Goal: Task Accomplishment & Management: Manage account settings

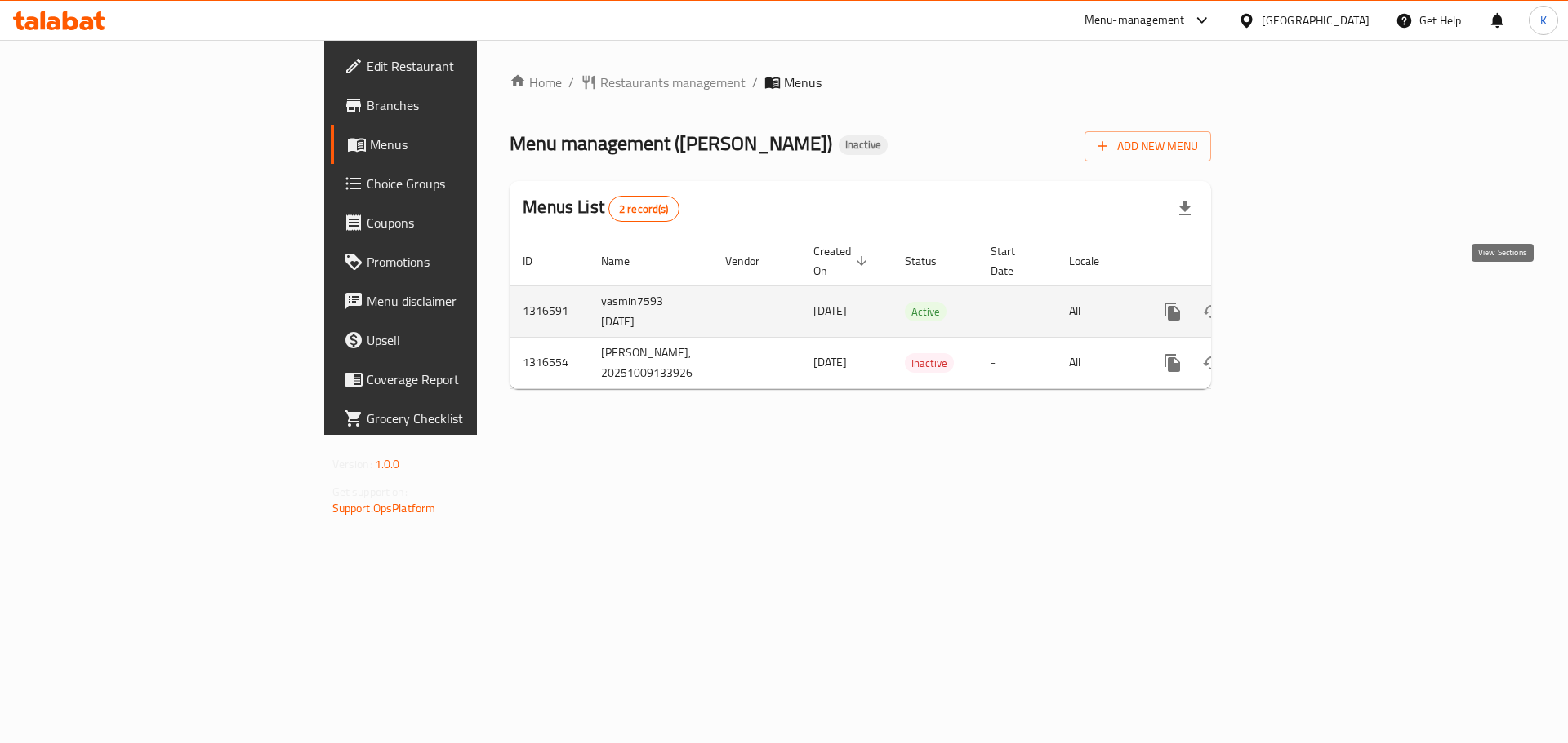
click at [1298, 304] on icon "enhanced table" at bounding box center [1290, 312] width 15 height 15
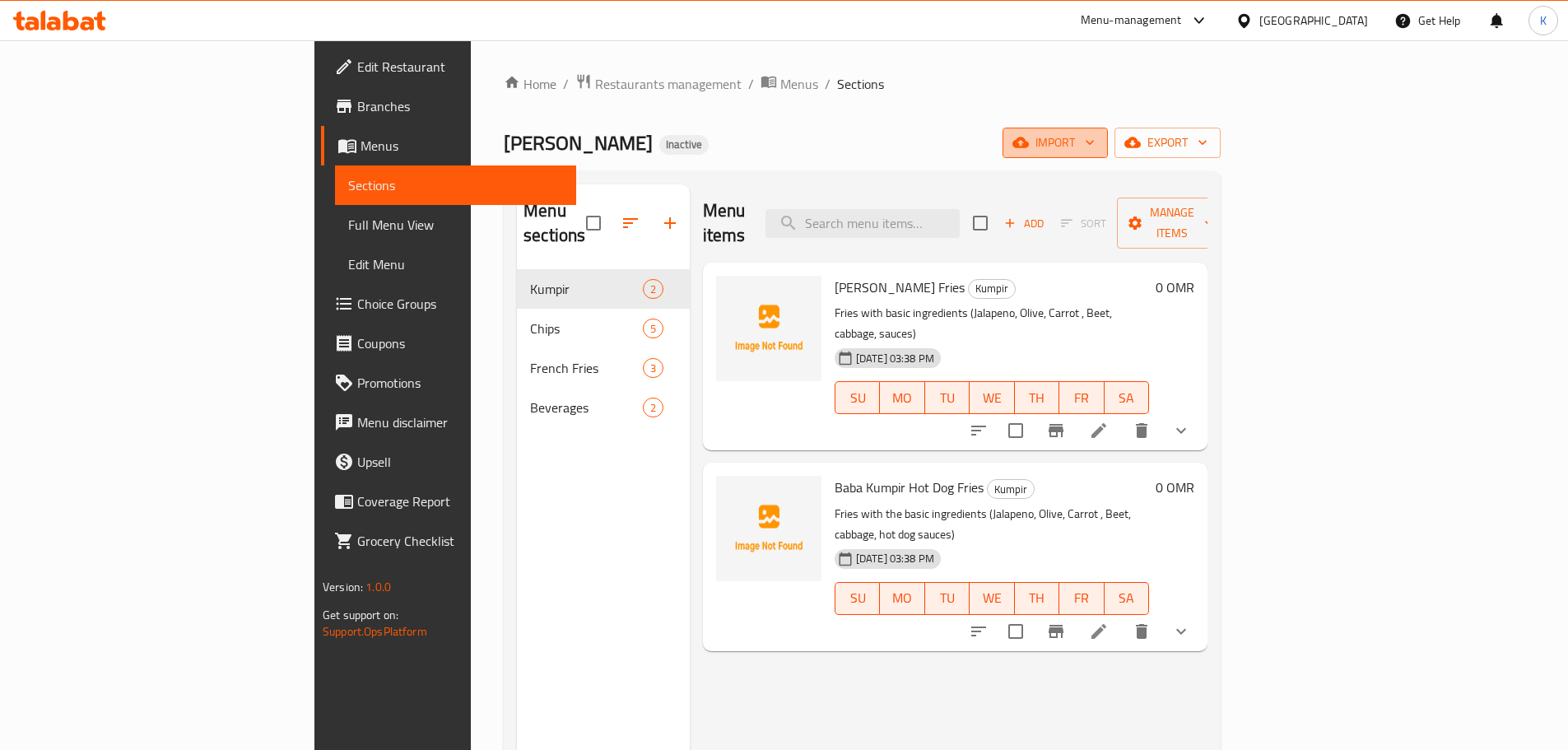
click at [1030, 140] on icon "button" at bounding box center [1021, 142] width 17 height 17
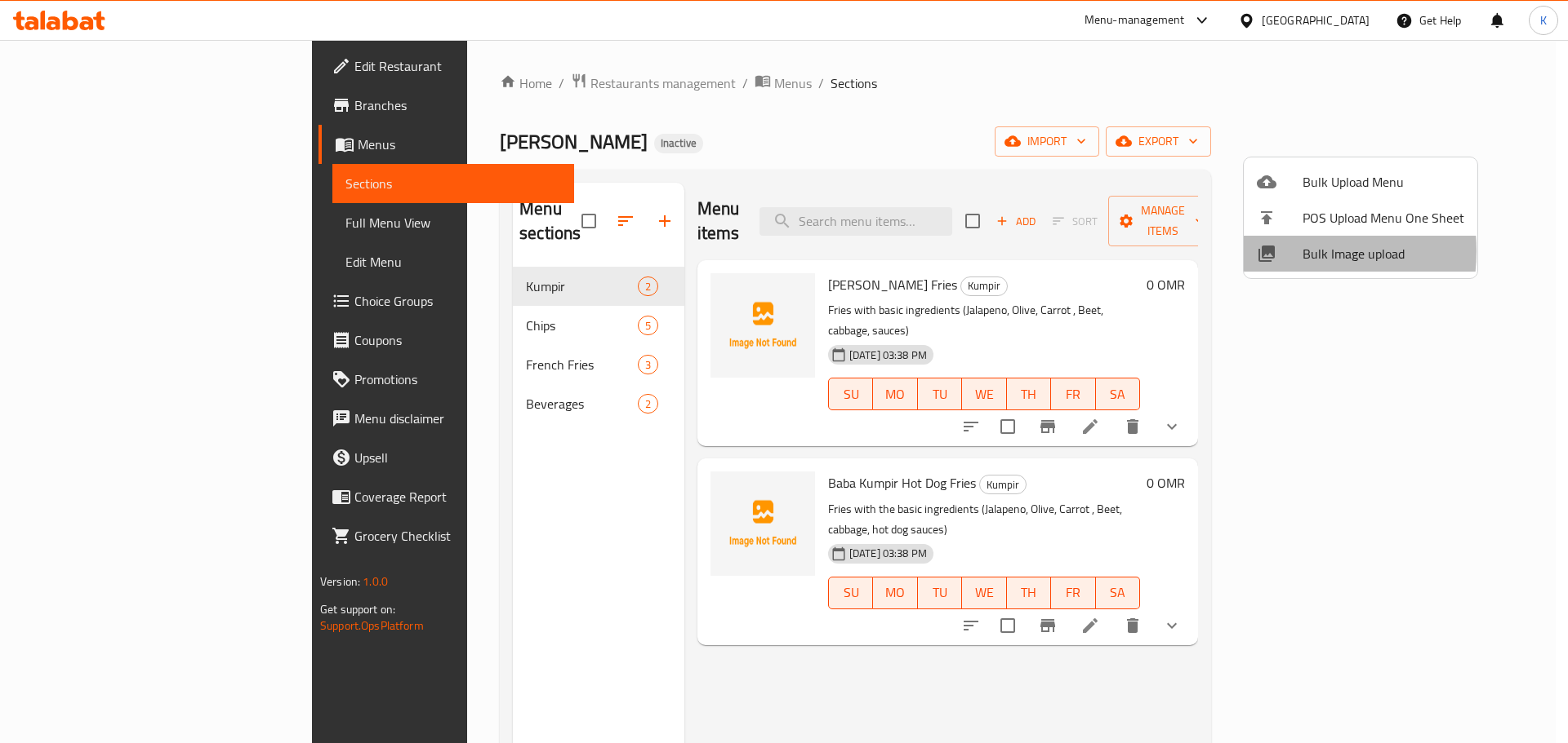
click at [1277, 252] on div at bounding box center [1279, 254] width 46 height 19
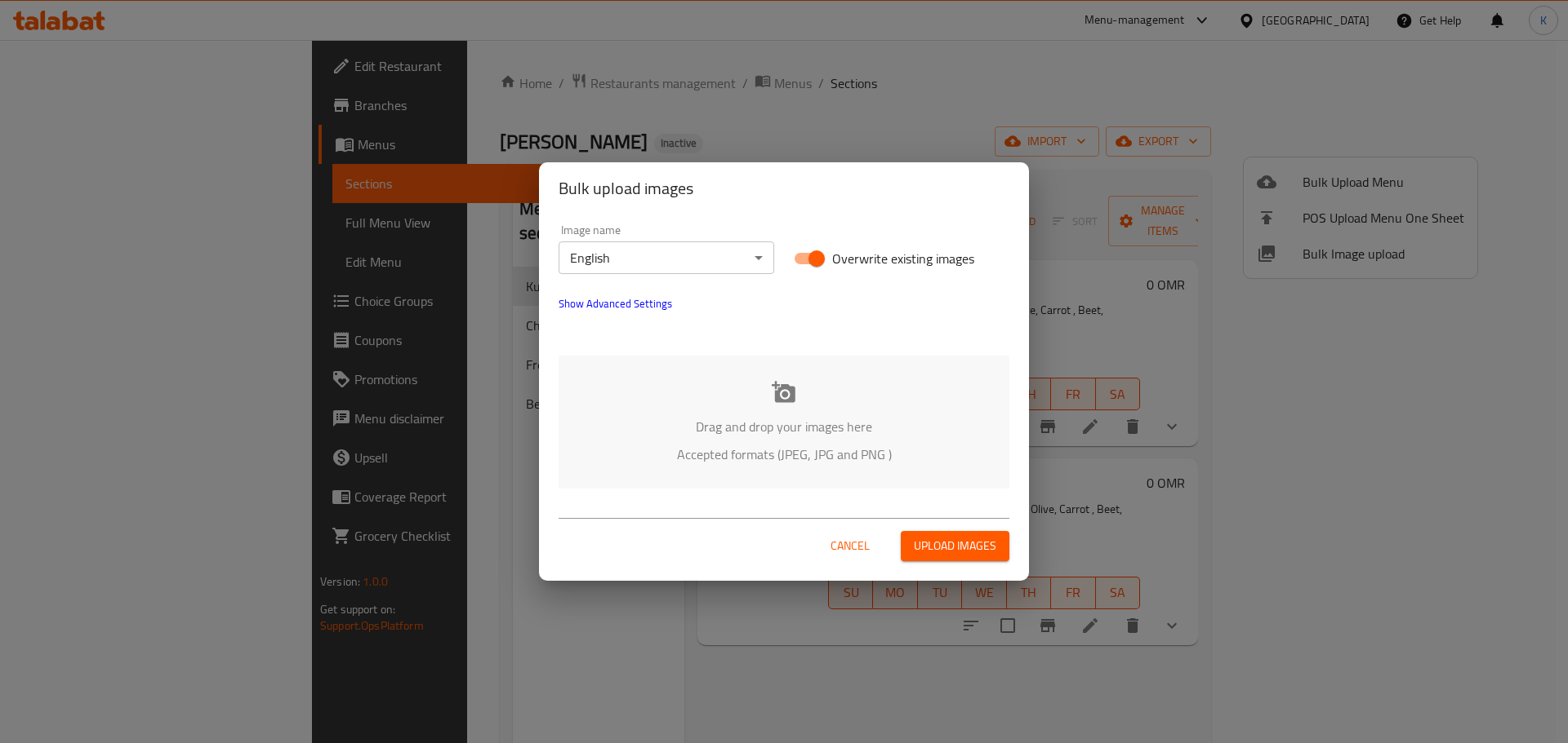
click at [728, 398] on div "Drag and drop your images here Accepted formats (JPEG, JPG and PNG )" at bounding box center [784, 422] width 451 height 133
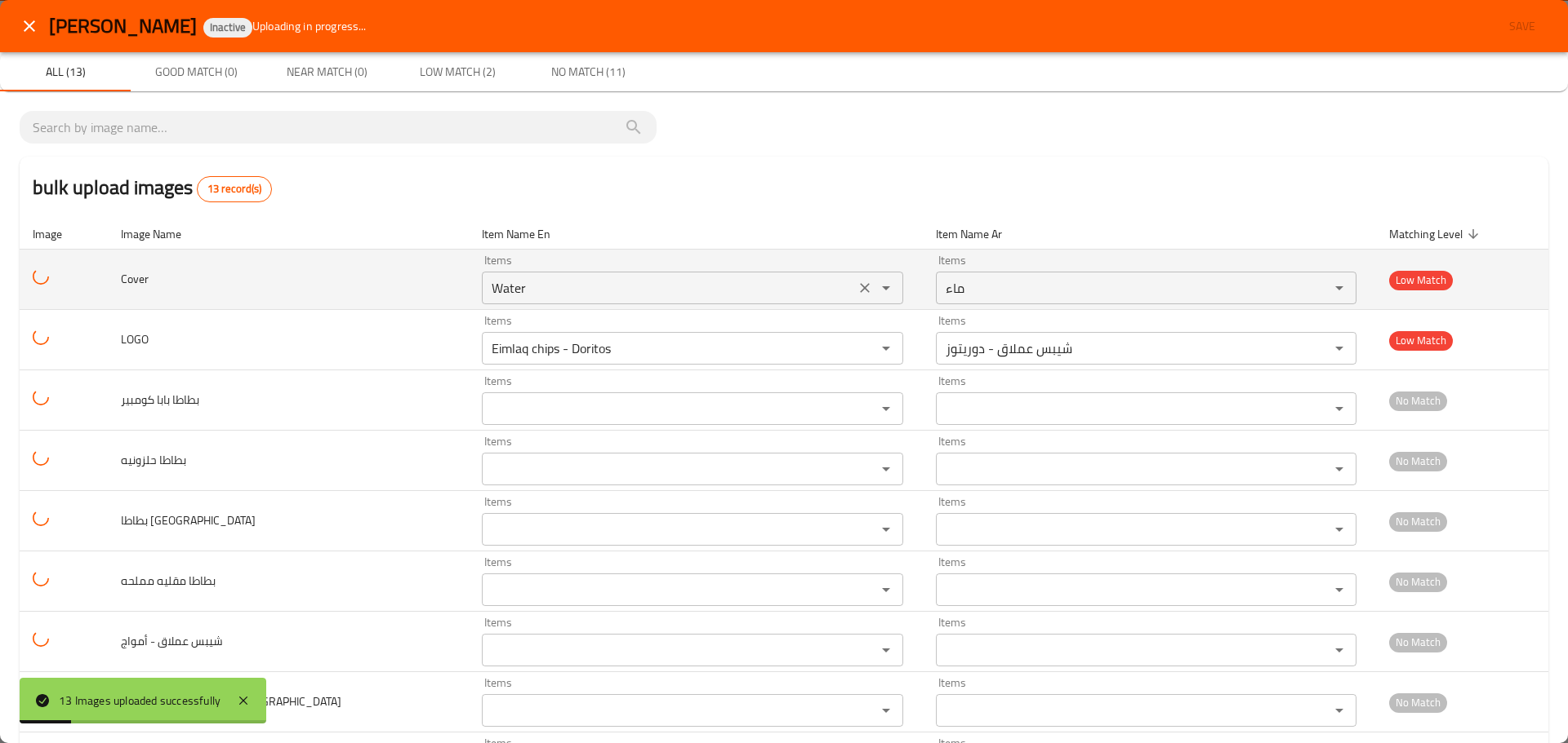
click at [853, 290] on button "Clear" at bounding box center [864, 288] width 23 height 23
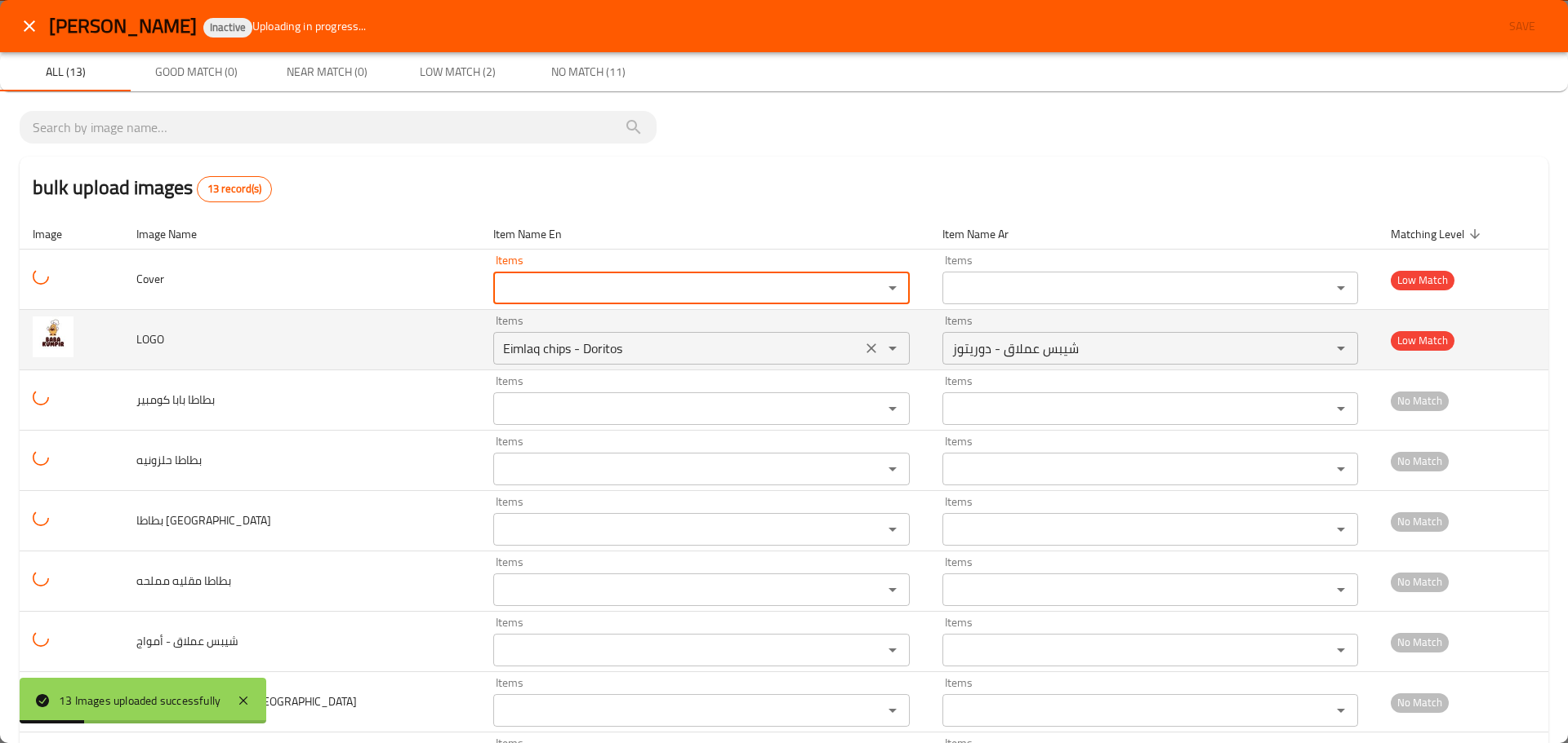
click at [866, 346] on icon "Clear" at bounding box center [871, 348] width 10 height 10
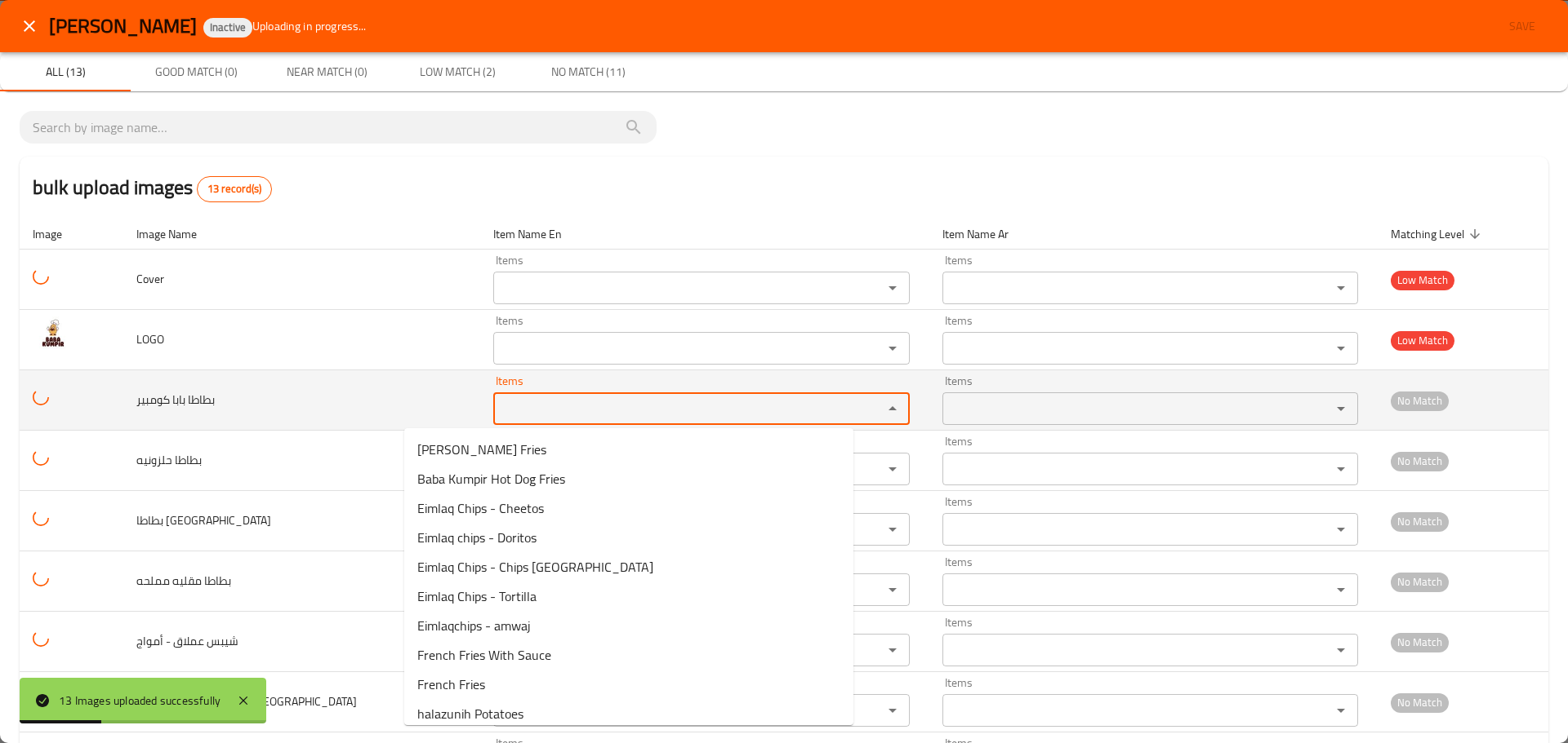
click at [647, 397] on كومبير "Items" at bounding box center [677, 408] width 359 height 23
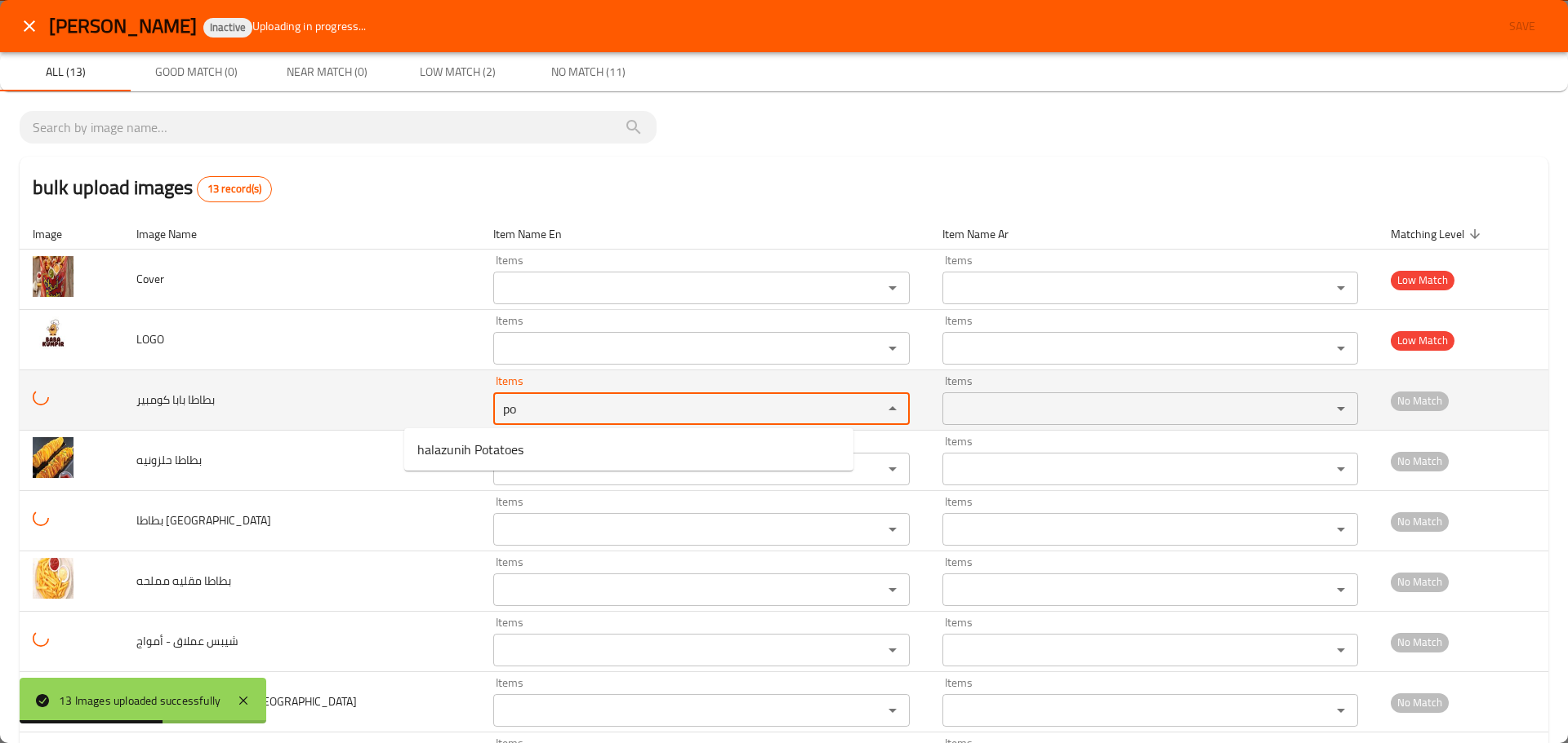
drag, startPoint x: 474, startPoint y: 409, endPoint x: 346, endPoint y: 390, distance: 129.4
click at [340, 389] on tr "بطاطا بابا كومبير Items po Items Items Items No Match" at bounding box center [783, 401] width 1528 height 61
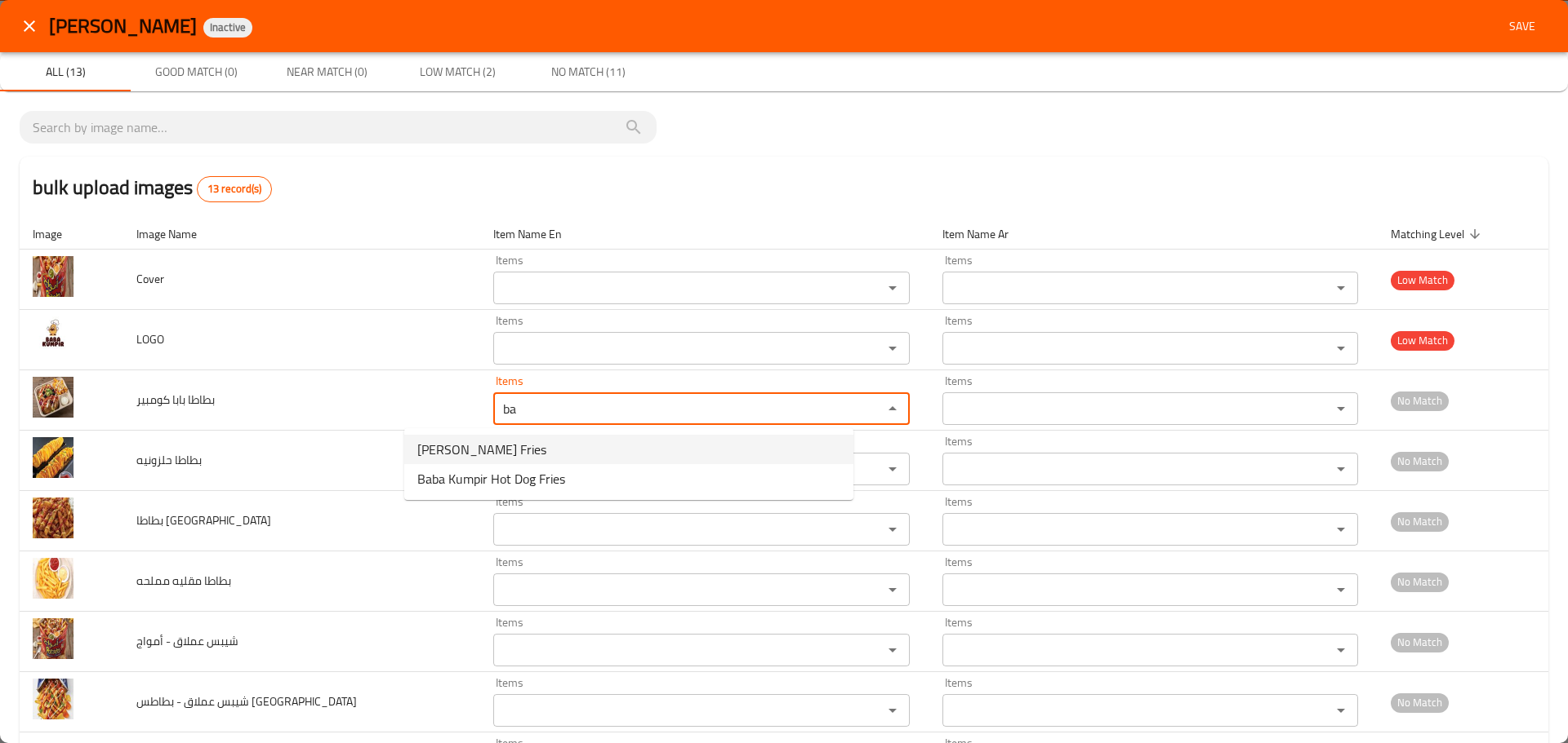
click at [479, 453] on span "Baba Kumpir Fries" at bounding box center [481, 449] width 129 height 19
type كومبير "Baba Kumpir Fries"
type كومبير-ar "بطاطا بابا كومبير"
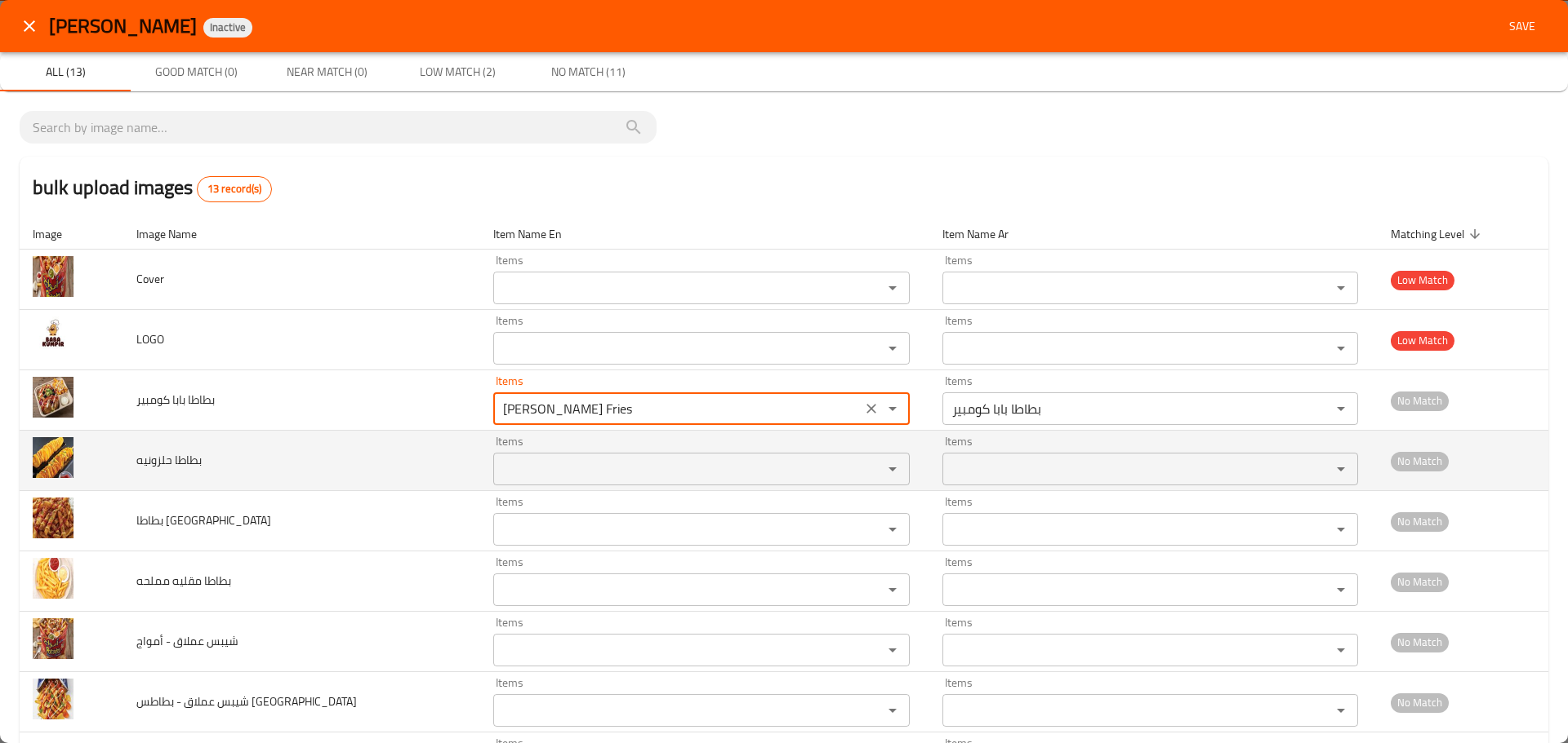
type كومبير "Baba Kumpir Fries"
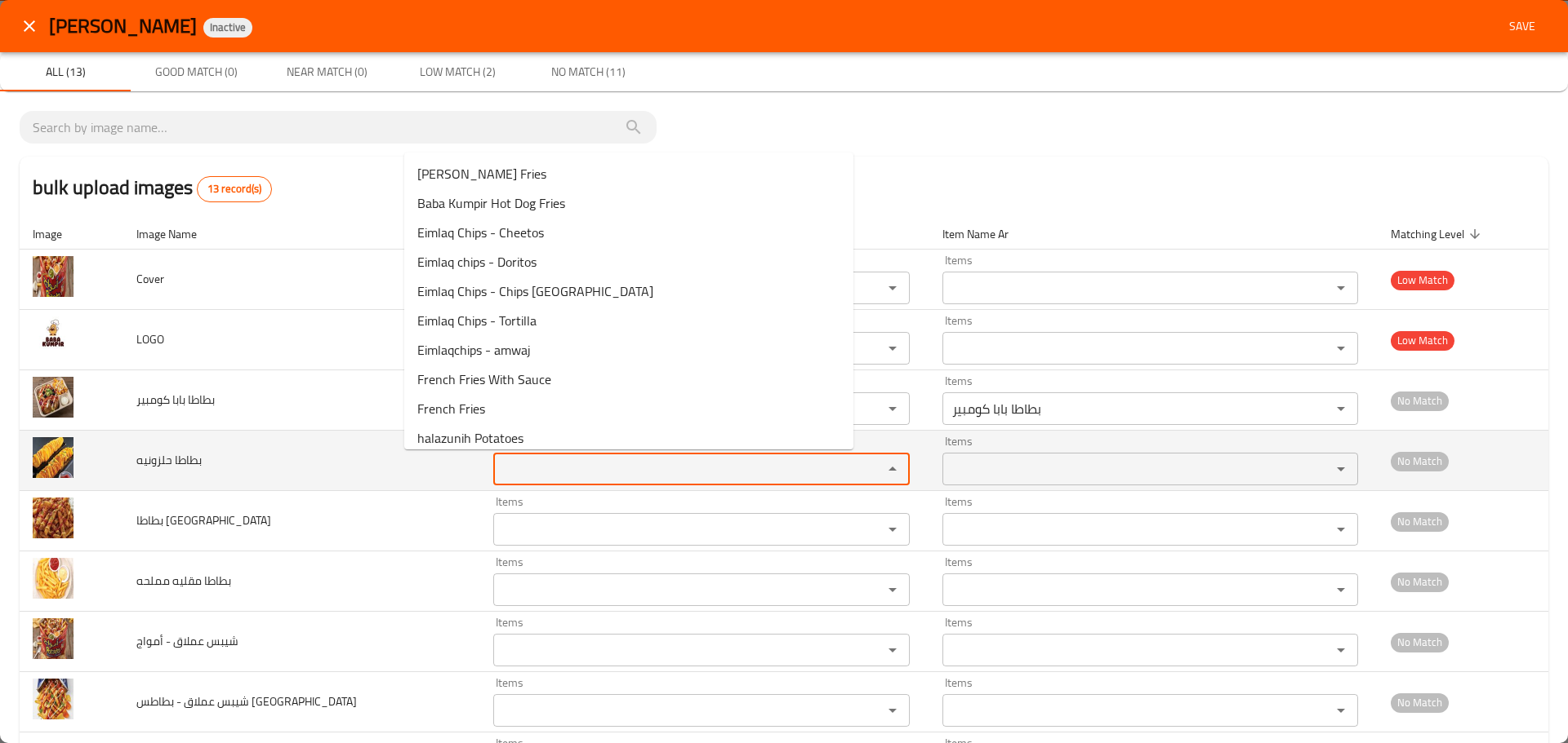
click at [498, 473] on حلزونيه "Items" at bounding box center [677, 469] width 359 height 23
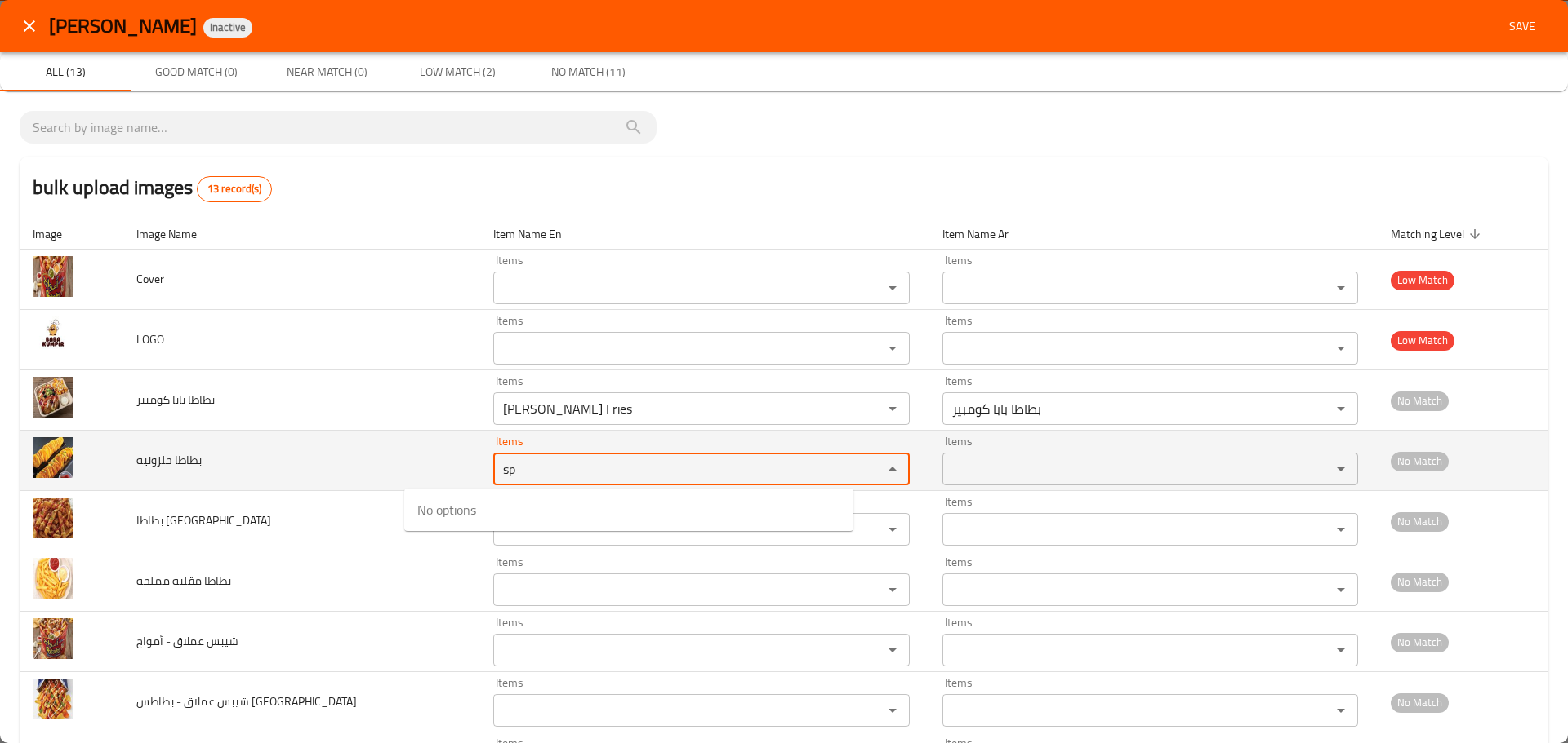
drag, startPoint x: 454, startPoint y: 473, endPoint x: 334, endPoint y: 452, distance: 121.8
click at [334, 452] on tr "بطاطا حلزونيه Items sp Items Items Items No Match" at bounding box center [783, 461] width 1528 height 61
drag, startPoint x: 434, startPoint y: 468, endPoint x: 291, endPoint y: 446, distance: 144.7
click at [292, 446] on tr "بطاطا حلزونيه Items fri Items Items Items No Match" at bounding box center [783, 461] width 1528 height 61
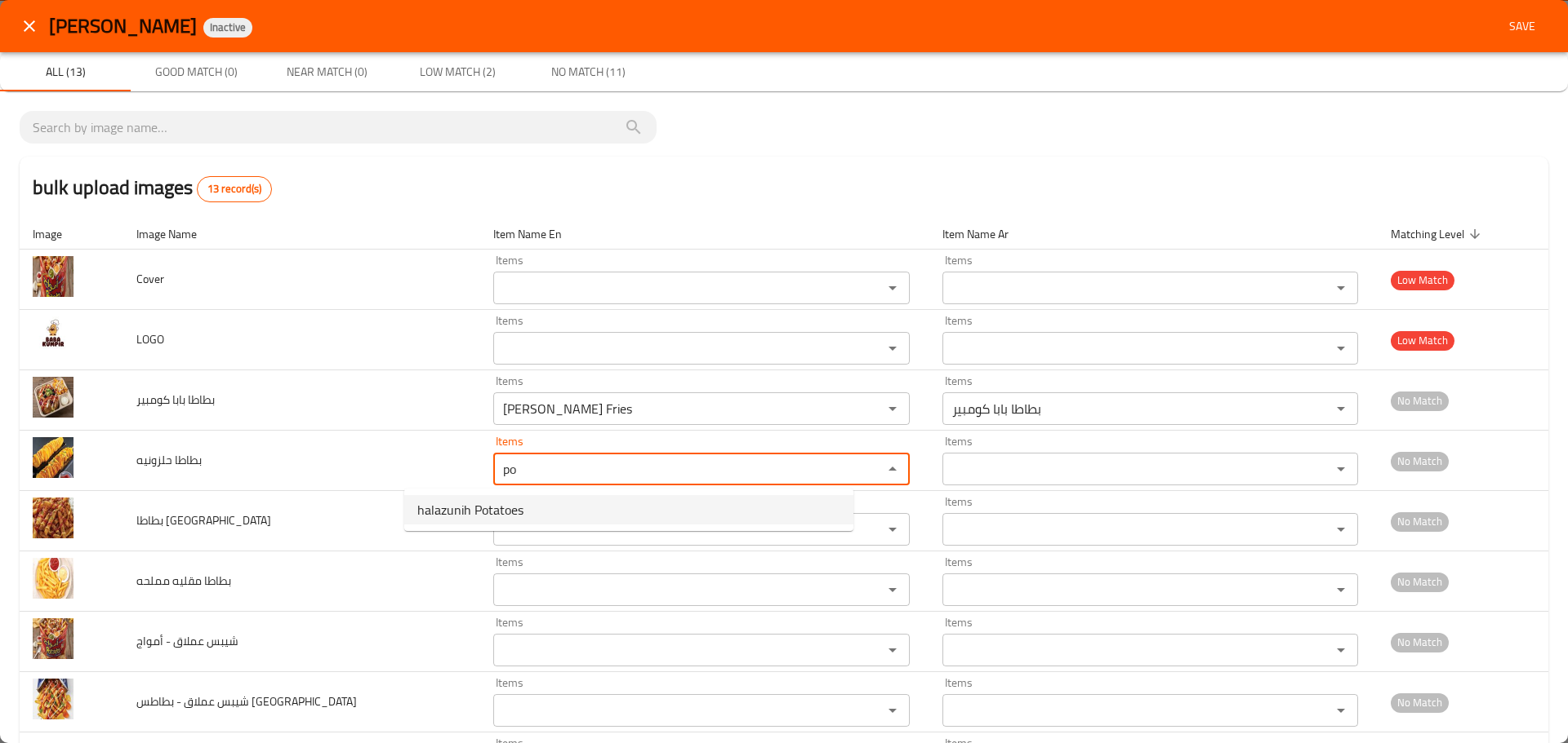
click at [445, 511] on span "halazunih Potatoes" at bounding box center [469, 510] width 106 height 19
type حلزونيه "halazunih Potatoes"
type حلزونيه-ar "بطاطا حلزونيه"
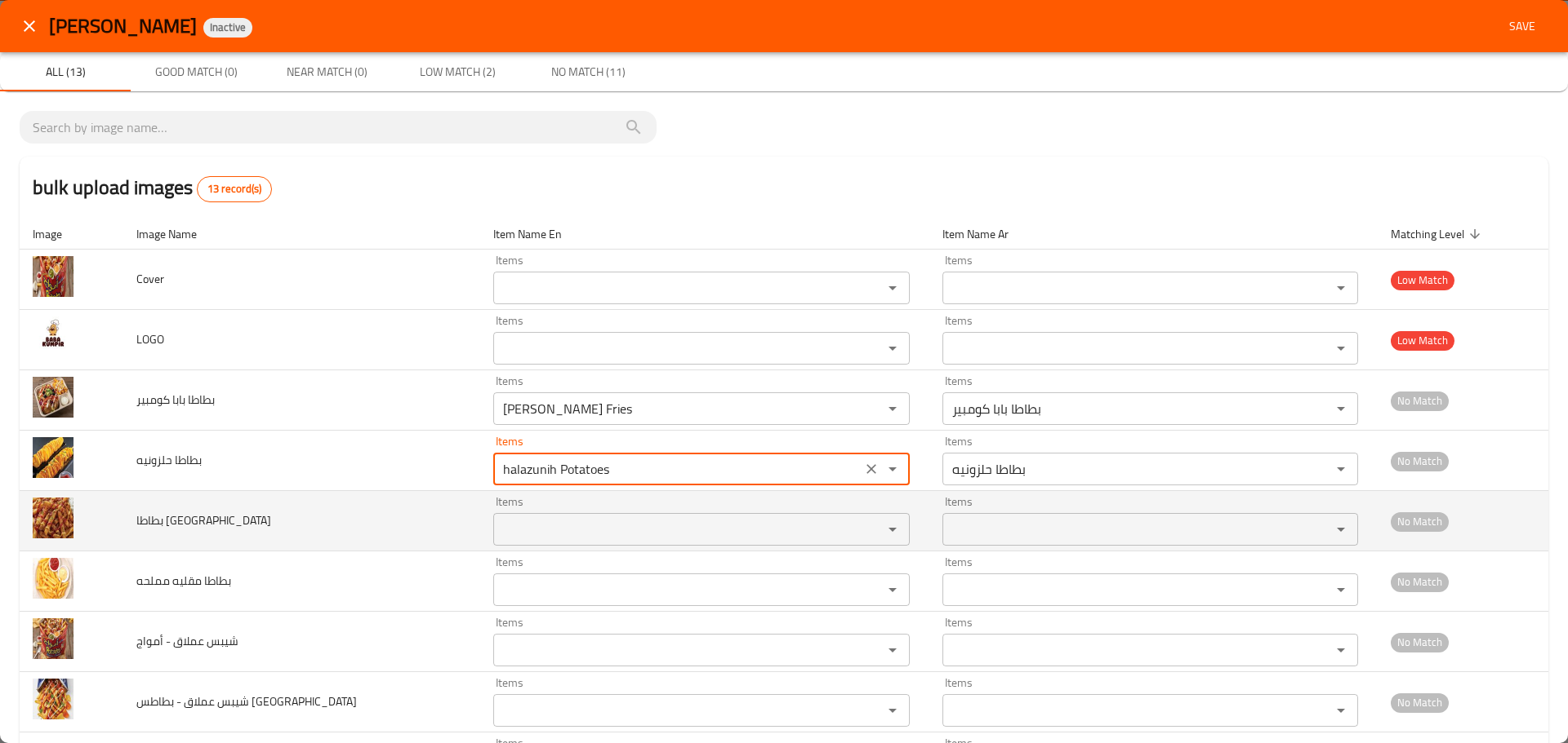
type حلزونيه "halazunih Potatoes"
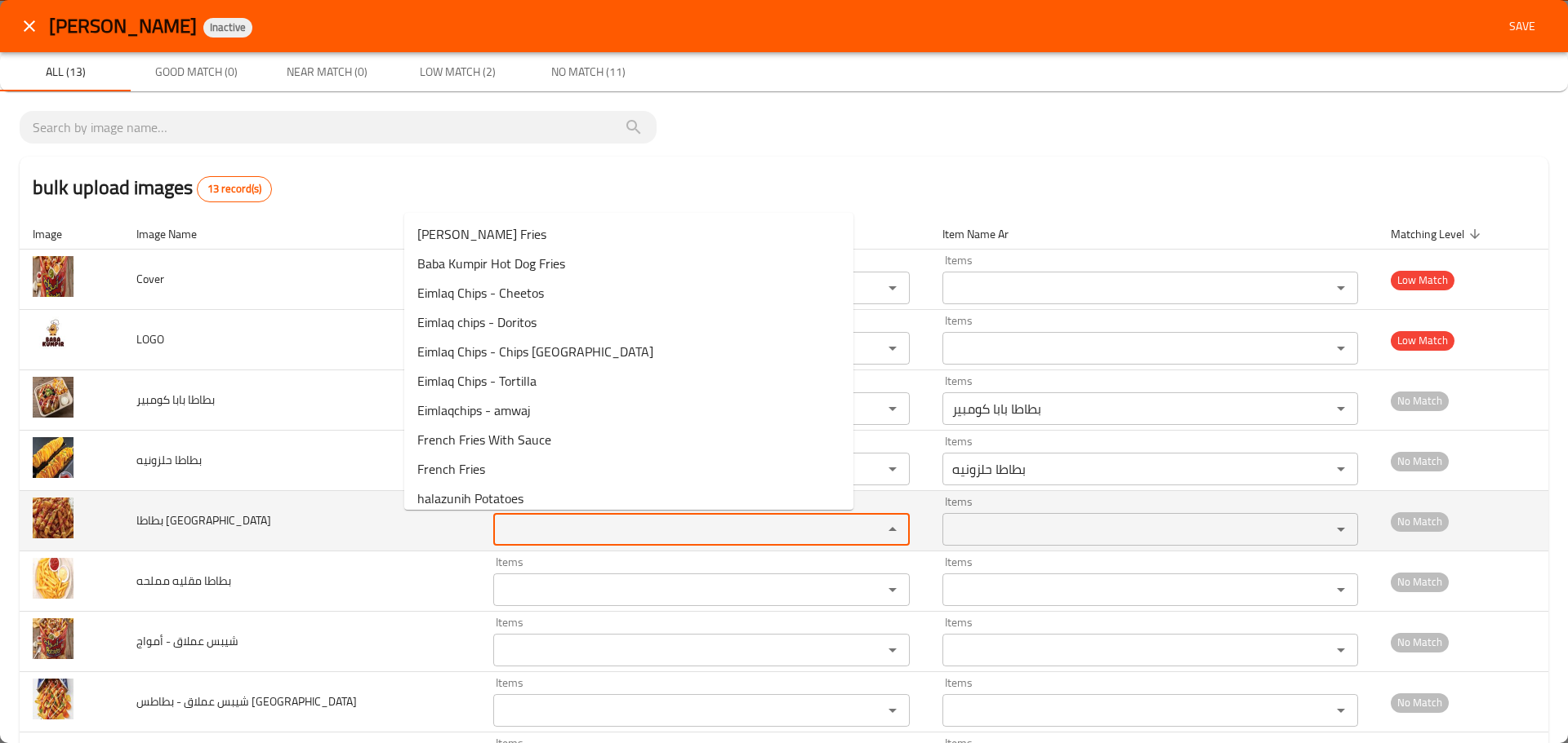
click at [498, 532] on مقلية "Items" at bounding box center [677, 529] width 359 height 23
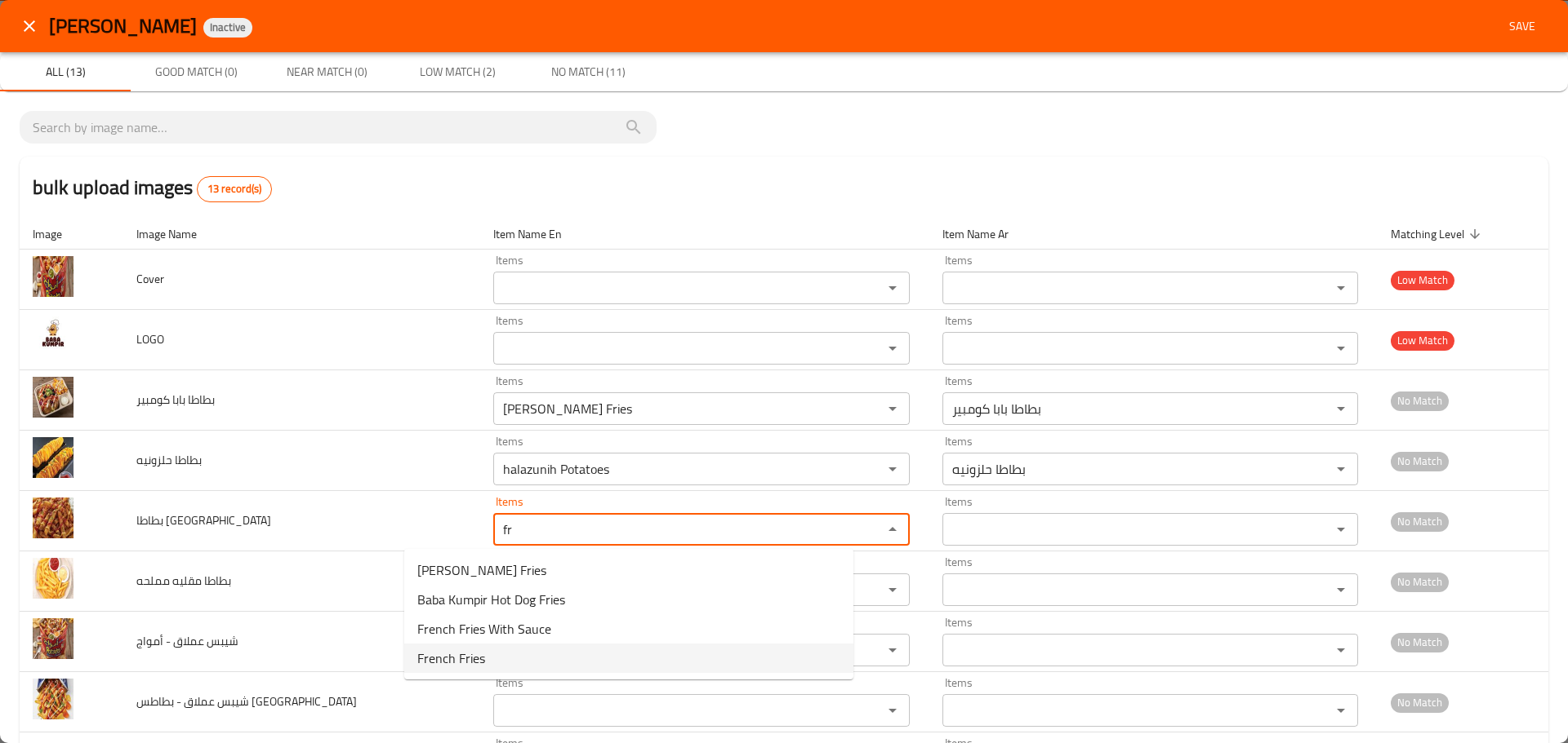
click at [448, 651] on span "French Fries" at bounding box center [450, 658] width 67 height 19
type مقلية "French Fries"
type مقلية-ar "بطاطا مقلية"
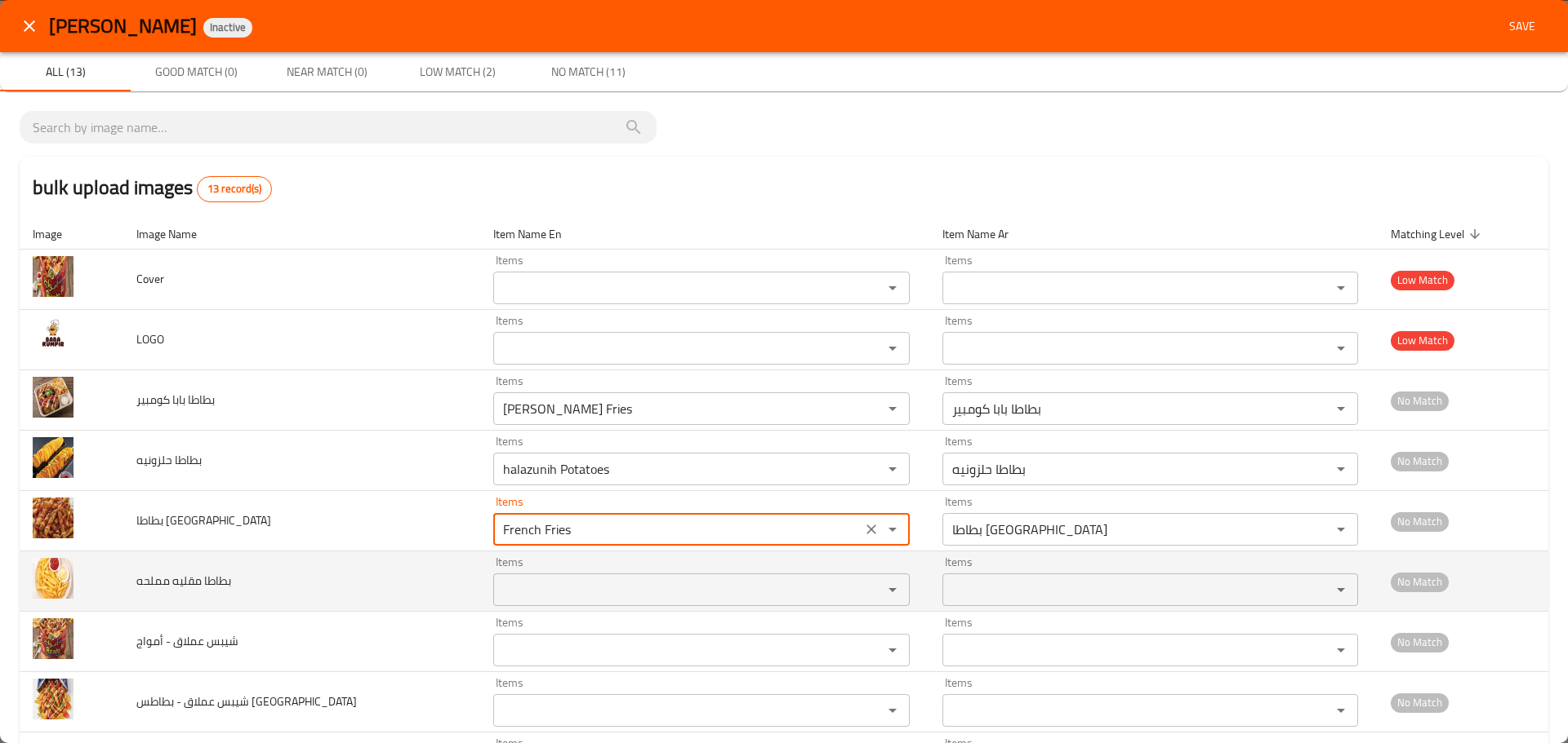
type مقلية "French Fries"
click at [498, 586] on مملحه "Items" at bounding box center [677, 590] width 359 height 23
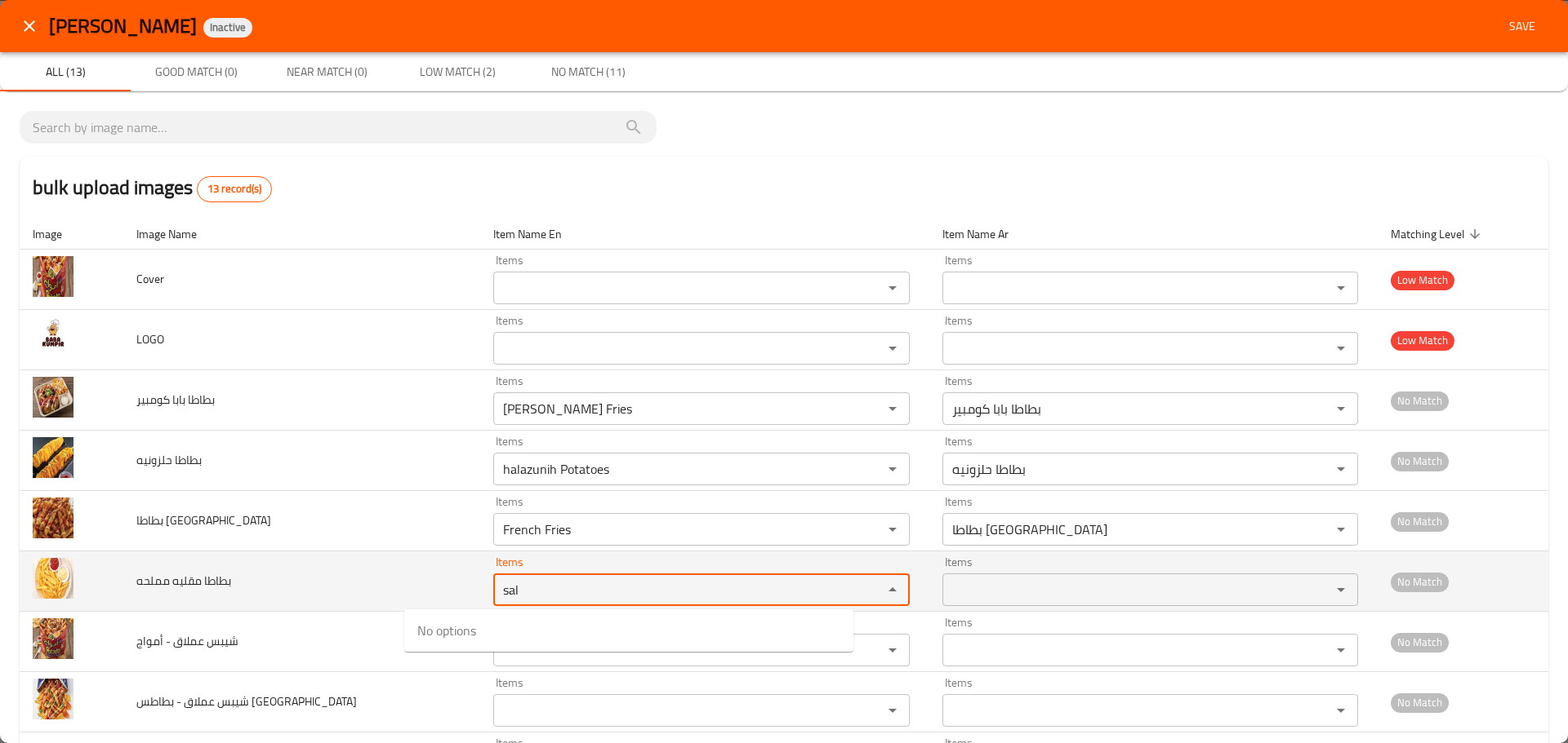
drag, startPoint x: 435, startPoint y: 579, endPoint x: 351, endPoint y: 583, distance: 84.1
click at [351, 583] on tr "بطاطا مقليه مملحه Items sal Items Items Items No Match" at bounding box center [783, 582] width 1528 height 61
drag, startPoint x: 446, startPoint y: 593, endPoint x: 326, endPoint y: 562, distance: 123.9
click at [326, 562] on tr "بطاطا مقليه مملحه Items fr Items Items Items No Match" at bounding box center [783, 582] width 1528 height 61
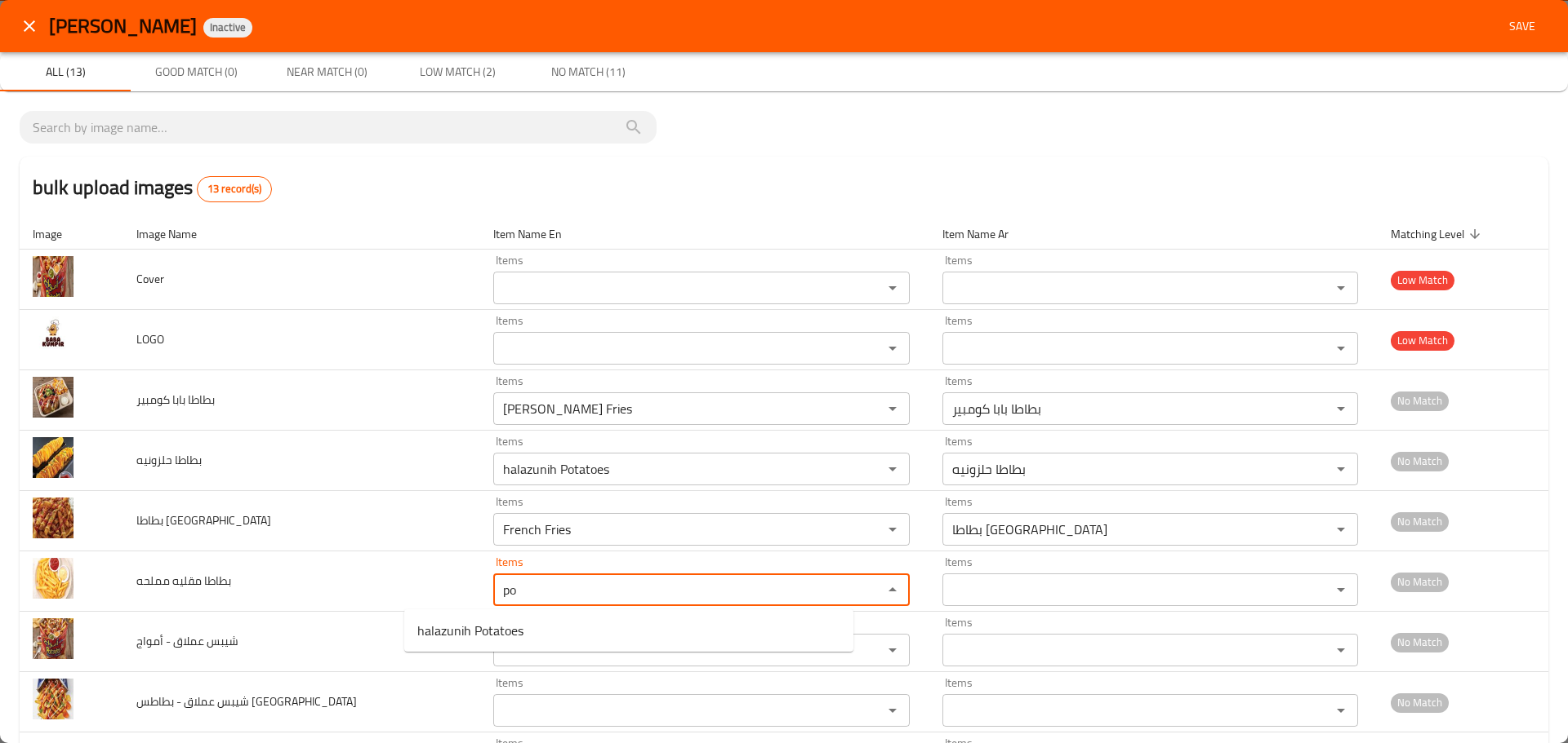
type مملحه "po"
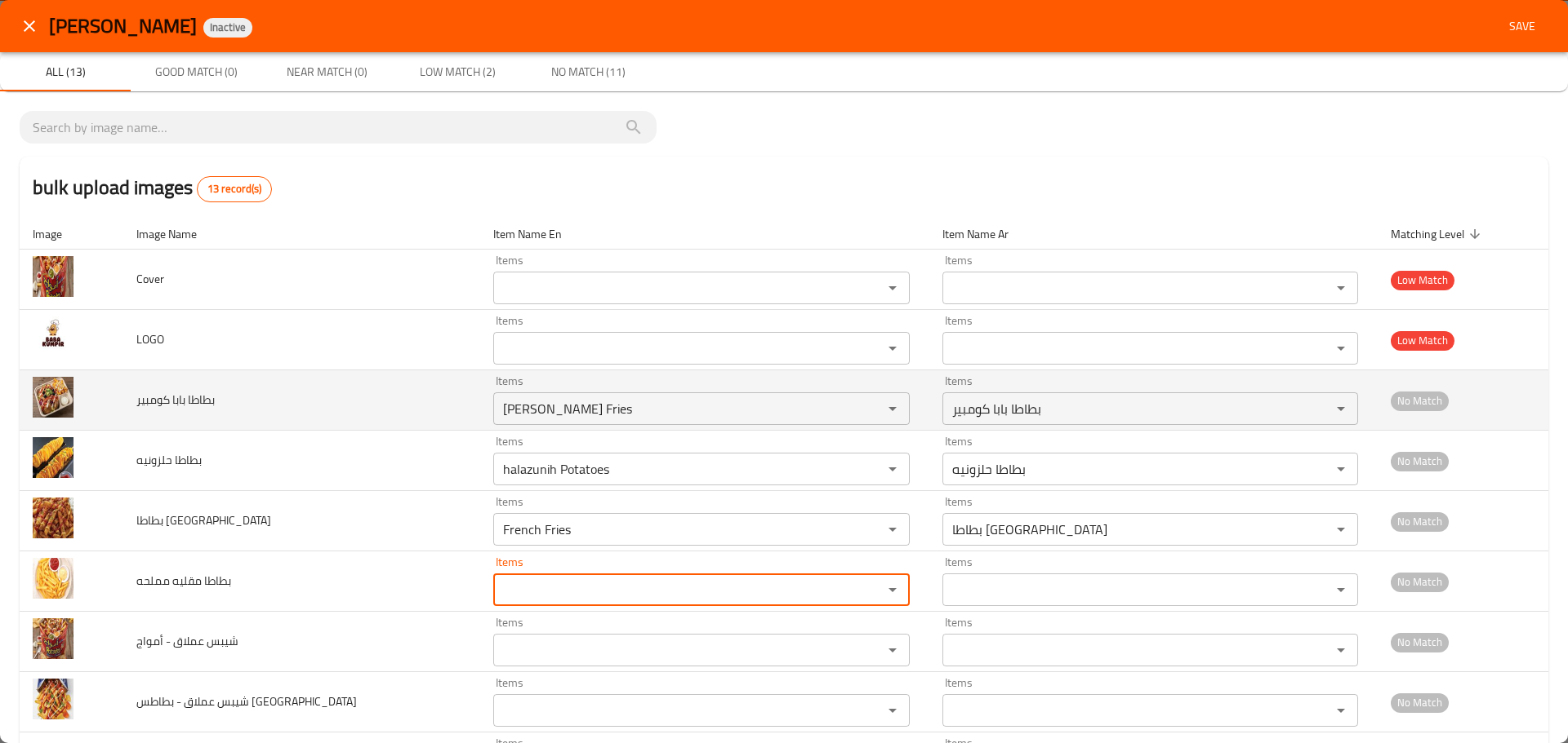
scroll to position [324, 0]
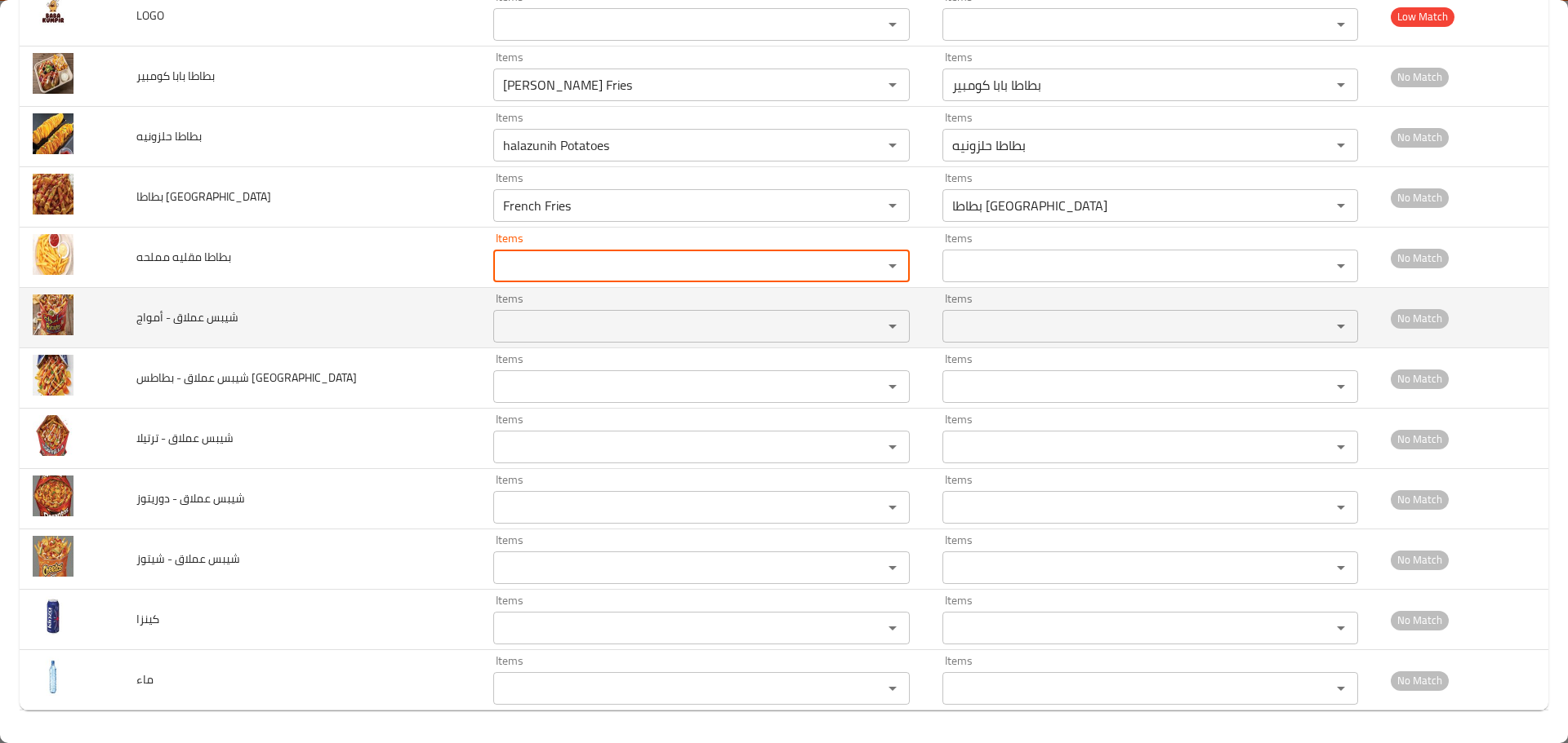
click at [498, 322] on أمواج "Items" at bounding box center [677, 326] width 359 height 23
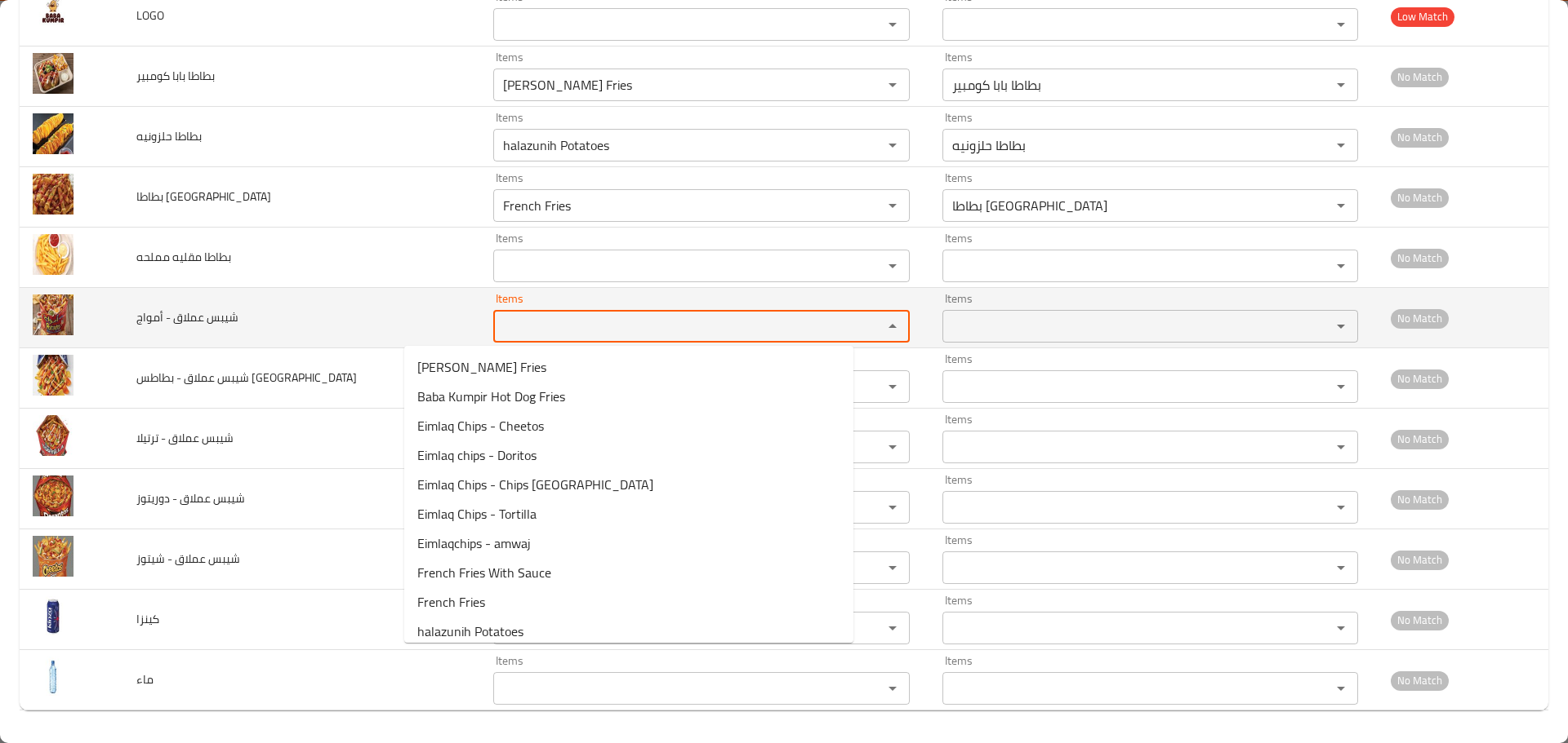
type أمواج "s"
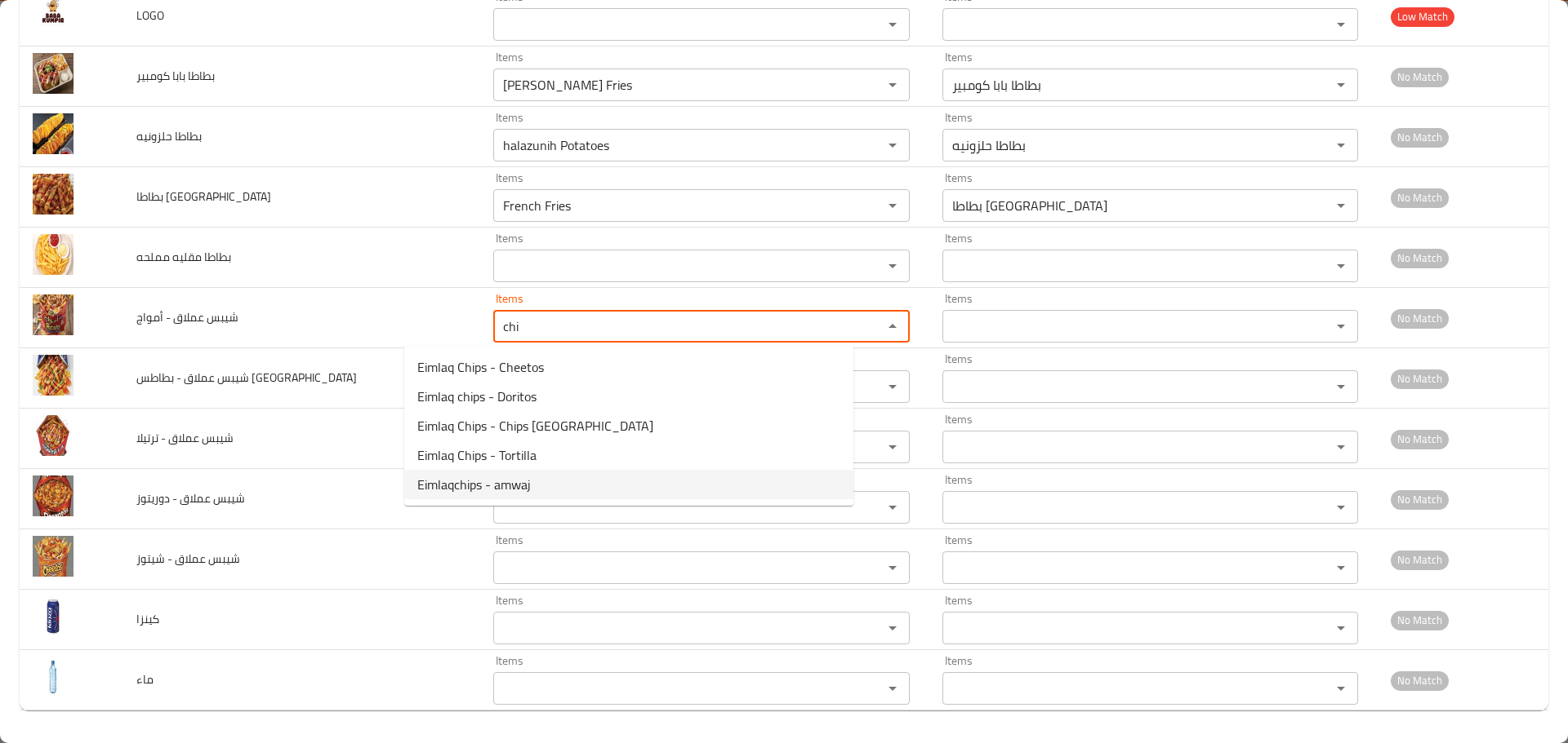
click at [540, 486] on أمواج-option-4 "Eimlaqchips - amwaj" at bounding box center [628, 485] width 449 height 29
type أمواج "Eimlaqchips - amwaj"
type أمواج-ar "شيبس عملاق - أمواج"
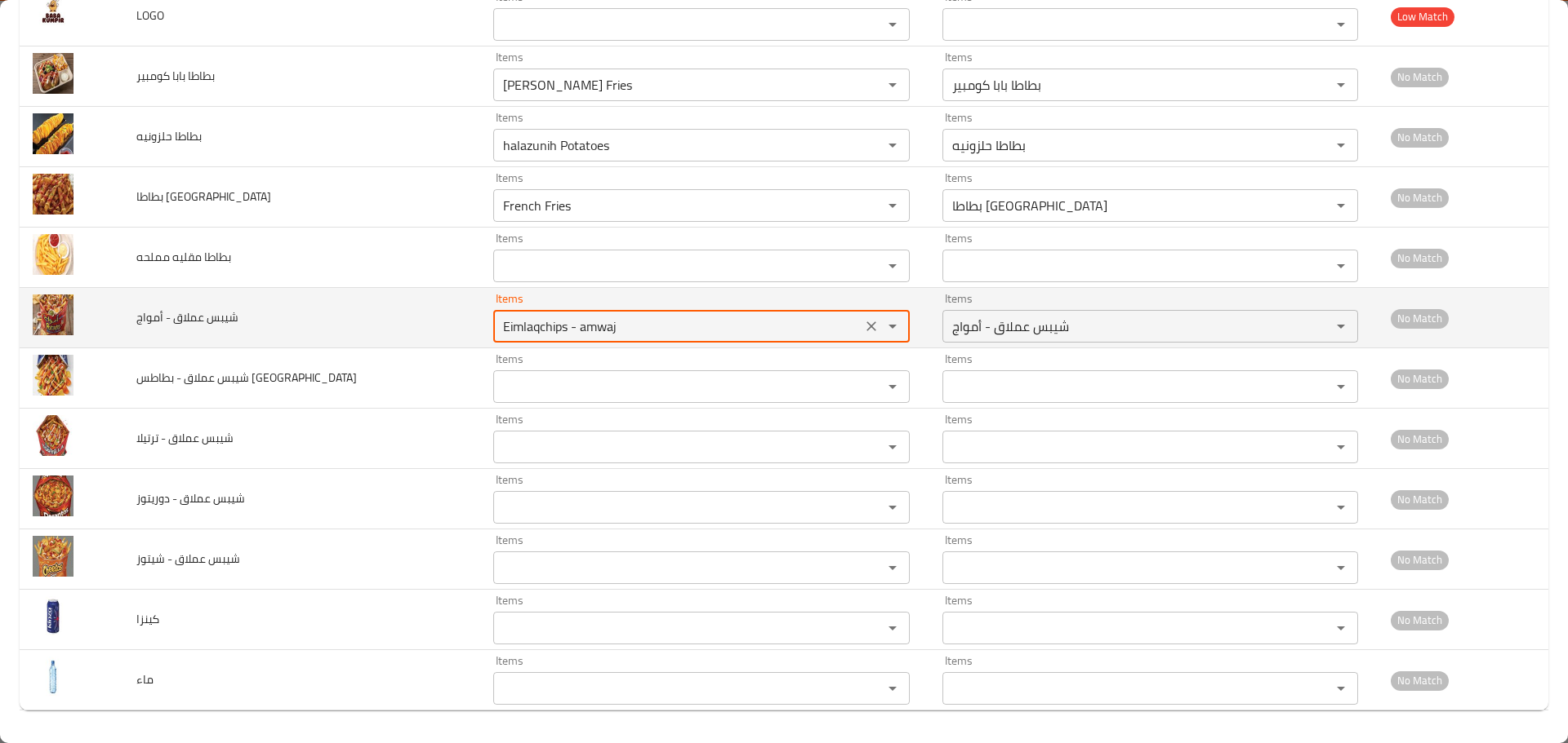
drag, startPoint x: 473, startPoint y: 322, endPoint x: 333, endPoint y: 322, distance: 140.0
click at [333, 322] on tr "شيبس عملاق - أمواج Items Eimlaqchips - amwaj Items Items شيبس عملاق - أمواج It…" at bounding box center [783, 318] width 1528 height 61
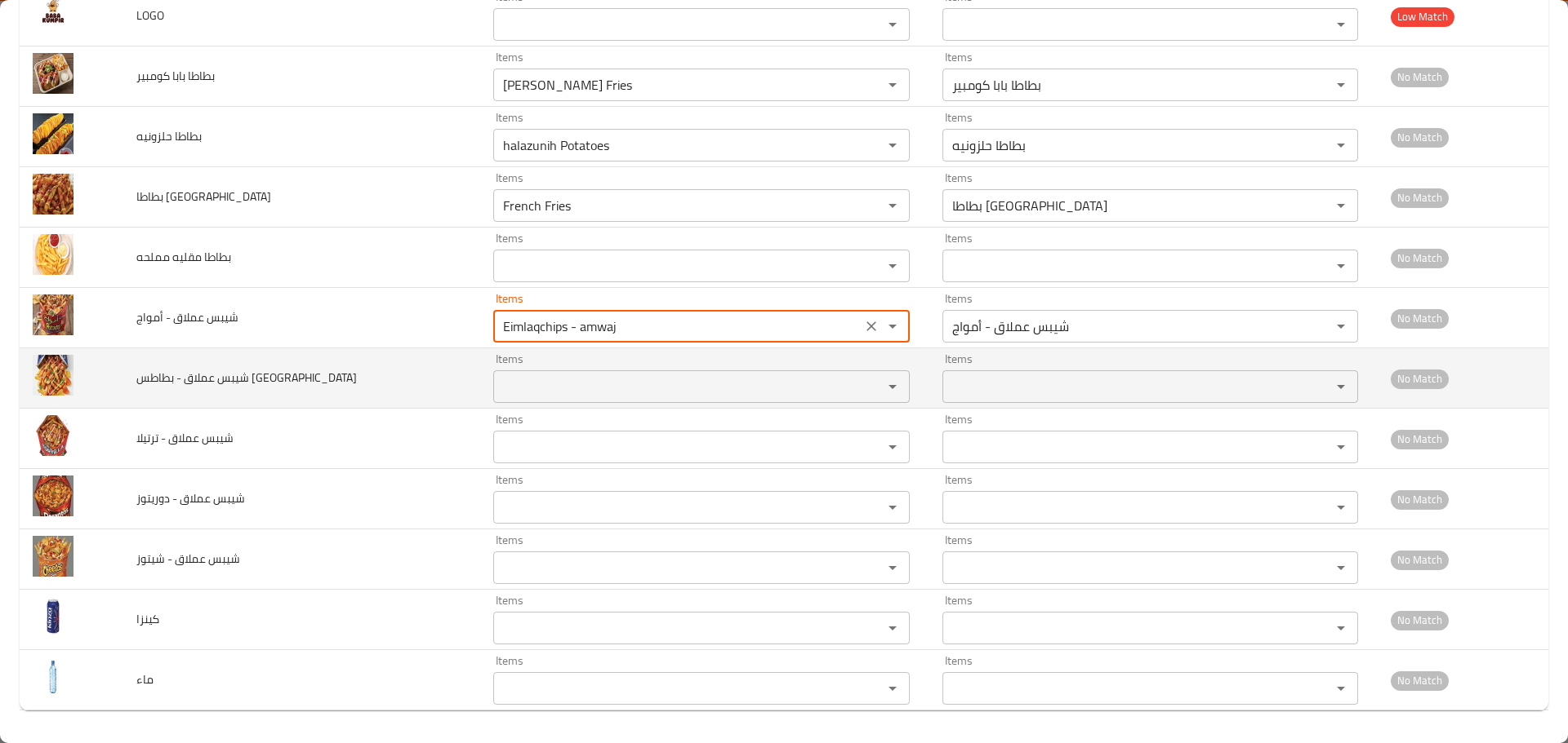
type أمواج "Eimlaqchips - amwaj"
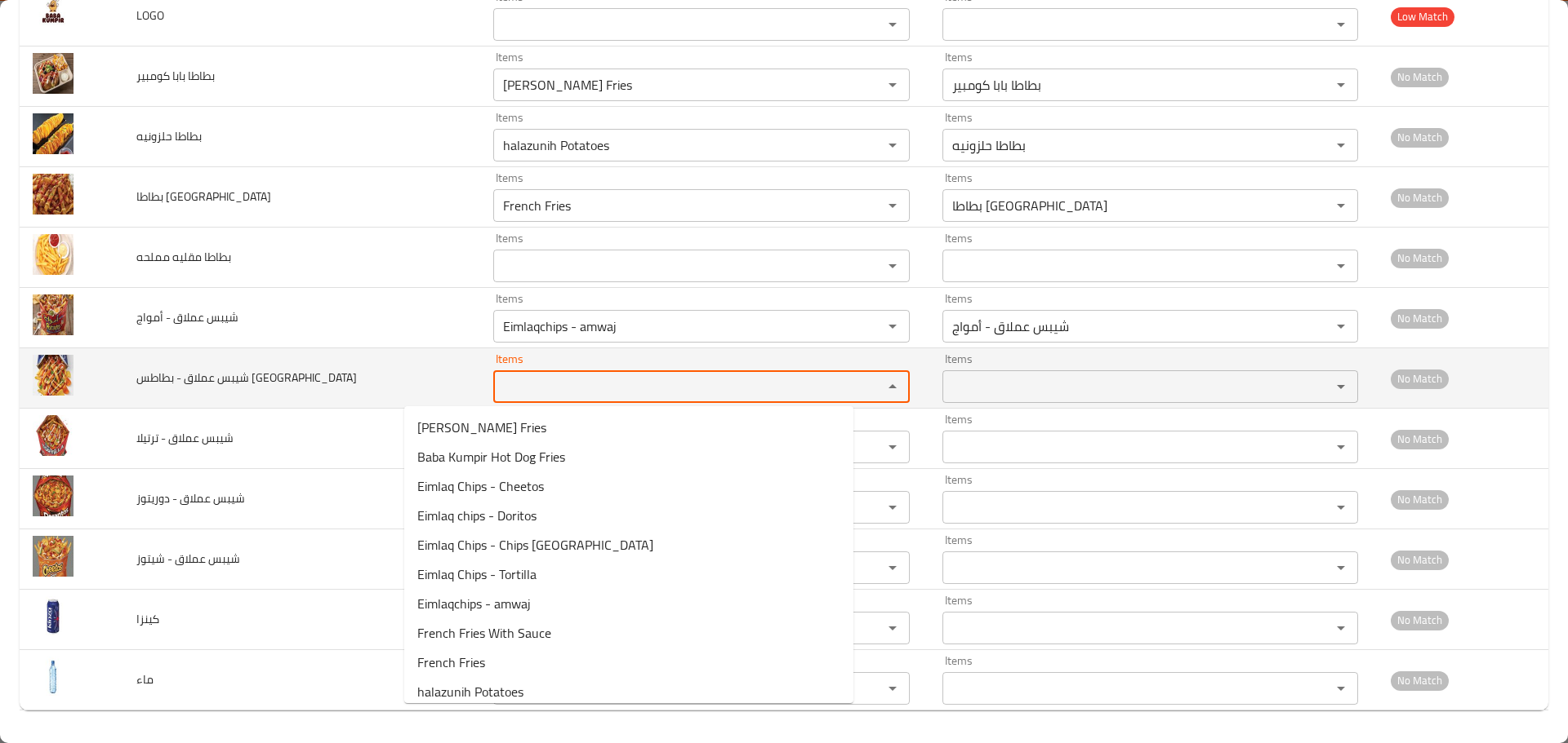
click at [498, 386] on عمان "Items" at bounding box center [677, 386] width 359 height 23
paste عمان "Eimlaqchip"
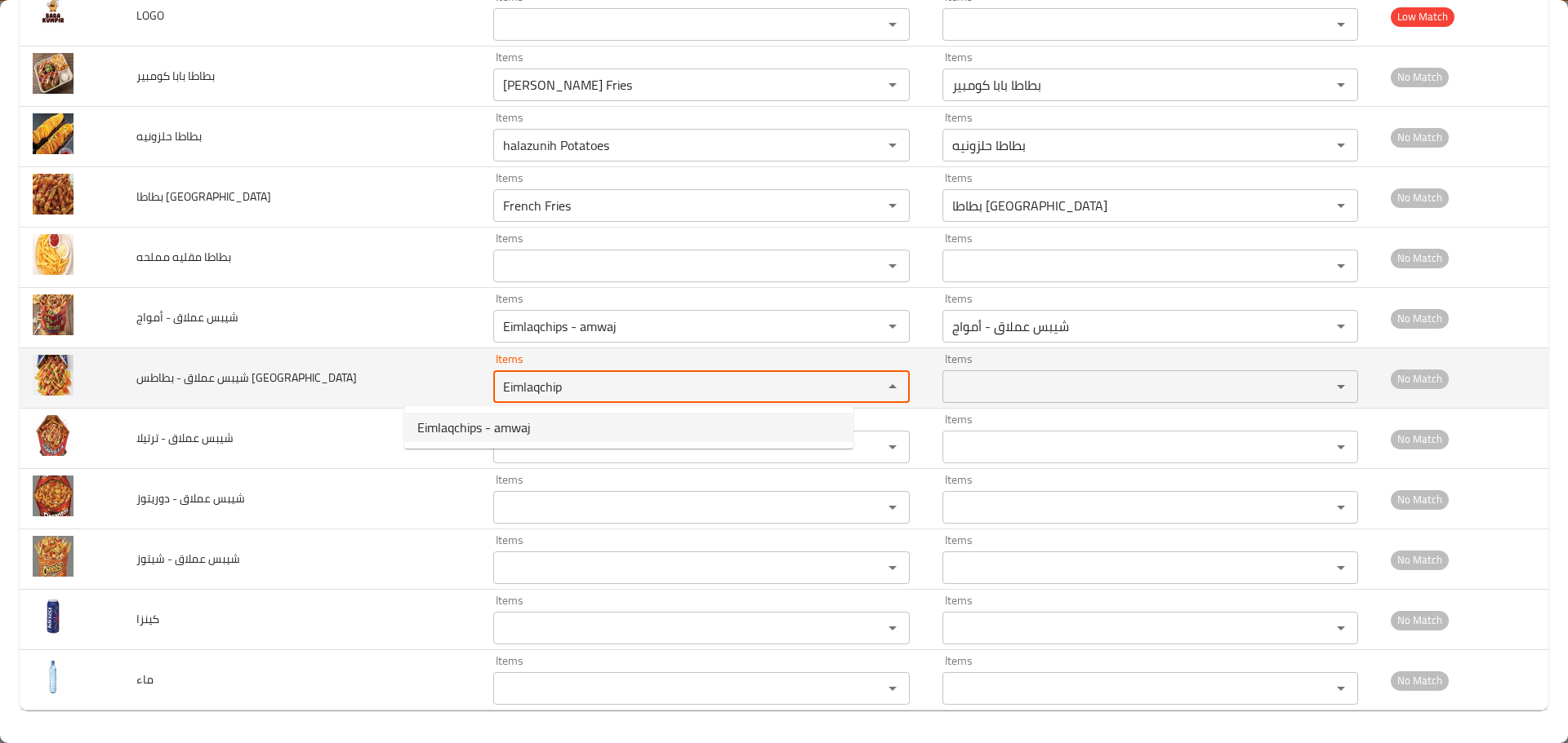
drag, startPoint x: 499, startPoint y: 388, endPoint x: 351, endPoint y: 377, distance: 148.4
click at [351, 377] on tr "شيبس عملاق - بطاطس عمان Items Eimlaqchip Items Items Items No Match" at bounding box center [783, 379] width 1528 height 61
click at [498, 388] on عمان "Eimlaqchip" at bounding box center [677, 386] width 359 height 23
drag, startPoint x: 451, startPoint y: 388, endPoint x: 367, endPoint y: 369, distance: 86.1
click at [367, 369] on tr "شيبس عملاق - بطاطس عمان Items Eimlaqchip Items Items Items No Match" at bounding box center [783, 379] width 1528 height 61
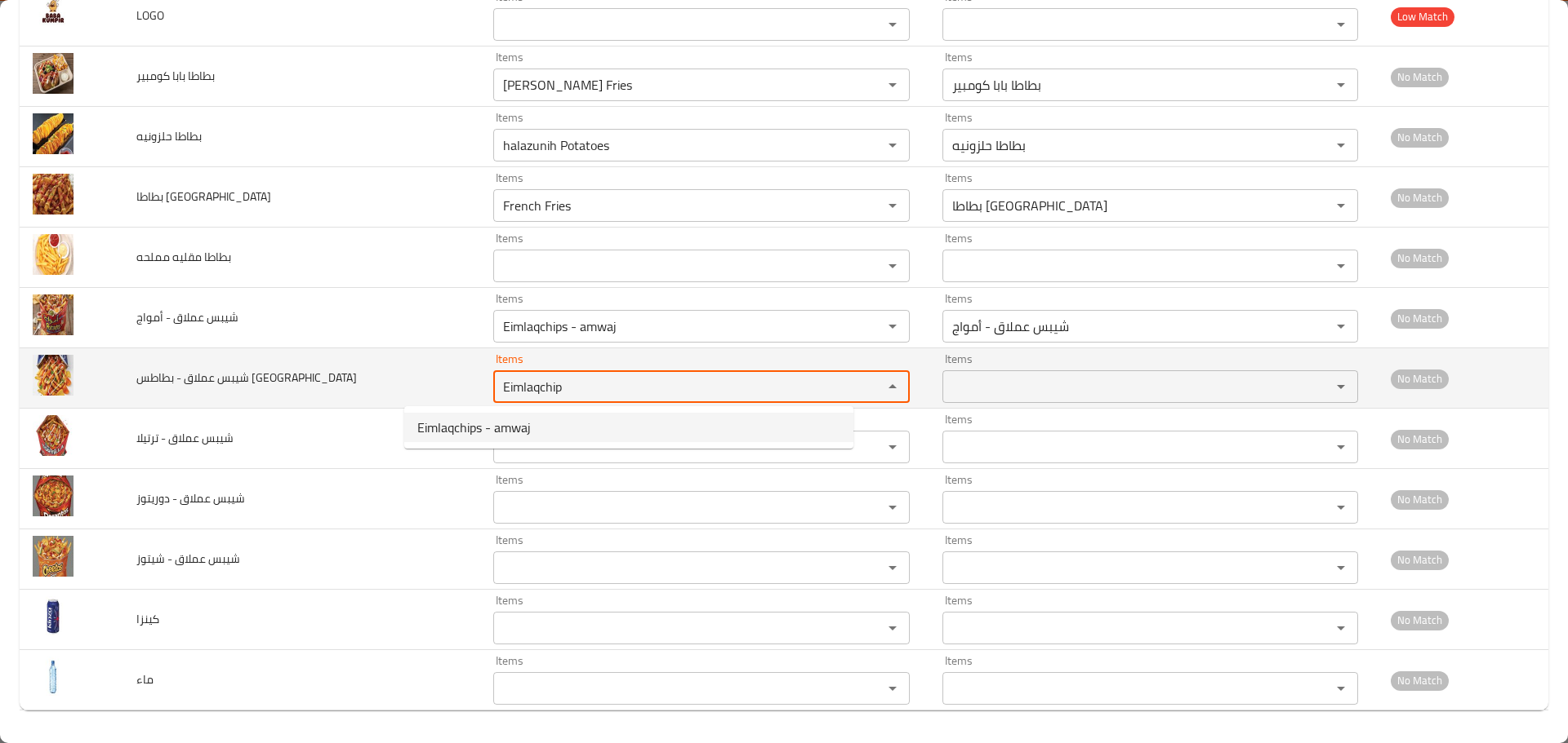
drag, startPoint x: 501, startPoint y: 392, endPoint x: 363, endPoint y: 372, distance: 139.4
click at [363, 372] on tr "شيبس عملاق - بطاطس عمان Items Eimlaqchip Items Items Items No Match" at bounding box center [783, 379] width 1528 height 61
paste عمان "enhanced table"
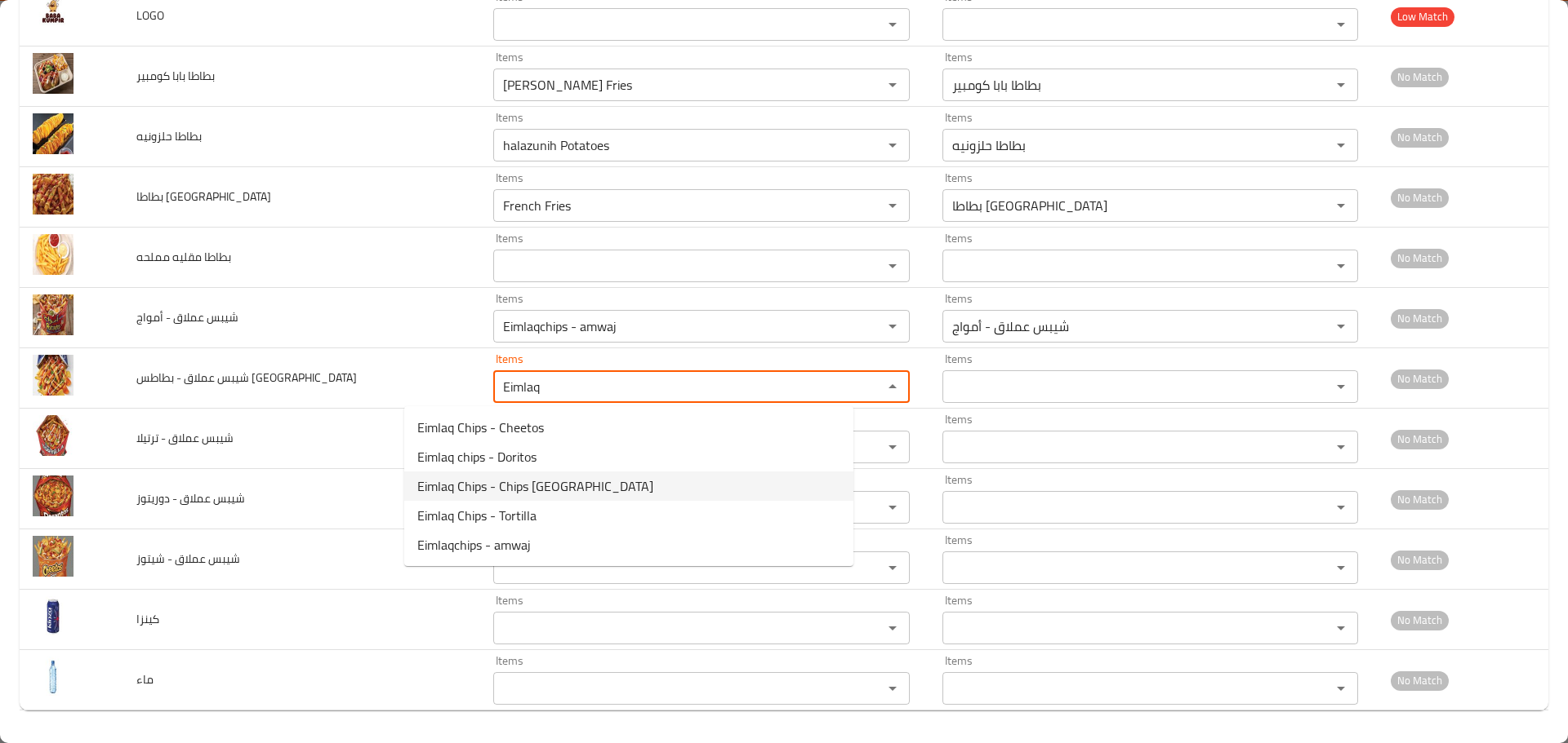
click at [501, 492] on span "Eimlaq Chips - Chips Oman" at bounding box center [535, 486] width 236 height 19
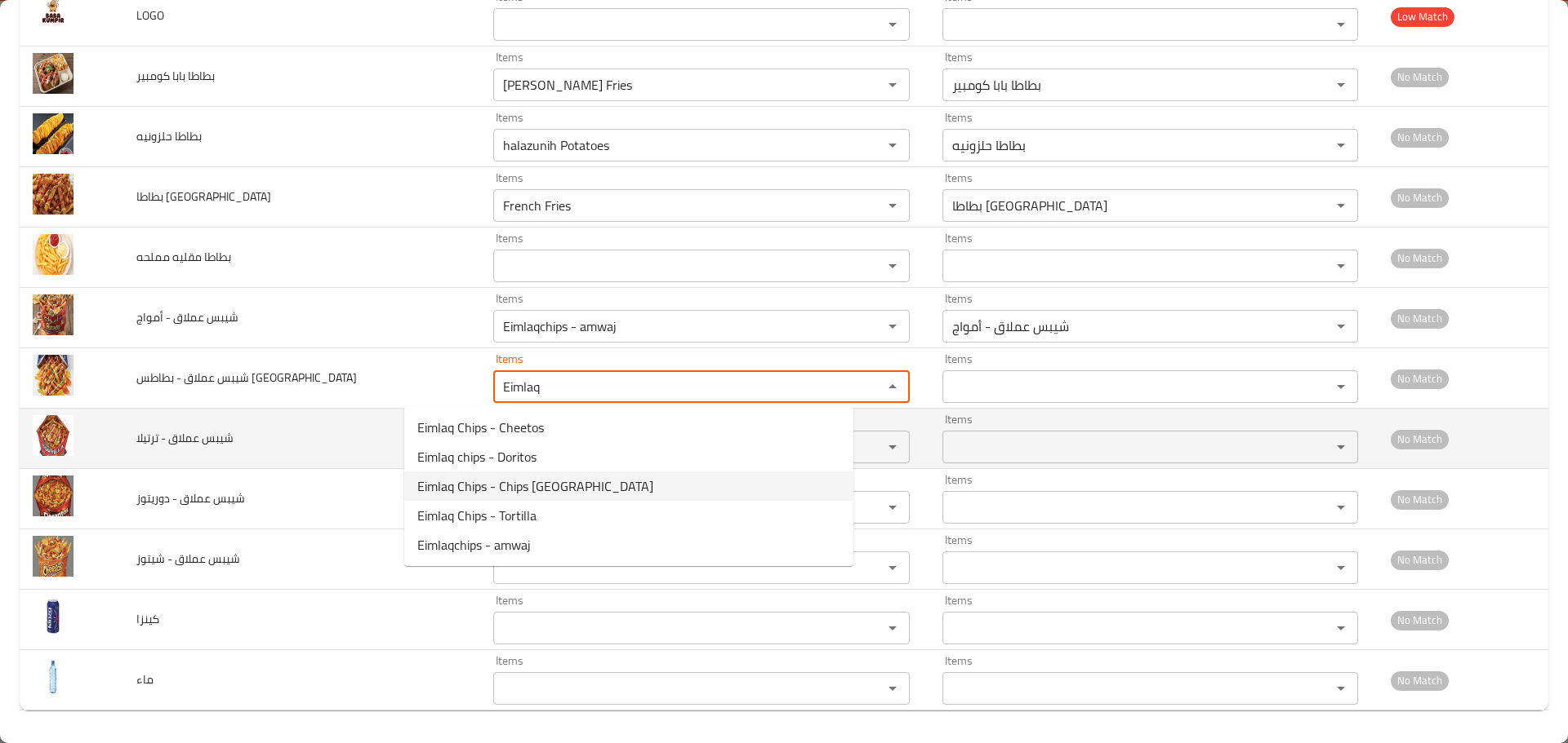
type عمان "Eimlaq Chips - Chips Oman"
type عمان-ar "شيبس عملاق - بطاطس عمان"
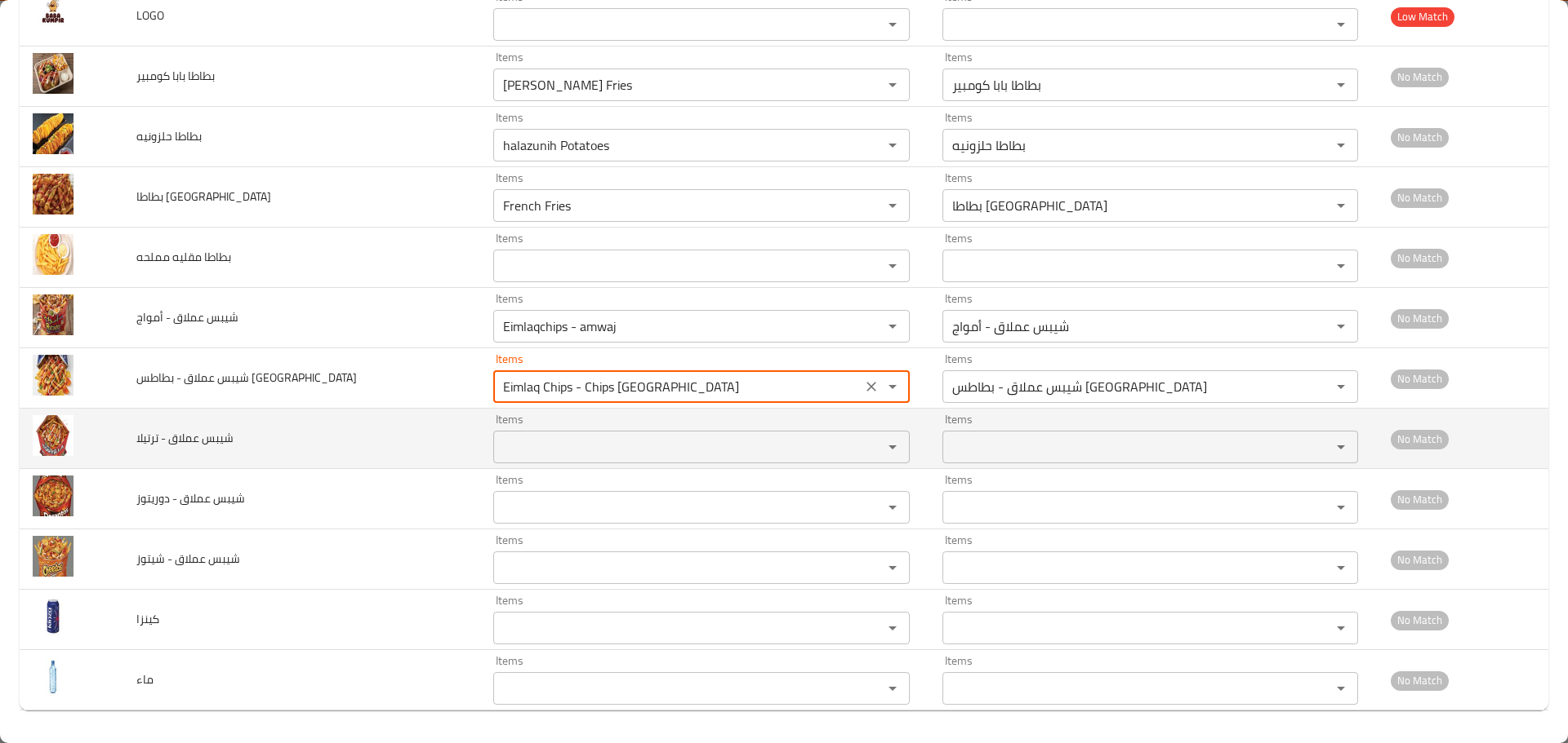
type عمان "Eimlaq Chips - Chips Oman"
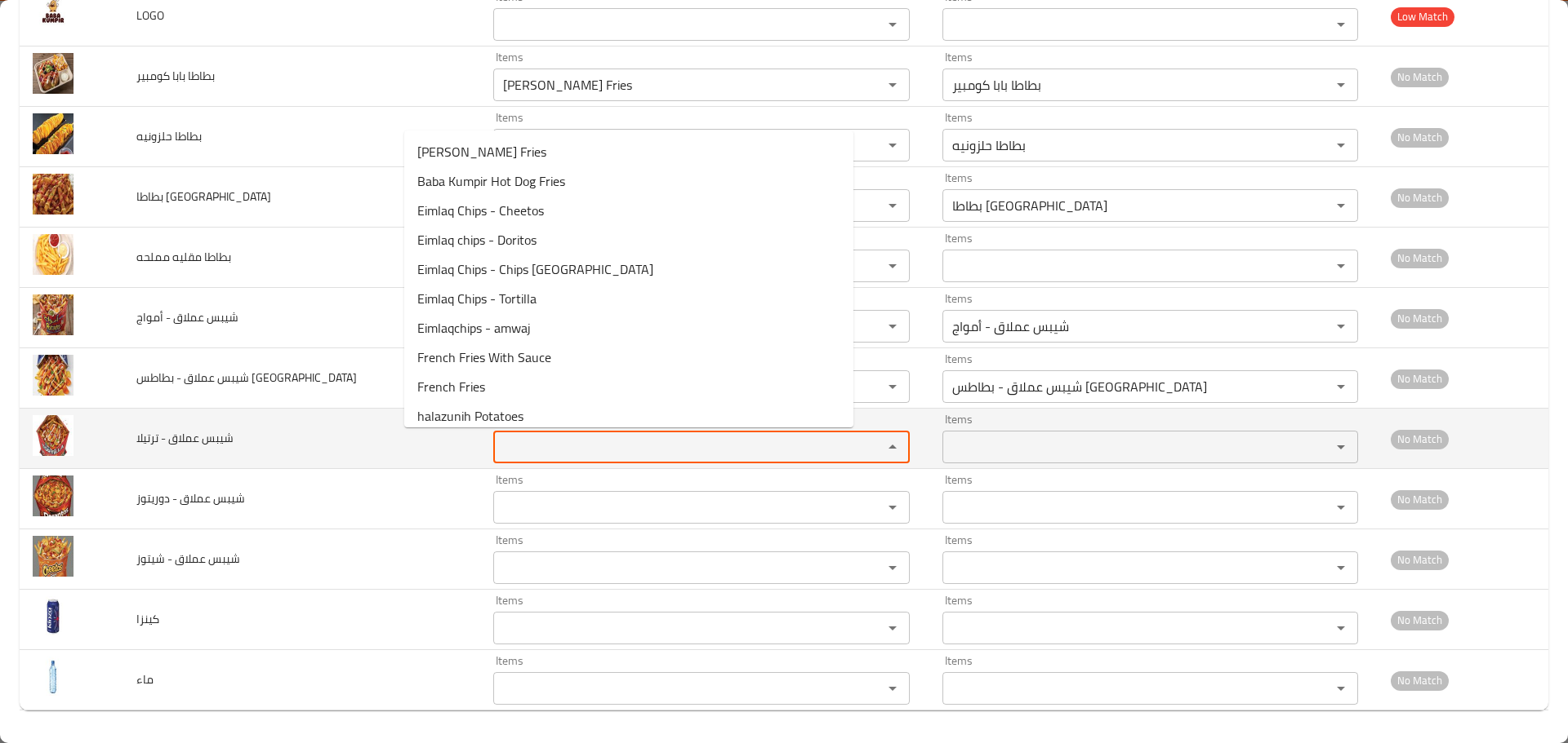
click at [498, 452] on ترتيلا "Items" at bounding box center [677, 447] width 359 height 23
paste ترتيلا "Eimlaq"
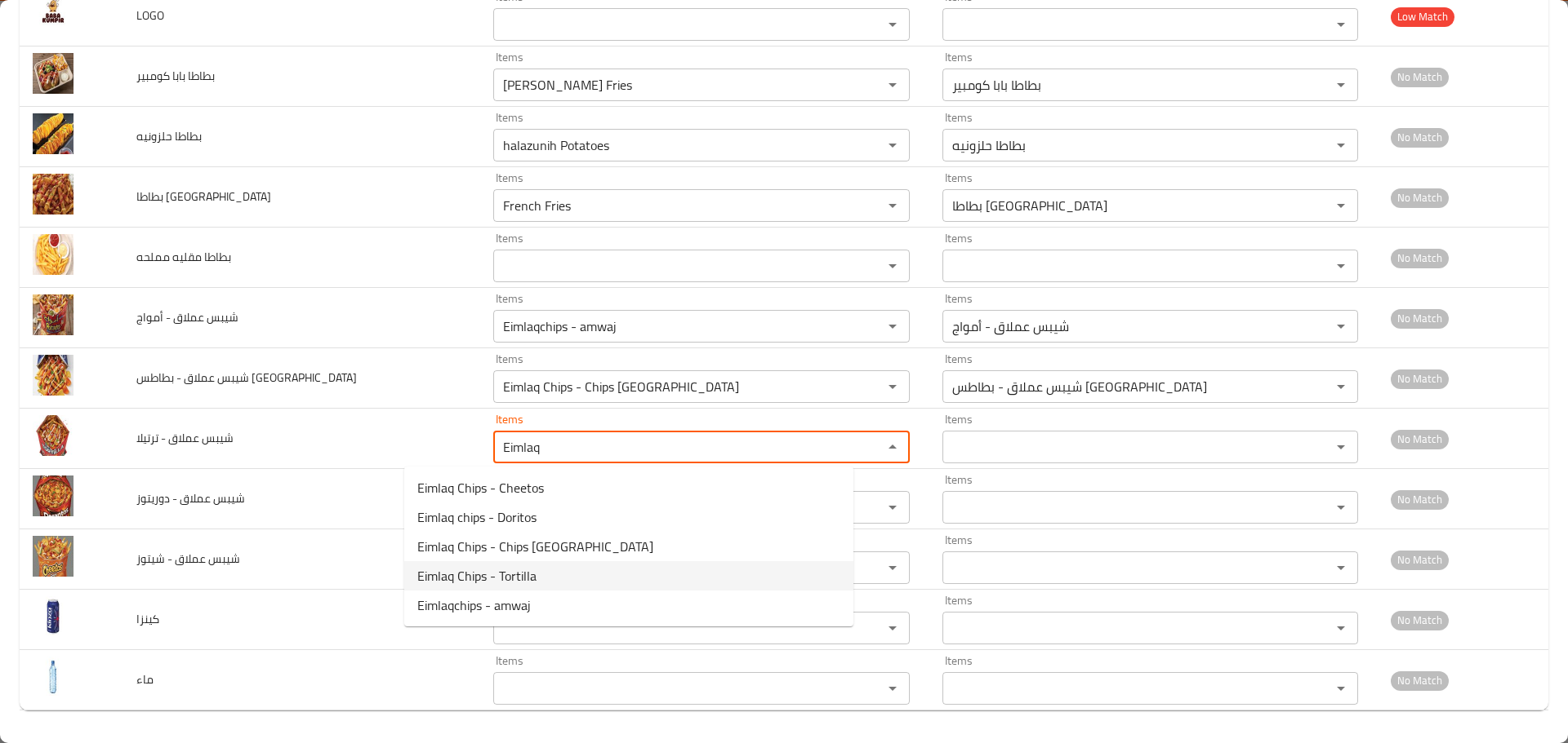
click at [489, 575] on span "Eimlaq Chips - Tortilla" at bounding box center [476, 575] width 119 height 19
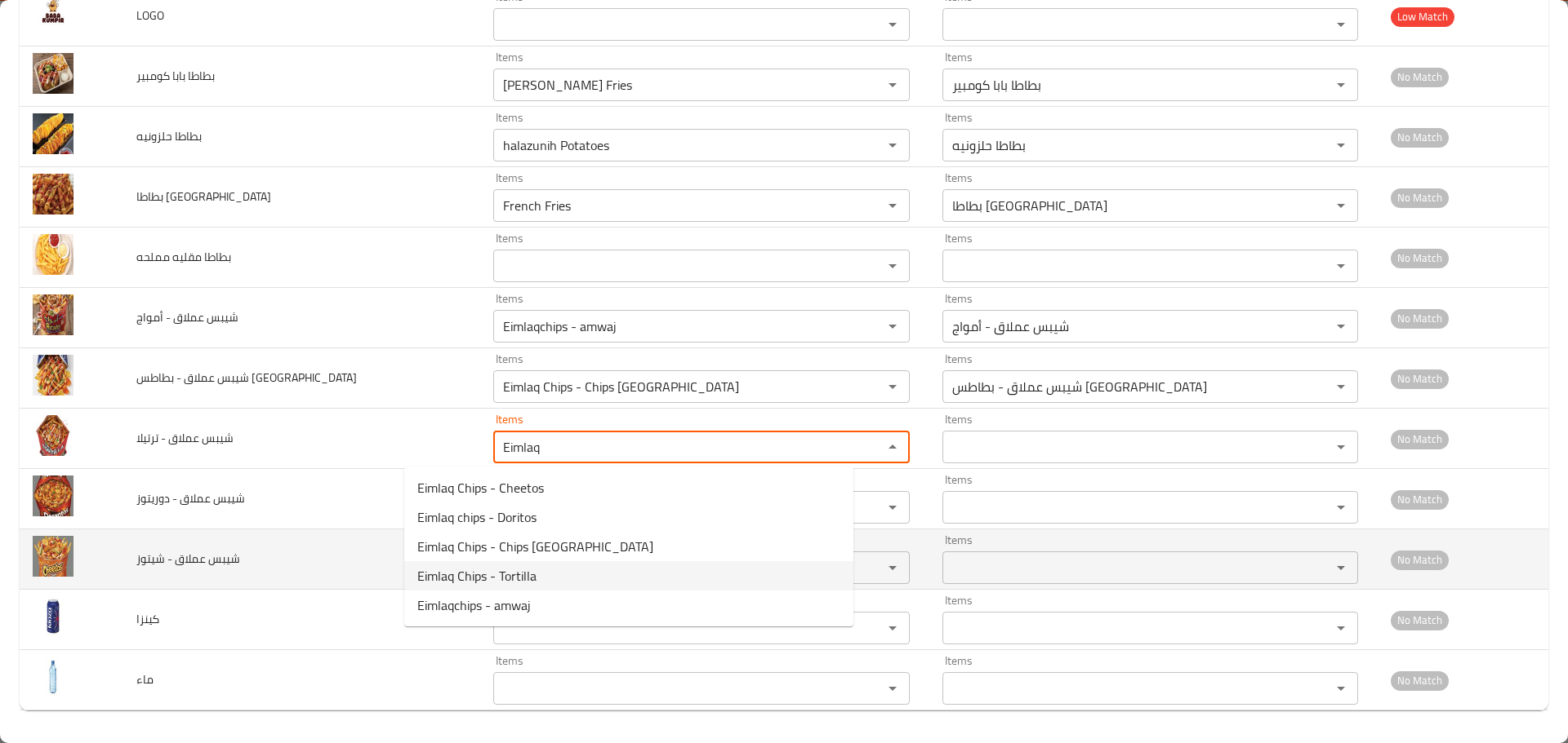
type ترتيلا "Eimlaq Chips - Tortilla"
type ترتيلا-ar "شيبس عملاق - تورتيلا"
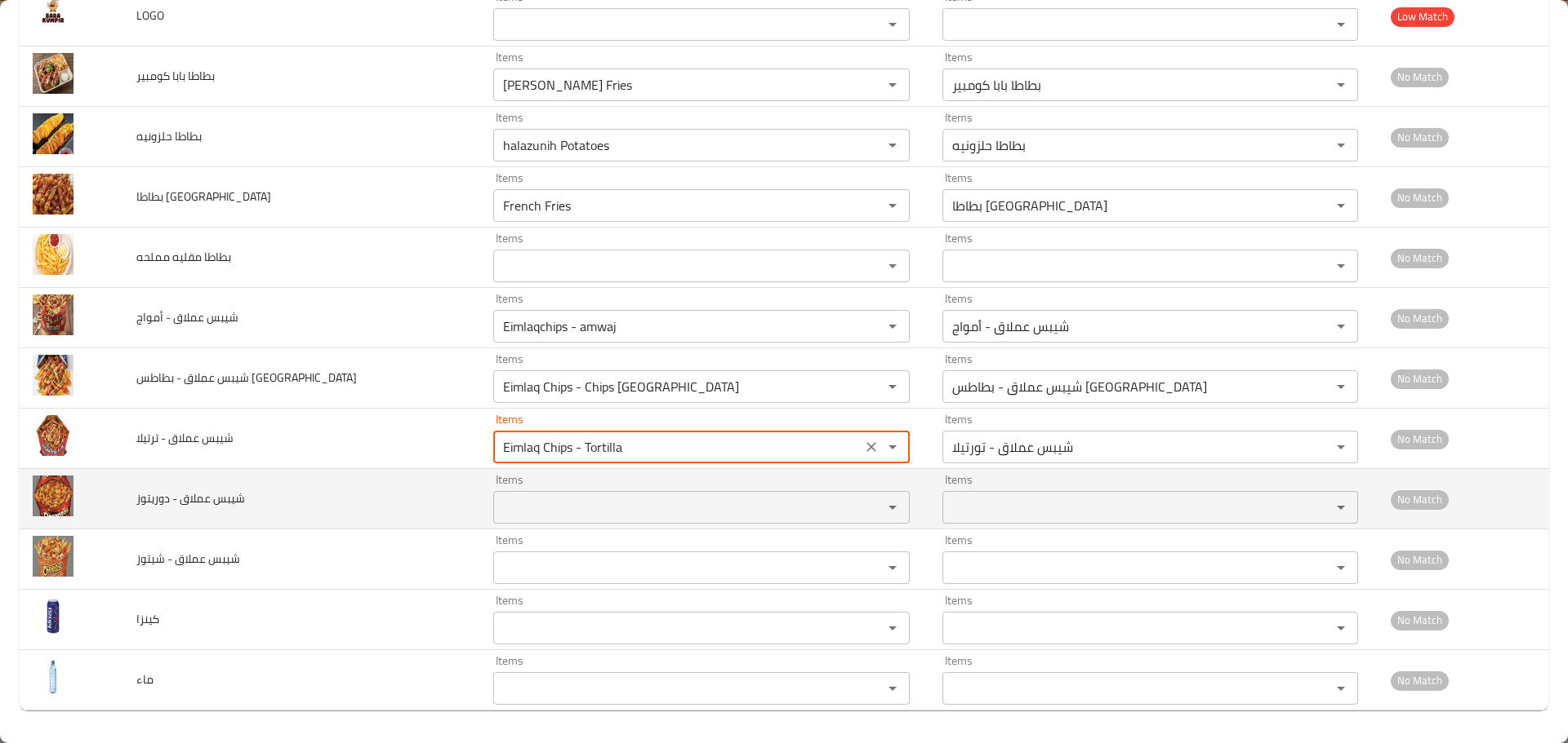
type ترتيلا "Eimlaq Chips - Tortilla"
click at [498, 508] on دوريتوز "Items" at bounding box center [677, 507] width 359 height 23
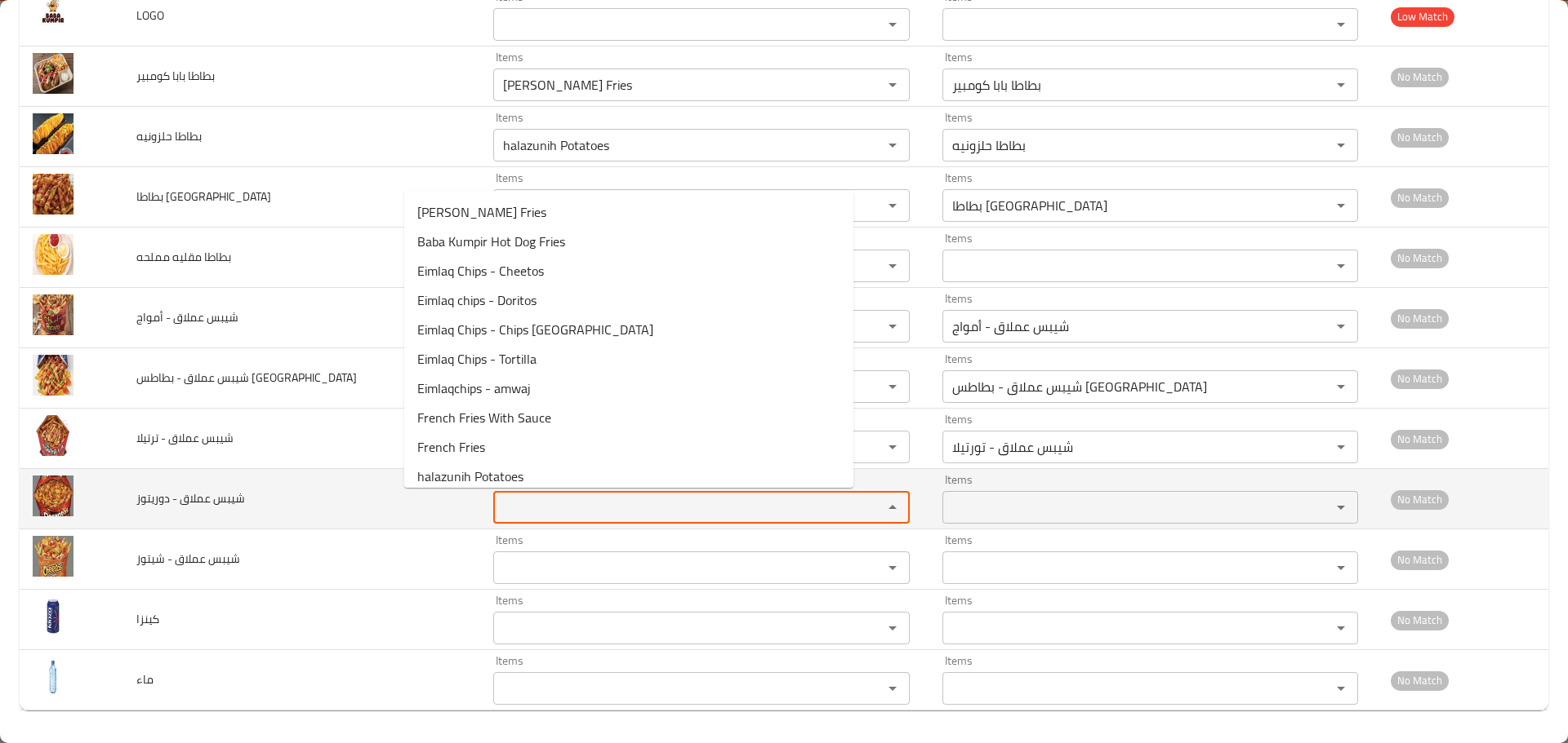
paste دوريتوز "Eimlaq"
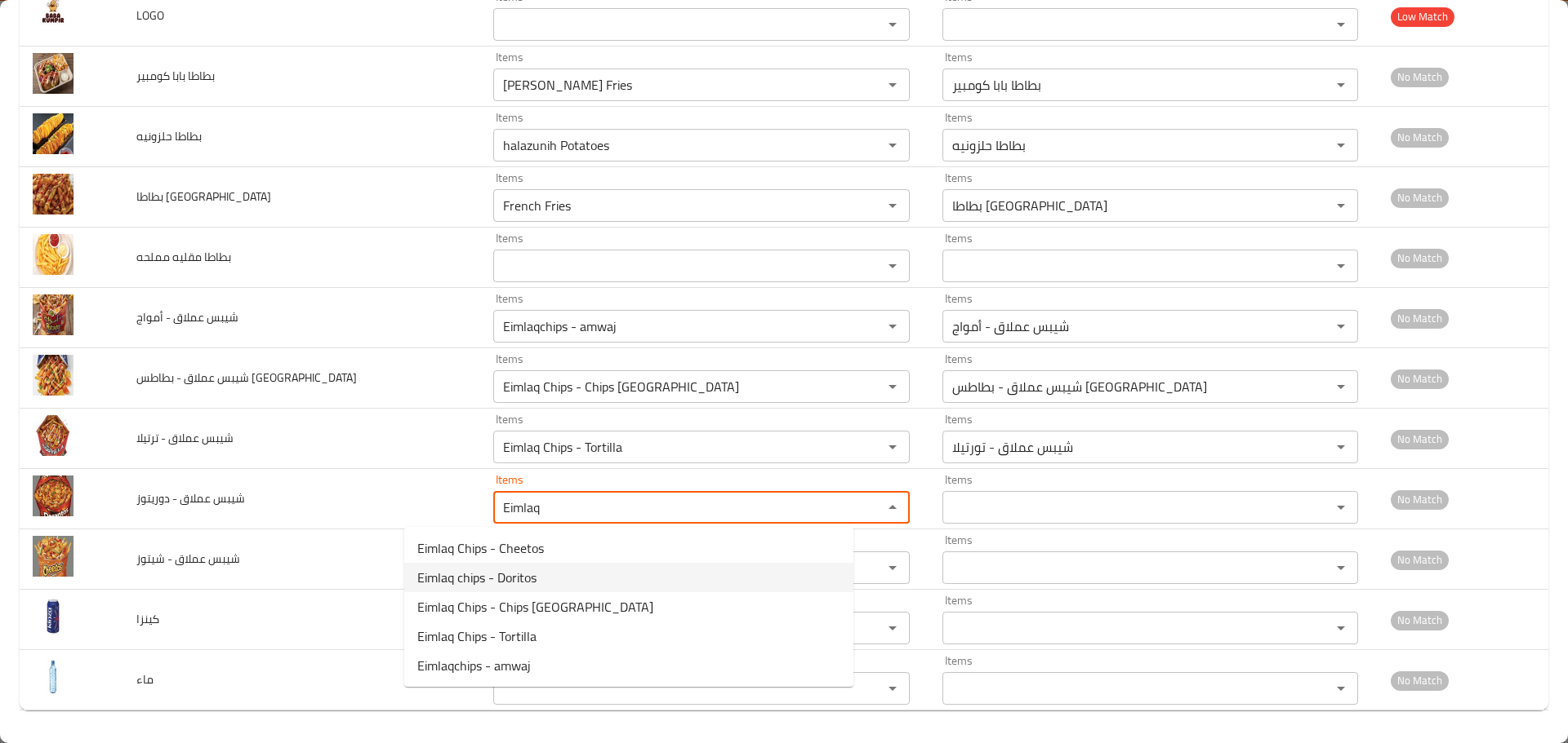
click at [473, 576] on span "Eimlaq chips - Doritos" at bounding box center [476, 577] width 119 height 19
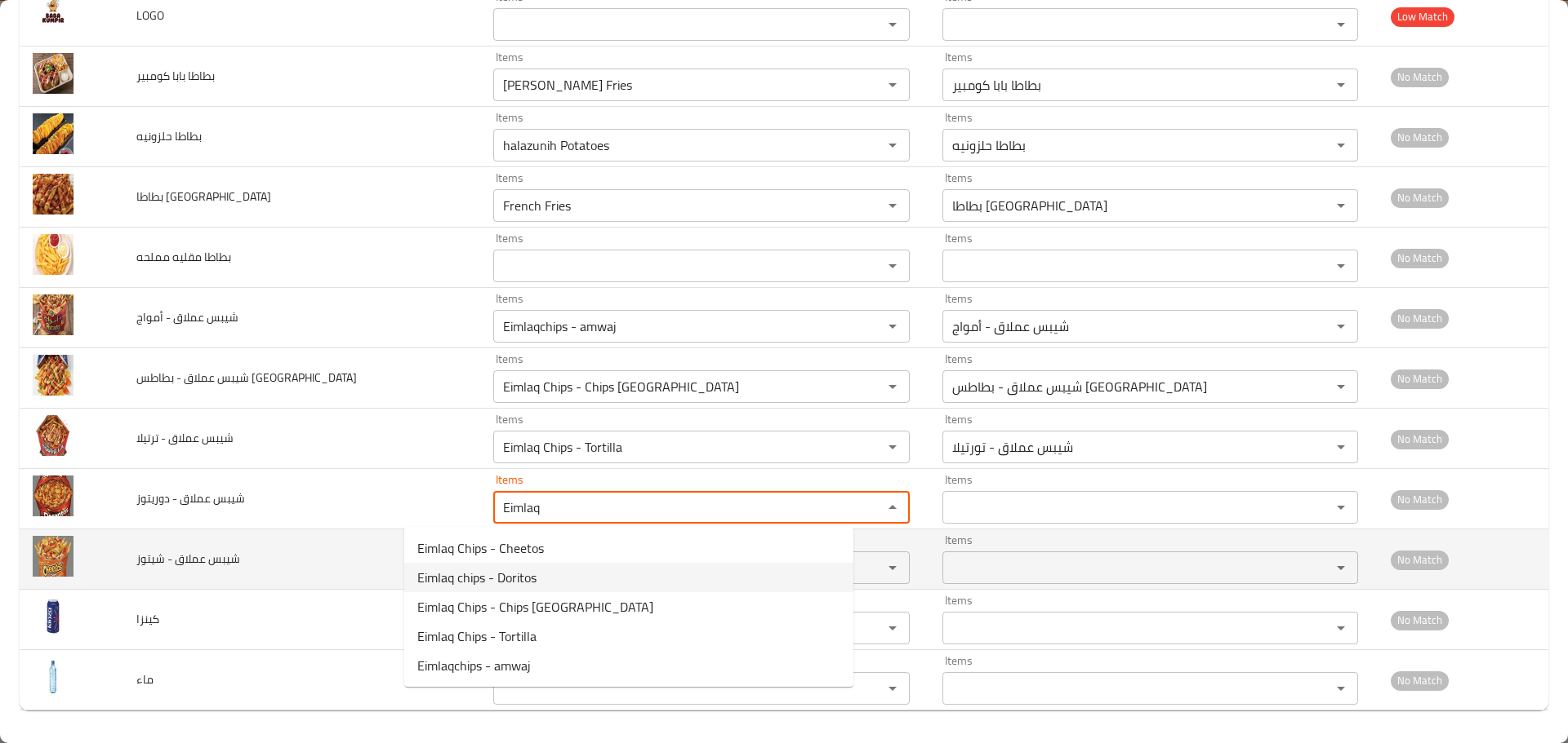
type دوريتوز "Eimlaq chips - Doritos"
type دوريتوز-ar "شيبس عملاق - دوريتوز"
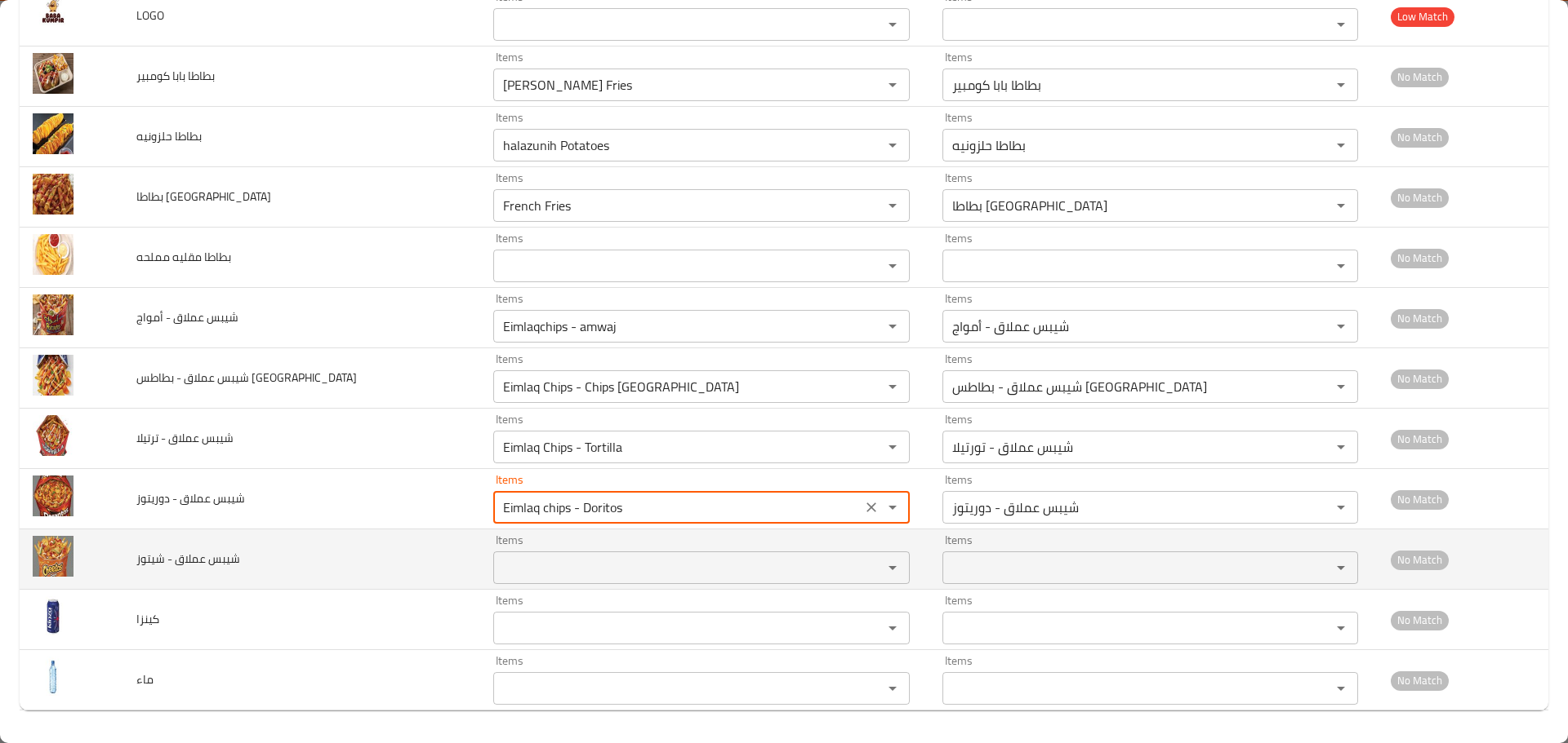
type دوريتوز "Eimlaq chips - Doritos"
click at [498, 565] on شيتوز "Items" at bounding box center [677, 568] width 359 height 23
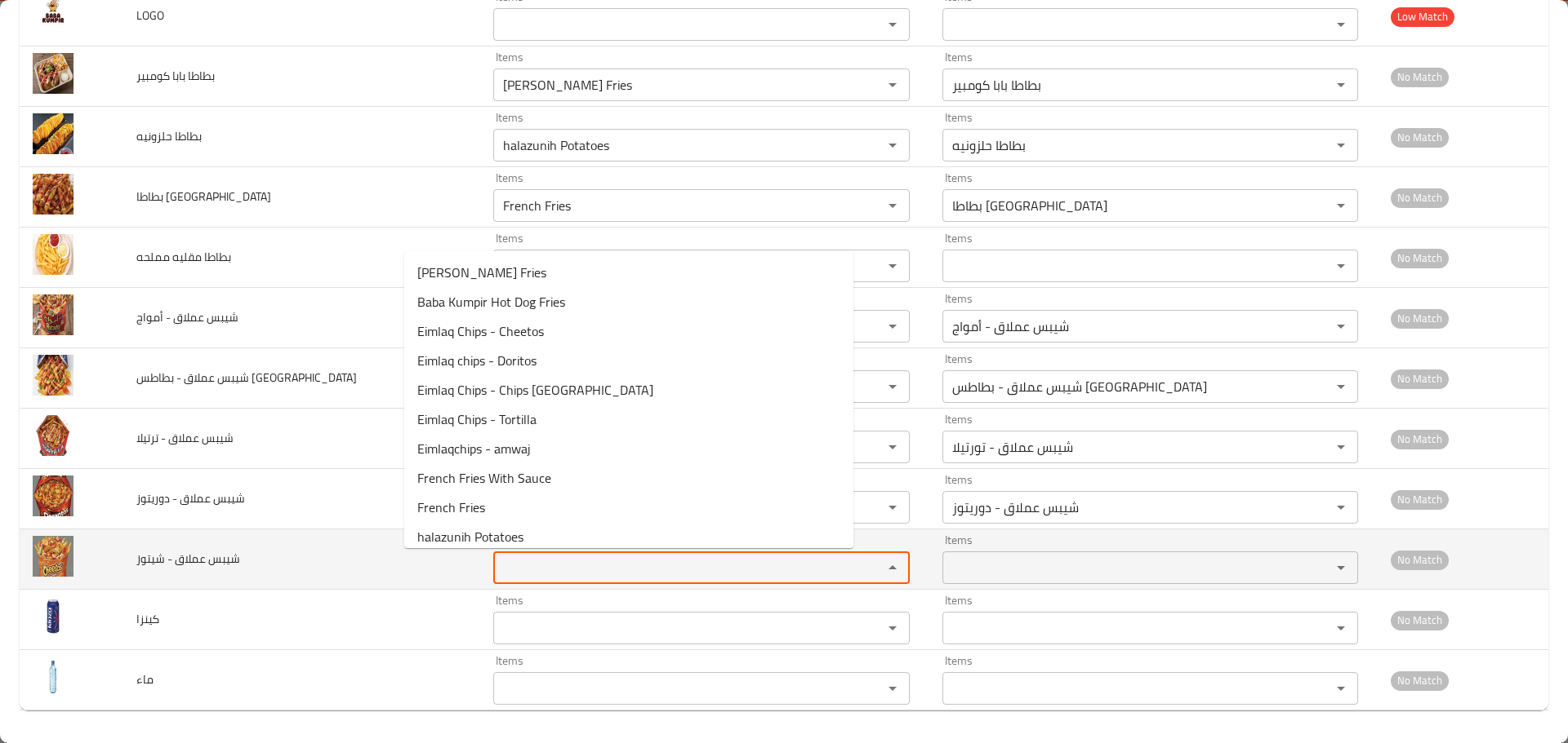
paste شيتوز "Eimlaq"
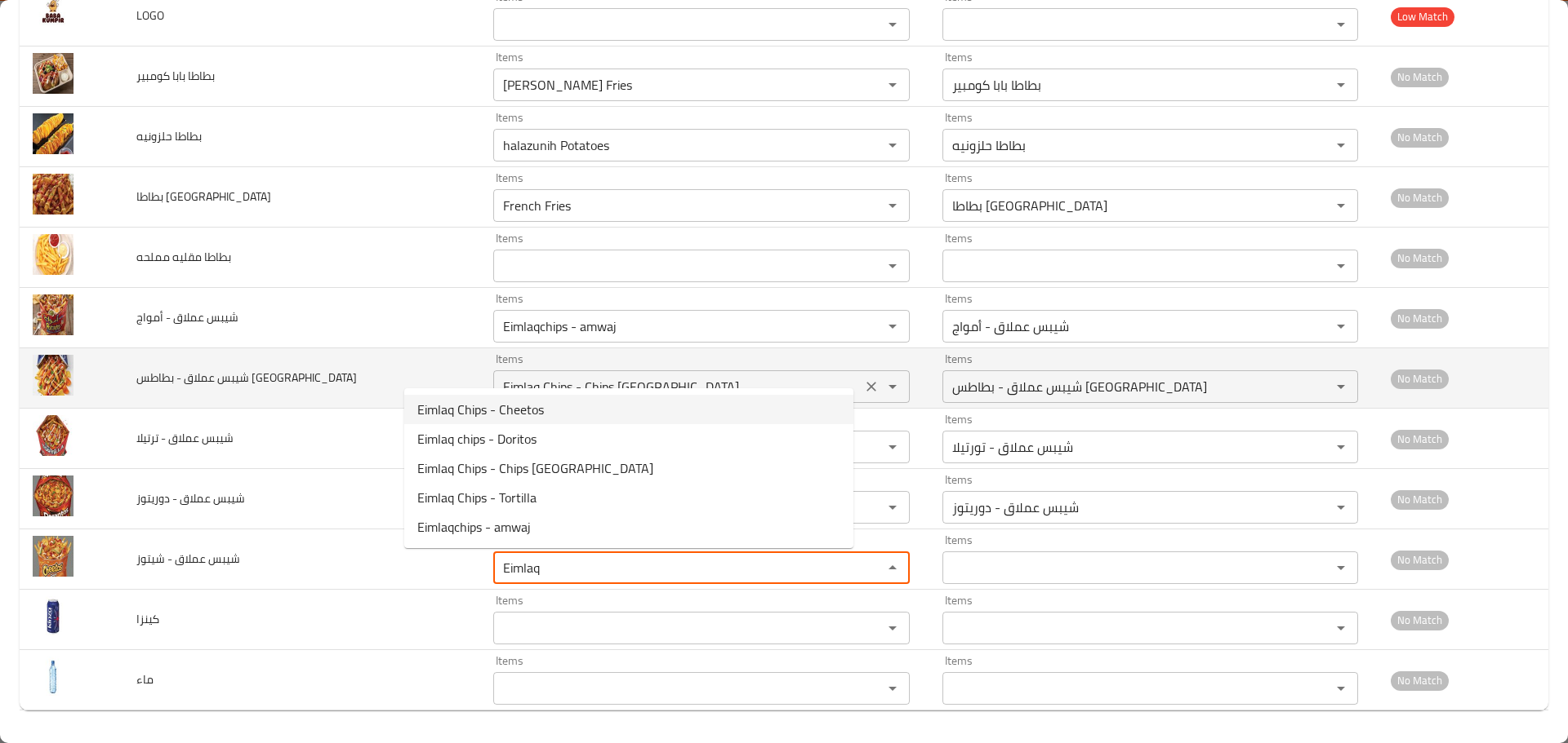
click at [503, 403] on span "Eimlaq Chips - Cheetos" at bounding box center [480, 409] width 126 height 19
type شيتوز "Eimlaq Chips - Cheetos"
type شيتوز-ar "شيبس عملاق - شيتوز"
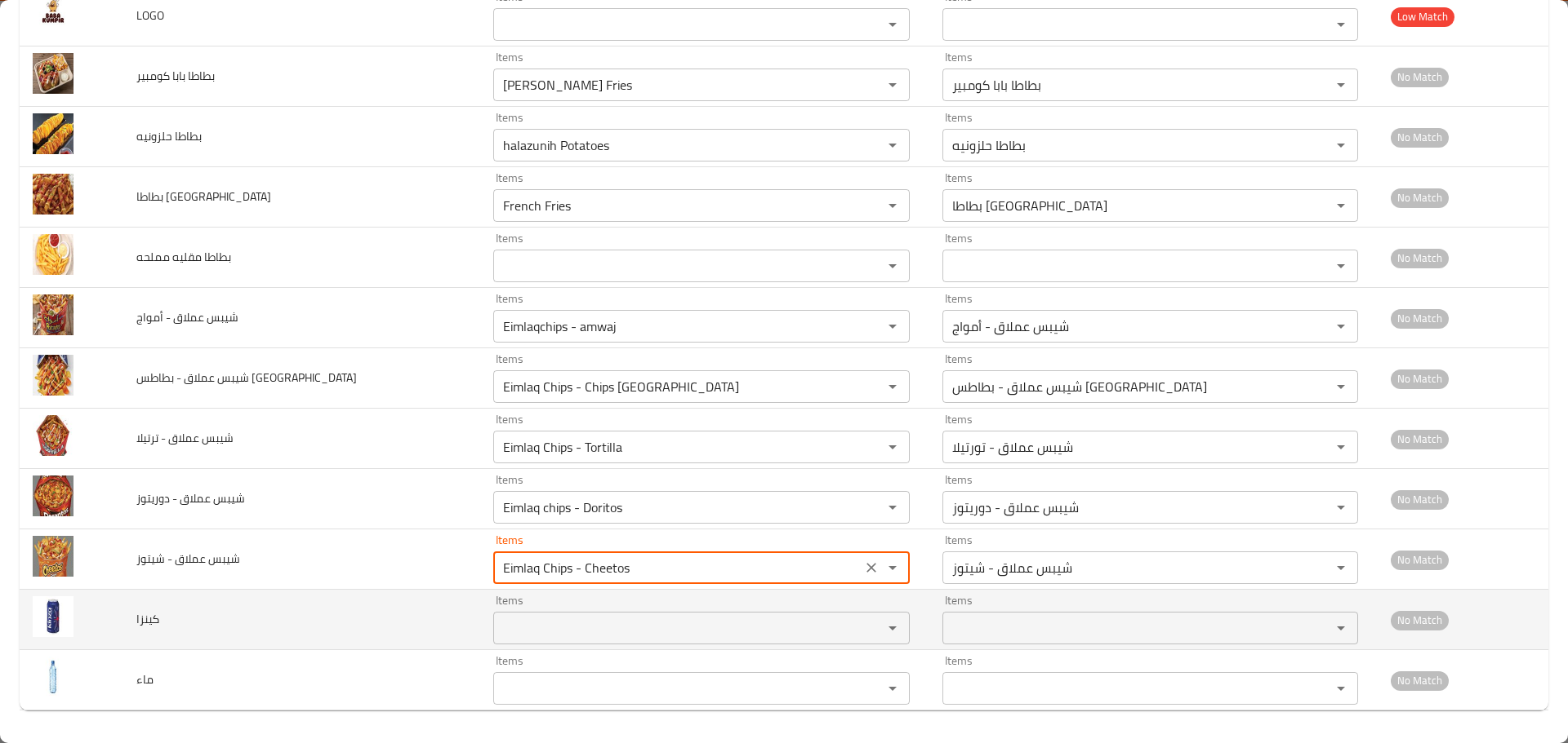
type شيتوز "Eimlaq Chips - Cheetos"
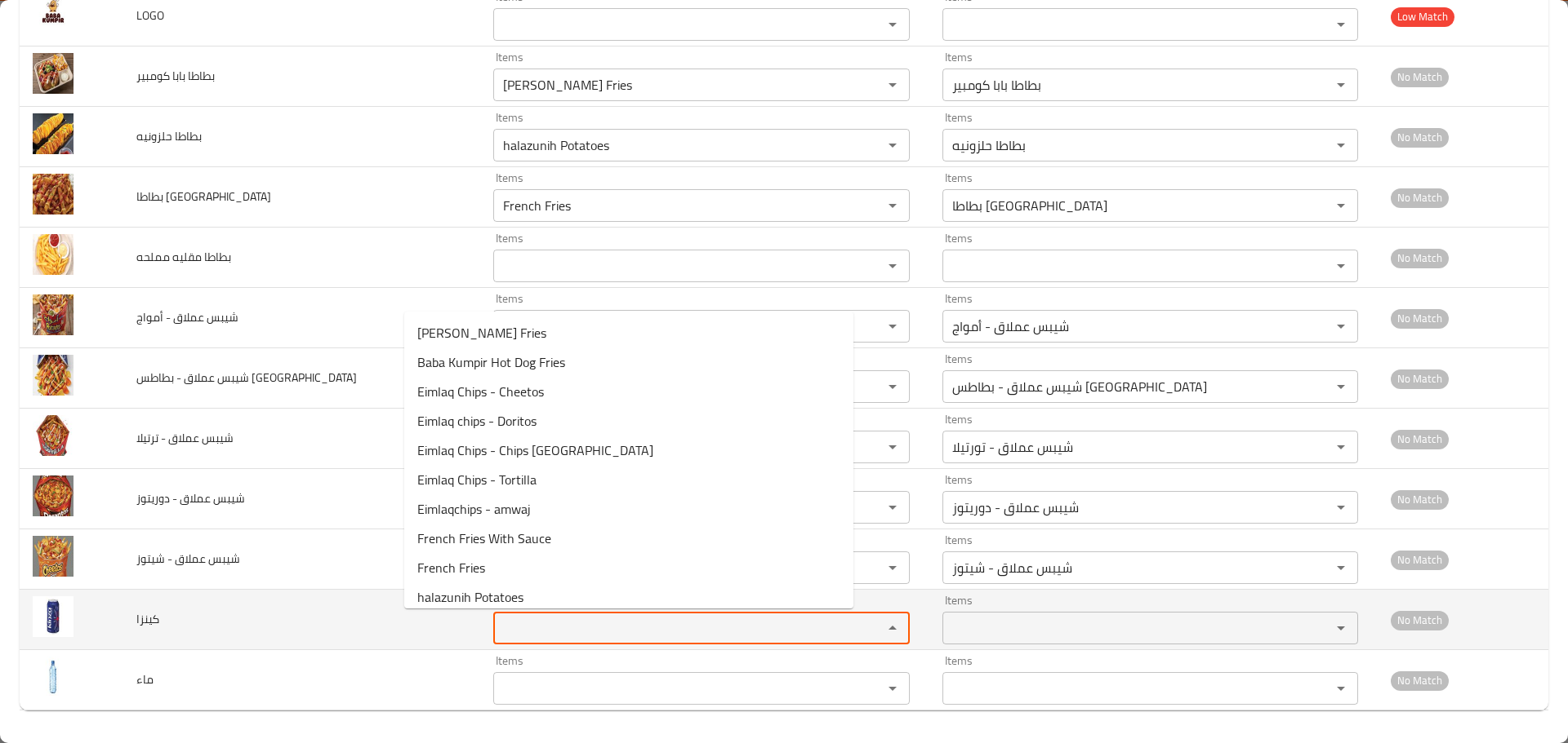
click at [498, 627] on input "Items" at bounding box center [677, 628] width 359 height 23
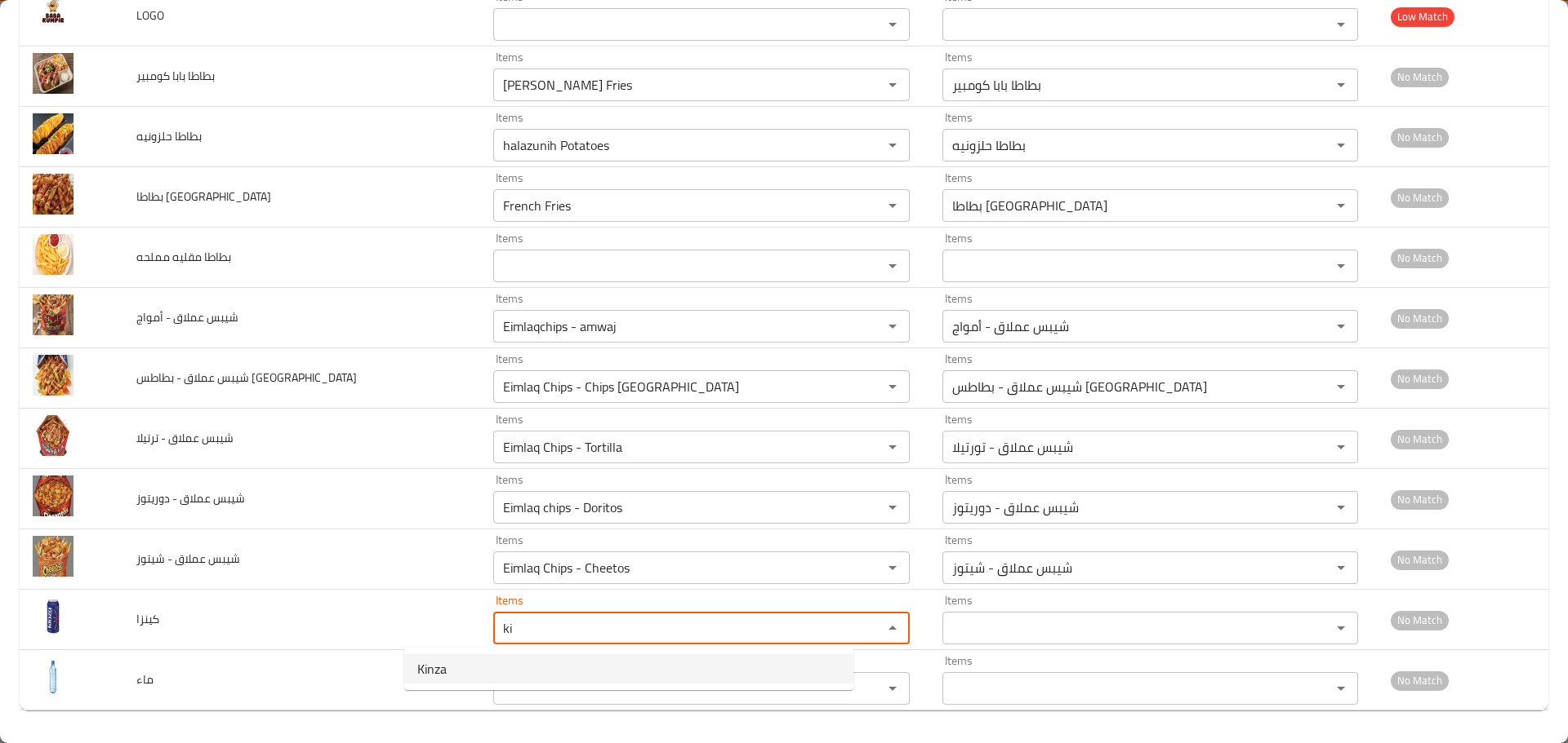
click at [445, 670] on span "Kinza" at bounding box center [432, 668] width 30 height 19
type input "Kinza"
type input "كينزا"
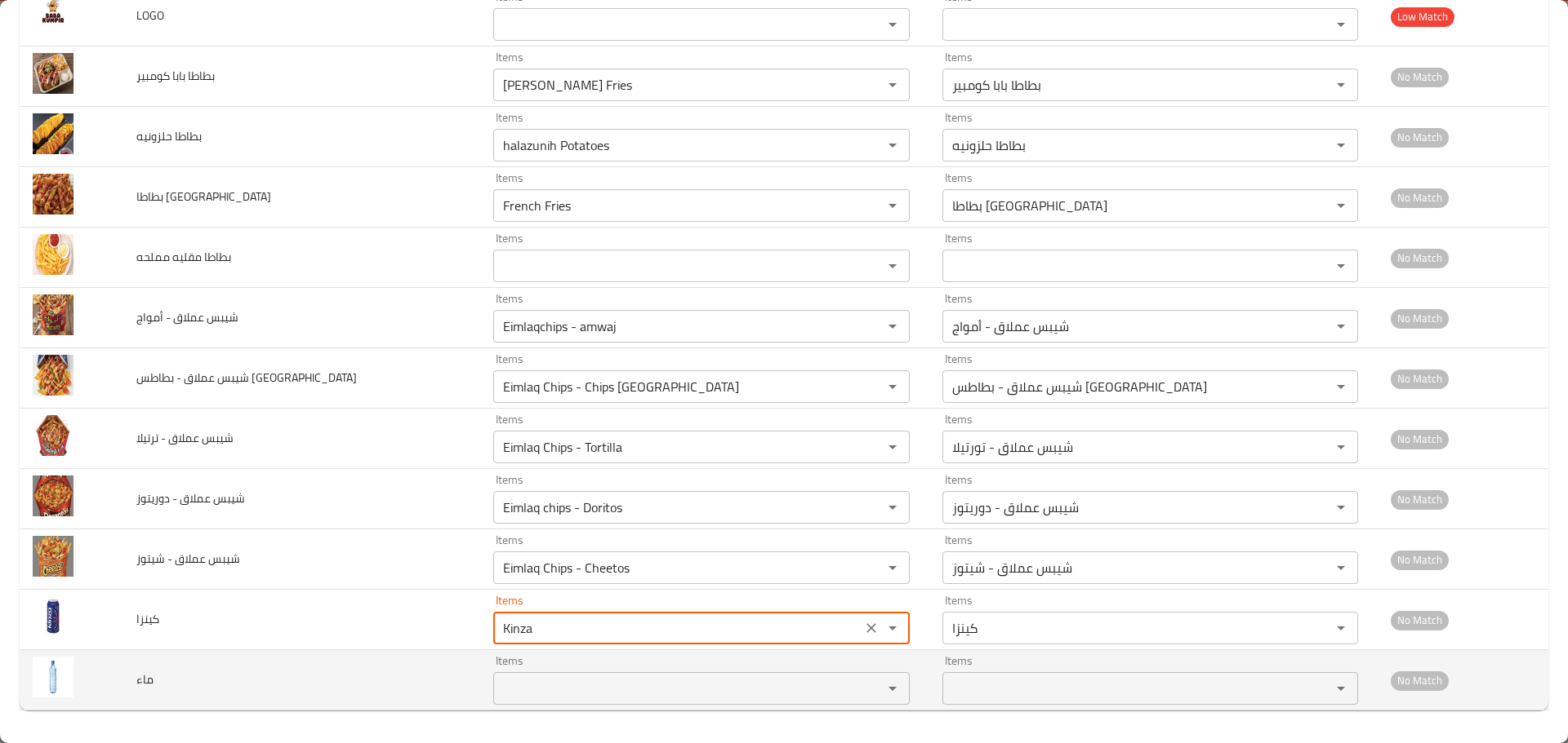
type input "Kinza"
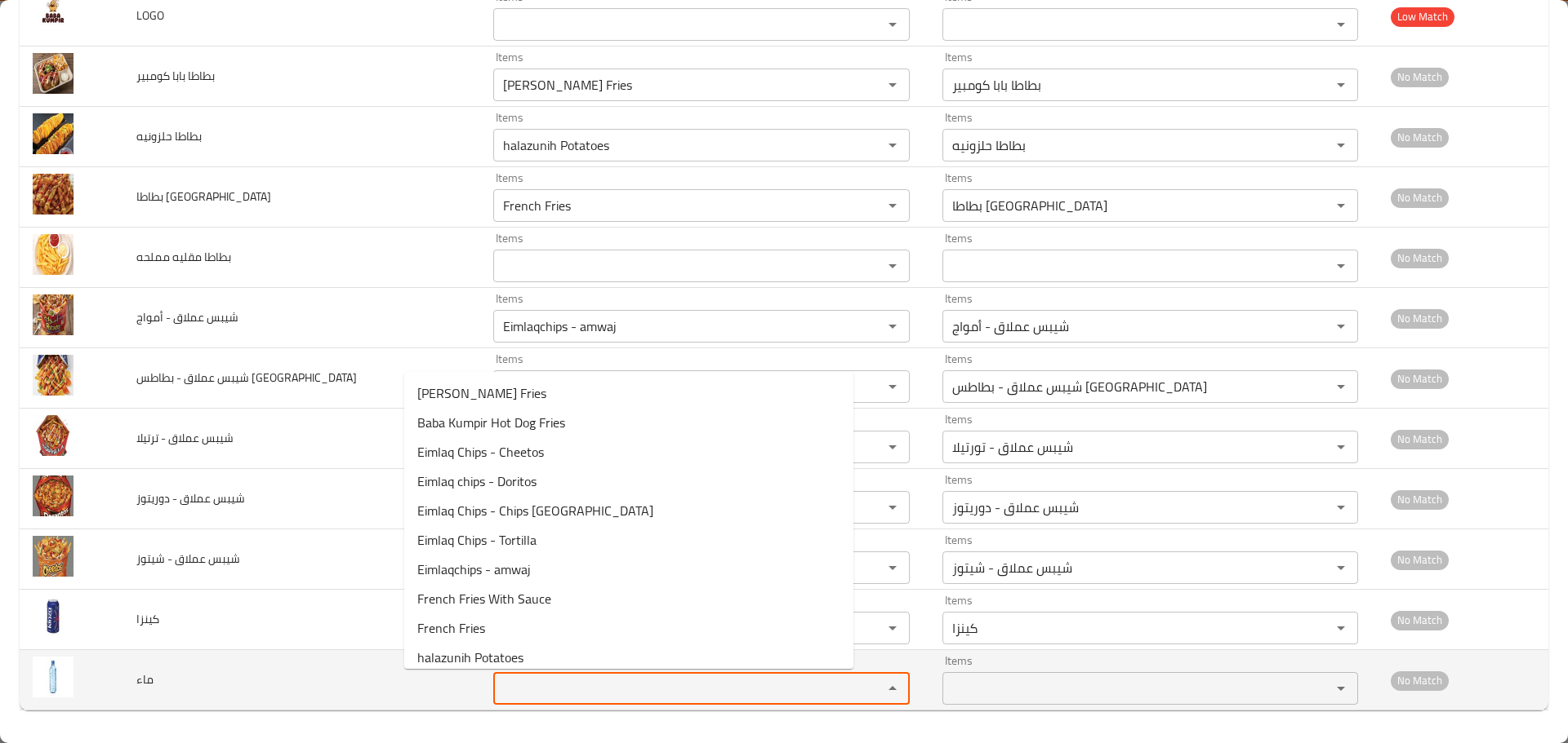
click at [498, 694] on input "Items" at bounding box center [677, 689] width 359 height 23
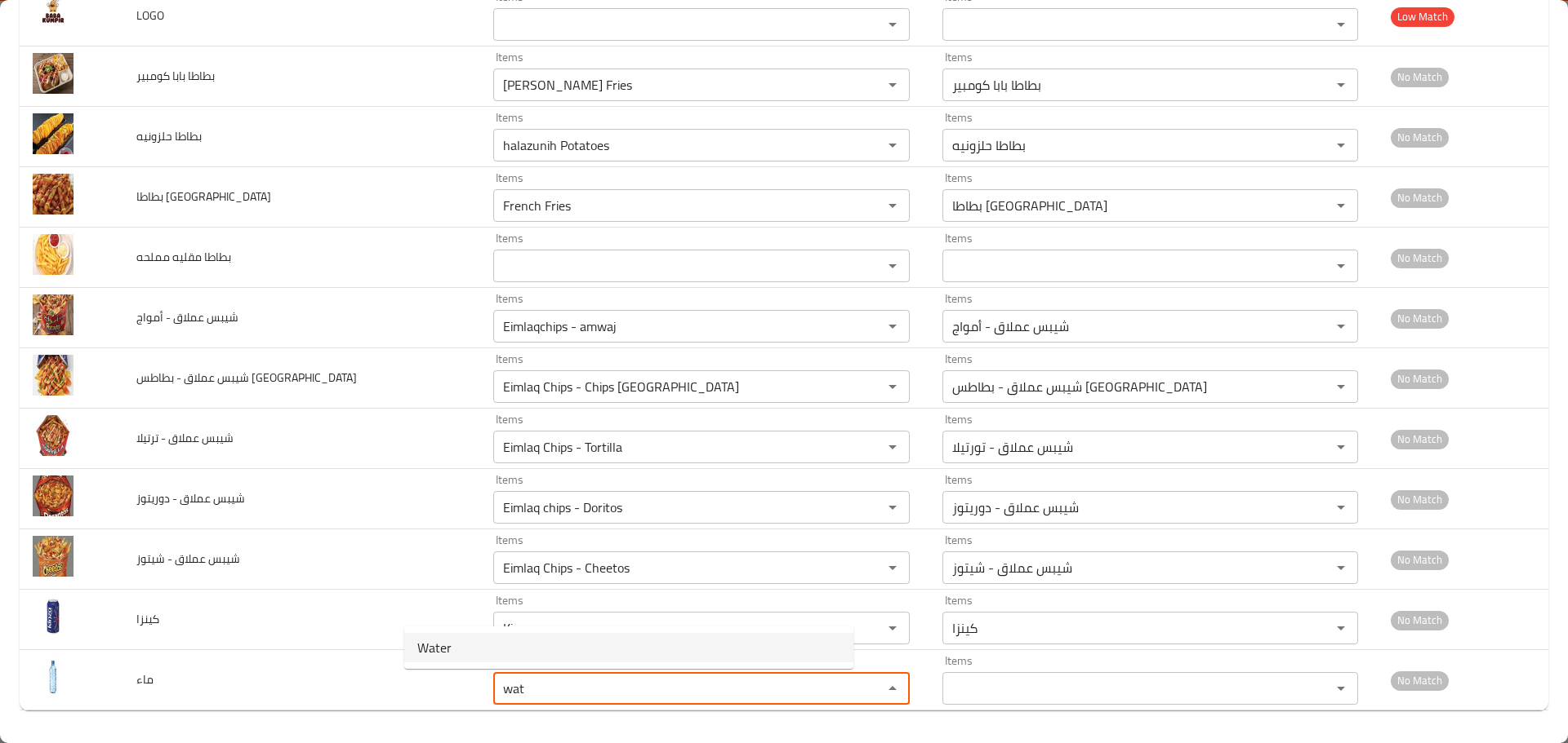
click at [457, 652] on li "Water" at bounding box center [628, 648] width 449 height 29
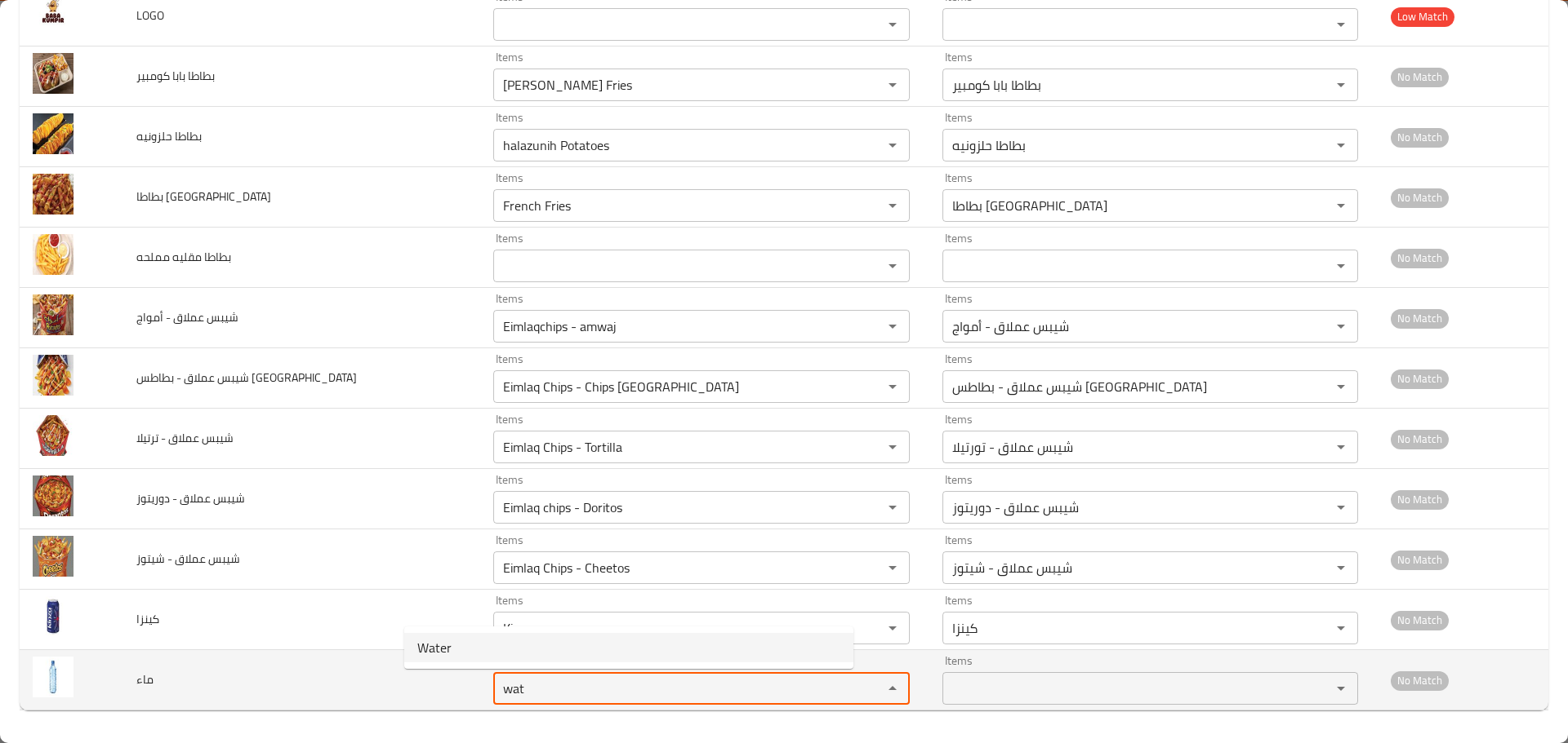
type input "Water"
type input "ماء"
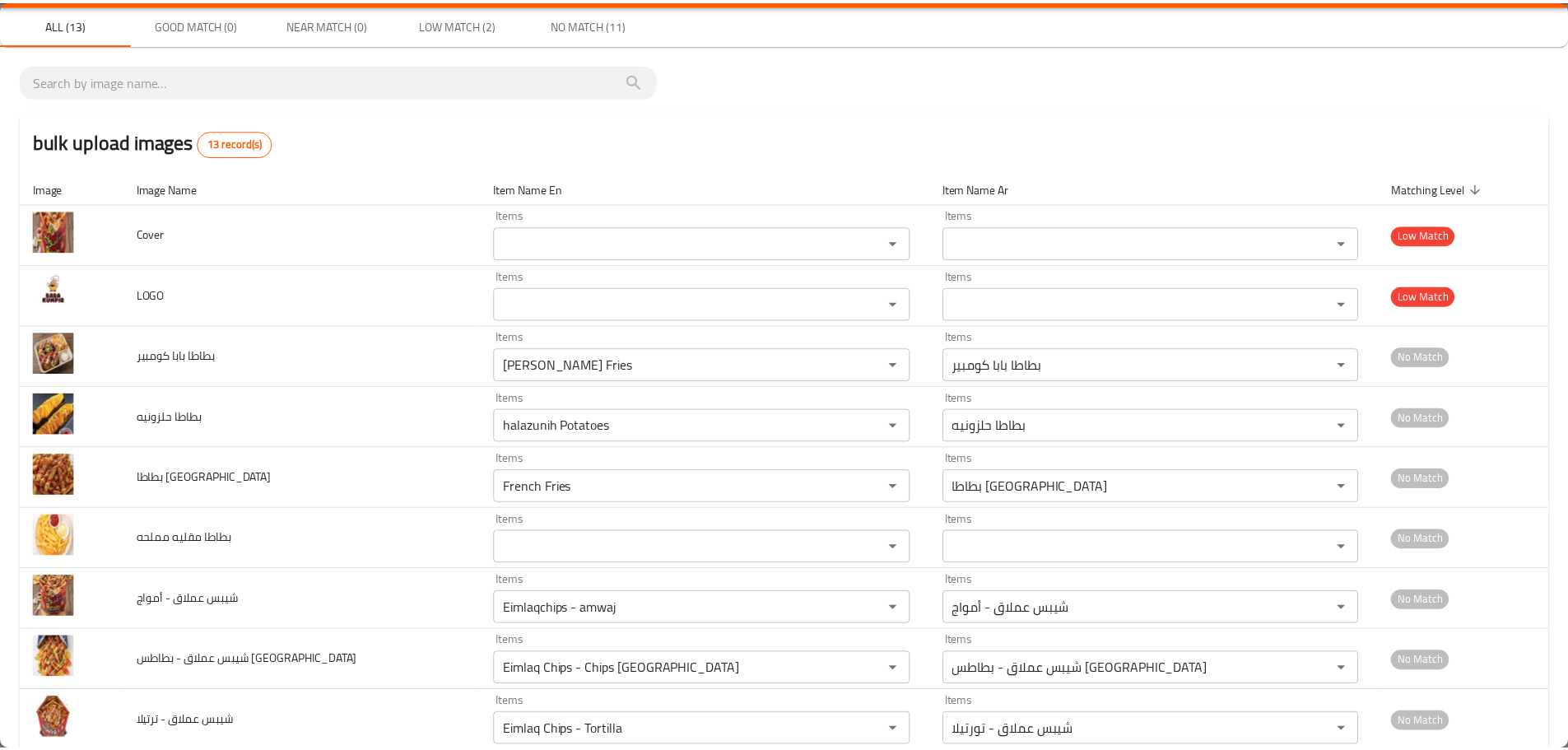
scroll to position [0, 0]
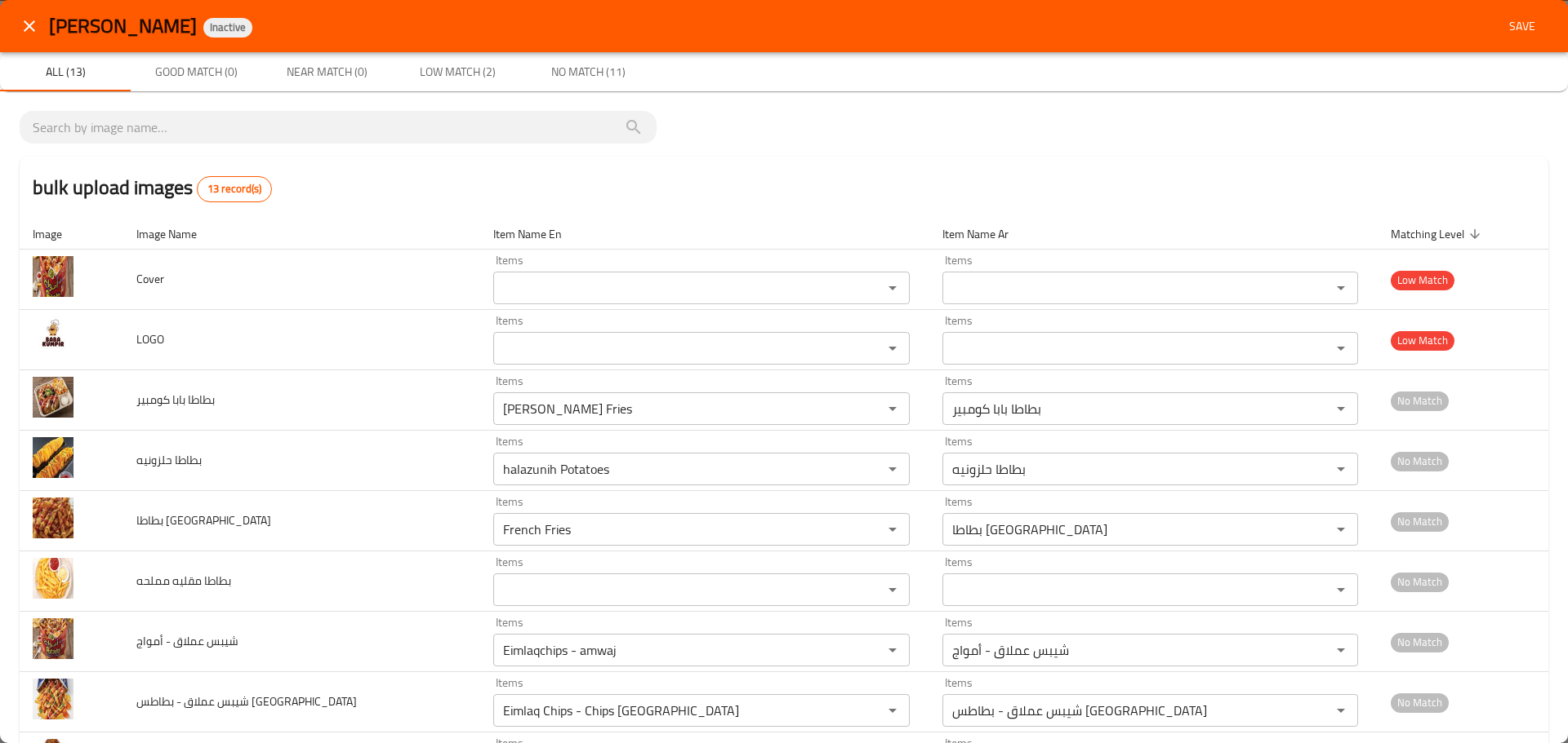
type input "Water"
click at [1506, 32] on span "Save" at bounding box center [1522, 27] width 39 height 20
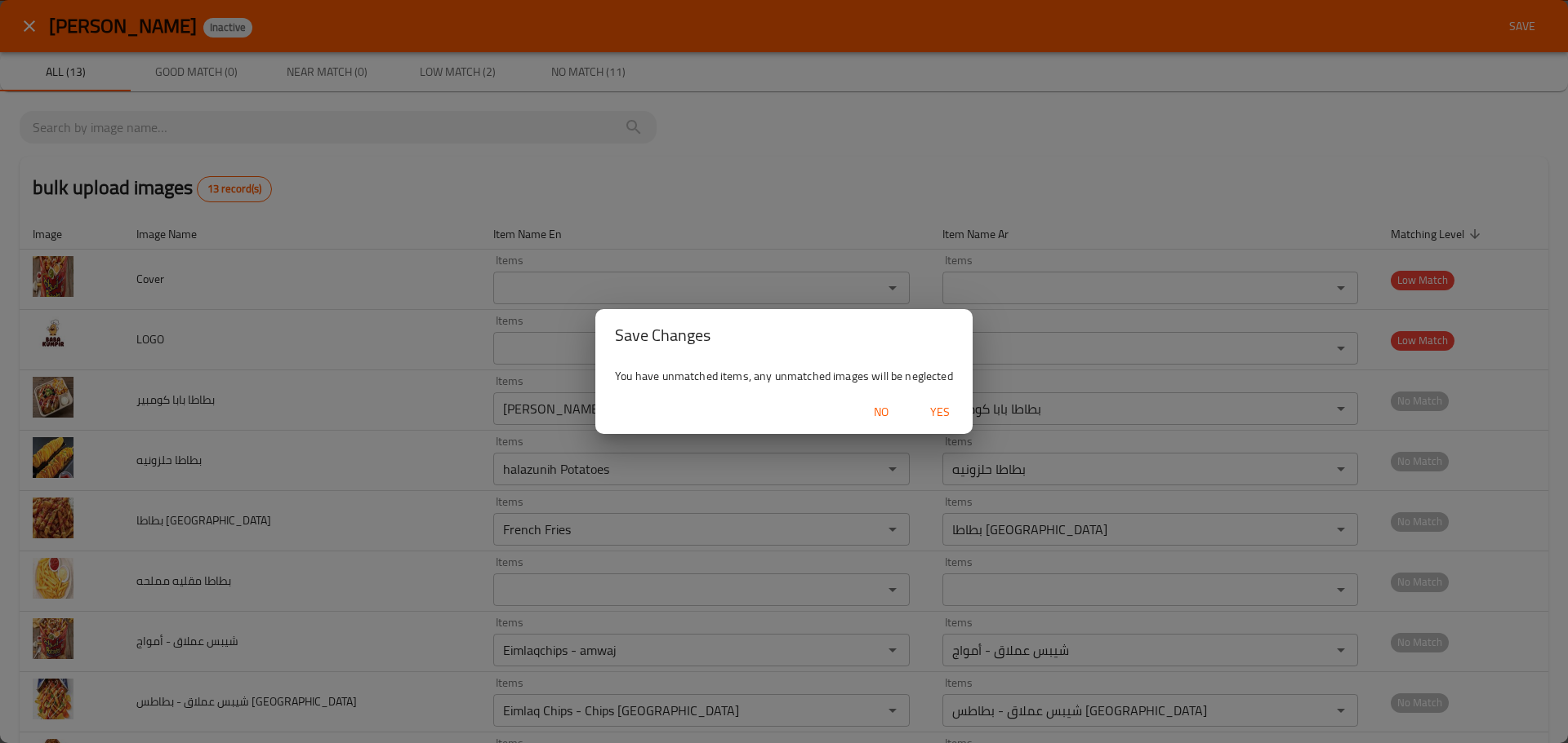
click at [947, 413] on span "Yes" at bounding box center [940, 412] width 39 height 20
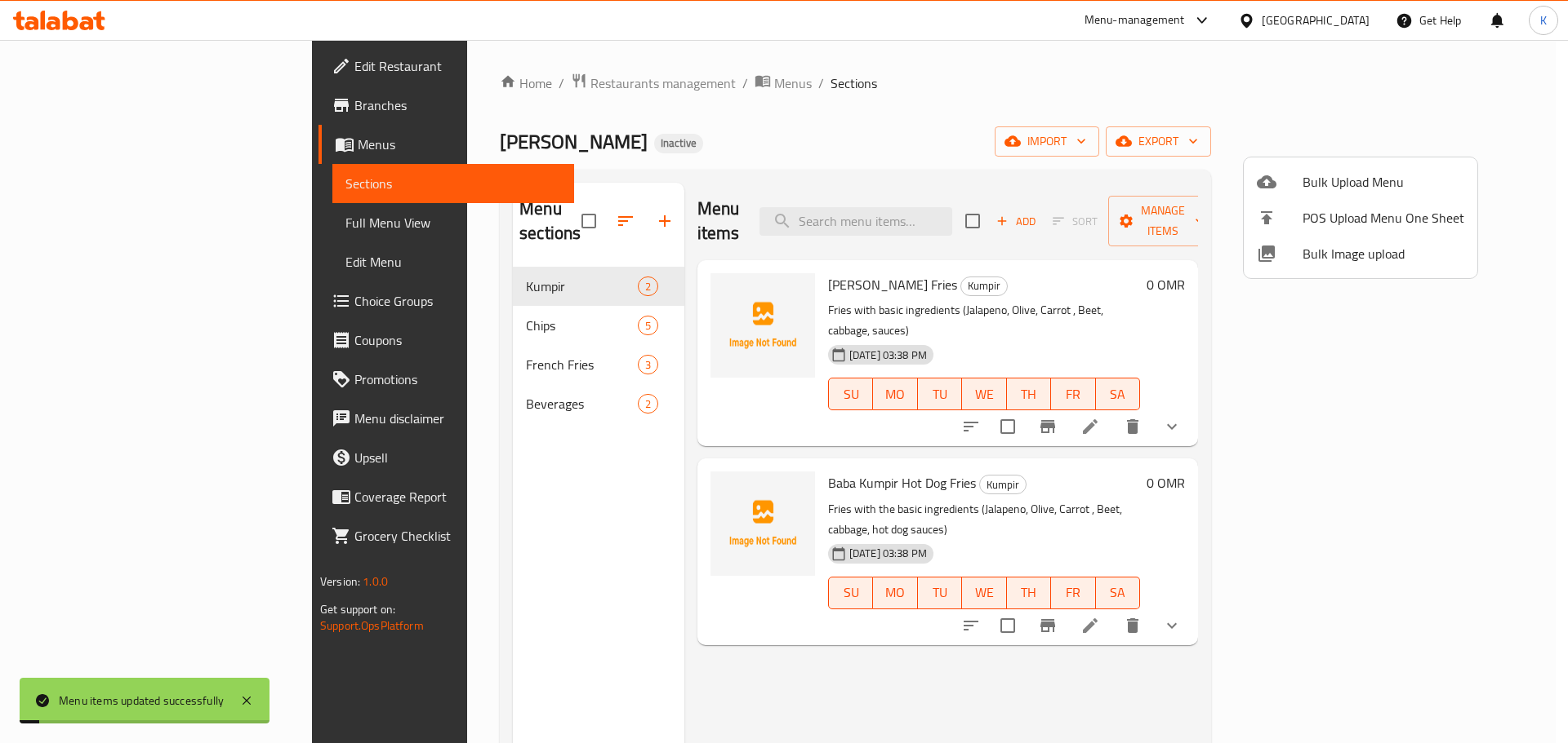
click at [826, 107] on div at bounding box center [784, 372] width 1568 height 743
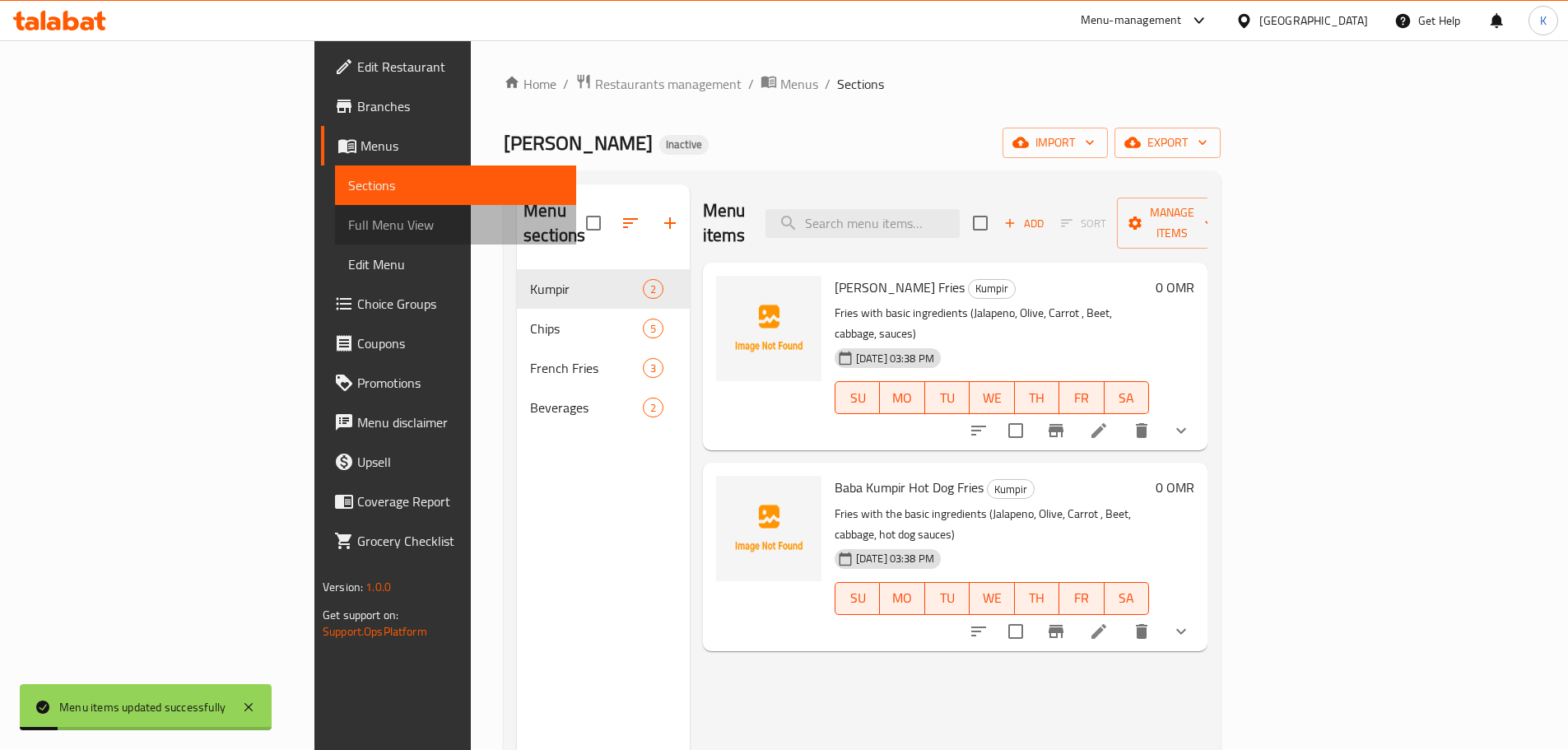
drag, startPoint x: 142, startPoint y: 211, endPoint x: 143, endPoint y: 228, distance: 17.0
click at [335, 211] on link "Full Menu View" at bounding box center [455, 224] width 241 height 39
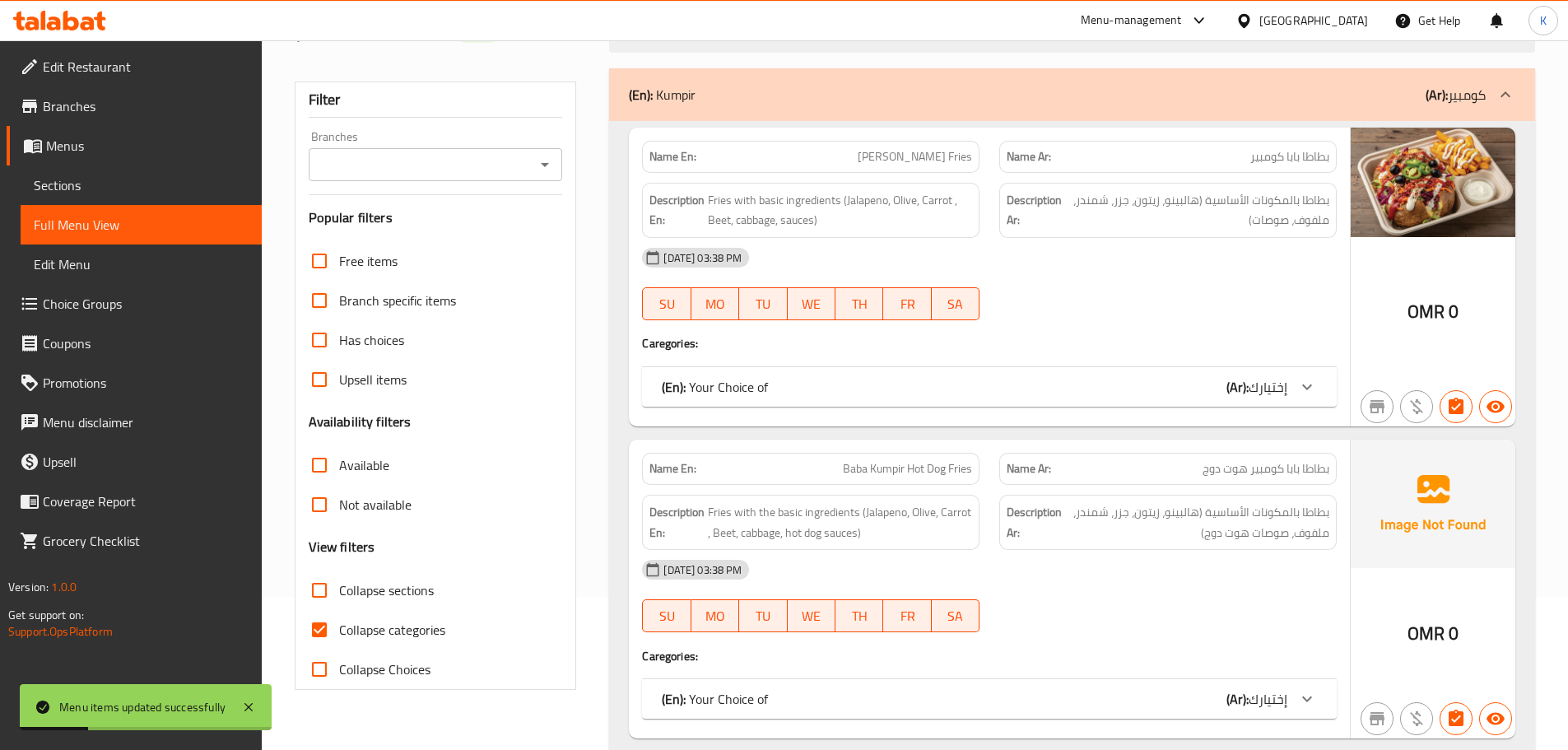
scroll to position [165, 0]
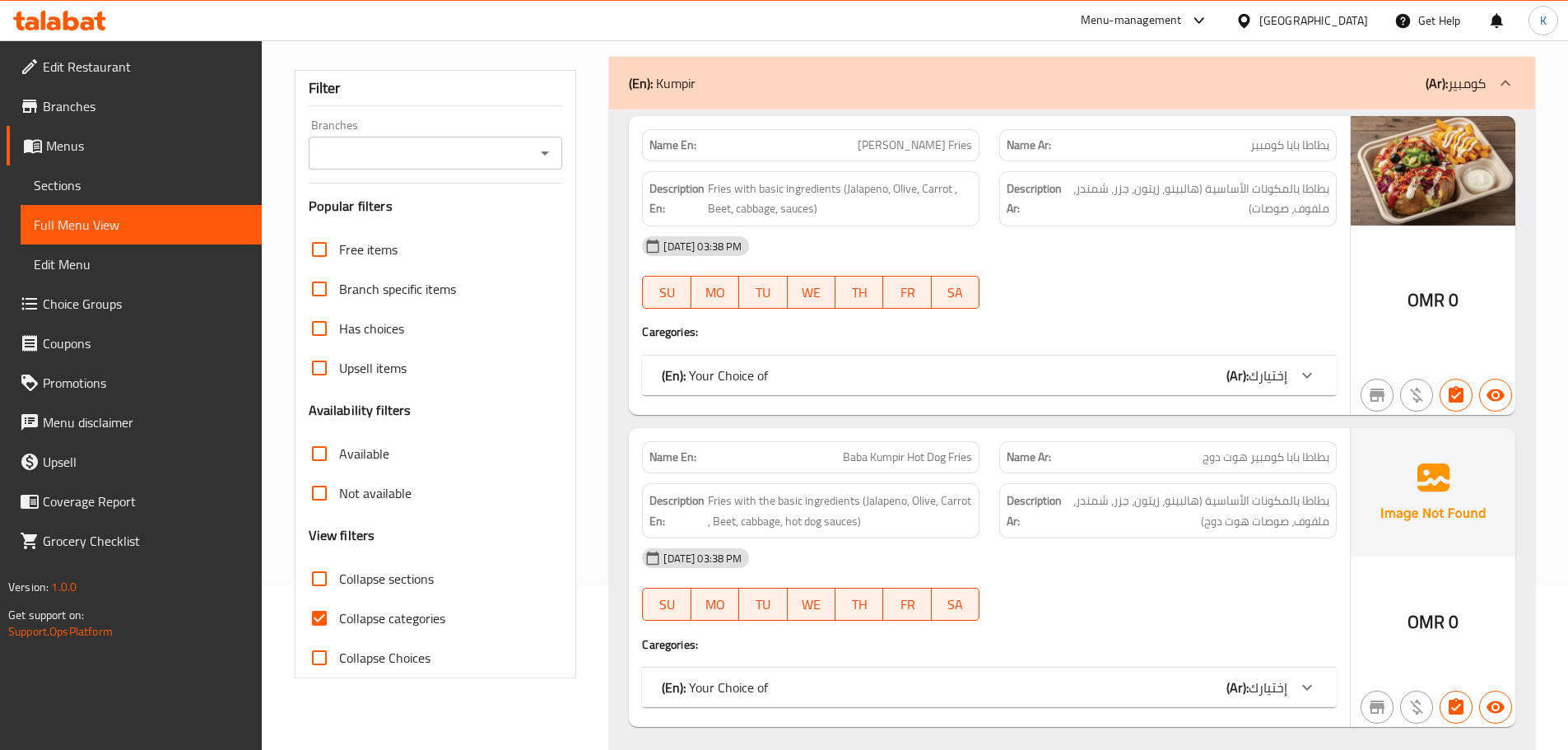
click at [1079, 313] on div at bounding box center [1168, 308] width 357 height 20
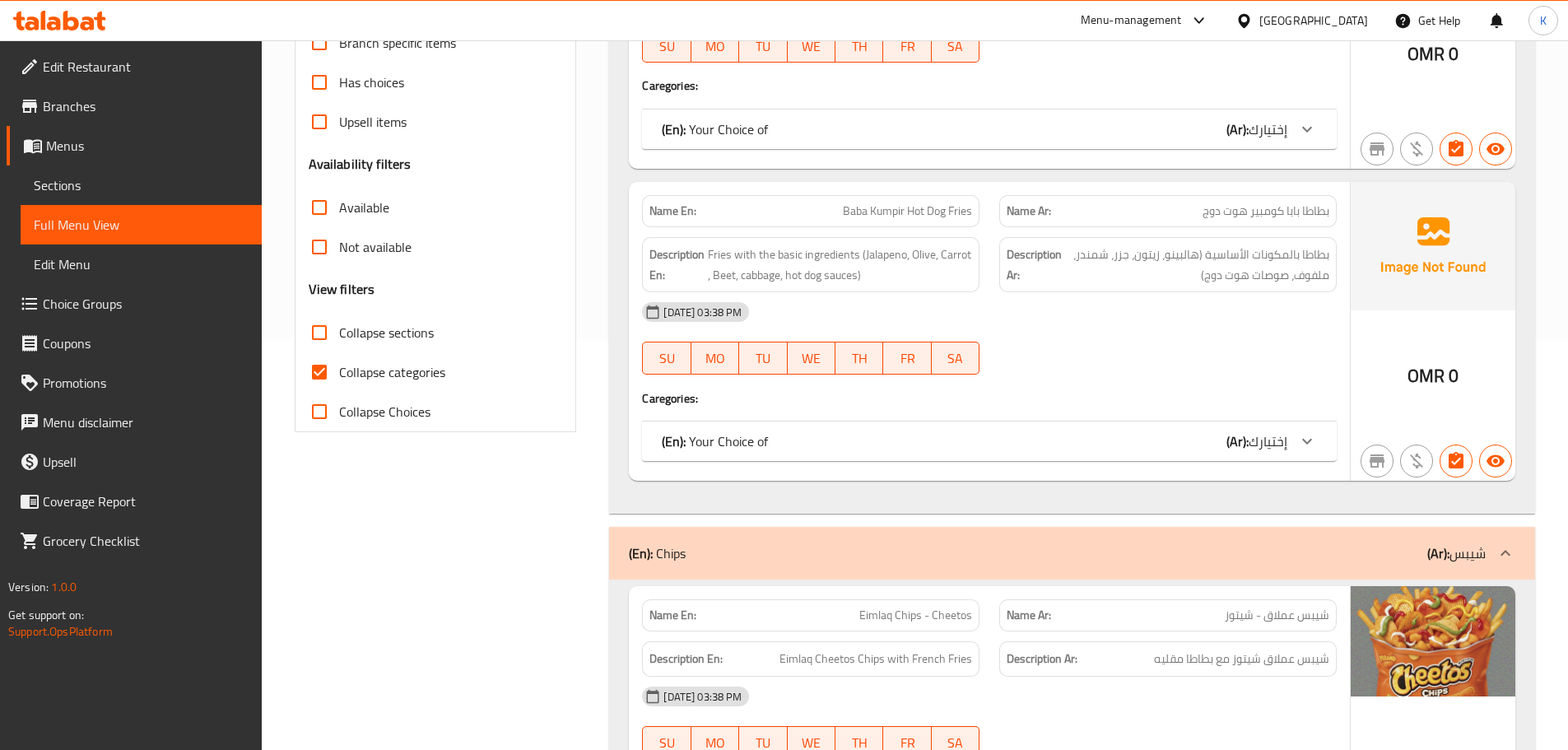
scroll to position [412, 0]
click at [1087, 351] on div "09-10-2025 03:38 PM SU MO TU WE TH FR SA" at bounding box center [990, 337] width 714 height 92
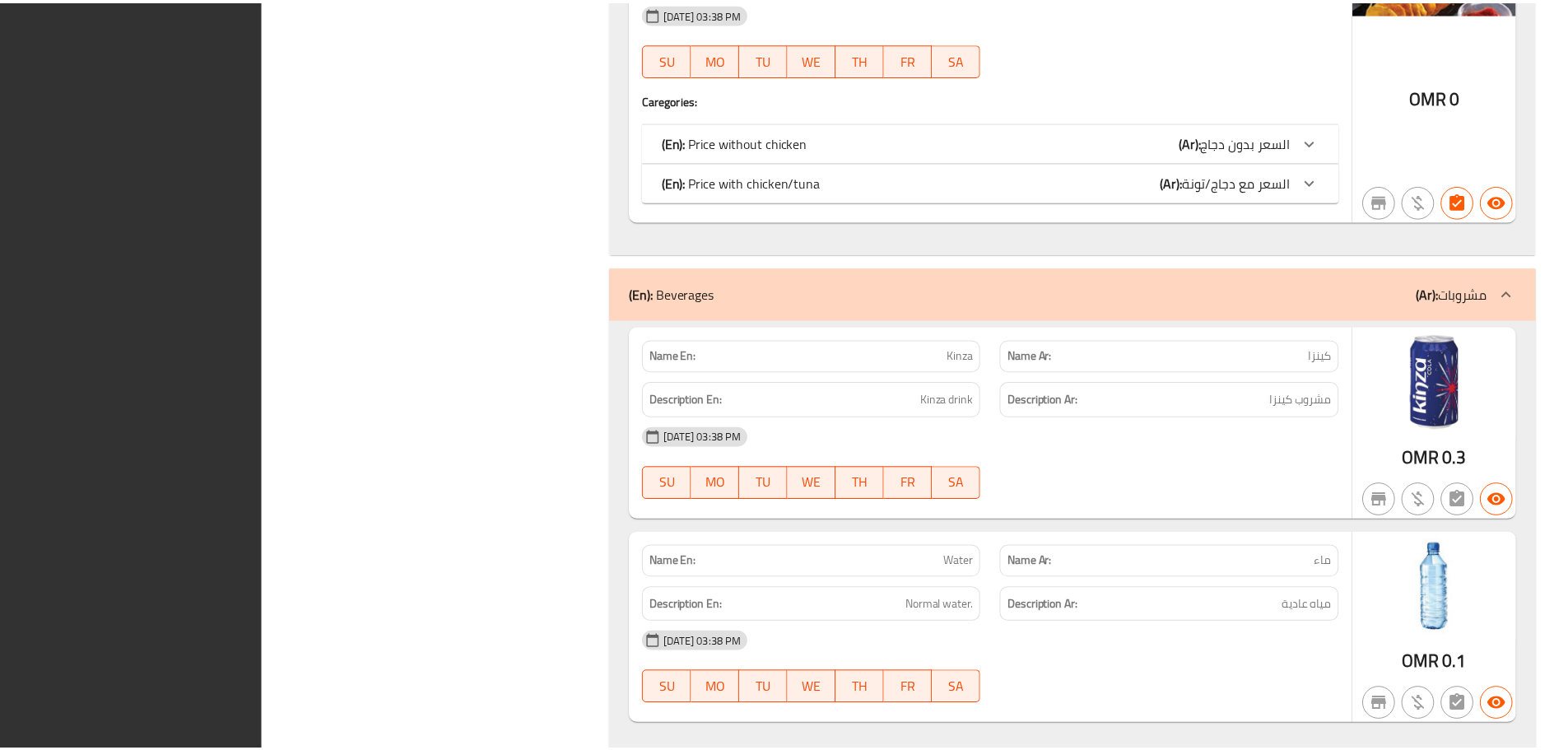
scroll to position [3550, 0]
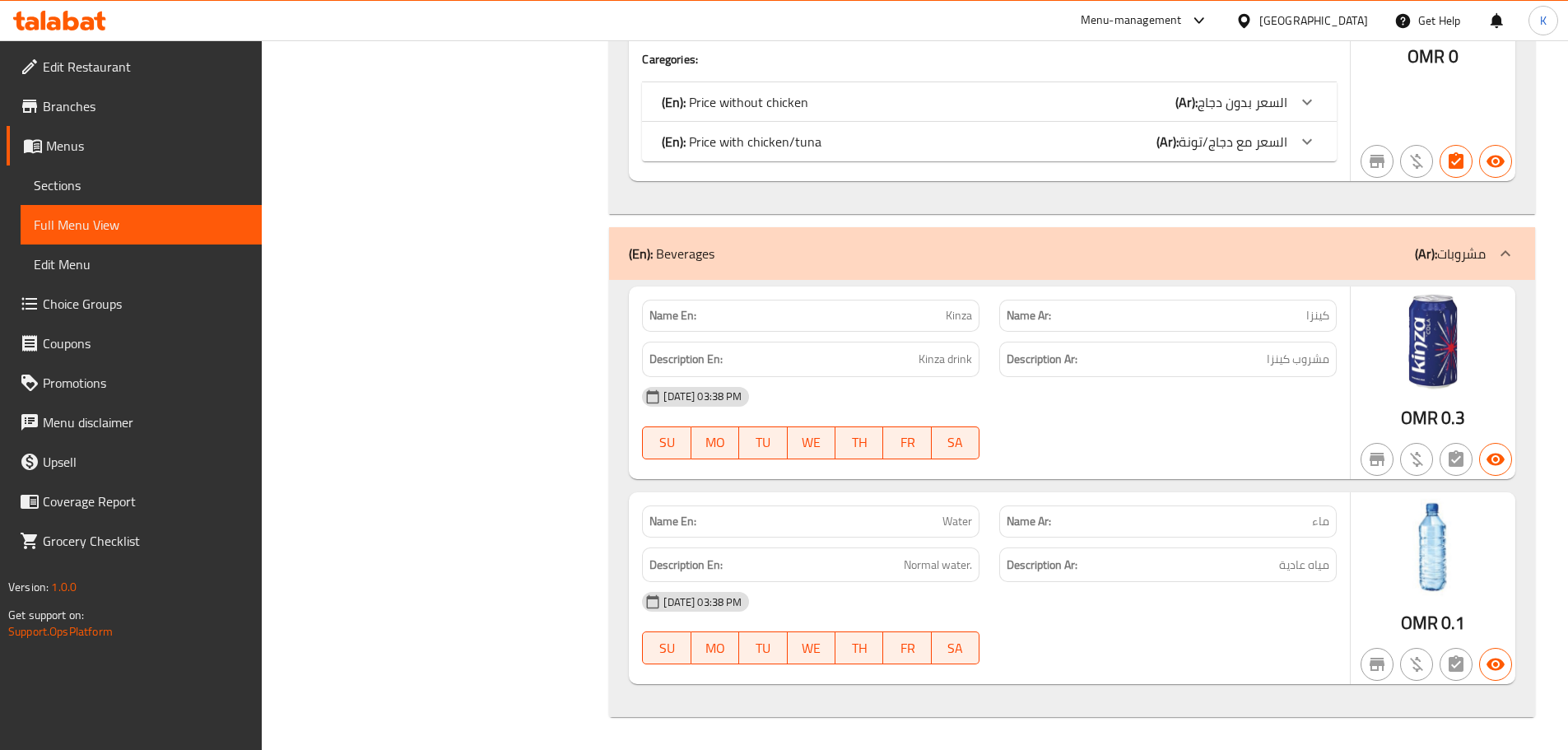
click at [52, 11] on icon at bounding box center [60, 20] width 93 height 20
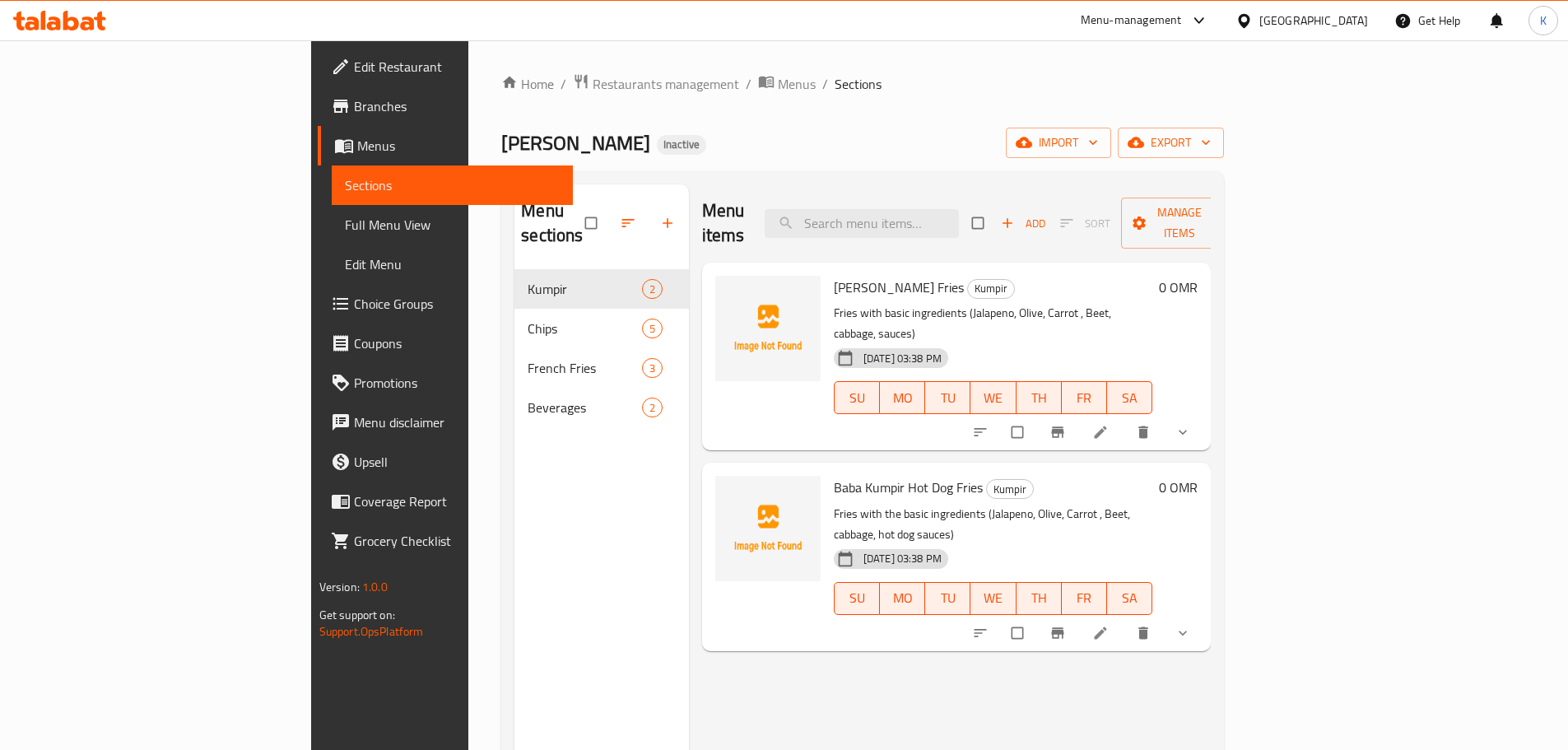
click at [345, 216] on span "Full Menu View" at bounding box center [452, 224] width 215 height 20
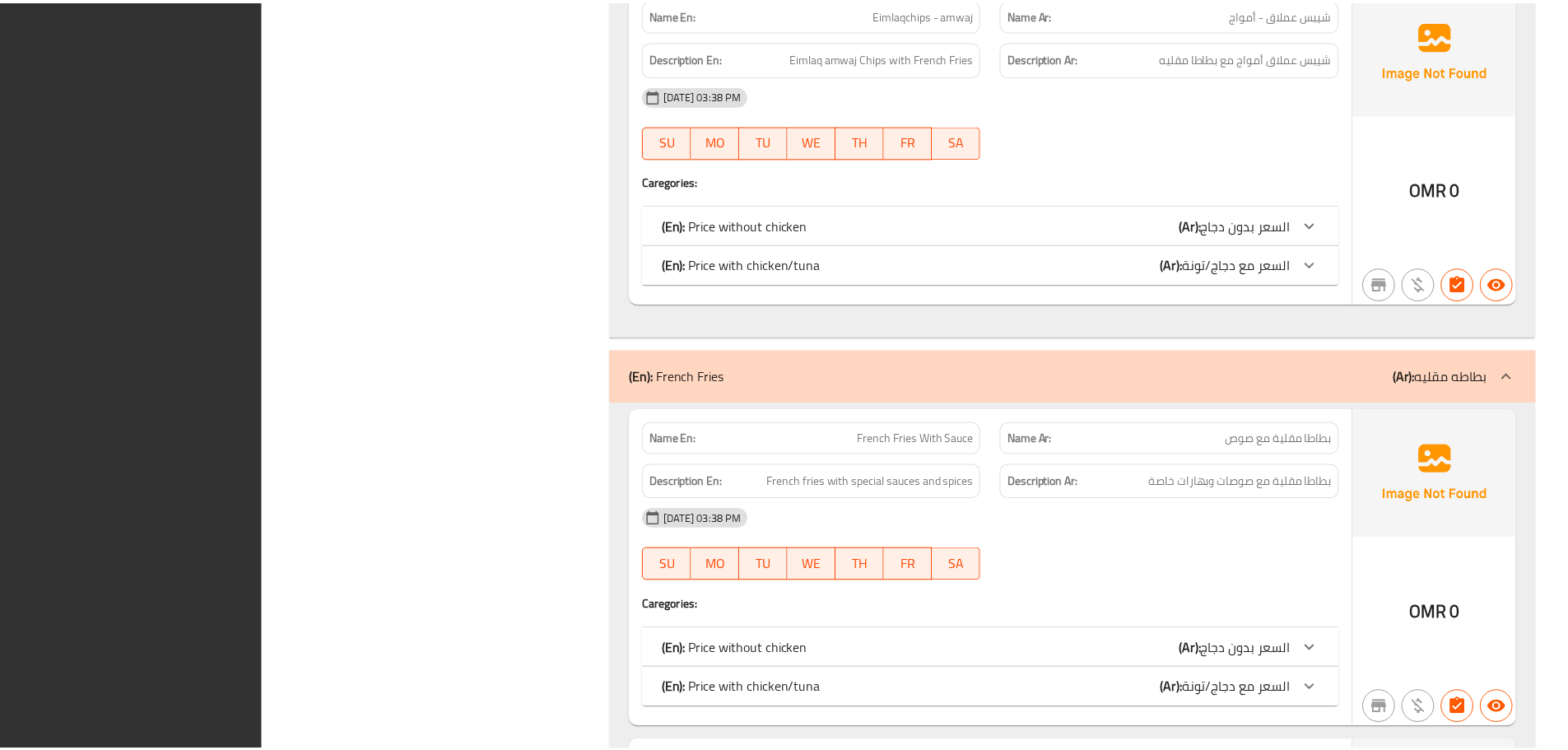
scroll to position [2925, 0]
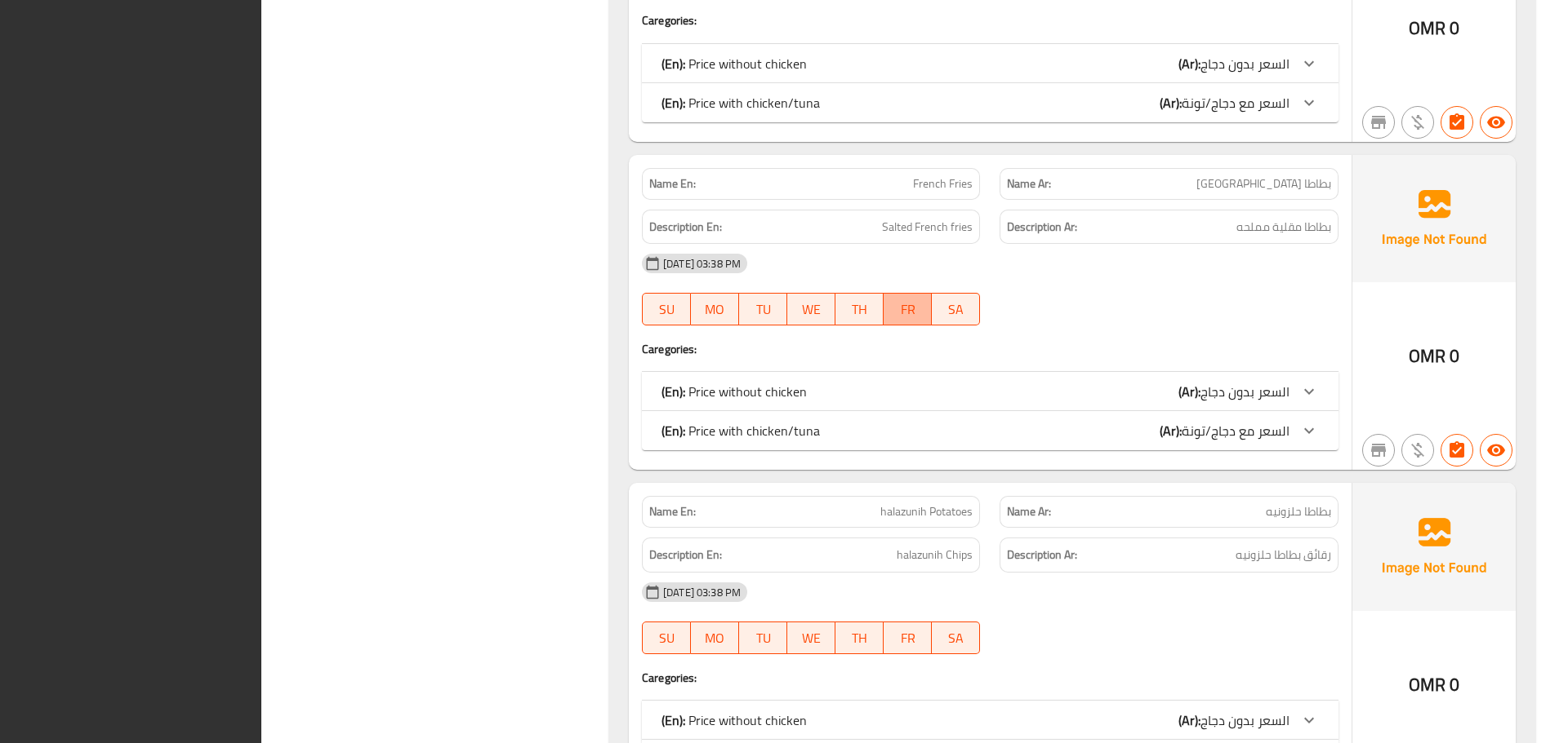
click at [927, 298] on button "FR" at bounding box center [908, 309] width 48 height 32
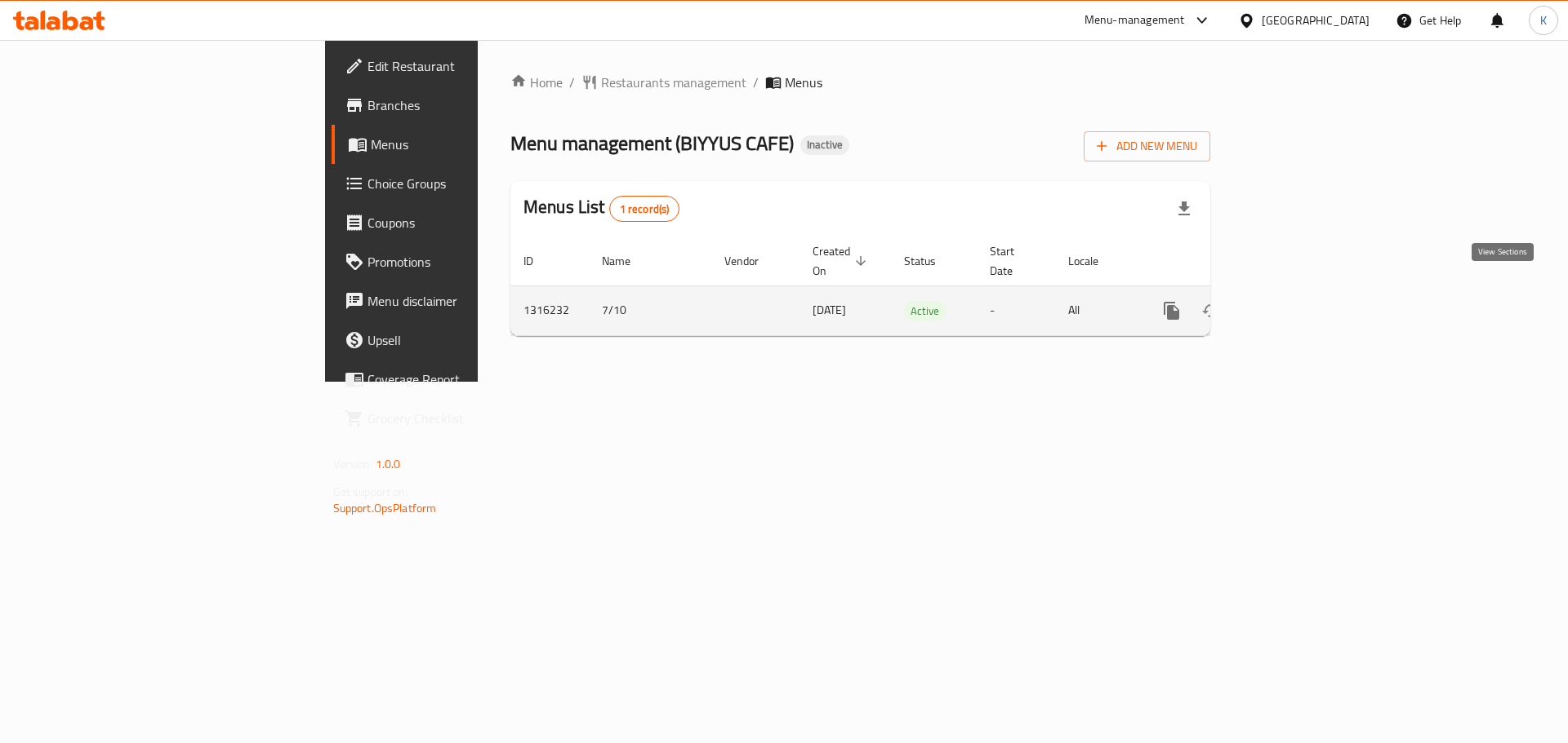
click at [1299, 301] on icon "enhanced table" at bounding box center [1289, 311] width 19 height 19
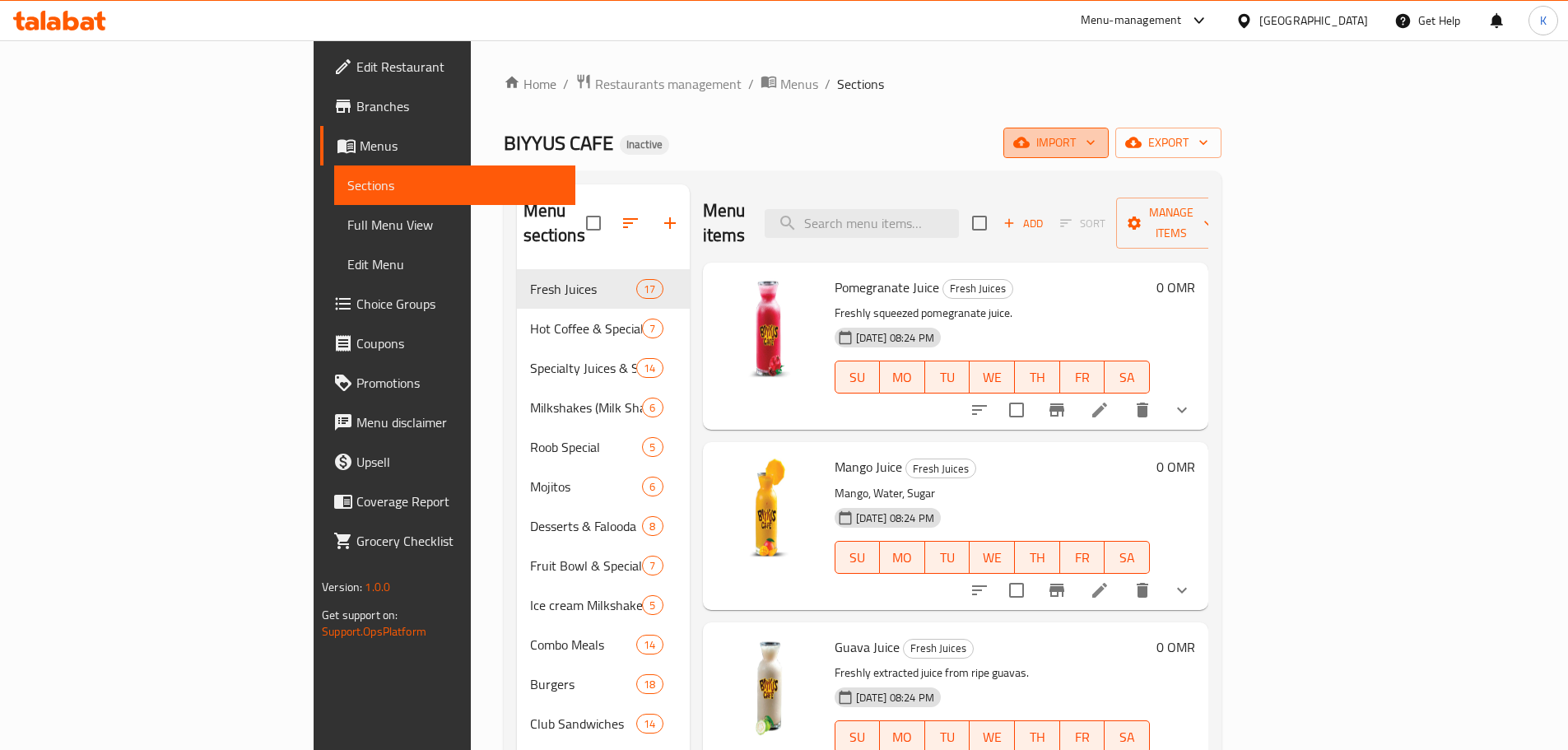
click at [1096, 145] on span "import" at bounding box center [1056, 143] width 79 height 20
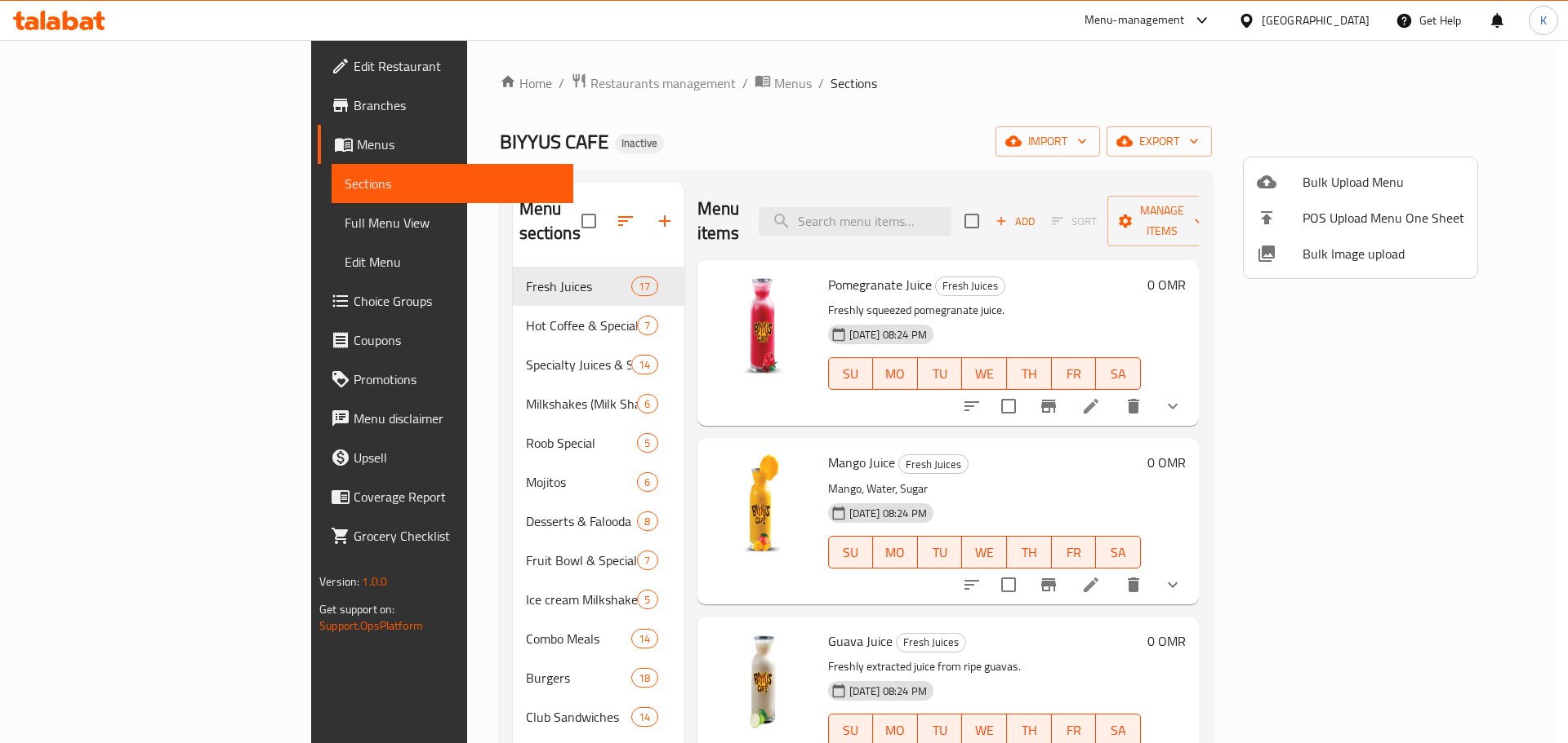
click at [1299, 254] on div at bounding box center [1279, 254] width 46 height 19
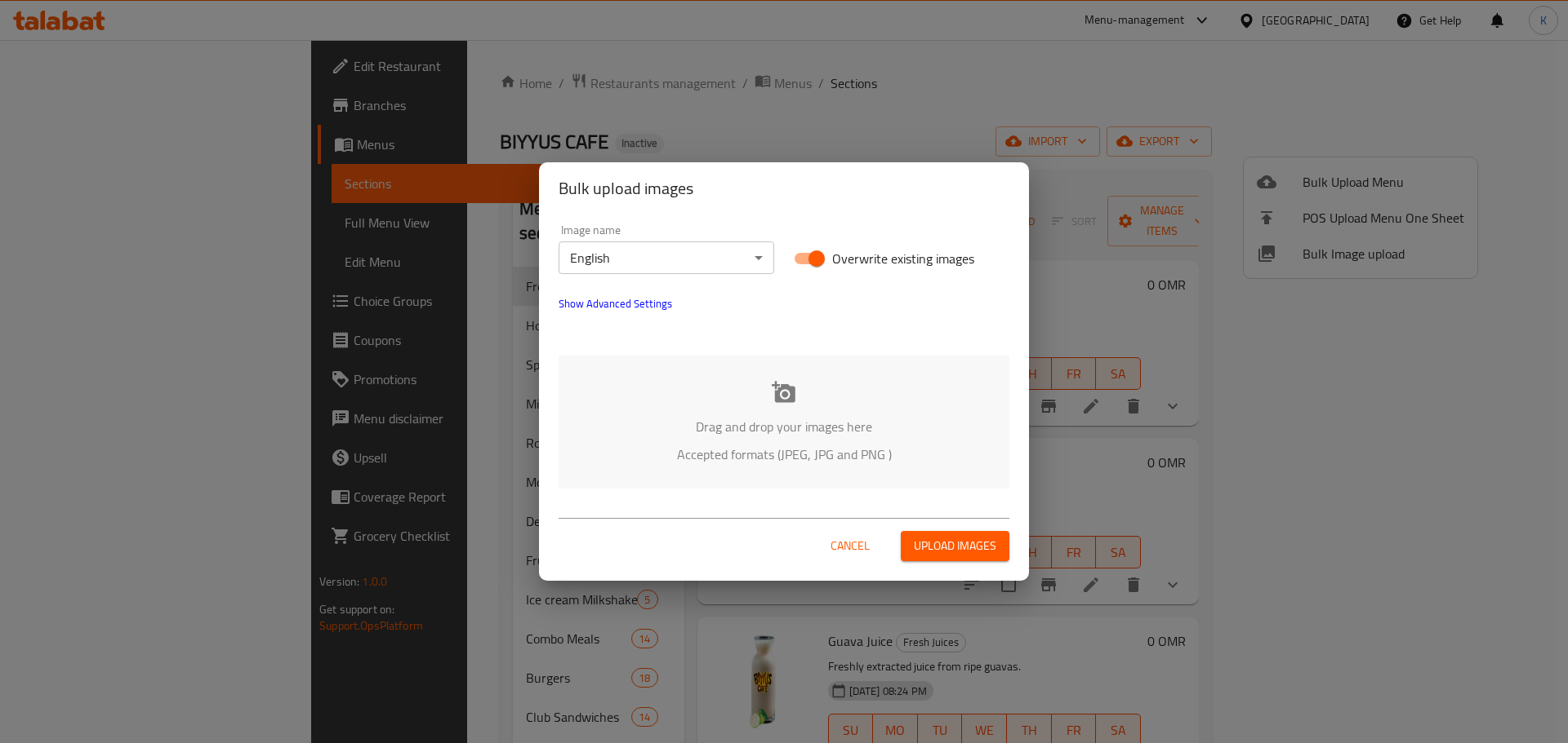
click div "Drag and drop your images here Accepted formats (JPEG, JPG and PNG )"
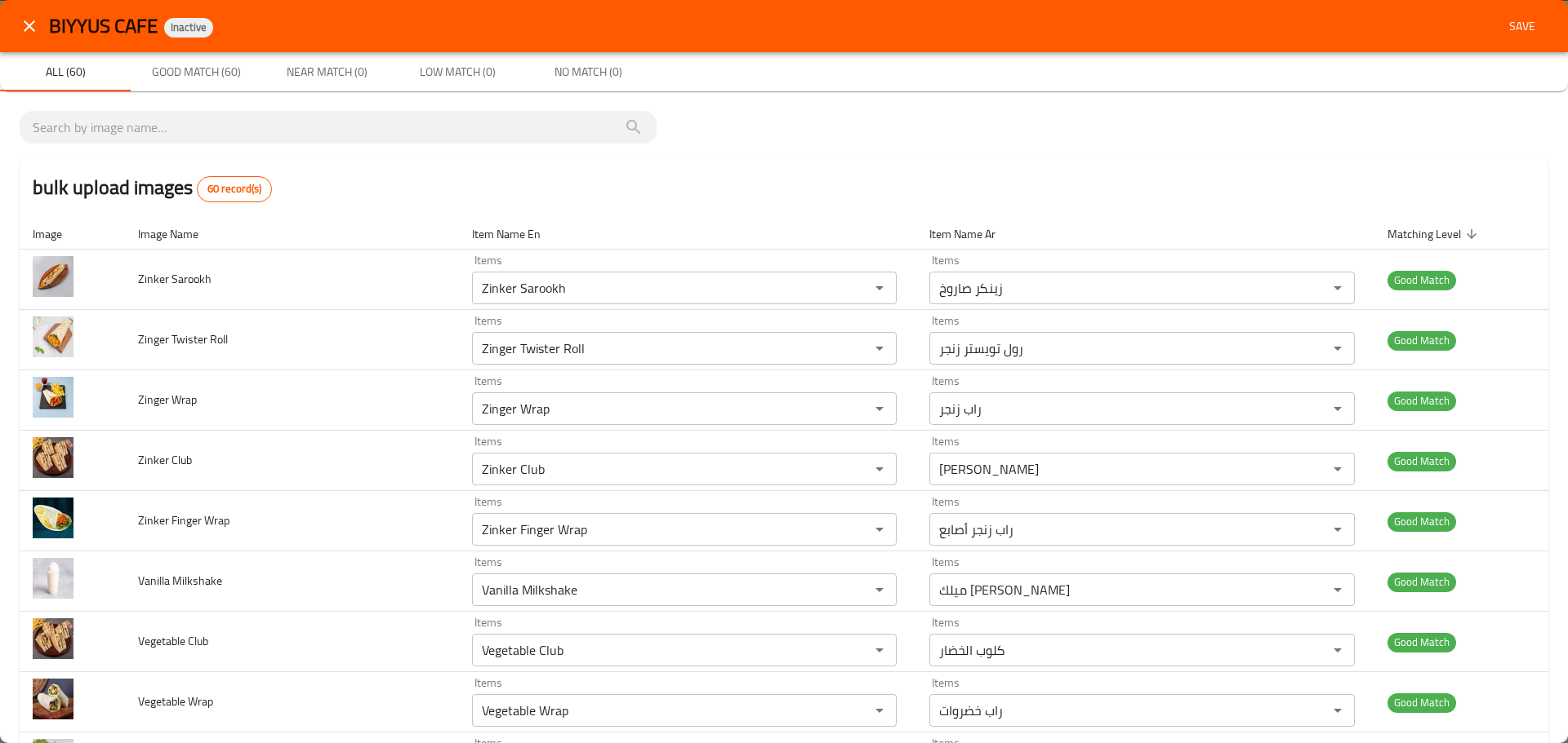
click span "Save"
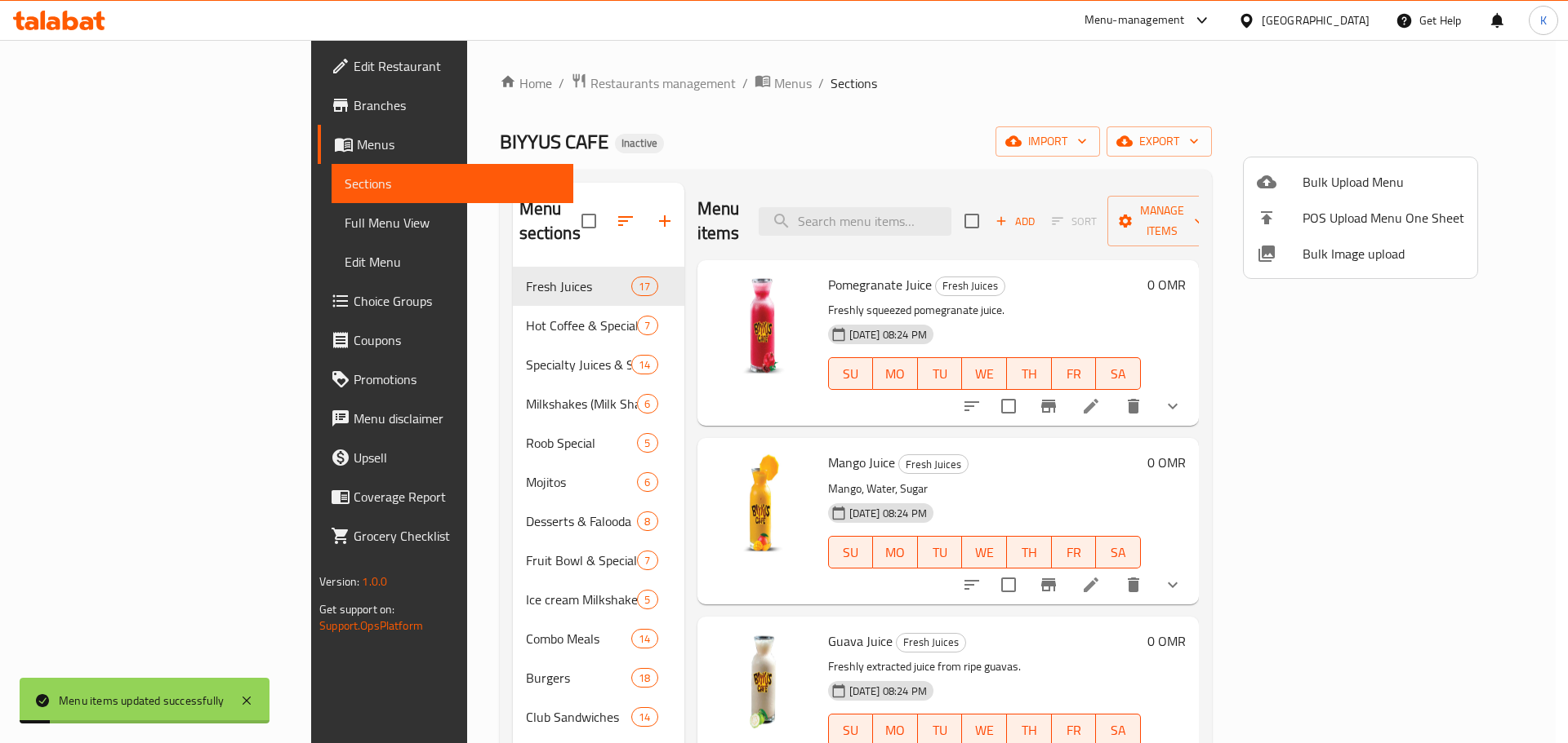
click div
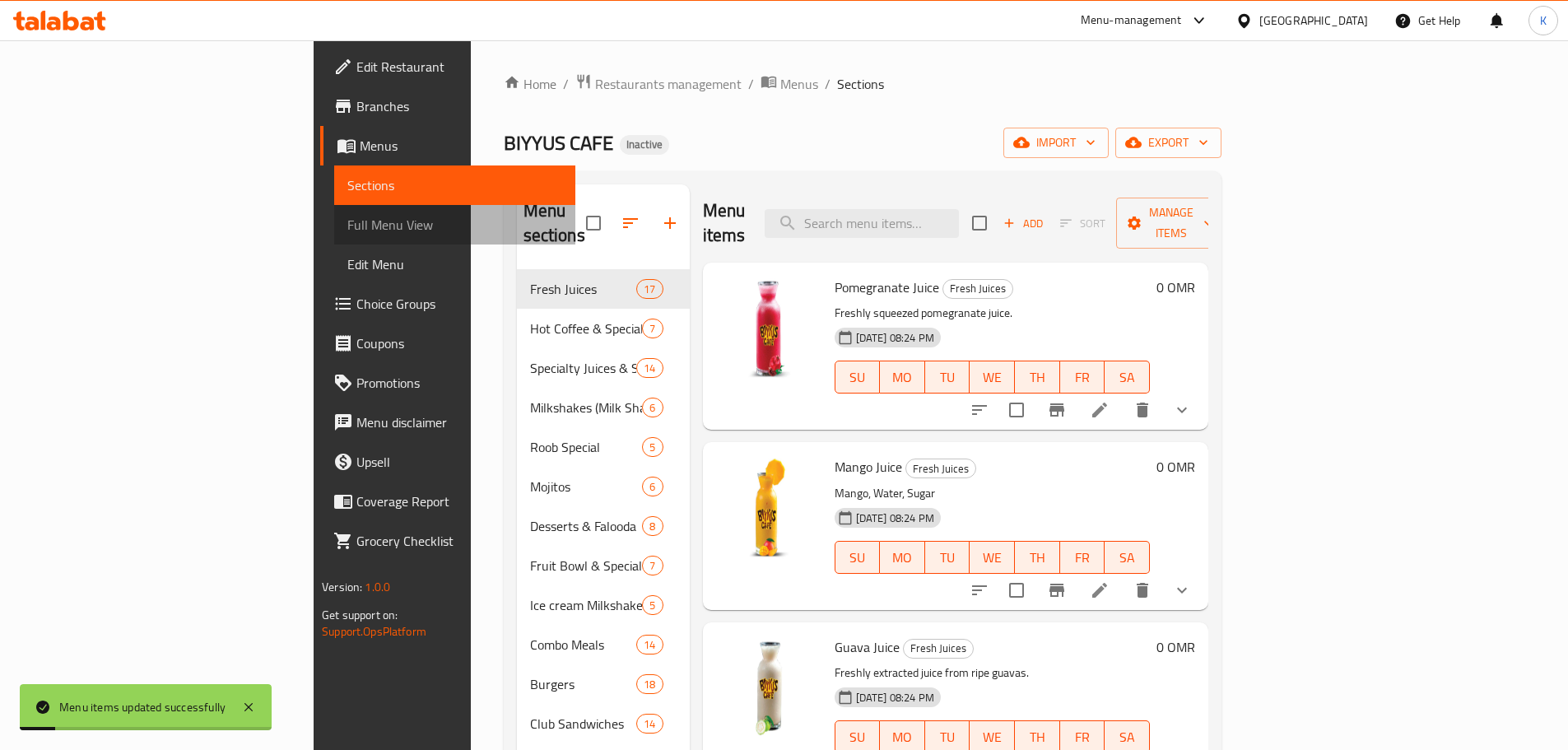
click span "Full Menu View"
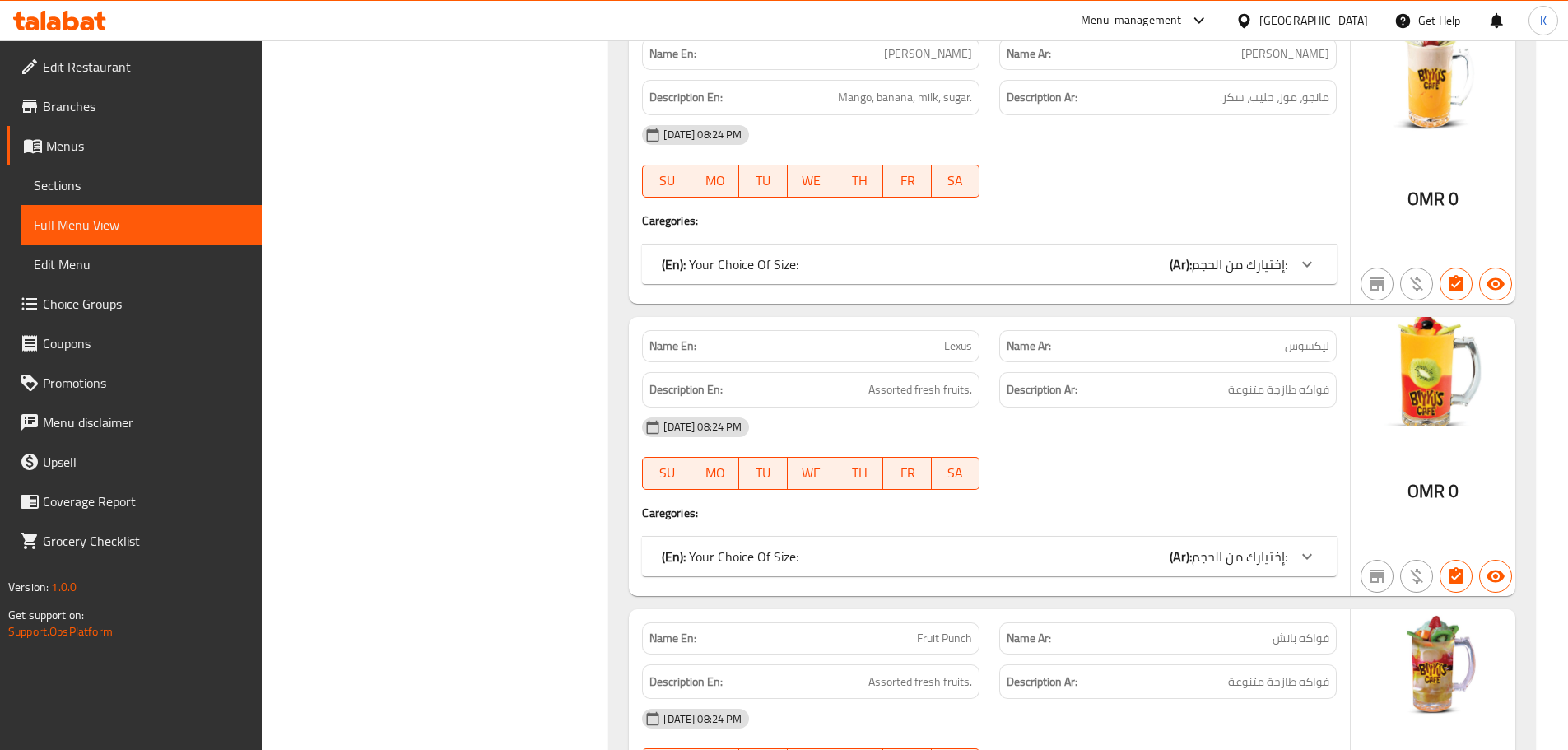
scroll to position [8814, 0]
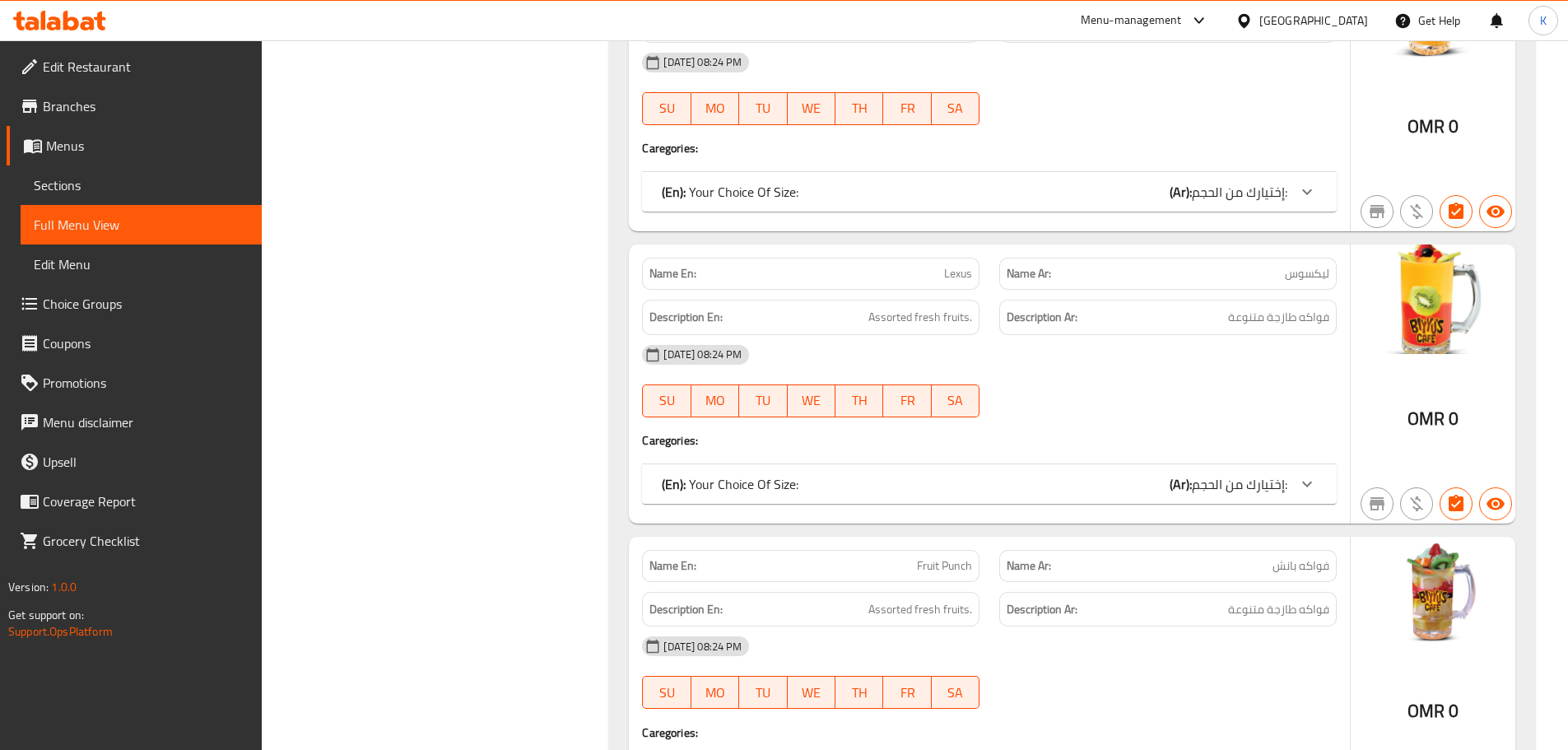
click div
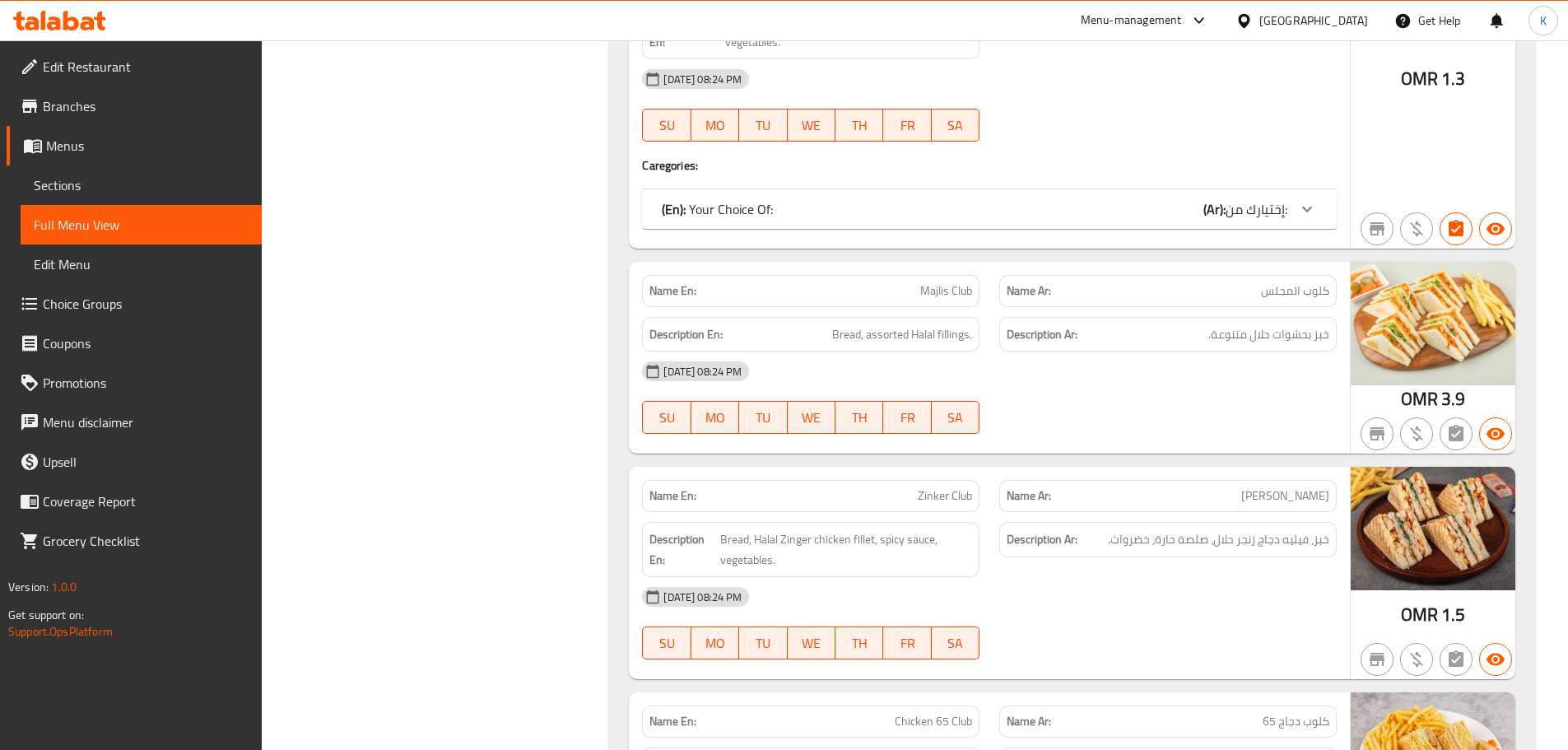
click div "07-10-2025 08:24 PM SU MO TU WE TH FR SA"
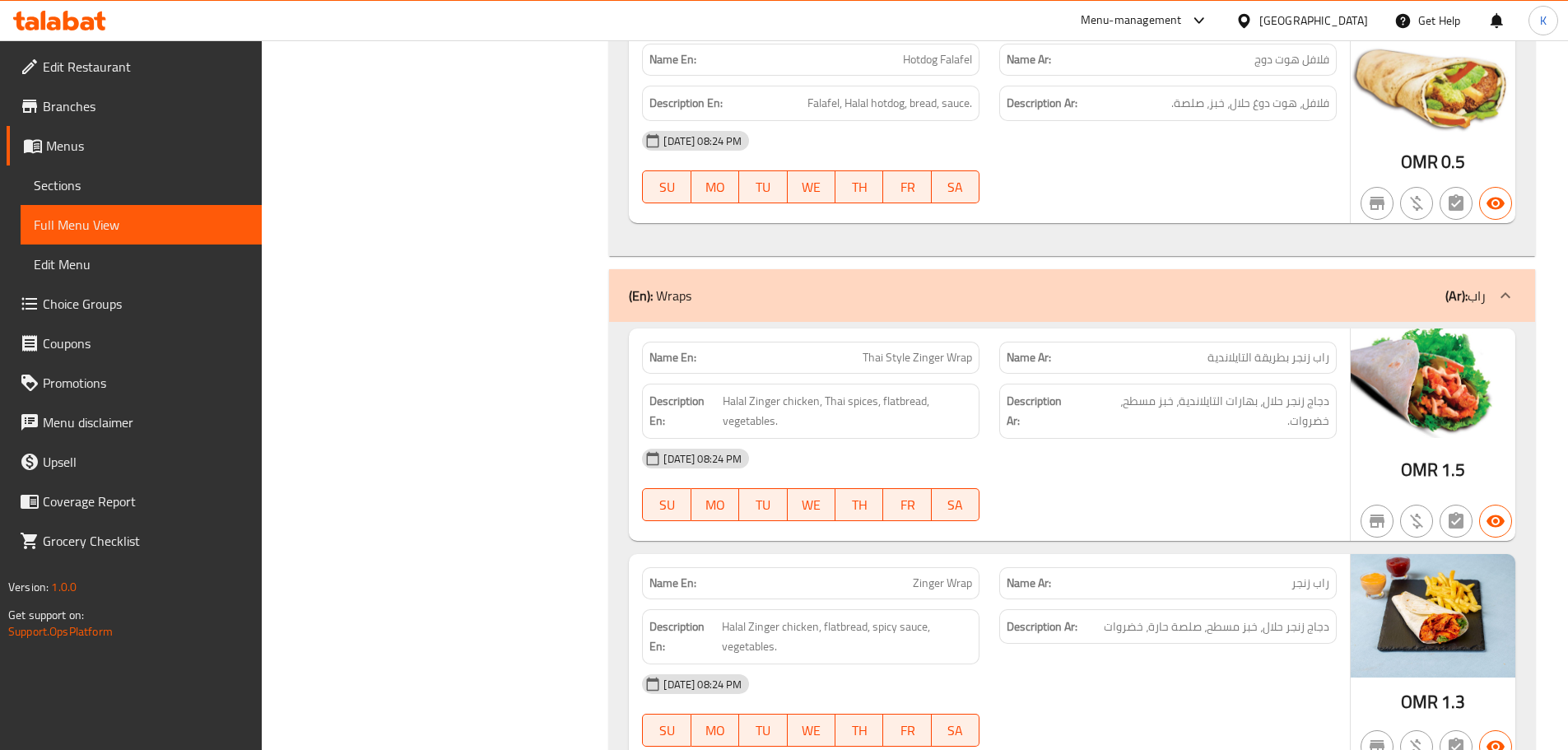
scroll to position [46600, 0]
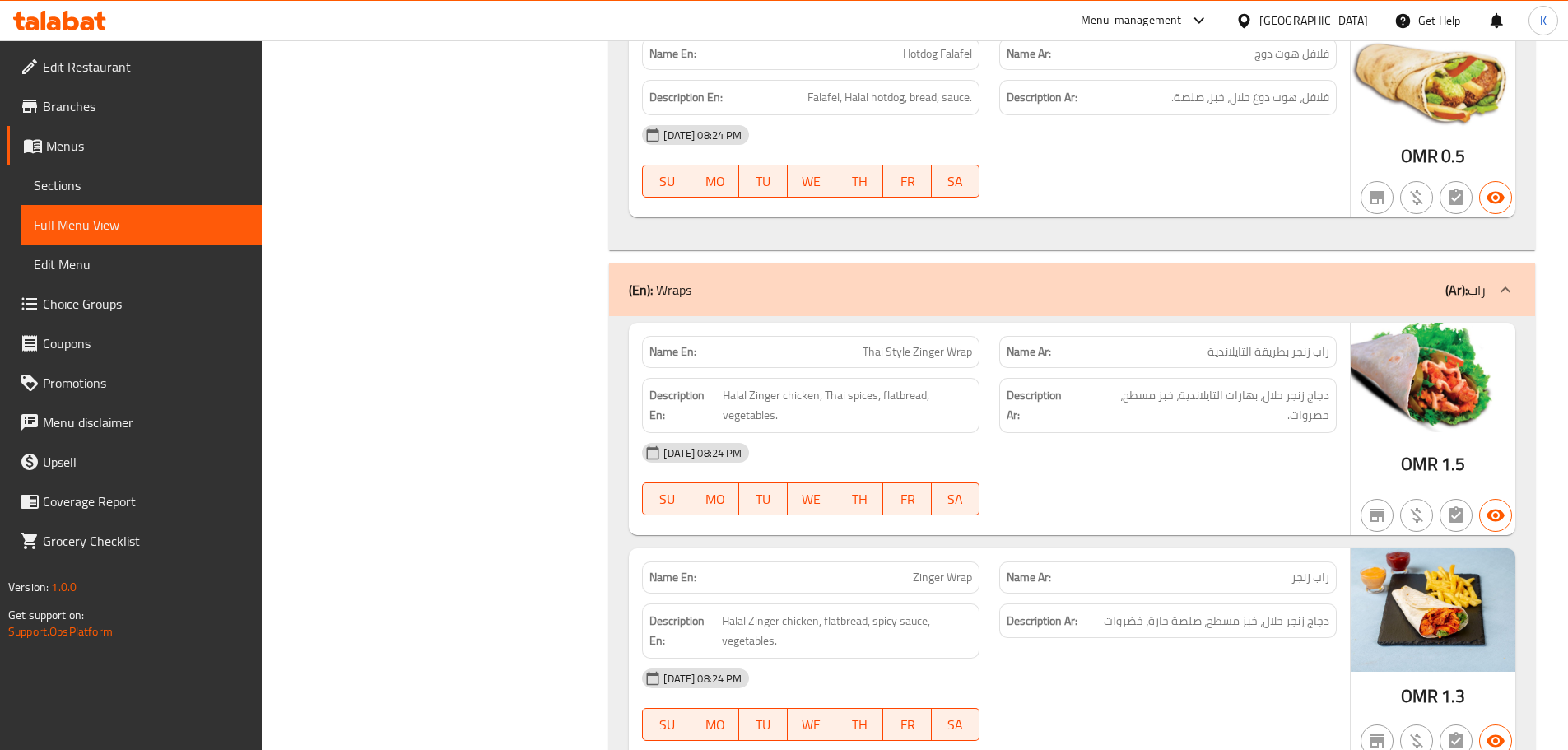
click div "07-10-2025 08:24 PM"
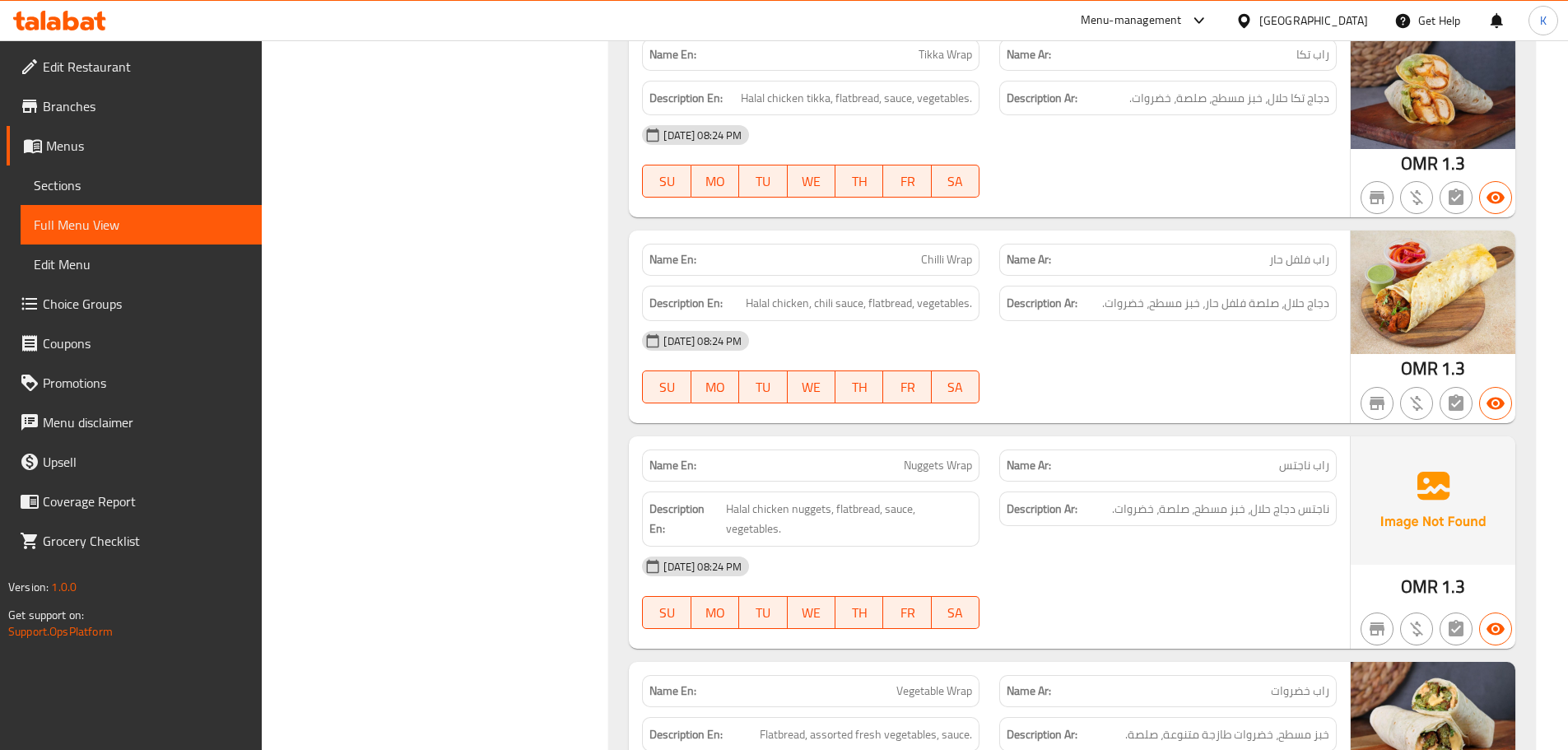
scroll to position [47590, 0]
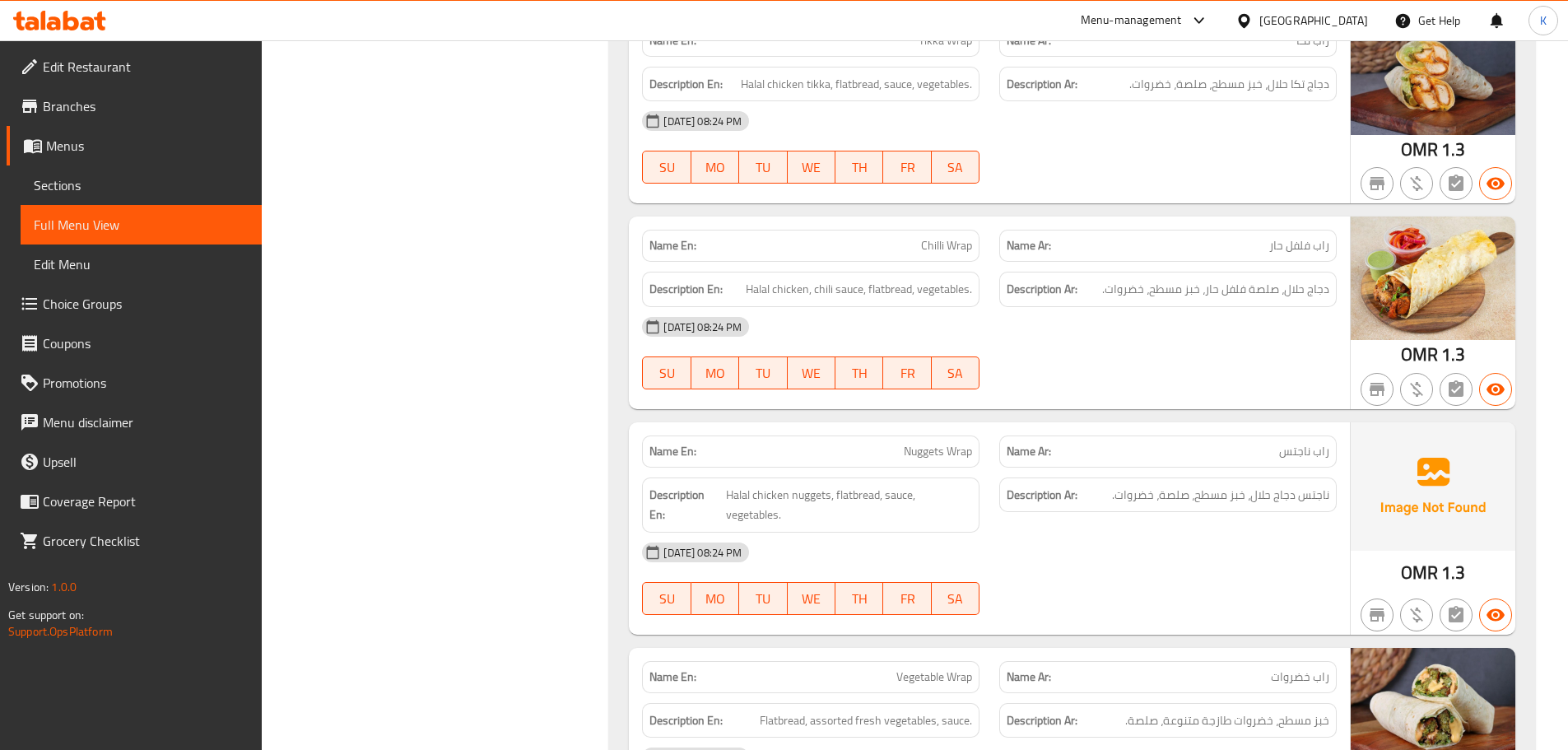
click div "07-10-2025 08:24 PM SU MO TU WE TH FR SA"
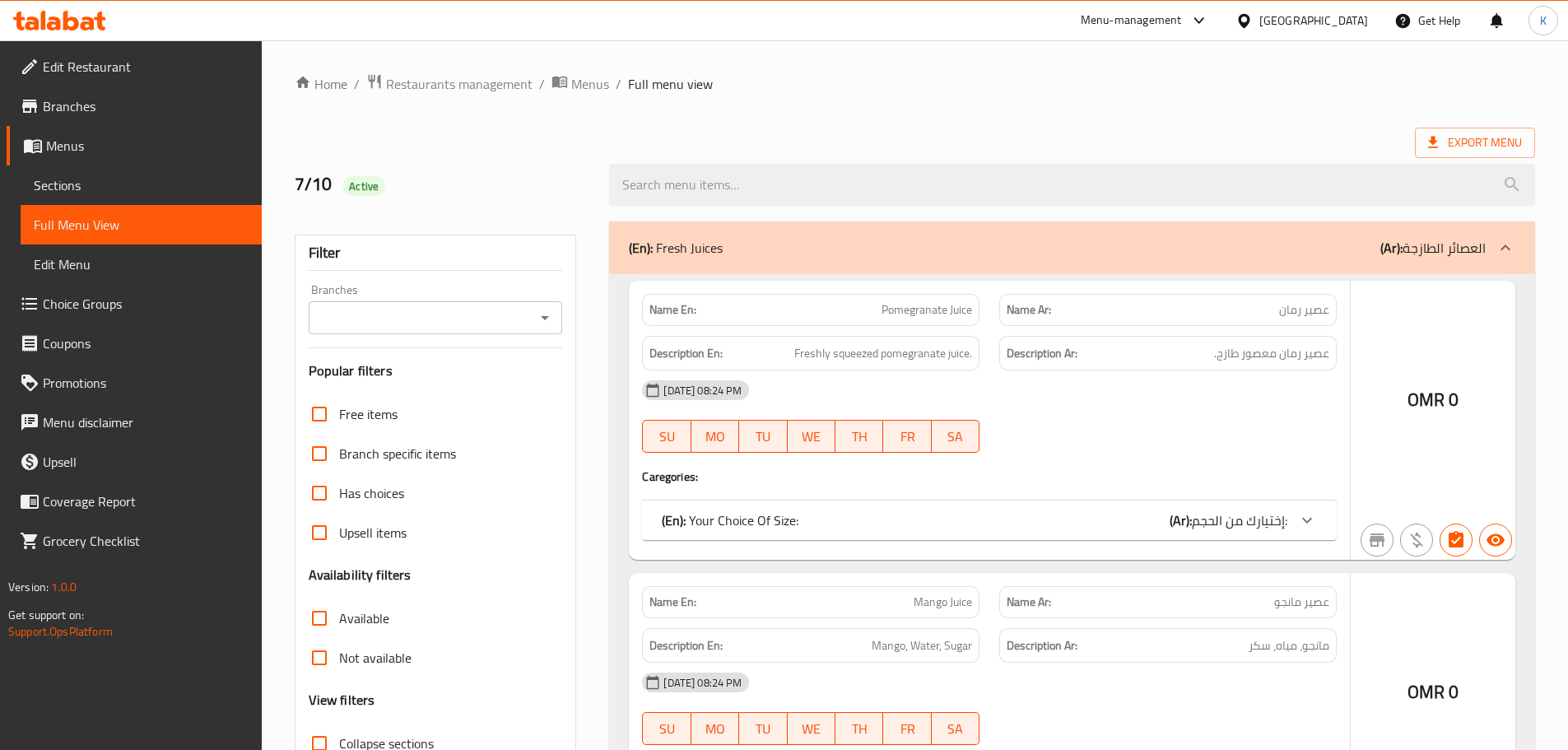
click at [83, 185] on span "Sections" at bounding box center [140, 185] width 215 height 20
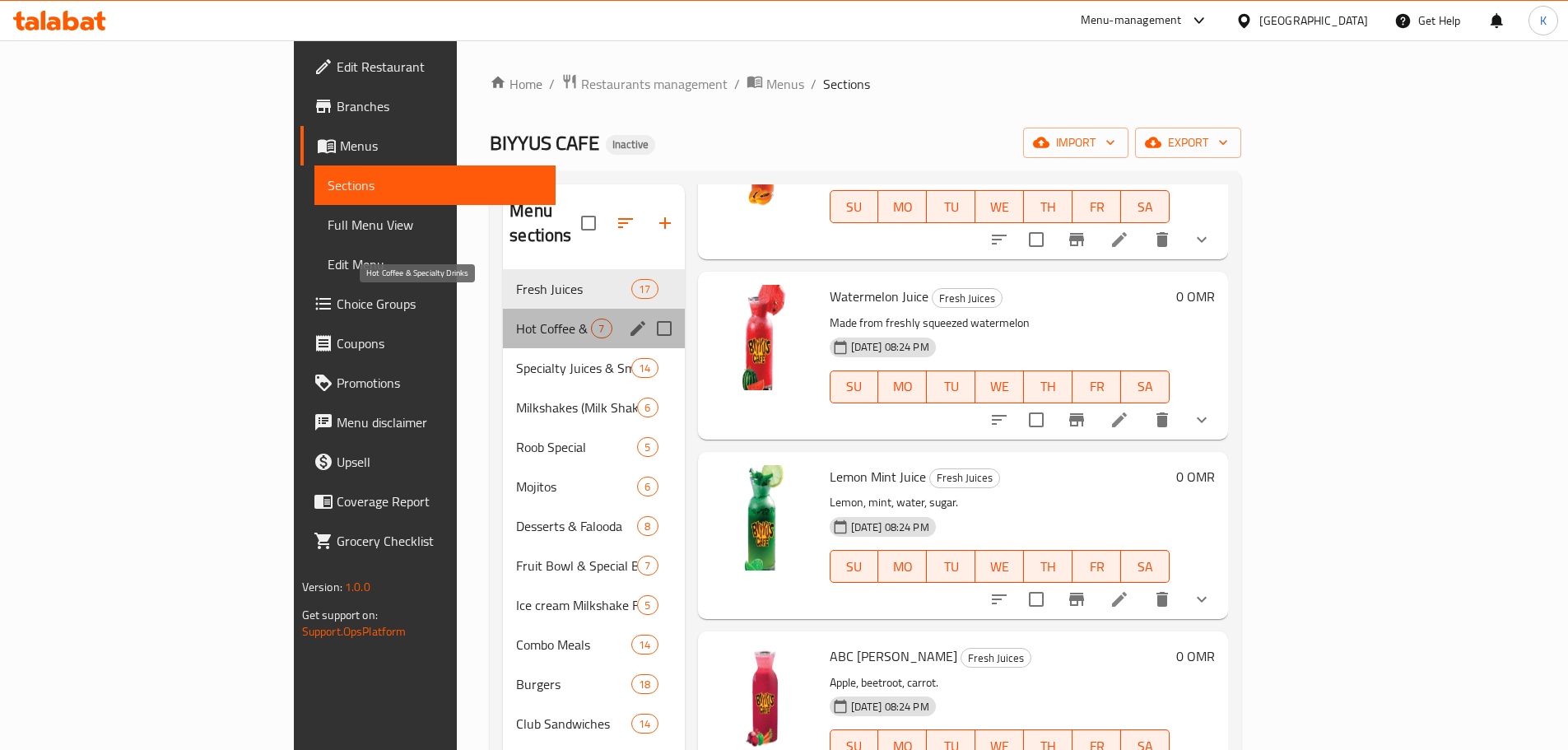
click at [516, 319] on span "Hot Coffee & Specialty Drinks" at bounding box center [553, 328] width 75 height 20
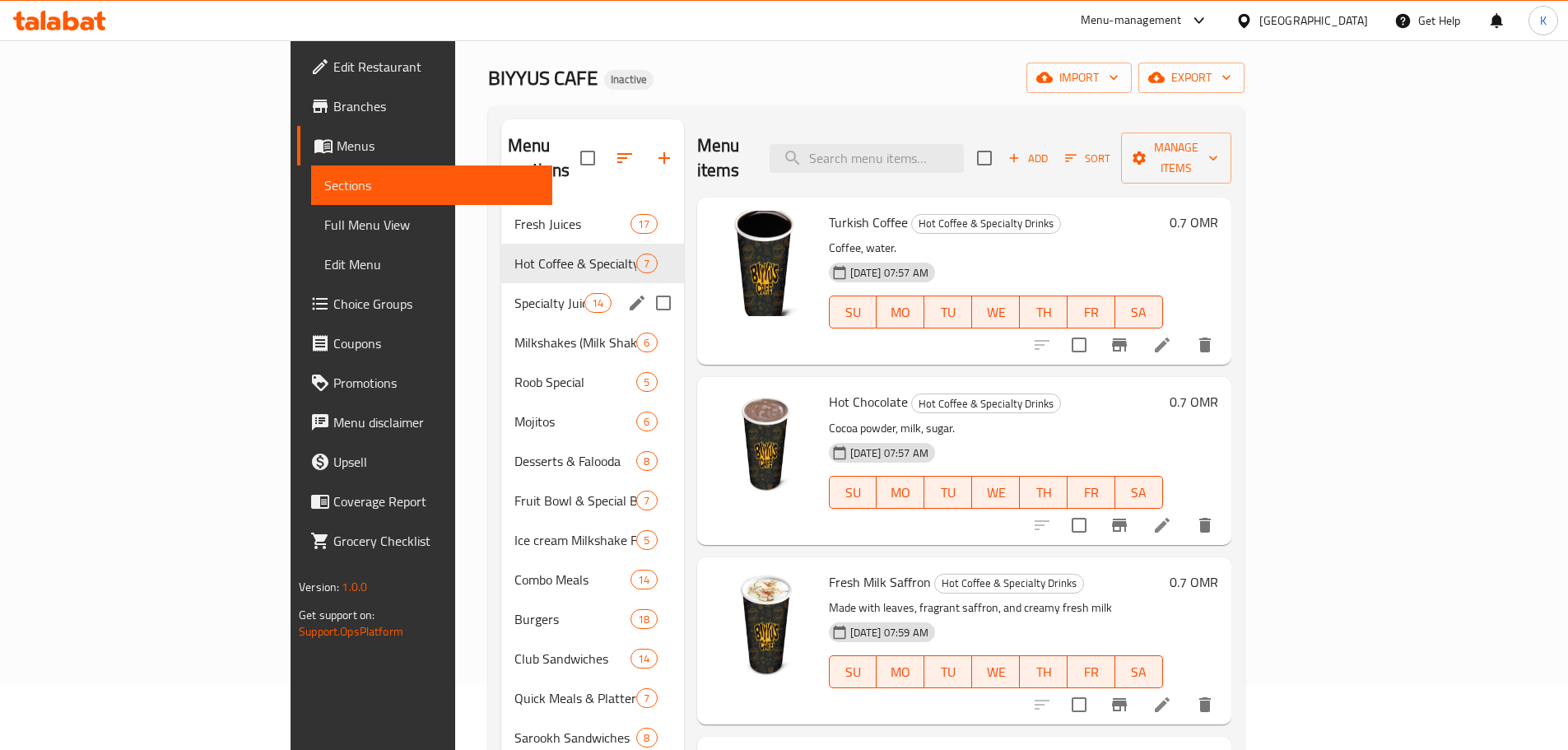
scroll to position [64, 0]
click at [514, 294] on span "Specialty Juices & Smoothies" at bounding box center [549, 303] width 70 height 20
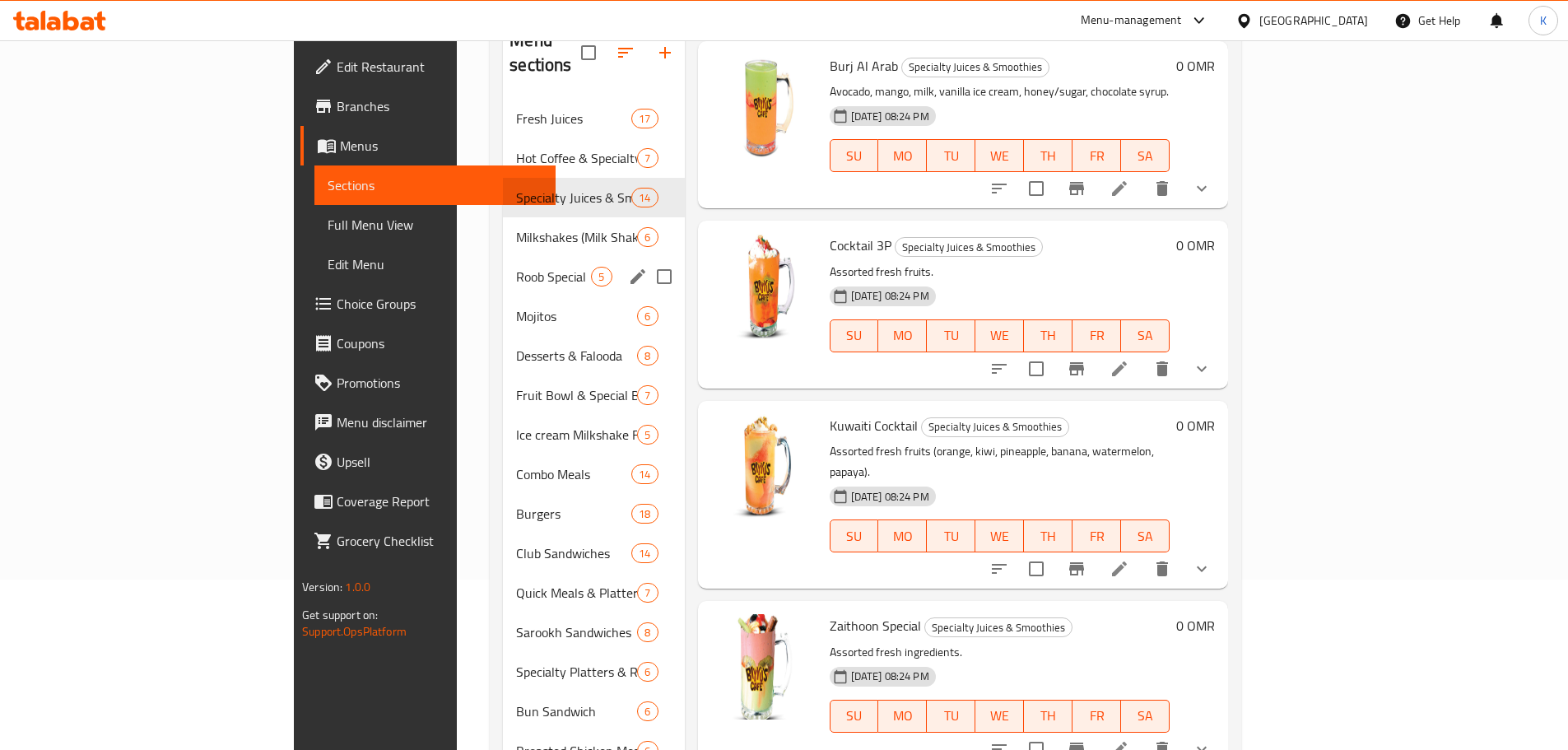
scroll to position [64, 0]
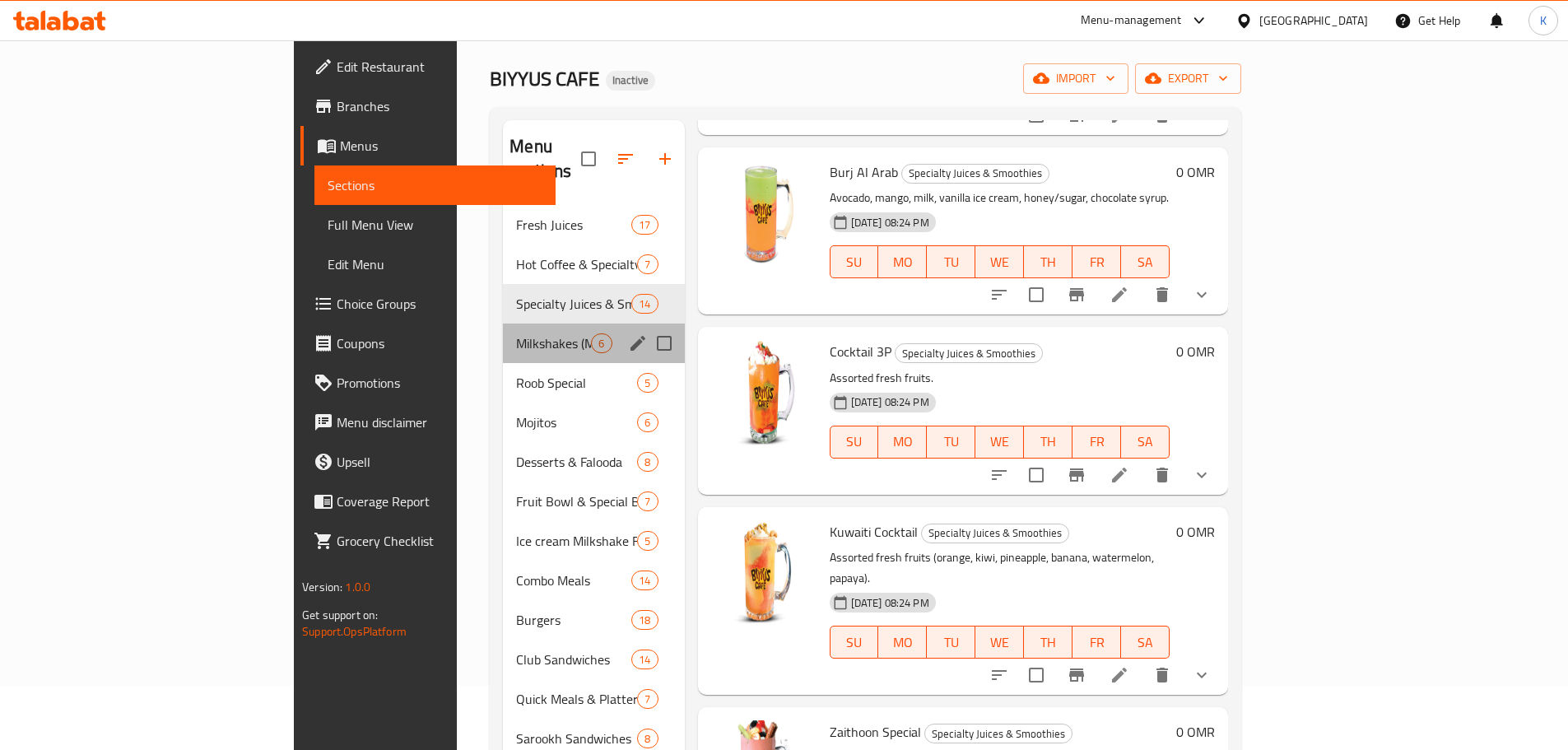
click at [503, 324] on div "Milkshakes (Milk Shake Crush) 6" at bounding box center [593, 343] width 181 height 39
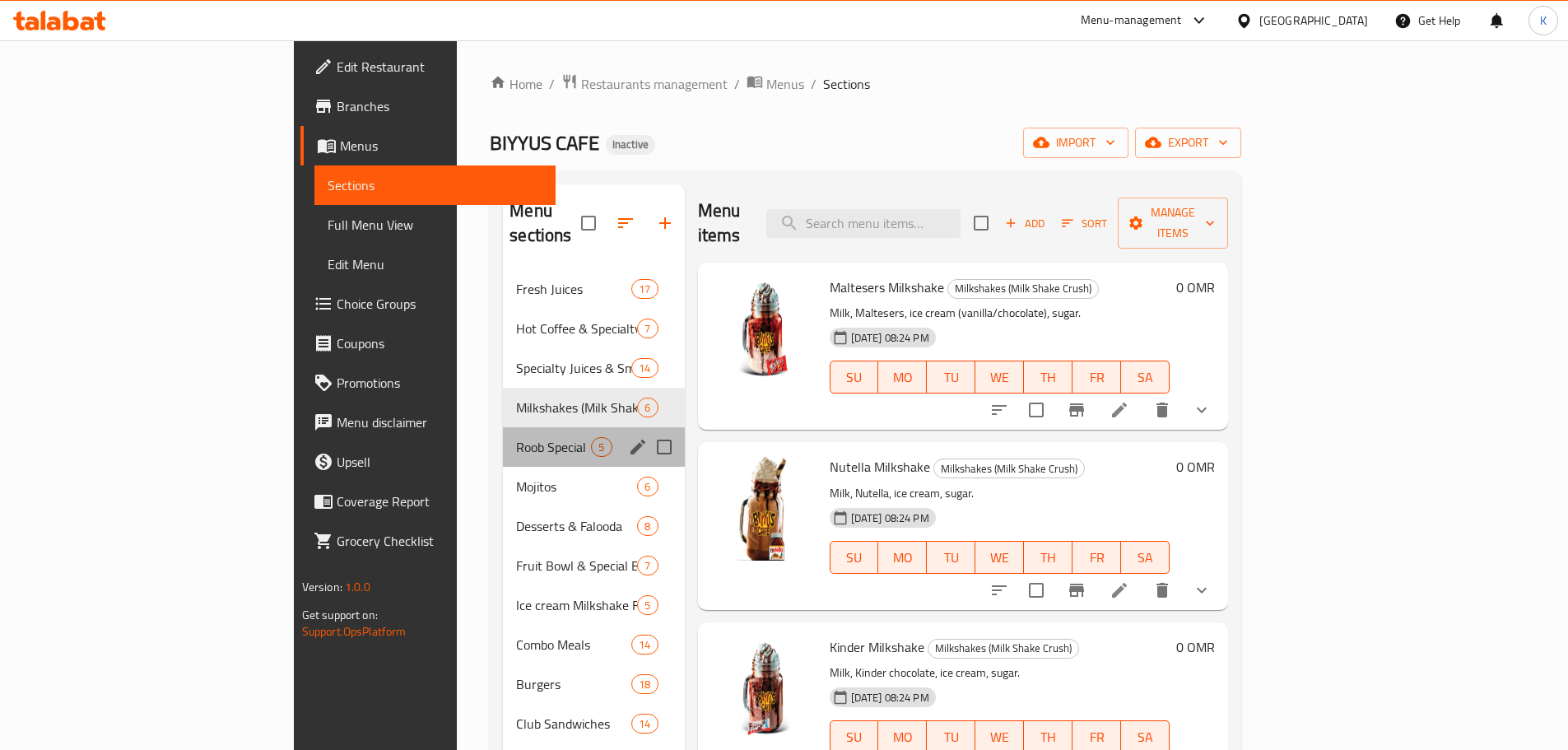
click at [503, 427] on div "Roob Special 5" at bounding box center [593, 447] width 181 height 39
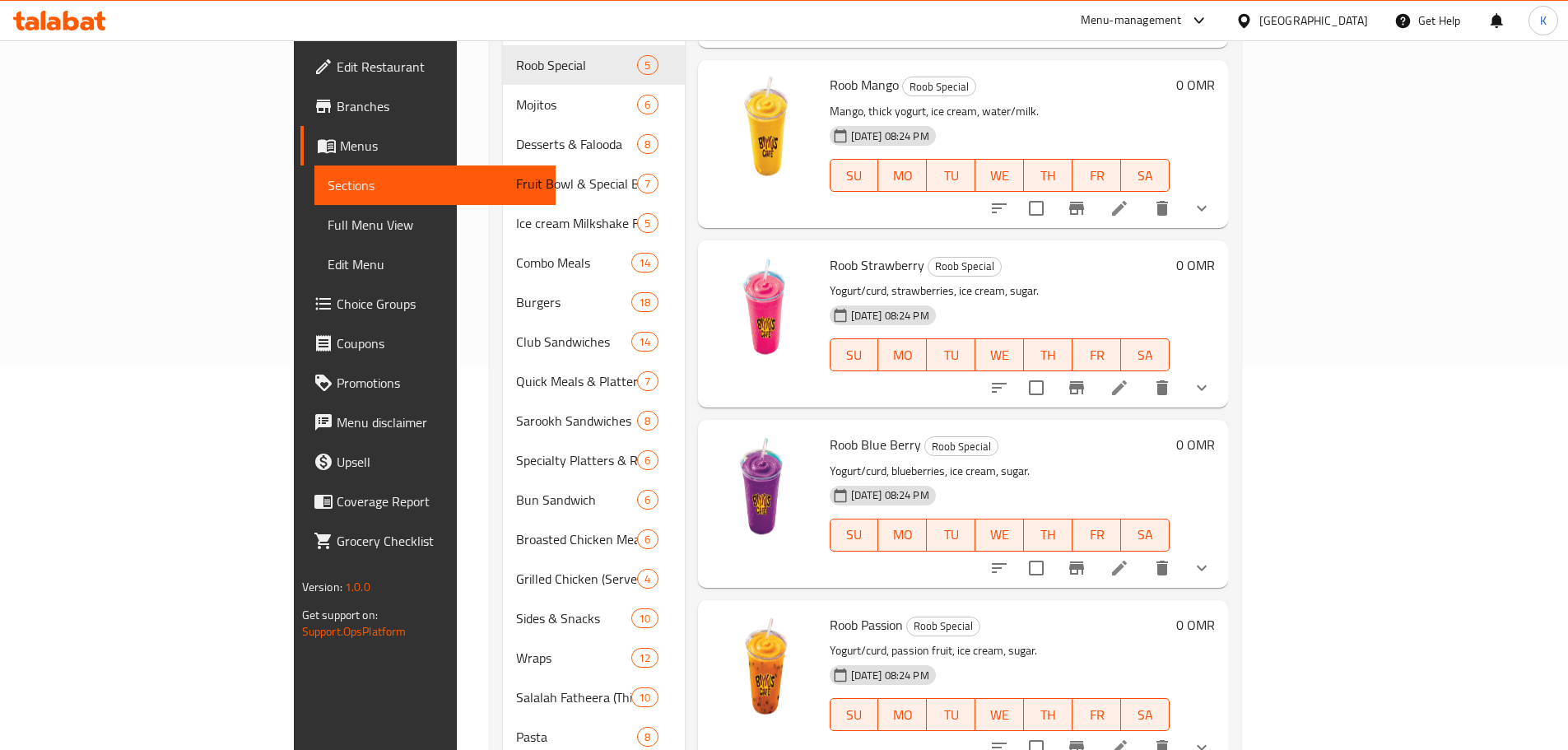
scroll to position [248, 0]
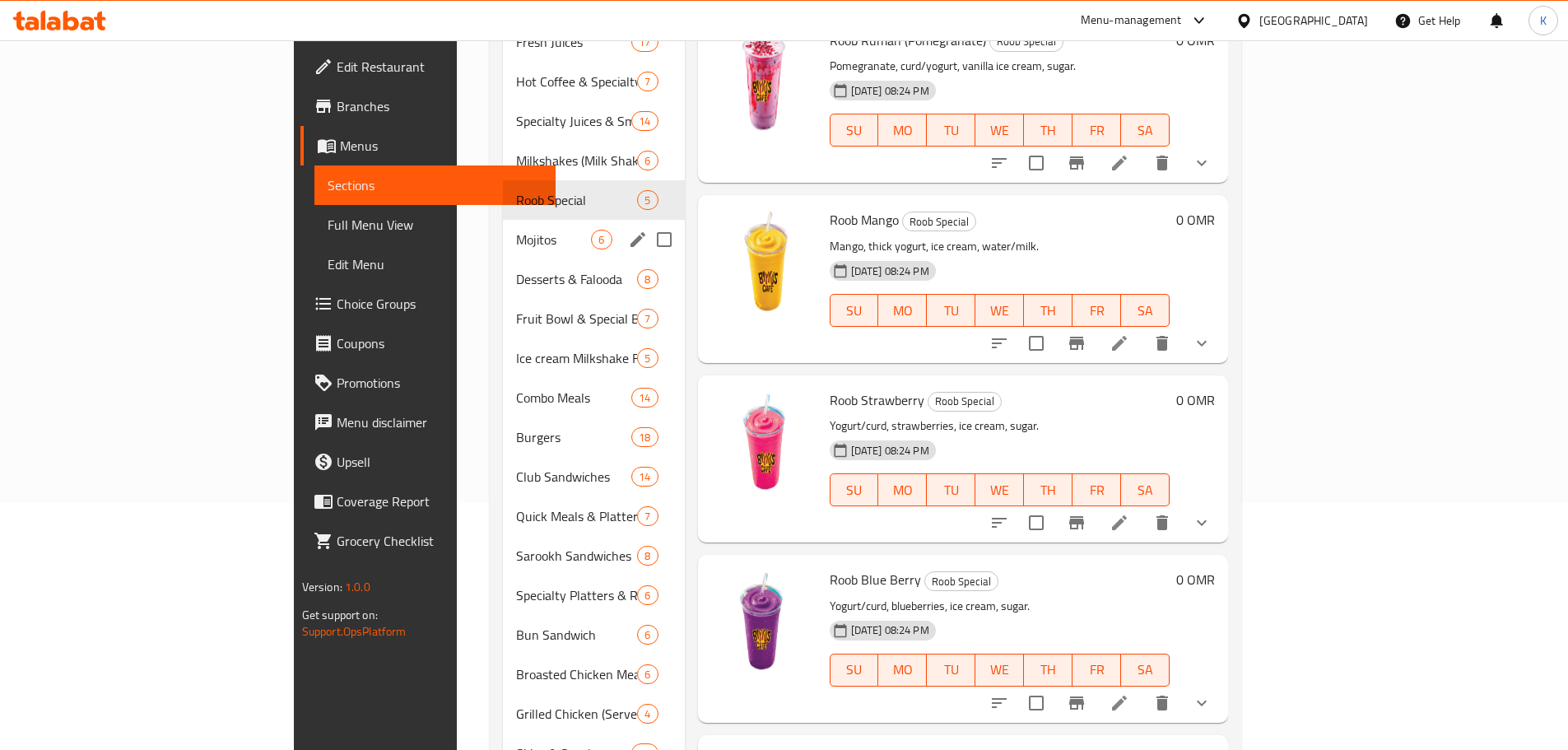
click at [516, 230] on span "Mojitos" at bounding box center [553, 239] width 75 height 20
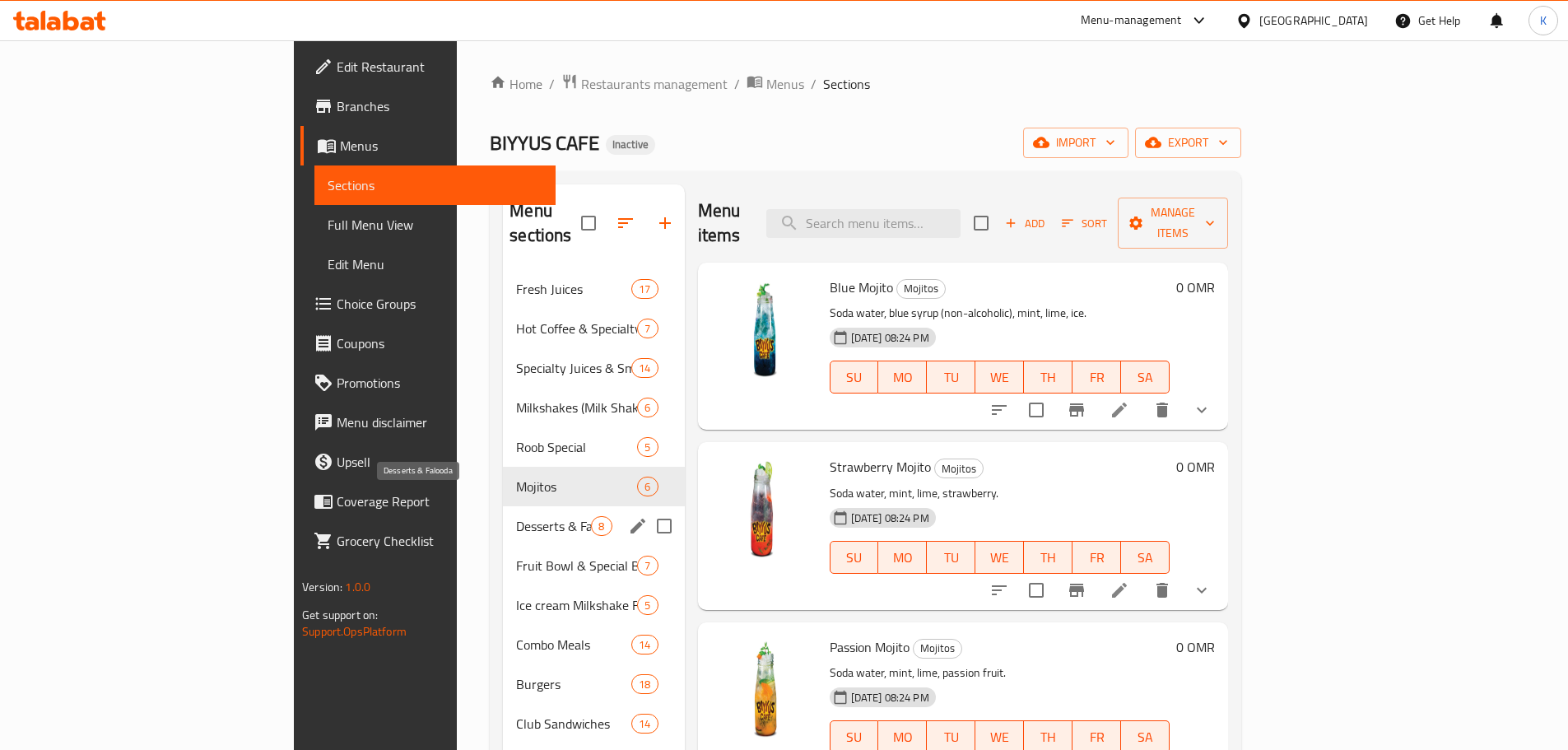
click at [516, 516] on span "Desserts & Falooda" at bounding box center [553, 526] width 75 height 20
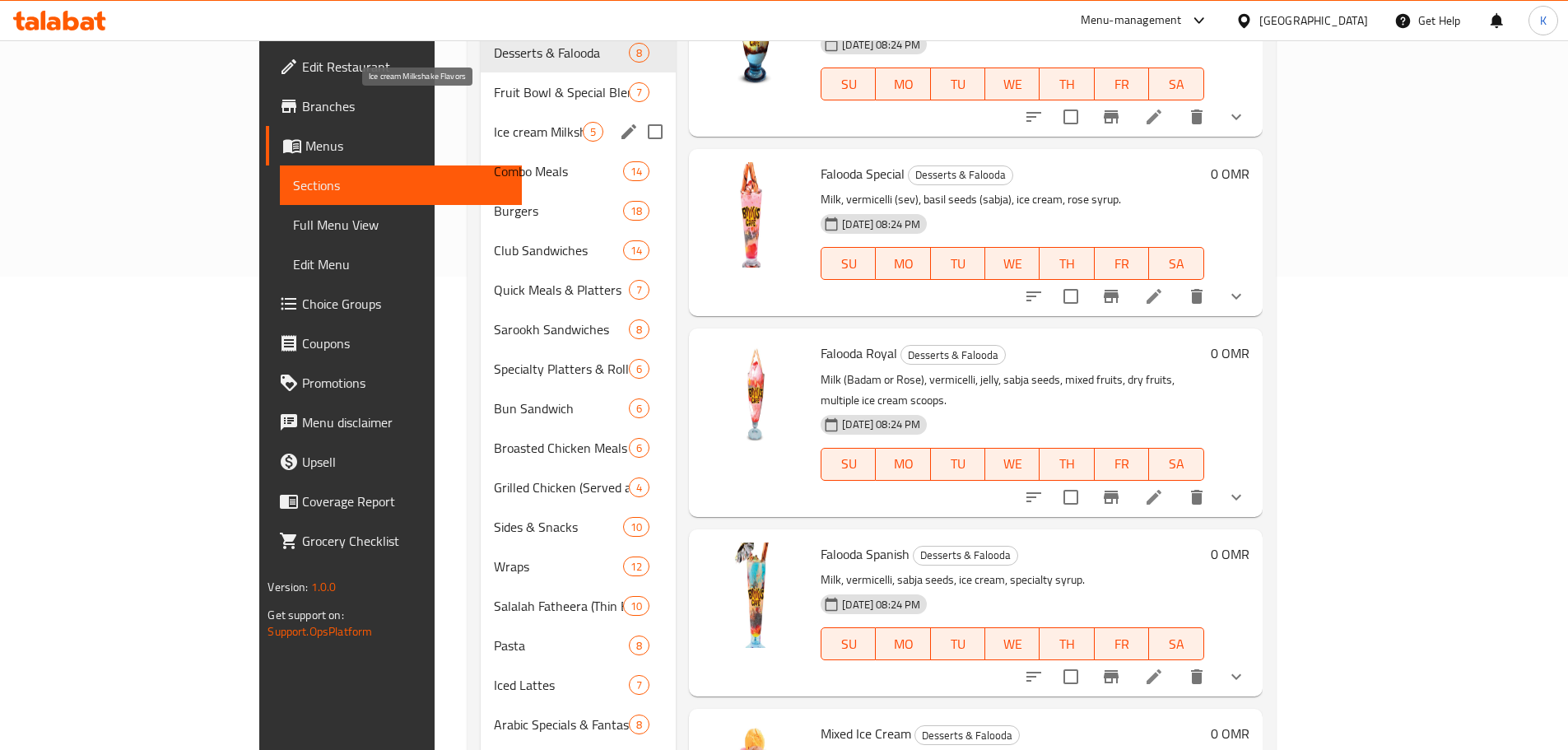
scroll to position [394, 0]
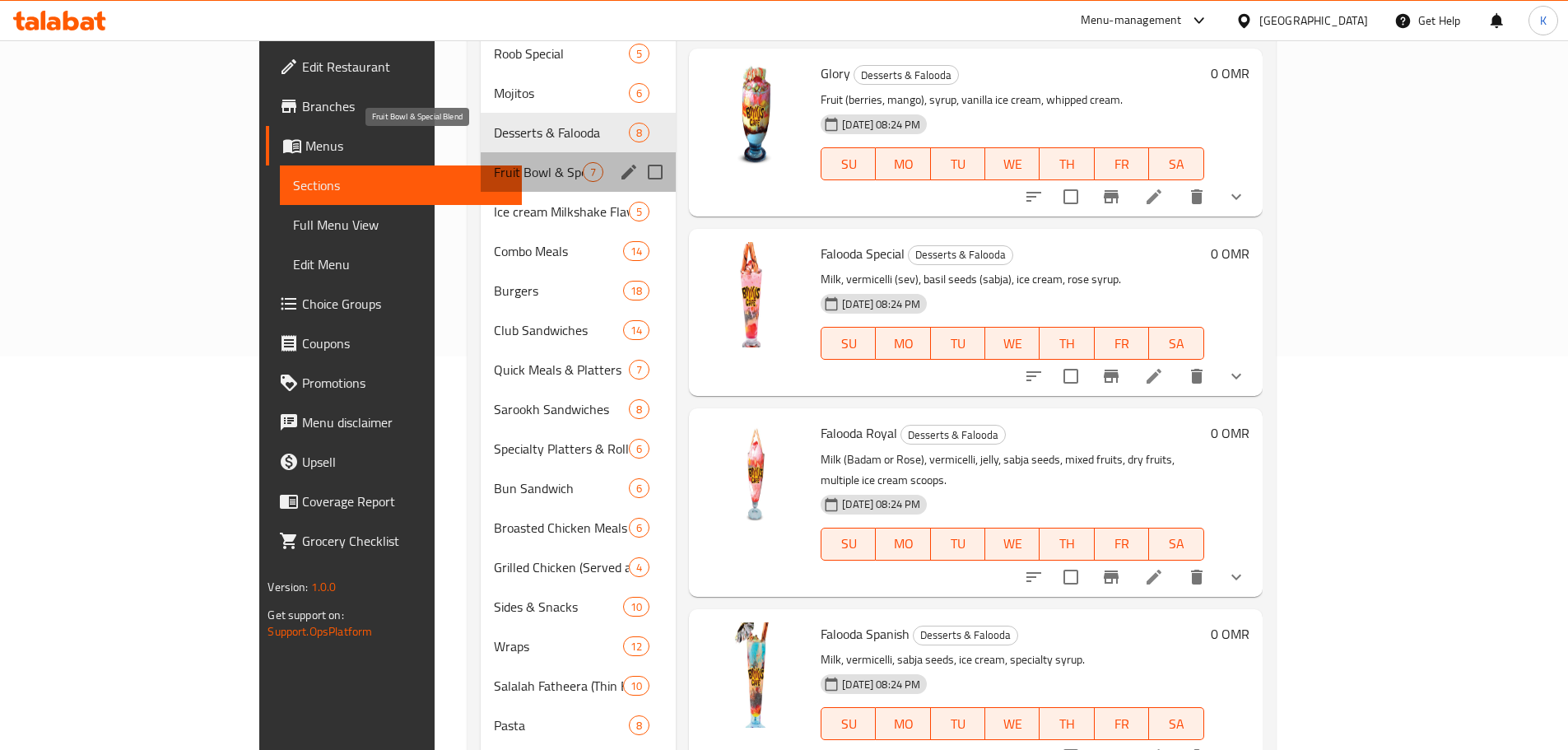
click at [494, 162] on span "Fruit Bowl & Special Blend" at bounding box center [538, 171] width 89 height 20
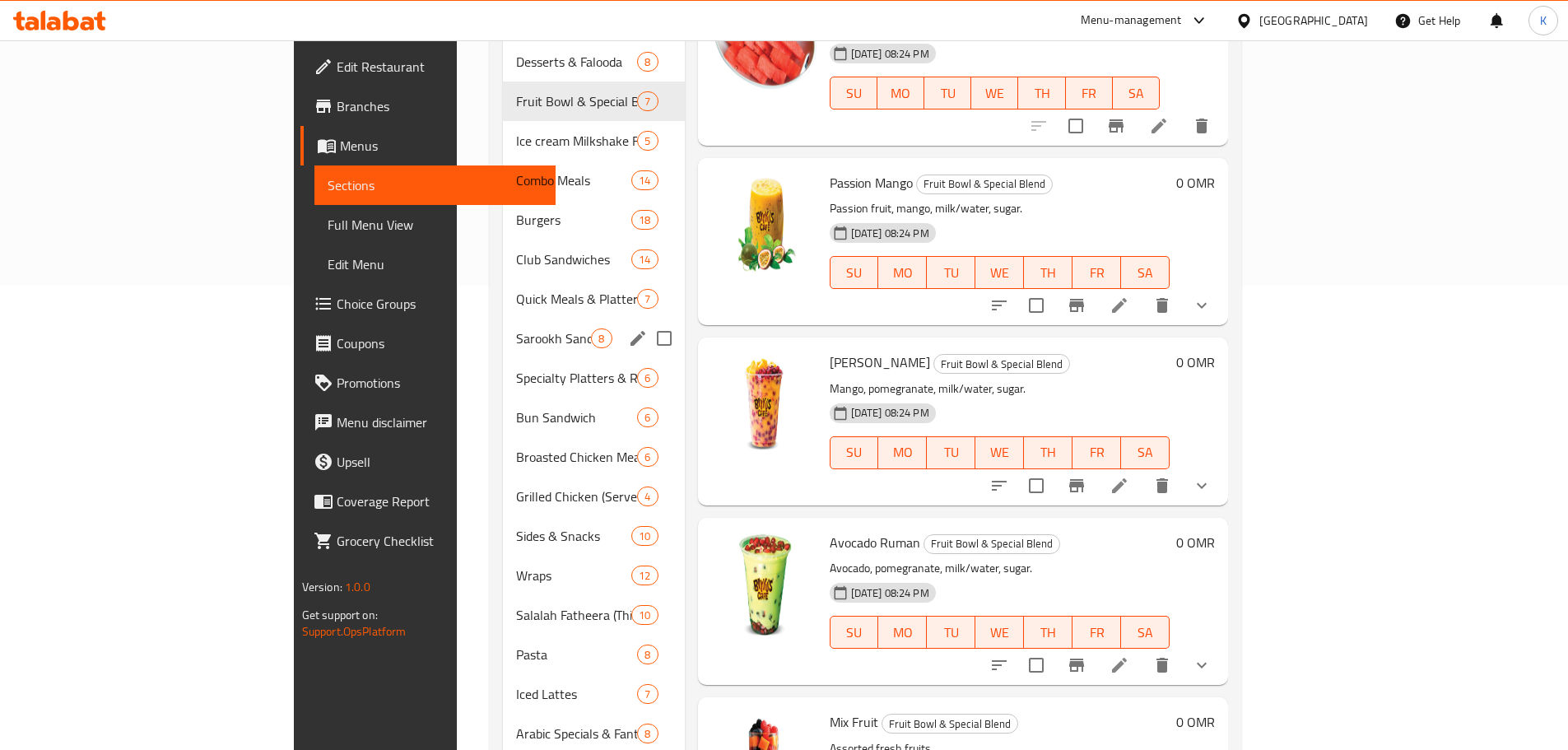
scroll to position [494, 0]
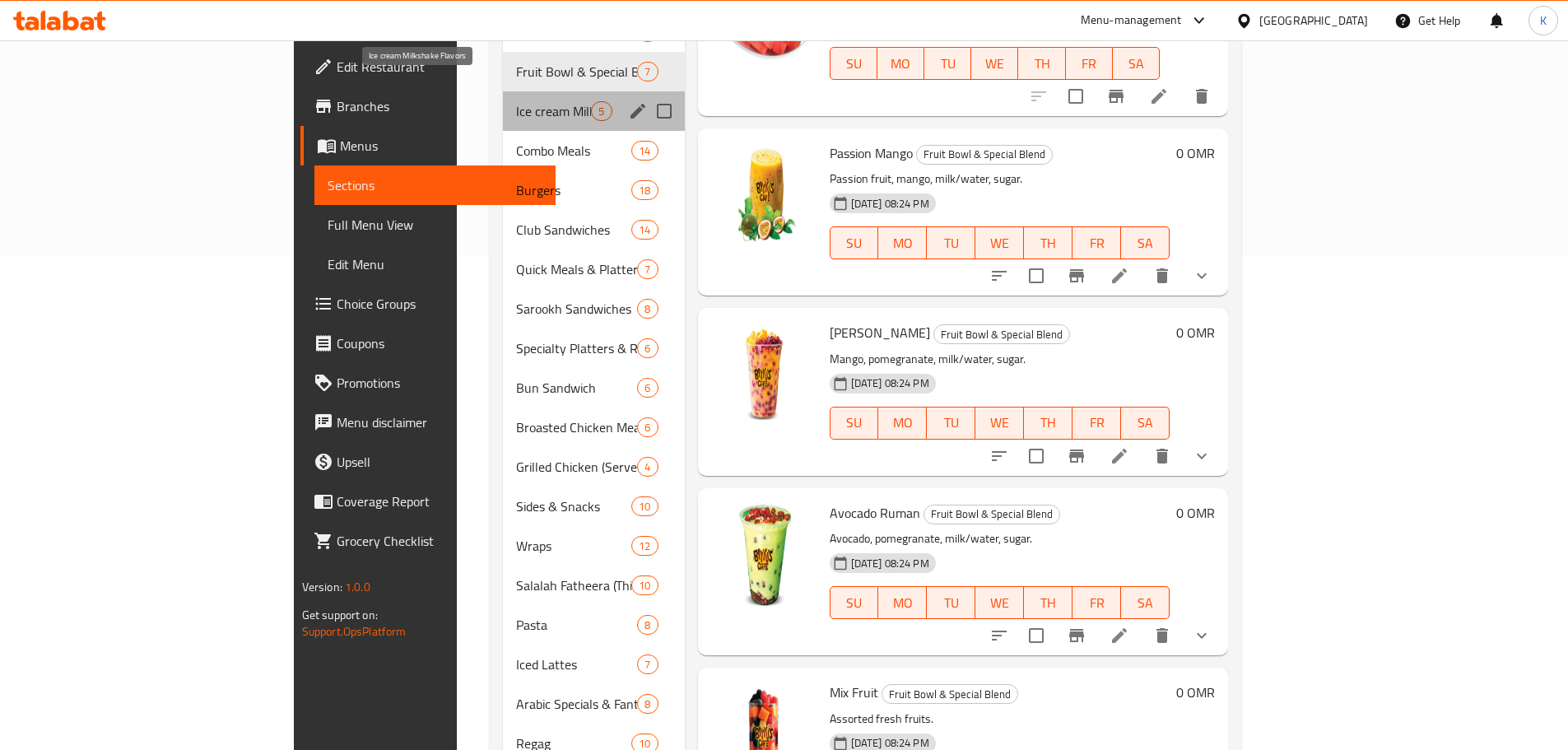
click at [516, 101] on span "Ice cream Milkshake Flavors" at bounding box center [553, 111] width 75 height 20
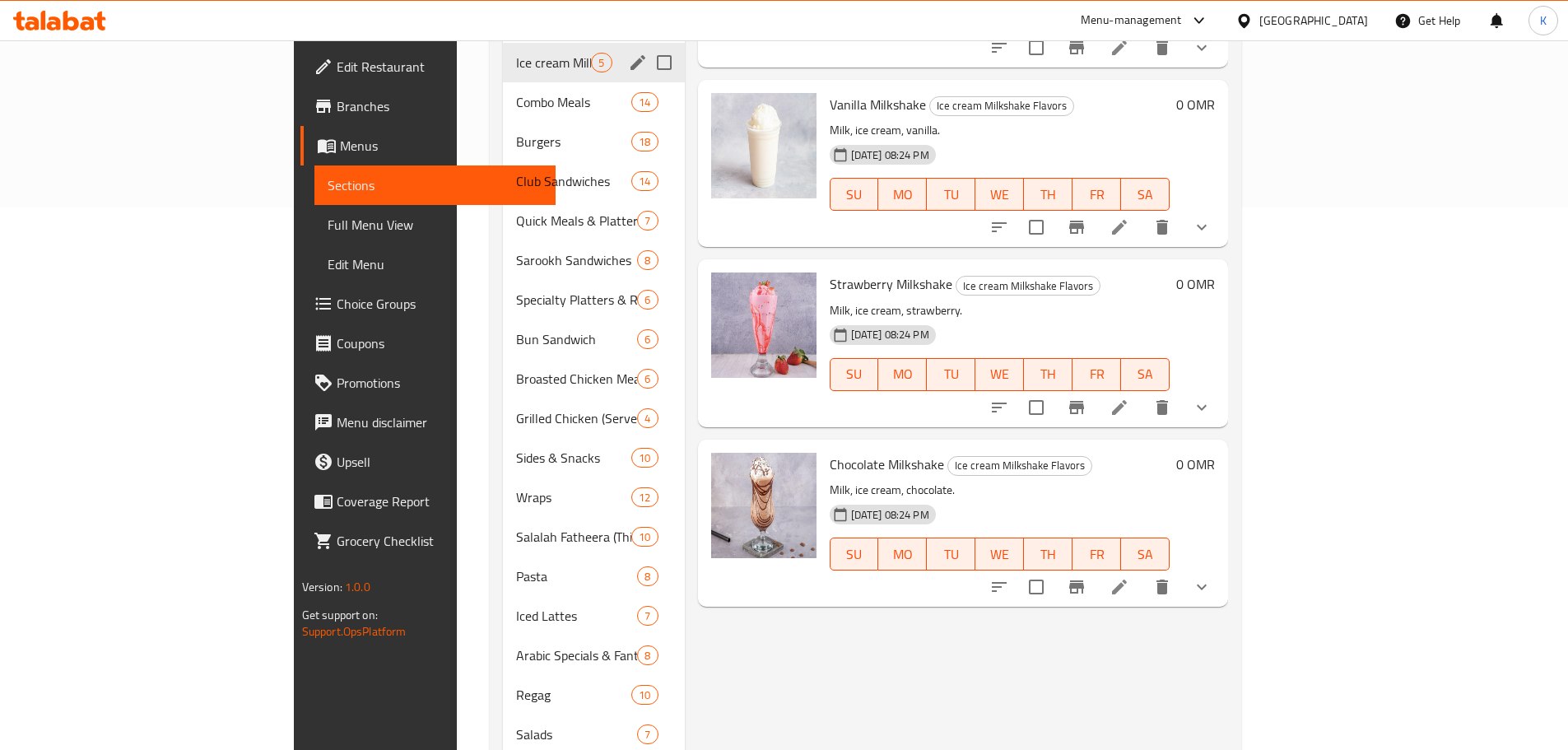
scroll to position [412, 0]
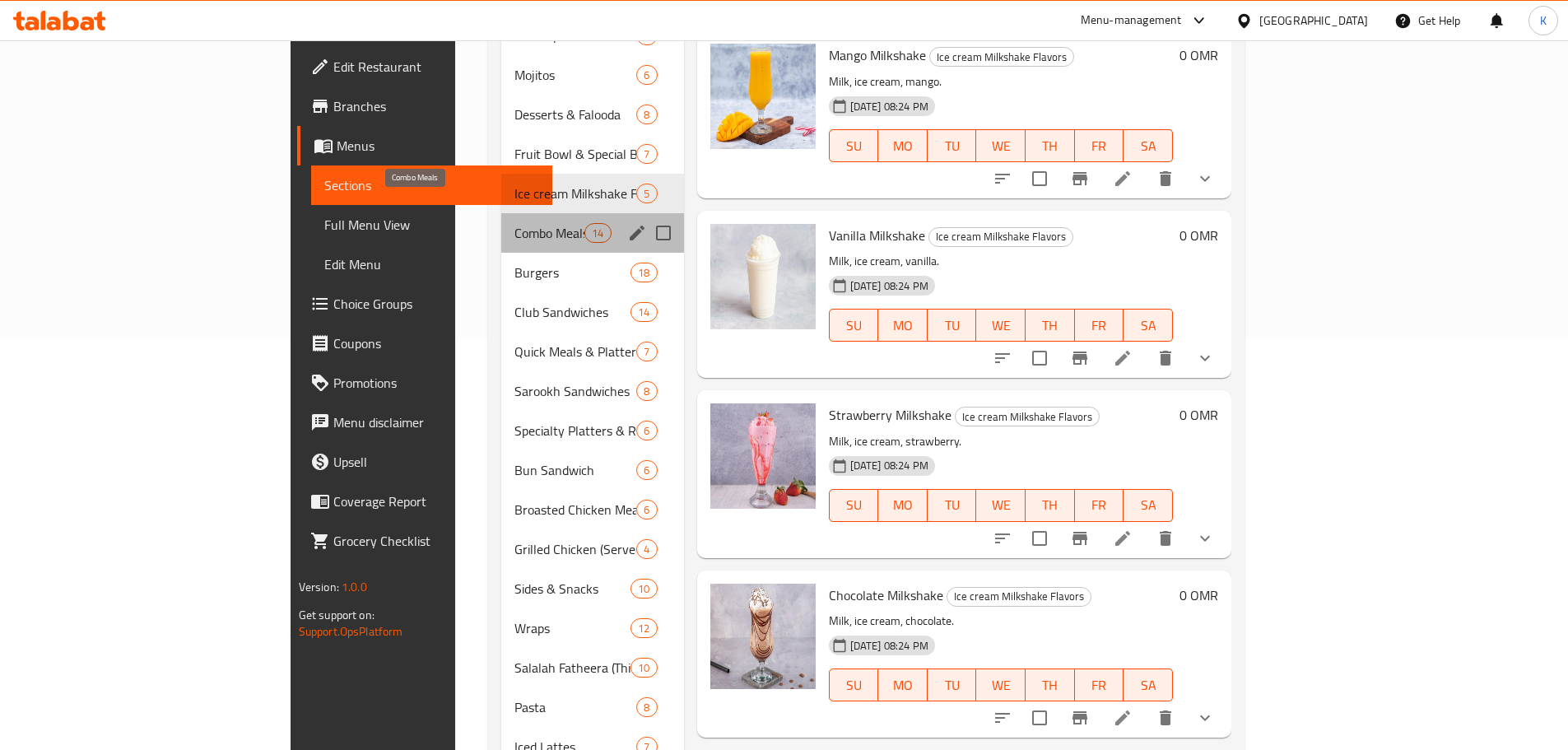
click at [514, 223] on span "Combo Meals" at bounding box center [549, 233] width 70 height 20
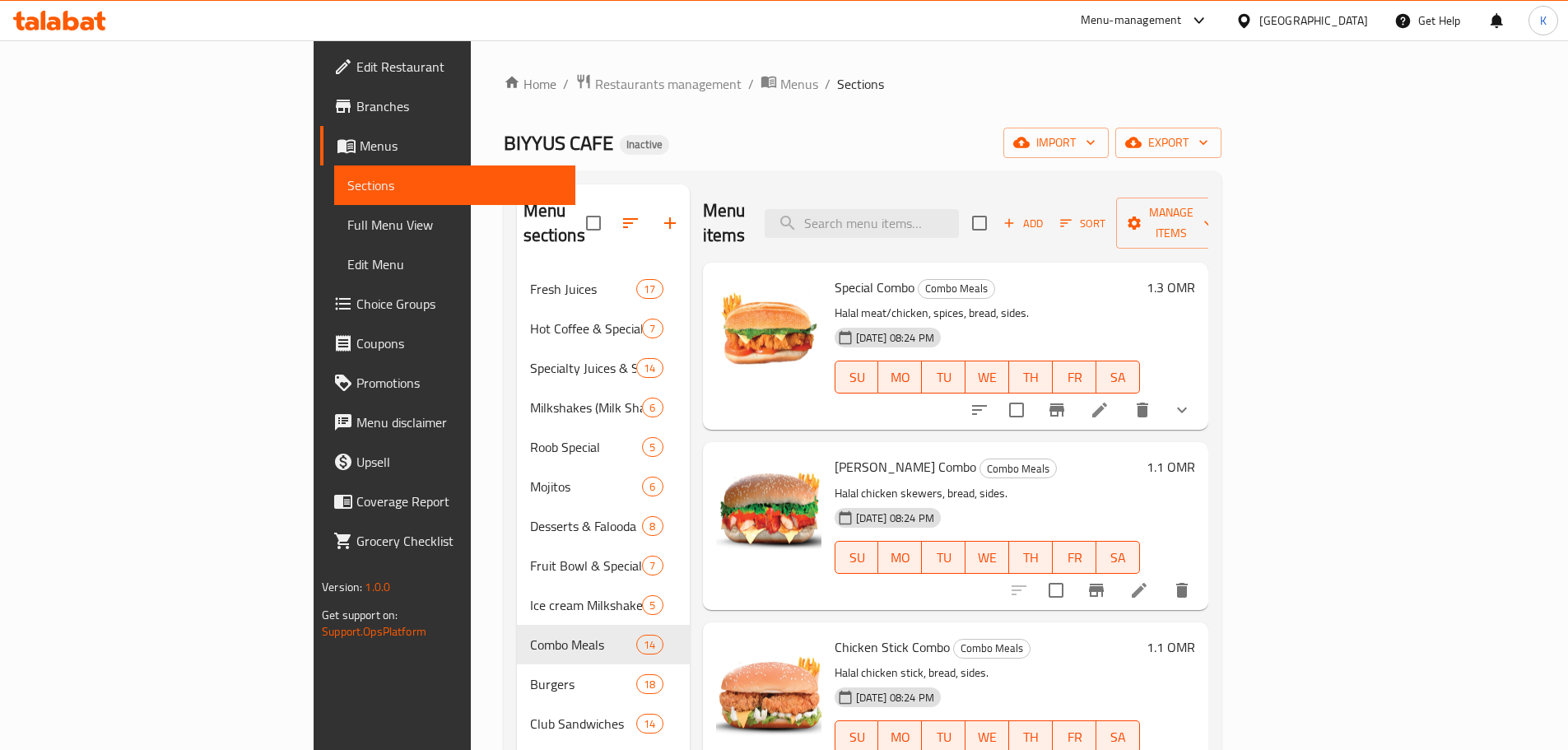
click at [835, 303] on p "Halal meat/chicken, spices, bread, sides." at bounding box center [988, 314] width 305 height 20
click at [1192, 400] on icon "show more" at bounding box center [1182, 409] width 20 height 20
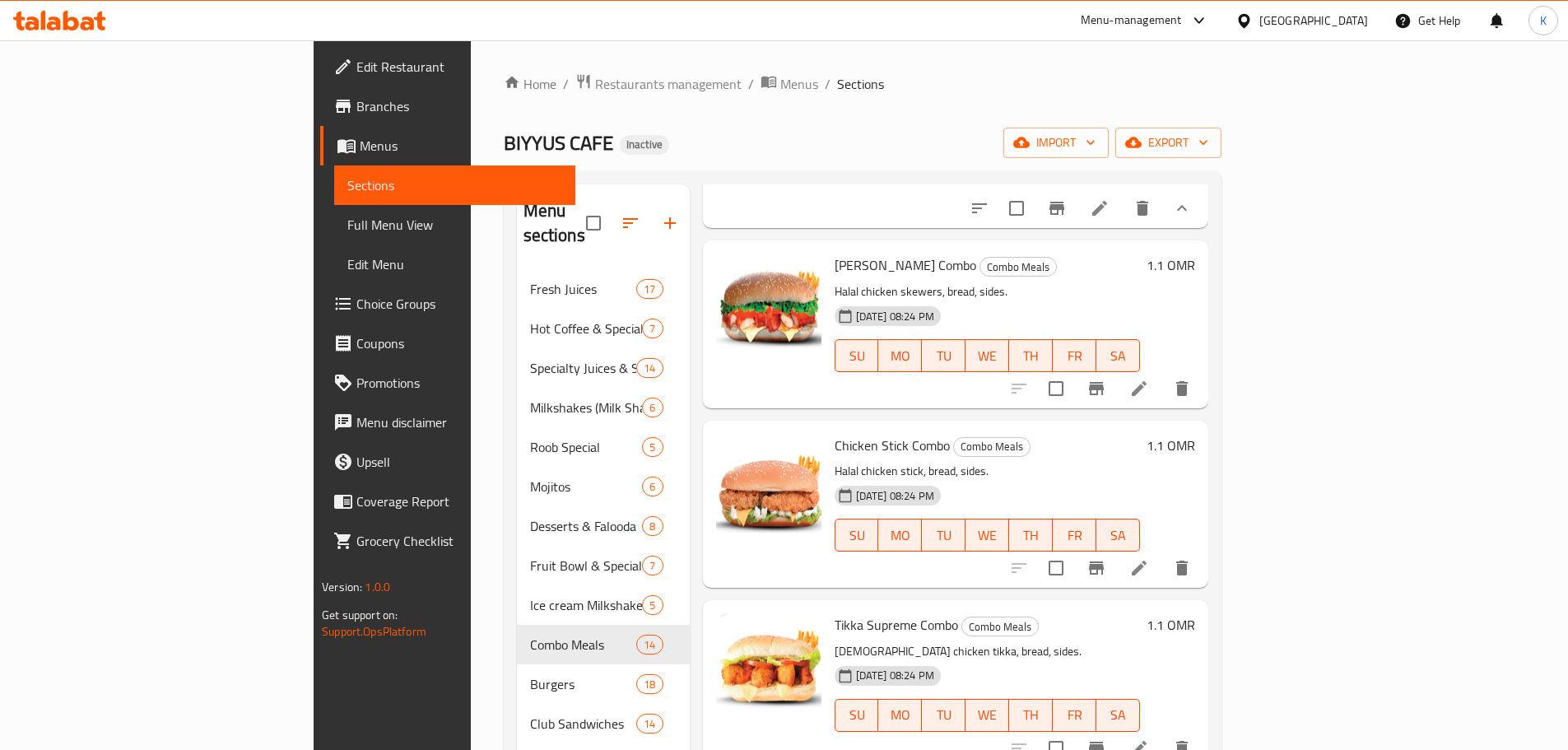
scroll to position [329, 0]
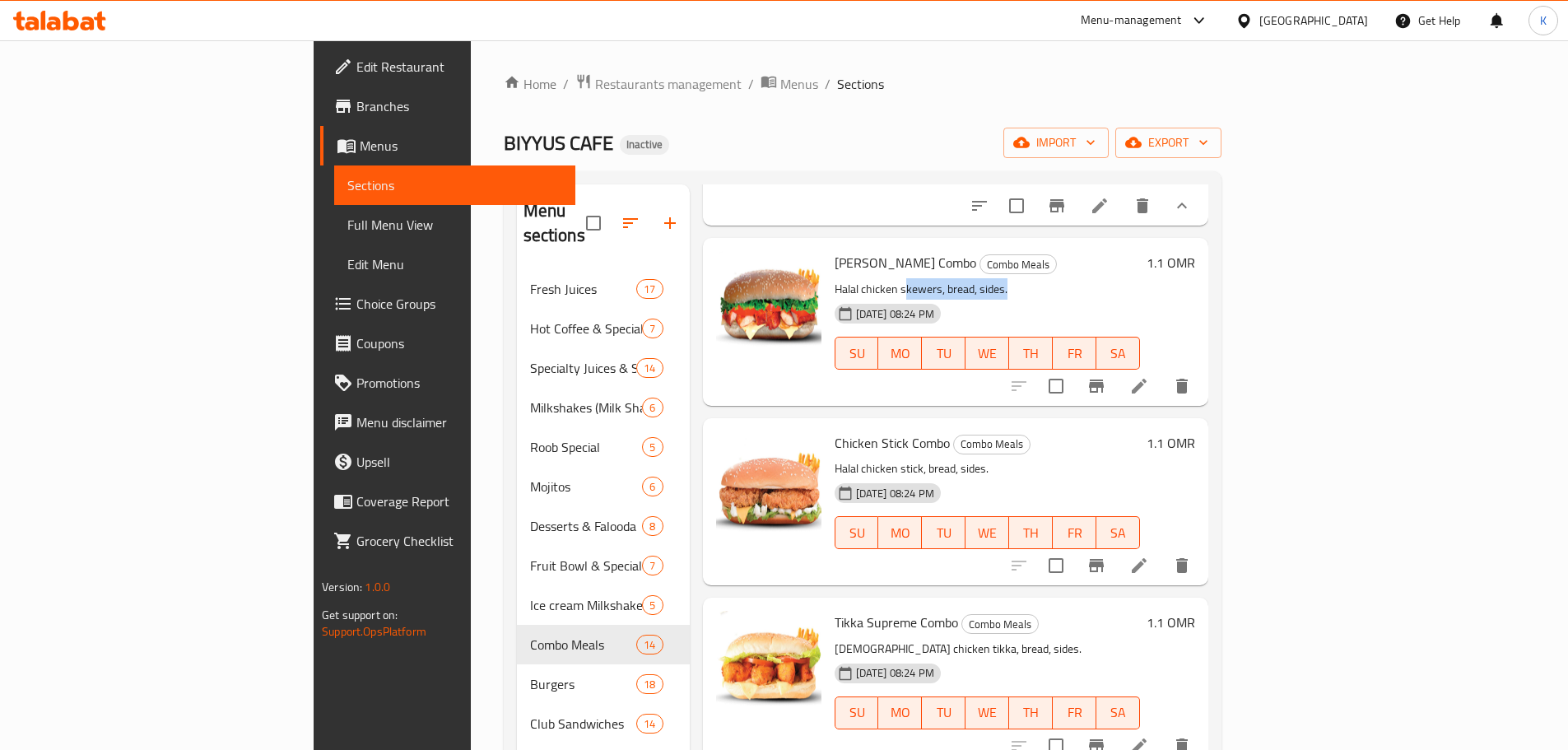
drag, startPoint x: 932, startPoint y: 276, endPoint x: 821, endPoint y: 269, distance: 111.2
click at [835, 279] on p "Halal chicken skewers, bread, sides." at bounding box center [988, 289] width 305 height 20
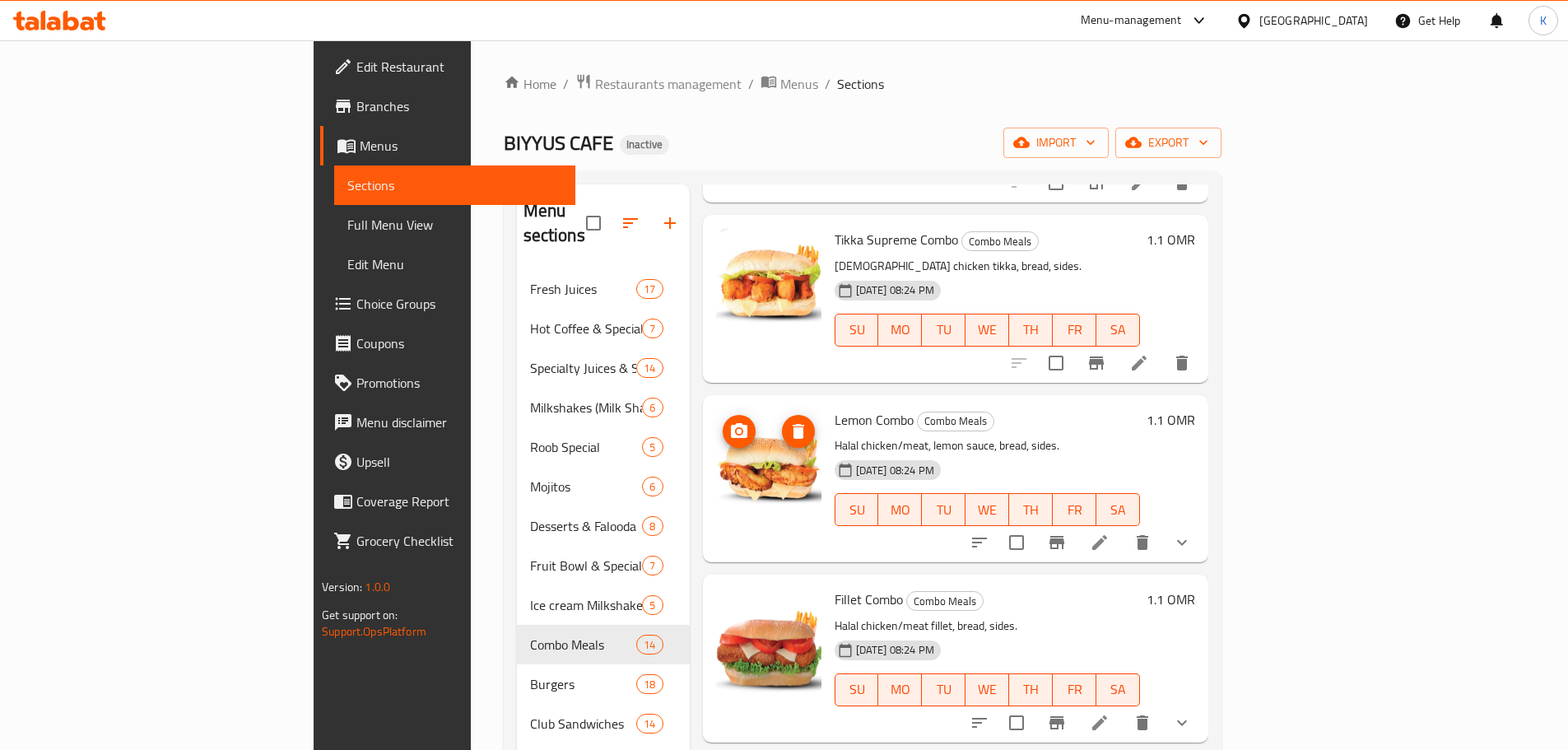
scroll to position [742, 0]
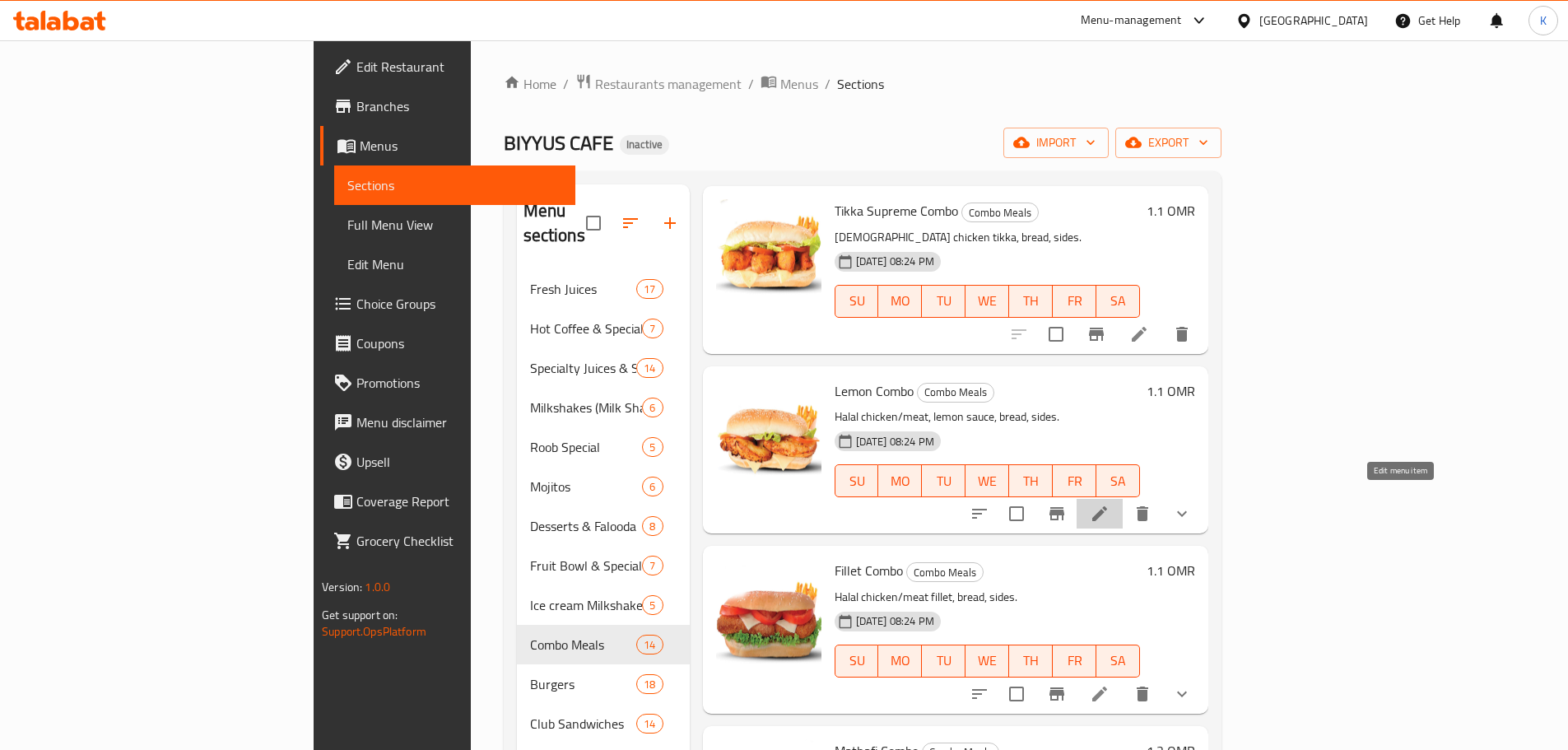
click at [1110, 505] on icon at bounding box center [1099, 514] width 20 height 20
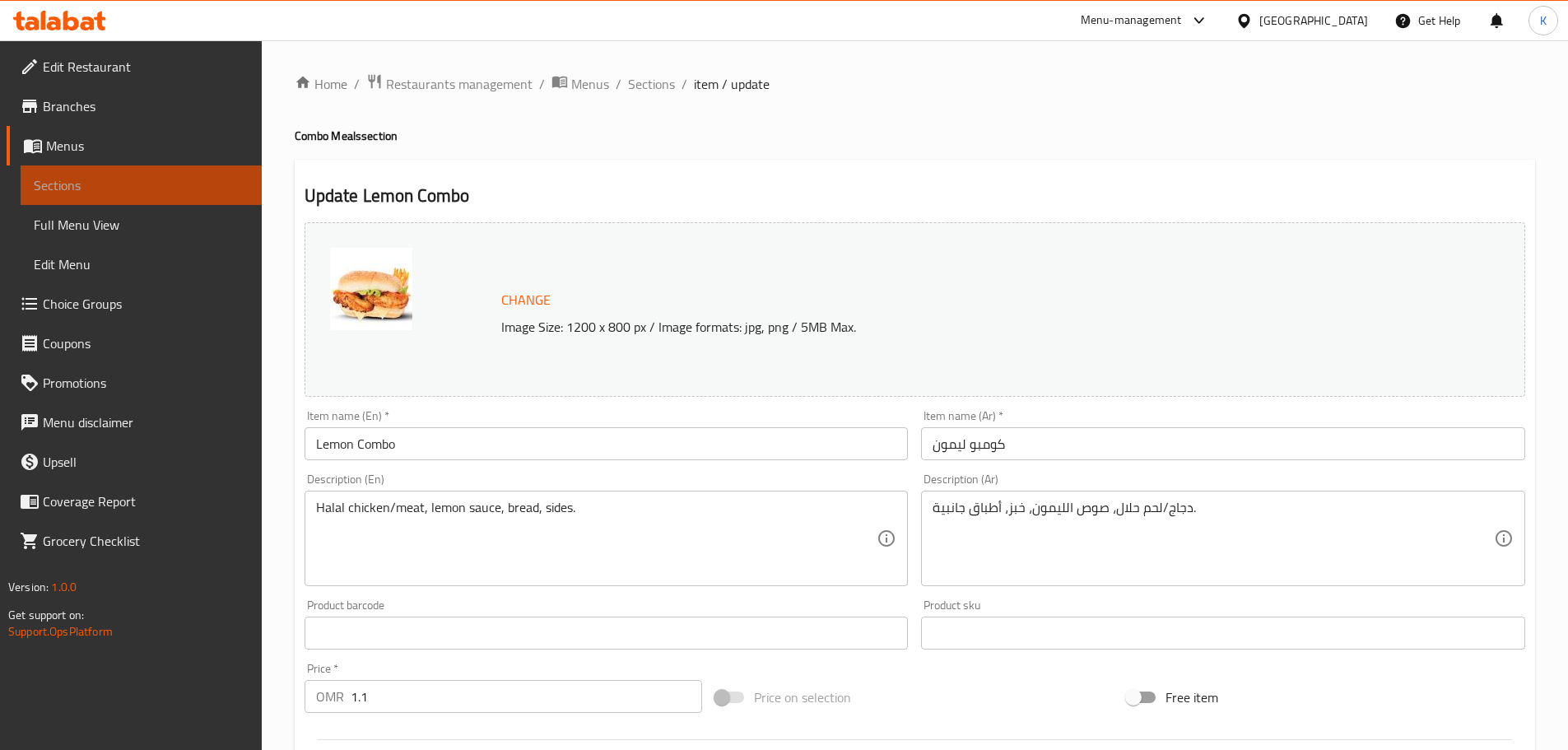
click at [184, 191] on span "Sections" at bounding box center [140, 185] width 215 height 20
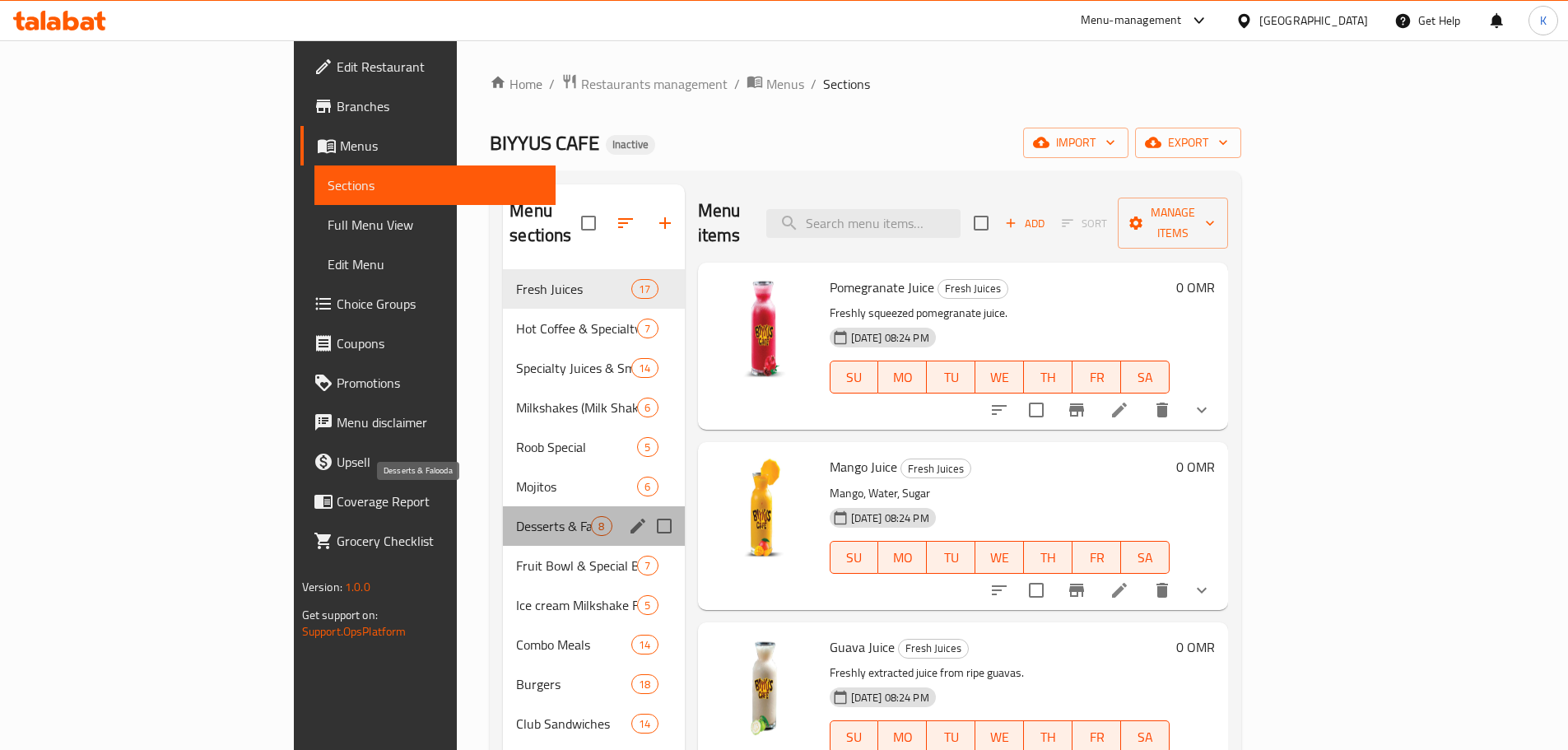
click at [516, 516] on span "Desserts & Falooda" at bounding box center [553, 526] width 75 height 20
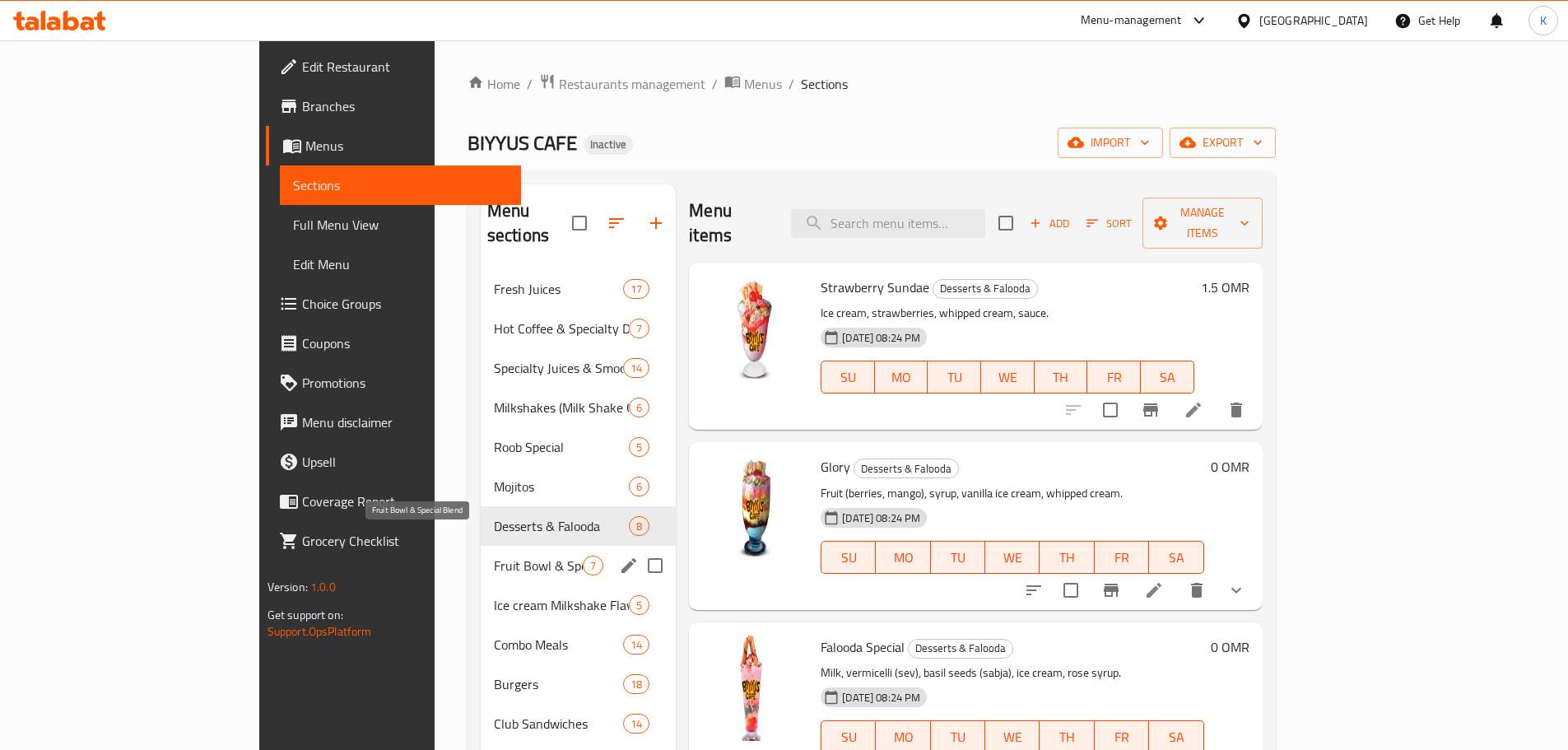
click at [494, 556] on span "Fruit Bowl & Special Blend" at bounding box center [538, 566] width 89 height 20
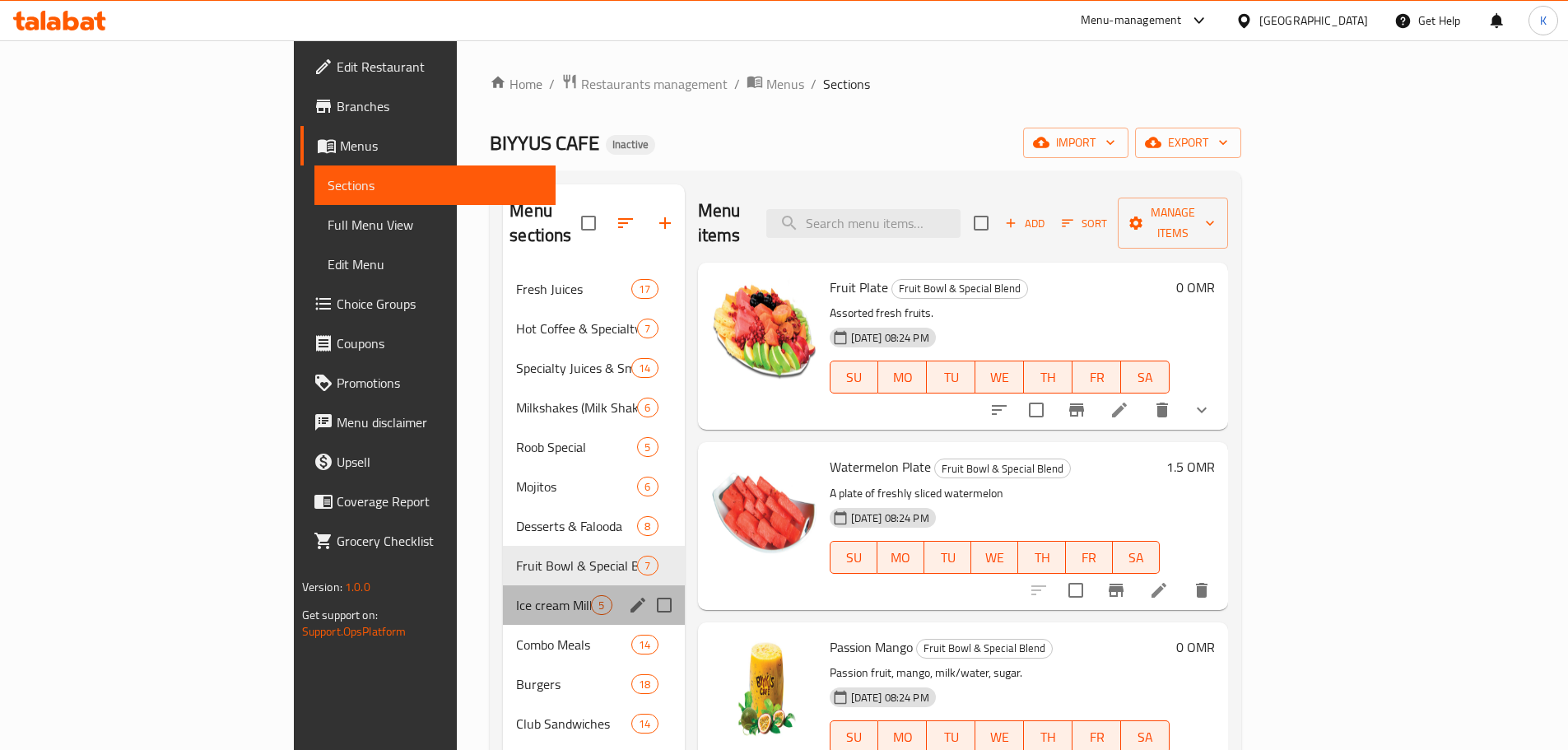
click at [503, 585] on div "Ice cream Milkshake Flavors 5" at bounding box center [593, 605] width 181 height 39
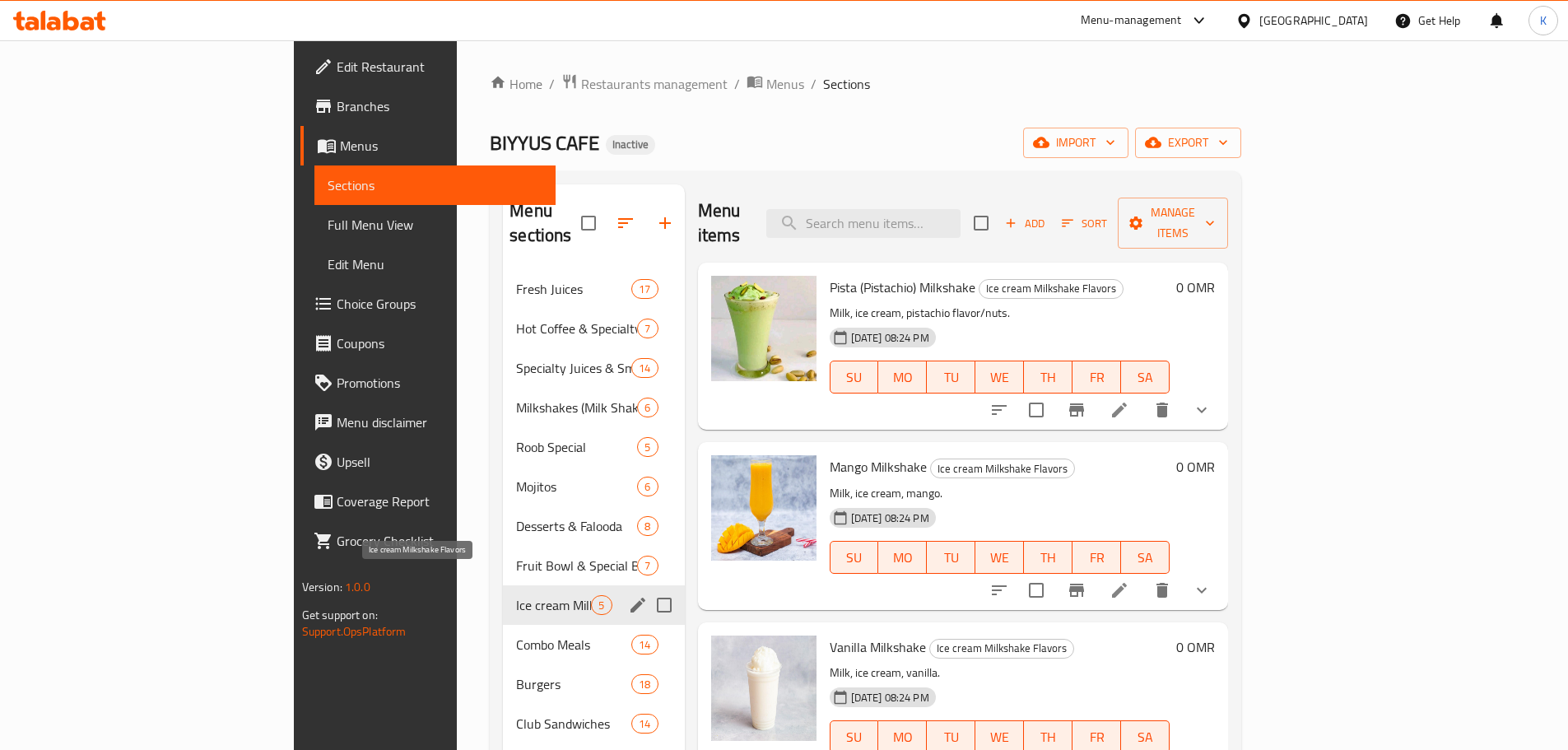
click at [516, 596] on span "Ice cream Milkshake Flavors" at bounding box center [553, 605] width 75 height 20
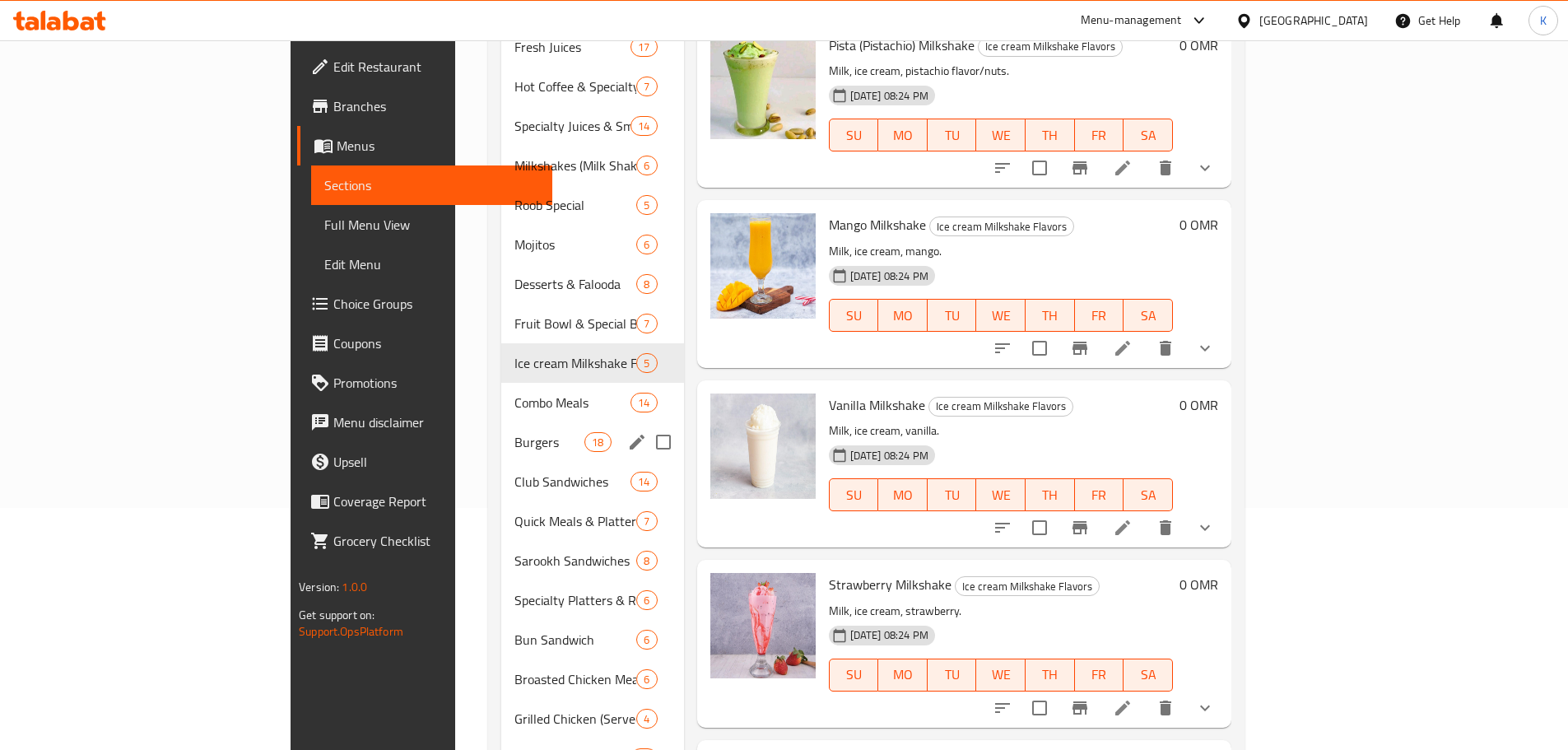
scroll to position [248, 0]
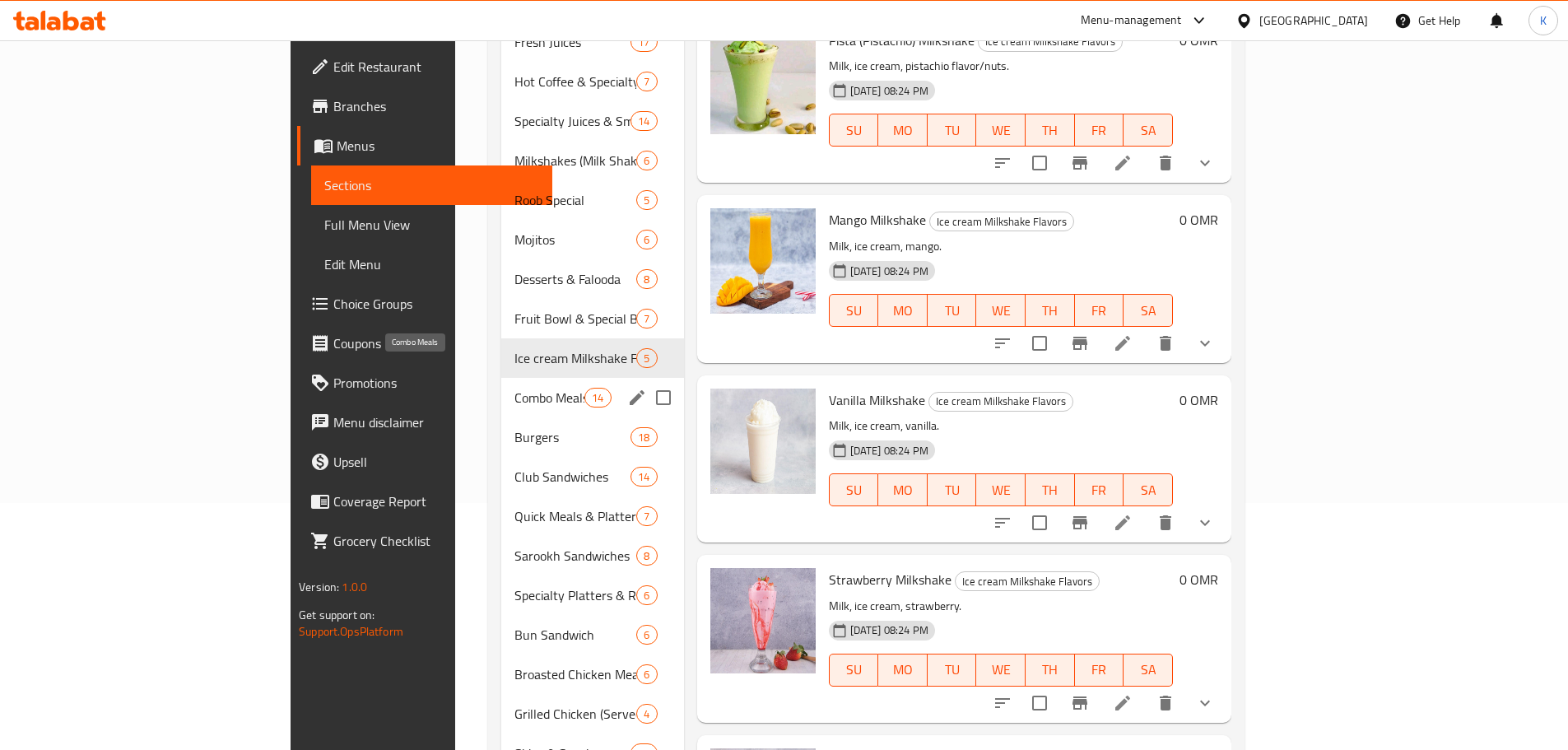
click at [514, 388] on span "Combo Meals" at bounding box center [549, 397] width 70 height 20
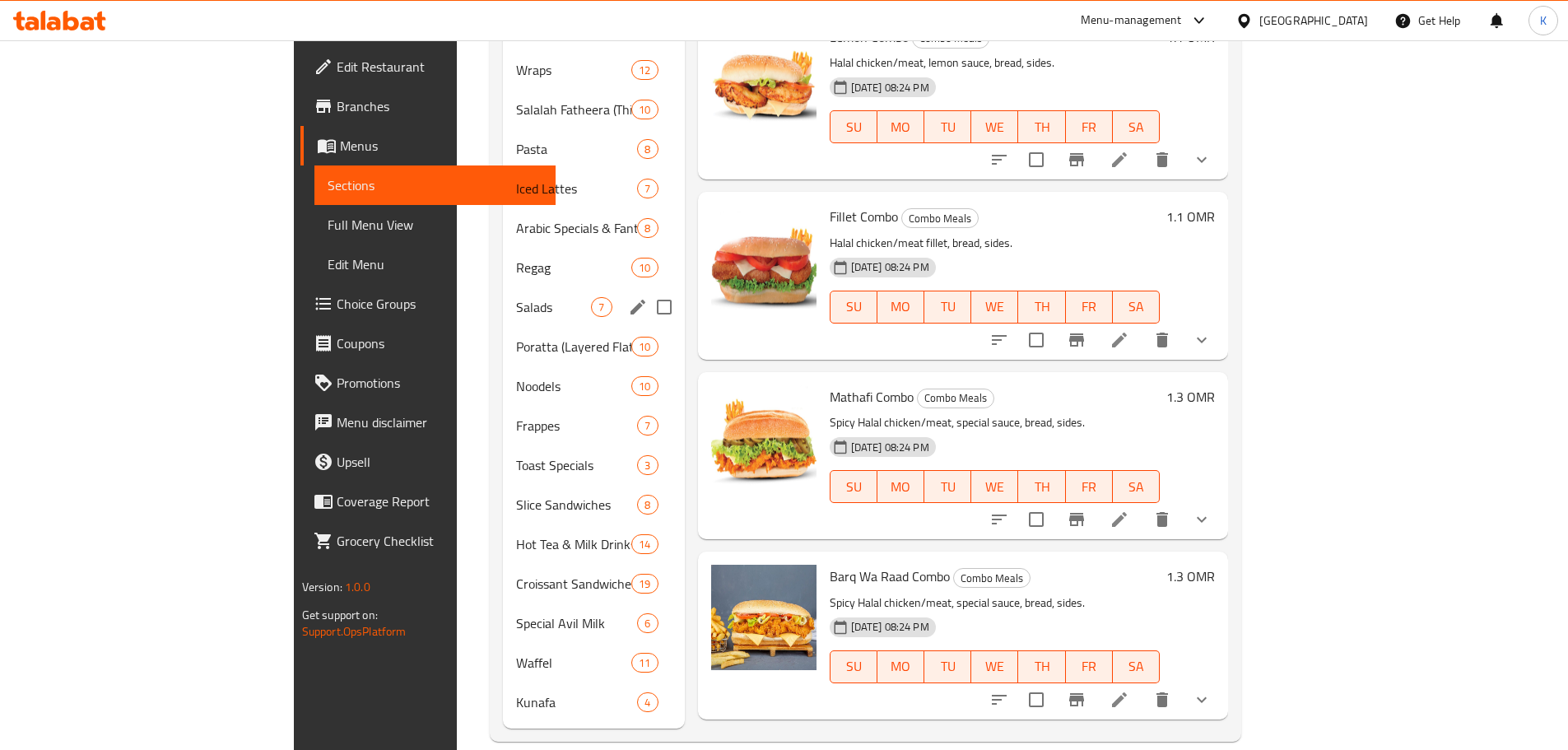
scroll to position [558, 0]
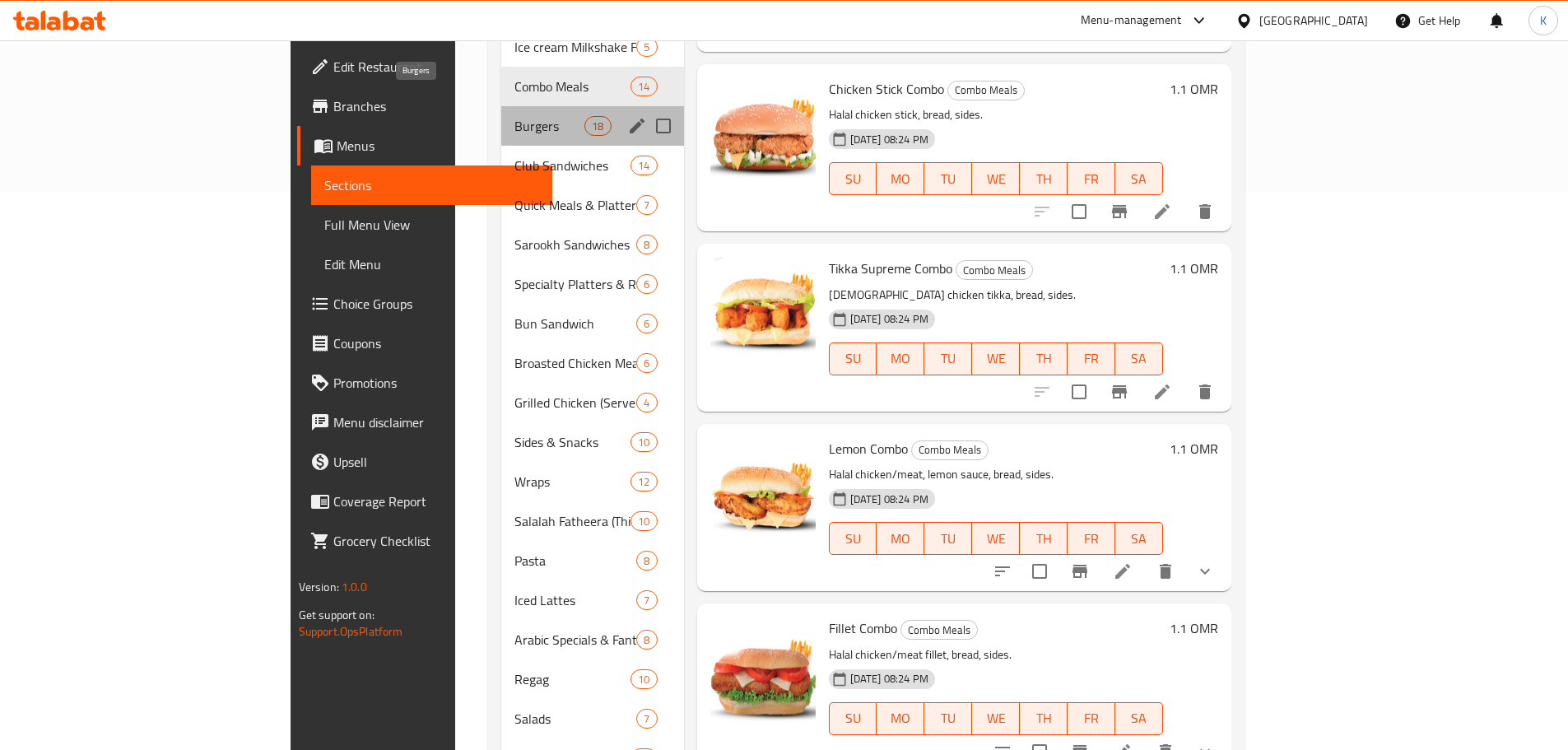
click at [514, 116] on span "Burgers" at bounding box center [549, 126] width 70 height 20
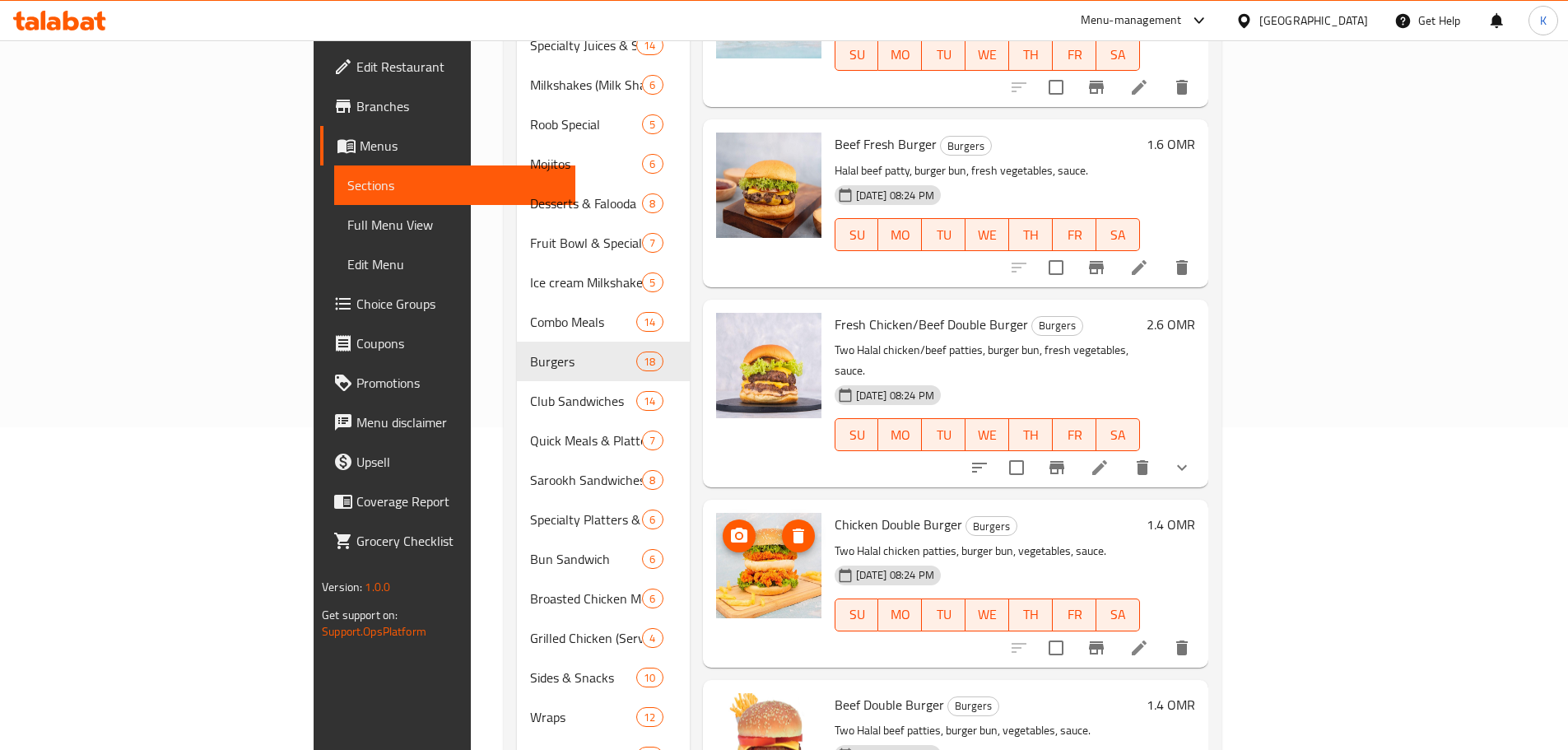
scroll to position [312, 0]
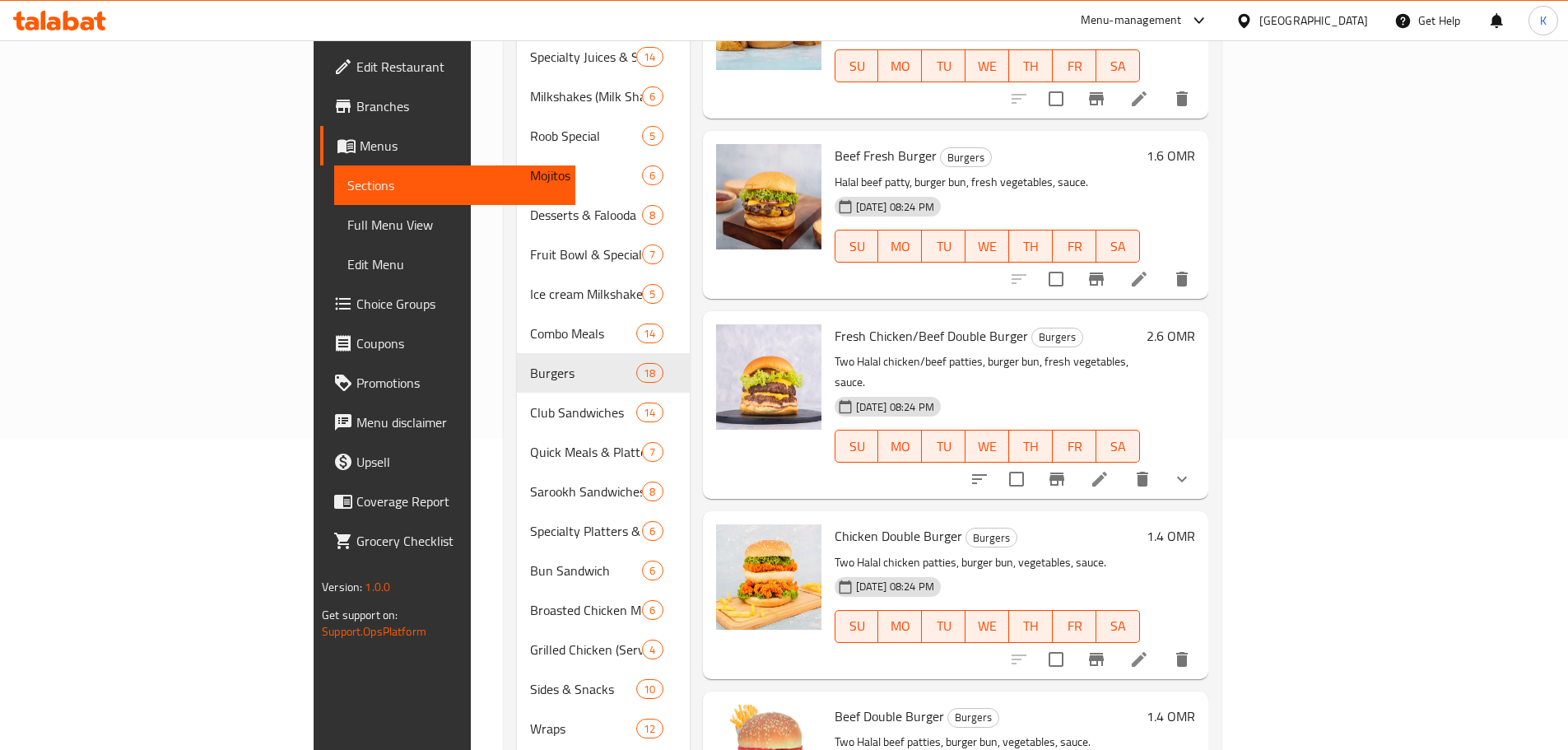
click at [835, 524] on span "Chicken Double Burger" at bounding box center [898, 536] width 127 height 25
copy h6 "Chicken Double Burger"
click at [1094, 325] on h6 "Fresh Chicken/Beef Double Burger Burgers" at bounding box center [988, 336] width 305 height 23
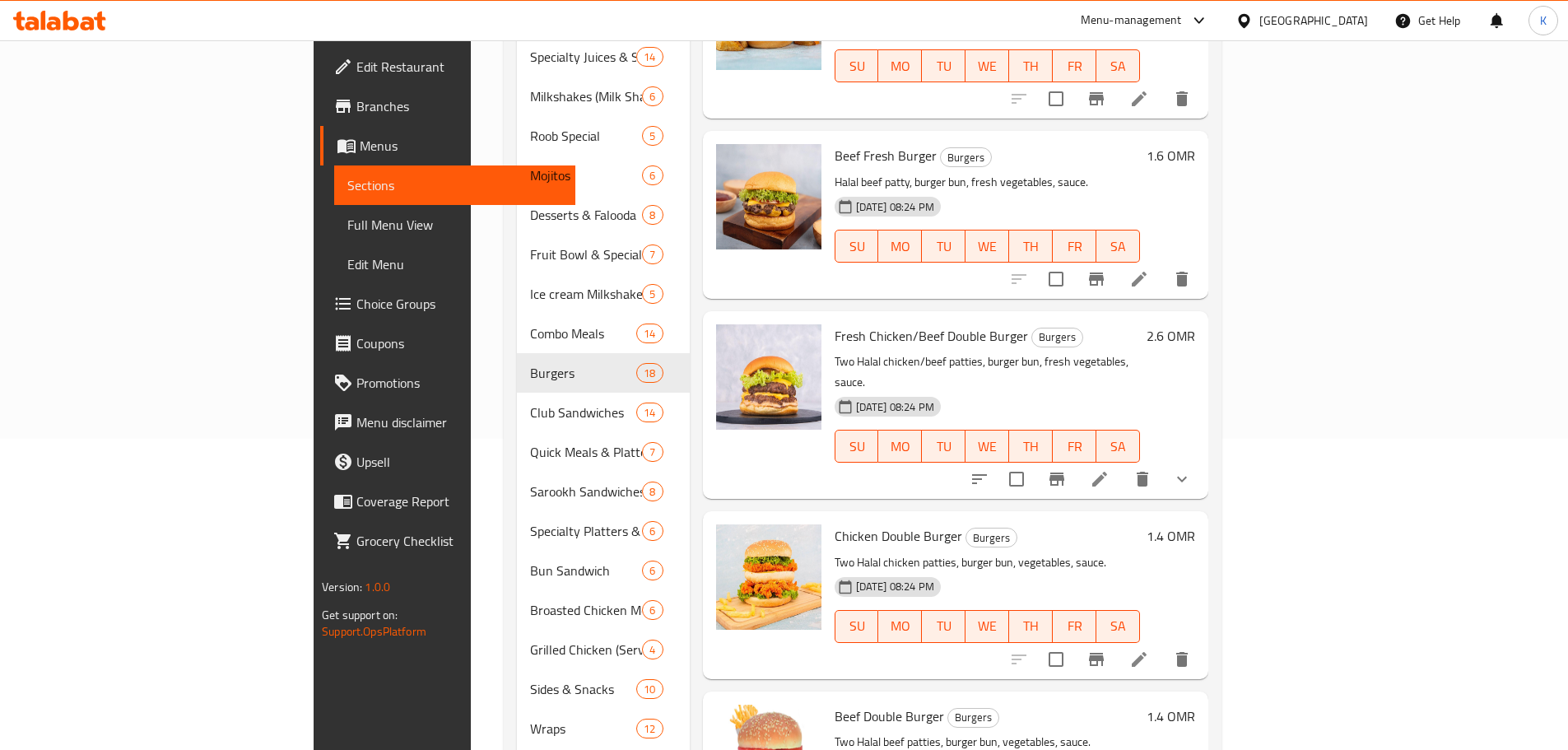
click at [853, 524] on span "Chicken Double Burger" at bounding box center [898, 536] width 127 height 25
copy h6 "Chicken Double Burger"
click at [853, 524] on span "Chicken Double Burger" at bounding box center [898, 536] width 127 height 25
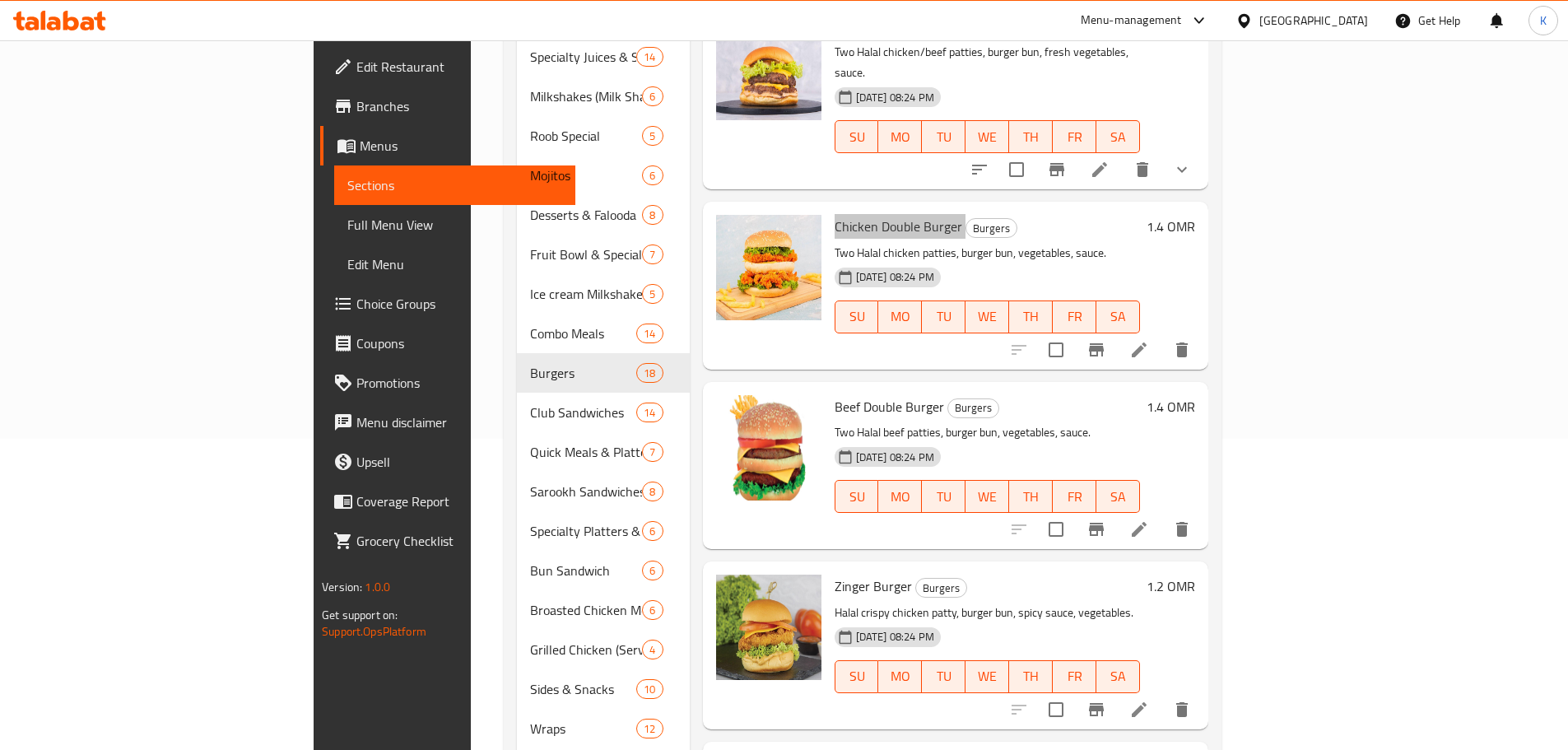
scroll to position [329, 0]
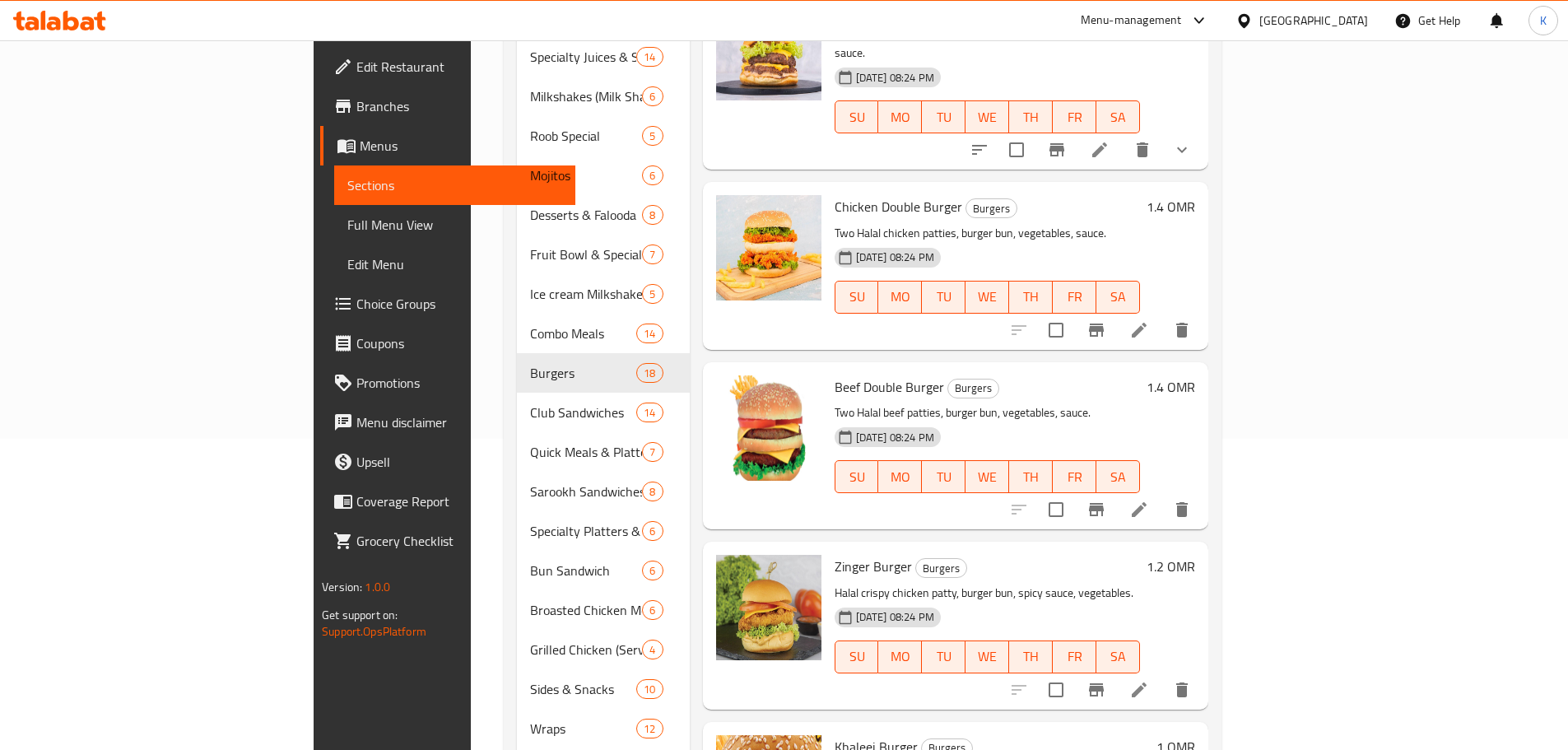
click at [835, 375] on span "Beef Double Burger" at bounding box center [890, 387] width 110 height 25
copy h6 "Beef Double Burger"
click at [835, 375] on span "Beef Double Burger" at bounding box center [890, 387] width 110 height 25
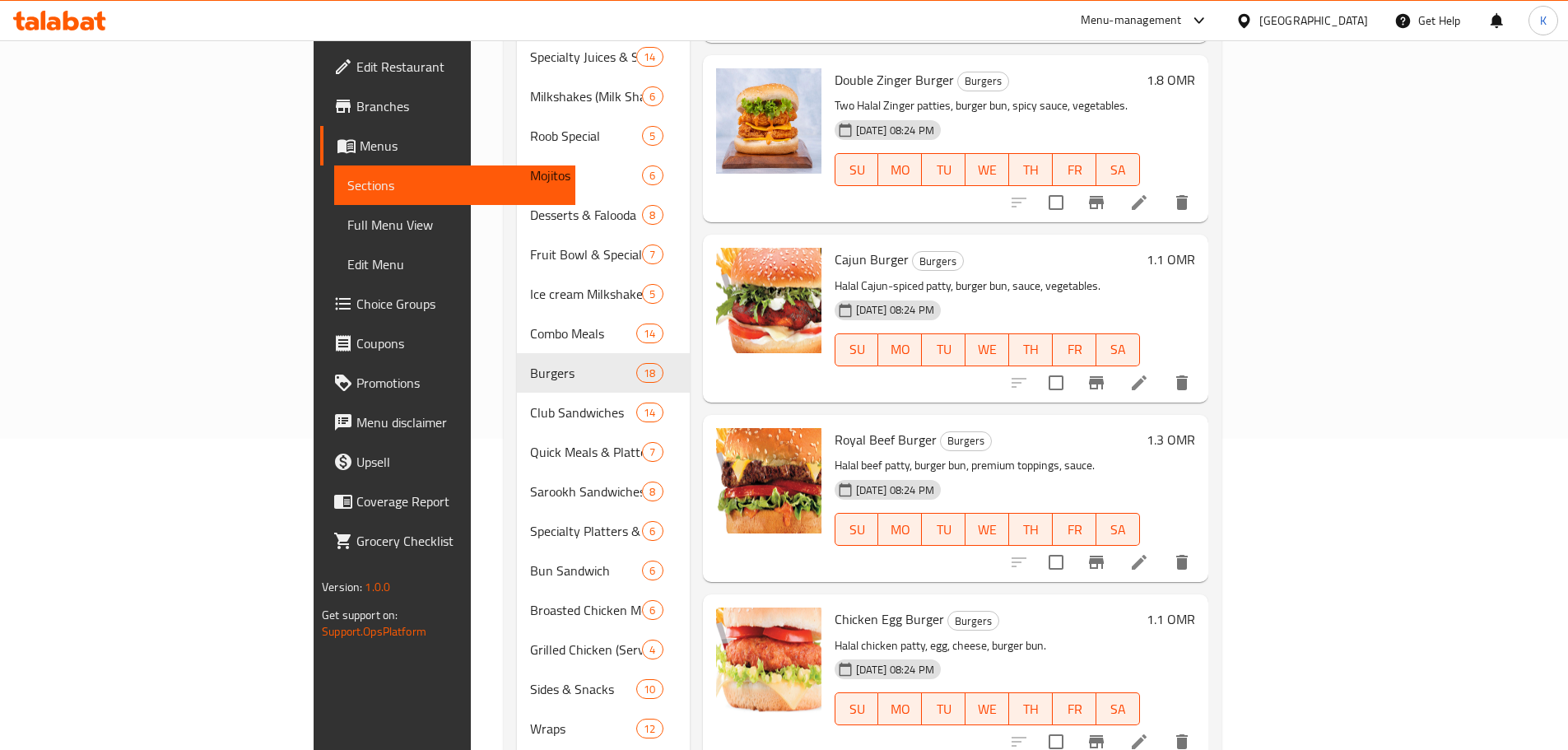
scroll to position [1400, 0]
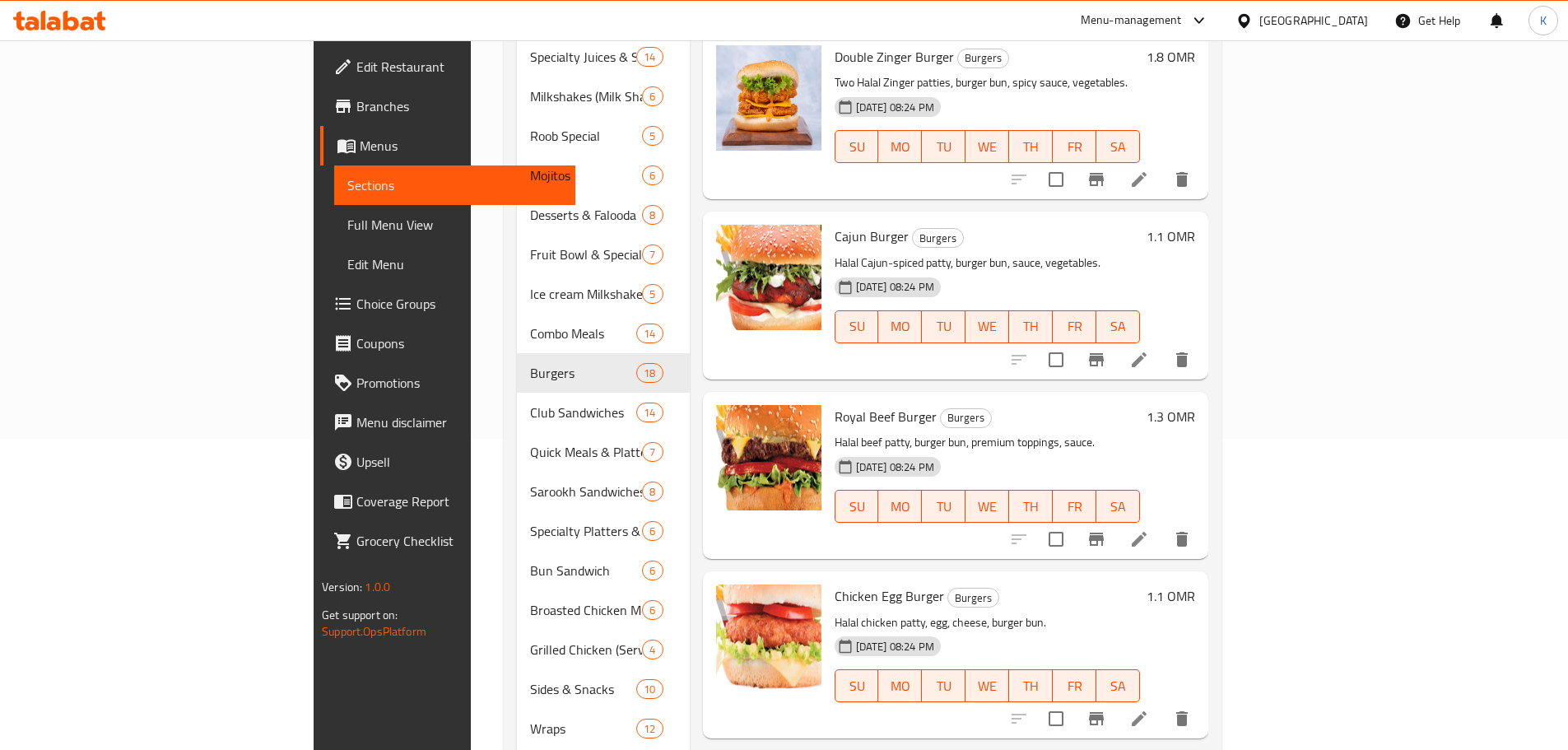
click at [835, 224] on span "Cajun Burger" at bounding box center [872, 236] width 74 height 25
copy h6 "Cajun Burger"
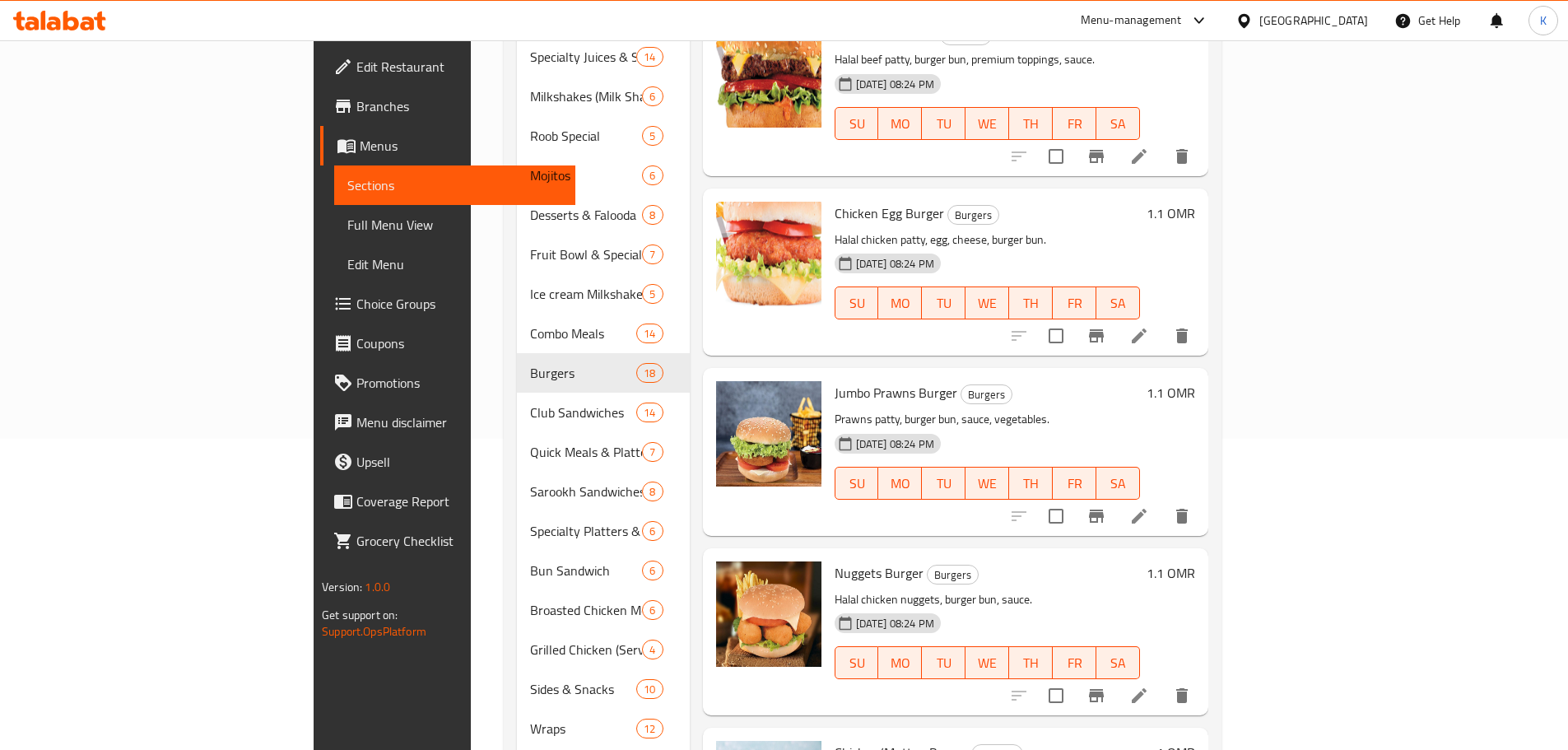
scroll to position [1790, 0]
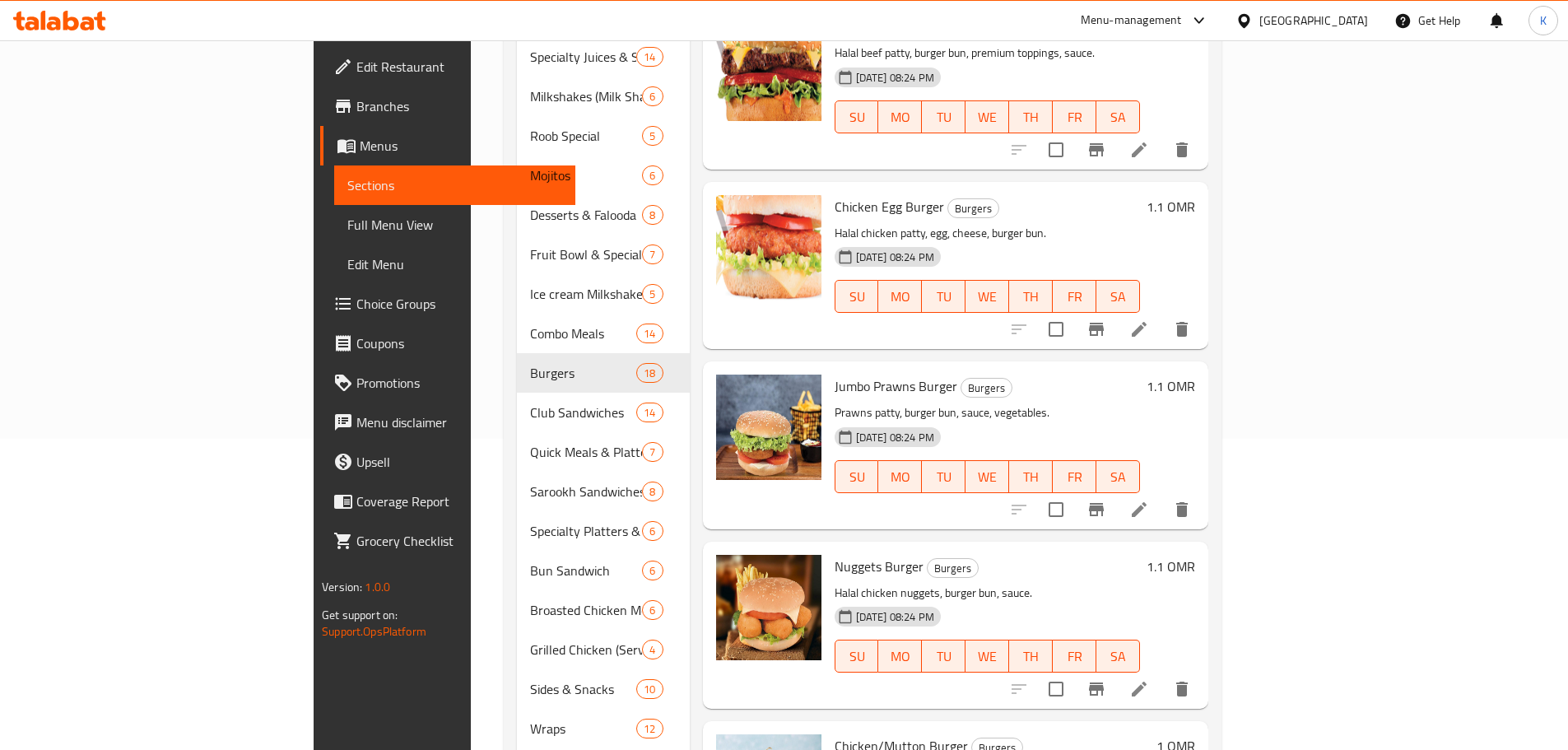
click at [835, 374] on span "Jumbo Prawns Burger" at bounding box center [897, 386] width 123 height 25
copy h6 "Jumbo Prawns Burger"
click at [835, 555] on span "Nuggets Burger" at bounding box center [880, 567] width 89 height 25
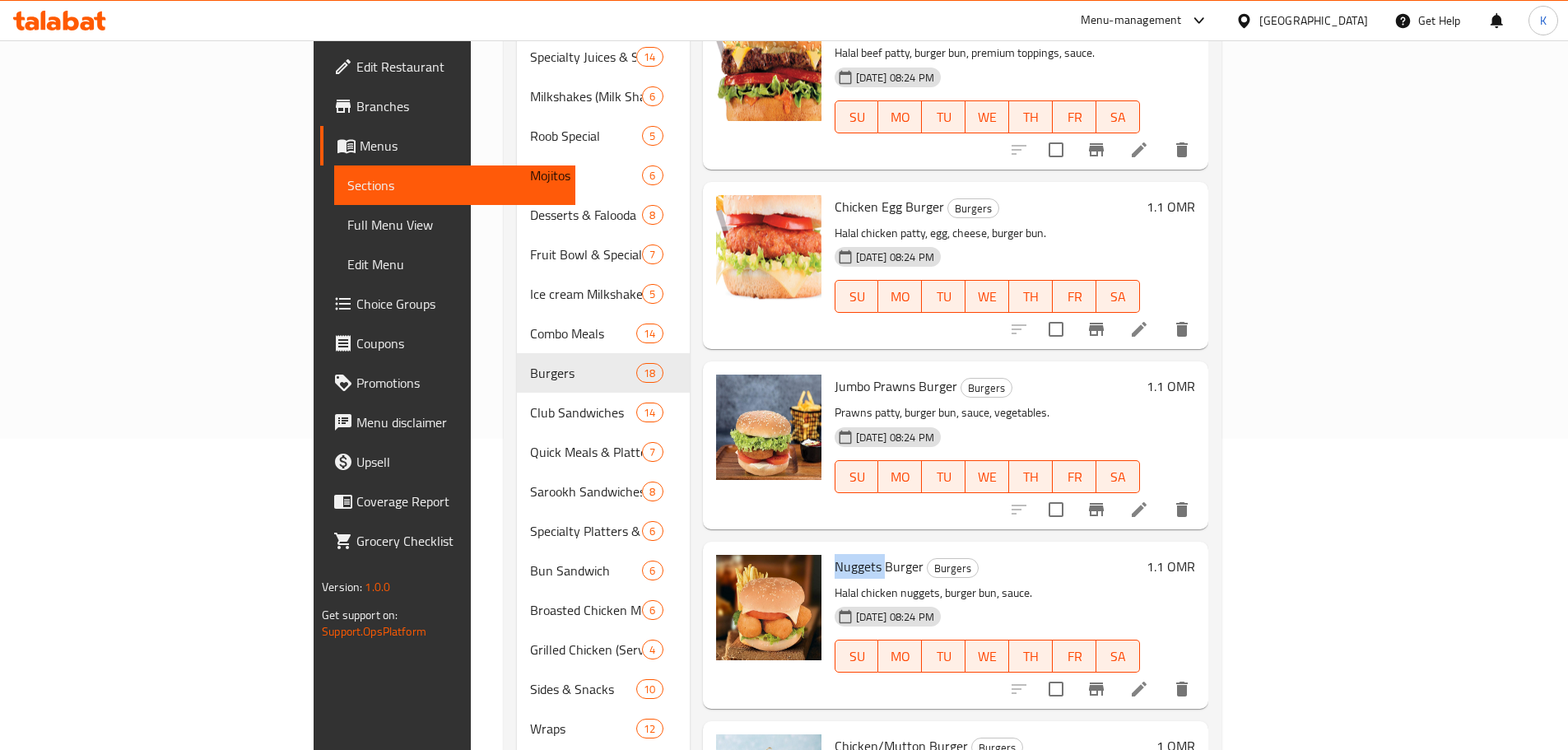
click at [835, 555] on span "Nuggets Burger" at bounding box center [880, 567] width 89 height 25
copy h6 "Nuggets Burger"
click at [835, 555] on span "Nuggets Burger" at bounding box center [880, 567] width 89 height 25
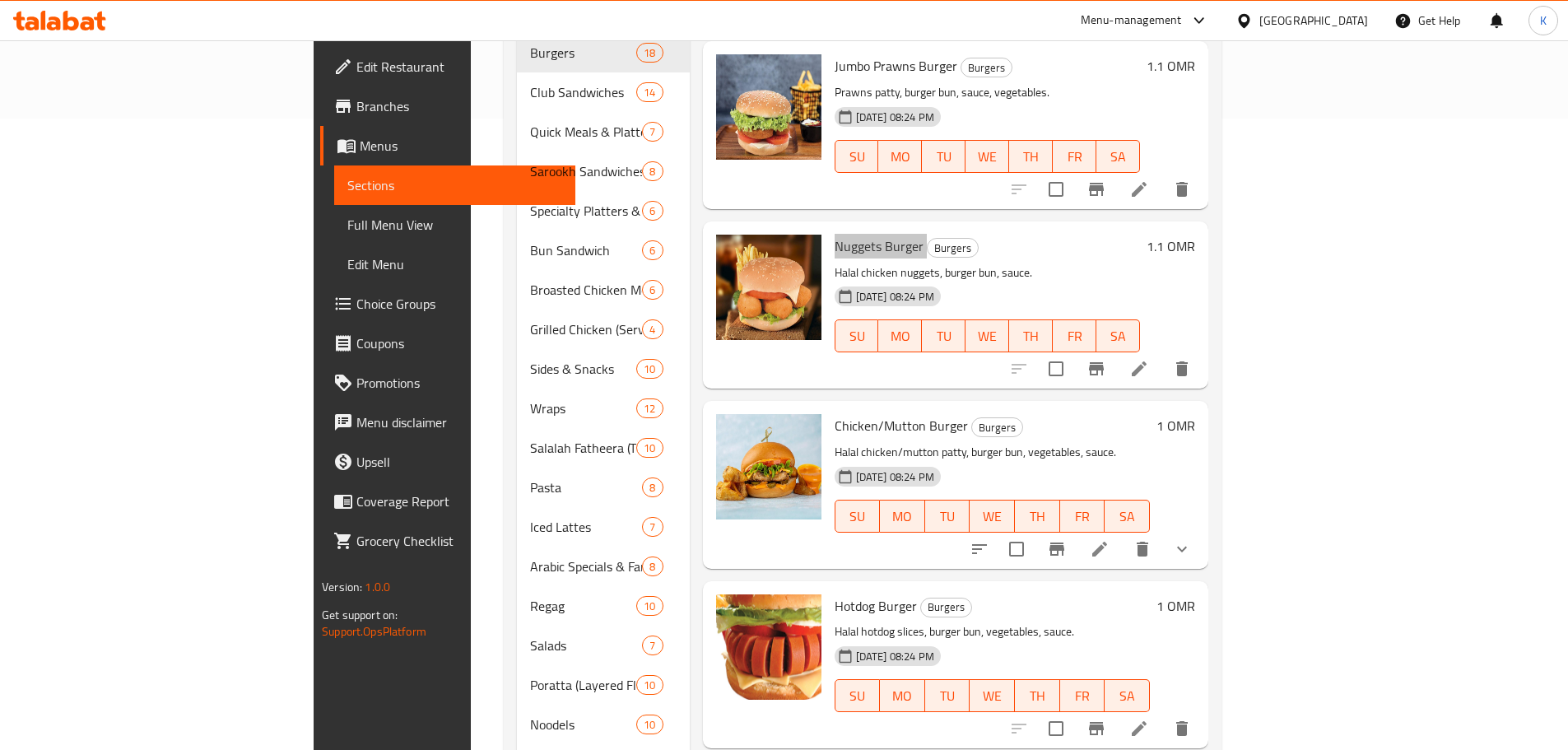
scroll to position [641, 0]
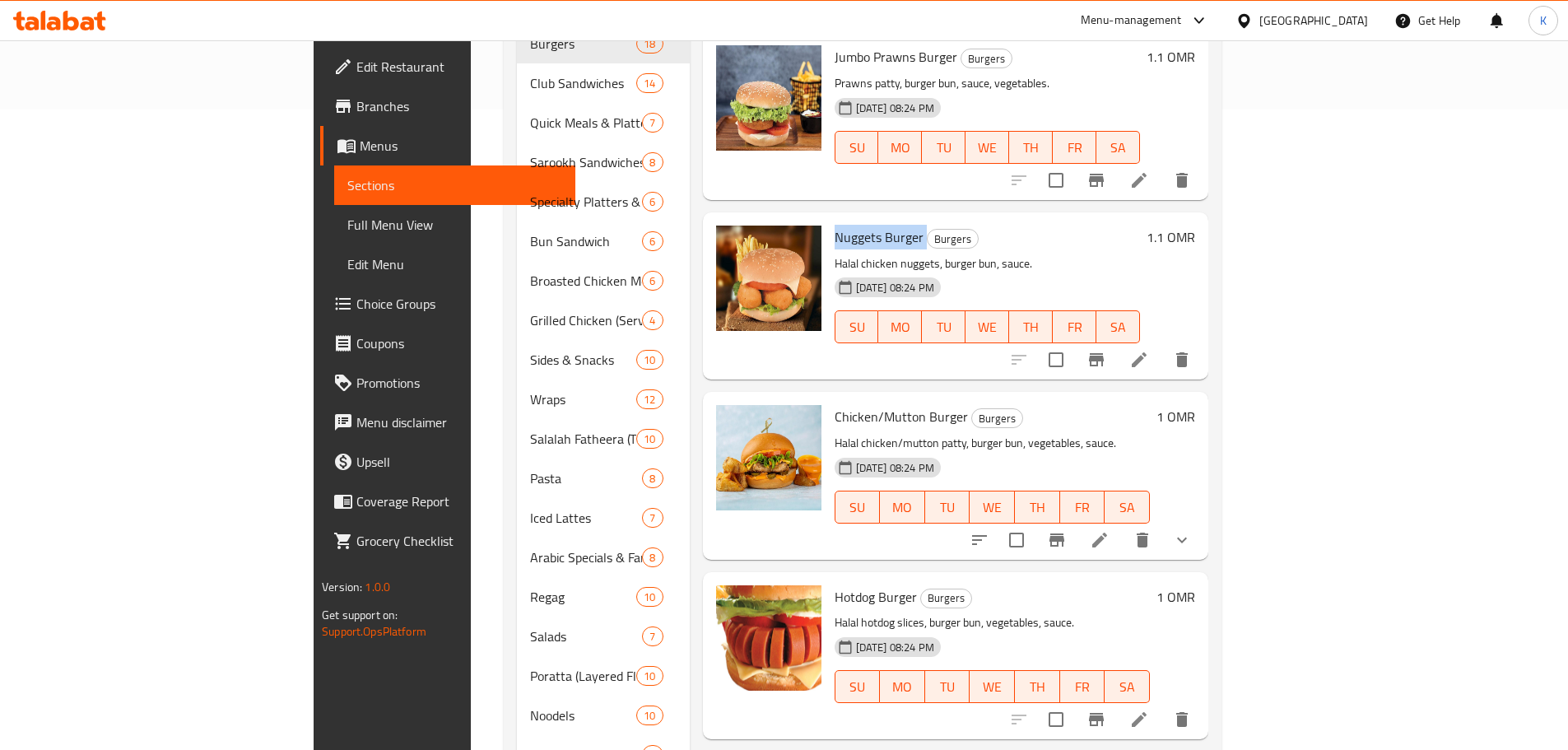
click at [835, 405] on span "Chicken/Mutton Burger" at bounding box center [901, 417] width 133 height 25
copy h6 "Chicken/Mutton Burger"
click at [835, 405] on span "Chicken/Mutton Burger" at bounding box center [901, 417] width 133 height 25
click at [1048, 226] on h6 "Nuggets Burger Burgers" at bounding box center [988, 237] width 305 height 23
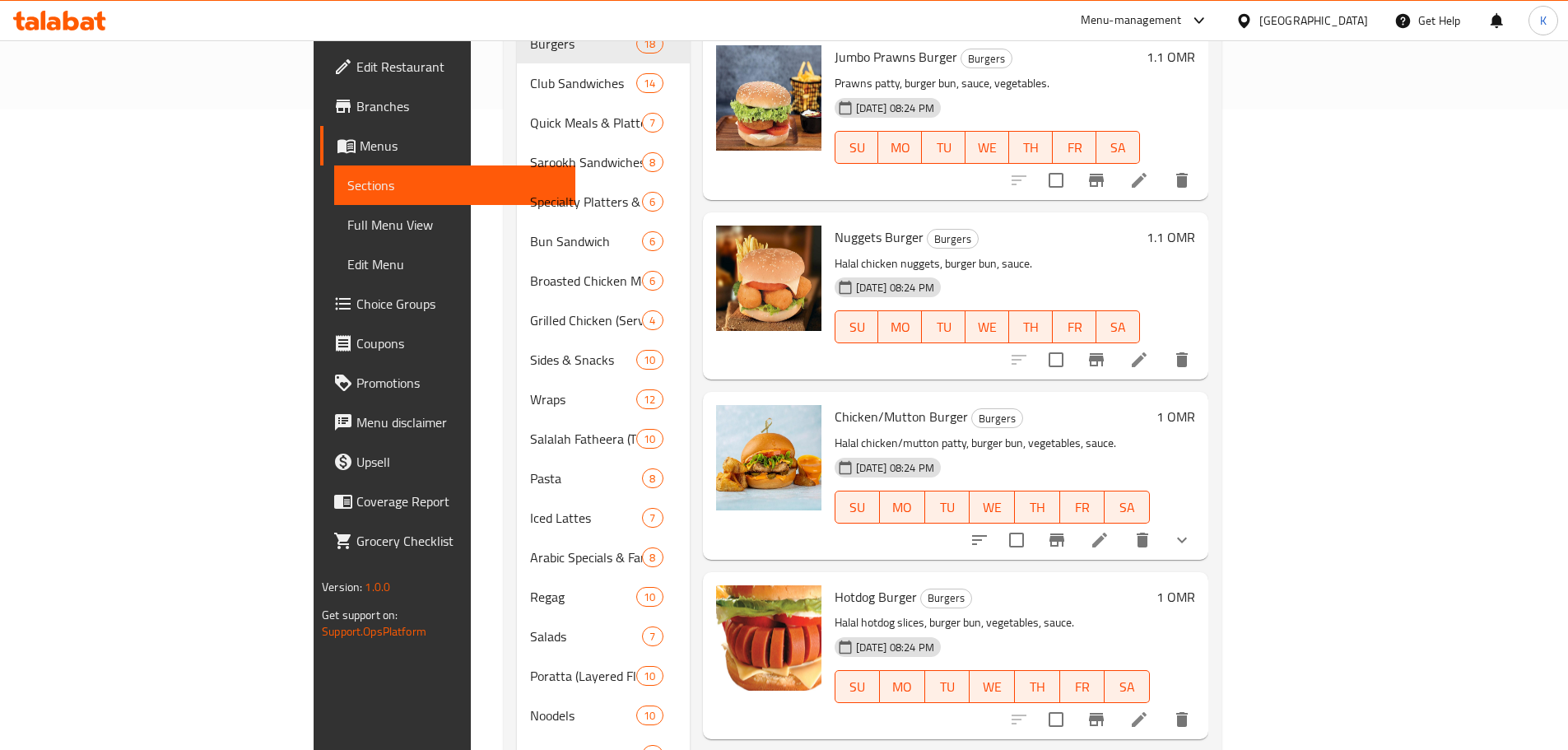
click at [835, 405] on span "Chicken/Mutton Burger" at bounding box center [901, 417] width 133 height 25
copy h6 "Chicken/Mutton Burger"
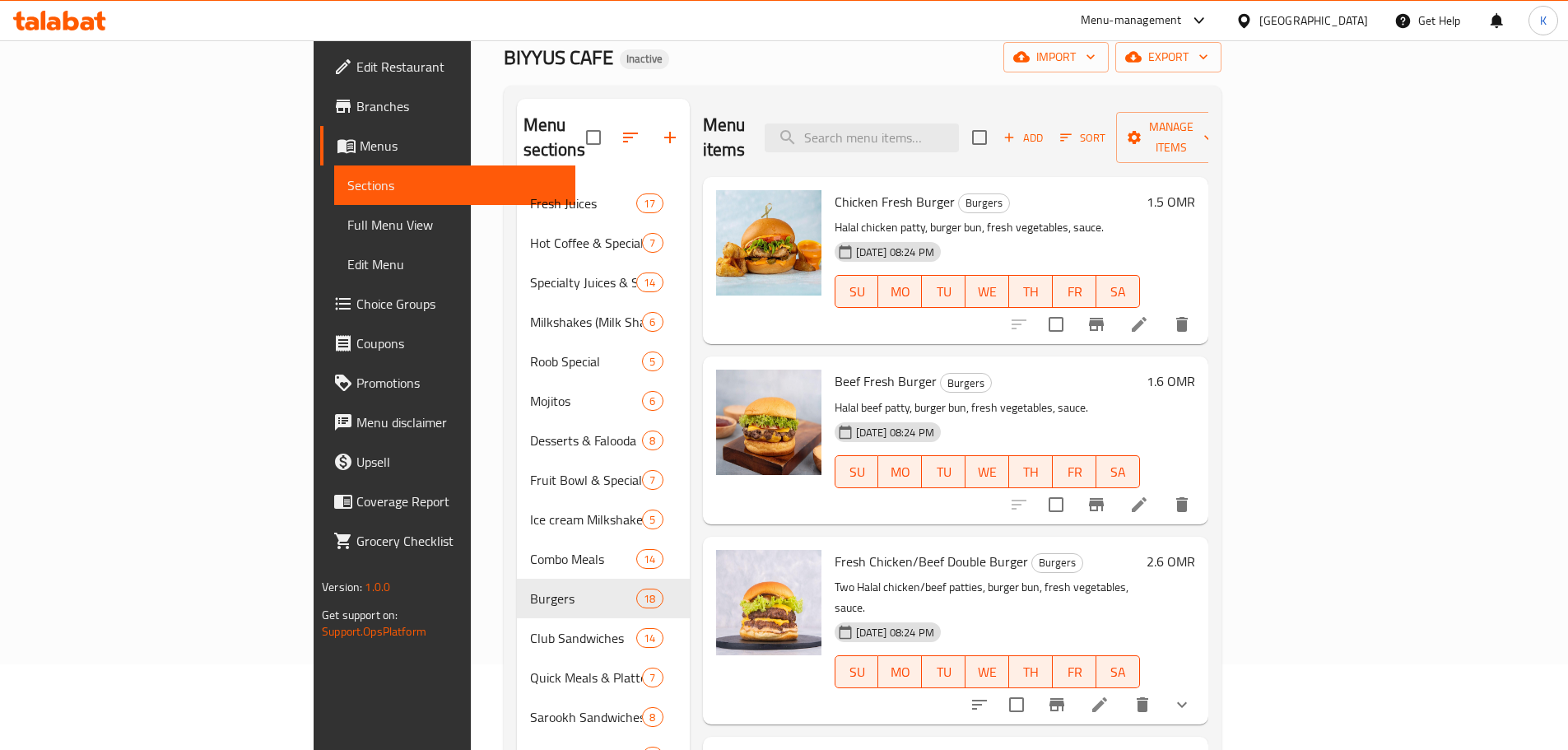
scroll to position [64, 0]
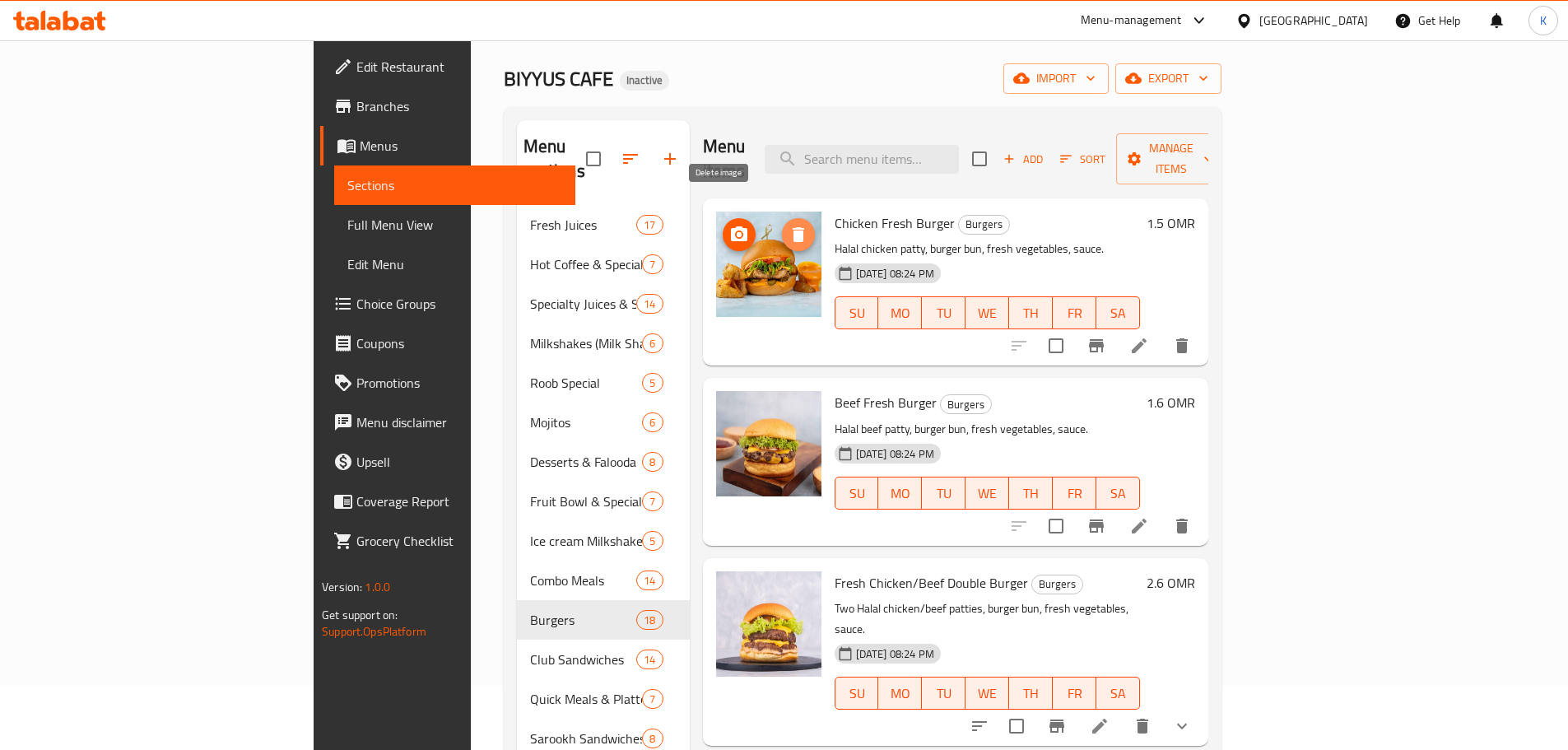
click at [789, 225] on icon "delete image" at bounding box center [798, 234] width 20 height 20
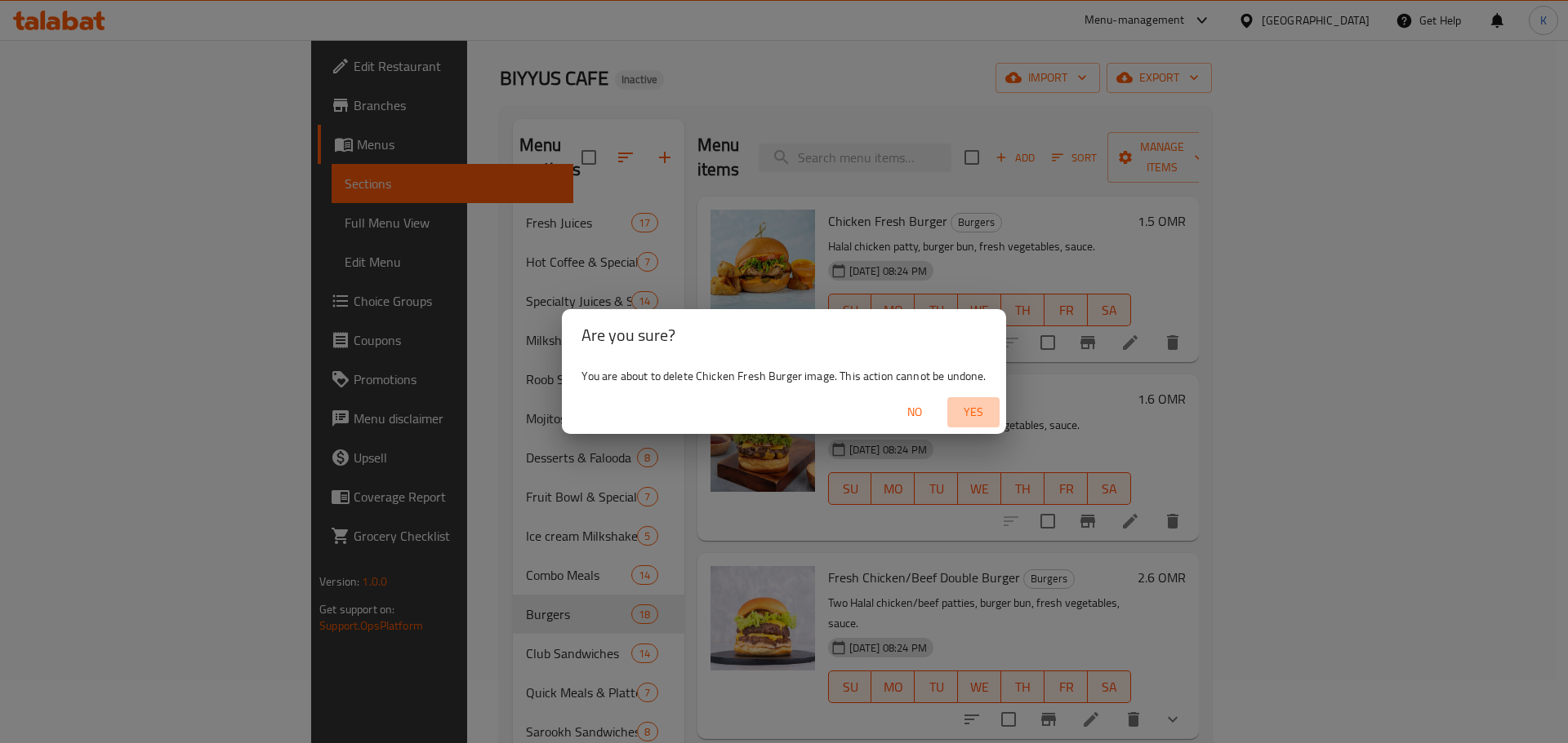
click at [976, 405] on span "Yes" at bounding box center [973, 412] width 39 height 20
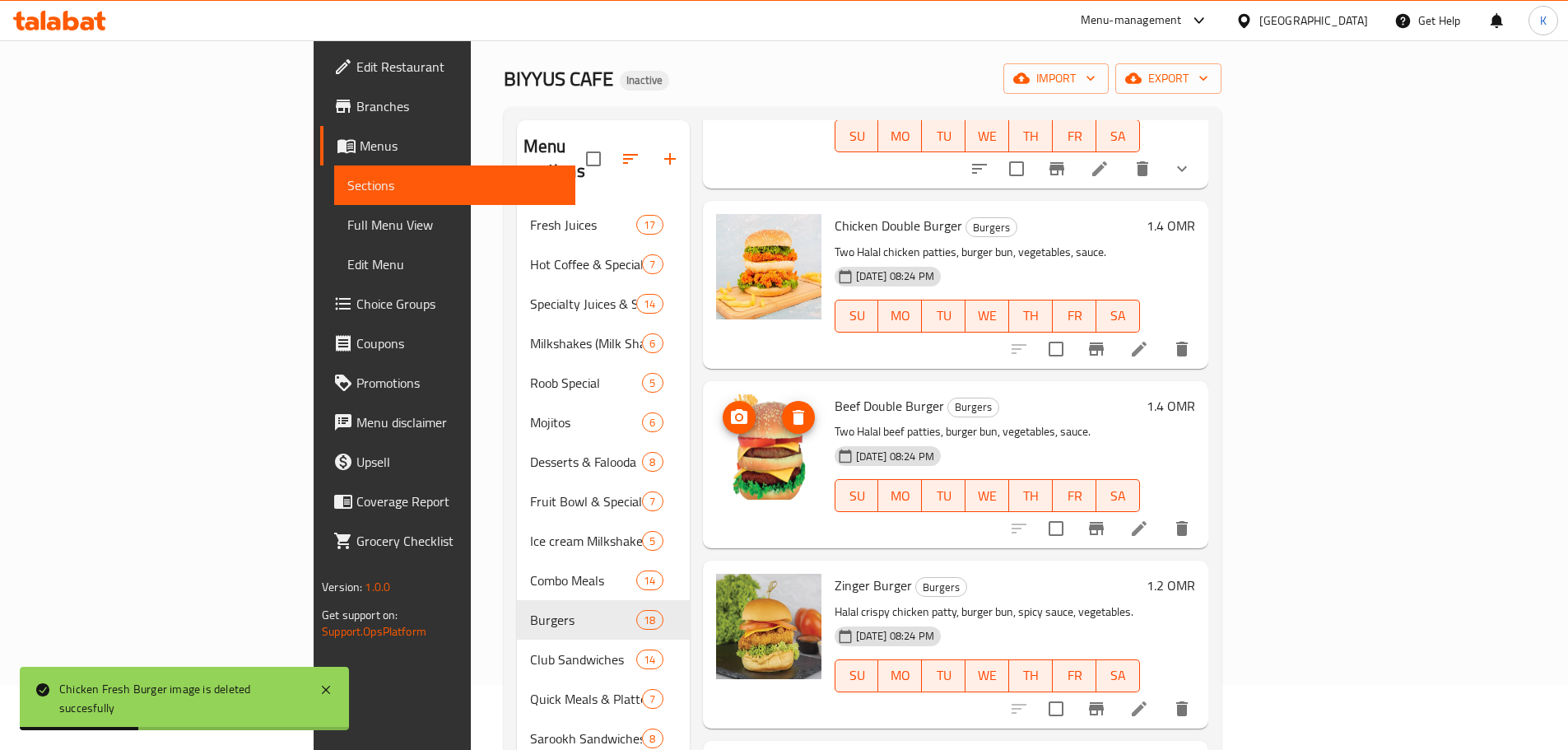
scroll to position [577, 0]
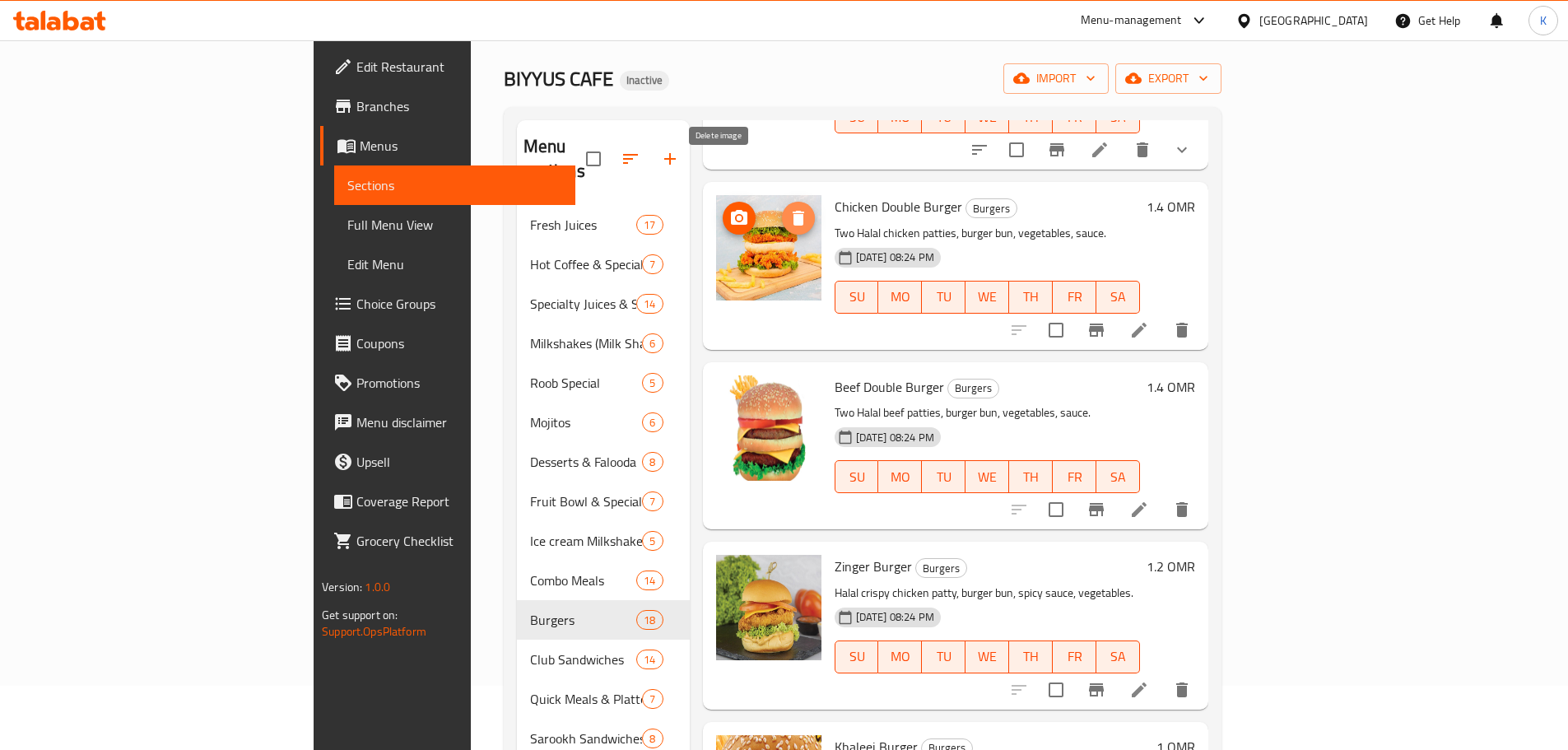
click at [793, 211] on icon "delete image" at bounding box center [799, 219] width 11 height 15
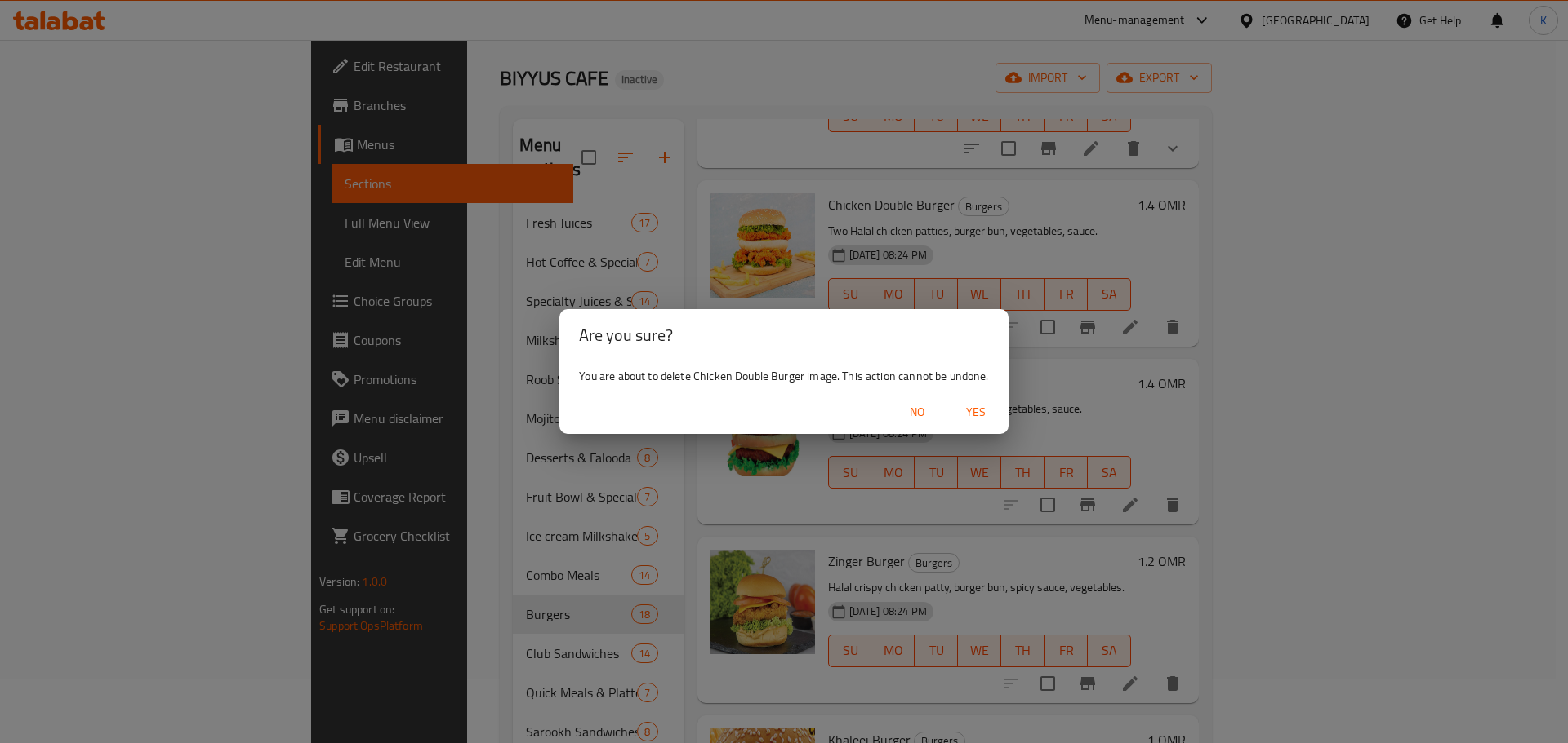
click at [979, 415] on span "Yes" at bounding box center [976, 412] width 39 height 20
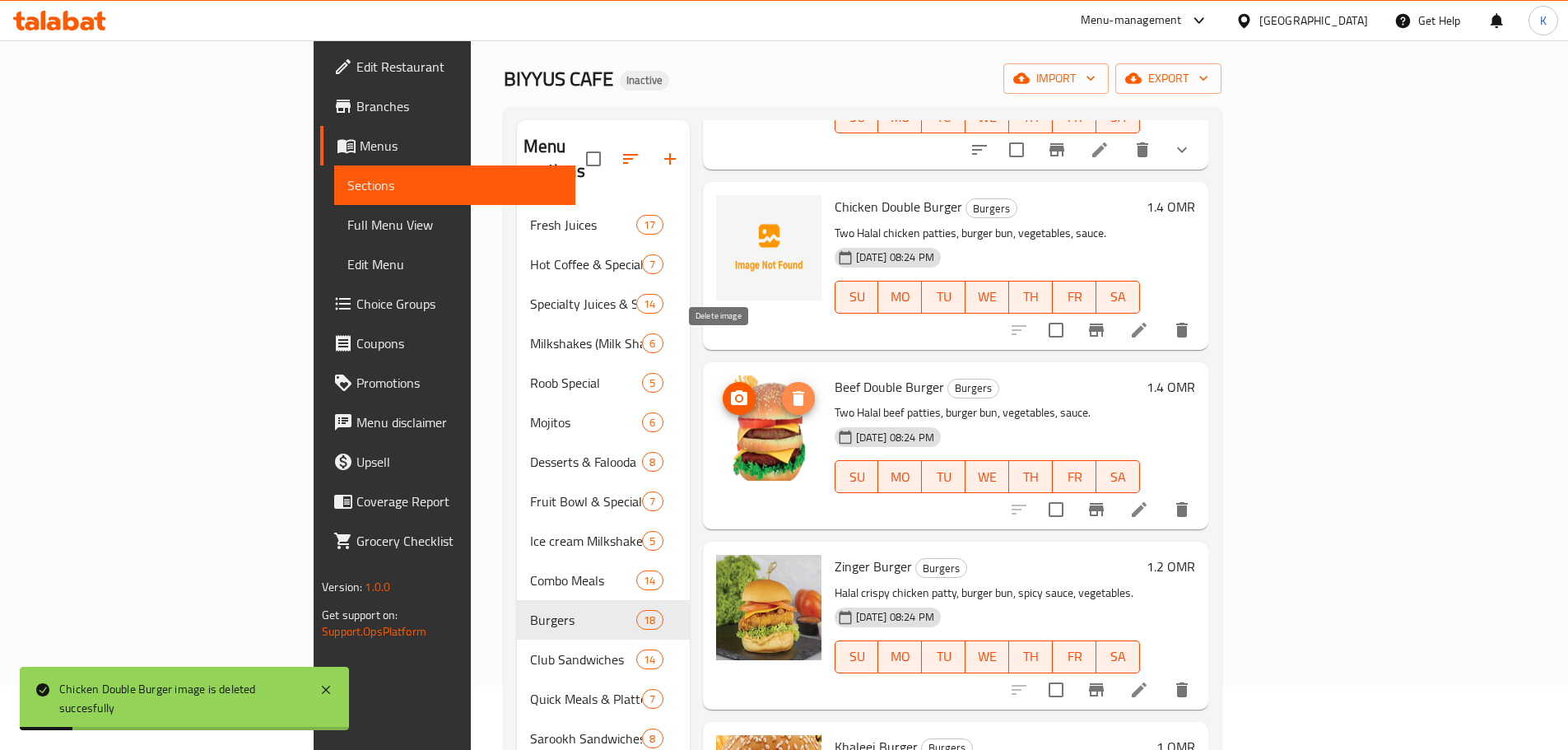
click at [793, 392] on icon "delete image" at bounding box center [799, 399] width 11 height 15
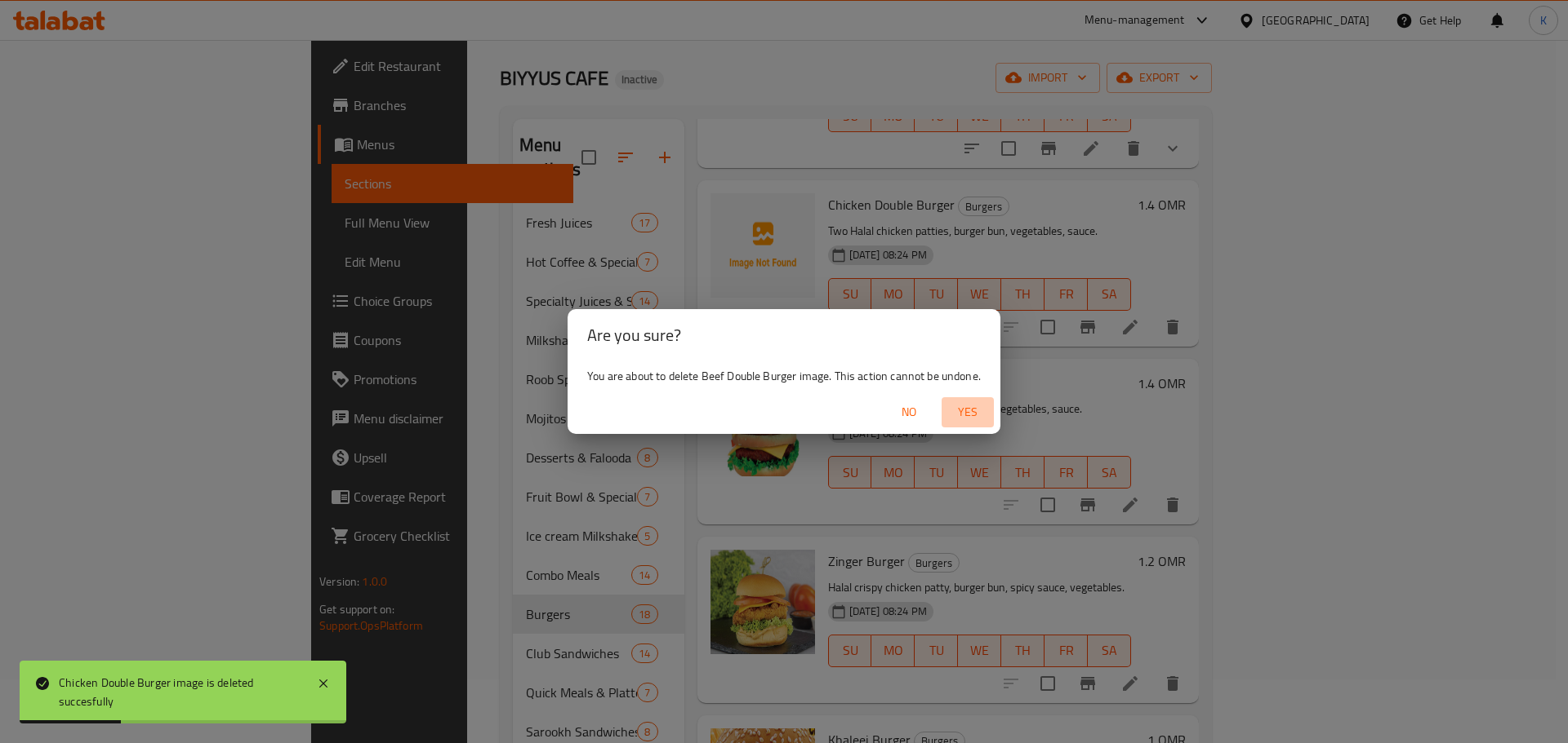
click at [972, 418] on span "Yes" at bounding box center [968, 412] width 39 height 20
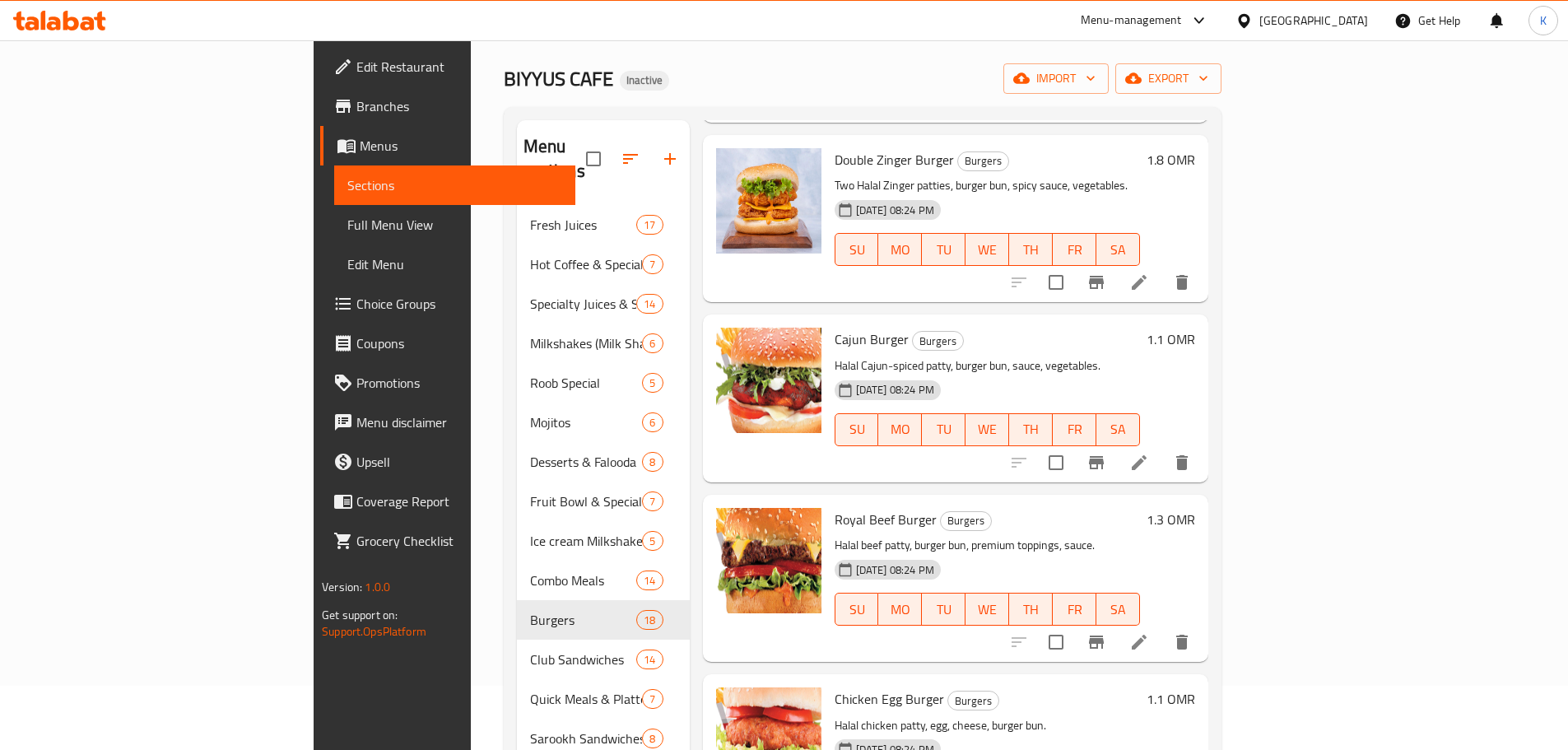
scroll to position [1648, 0]
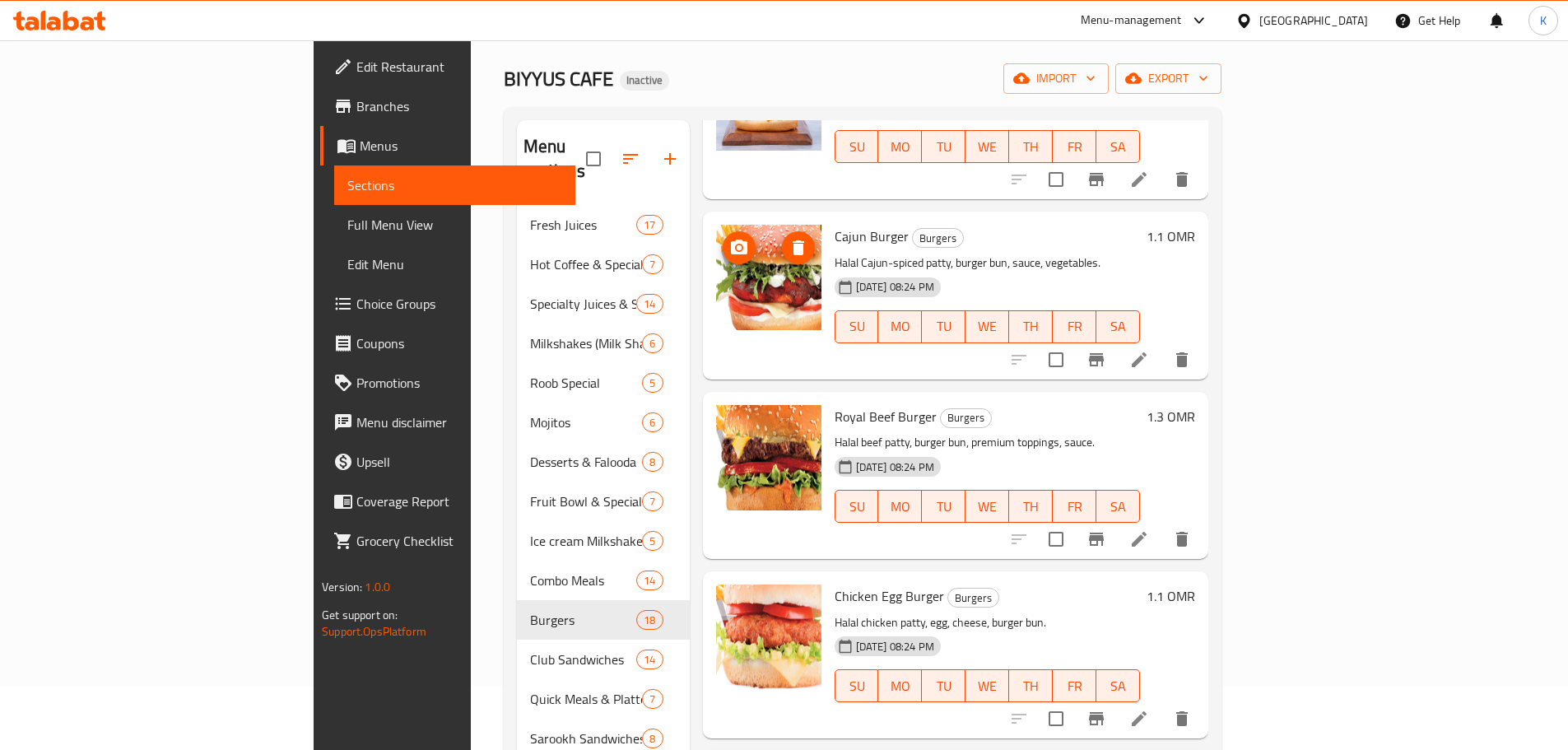
click at [793, 240] on icon "delete image" at bounding box center [799, 248] width 11 height 15
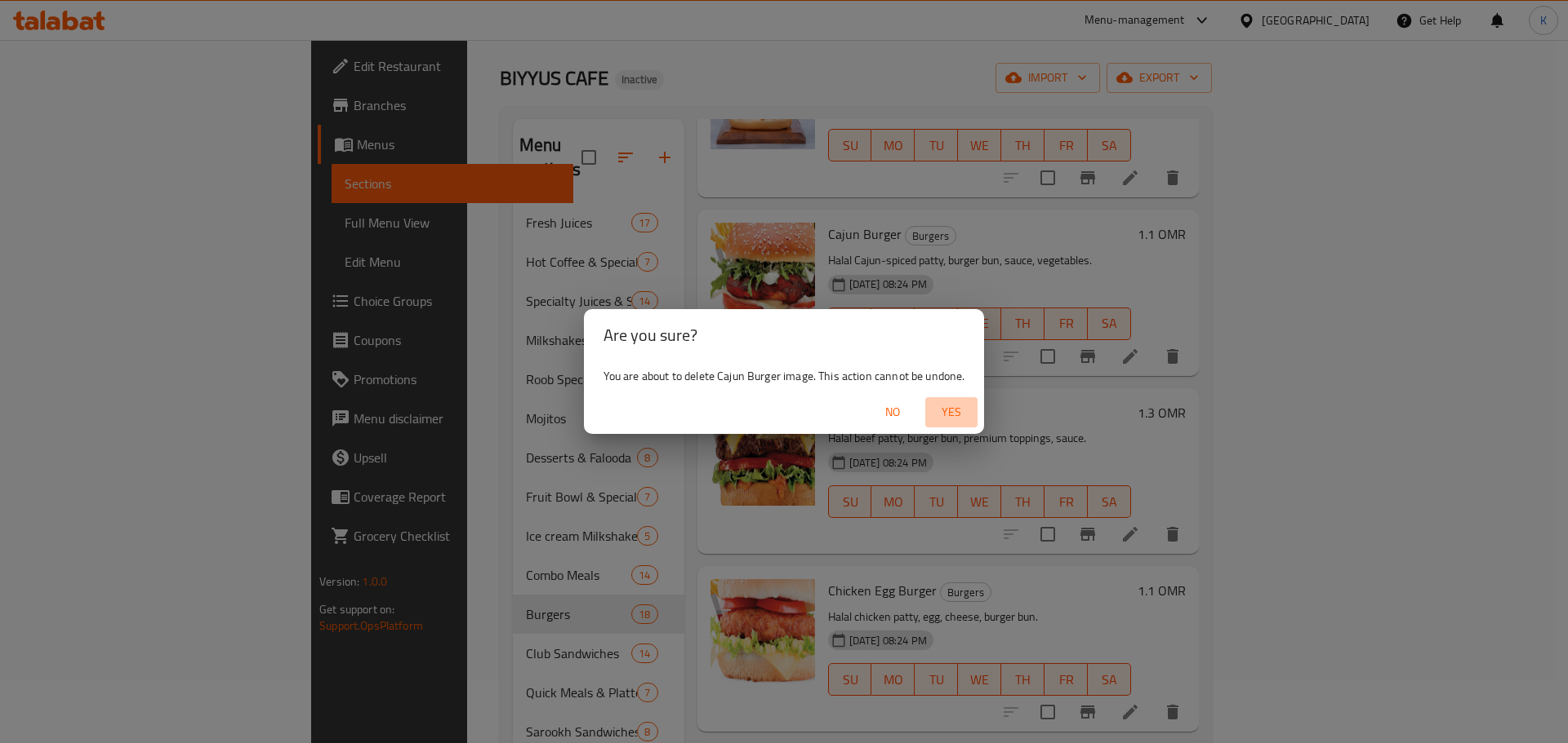
drag, startPoint x: 959, startPoint y: 411, endPoint x: 938, endPoint y: 414, distance: 21.2
click at [956, 411] on span "Yes" at bounding box center [951, 412] width 39 height 20
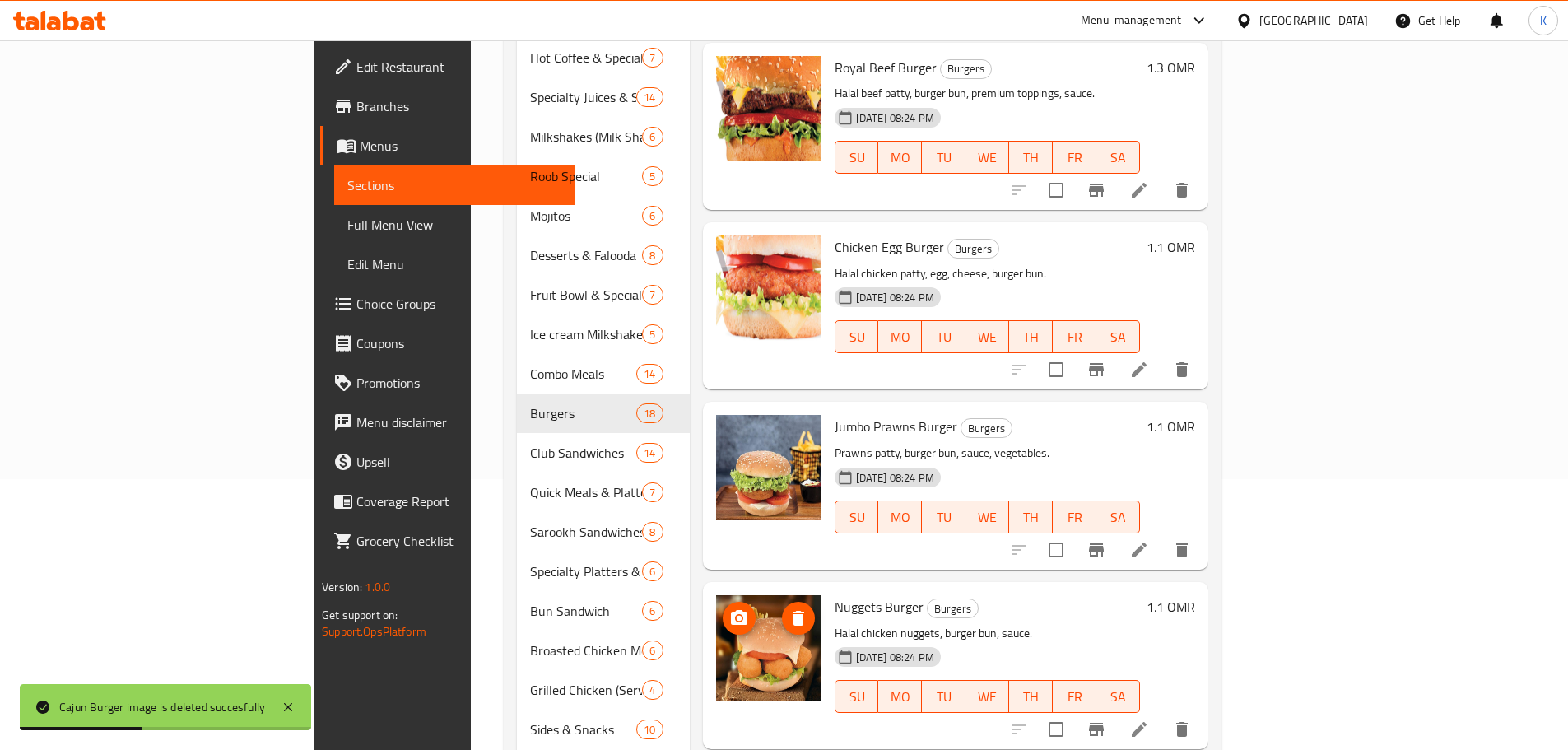
scroll to position [312, 0]
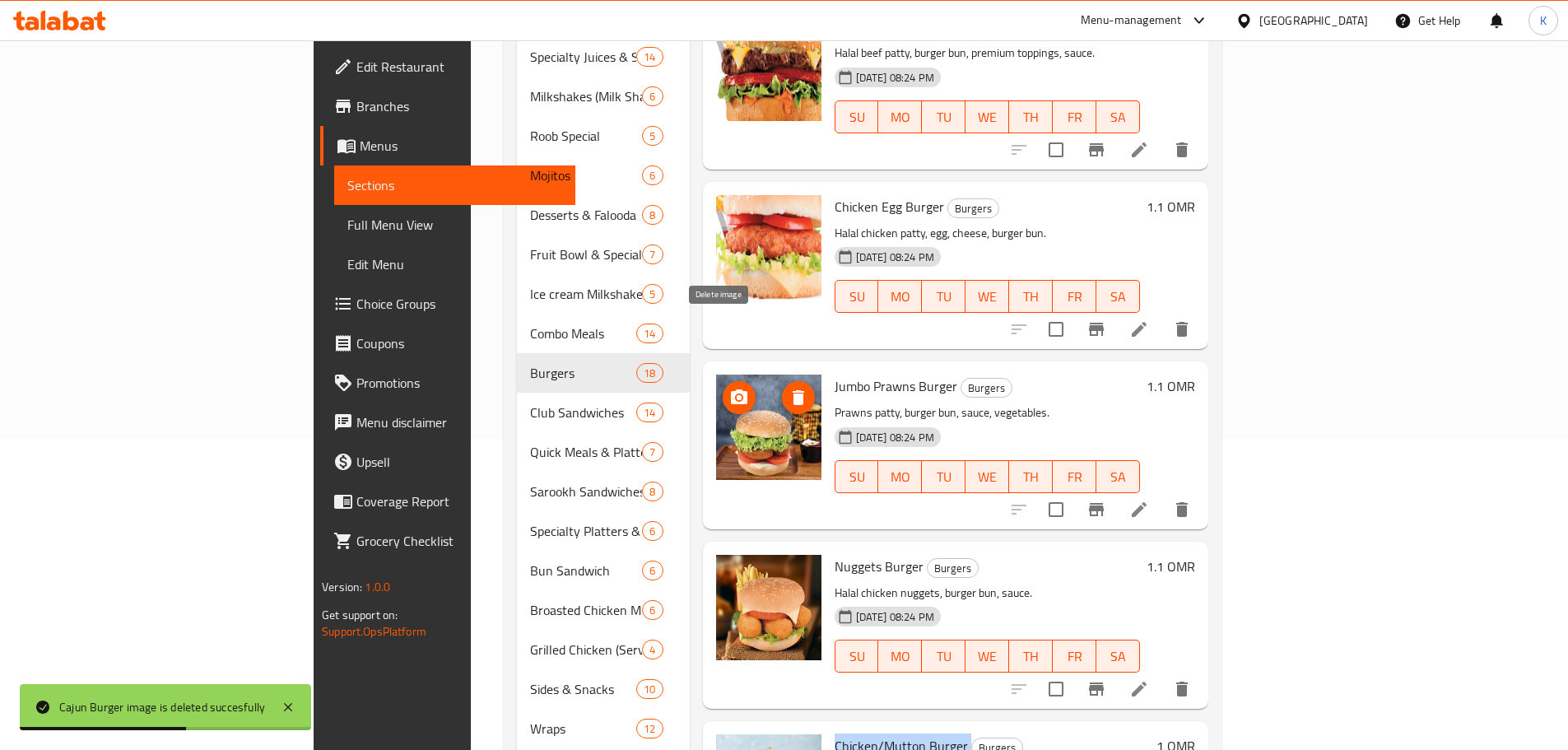
click at [793, 391] on icon "delete image" at bounding box center [799, 398] width 11 height 15
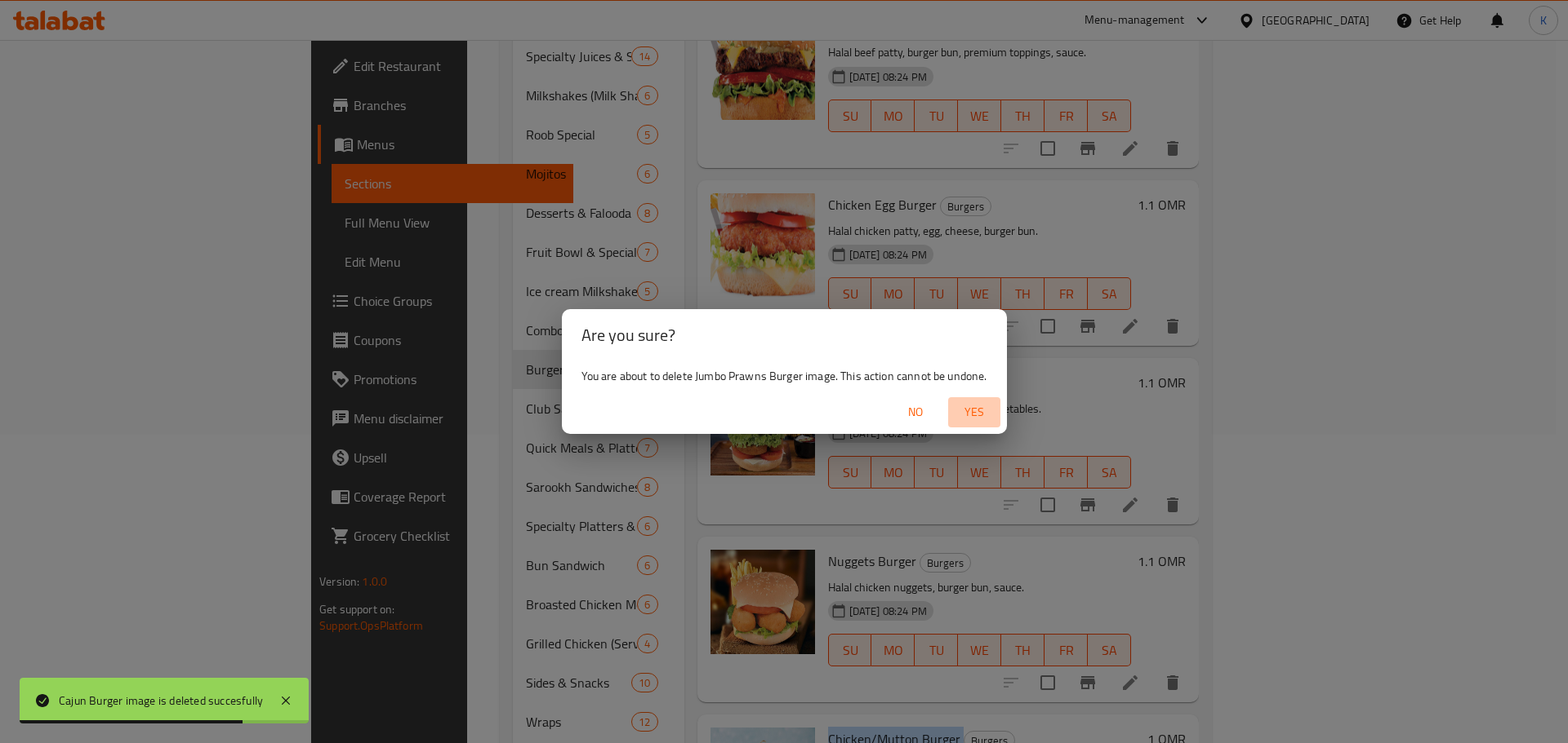
click at [970, 411] on span "Yes" at bounding box center [974, 412] width 39 height 20
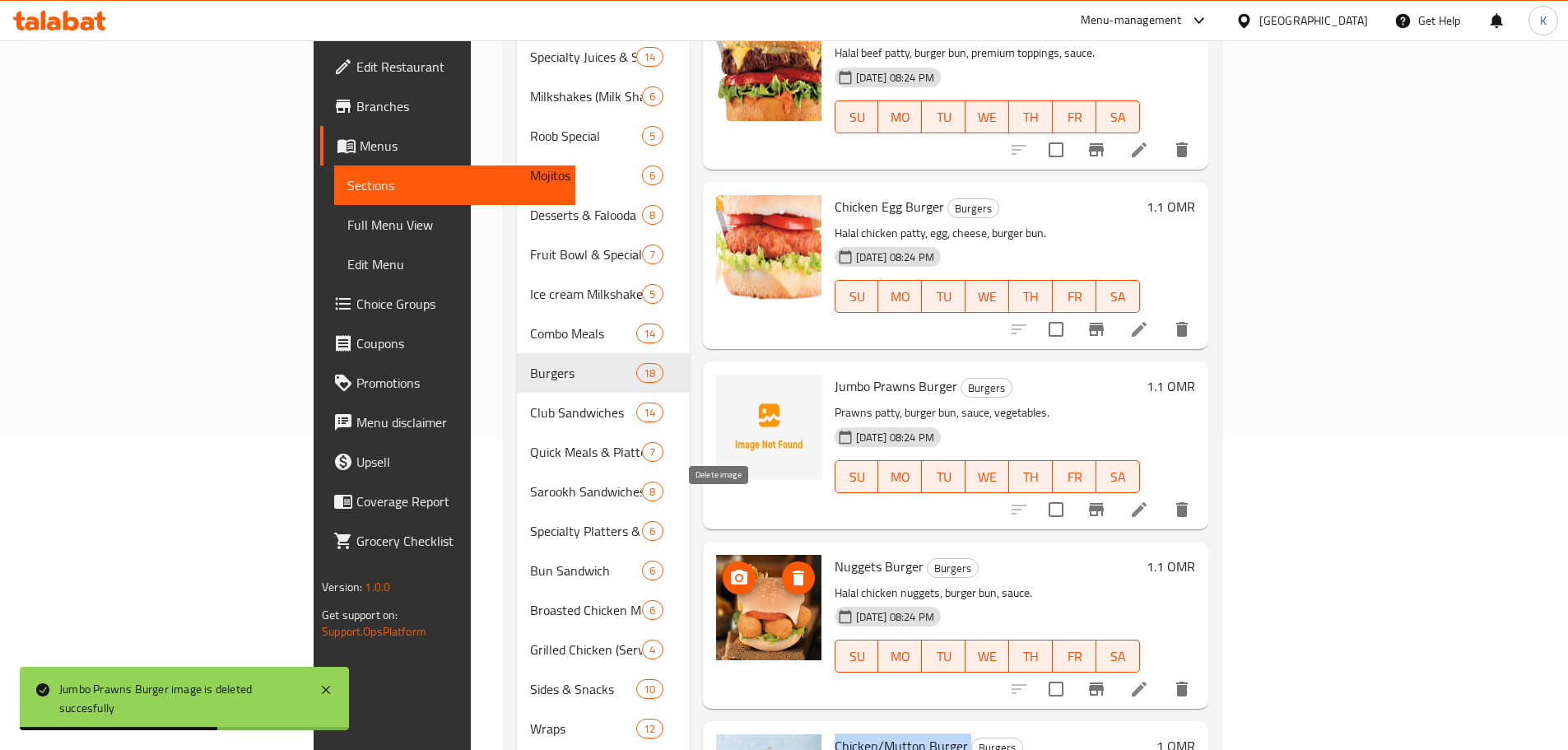
click at [789, 569] on icon "delete image" at bounding box center [798, 578] width 20 height 20
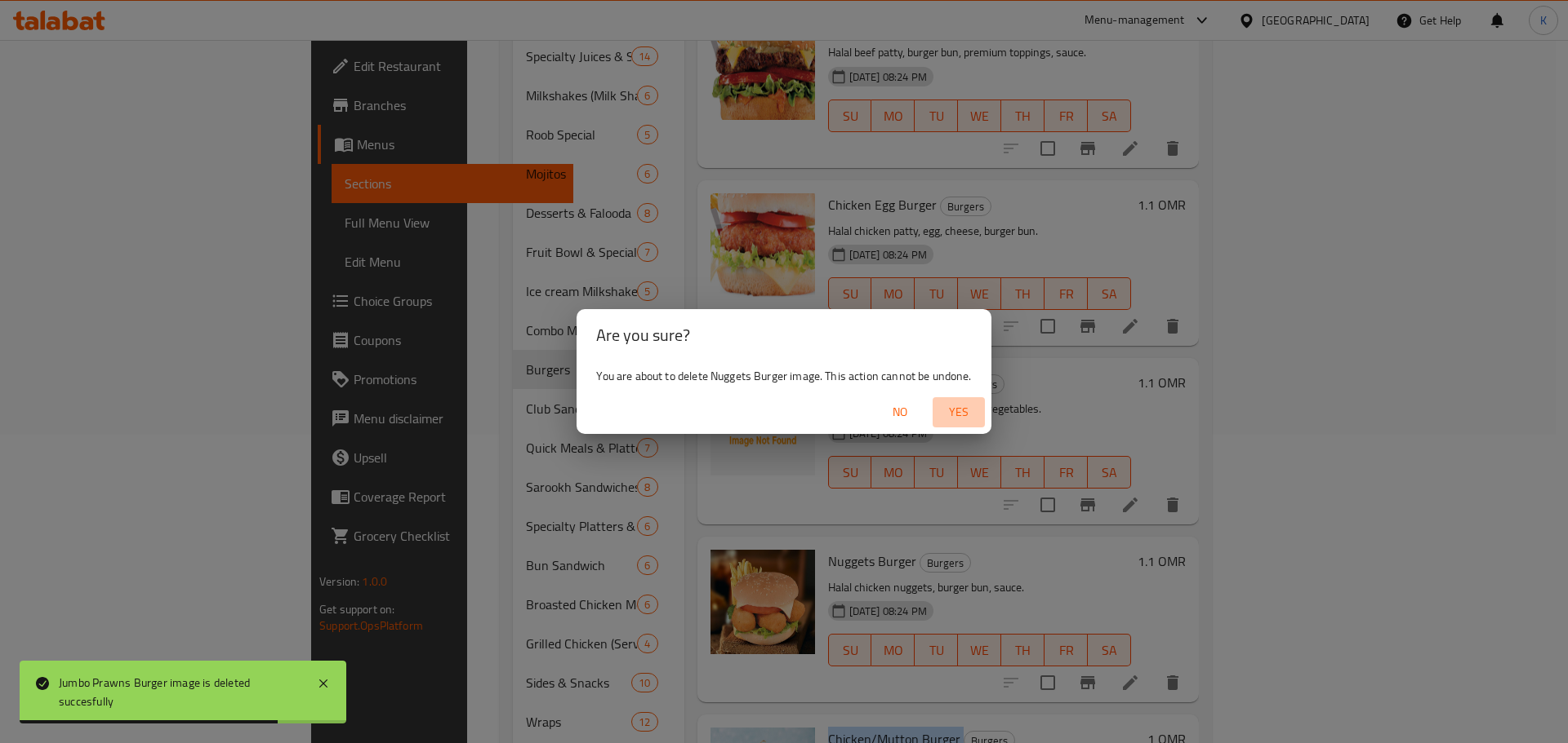
click at [968, 404] on span "Yes" at bounding box center [958, 412] width 39 height 20
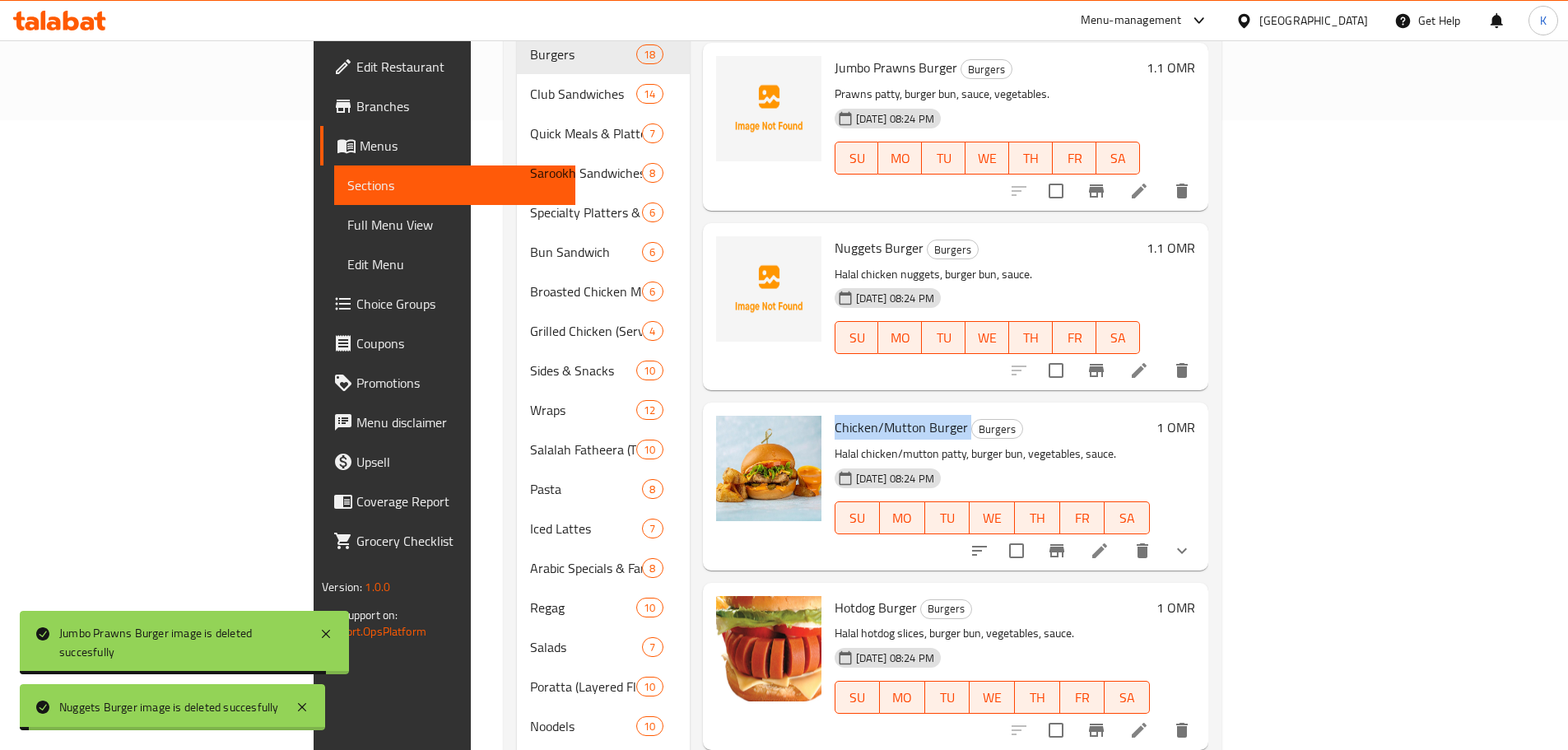
scroll to position [641, 0]
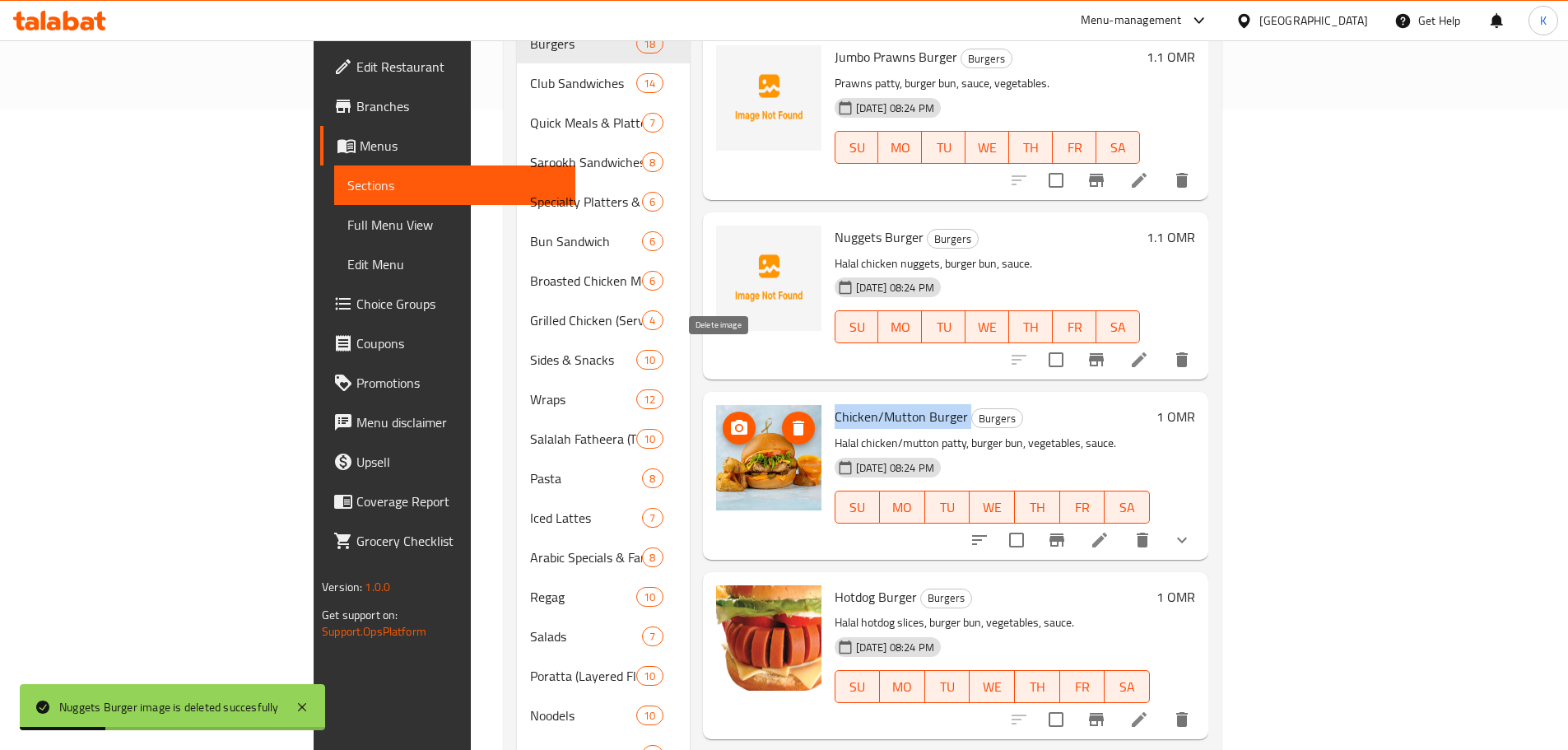
click at [793, 421] on icon "delete image" at bounding box center [799, 428] width 11 height 15
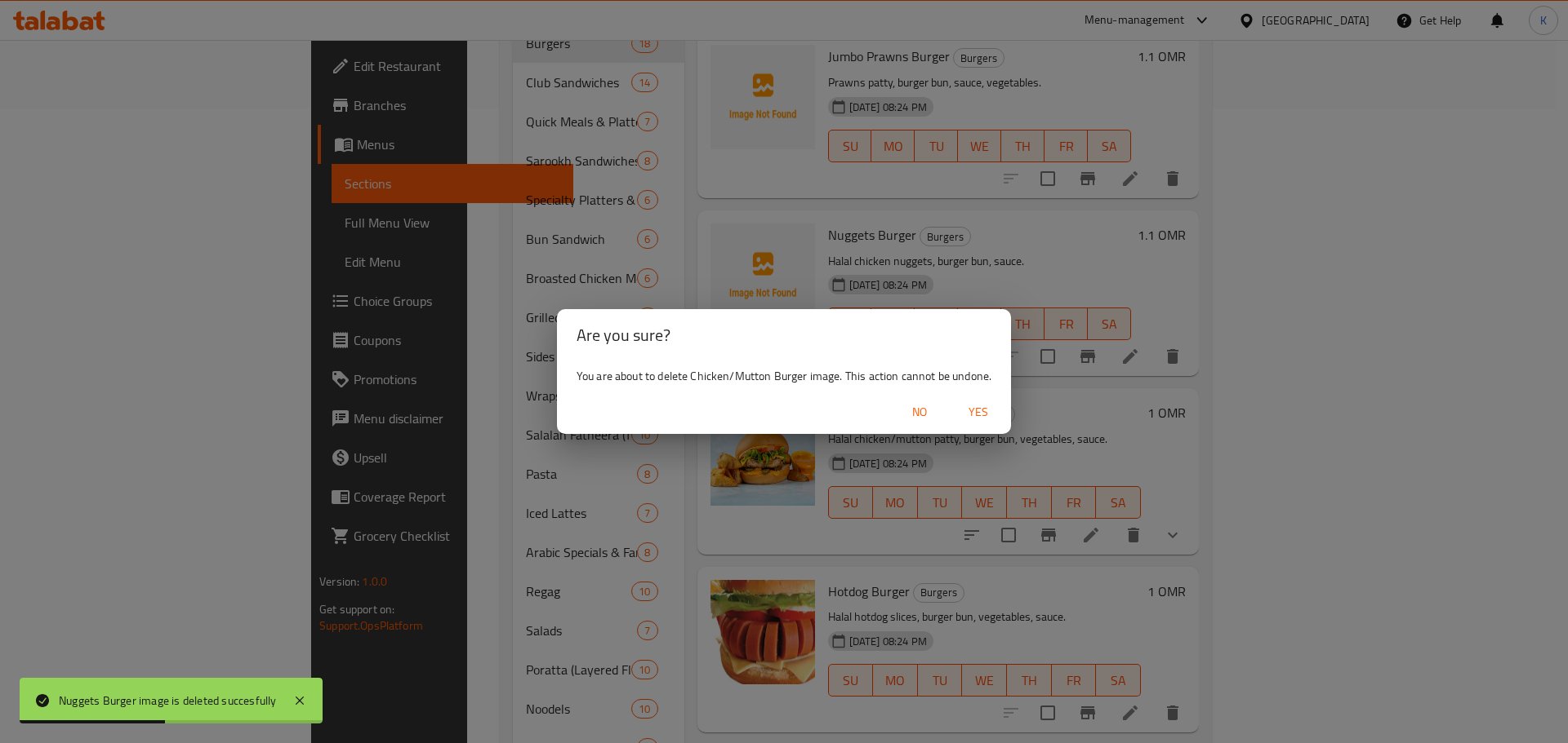
click at [975, 416] on span "Yes" at bounding box center [978, 412] width 39 height 20
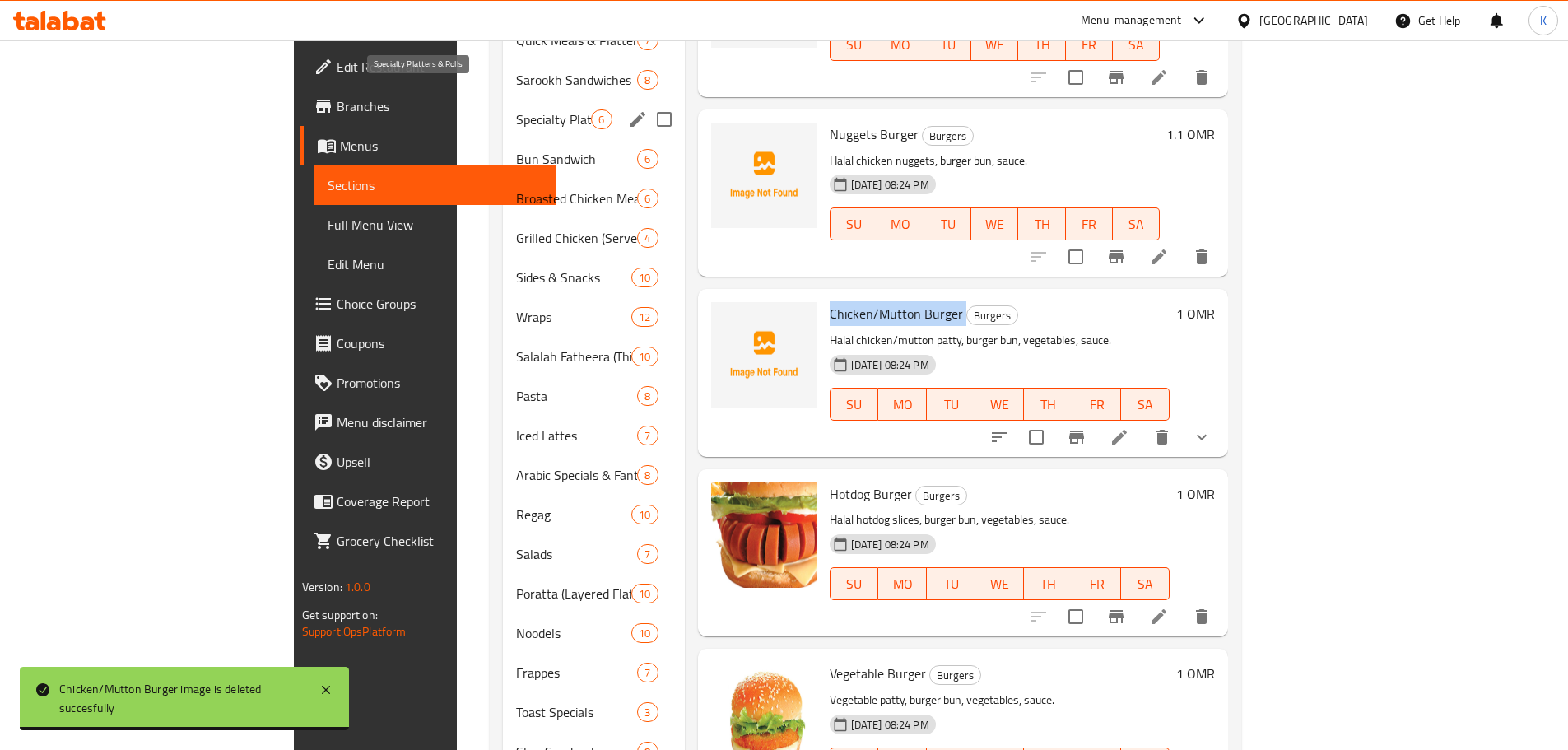
scroll to position [476, 0]
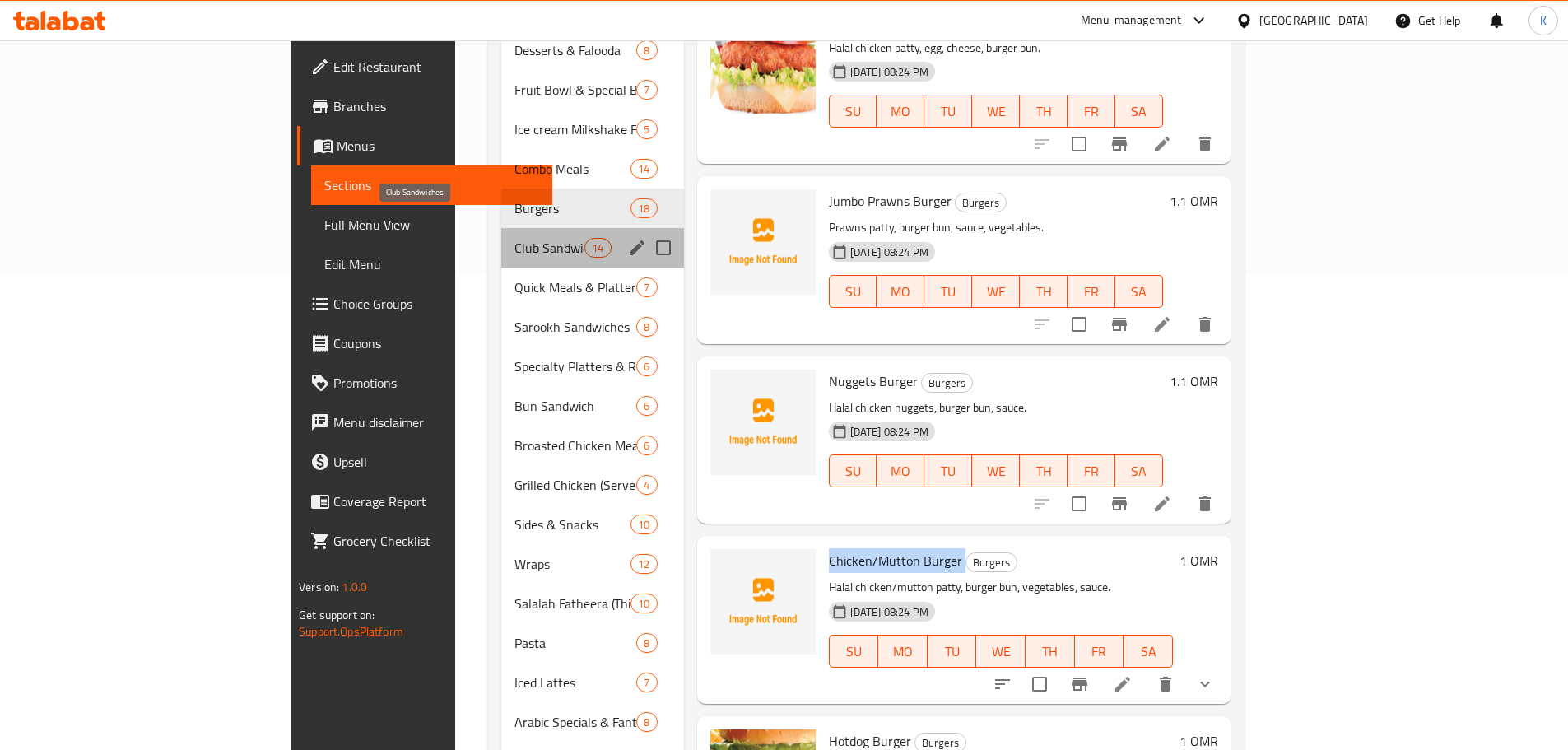
click at [514, 238] on span "Club Sandwiches" at bounding box center [549, 248] width 70 height 20
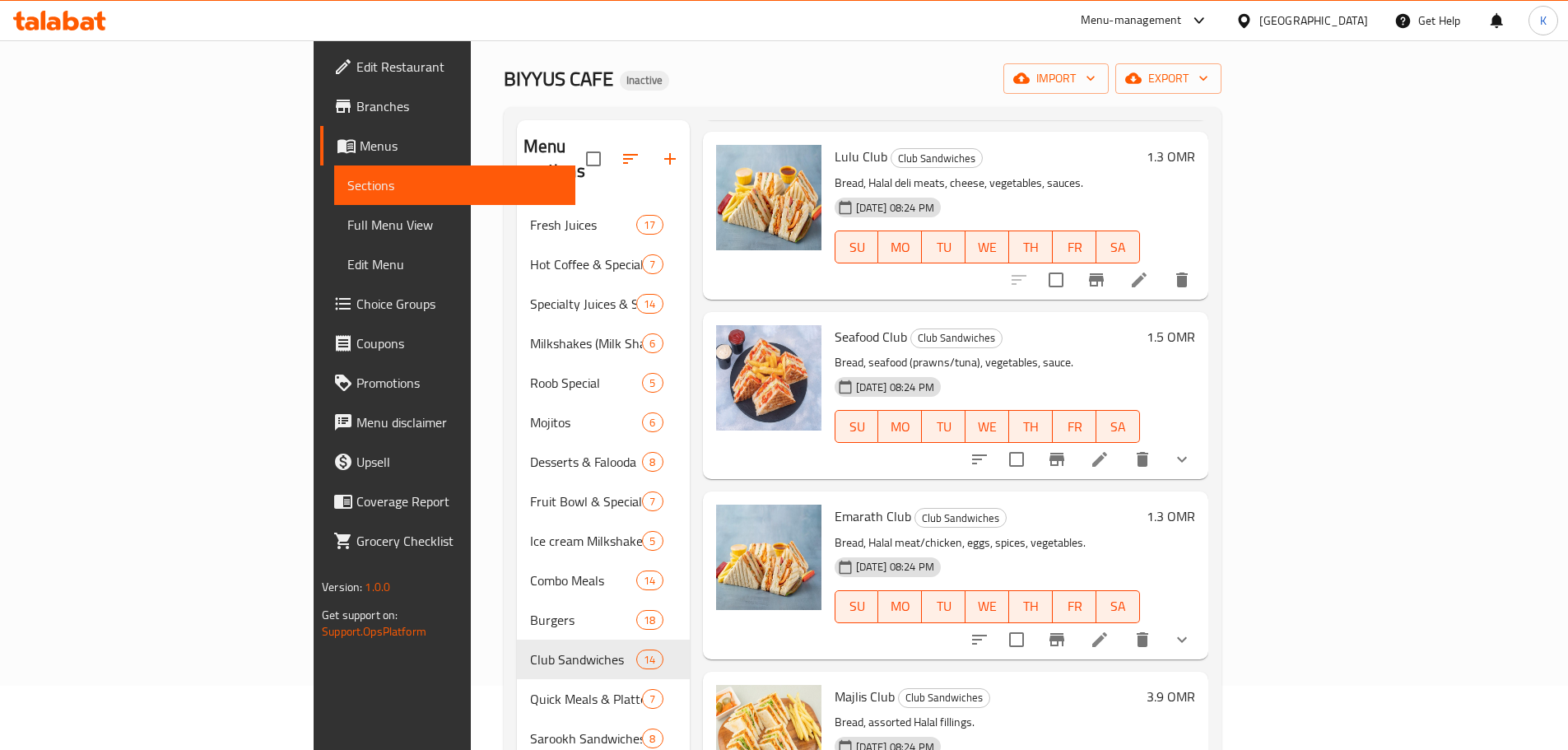
scroll to position [248, 0]
click at [793, 160] on icon "delete image" at bounding box center [799, 167] width 11 height 15
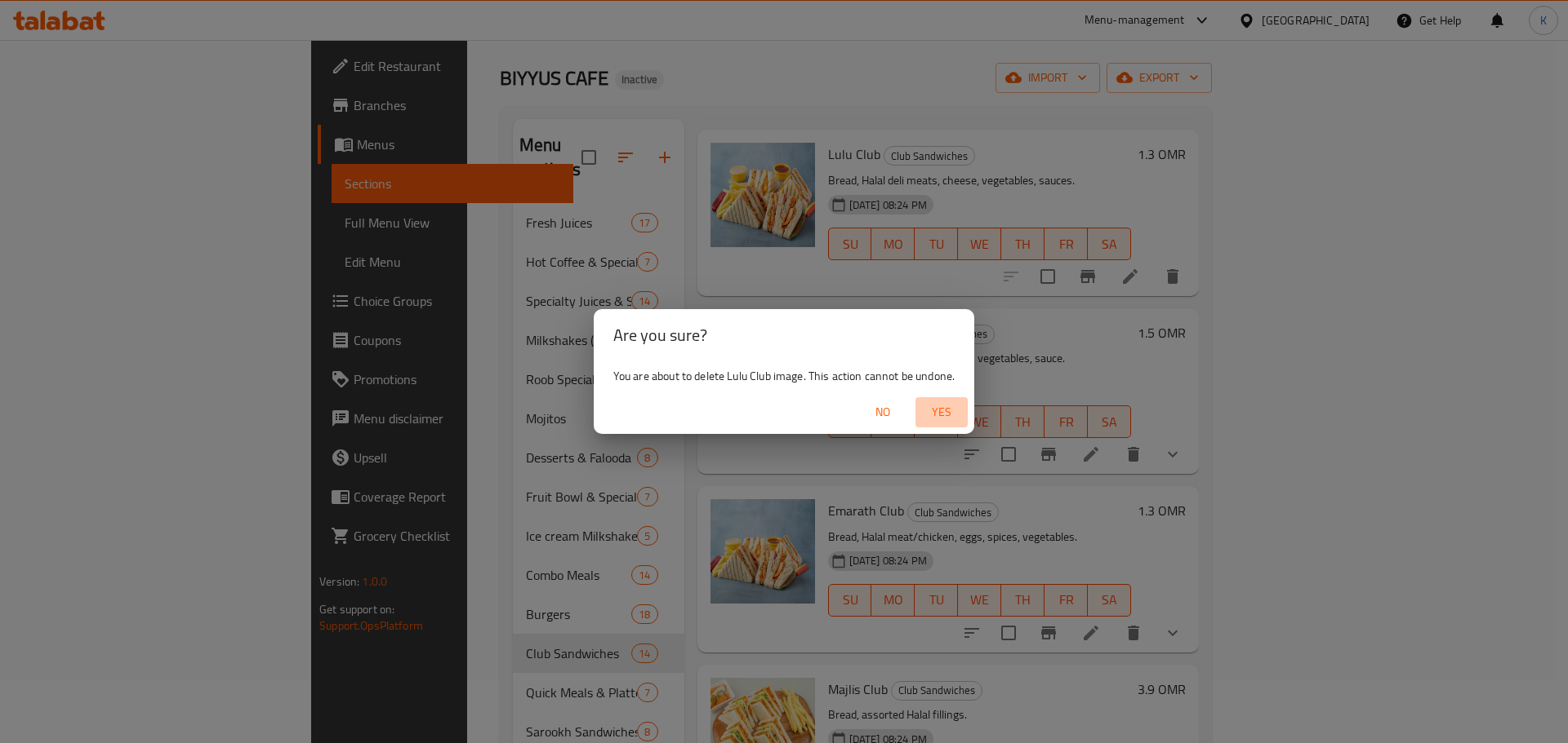
click at [938, 412] on span "Yes" at bounding box center [941, 412] width 39 height 20
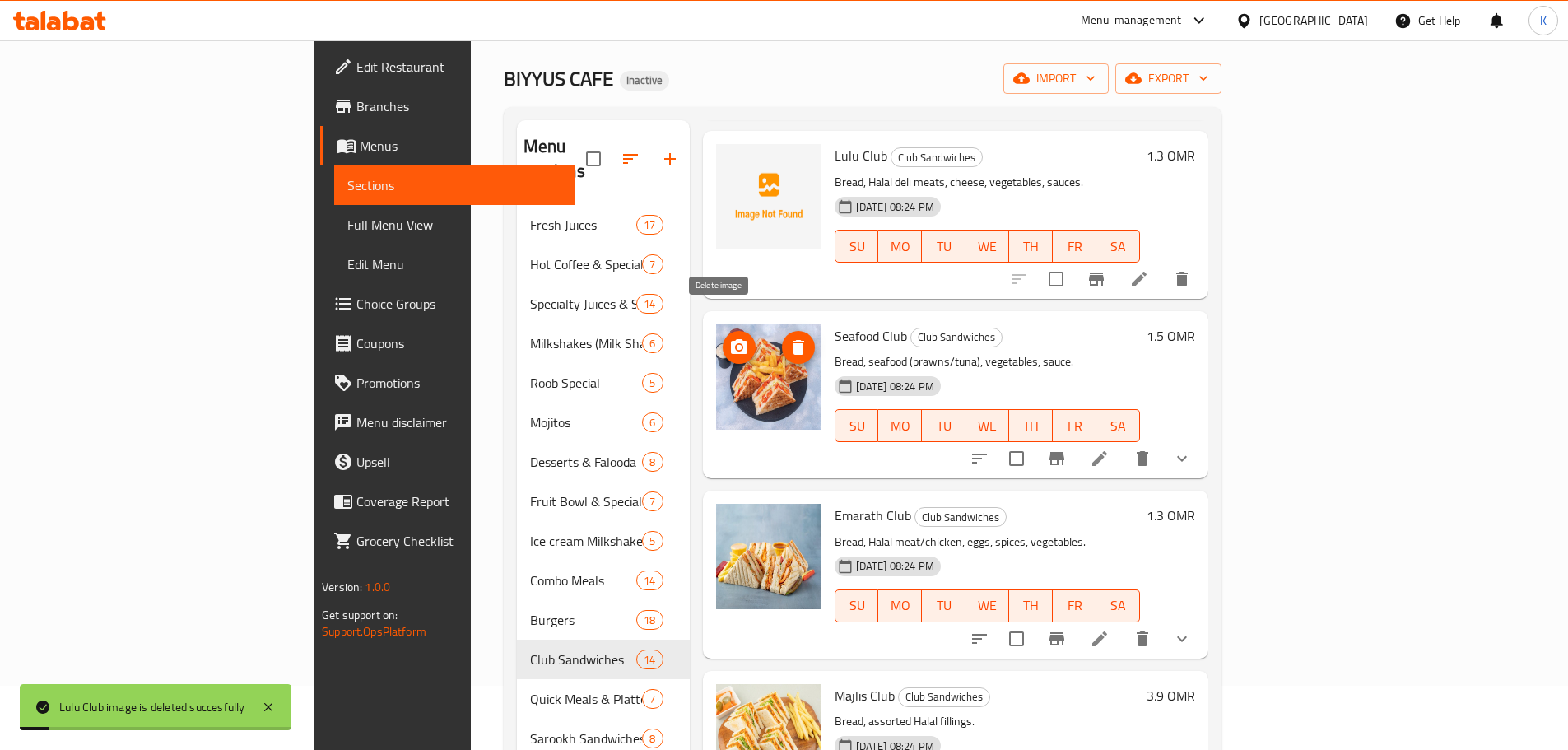
click at [789, 338] on icon "delete image" at bounding box center [798, 347] width 20 height 20
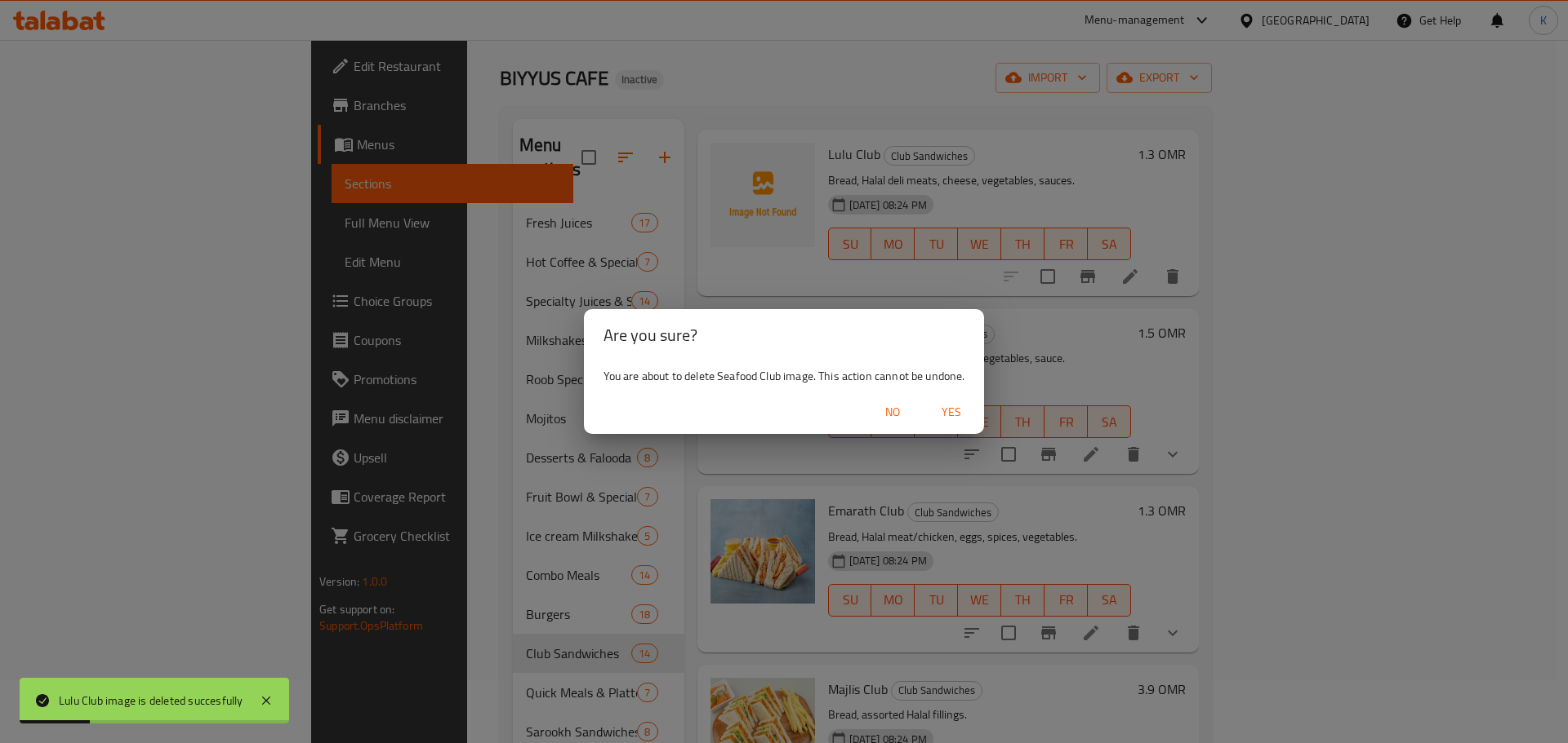
click at [944, 414] on span "Yes" at bounding box center [951, 412] width 39 height 20
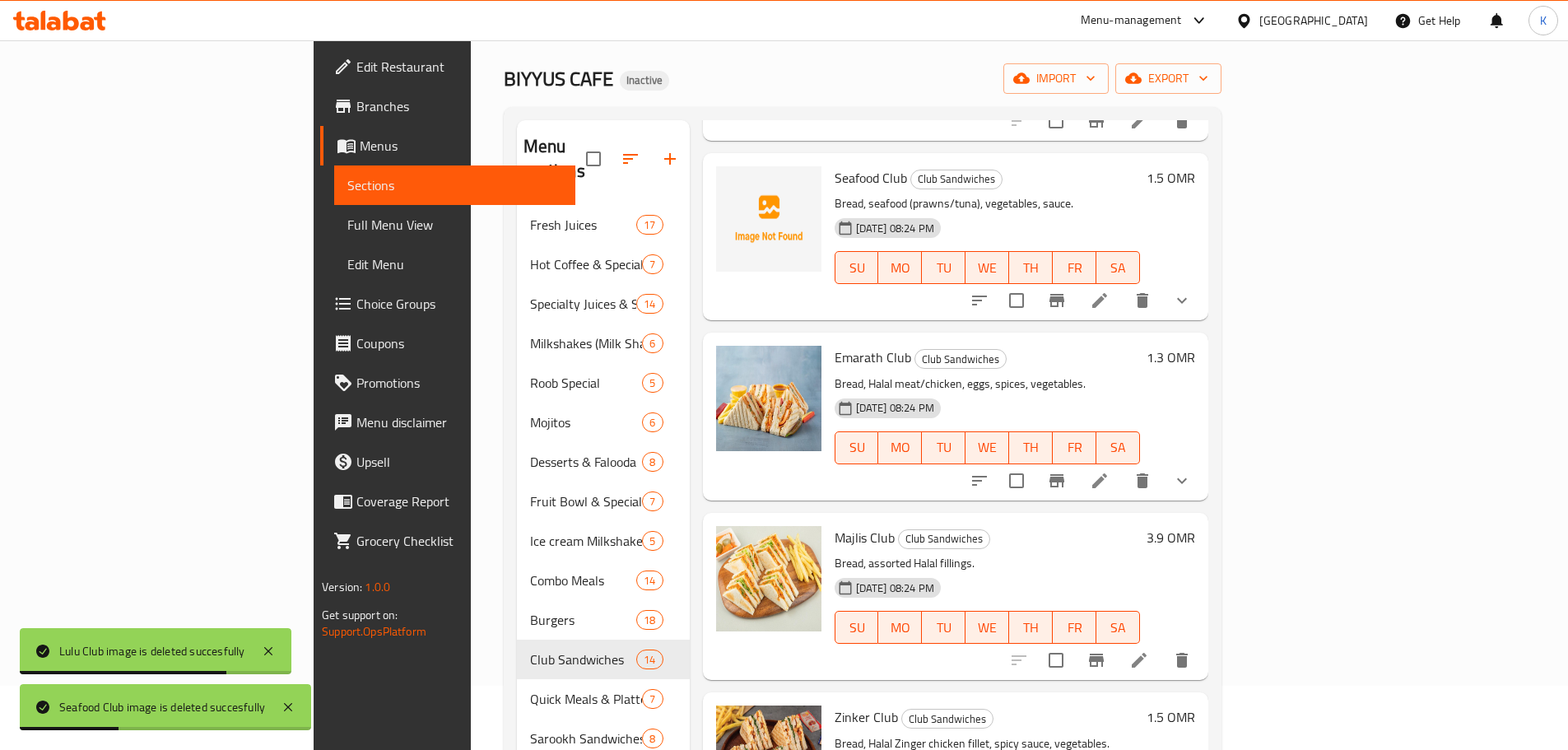
scroll to position [494, 0]
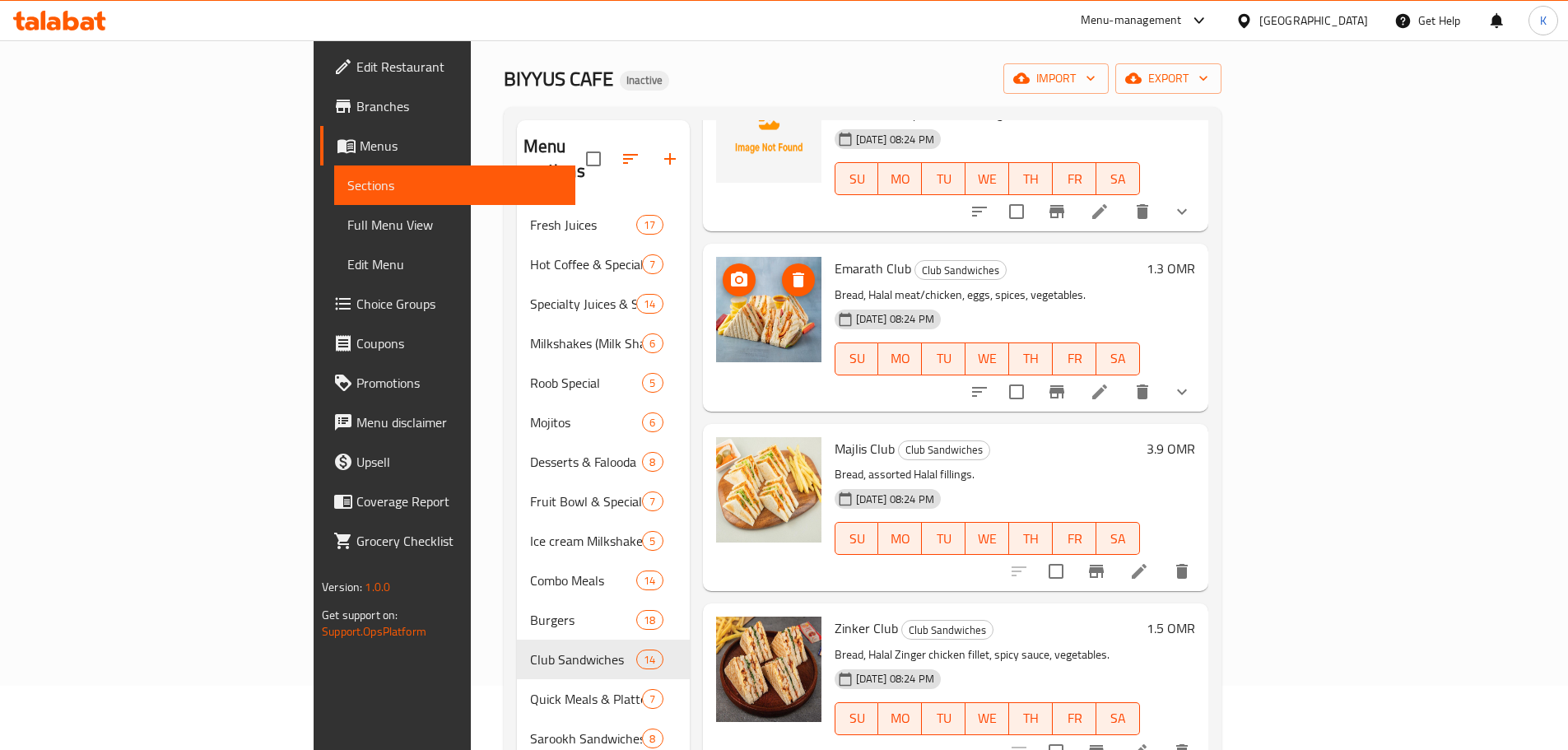
click at [789, 270] on icon "delete image" at bounding box center [798, 279] width 20 height 20
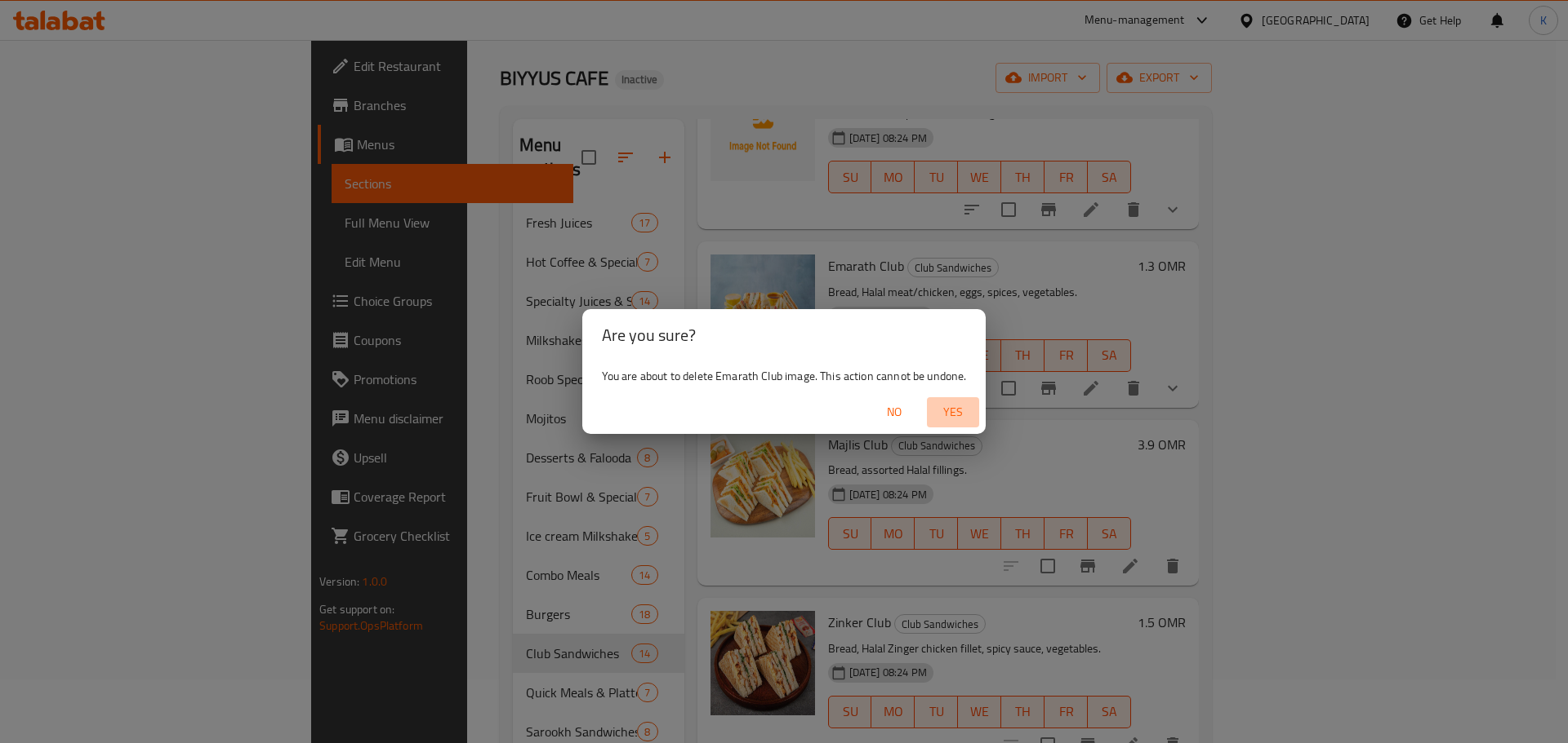
click at [963, 410] on span "Yes" at bounding box center [953, 412] width 39 height 20
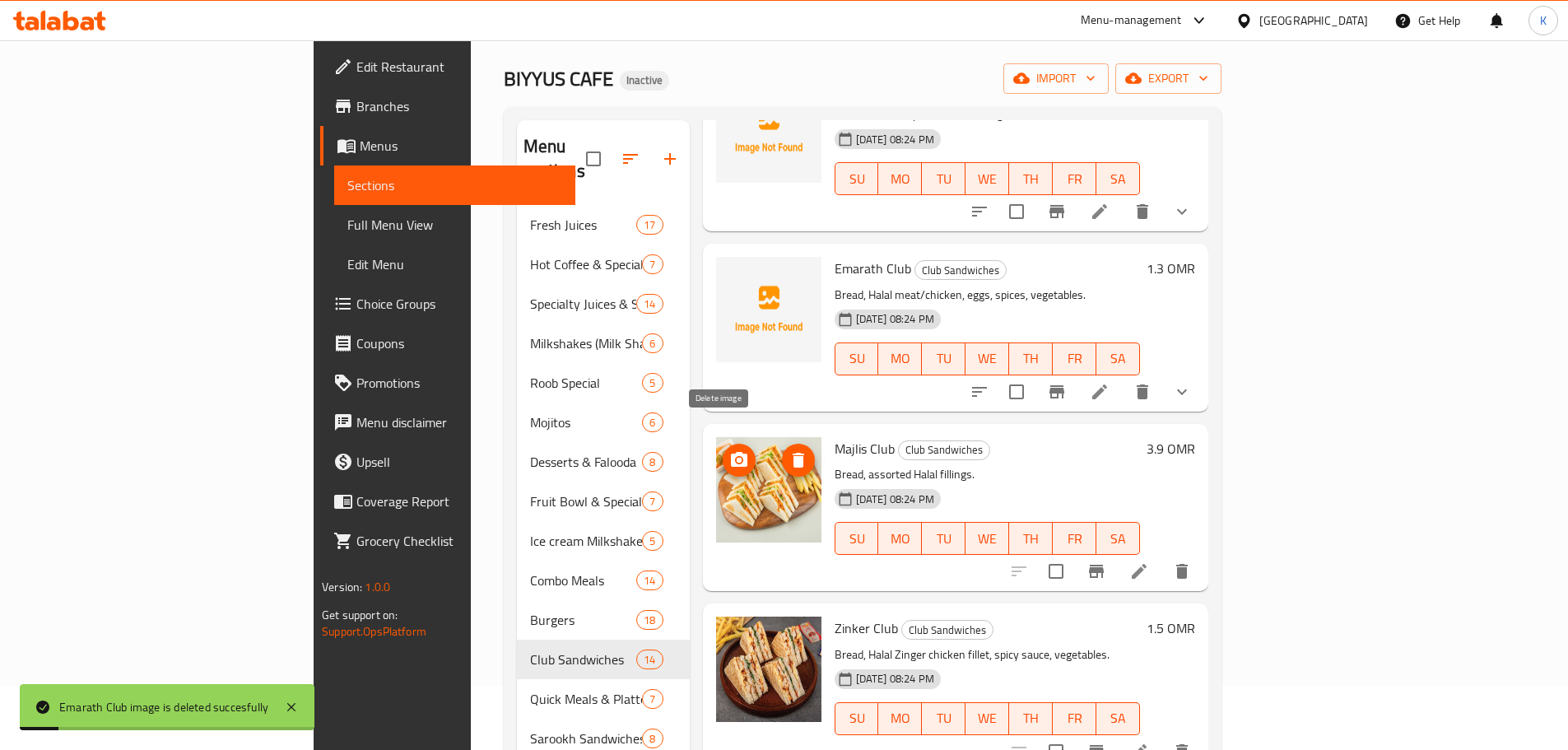
click at [789, 450] on icon "delete image" at bounding box center [798, 460] width 20 height 20
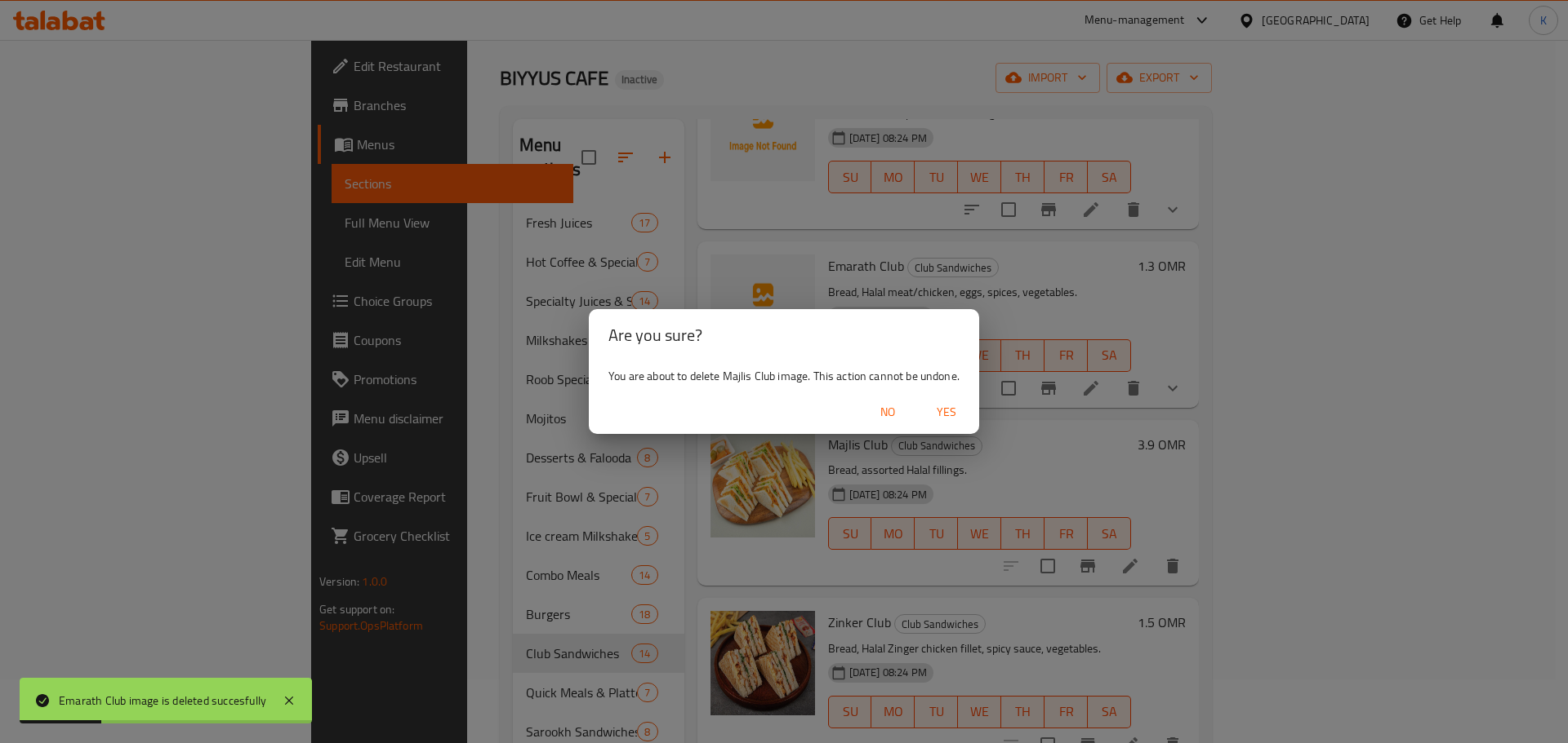
click at [957, 405] on span "Yes" at bounding box center [946, 412] width 39 height 20
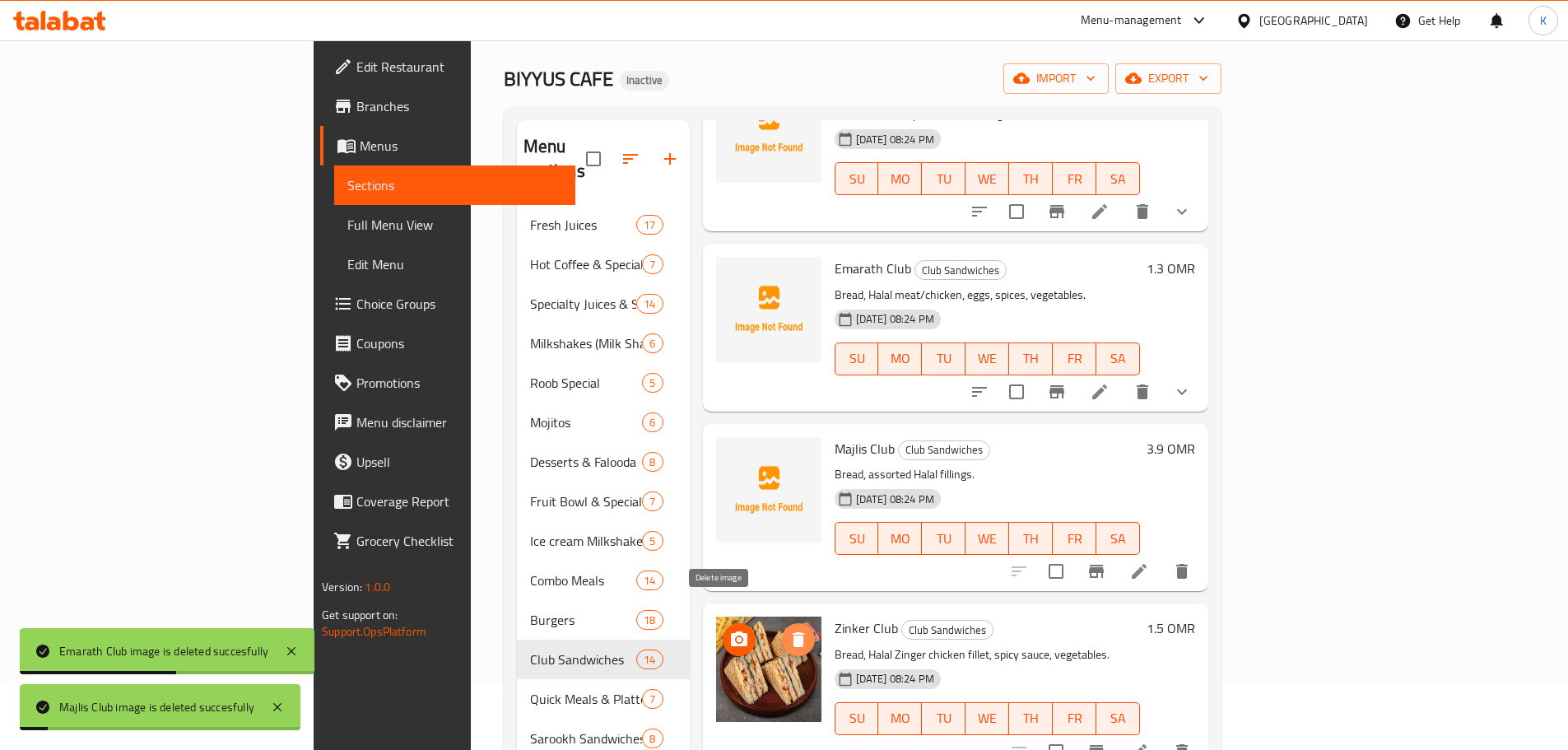
click at [789, 630] on icon "delete image" at bounding box center [798, 639] width 20 height 20
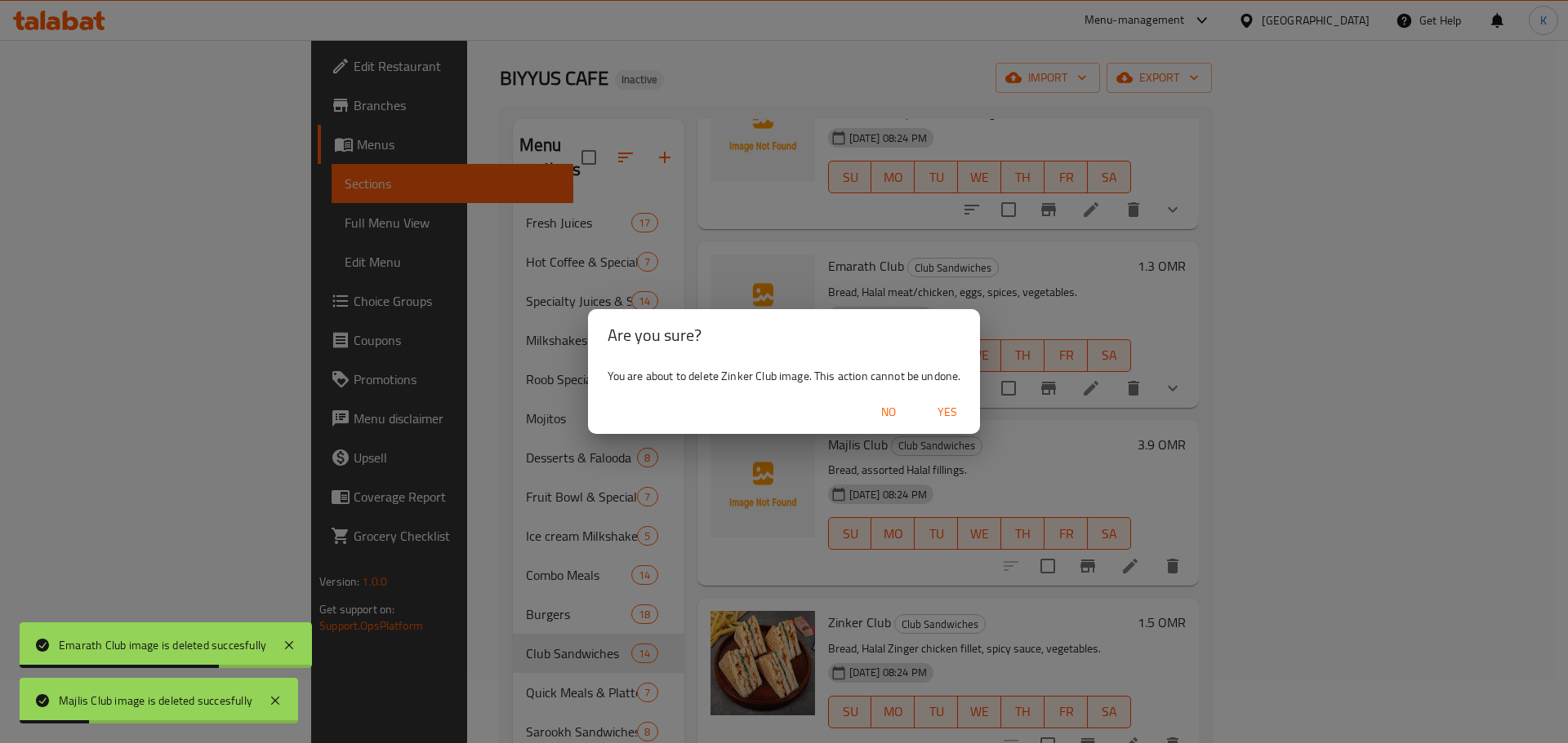
click at [944, 416] on span "Yes" at bounding box center [947, 412] width 39 height 20
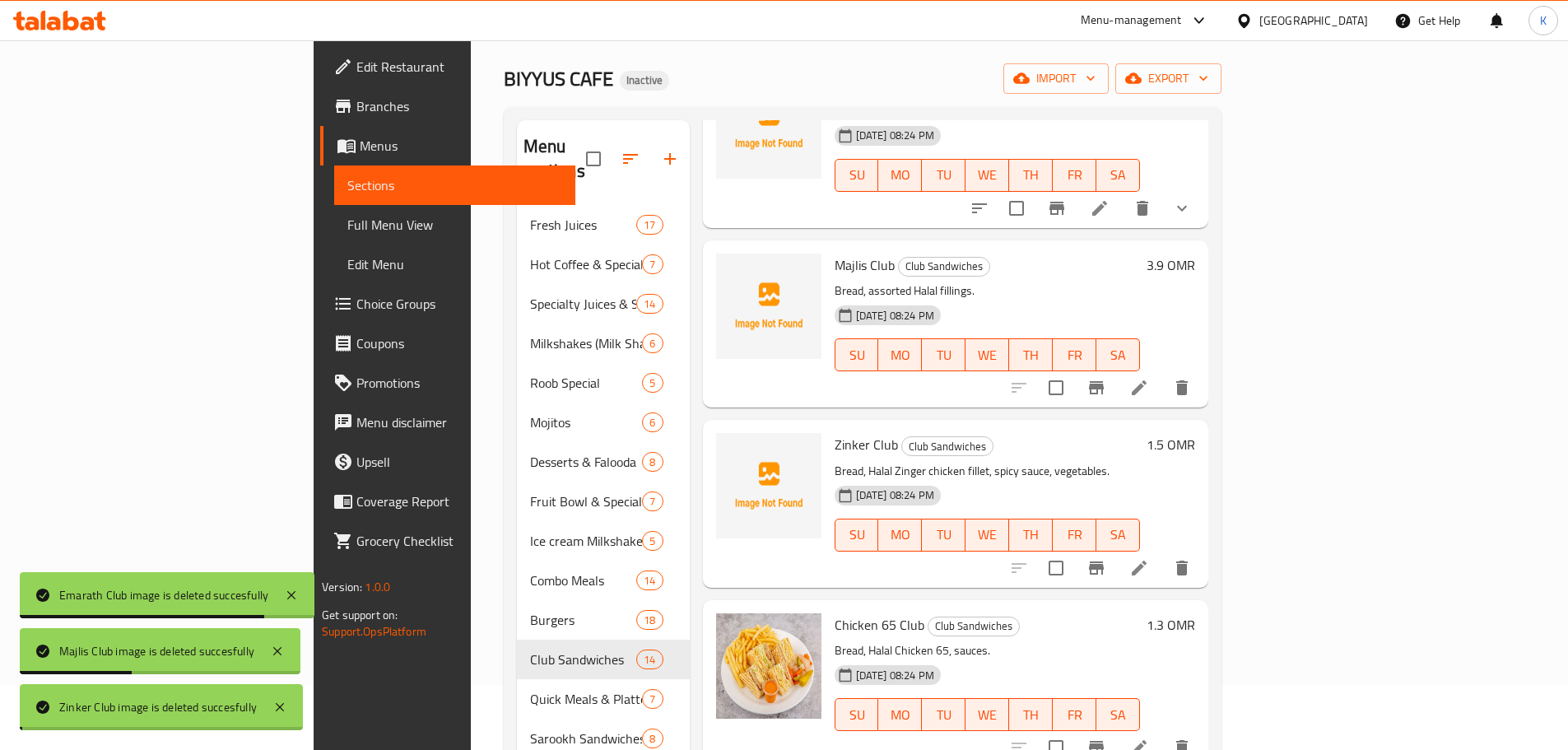
scroll to position [906, 0]
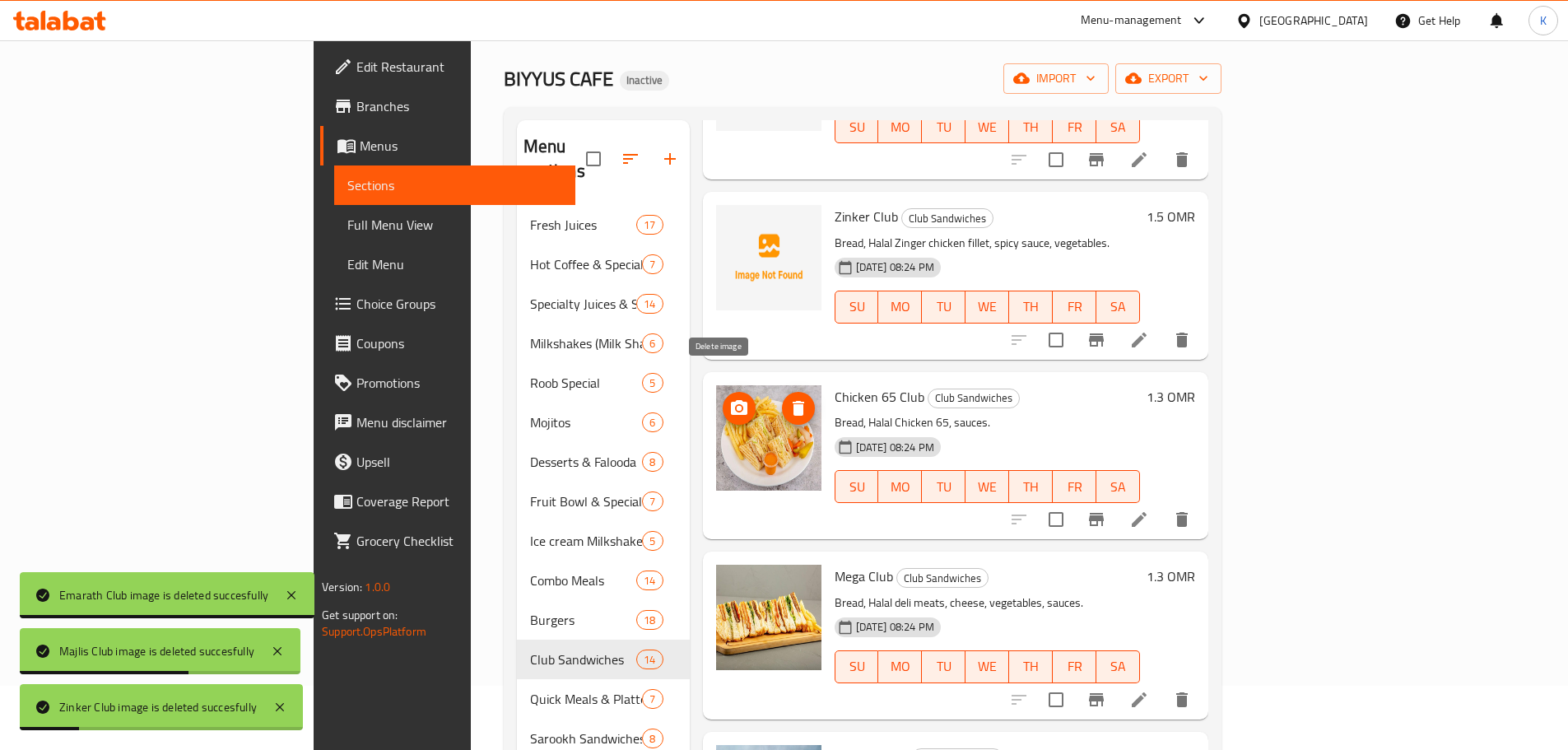
click at [793, 401] on icon "delete image" at bounding box center [799, 408] width 11 height 15
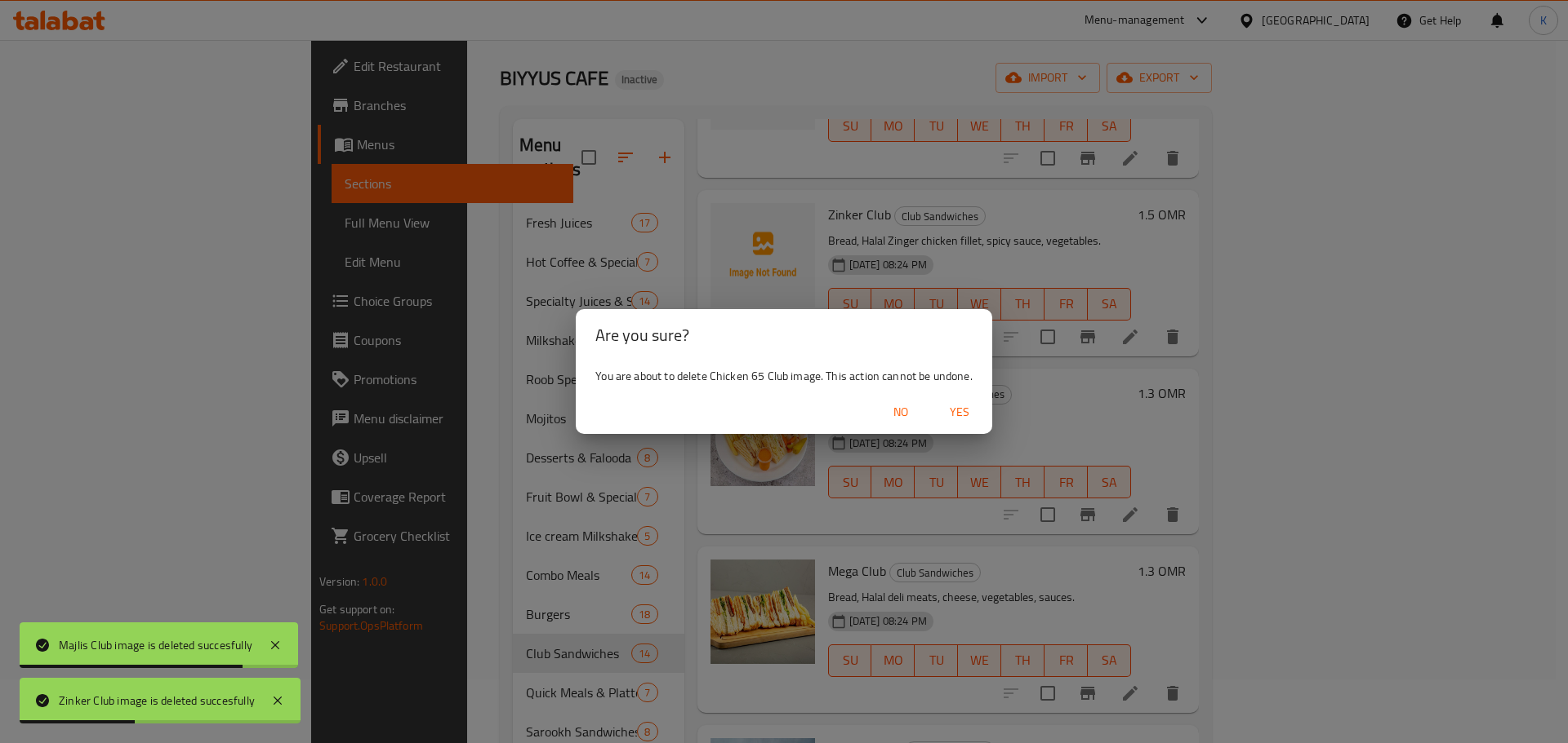
click at [965, 405] on span "Yes" at bounding box center [959, 412] width 39 height 20
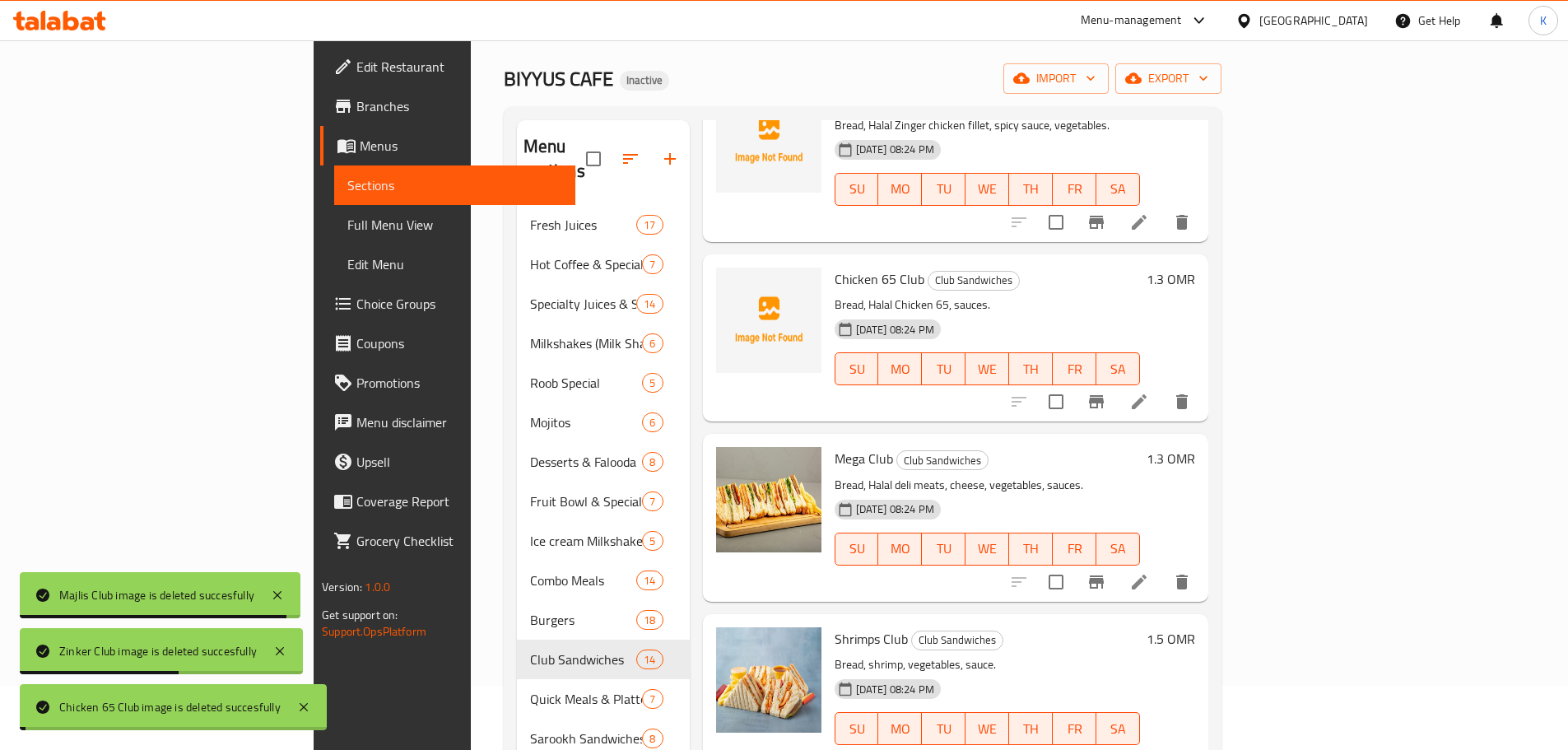
scroll to position [1070, 0]
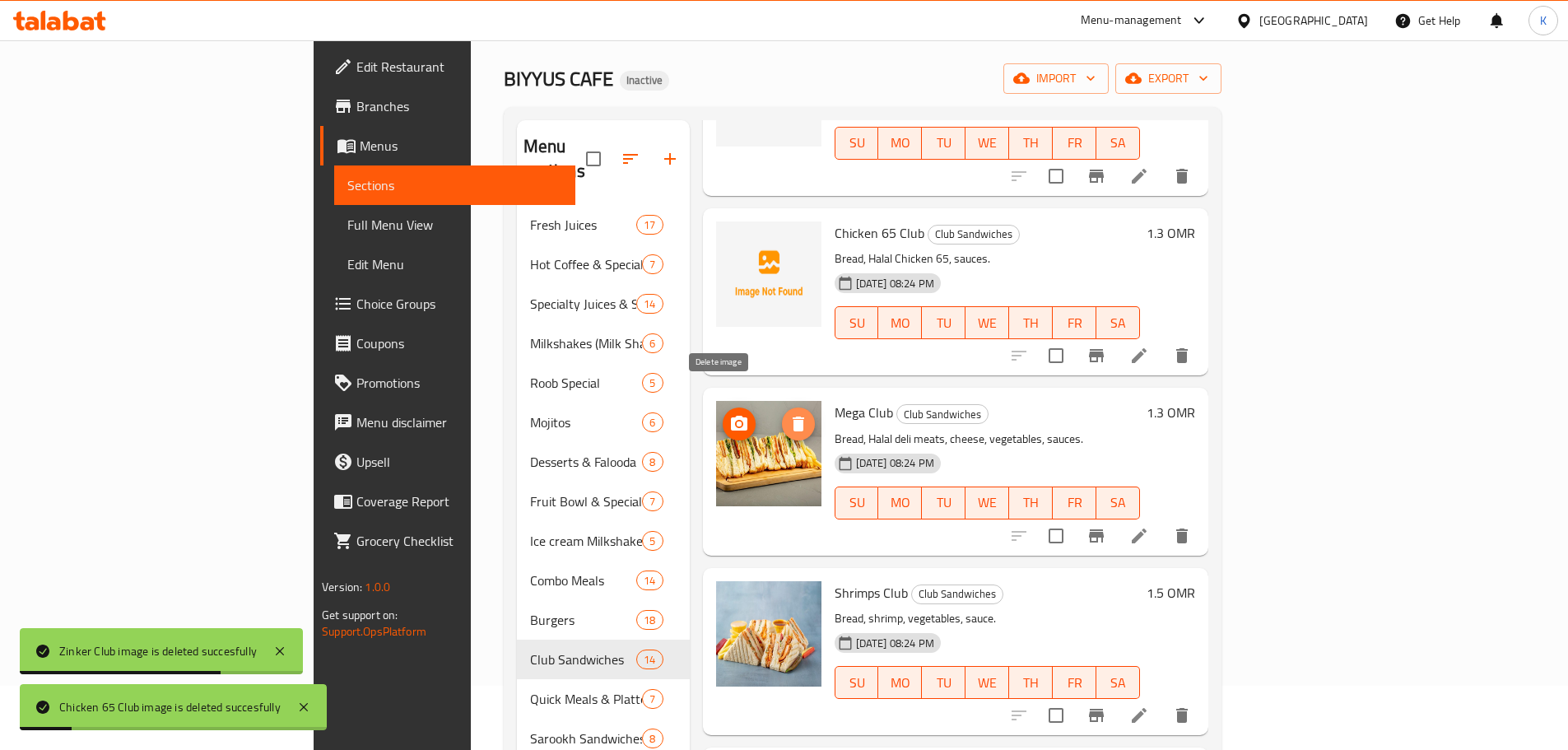
click at [793, 417] on icon "delete image" at bounding box center [799, 424] width 11 height 15
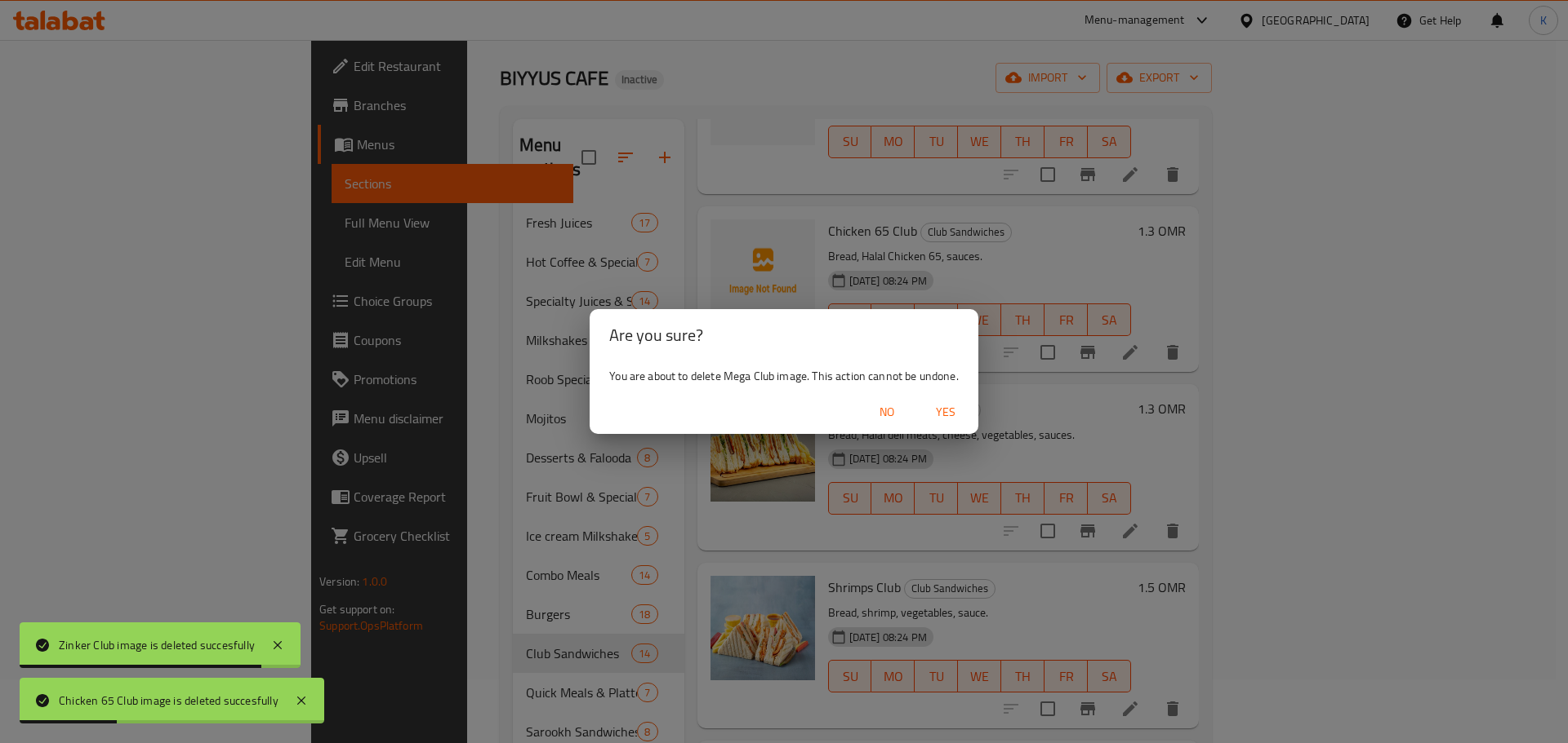
click at [946, 416] on span "Yes" at bounding box center [945, 412] width 39 height 20
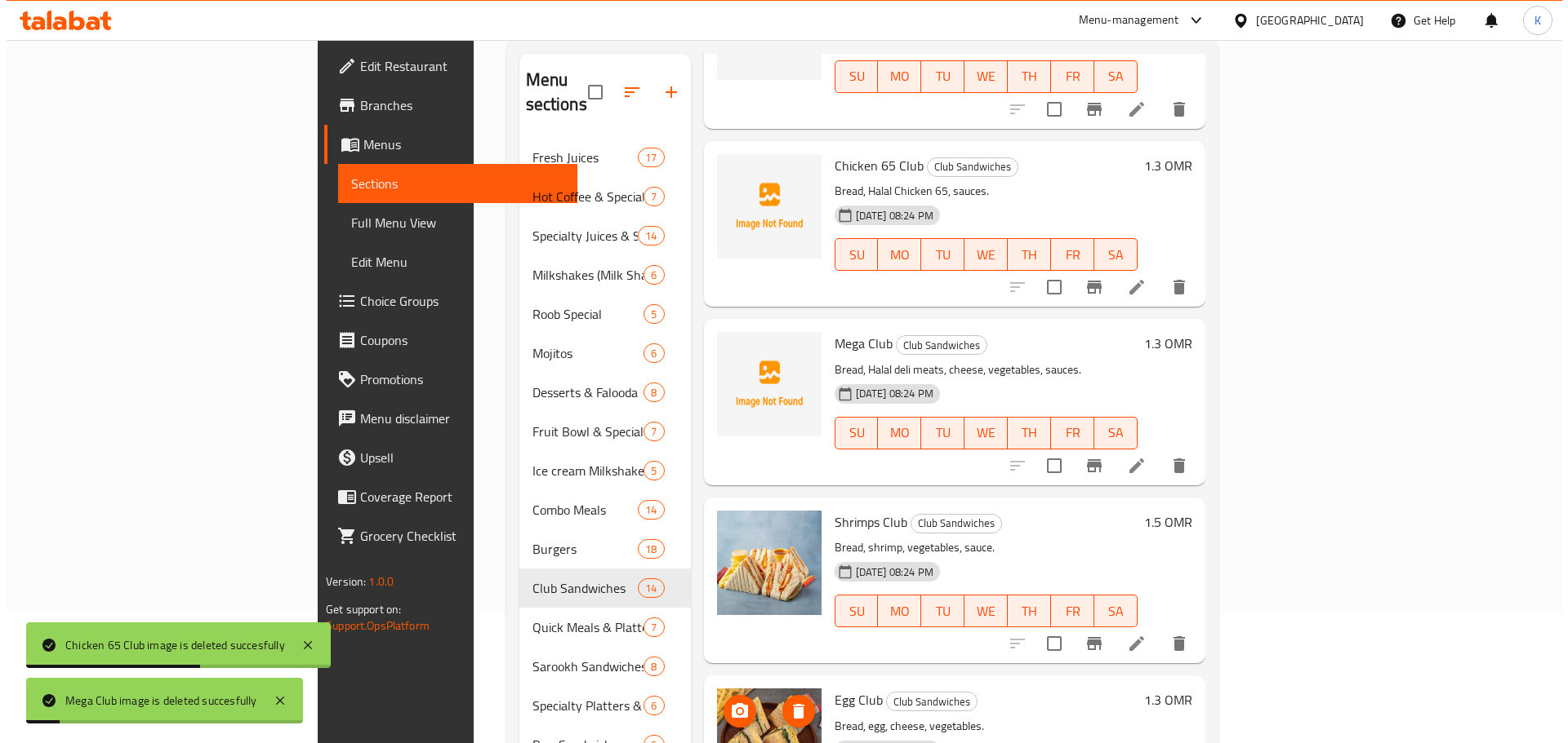
scroll to position [390, 0]
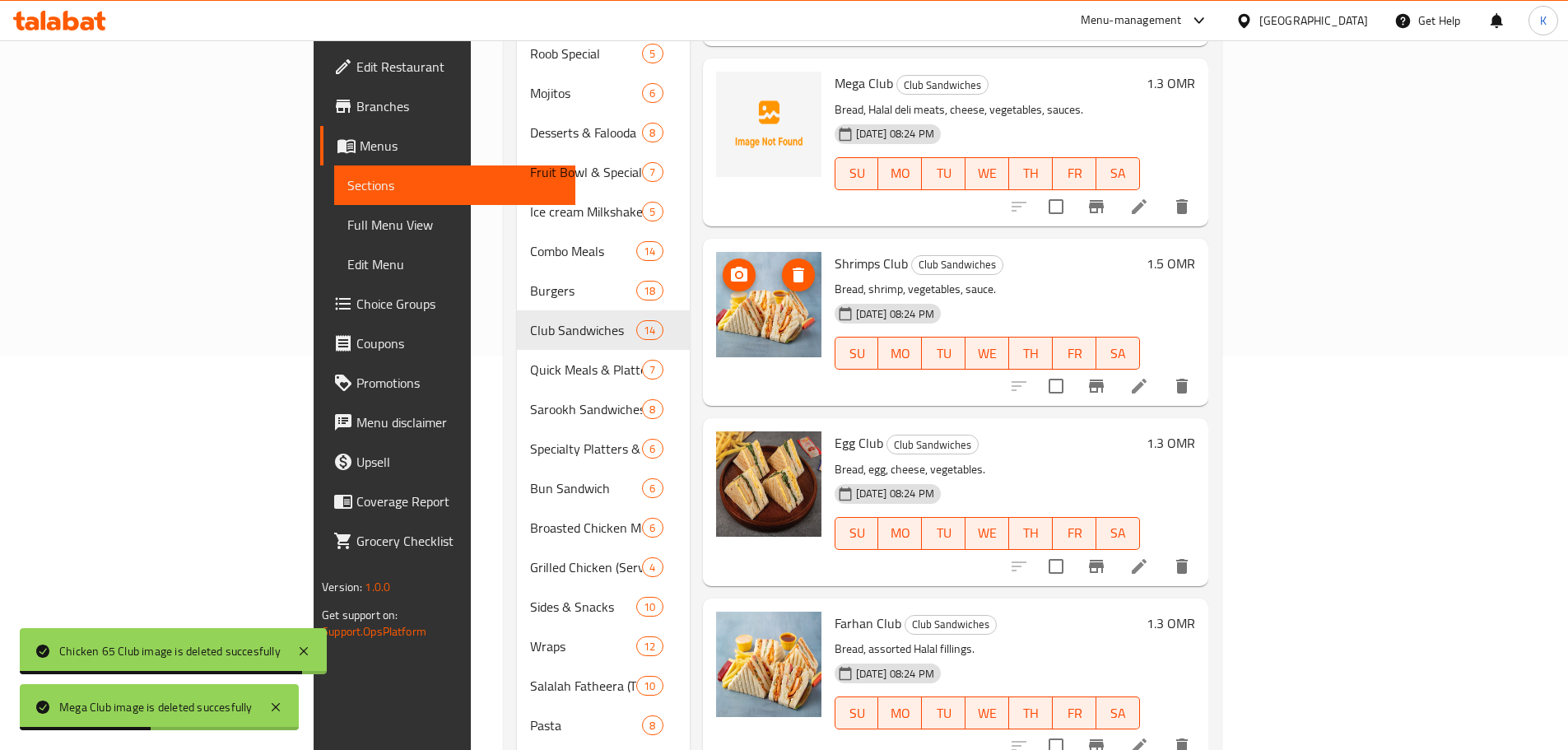
click at [793, 268] on icon "delete image" at bounding box center [799, 275] width 11 height 15
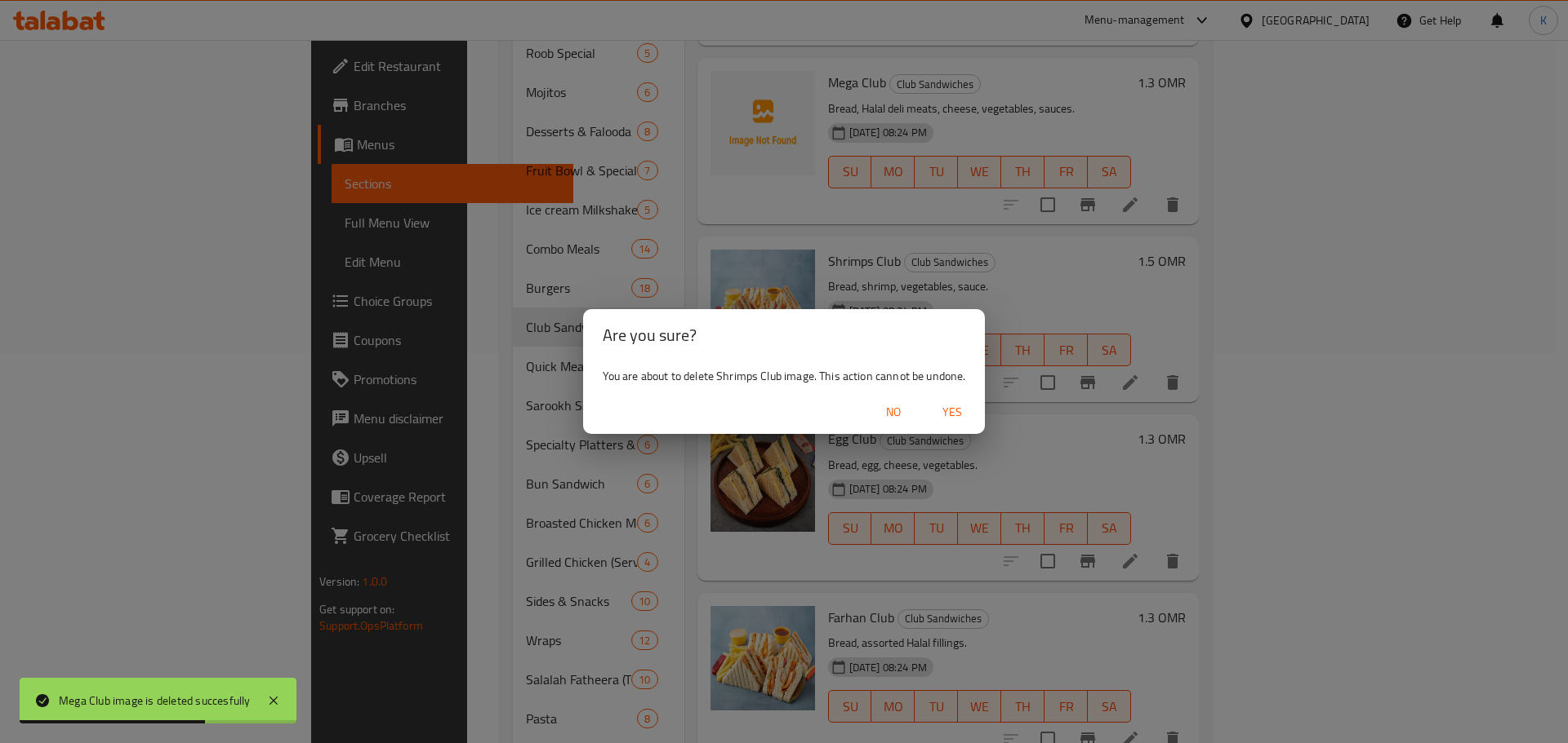
click at [955, 415] on span "Yes" at bounding box center [952, 412] width 39 height 20
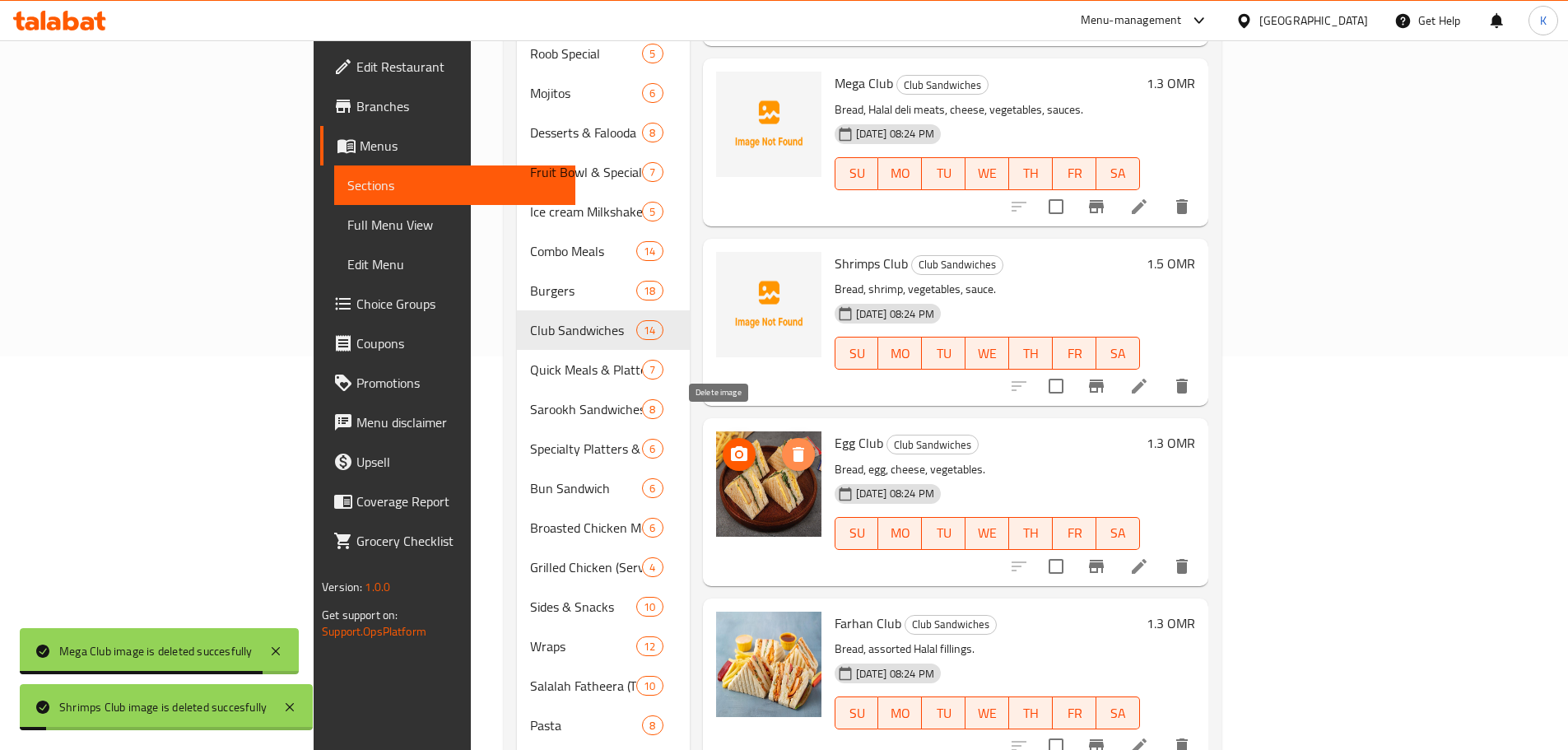
click at [782, 438] on button "delete image" at bounding box center [798, 454] width 33 height 33
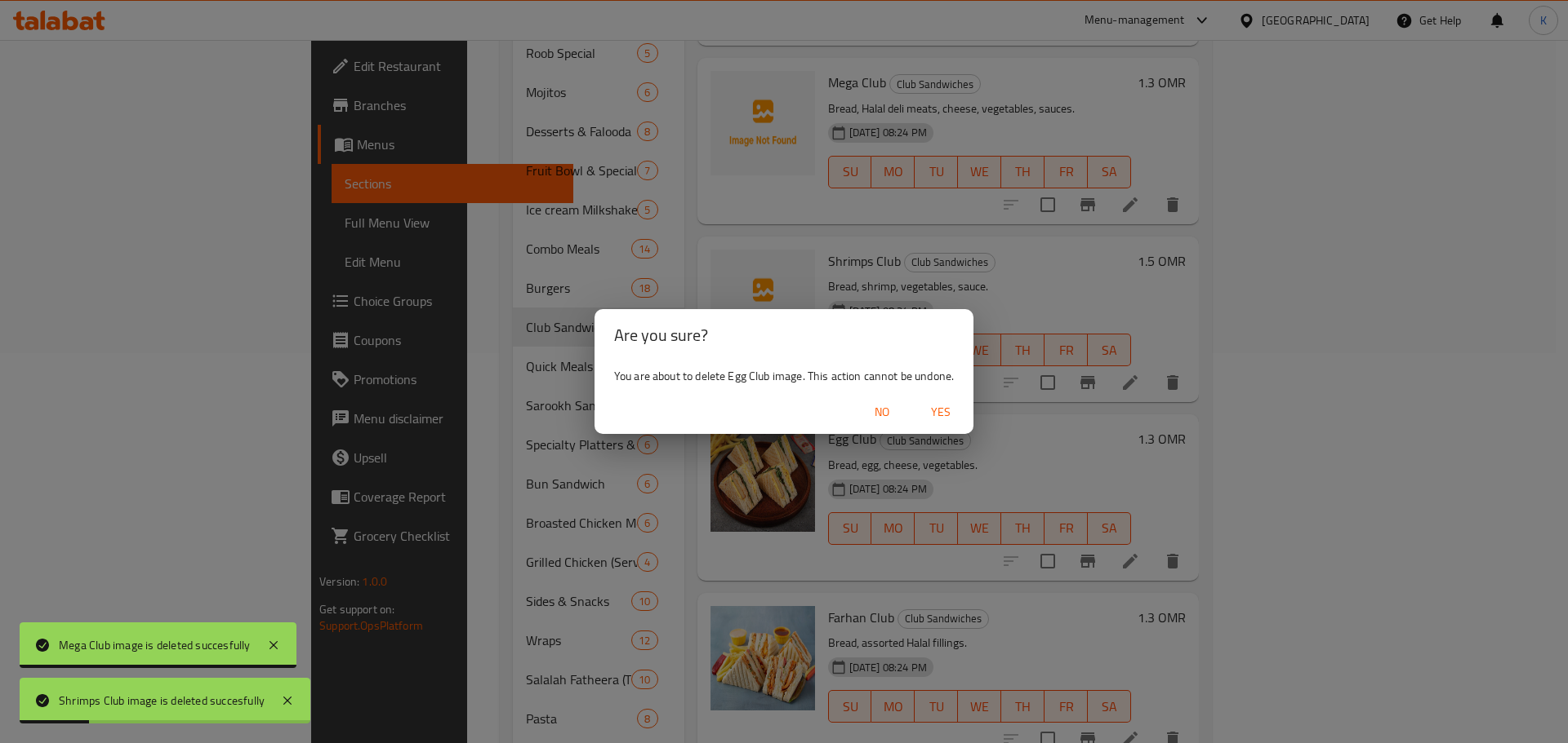
click at [949, 414] on span "Yes" at bounding box center [941, 412] width 39 height 20
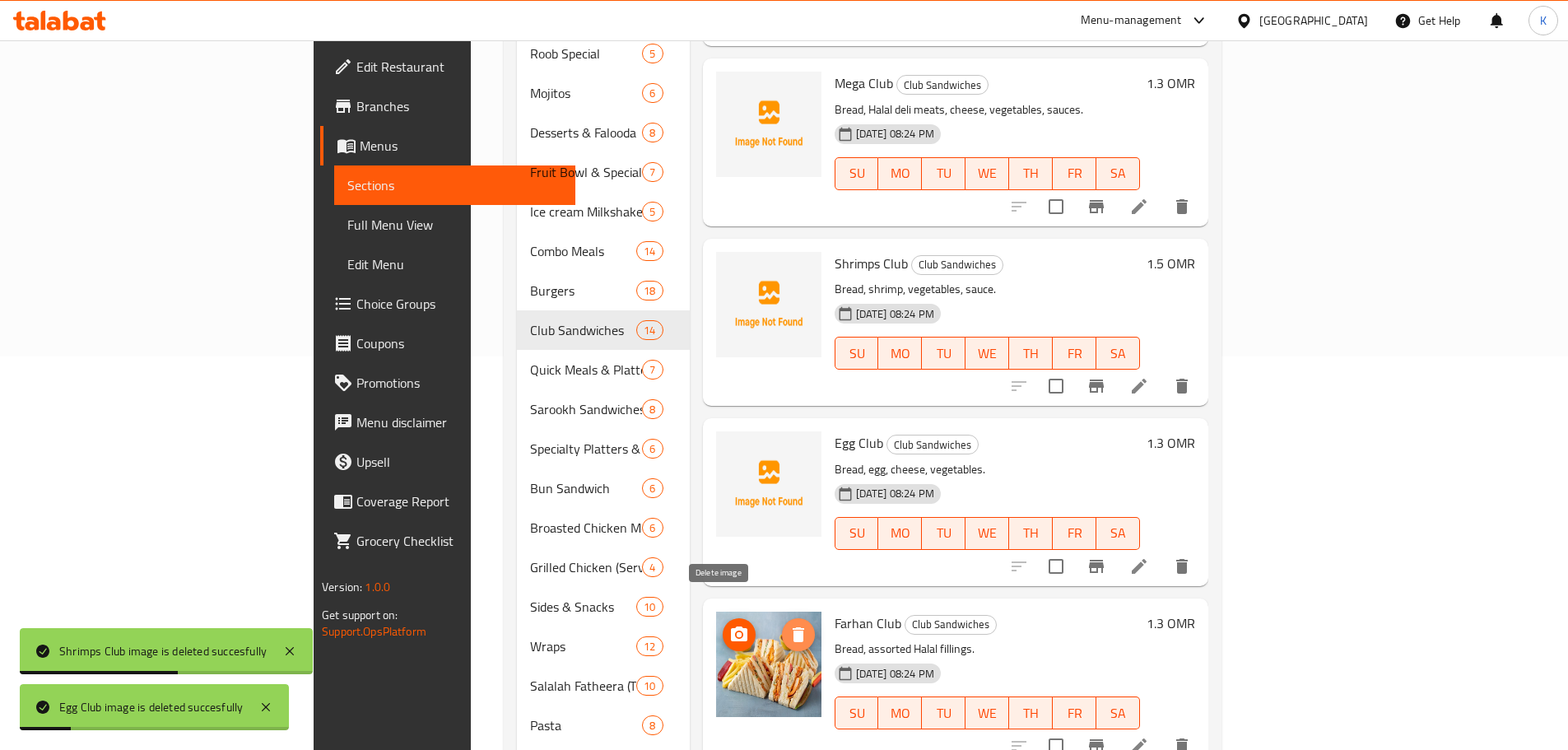
click at [793, 628] on icon "delete image" at bounding box center [799, 636] width 11 height 15
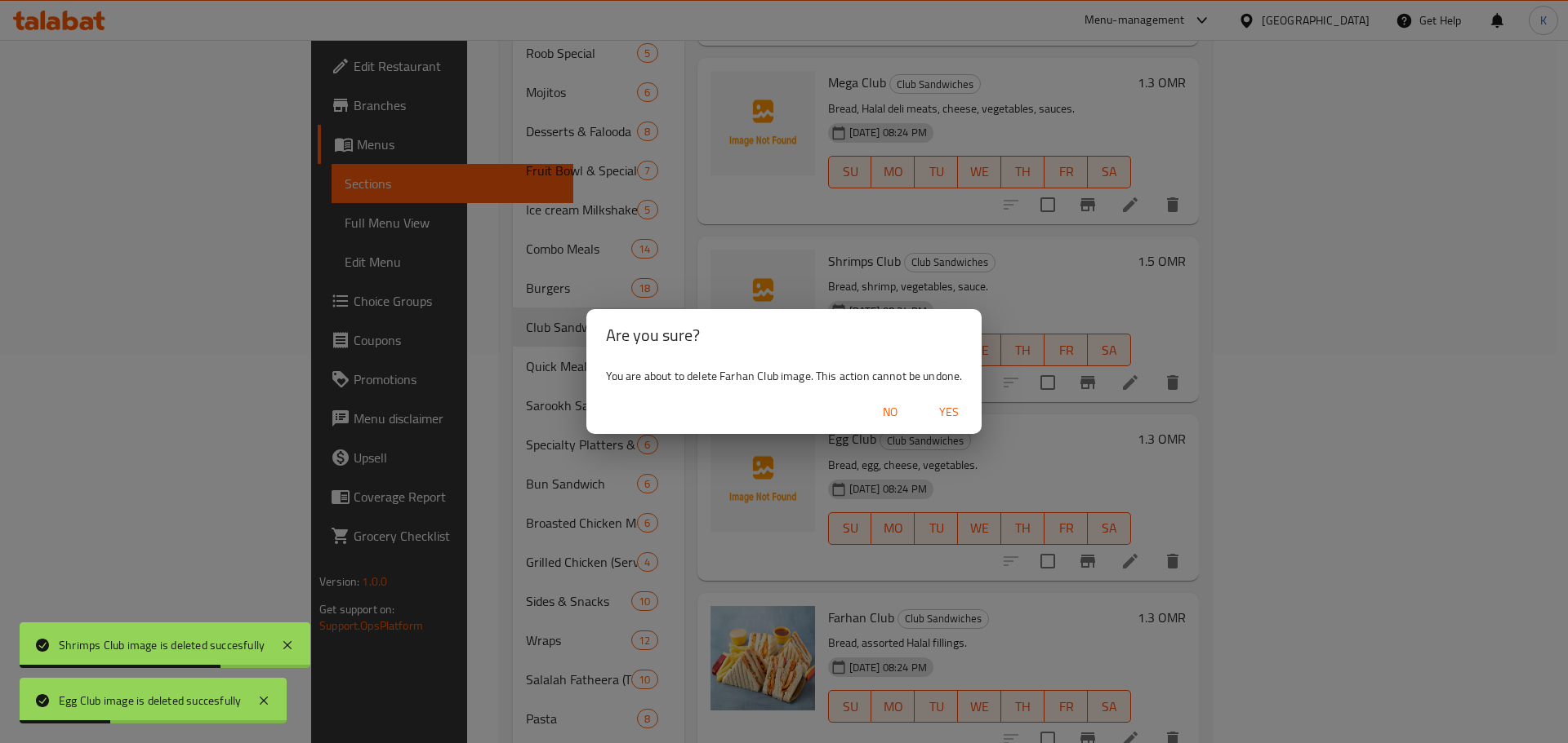
click at [950, 413] on span "Yes" at bounding box center [948, 412] width 39 height 20
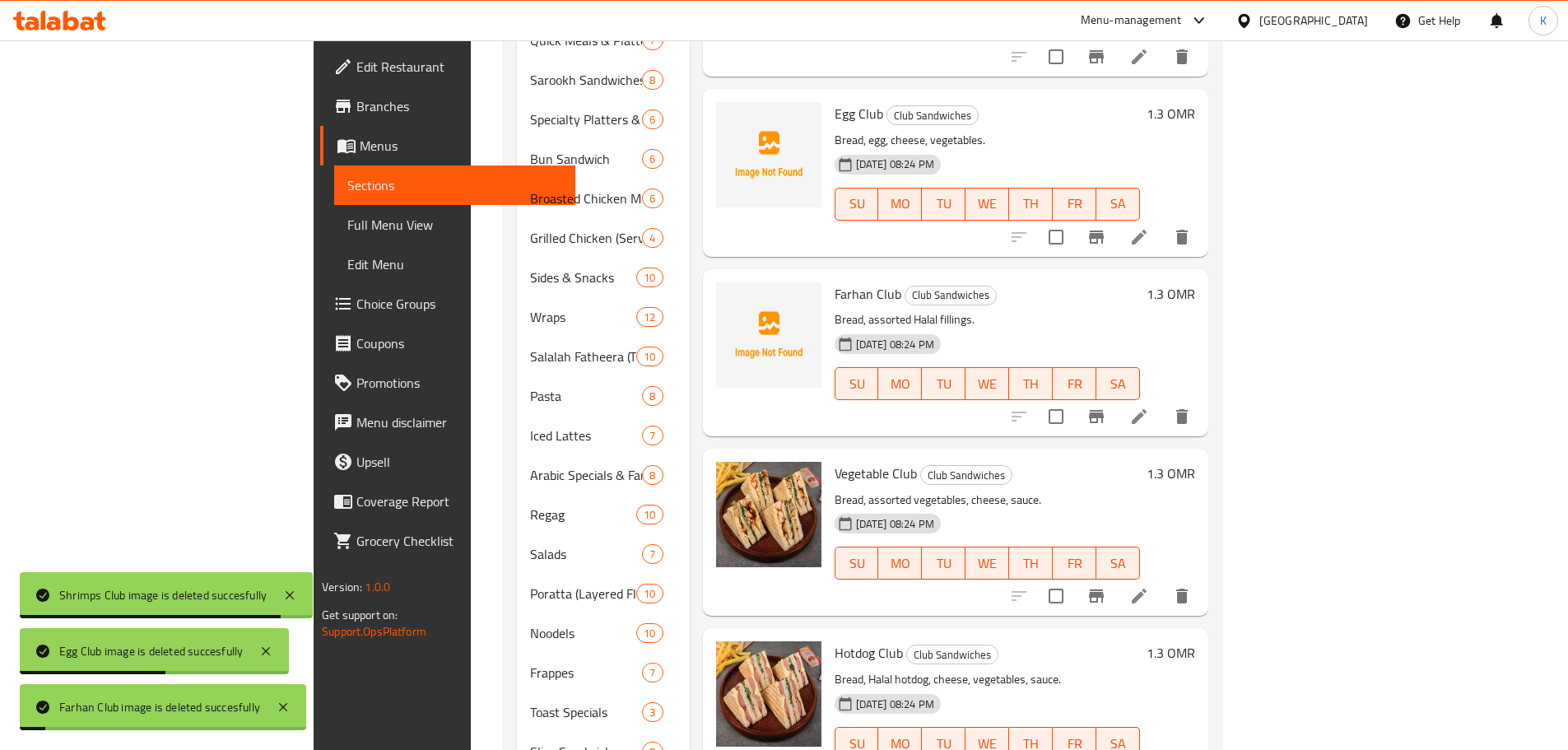
scroll to position [888, 0]
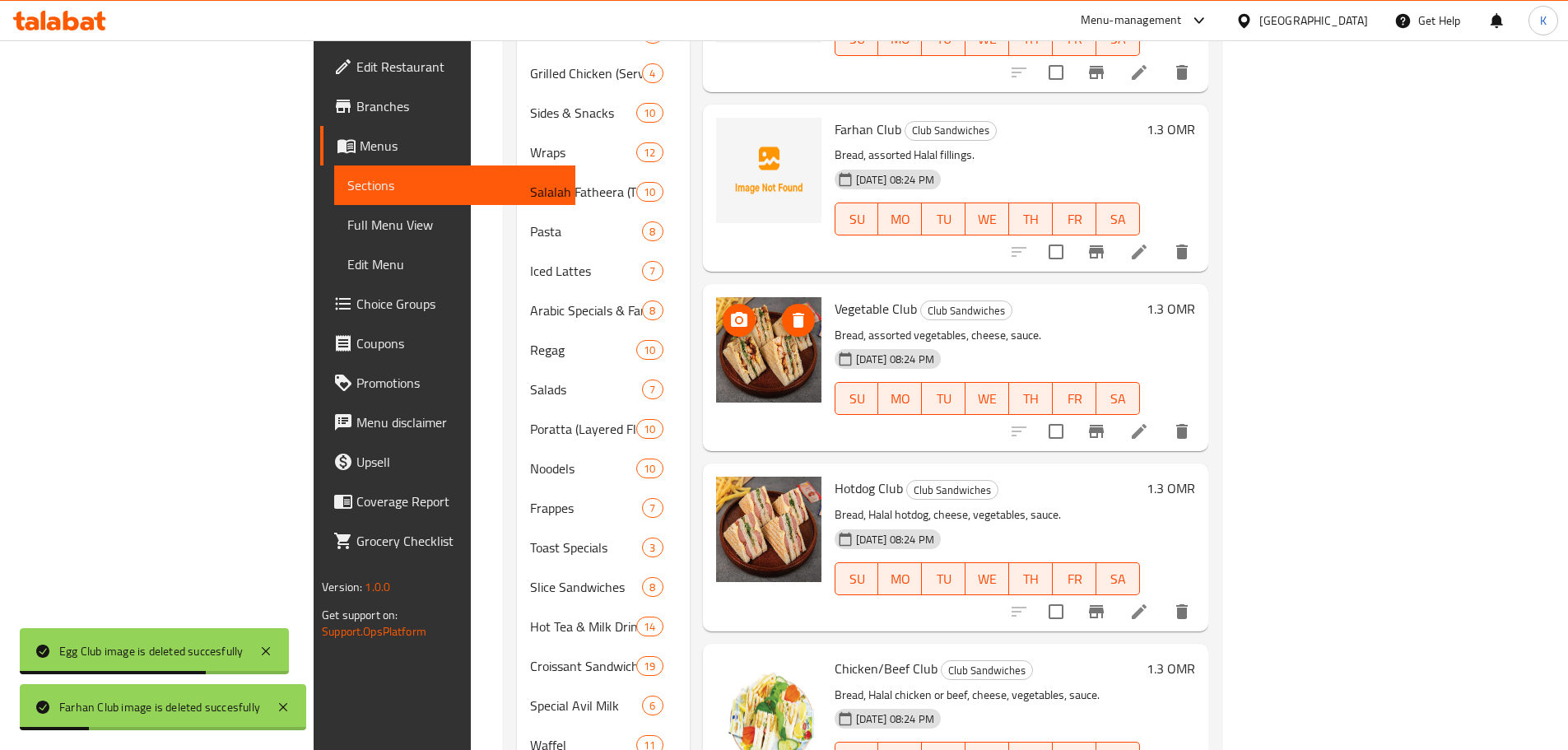
click at [734, 298] on img at bounding box center [768, 350] width 105 height 105
click at [789, 311] on icon "delete image" at bounding box center [798, 320] width 20 height 20
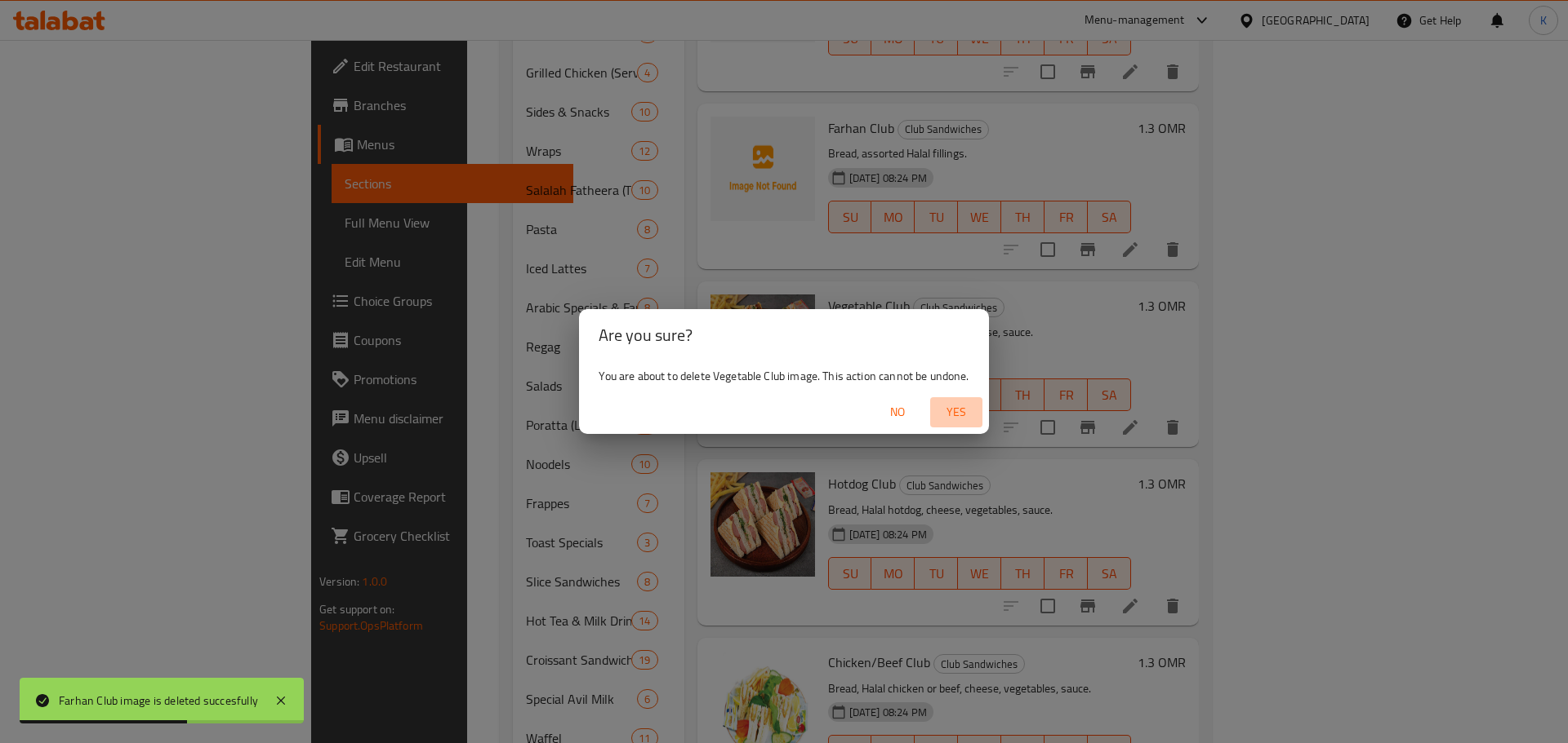
click at [957, 409] on span "Yes" at bounding box center [956, 412] width 39 height 20
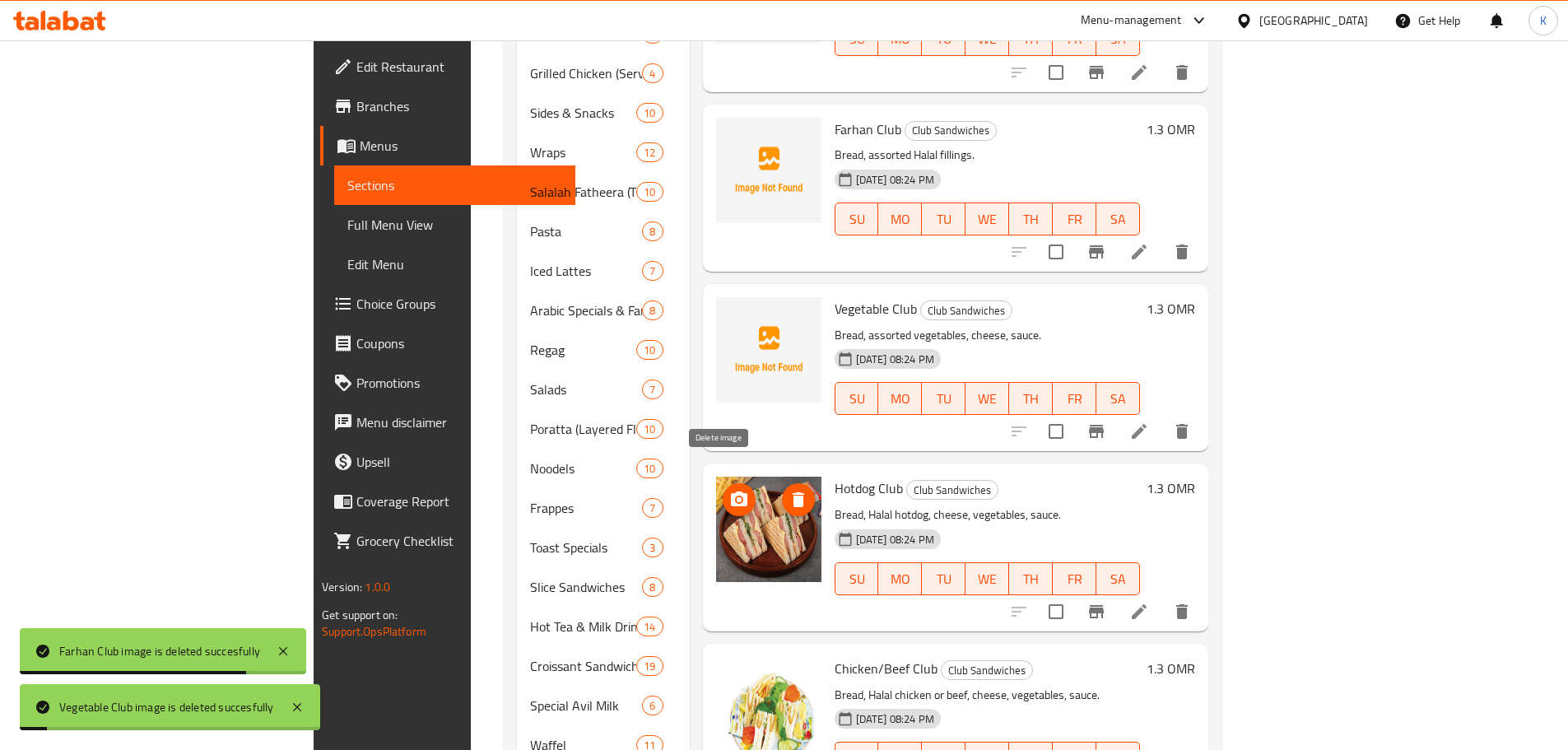
click at [789, 490] on icon "delete image" at bounding box center [798, 500] width 20 height 20
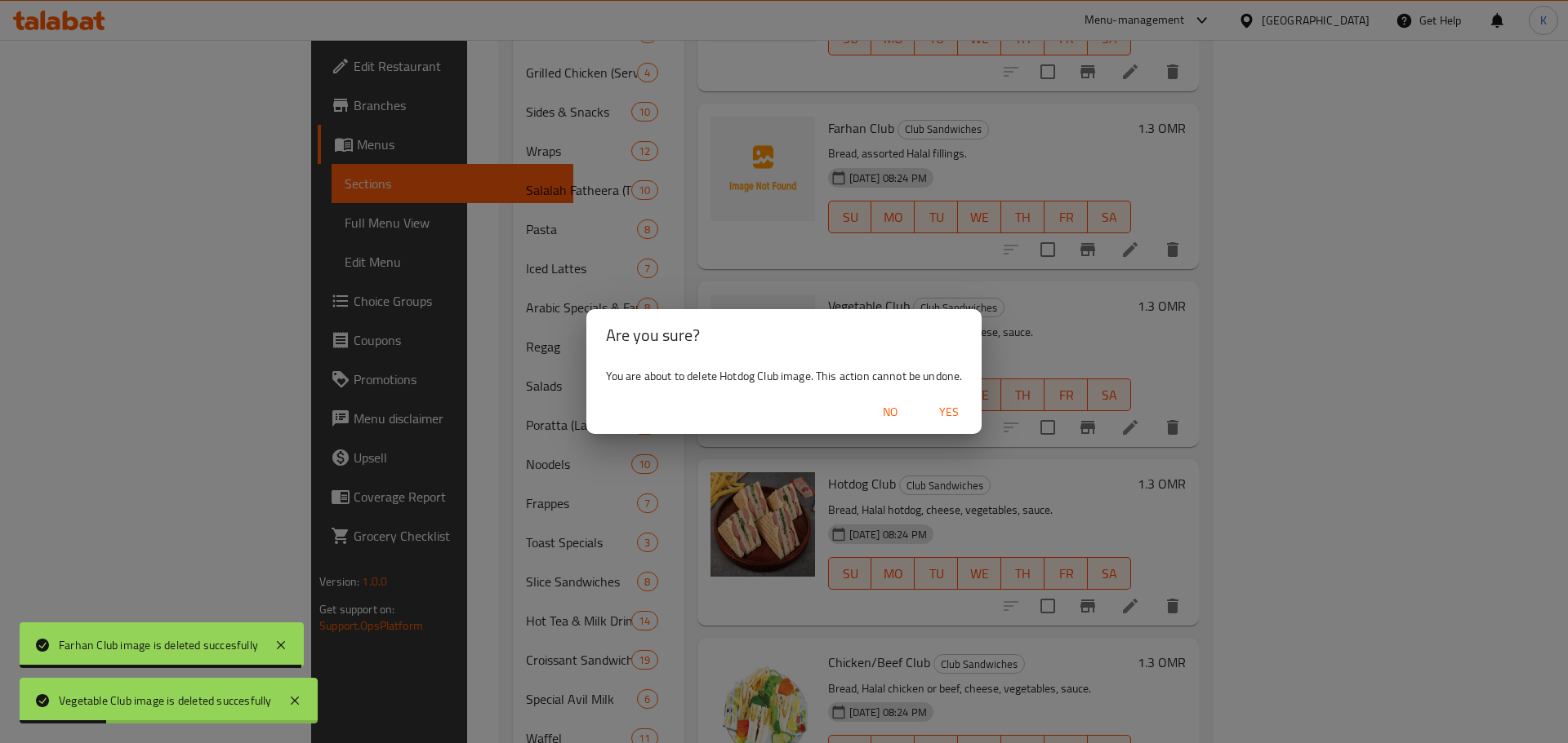
click at [950, 408] on span "Yes" at bounding box center [948, 412] width 39 height 20
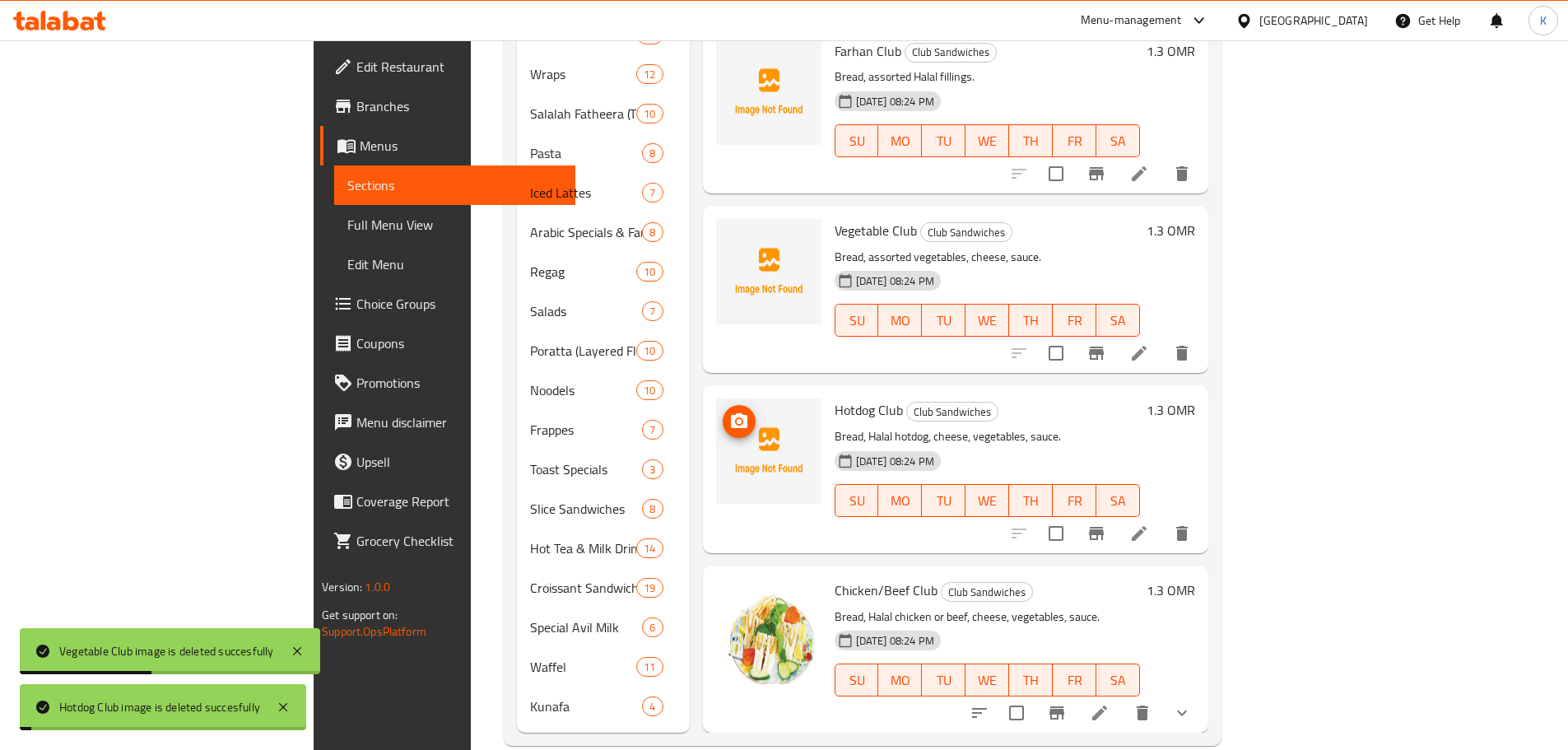
scroll to position [971, 0]
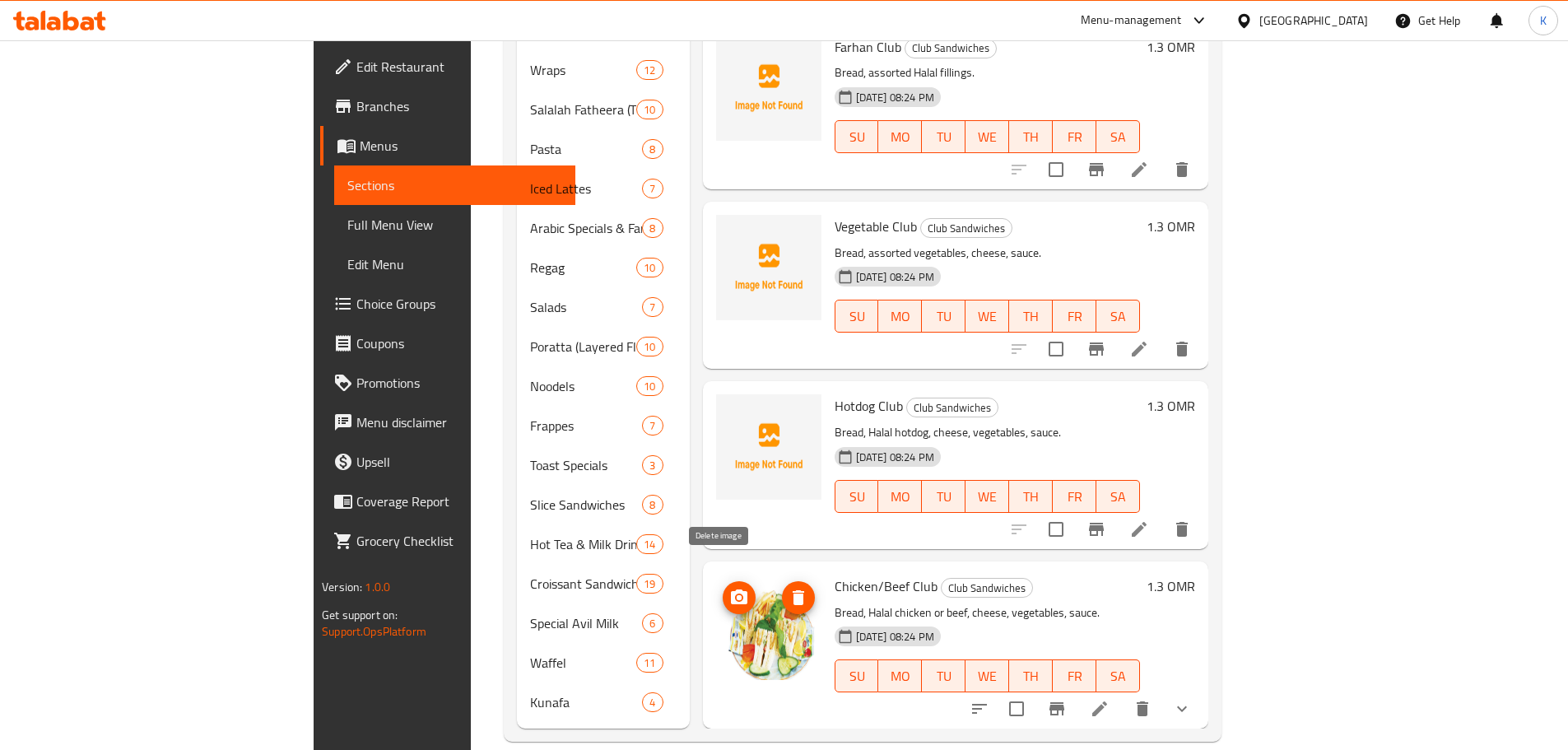
click at [789, 588] on icon "delete image" at bounding box center [798, 597] width 20 height 20
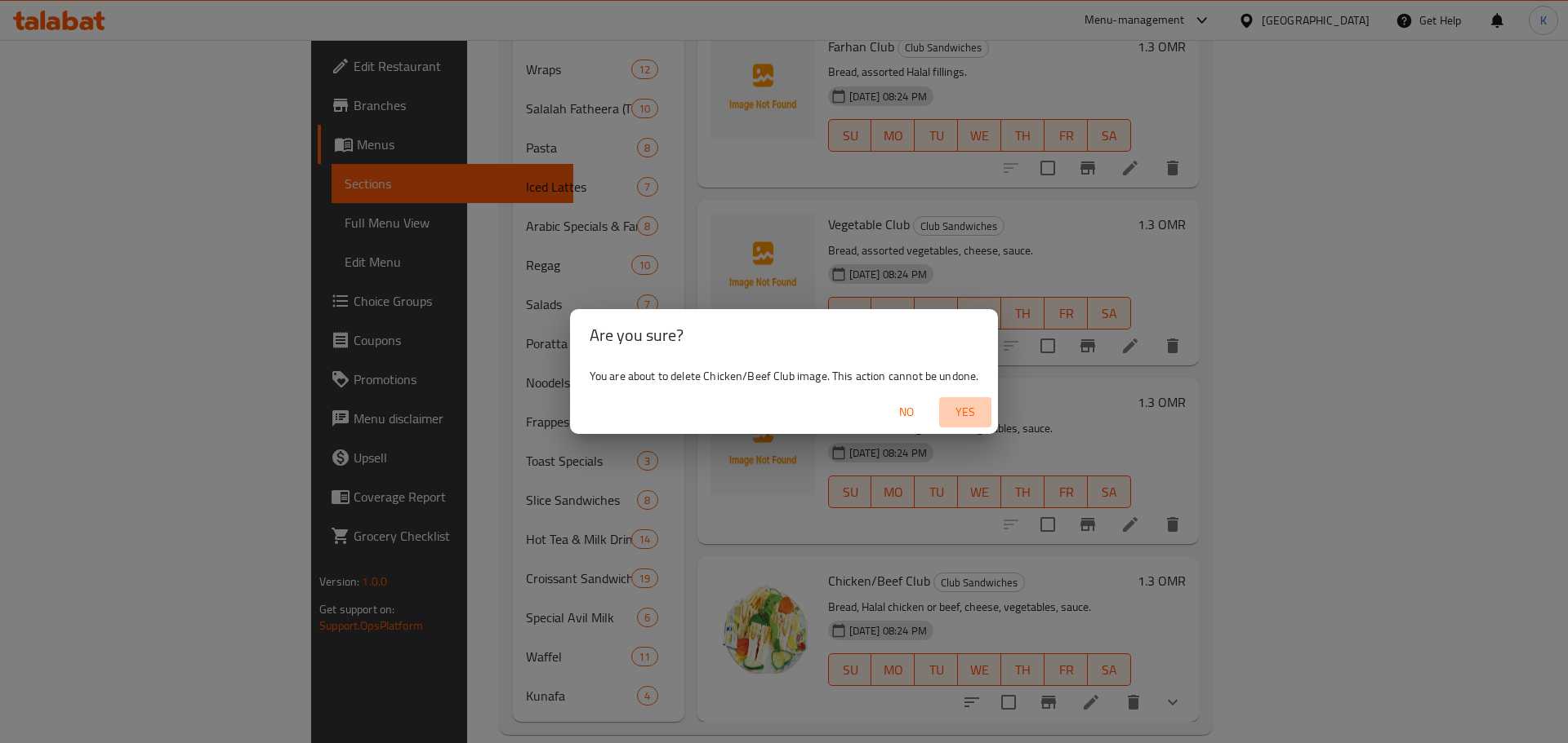
click at [958, 410] on span "Yes" at bounding box center [965, 412] width 39 height 20
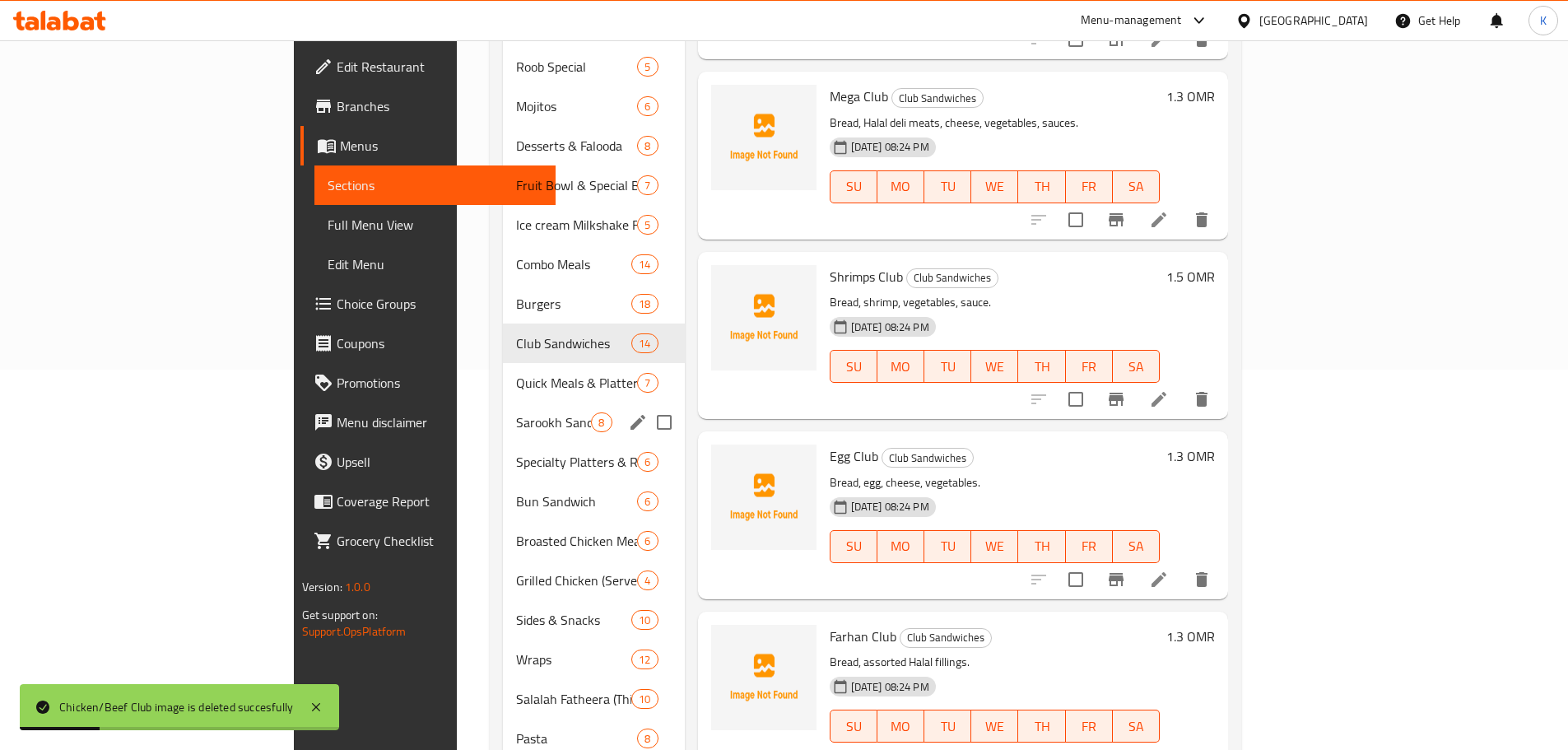
scroll to position [312, 0]
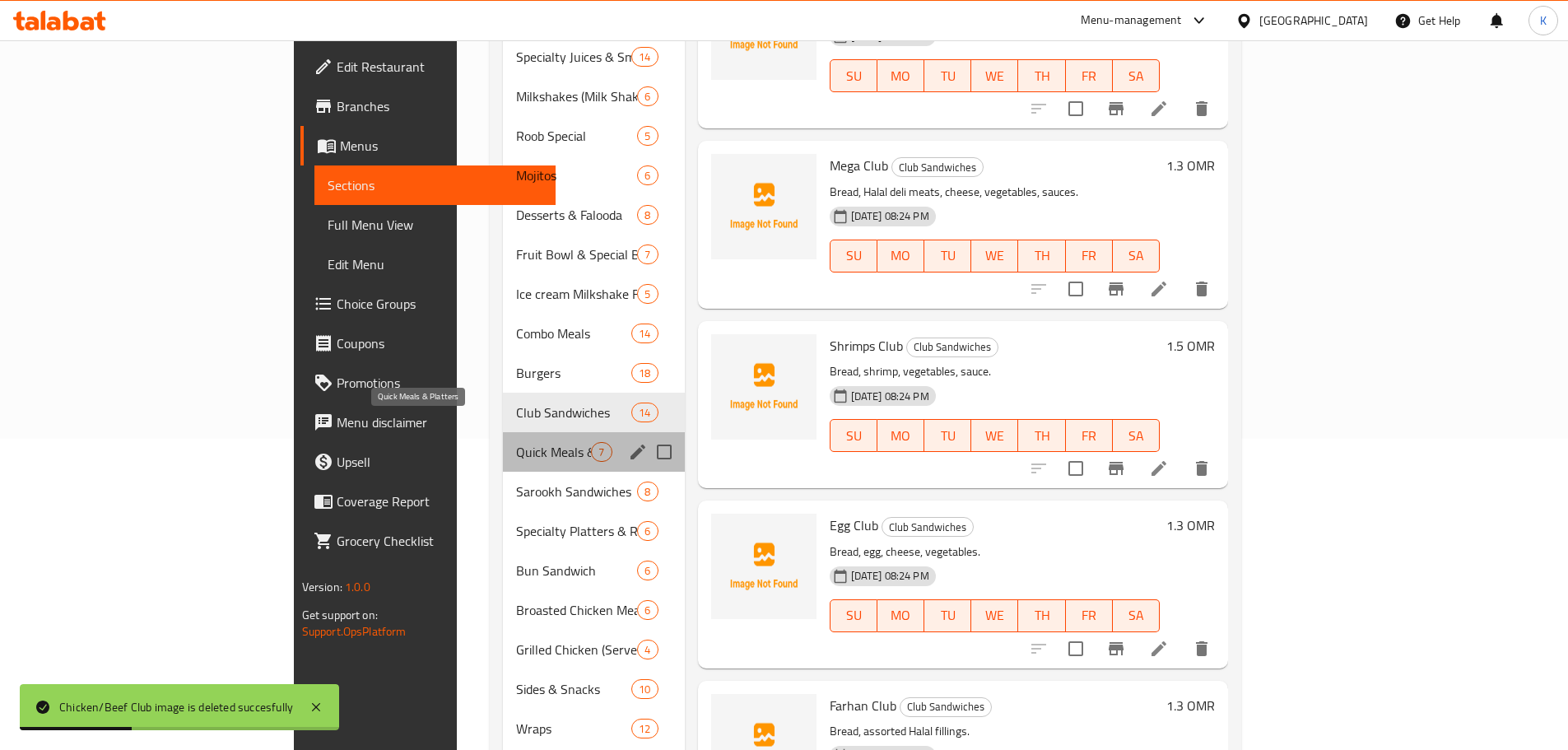
click at [516, 442] on span "Quick Meals & Platters" at bounding box center [553, 451] width 75 height 20
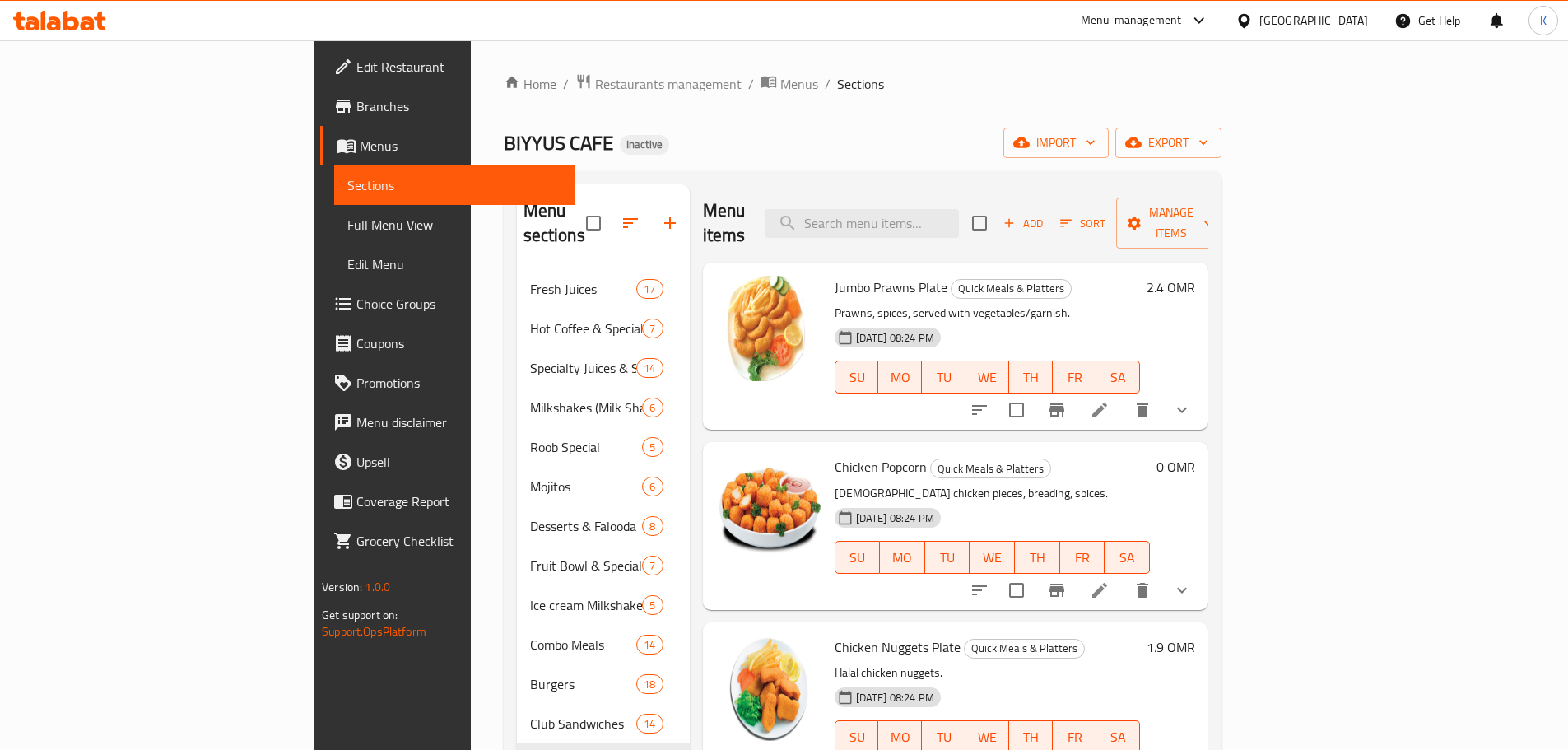
click at [835, 275] on span "Jumbo Prawns Plate" at bounding box center [891, 288] width 113 height 25
copy h6 "Jumbo Prawns Plate"
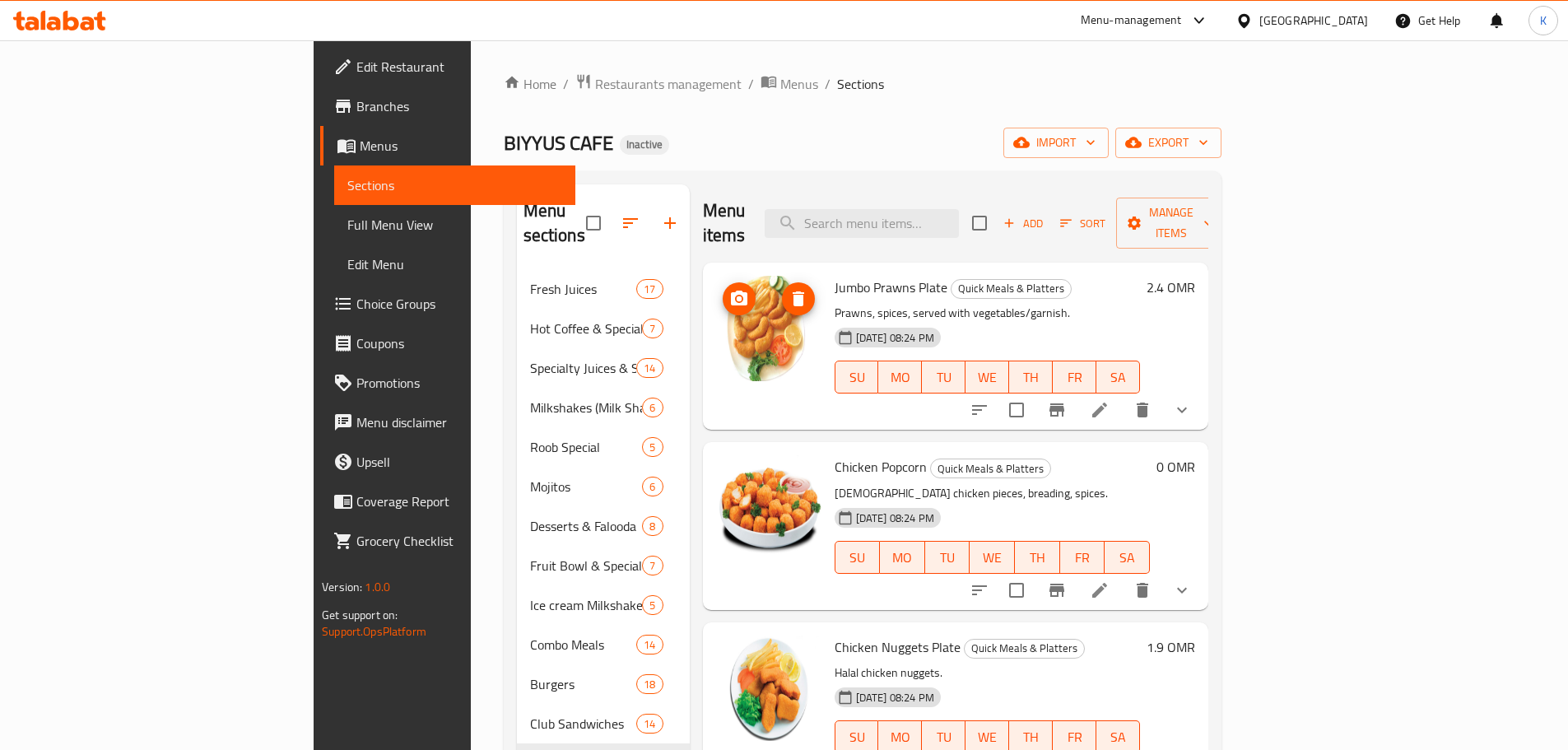
click at [793, 291] on icon "delete image" at bounding box center [799, 299] width 11 height 15
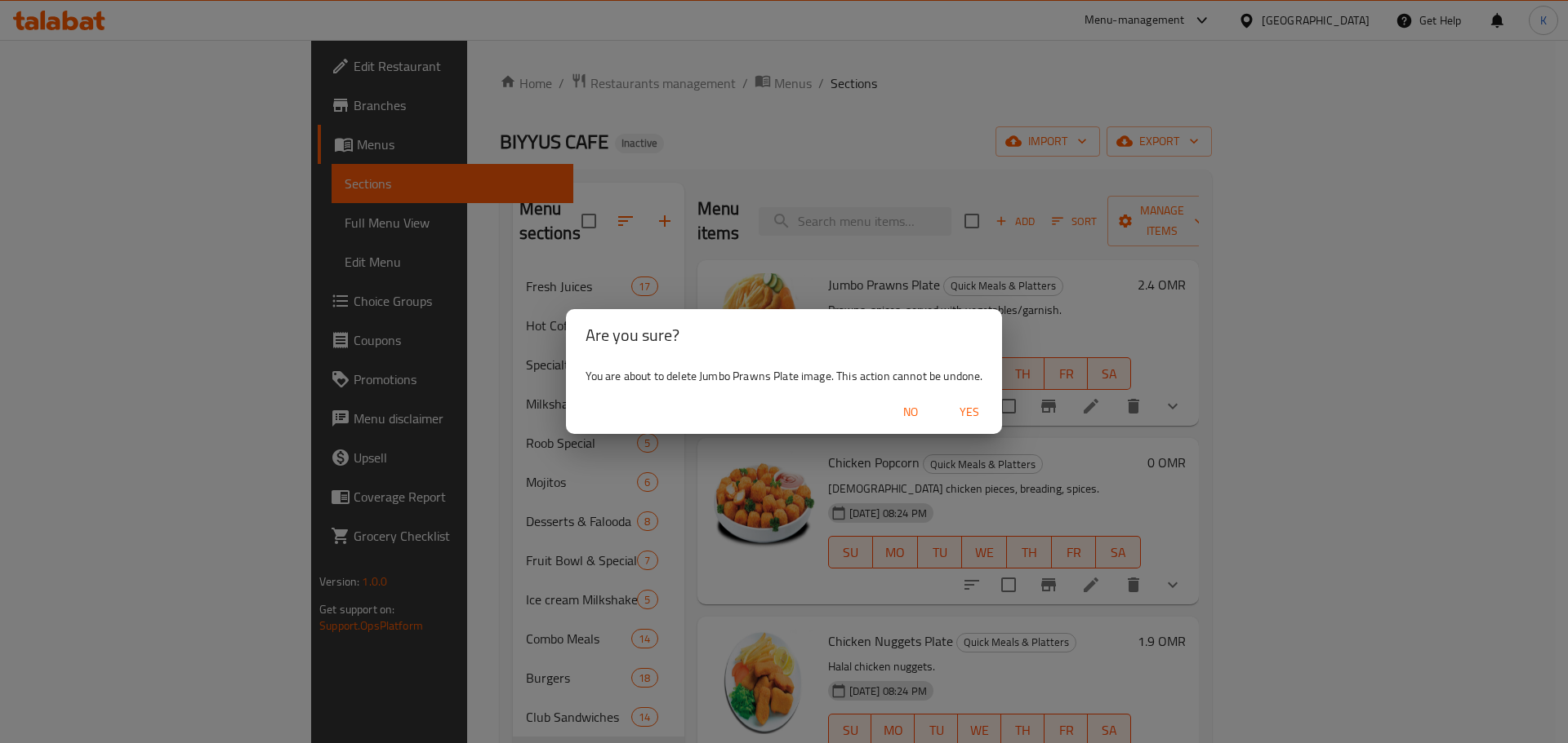
click at [972, 399] on button "Yes" at bounding box center [968, 412] width 53 height 30
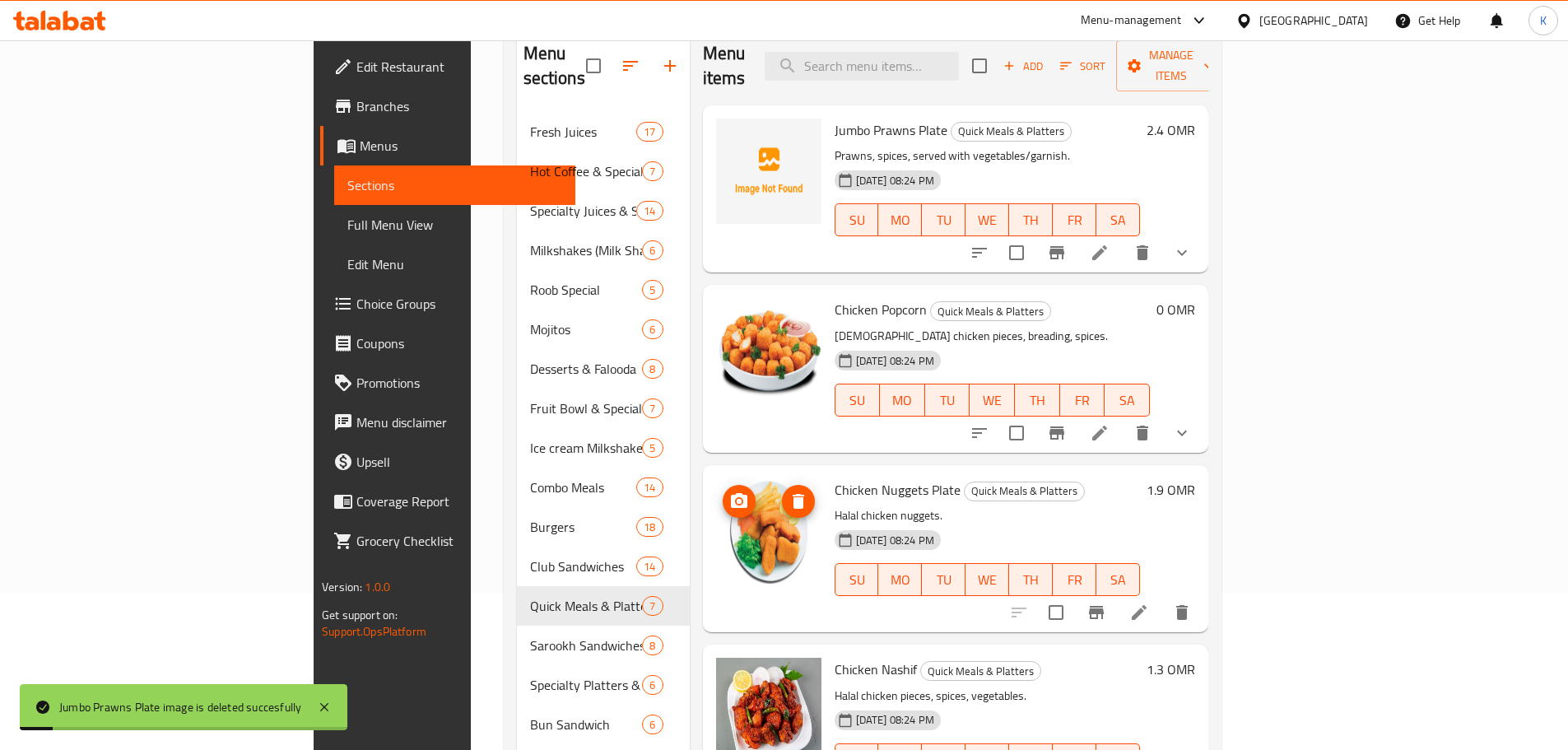
scroll to position [165, 0]
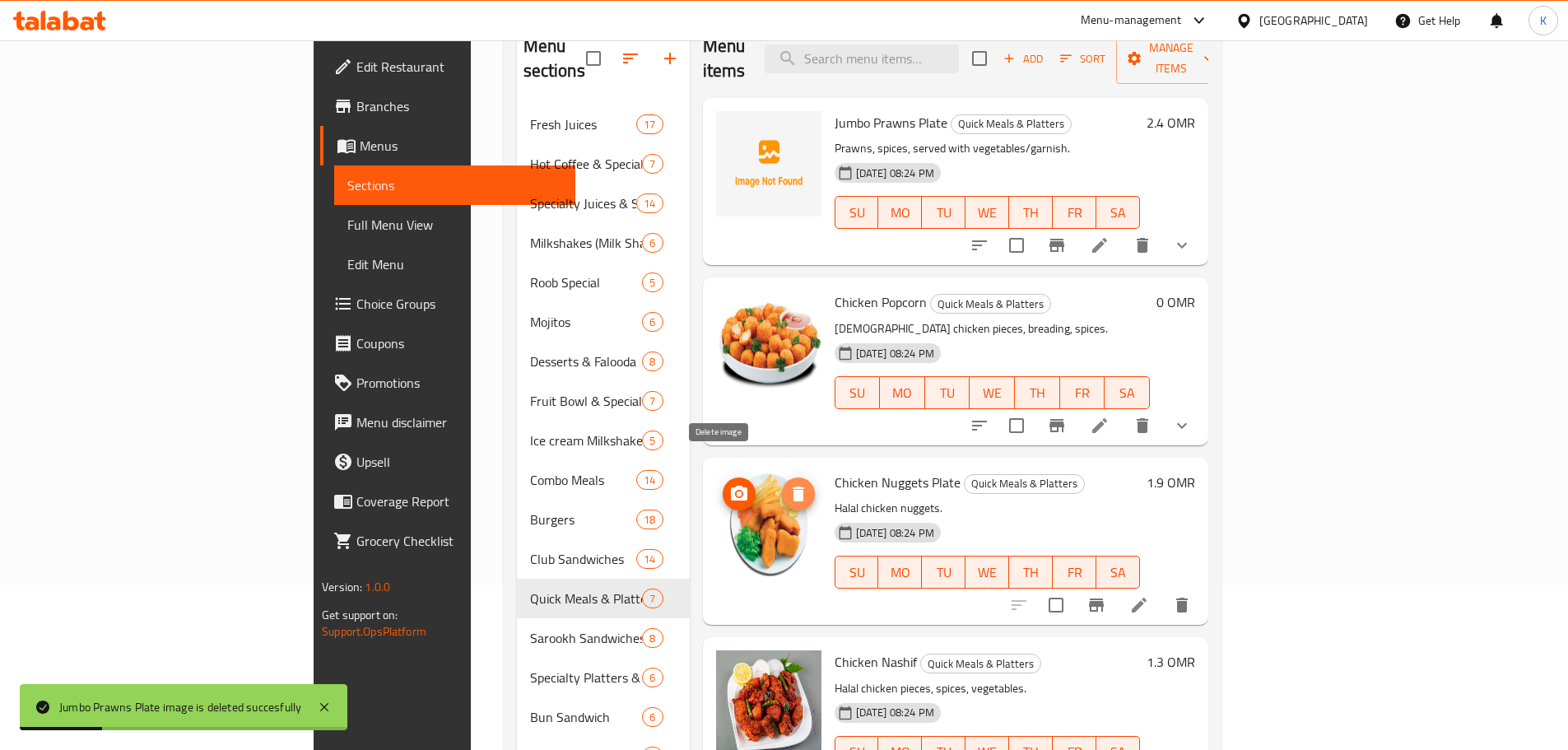
click at [793, 487] on icon "delete image" at bounding box center [799, 494] width 11 height 15
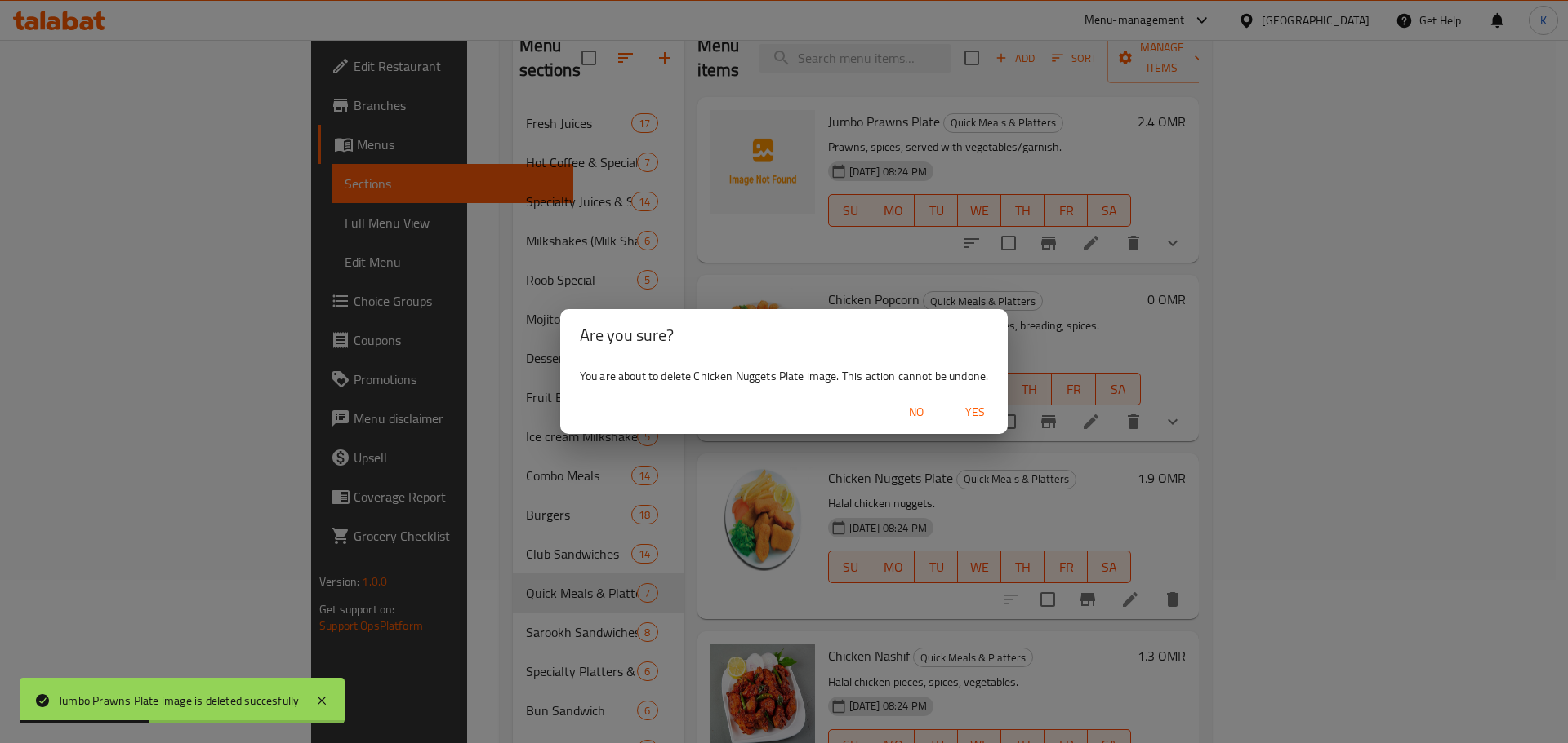
click at [971, 402] on span "Yes" at bounding box center [975, 412] width 39 height 20
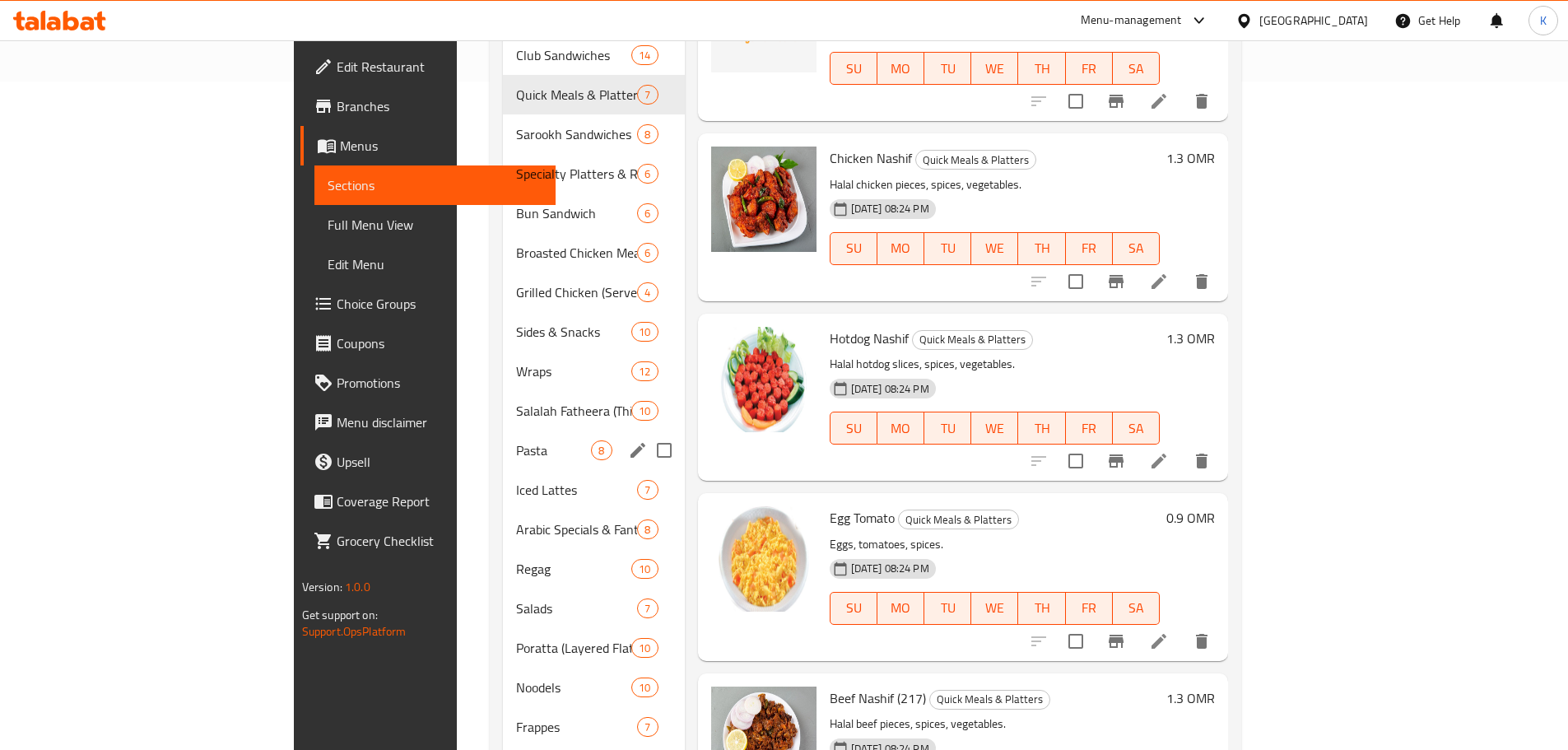
scroll to position [641, 0]
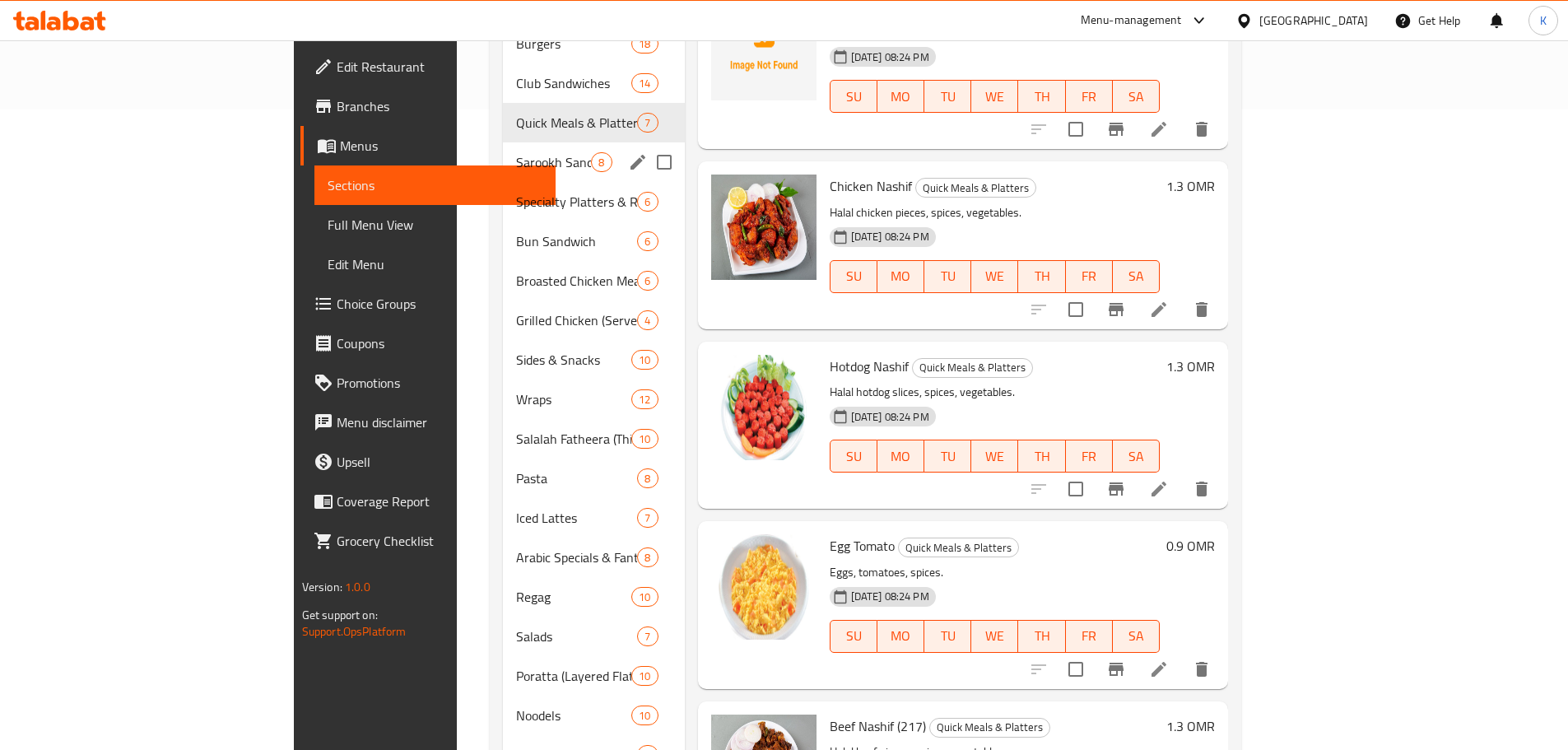
click at [503, 142] on div "Sarookh Sandwiches 8" at bounding box center [593, 162] width 181 height 39
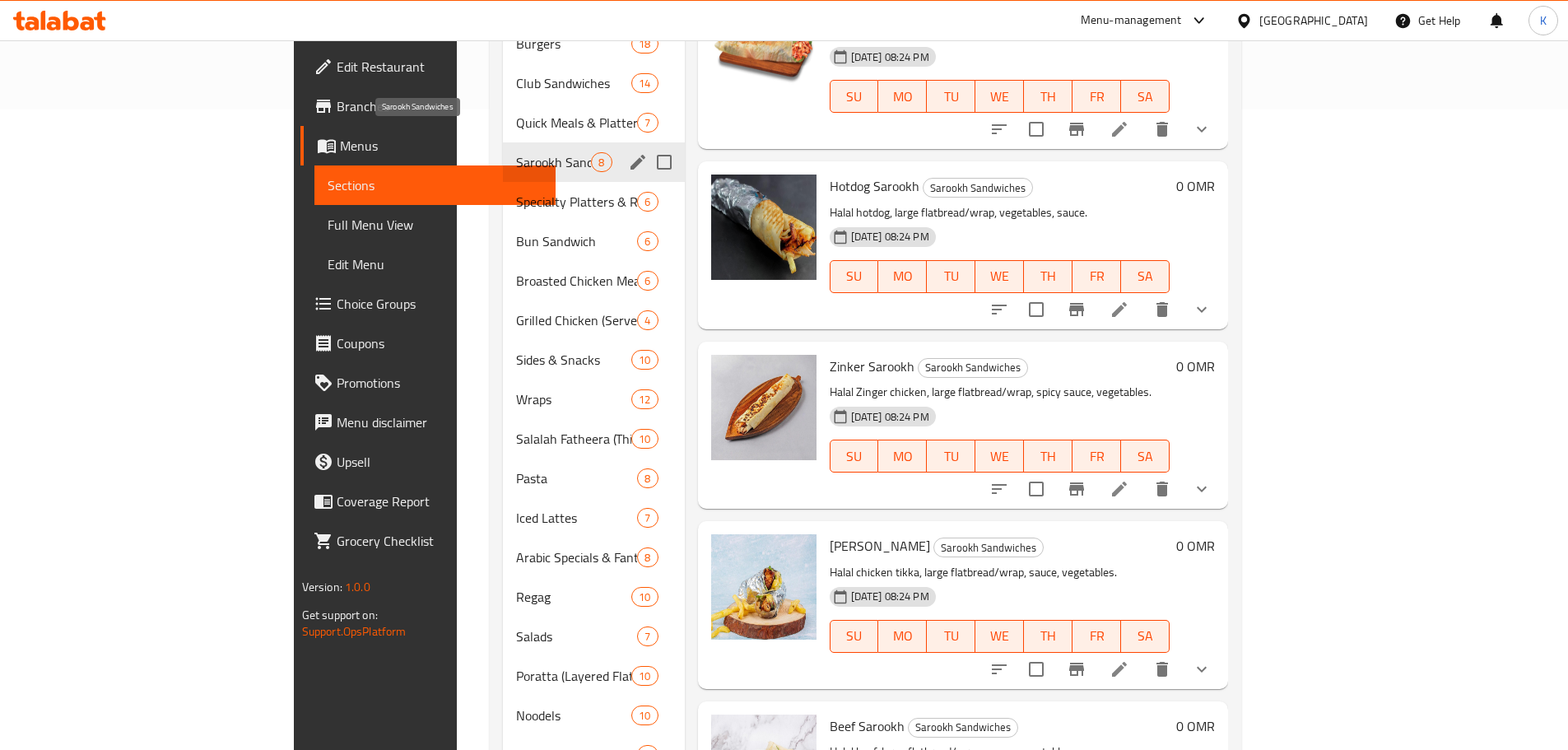
click at [516, 153] on span "Sarookh Sandwiches" at bounding box center [553, 162] width 75 height 20
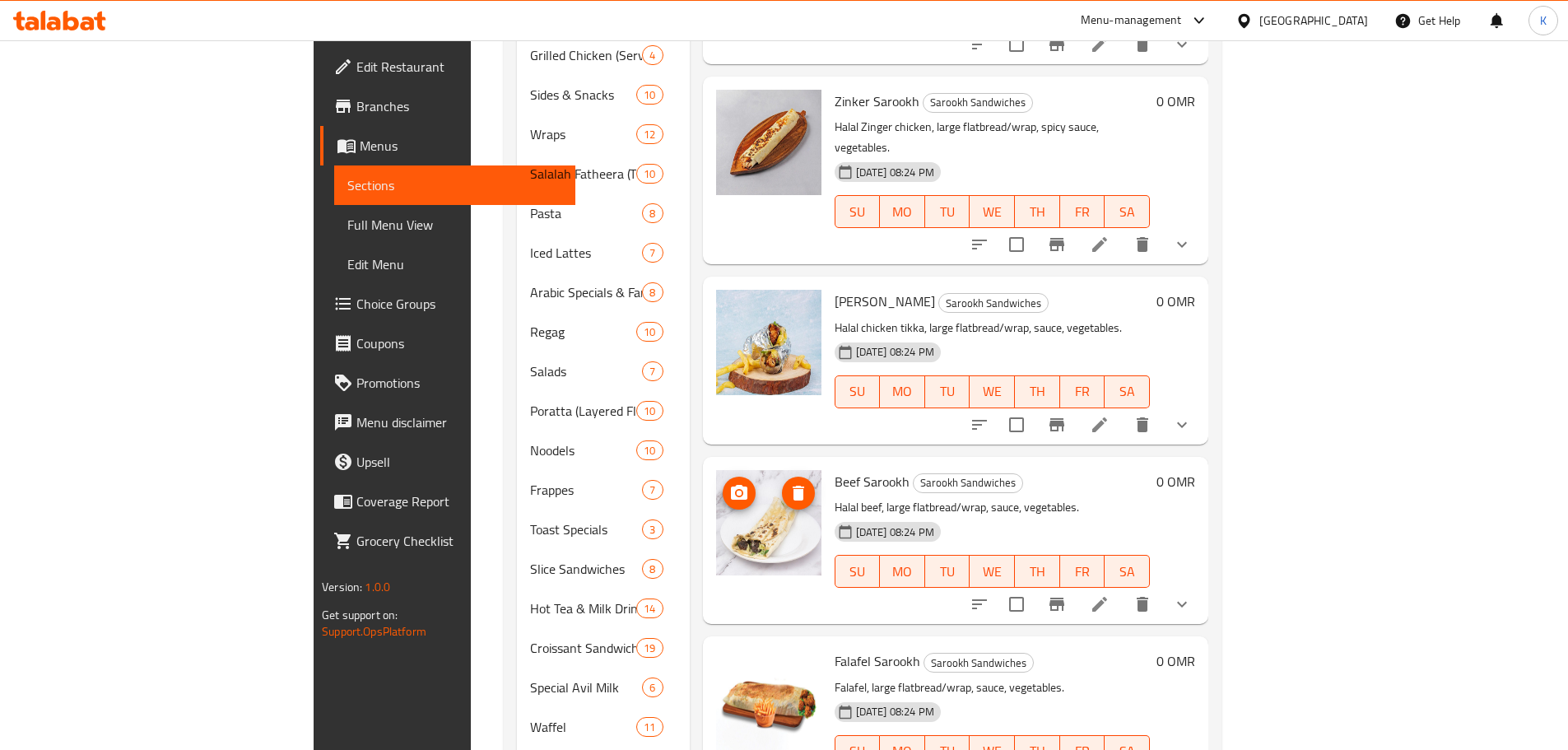
scroll to position [971, 0]
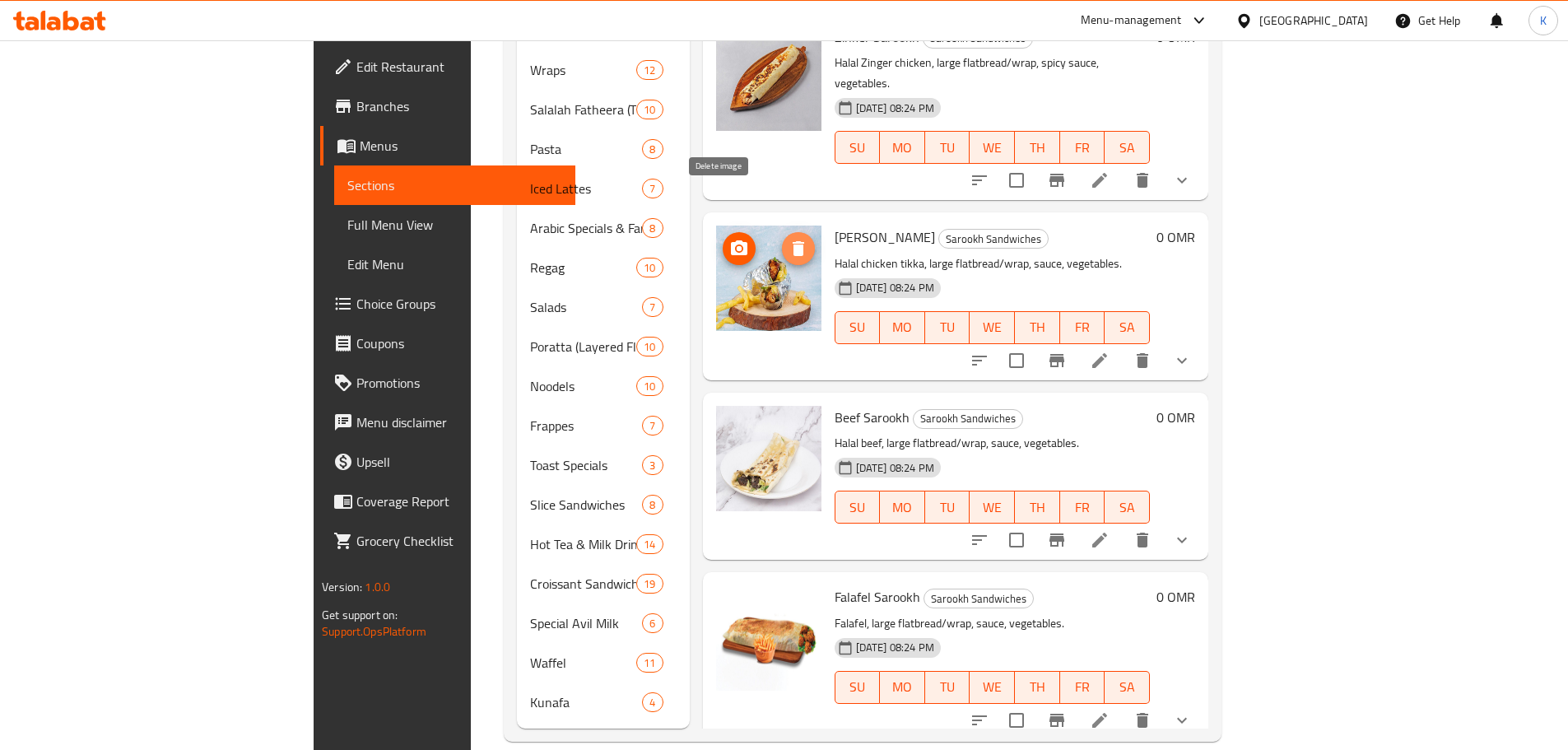
click at [793, 241] on icon "delete image" at bounding box center [799, 248] width 11 height 15
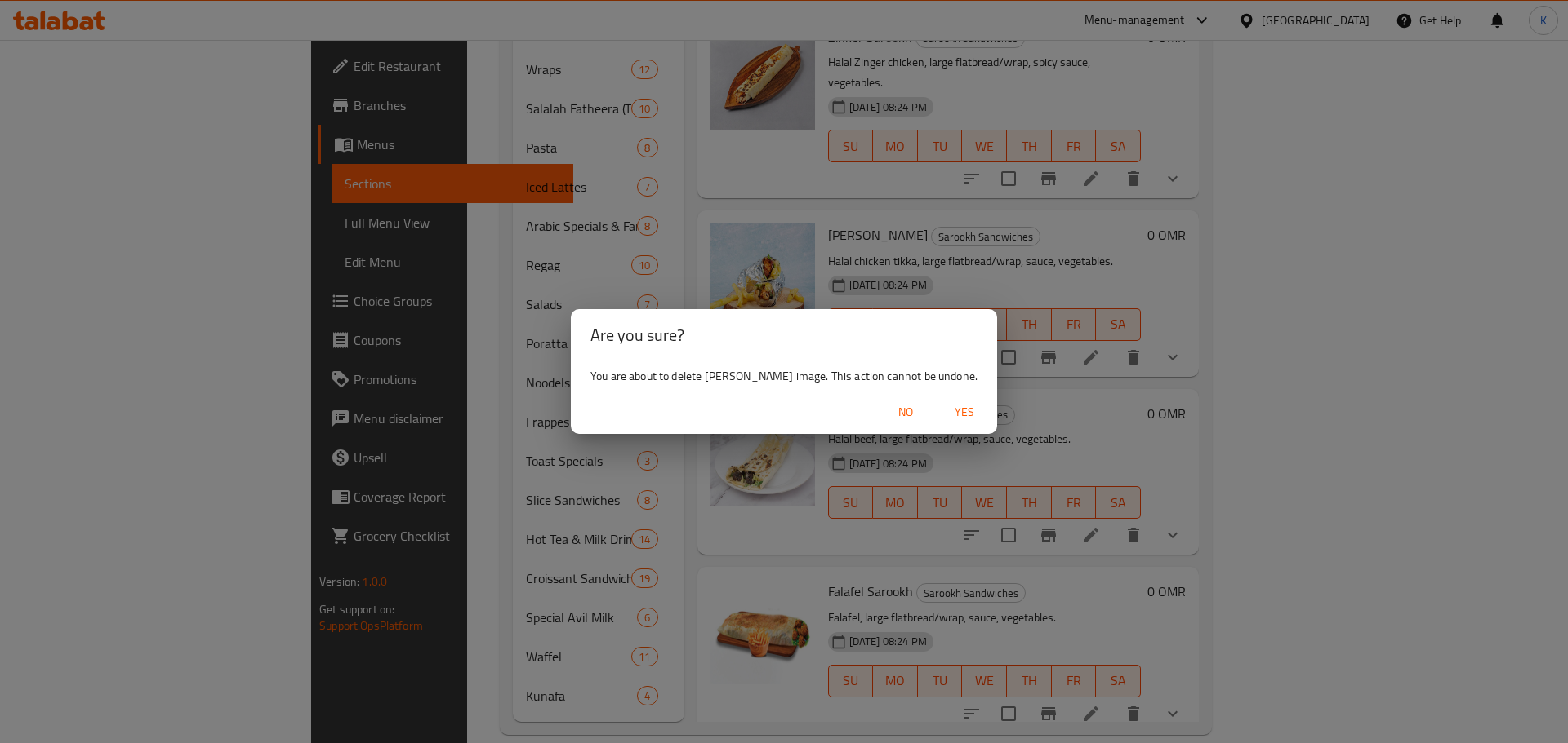
click at [952, 406] on span "Yes" at bounding box center [964, 412] width 39 height 20
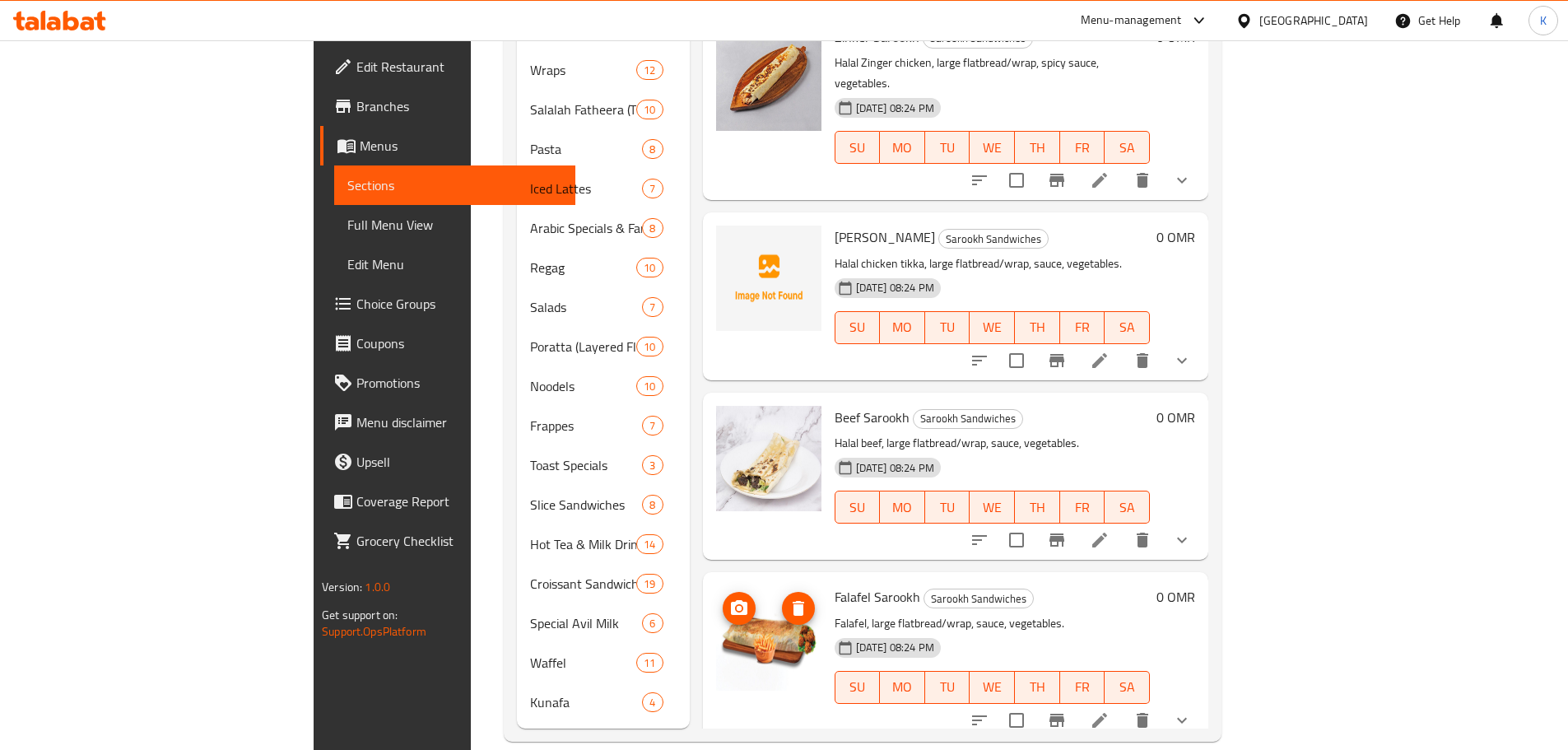
click at [782, 599] on span "delete image" at bounding box center [798, 609] width 33 height 20
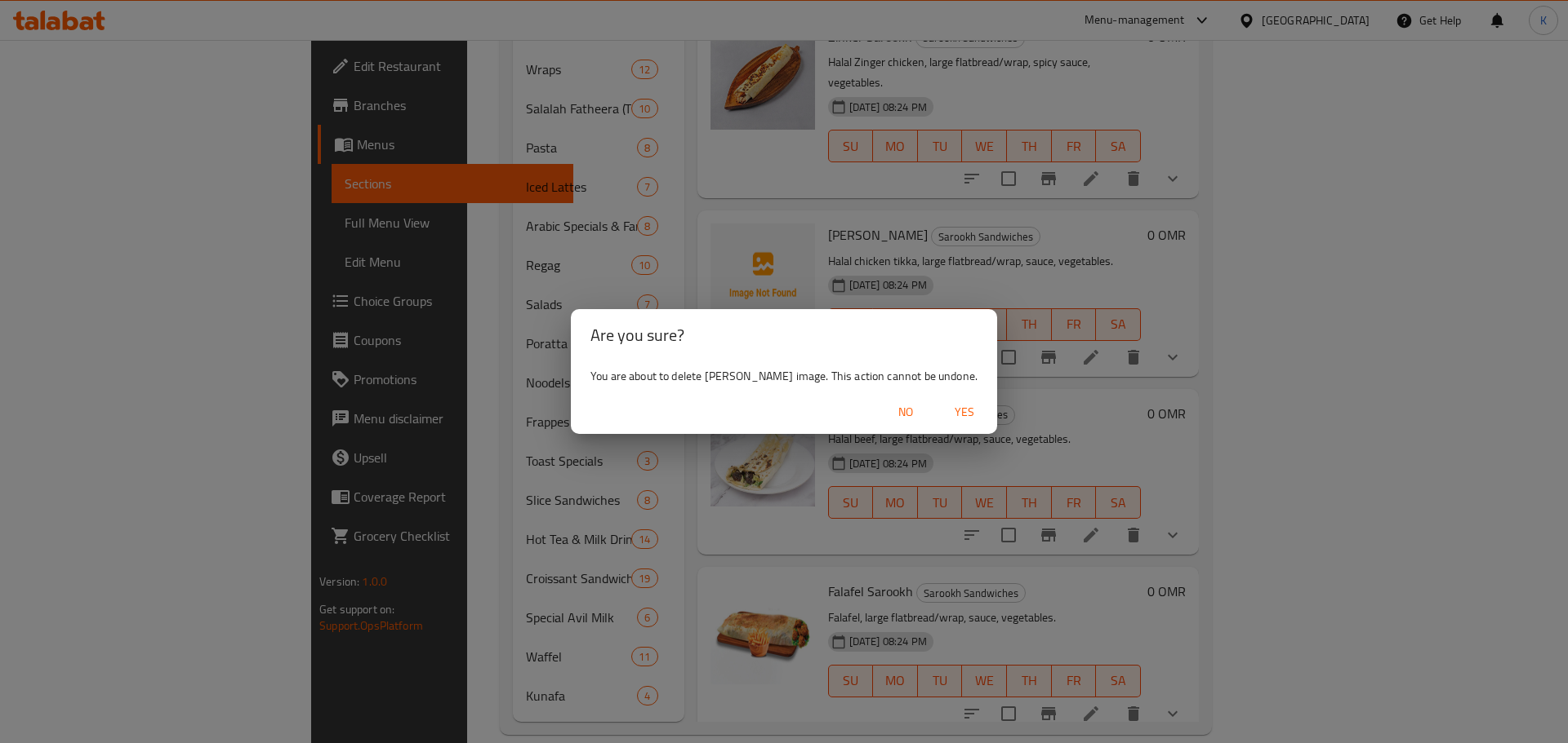
click at [953, 412] on span "Yes" at bounding box center [964, 412] width 39 height 20
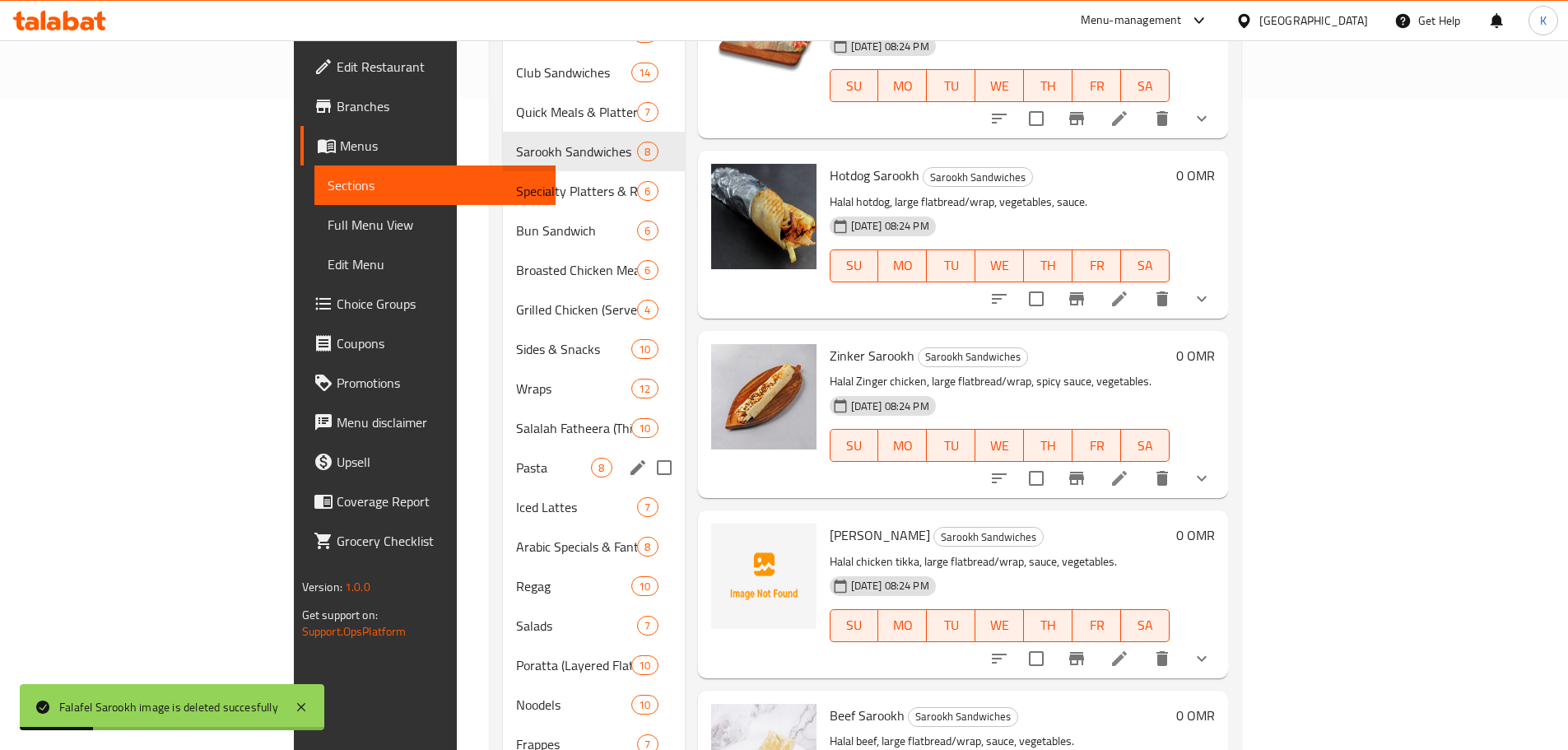
scroll to position [641, 0]
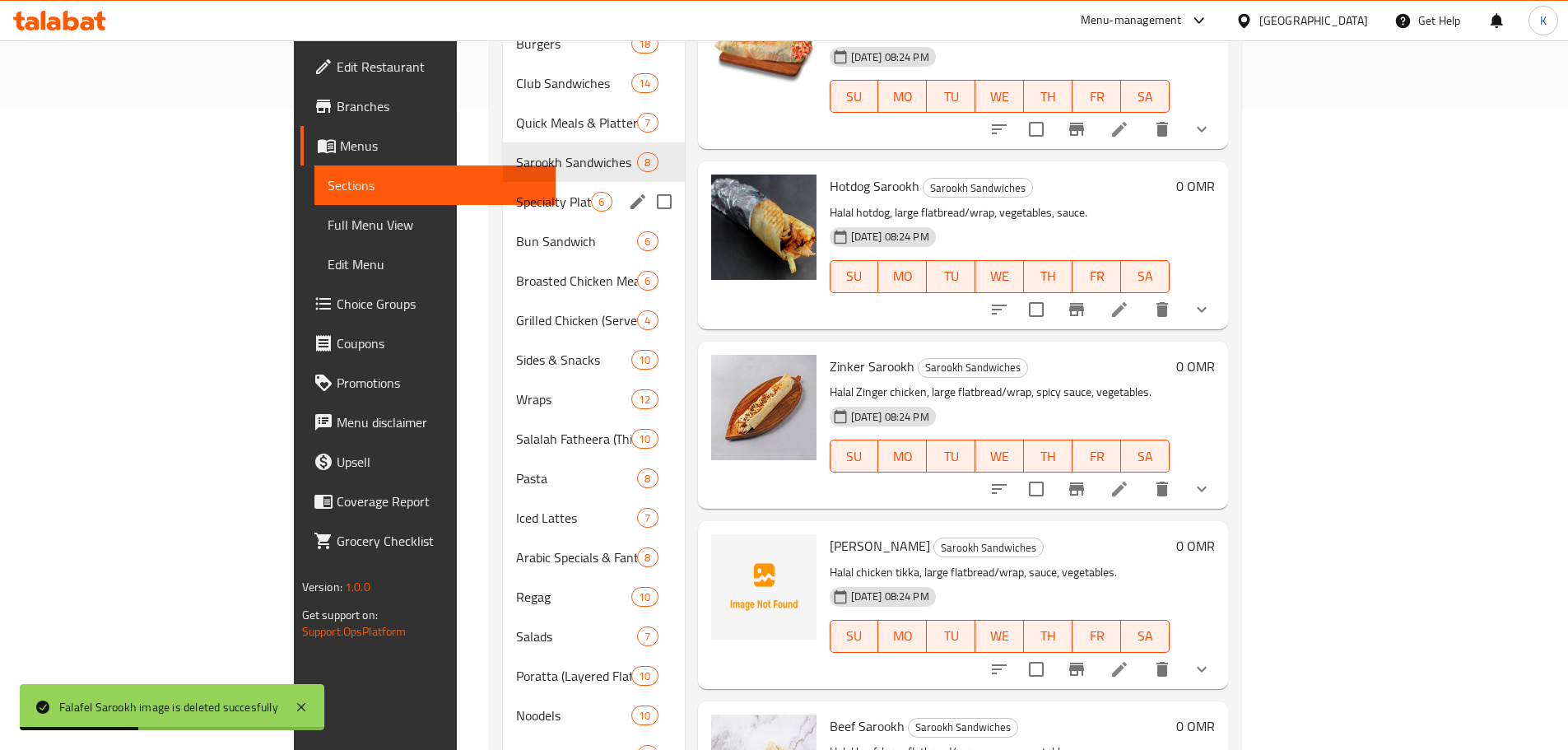
click at [503, 182] on div "Specialty Platters & Rolls 6" at bounding box center [593, 202] width 181 height 39
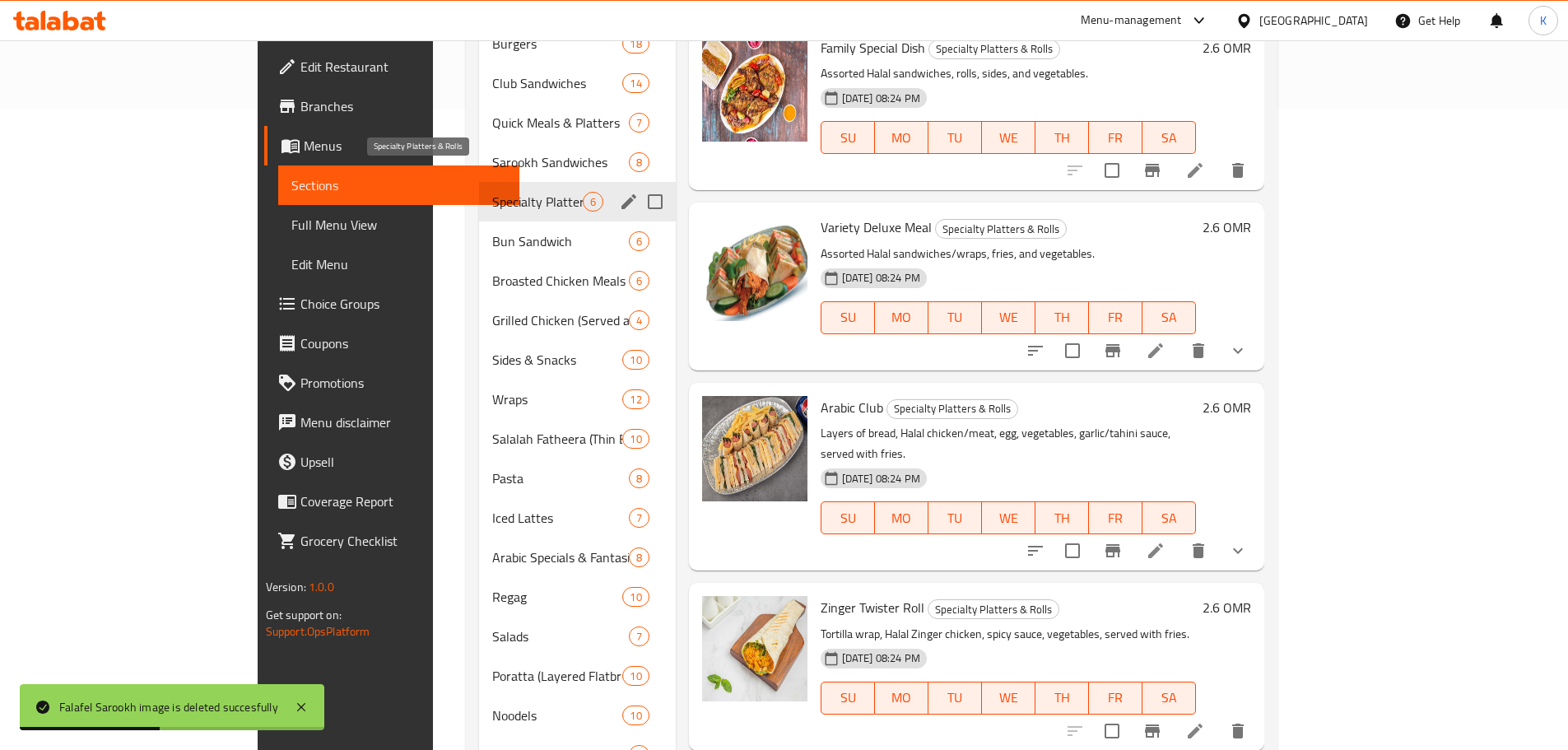
click at [492, 192] on span "Specialty Platters & Rolls" at bounding box center [537, 201] width 89 height 20
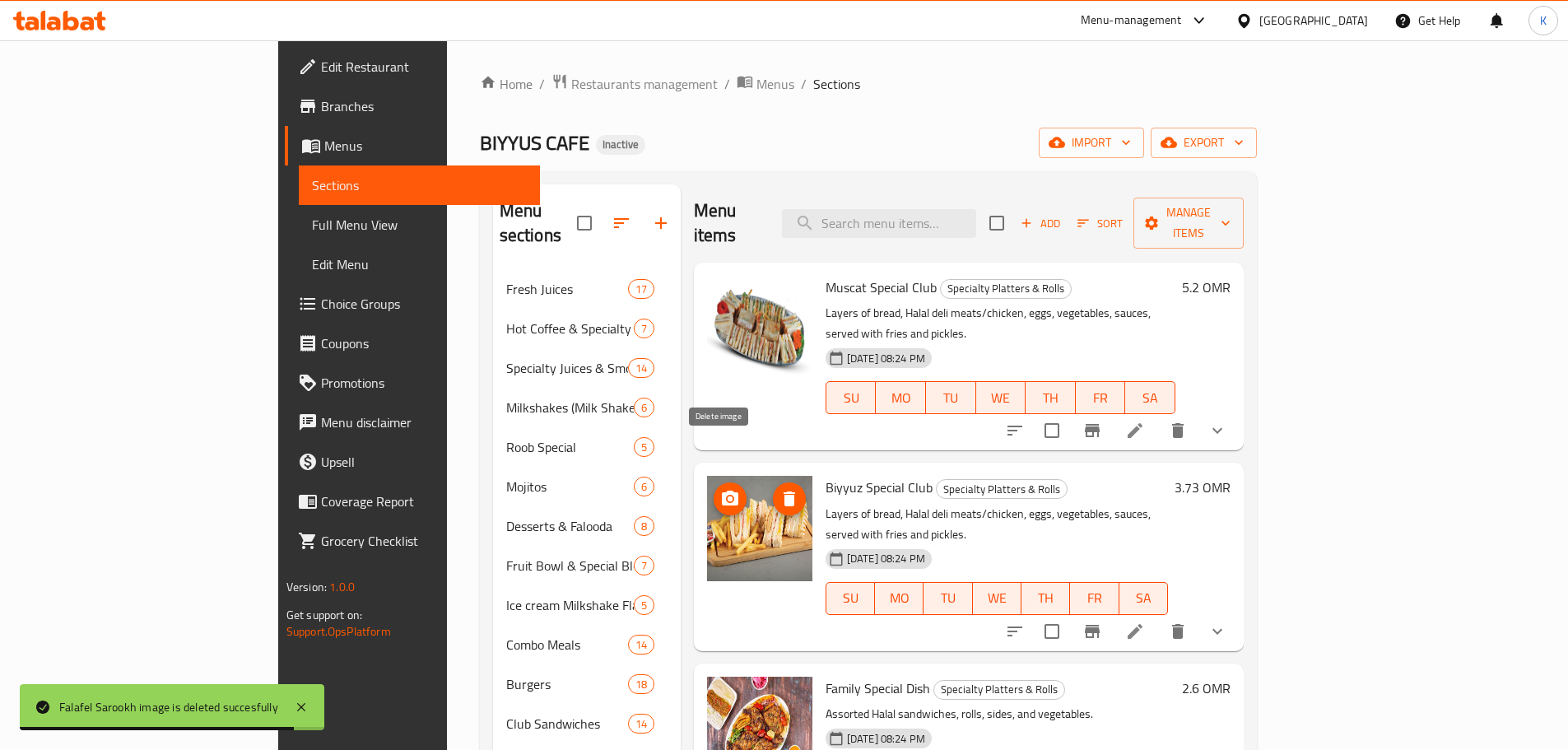
click at [779, 489] on icon "delete image" at bounding box center [789, 499] width 20 height 20
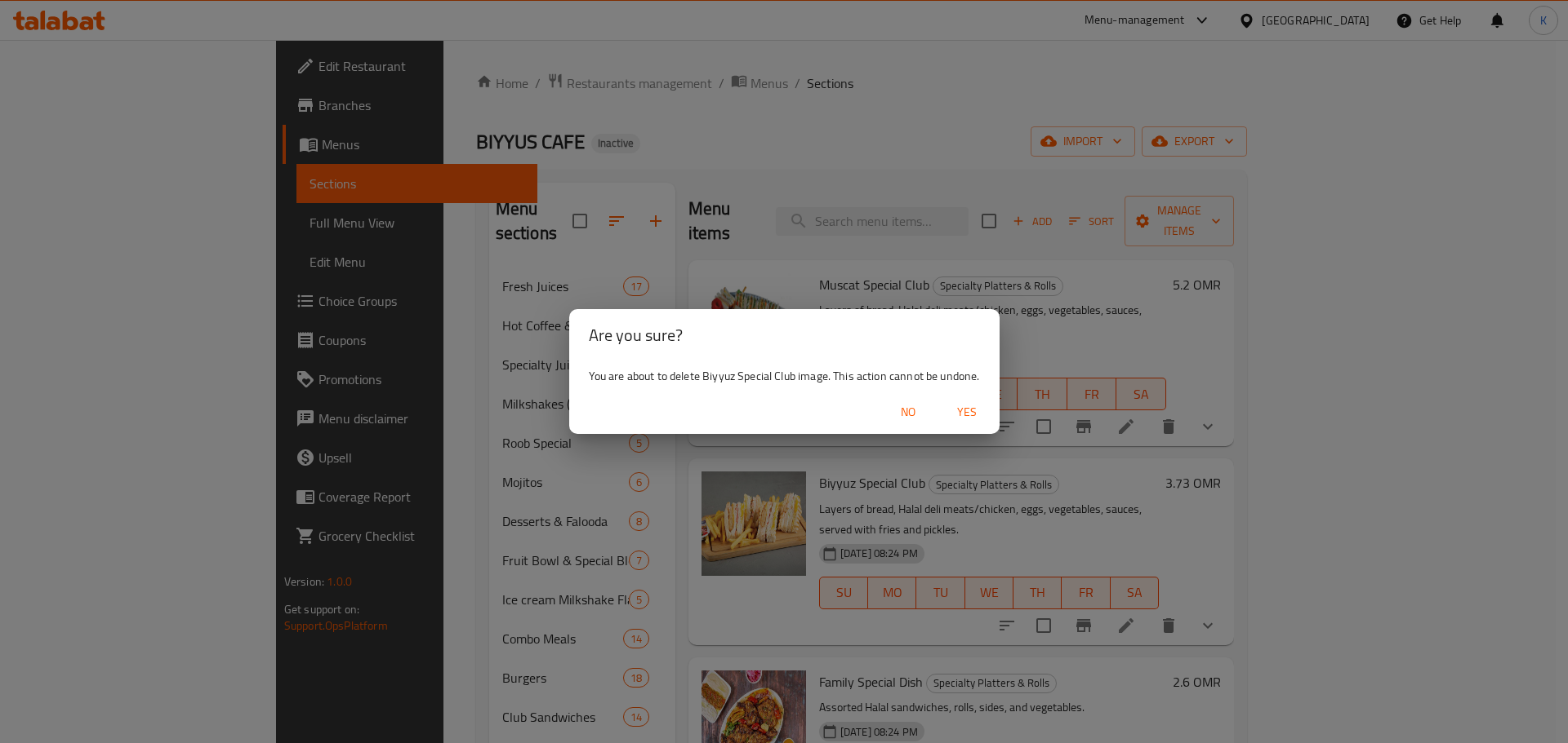
click at [968, 410] on span "Yes" at bounding box center [967, 412] width 39 height 20
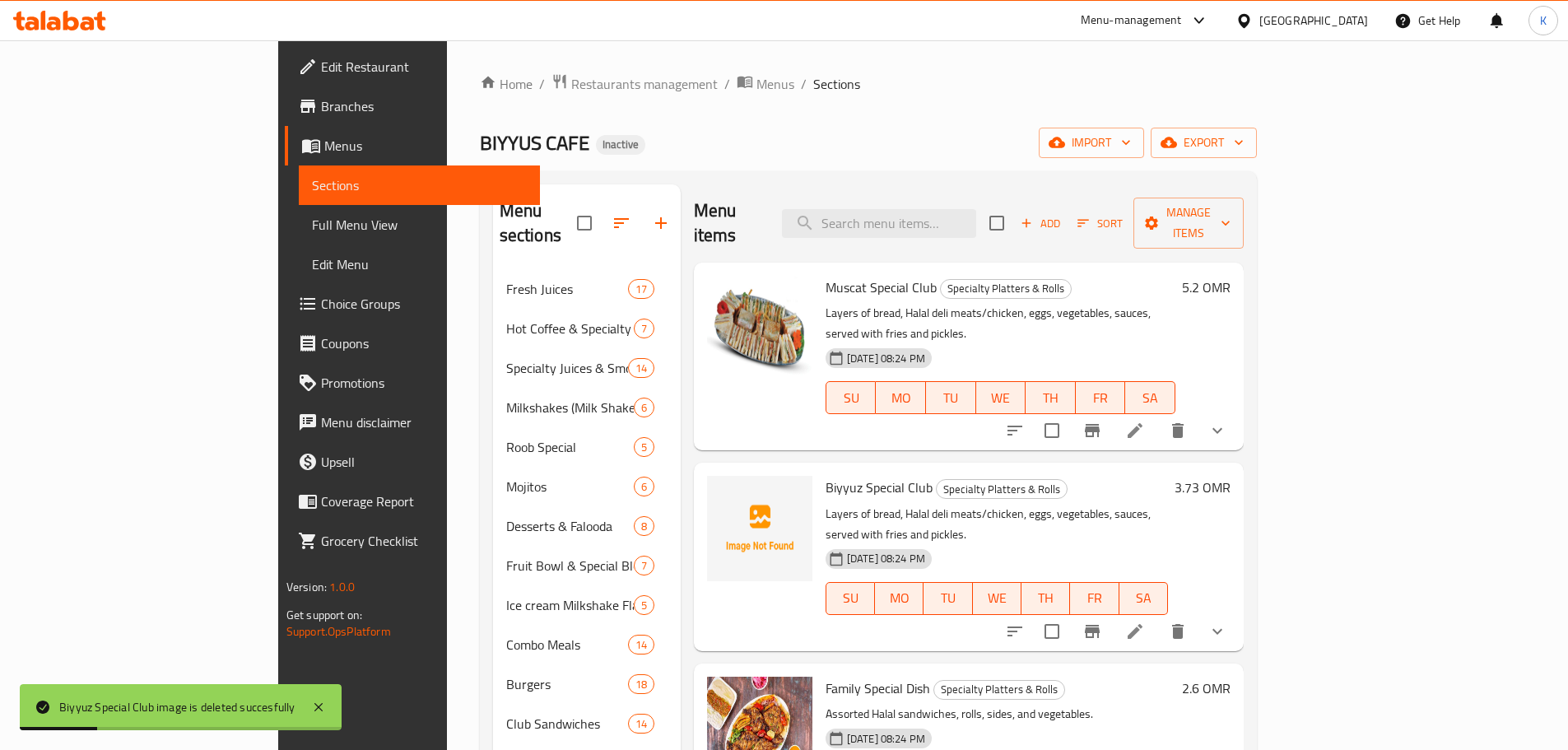
click at [826, 475] on span "Biyyuz Special Club" at bounding box center [879, 488] width 107 height 25
copy span "Biyyuz"
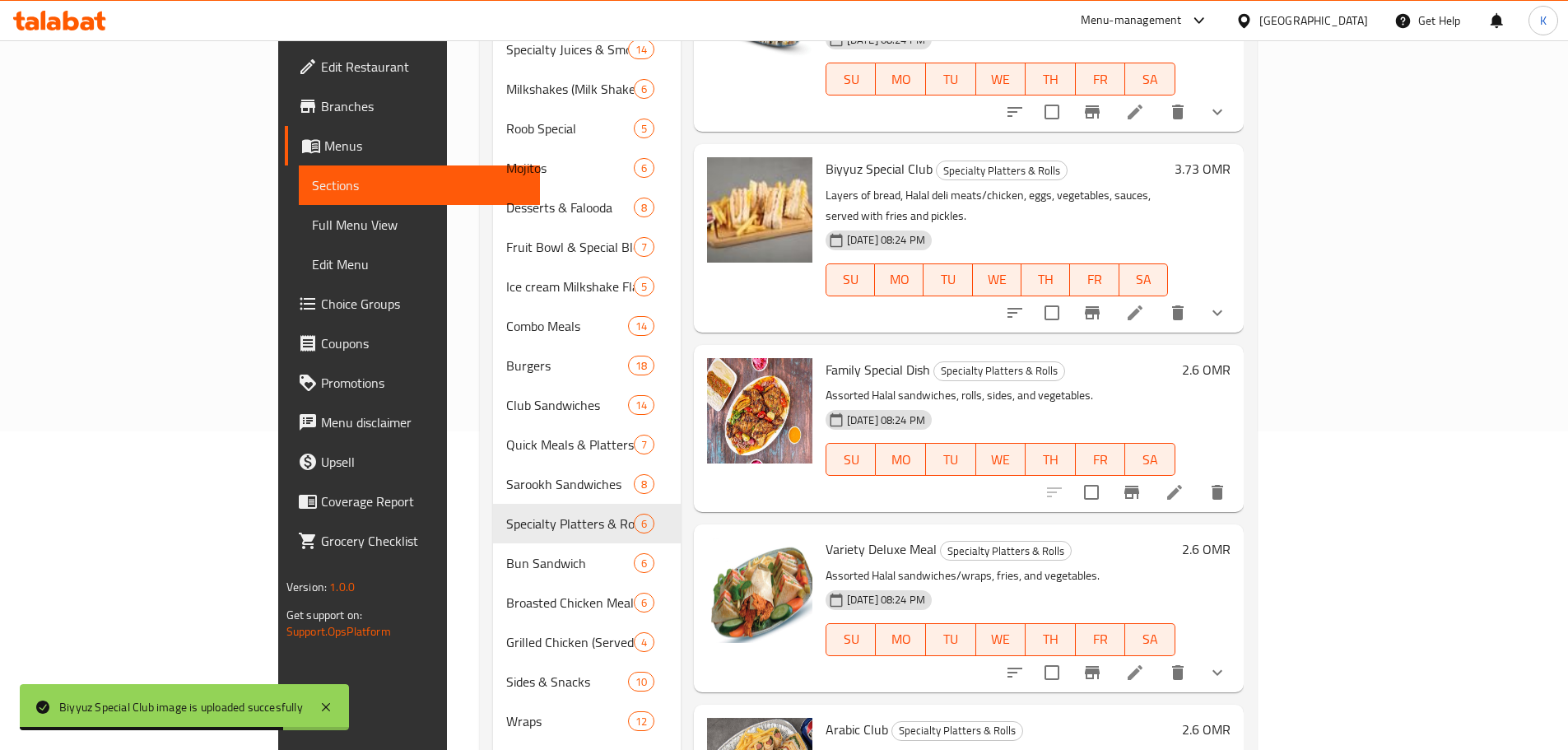
scroll to position [412, 0]
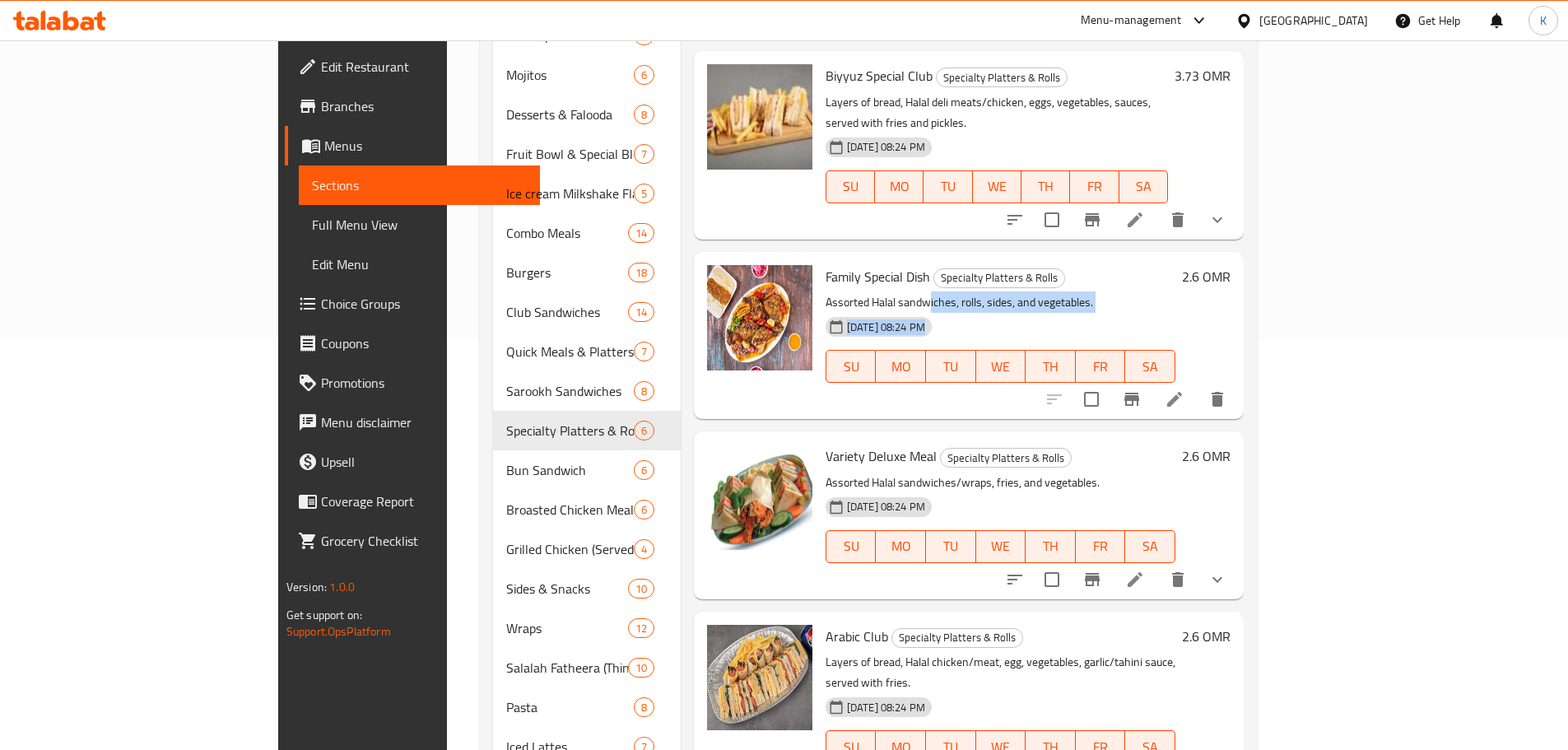
drag, startPoint x: 861, startPoint y: 226, endPoint x: 1078, endPoint y: 245, distance: 217.8
click at [1078, 259] on div "Family Special Dish Specialty Platters & Rolls Assorted Halal sandwiches, rolls…" at bounding box center [1001, 336] width 363 height 154
click at [773, 278] on span "delete image" at bounding box center [789, 288] width 33 height 20
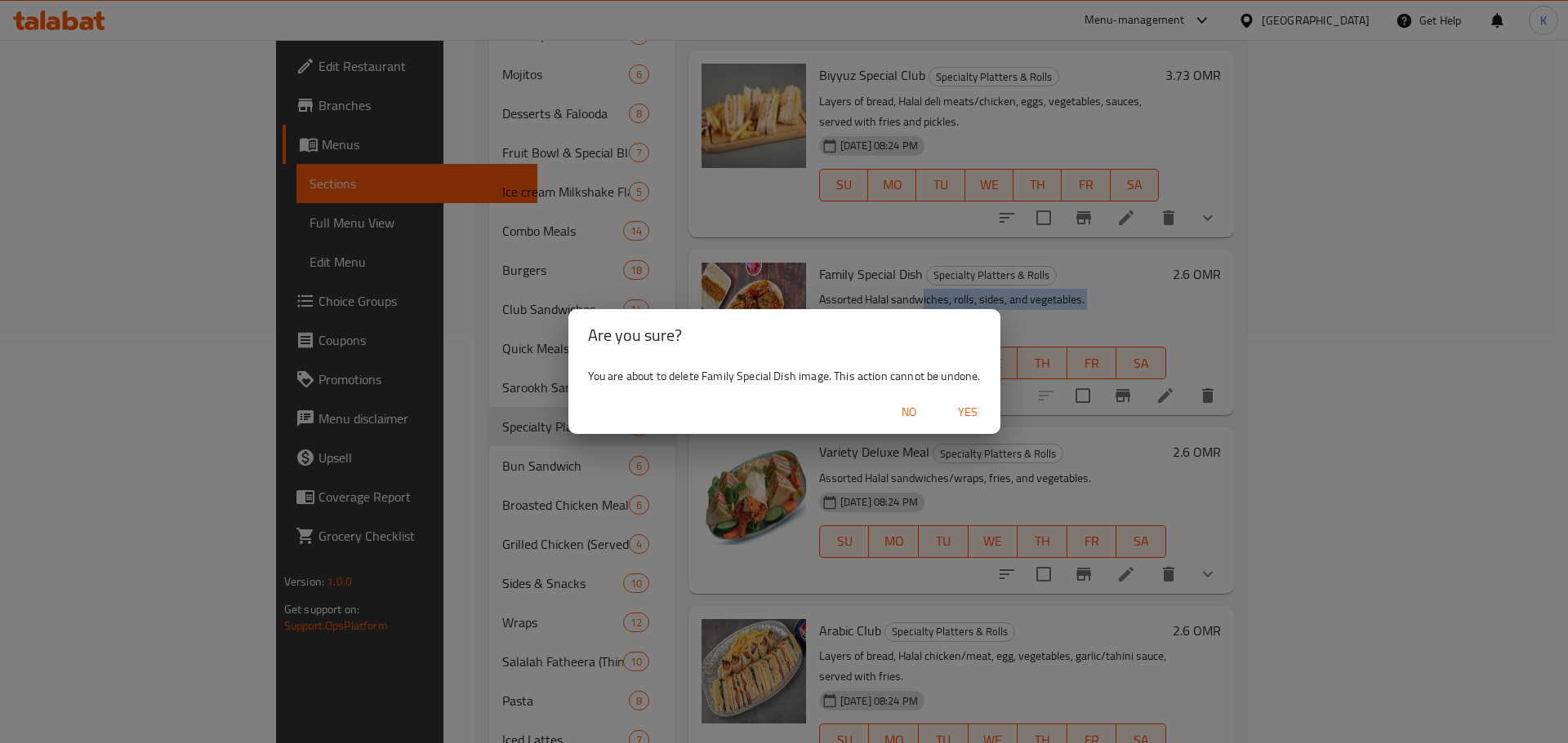
click at [968, 404] on span "Yes" at bounding box center [968, 412] width 39 height 20
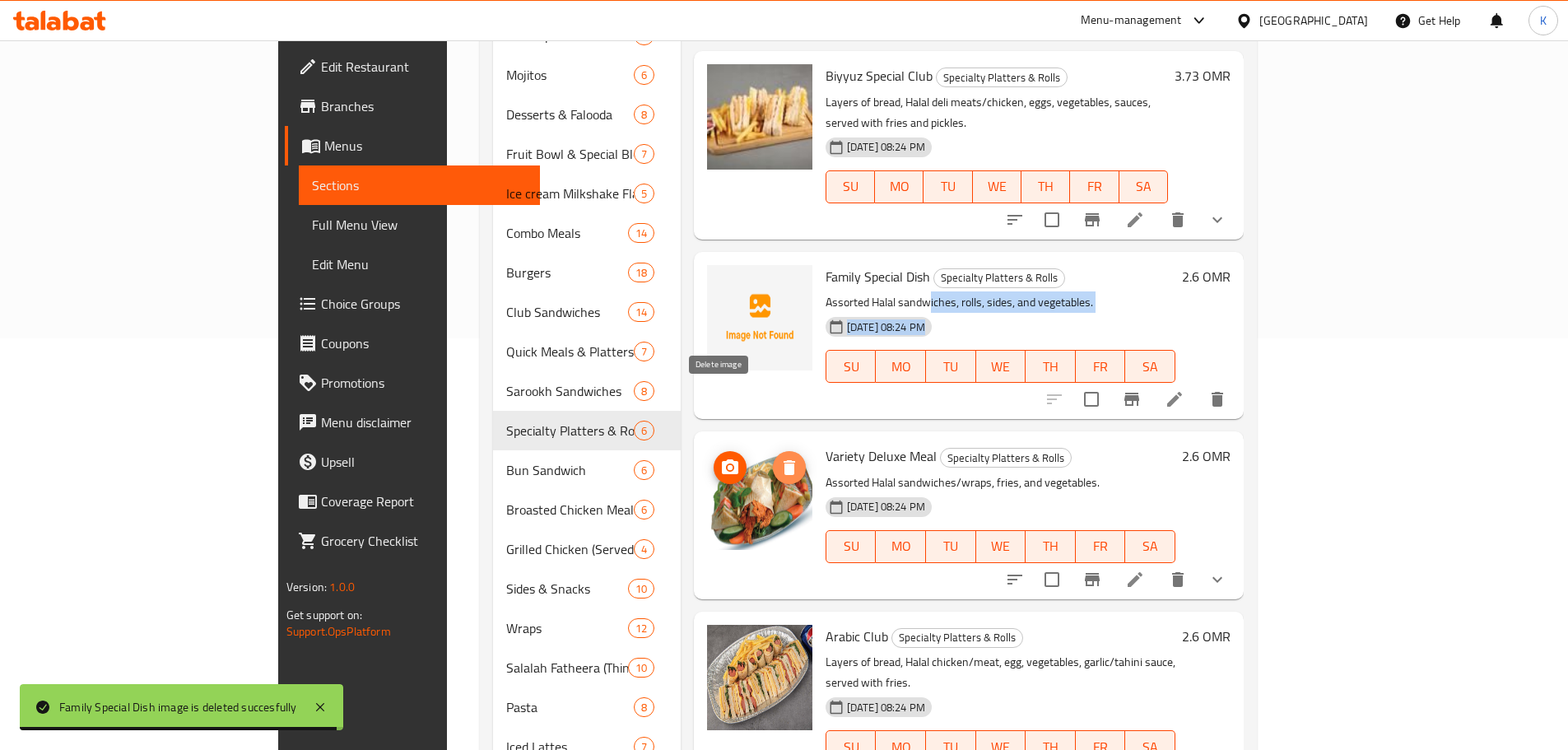
click at [779, 458] on icon "delete image" at bounding box center [789, 467] width 20 height 20
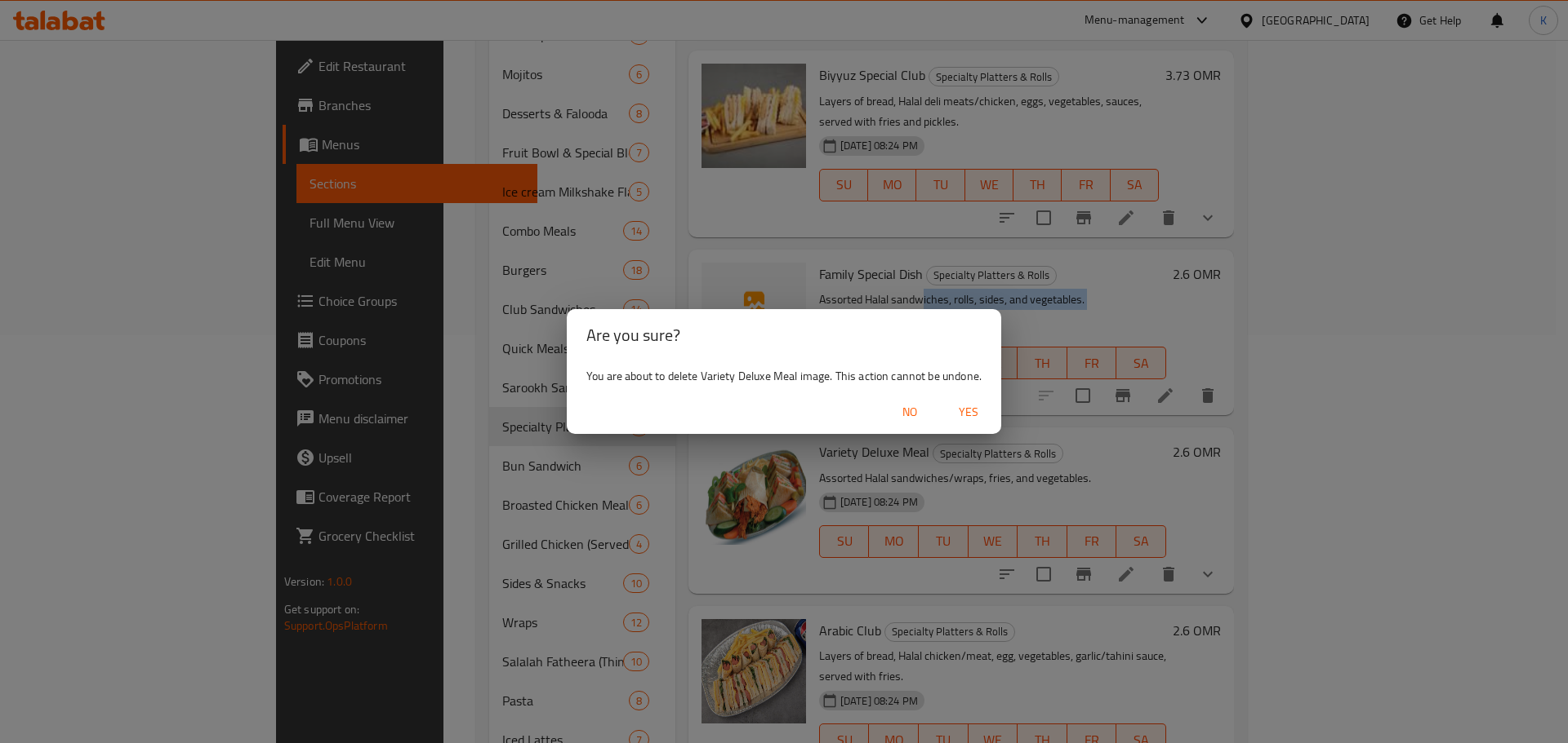
click at [908, 409] on span "No" at bounding box center [909, 412] width 39 height 20
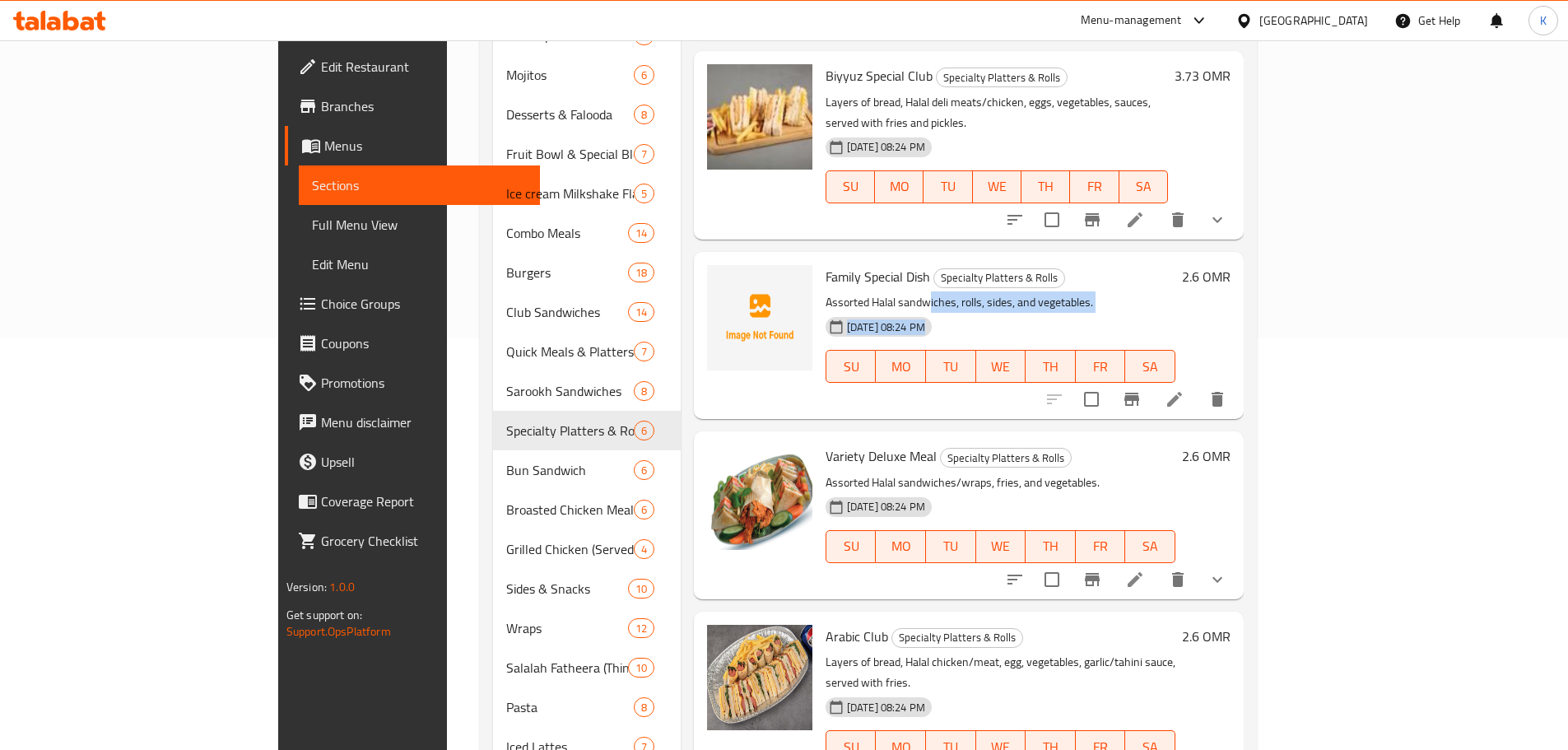
click at [1083, 259] on div "Family Special Dish Specialty Platters & Rolls Assorted Halal sandwiches, rolls…" at bounding box center [1001, 336] width 363 height 154
click at [826, 264] on span "Family Special Dish" at bounding box center [878, 276] width 104 height 25
click at [1141, 259] on div "Family Special Dish Specialty Platters & Rolls Assorted Halal sandwiches, rolls…" at bounding box center [1001, 336] width 363 height 154
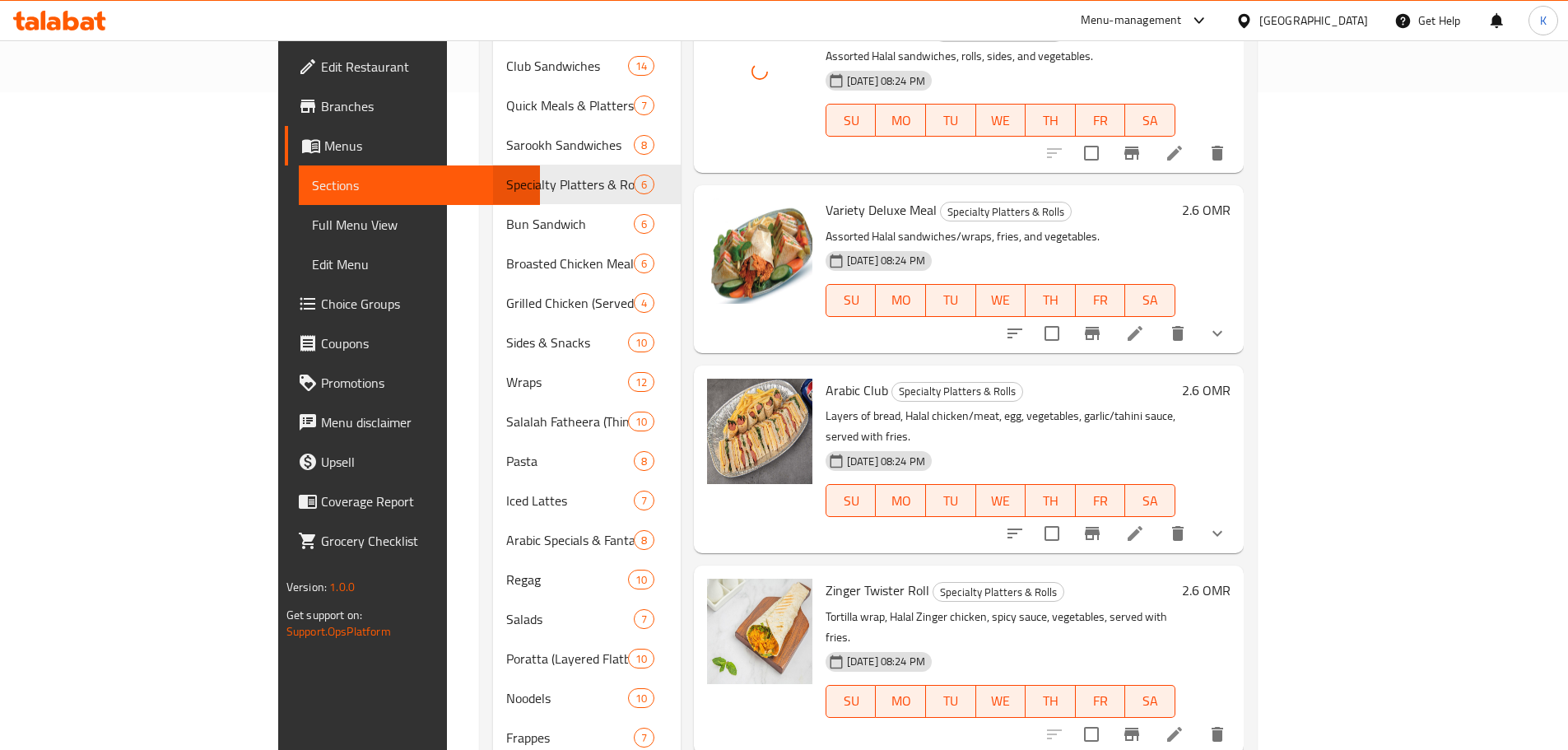
scroll to position [659, 0]
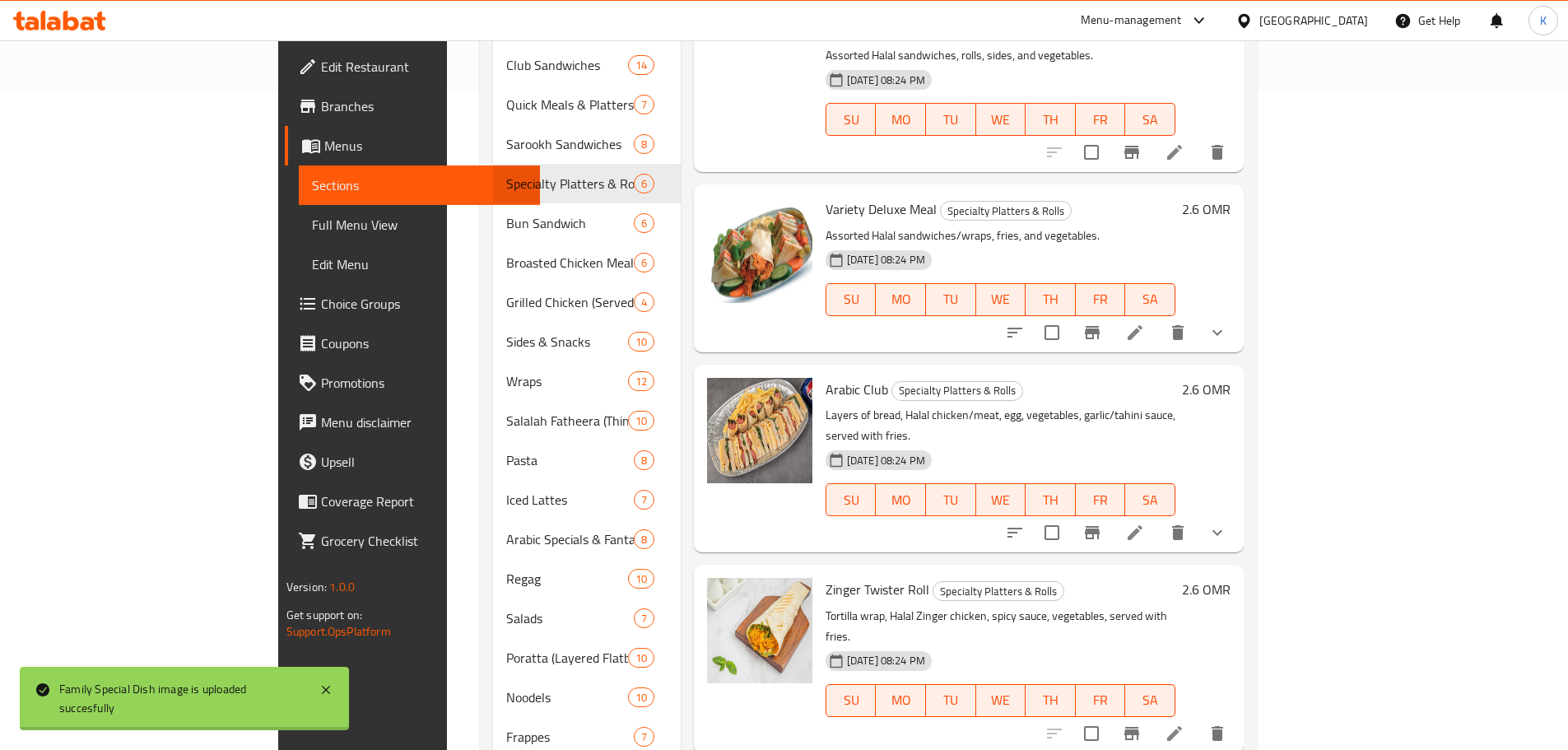
drag, startPoint x: 1093, startPoint y: 529, endPoint x: 730, endPoint y: 529, distance: 363.0
click at [819, 571] on div "Zinger Twister Roll Specialty Platters & Rolls Tortilla wrap, Halal Zinger chic…" at bounding box center [1001, 659] width 363 height 175
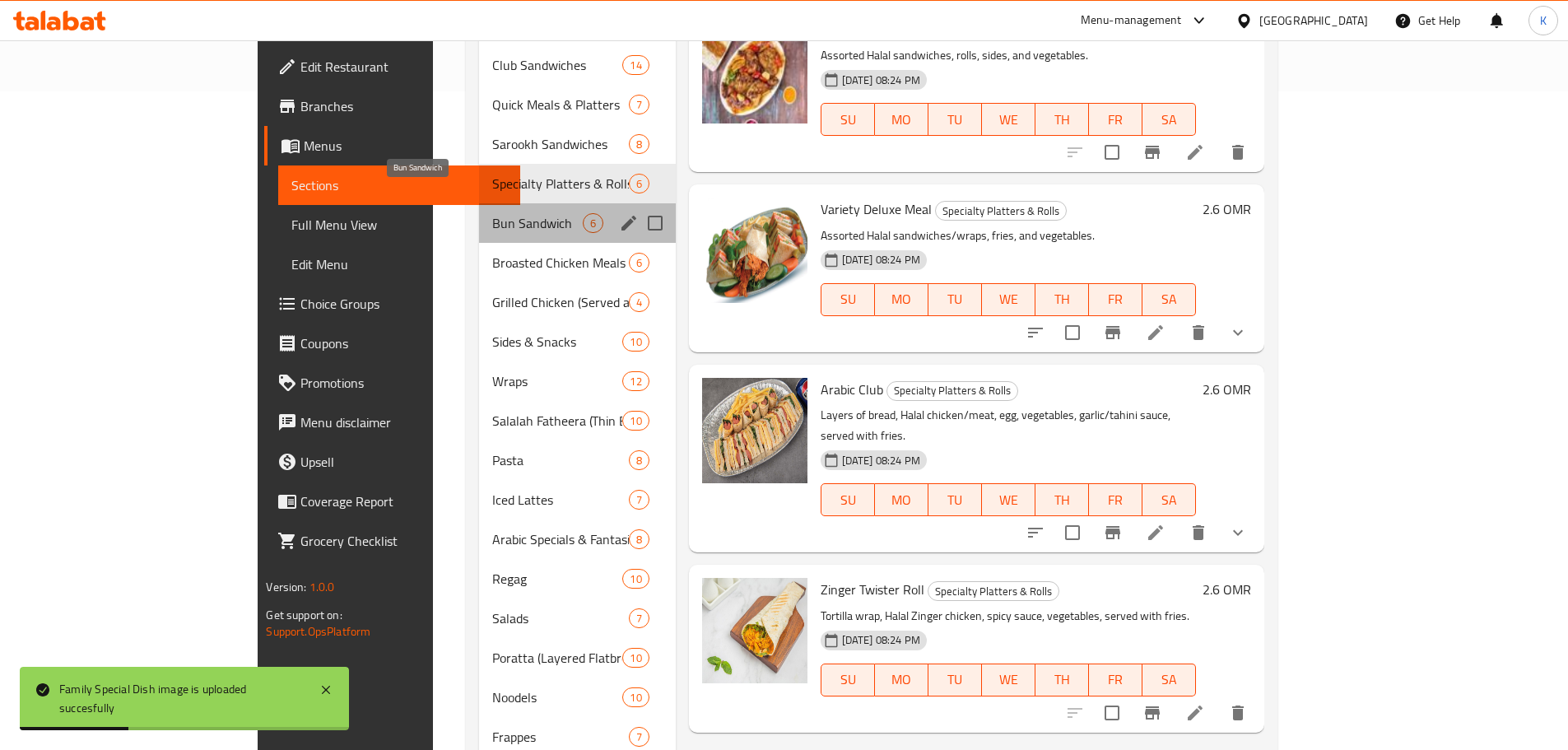
click at [492, 213] on span "Bun Sandwich" at bounding box center [537, 222] width 89 height 20
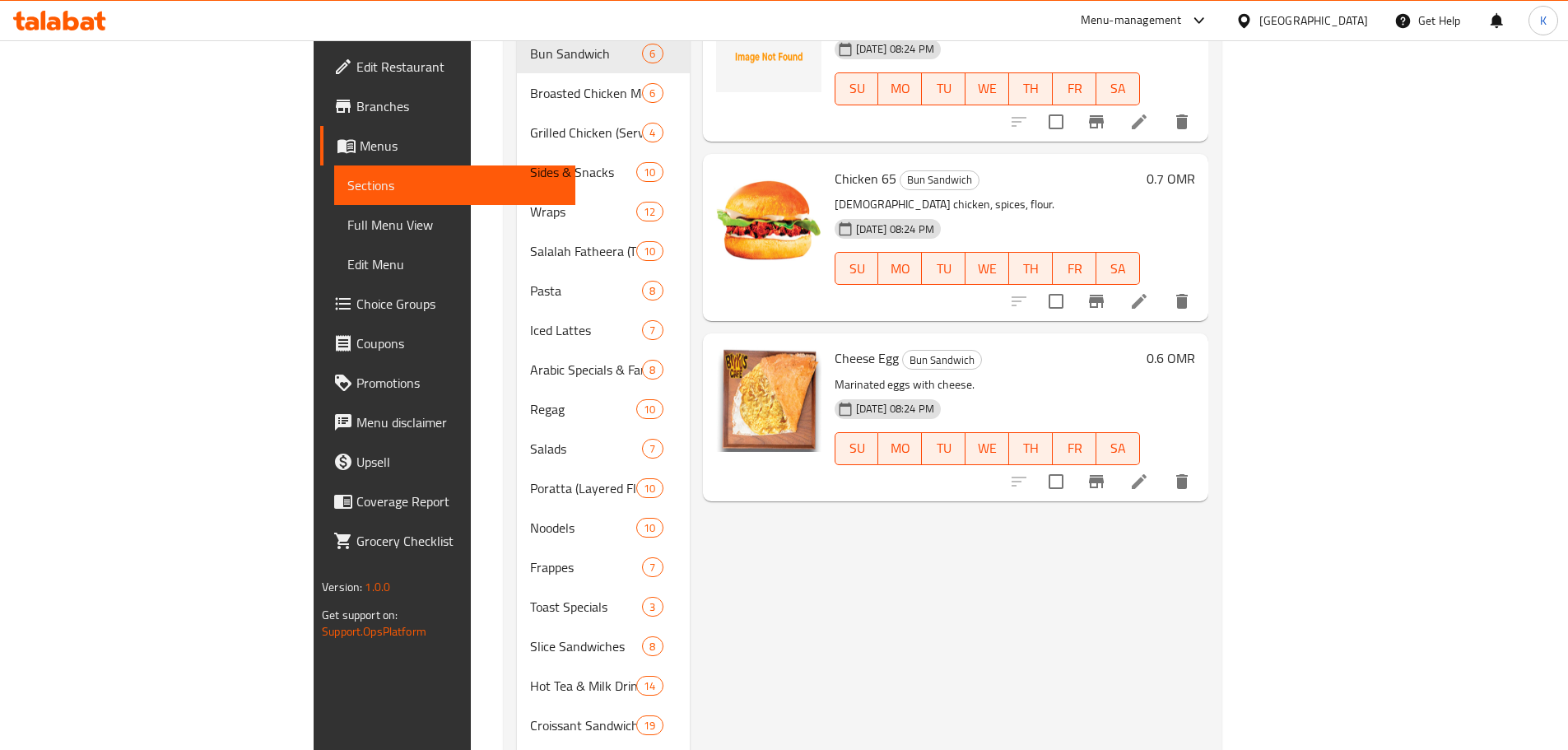
scroll to position [742, 0]
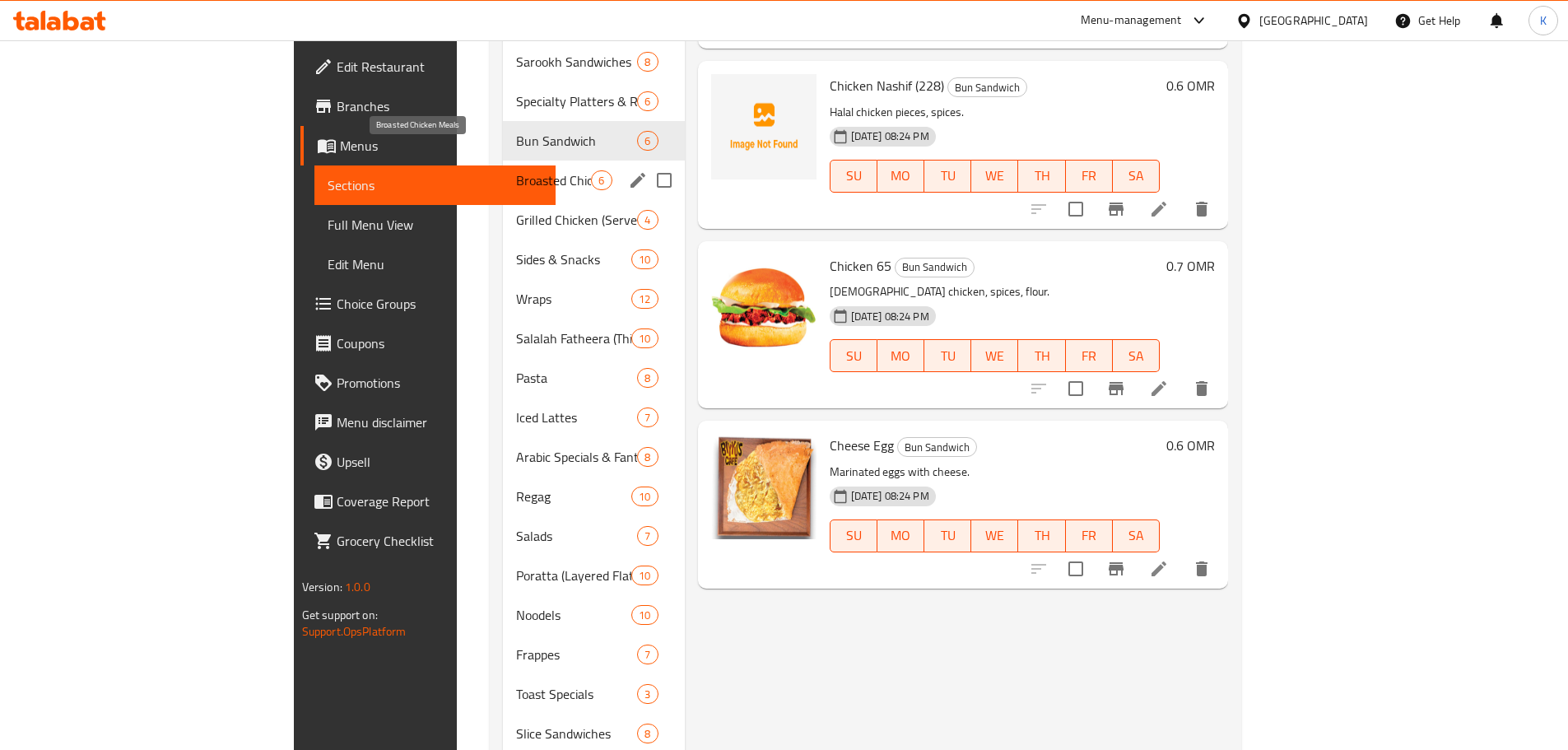
click at [516, 170] on span "Broasted Chicken Meals" at bounding box center [553, 180] width 75 height 20
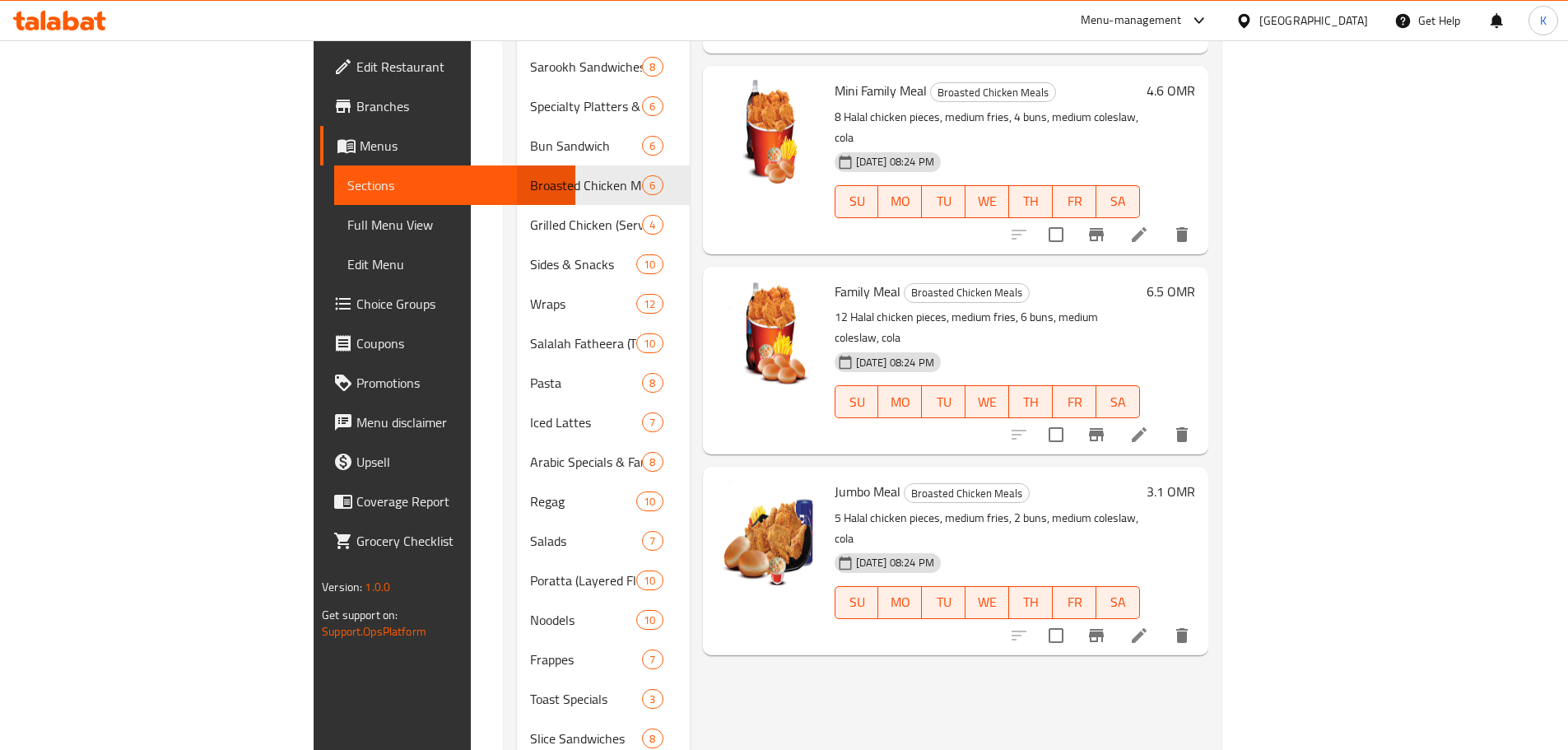
scroll to position [742, 0]
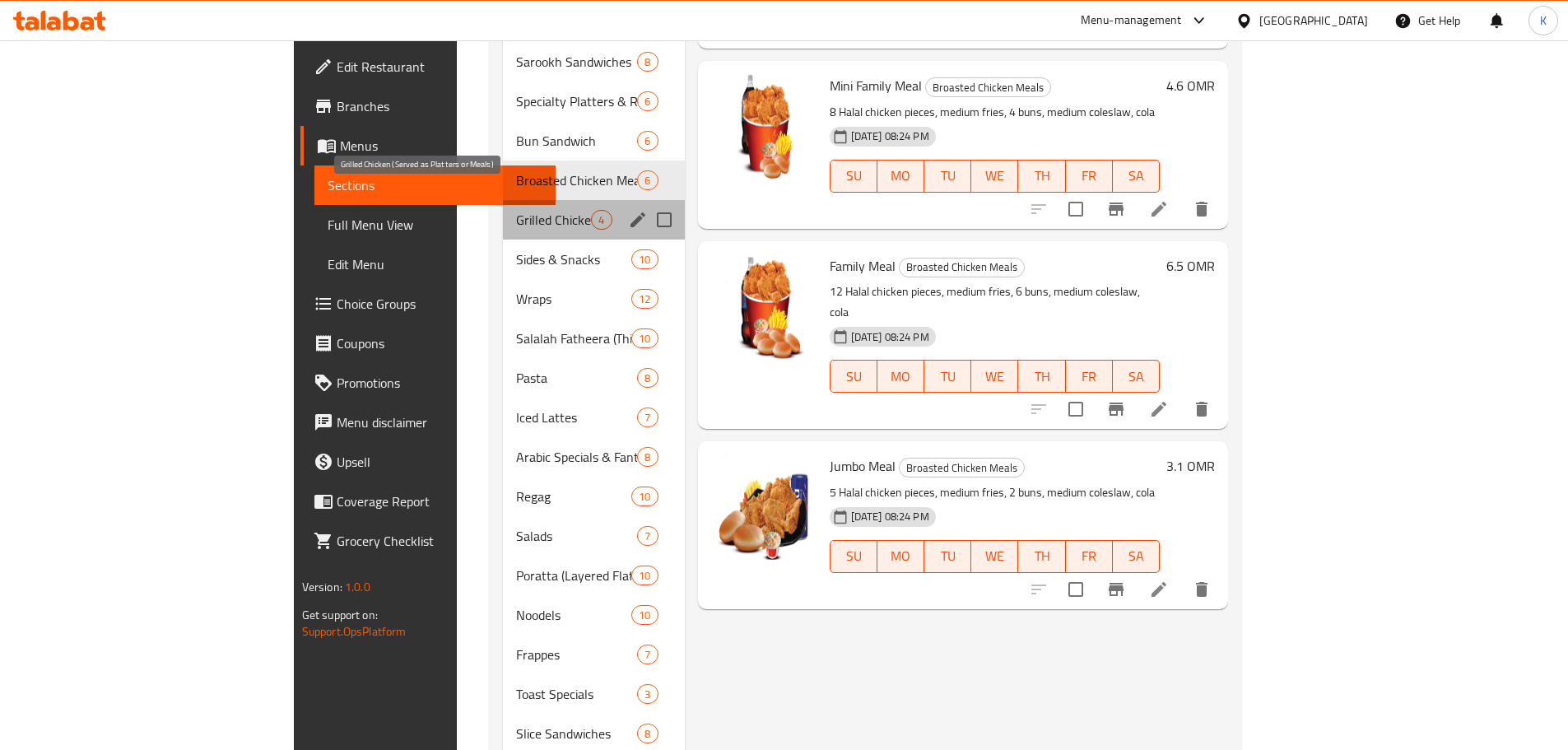
click at [516, 210] on span "Grilled Chicken (Served as Platters or Meals)" at bounding box center [553, 220] width 75 height 20
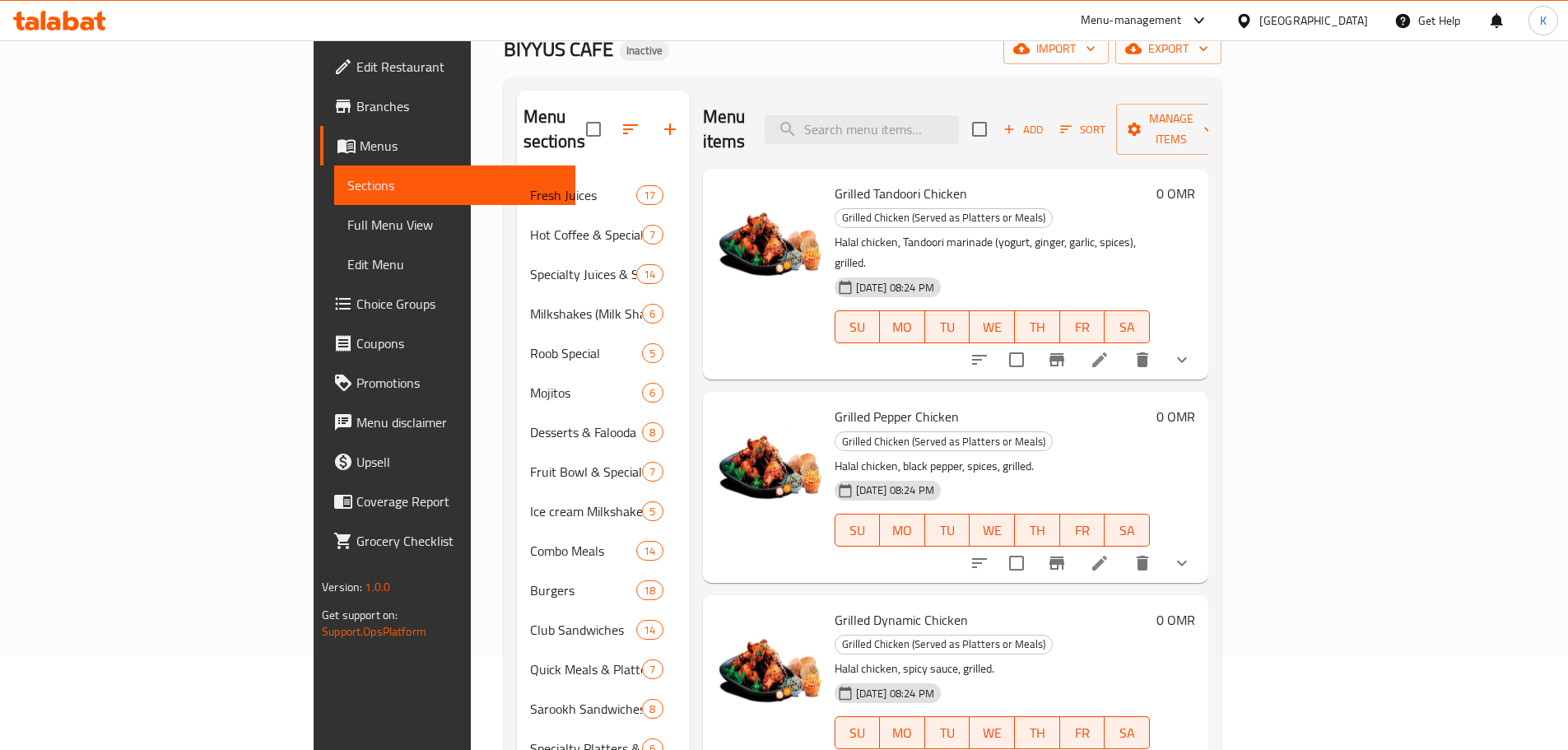
scroll to position [83, 0]
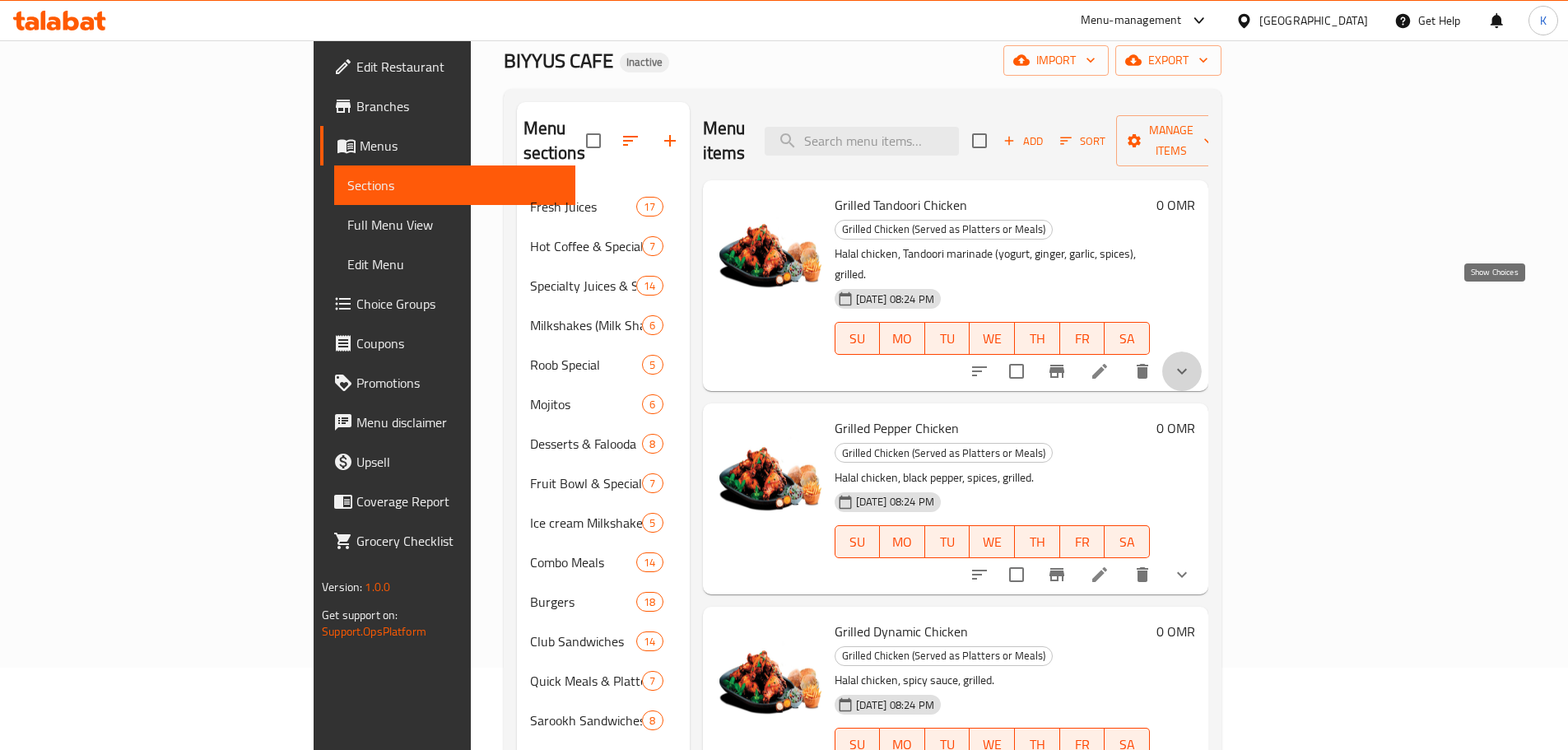
click at [1192, 362] on icon "show more" at bounding box center [1182, 371] width 20 height 20
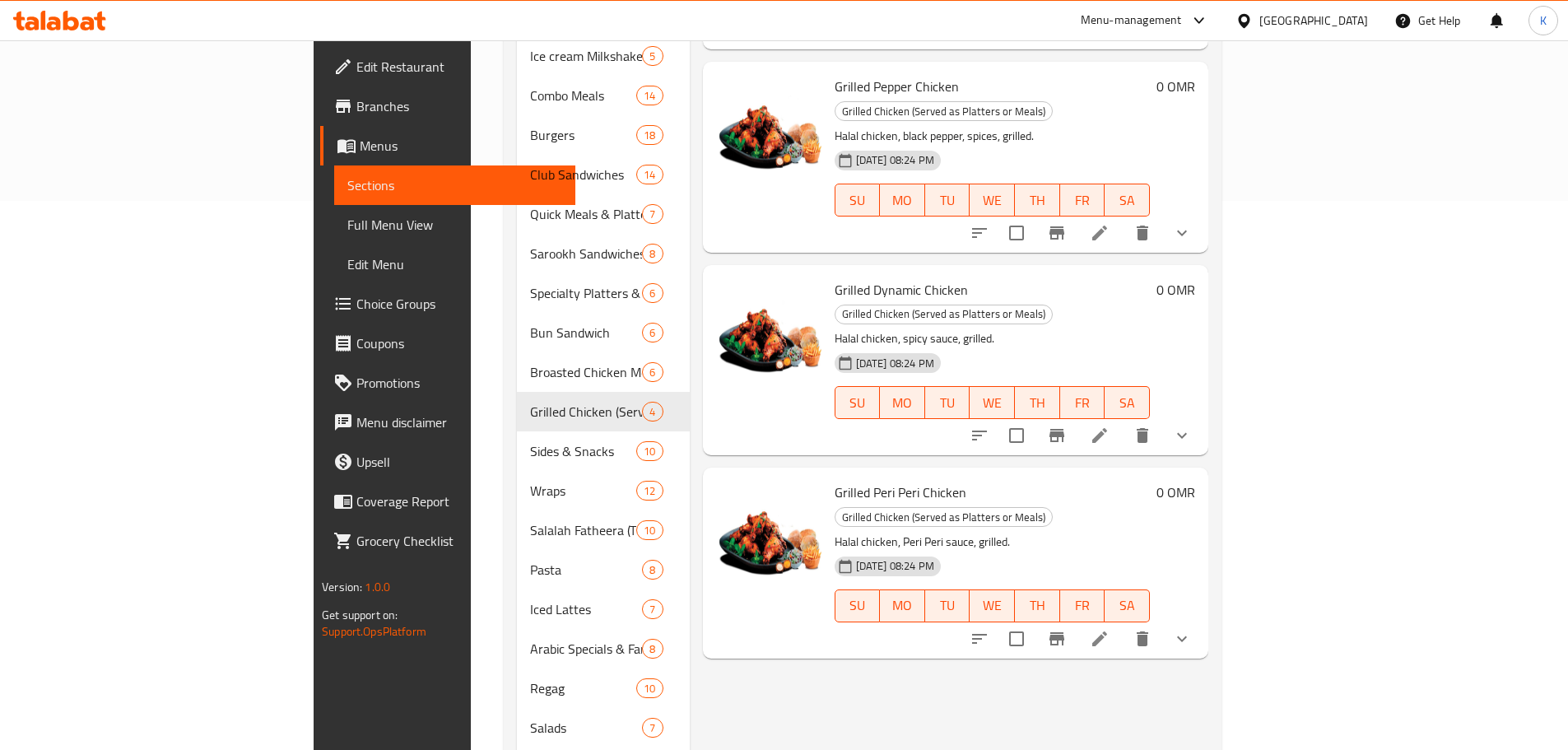
scroll to position [577, 0]
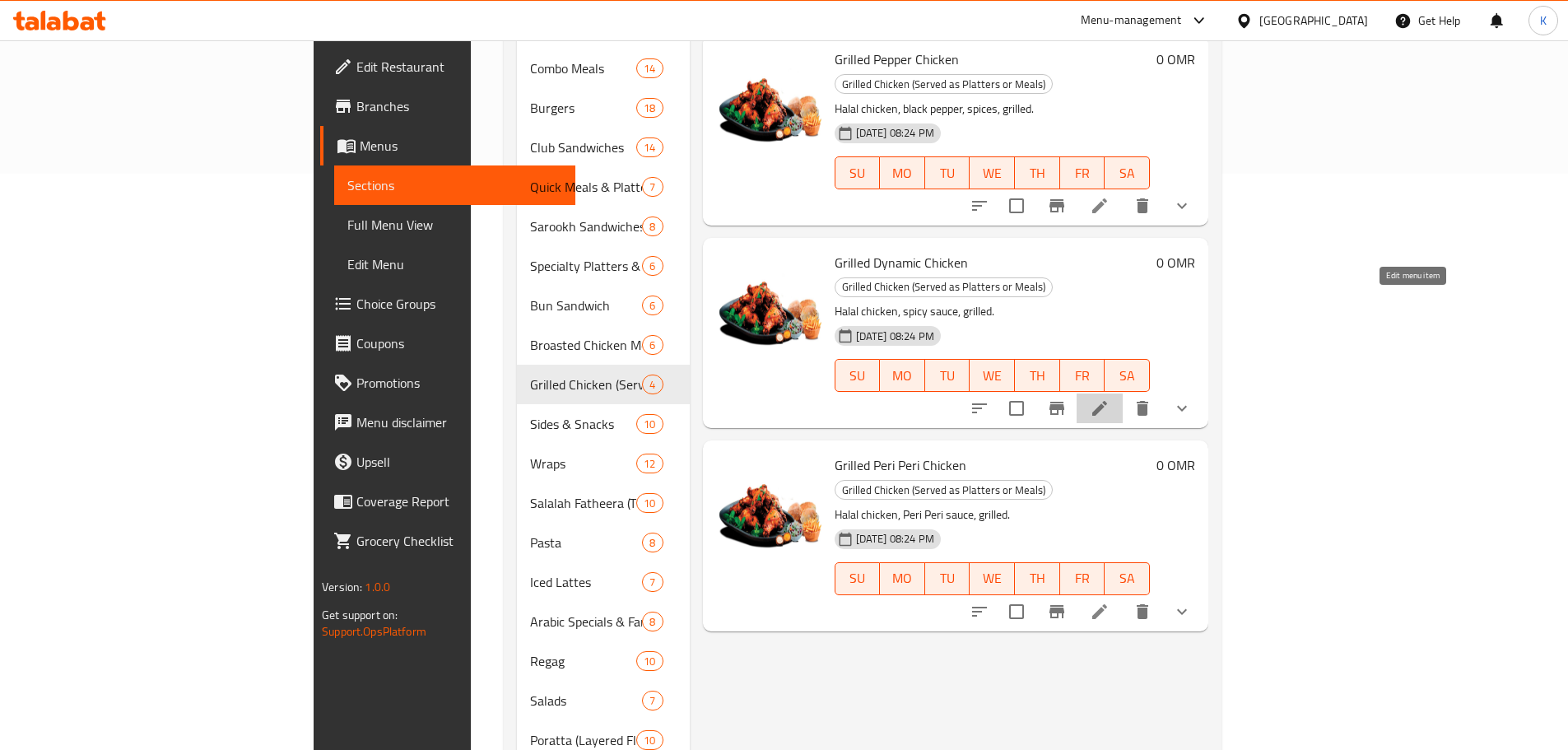
click at [1110, 398] on icon at bounding box center [1099, 408] width 20 height 20
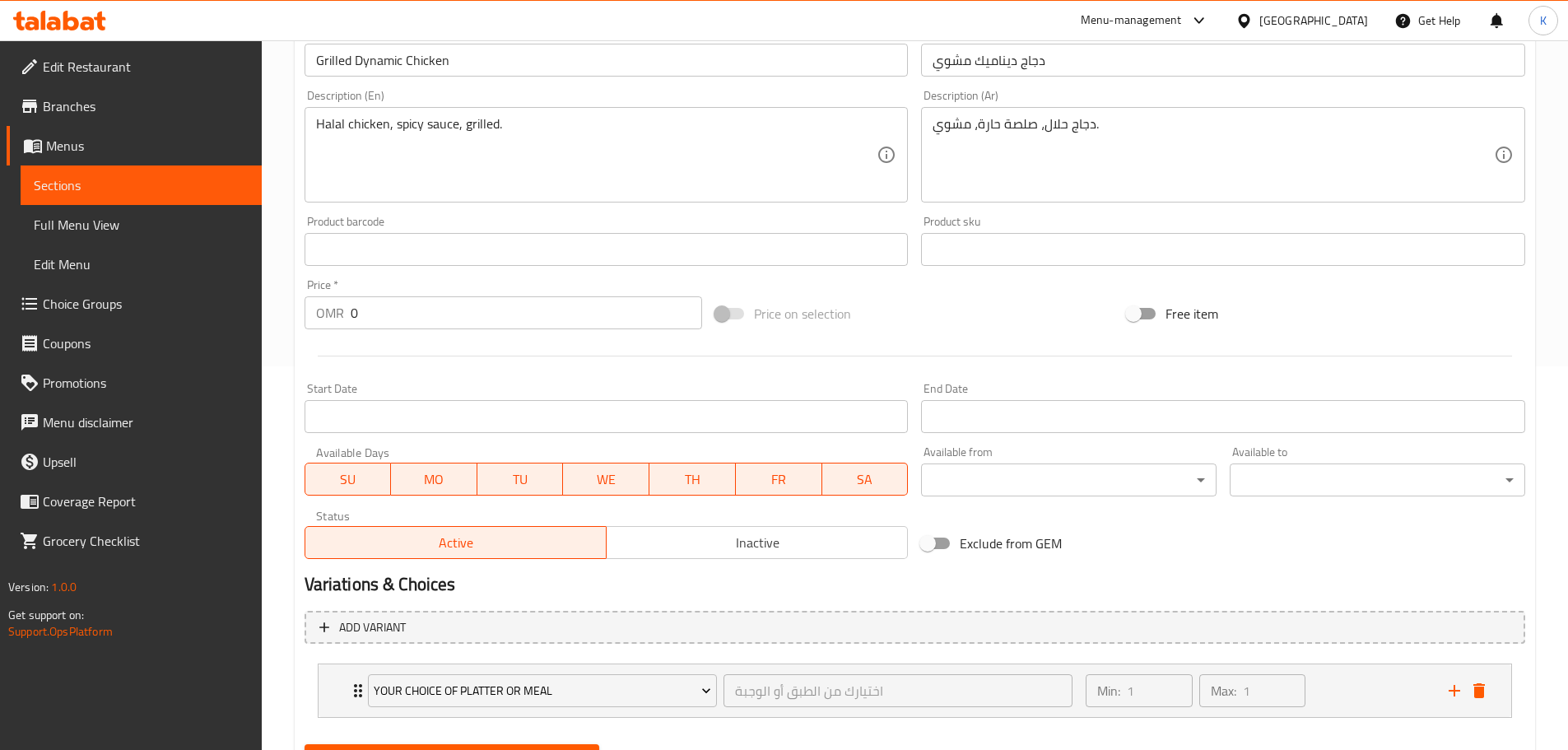
scroll to position [464, 0]
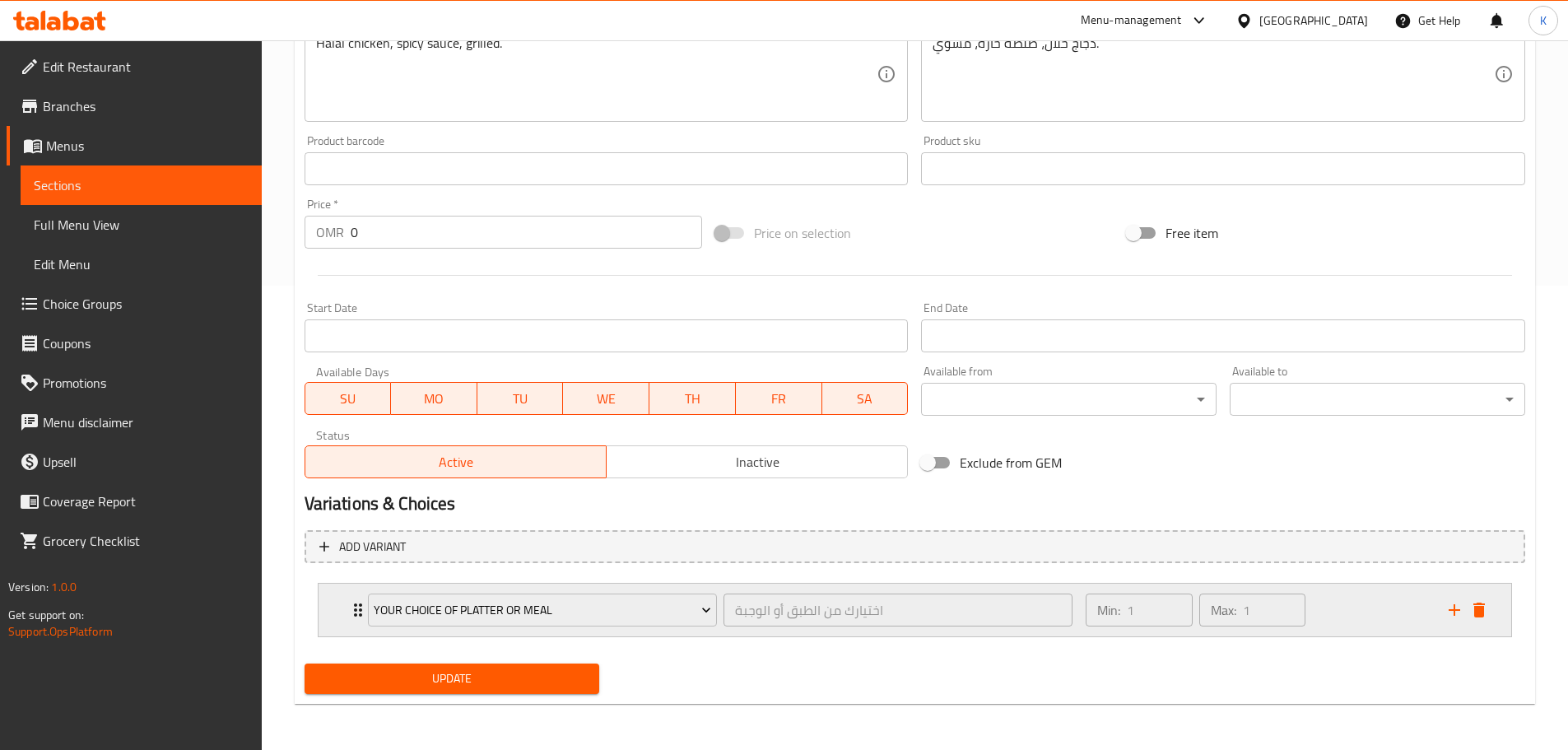
click at [354, 614] on icon "Expand" at bounding box center [357, 609] width 20 height 20
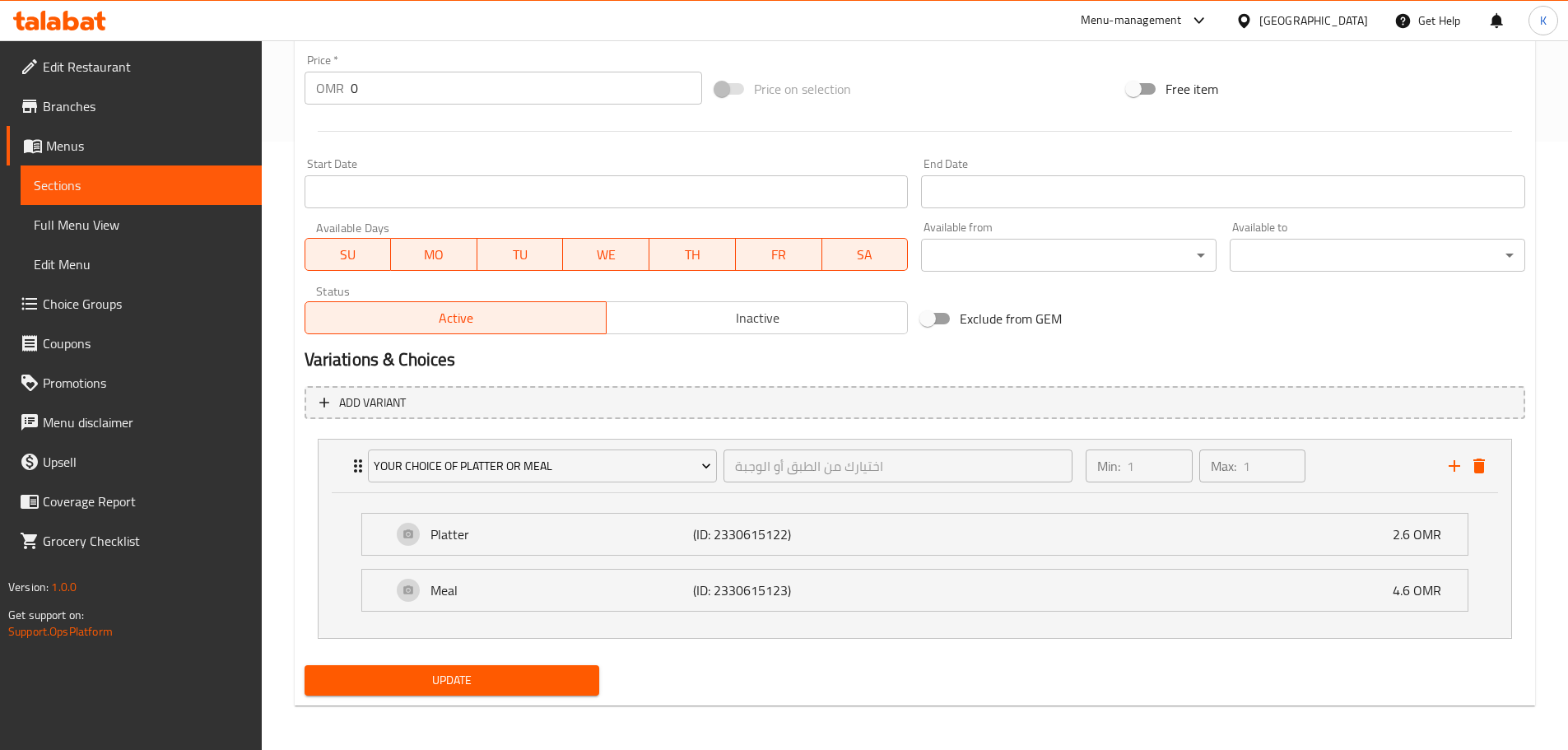
scroll to position [610, 0]
click at [74, 189] on span "Sections" at bounding box center [140, 185] width 215 height 20
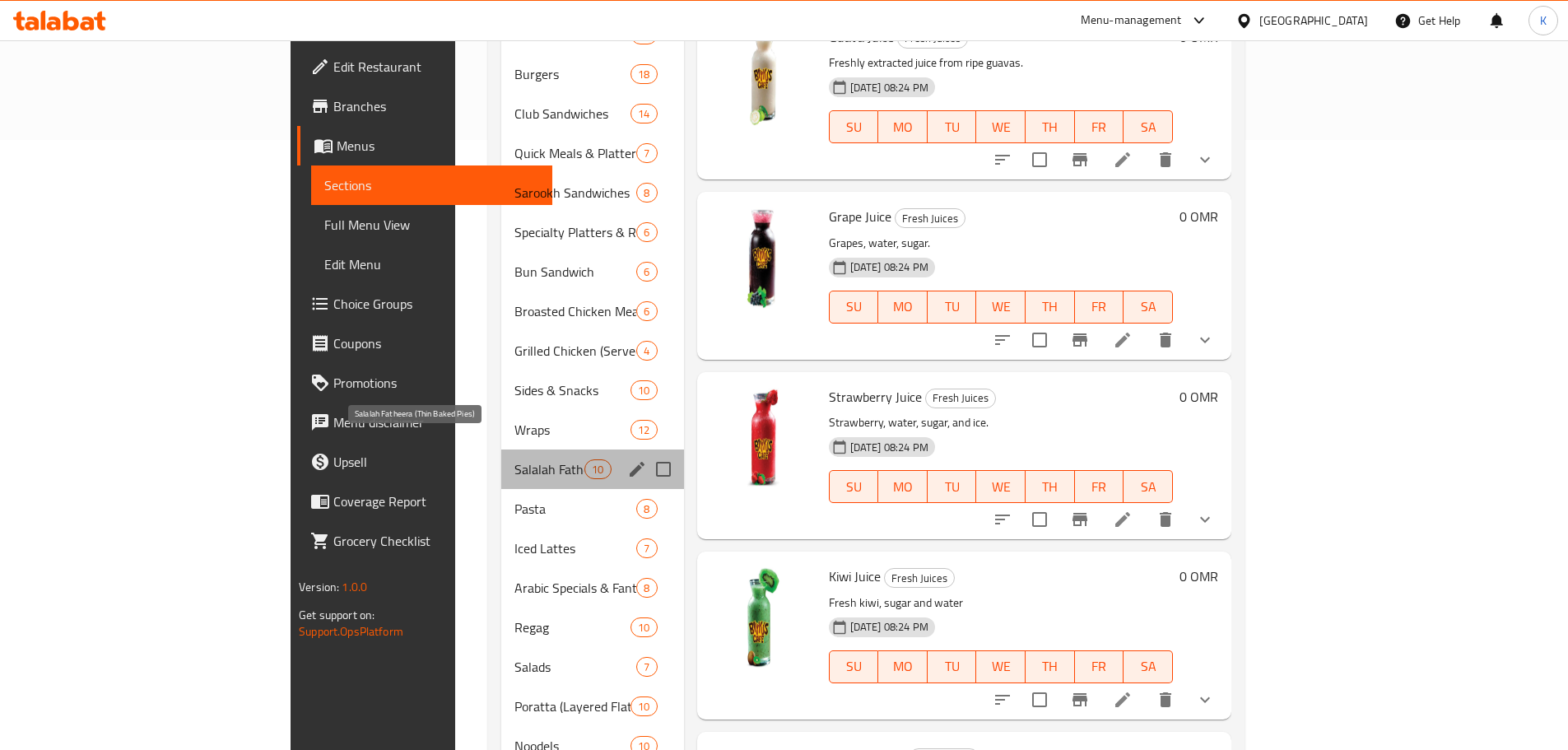
click at [514, 460] on span "Salalah Fatheera (Thin Baked Pies)" at bounding box center [549, 469] width 70 height 20
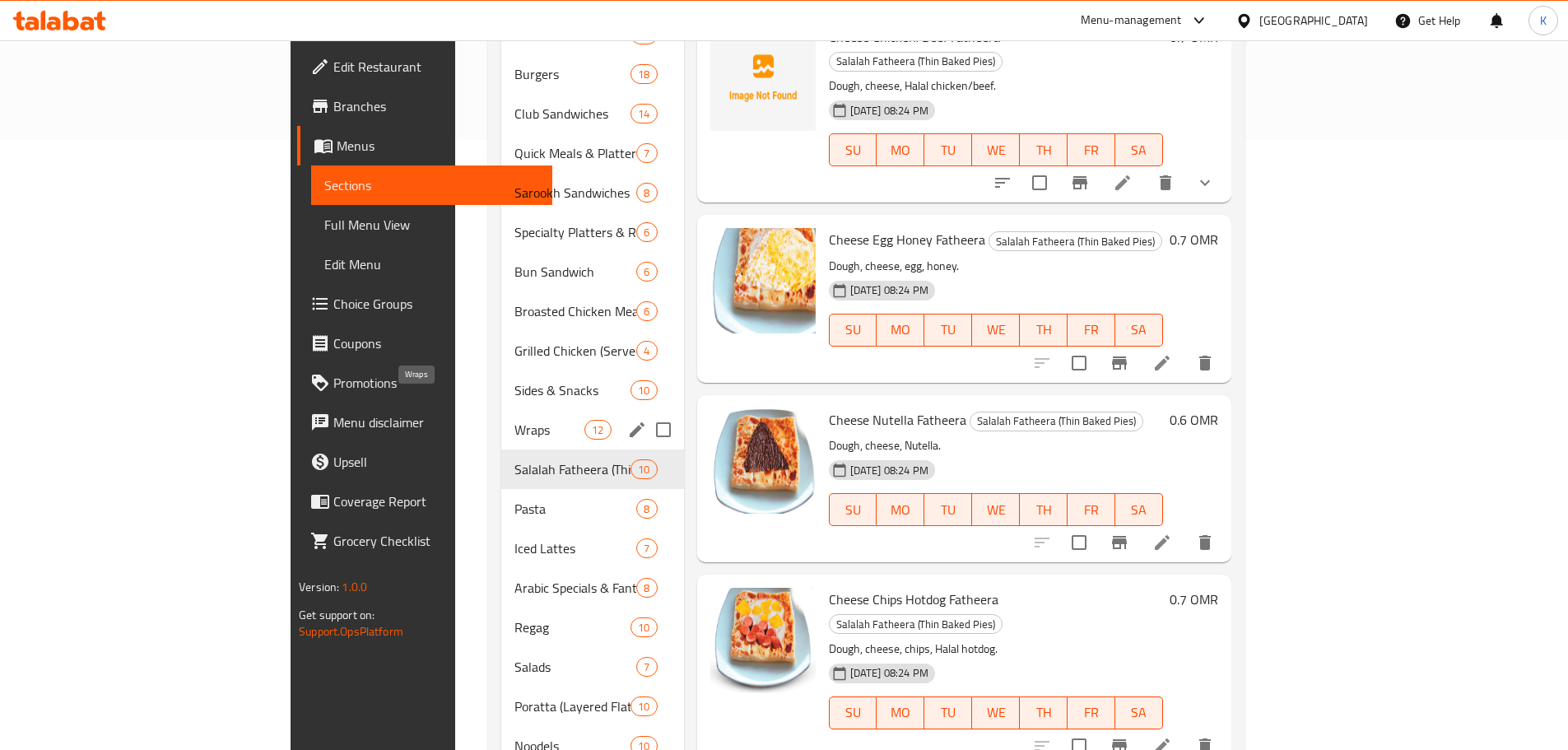
click at [514, 420] on span "Wraps" at bounding box center [549, 429] width 70 height 20
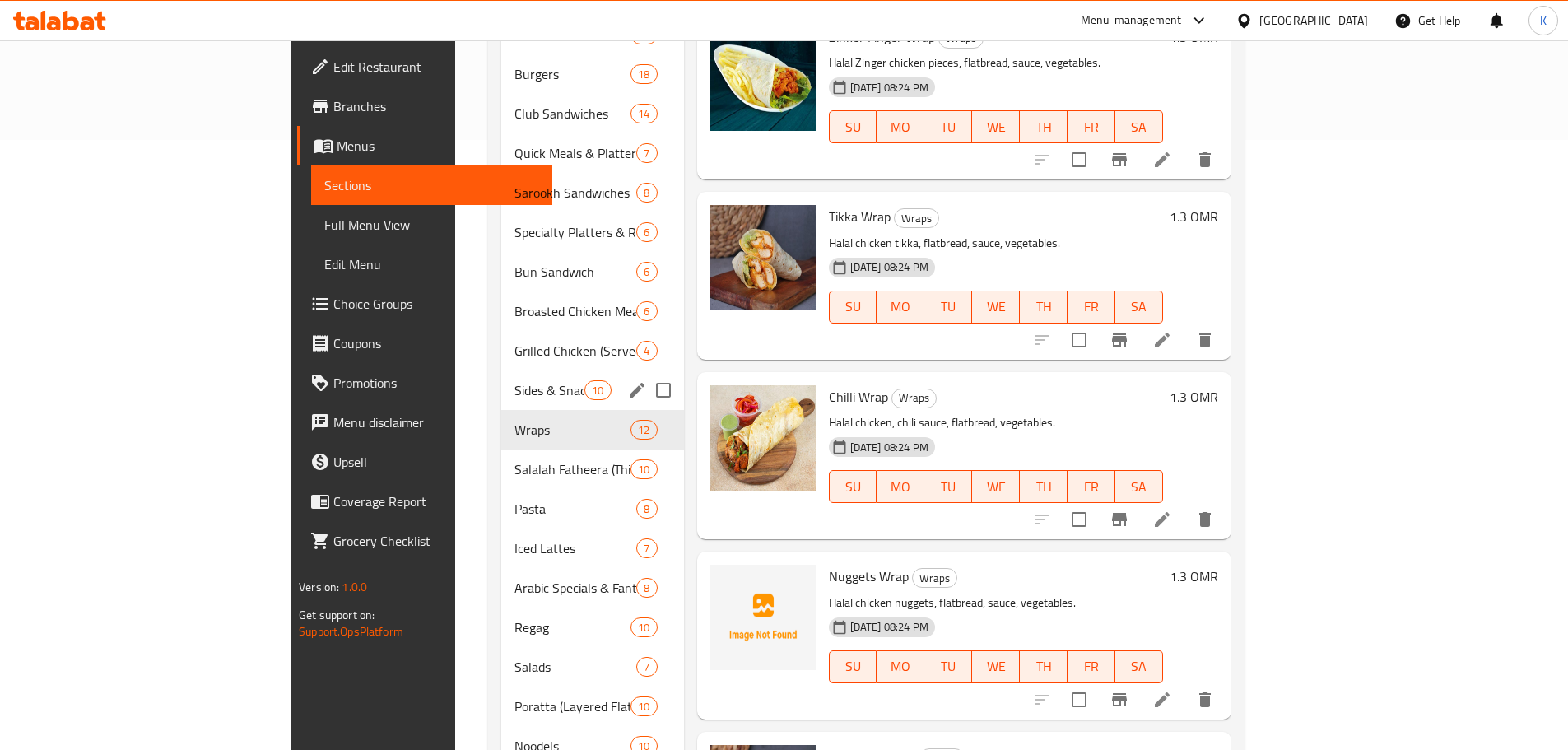
click at [514, 381] on span "Sides & Snacks" at bounding box center [549, 390] width 70 height 20
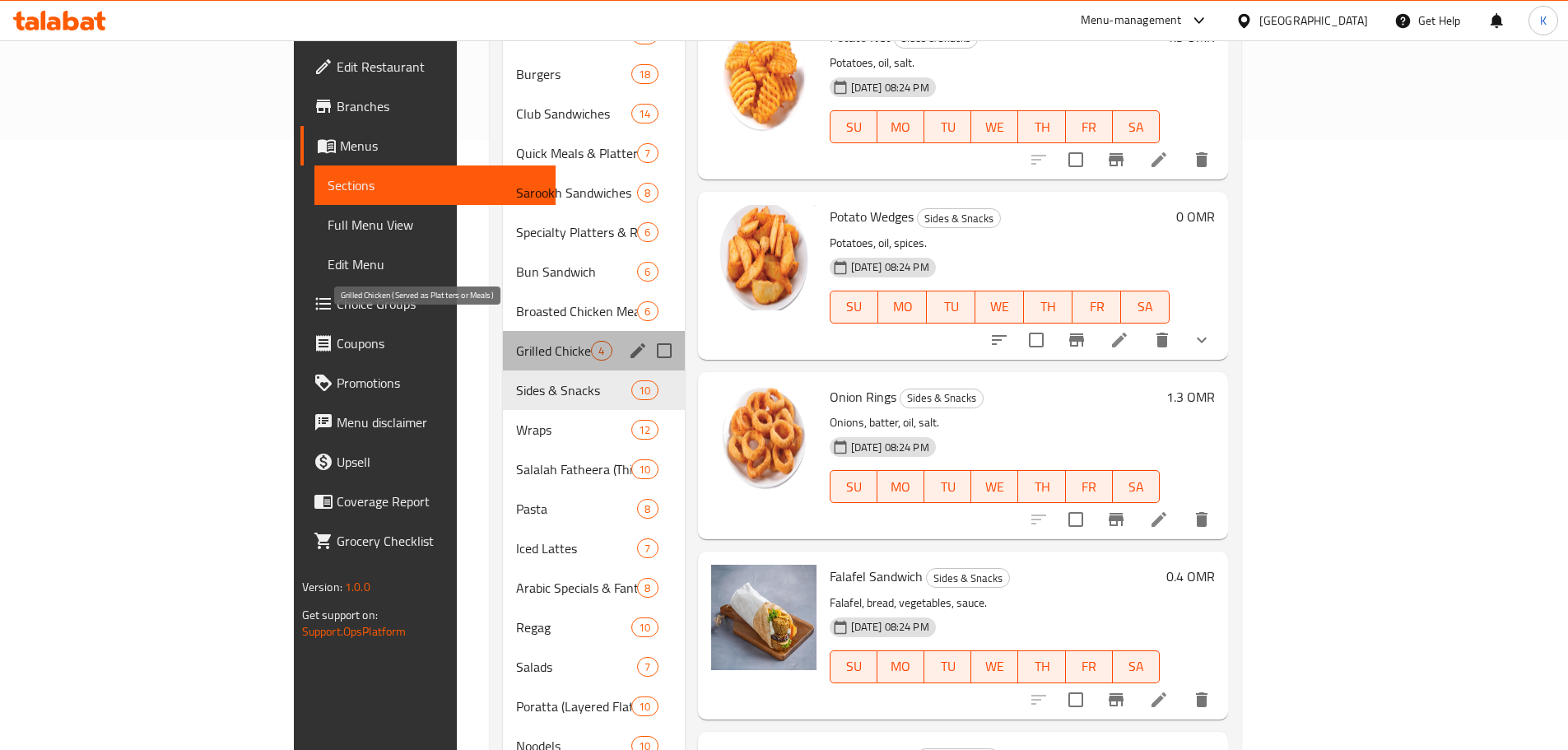
click at [516, 342] on span "Grilled Chicken (Served as Platters or Meals)" at bounding box center [553, 351] width 75 height 20
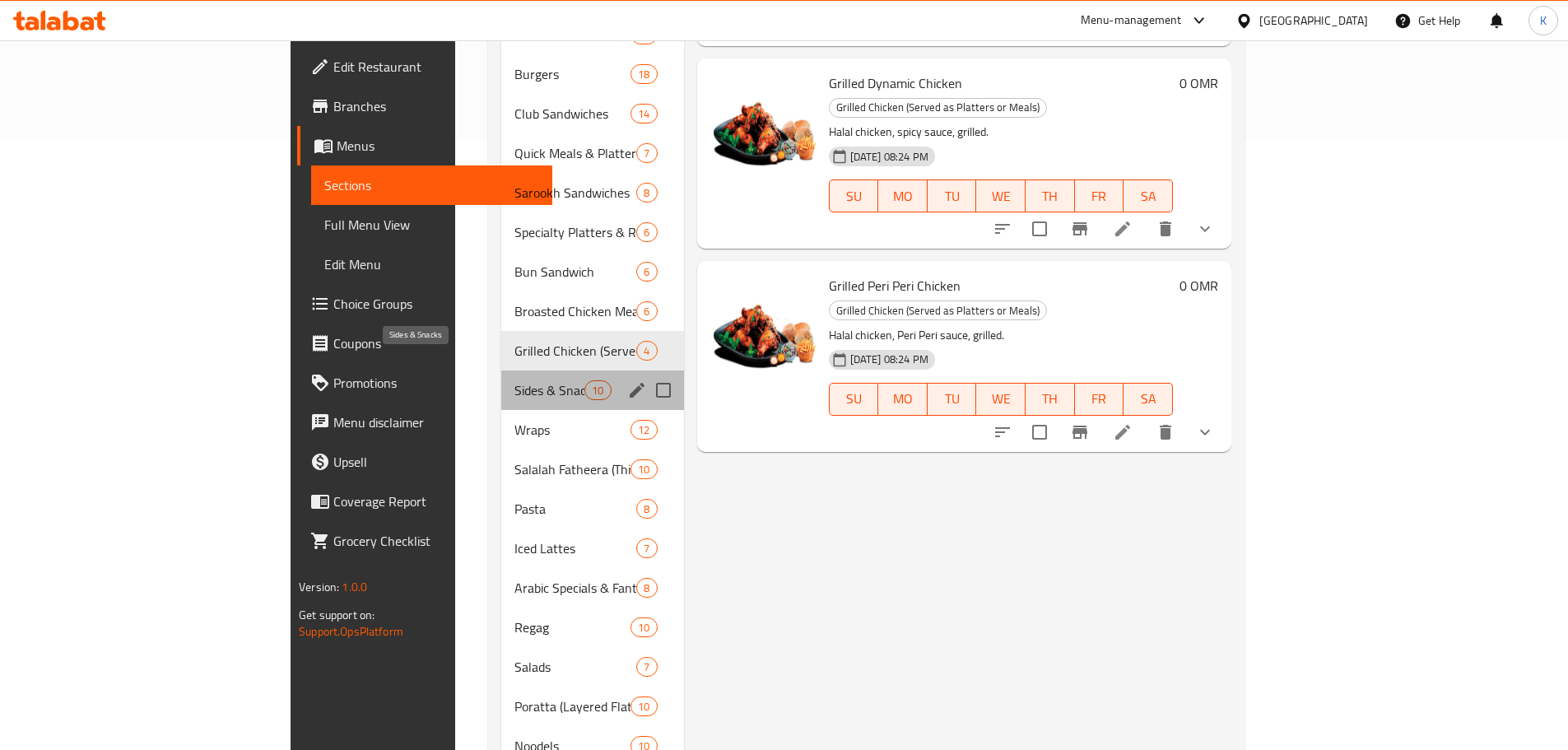
click at [514, 381] on span "Sides & Snacks" at bounding box center [549, 390] width 70 height 20
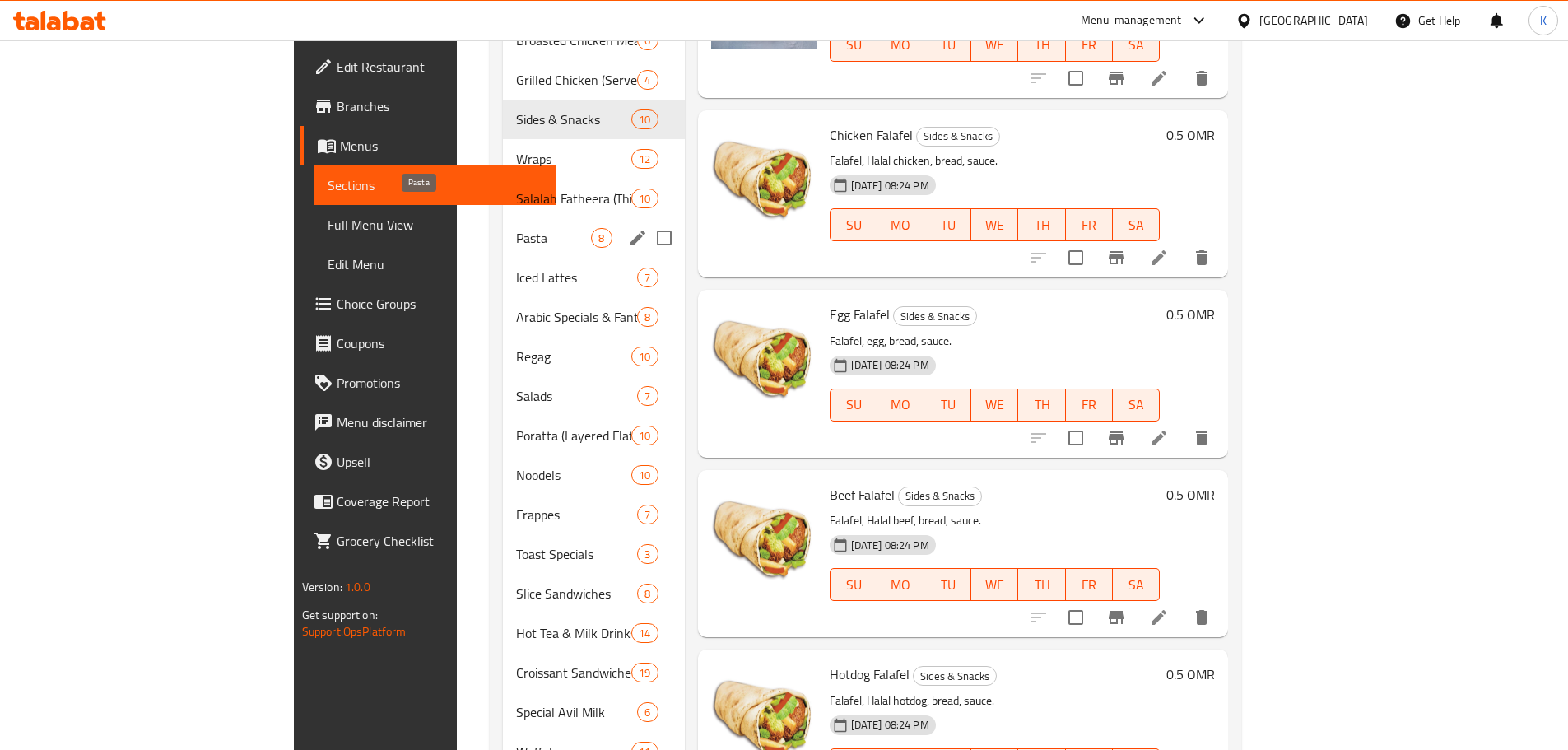
scroll to position [806, 0]
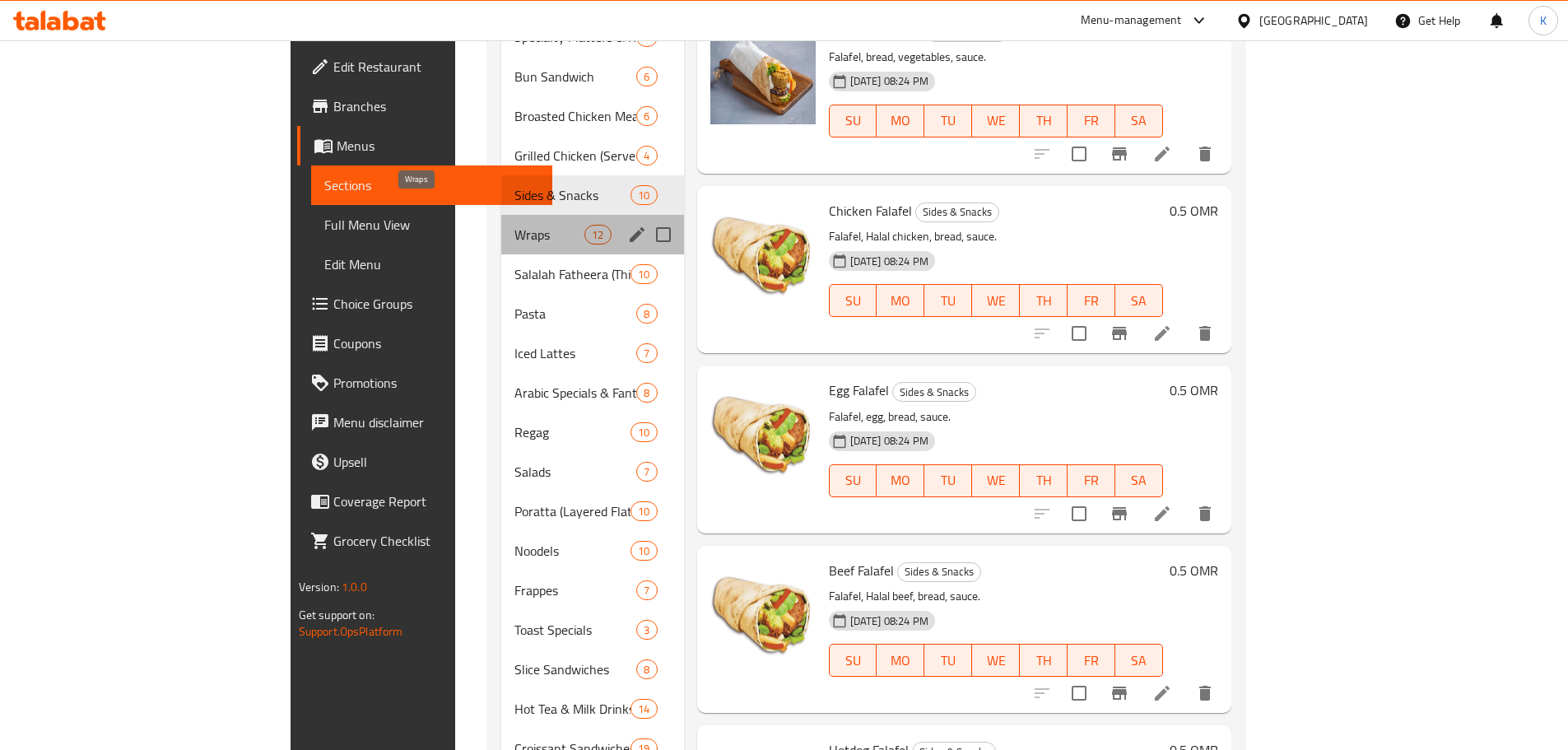
click at [514, 225] on span "Wraps" at bounding box center [549, 234] width 70 height 20
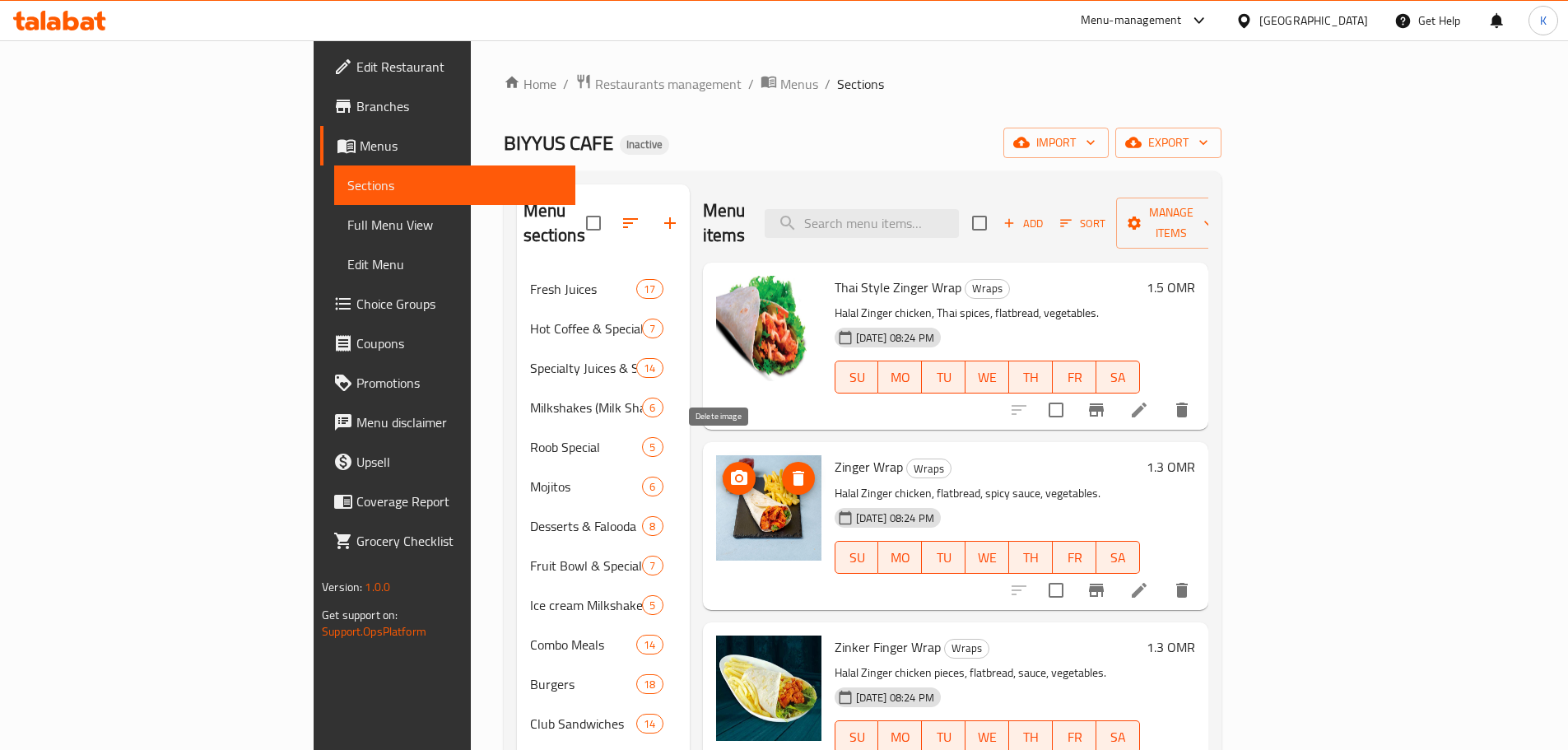
click at [793, 471] on icon "delete image" at bounding box center [799, 478] width 11 height 15
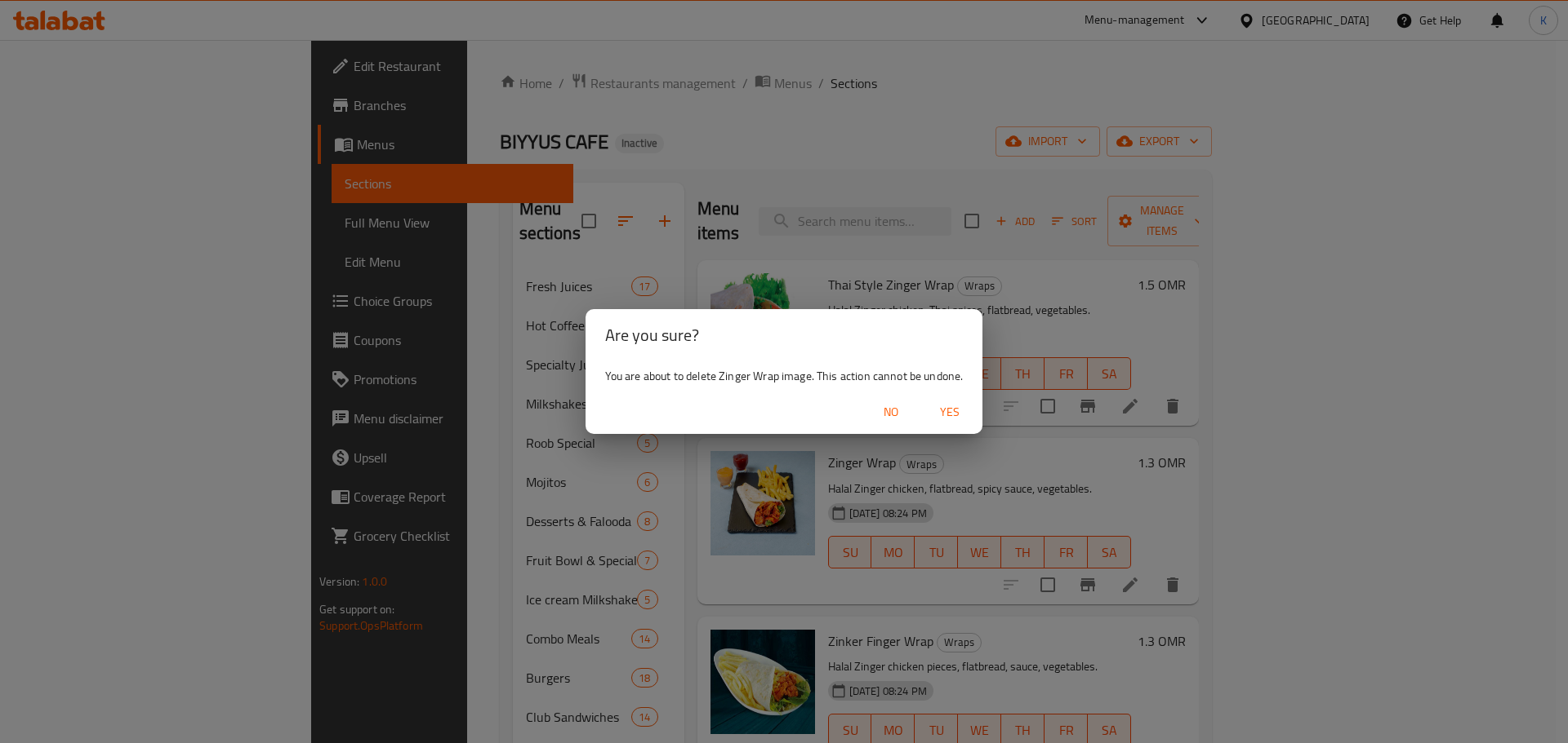
click at [958, 414] on span "Yes" at bounding box center [949, 412] width 39 height 20
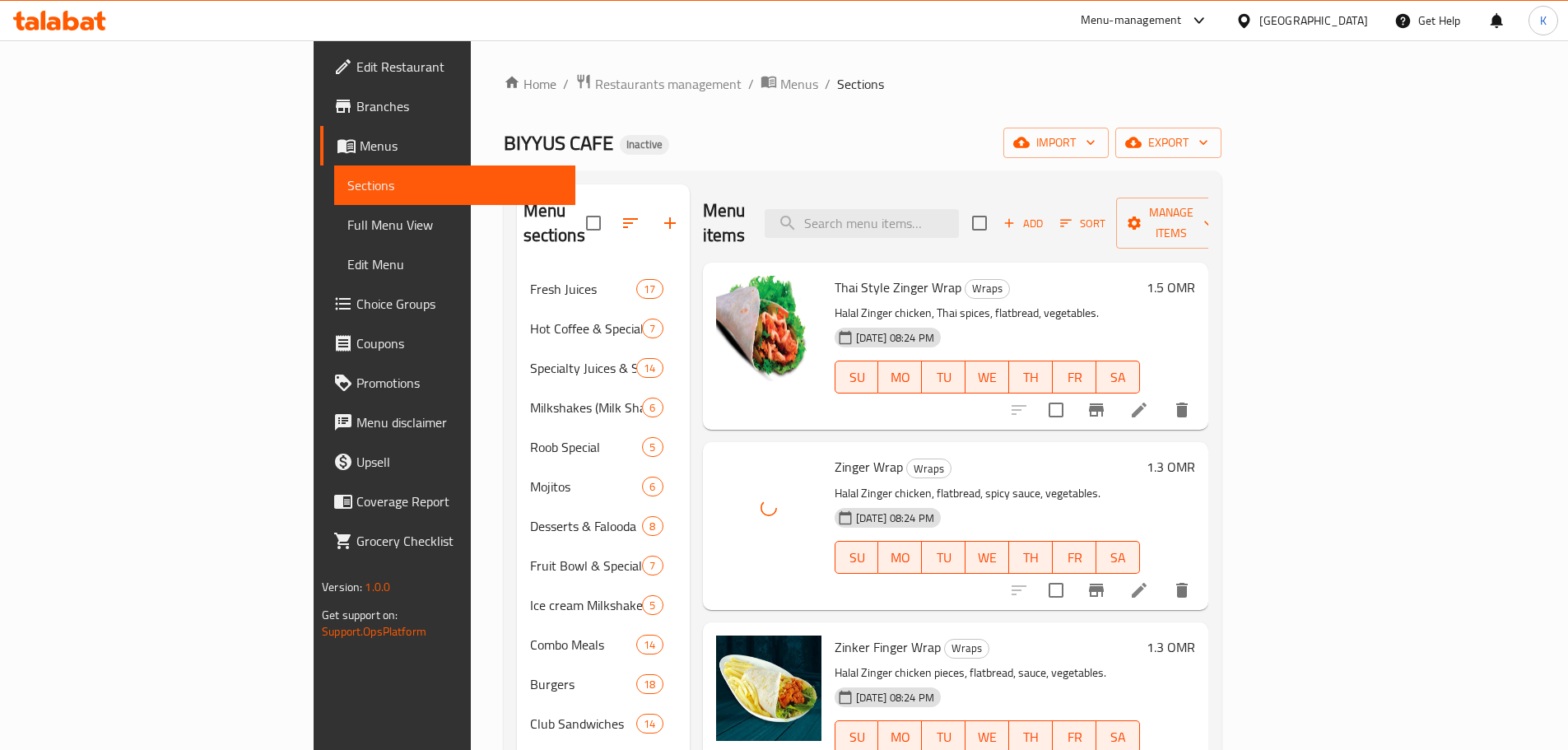
click at [835, 455] on span "Zinger Wrap" at bounding box center [869, 467] width 68 height 25
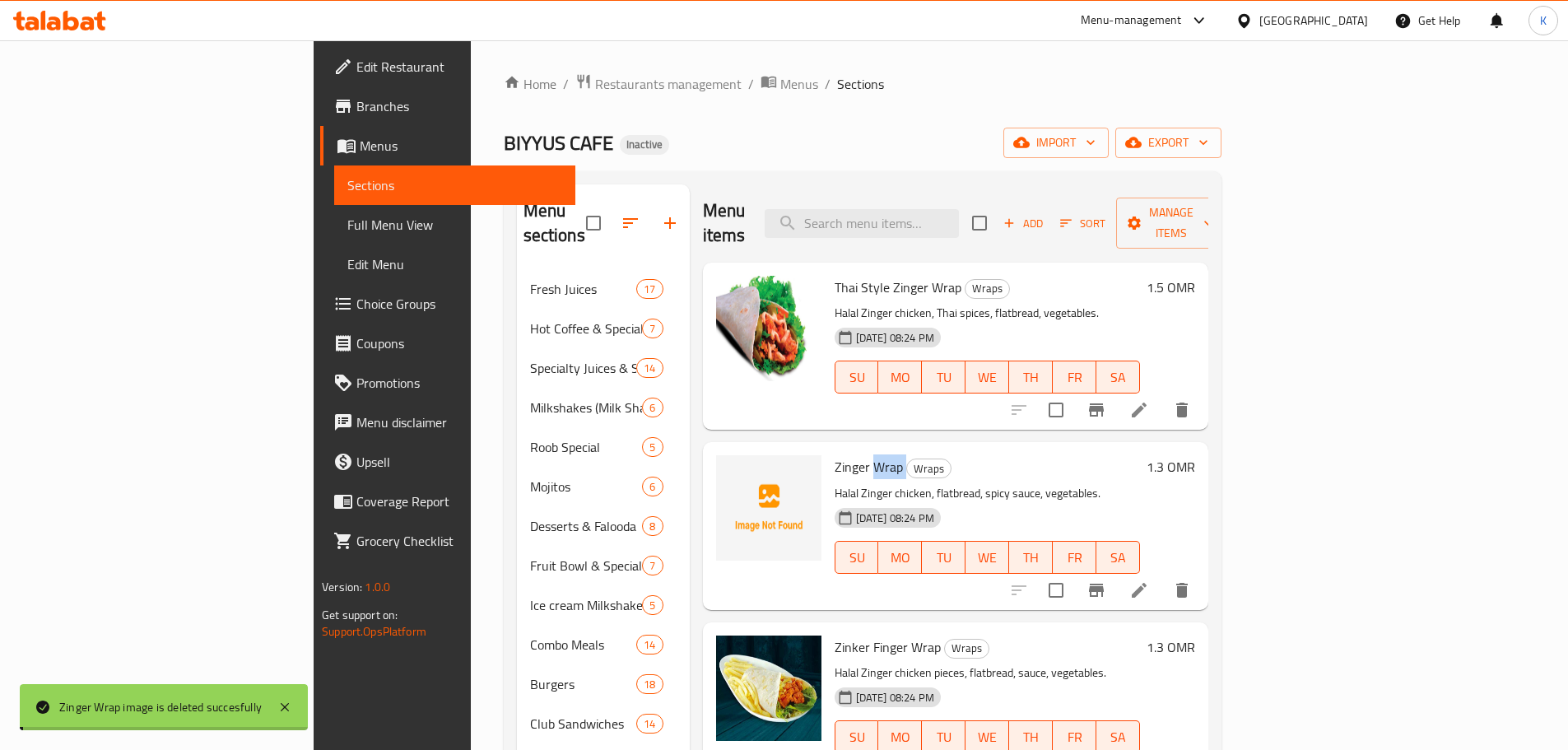
click at [835, 455] on span "Zinger Wrap" at bounding box center [869, 467] width 68 height 25
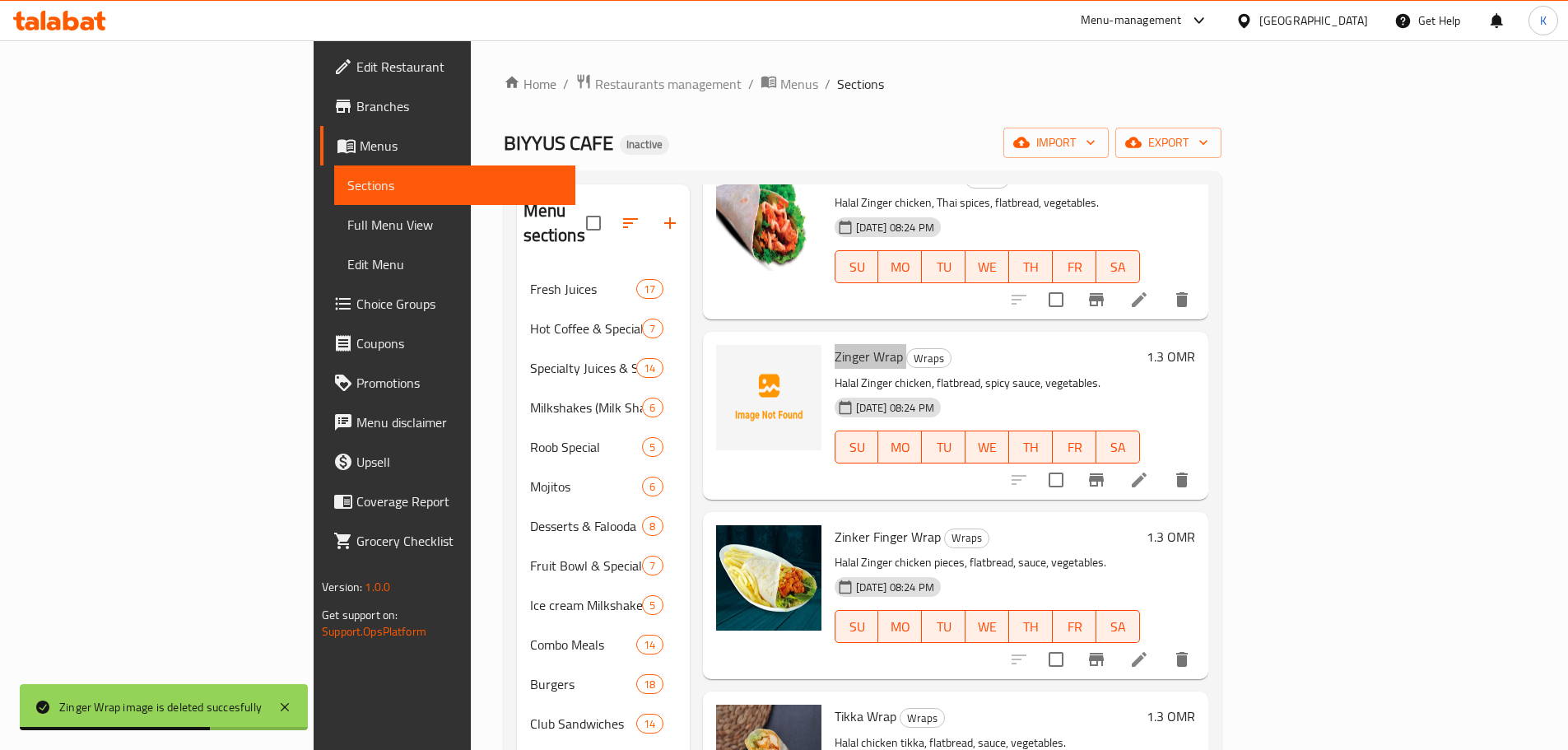
scroll to position [412, 0]
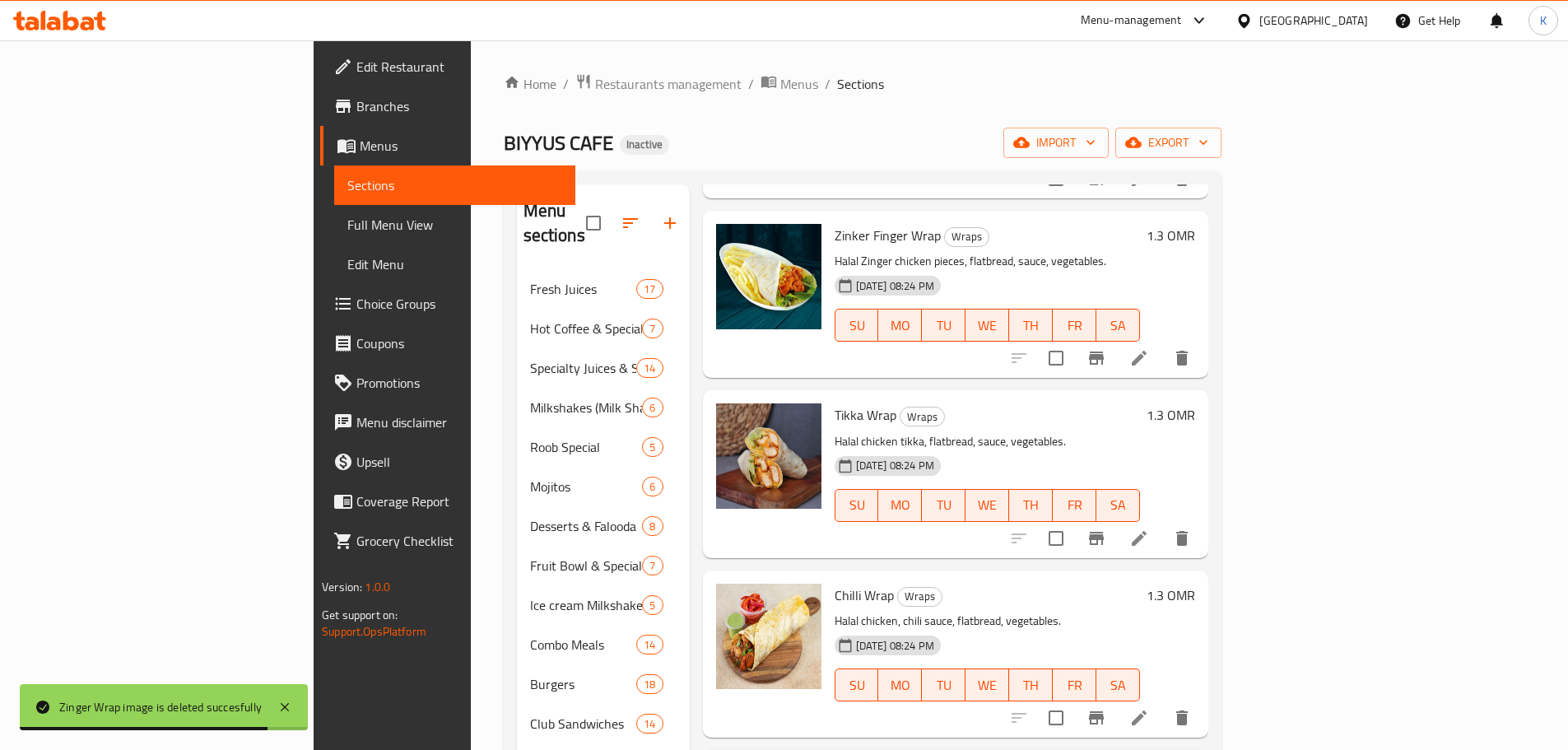
click at [835, 223] on span "Zinker Finger Wrap" at bounding box center [888, 235] width 106 height 25
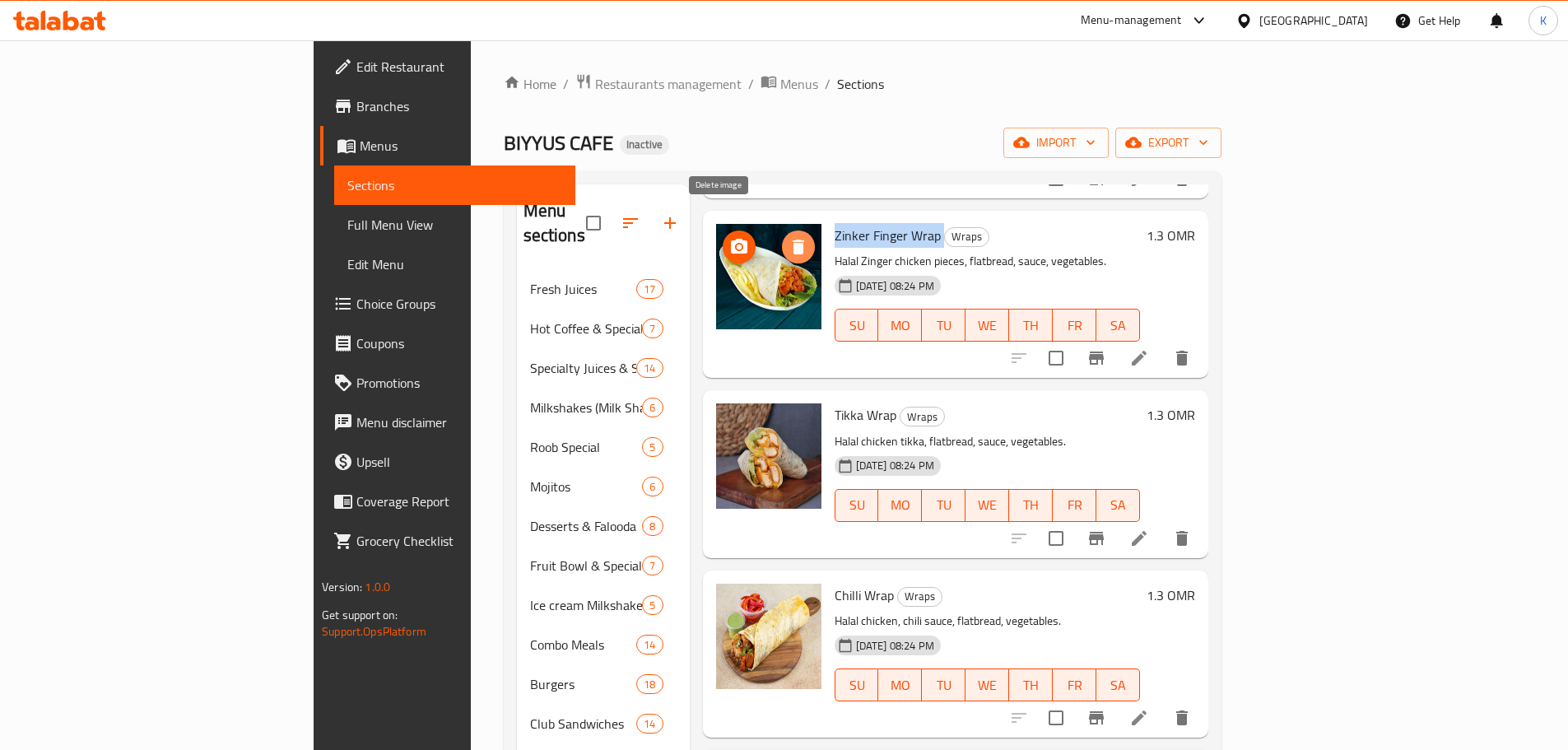
click at [793, 240] on icon "delete image" at bounding box center [799, 248] width 11 height 15
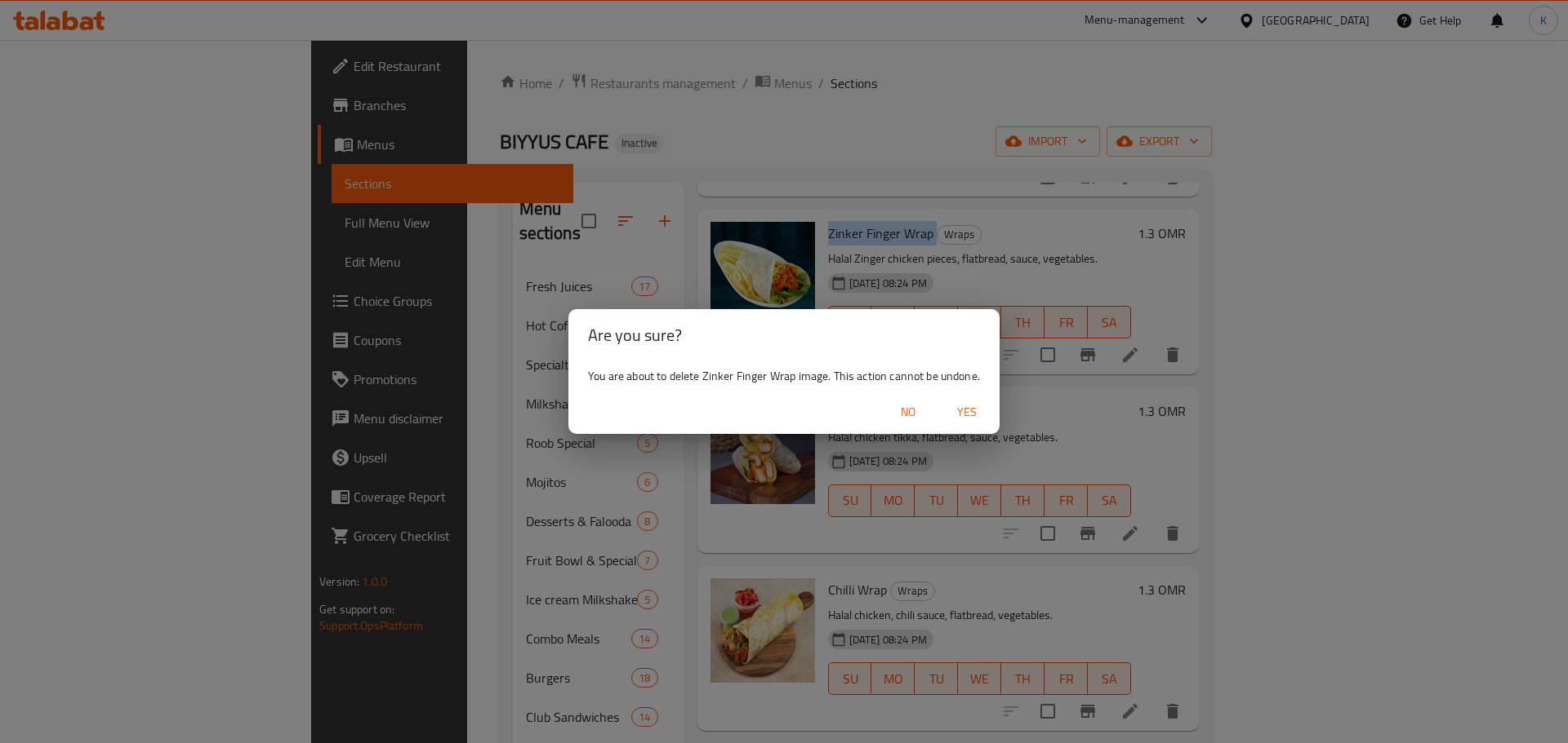
click at [955, 414] on span "Yes" at bounding box center [967, 412] width 39 height 20
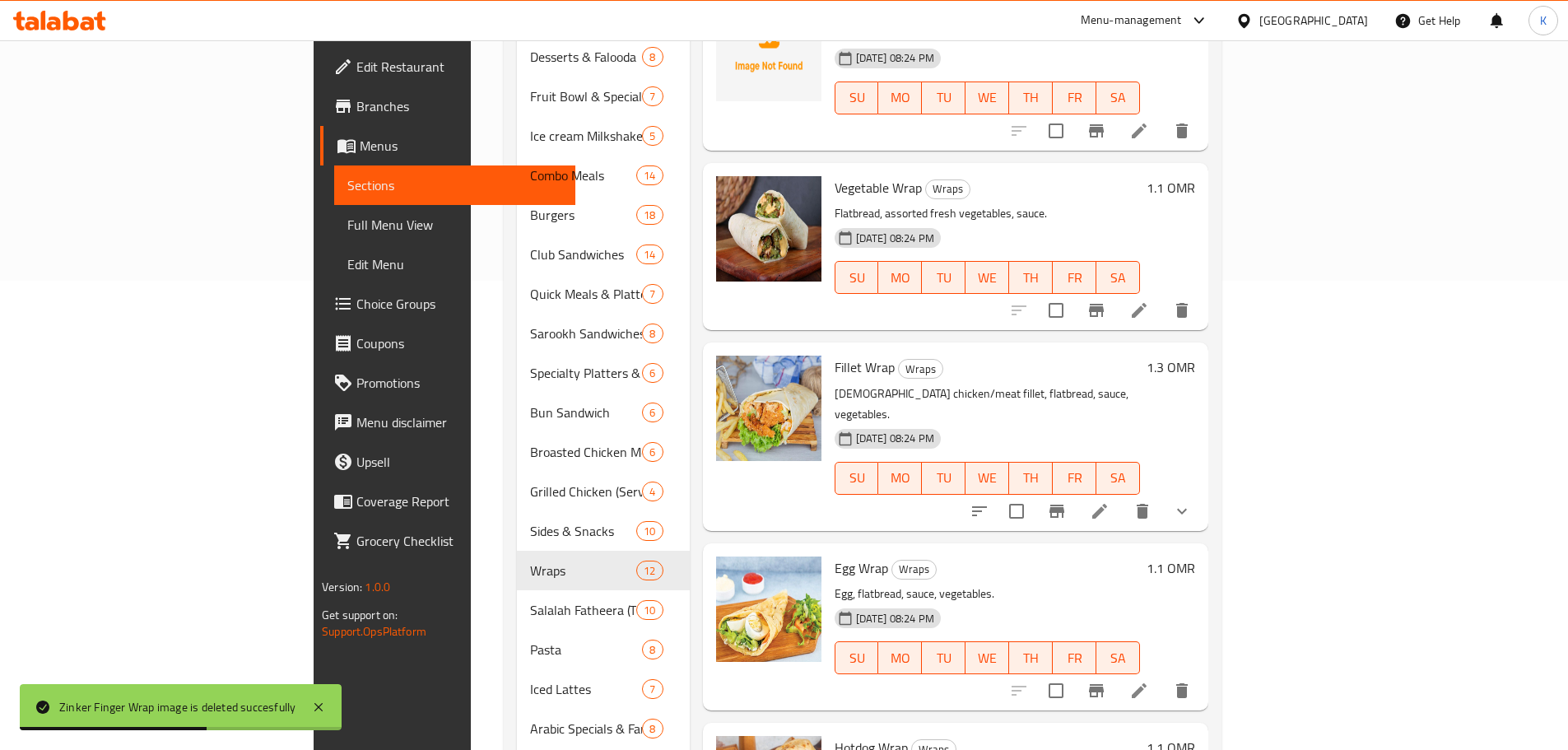
scroll to position [659, 0]
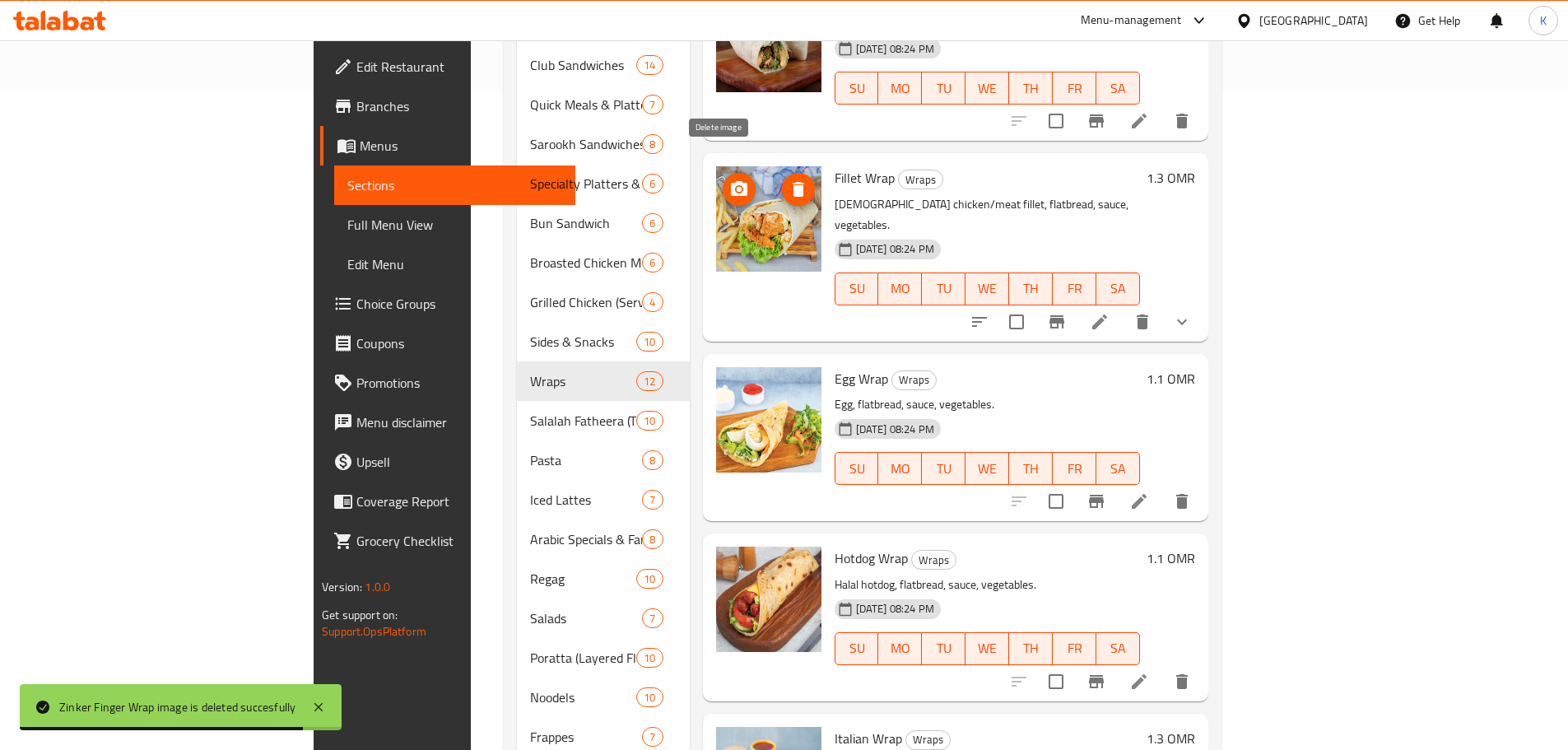
click at [789, 180] on icon "delete image" at bounding box center [798, 189] width 20 height 20
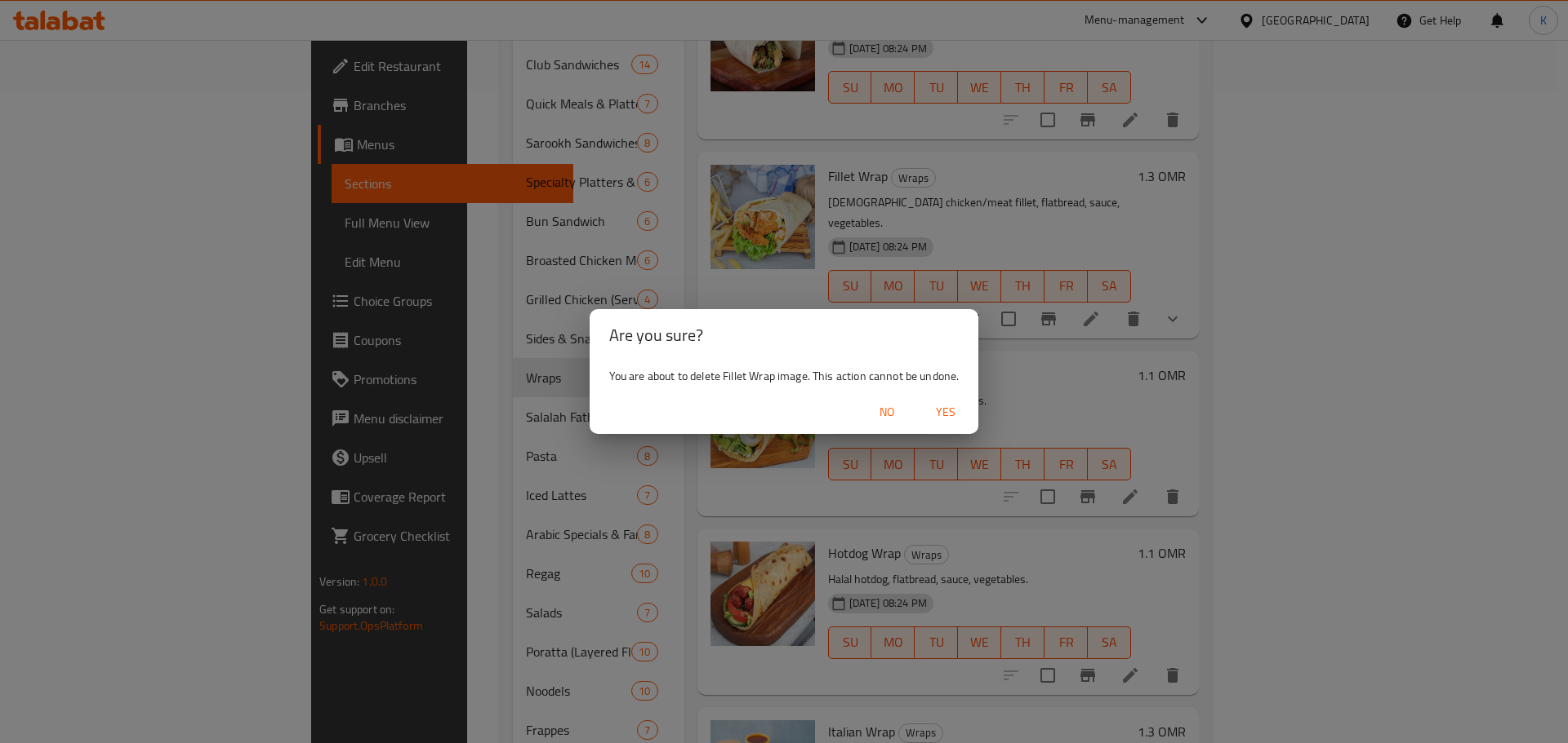
click at [944, 415] on span "Yes" at bounding box center [945, 412] width 39 height 20
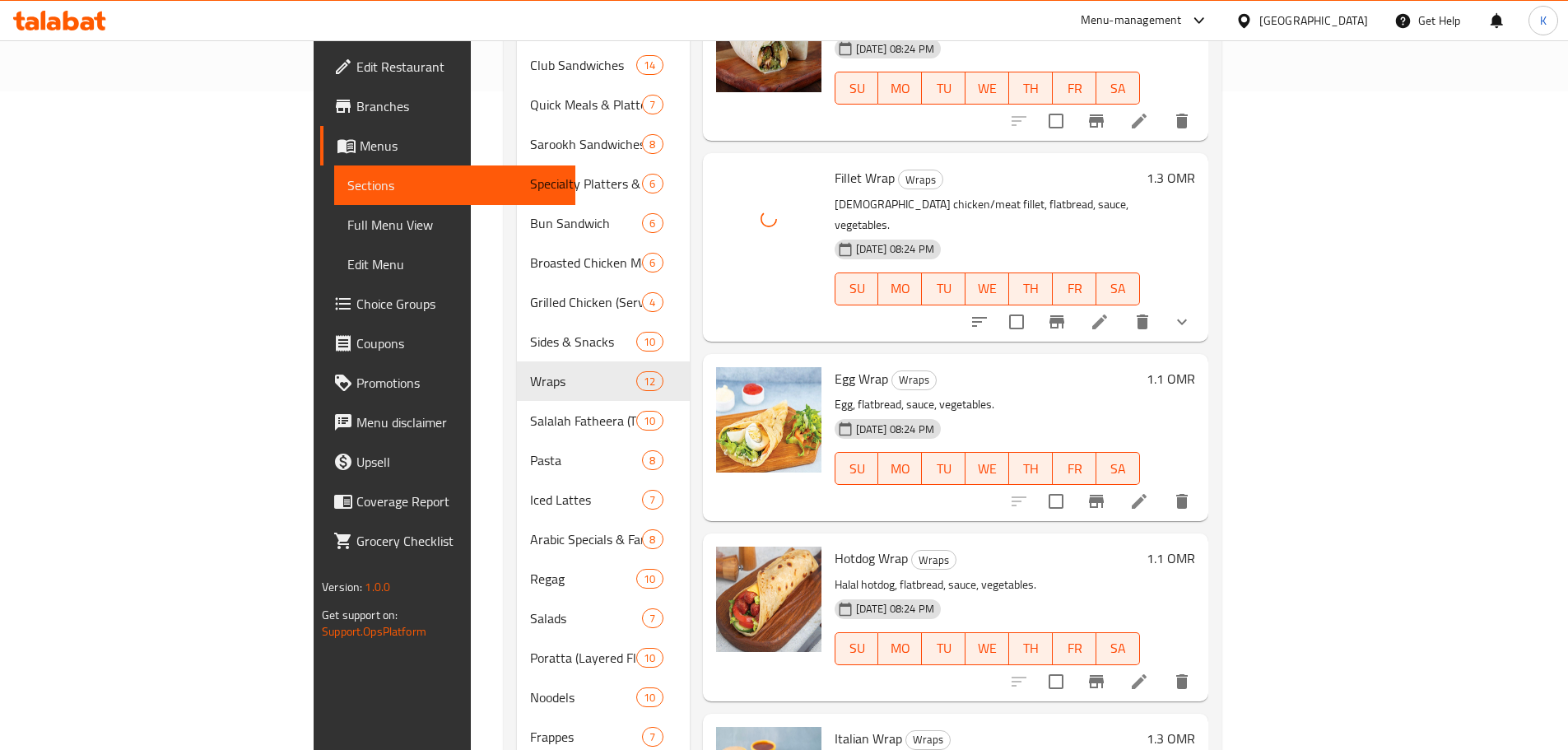
click at [835, 166] on span "Fillet Wrap" at bounding box center [865, 178] width 60 height 25
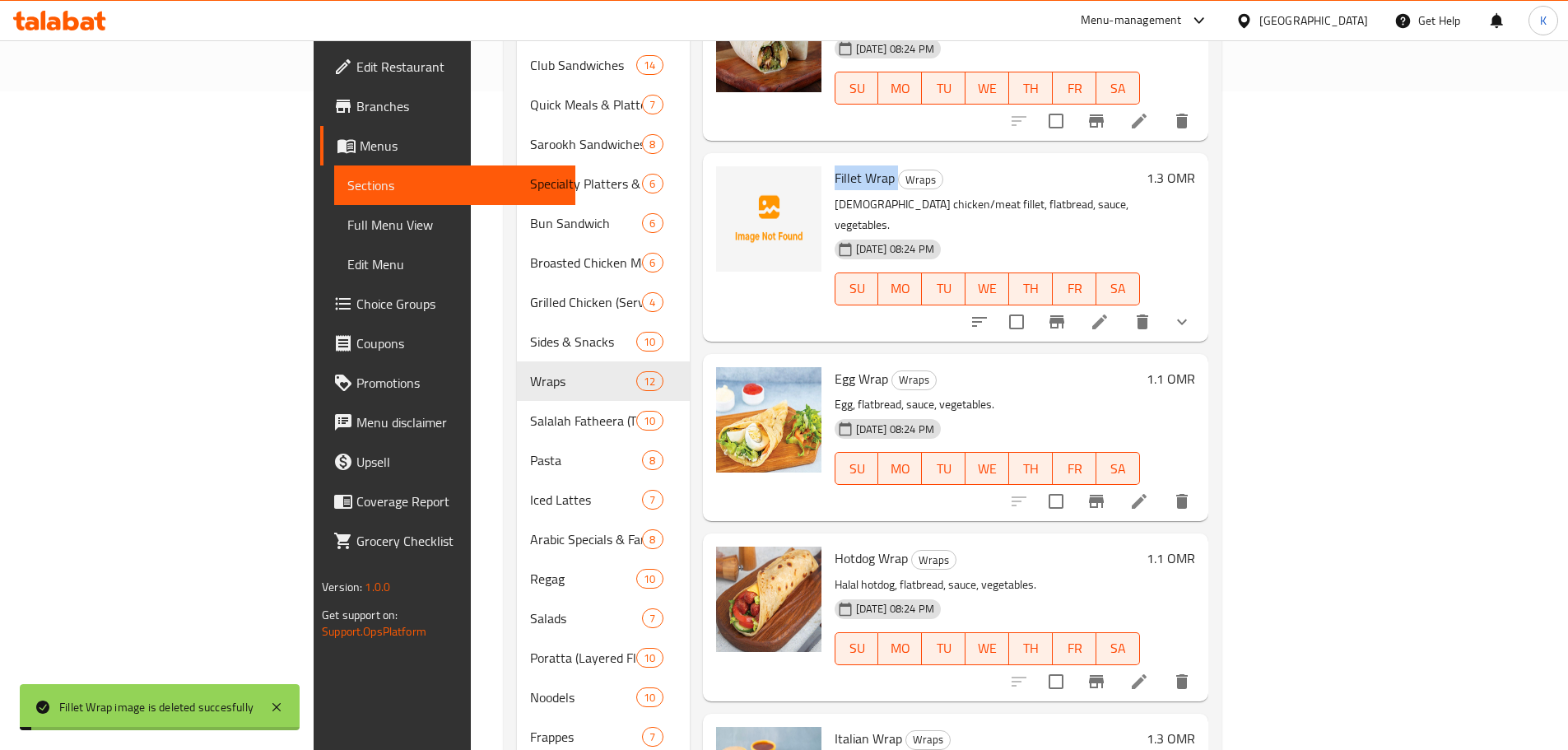
click at [835, 166] on span "Fillet Wrap" at bounding box center [865, 178] width 60 height 25
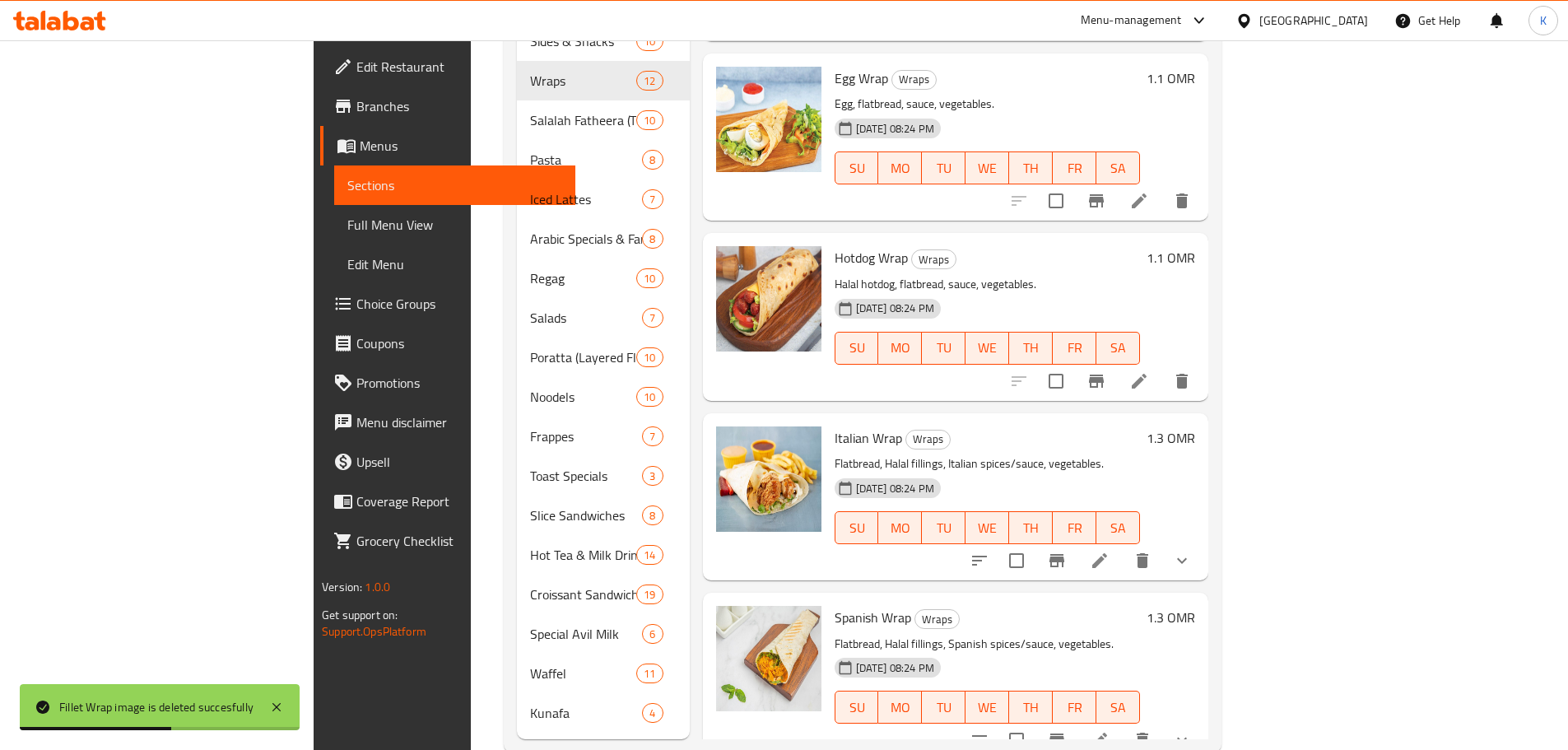
scroll to position [971, 0]
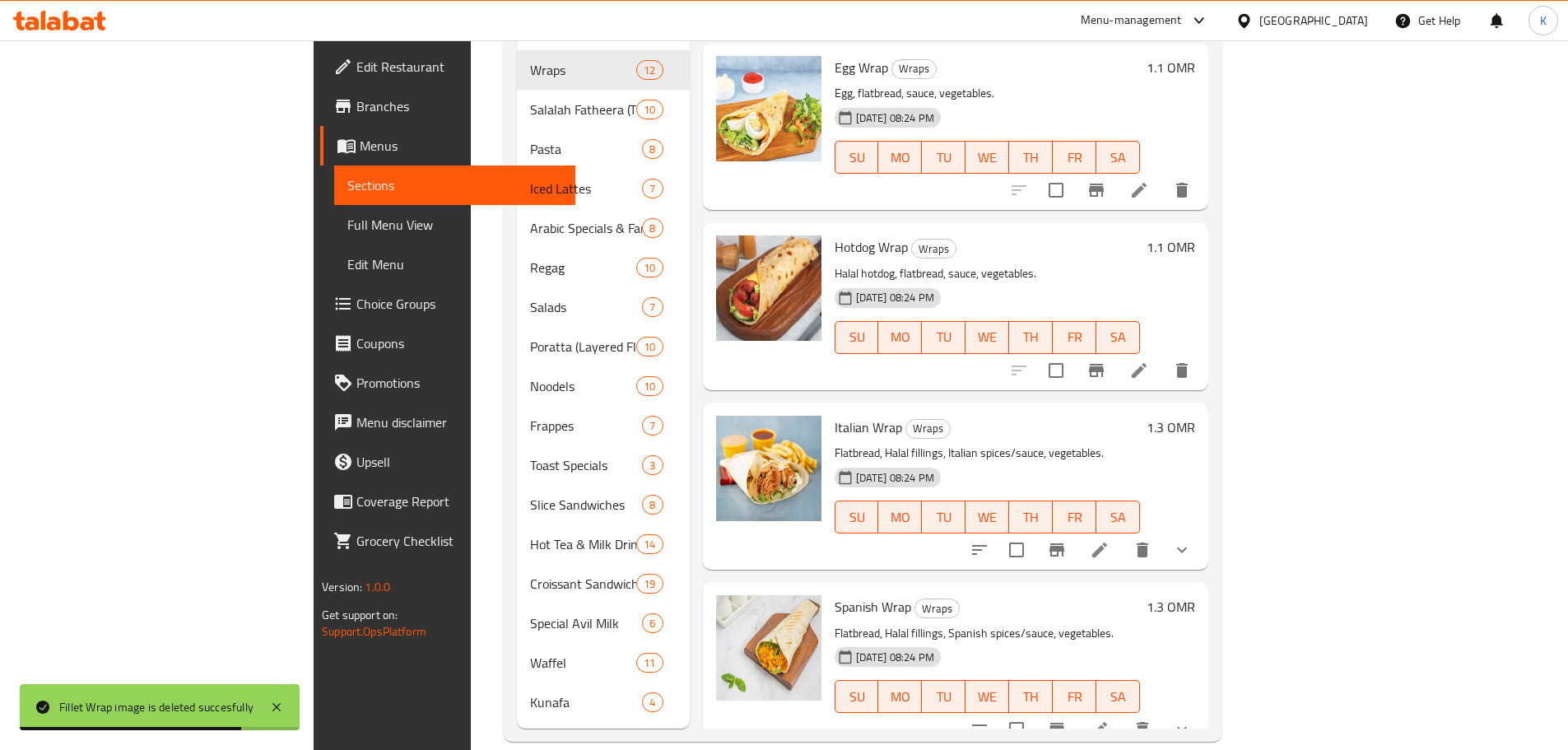
click at [835, 415] on span "Italian Wrap" at bounding box center [869, 427] width 68 height 25
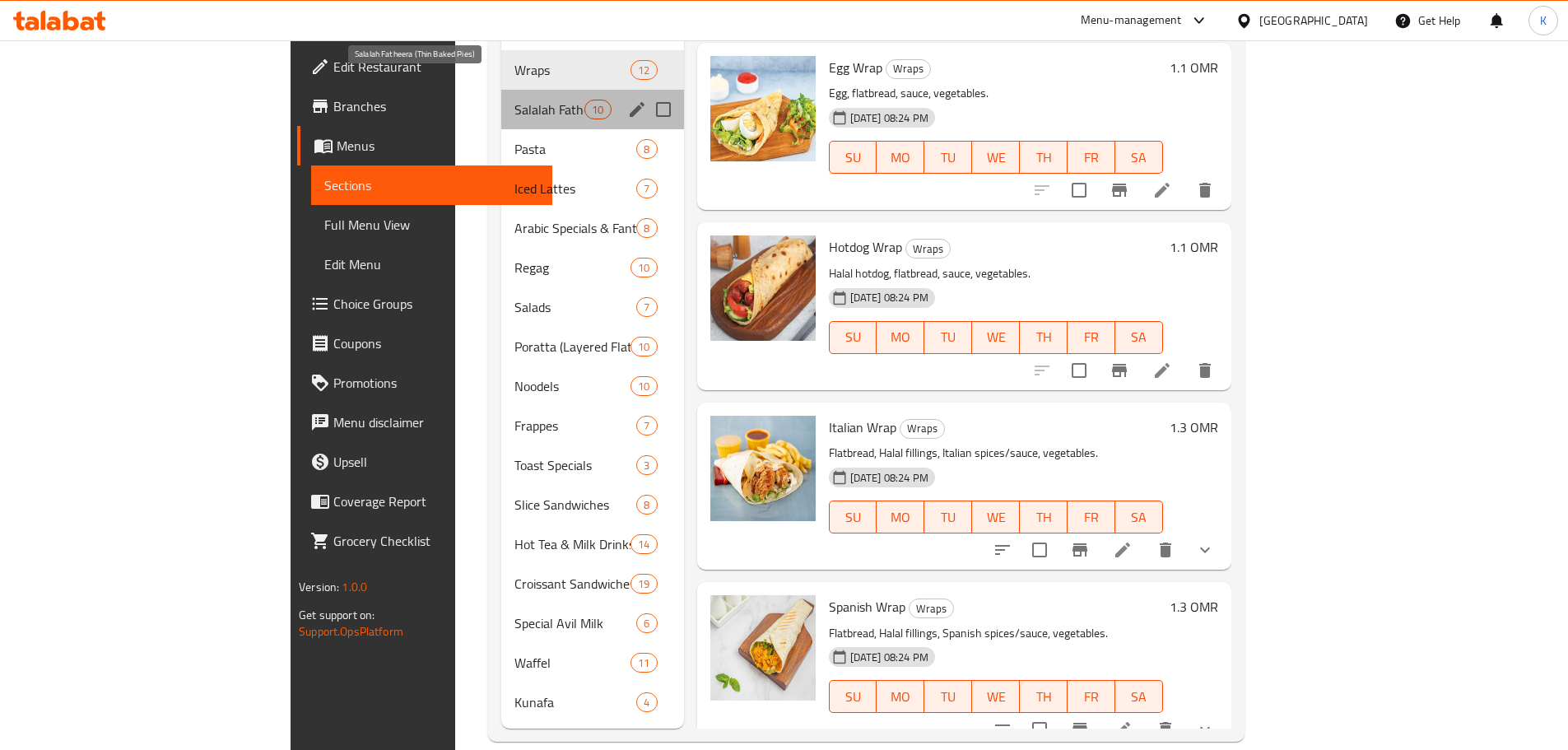
click at [514, 100] on span "Salalah Fatheera (Thin Baked Pies)" at bounding box center [549, 109] width 70 height 20
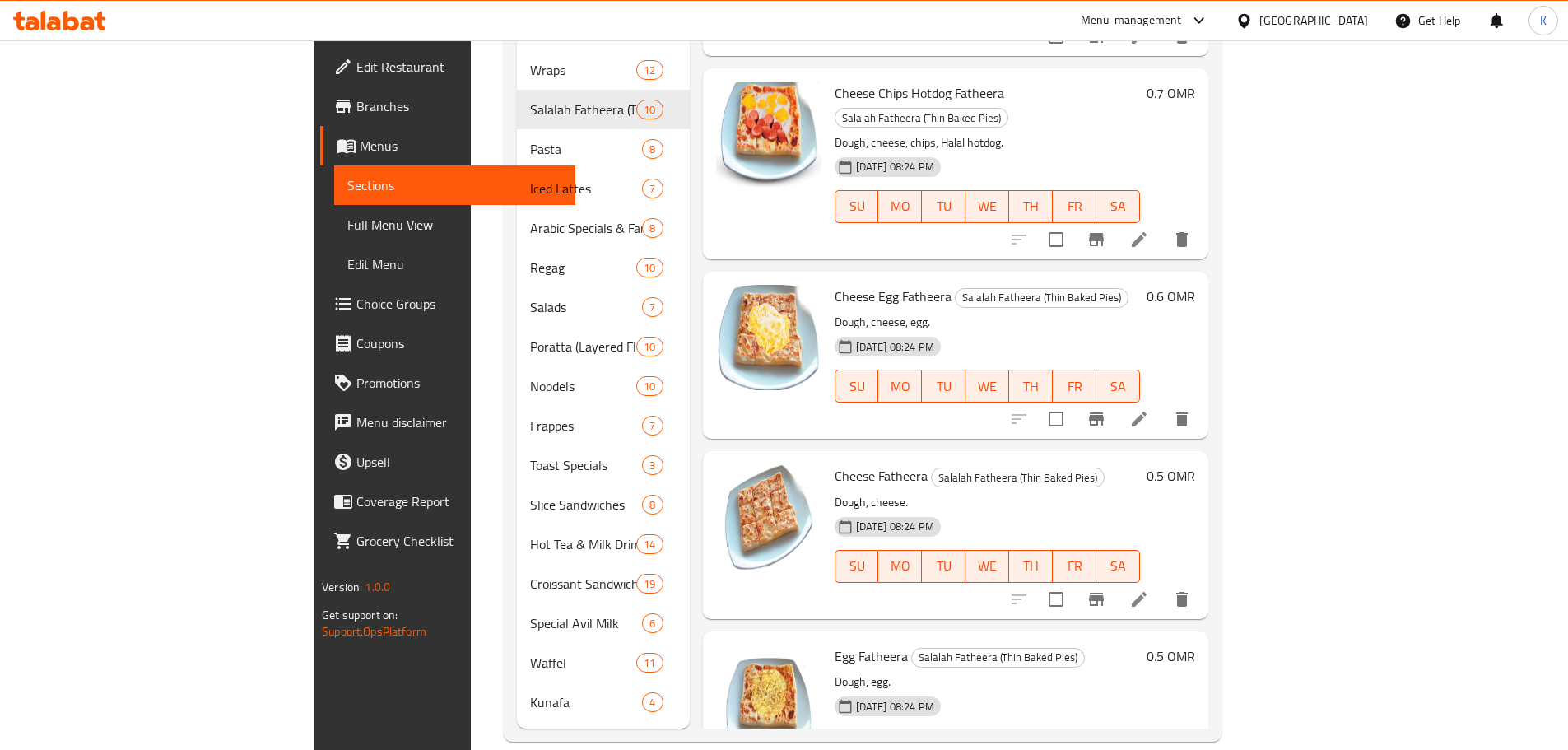
scroll to position [351, 0]
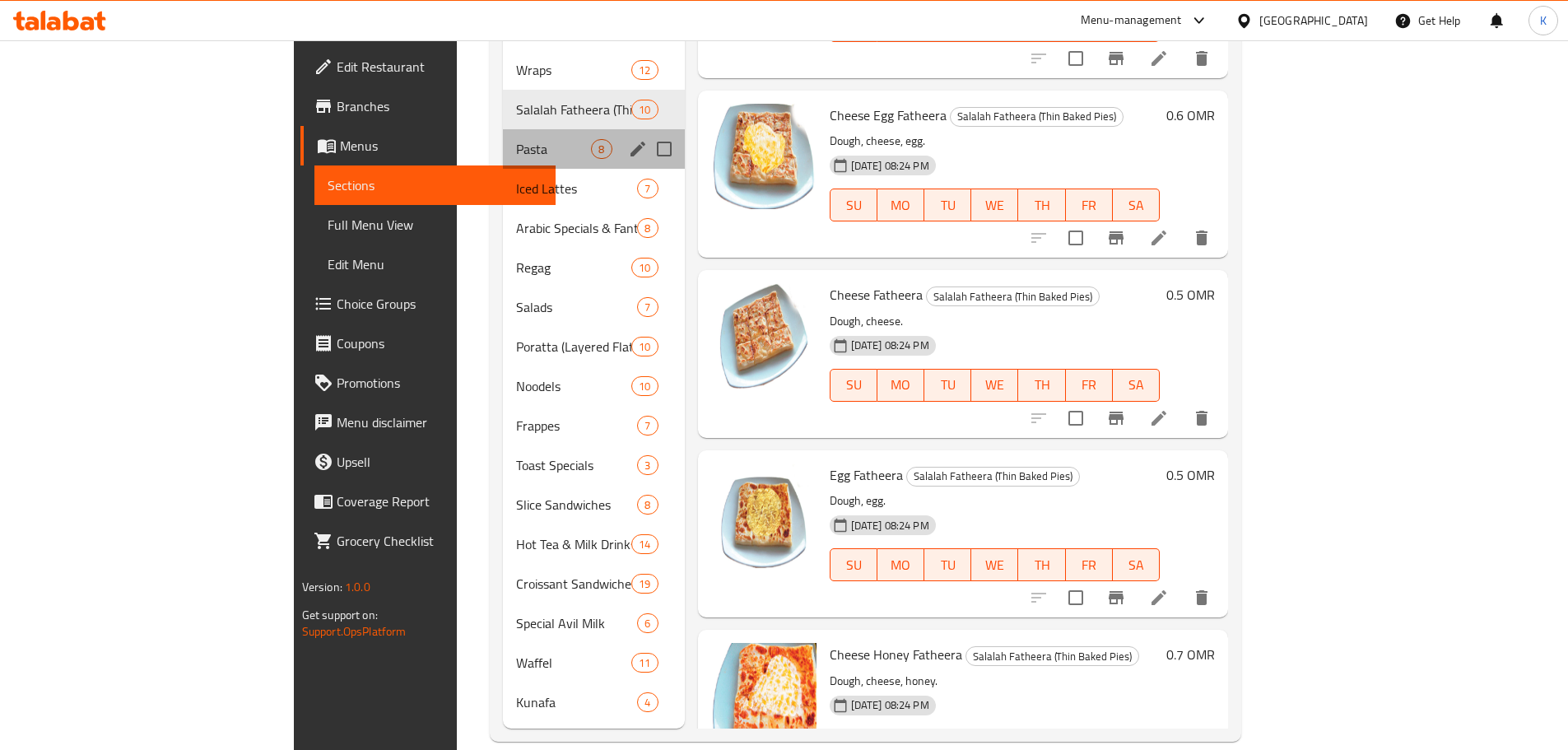
click at [503, 134] on div "Pasta 8" at bounding box center [593, 149] width 181 height 39
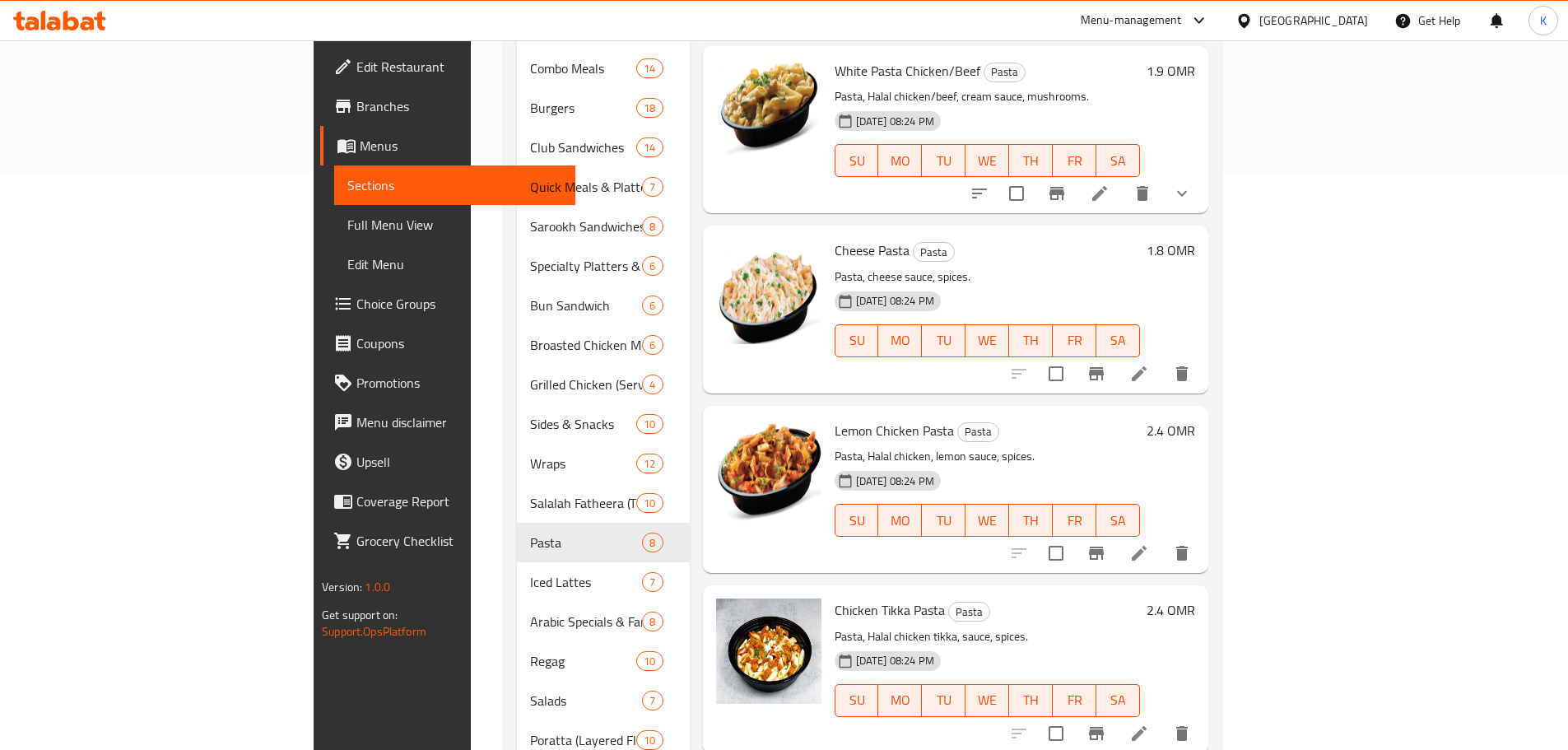
scroll to position [971, 0]
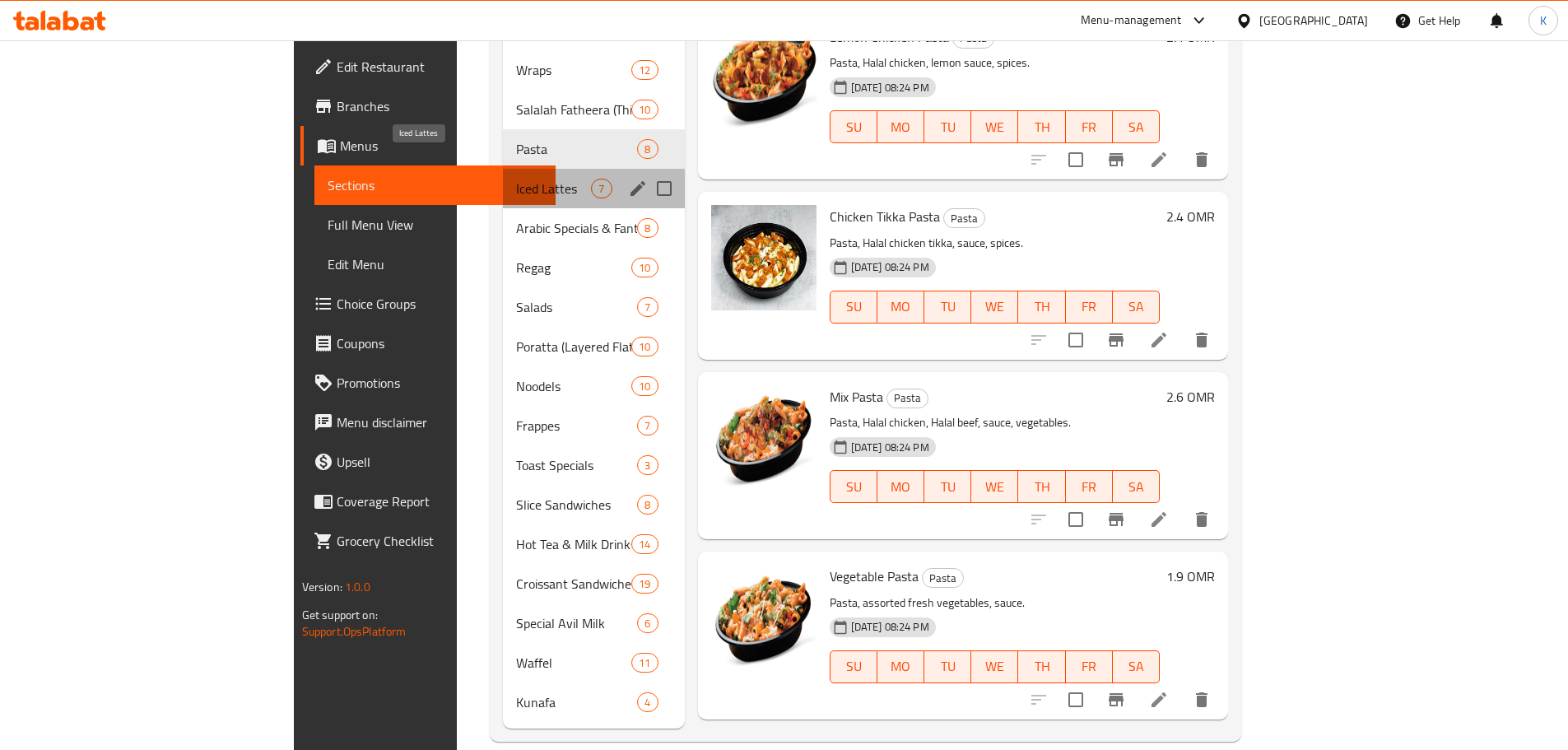
click at [516, 179] on span "Iced Lattes" at bounding box center [553, 188] width 75 height 20
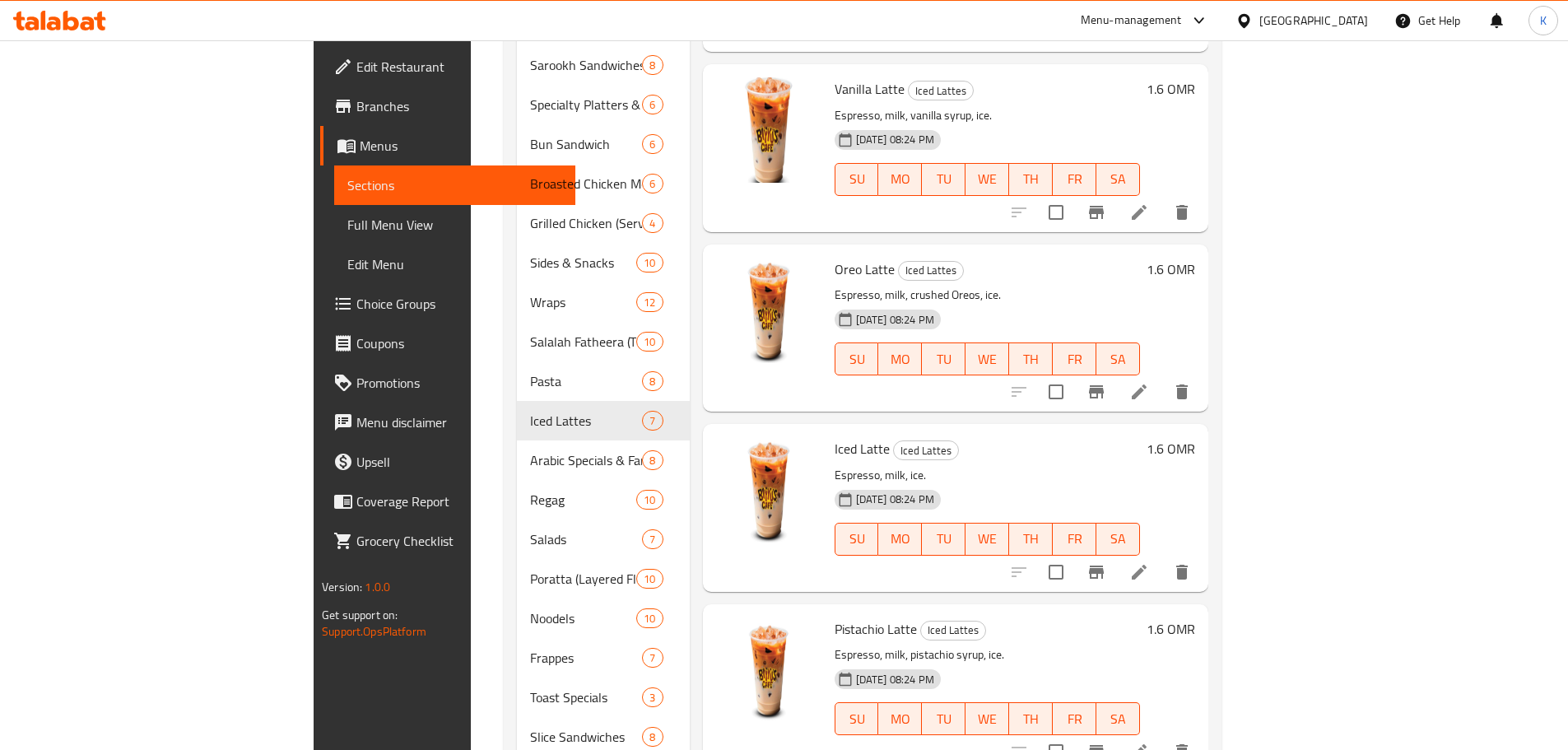
scroll to position [971, 0]
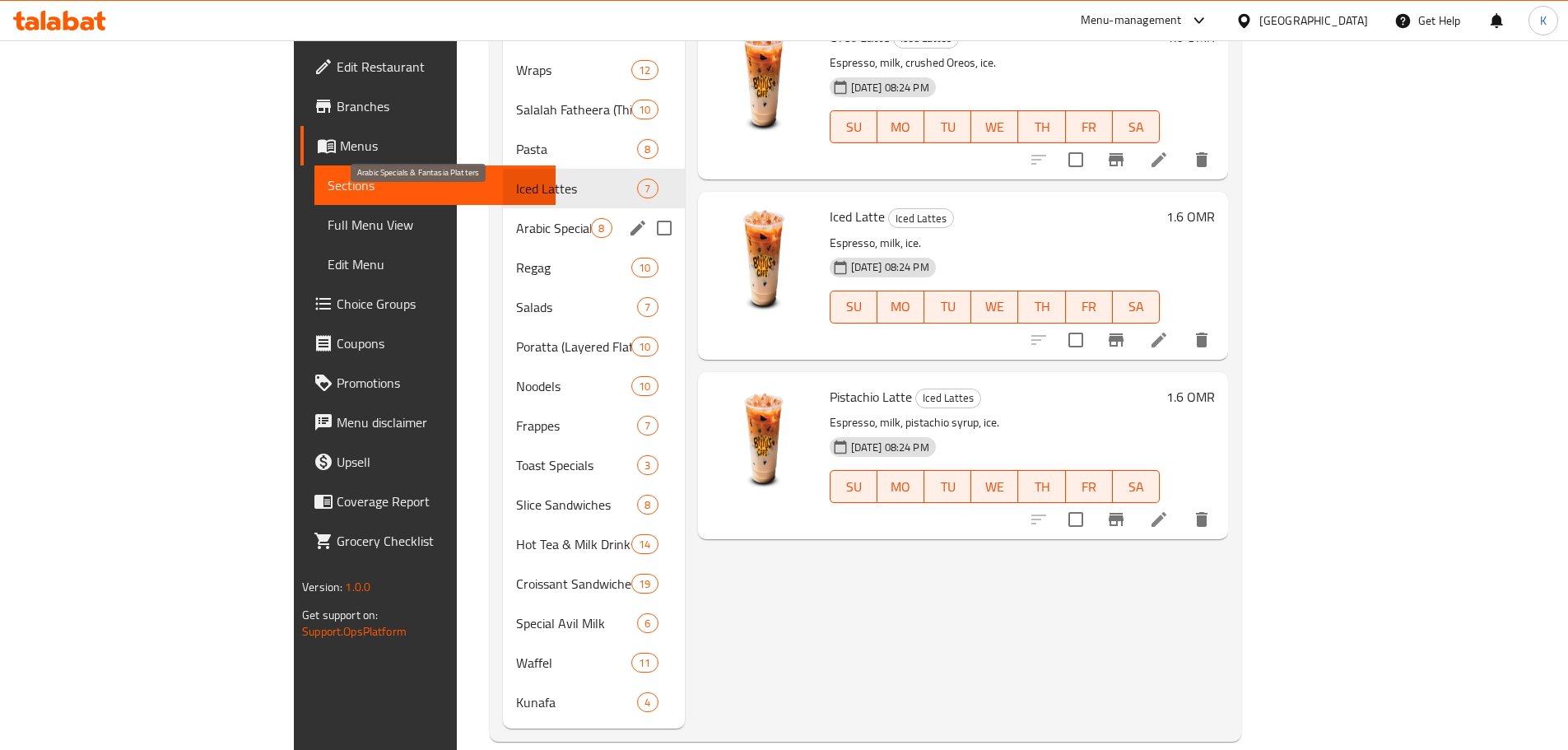
click at [516, 219] on span "Arabic Specials & Fantasia Platters" at bounding box center [553, 228] width 75 height 20
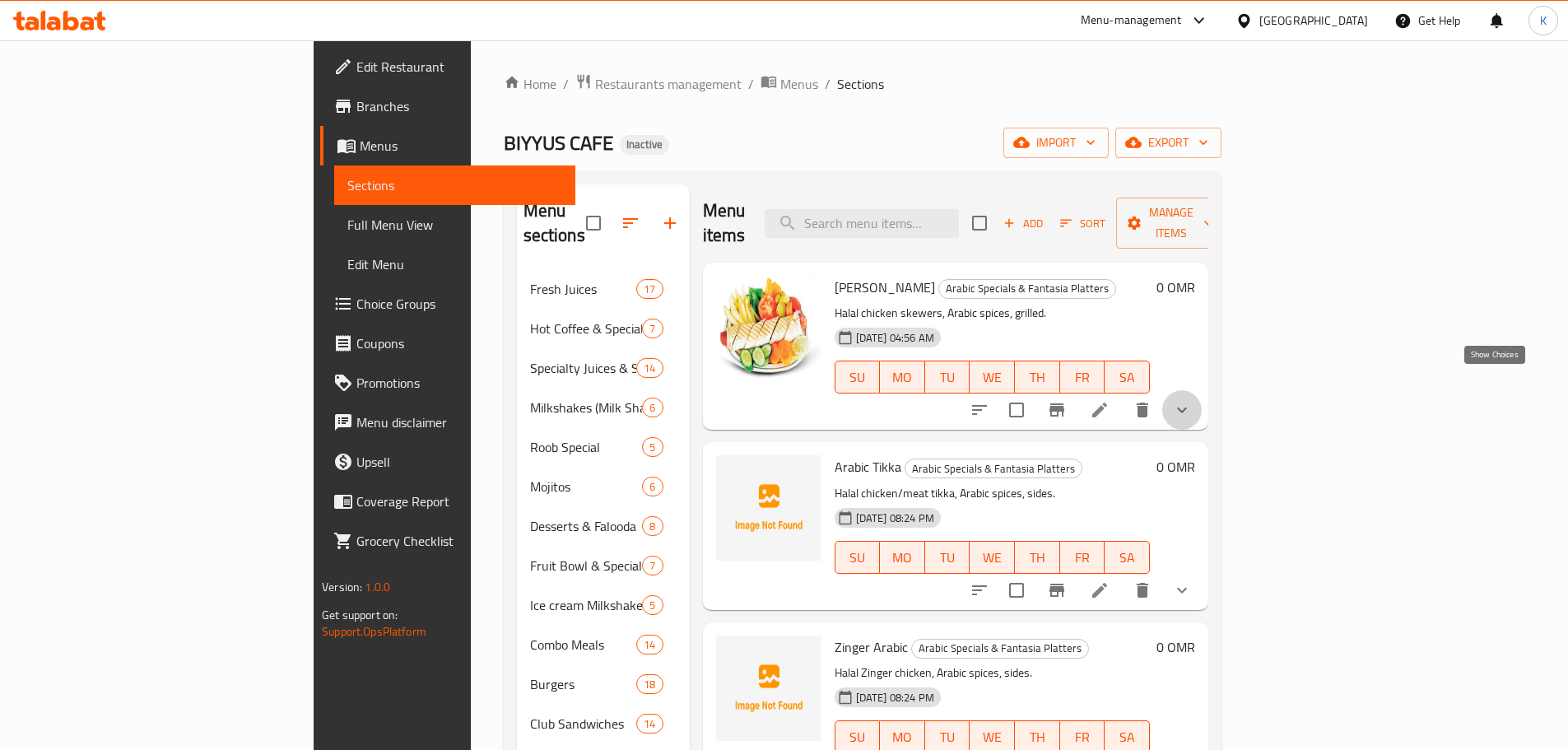
click at [1192, 400] on icon "show more" at bounding box center [1182, 409] width 20 height 20
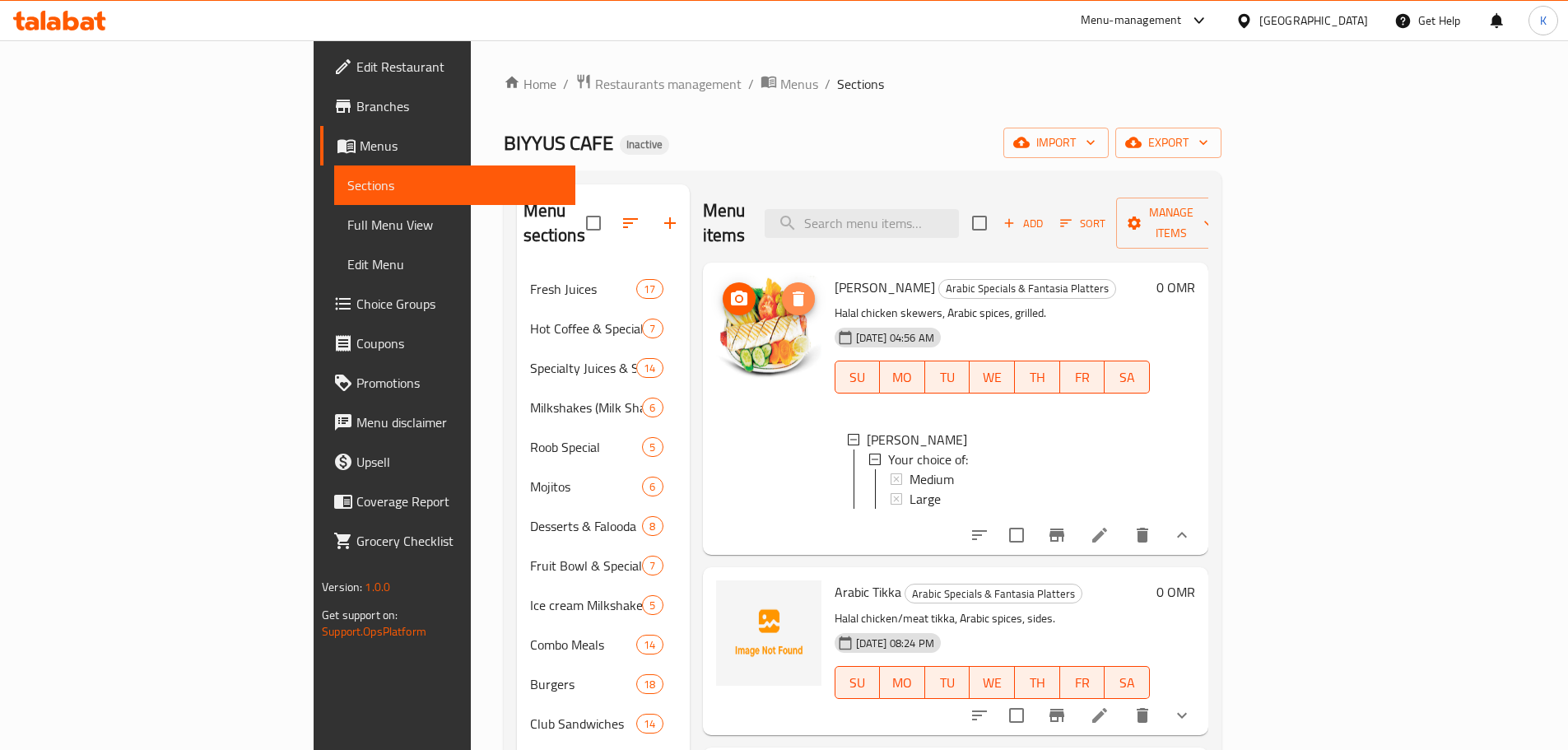
drag, startPoint x: 681, startPoint y: 298, endPoint x: 715, endPoint y: 277, distance: 40.0
click at [793, 291] on icon "delete image" at bounding box center [799, 299] width 11 height 15
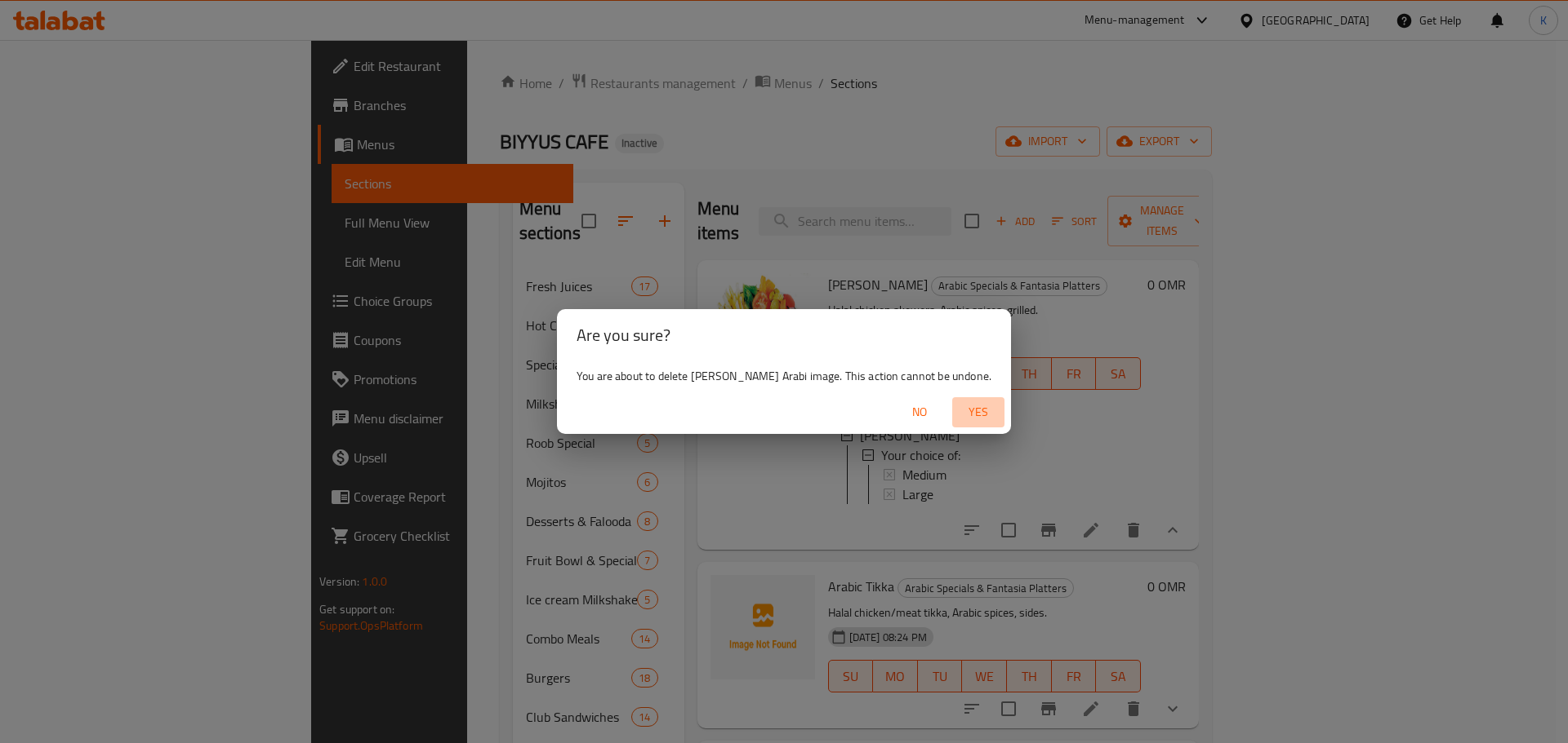
click at [976, 408] on span "Yes" at bounding box center [978, 412] width 39 height 20
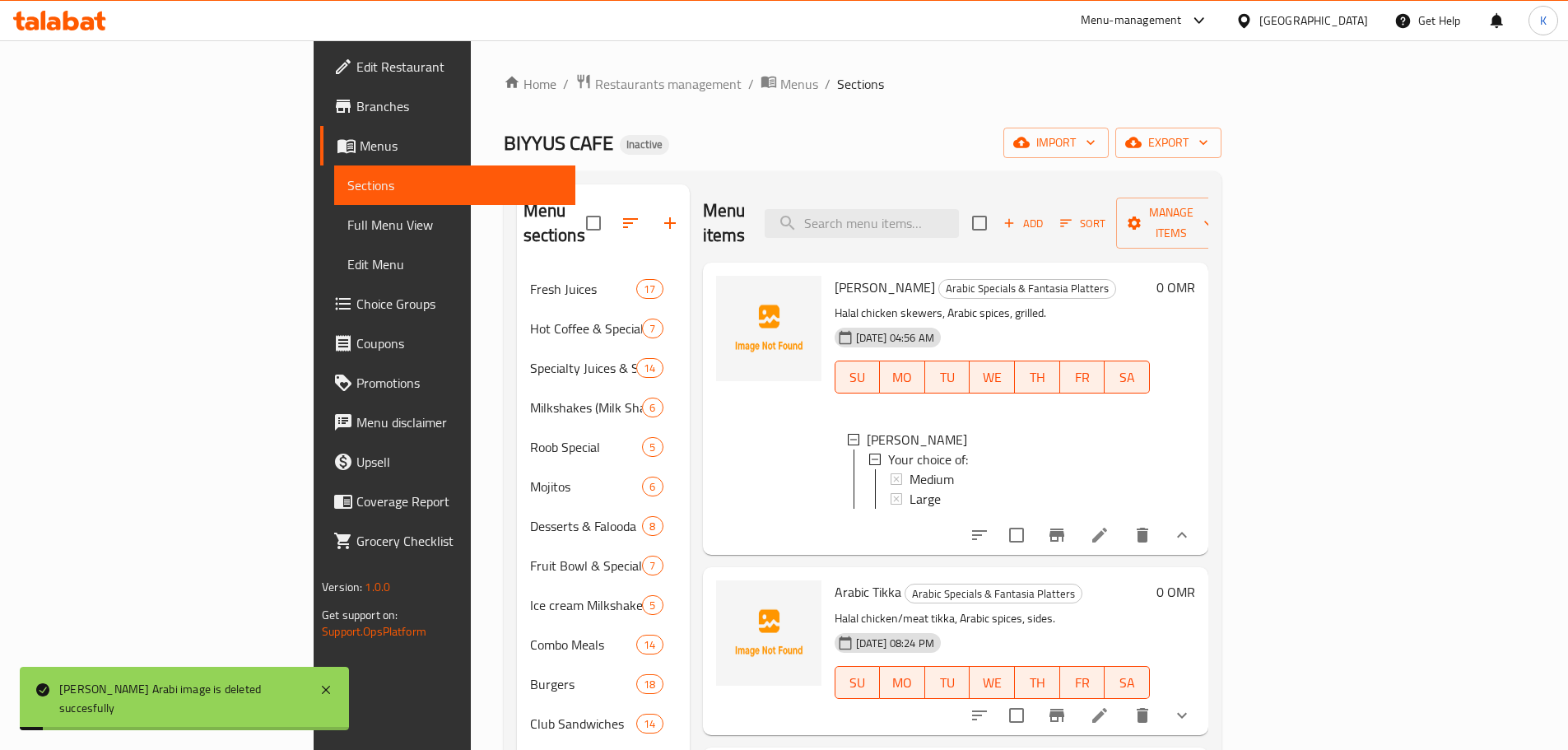
click at [835, 275] on span "Shish Taouk Arabi" at bounding box center [885, 288] width 100 height 25
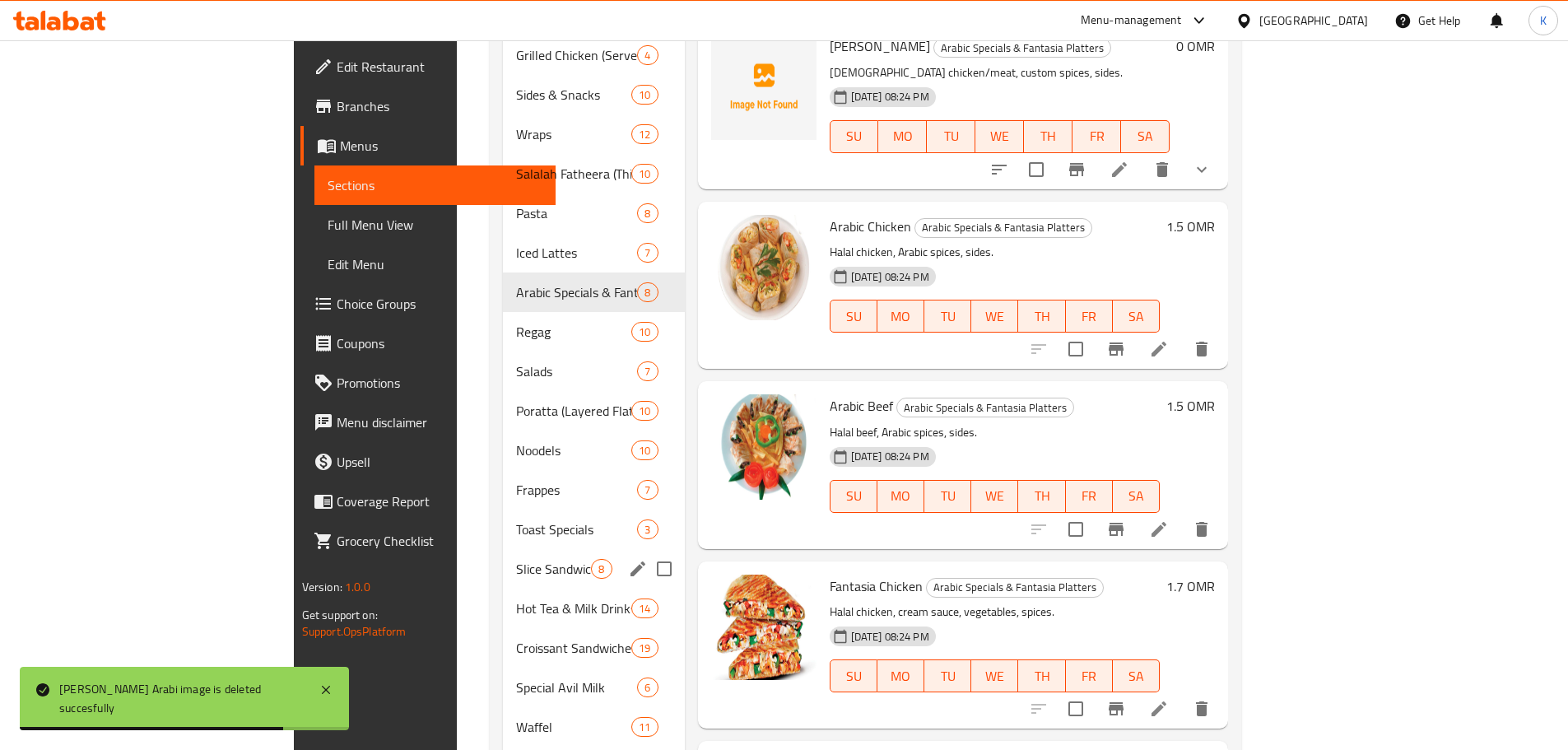
scroll to position [971, 0]
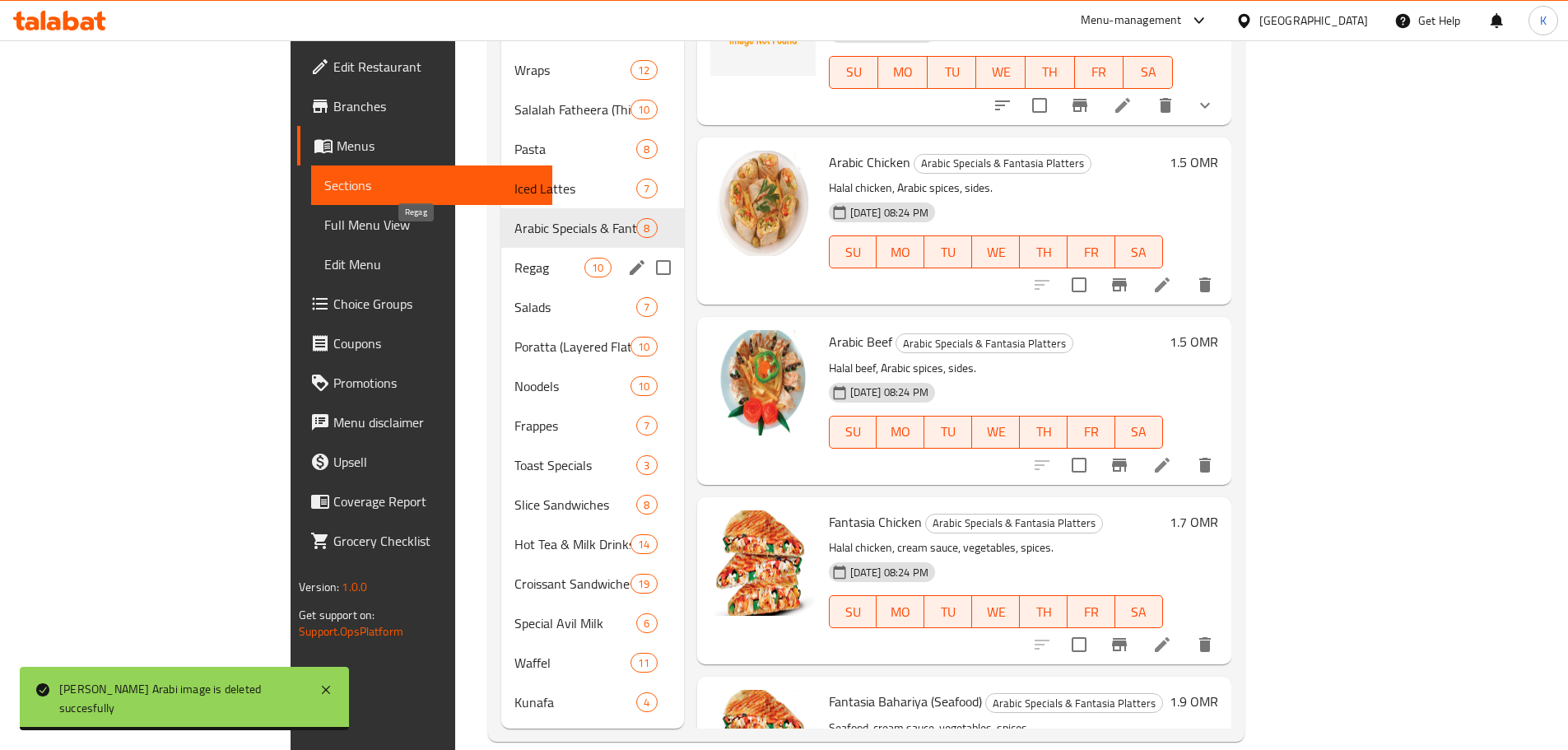
click at [514, 258] on span "Regag" at bounding box center [549, 267] width 70 height 20
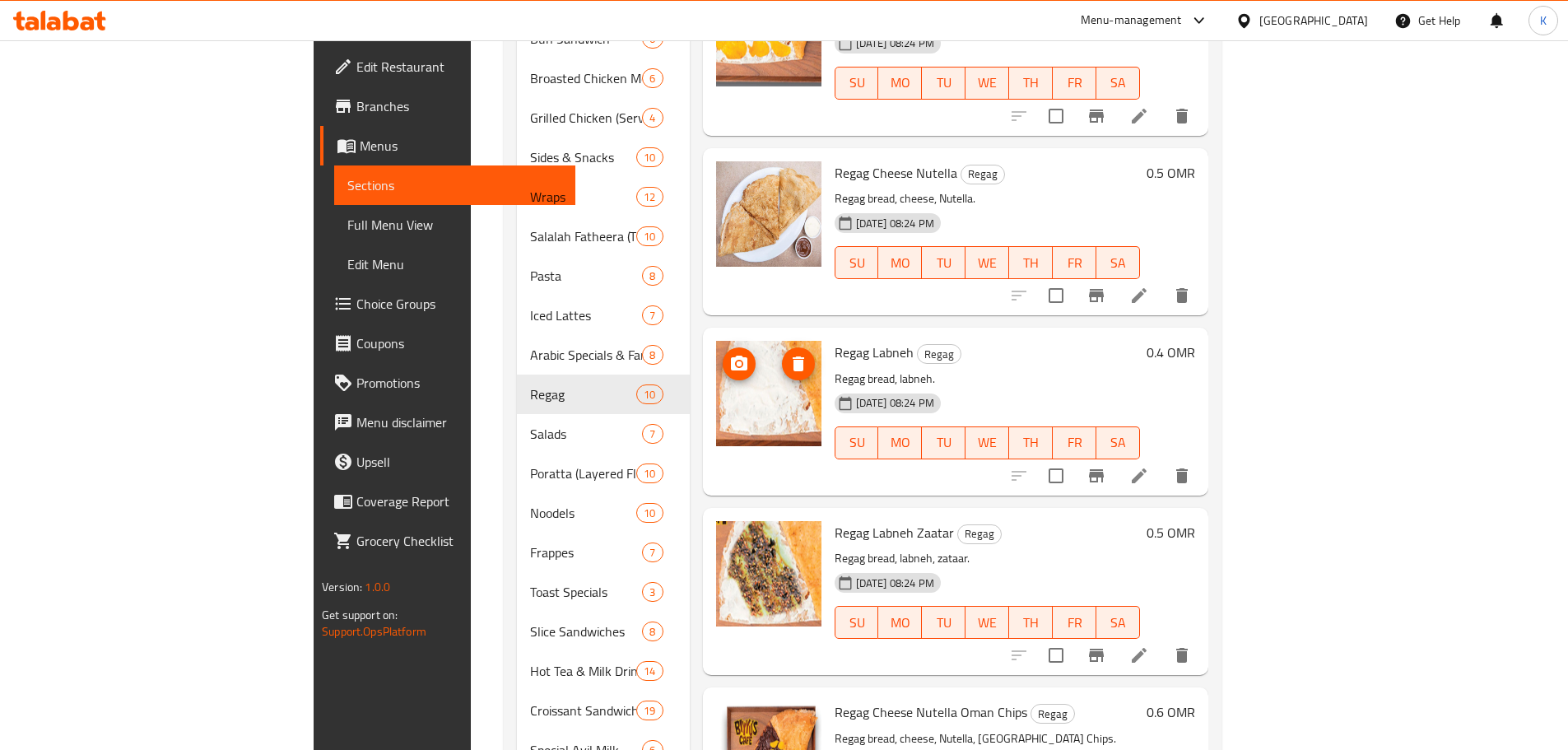
scroll to position [971, 0]
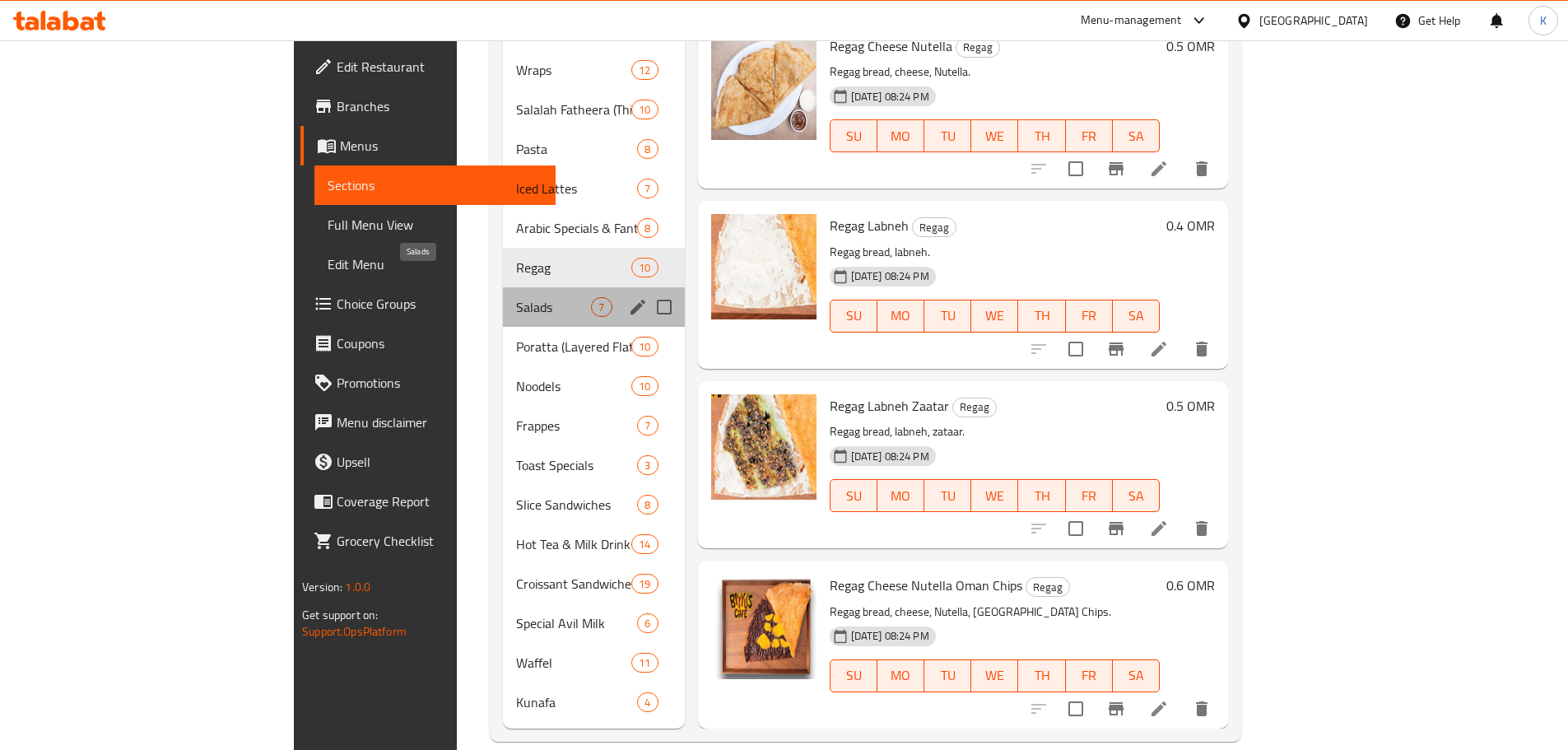
click at [516, 298] on span "Salads" at bounding box center [553, 307] width 75 height 20
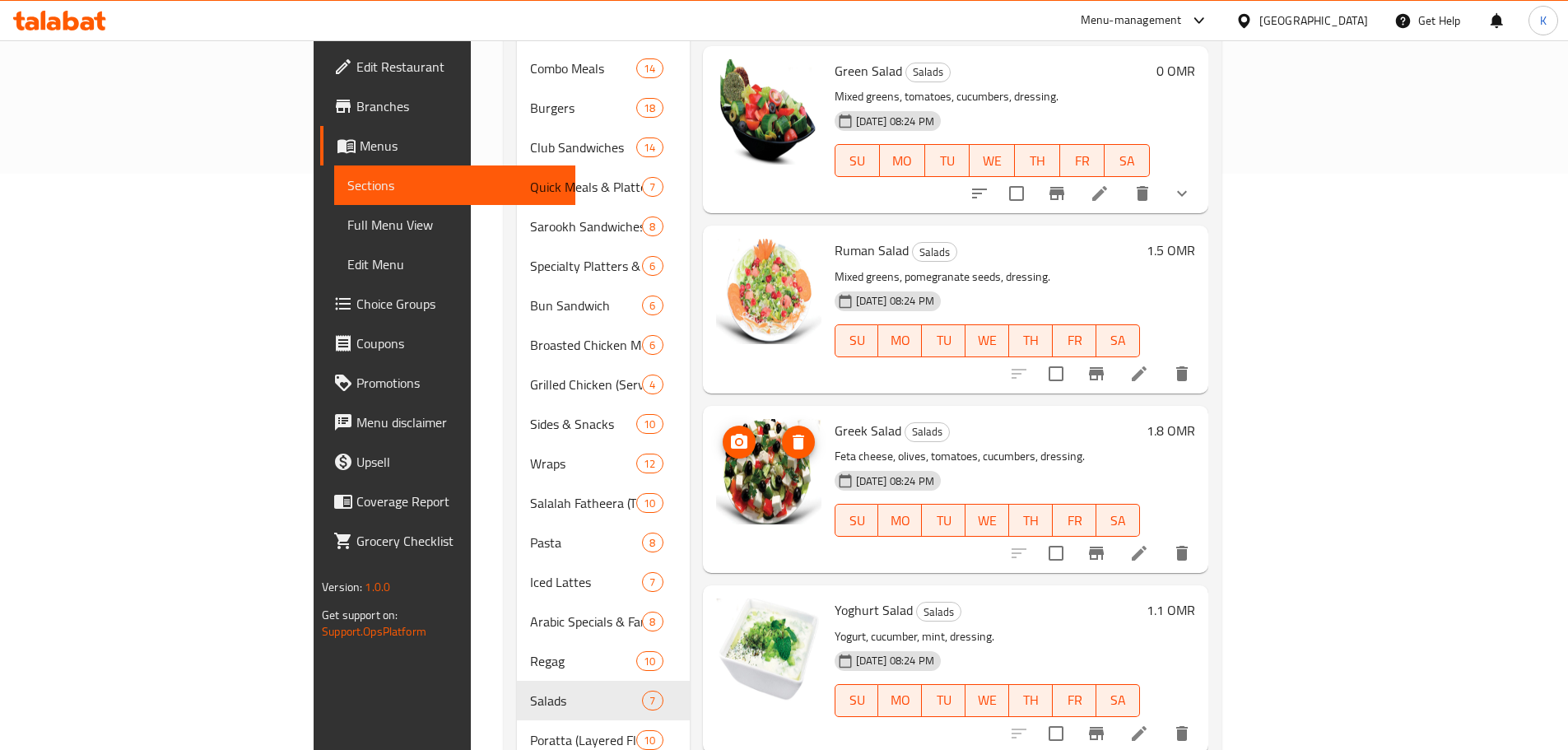
scroll to position [971, 0]
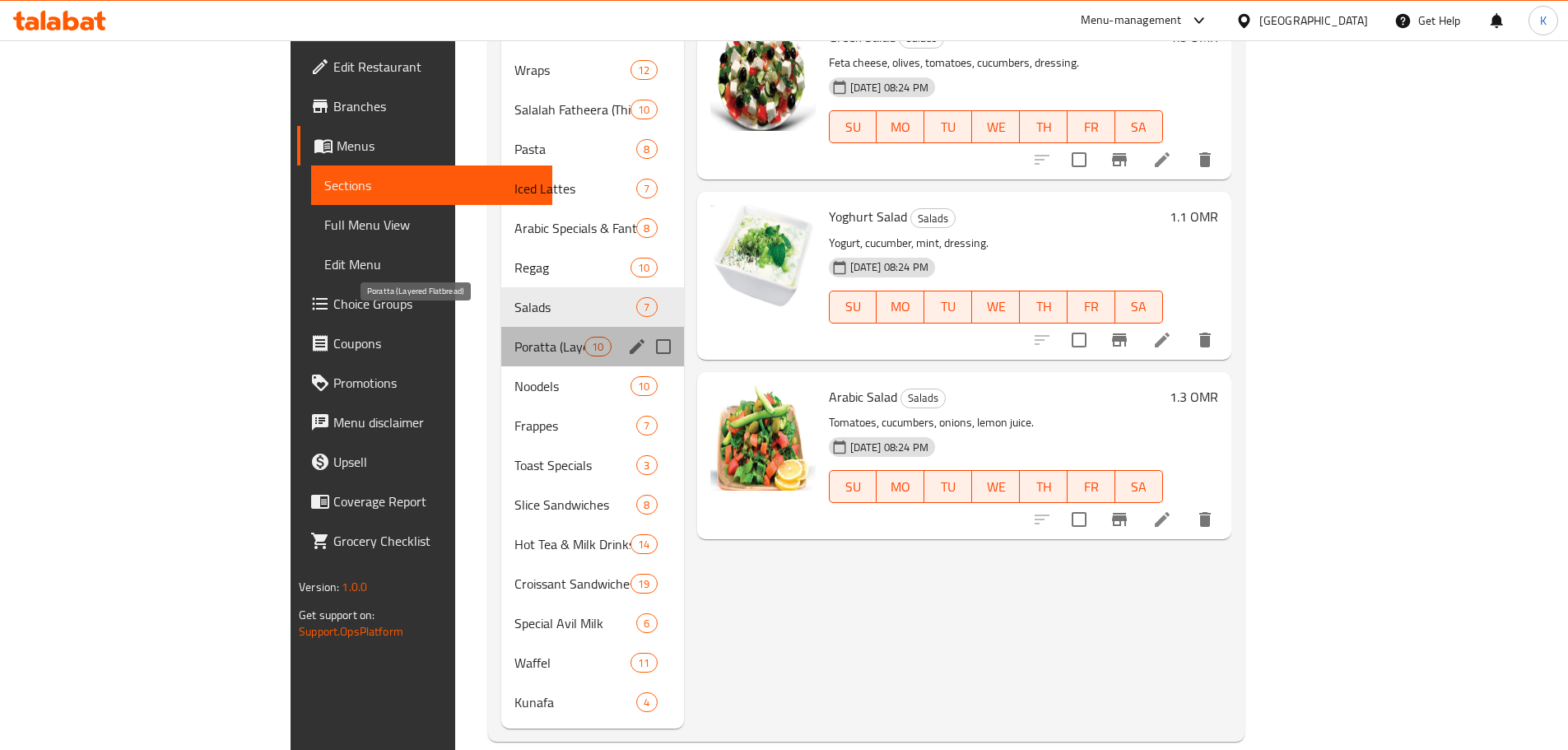
click at [514, 337] on span "Poratta (Layered Flatbread)" at bounding box center [549, 346] width 70 height 20
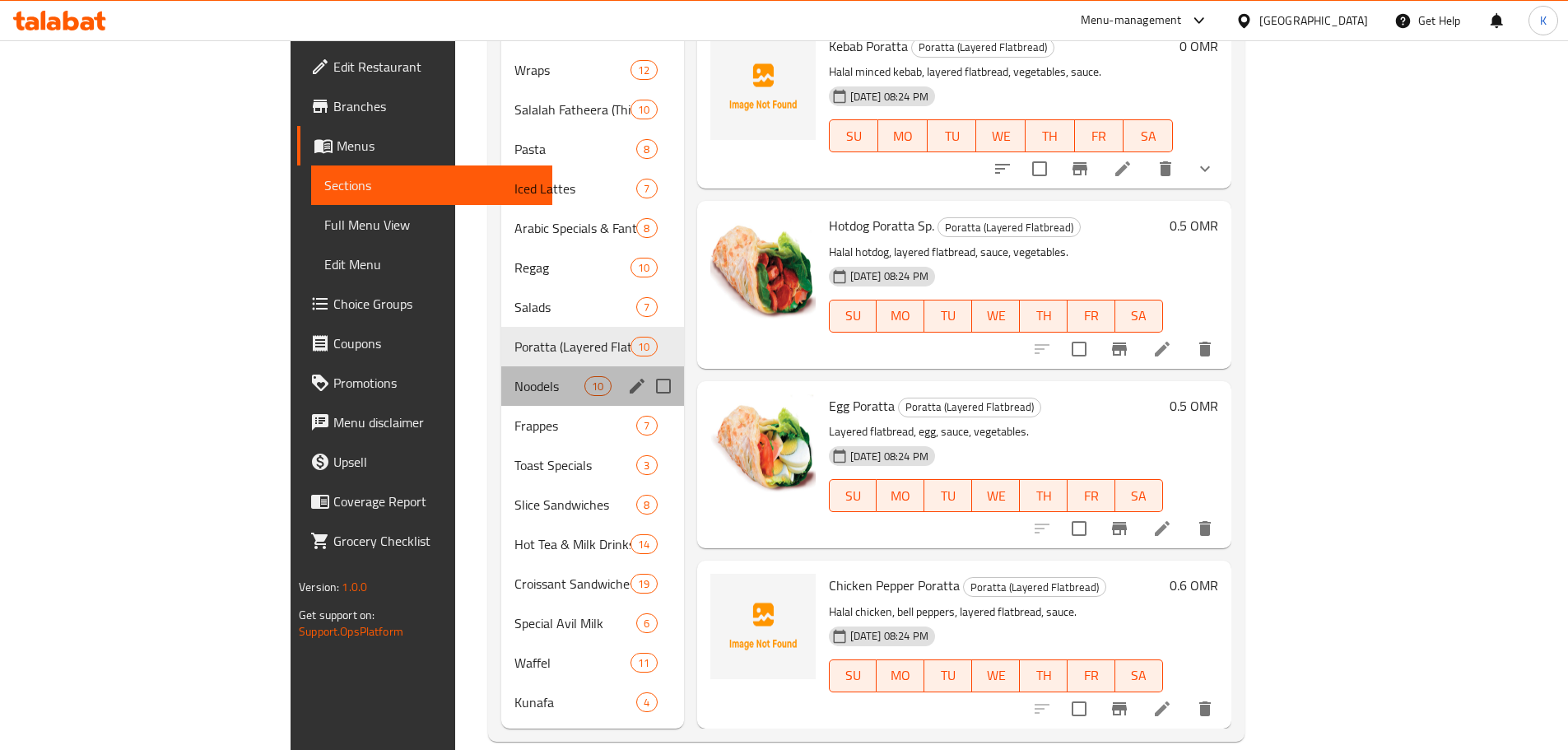
click at [501, 367] on div "Noodels 10" at bounding box center [592, 386] width 183 height 39
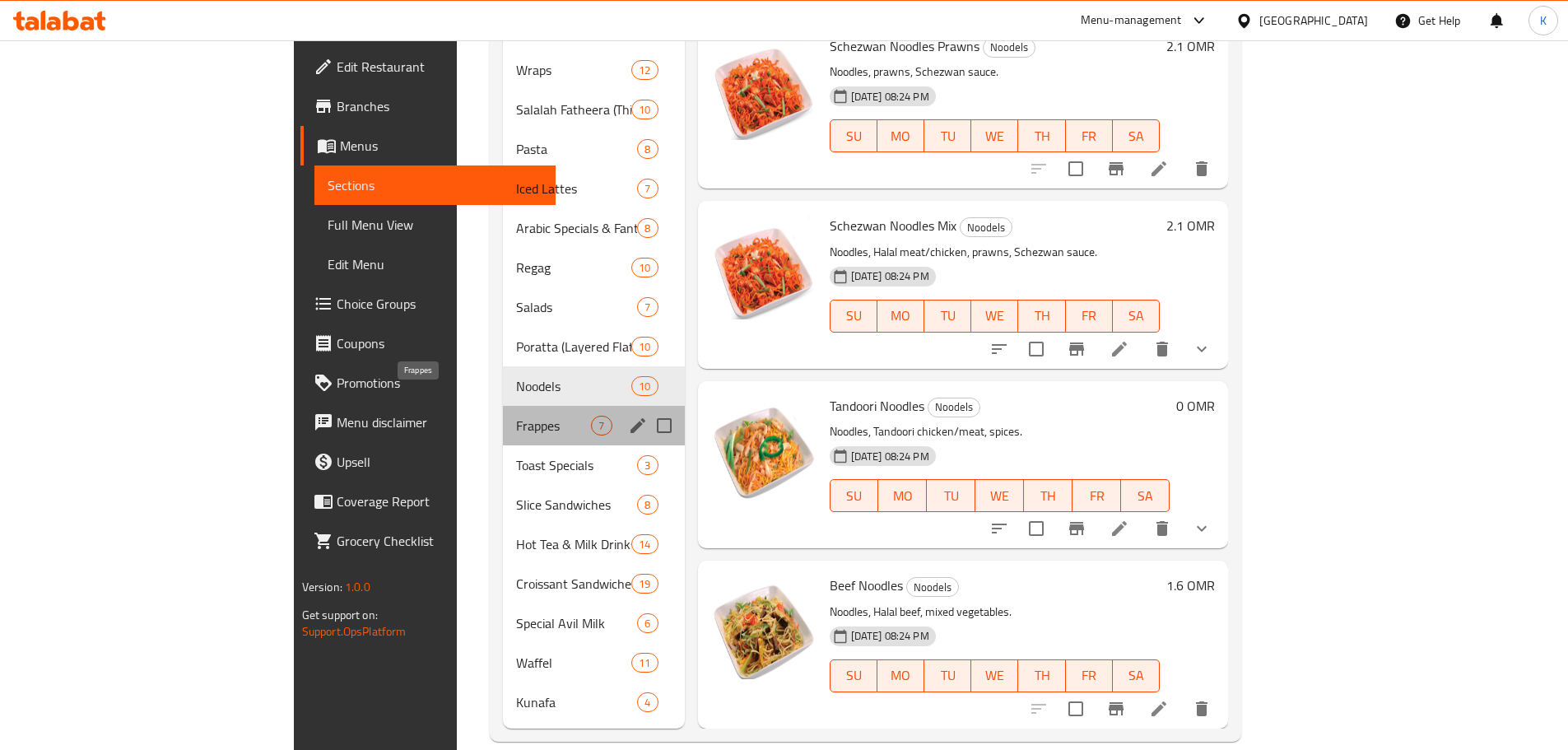
click at [516, 416] on span "Frappes" at bounding box center [553, 425] width 75 height 20
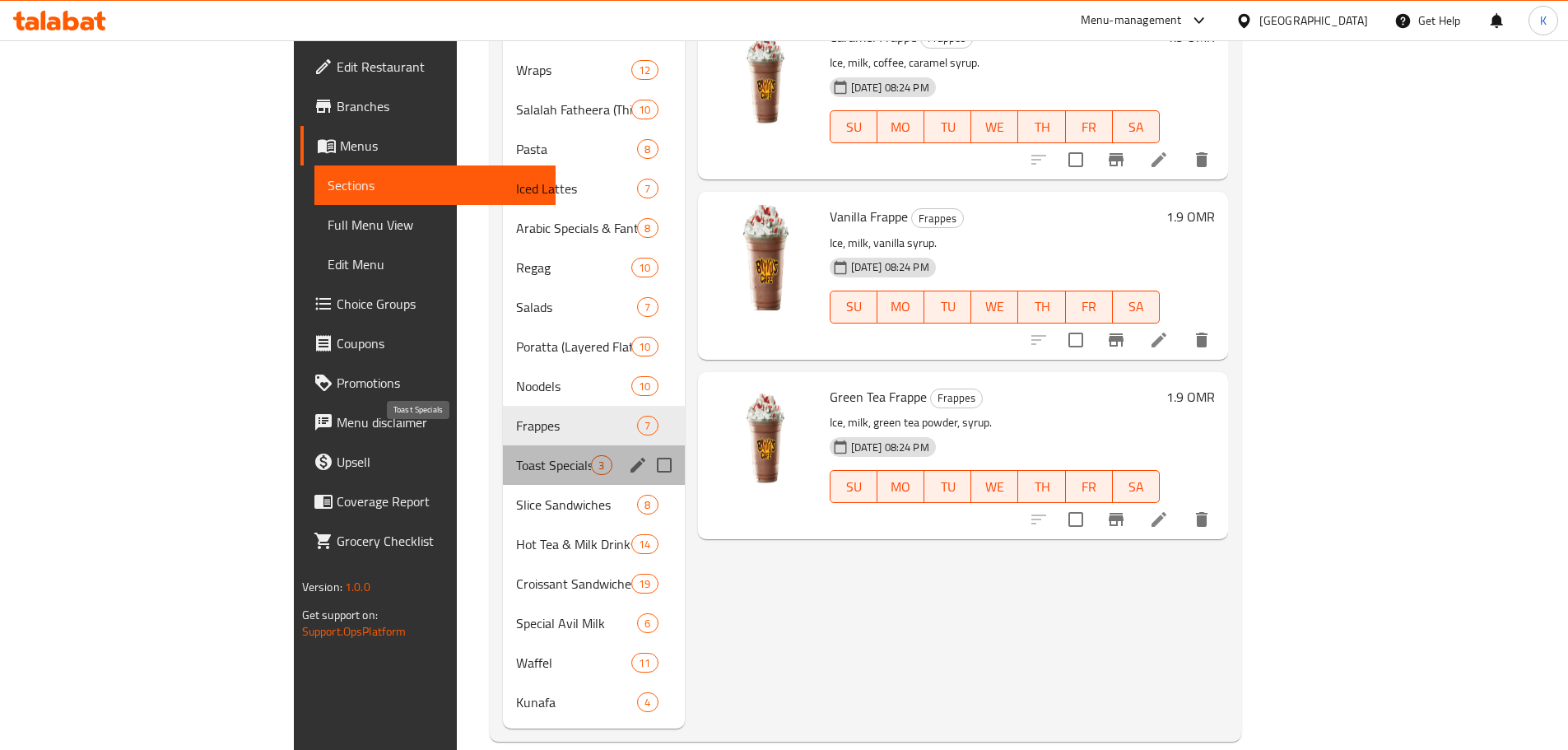
click at [516, 456] on span "Toast Specials" at bounding box center [553, 465] width 75 height 20
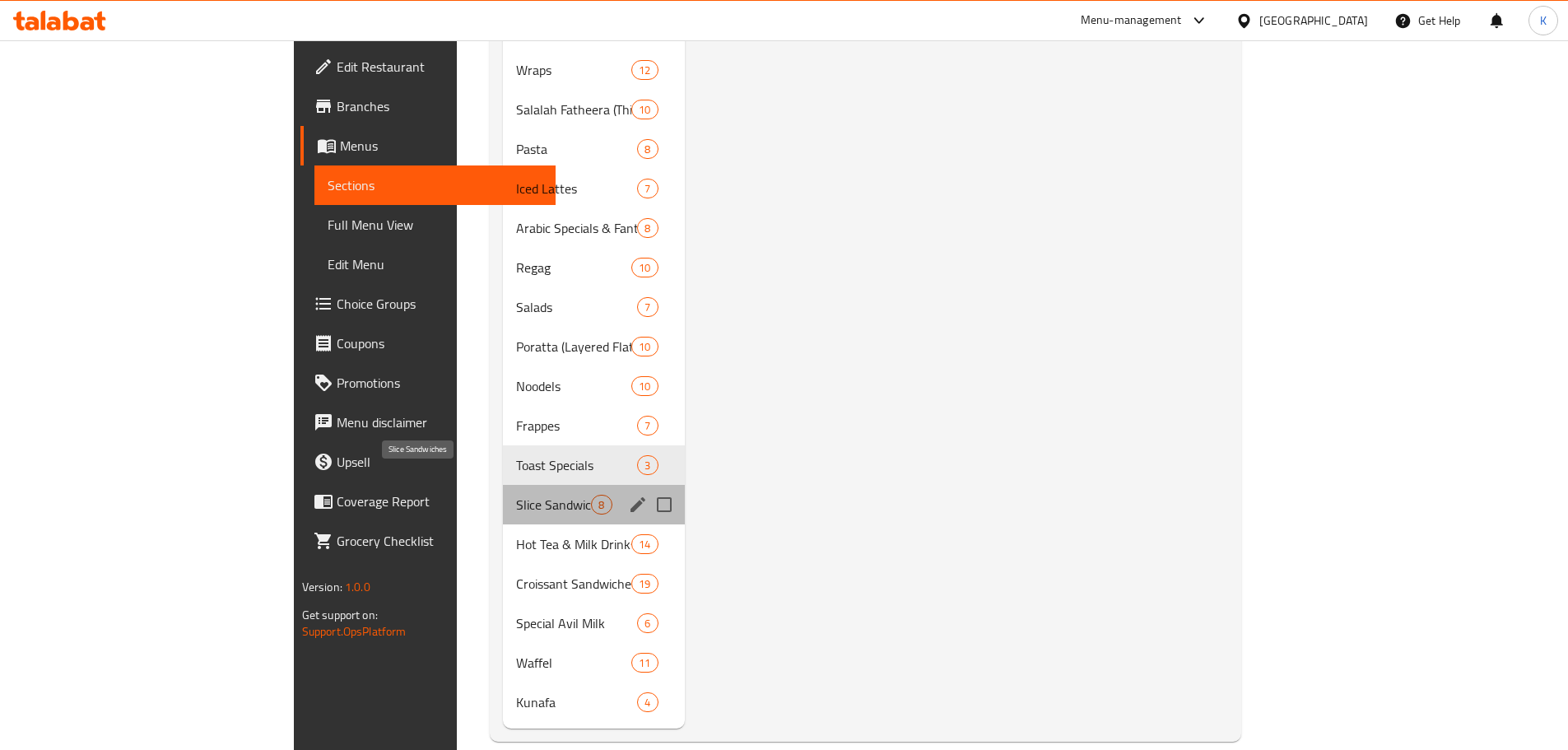
click at [516, 495] on span "Slice Sandwiches" at bounding box center [553, 504] width 75 height 20
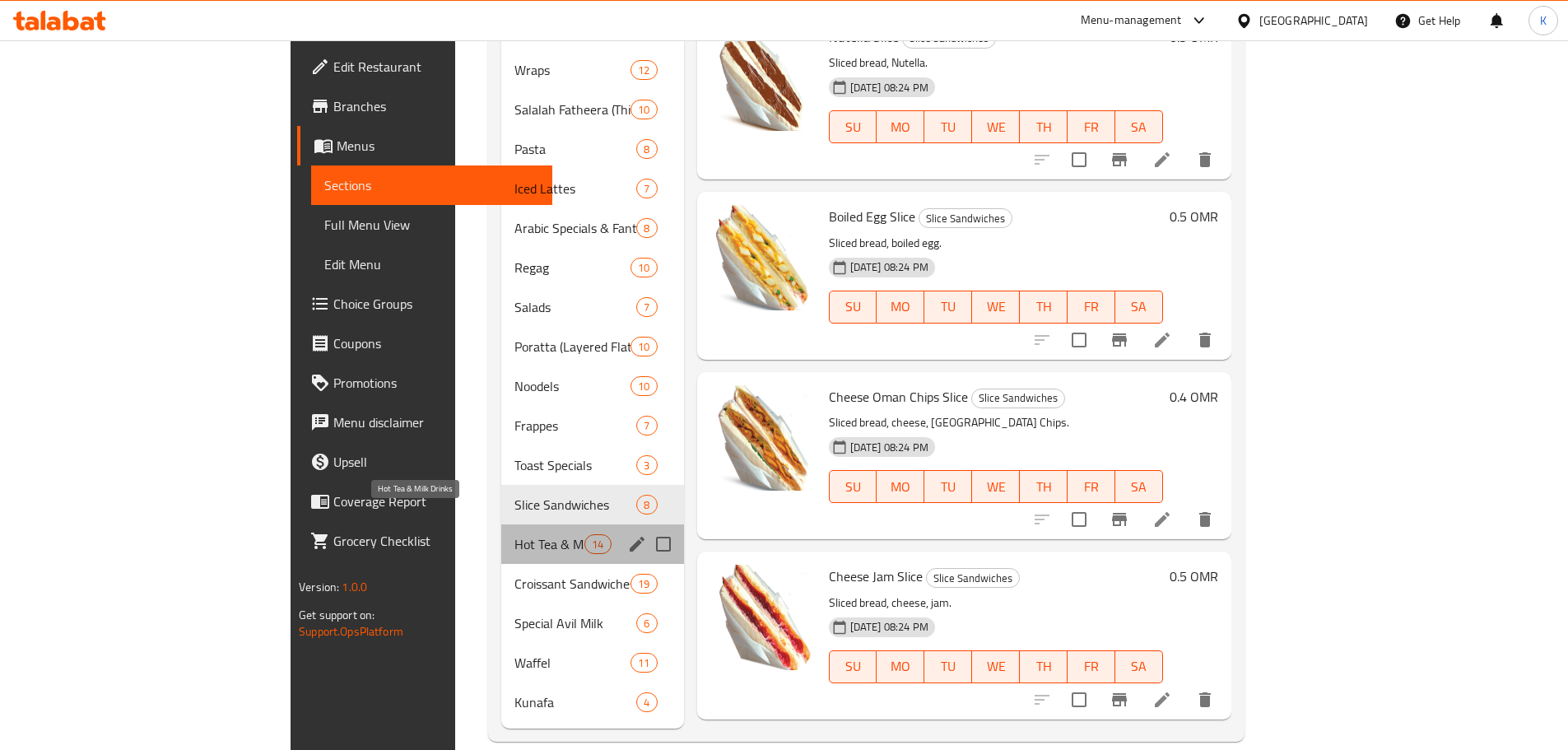
click at [514, 535] on span "Hot Tea & Milk Drinks" at bounding box center [549, 544] width 70 height 20
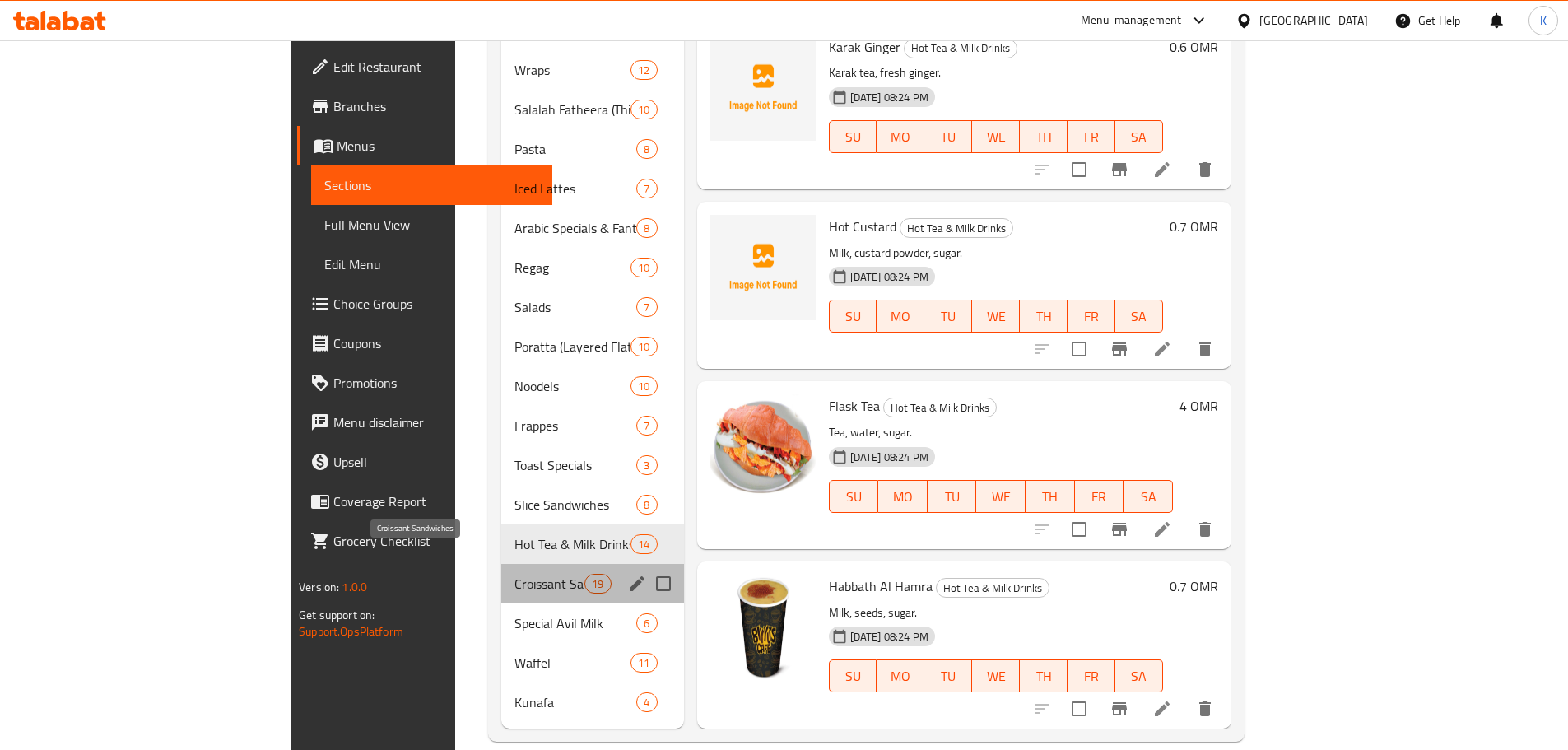
click at [514, 574] on span "Croissant Sandwiches" at bounding box center [549, 583] width 70 height 20
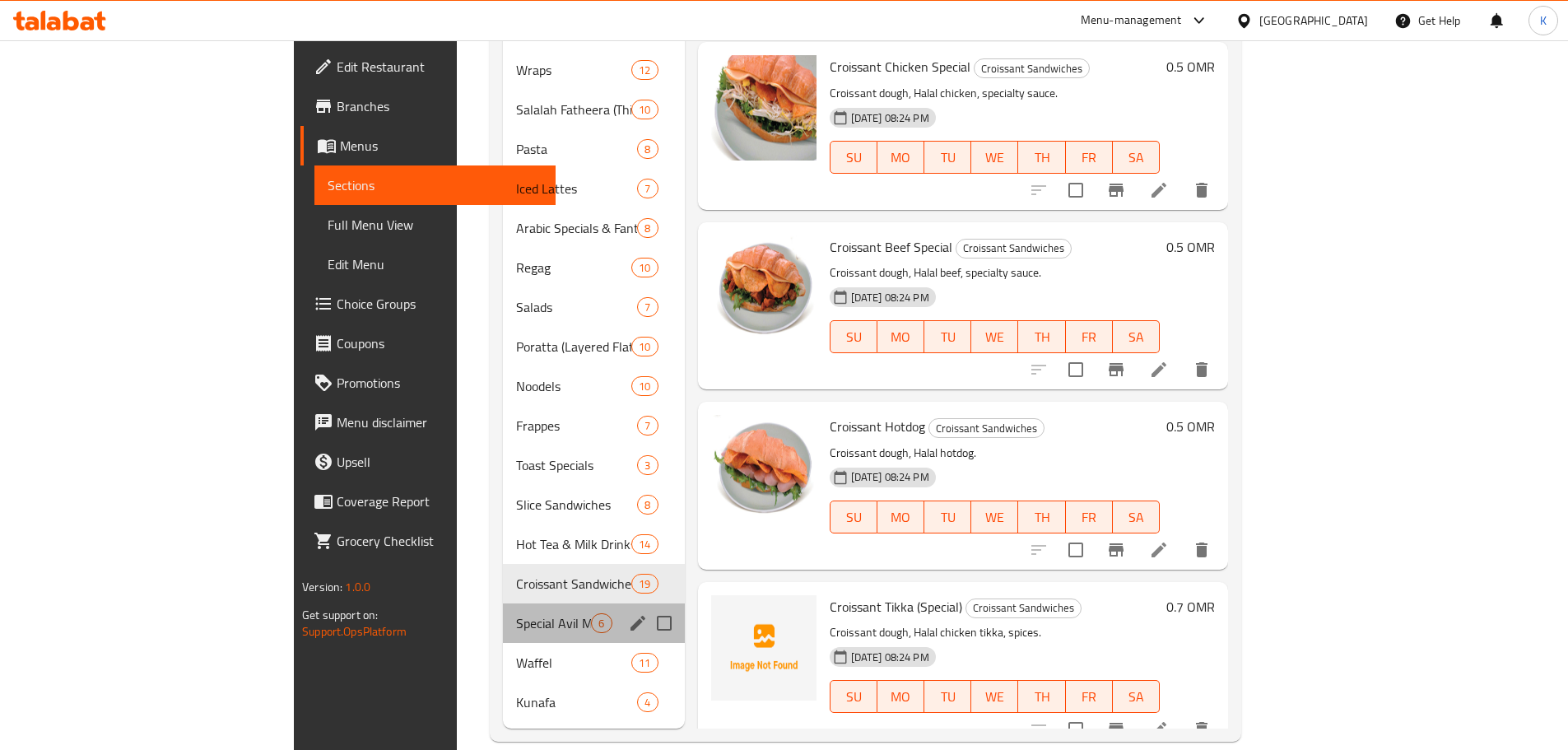
click at [503, 604] on div "Special Avil Milk 6" at bounding box center [593, 623] width 181 height 39
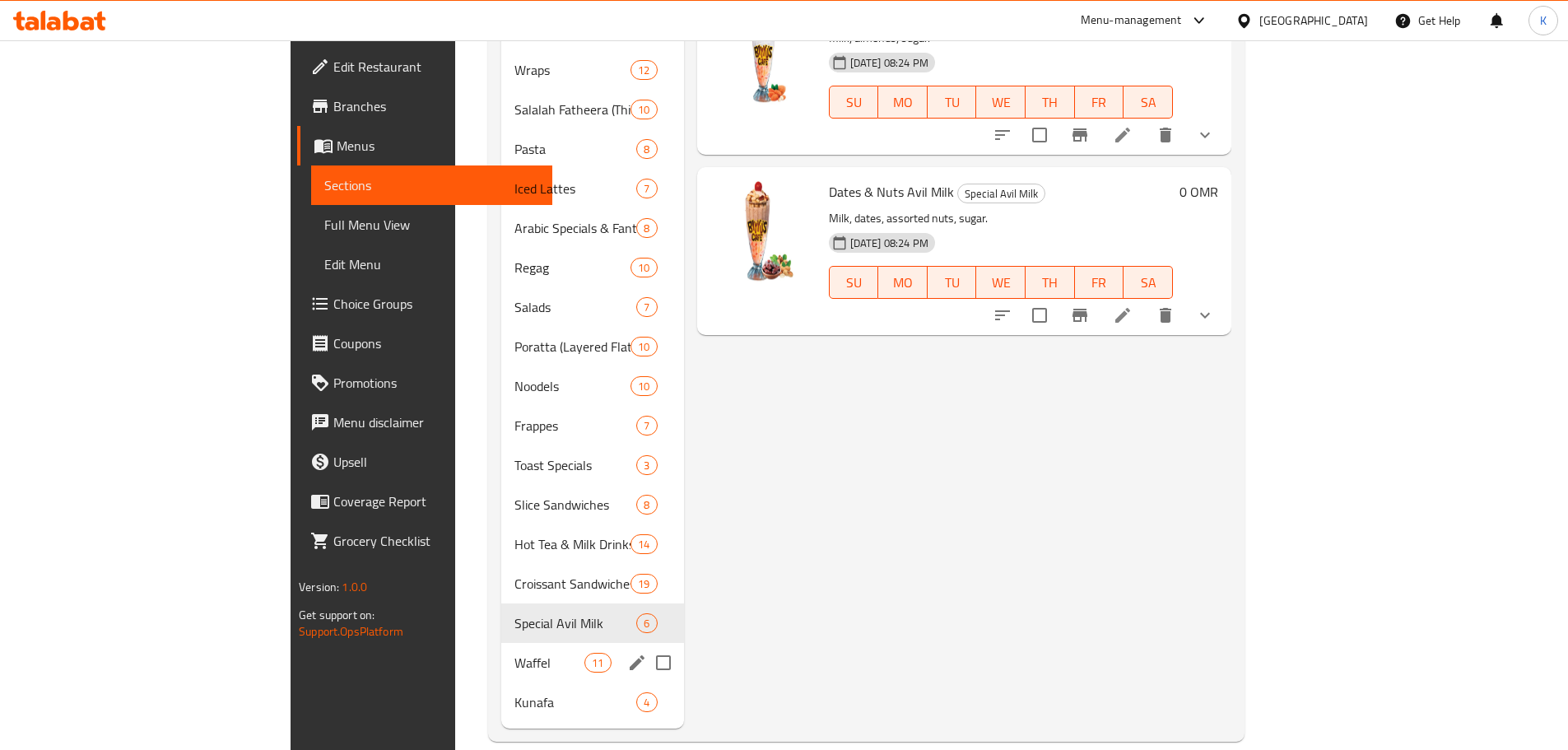
click at [514, 653] on span "Waffel" at bounding box center [549, 663] width 70 height 20
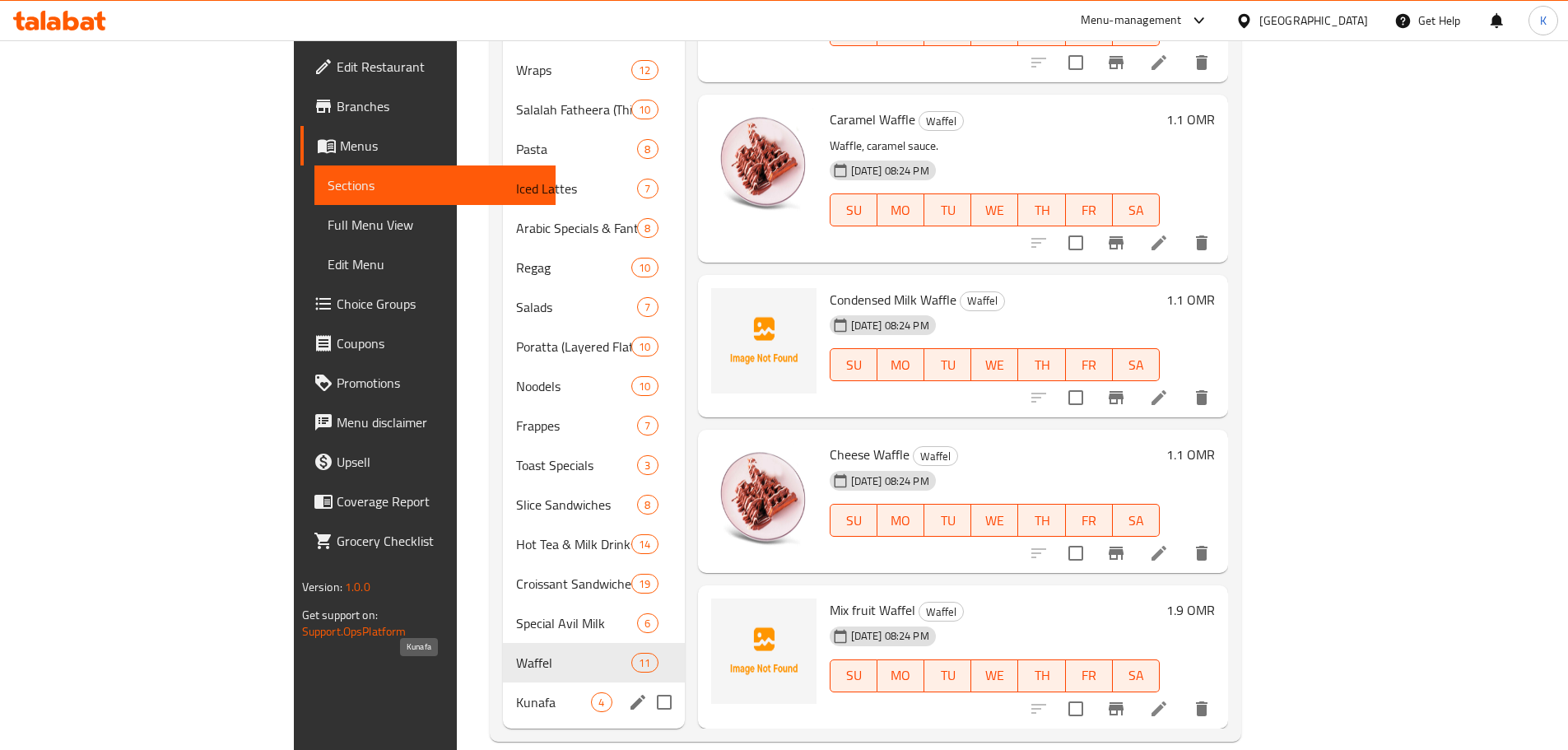
click at [516, 693] on span "Kunafa" at bounding box center [553, 703] width 75 height 20
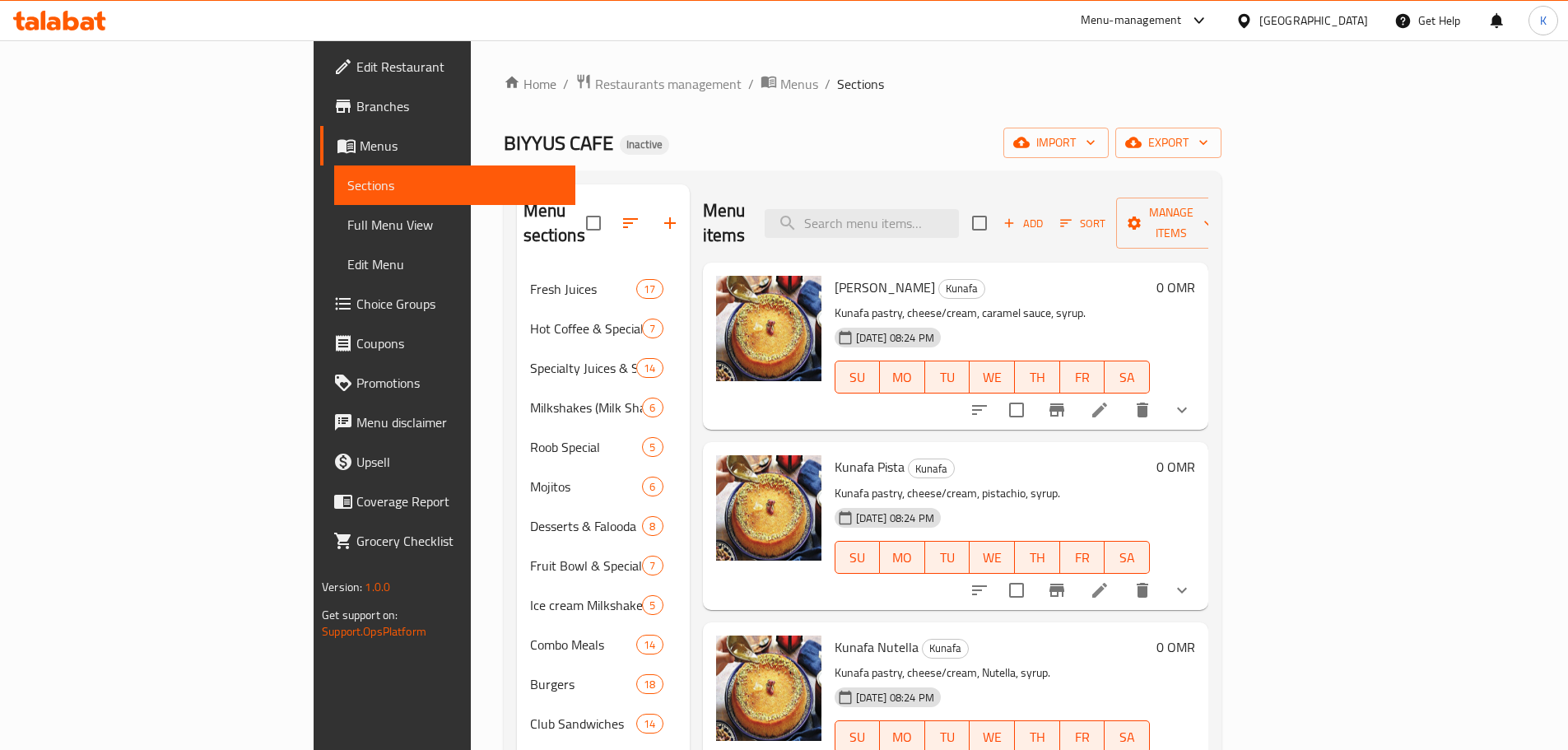
click at [348, 216] on span "Full Menu View" at bounding box center [455, 224] width 215 height 20
click at [348, 217] on span "Full Menu View" at bounding box center [455, 224] width 215 height 20
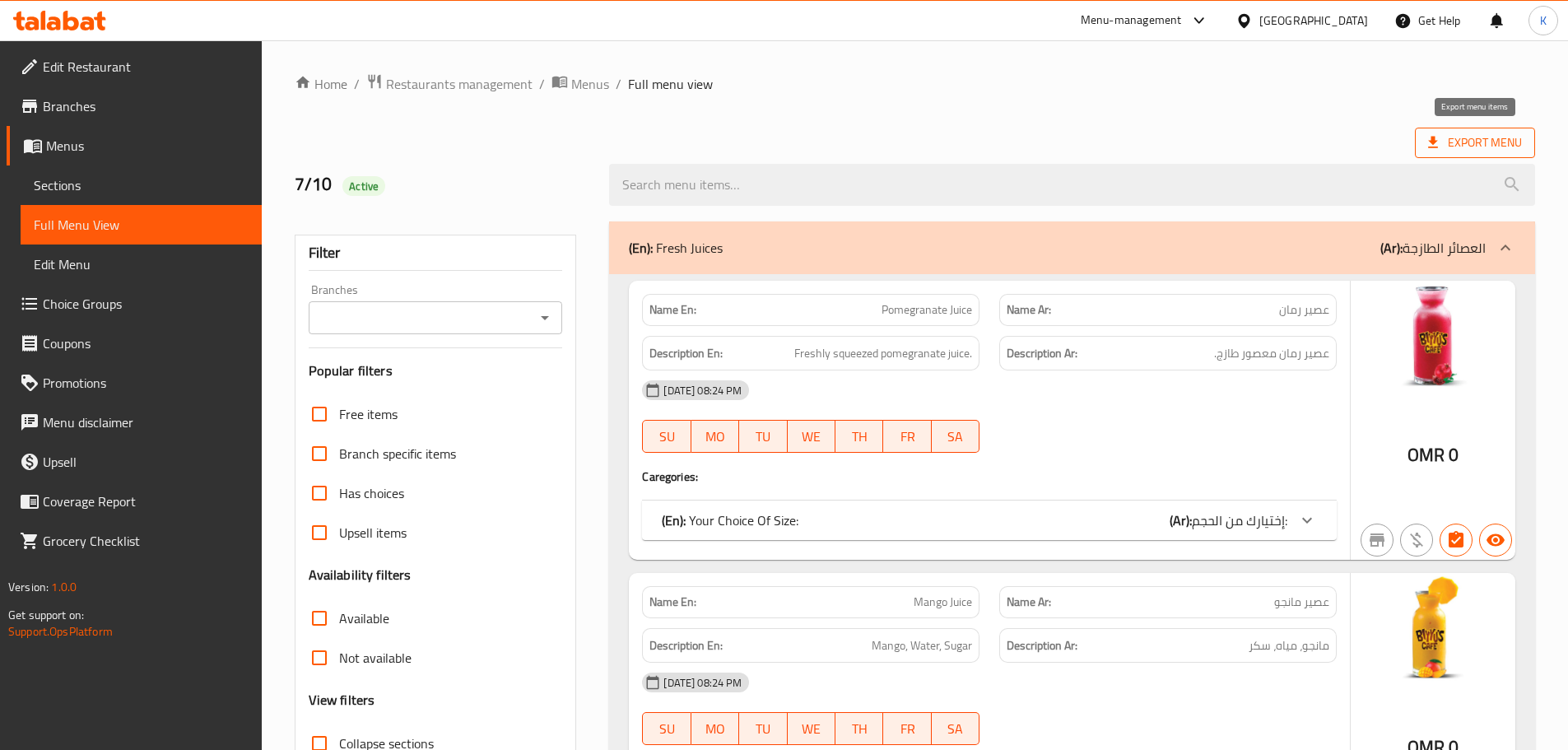
click at [1464, 136] on span "Export Menu" at bounding box center [1475, 143] width 94 height 20
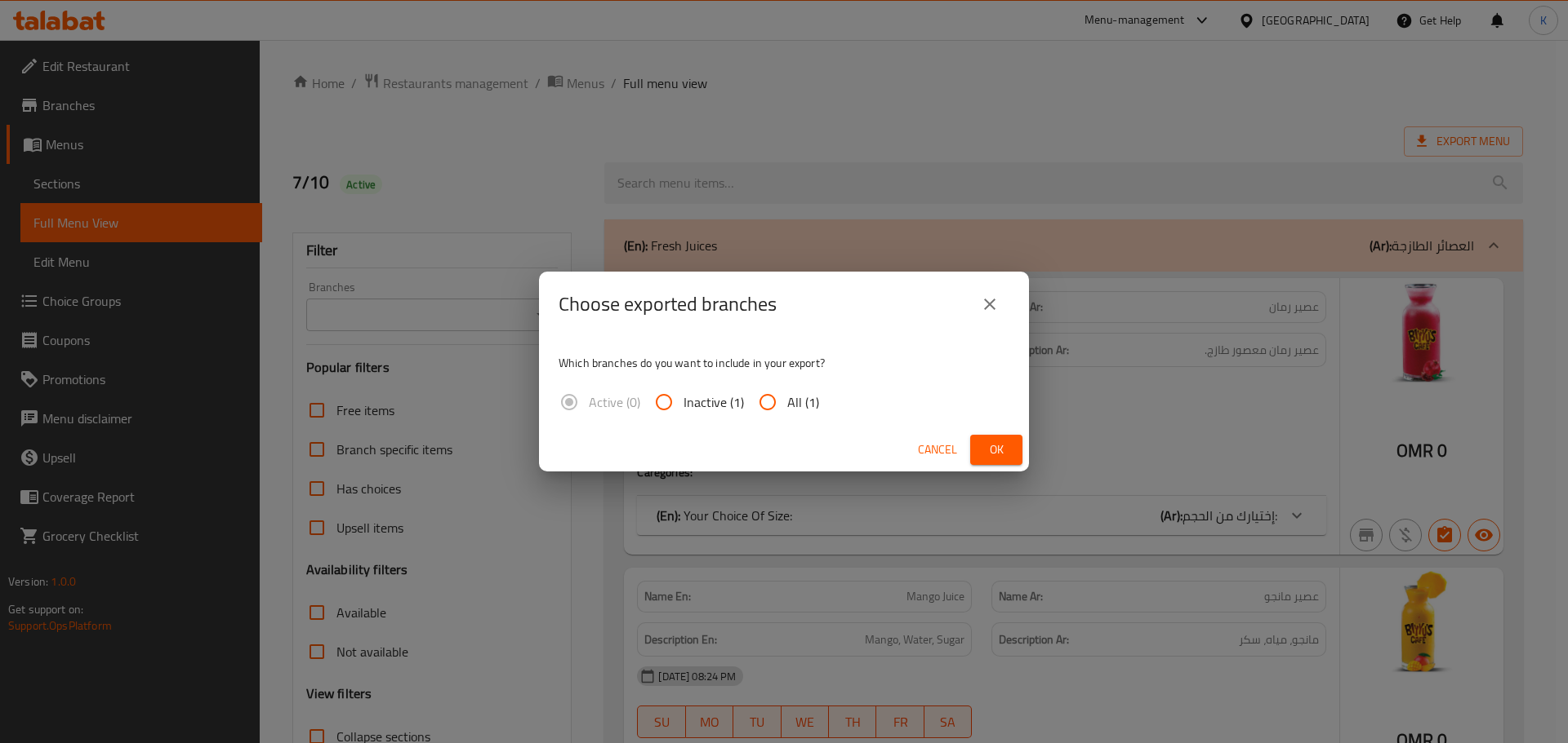
click at [769, 402] on input "All (1)" at bounding box center [767, 402] width 39 height 39
radio input "true"
drag, startPoint x: 997, startPoint y: 449, endPoint x: 995, endPoint y: 457, distance: 8.2
click at [996, 455] on span "Ok" at bounding box center [996, 450] width 26 height 20
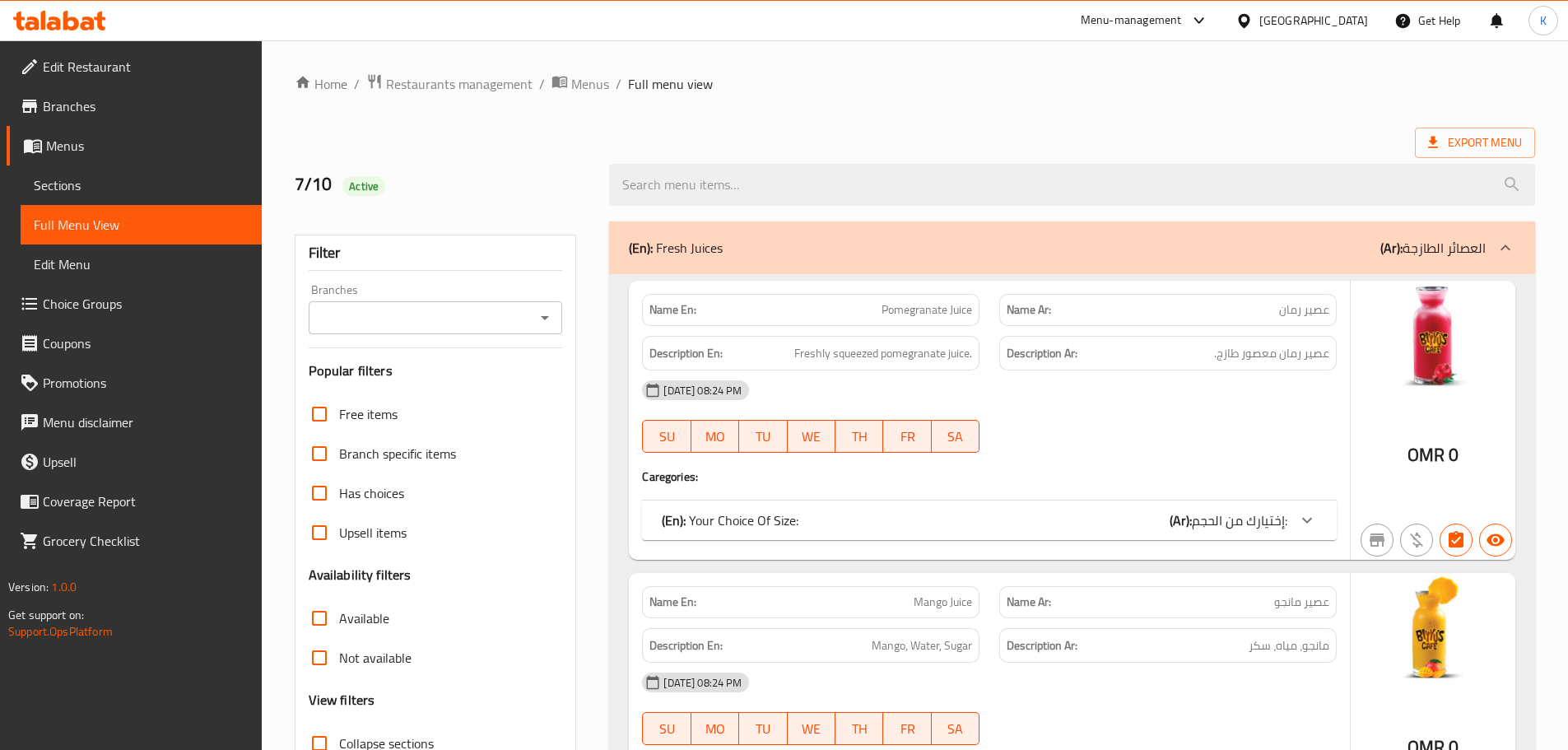
click at [1259, 24] on div at bounding box center [1248, 20] width 24 height 18
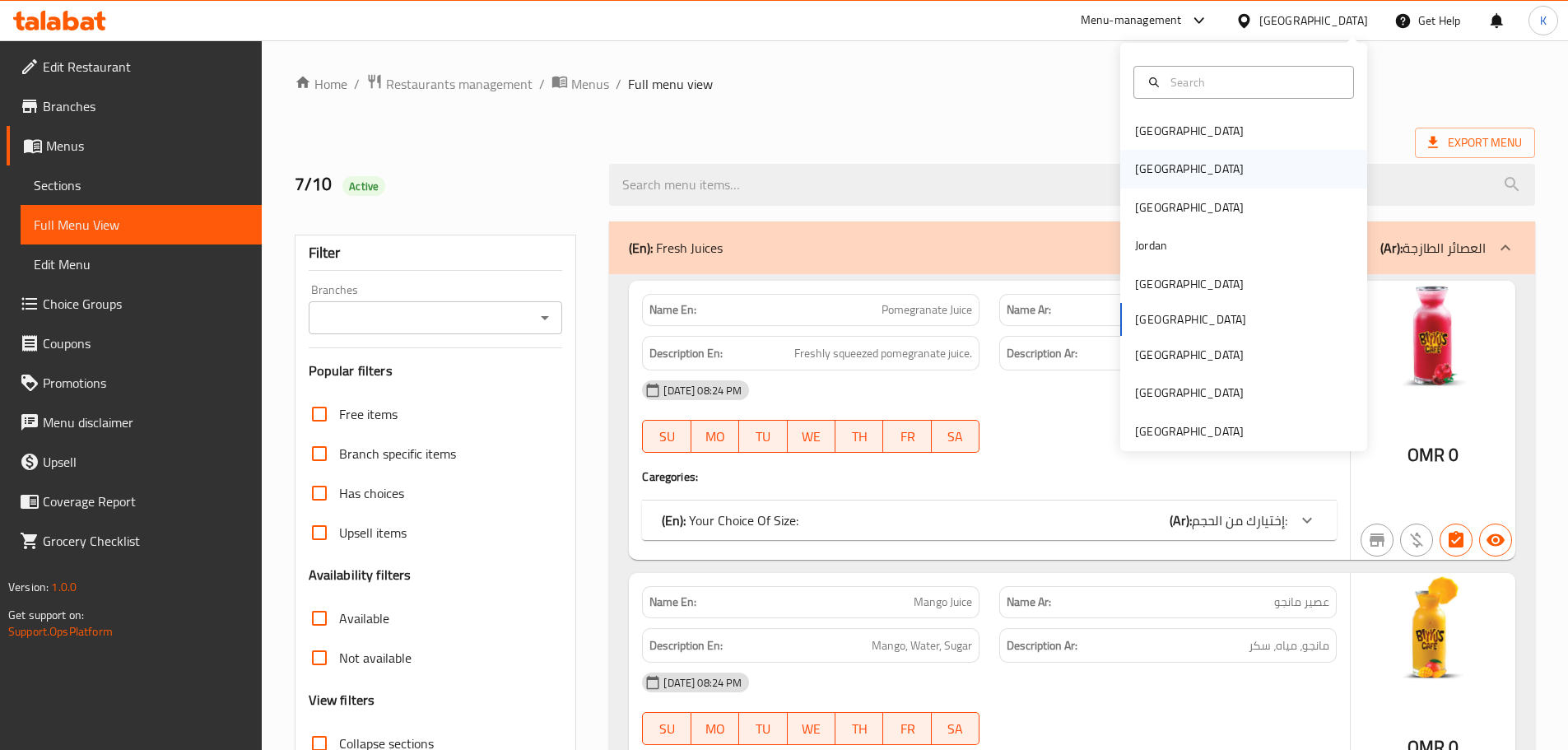
click at [1182, 172] on div "[GEOGRAPHIC_DATA]" at bounding box center [1244, 168] width 247 height 38
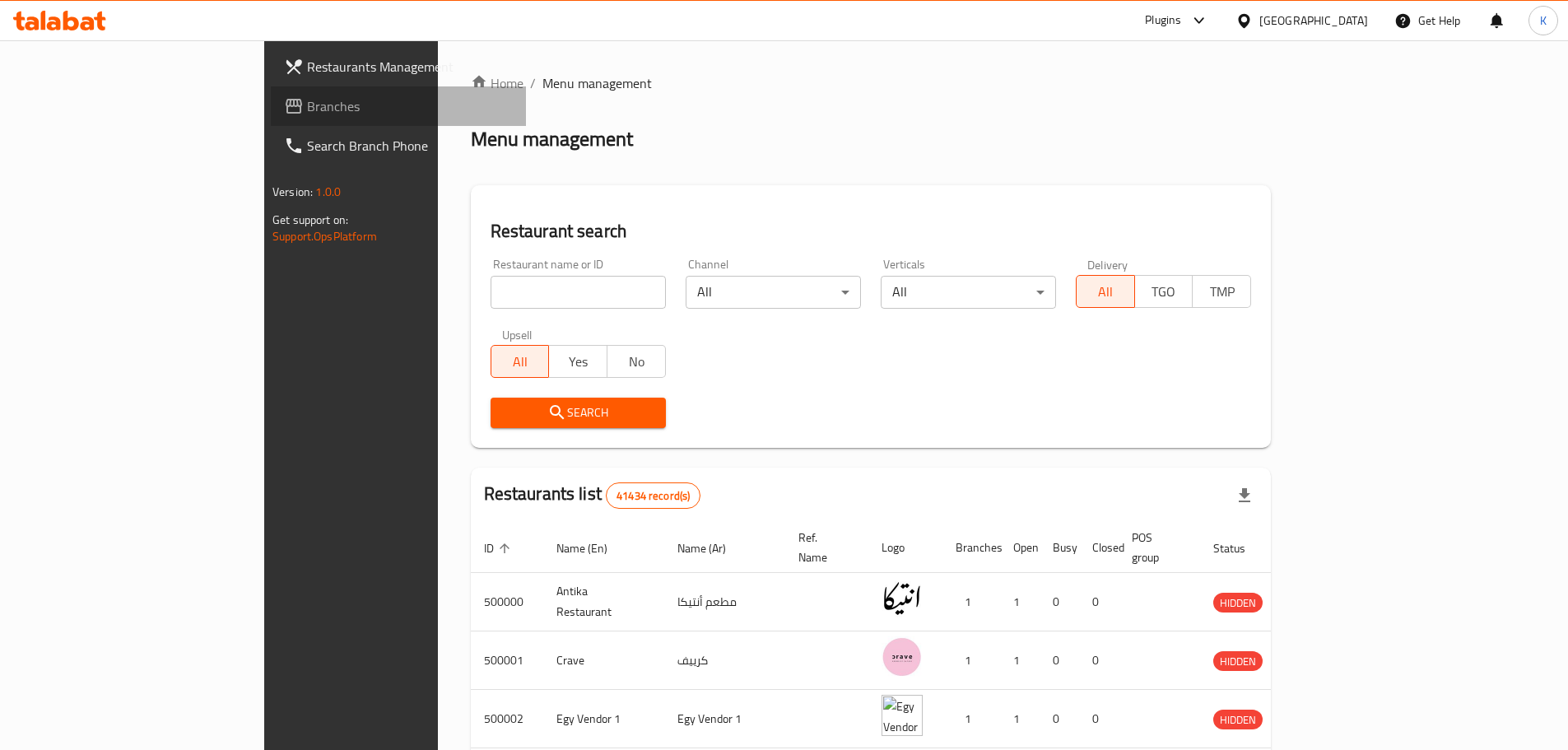
click at [307, 103] on span "Branches" at bounding box center [409, 106] width 206 height 20
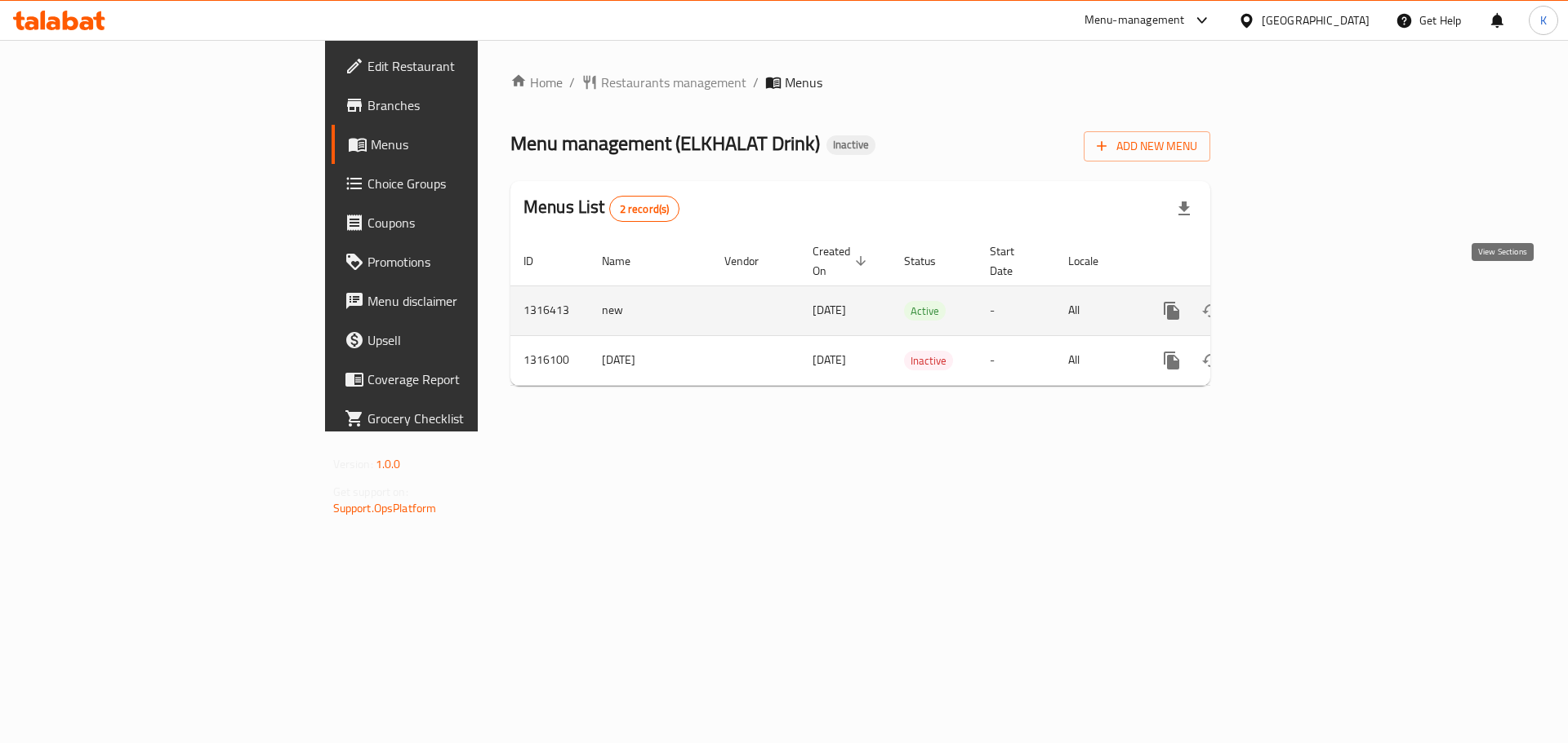
click at [1299, 301] on icon "enhanced table" at bounding box center [1289, 311] width 19 height 19
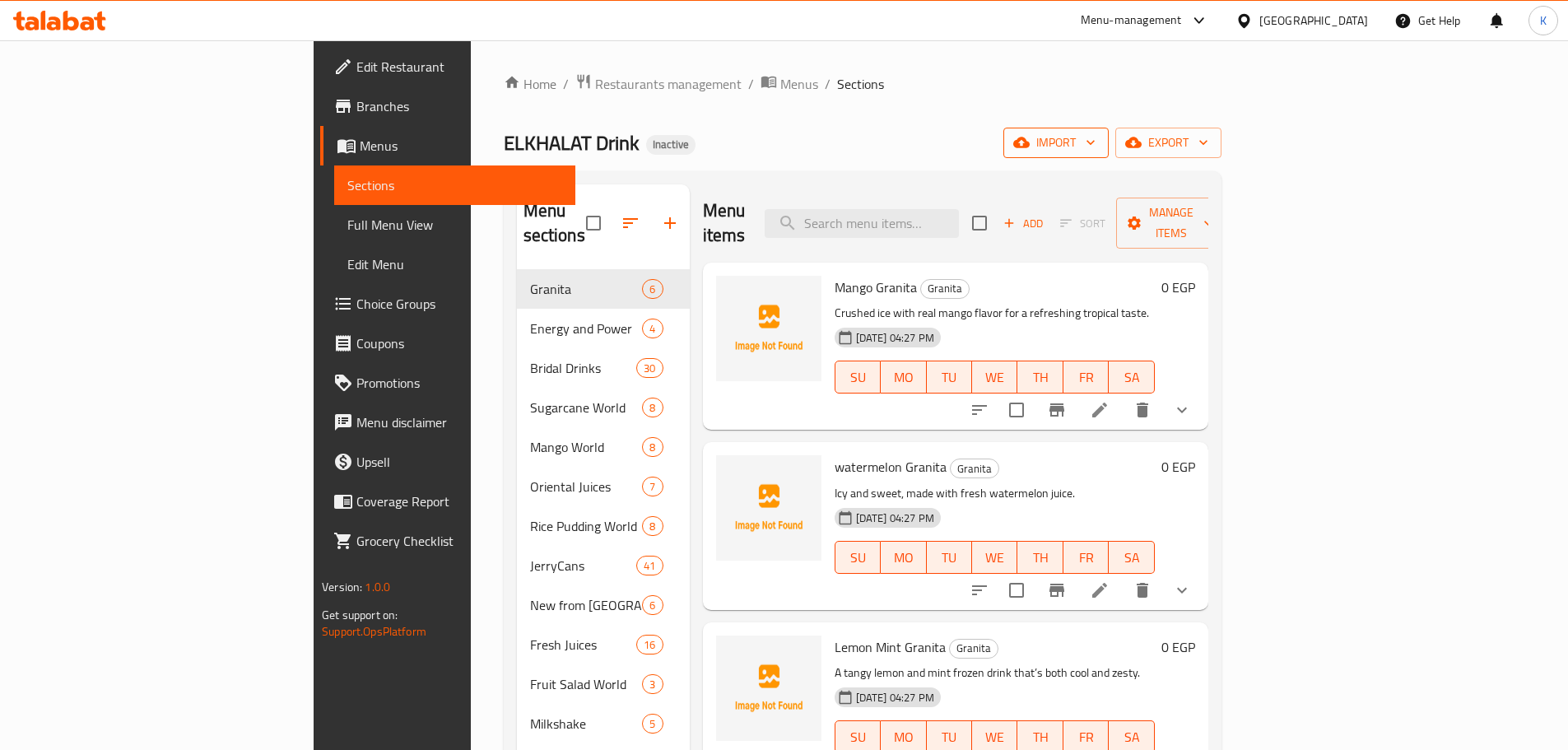
click at [1096, 148] on span "import" at bounding box center [1056, 143] width 79 height 20
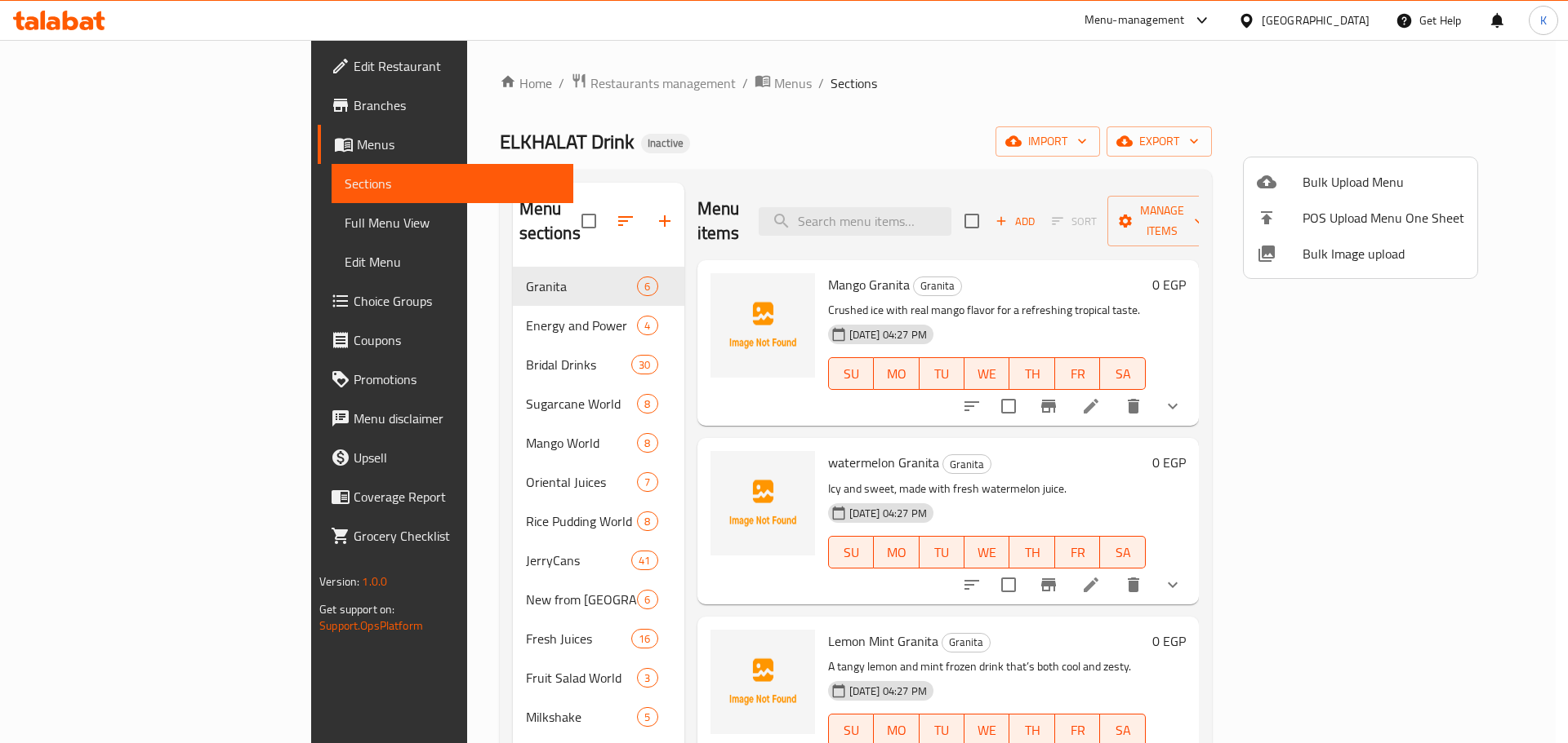
click at [1352, 253] on span "Bulk Image upload" at bounding box center [1383, 254] width 161 height 19
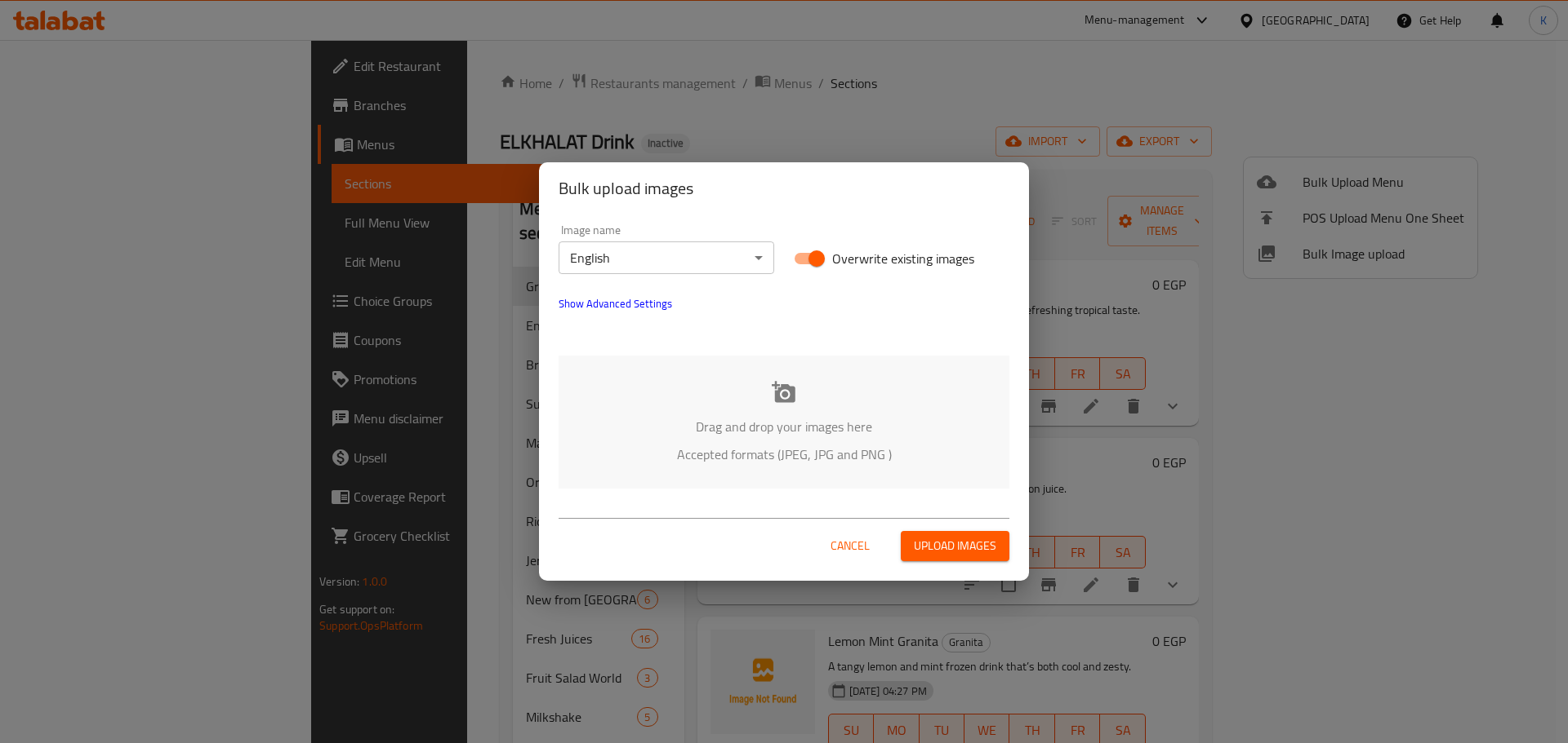
click at [754, 404] on div "Drag and drop your images here Accepted formats (JPEG, JPG and PNG )" at bounding box center [784, 422] width 451 height 133
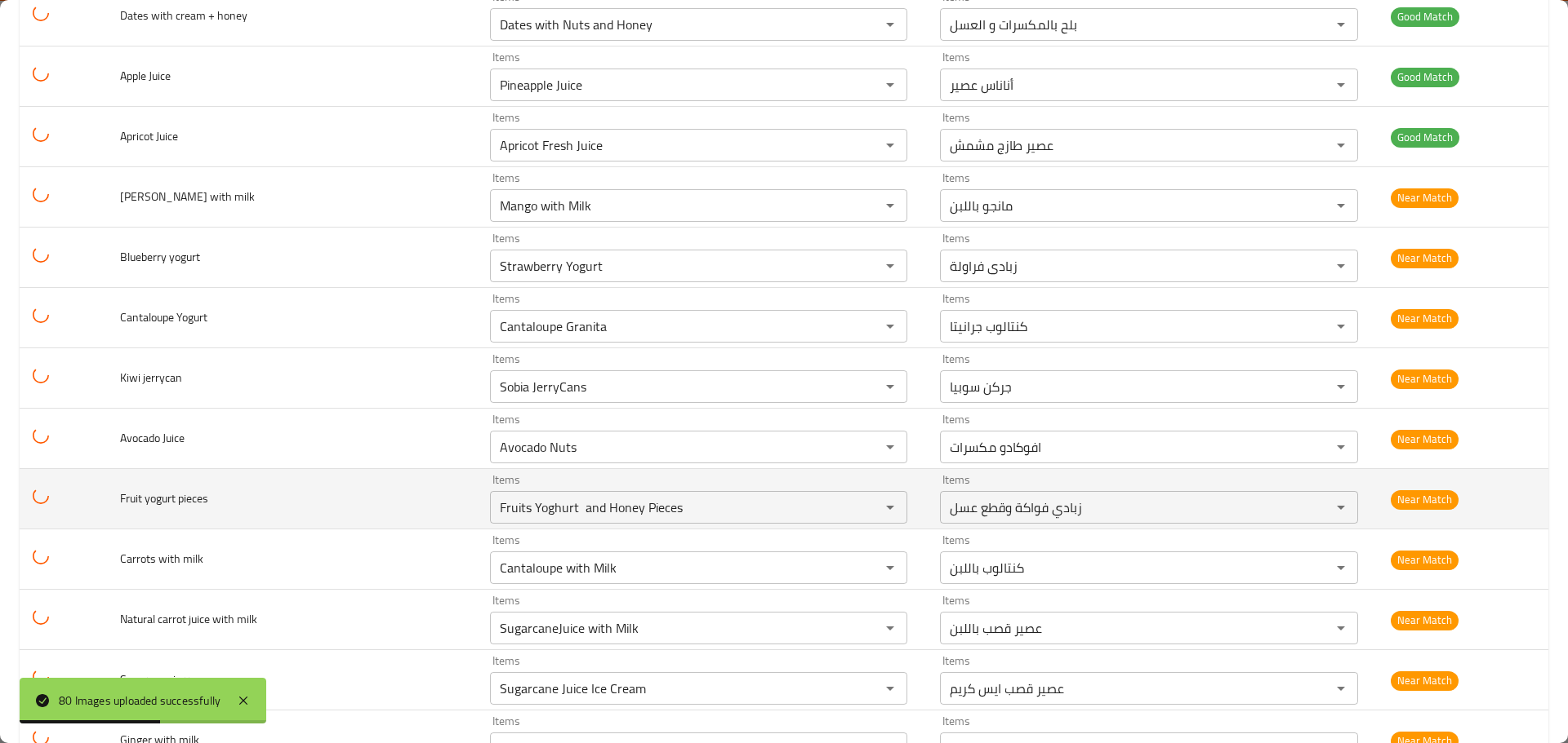
scroll to position [1224, 0]
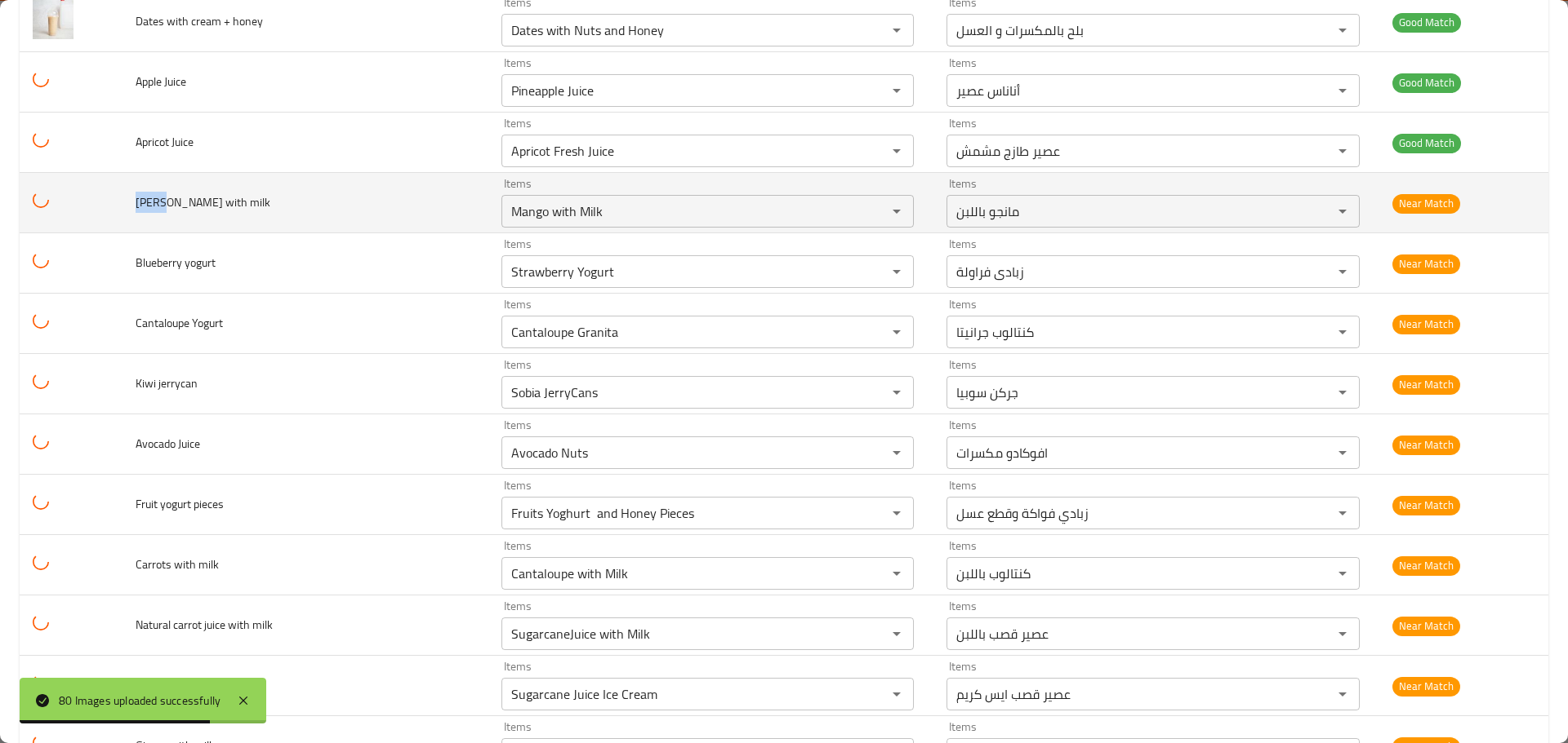
drag, startPoint x: 158, startPoint y: 206, endPoint x: 131, endPoint y: 200, distance: 27.7
click at [131, 200] on td "[PERSON_NAME] with milk" at bounding box center [305, 204] width 366 height 61
copy span "Borio"
click at [515, 213] on milk "Mango with Milk" at bounding box center [683, 211] width 355 height 23
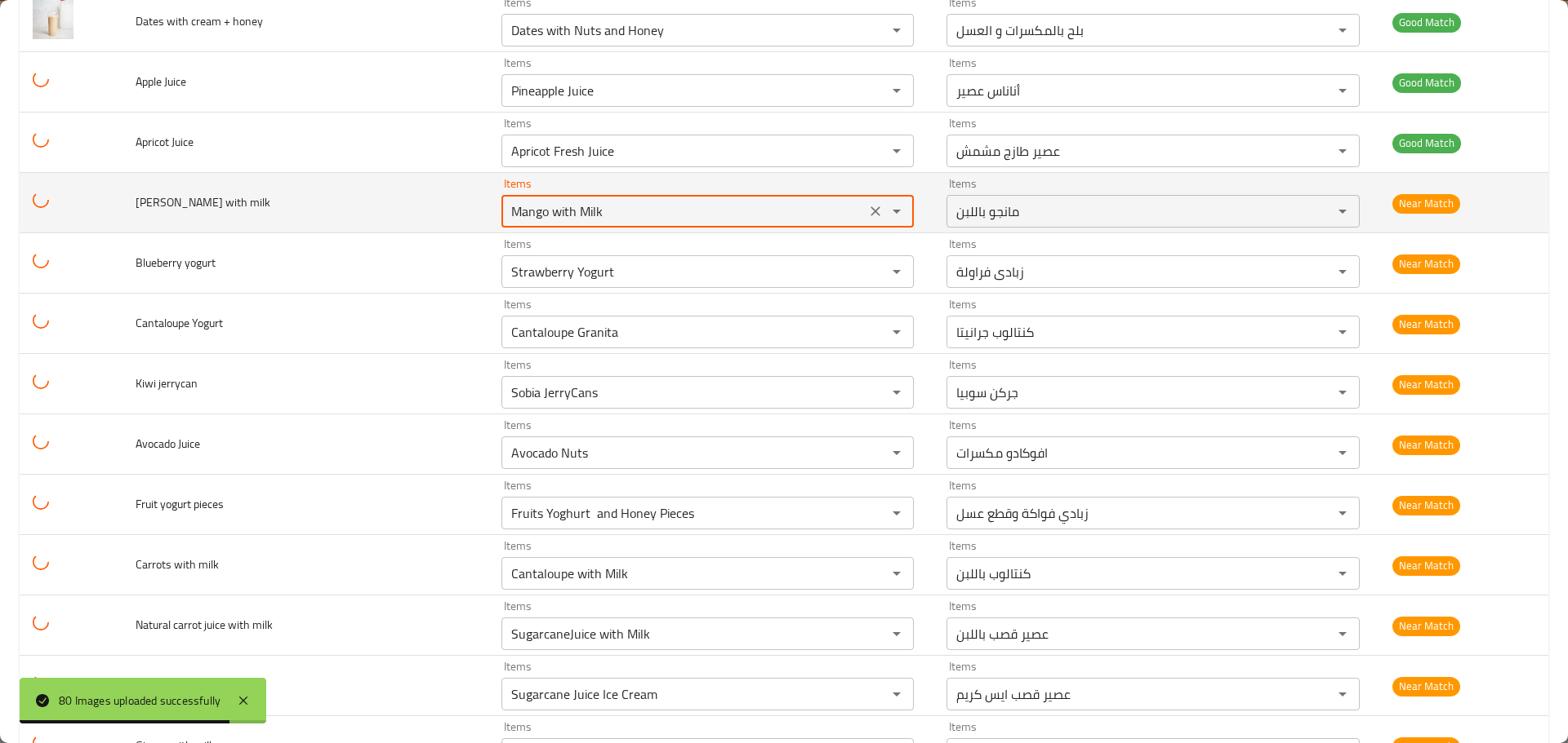
paste milk "Borio"
type milk "Borio"
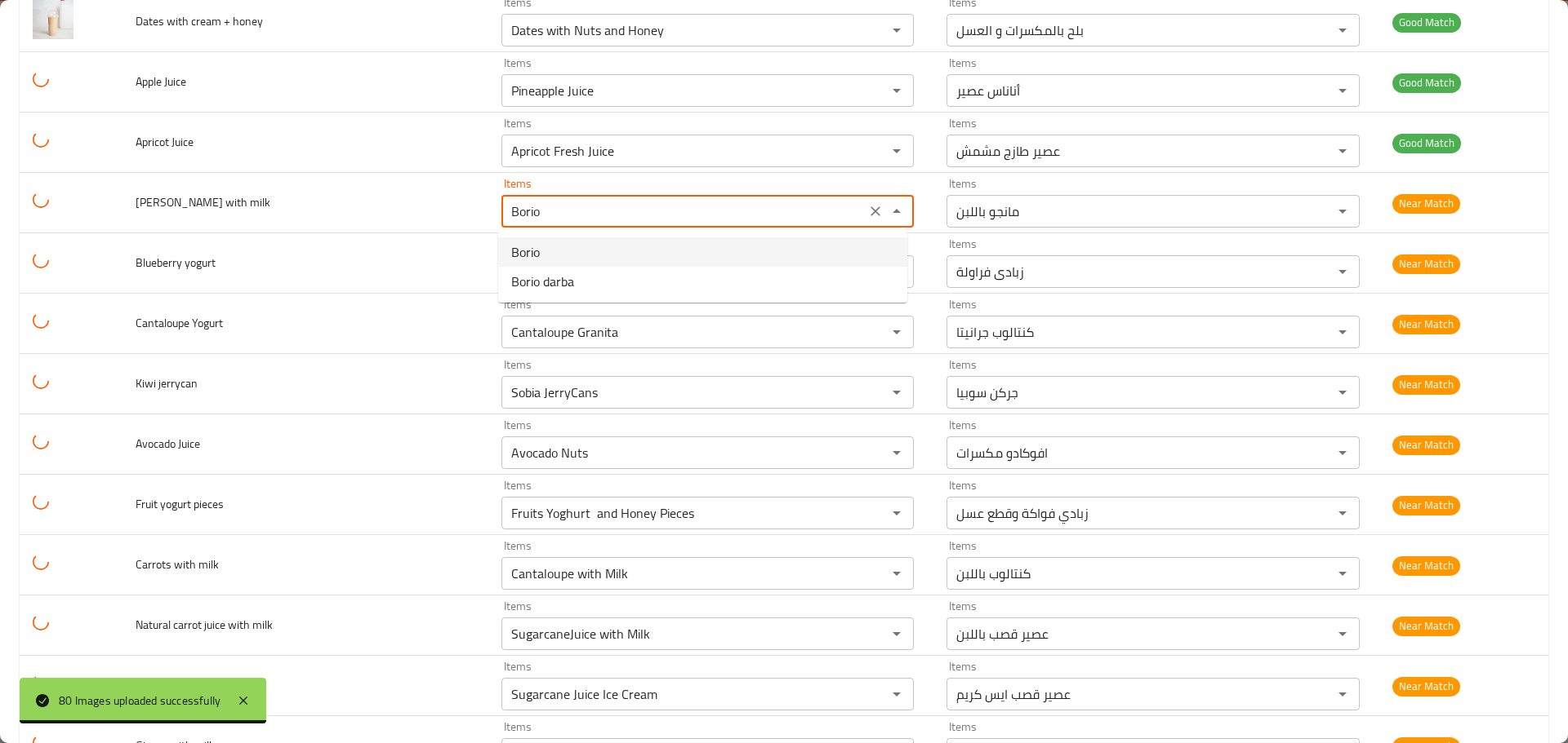
click at [533, 249] on span "Borio" at bounding box center [525, 252] width 29 height 19
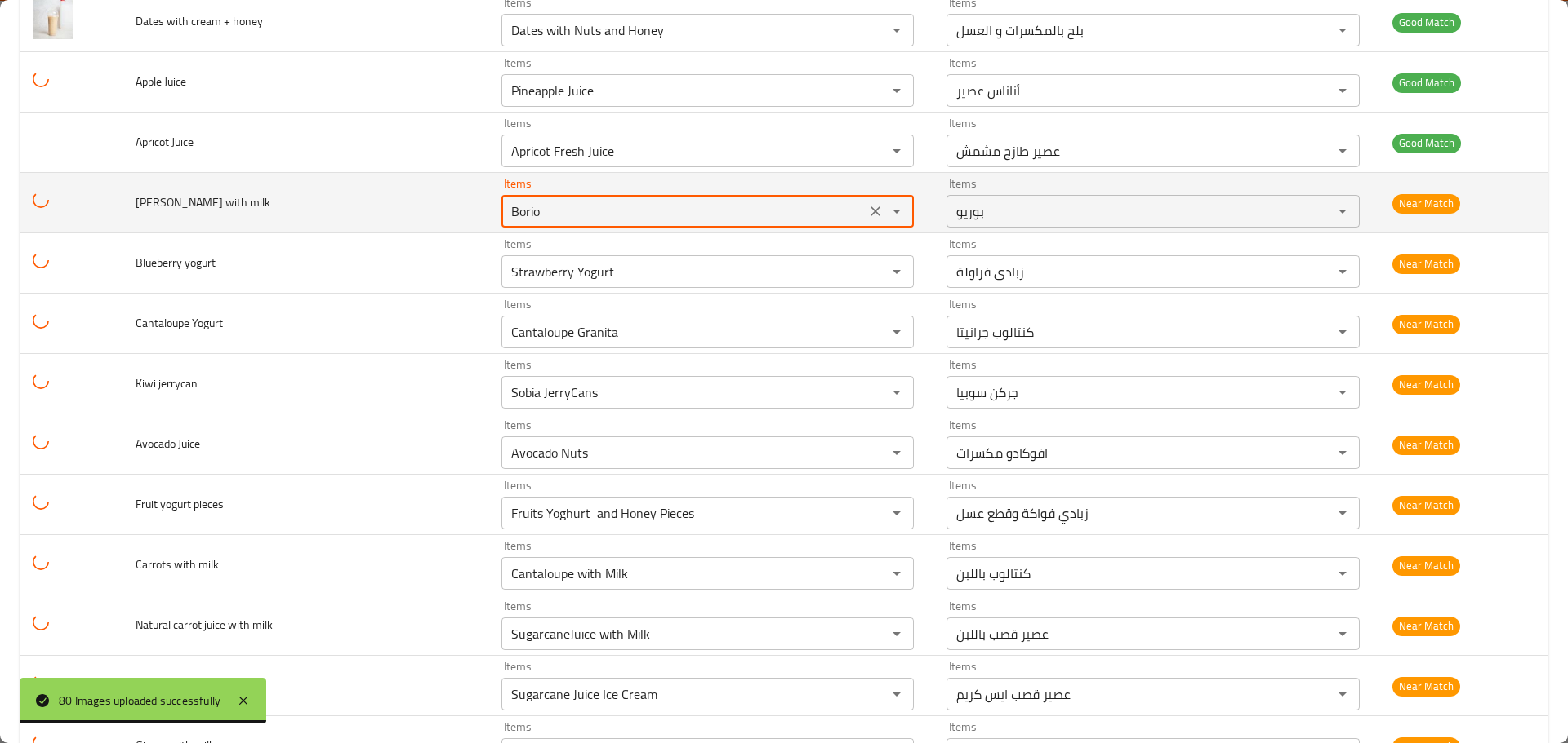
type milk-ar "بوريو"
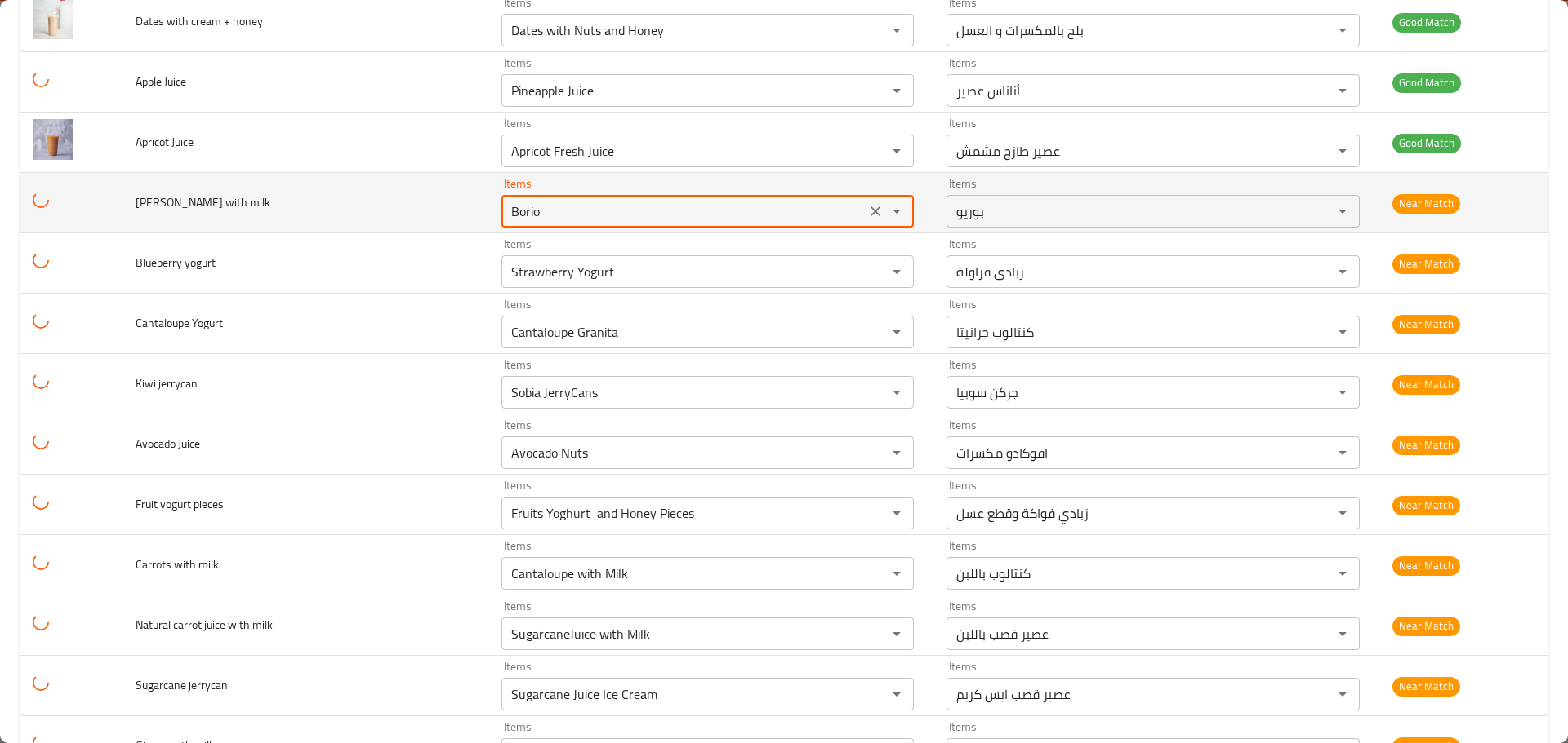
drag, startPoint x: 550, startPoint y: 206, endPoint x: 415, endPoint y: 198, distance: 135.2
click at [415, 198] on tr "[PERSON_NAME] with milk Items [PERSON_NAME] Items Items بوريو Items Near Match" at bounding box center [783, 204] width 1528 height 61
type milk "Borio"
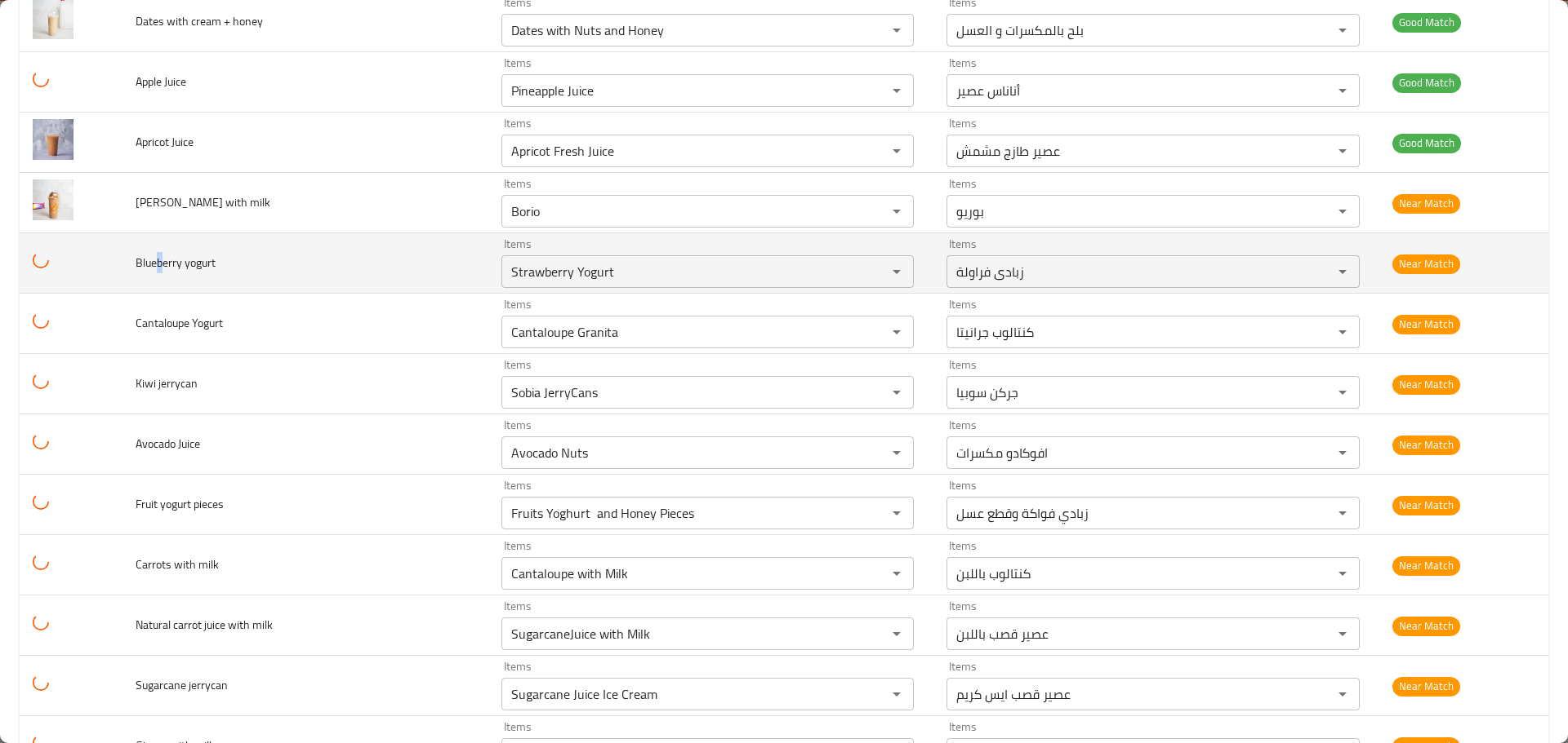
drag, startPoint x: 162, startPoint y: 263, endPoint x: 134, endPoint y: 265, distance: 28.1
click at [136, 265] on span "Blueberry yogurt" at bounding box center [175, 263] width 80 height 21
click at [537, 273] on yogurt "Strawberry Yogurt" at bounding box center [683, 271] width 355 height 23
paste yogurt "Blueb"
type yogurt "Blueb"
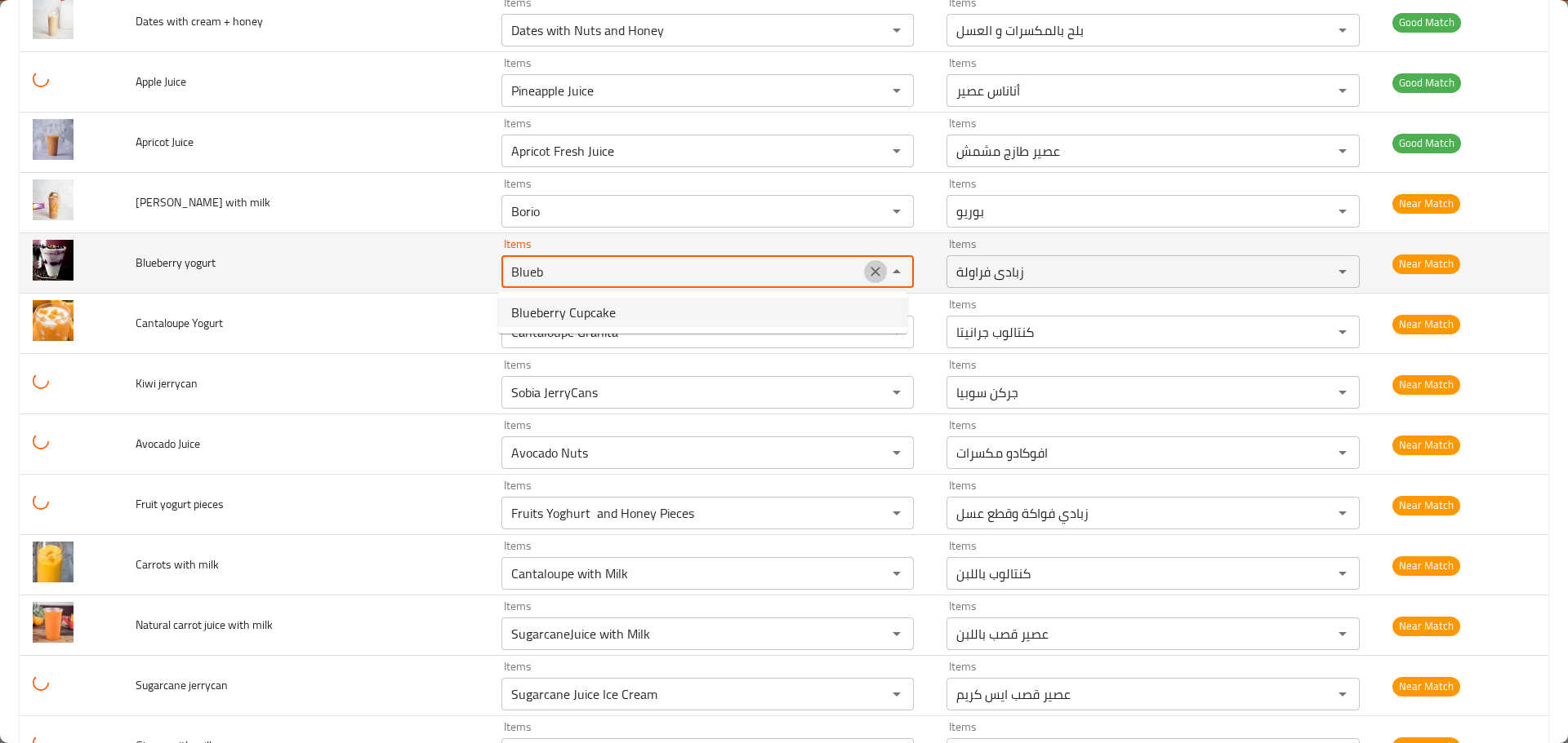
click at [873, 279] on icon "Clear" at bounding box center [875, 272] width 17 height 17
type yogurt "x"
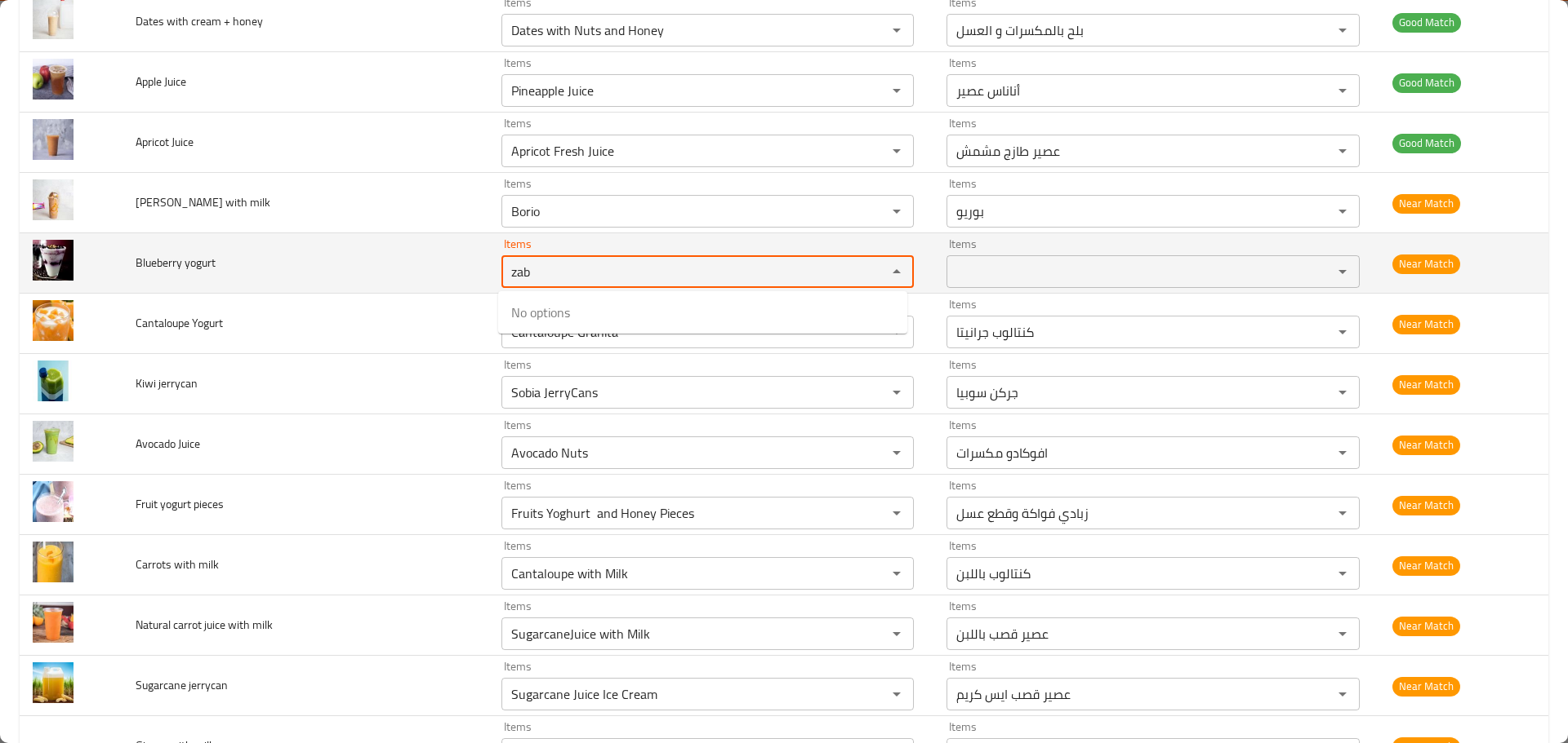
drag, startPoint x: 540, startPoint y: 271, endPoint x: 460, endPoint y: 266, distance: 80.2
click at [460, 266] on tr "Blueberry yogurt Items zab Items Items Items Near Match" at bounding box center [783, 264] width 1528 height 61
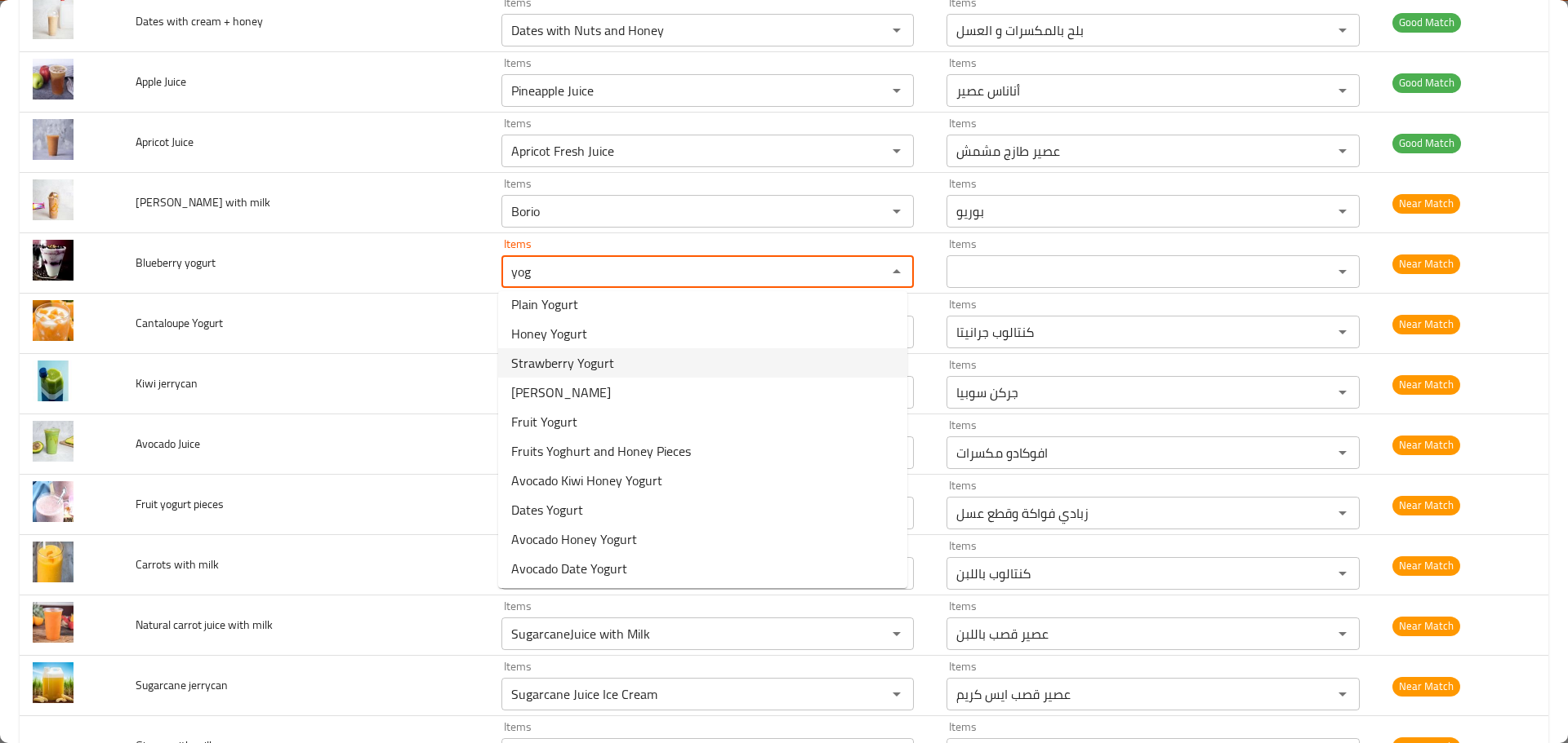
scroll to position [10, 0]
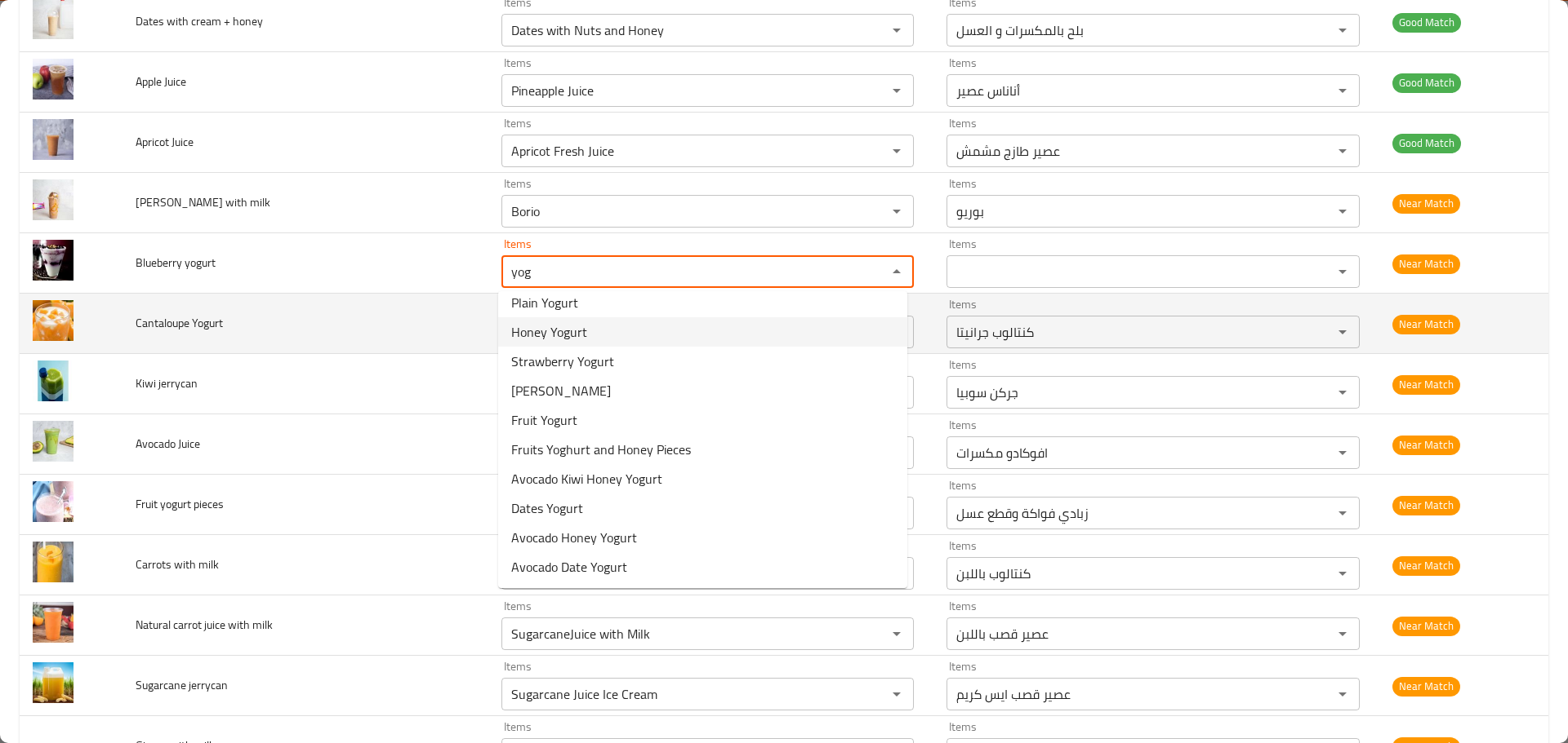
type yogurt "yog"
click at [374, 302] on td "Cantaloupe Yogurt" at bounding box center [305, 324] width 366 height 61
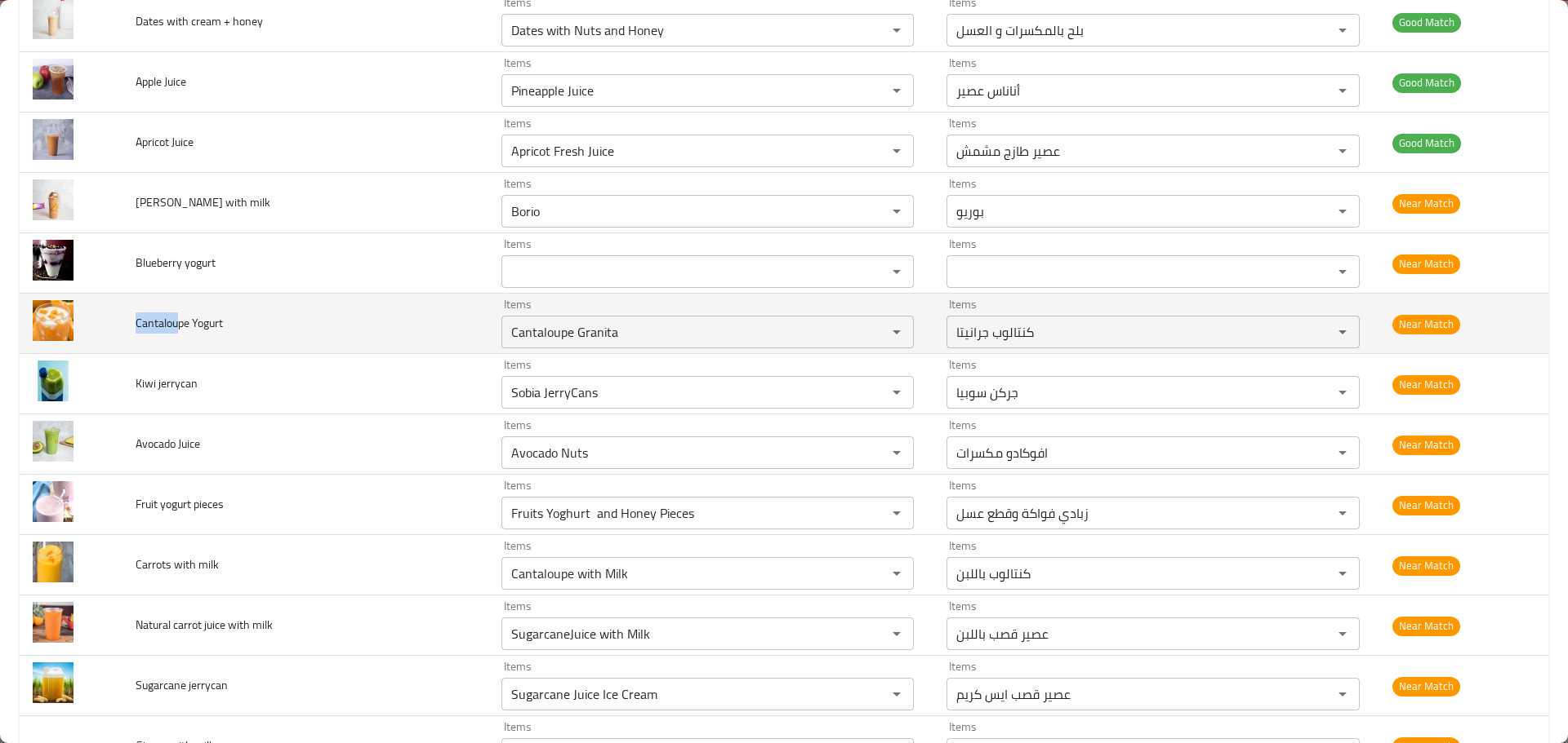
drag, startPoint x: 174, startPoint y: 323, endPoint x: 136, endPoint y: 327, distance: 38.2
click at [136, 327] on span "Cantaloupe Yogurt" at bounding box center [179, 323] width 88 height 21
copy span "Cantalou"
click at [643, 316] on div "Cantaloupe Granita Items" at bounding box center [708, 332] width 413 height 32
paste Yogurt "enhanced table"
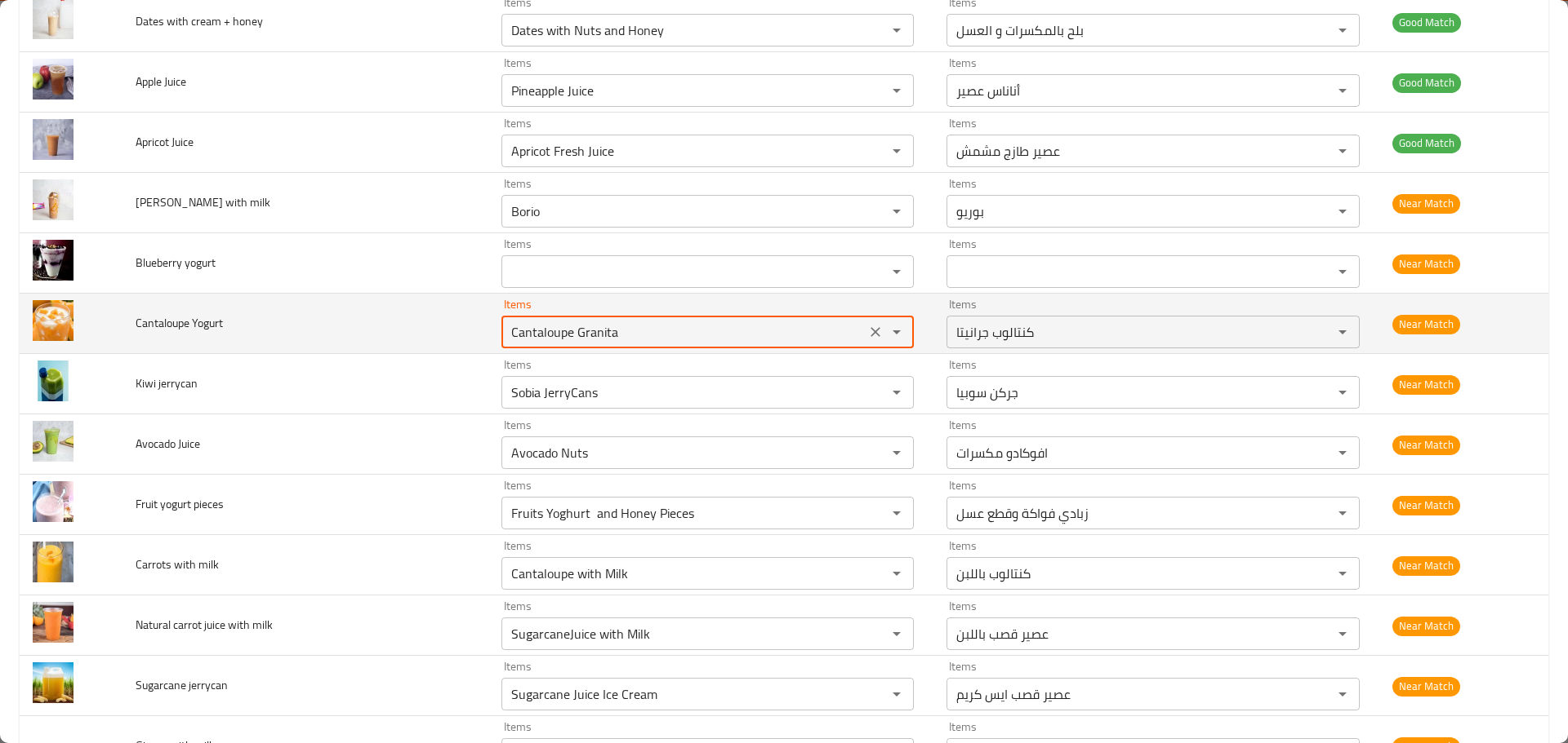
type Yogurt "Cantalou"
click at [867, 332] on icon "Clear" at bounding box center [875, 332] width 17 height 17
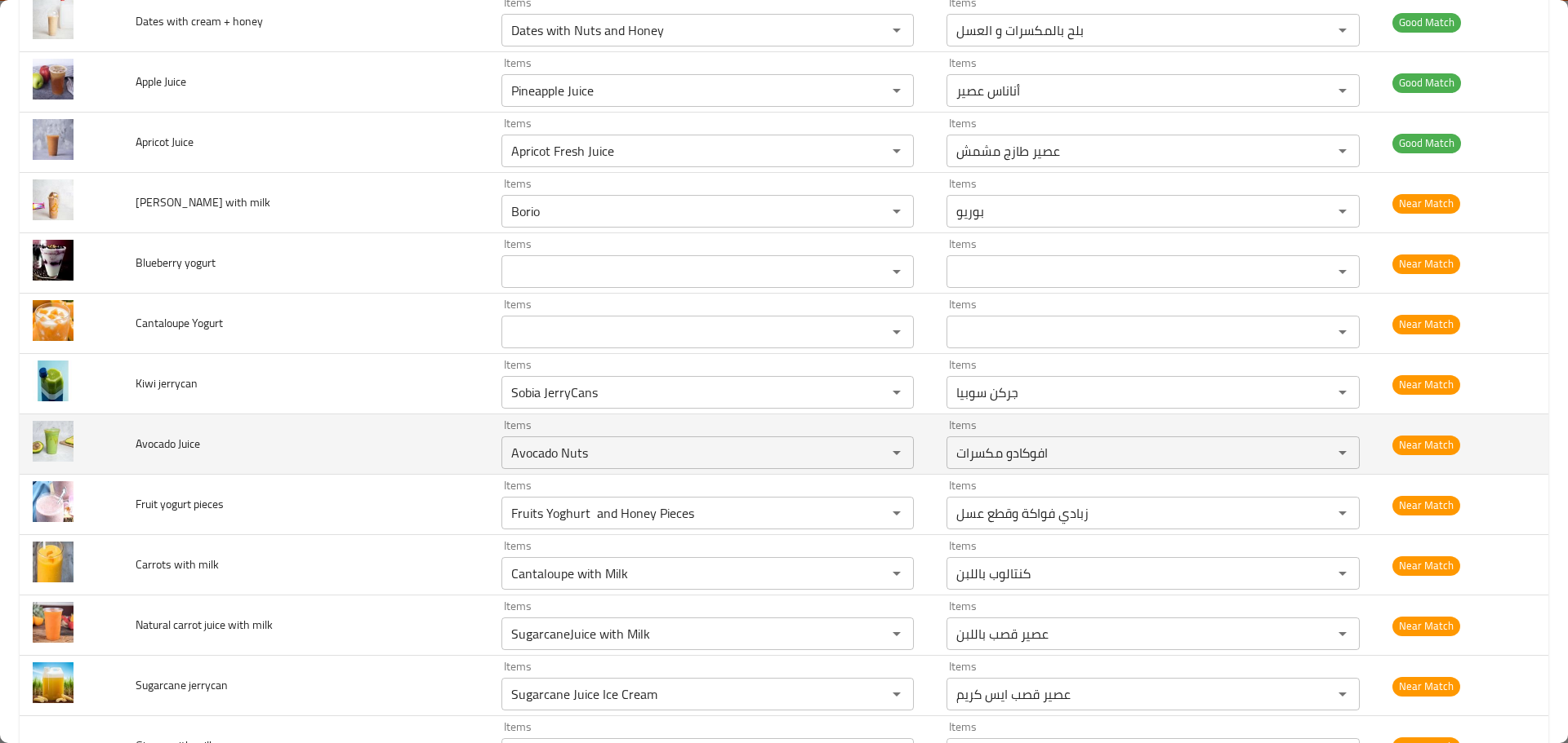
click at [148, 421] on td "Avocado Juice" at bounding box center [305, 445] width 366 height 61
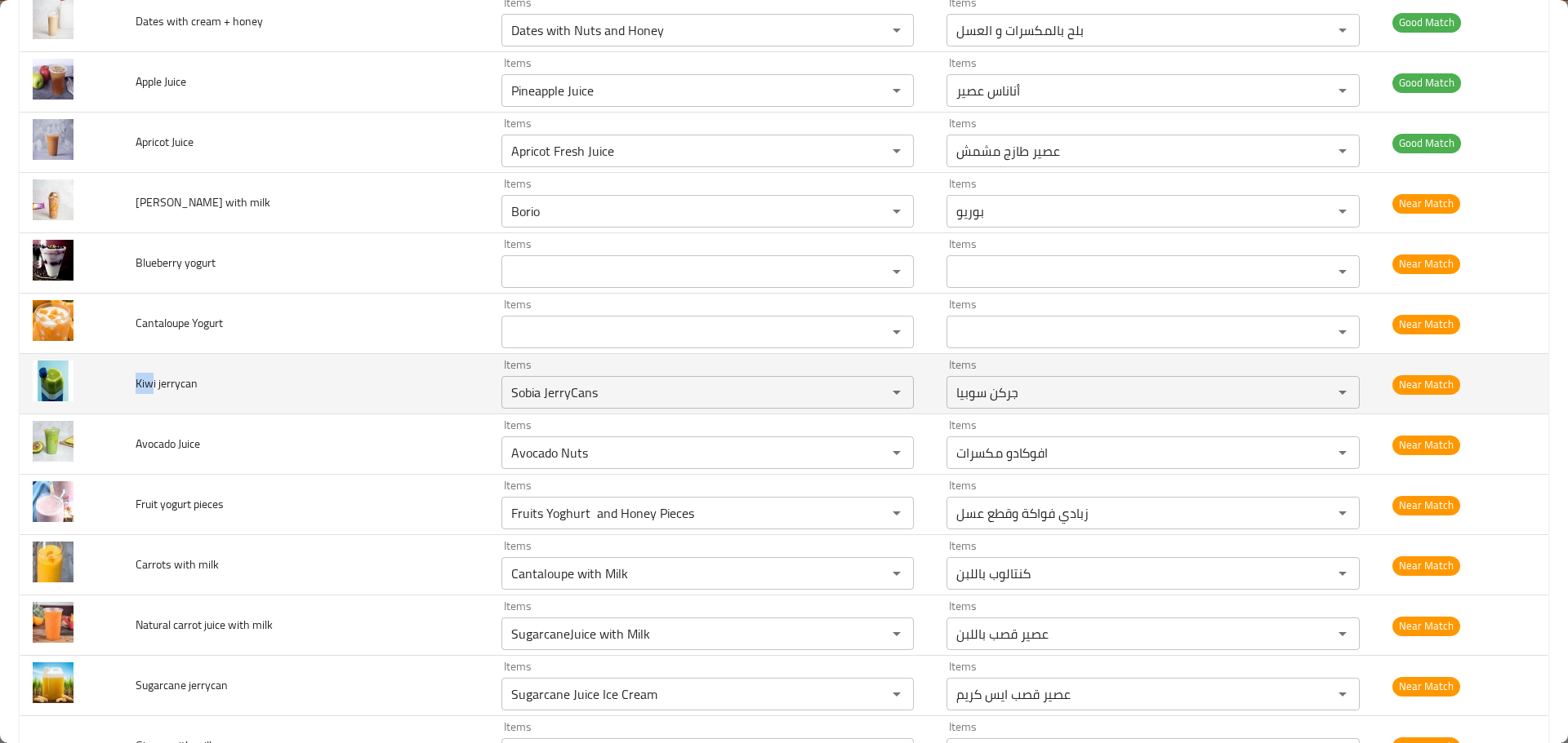
drag, startPoint x: 153, startPoint y: 381, endPoint x: 132, endPoint y: 388, distance: 22.1
click at [132, 388] on td "Kiwi jerrycan" at bounding box center [305, 384] width 366 height 61
copy span "Kiw"
click at [594, 394] on jerrycan "Sobia JerryCans" at bounding box center [683, 392] width 355 height 23
paste jerrycan "Kiw"
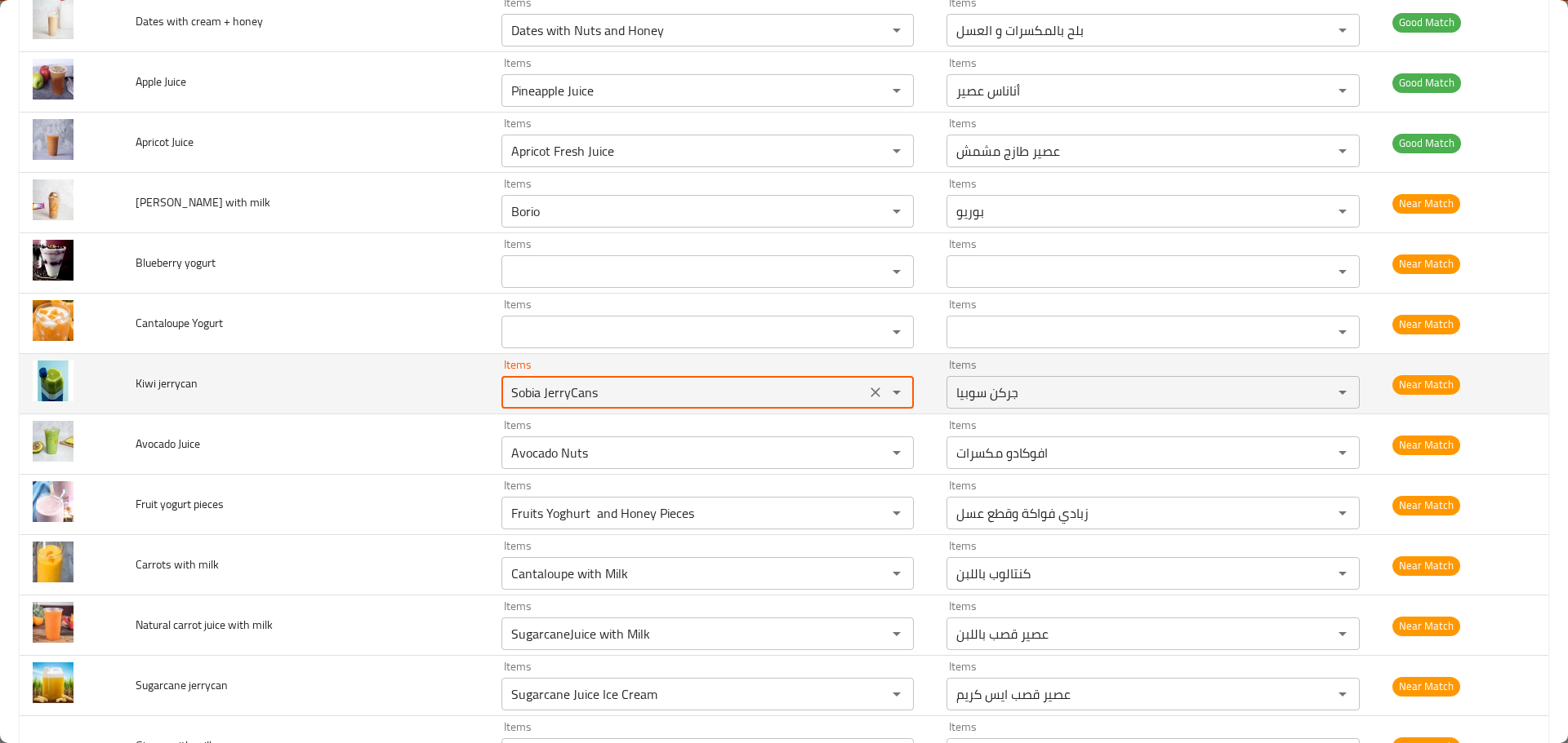
type jerrycan "Kiw"
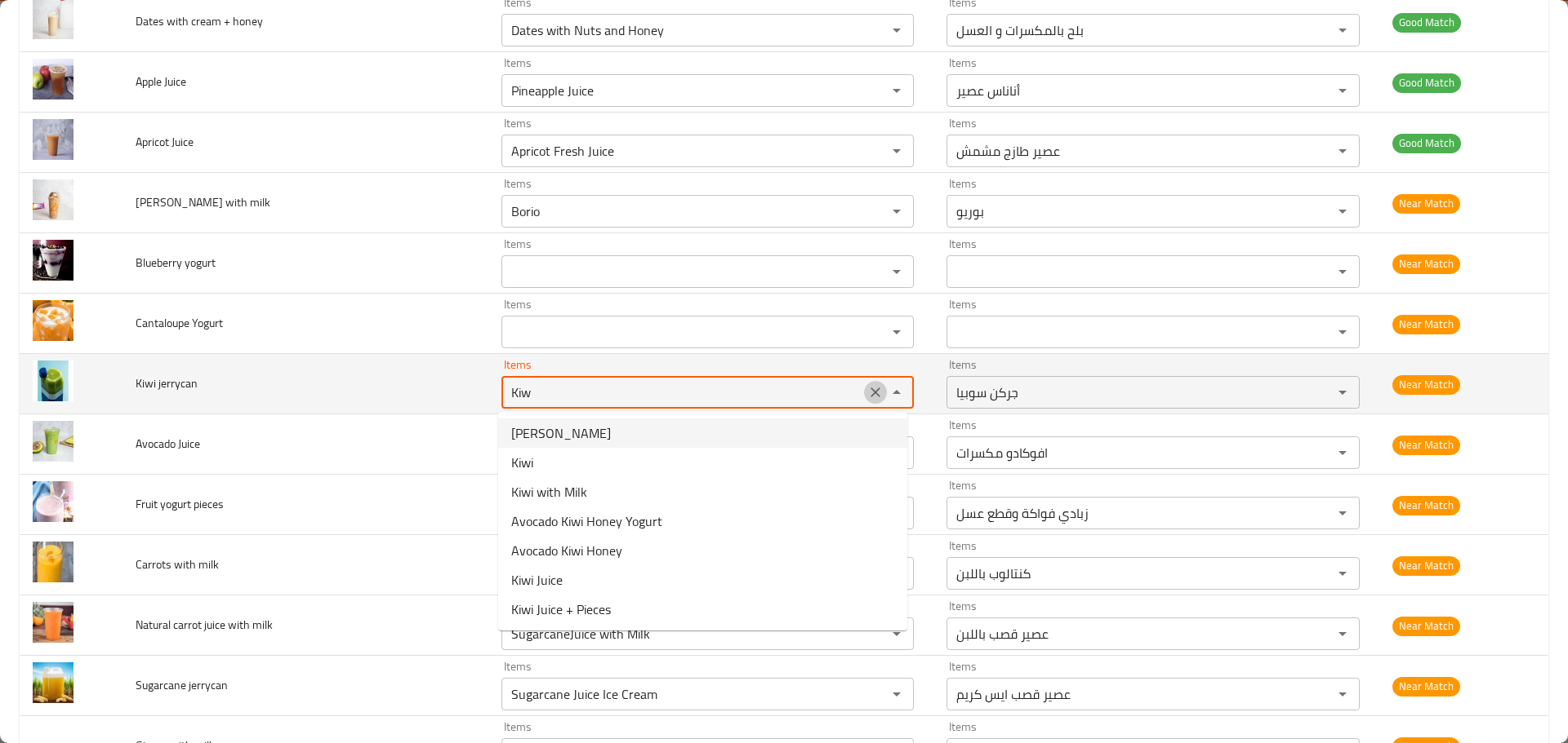
click at [871, 388] on icon "Clear" at bounding box center [875, 393] width 10 height 10
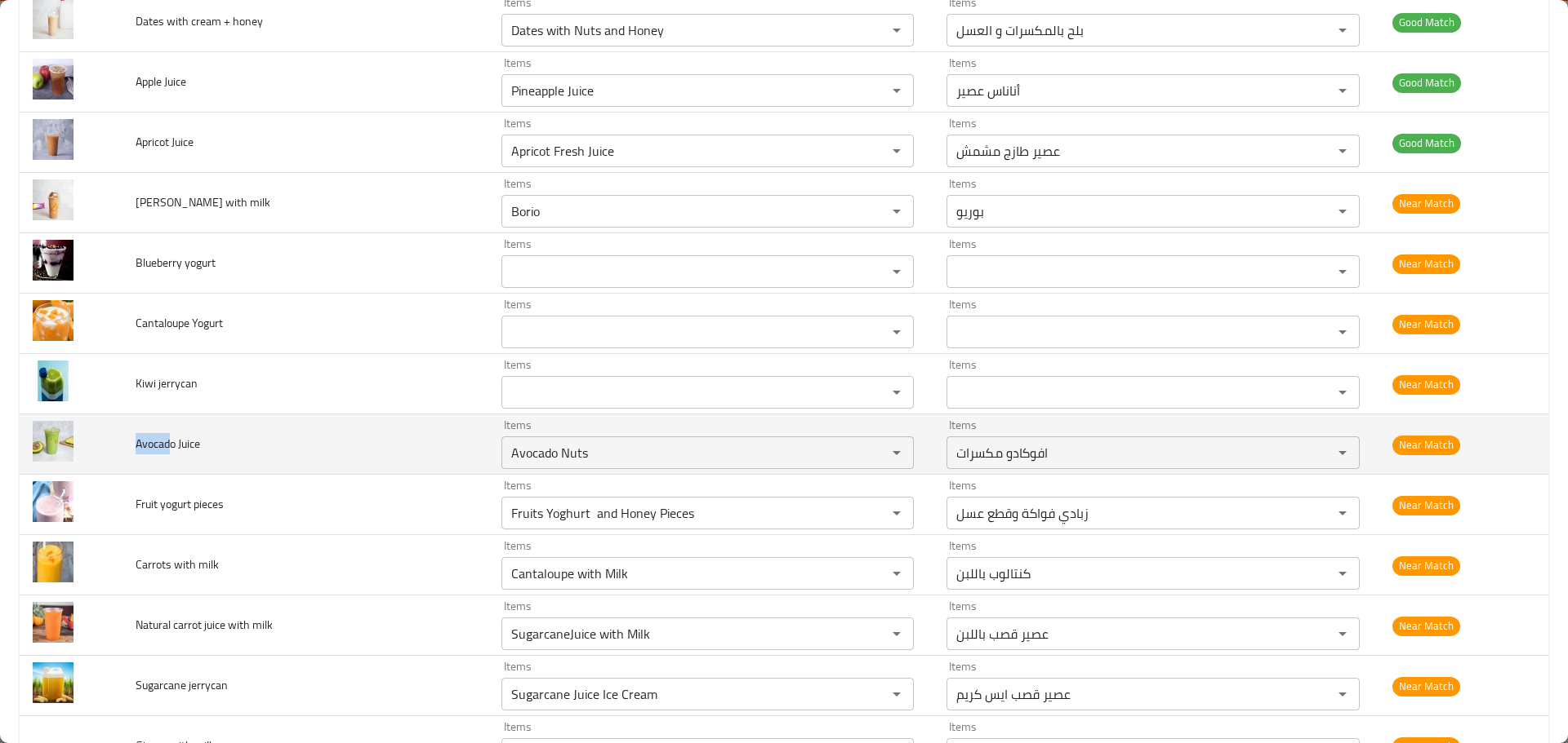
drag, startPoint x: 167, startPoint y: 444, endPoint x: 137, endPoint y: 448, distance: 30.3
click at [137, 448] on span "Avocado Juice" at bounding box center [168, 443] width 65 height 21
copy span "Avocad"
click at [536, 449] on Juice "Avocado Nuts" at bounding box center [683, 453] width 355 height 23
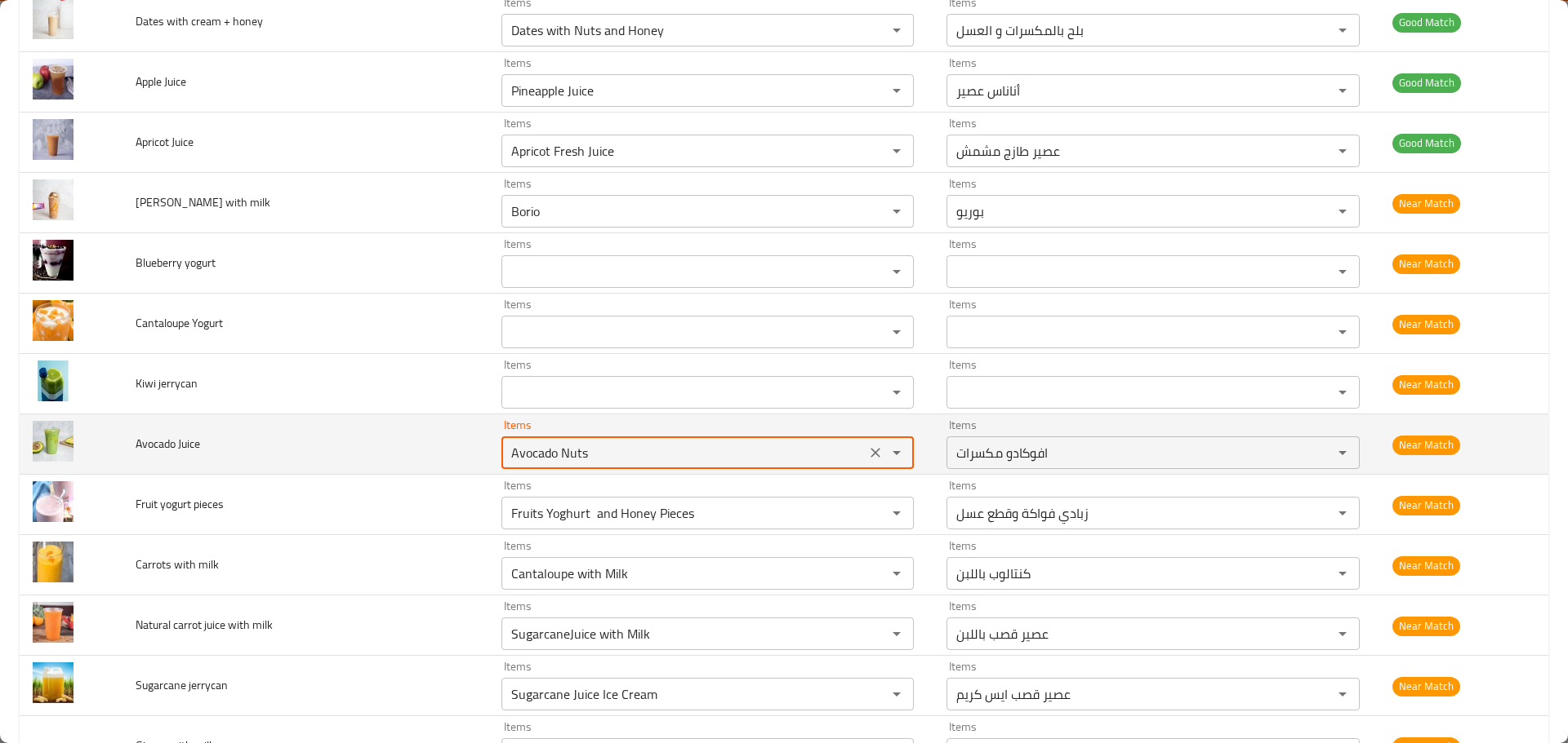
paste Juice "enhanced table"
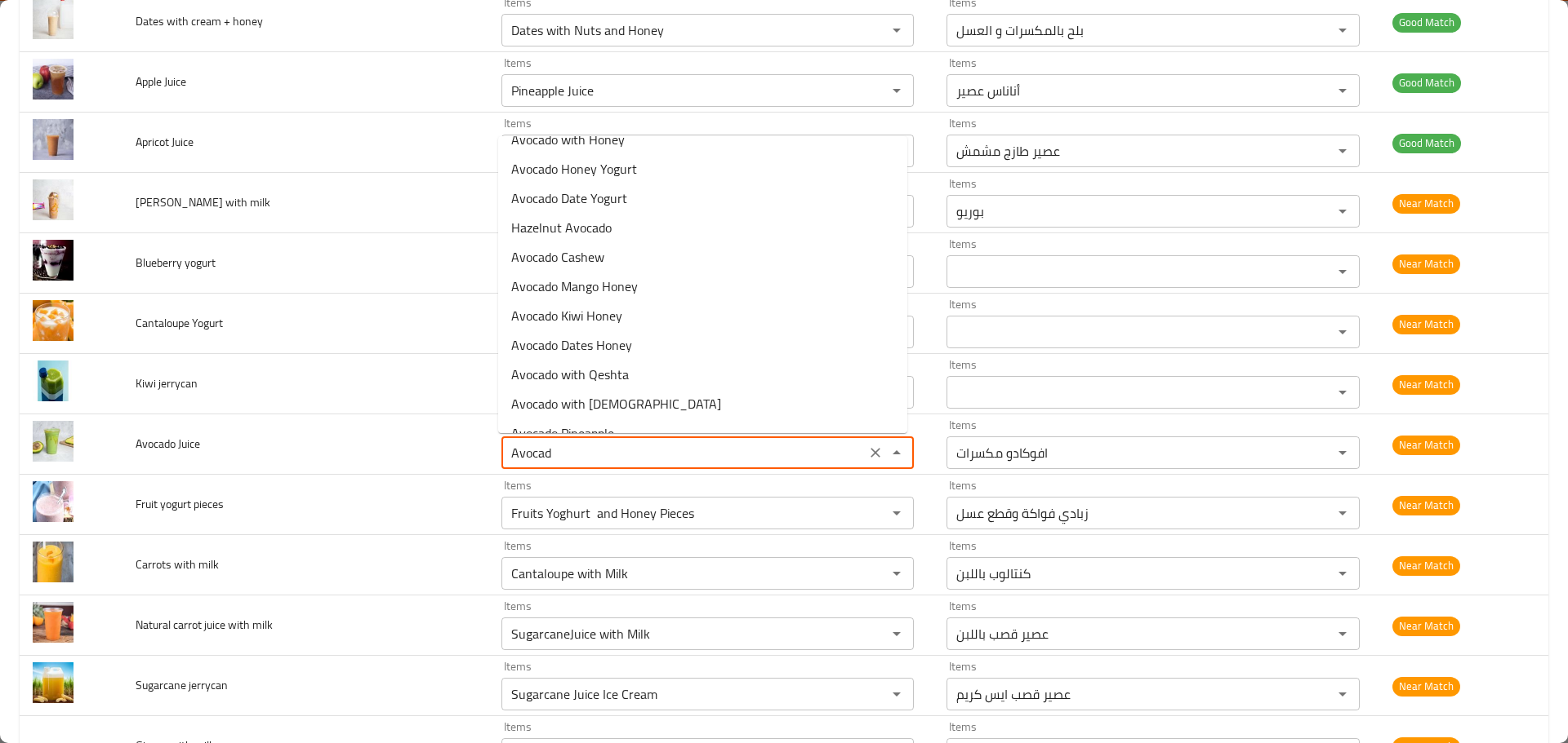
scroll to position [0, 0]
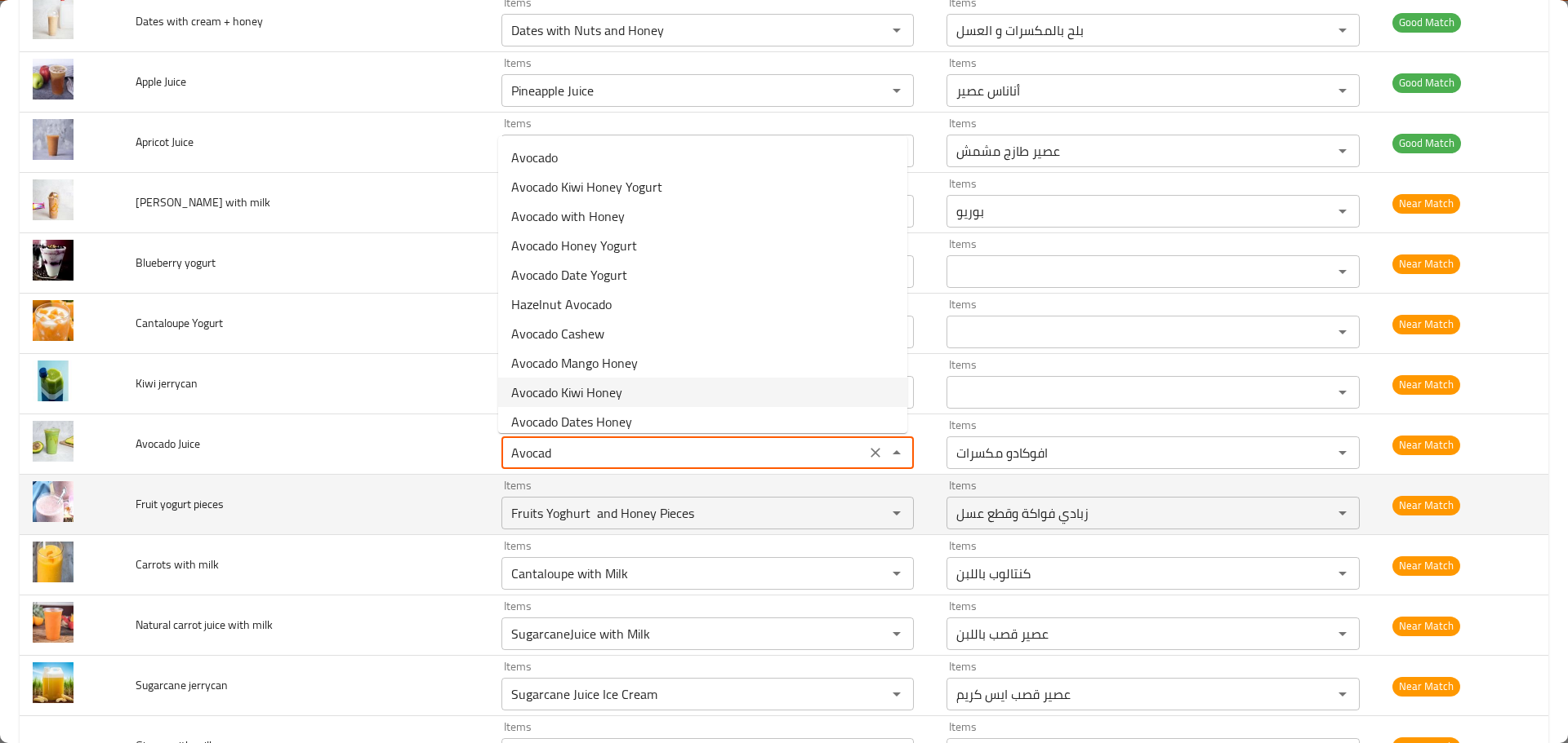
type Juice "Avocado Nuts"
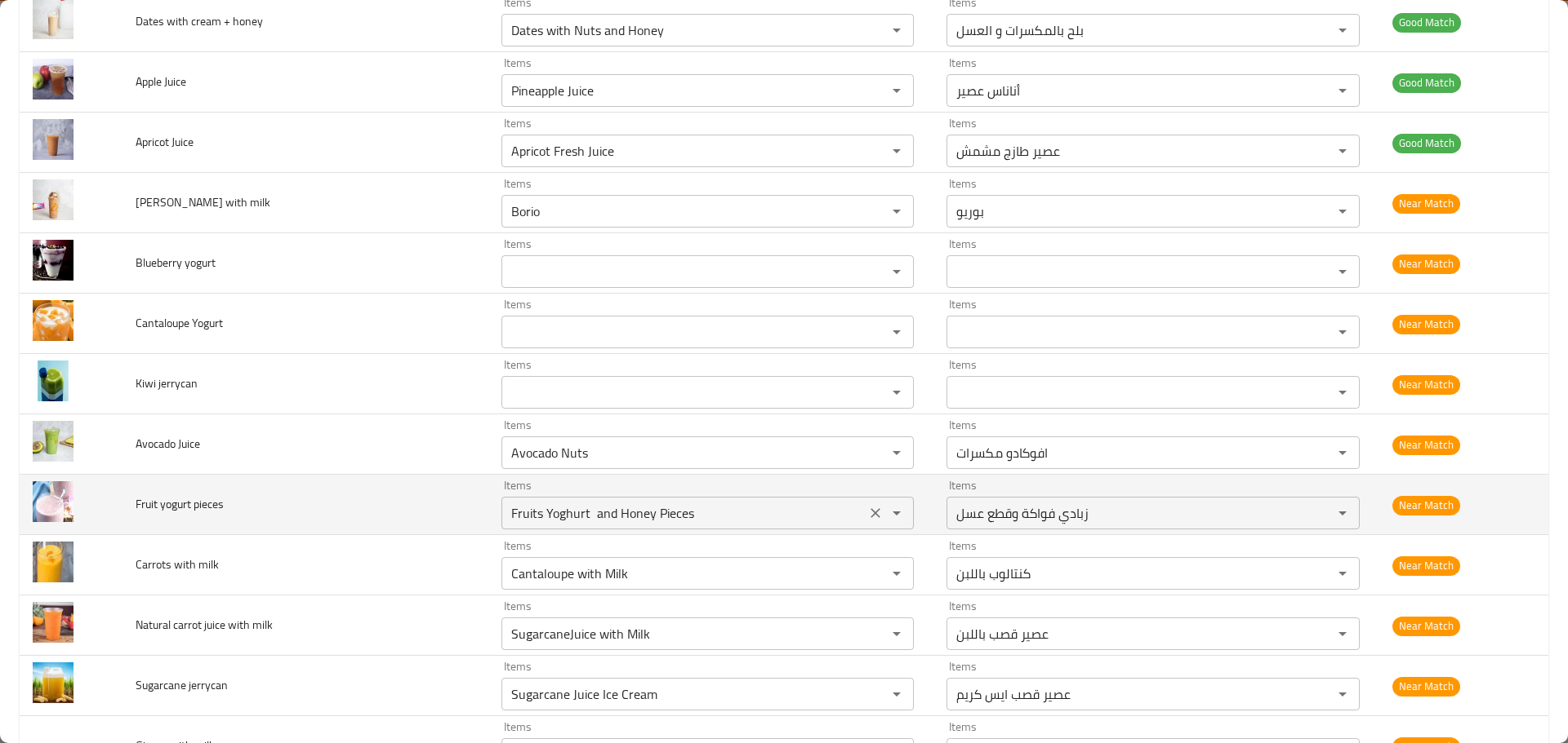
drag, startPoint x: 410, startPoint y: 512, endPoint x: 702, endPoint y: 513, distance: 292.0
click at [410, 513] on td "Fruit yogurt pieces" at bounding box center [305, 505] width 366 height 61
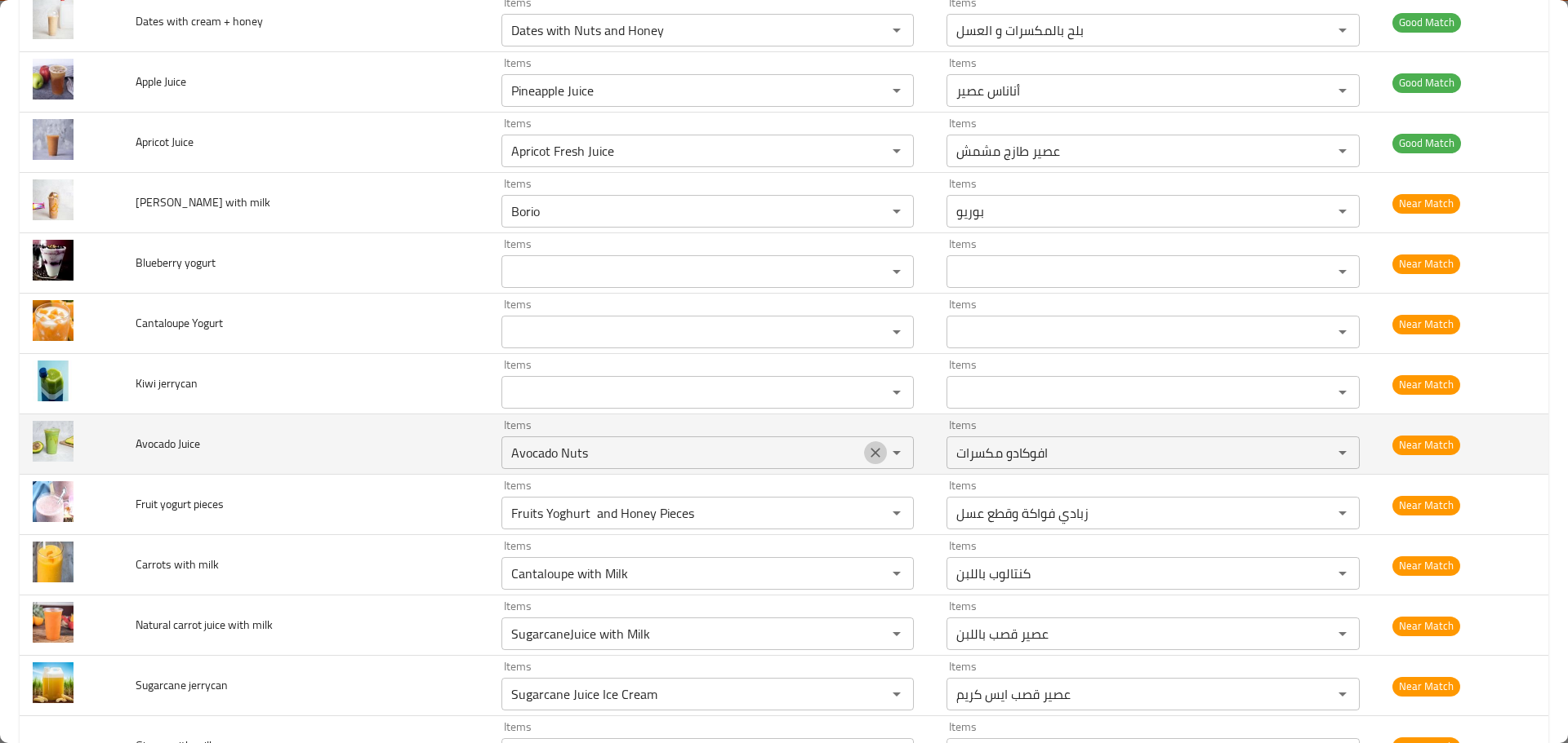
click at [867, 452] on icon "Clear" at bounding box center [875, 453] width 17 height 17
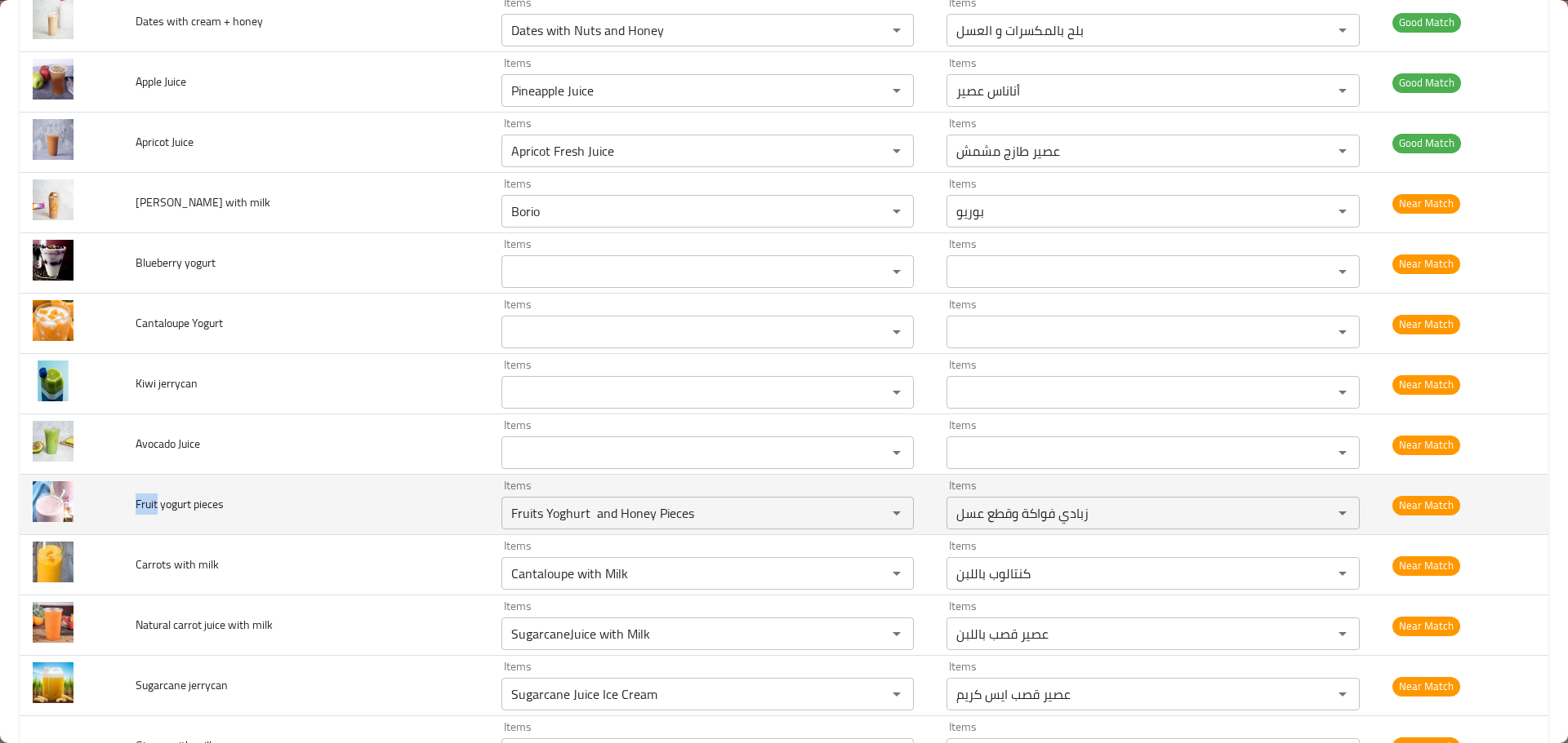
drag, startPoint x: 155, startPoint y: 510, endPoint x: 137, endPoint y: 506, distance: 18.4
click at [137, 506] on span "Fruit yogurt pieces" at bounding box center [180, 504] width 89 height 21
copy span "Fruit"
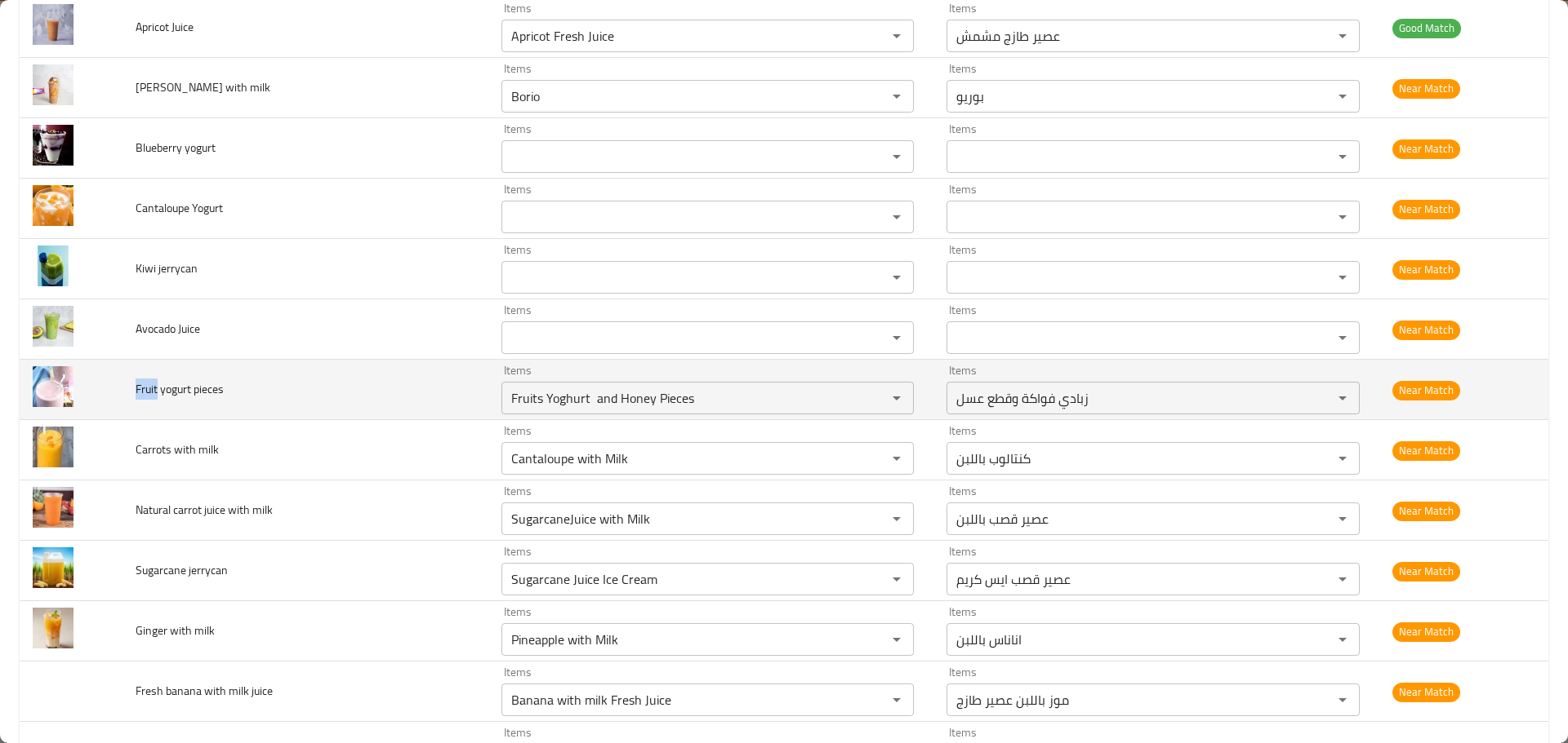
scroll to position [1551, 0]
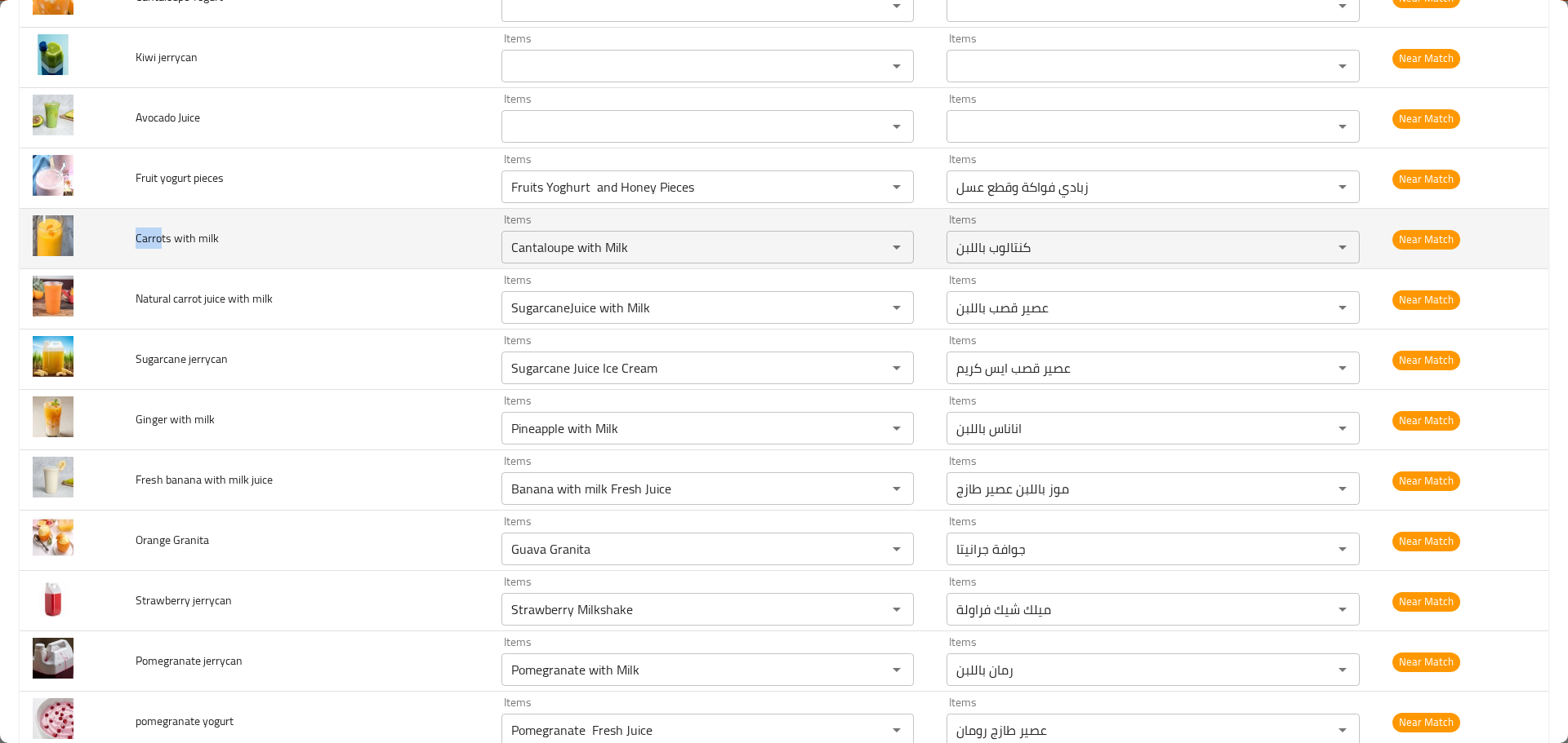
drag, startPoint x: 161, startPoint y: 240, endPoint x: 137, endPoint y: 241, distance: 24.0
click at [137, 241] on span "Carrots with milk" at bounding box center [177, 238] width 83 height 21
copy span "Carro"
click at [594, 246] on milk "Cantaloupe with Milk" at bounding box center [683, 247] width 355 height 23
paste milk "rro"
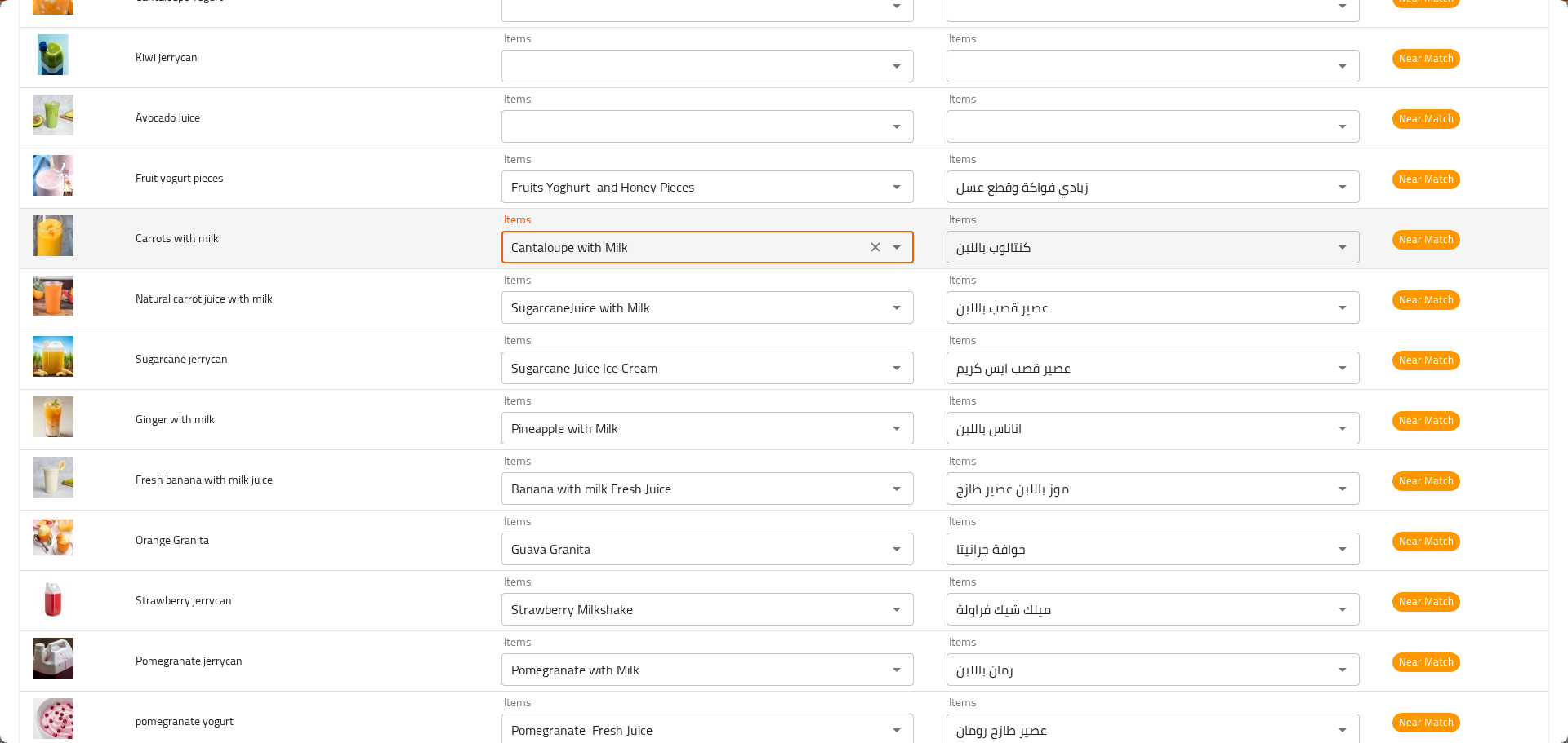
type milk "Carro"
click at [868, 252] on icon "Clear" at bounding box center [875, 247] width 17 height 17
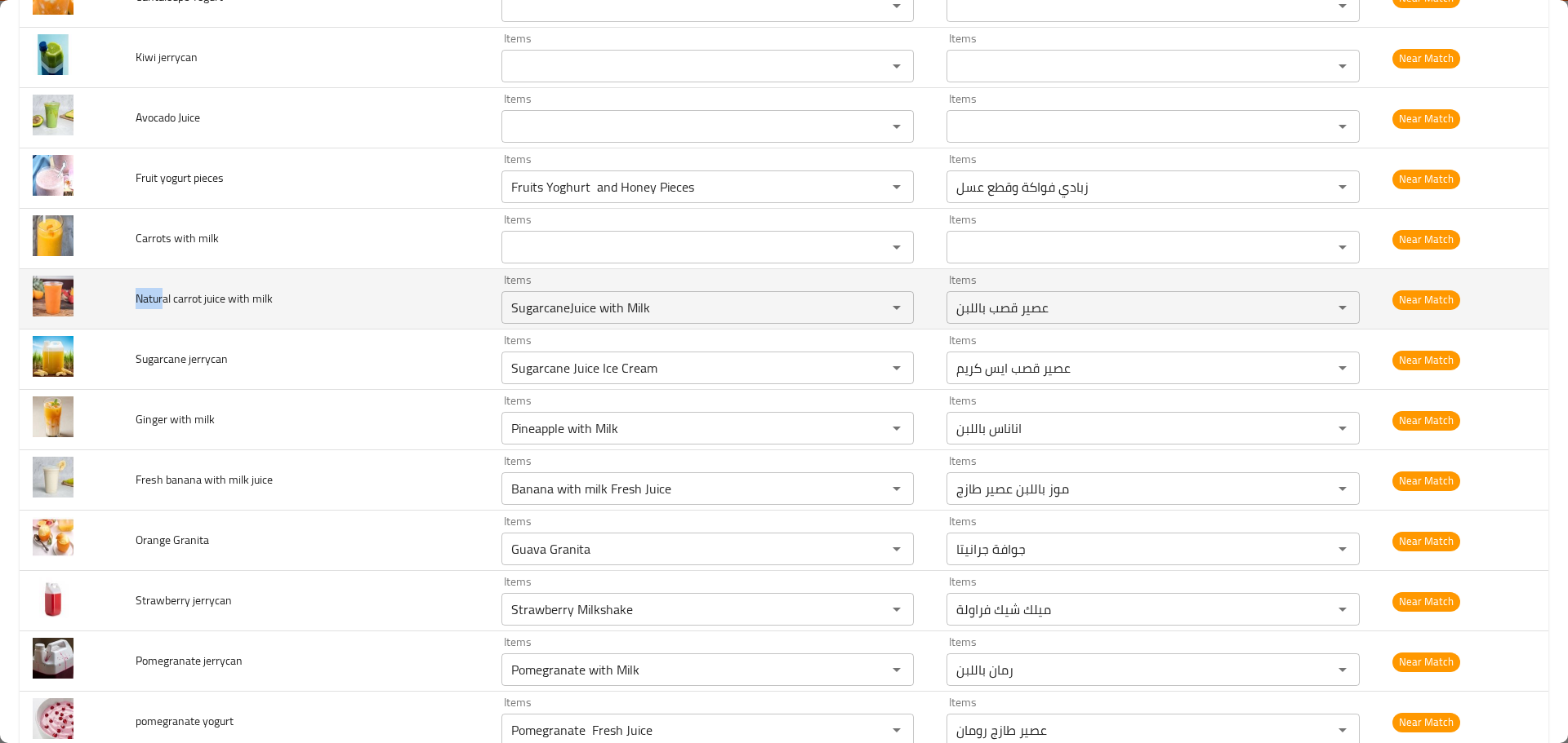
drag, startPoint x: 165, startPoint y: 295, endPoint x: 134, endPoint y: 297, distance: 31.1
click at [136, 297] on span "Natural carrot juice with milk" at bounding box center [204, 298] width 137 height 21
copy span "Natur"
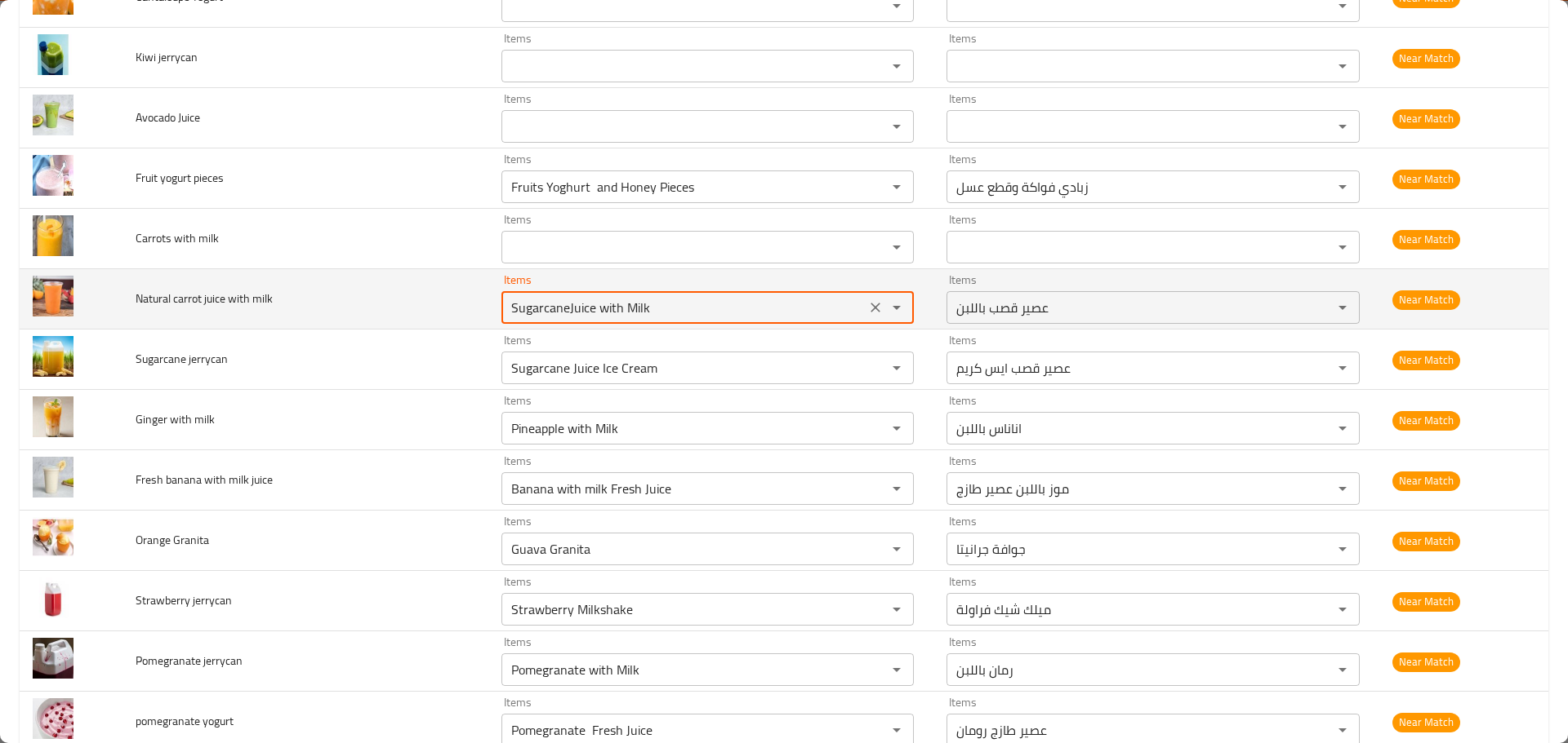
click at [531, 304] on milk "SugarcaneJuice with Milk" at bounding box center [683, 307] width 355 height 23
paste milk "Natur"
click at [188, 301] on span "Natural carrot juice with milk" at bounding box center [204, 298] width 137 height 21
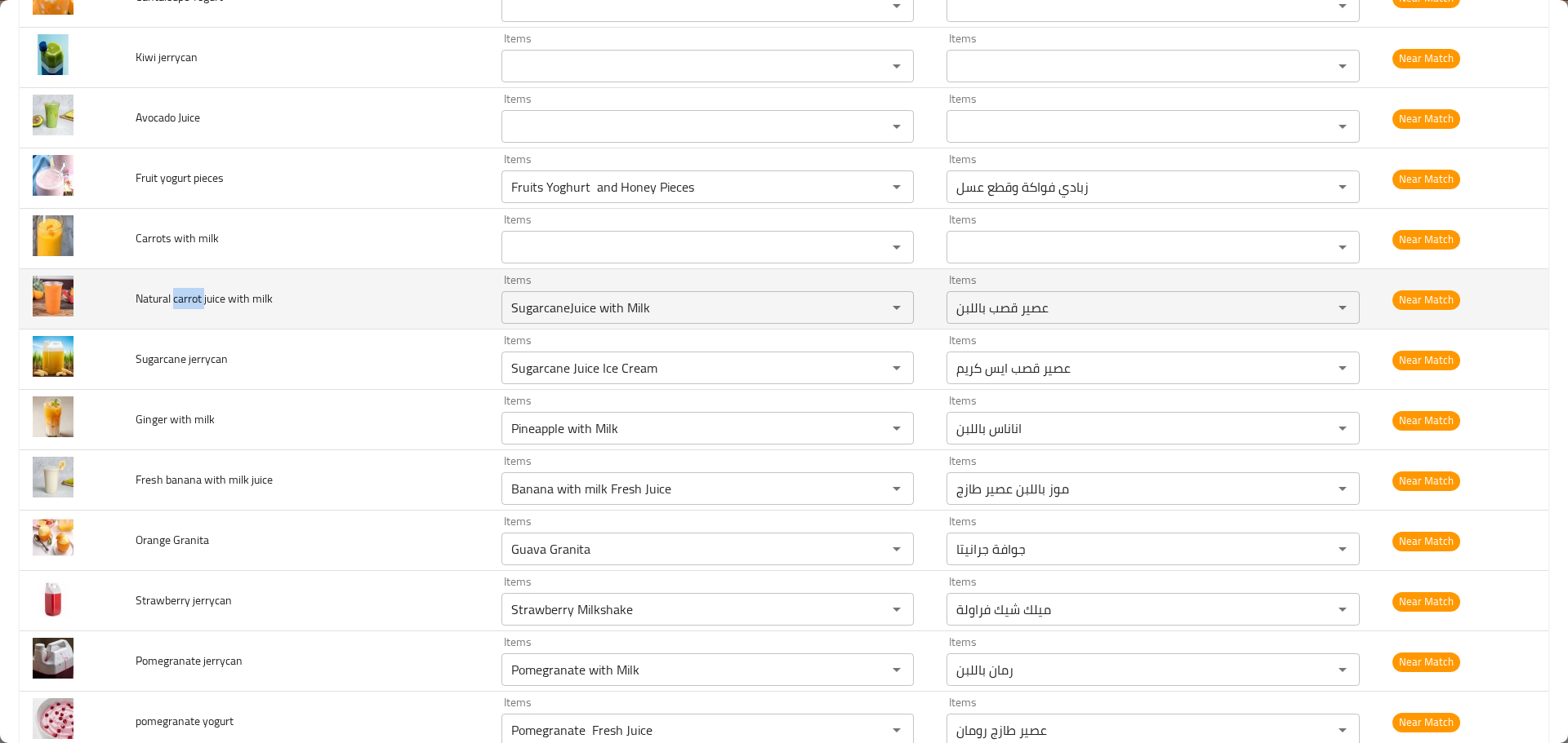
click at [188, 301] on span "Natural carrot juice with milk" at bounding box center [204, 298] width 137 height 21
copy span "carrot"
click at [557, 327] on td "Items SugarcaneJuice with Milk Items" at bounding box center [710, 300] width 445 height 61
click at [566, 308] on milk "SugarcaneJuice with Milk" at bounding box center [683, 307] width 355 height 23
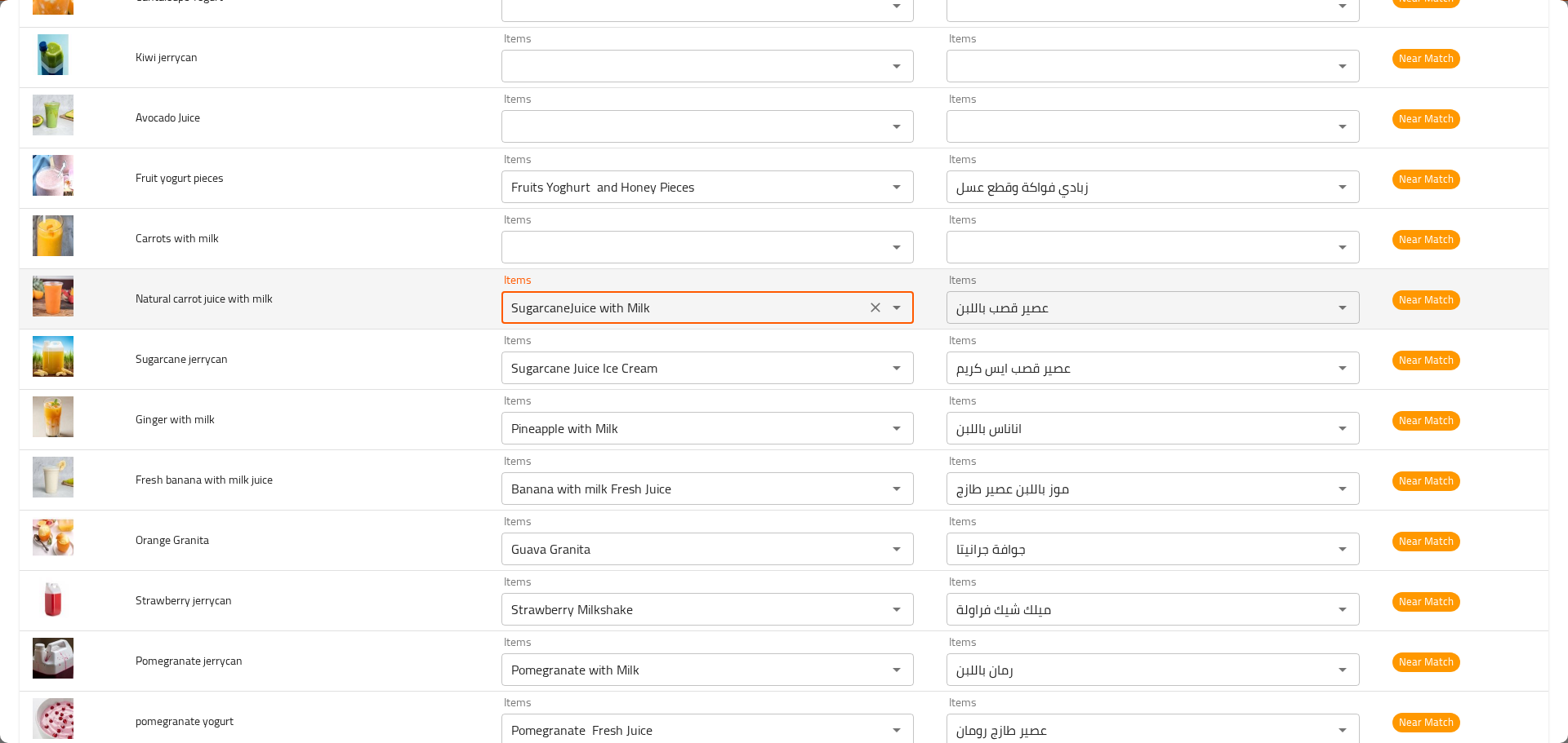
paste milk "carrot"
type milk "carrot"
click at [871, 303] on icon "Clear" at bounding box center [875, 308] width 17 height 17
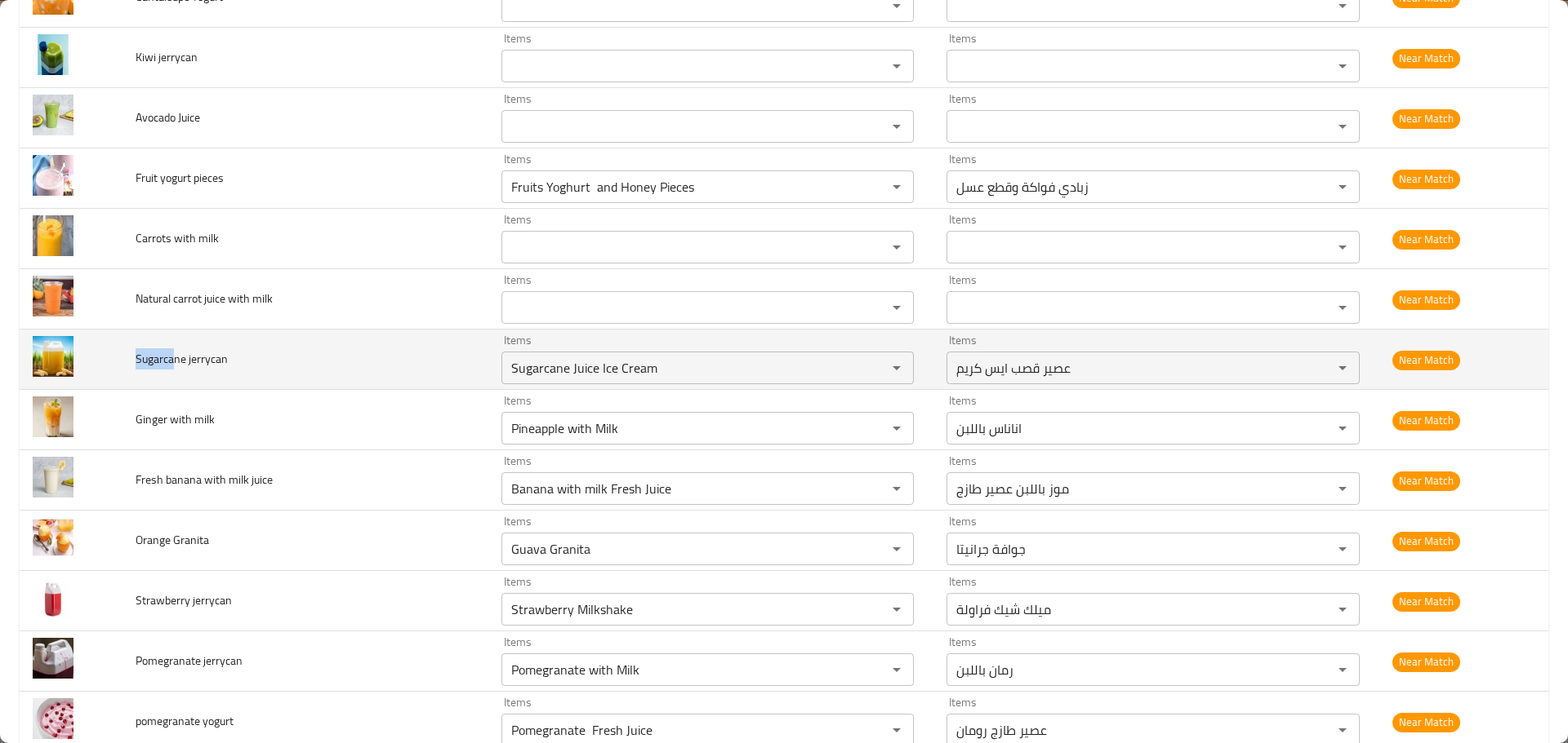
drag, startPoint x: 173, startPoint y: 359, endPoint x: 137, endPoint y: 357, distance: 36.1
click at [137, 357] on span "Sugarcane jerrycan" at bounding box center [182, 359] width 92 height 21
copy span "Sugarca"
click at [562, 375] on jerrycan "Sugarcane Juice Ice Cream" at bounding box center [683, 368] width 355 height 23
paste jerrycan "enhanced table"
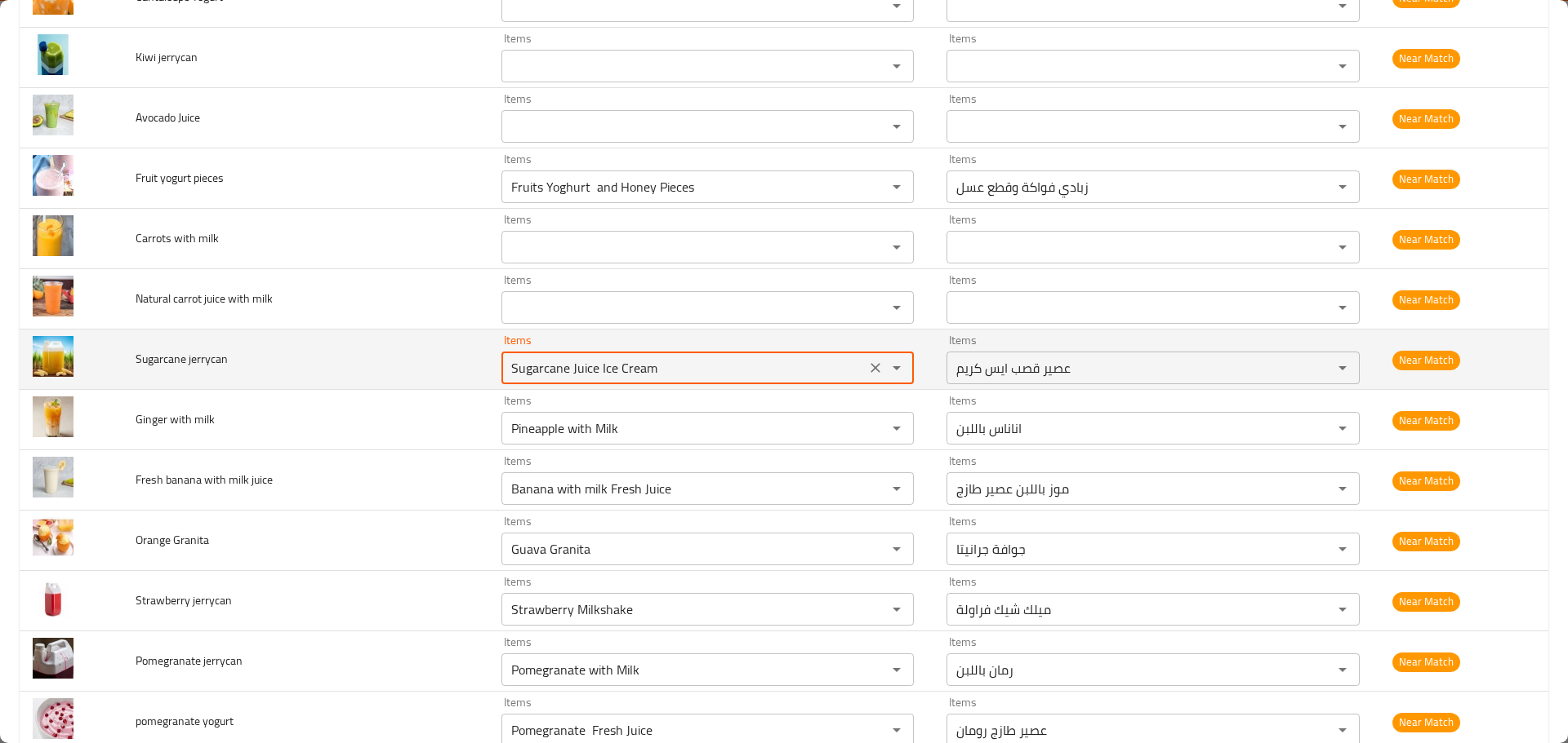
type jerrycan "Sugarca"
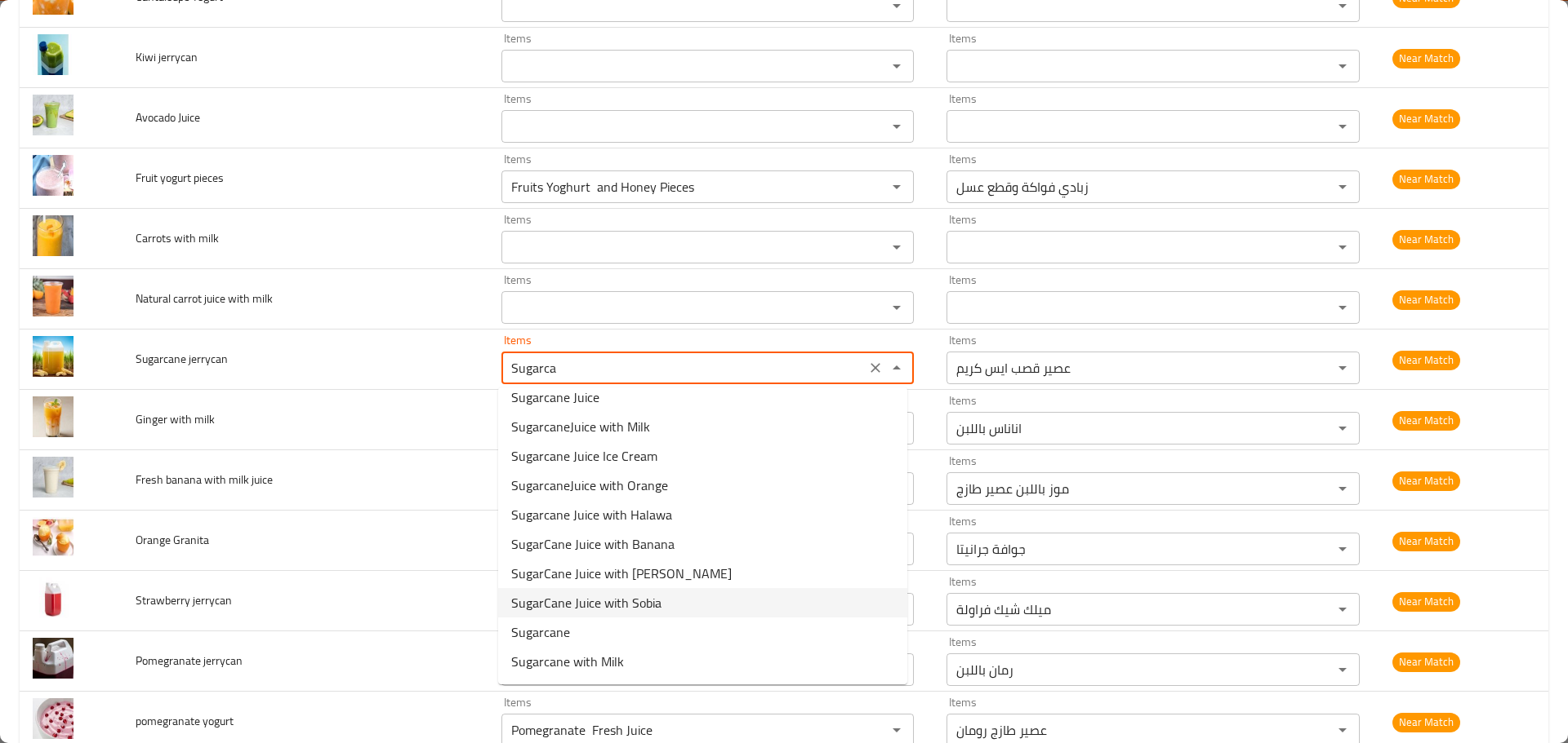
scroll to position [0, 0]
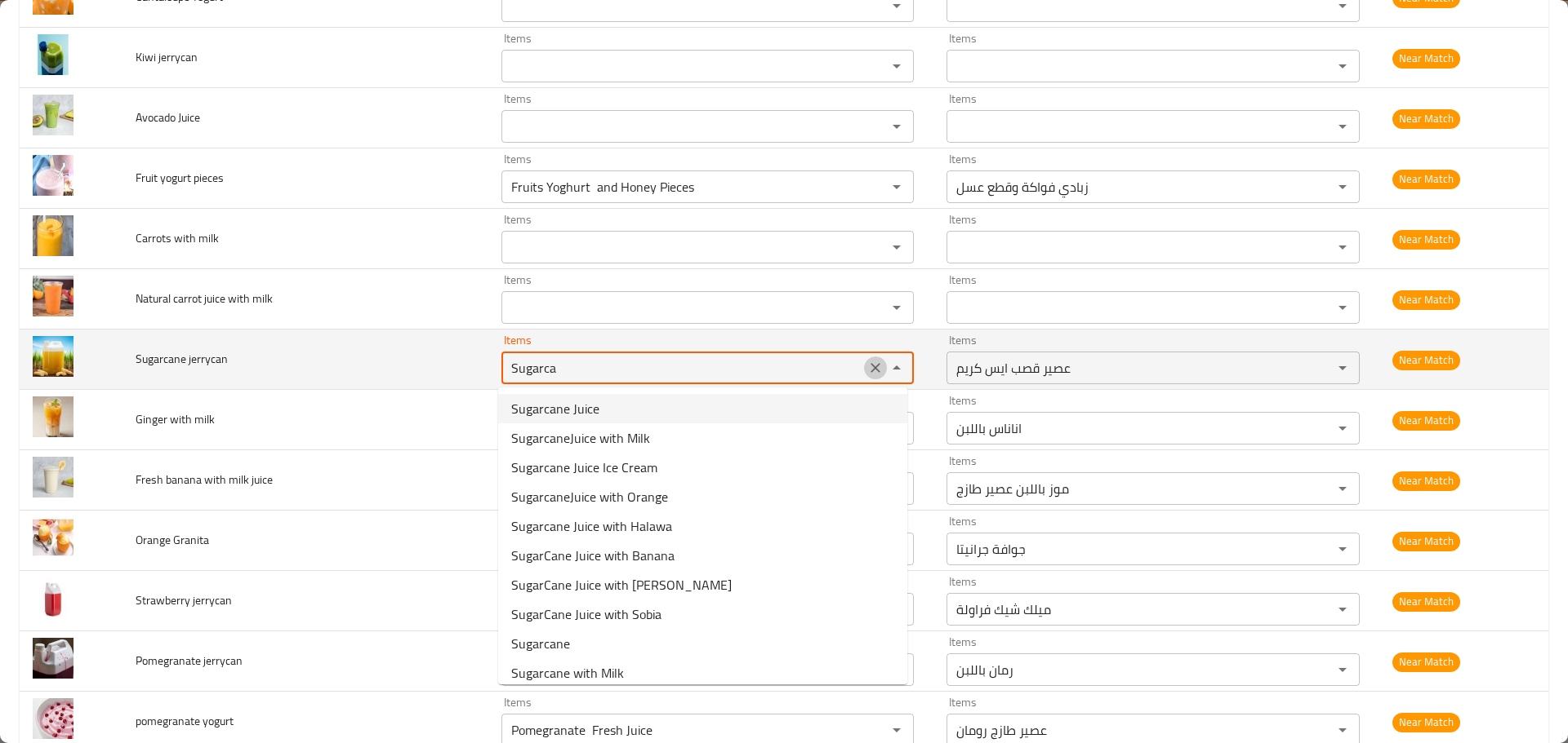
click at [867, 369] on icon "Clear" at bounding box center [875, 368] width 17 height 17
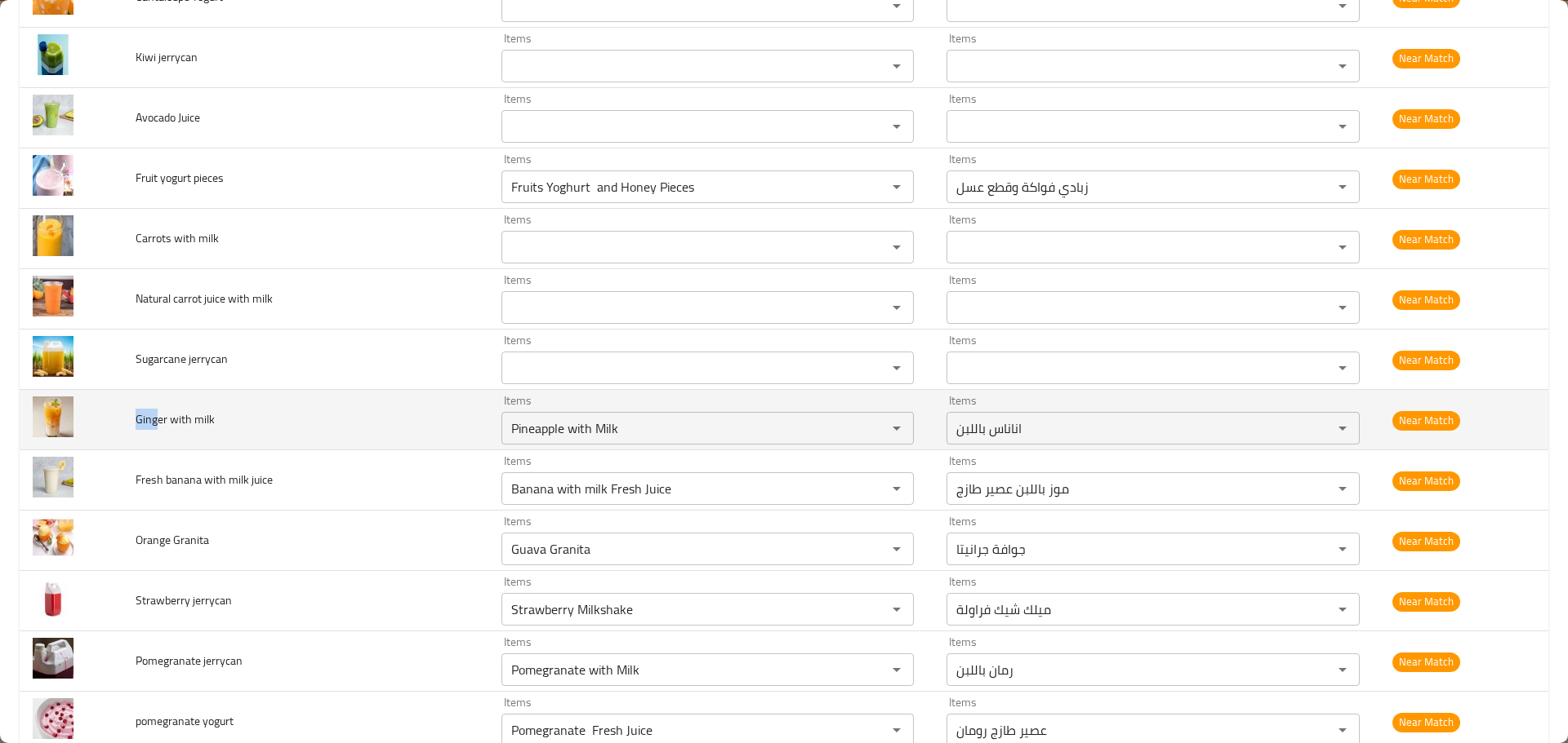
drag, startPoint x: 153, startPoint y: 419, endPoint x: 134, endPoint y: 420, distance: 19.0
click at [136, 420] on span "Ginger with milk" at bounding box center [175, 419] width 79 height 21
copy span "Ging"
click at [550, 422] on milk "Pineapple with Milk" at bounding box center [683, 428] width 355 height 23
paste milk "Ging"
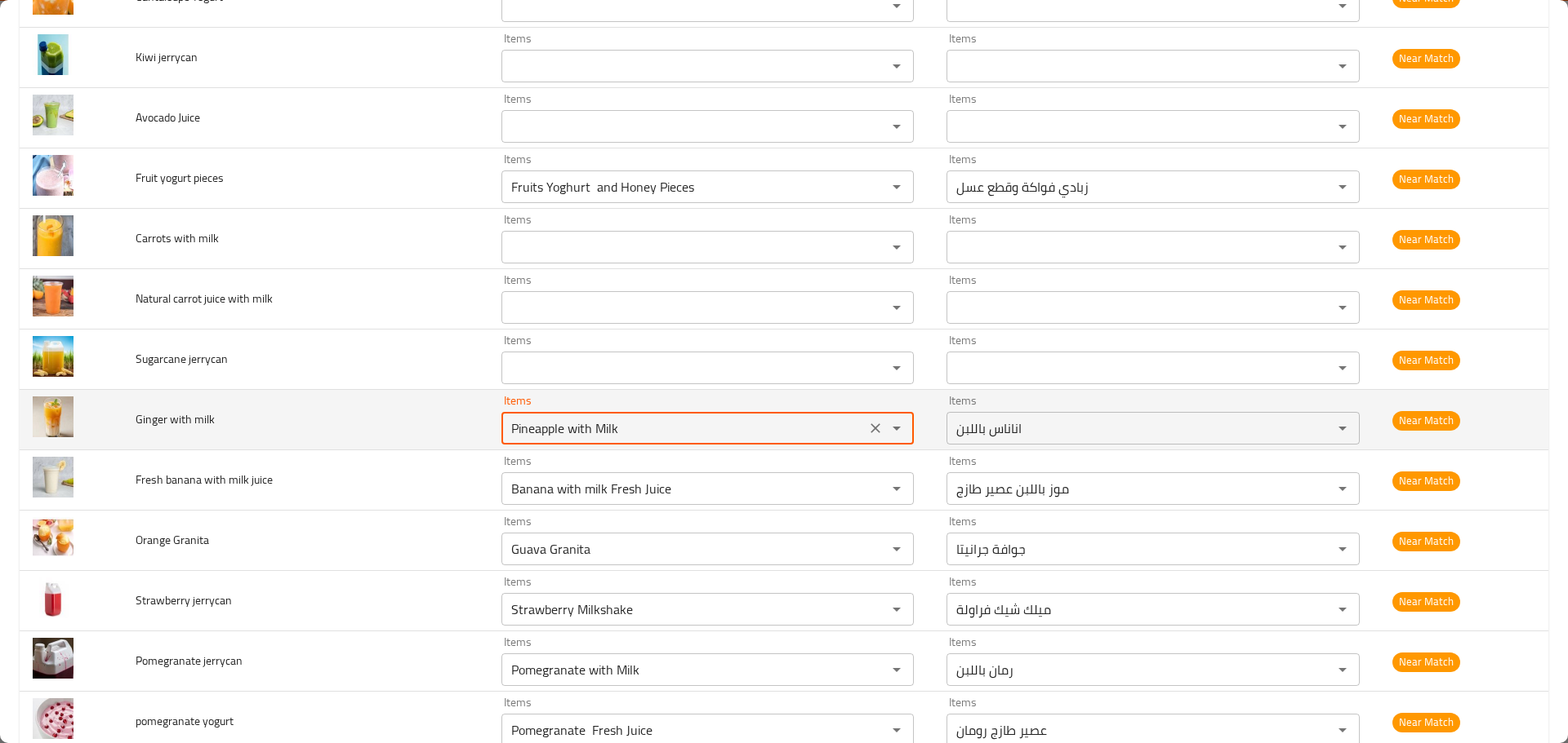
type milk "Ging"
click at [872, 426] on icon "Clear" at bounding box center [875, 428] width 10 height 10
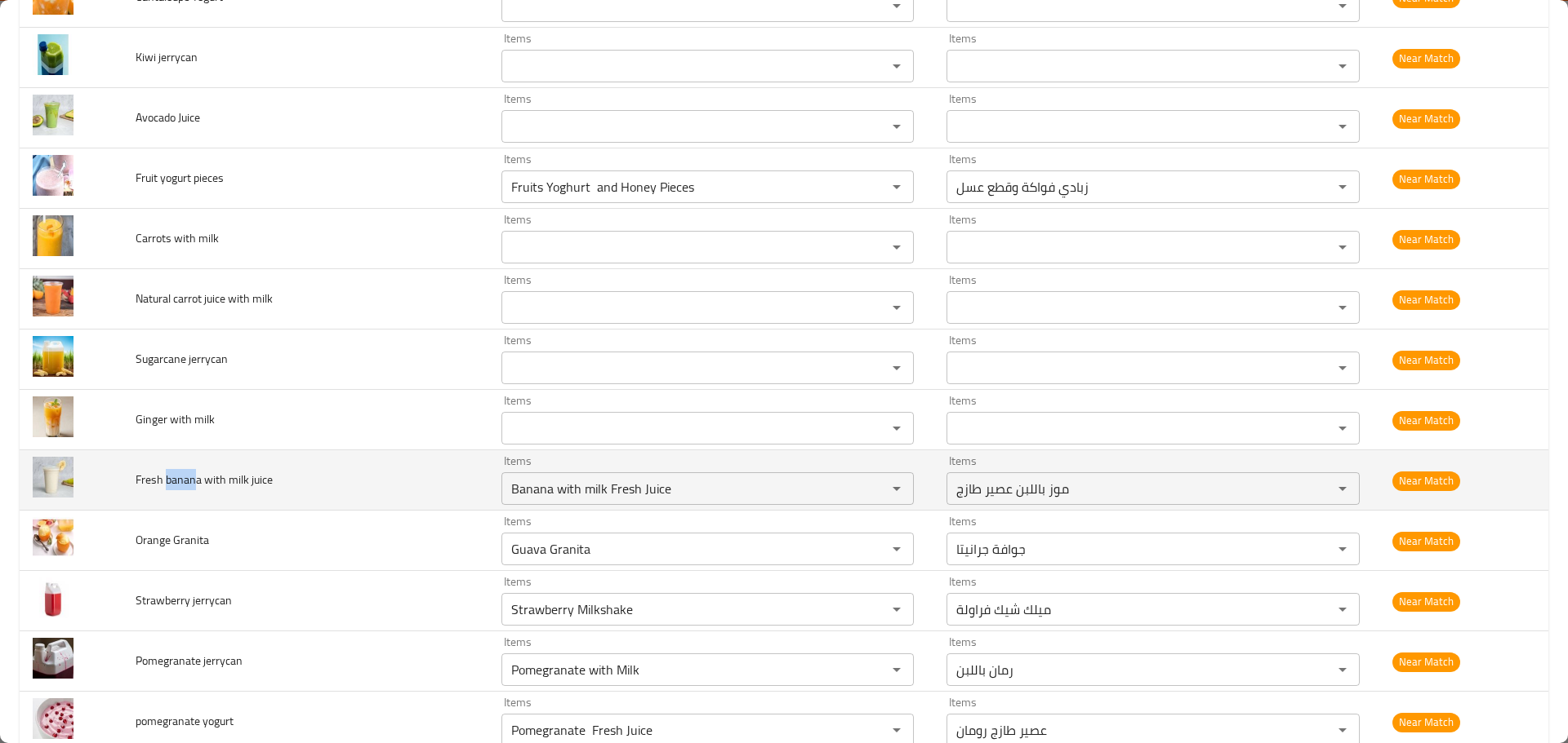
drag, startPoint x: 196, startPoint y: 479, endPoint x: 165, endPoint y: 482, distance: 31.1
click at [165, 482] on span "Fresh banana with milk juice" at bounding box center [204, 479] width 137 height 21
click at [561, 492] on juice "Banana with milk Fresh Juice" at bounding box center [683, 489] width 355 height 23
paste juice "banan"
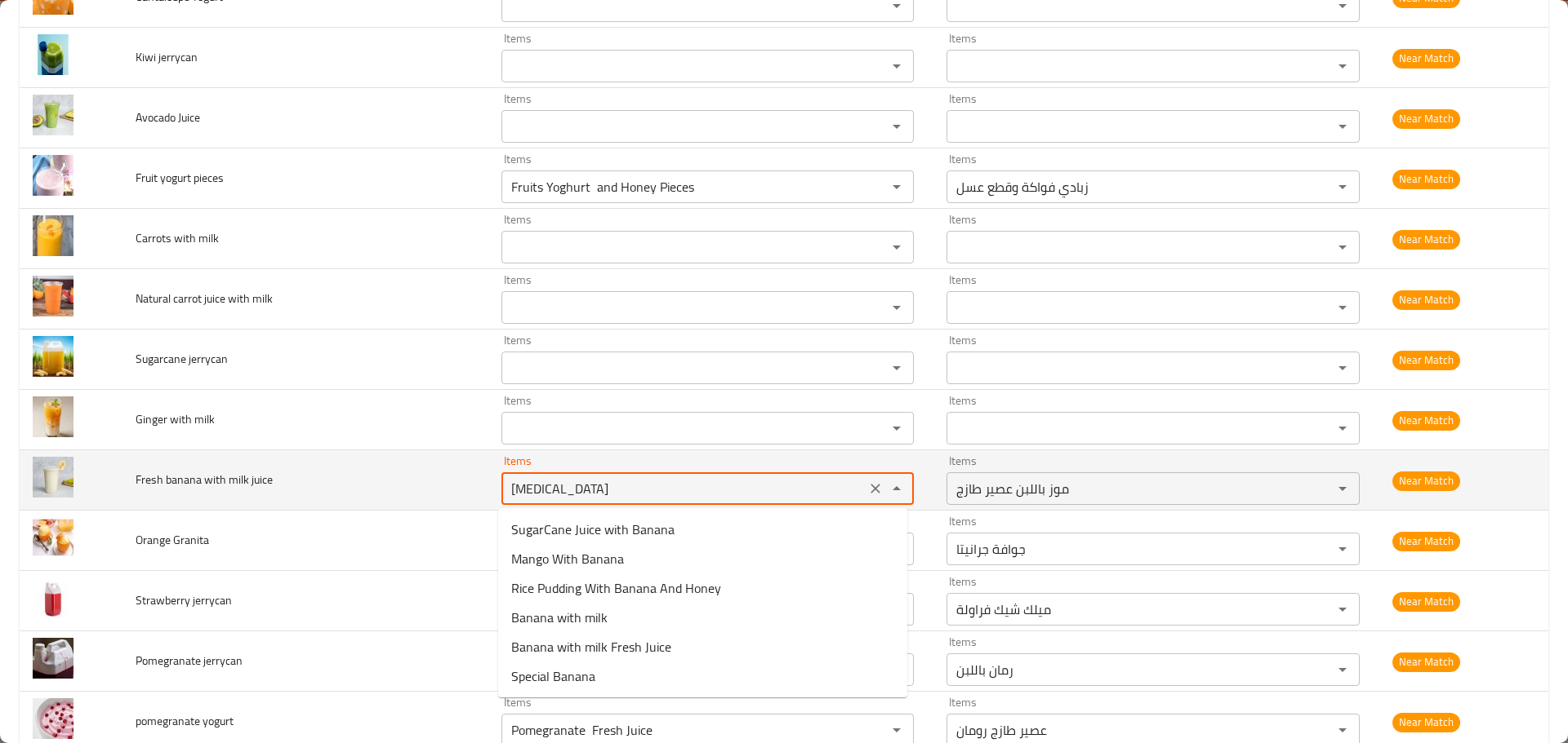
type juice "Banana with milk Fresh Juice"
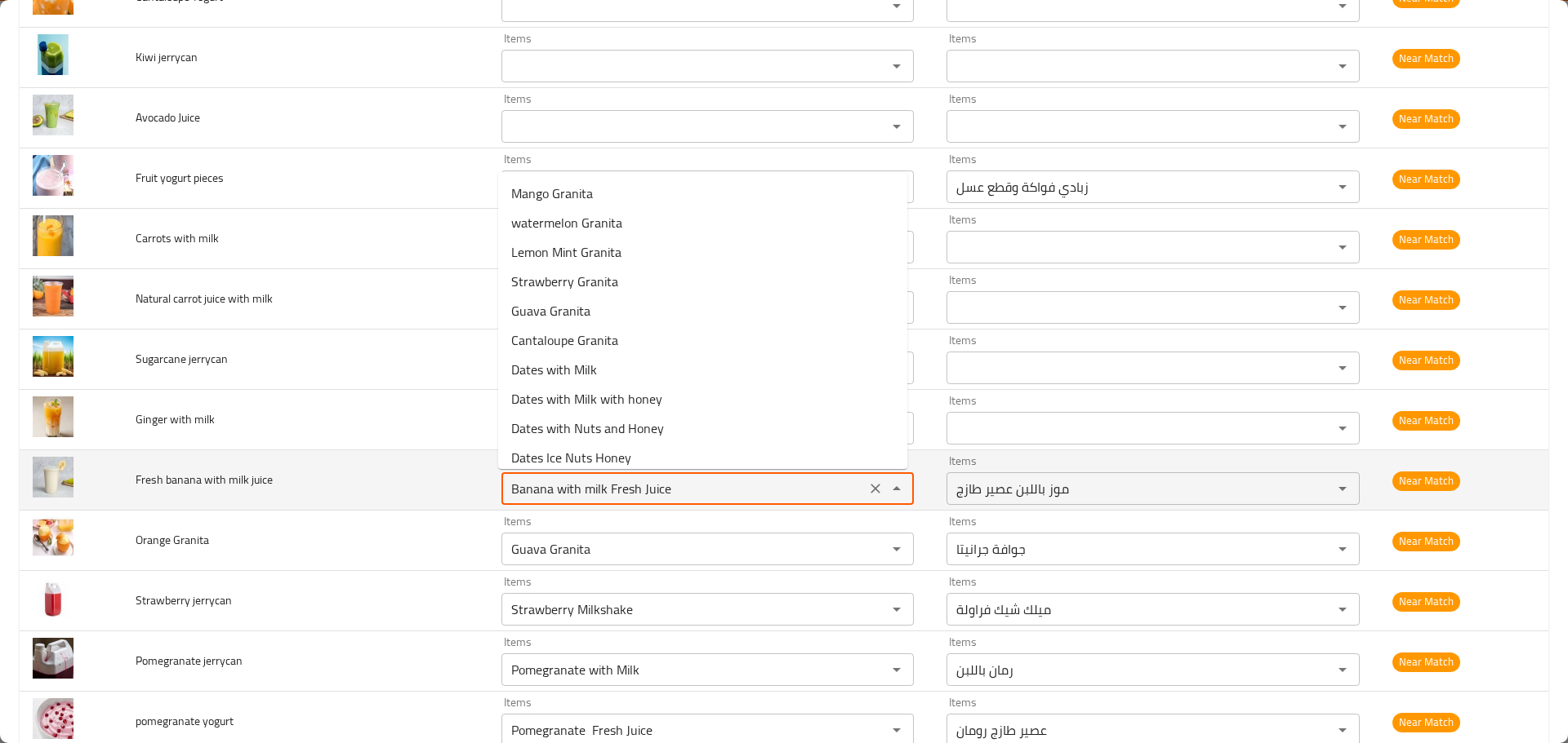
click at [447, 508] on td "Fresh banana with milk juice" at bounding box center [305, 481] width 366 height 61
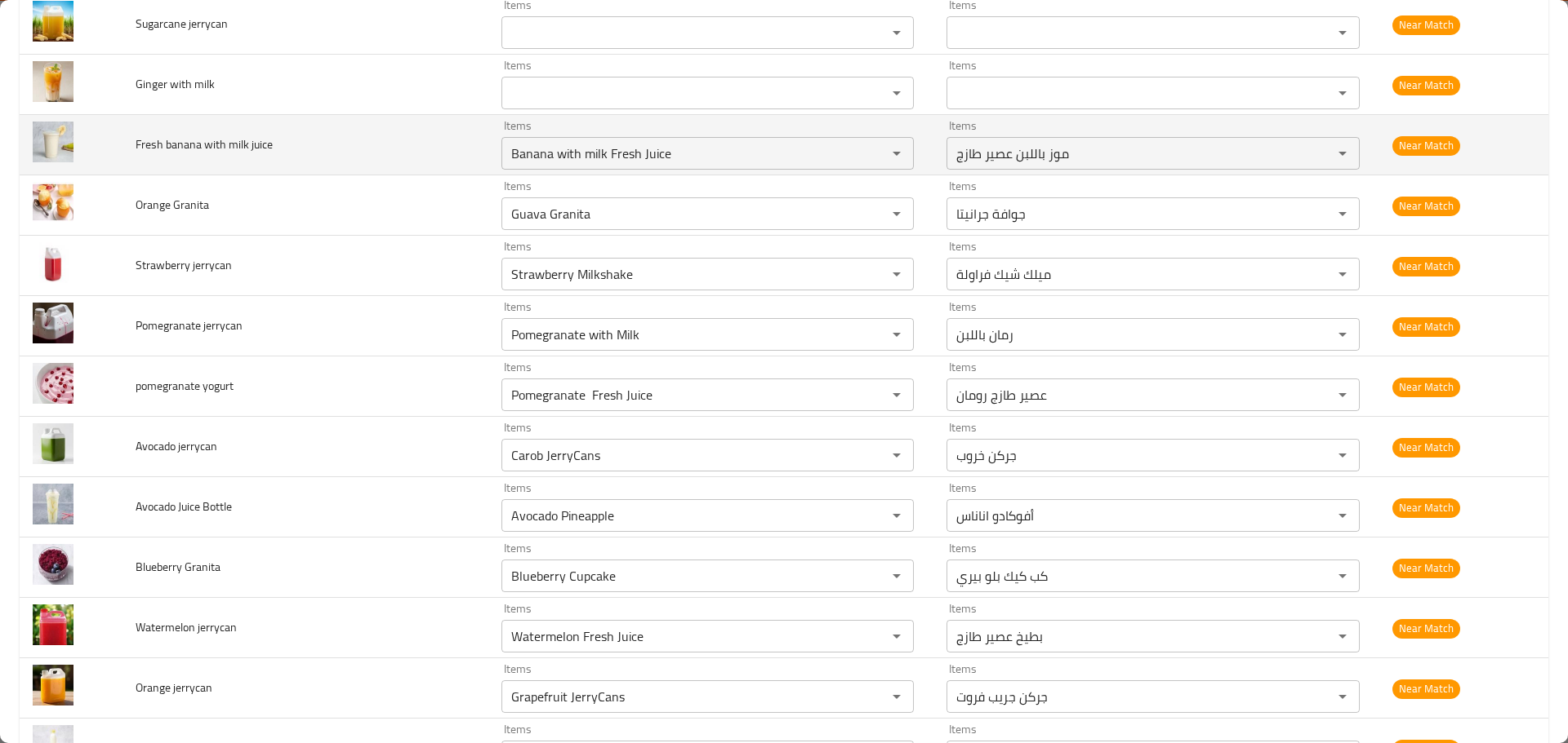
scroll to position [1959, 0]
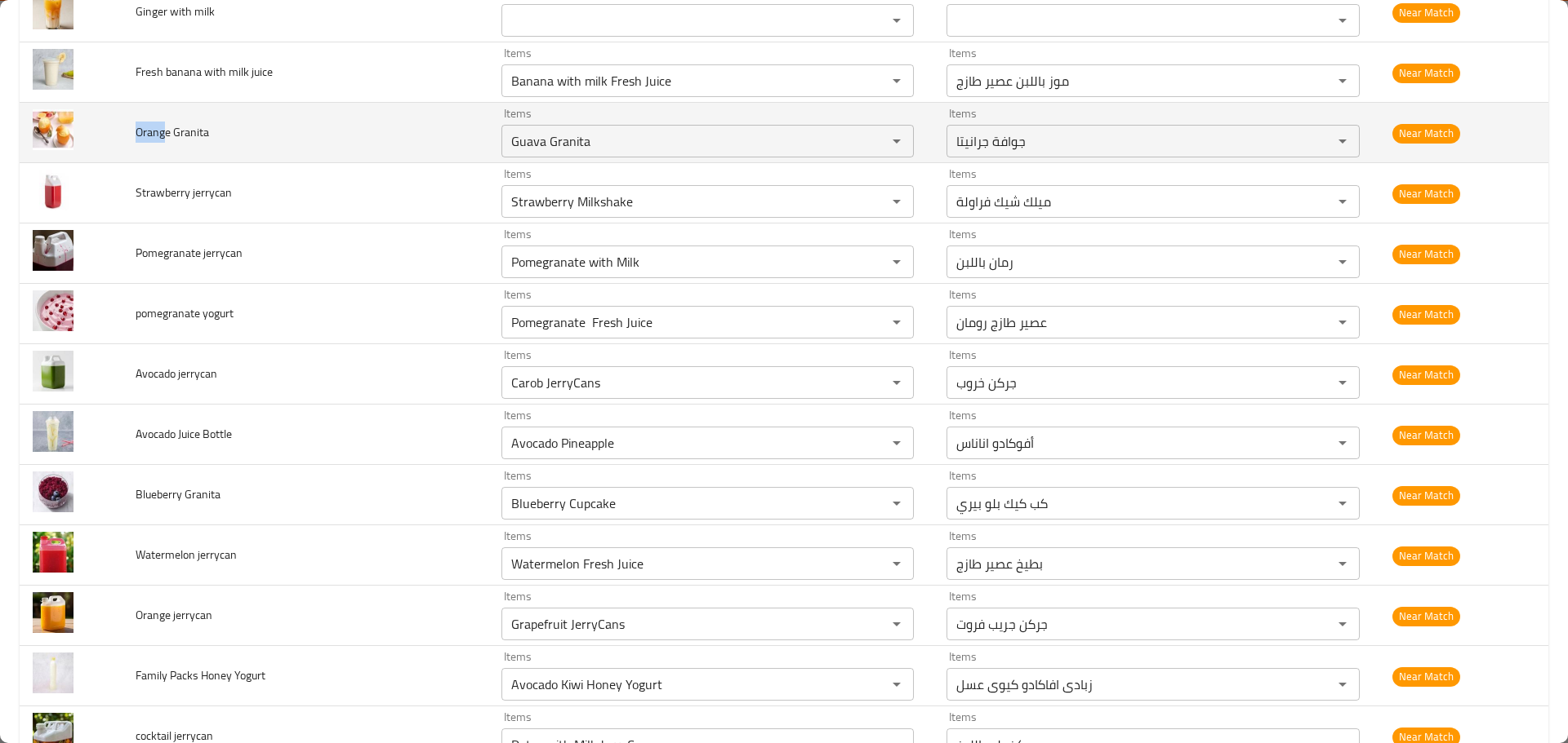
drag, startPoint x: 167, startPoint y: 129, endPoint x: 136, endPoint y: 136, distance: 31.8
click at [136, 136] on span "Orange Granita" at bounding box center [172, 132] width 74 height 21
click at [544, 145] on Granita "Guava Granita" at bounding box center [683, 141] width 355 height 23
paste Granita "Orang"
type Granita "Orang"
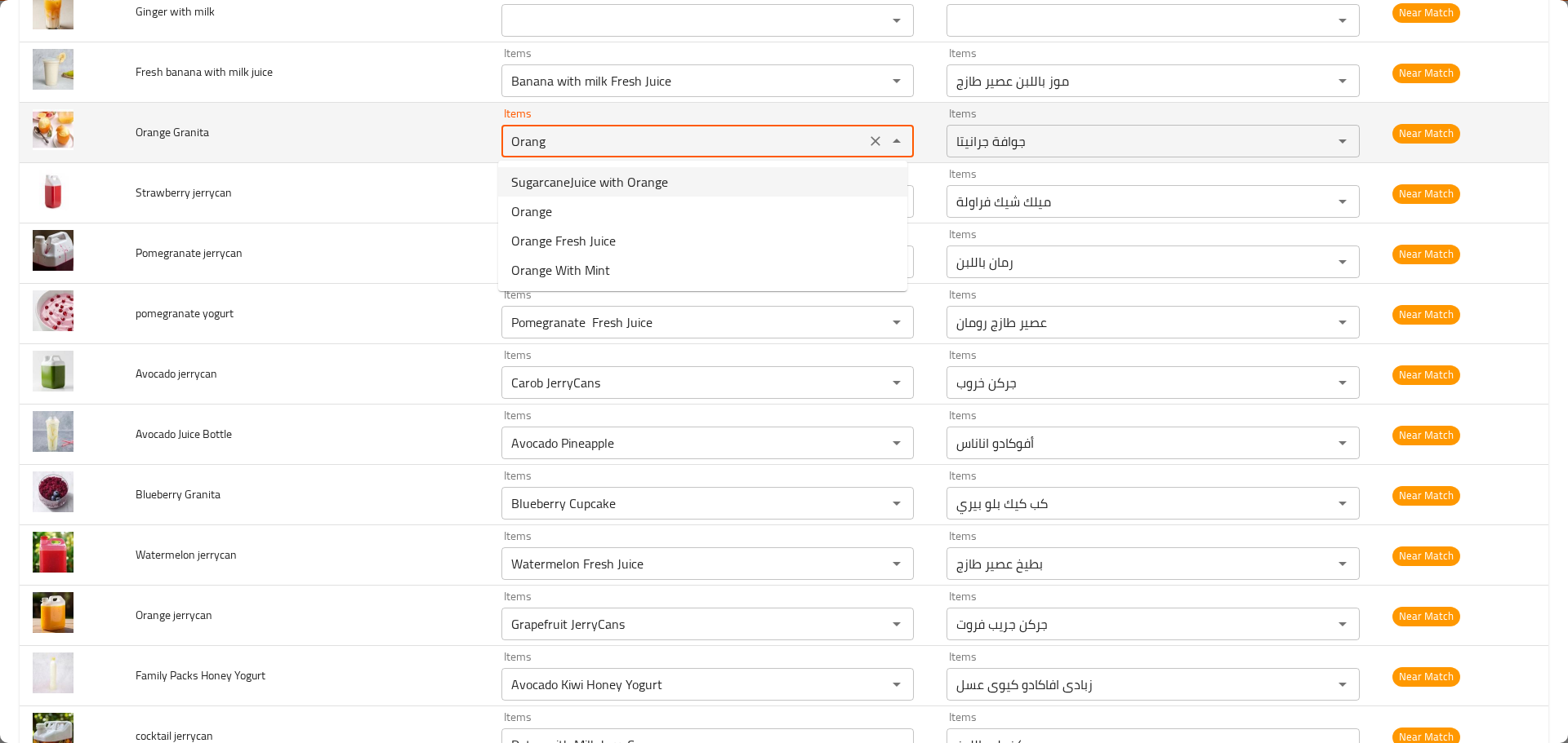
click at [871, 138] on icon "Clear" at bounding box center [875, 141] width 10 height 10
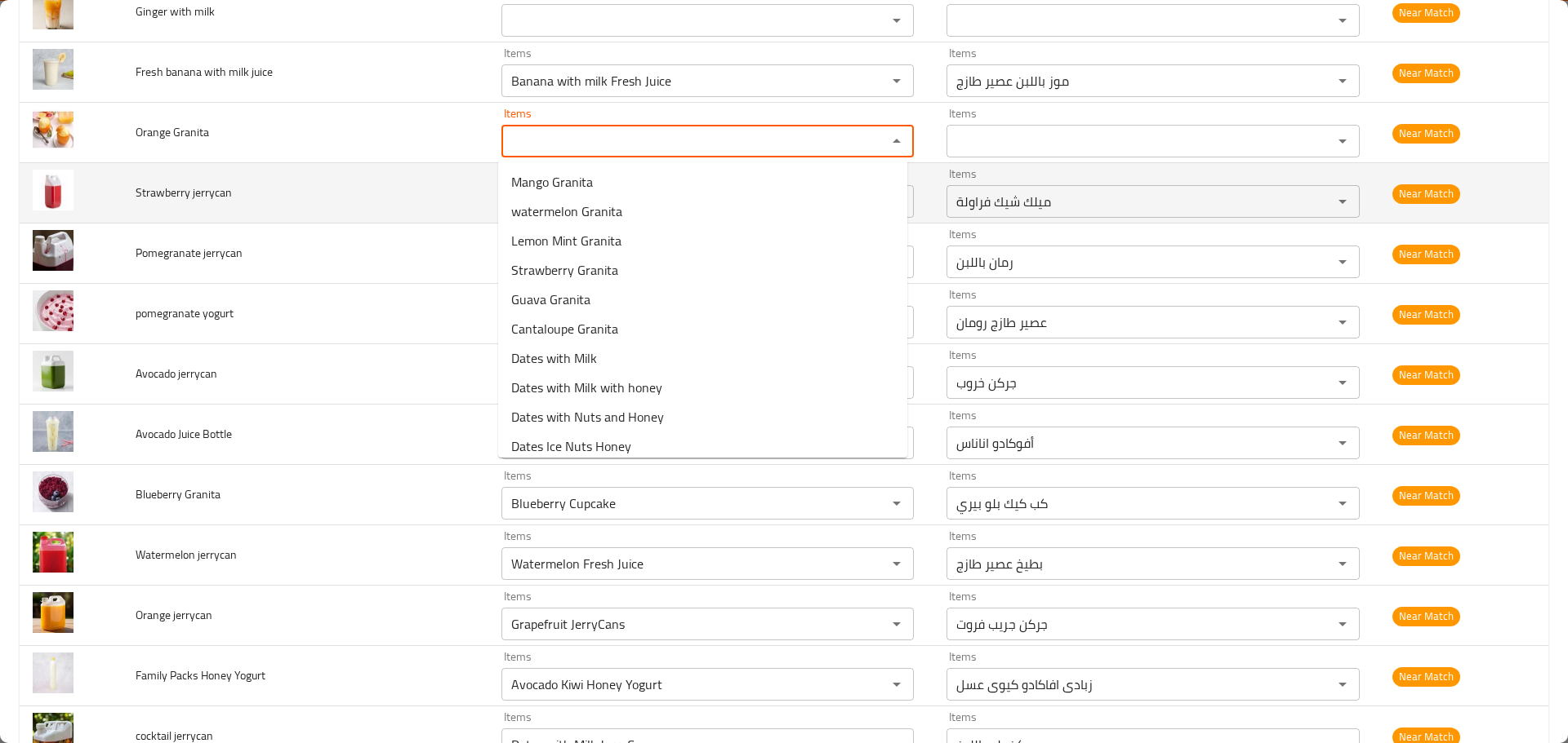
click at [208, 218] on td "Strawberry jerrycan" at bounding box center [305, 194] width 366 height 61
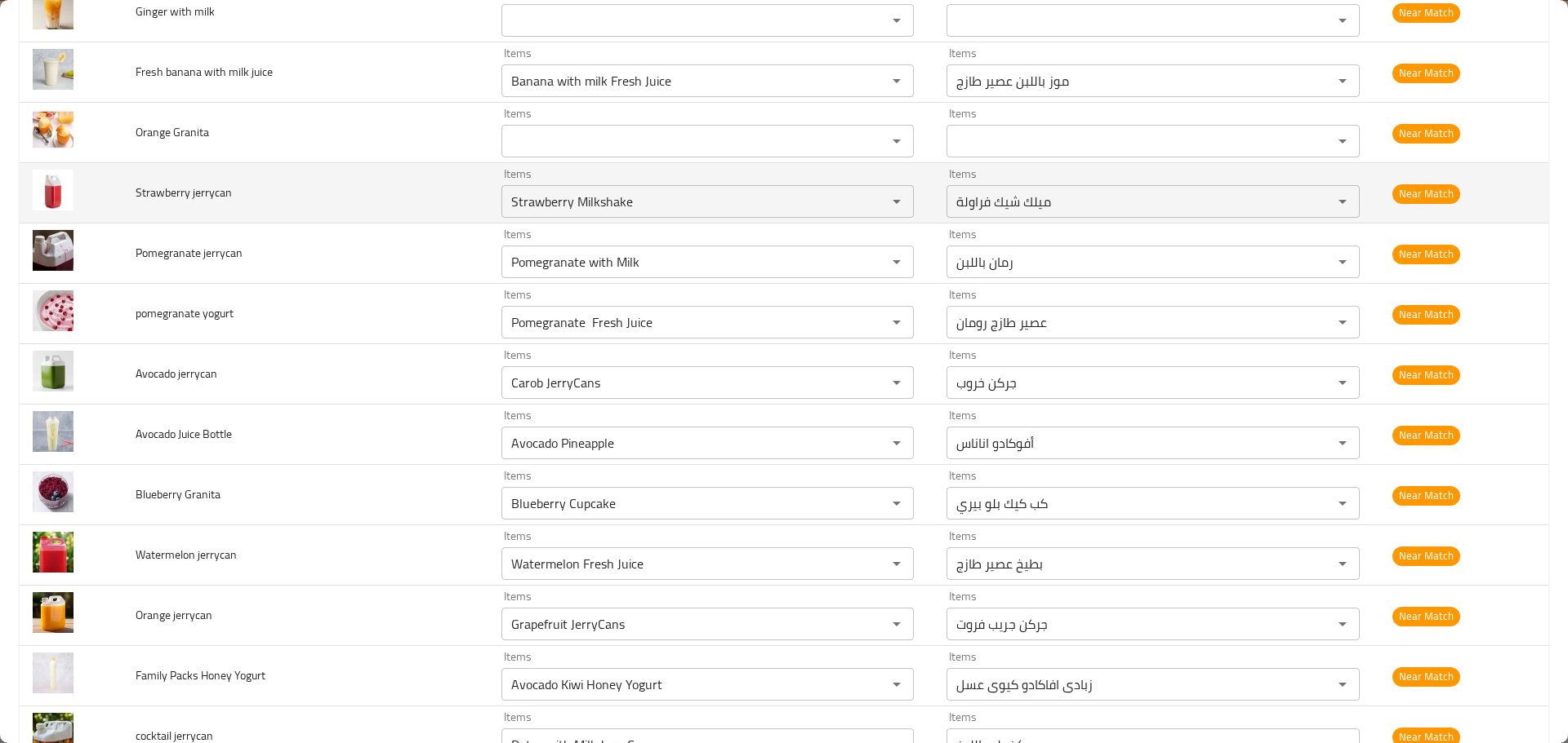
click at [208, 194] on span "Strawberry jerrycan" at bounding box center [184, 192] width 96 height 21
click at [526, 206] on jerrycan "Strawberry Milkshake" at bounding box center [683, 201] width 355 height 23
paste jerrycan "jerrycan"
type jerrycan "jerrycan"
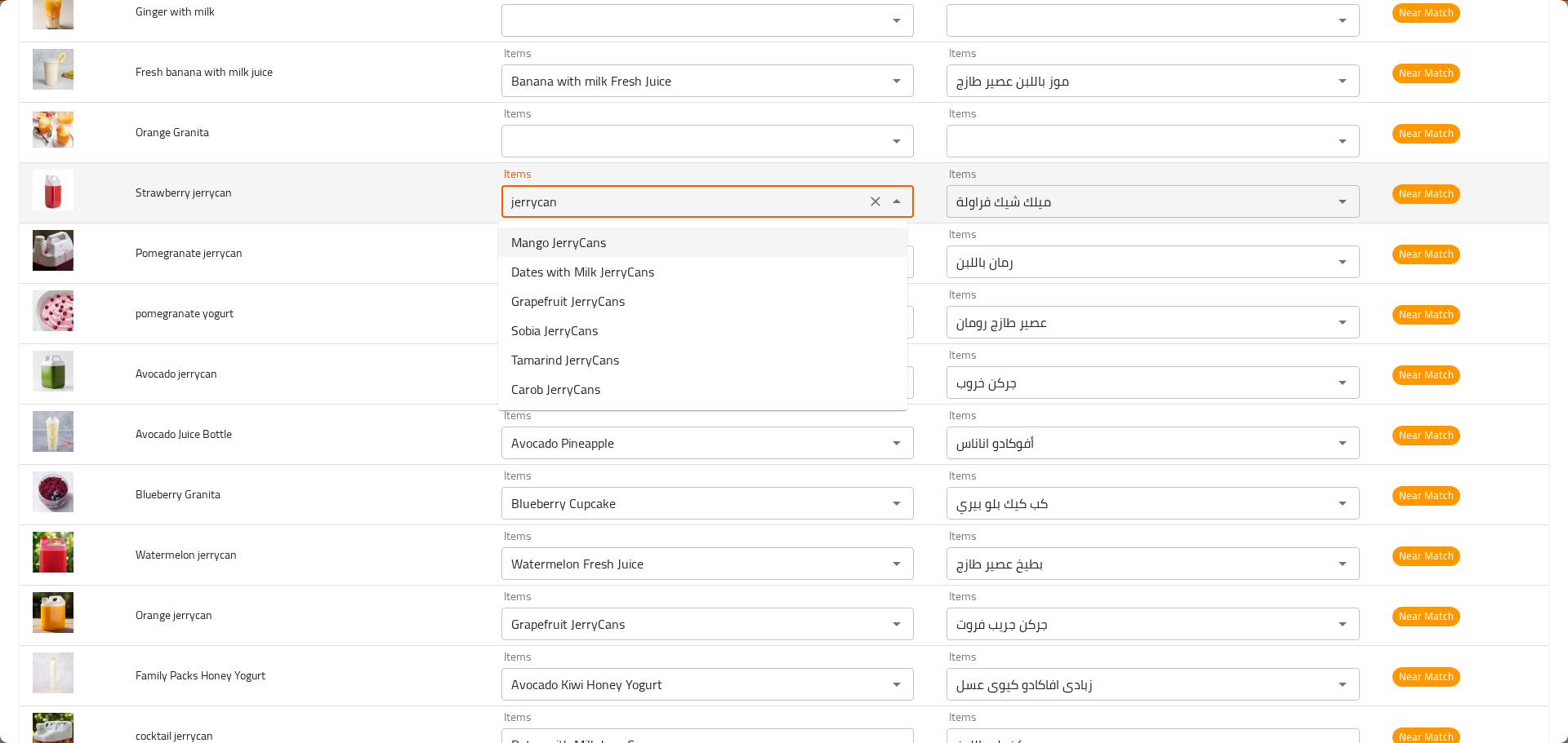
click at [867, 195] on icon "Clear" at bounding box center [875, 202] width 17 height 17
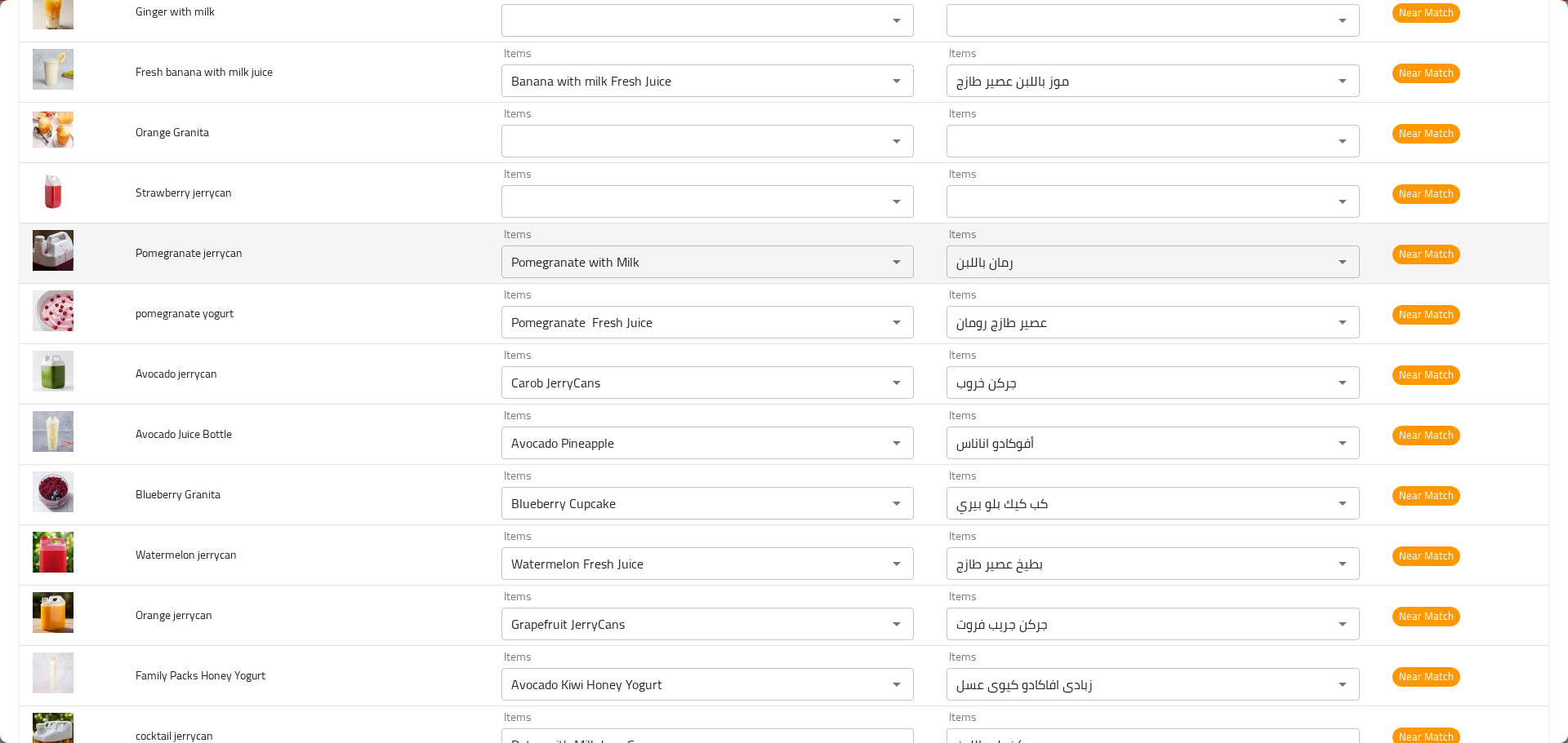
click at [365, 246] on td "Pomegranate jerrycan" at bounding box center [305, 254] width 366 height 61
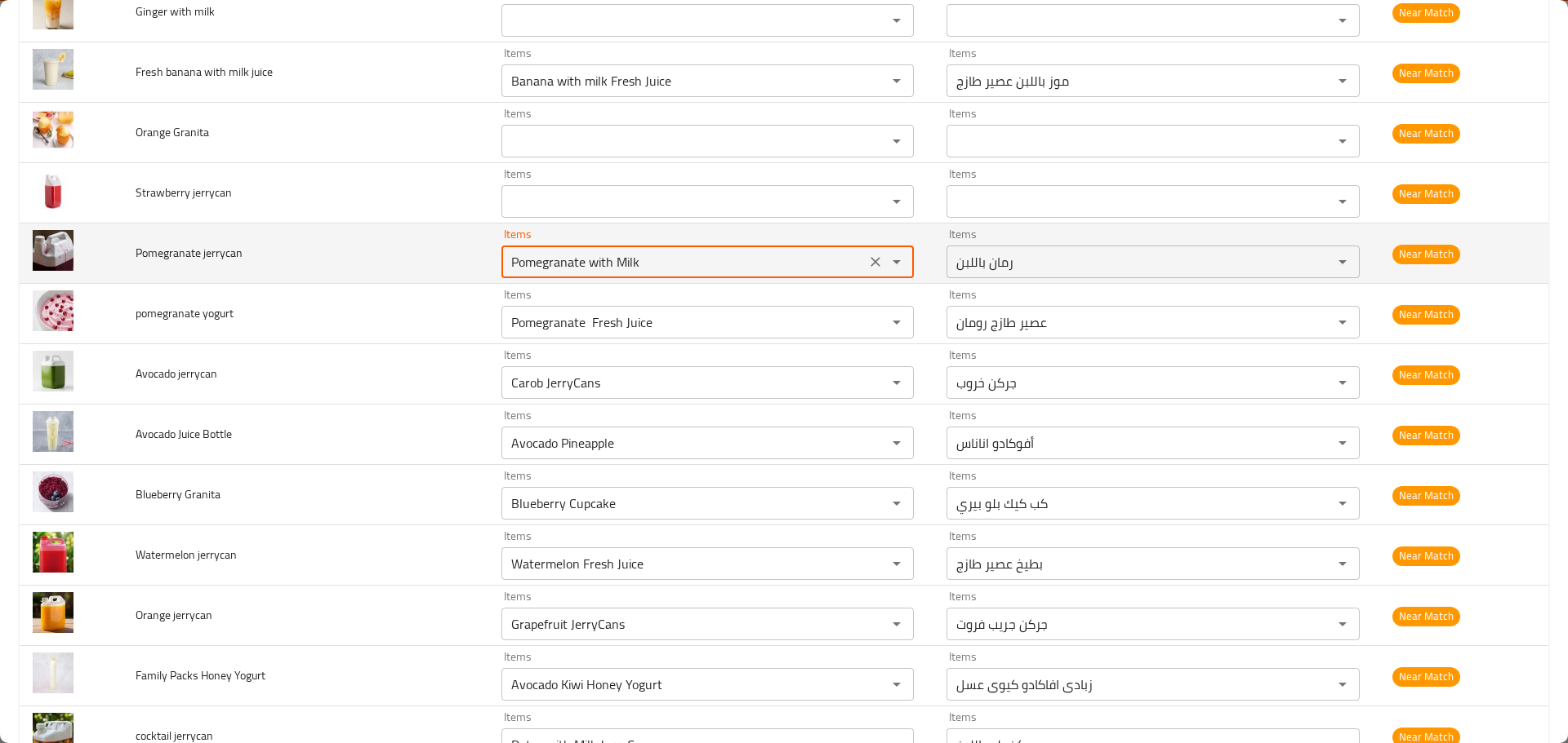
click at [587, 263] on jerrycan "Pomegranate with Milk" at bounding box center [683, 262] width 355 height 23
paste jerrycan "jerrycan"
type jerrycan "jerrycan"
drag, startPoint x: 867, startPoint y: 254, endPoint x: 566, endPoint y: 313, distance: 306.7
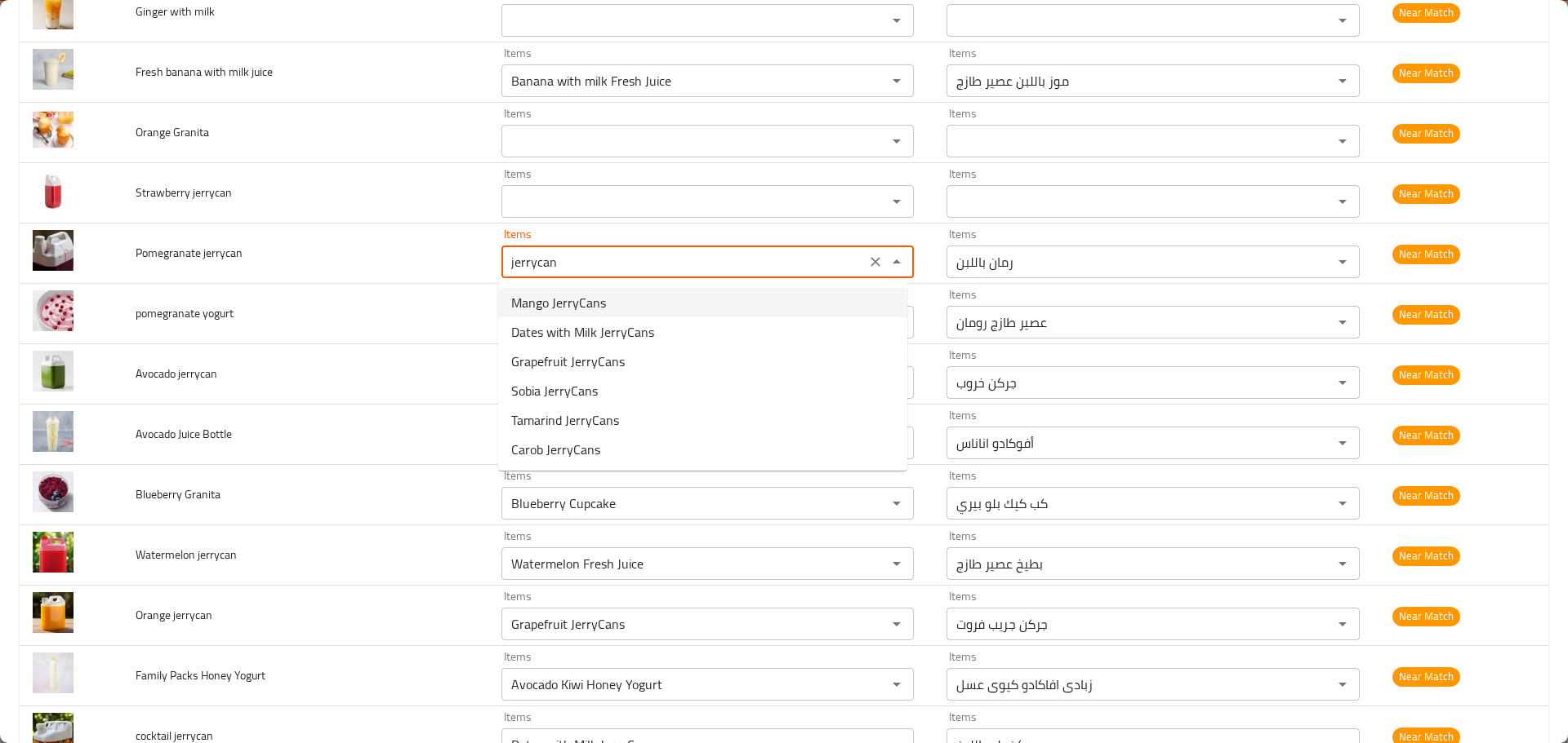
click at [867, 255] on icon "Clear" at bounding box center [875, 262] width 17 height 17
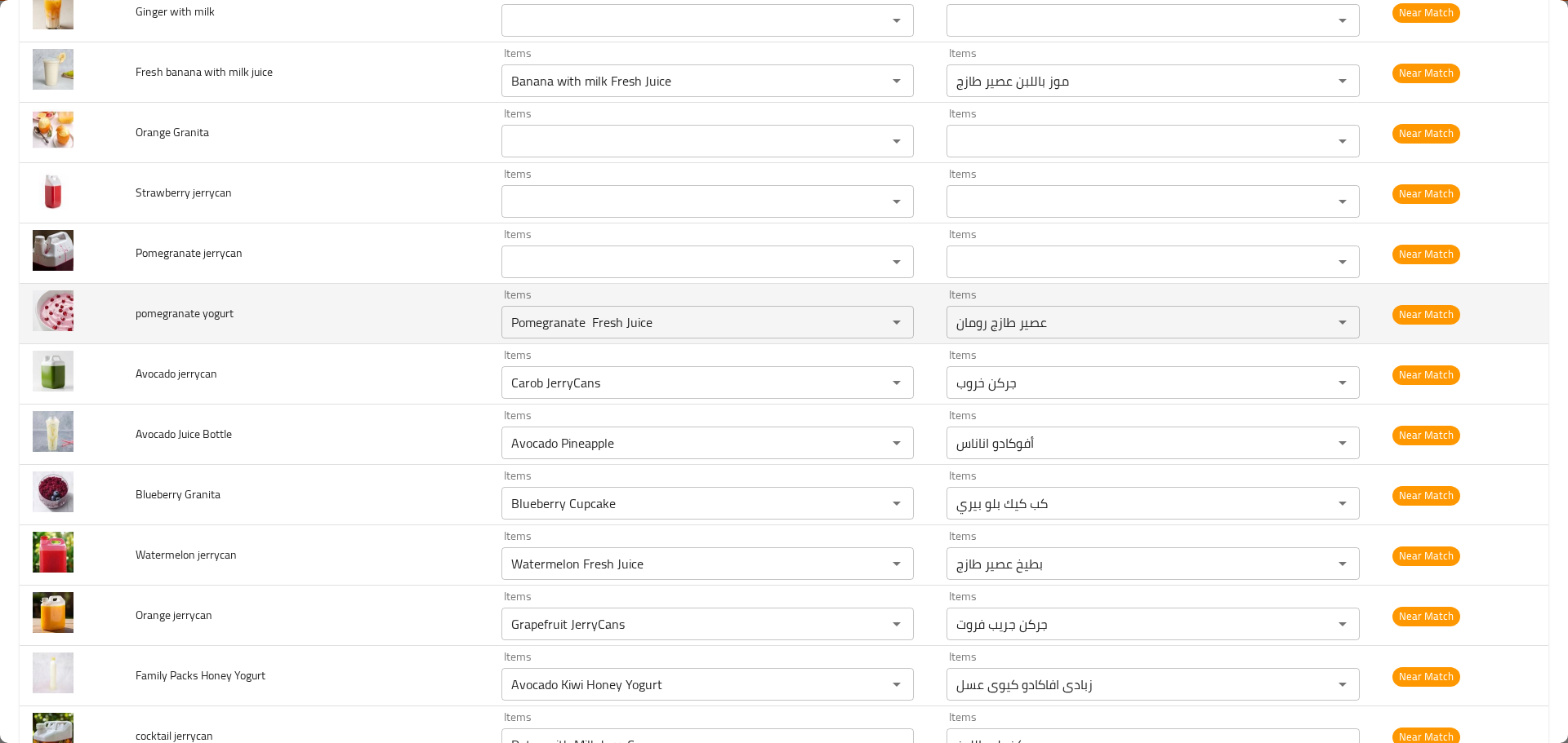
click at [400, 327] on td "pomegranate yogurt" at bounding box center [305, 314] width 366 height 61
click at [582, 324] on yogurt "Pomegranate Fresh Juice" at bounding box center [683, 322] width 355 height 23
paste yogurt "jerrycan"
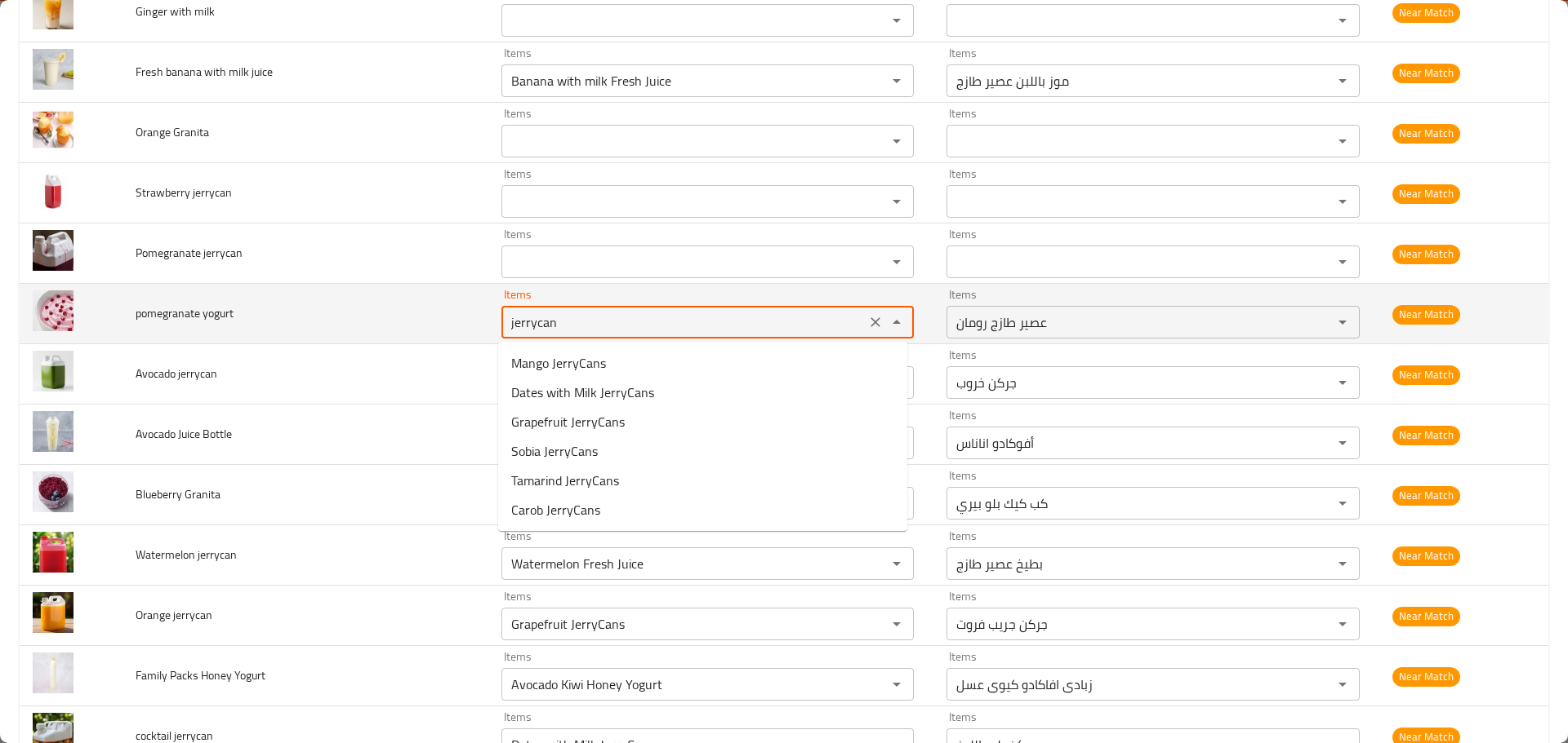
drag, startPoint x: 569, startPoint y: 324, endPoint x: 391, endPoint y: 314, distance: 178.3
click at [395, 315] on tr "pomegranate yogurt Items jerrycan Items Items عصير طازج رومان Items Near Match" at bounding box center [783, 314] width 1528 height 61
type yogurt "yo"
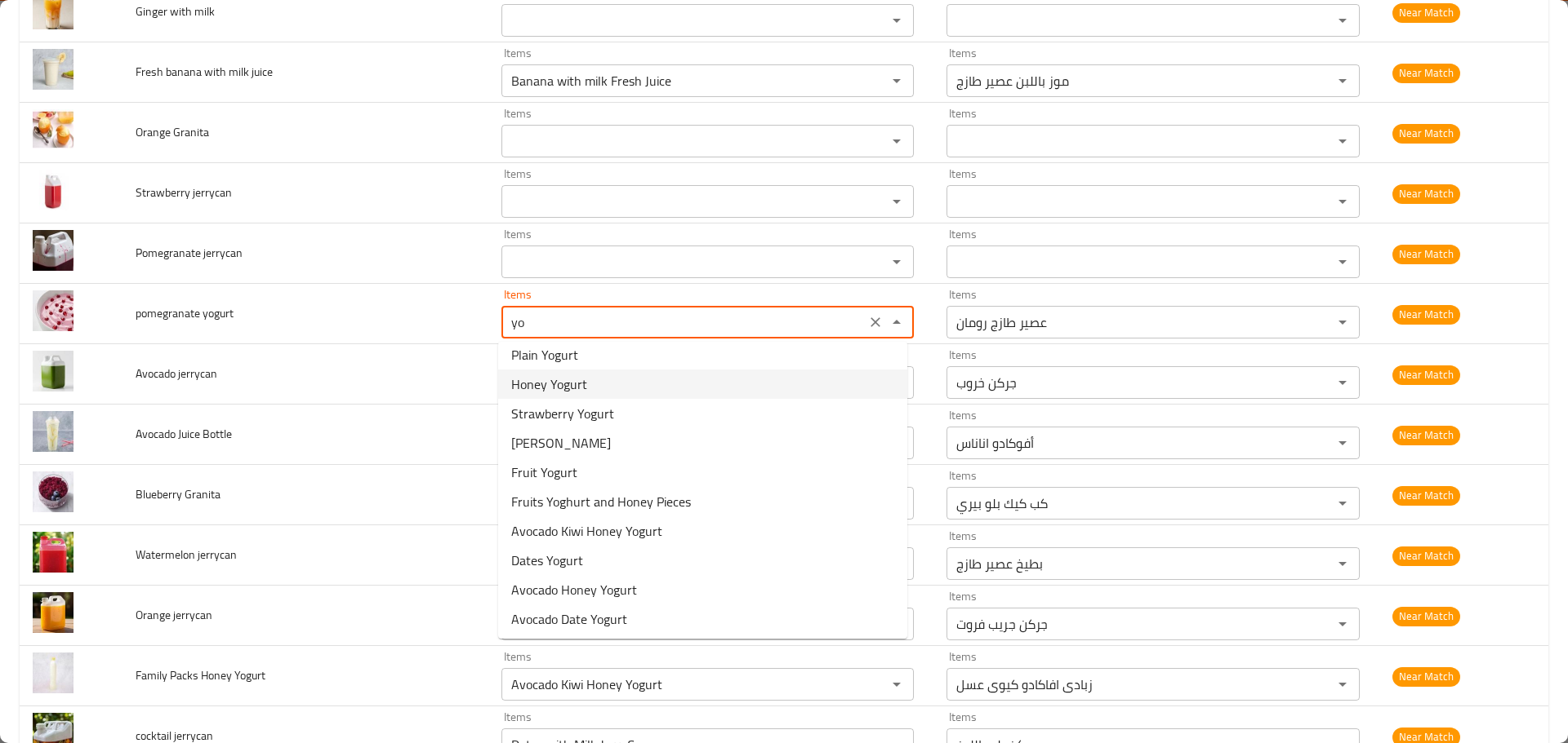
scroll to position [10, 0]
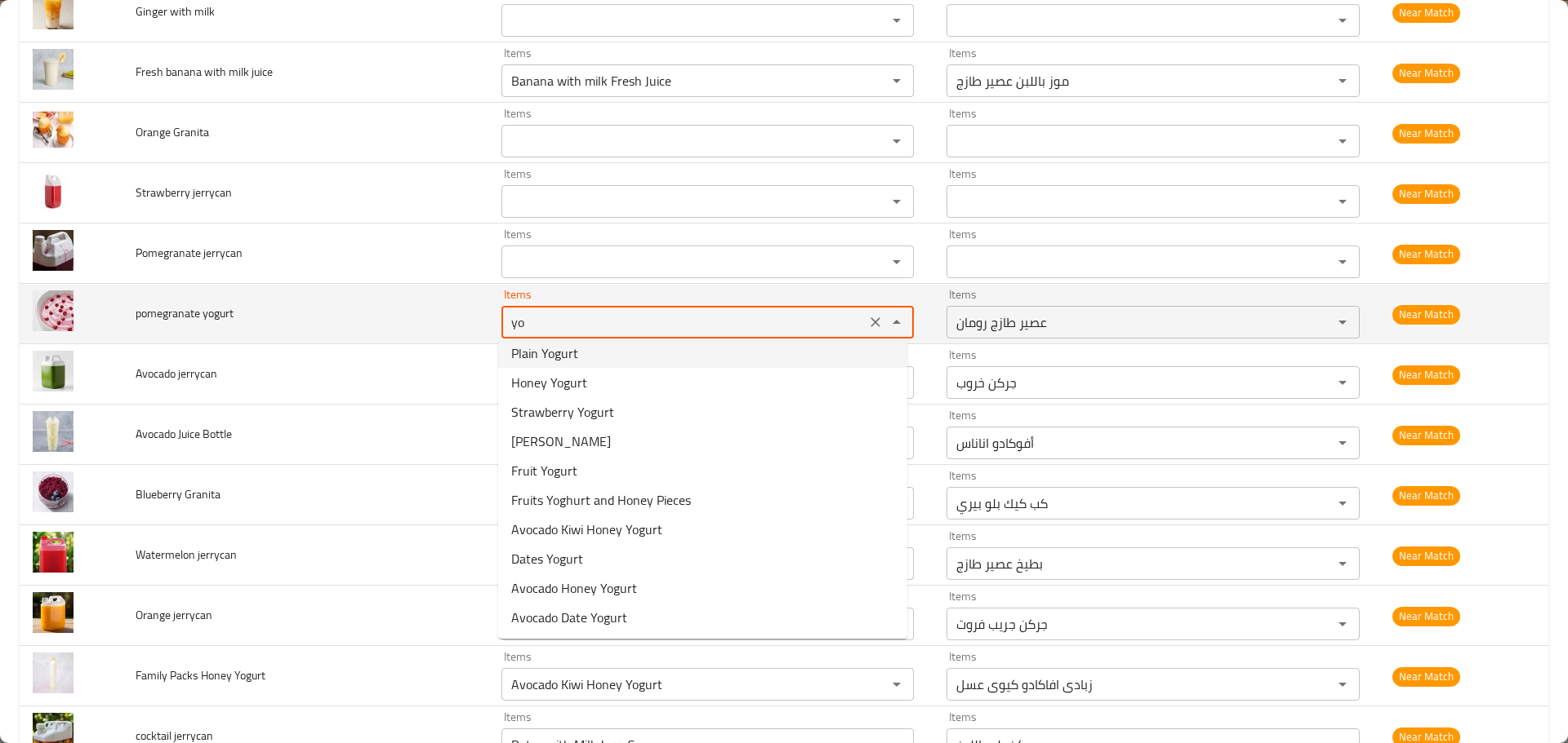
click at [873, 325] on icon "Clear" at bounding box center [875, 322] width 10 height 10
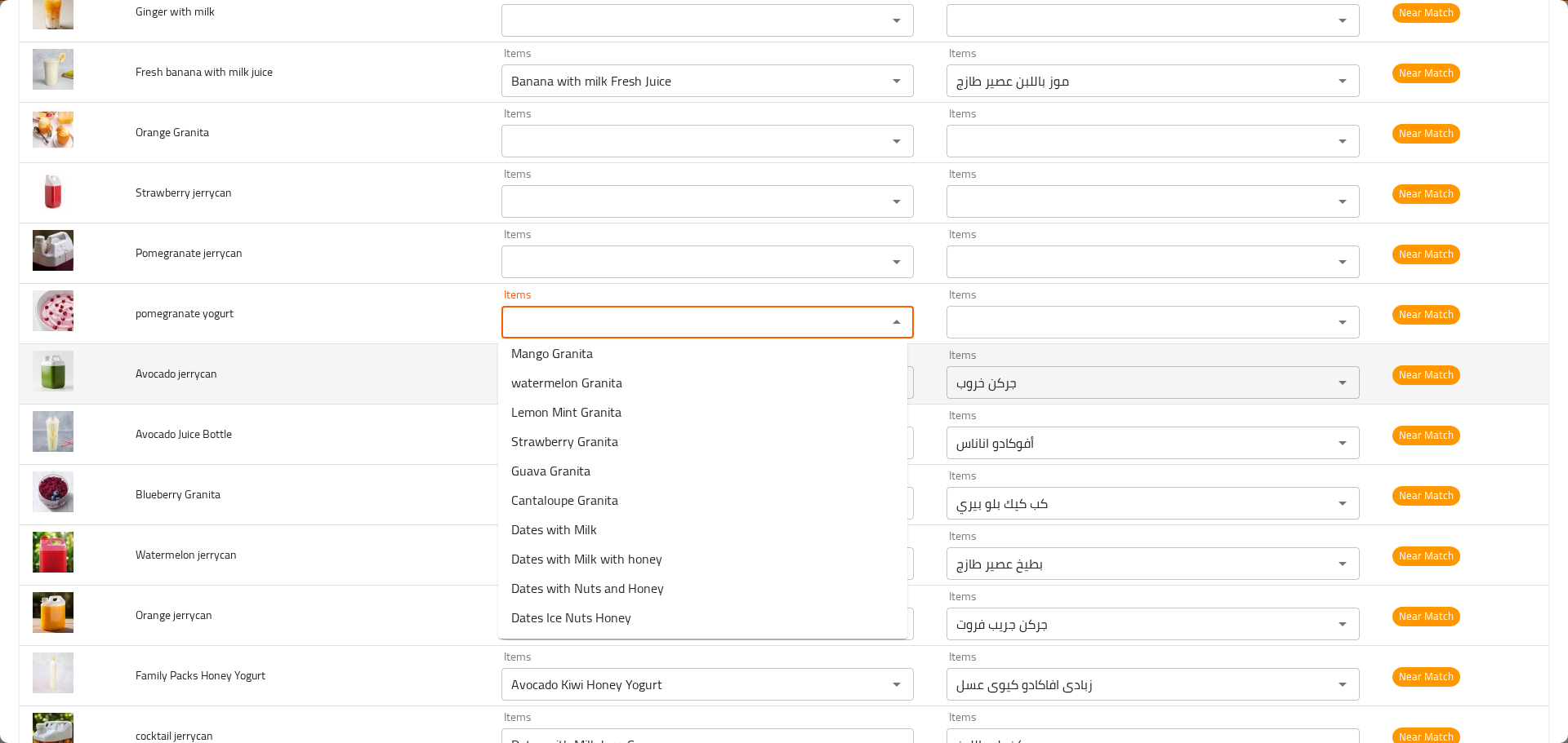
scroll to position [0, 0]
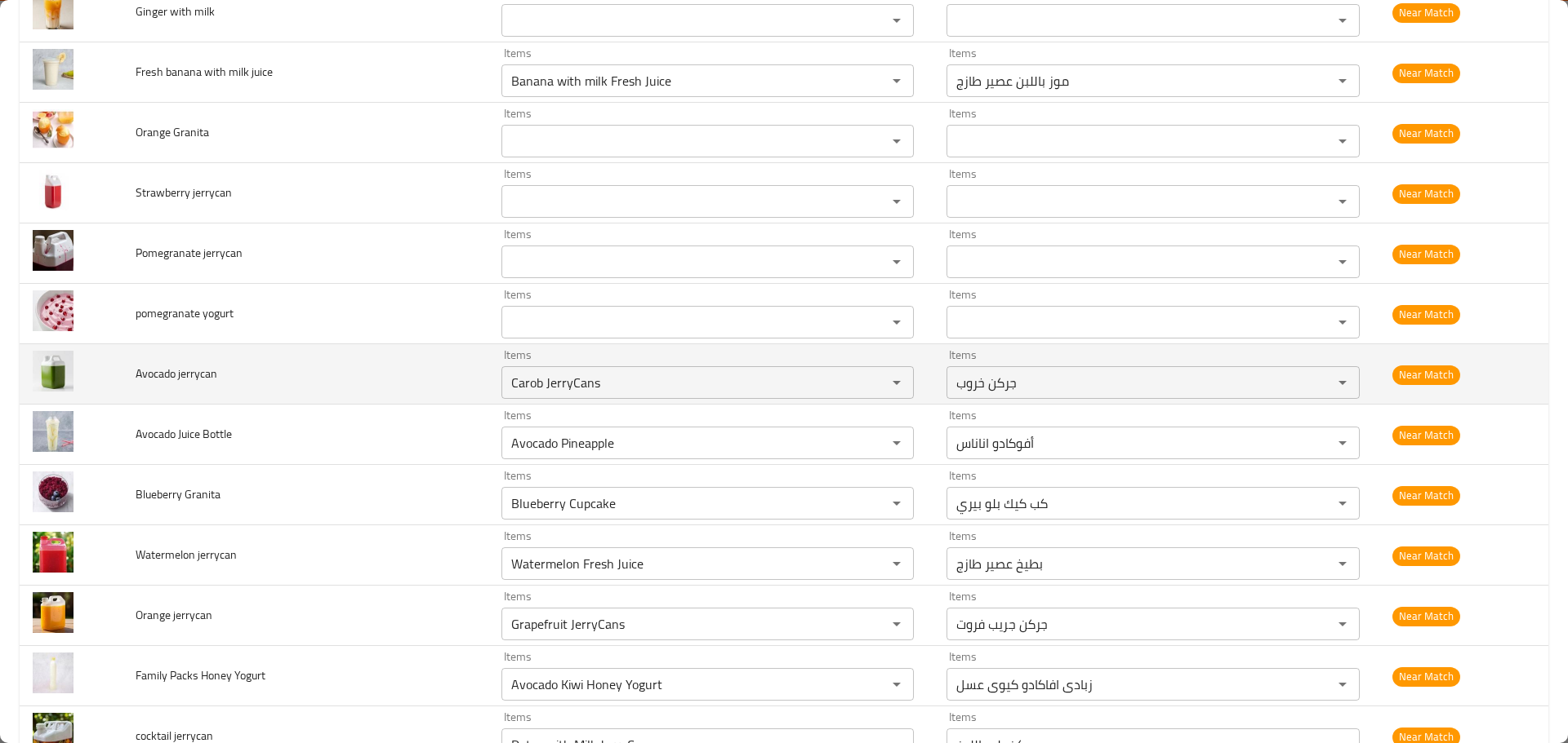
click at [364, 387] on td "Avocado jerrycan" at bounding box center [305, 375] width 366 height 61
click at [612, 373] on jerrycan "Carob JerryCans" at bounding box center [683, 383] width 355 height 23
paste jerrycan "jerrycan"
type jerrycan "jerrycan"
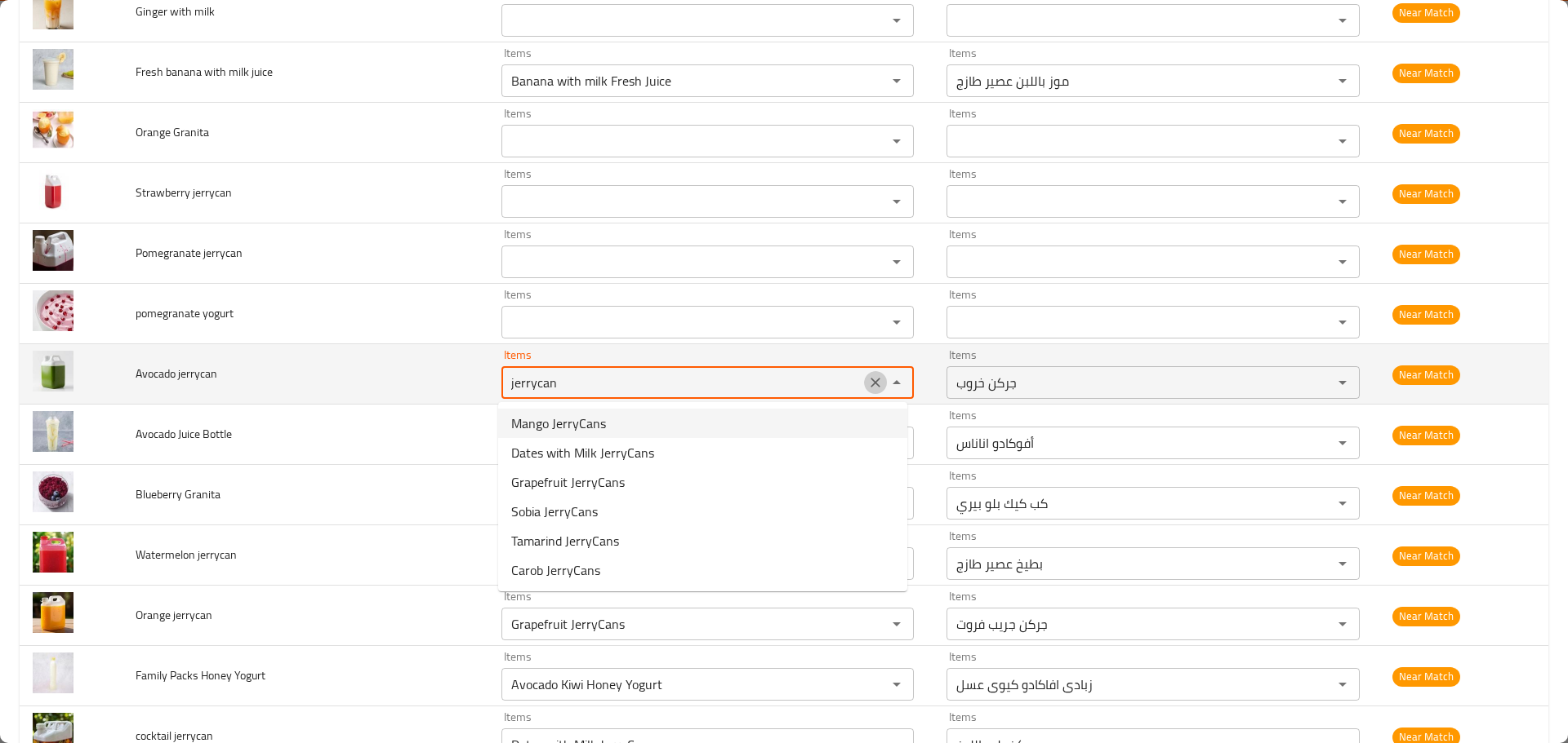
click at [878, 379] on icon "Clear" at bounding box center [875, 383] width 17 height 17
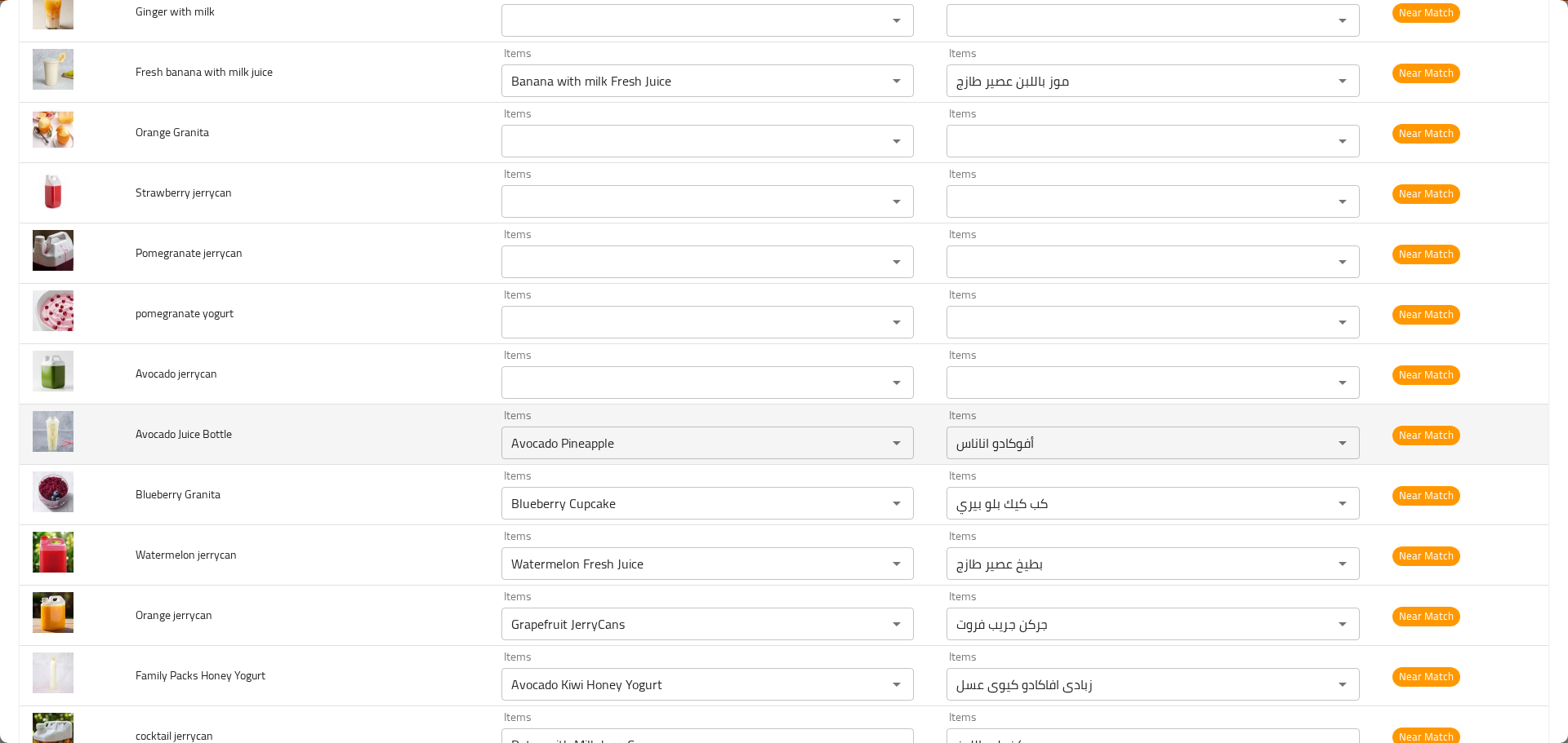
click at [409, 430] on td "Avocado Juice Bottle" at bounding box center [305, 435] width 366 height 61
click at [565, 444] on Bottle "Avocado Pineapple" at bounding box center [683, 442] width 355 height 23
click at [160, 426] on span "Avocado Juice Bottle" at bounding box center [184, 433] width 96 height 21
click at [557, 452] on Bottle "Avocado Pineapple" at bounding box center [683, 442] width 355 height 23
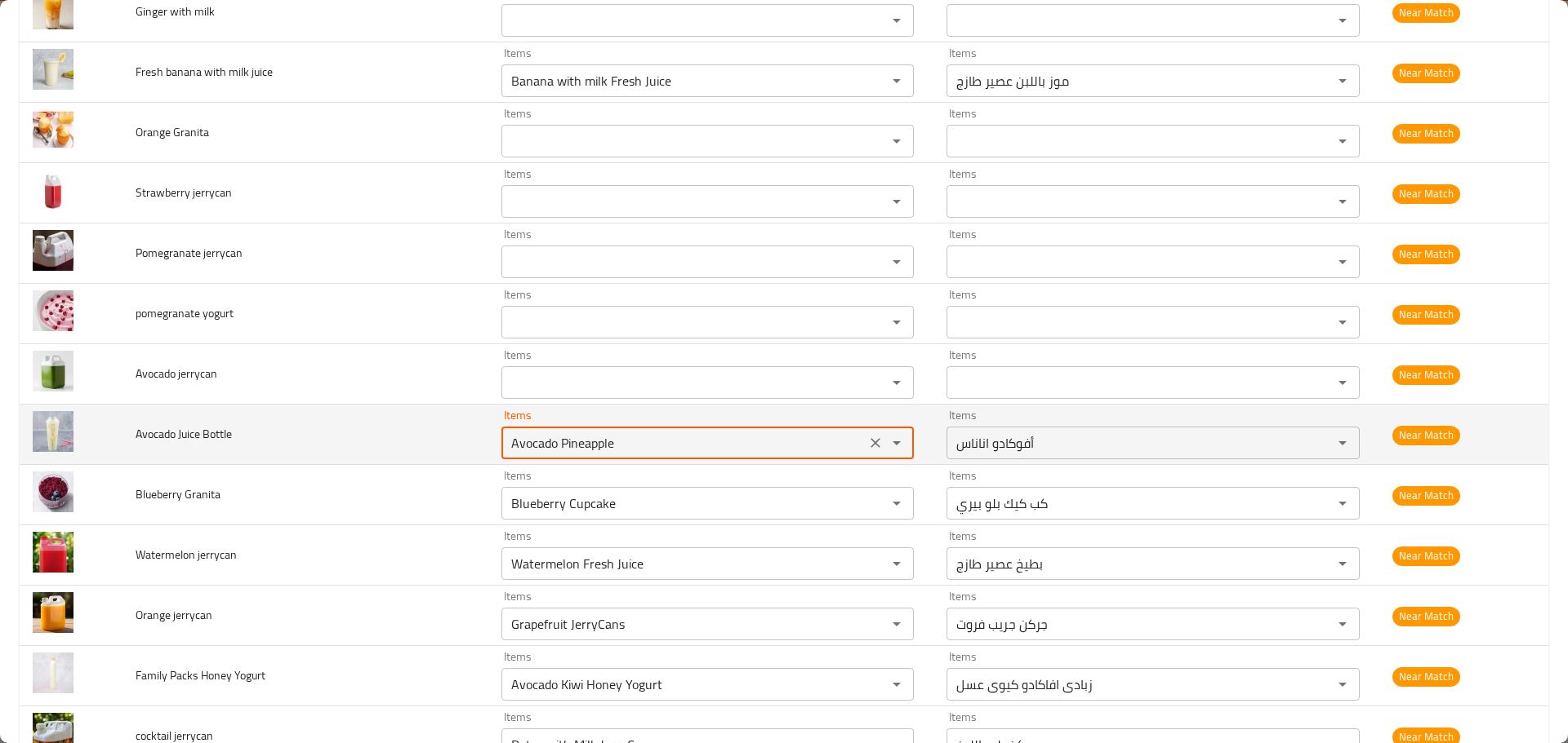
paste Bottle "enhanced table"
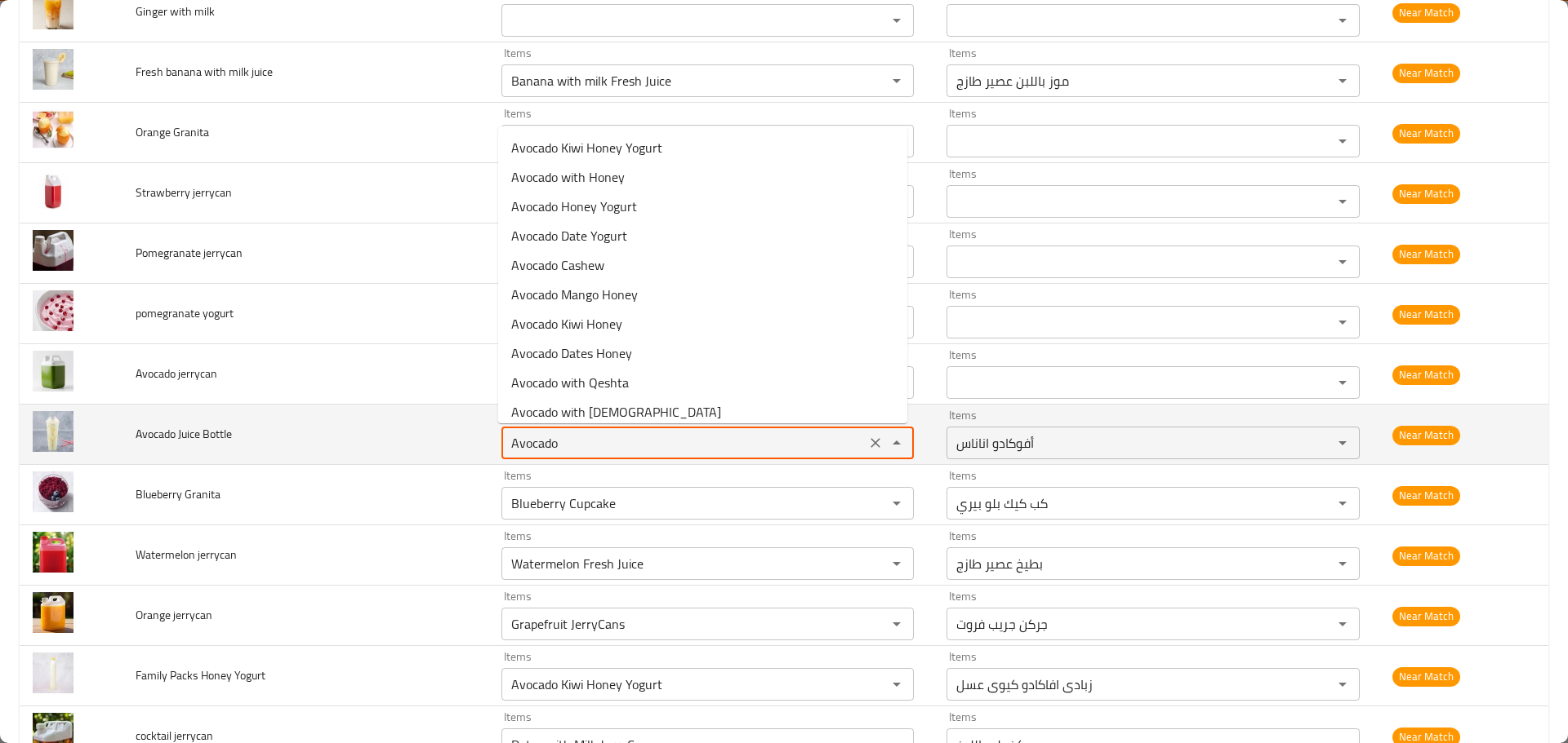
type Bottle "Avocado"
click at [872, 439] on icon "Clear" at bounding box center [875, 443] width 17 height 17
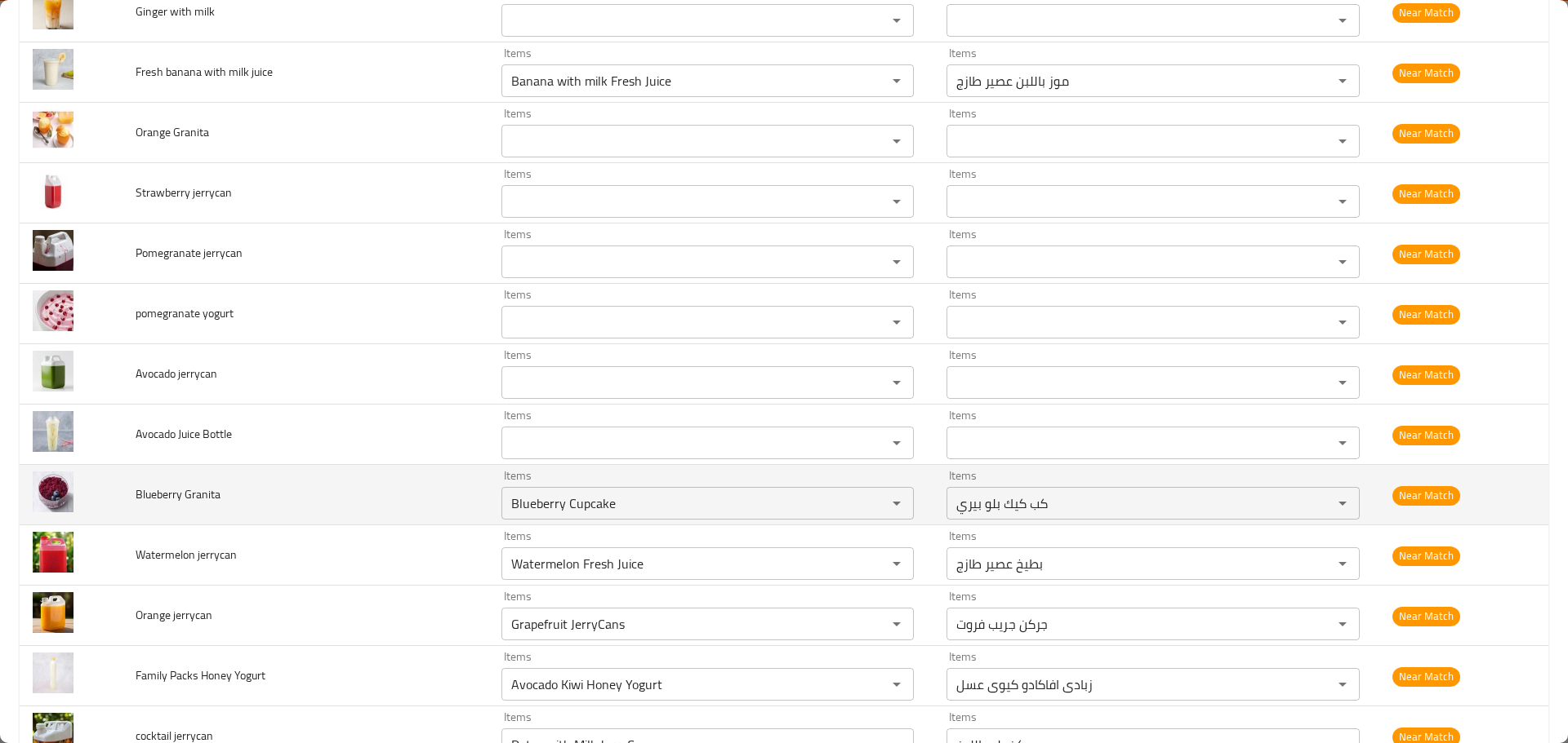
click at [269, 508] on td "Blueberry Granita" at bounding box center [305, 496] width 366 height 61
click at [207, 499] on span "Blueberry Granita" at bounding box center [178, 494] width 85 height 21
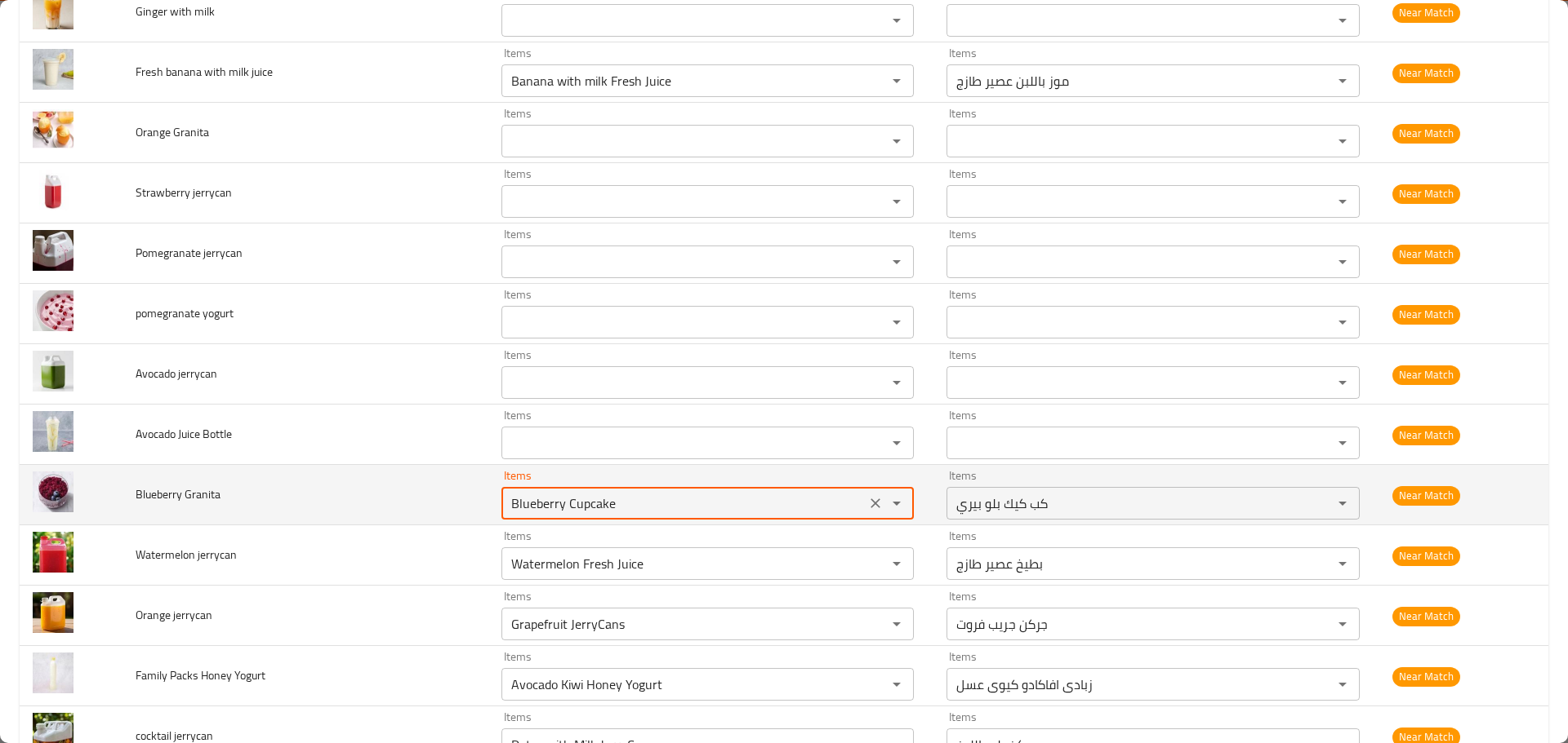
click at [531, 497] on Granita "Blueberry Cupcake" at bounding box center [683, 503] width 355 height 23
paste Granita "Granita"
type Granita "Granita"
click at [872, 506] on icon "Clear" at bounding box center [875, 503] width 10 height 10
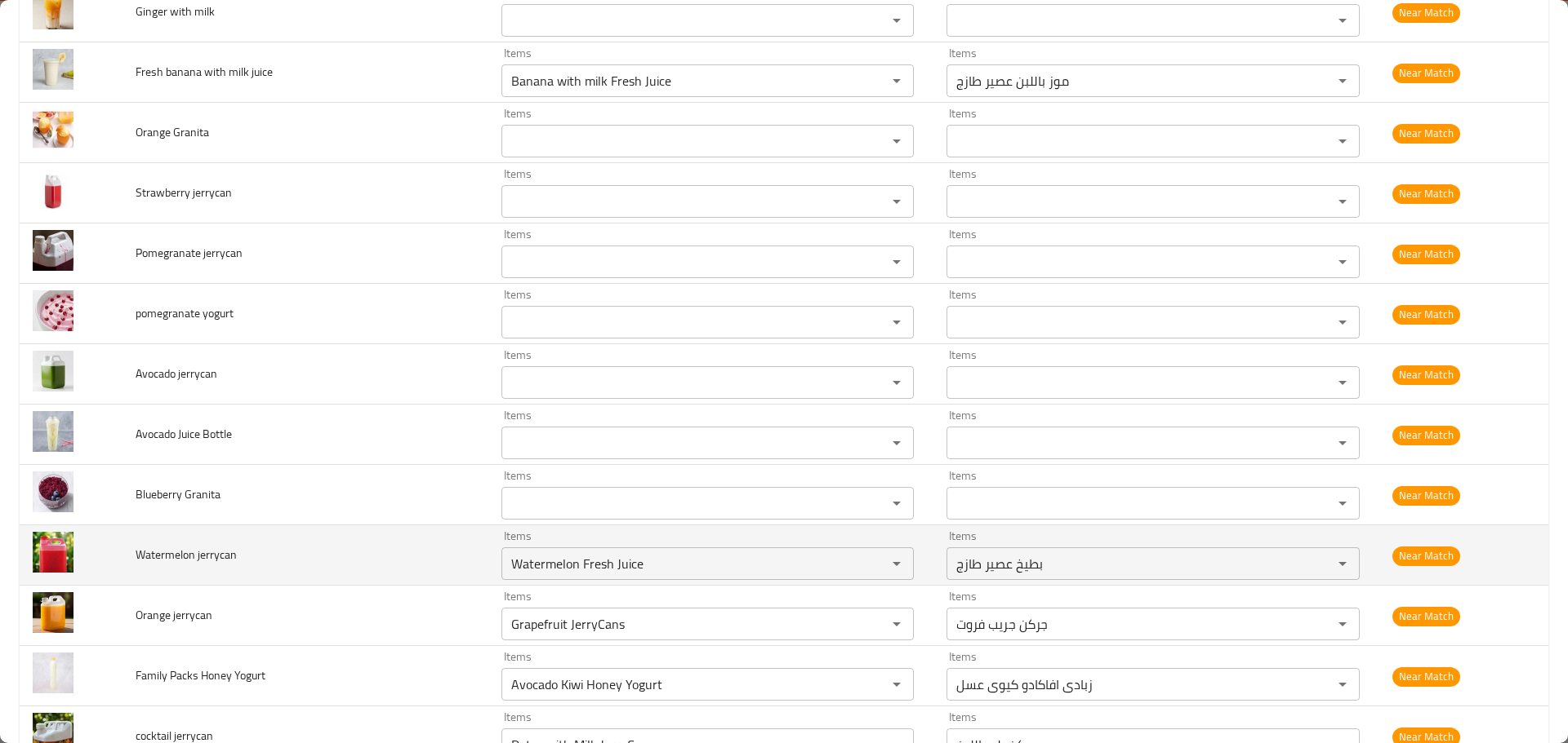
click at [382, 552] on td "Watermelon jerrycan" at bounding box center [305, 556] width 366 height 61
click at [873, 558] on icon "Clear" at bounding box center [875, 564] width 17 height 17
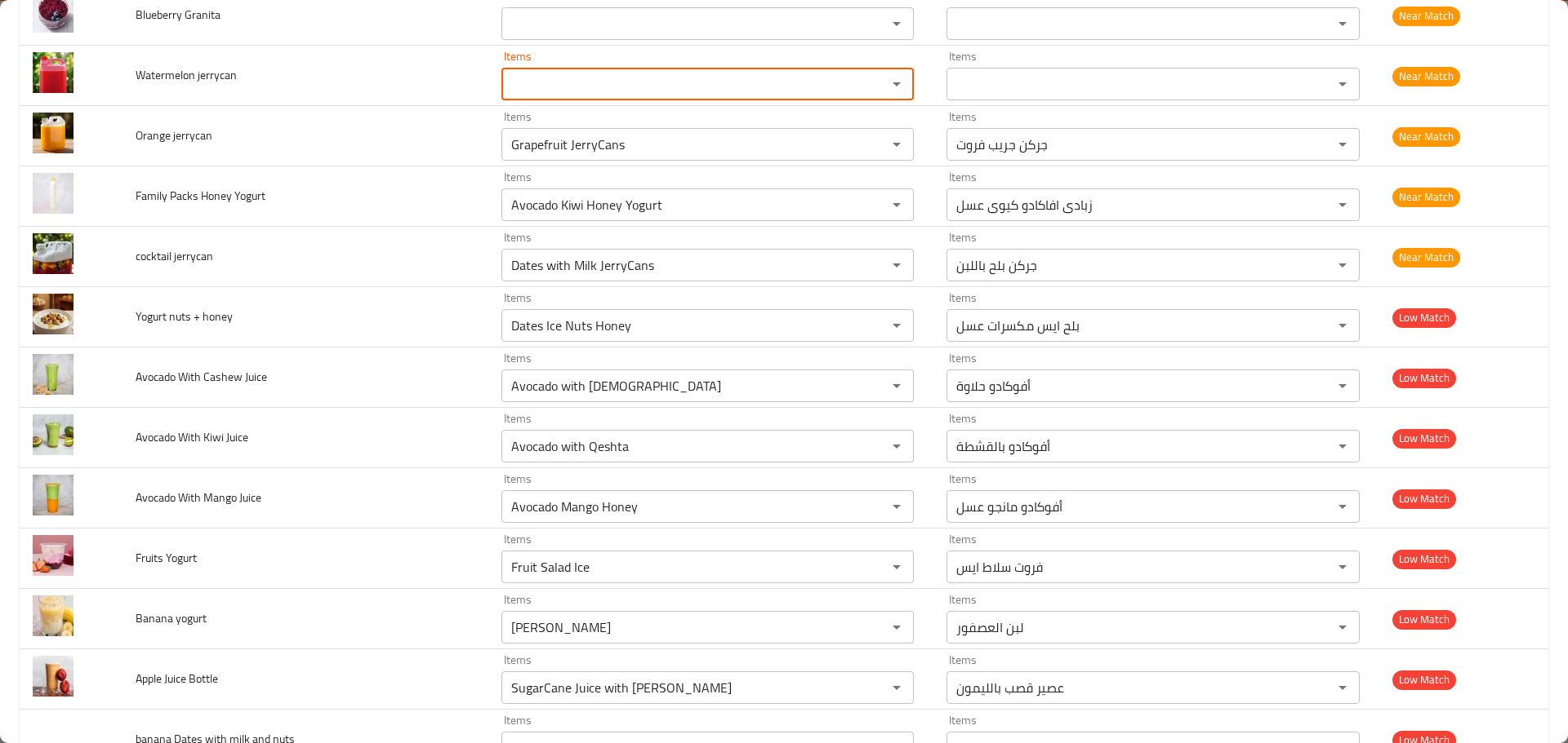
scroll to position [2448, 0]
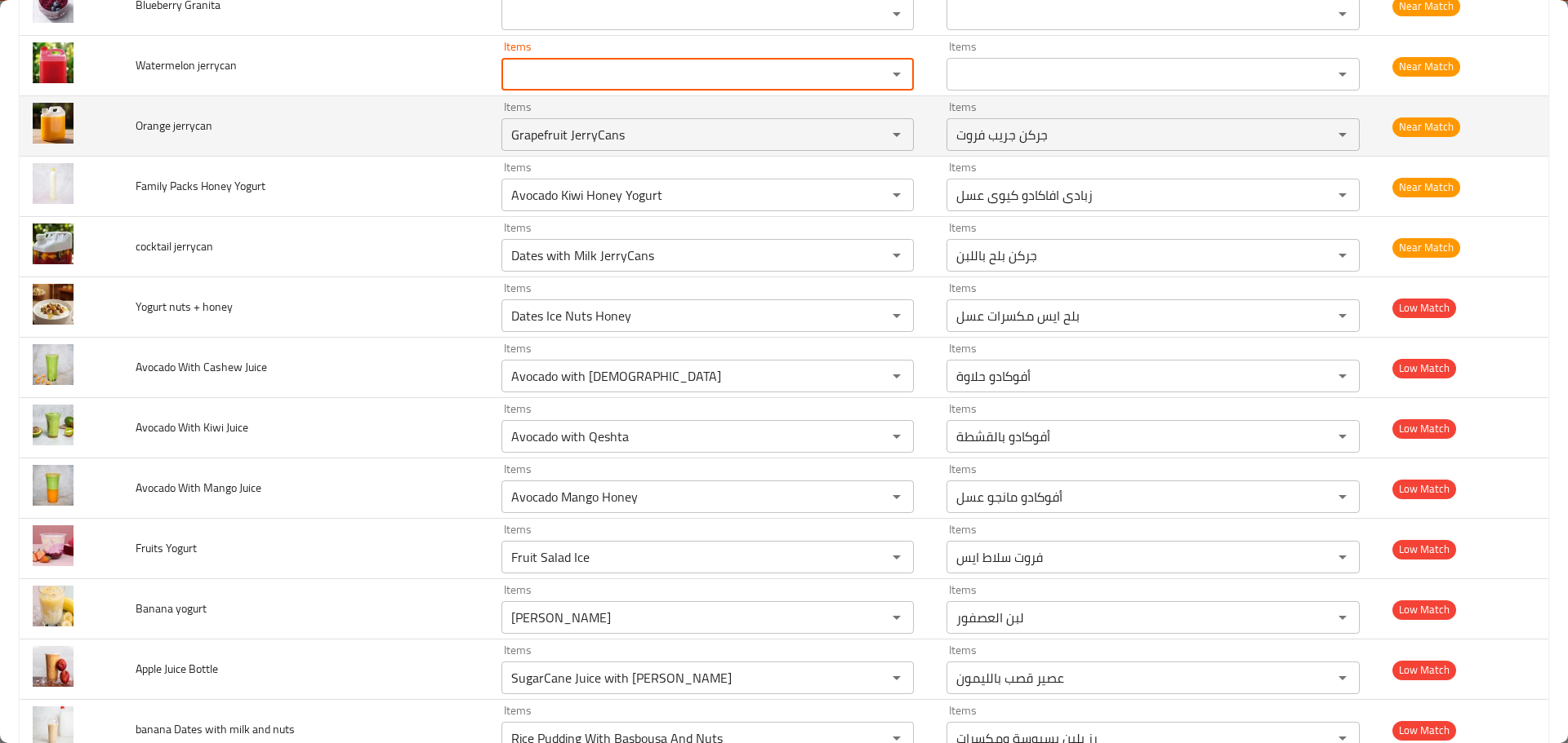
click at [150, 122] on span "Orange jerrycan" at bounding box center [173, 125] width 77 height 21
click at [186, 128] on span "Orange jerrycan" at bounding box center [173, 125] width 77 height 21
click at [540, 132] on jerrycan "Grapefruit JerryCans" at bounding box center [683, 135] width 355 height 23
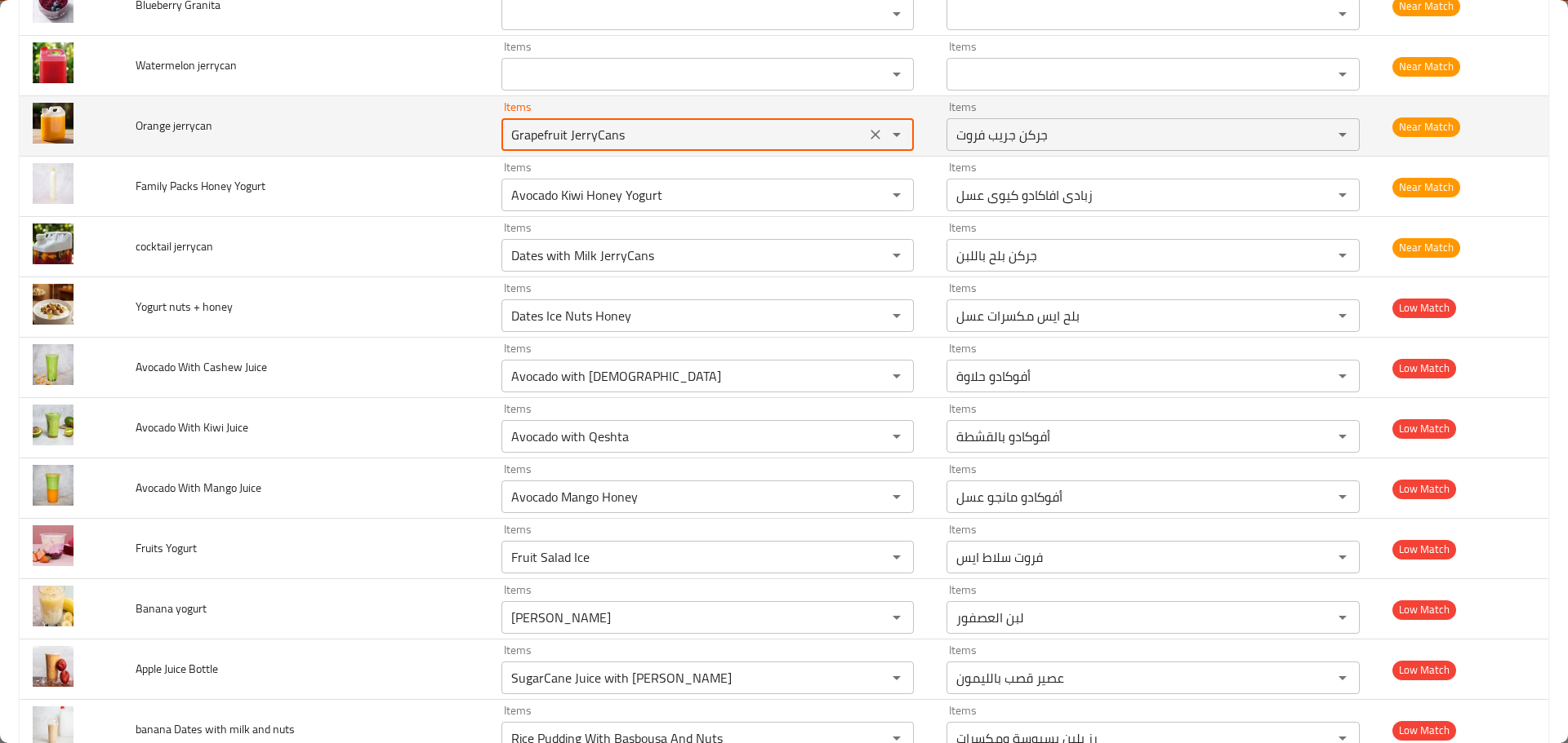
paste jerrycan "jerrycan"
type jerrycan "jerrycan"
click at [871, 133] on icon "Clear" at bounding box center [875, 135] width 10 height 10
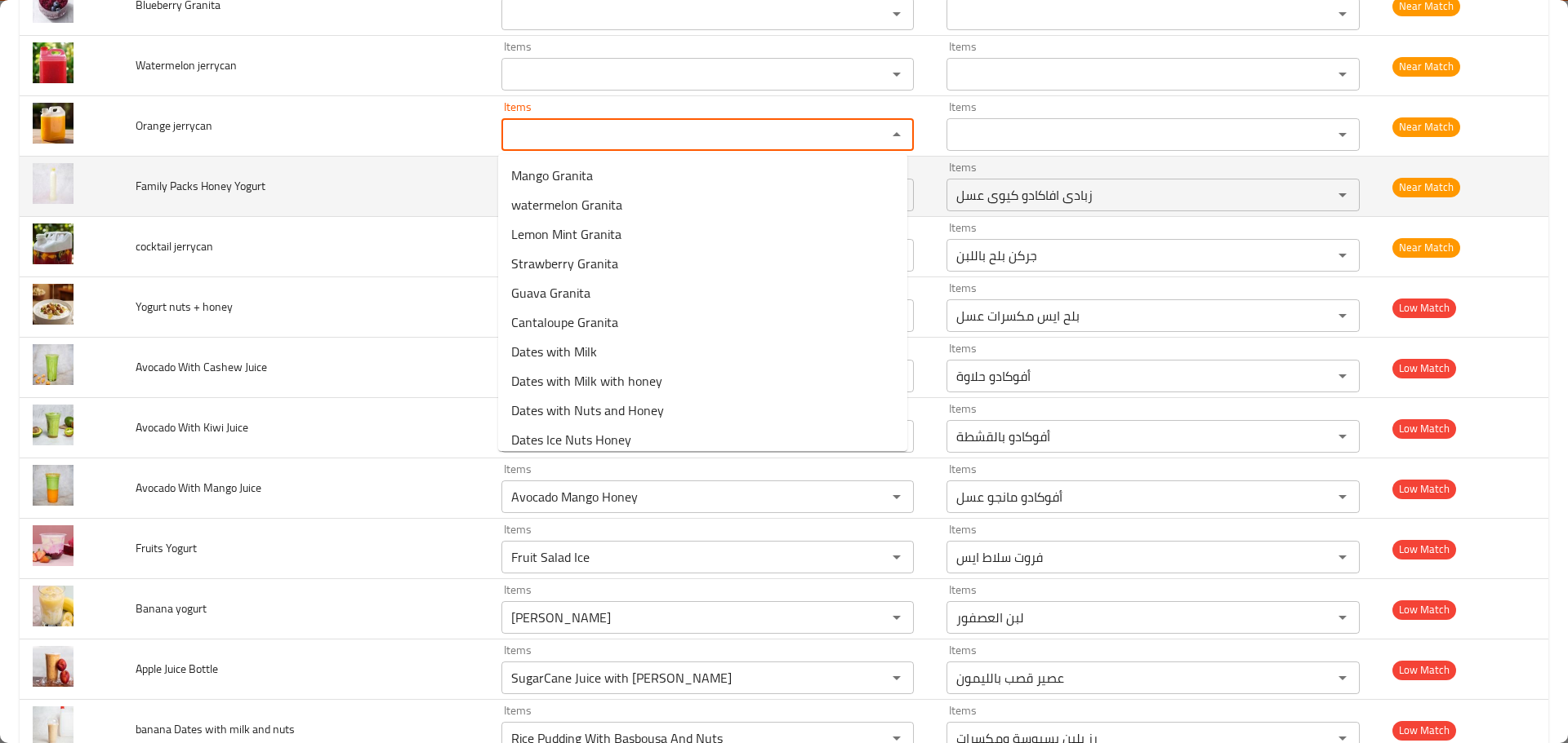
click at [374, 204] on td "Family Packs Honey Yogurt" at bounding box center [305, 187] width 366 height 61
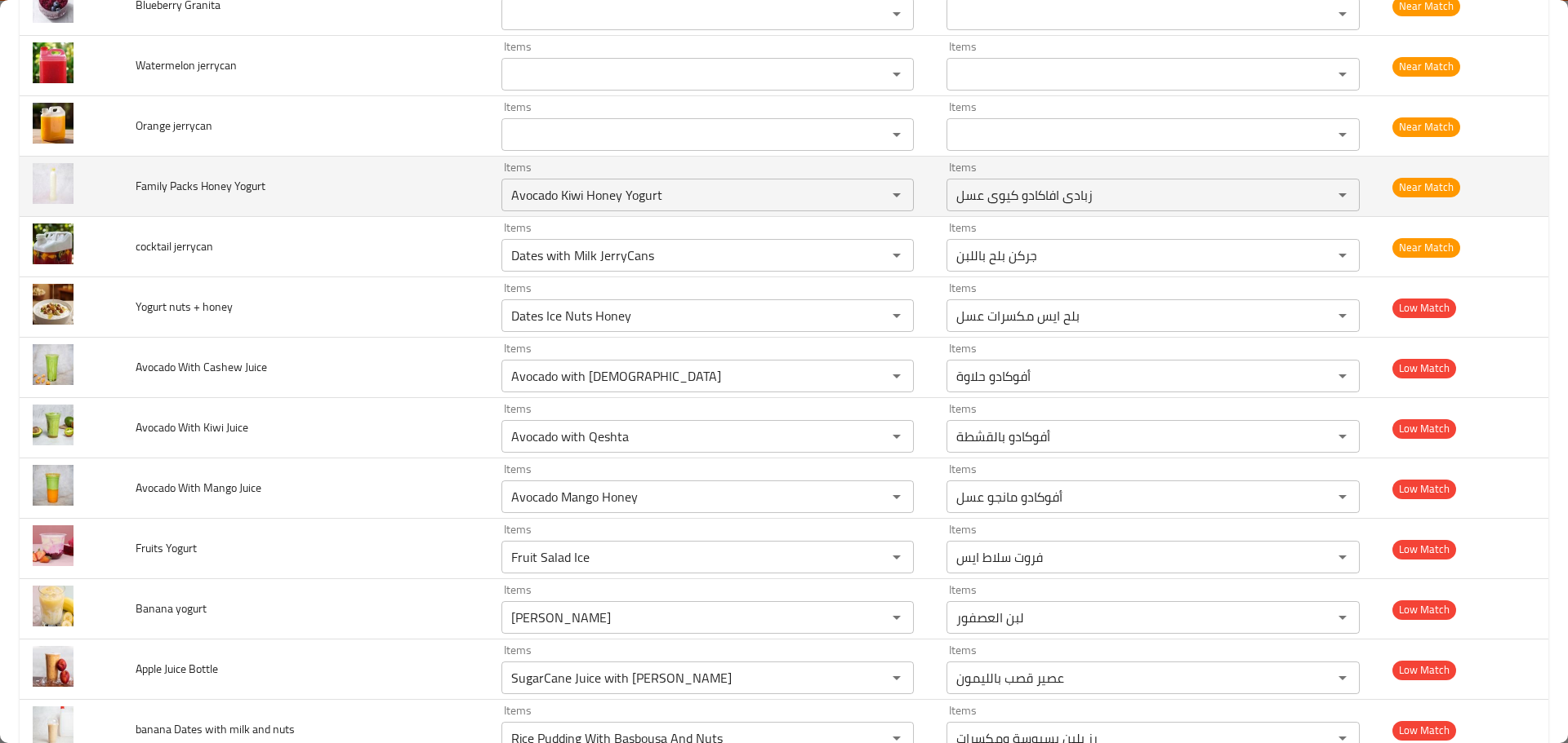
click at [247, 183] on span "Family Packs Honey Yogurt" at bounding box center [200, 185] width 130 height 21
click at [621, 194] on Yogurt "Avocado Kiwi Honey Yogurt" at bounding box center [683, 195] width 355 height 23
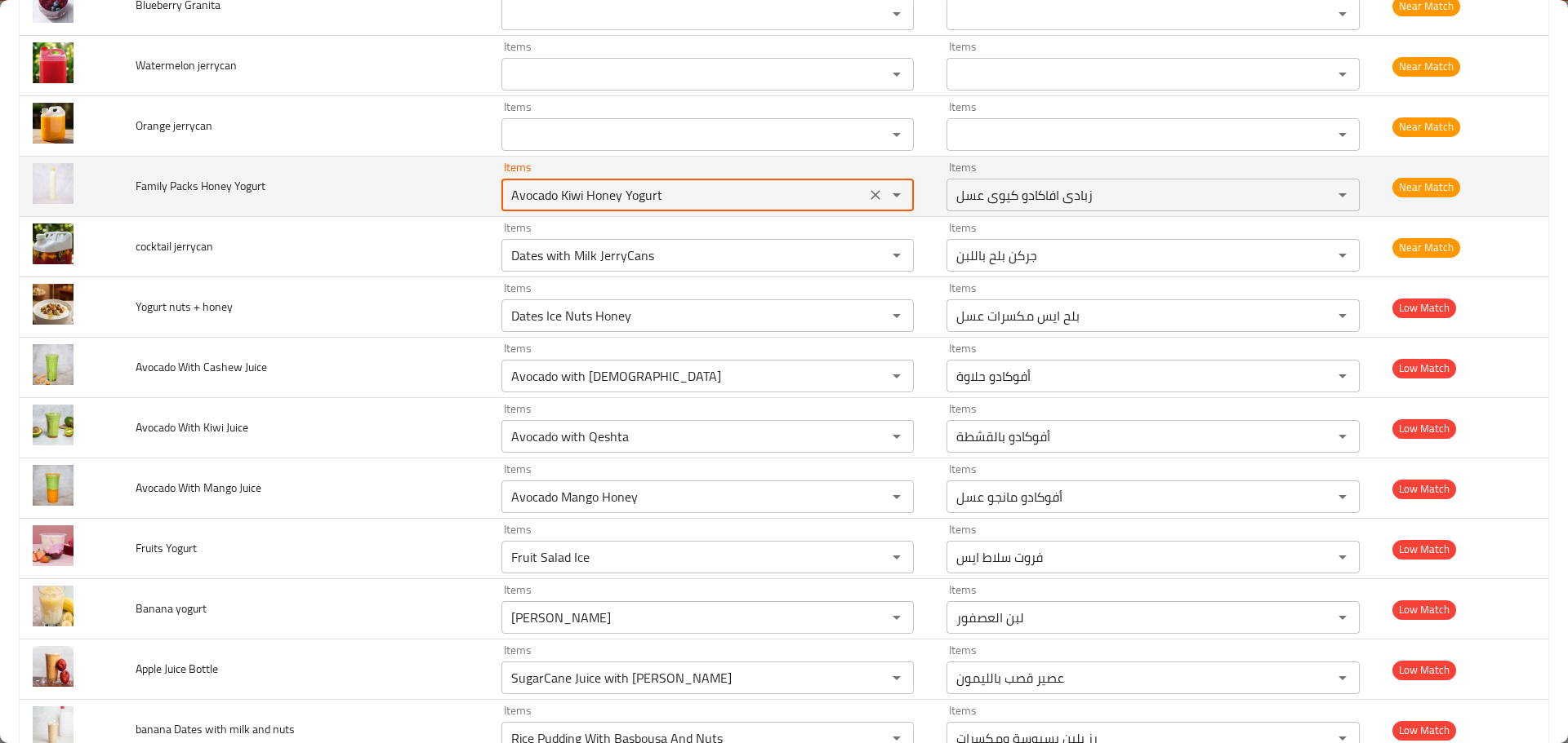
paste Yogurt "enhanced table"
type Yogurt "Yogurt"
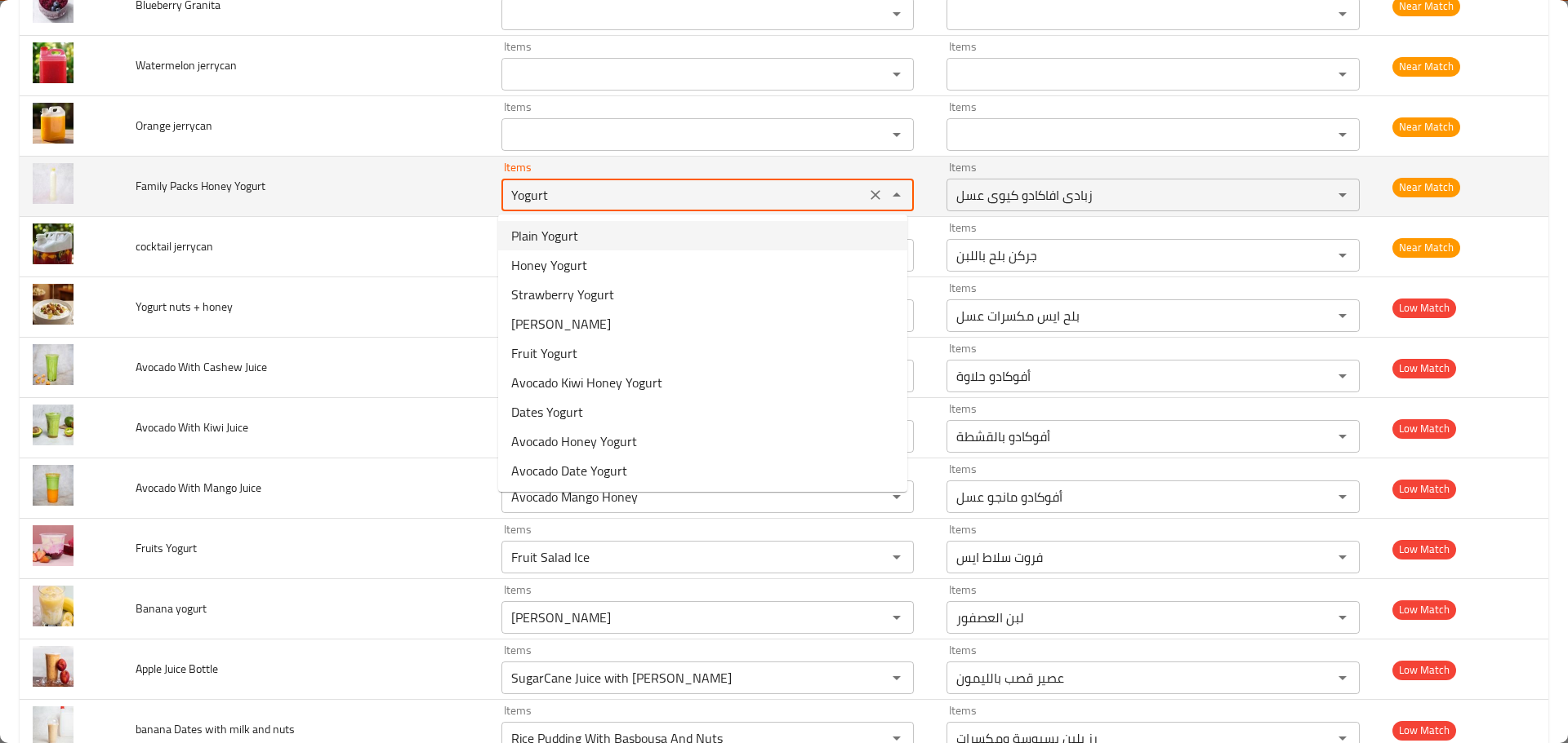
click at [871, 199] on icon "Clear" at bounding box center [875, 195] width 10 height 10
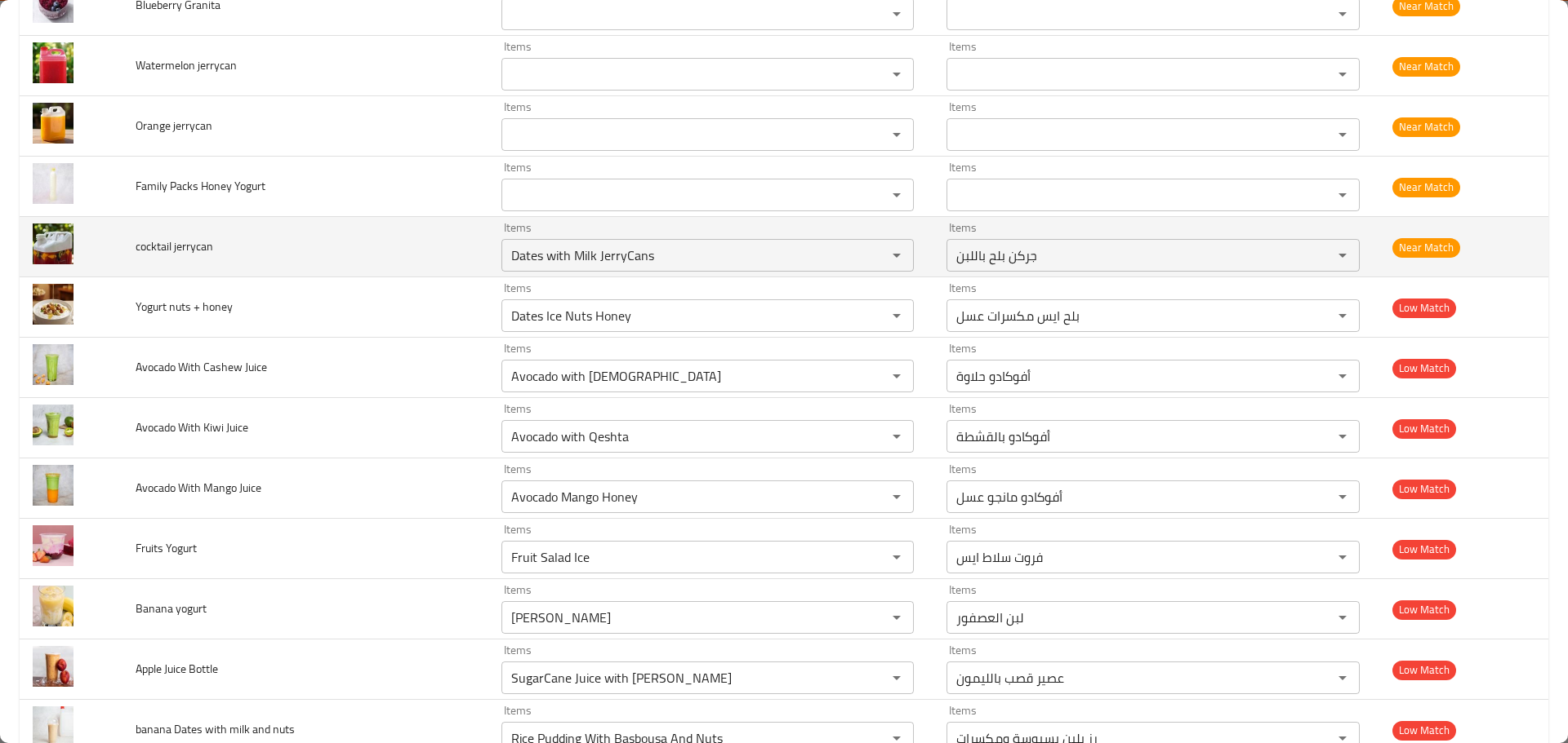
click at [295, 271] on td "cocktail jerrycan" at bounding box center [305, 247] width 366 height 61
click at [204, 251] on span "cocktail jerrycan" at bounding box center [174, 246] width 77 height 21
click at [572, 253] on jerrycan "Dates with Milk JerryCans" at bounding box center [683, 255] width 355 height 23
paste jerrycan "jerrycan"
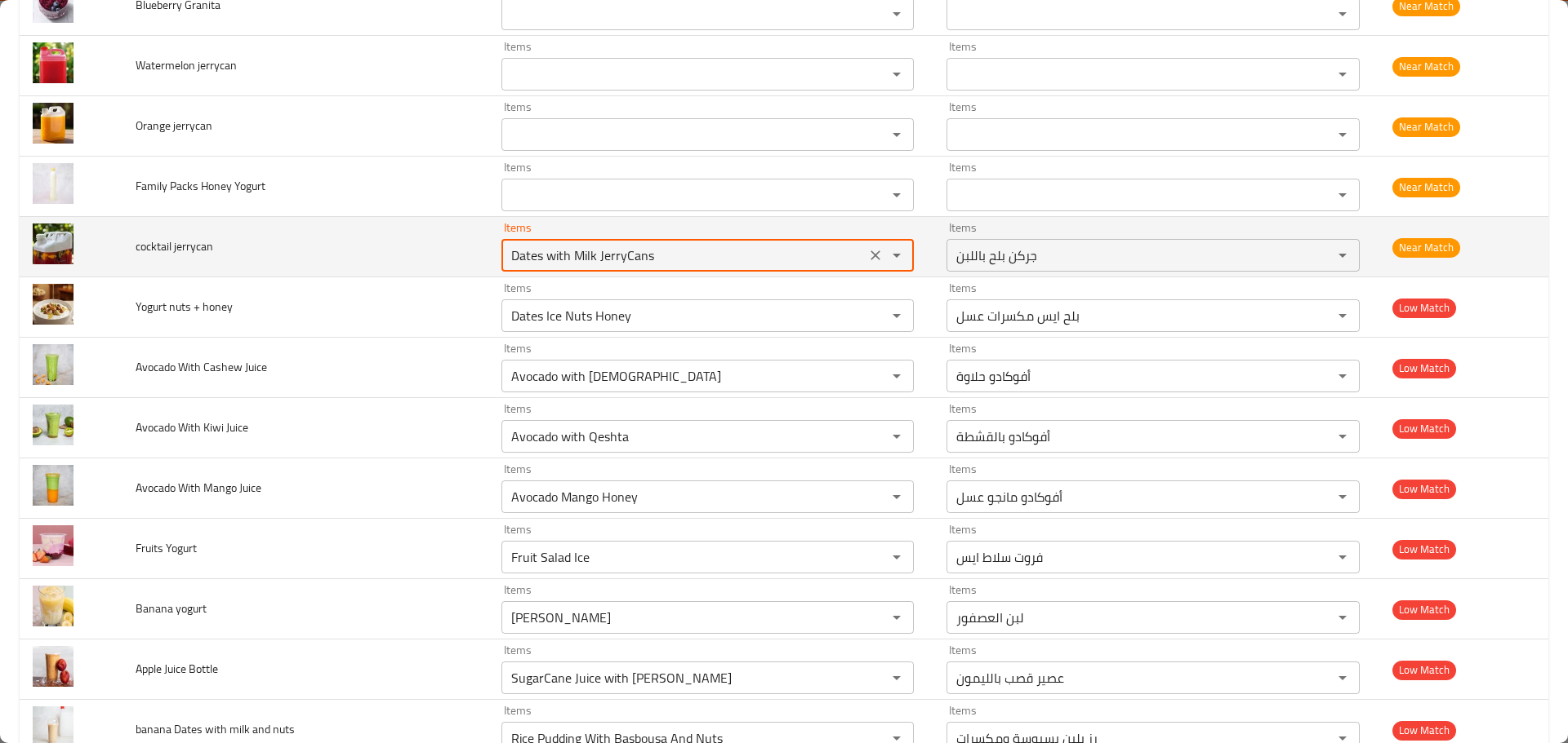
type jerrycan "jerrycan"
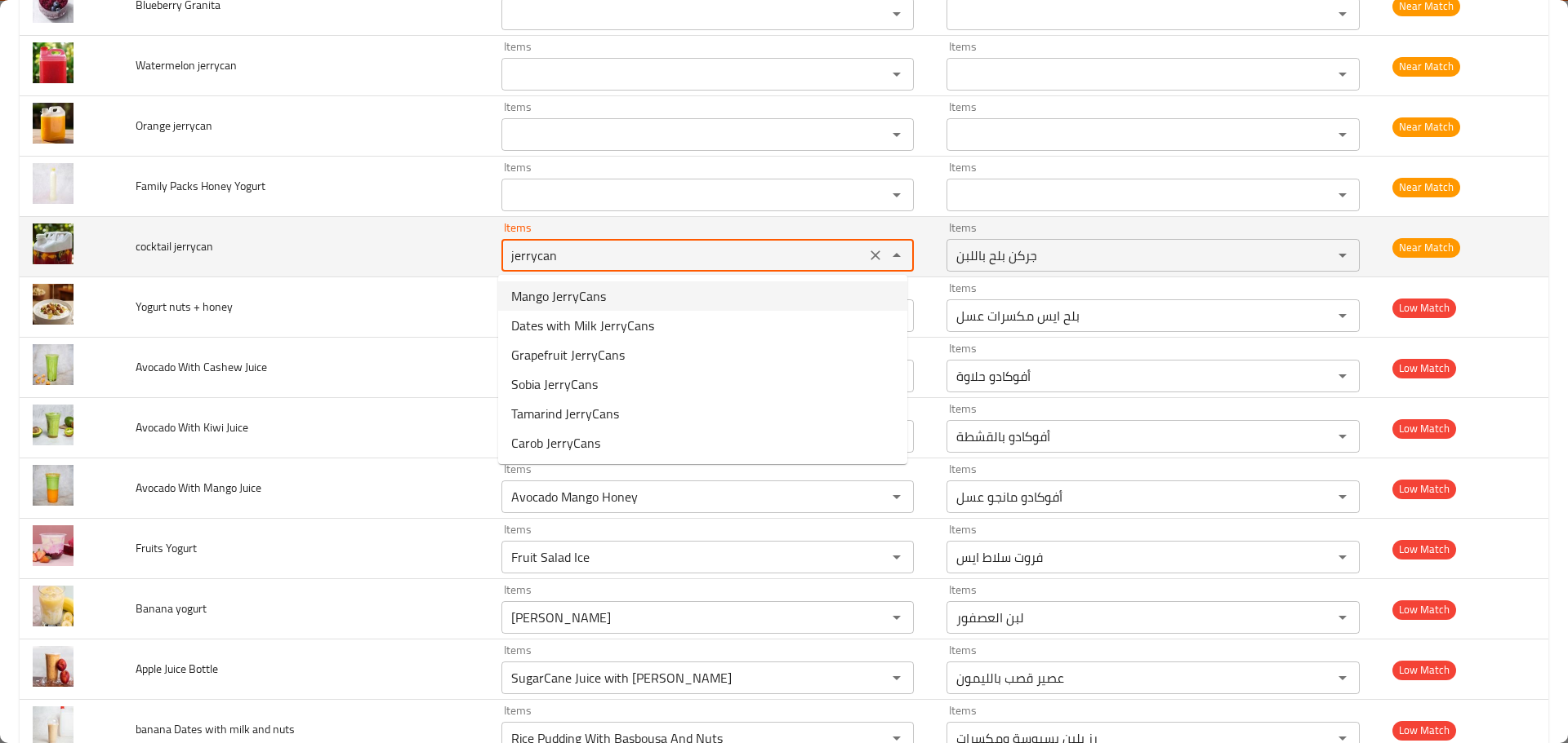
click at [864, 244] on div "enhanced table" at bounding box center [885, 255] width 42 height 23
click at [864, 245] on button "Clear" at bounding box center [875, 255] width 23 height 23
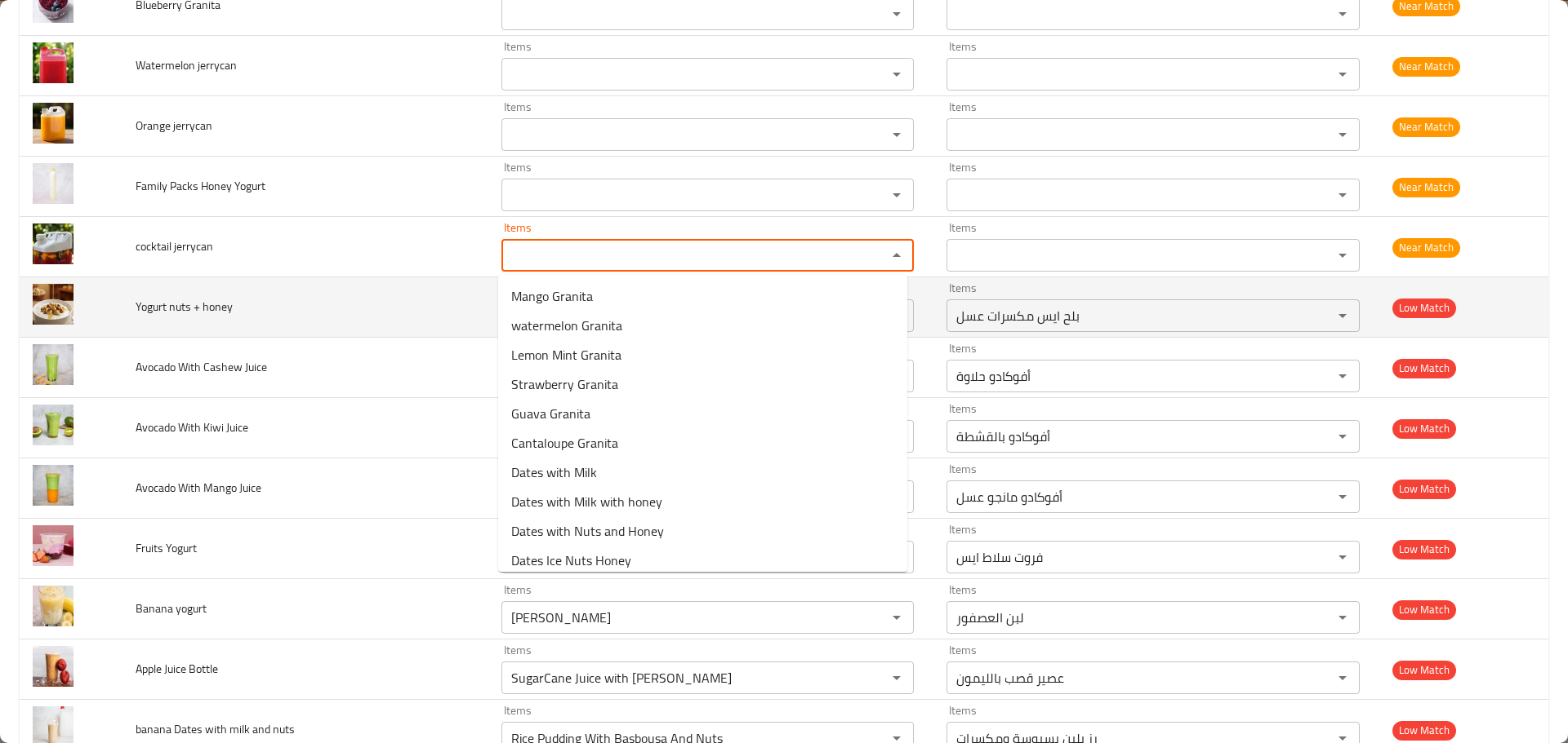
click at [255, 336] on td "Yogurt nuts + honey" at bounding box center [305, 308] width 366 height 61
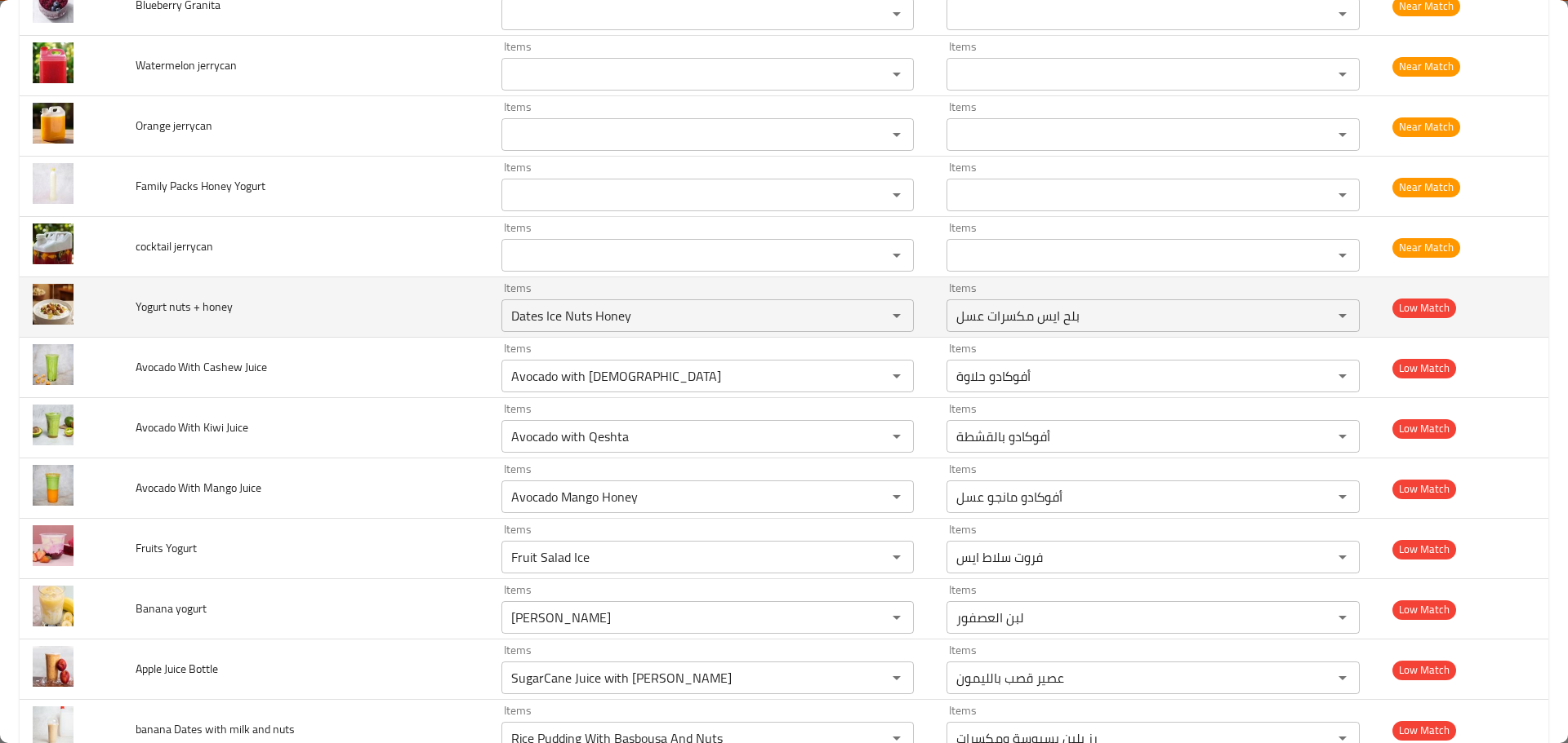
click at [211, 302] on span "Yogurt nuts + honey" at bounding box center [184, 306] width 97 height 21
click at [529, 311] on honey "Dates Ice Nuts Honey" at bounding box center [683, 315] width 355 height 23
paste honey "h"
type honey "honey"
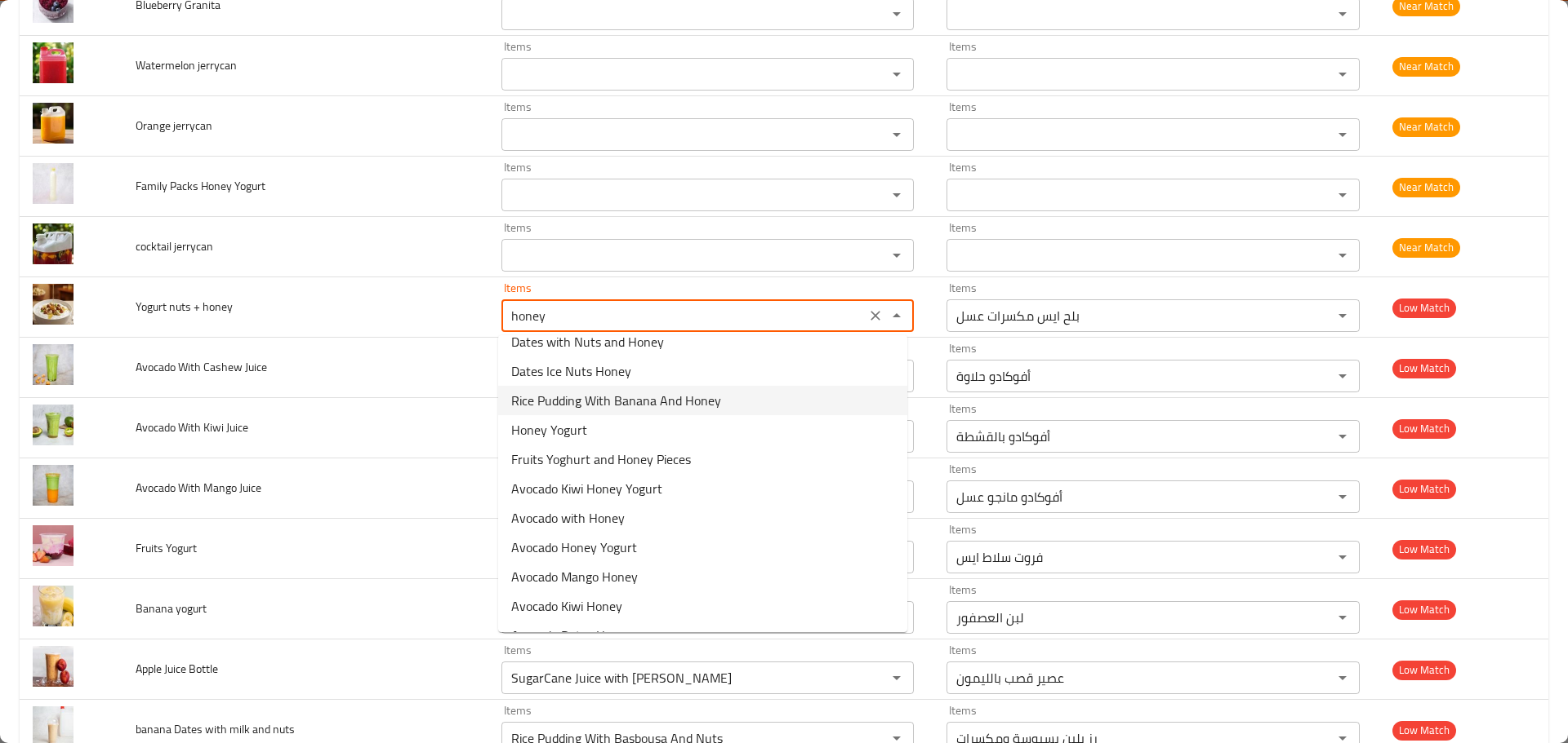
scroll to position [68, 0]
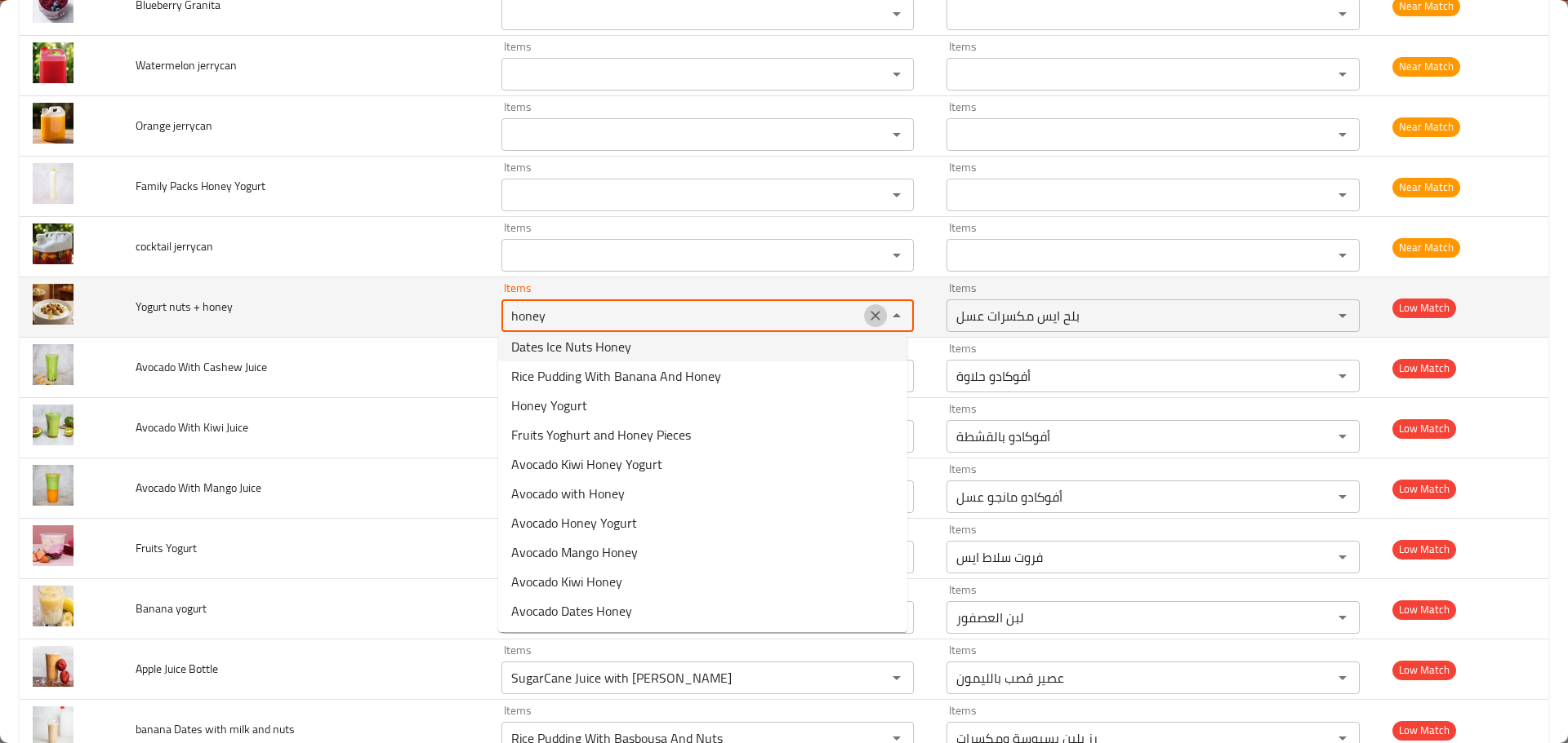
click at [870, 317] on icon "Clear" at bounding box center [875, 316] width 17 height 17
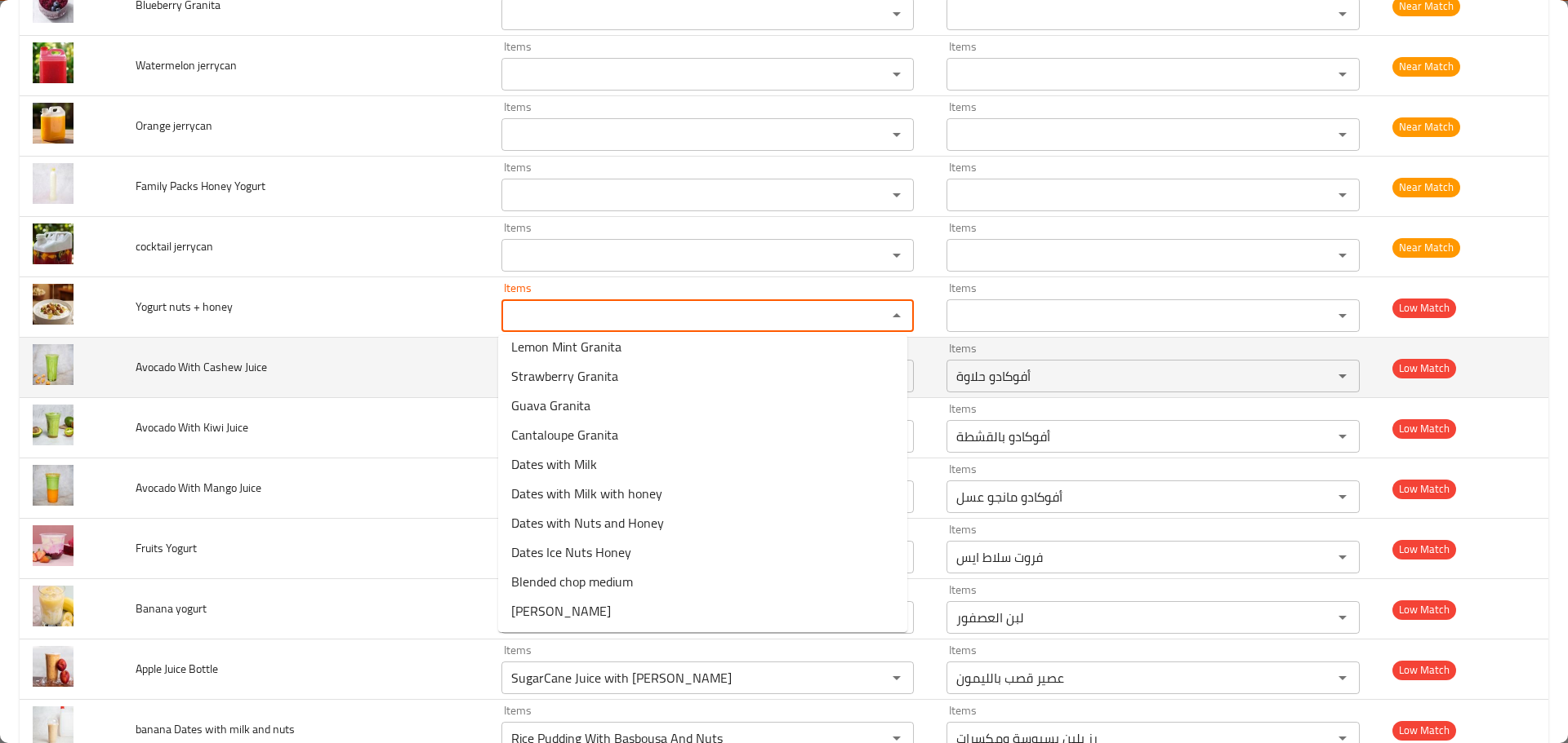
scroll to position [0, 0]
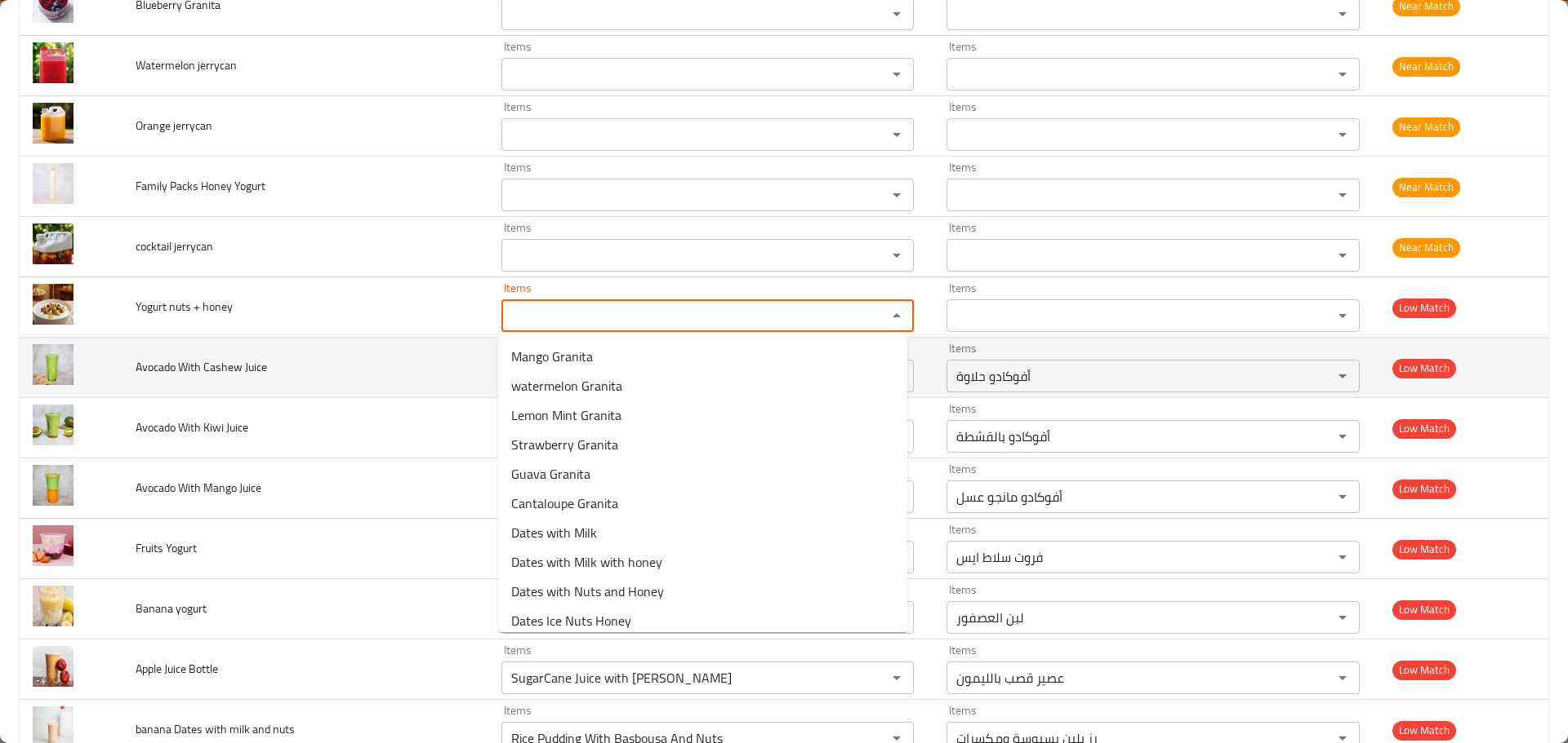
click at [305, 374] on td "Avocado With Cashew Juice" at bounding box center [305, 369] width 366 height 61
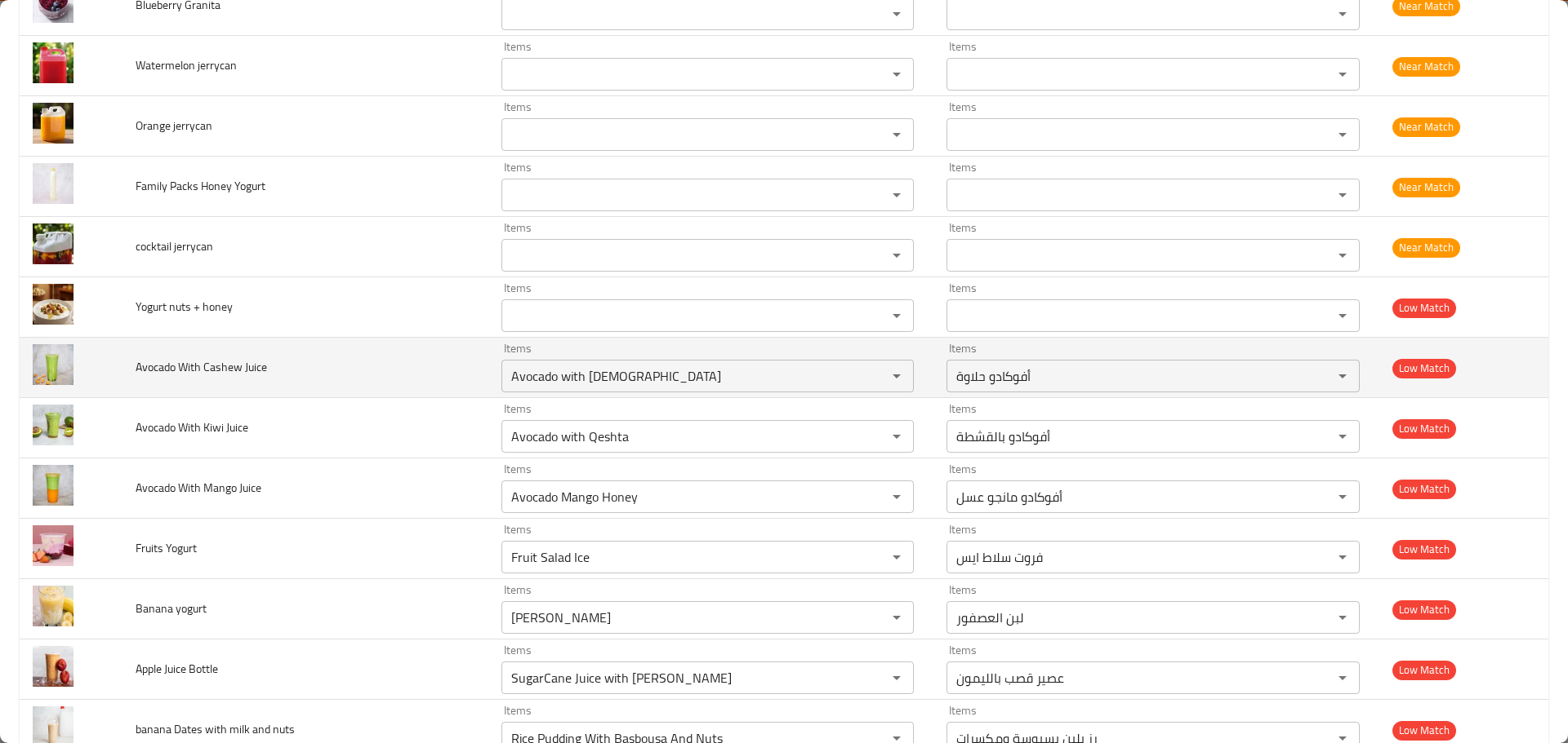
click at [223, 360] on span "Avocado With Cashew Juice" at bounding box center [201, 367] width 132 height 21
click at [596, 366] on Juice "Avocado with Halawa" at bounding box center [683, 376] width 355 height 23
paste Juice "Cashew"
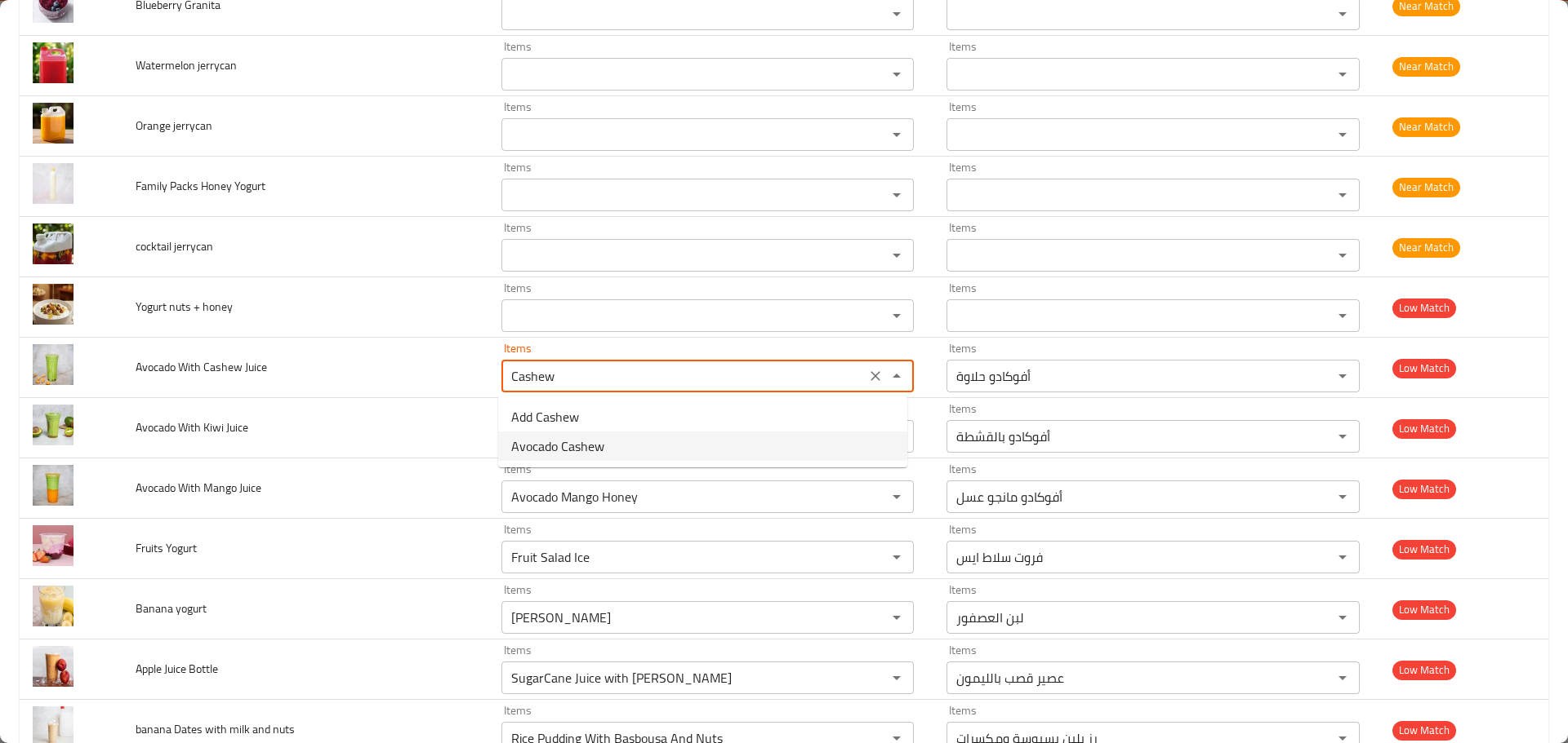
click at [602, 452] on span "Avocado Cashew" at bounding box center [557, 446] width 93 height 19
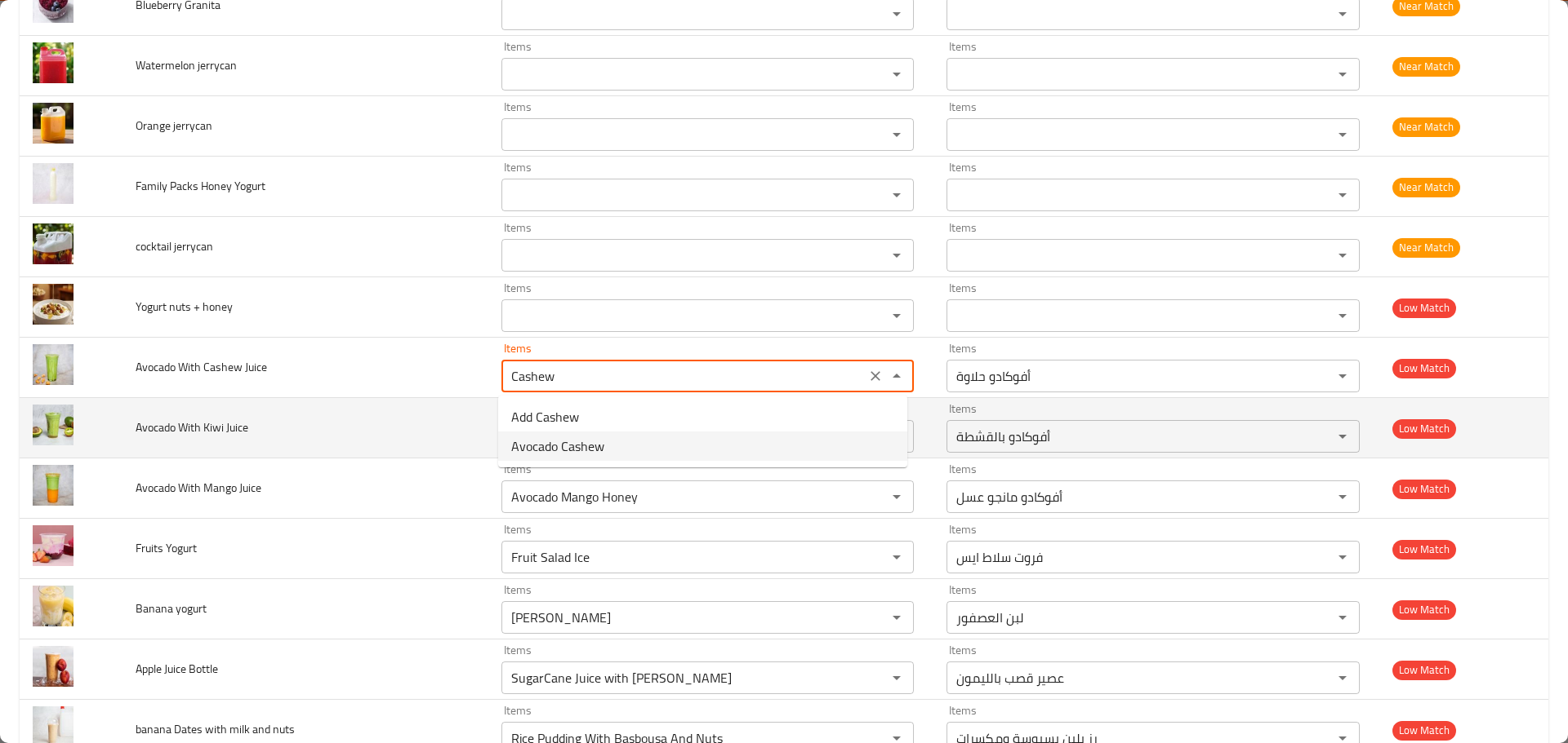
type Juice "Avocado Cashew"
type Juice-ar "أفوكادو كاجو"
type Juice "Avocado Cashew"
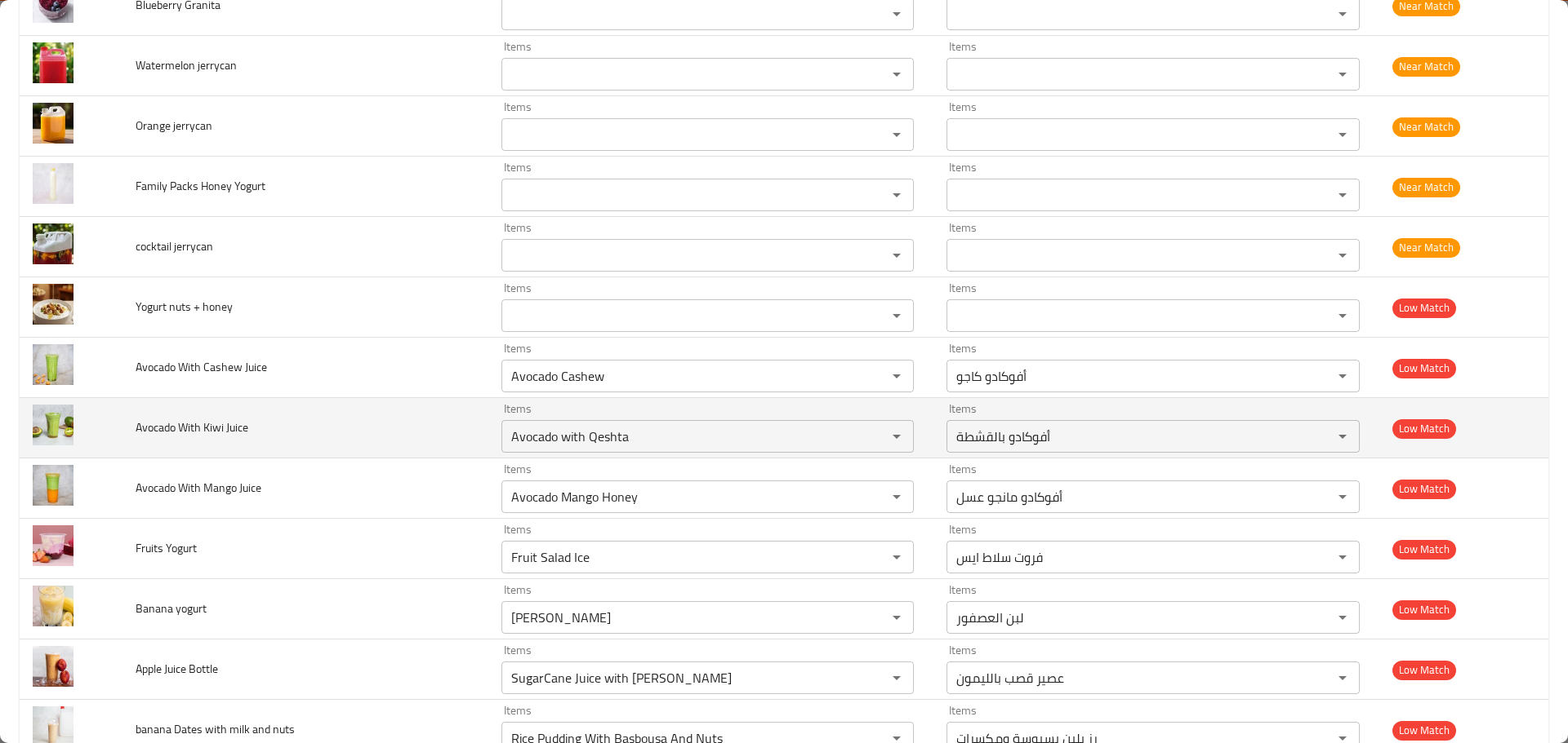
click at [212, 430] on span "Avocado With Kiwi Juice" at bounding box center [192, 427] width 113 height 21
click at [574, 438] on Juice "Avocado with Qeshta" at bounding box center [683, 436] width 355 height 23
paste Juice "Kiwi"
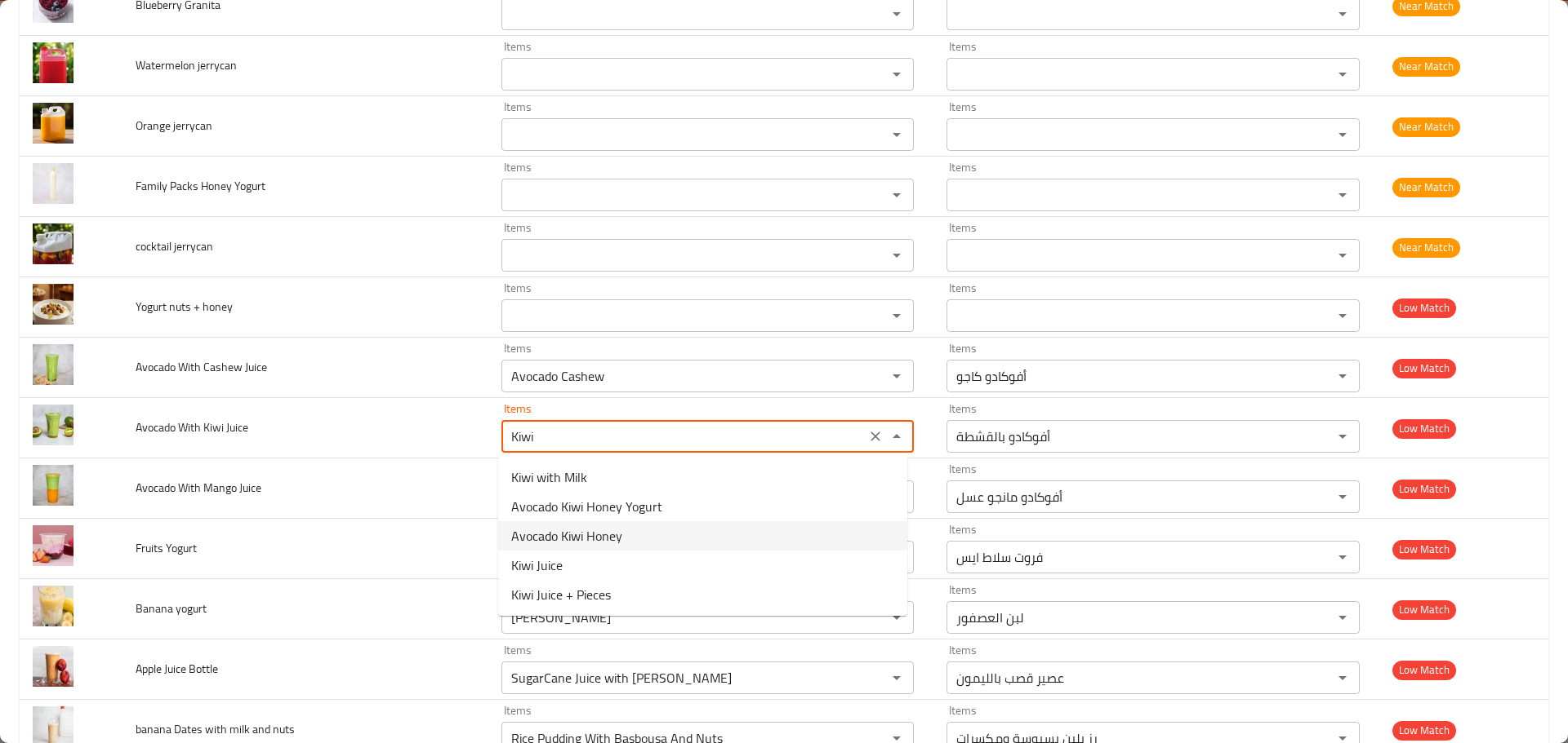
click at [568, 537] on span "Avocado Kiwi Honey" at bounding box center [566, 536] width 111 height 19
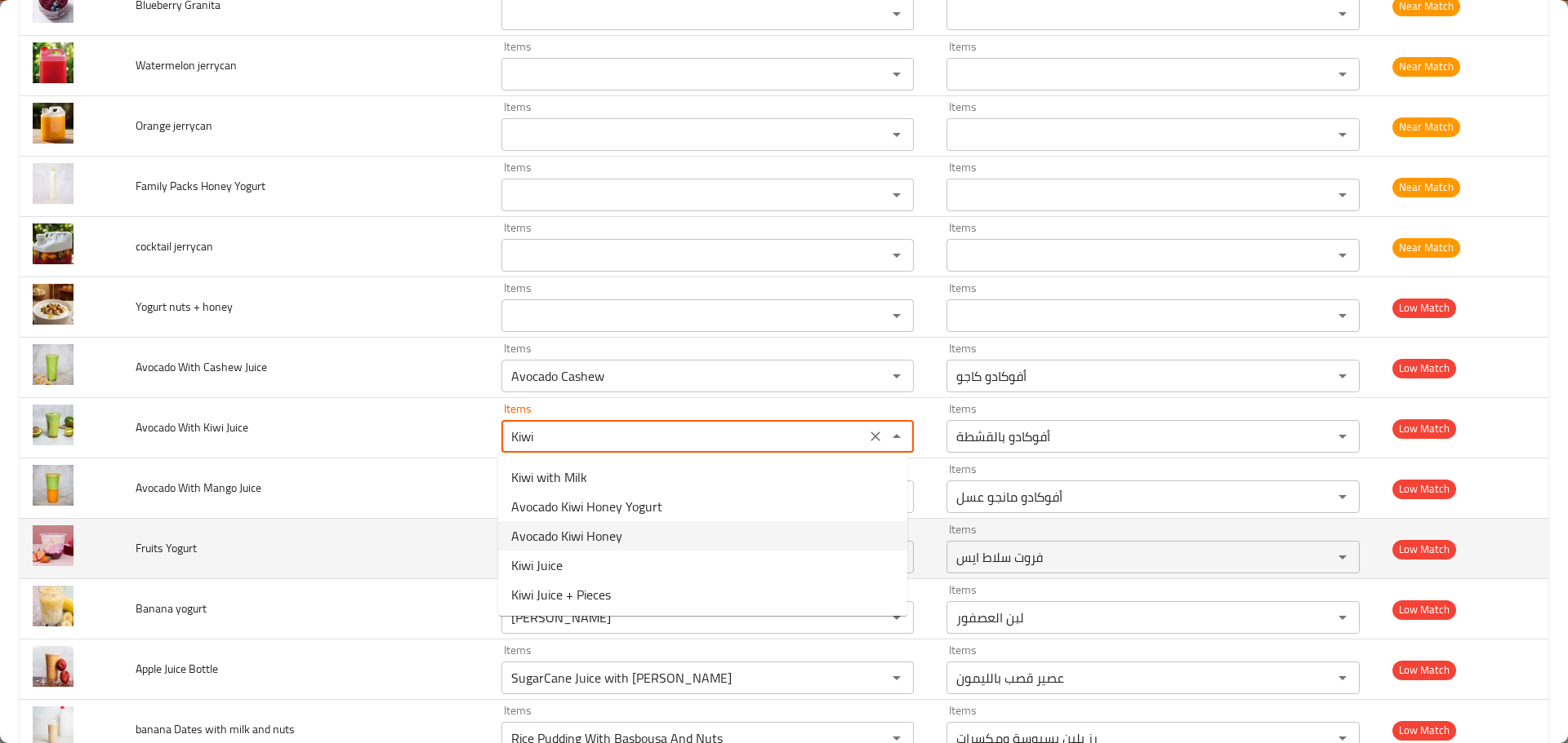
type Juice "Avocado Kiwi Honey"
type Juice-ar "أفوكادو كیوی عسل"
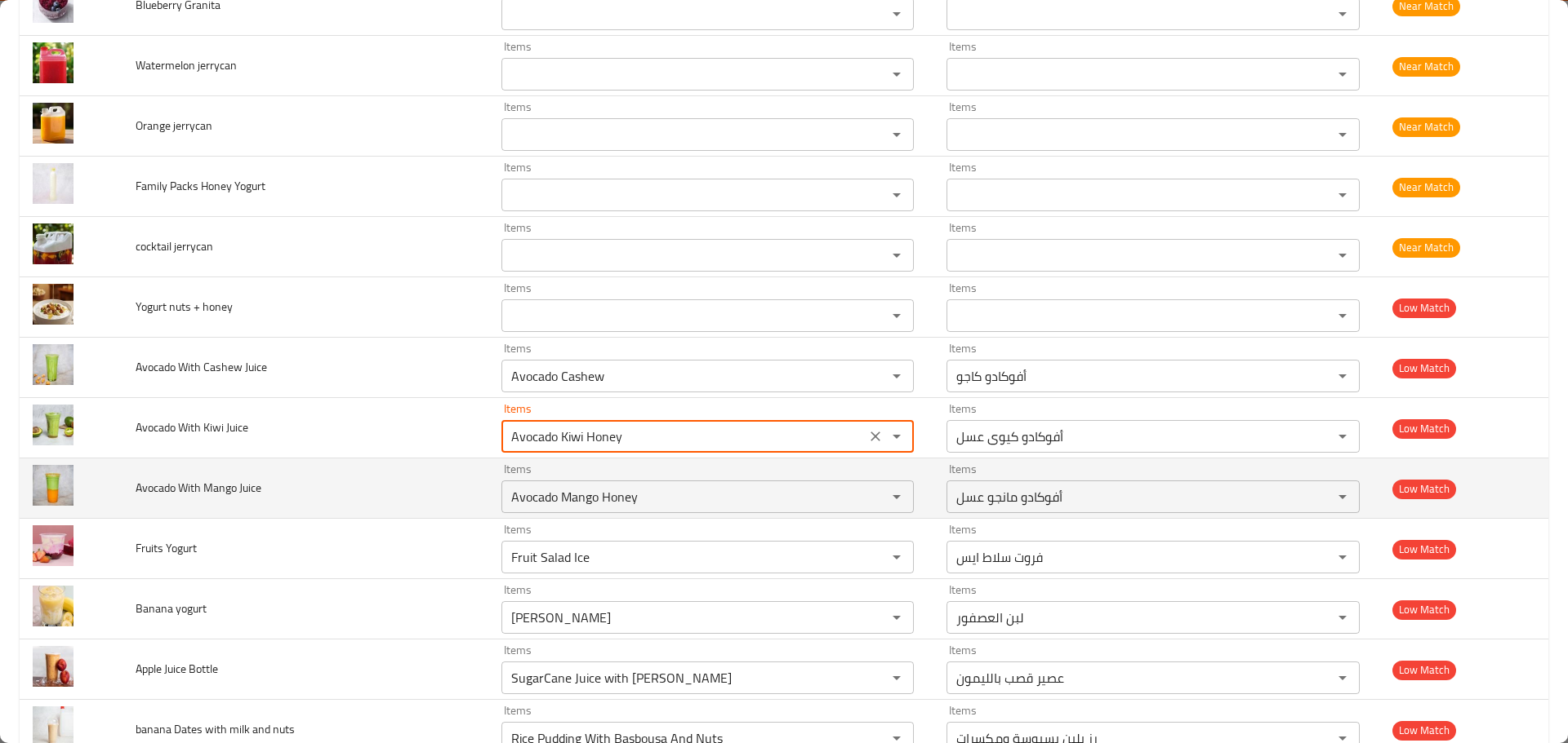
type Juice "Avocado Kiwi Honey"
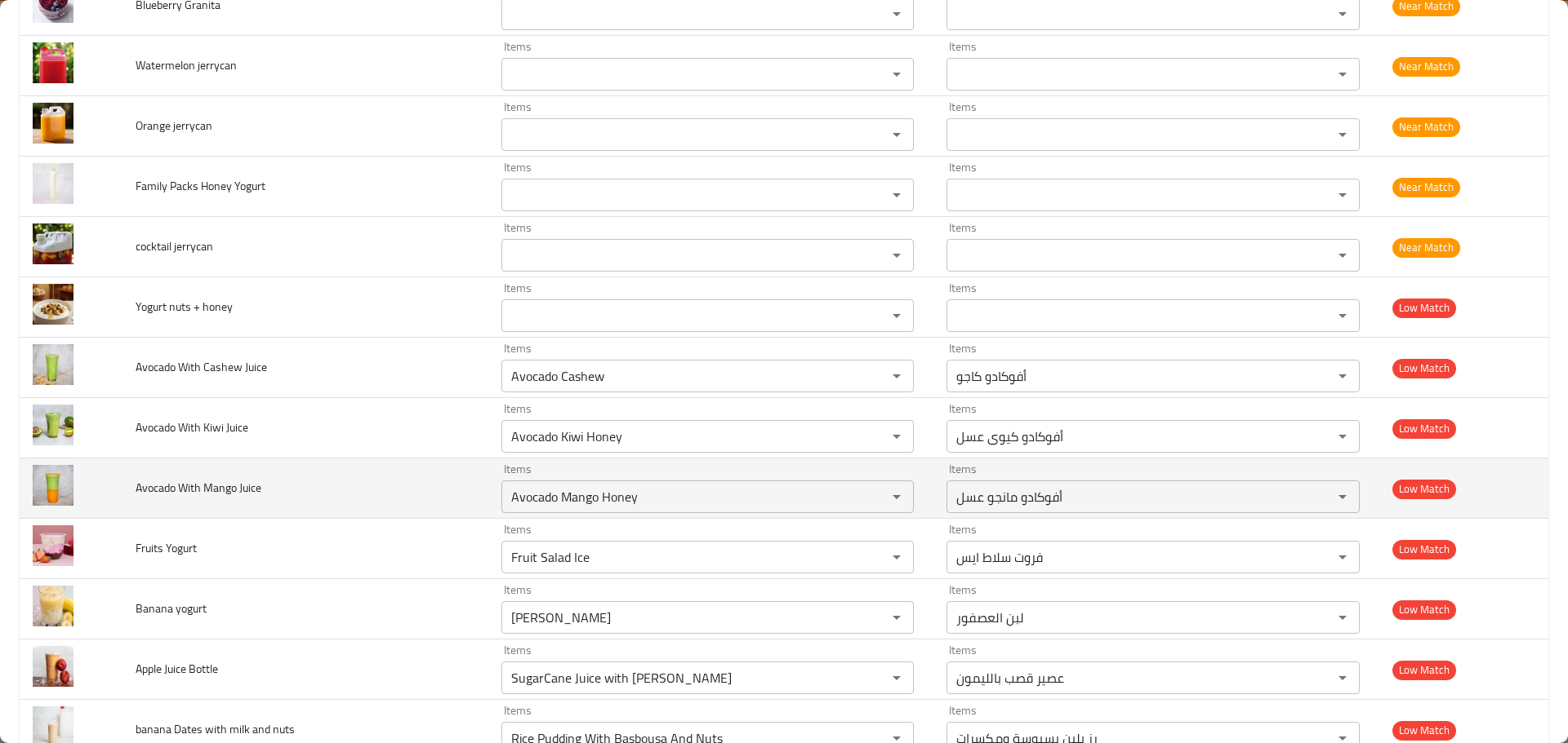
click at [303, 486] on td "Avocado With Mango Juice" at bounding box center [305, 489] width 366 height 61
click at [222, 484] on span "Avocado With Mango Juice" at bounding box center [198, 488] width 125 height 21
click at [574, 503] on Juice "Avocado Mango Honey" at bounding box center [683, 497] width 355 height 23
paste Juice "Mango"
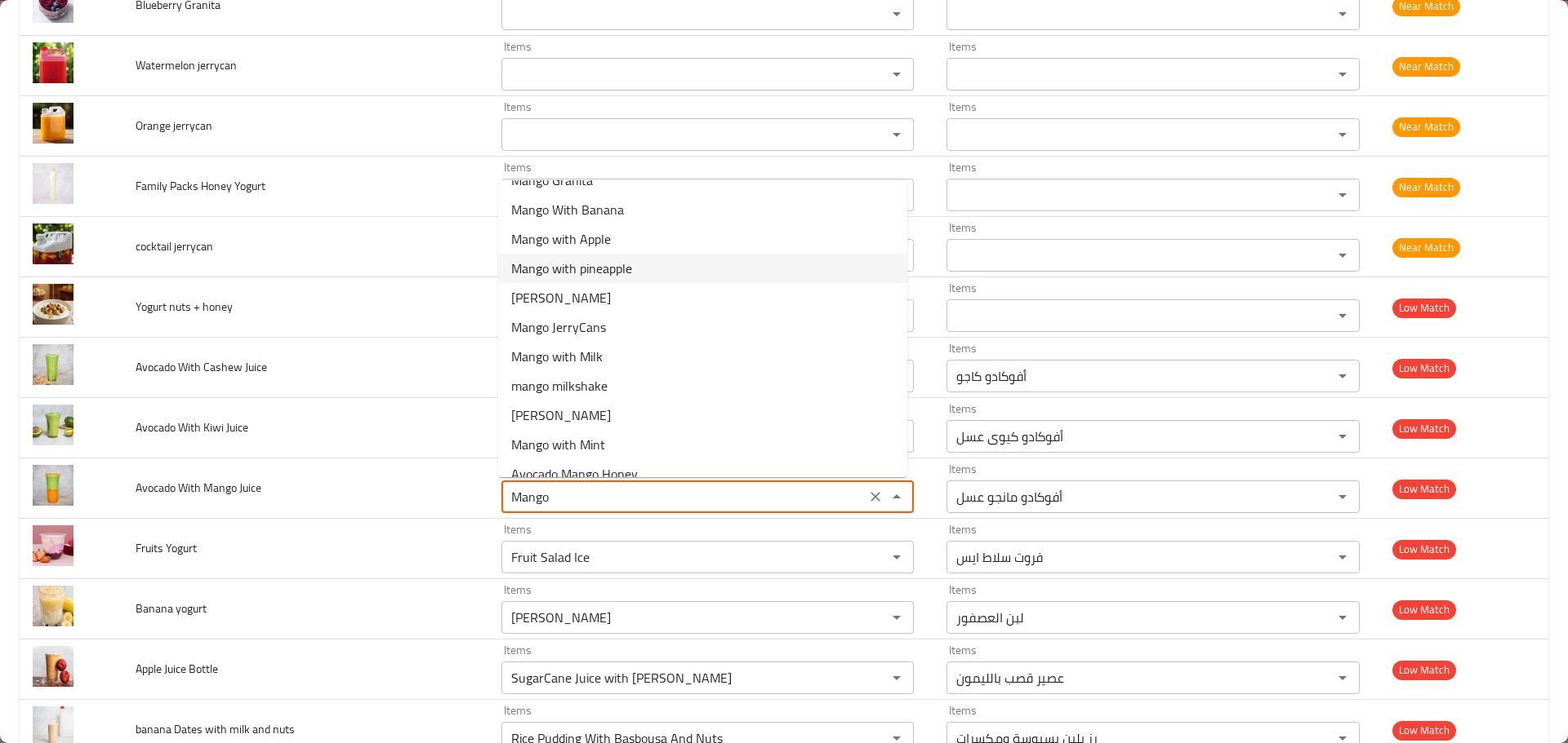
scroll to position [39, 0]
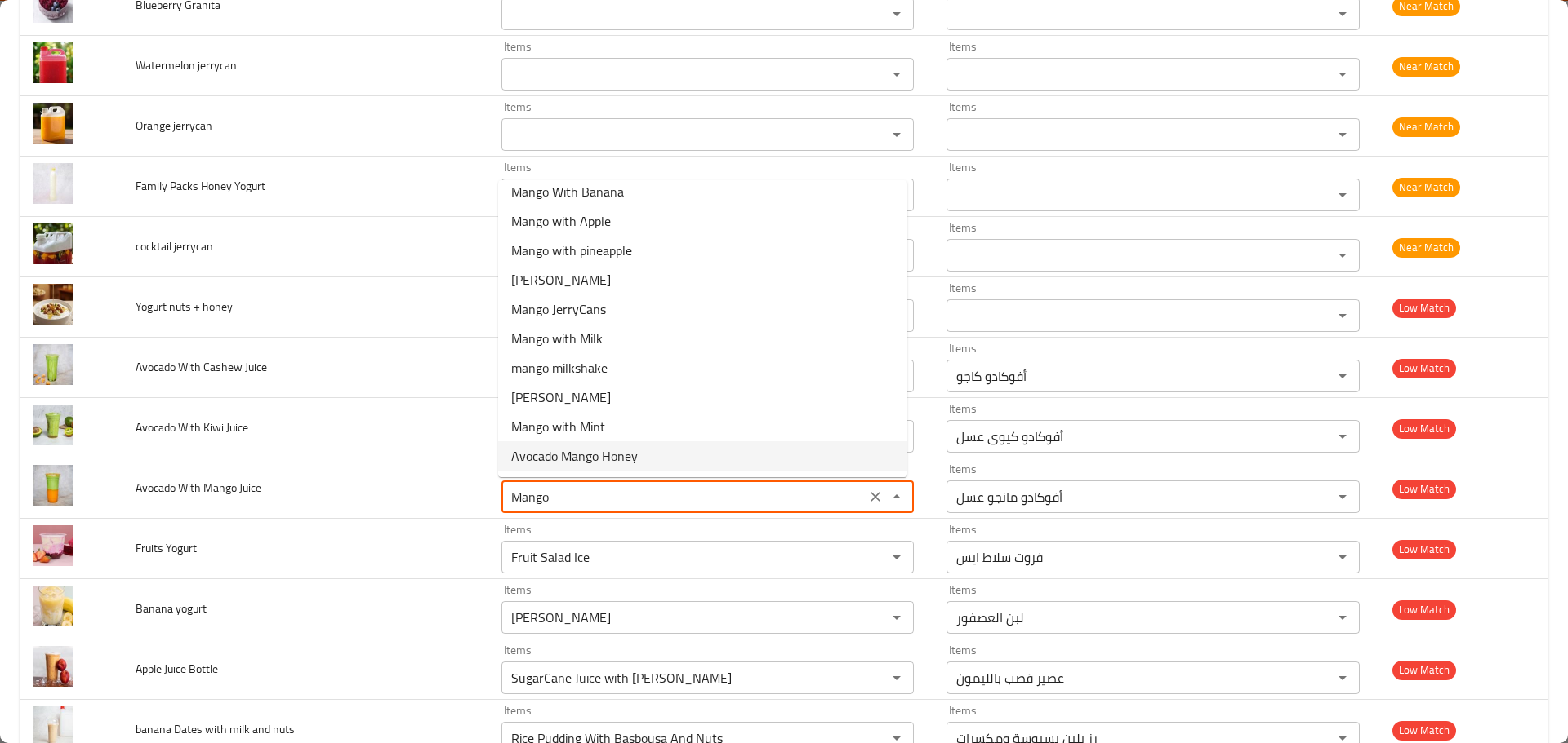
click at [567, 466] on span "Avocado Mango Honey" at bounding box center [574, 455] width 126 height 19
type Juice "Avocado Mango Honey"
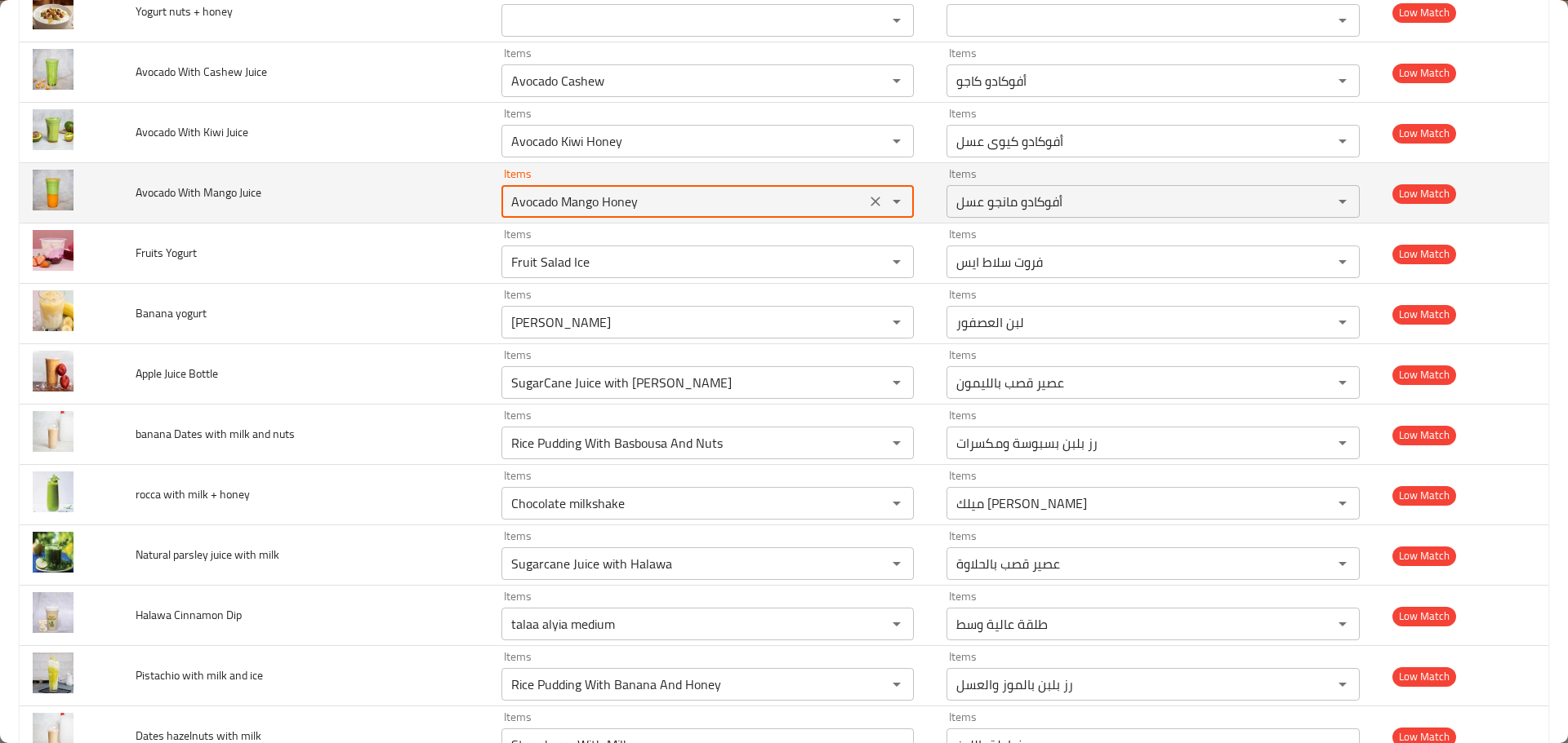
scroll to position [2856, 0]
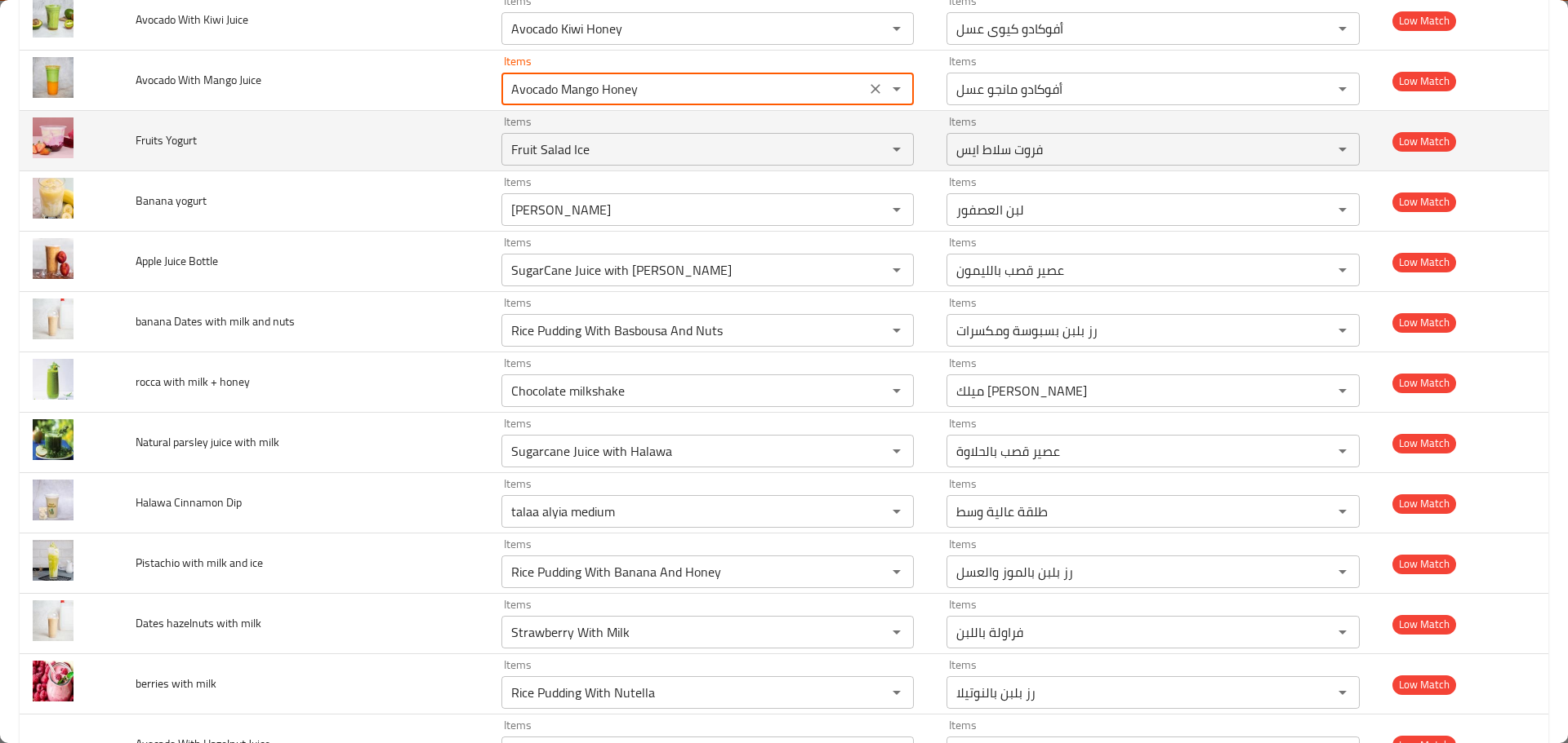
click at [164, 141] on span "Fruits Yogurt" at bounding box center [166, 140] width 61 height 21
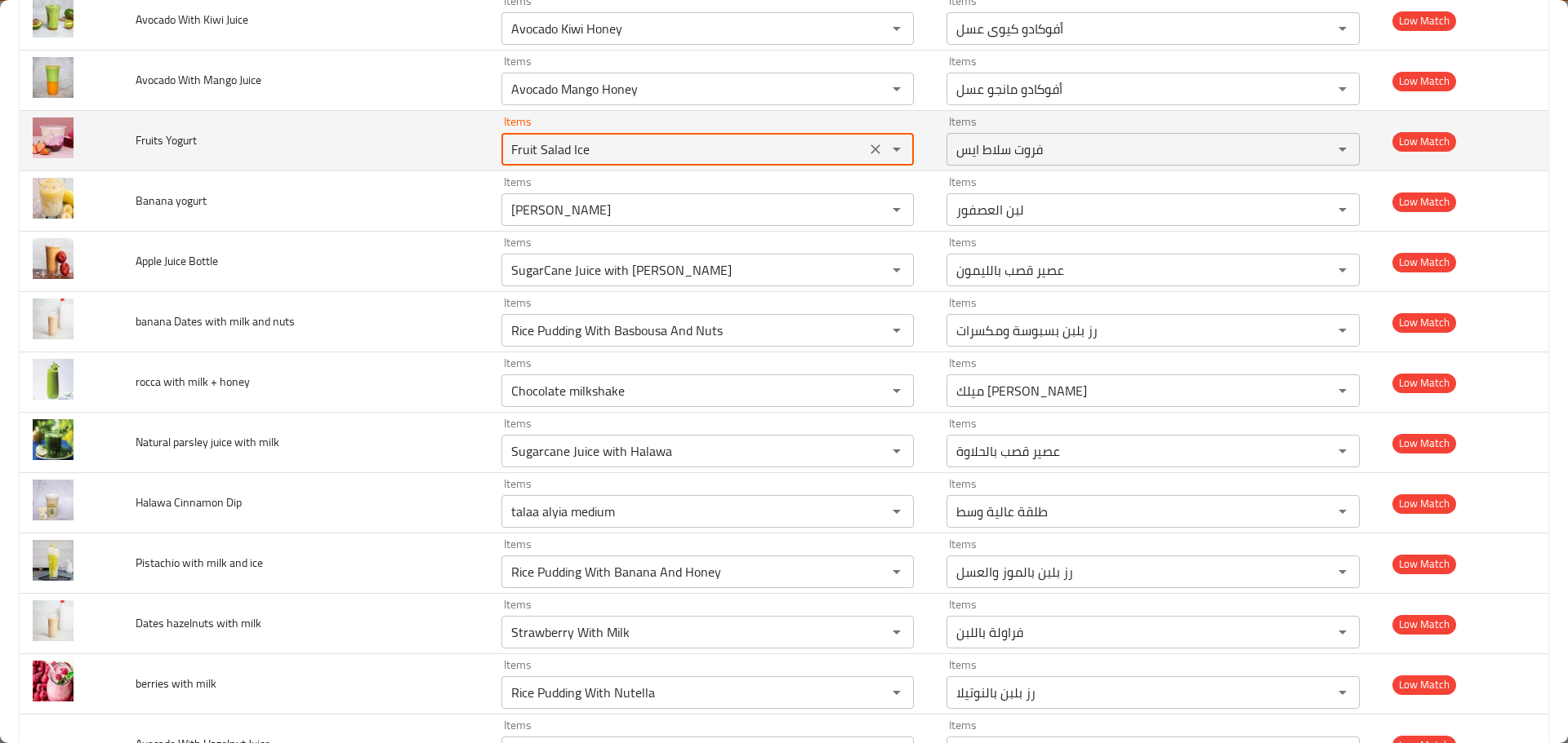
click at [525, 159] on Yogurt "Fruit Salad Ice" at bounding box center [683, 149] width 355 height 23
paste Yogurt "Yogurt"
type Yogurt "Yogurt"
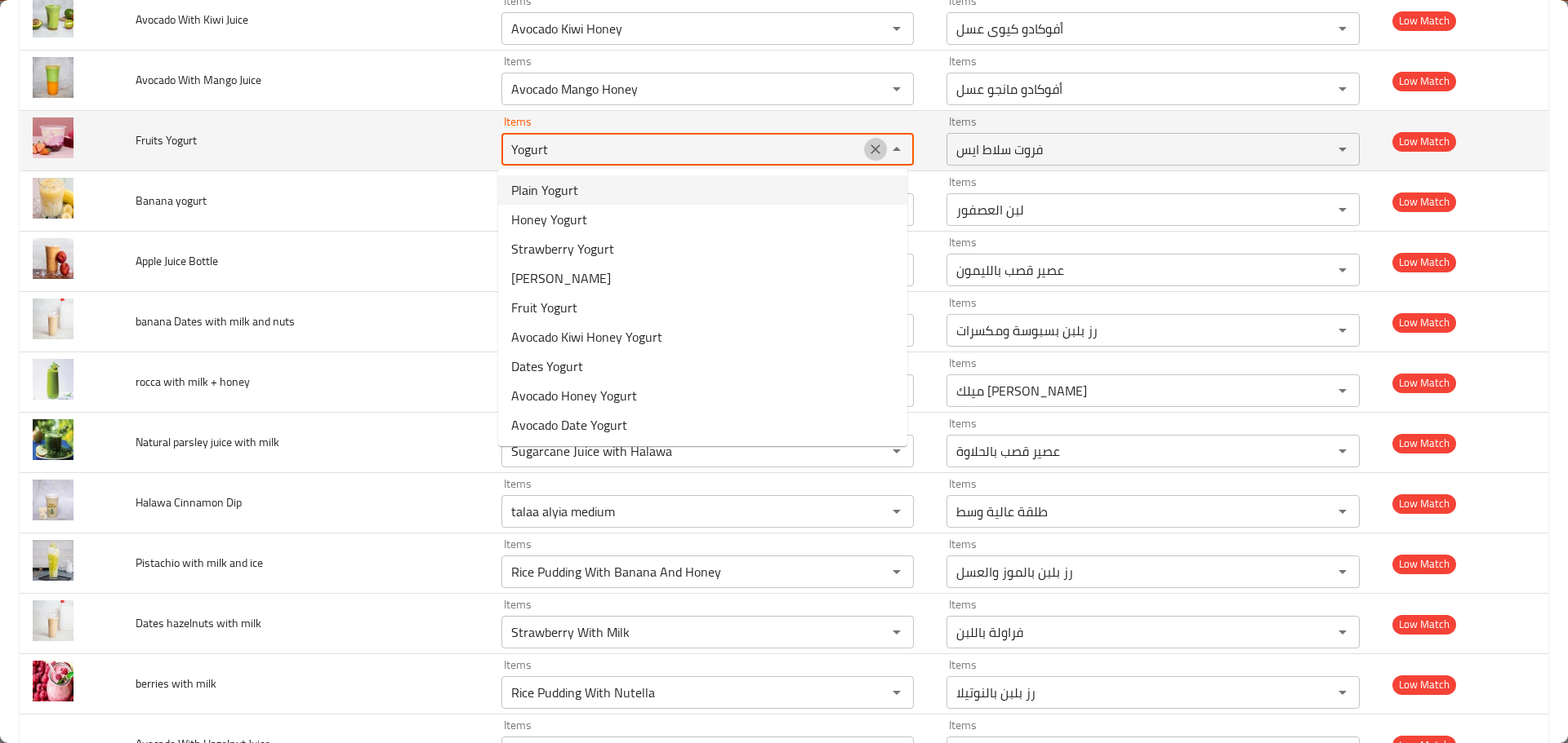
click at [867, 148] on icon "Clear" at bounding box center [875, 149] width 17 height 17
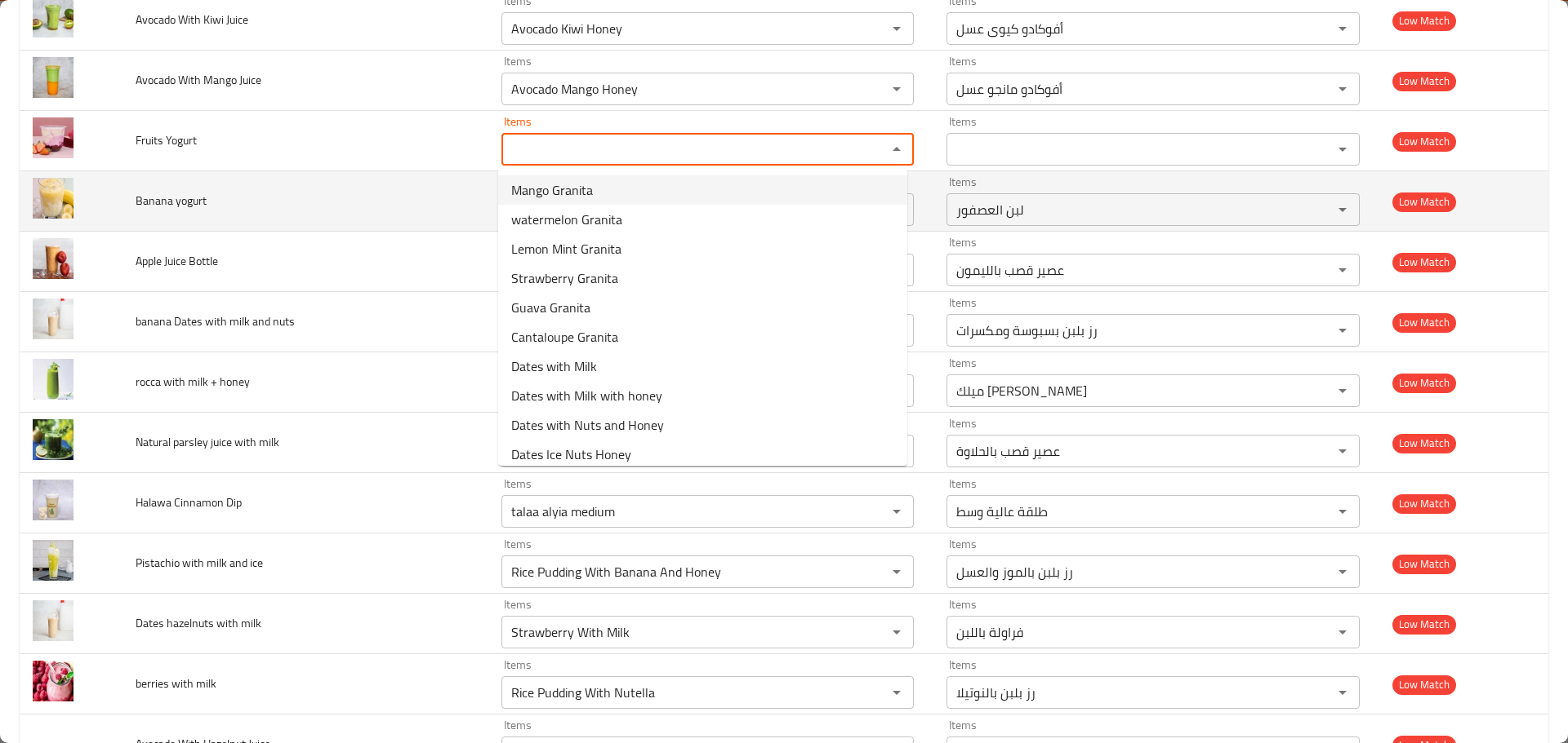
click at [197, 225] on td "Banana yogurt" at bounding box center [305, 202] width 366 height 61
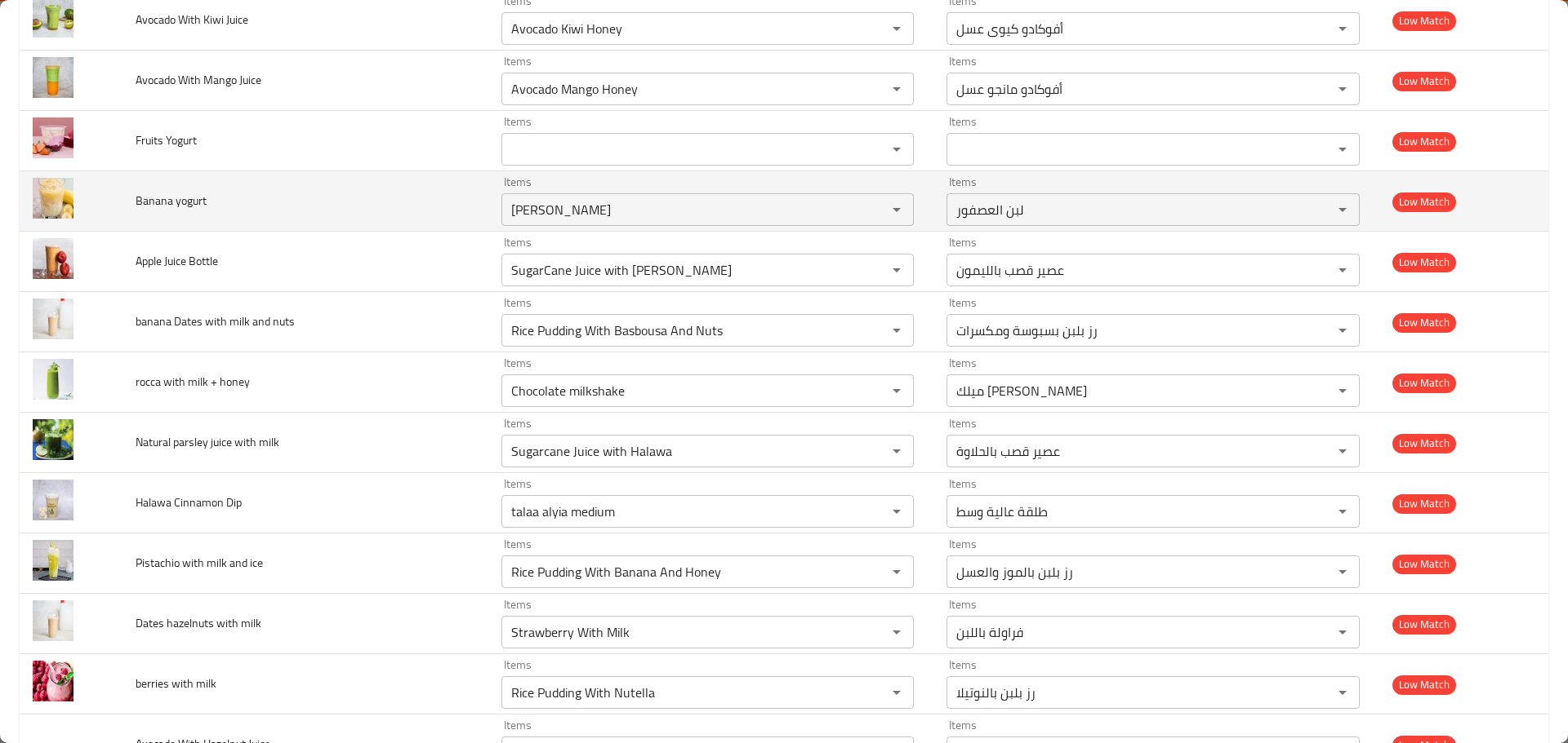
click at [190, 196] on span "Banana yogurt" at bounding box center [171, 200] width 71 height 21
click at [522, 203] on yogurt "Laban Asfour" at bounding box center [683, 209] width 355 height 23
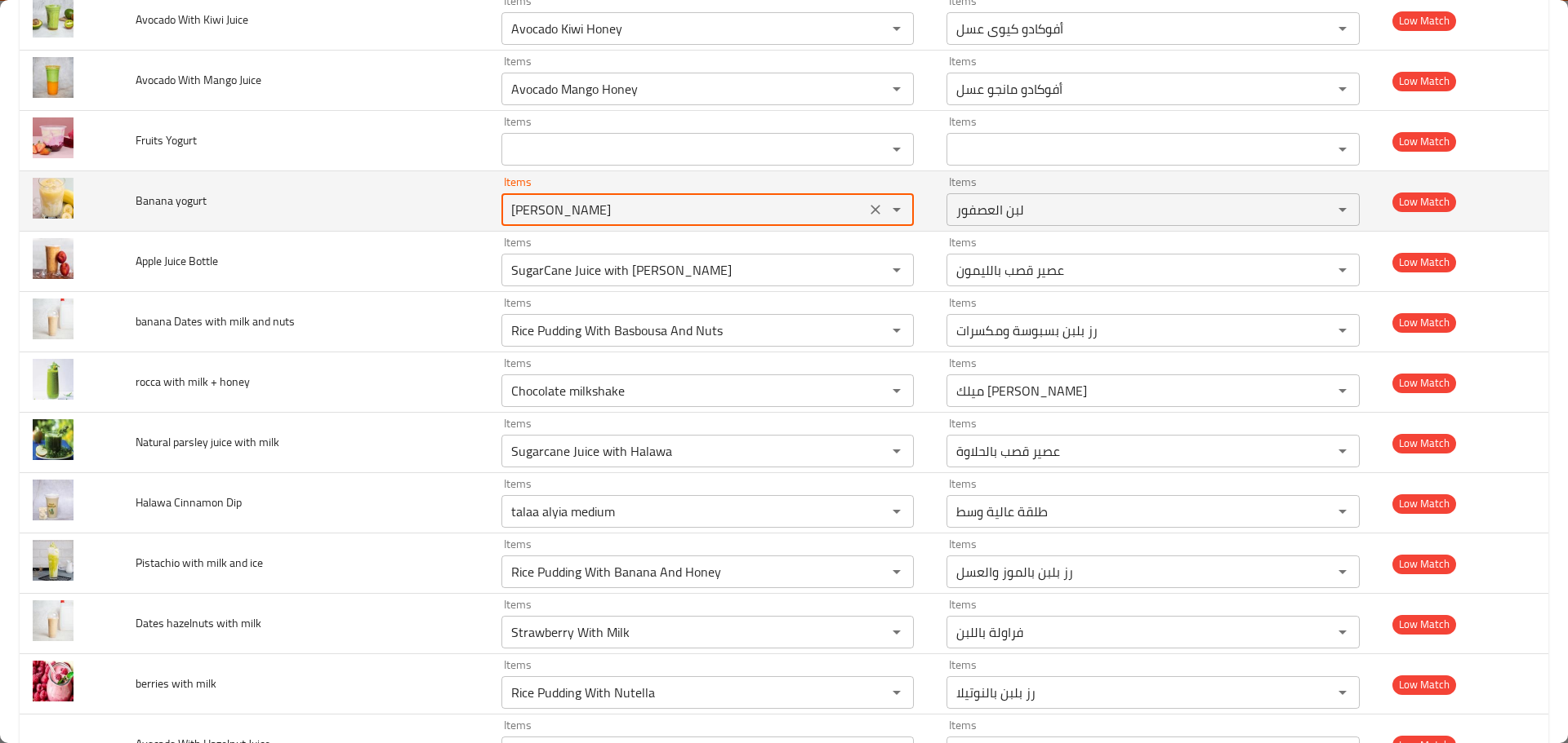
paste yogurt "yogurt"
type yogurt "yogurt"
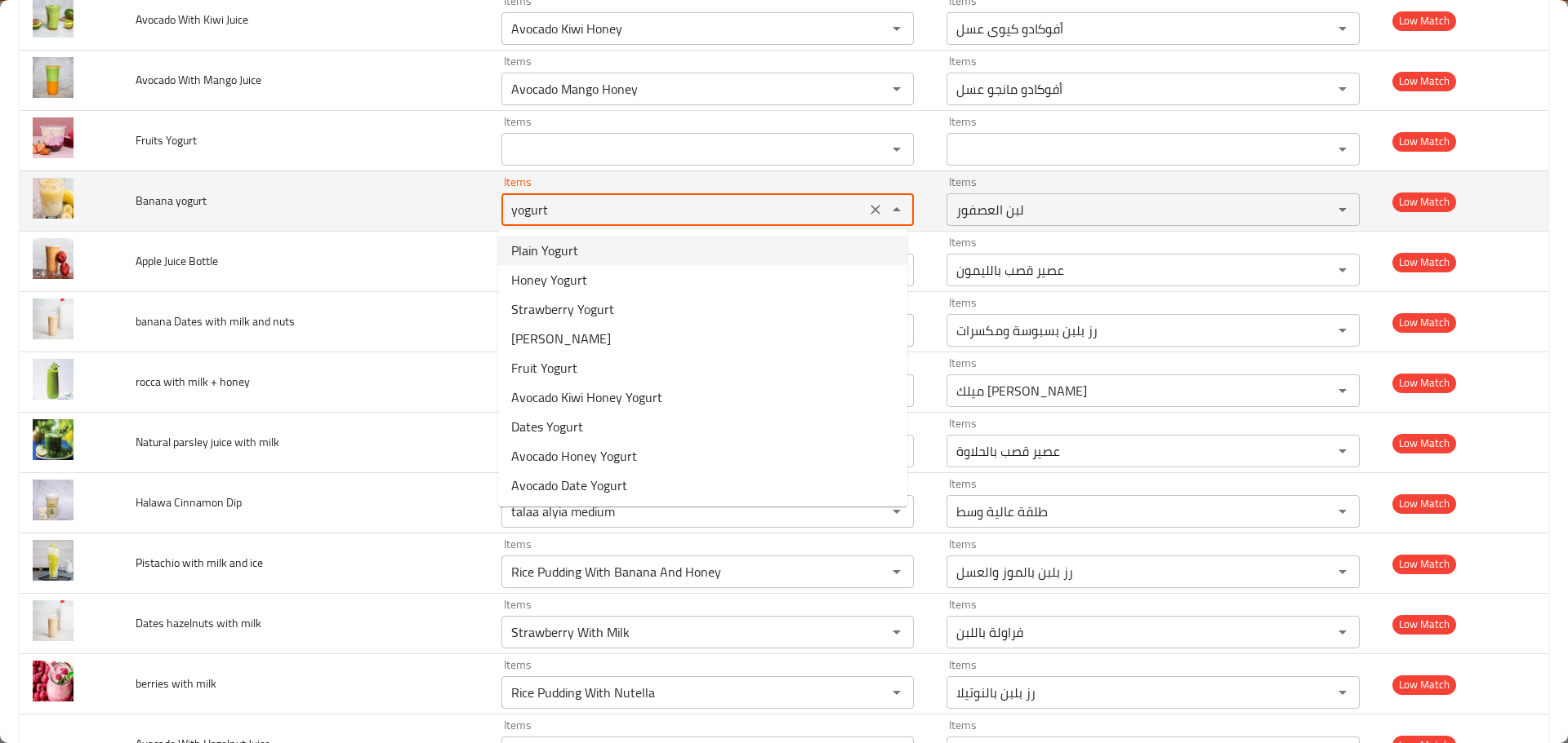
click at [872, 206] on icon "Clear" at bounding box center [875, 210] width 17 height 17
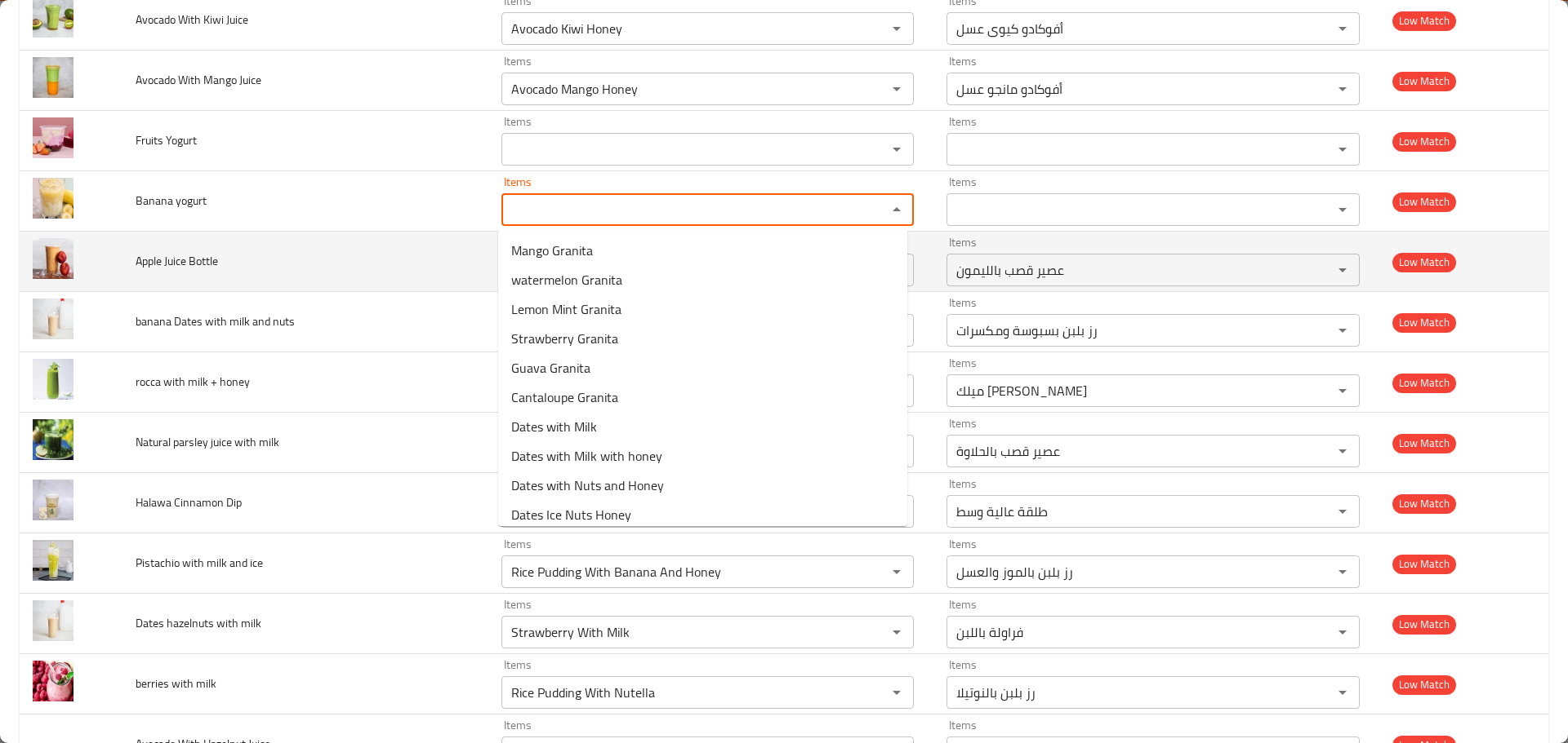
click at [132, 258] on td "Apple Juice Bottle" at bounding box center [305, 262] width 366 height 61
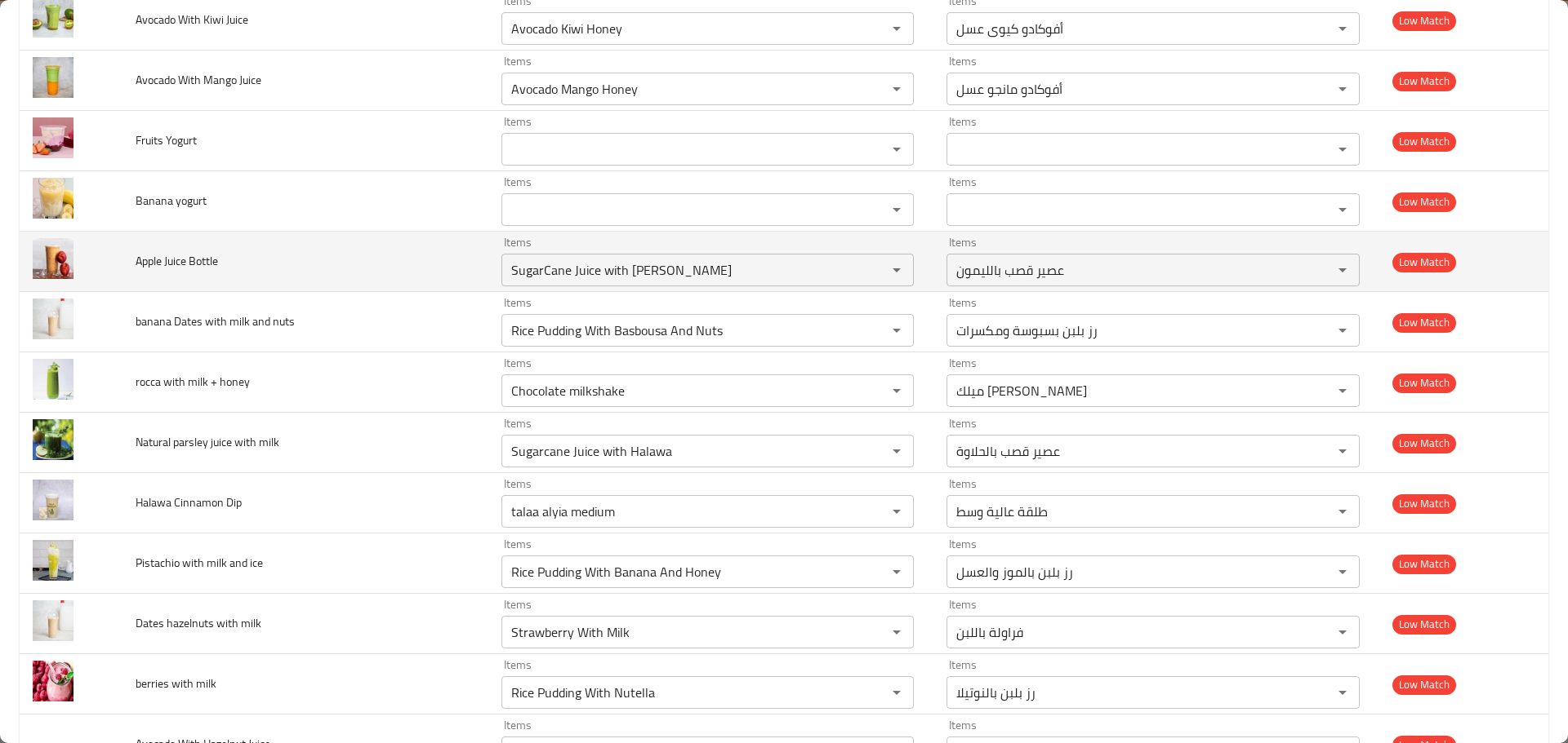
click at [159, 258] on span "Apple Juice Bottle" at bounding box center [176, 261] width 82 height 21
click at [555, 272] on Bottle "SugarCane Juice with Lemon" at bounding box center [683, 270] width 355 height 23
paste Bottle "Apple"
type Bottle "Apple"
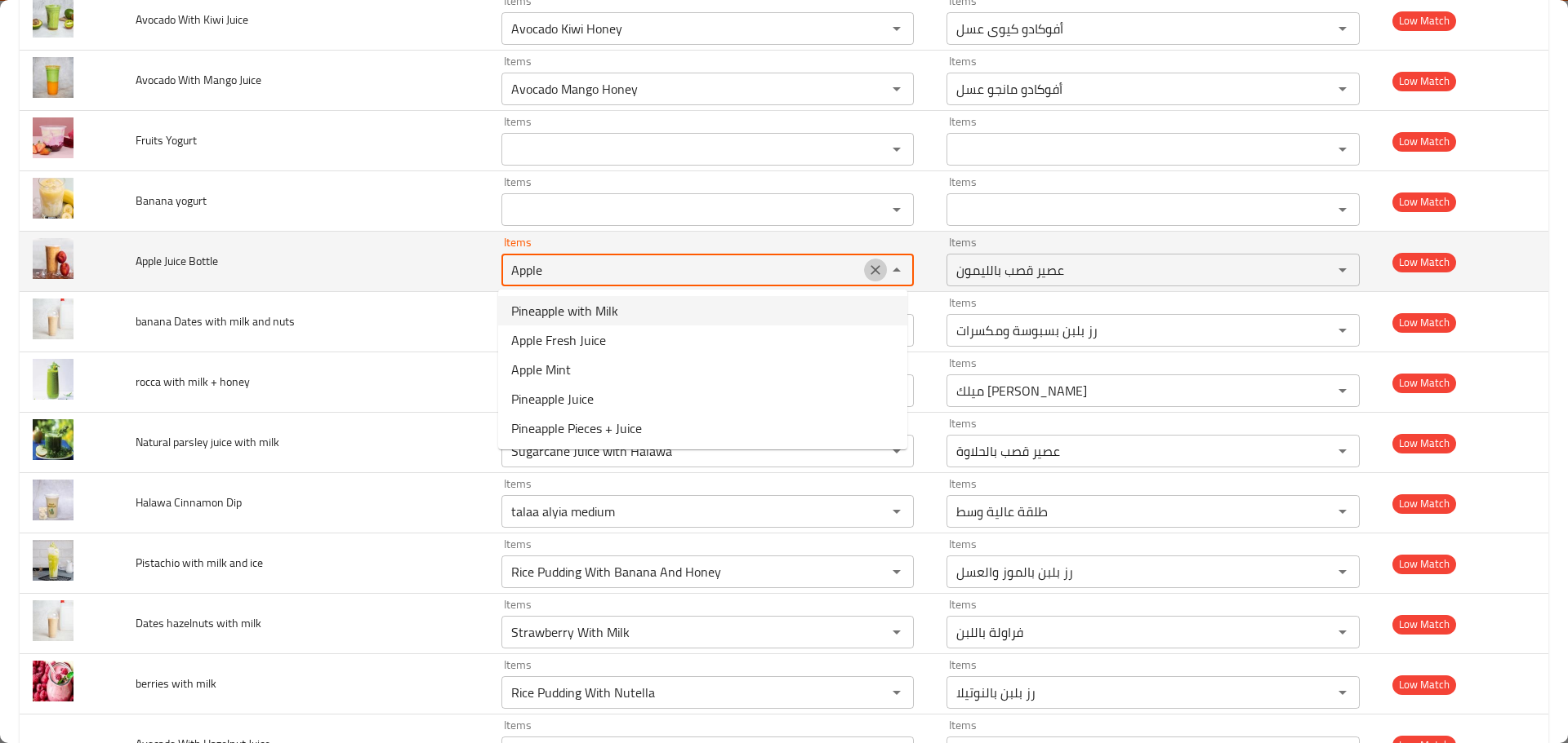
click at [874, 268] on icon "Clear" at bounding box center [875, 270] width 17 height 17
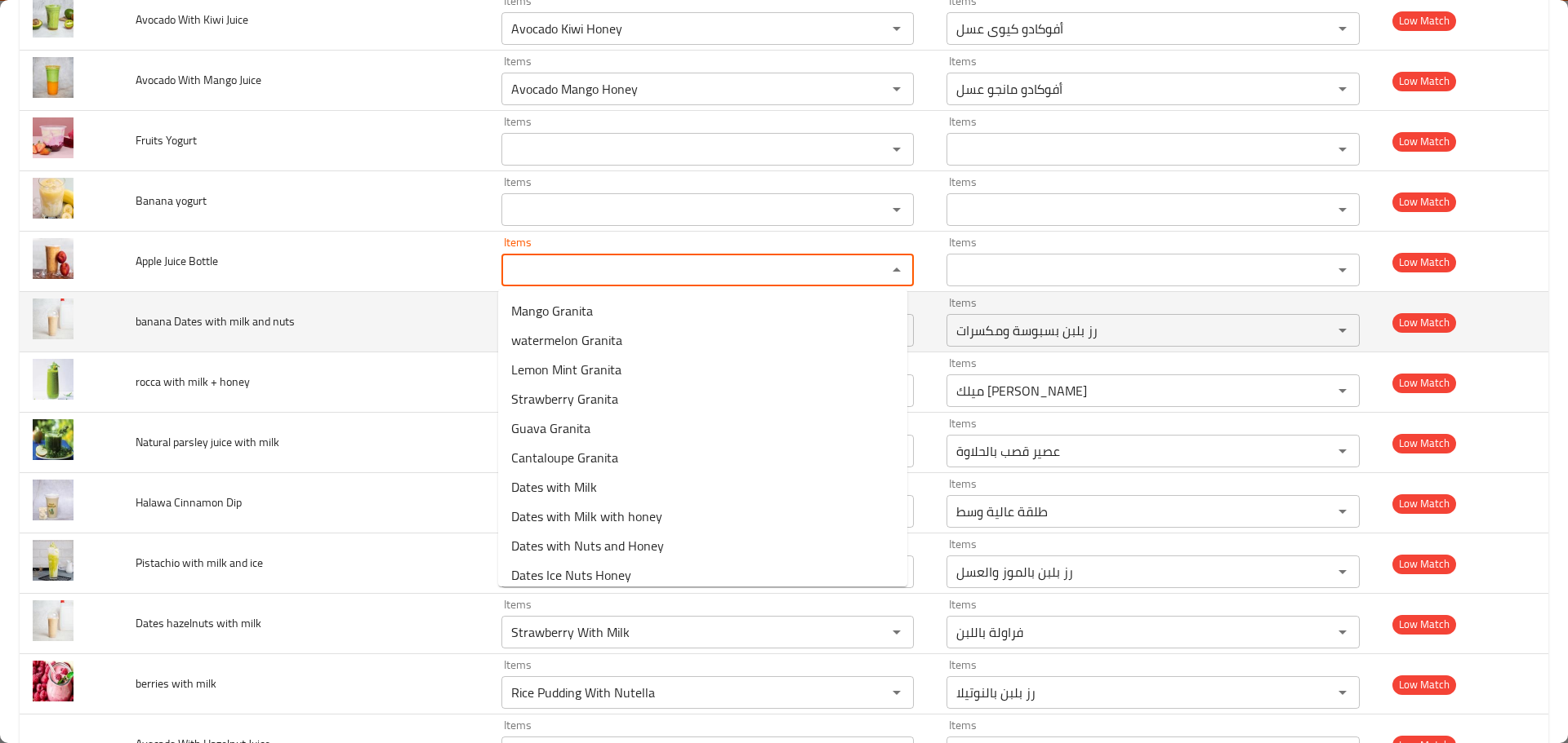
click at [199, 342] on td "banana Dates with milk and nuts" at bounding box center [305, 323] width 366 height 61
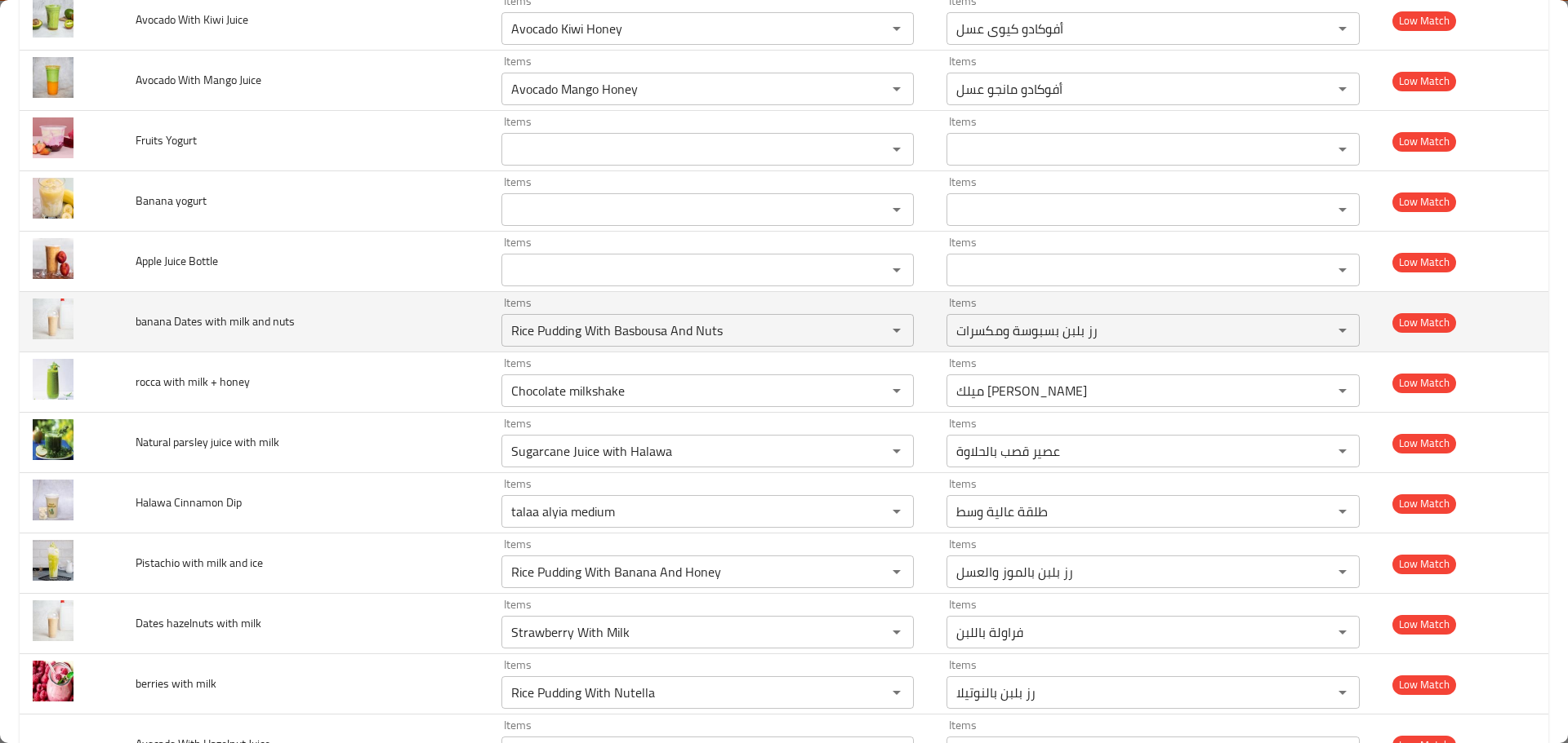
click at [157, 319] on span "banana Dates with milk and nuts" at bounding box center [215, 321] width 160 height 21
click at [589, 338] on nuts "Rice Pudding With Basbousa And Nuts" at bounding box center [683, 330] width 355 height 23
paste nuts "banana"
type nuts "banana"
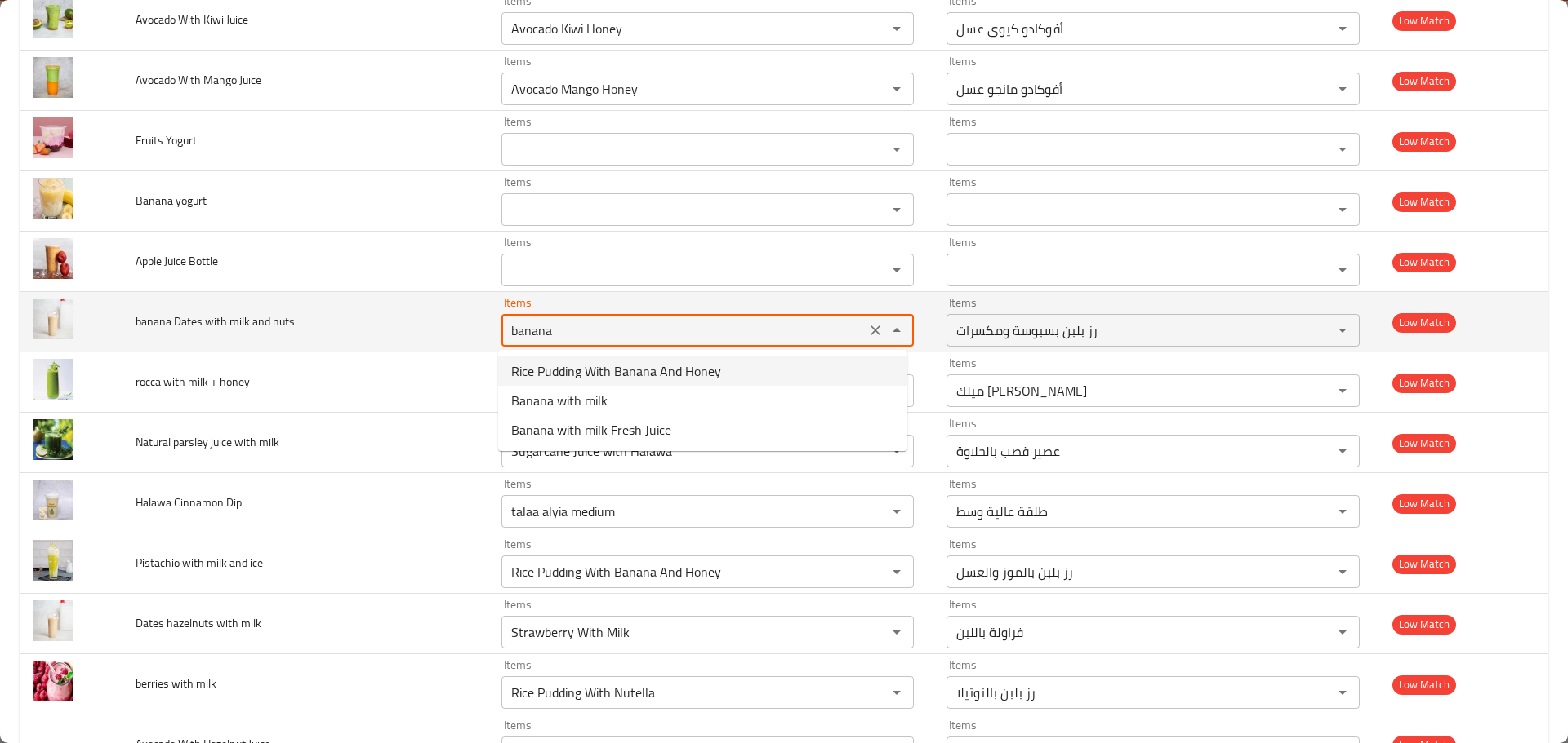
click at [871, 331] on icon "Clear" at bounding box center [875, 330] width 10 height 10
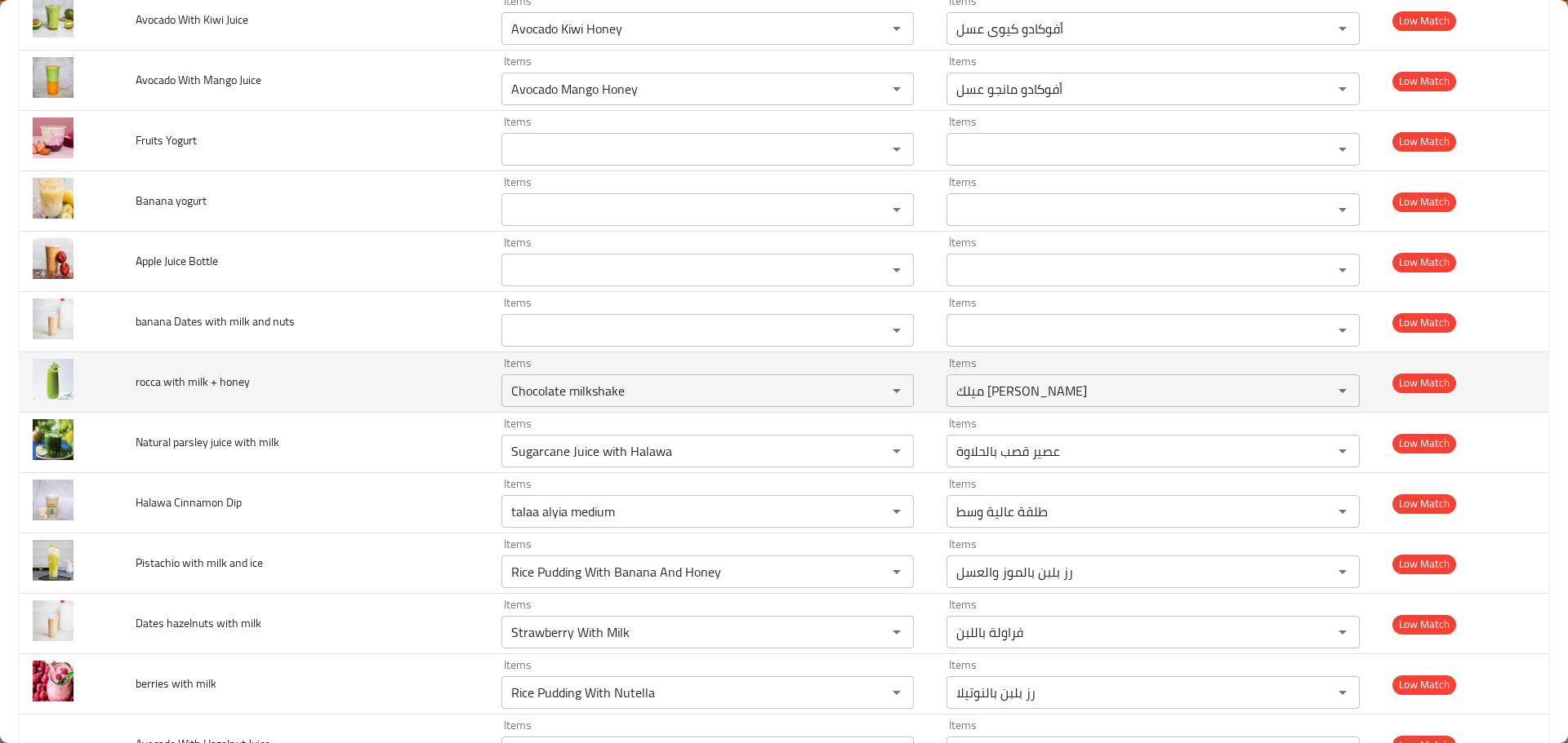
click at [174, 372] on span "rocca with milk + honey" at bounding box center [193, 382] width 114 height 21
click at [148, 383] on span "rocca with milk + honey" at bounding box center [193, 382] width 114 height 21
click at [517, 393] on honey "Chocolate milkshake" at bounding box center [683, 391] width 355 height 23
paste honey "rocca"
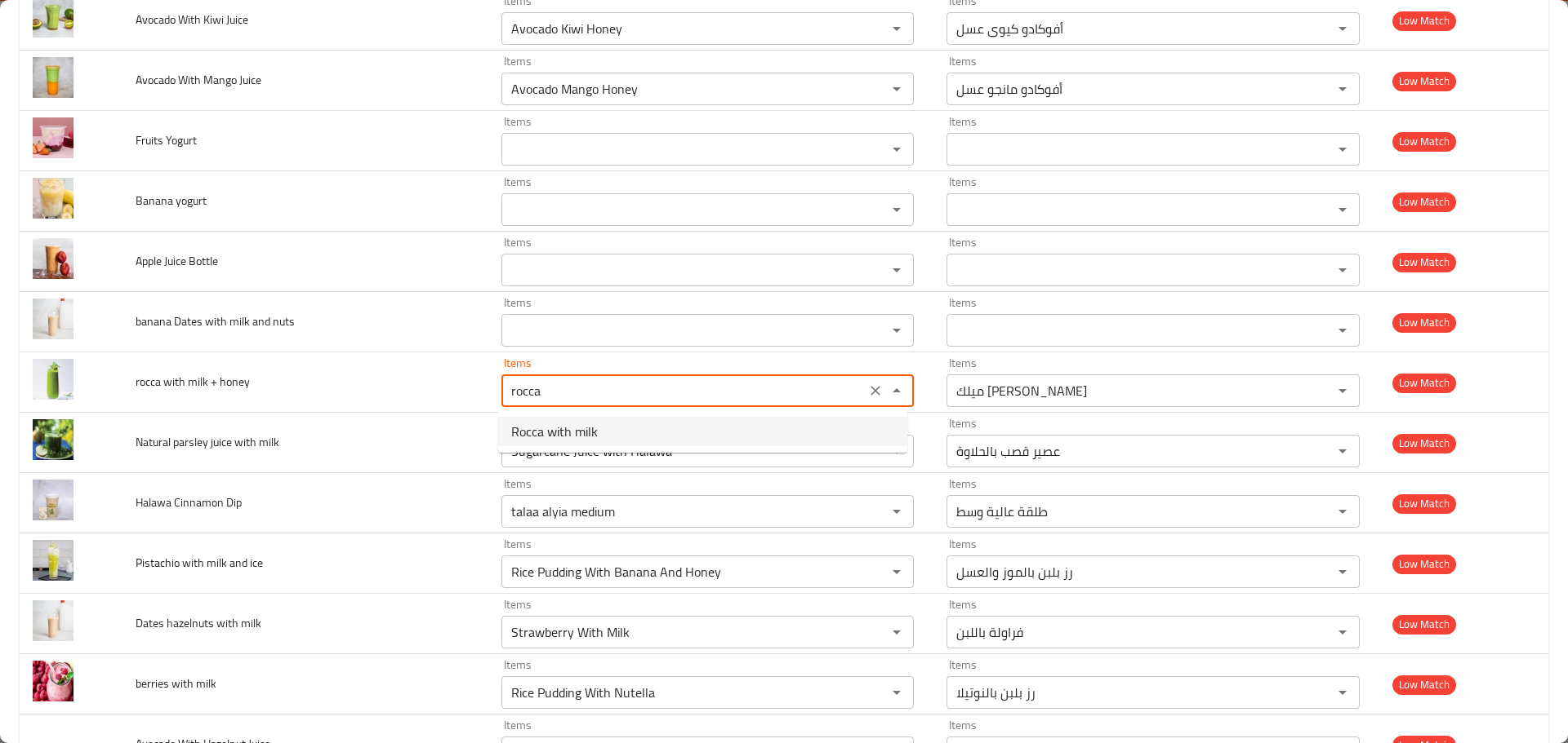
click at [565, 423] on span "Rocca with milk" at bounding box center [554, 431] width 87 height 19
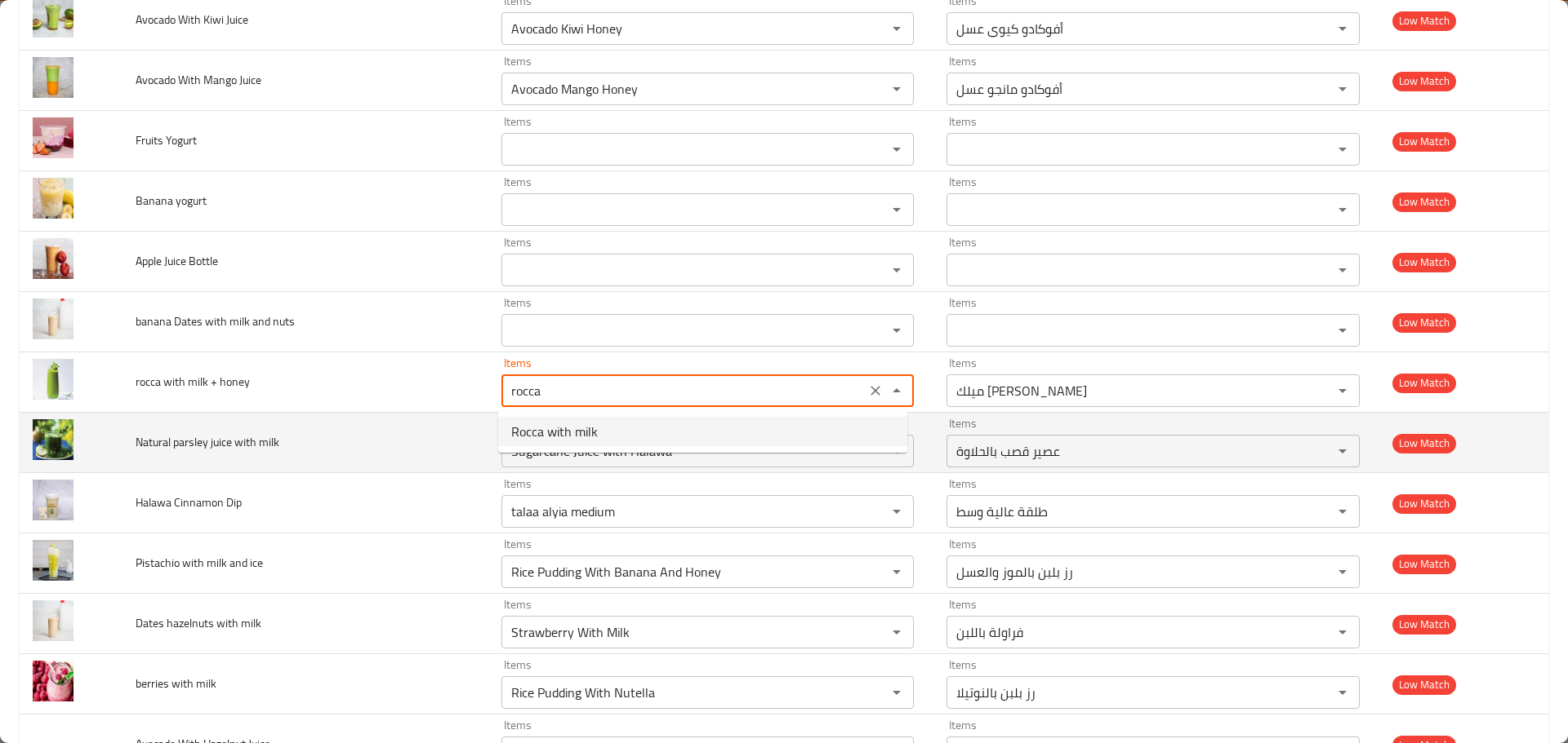
type honey "Rocca with milk"
type honey-ar "جرجير باللبن"
type honey "Rocca with milk"
click at [156, 444] on span "Natural parsley juice with milk" at bounding box center [208, 442] width 144 height 21
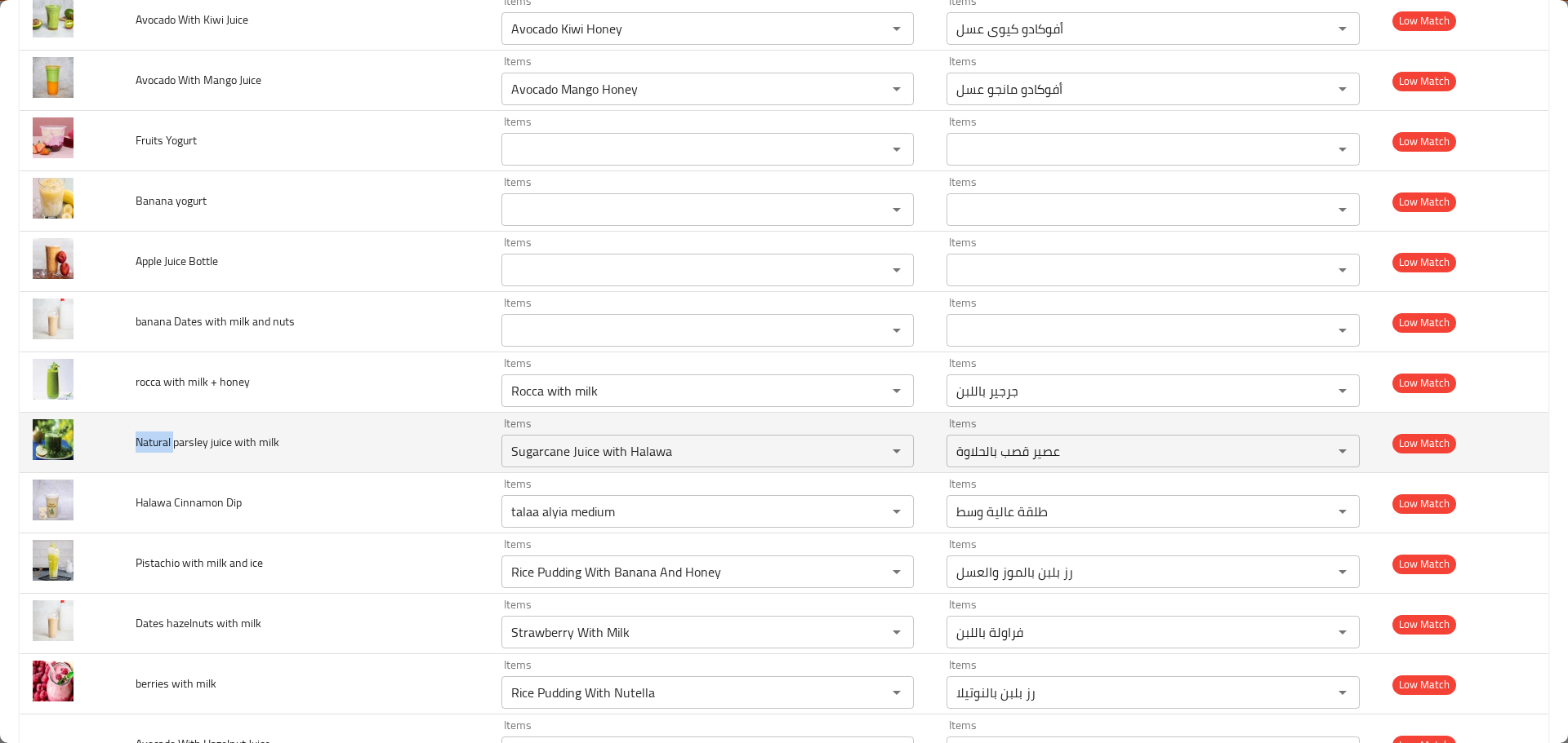
click at [156, 444] on span "Natural parsley juice with milk" at bounding box center [208, 442] width 144 height 21
click at [197, 444] on span "Natural parsley juice with milk" at bounding box center [208, 442] width 144 height 21
click at [542, 438] on div "Sugarcane Juice with Halawa Items" at bounding box center [708, 451] width 413 height 32
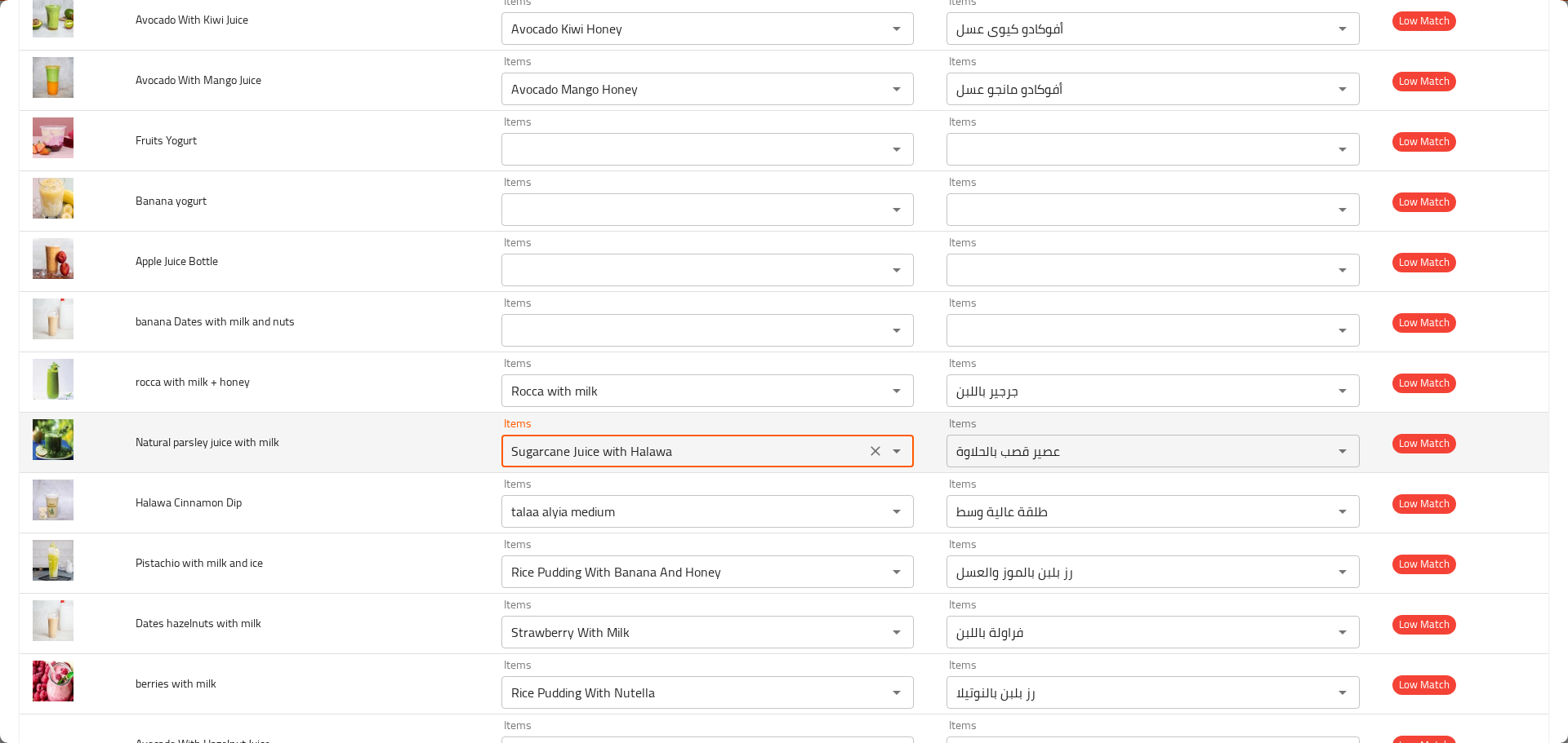
paste milk "parsley"
type milk "parsley"
click at [873, 454] on icon "Clear" at bounding box center [875, 451] width 10 height 10
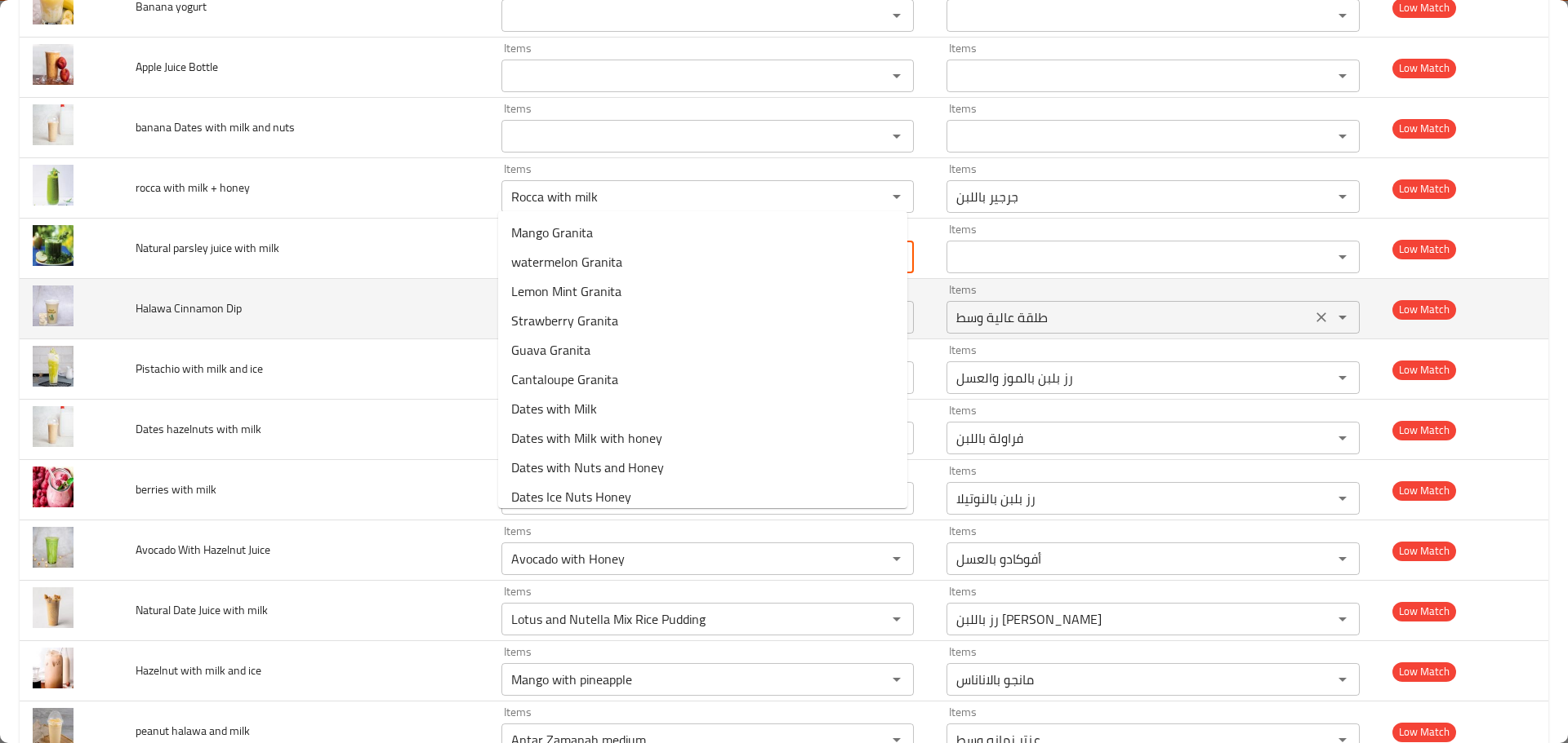
scroll to position [3183, 0]
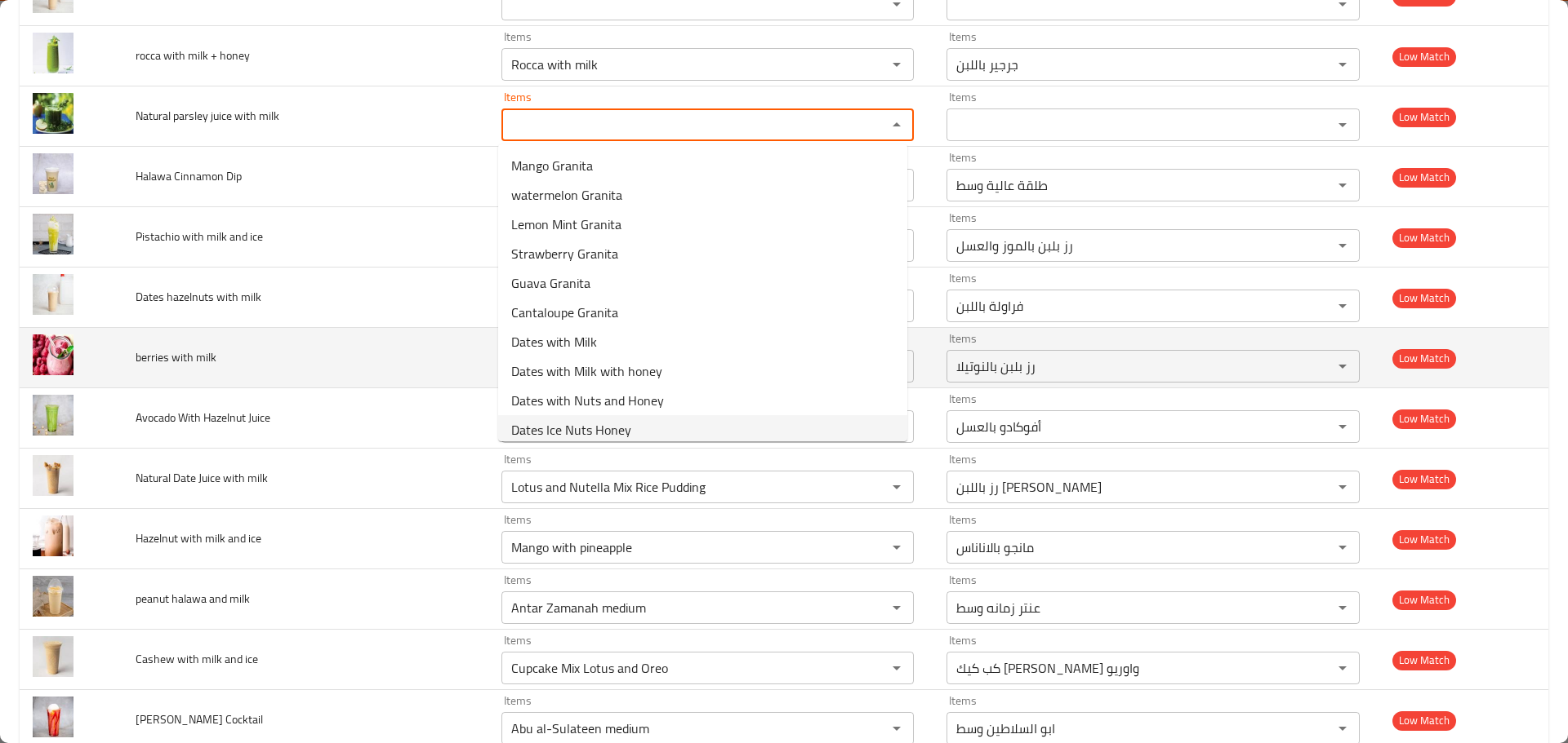
click at [361, 371] on td "berries with milk" at bounding box center [305, 359] width 366 height 61
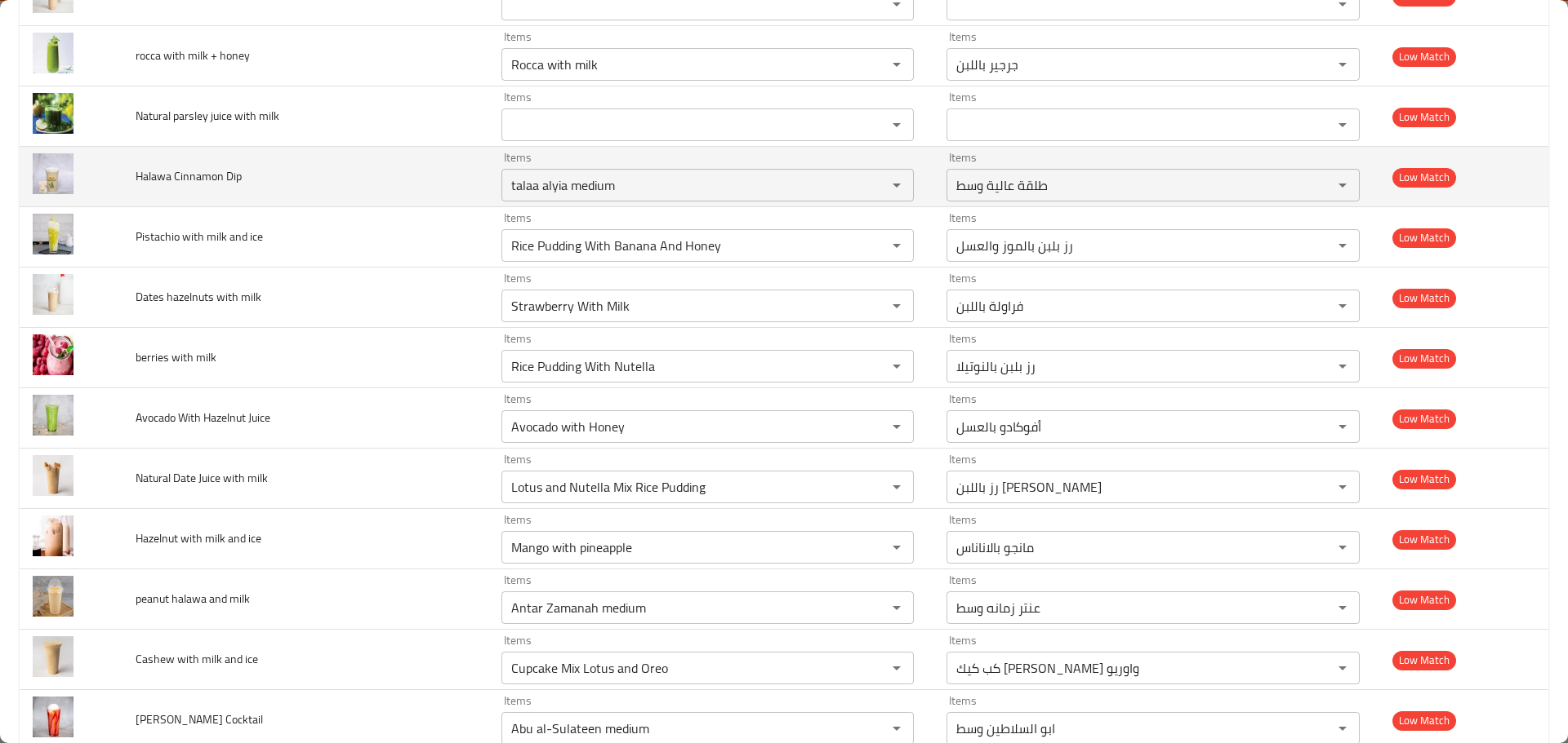
click at [203, 182] on span "Halawa Cinnamon Dip" at bounding box center [188, 176] width 106 height 21
click at [588, 175] on Dip "talaa alyia medium" at bounding box center [683, 185] width 355 height 23
paste Dip "Cinnamon"
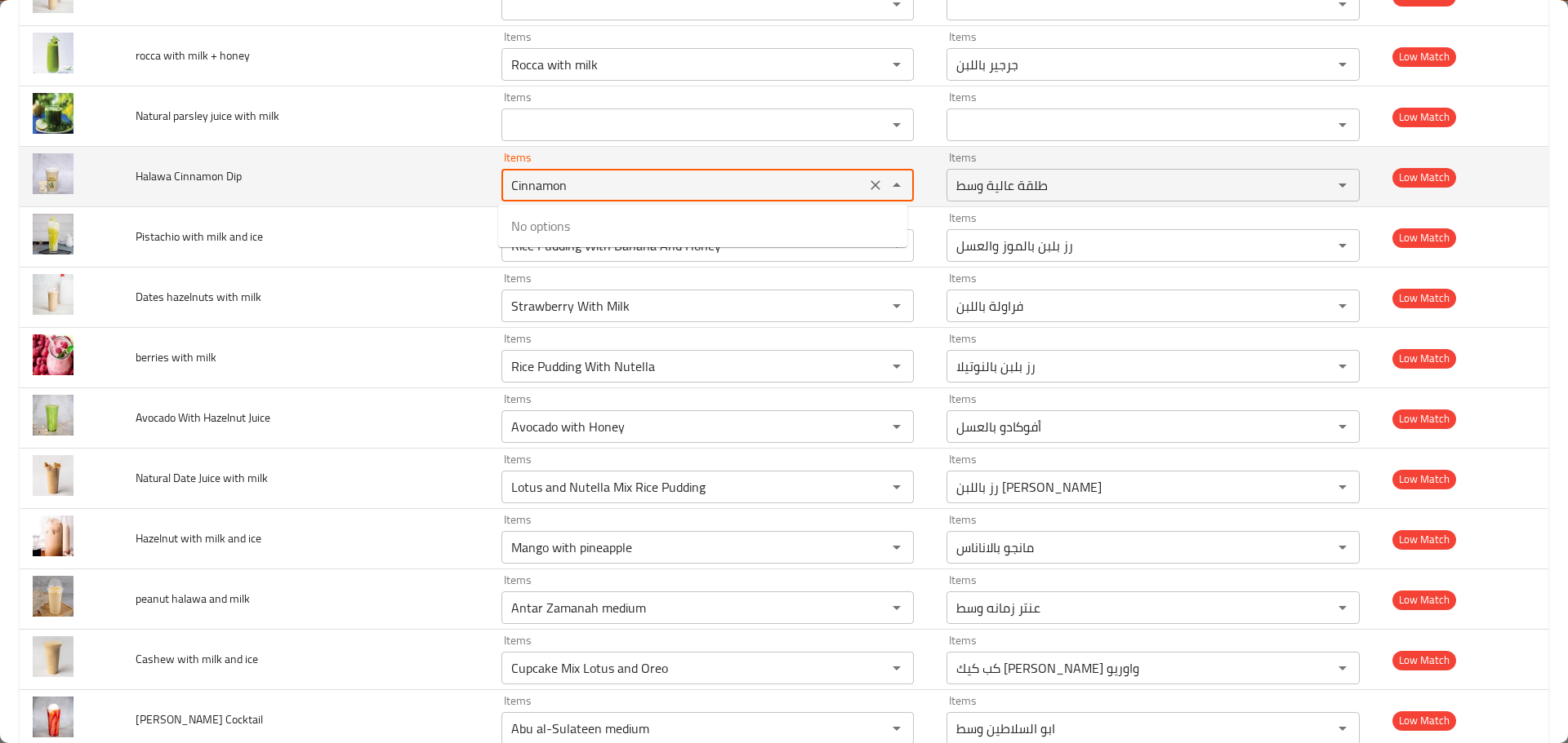
type Dip "Cinnamon"
click at [871, 188] on icon "Clear" at bounding box center [875, 185] width 10 height 10
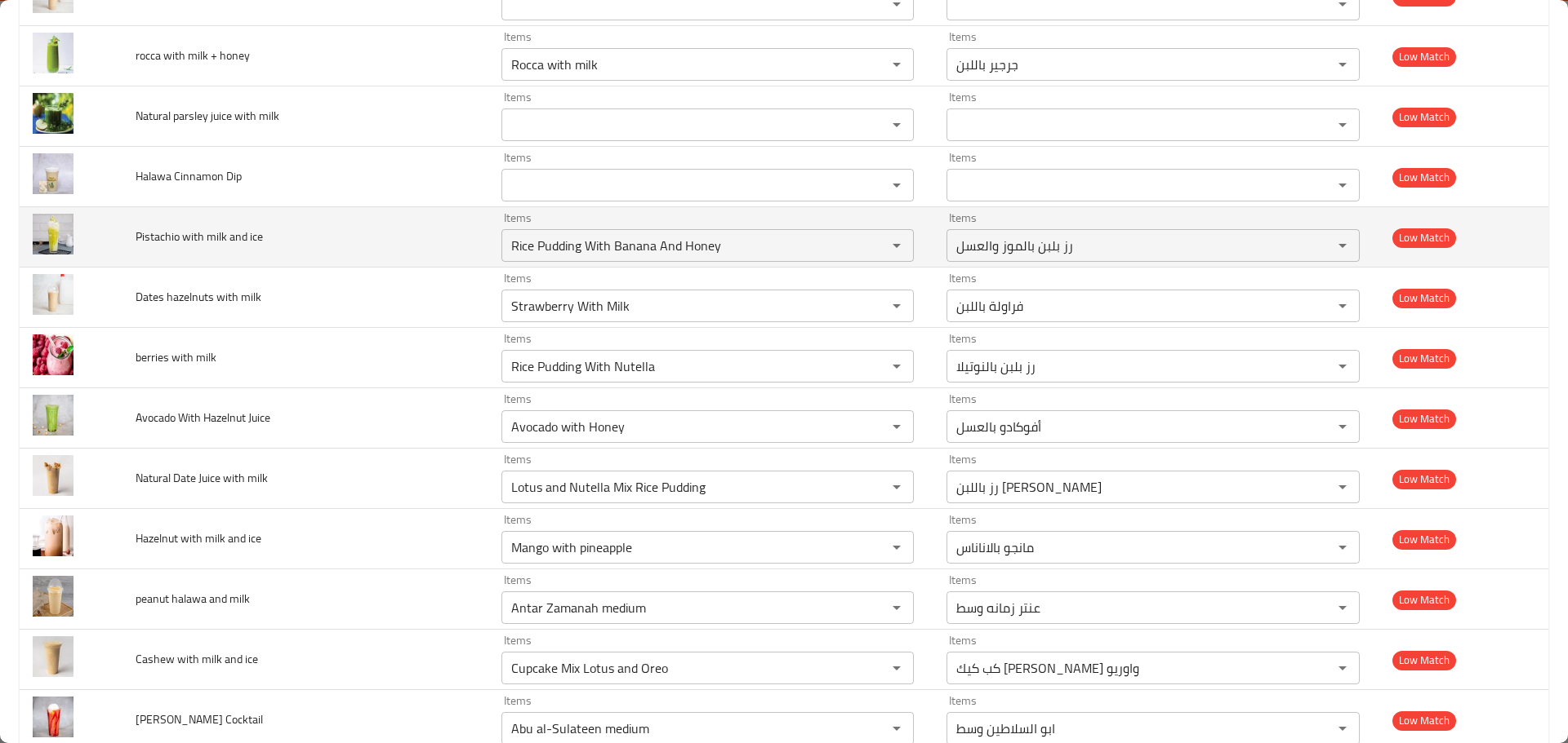
click at [163, 234] on span "Pistachio with milk and ice" at bounding box center [199, 236] width 127 height 21
drag, startPoint x: 176, startPoint y: 237, endPoint x: 117, endPoint y: 237, distance: 59.0
click at [117, 237] on tr "Pistachio with milk and ice Items Rice Pudding With Banana And Honey Items Item…" at bounding box center [783, 238] width 1528 height 61
click at [559, 249] on ice "Rice Pudding With Banana And Honey" at bounding box center [683, 245] width 355 height 23
paste ice "Pistachio"
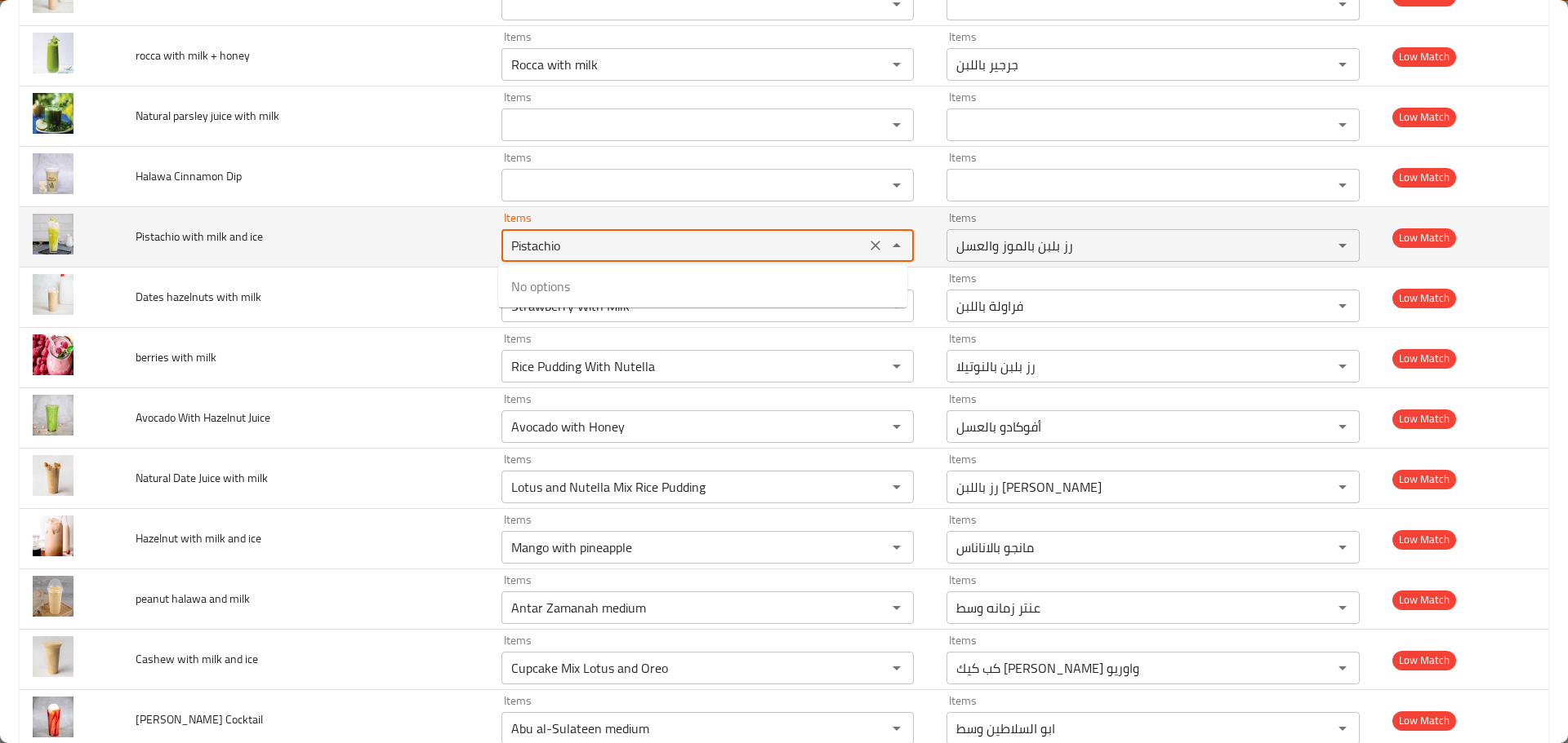
drag, startPoint x: 533, startPoint y: 242, endPoint x: 406, endPoint y: 222, distance: 128.6
click at [408, 230] on tr "Pistachio with milk and ice Items Pistachio Items Items رز بلبن بالموز والعسل I…" at bounding box center [783, 238] width 1528 height 61
type ice "Pistachio"
click at [867, 243] on icon "Clear" at bounding box center [875, 246] width 17 height 17
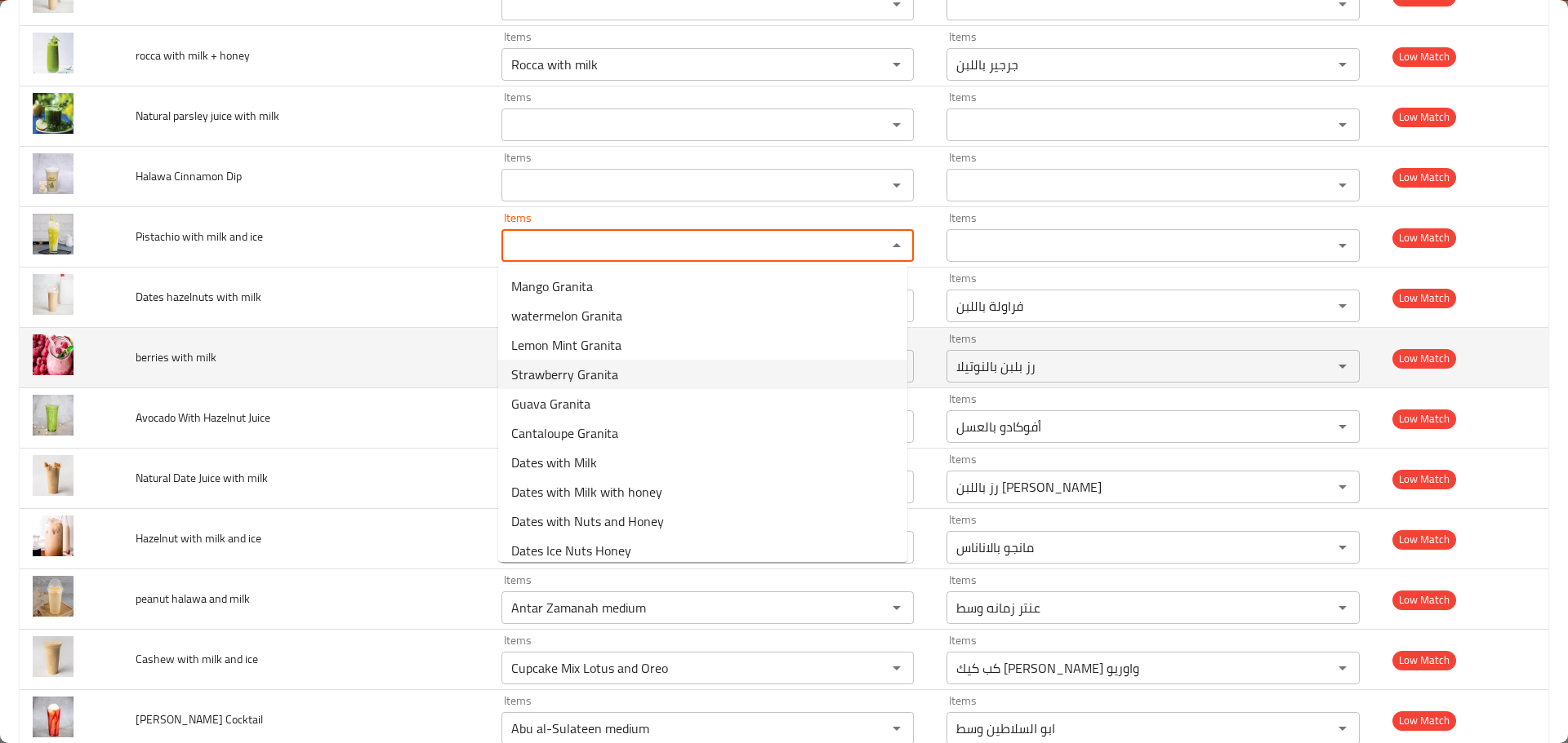
click at [362, 371] on td "berries with milk" at bounding box center [305, 359] width 366 height 61
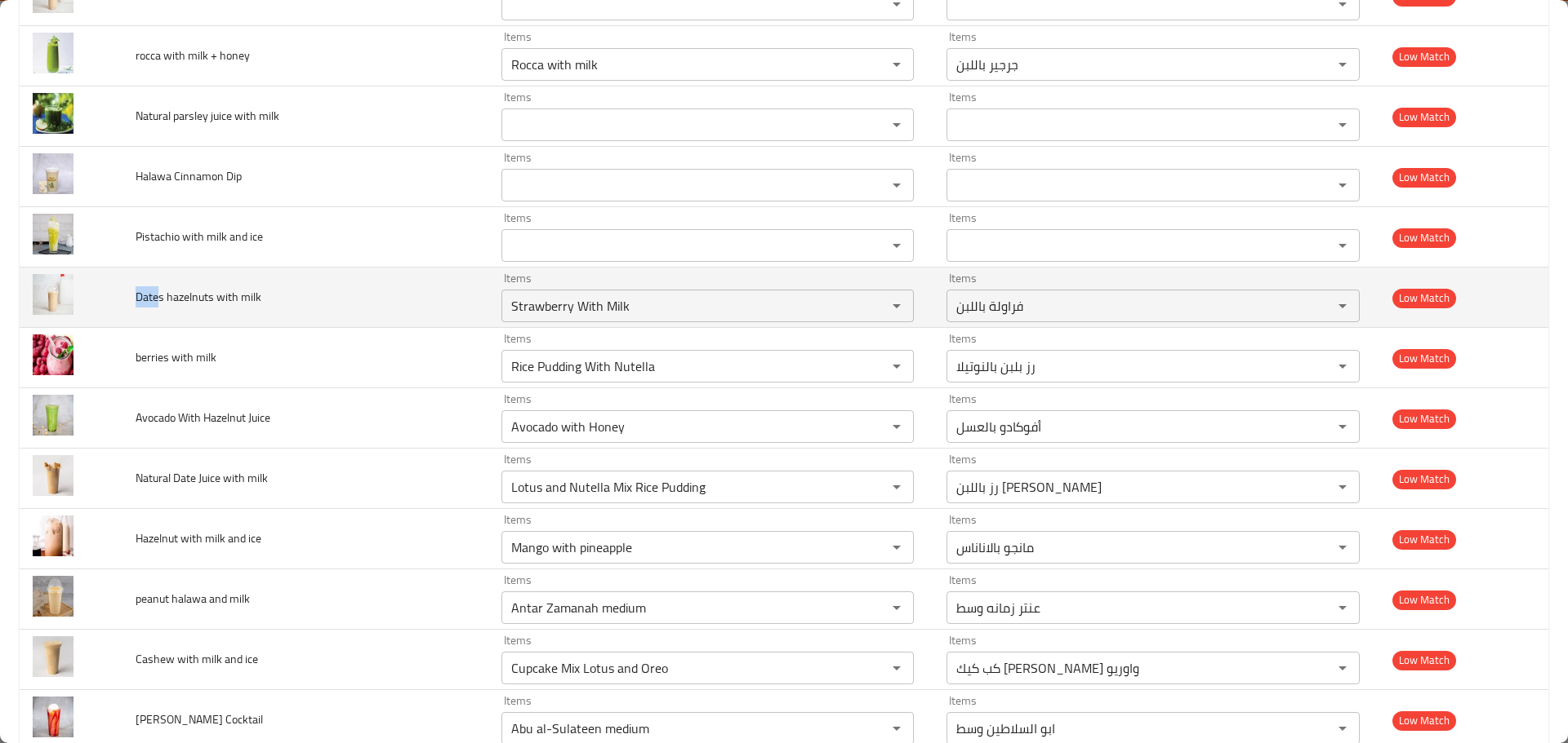
drag, startPoint x: 155, startPoint y: 294, endPoint x: 136, endPoint y: 294, distance: 19.0
click at [136, 294] on span "Dates hazelnuts with milk" at bounding box center [198, 297] width 125 height 21
click at [598, 312] on milk "Strawberry With Milk" at bounding box center [683, 306] width 355 height 23
paste milk "Date"
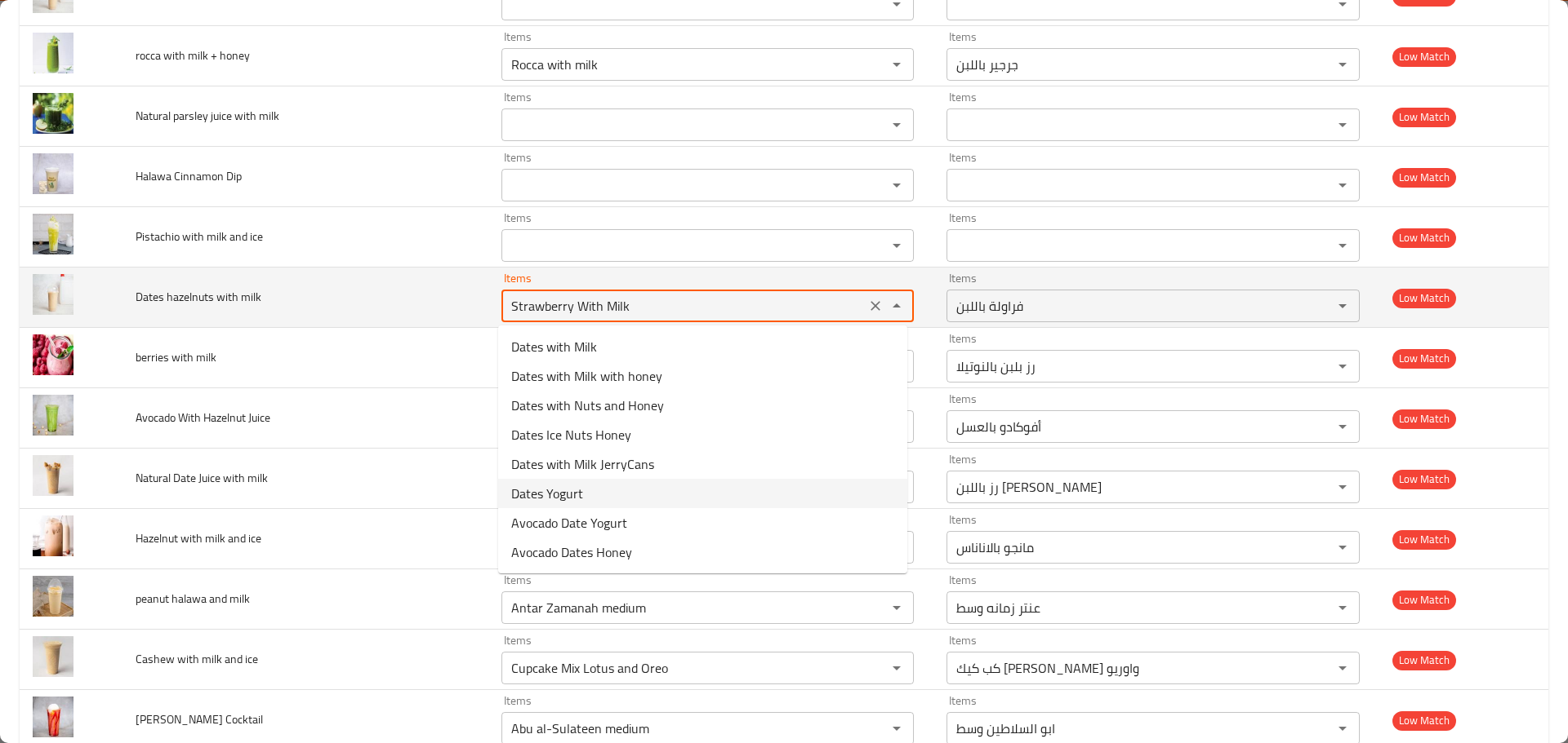
click at [183, 299] on span "Dates hazelnuts with milk" at bounding box center [198, 297] width 125 height 21
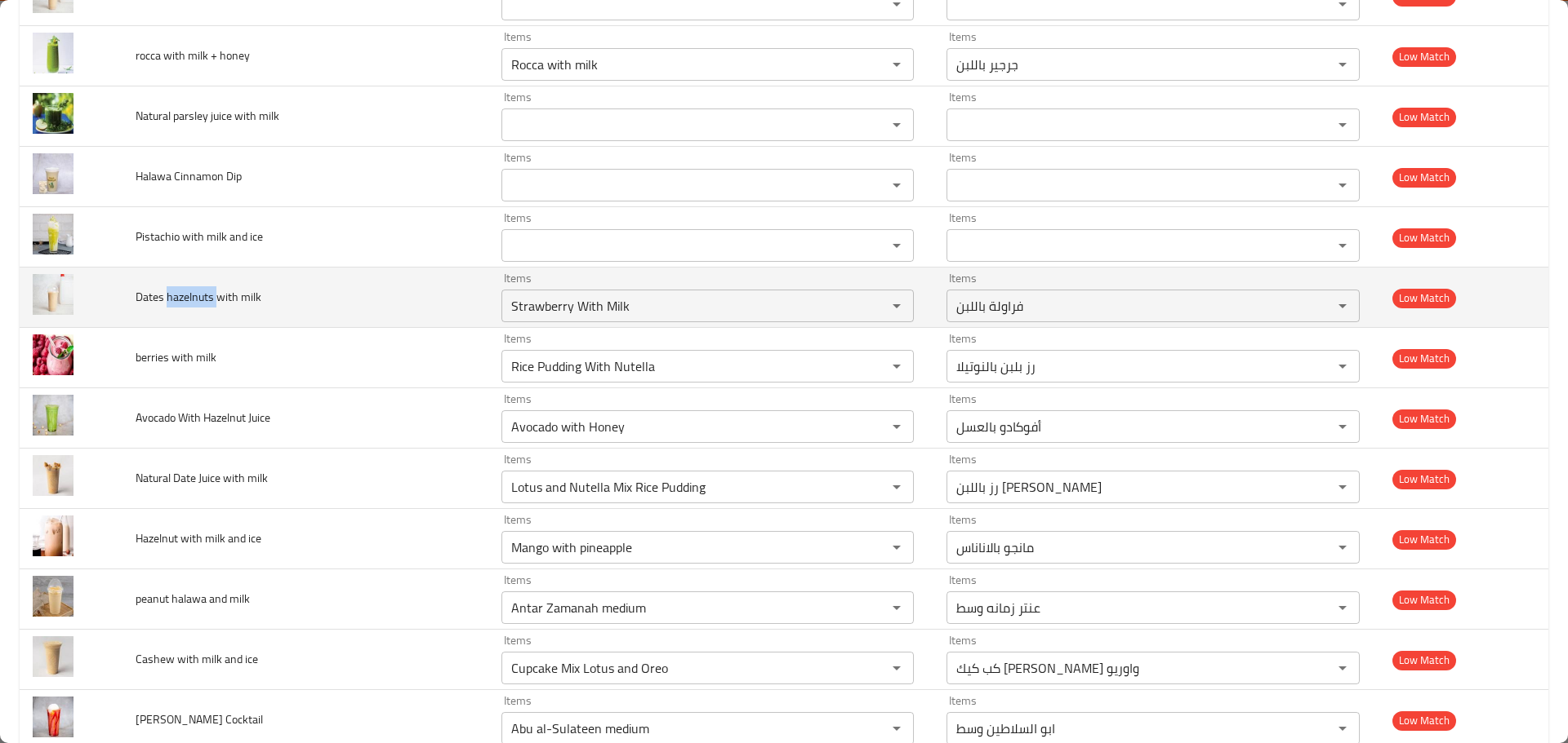
click at [183, 299] on span "Dates hazelnuts with milk" at bounding box center [198, 297] width 125 height 21
click at [575, 302] on milk "Strawberry With Milk" at bounding box center [683, 306] width 355 height 23
paste milk "hazelnuts"
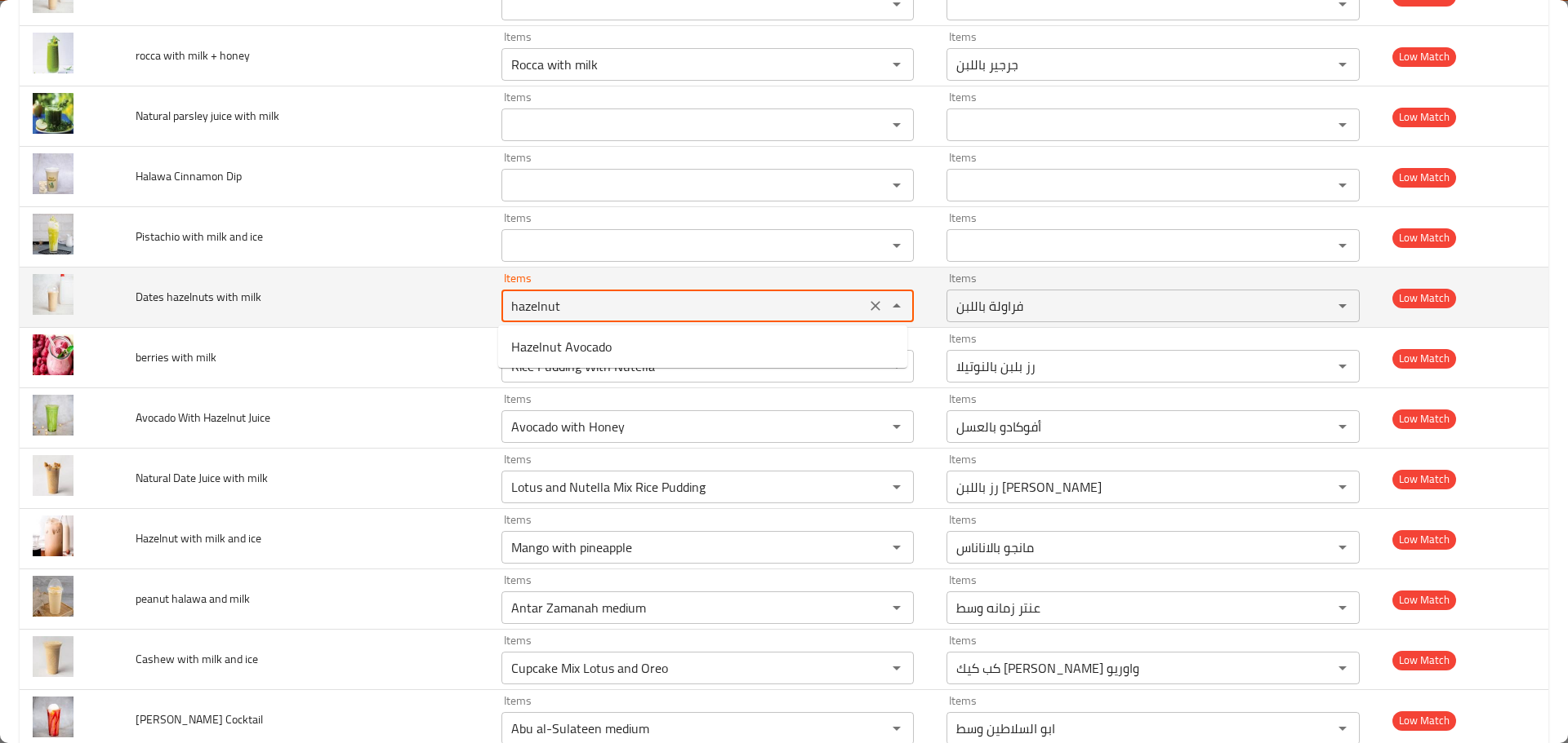
type milk "hazelnu"
click at [869, 303] on icon "Clear" at bounding box center [875, 306] width 17 height 17
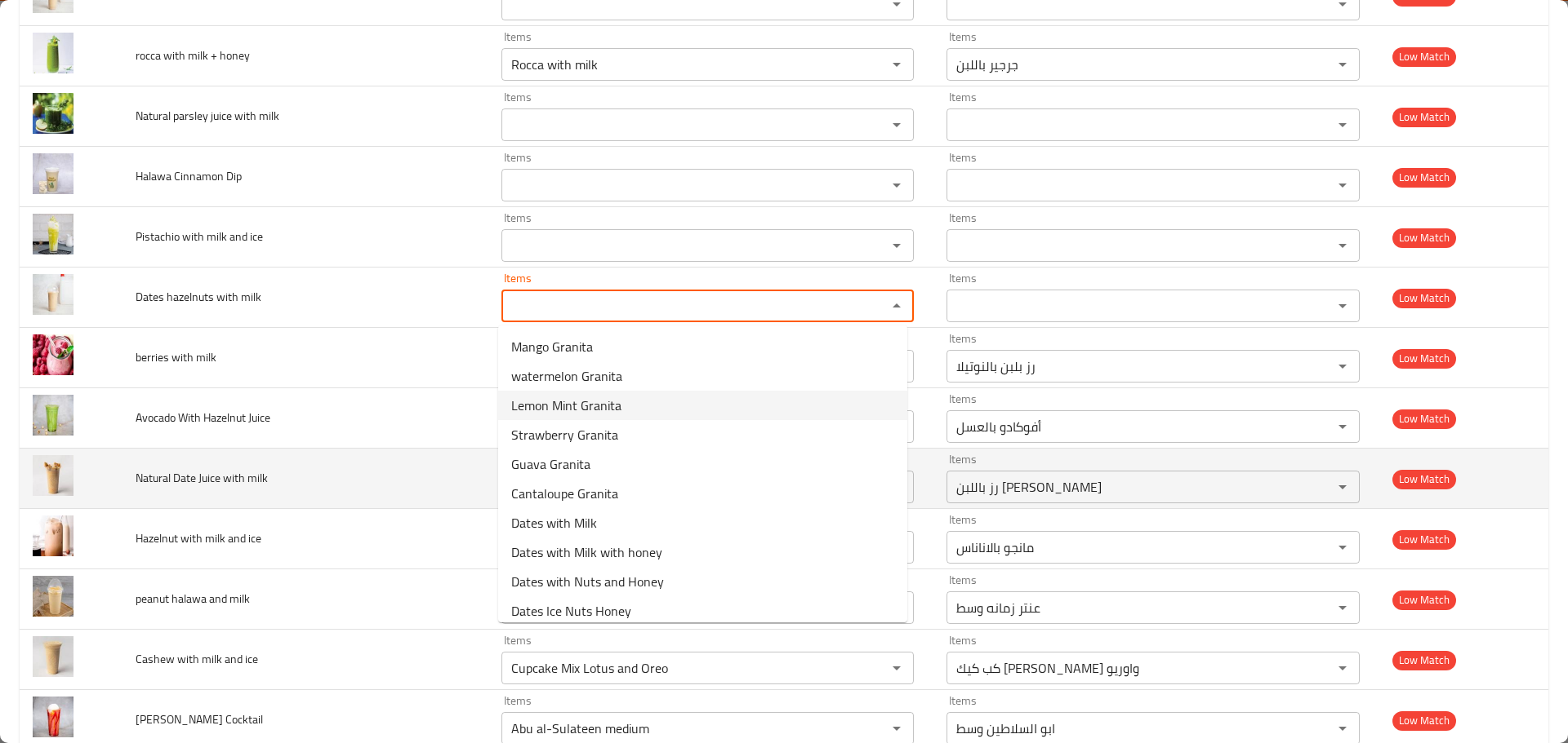
click at [377, 452] on td "Natural Date Juice with milk" at bounding box center [305, 479] width 366 height 61
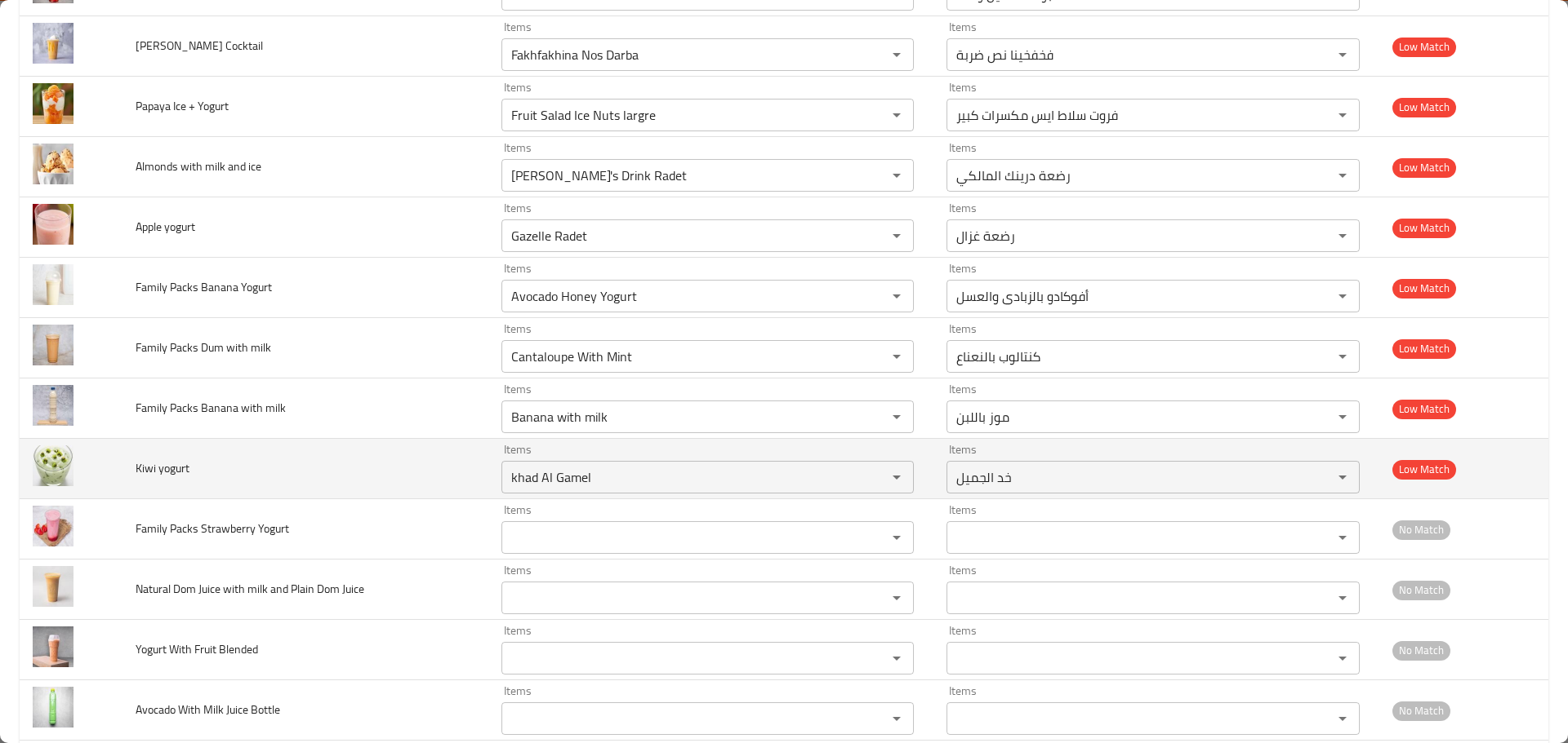
scroll to position [4370, 0]
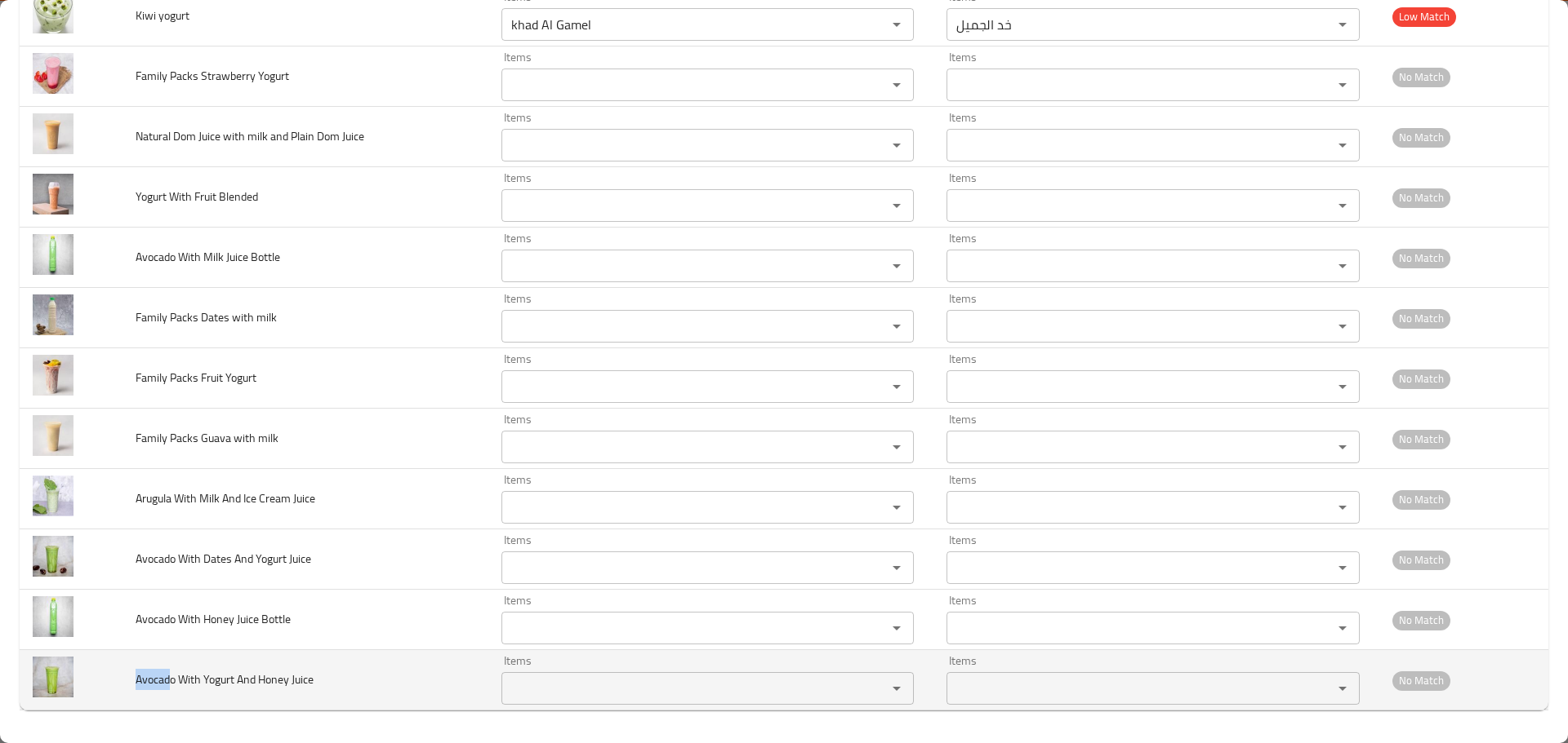
drag, startPoint x: 170, startPoint y: 680, endPoint x: 133, endPoint y: 687, distance: 37.7
click at [125, 686] on td "Avocado With Yogurt And Honey Juice" at bounding box center [305, 681] width 366 height 61
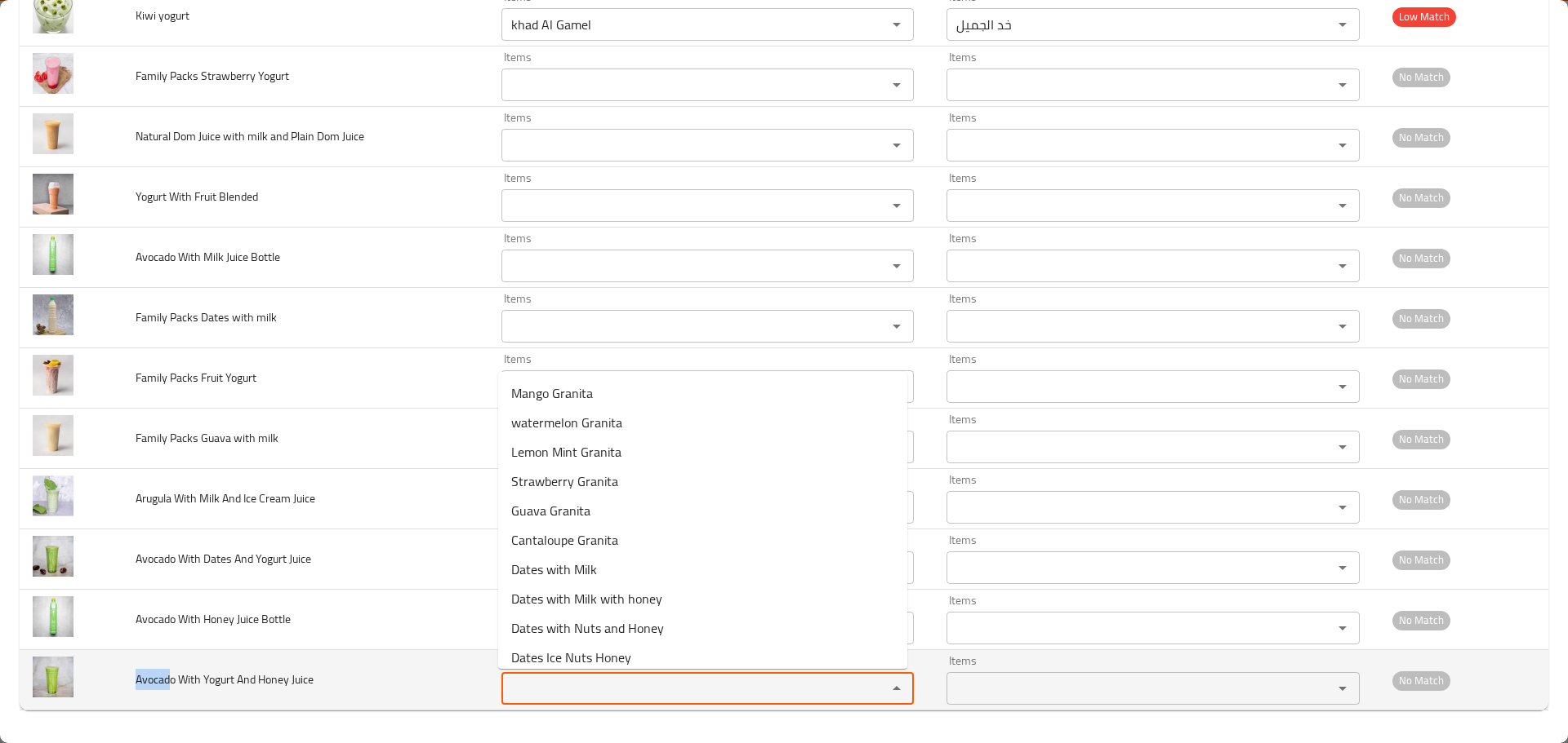
click at [575, 691] on Juice "Items" at bounding box center [683, 689] width 355 height 23
paste Juice "Avocad"
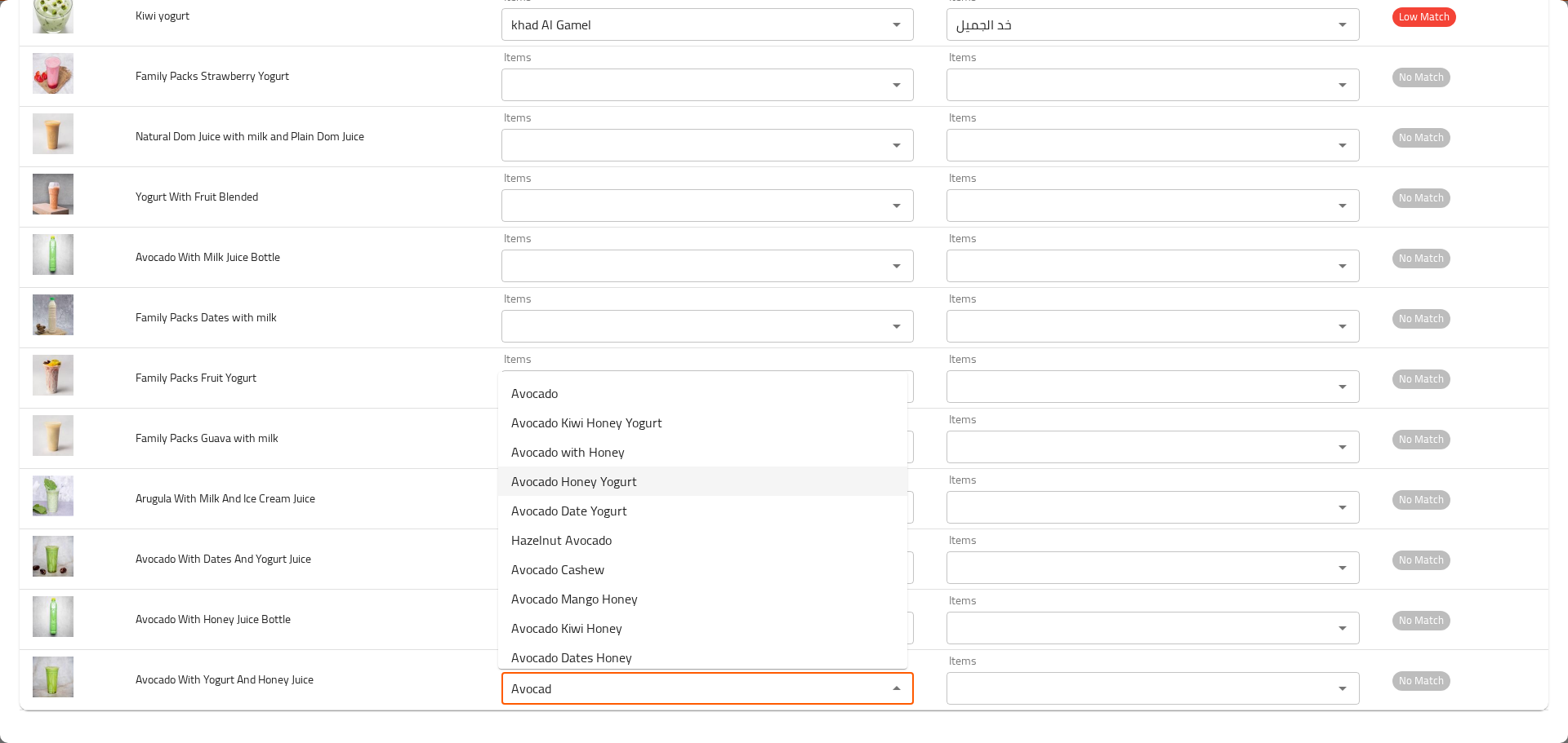
click at [621, 484] on span "Avocado Honey Yogurt" at bounding box center [574, 481] width 125 height 19
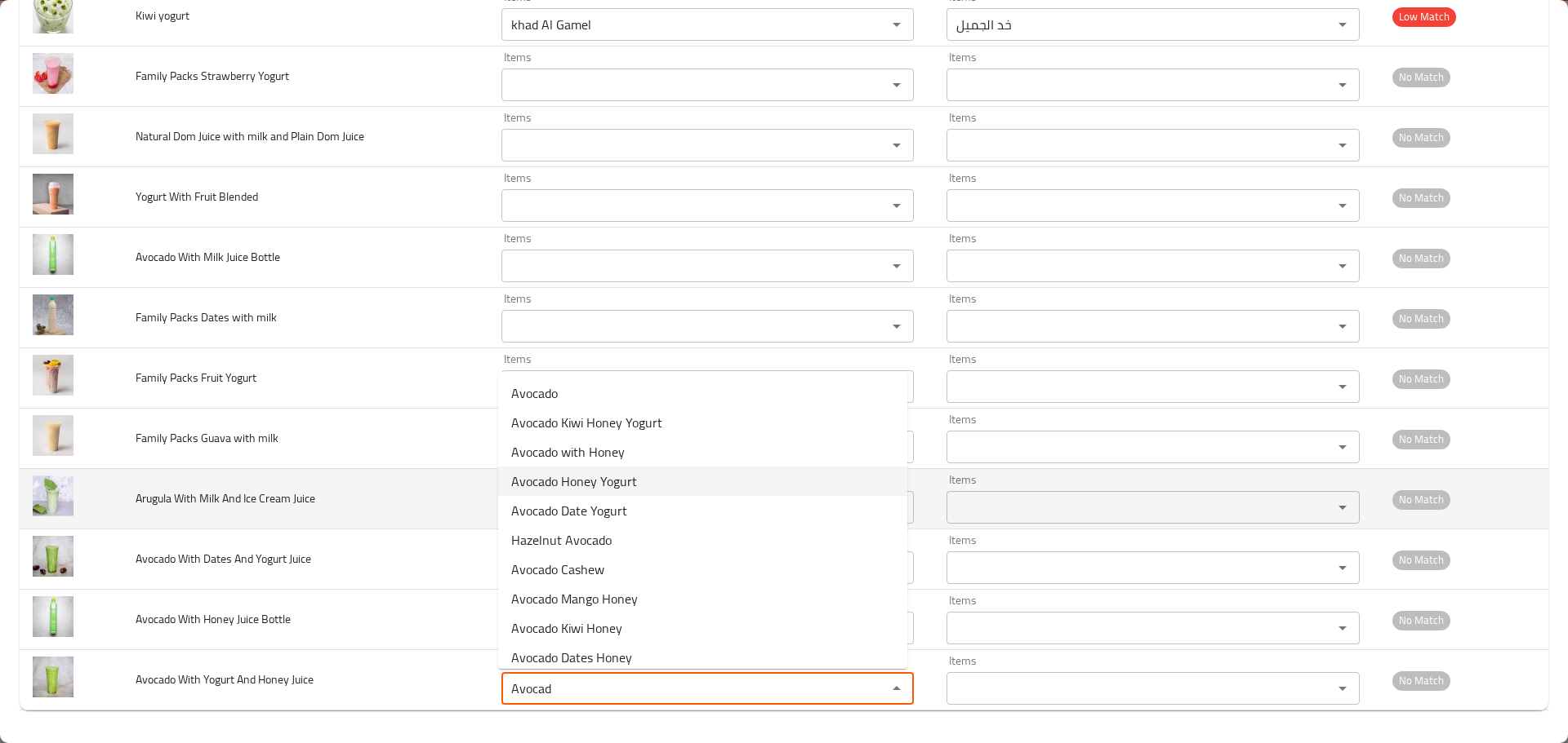
type Juice "Avocado Honey Yogurt"
type Juice-ar "أفوكادو بالزبادی والعسل"
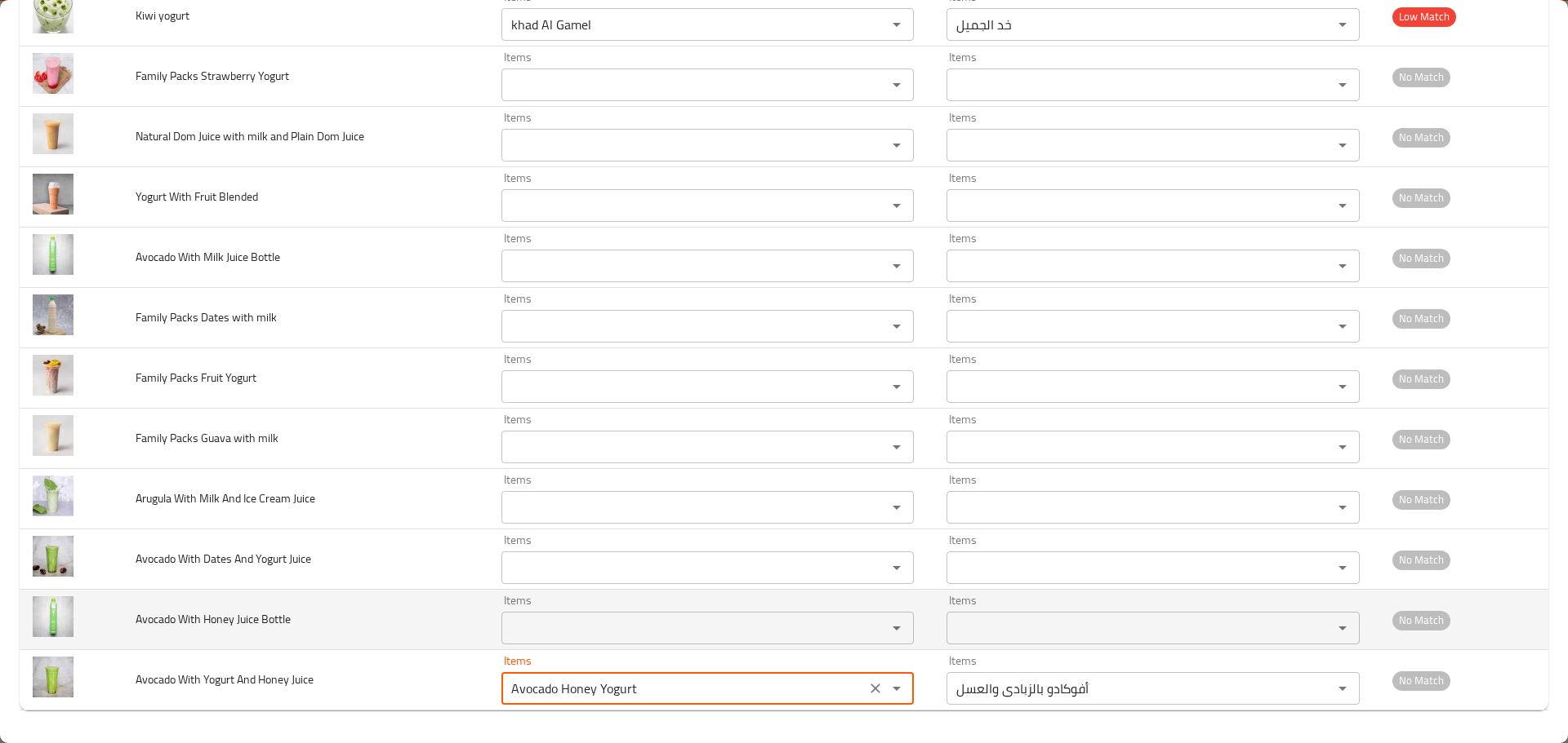
type Juice "Avocado Honey Yogurt"
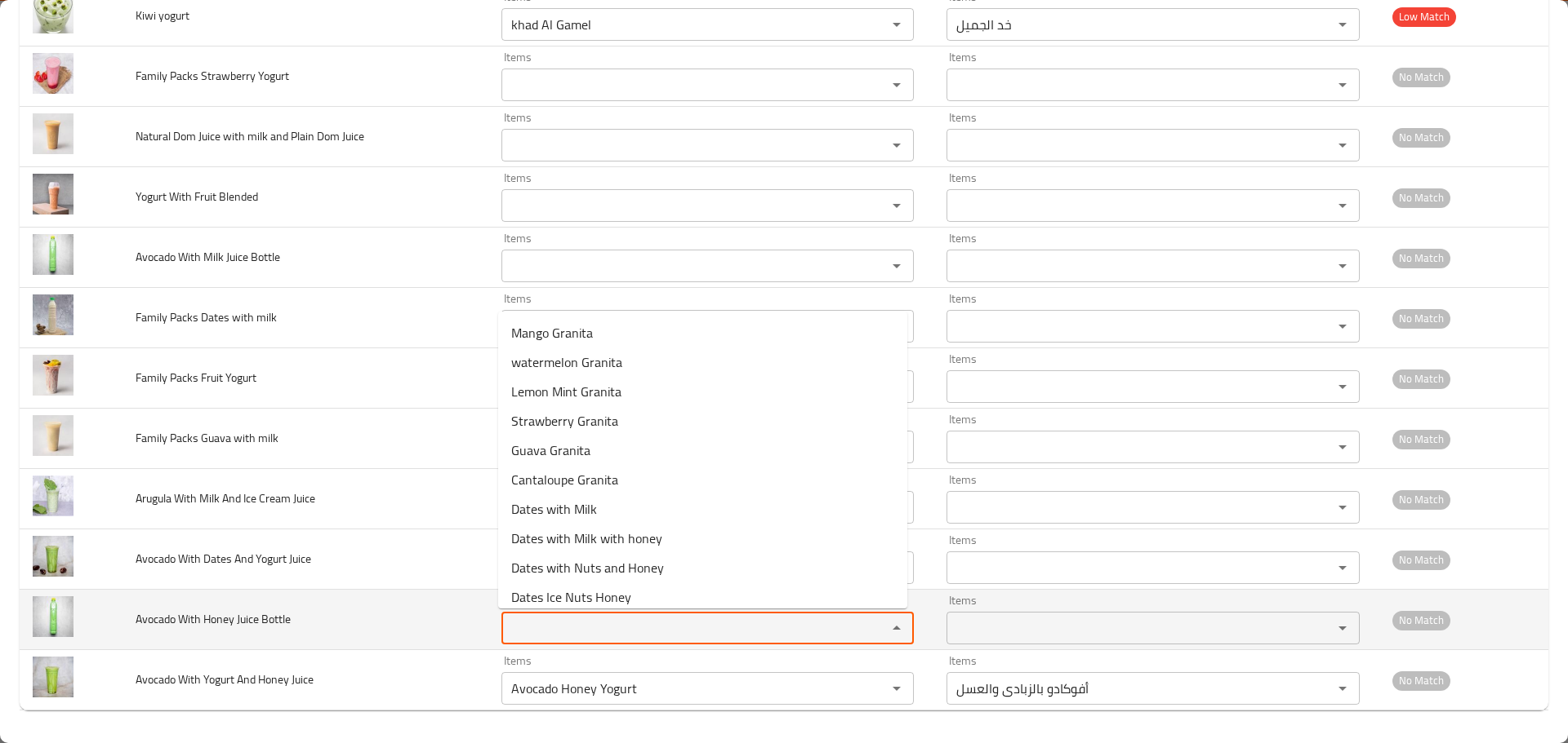
click at [573, 619] on Bottle "Items" at bounding box center [683, 628] width 355 height 23
paste Bottle "Avocad"
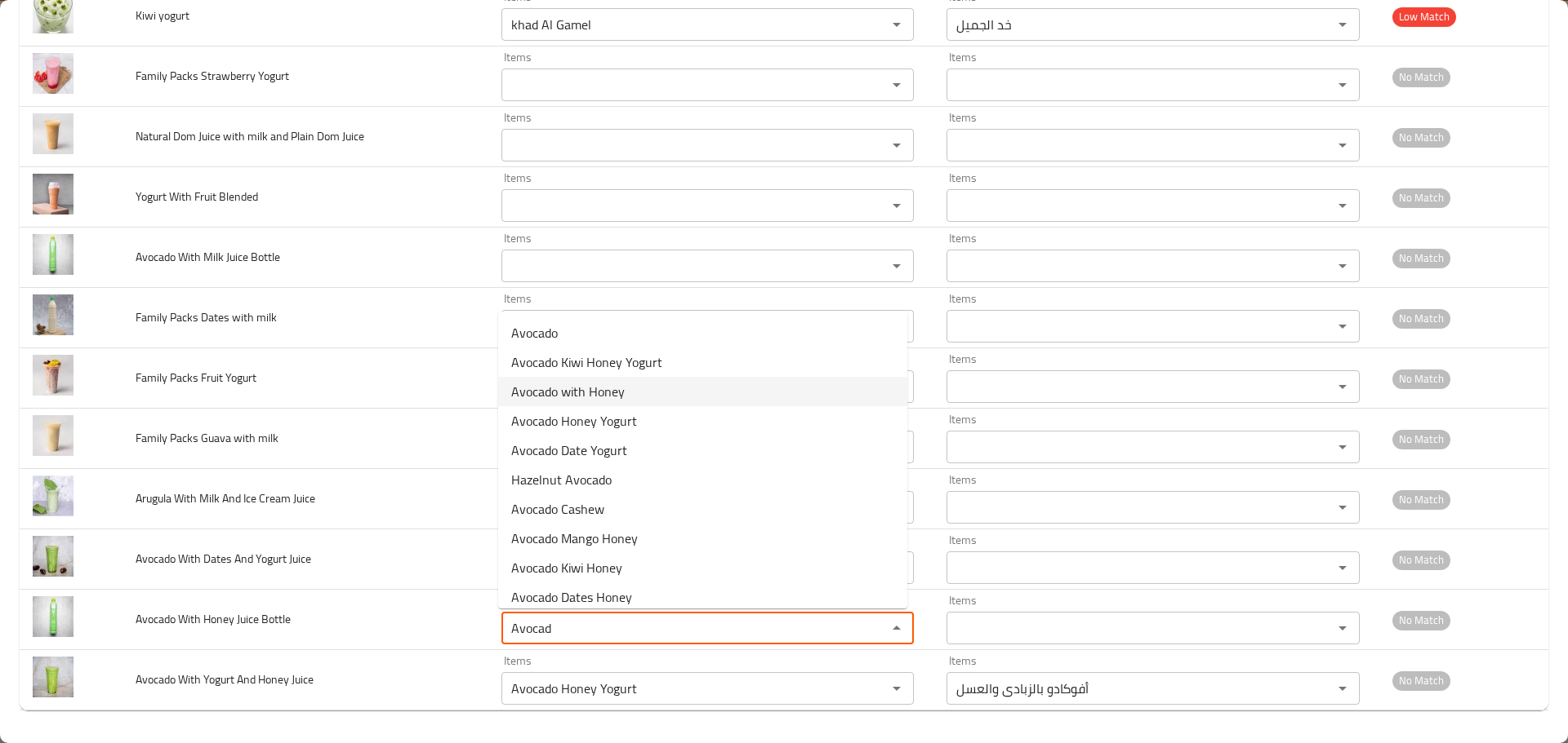
click at [564, 394] on span "Avocado with Honey" at bounding box center [567, 391] width 113 height 19
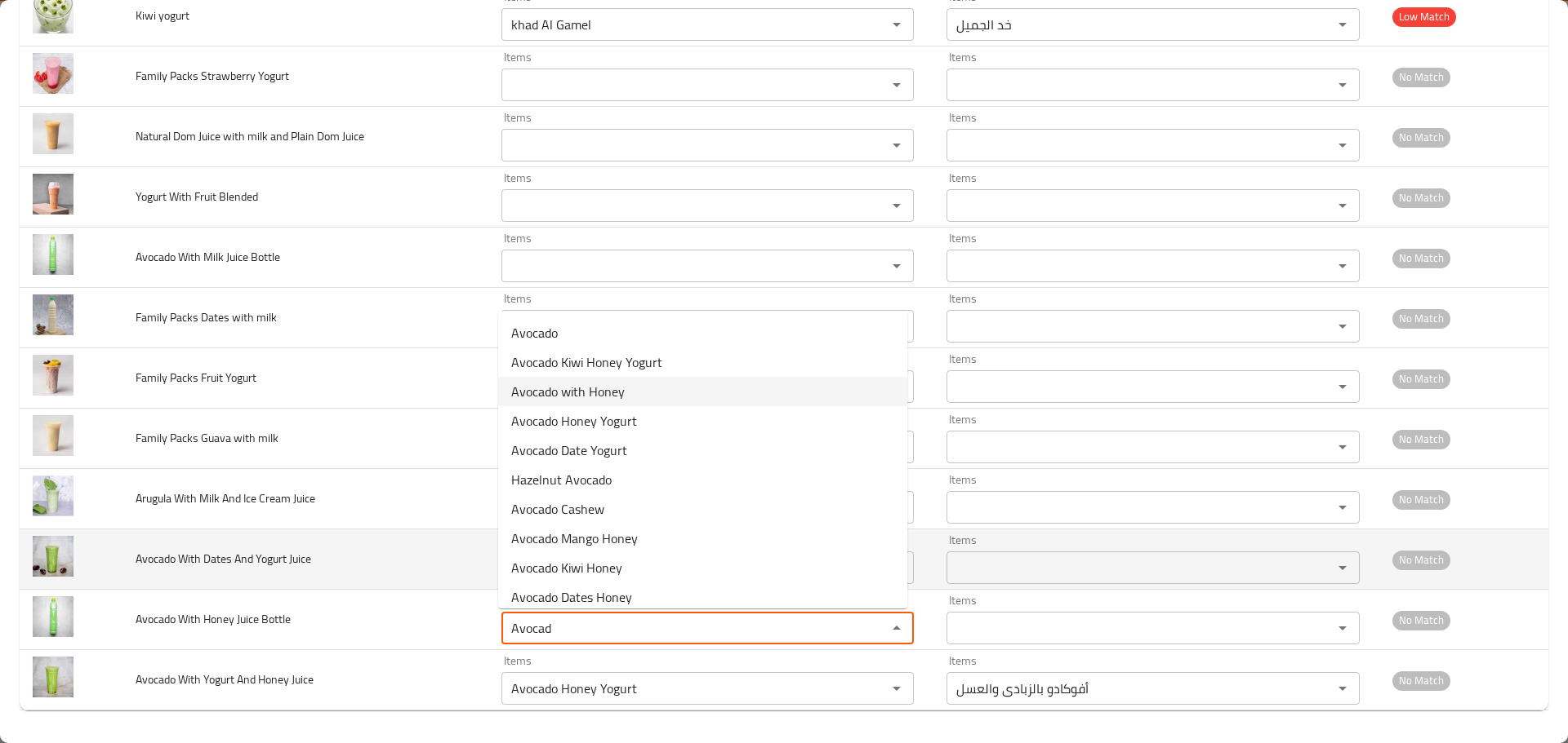
type Bottle "Avocado with Honey"
type Bottle-ar "أفوكادو بالعسل"
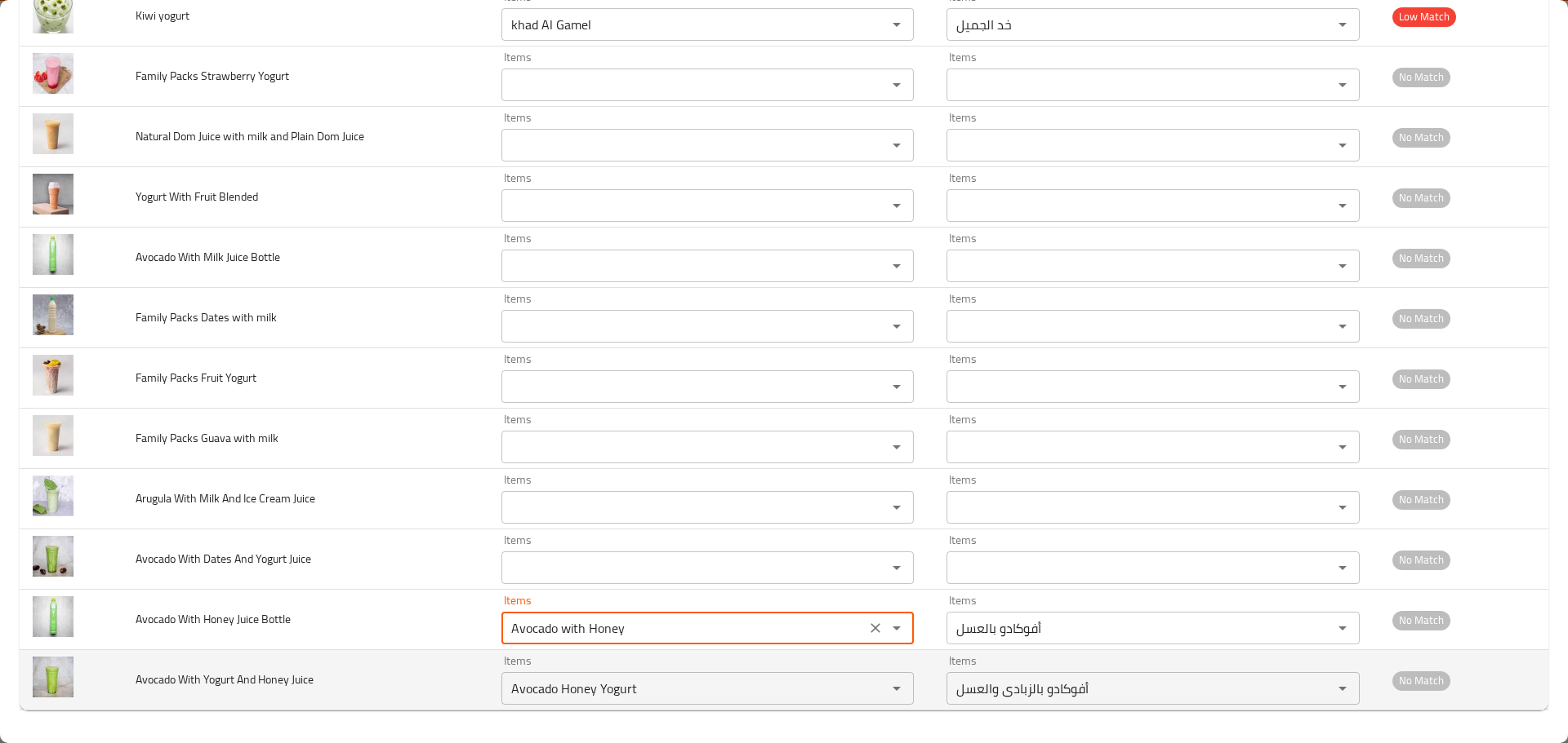
type Bottle "Avocado with Honey"
click at [294, 658] on td "Avocado With Yogurt And Honey Juice" at bounding box center [305, 681] width 366 height 61
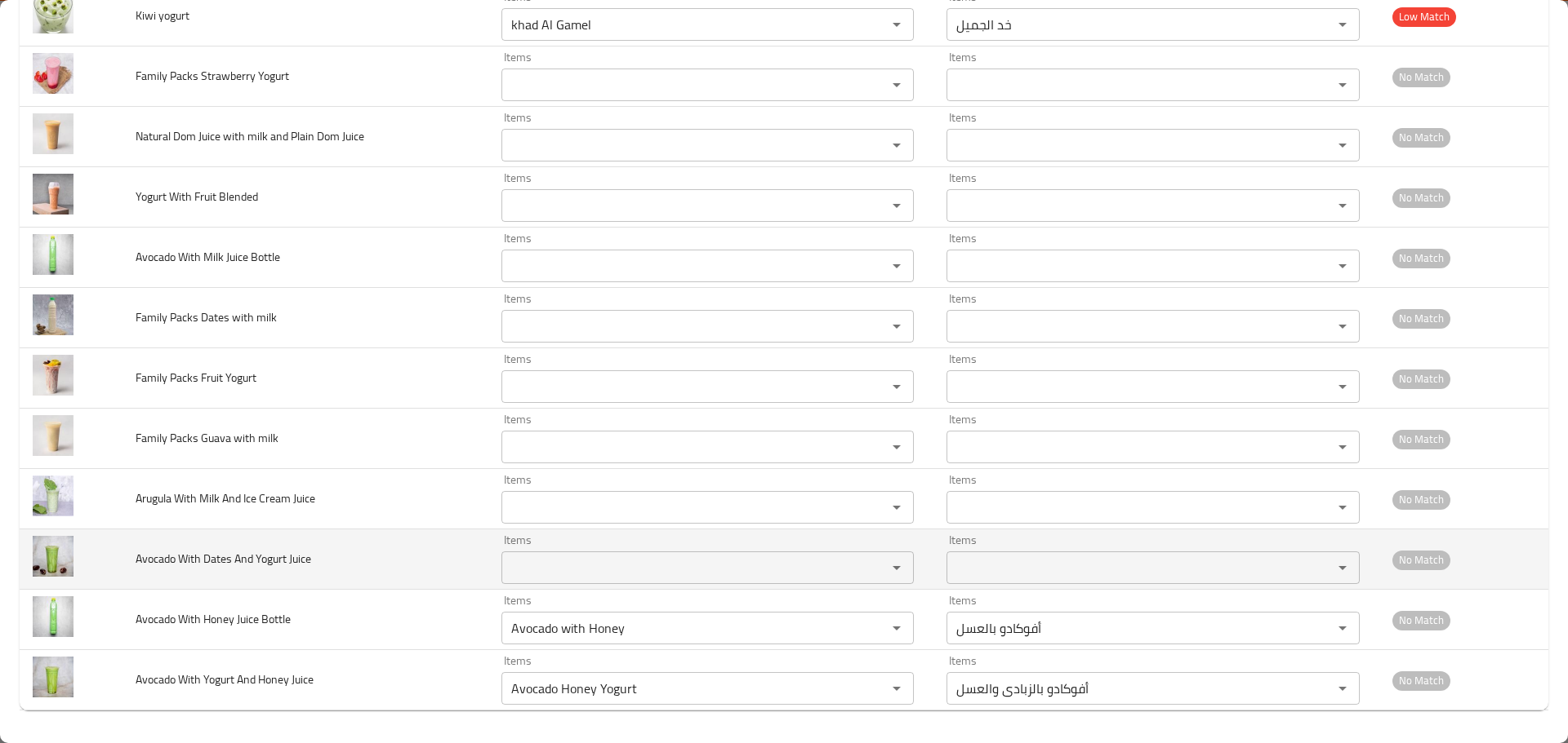
click at [628, 556] on div "Items" at bounding box center [708, 567] width 413 height 32
paste Juice "Avocad"
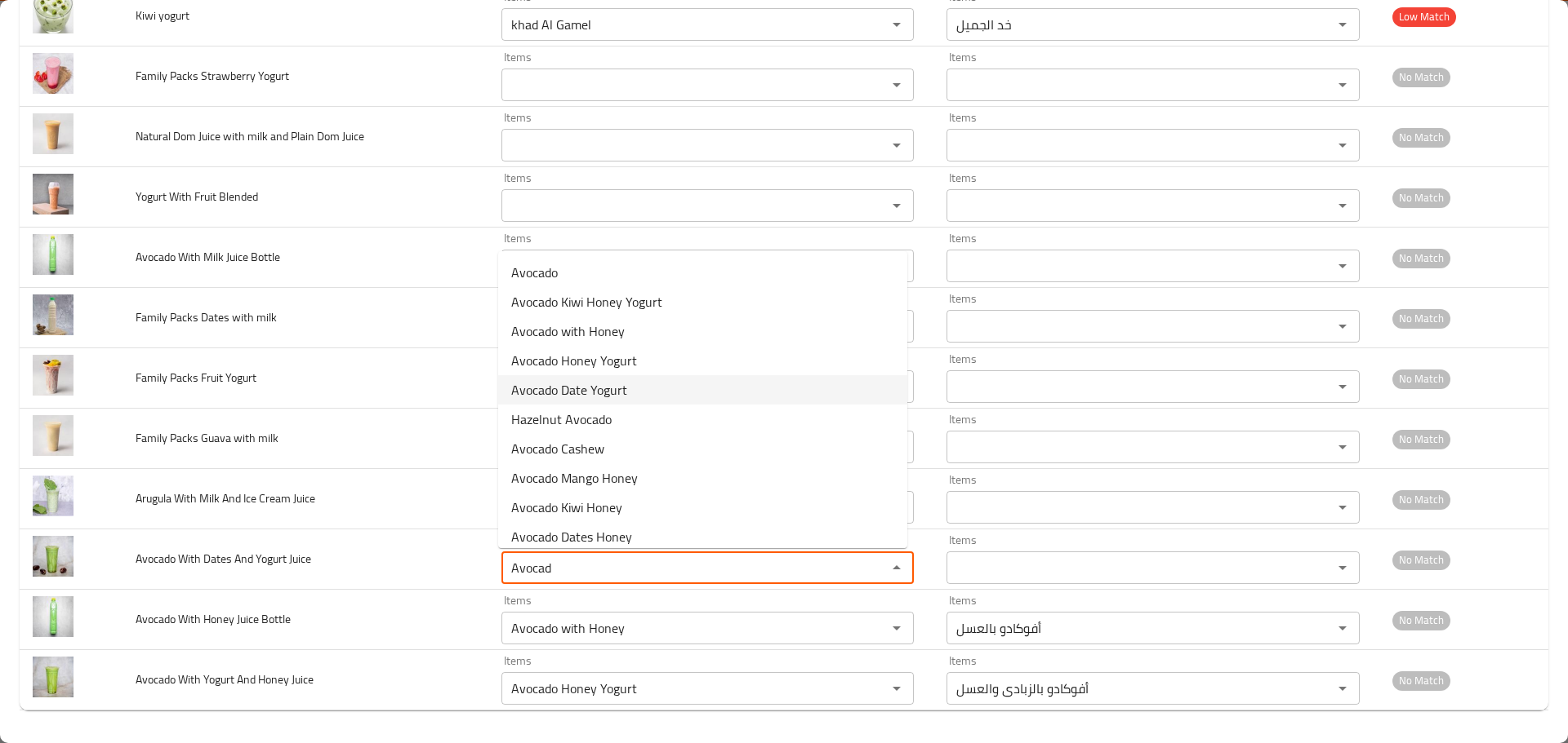
click at [598, 395] on span "Avocado Date Yogurt" at bounding box center [569, 390] width 116 height 19
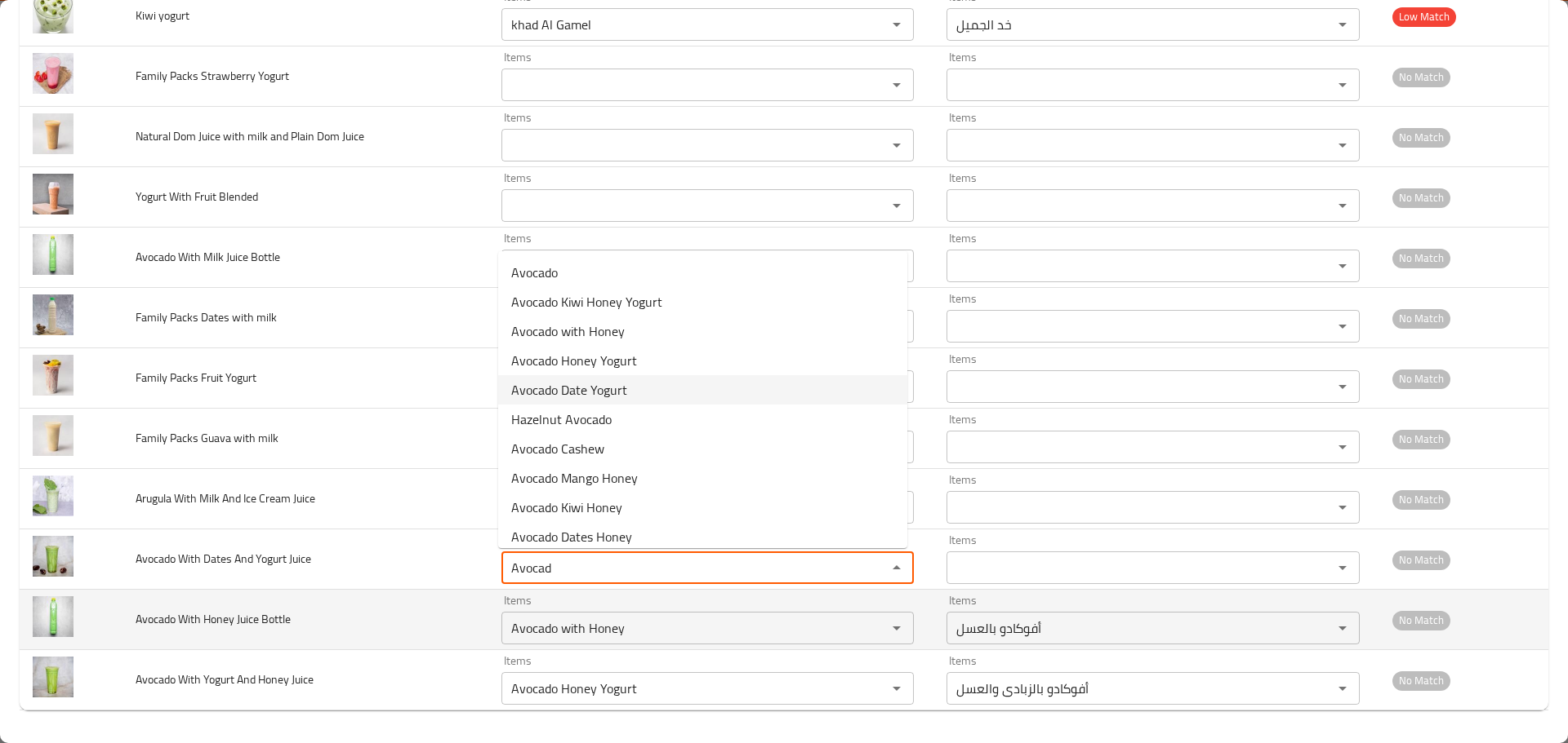
type Juice "Avocado Date Yogurt"
type Juice-ar "أفوكادو بالبلح والزبادي"
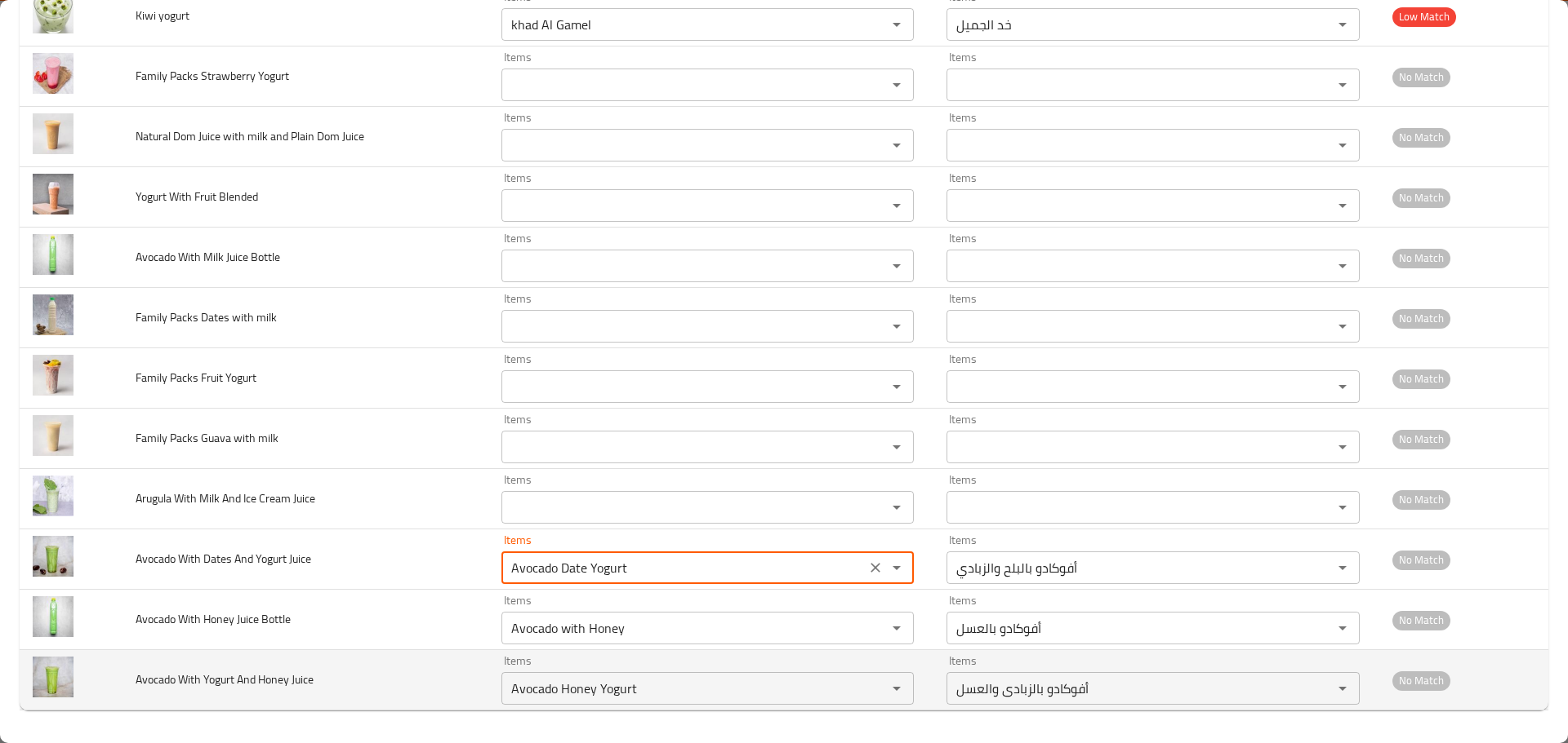
type Juice "Avocado Date Yogurt"
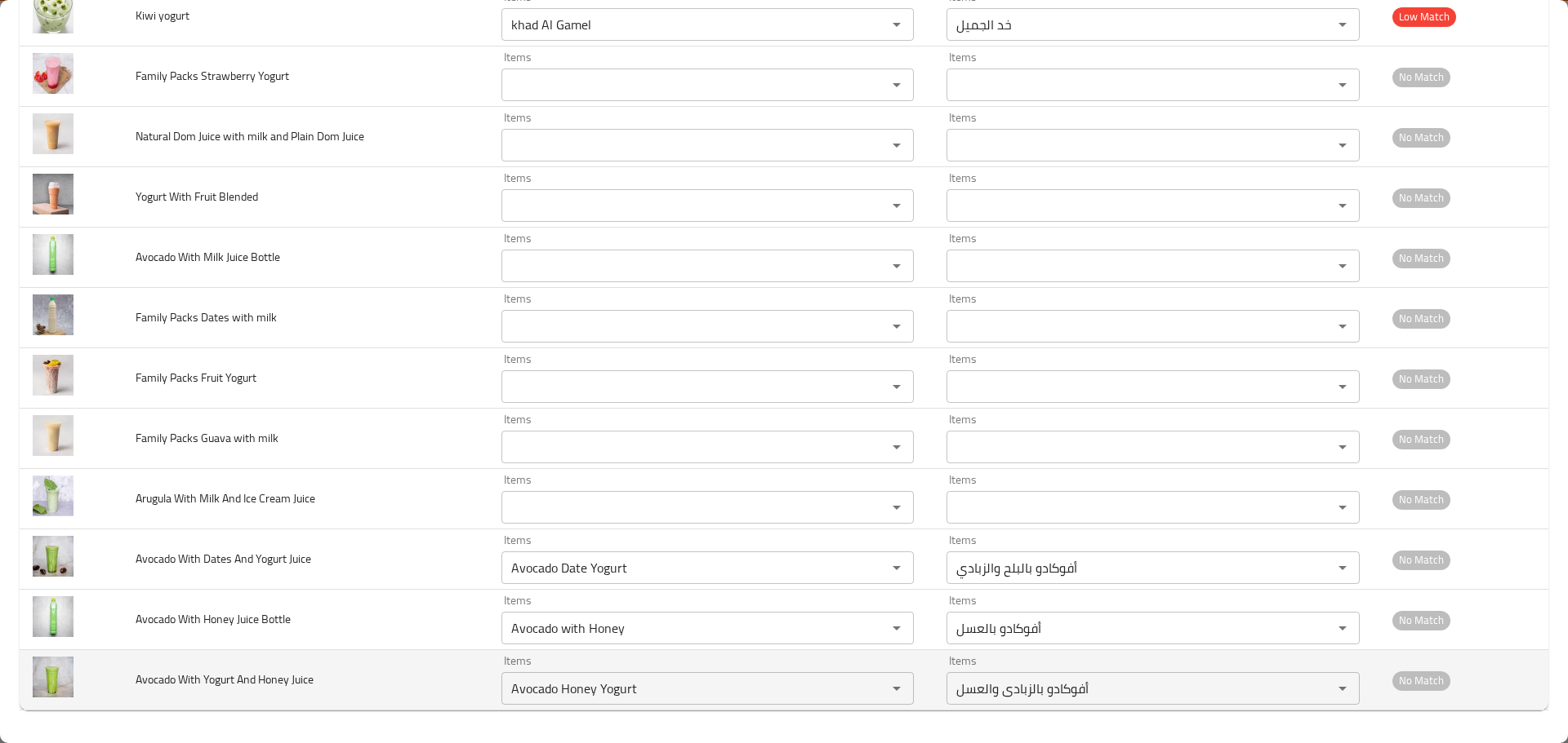
click at [320, 651] on td "Avocado With Yogurt And Honey Juice" at bounding box center [305, 681] width 366 height 61
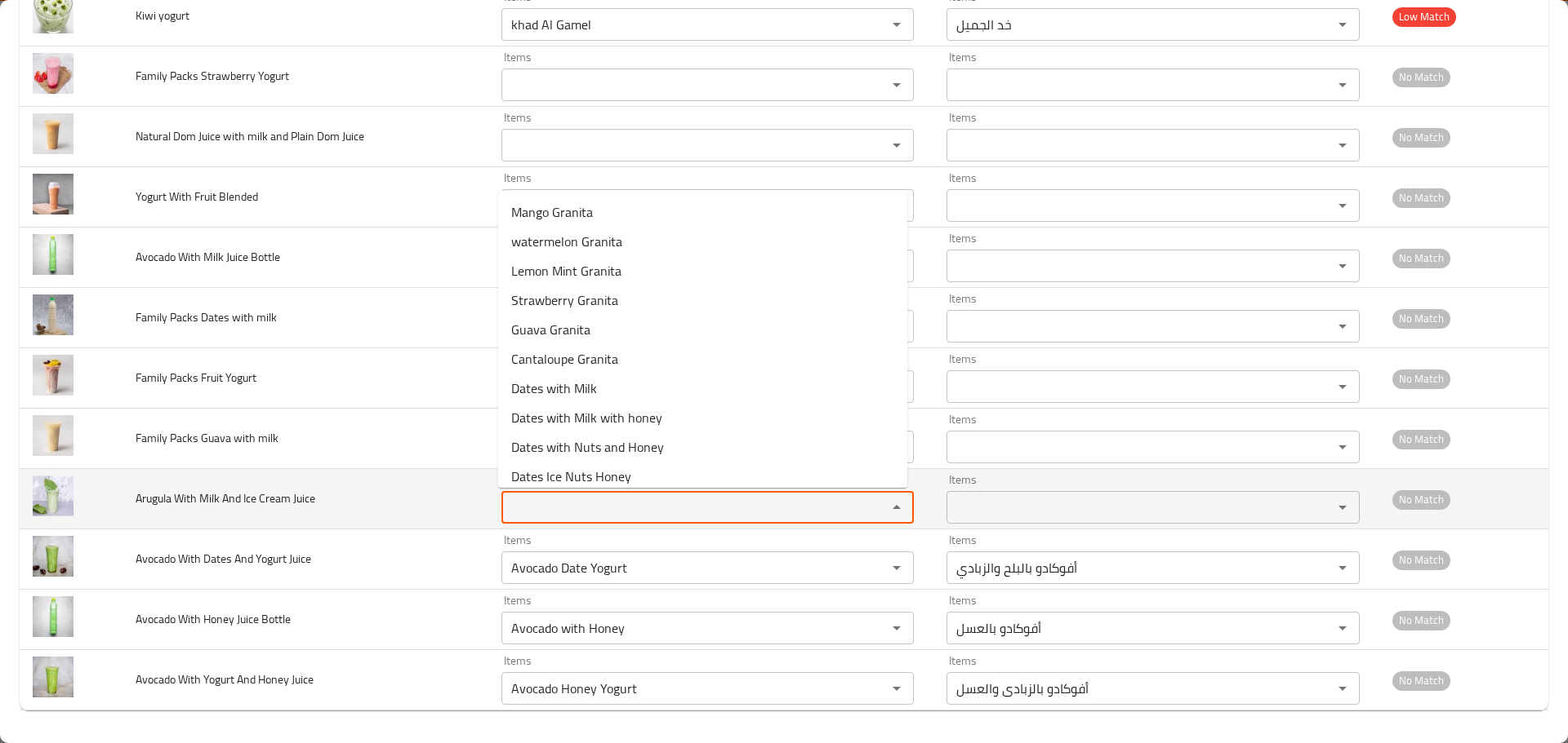
click at [558, 516] on Juice "Items" at bounding box center [683, 507] width 355 height 23
paste Juice "Avocad"
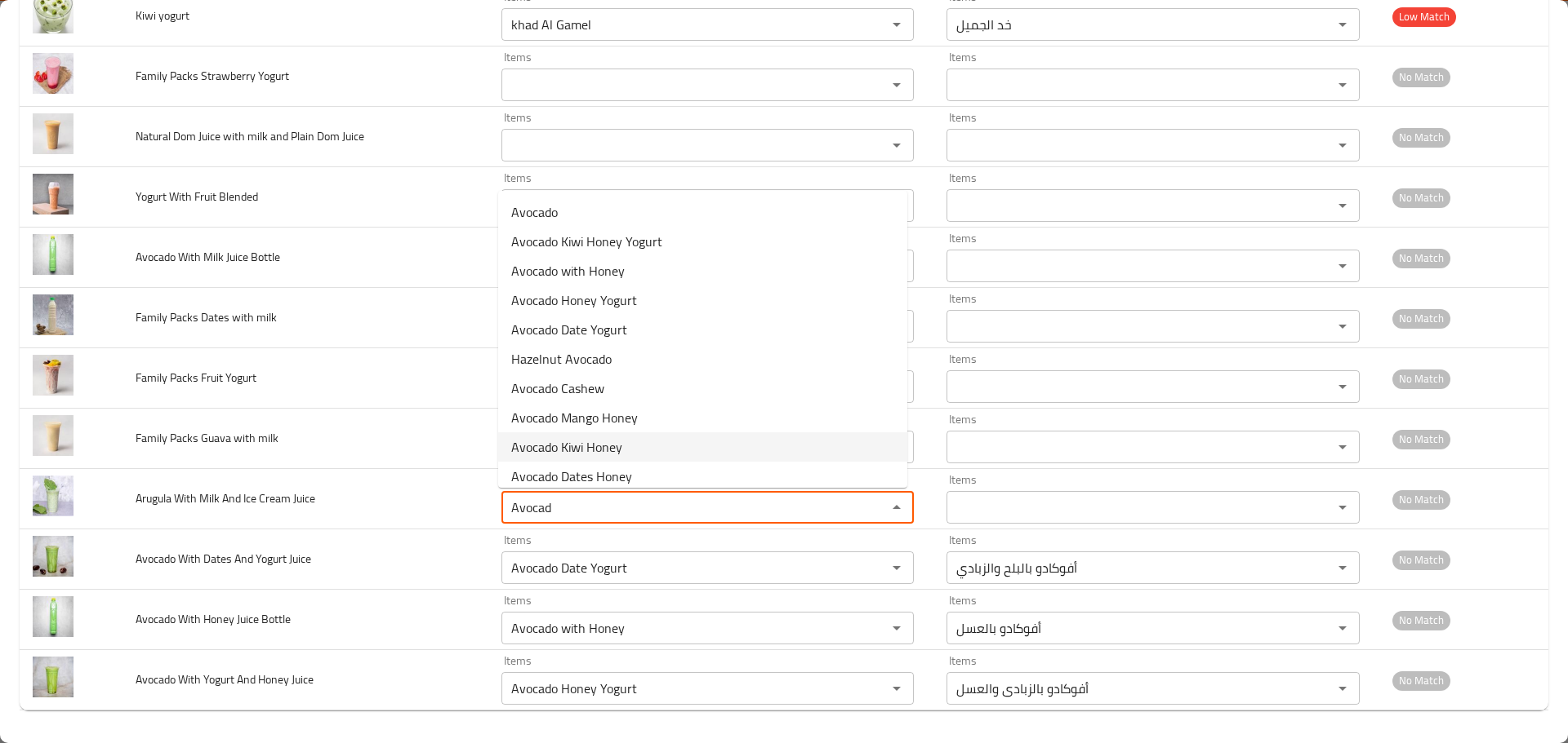
scroll to position [157, 0]
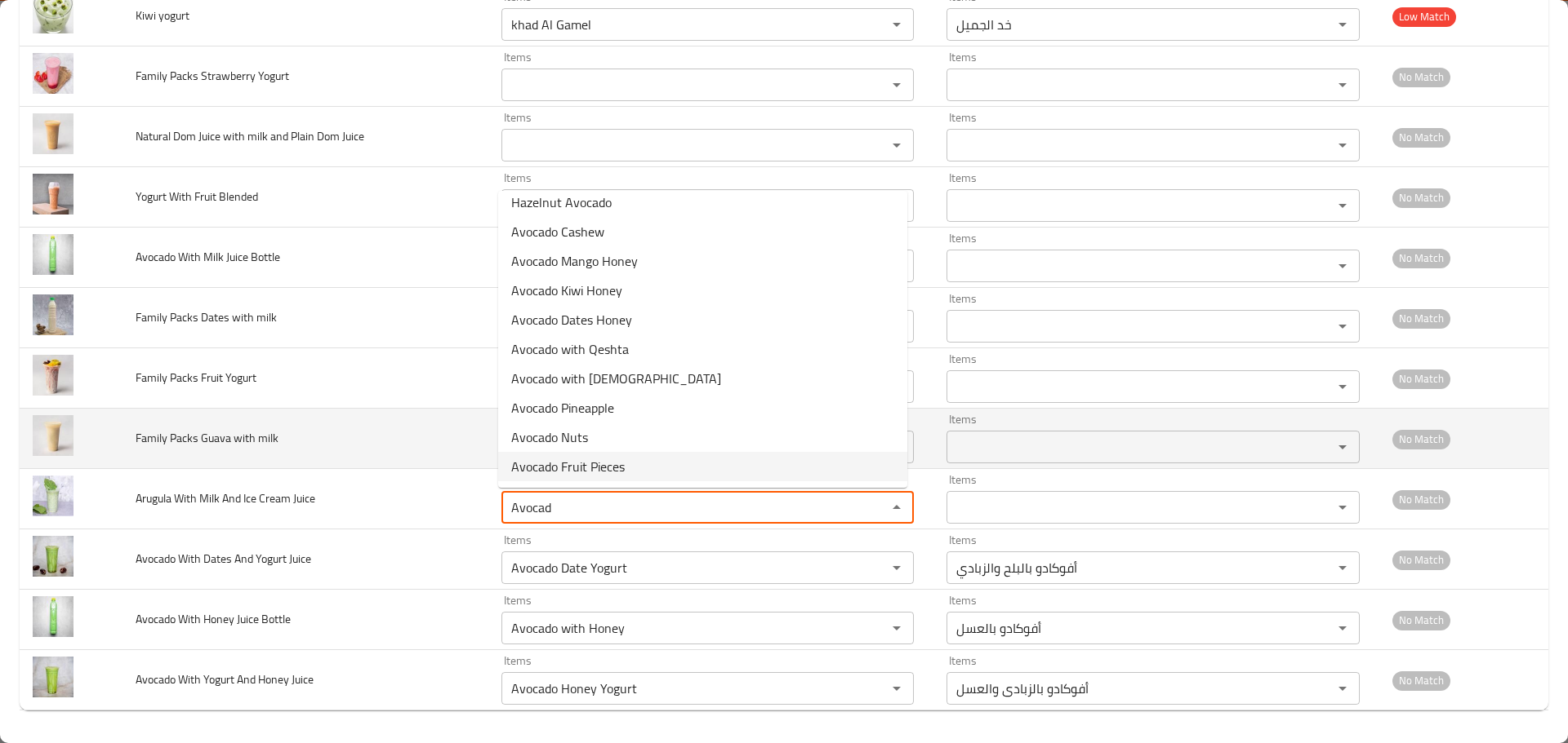
type Juice "Avocad"
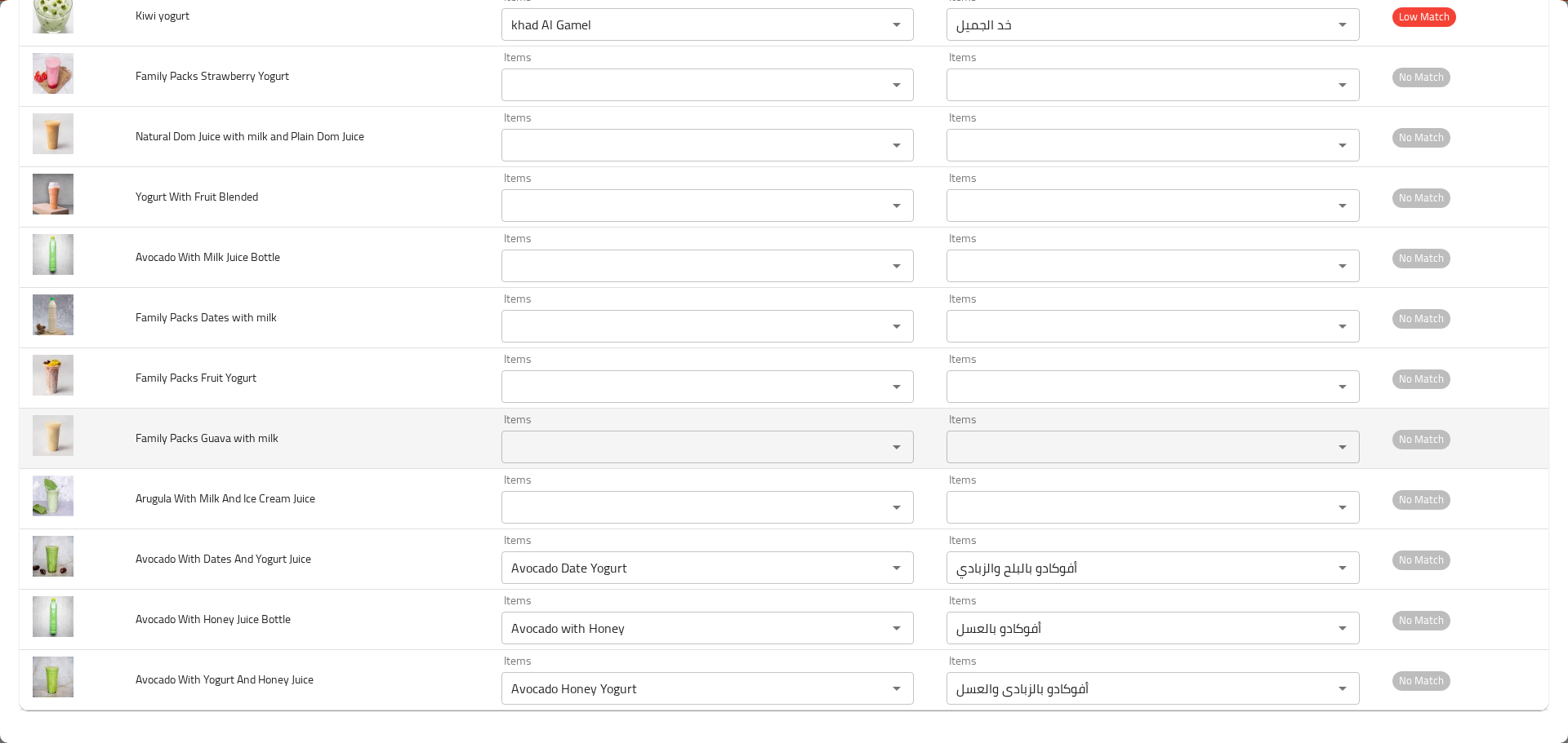
click at [395, 452] on td "Family Packs Guava with milk" at bounding box center [305, 440] width 366 height 61
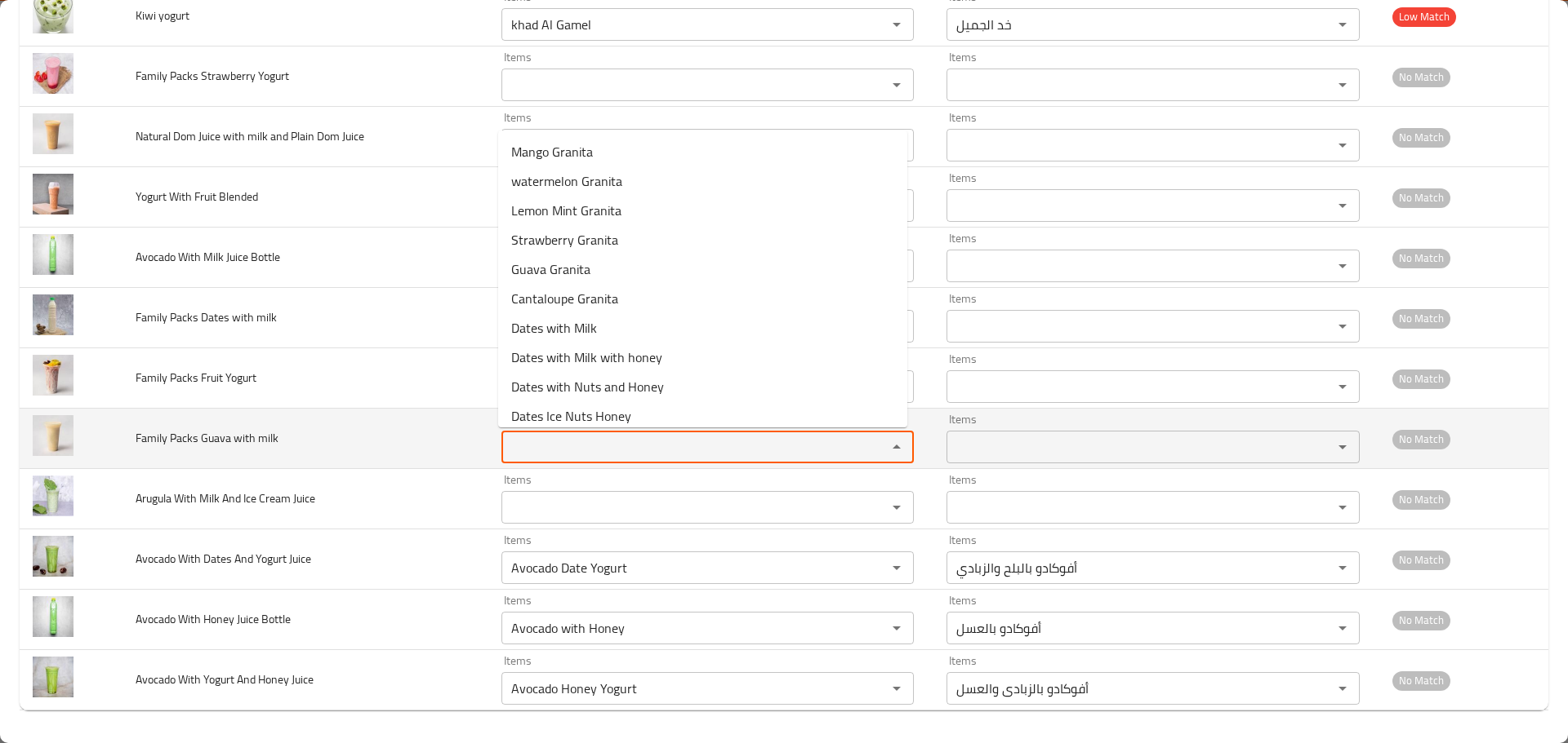
click at [517, 445] on milk "Items" at bounding box center [683, 447] width 355 height 23
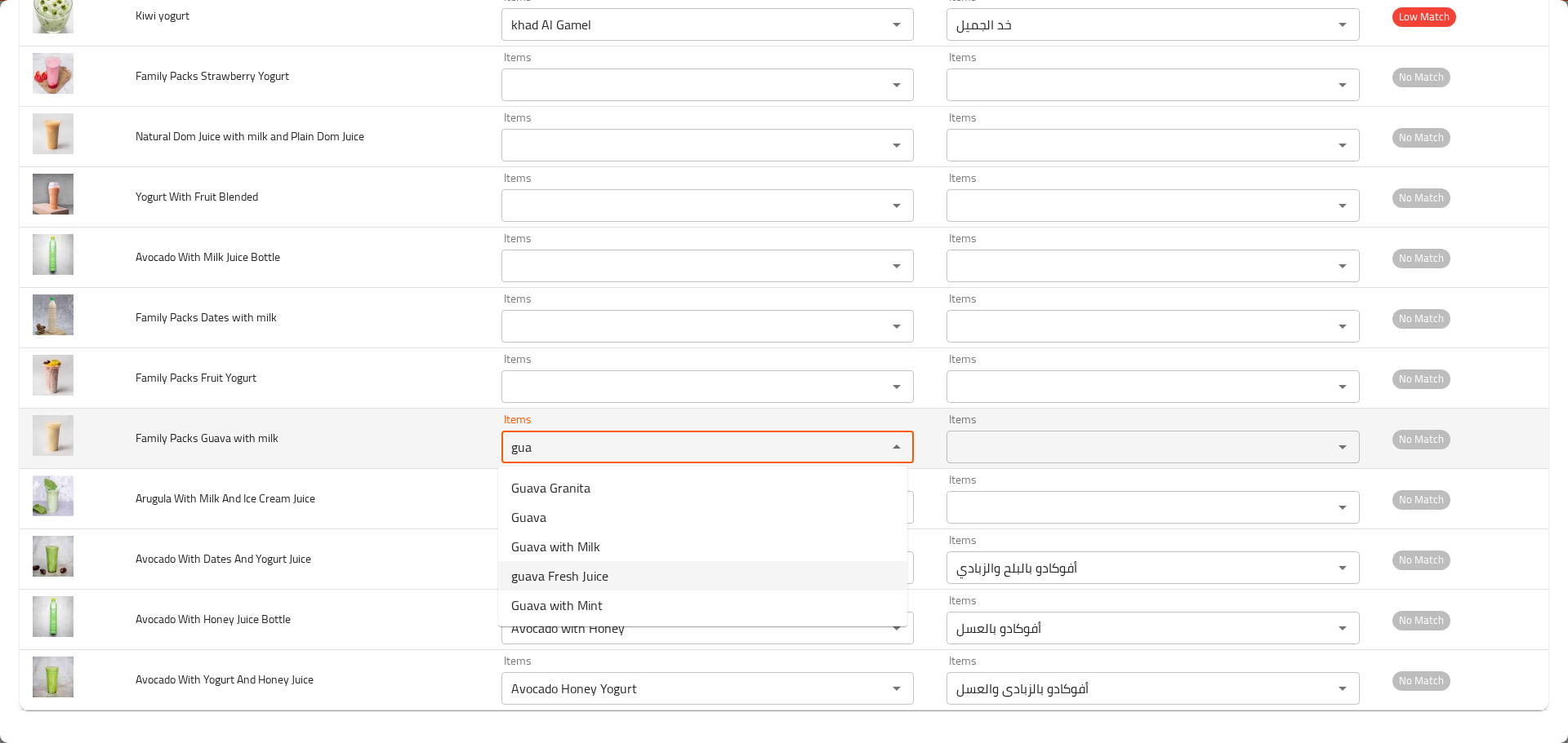
type milk "gua"
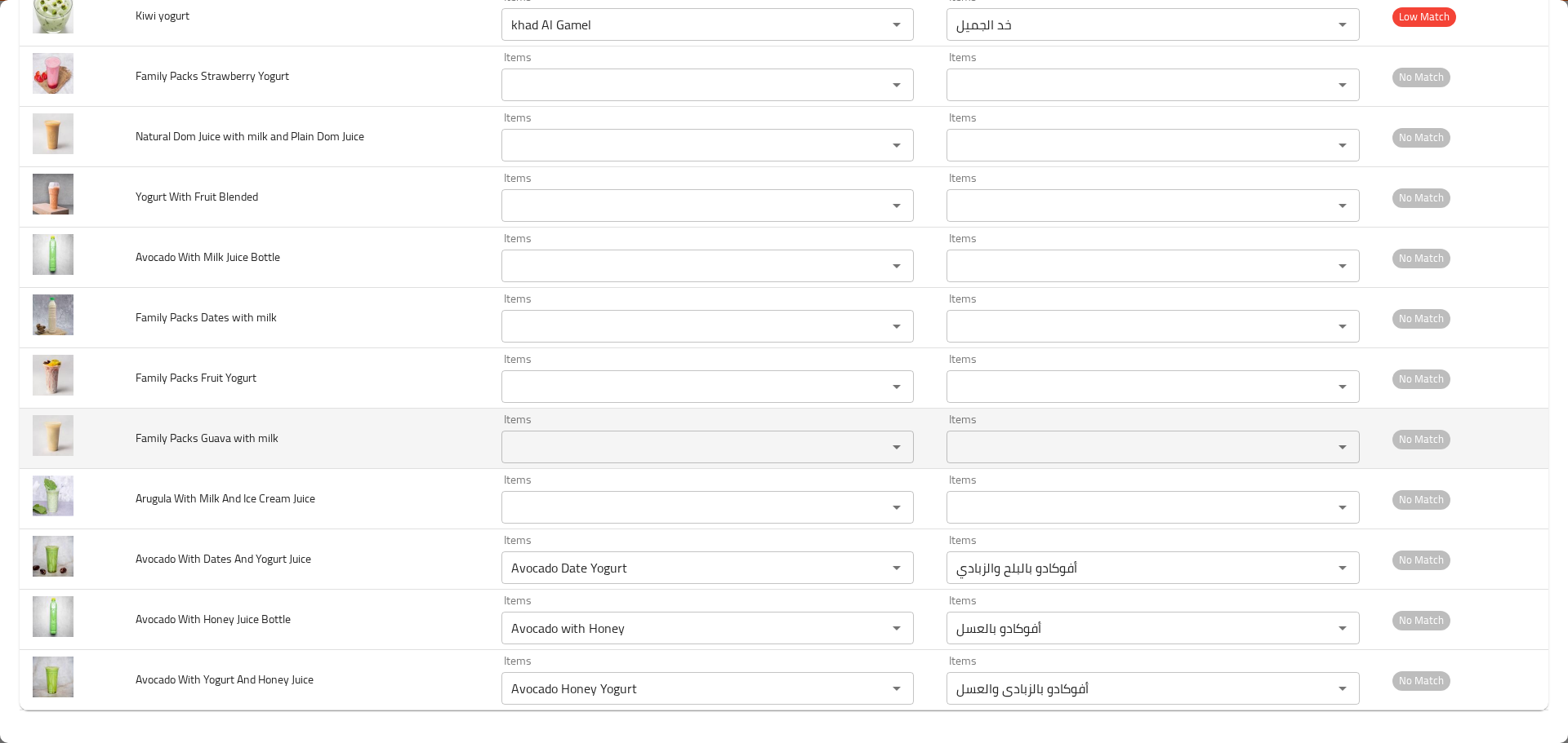
drag, startPoint x: 208, startPoint y: 450, endPoint x: 253, endPoint y: 444, distance: 45.4
click at [224, 450] on td "Family Packs Guava with milk" at bounding box center [305, 440] width 366 height 61
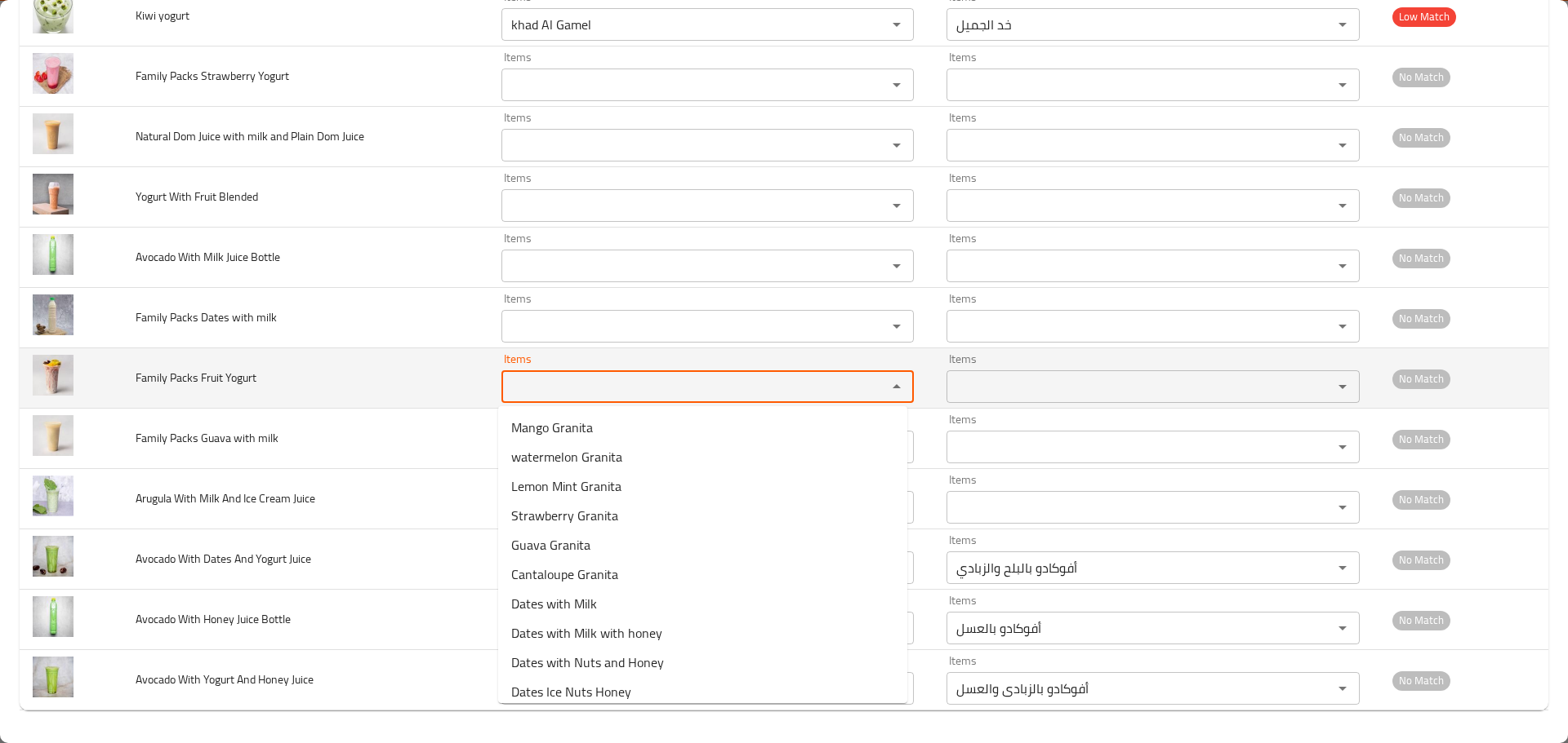
click at [534, 392] on Yogurt "Items" at bounding box center [683, 386] width 355 height 23
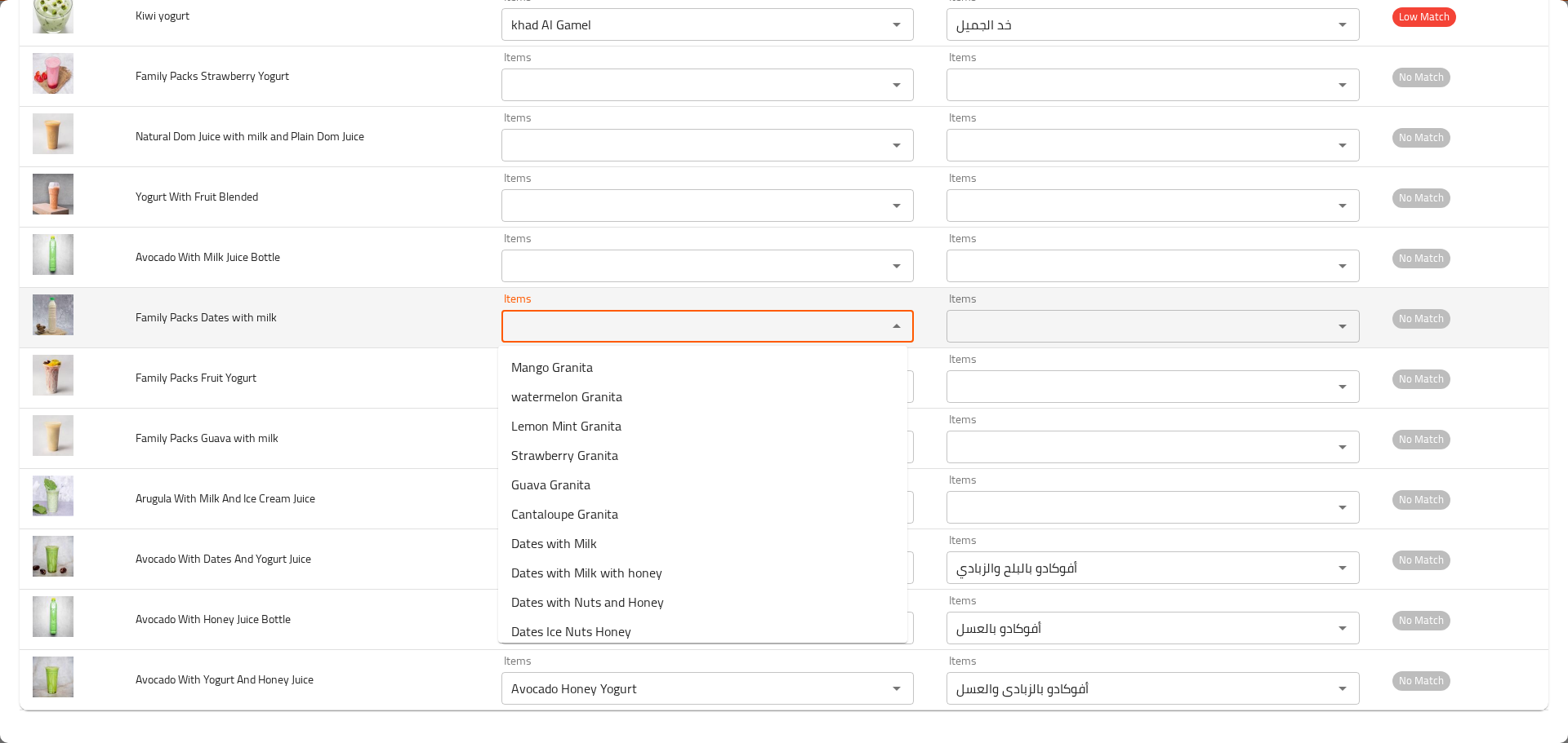
click at [556, 320] on milk "Items" at bounding box center [683, 326] width 355 height 23
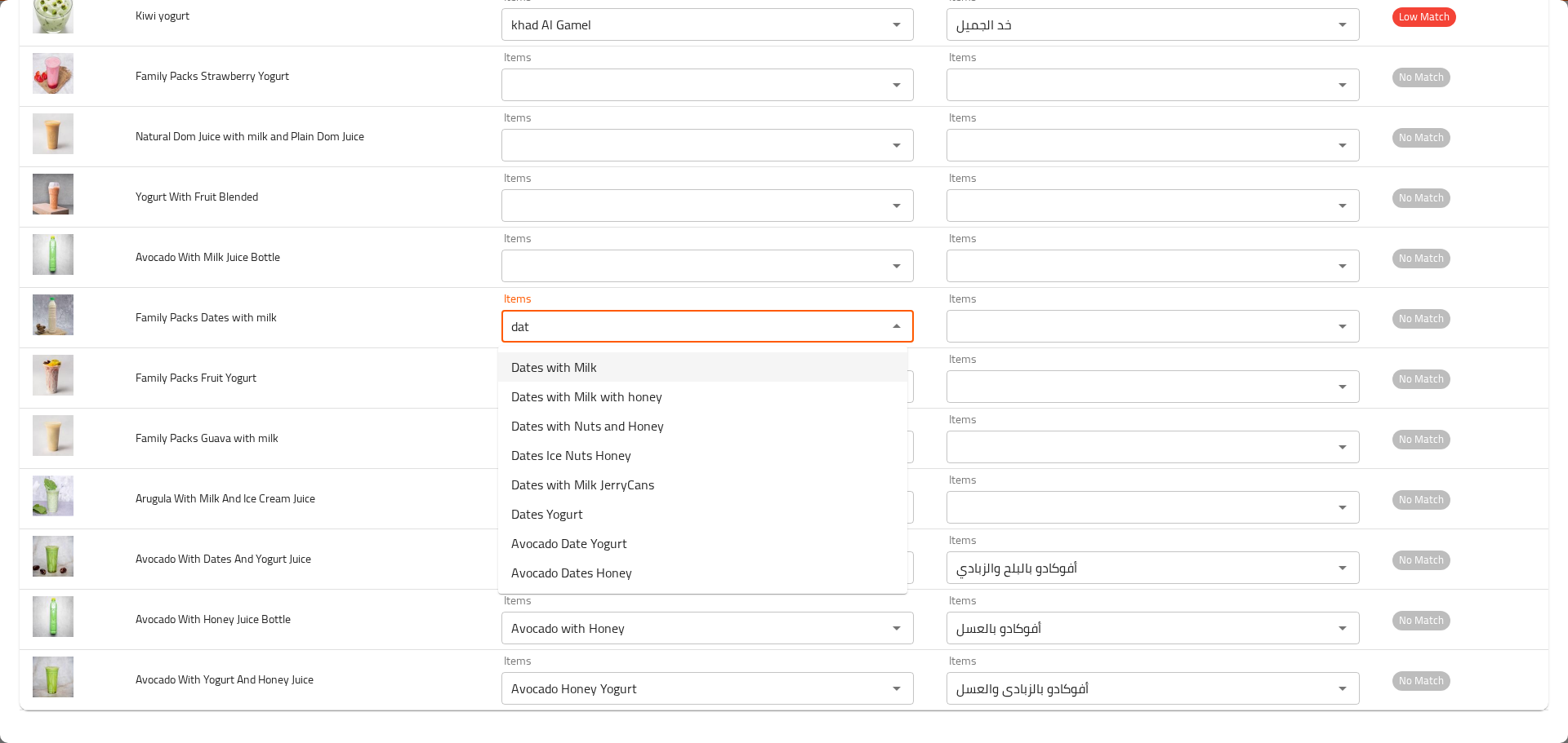
click at [544, 372] on span "Dates with Milk" at bounding box center [553, 367] width 86 height 19
type milk "Dates with Milk"
type milk-ar "بلح باللبن"
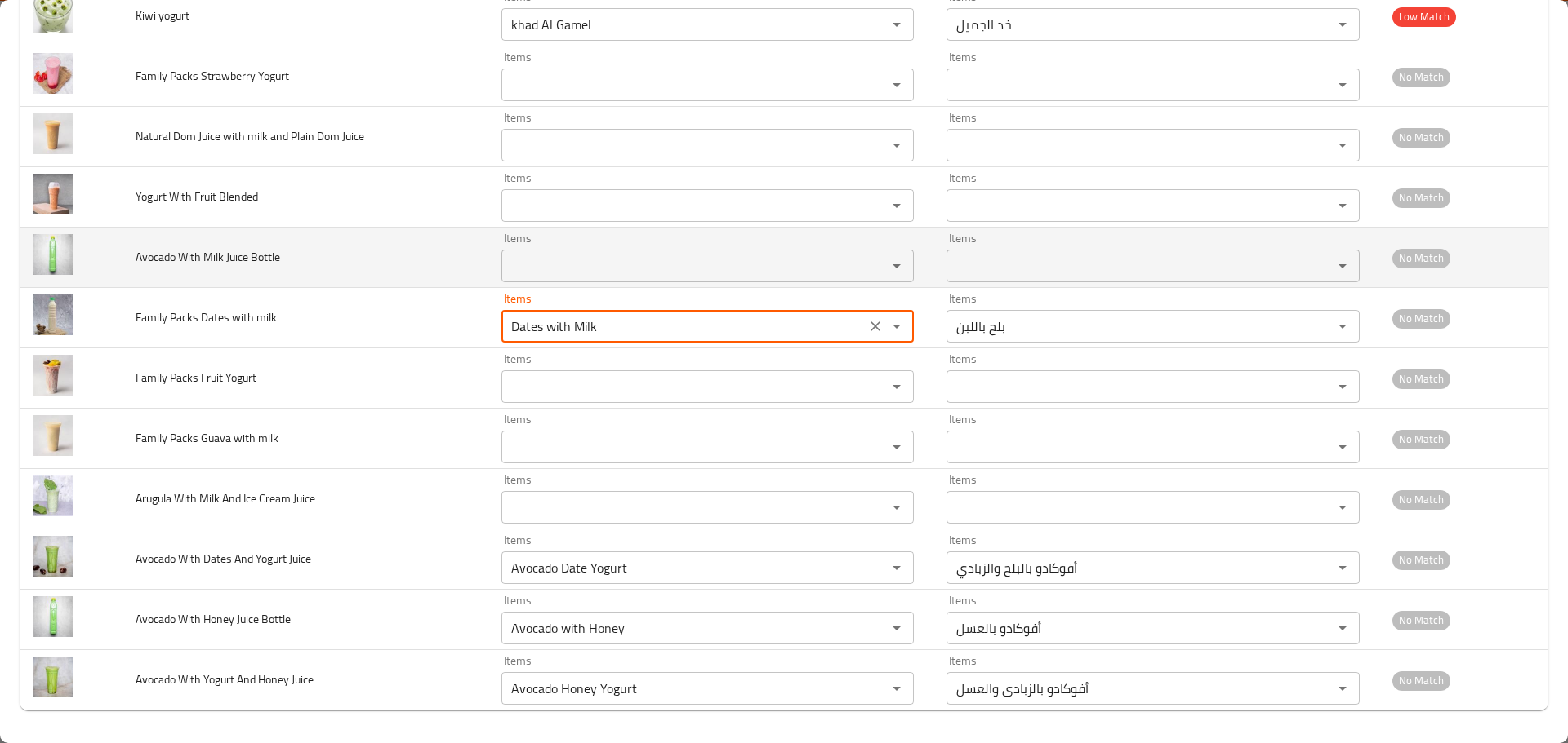
type milk "Dates with Milk"
click at [544, 266] on Bottle "Items" at bounding box center [683, 265] width 355 height 23
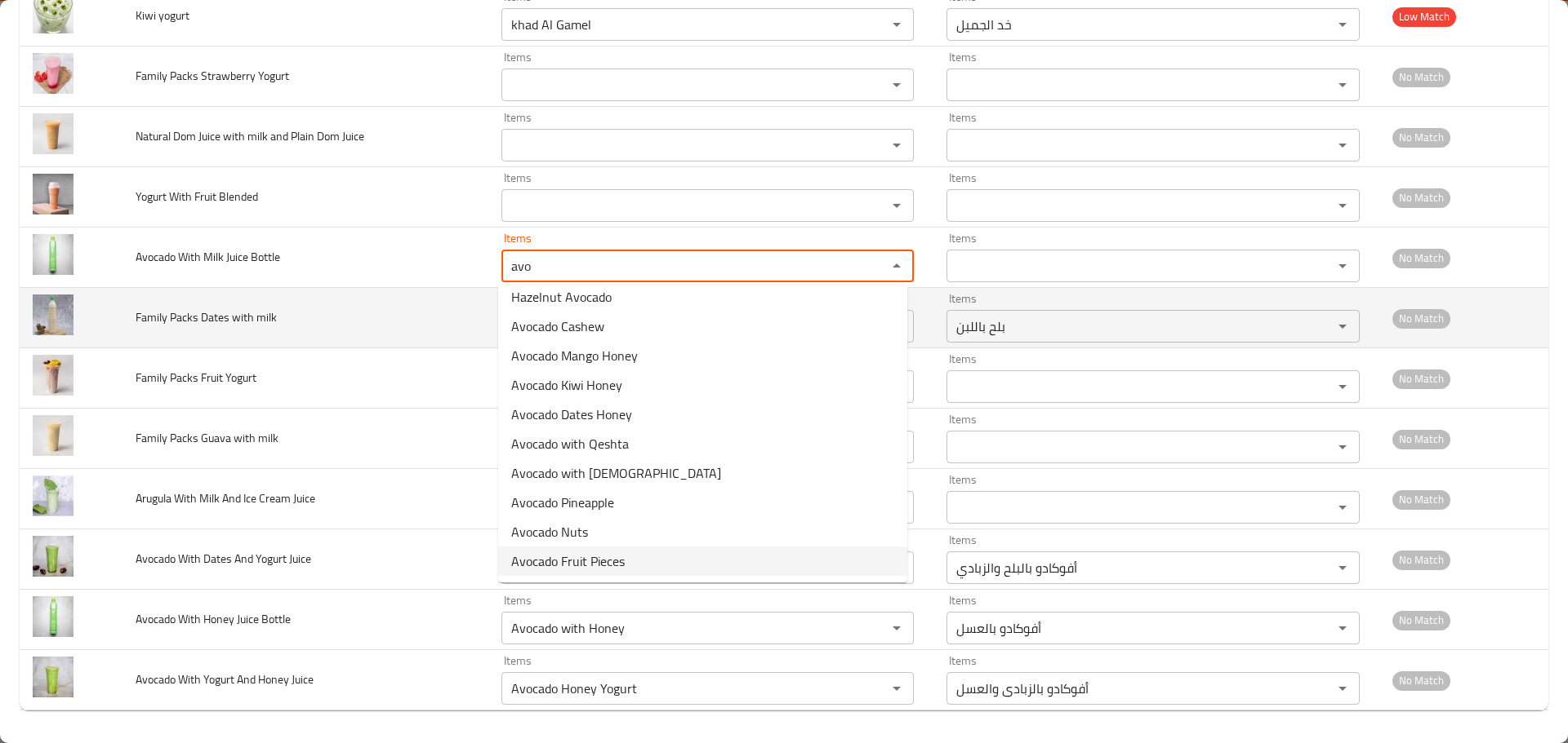
type Bottle "avo"
click at [430, 319] on td "Family Packs Dates with milk" at bounding box center [305, 318] width 366 height 61
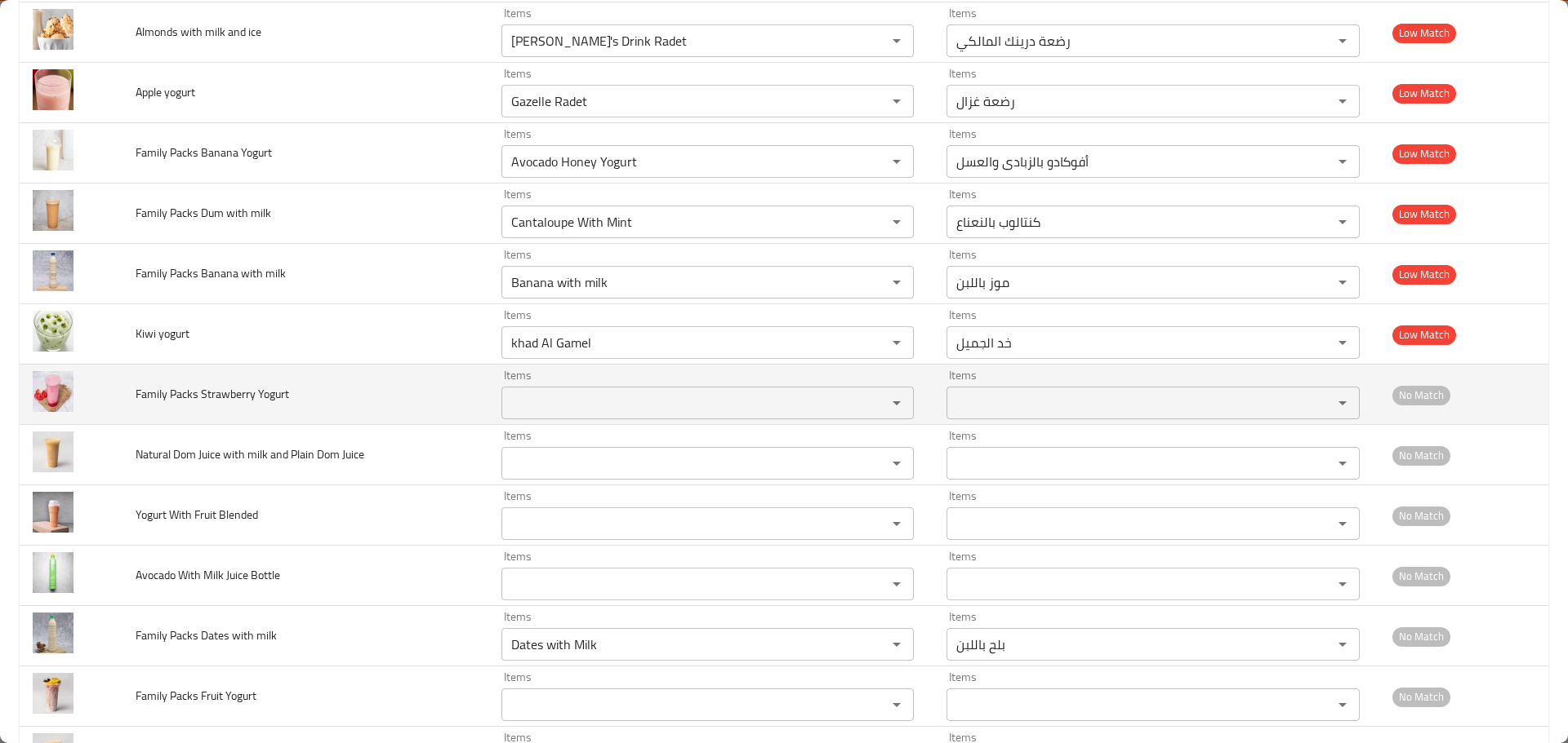
scroll to position [4043, 0]
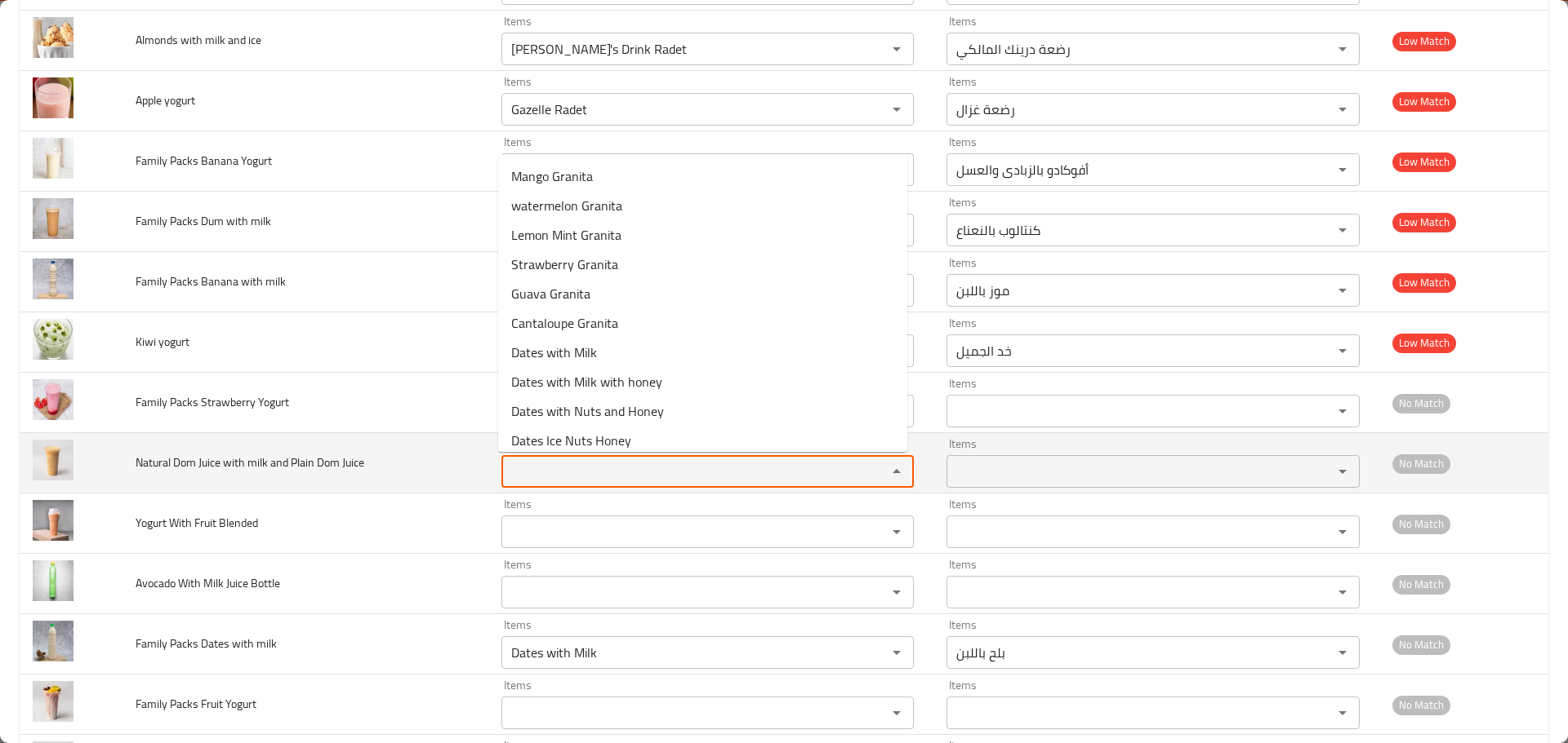
click at [568, 471] on Juice "Items" at bounding box center [683, 471] width 355 height 23
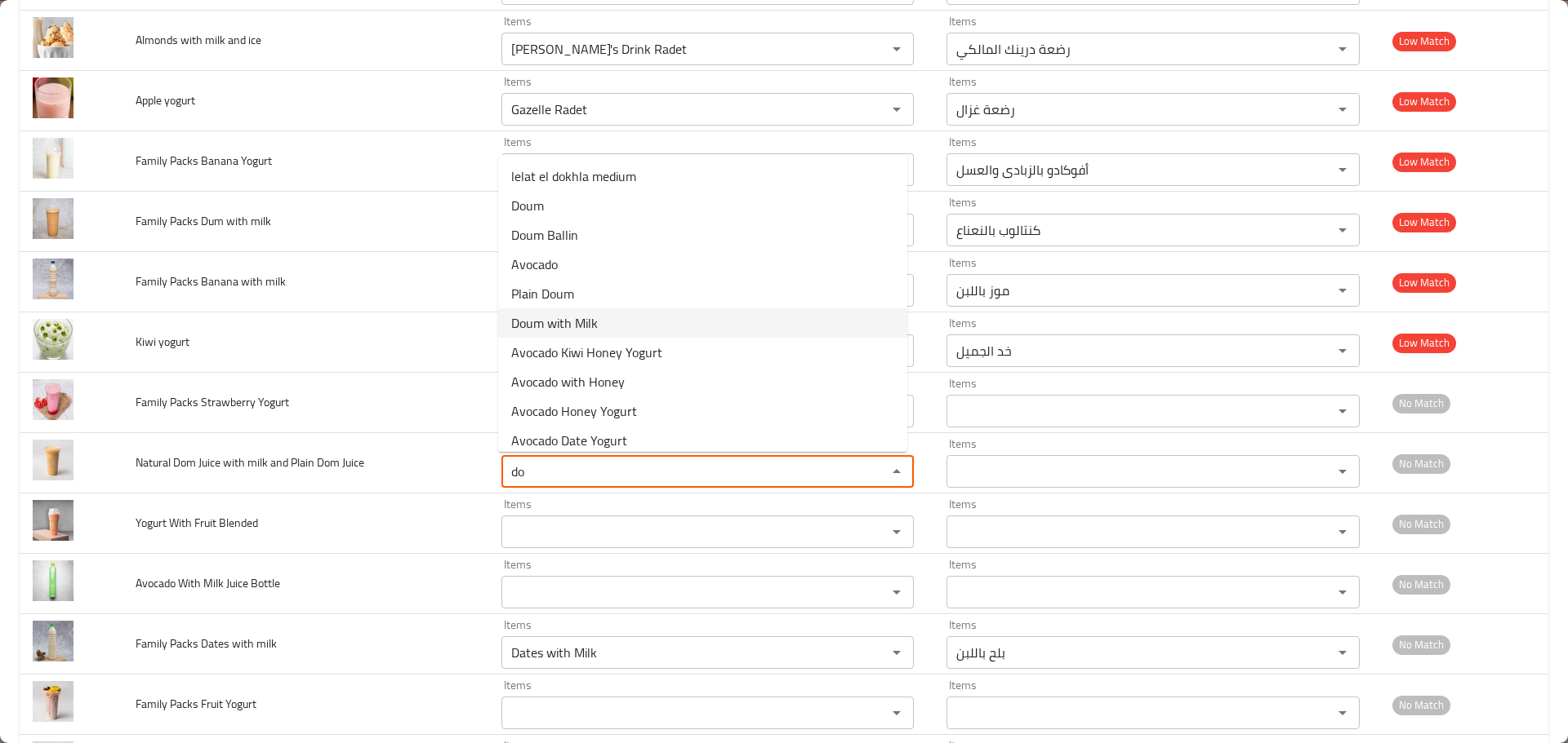
click at [552, 322] on span "Doum with Milk" at bounding box center [554, 323] width 87 height 19
type Juice "Doum with Milk"
type Juice-ar "دوم باللبن"
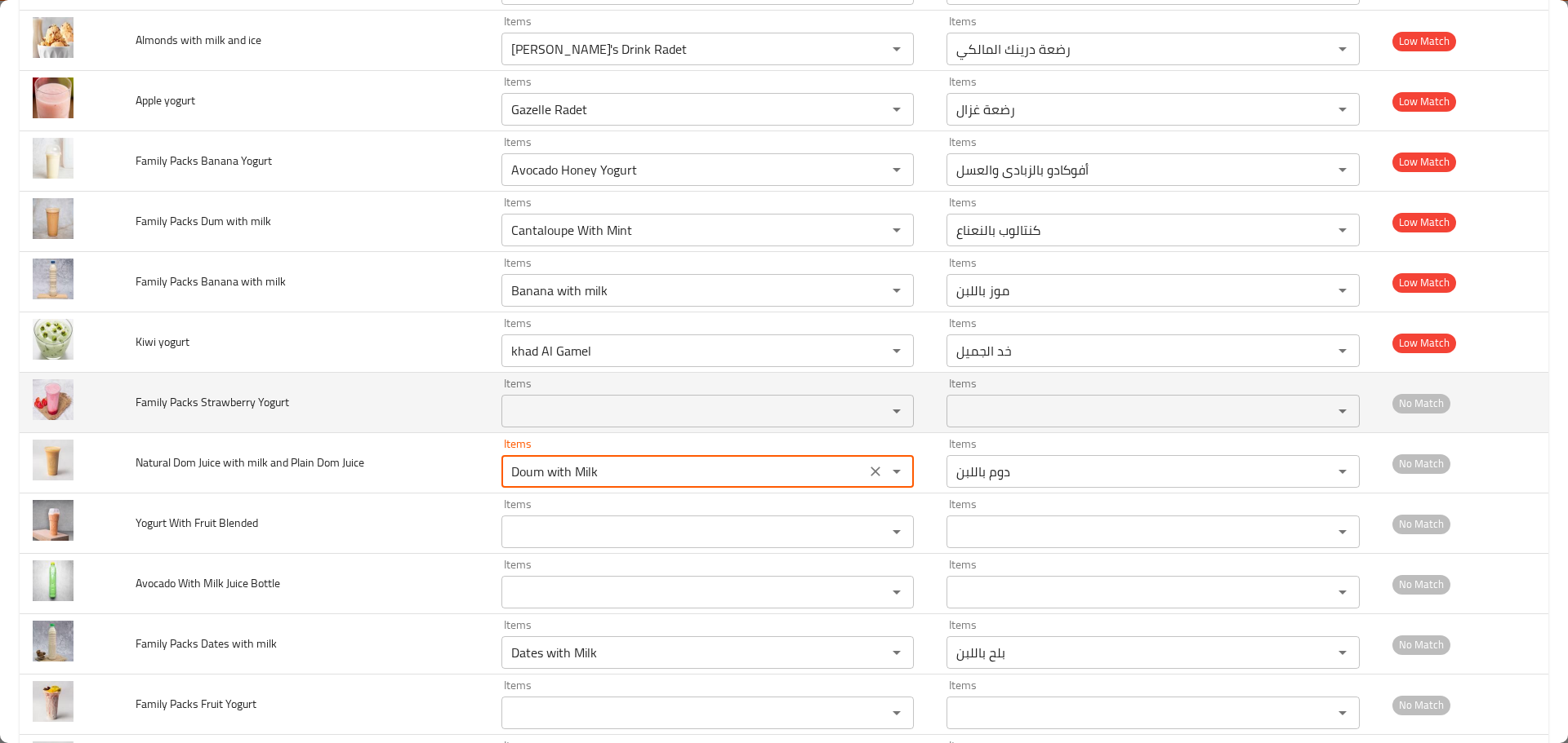
type Juice "Doum with Milk"
drag, startPoint x: 201, startPoint y: 407, endPoint x: 250, endPoint y: 403, distance: 49.2
click at [250, 403] on span "Family Packs Strawberry Yogurt" at bounding box center [212, 402] width 153 height 21
click at [564, 417] on Yogurt "Items" at bounding box center [683, 411] width 355 height 23
paste Yogurt "Strawberr"
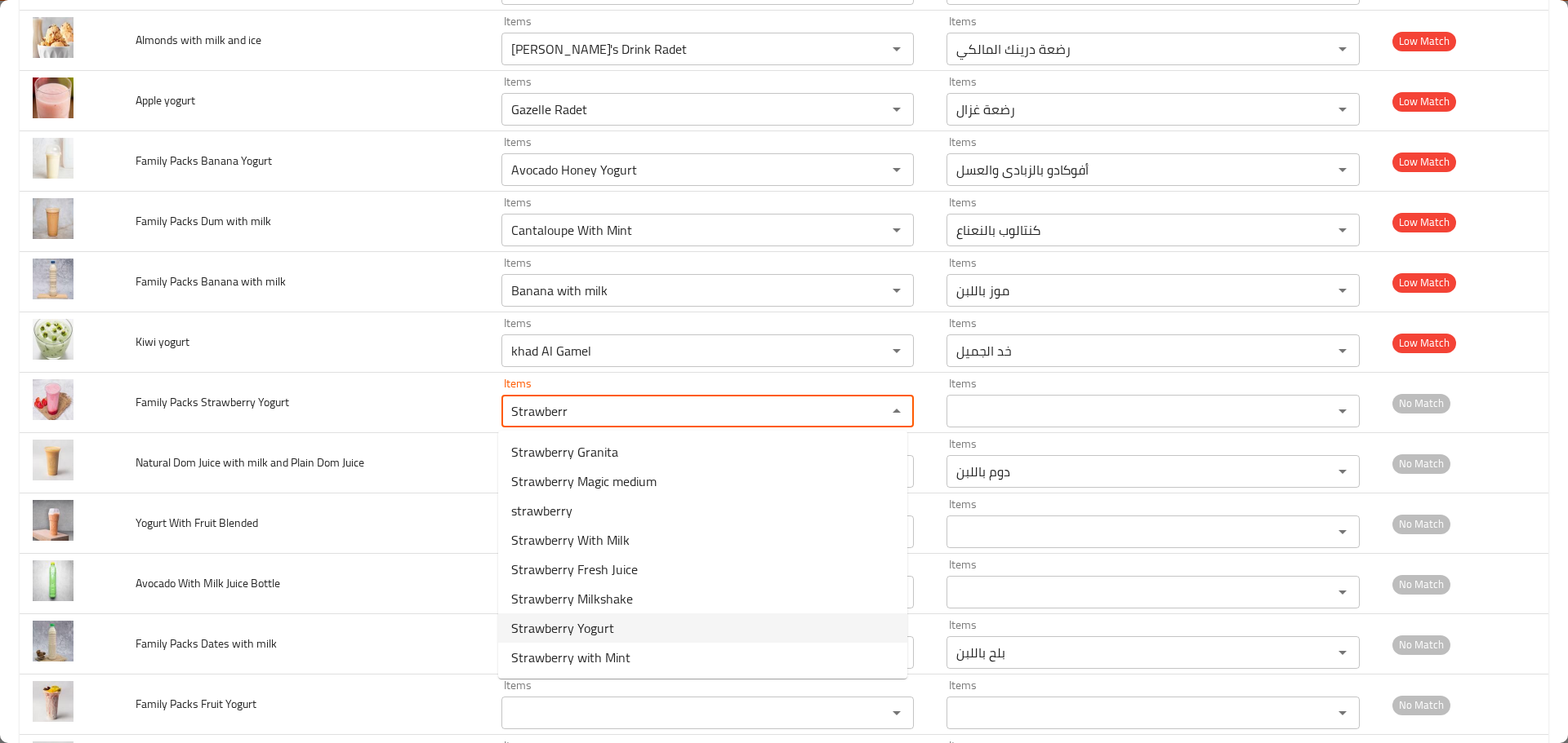
click at [586, 624] on span "Strawberry Yogurt" at bounding box center [563, 628] width 103 height 19
type Yogurt "Strawberry Yogurt"
type Yogurt-ar "زبادى فراولة"
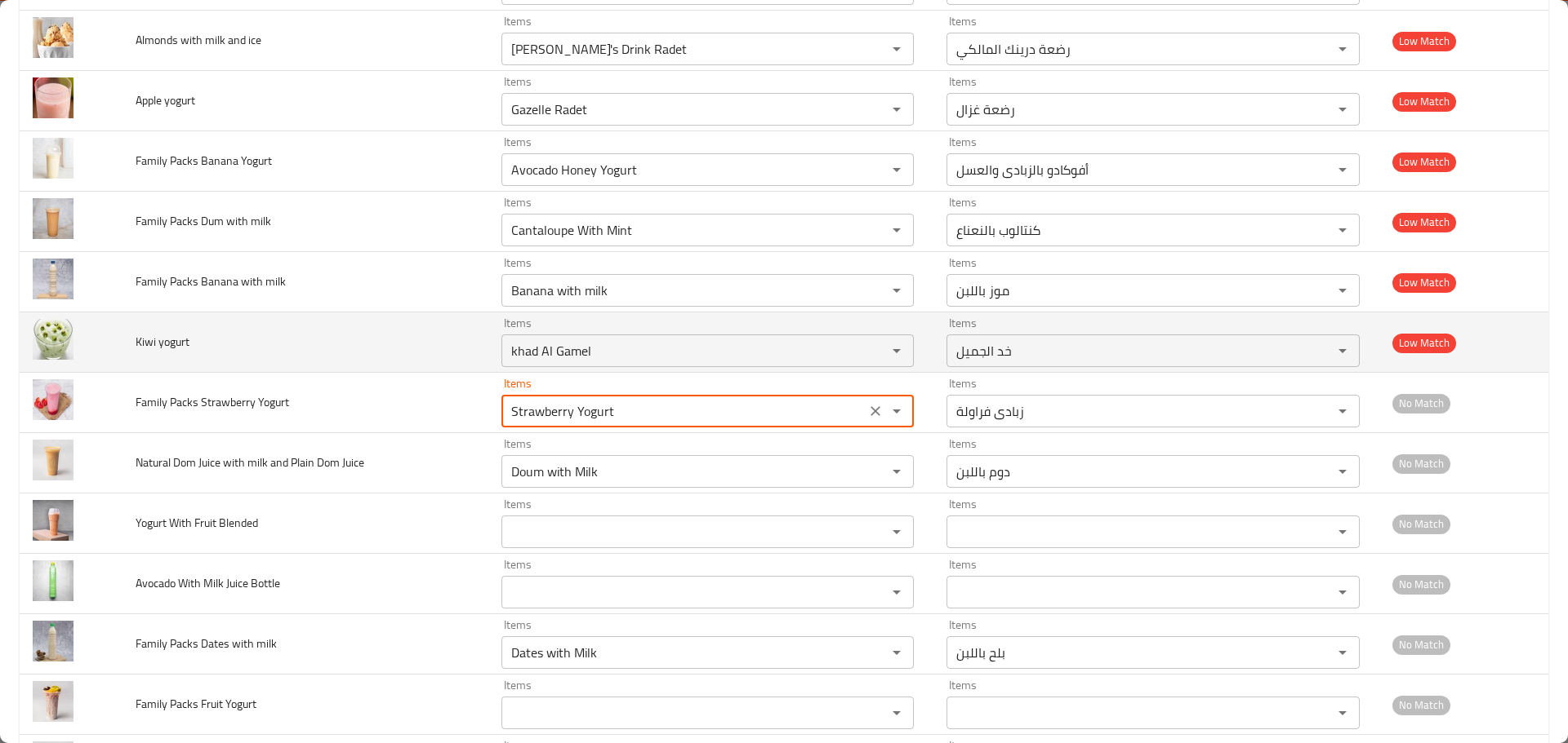
type Yogurt "Strawberry Yogurt"
drag, startPoint x: 156, startPoint y: 340, endPoint x: 133, endPoint y: 336, distance: 23.3
click at [133, 336] on td "Kiwi yogurt" at bounding box center [305, 343] width 366 height 61
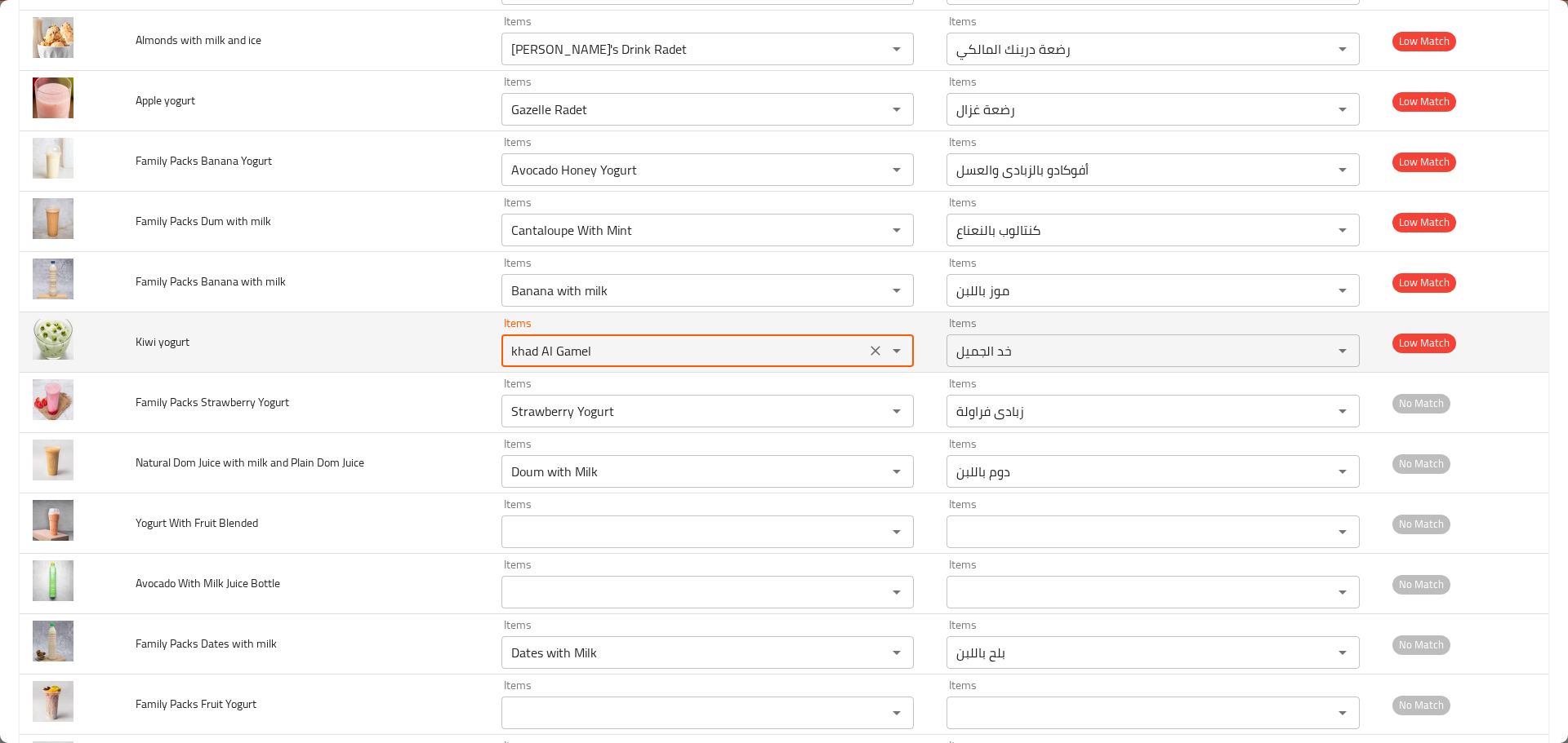
click at [537, 356] on yogurt "khad Al Gamel" at bounding box center [683, 350] width 355 height 23
paste yogurt "Kiwi"
type yogurt "Kiwi"
click at [867, 349] on icon "Clear" at bounding box center [875, 351] width 17 height 17
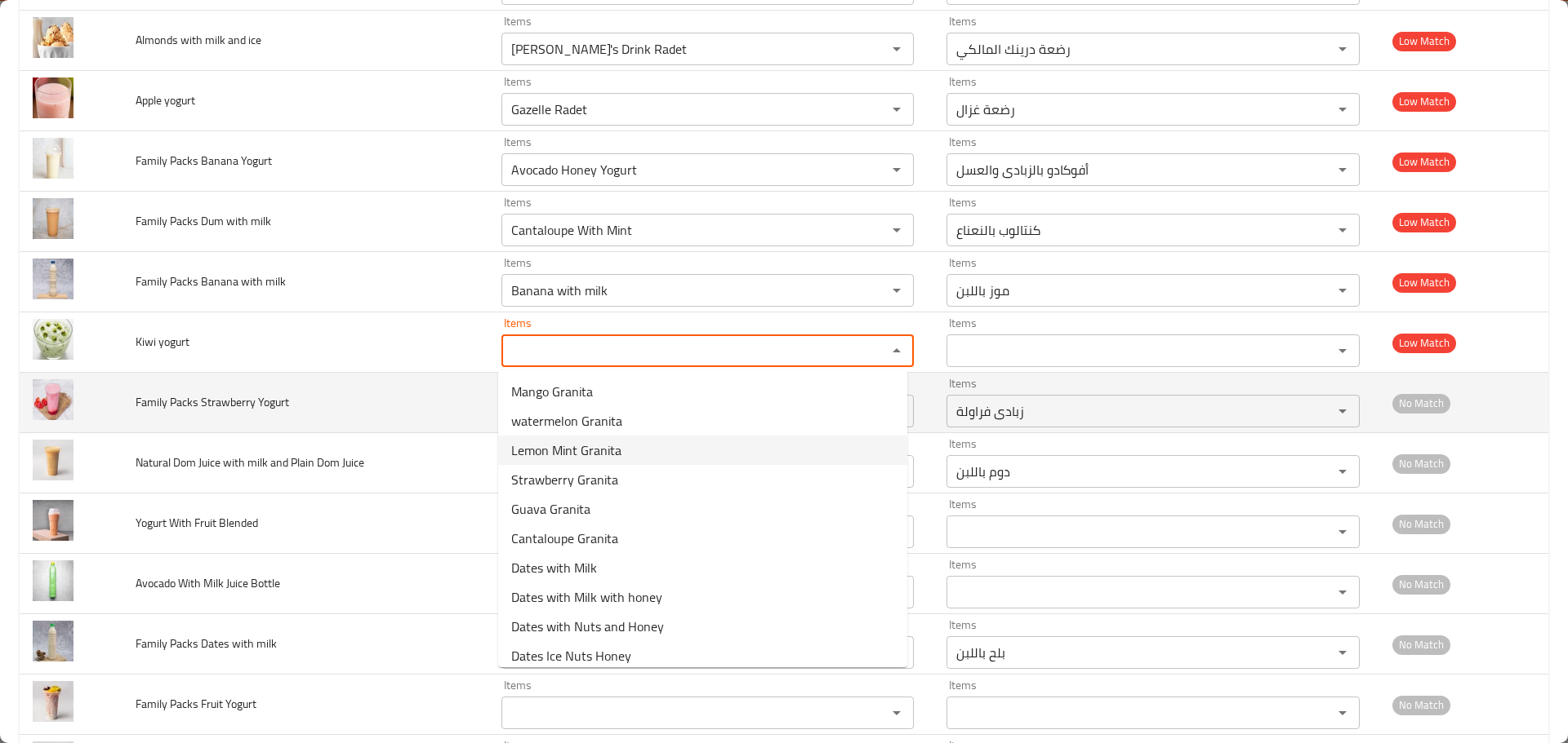
click at [439, 431] on td "Family Packs Strawberry Yogurt" at bounding box center [305, 404] width 366 height 61
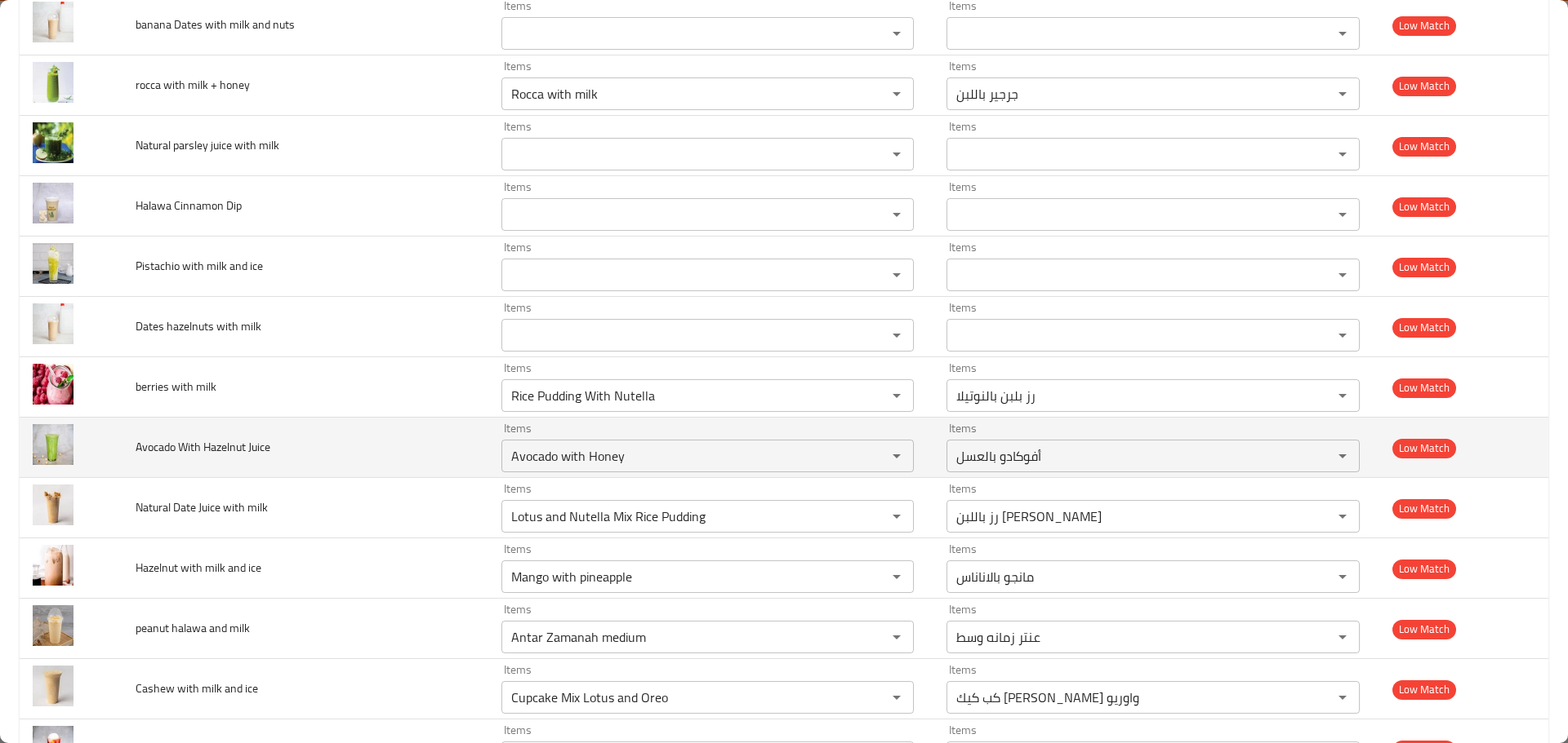
scroll to position [3146, 0]
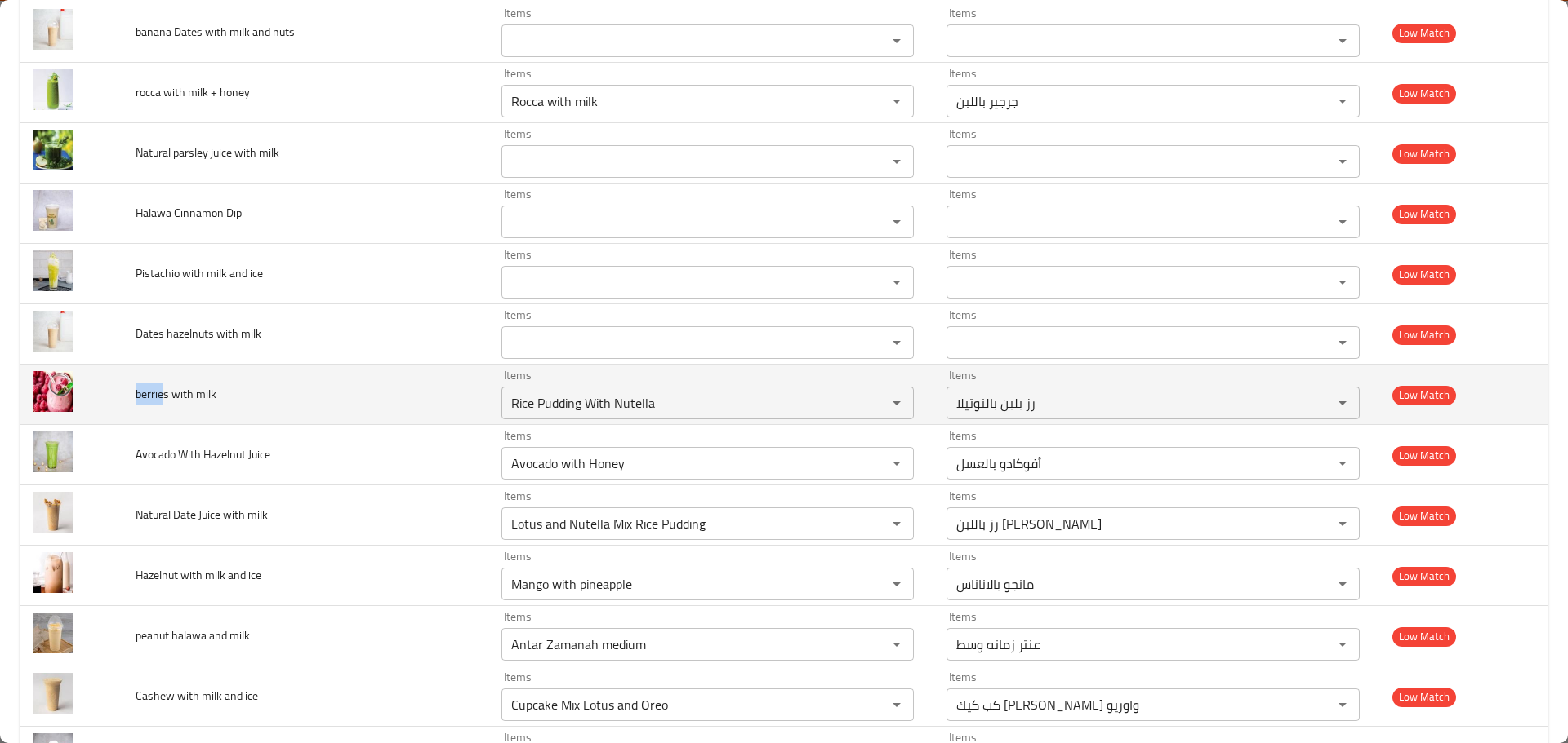
drag, startPoint x: 164, startPoint y: 395, endPoint x: 132, endPoint y: 397, distance: 32.1
click at [132, 397] on td "berries with milk" at bounding box center [305, 395] width 366 height 61
click at [553, 408] on milk "Rice Pudding With Nutella" at bounding box center [683, 403] width 355 height 23
paste milk "berrie"
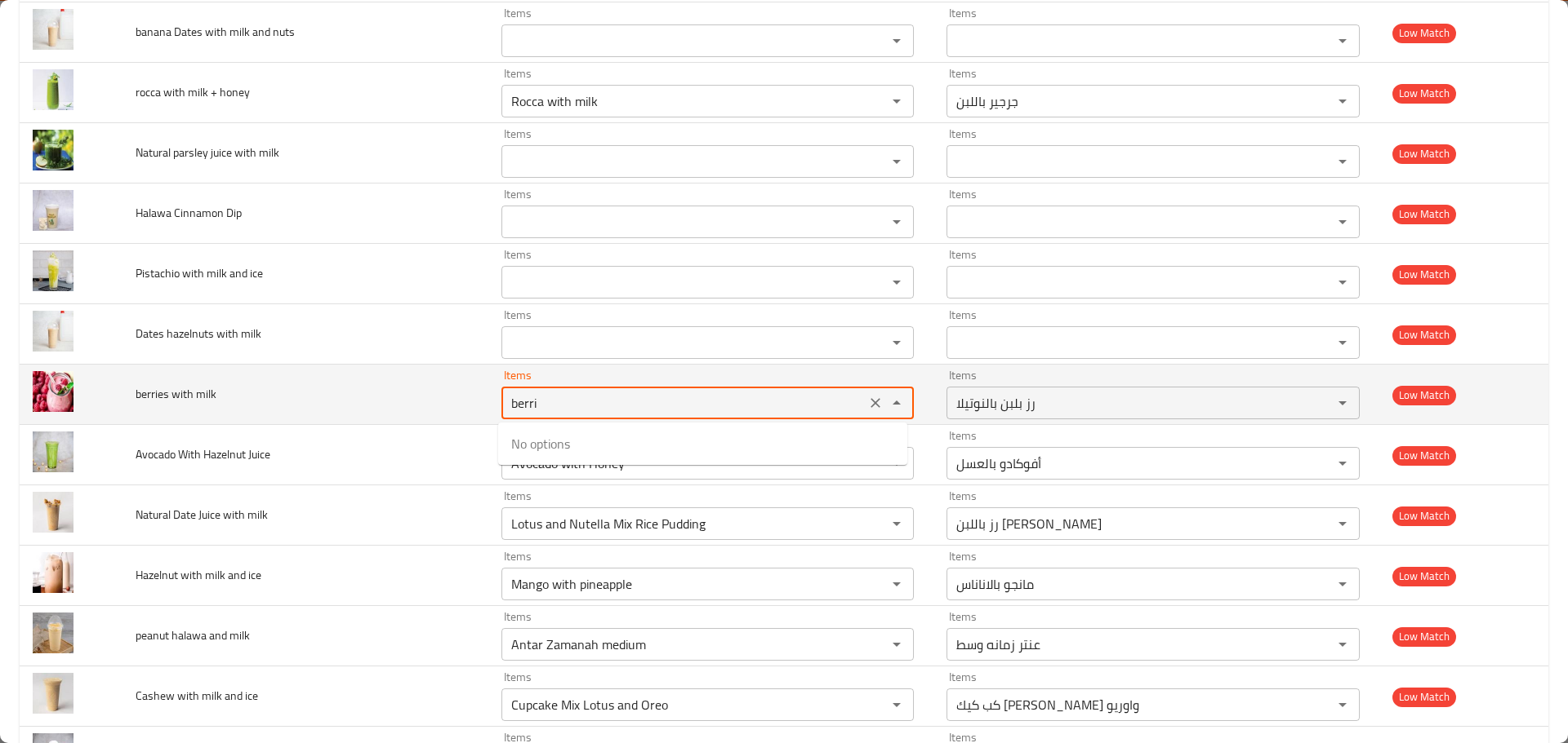
type milk "berr"
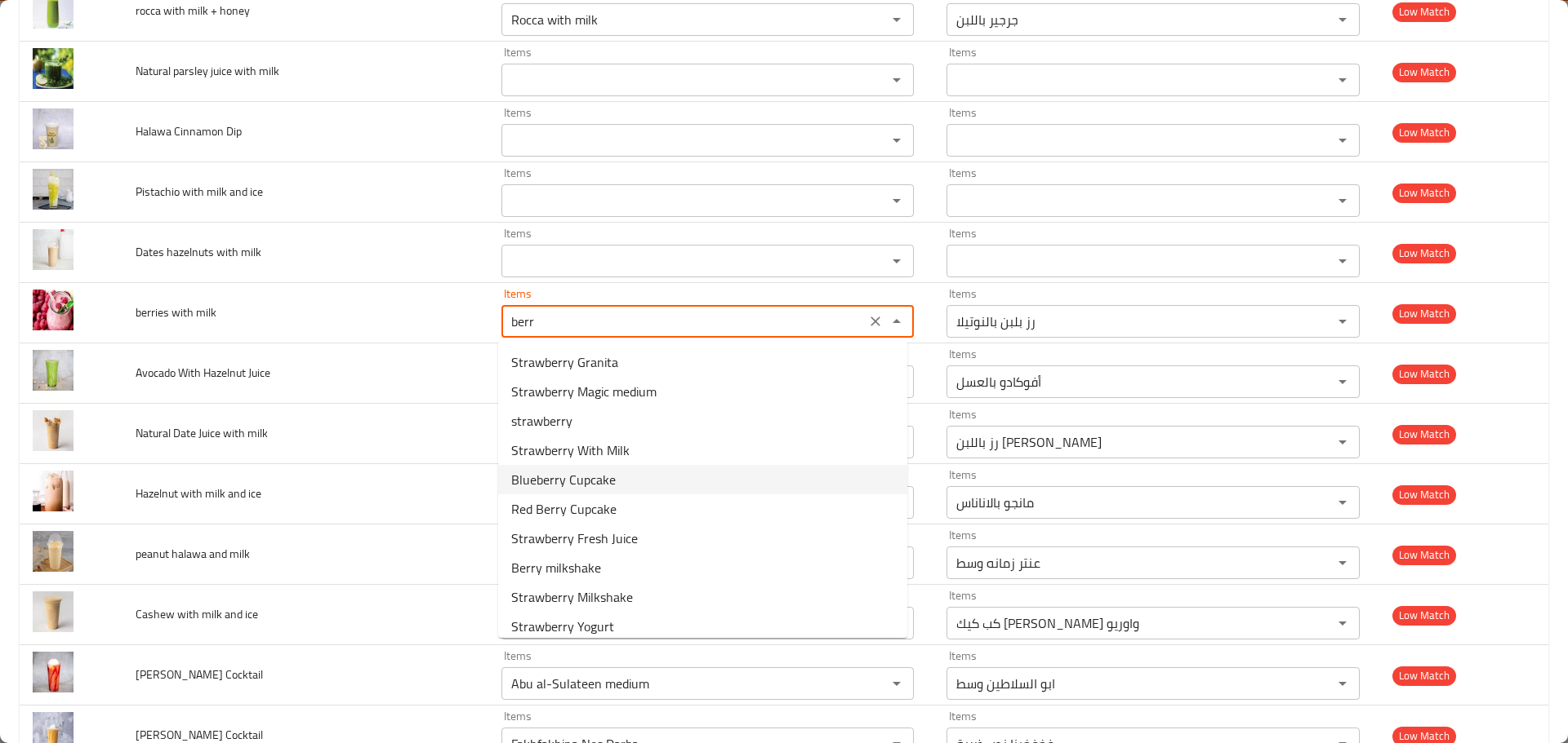
scroll to position [68, 0]
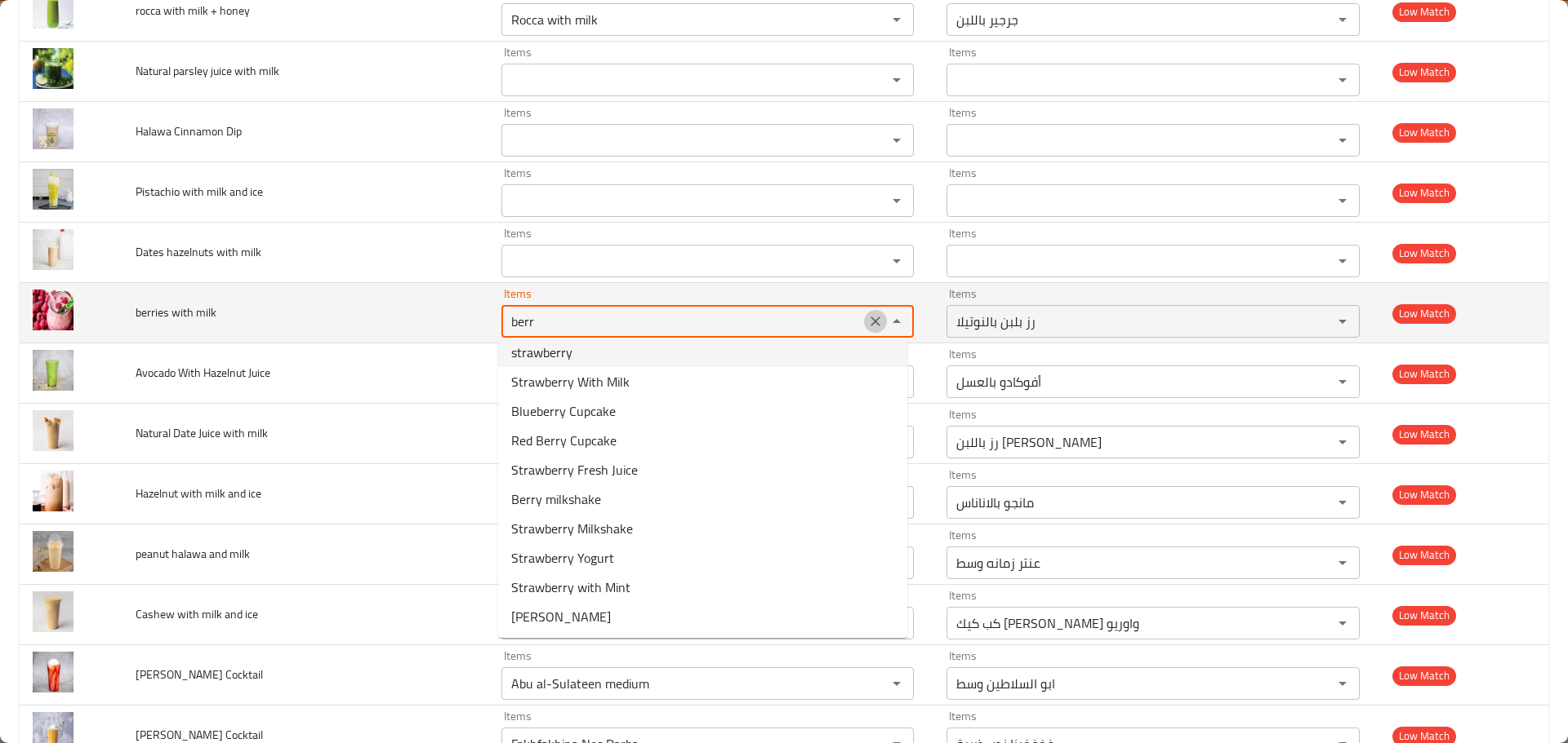
click at [867, 313] on icon "Clear" at bounding box center [875, 322] width 17 height 17
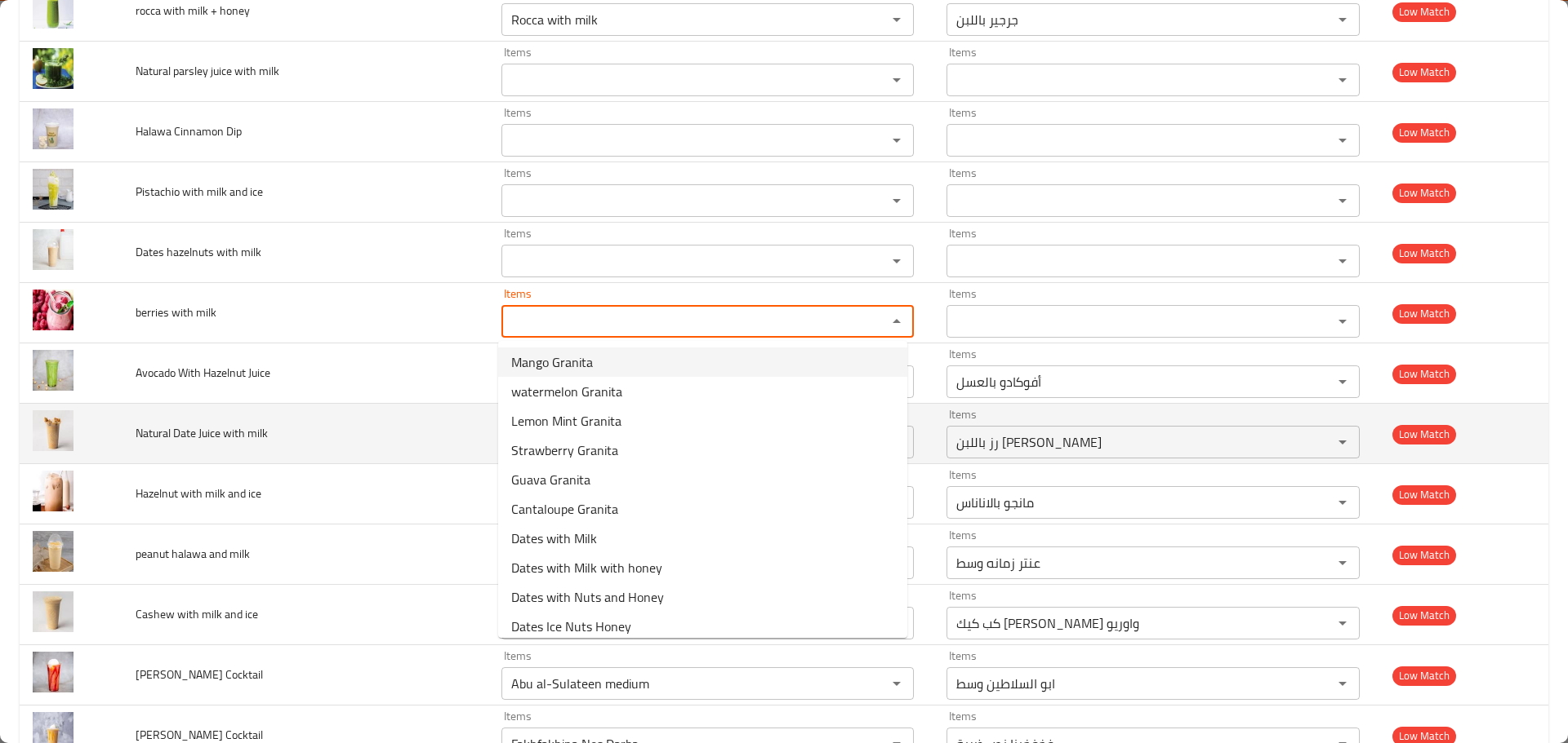
click at [249, 404] on td "Natural Date Juice with milk" at bounding box center [305, 434] width 366 height 61
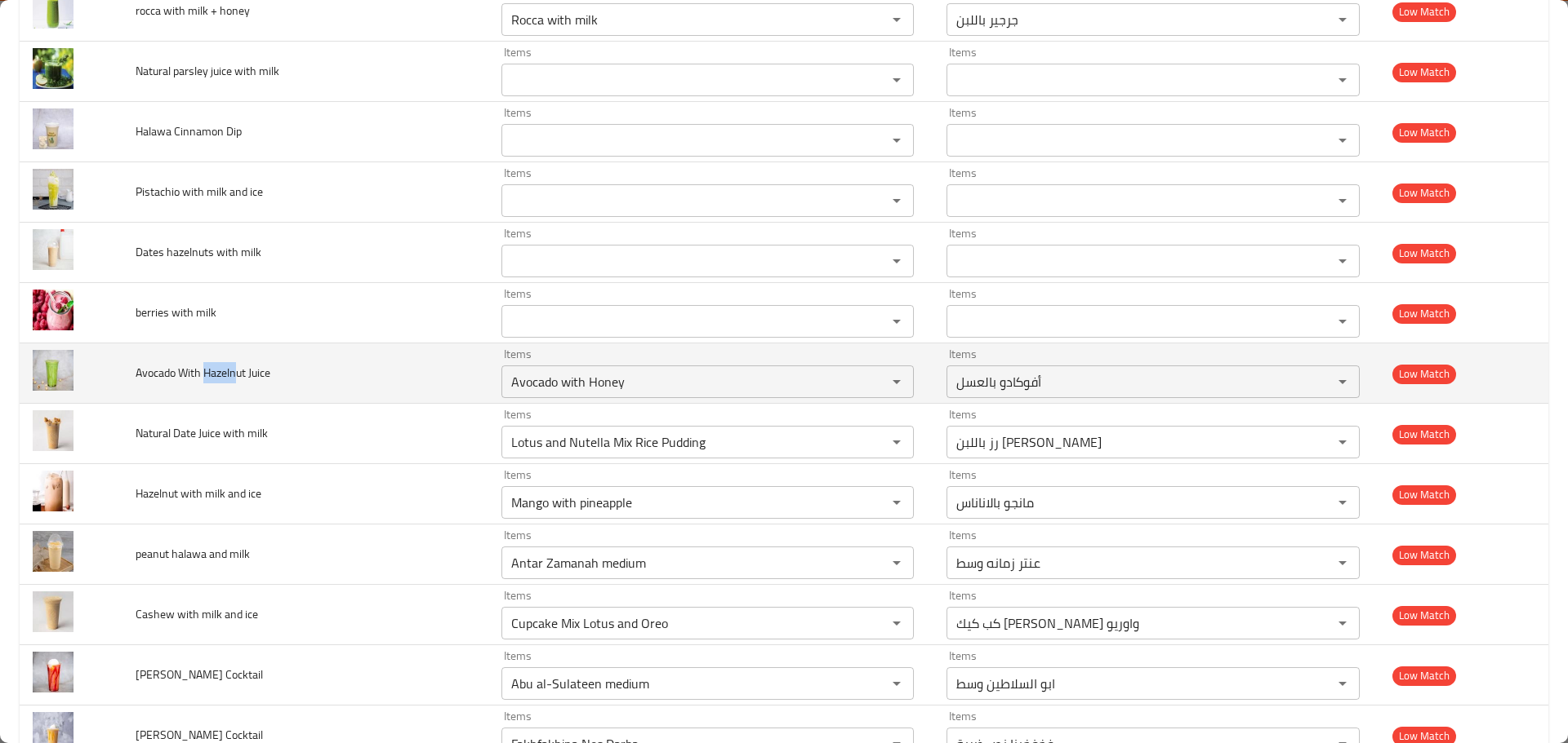
drag, startPoint x: 238, startPoint y: 375, endPoint x: 206, endPoint y: 376, distance: 32.0
click at [206, 376] on span "Avocado With Hazelnut Juice" at bounding box center [203, 372] width 135 height 21
click at [565, 387] on Juice "Avocado with Honey" at bounding box center [683, 382] width 355 height 23
paste Juice "Hazeln"
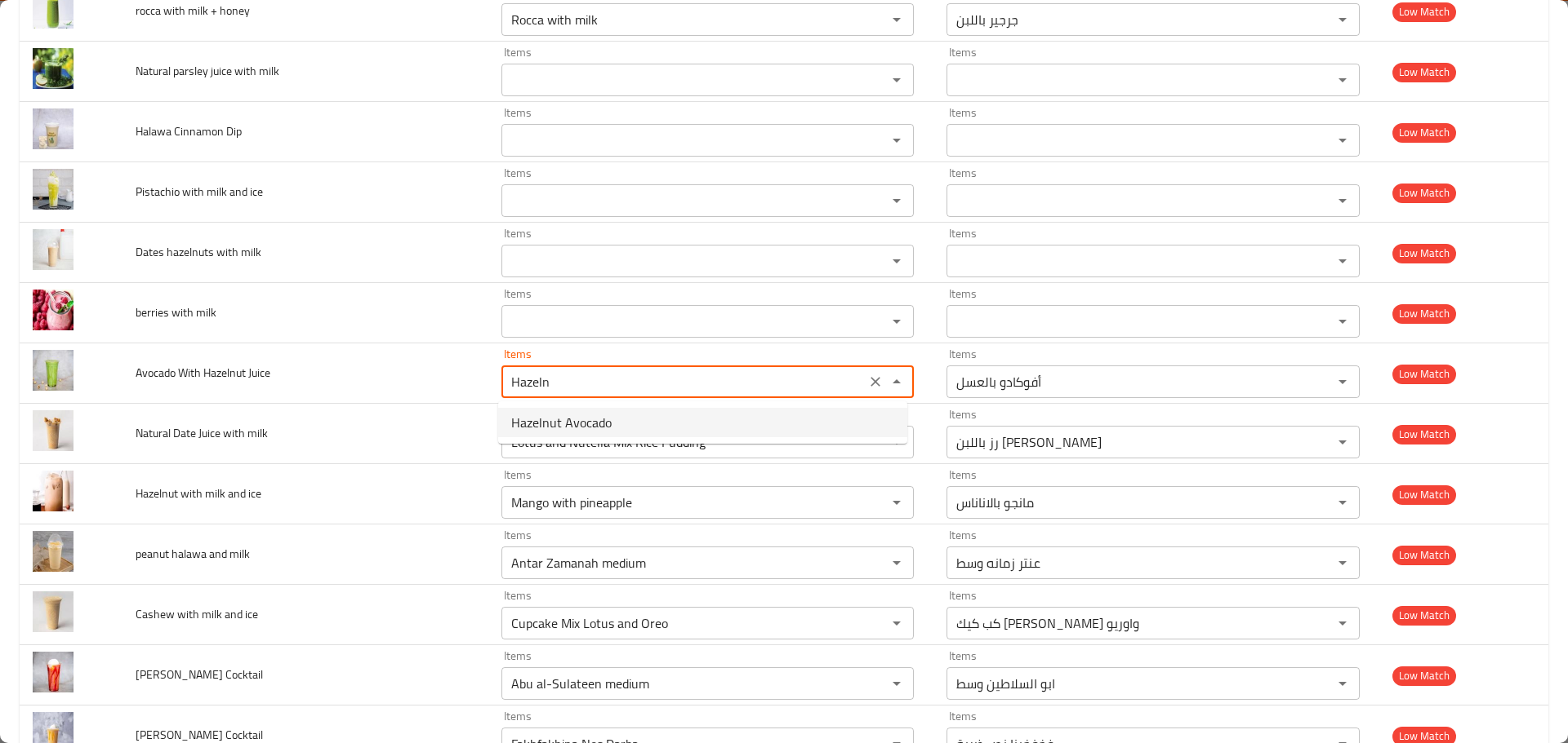
click at [579, 413] on span "Hazelnut Avocado" at bounding box center [561, 422] width 101 height 19
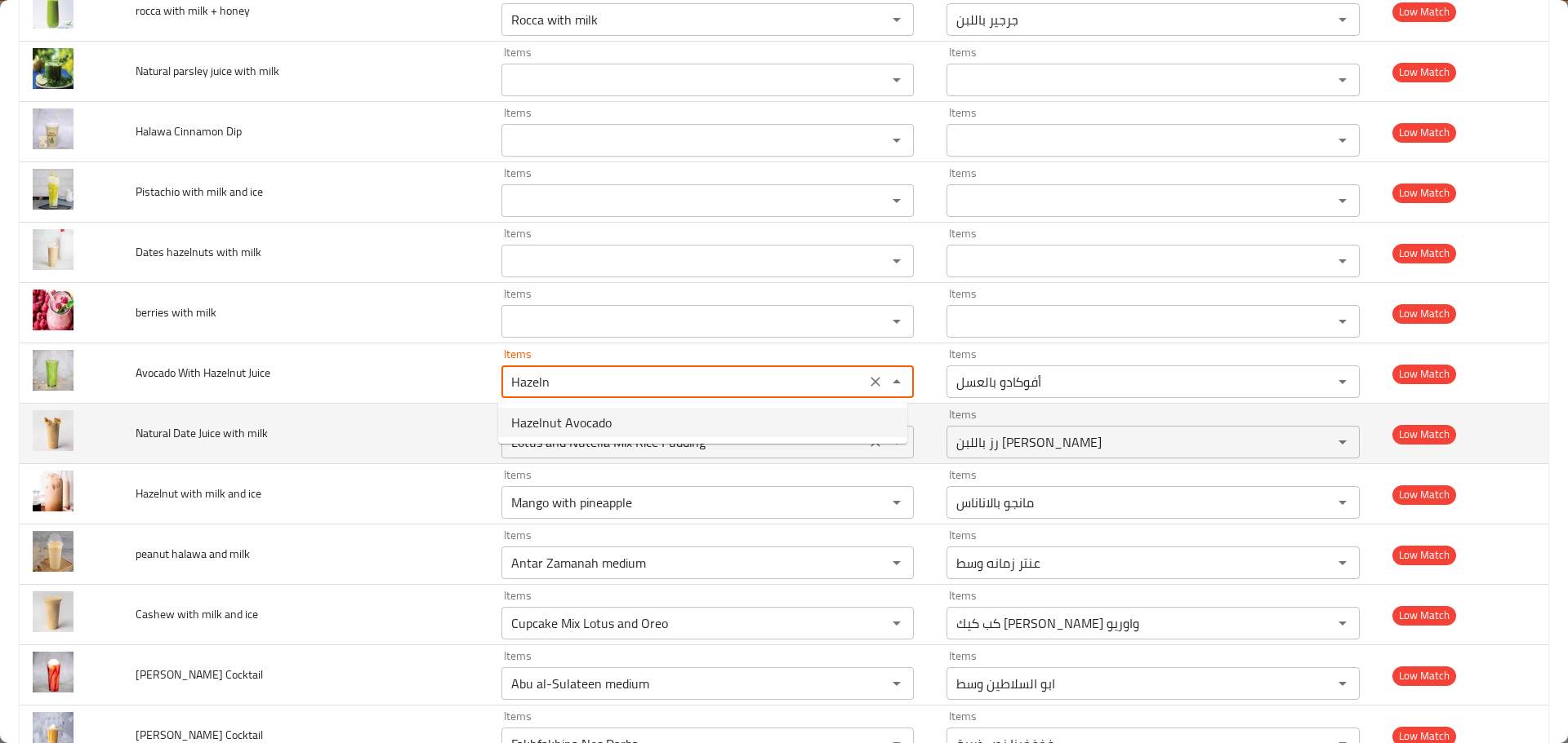
type Juice "Hazelnut Avocado"
type Juice-ar "أفوكادو بندق"
type Juice "Hazelnut Avocado"
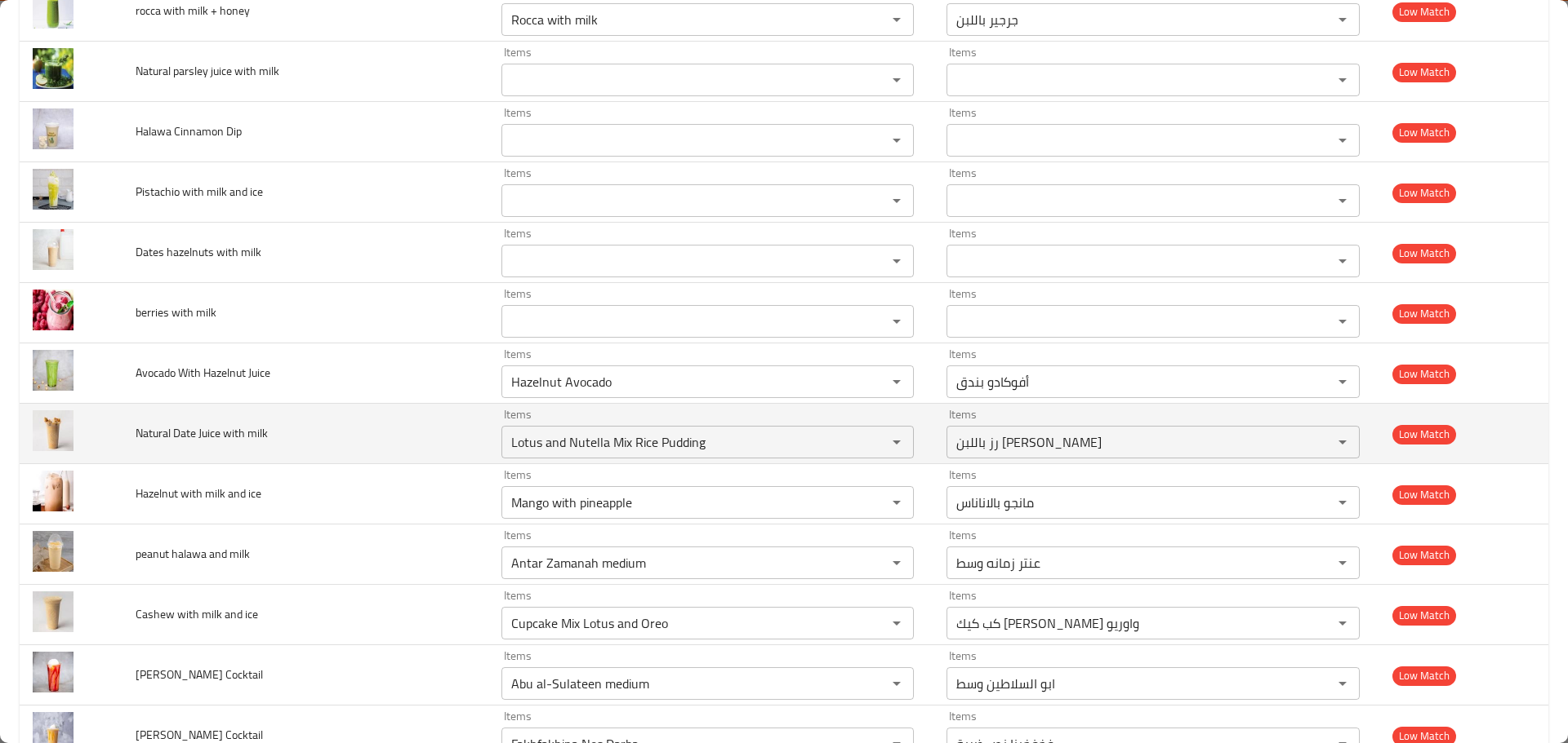
click at [289, 462] on td "Natural Date Juice with milk" at bounding box center [305, 434] width 366 height 61
drag, startPoint x: 193, startPoint y: 433, endPoint x: 176, endPoint y: 436, distance: 17.3
click at [176, 436] on span "Natural Date Juice with milk" at bounding box center [201, 433] width 132 height 21
click at [559, 442] on milk "Lotus and Nutella Mix Rice Pudding" at bounding box center [683, 442] width 355 height 23
paste milk "Dat"
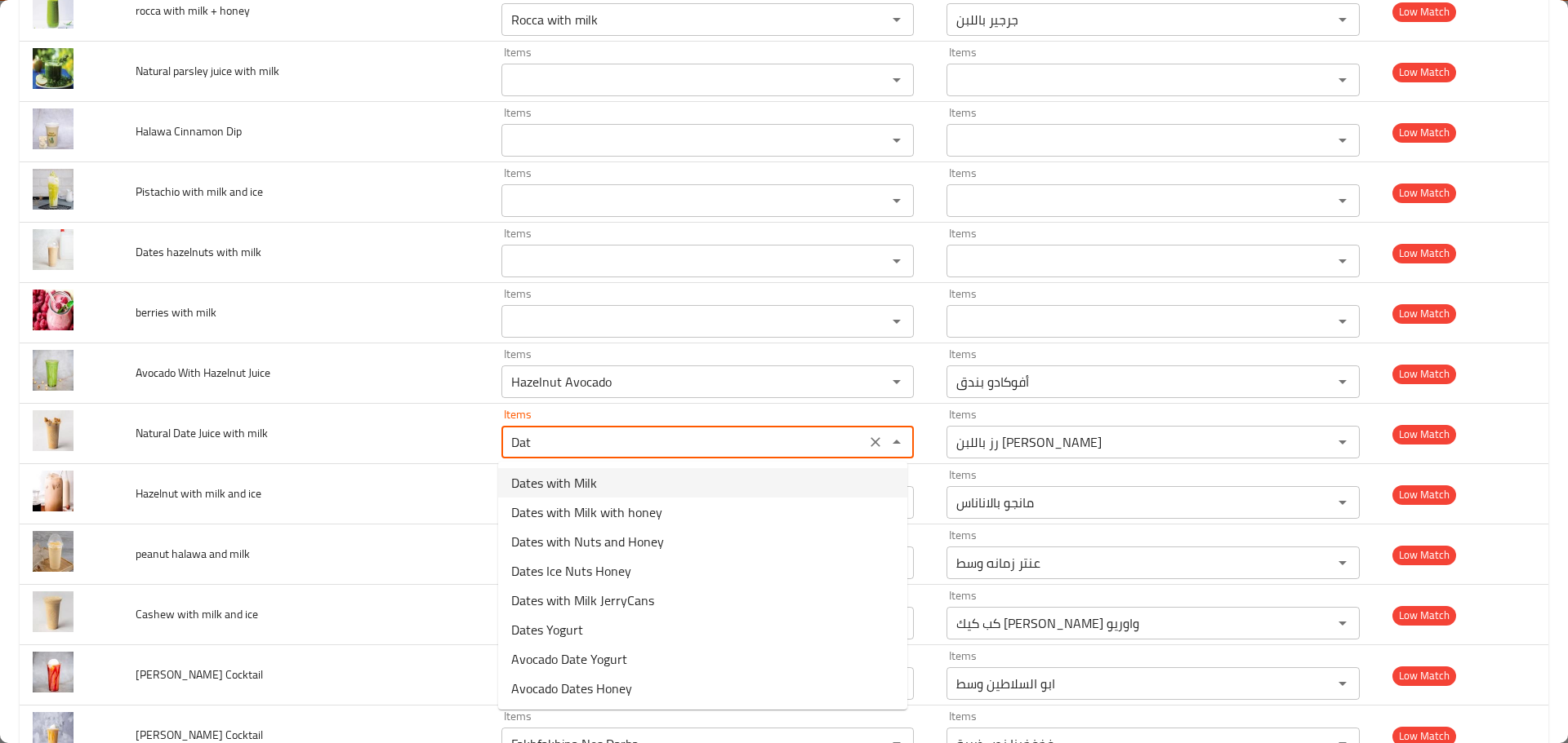
click at [541, 482] on span "Dates with Milk" at bounding box center [553, 482] width 86 height 19
type milk "Dates with Milk"
type milk-ar "بلح باللبن"
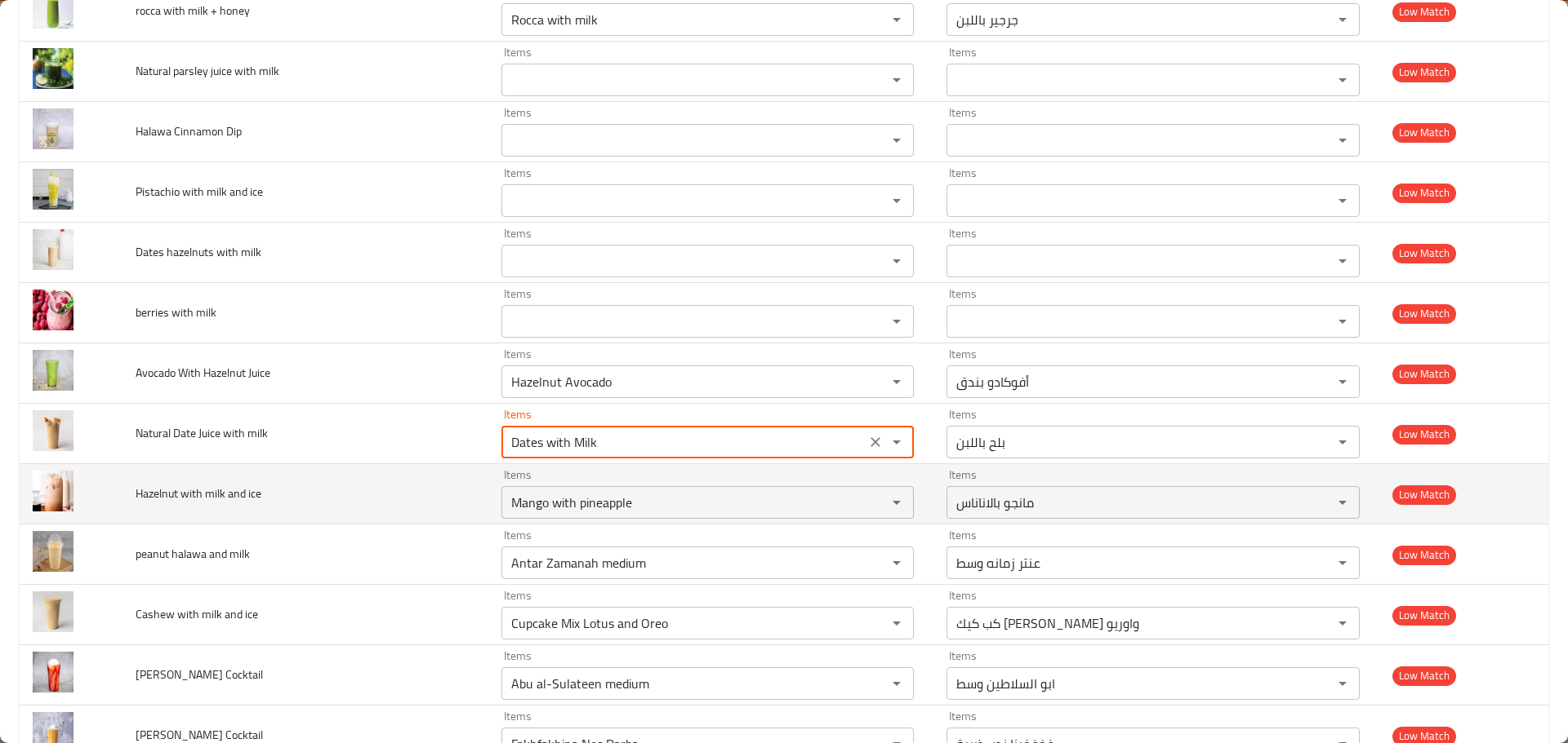
type milk "Dates with Milk"
drag, startPoint x: 168, startPoint y: 500, endPoint x: 137, endPoint y: 504, distance: 31.3
click at [137, 504] on span "Hazelnut with milk and ice" at bounding box center [198, 493] width 125 height 21
click at [533, 508] on ice "Mango with pineapple" at bounding box center [683, 502] width 355 height 23
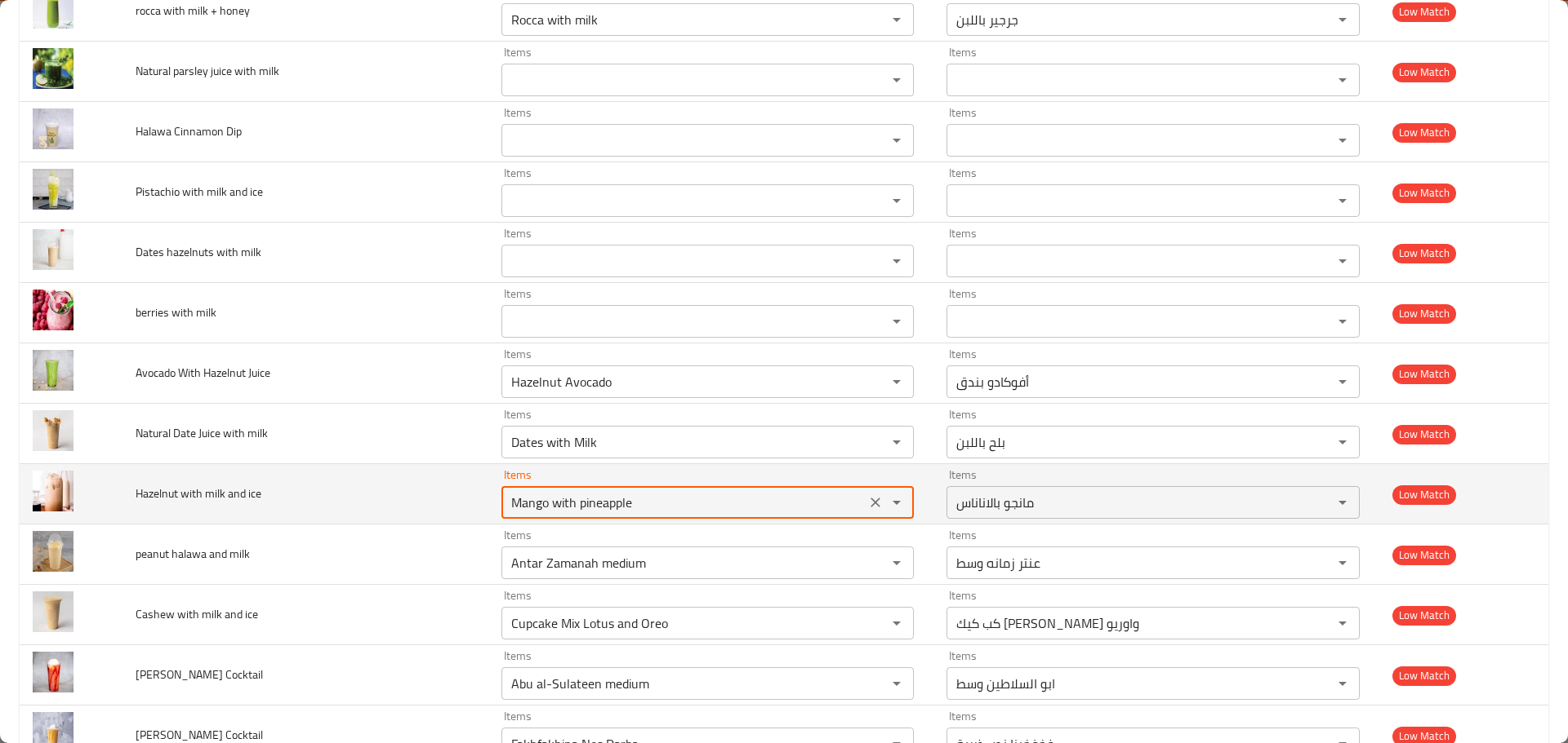
paste ice "Hazeln"
type ice "Hazeln"
click at [871, 496] on icon "Clear" at bounding box center [875, 502] width 17 height 17
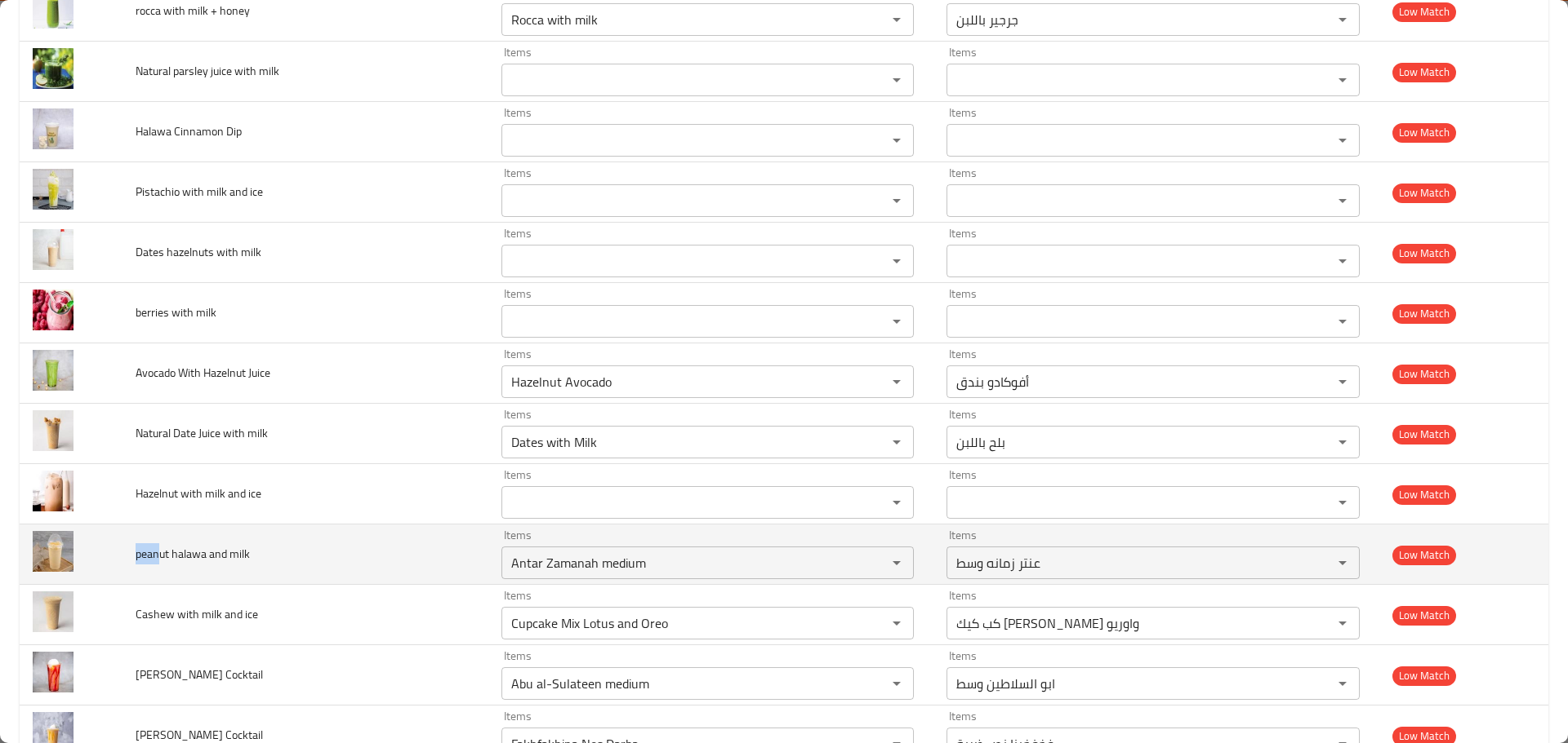
drag, startPoint x: 156, startPoint y: 554, endPoint x: 134, endPoint y: 559, distance: 22.6
click at [136, 559] on span "peanut halawa and milk" at bounding box center [193, 554] width 114 height 21
click at [552, 560] on milk "Antar Zamanah medium" at bounding box center [683, 562] width 355 height 23
paste milk "pean"
type milk "pean"
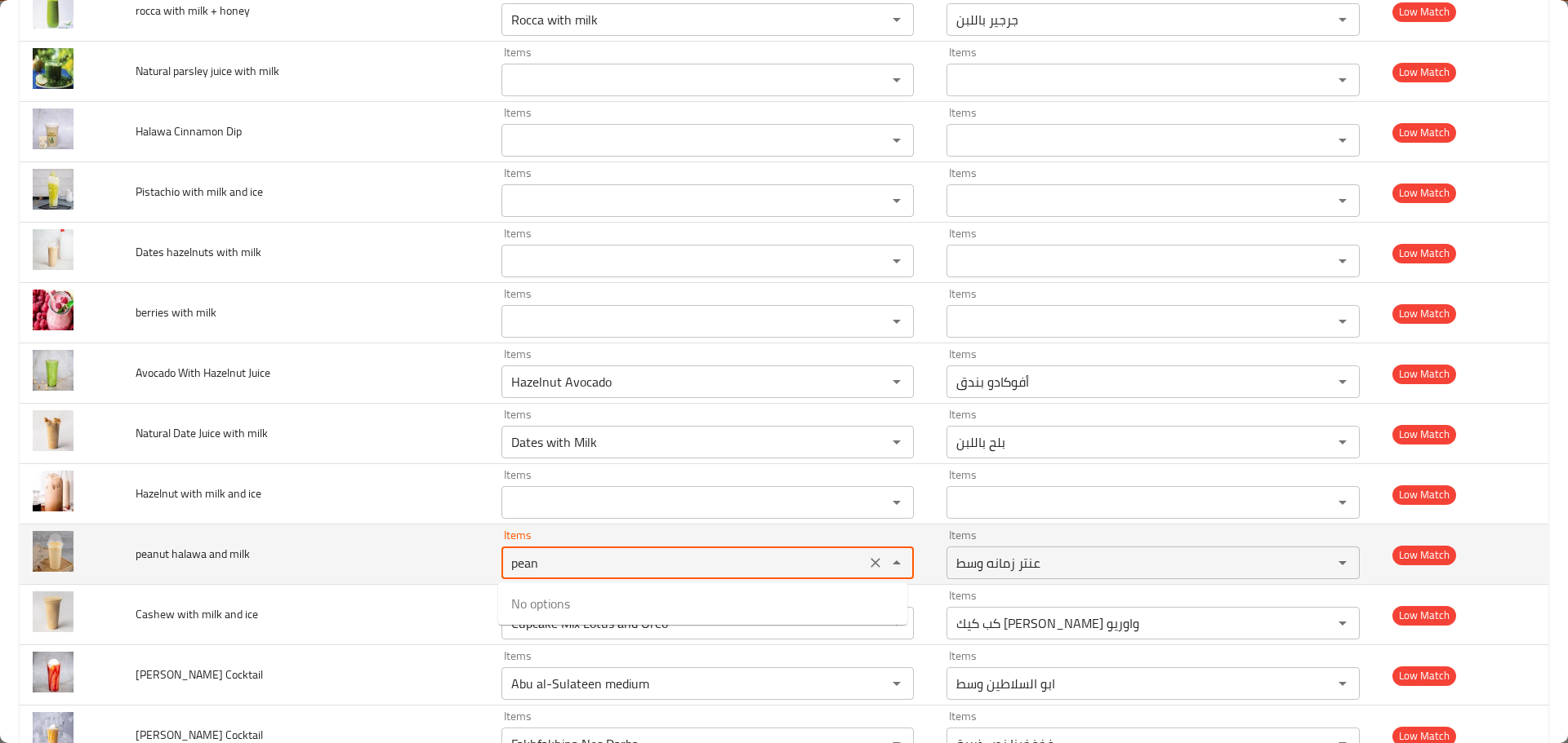
click at [871, 566] on icon "Clear" at bounding box center [875, 563] width 10 height 10
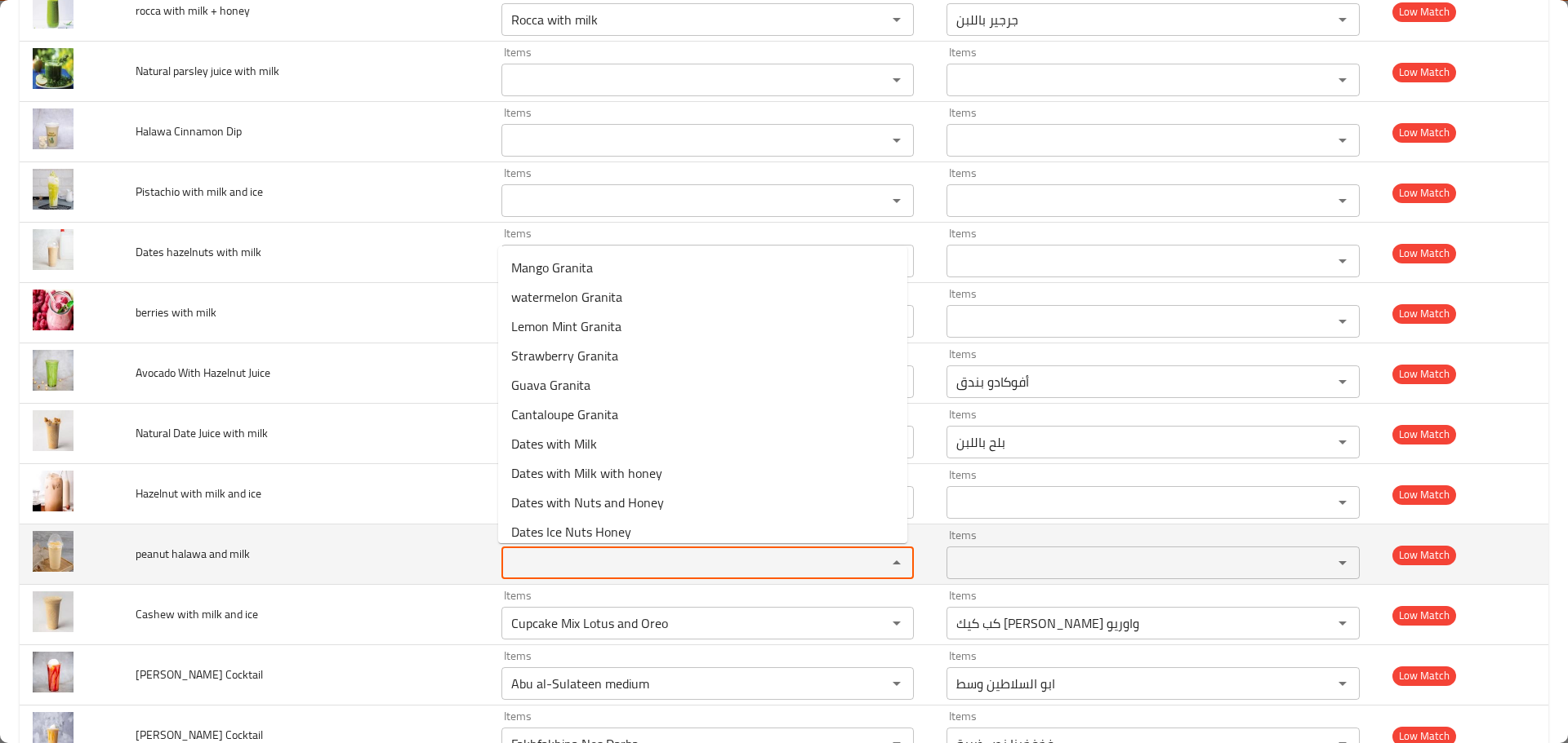
click at [377, 575] on td "peanut halawa and milk" at bounding box center [305, 555] width 366 height 61
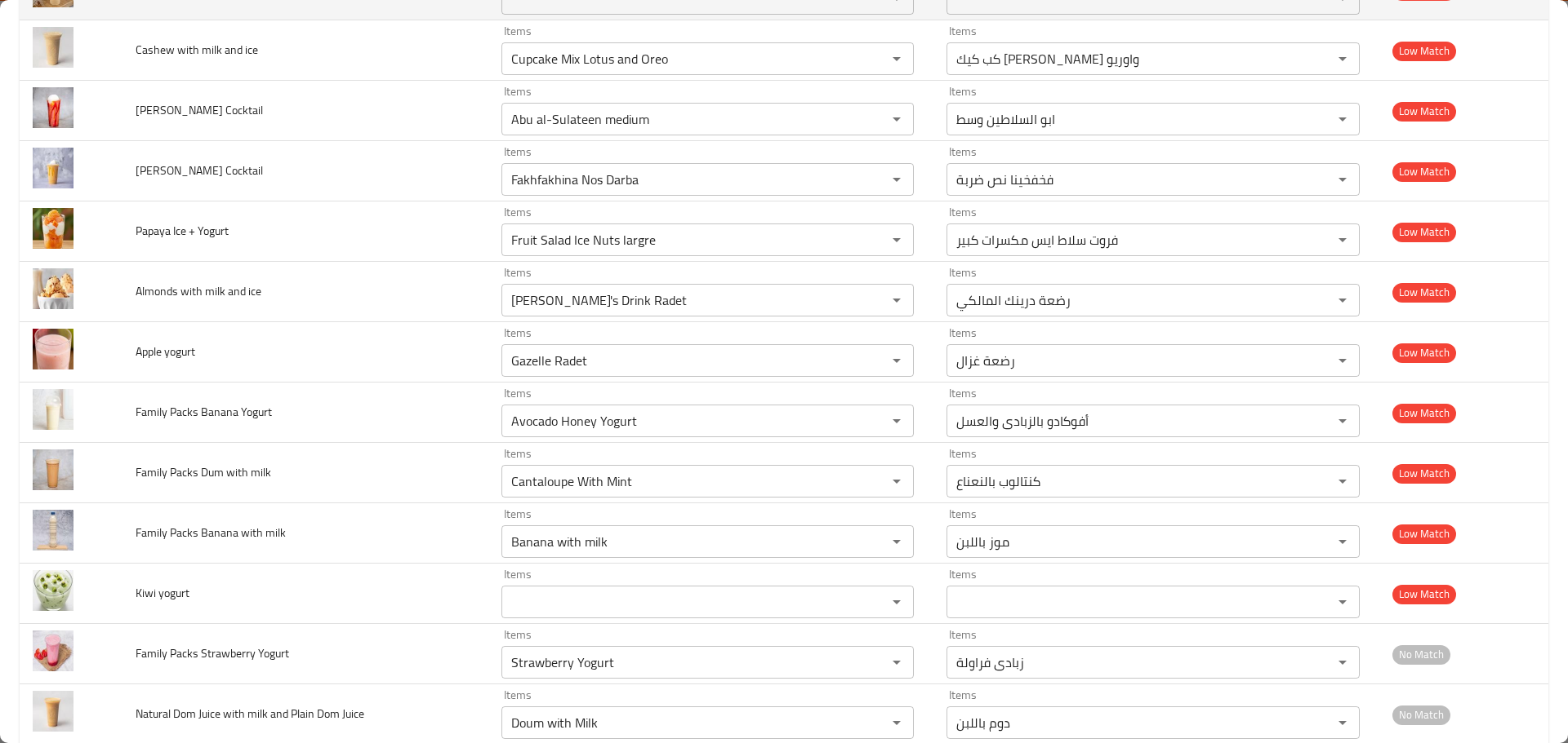
scroll to position [3799, 0]
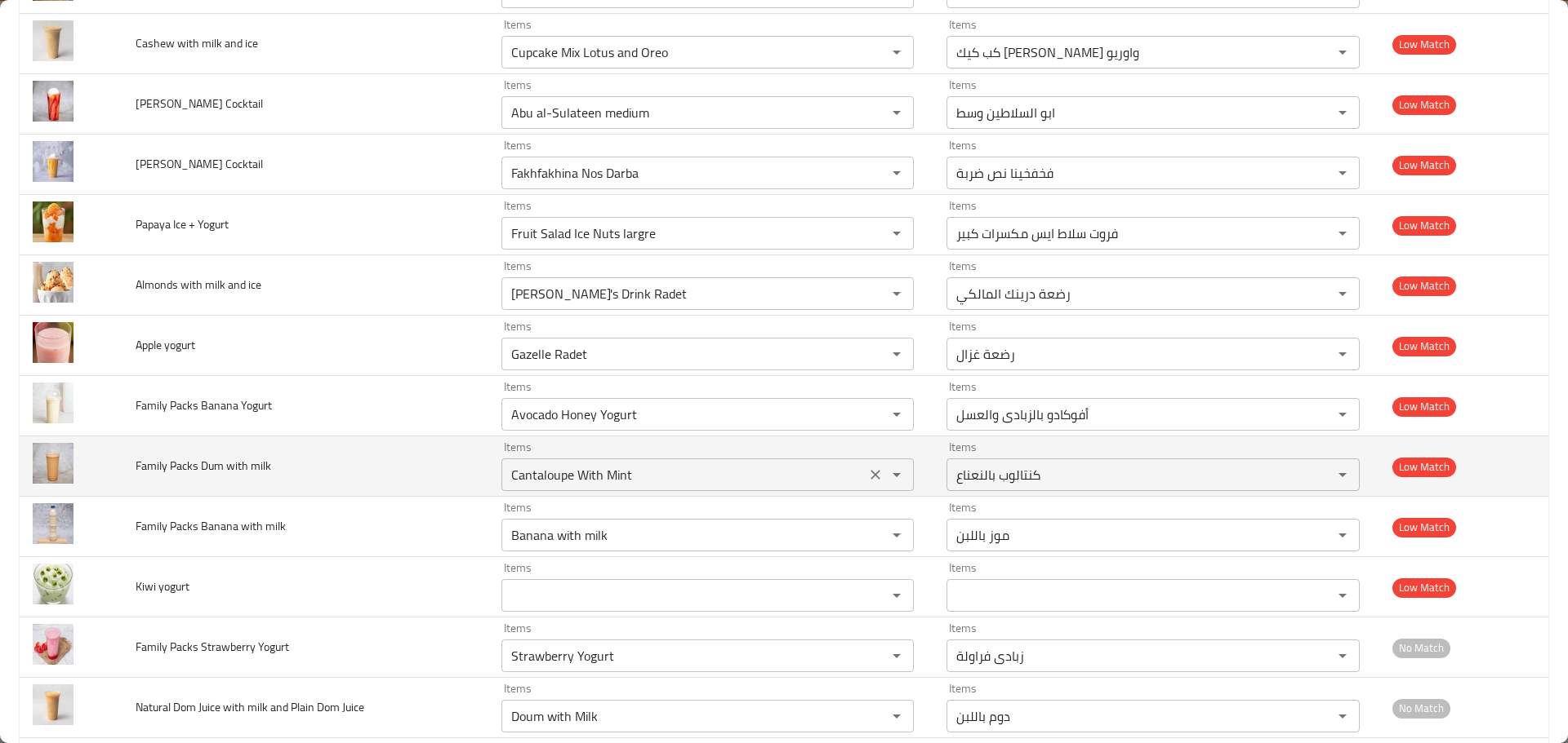
click at [867, 474] on icon "Clear" at bounding box center [875, 475] width 17 height 17
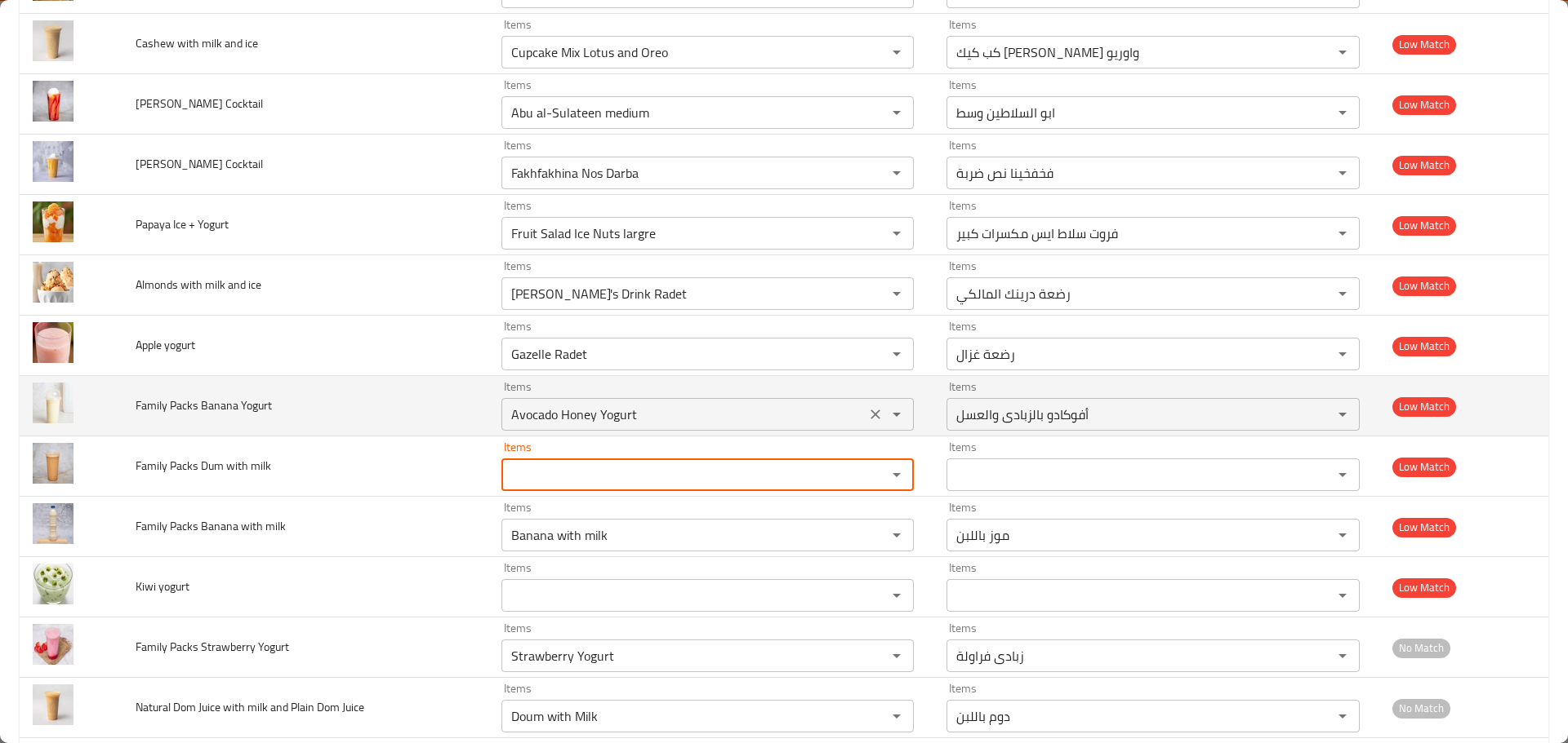
click at [871, 414] on icon "Clear" at bounding box center [875, 414] width 10 height 10
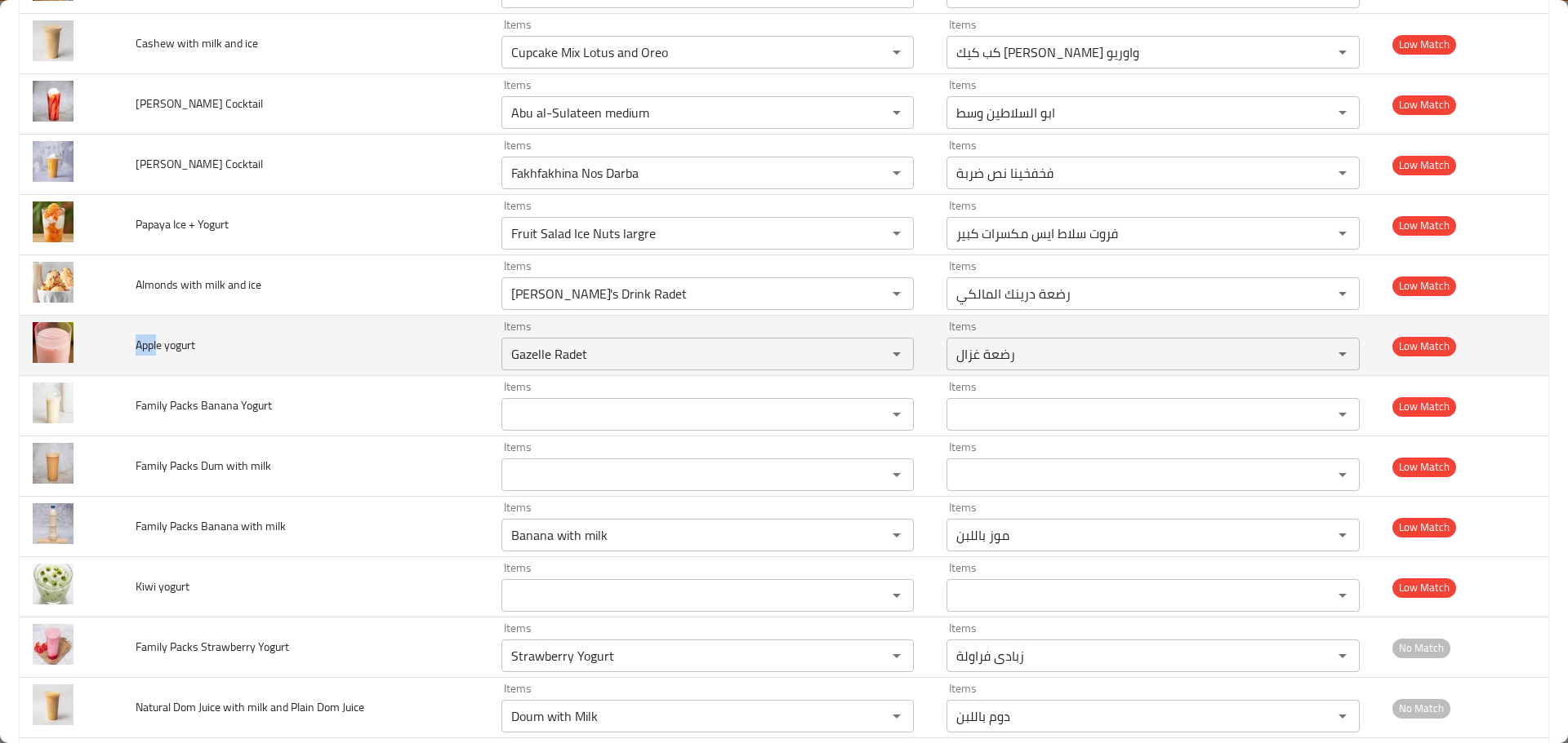
drag, startPoint x: 156, startPoint y: 347, endPoint x: 136, endPoint y: 348, distance: 20.0
click at [136, 348] on span "Apple yogurt" at bounding box center [165, 345] width 60 height 21
click at [544, 347] on yogurt "Gazelle Radet" at bounding box center [683, 354] width 355 height 23
paste yogurt "Appl"
type yogurt "Appl"
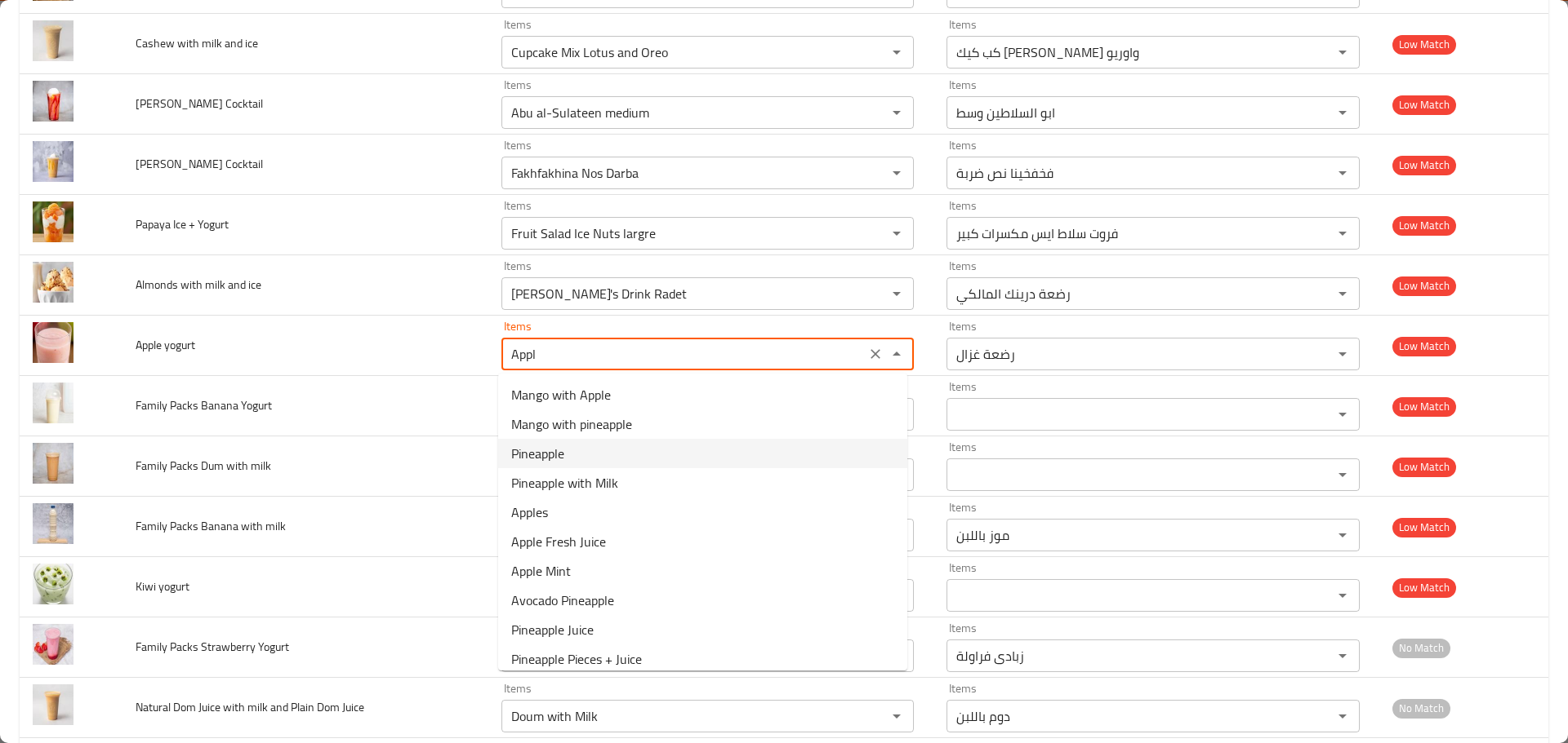
scroll to position [10, 0]
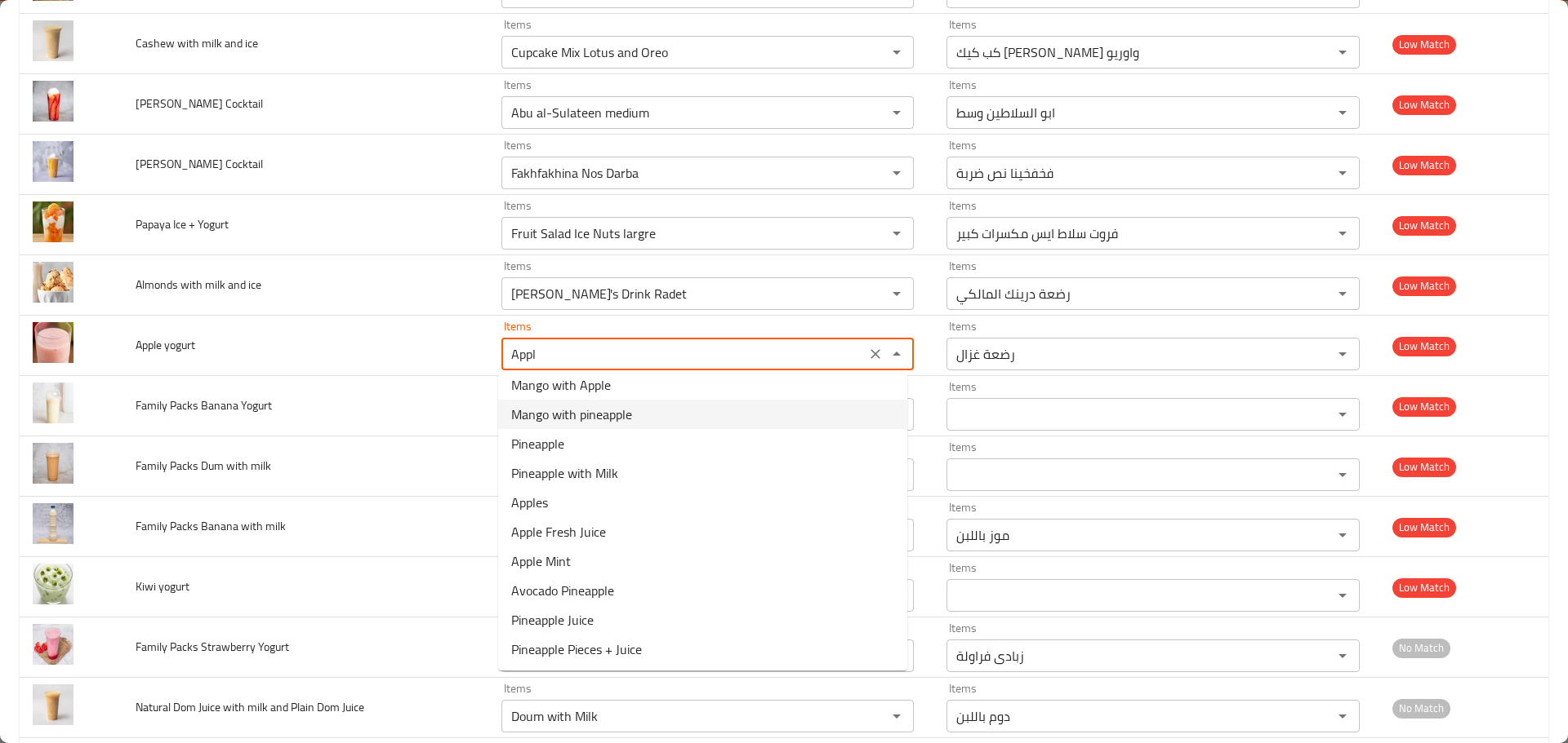
drag, startPoint x: 867, startPoint y: 353, endPoint x: 539, endPoint y: 377, distance: 328.9
click at [867, 353] on icon "Clear" at bounding box center [875, 354] width 17 height 17
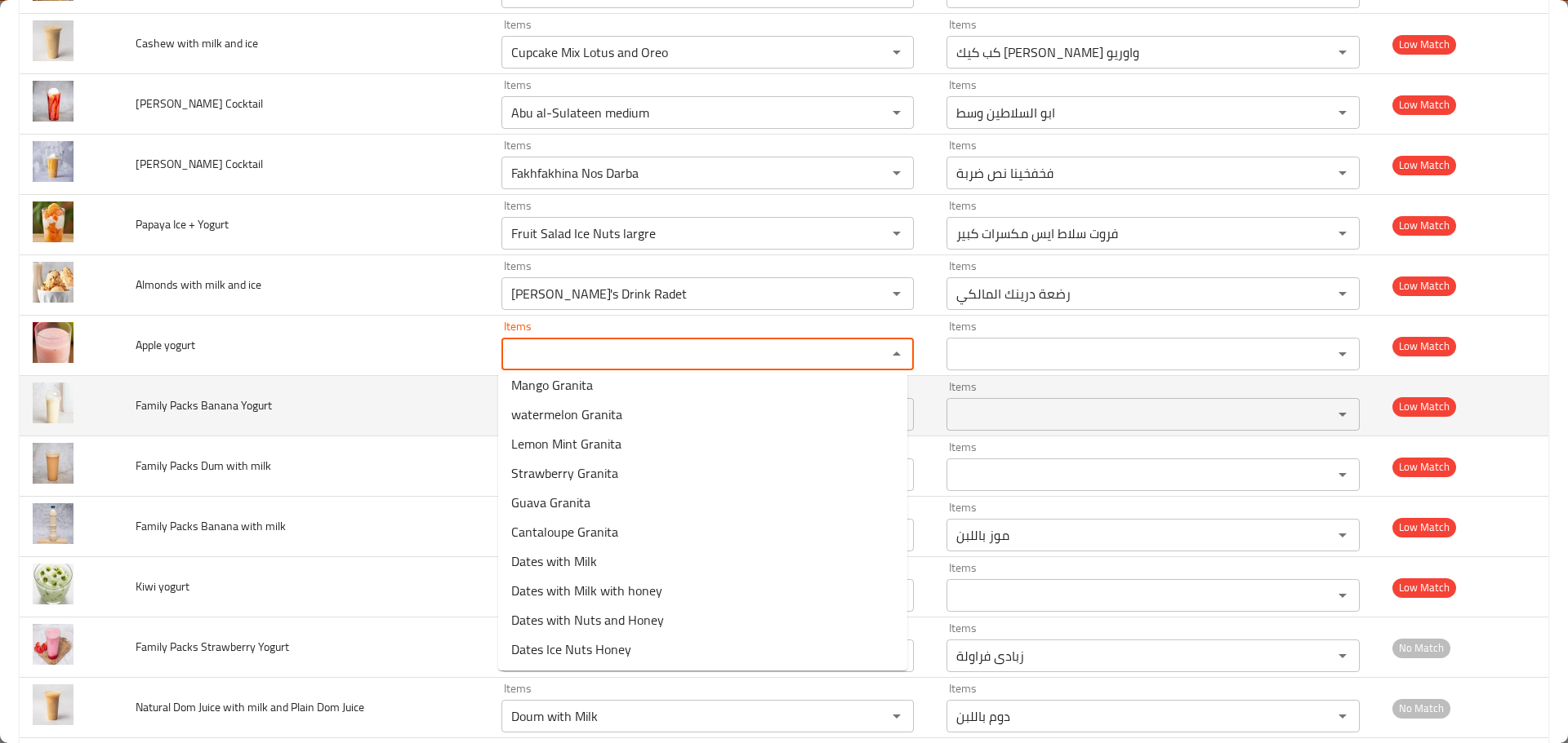
scroll to position [0, 0]
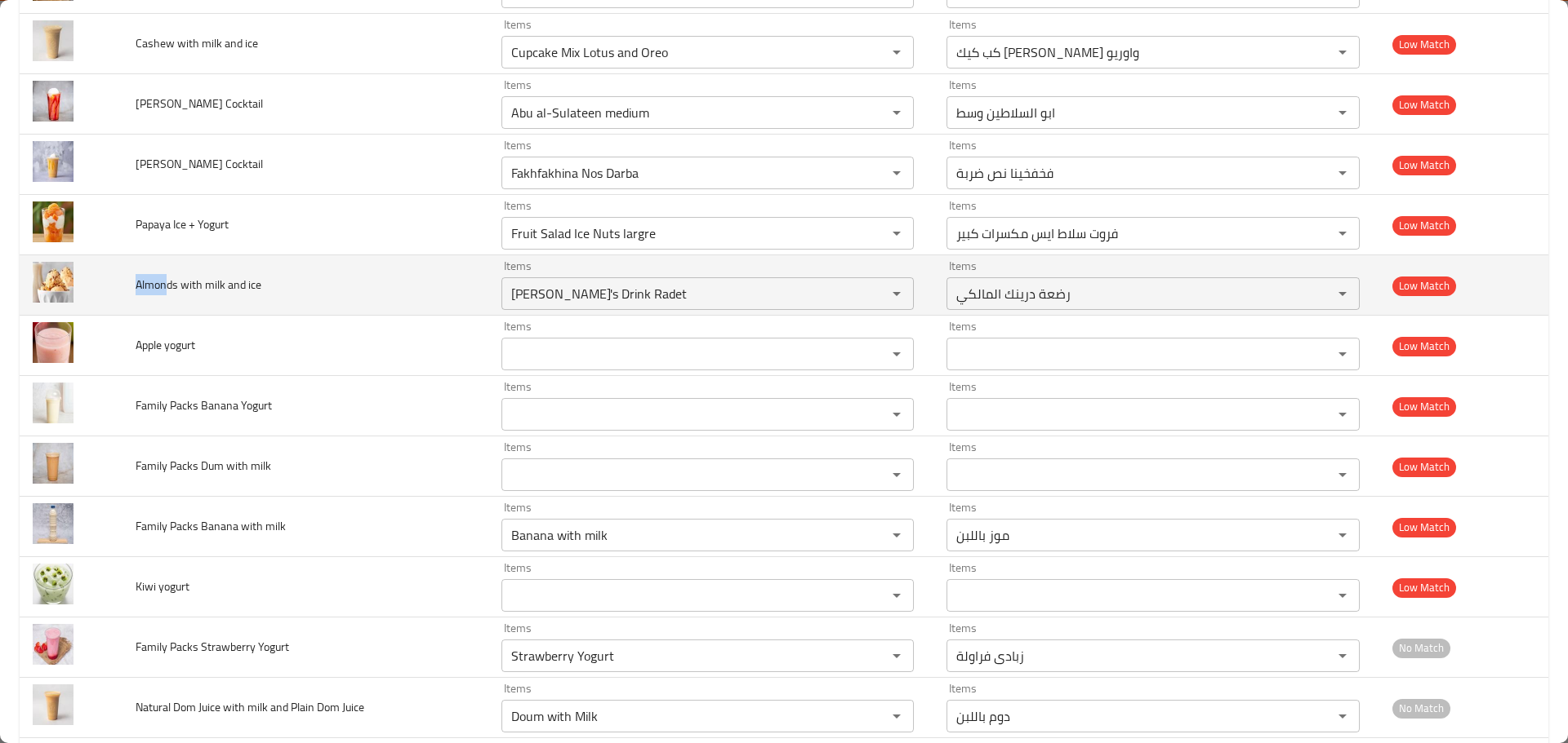
drag, startPoint x: 160, startPoint y: 284, endPoint x: 137, endPoint y: 287, distance: 23.2
click at [137, 287] on span "Almonds with milk and ice" at bounding box center [198, 284] width 125 height 21
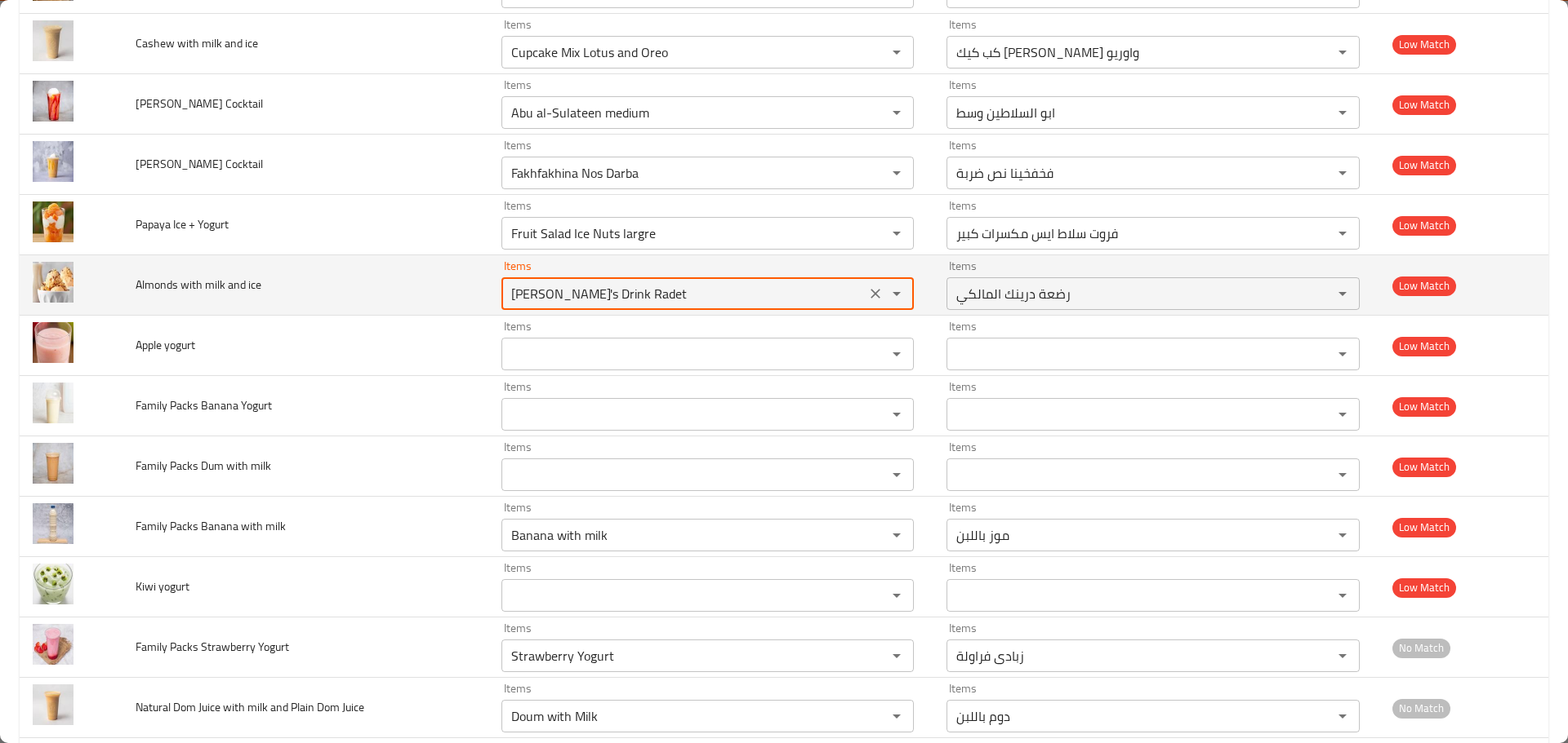
click at [572, 303] on ice "Al-Maliki's Drink Radet" at bounding box center [683, 293] width 355 height 23
paste ice "mon"
type ice "Almon"
click at [873, 296] on icon "Clear" at bounding box center [875, 294] width 17 height 17
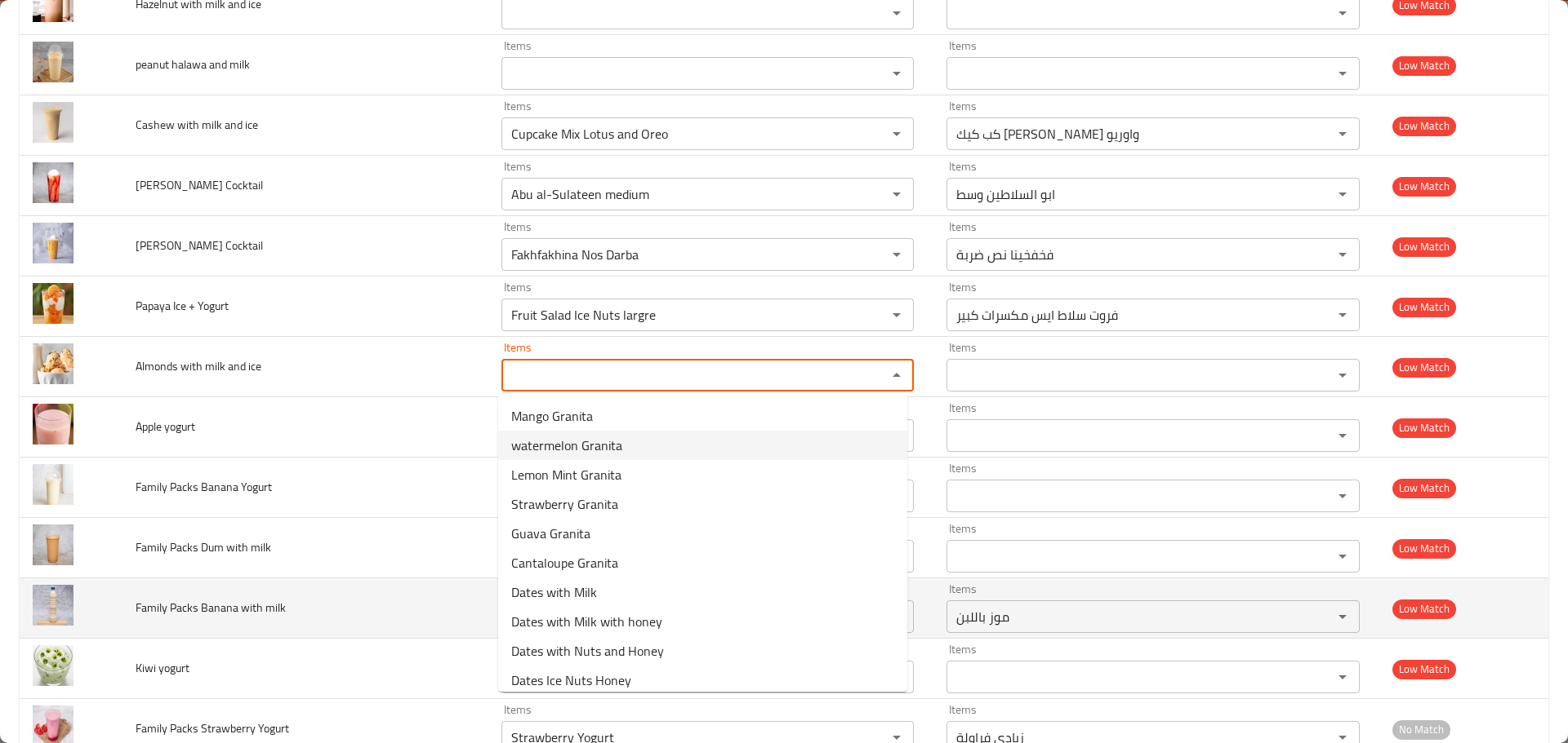
click at [390, 504] on td "Family Packs Banana Yogurt" at bounding box center [305, 489] width 366 height 61
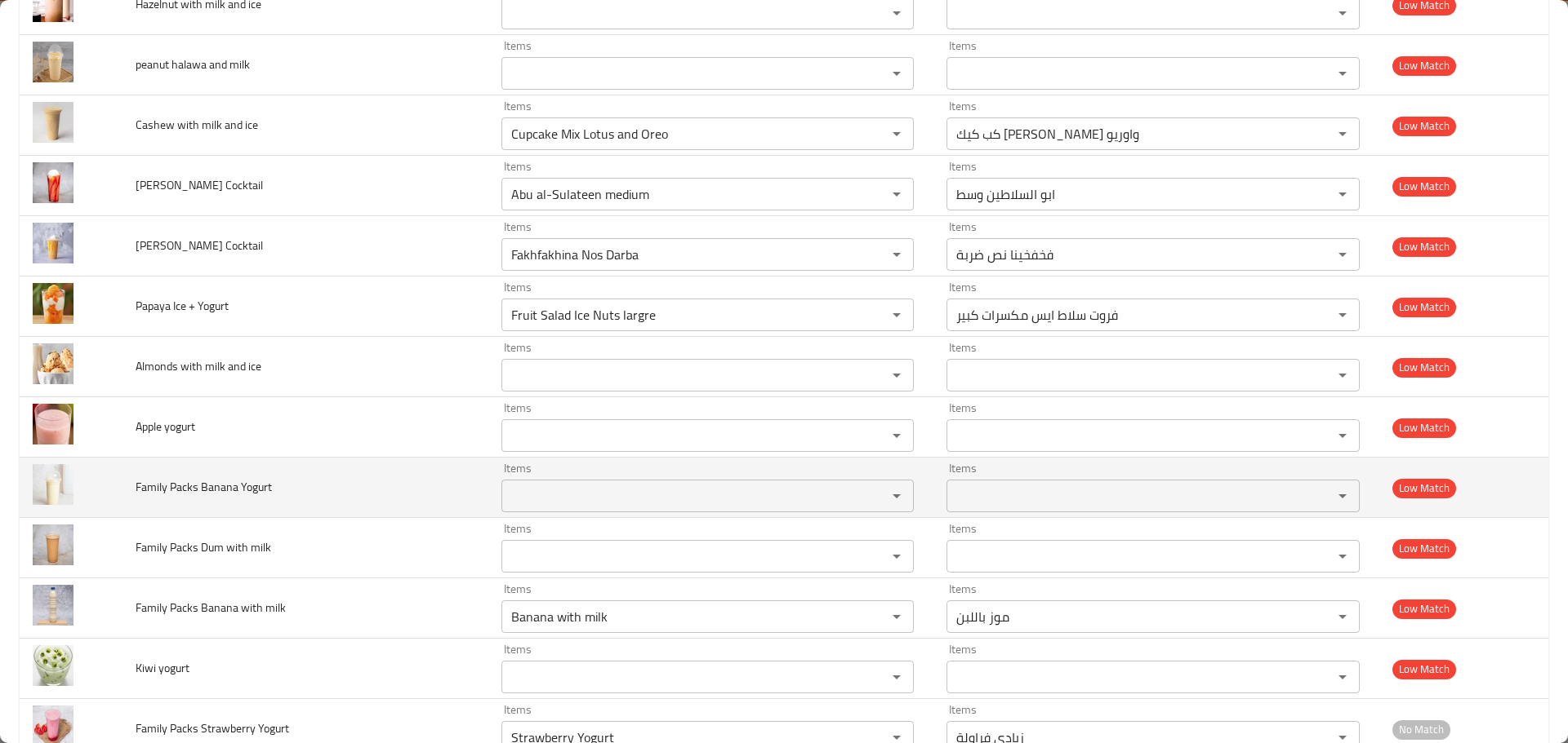
scroll to position [3554, 0]
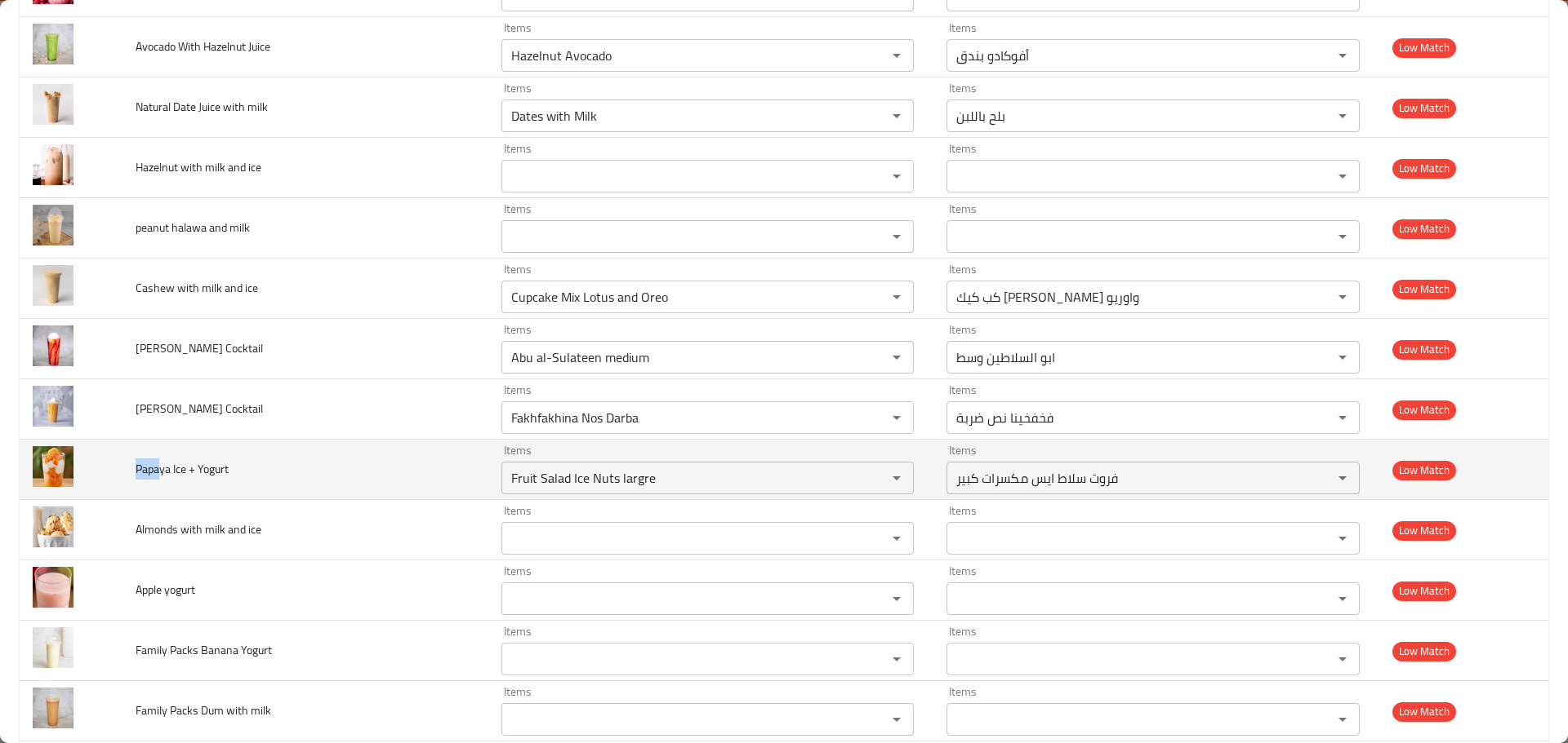
drag, startPoint x: 157, startPoint y: 470, endPoint x: 132, endPoint y: 467, distance: 25.2
click at [132, 467] on td "Papaya Ice + Yogurt" at bounding box center [305, 470] width 366 height 61
click at [553, 469] on Yogurt "Fruit Salad Ice Nuts largre" at bounding box center [683, 478] width 355 height 23
paste Yogurt "Papa"
type Yogurt "Papa"
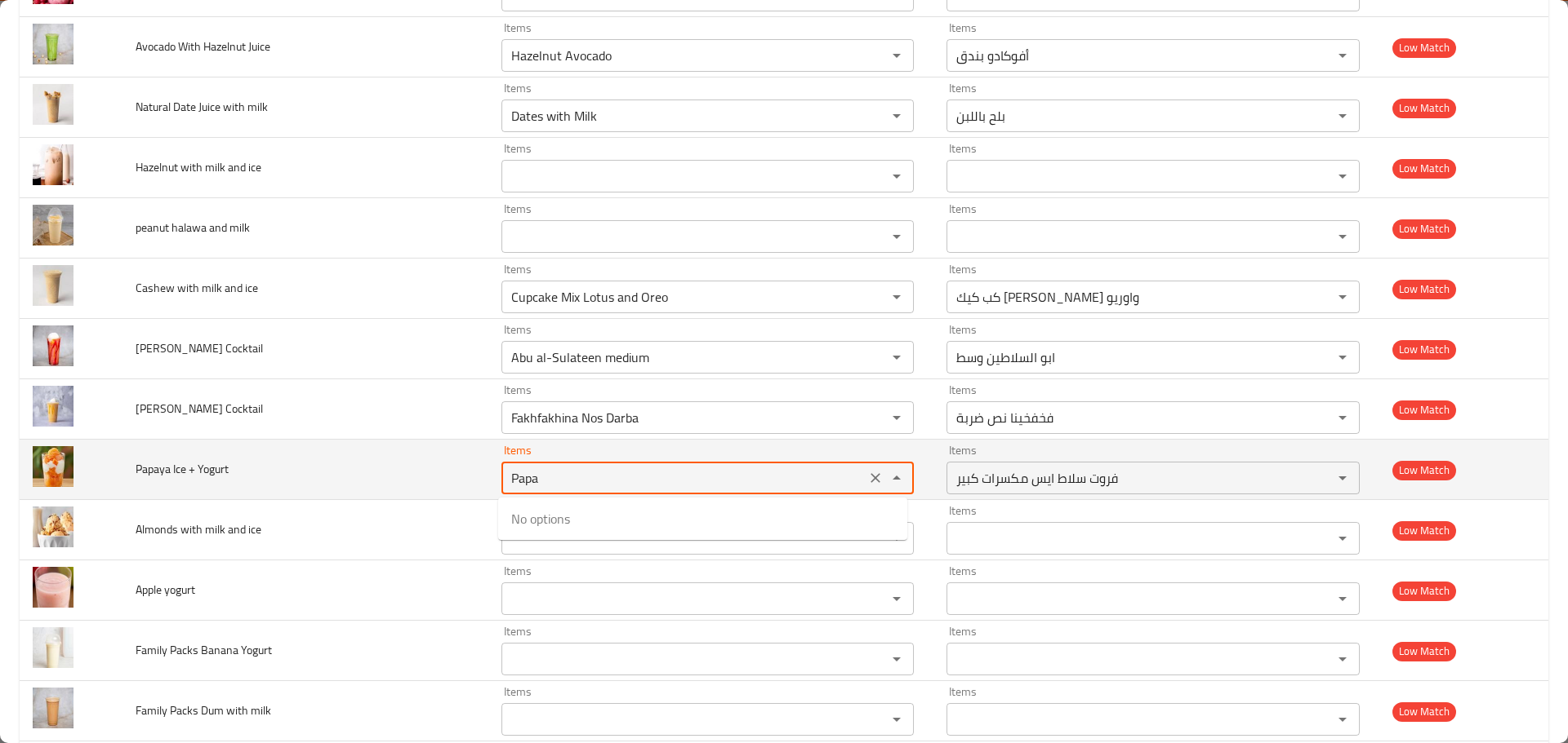
click at [870, 475] on icon "Clear" at bounding box center [875, 478] width 17 height 17
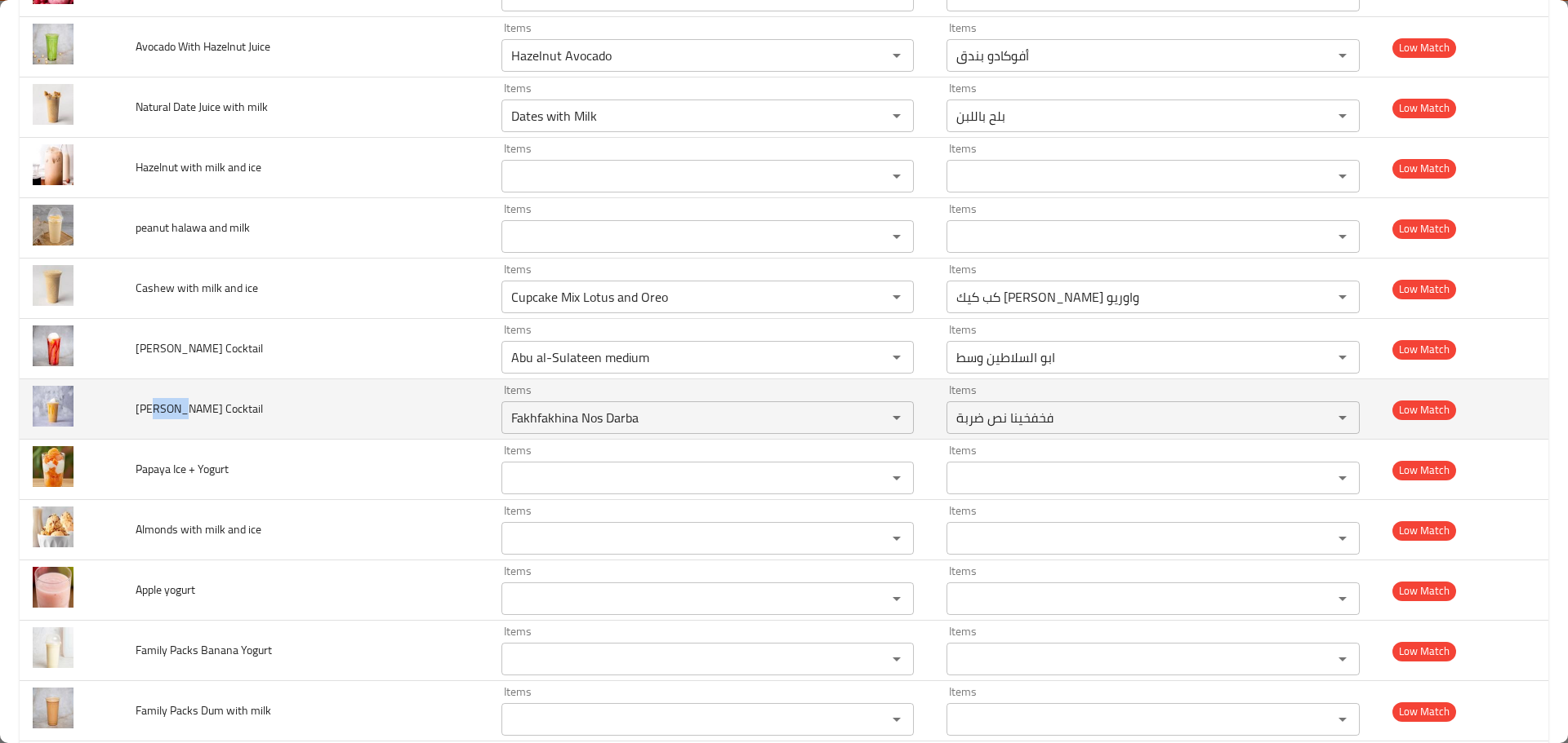
drag, startPoint x: 177, startPoint y: 405, endPoint x: 151, endPoint y: 413, distance: 27.2
click at [151, 413] on span "Al-Asfahani Cocktail" at bounding box center [199, 408] width 127 height 21
click at [551, 413] on Cocktail "Fakhfakhina Nos Darba" at bounding box center [683, 418] width 355 height 23
paste Cocktail "Asfah"
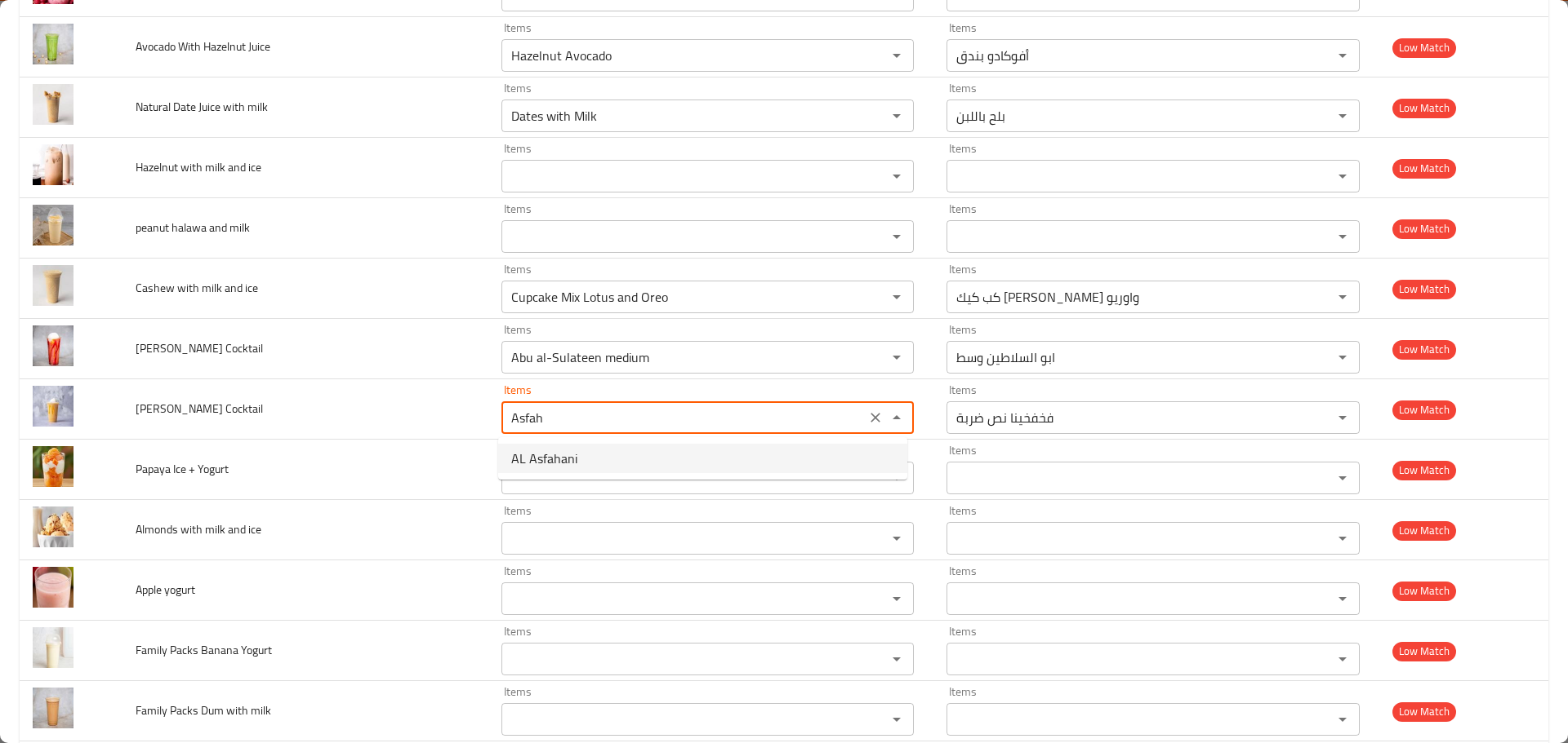
click at [607, 466] on Cocktail-option-0 "AL Asfahani" at bounding box center [703, 459] width 410 height 29
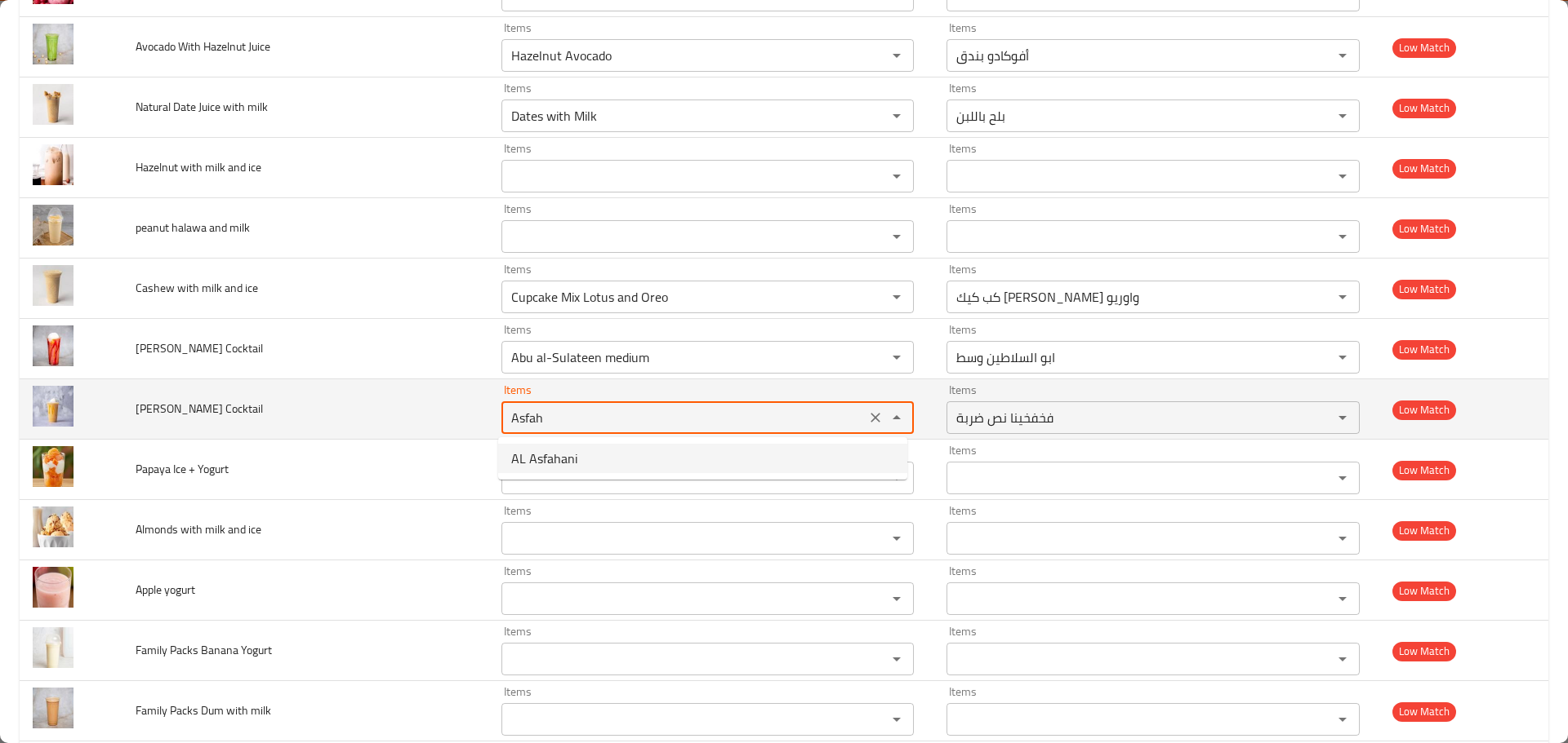
type Cocktail "AL Asfahani"
type Cocktail-ar "الاصفهاني"
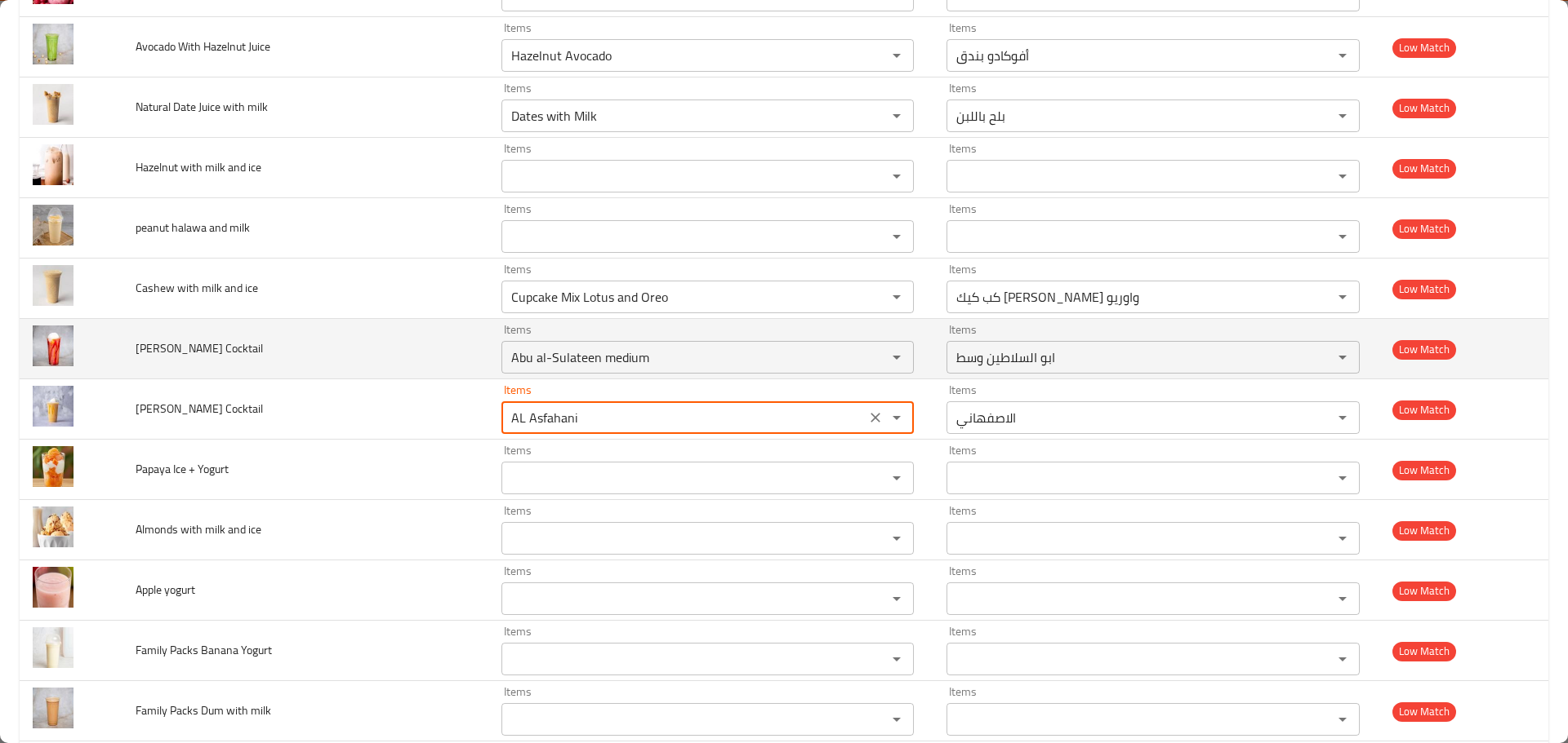
type Cocktail "AL Asfahani"
drag, startPoint x: 149, startPoint y: 345, endPoint x: 133, endPoint y: 349, distance: 16.5
click at [133, 349] on td "Abu Trika Cocktail" at bounding box center [305, 349] width 366 height 61
click at [616, 350] on Cocktail "Abu al-Sulateen medium" at bounding box center [683, 357] width 355 height 23
paste Cocktail "enhanced table"
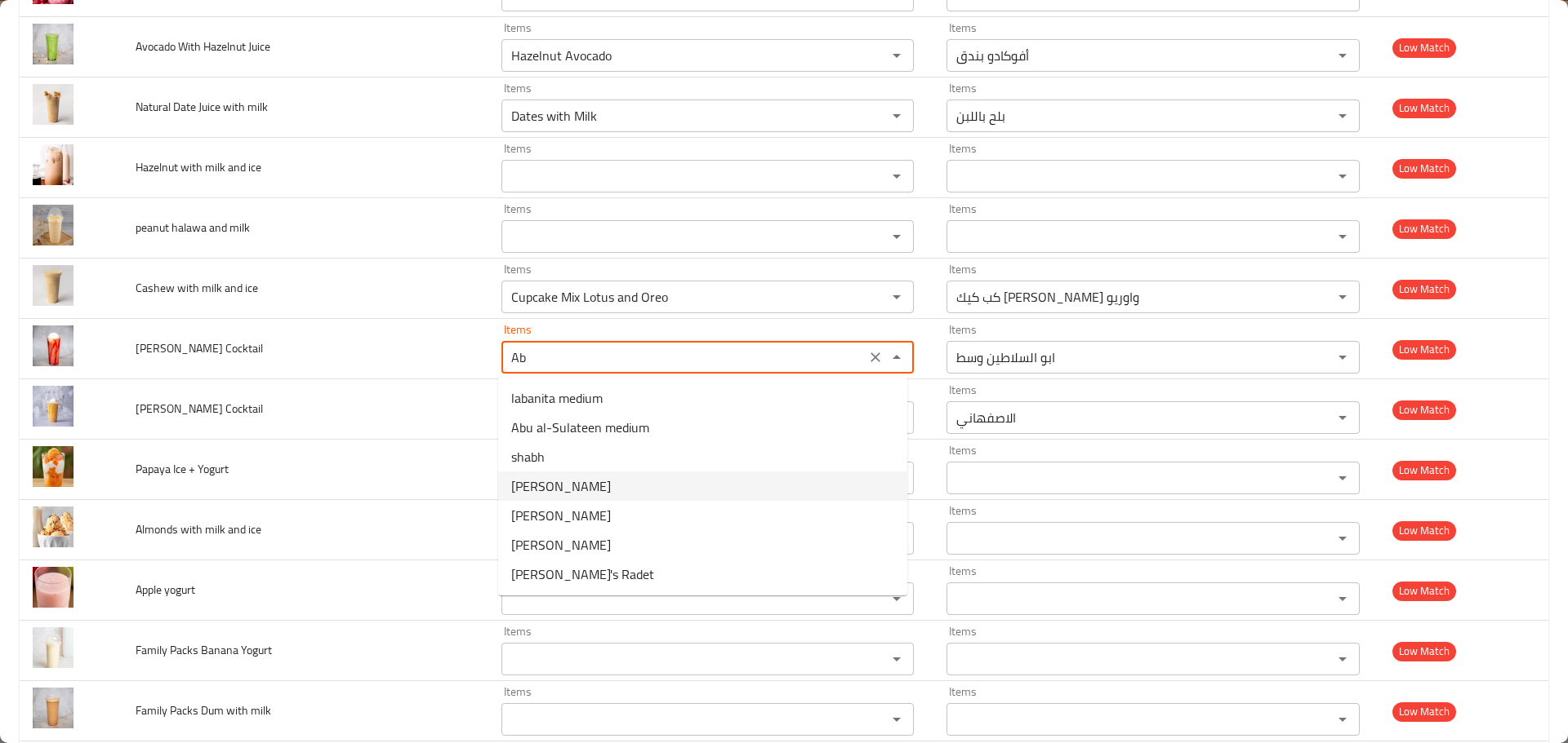
click at [588, 476] on Cocktail-option-3 "Abu Trika" at bounding box center [703, 487] width 410 height 29
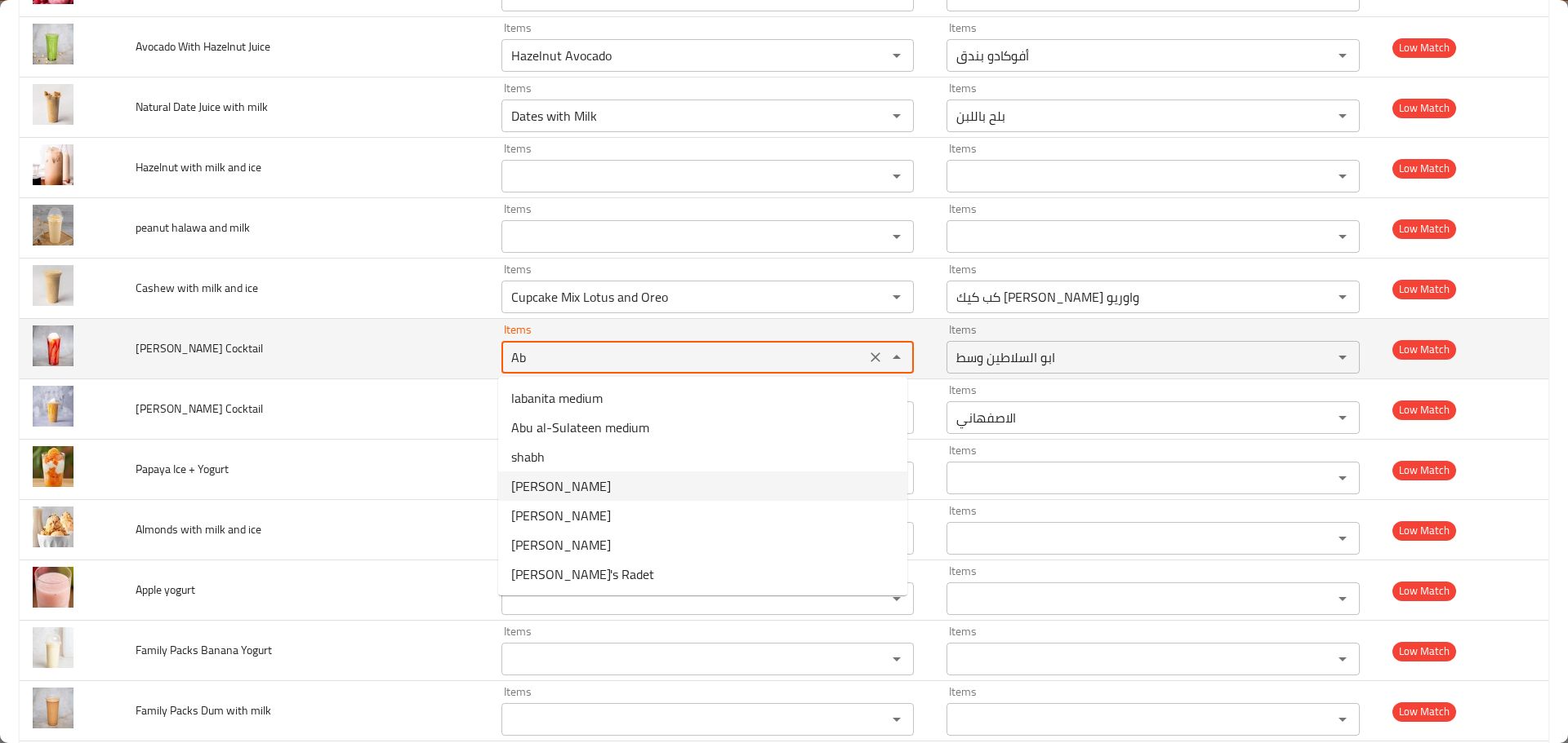
type Cocktail "Abu Trika"
type Cocktail-ar "ابو تريكة"
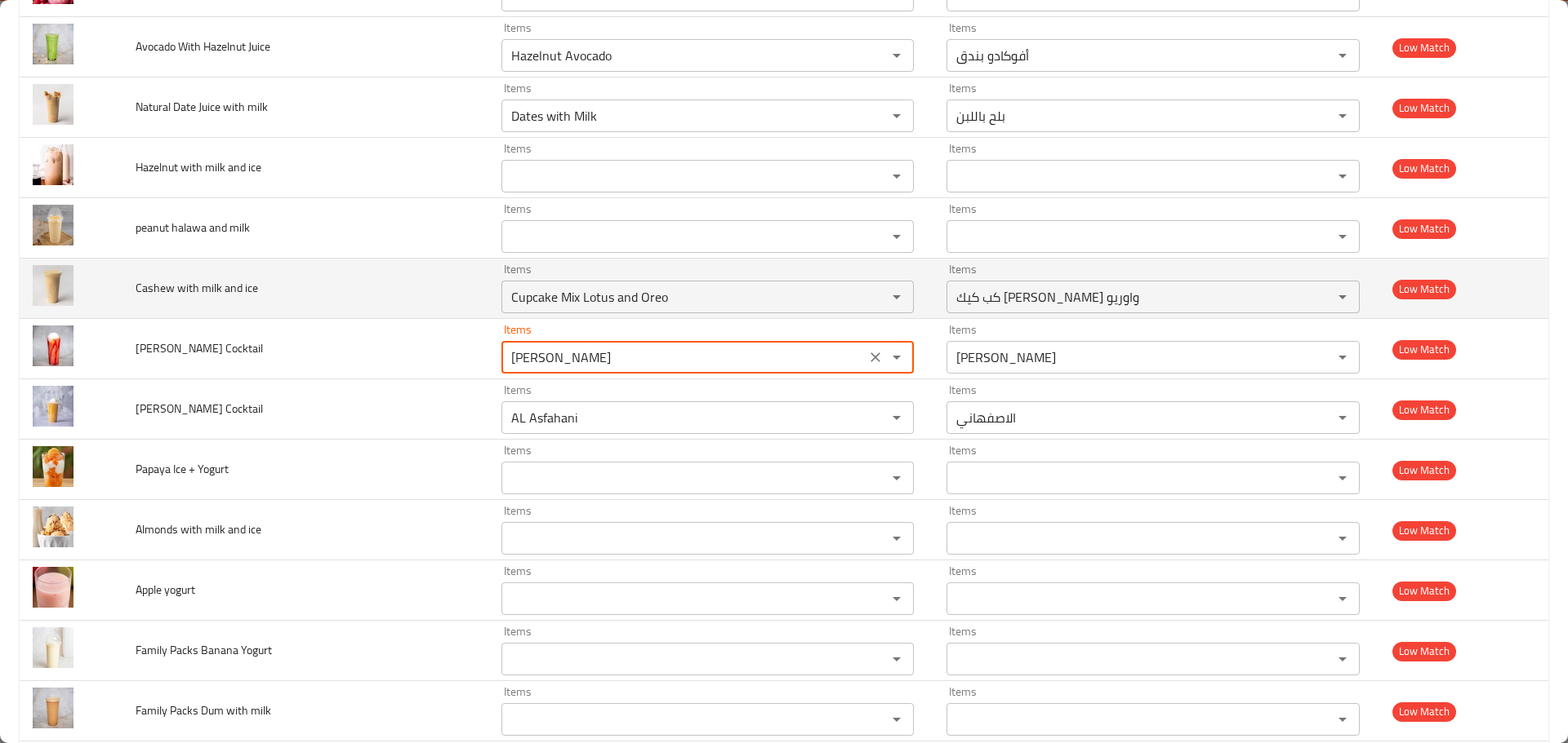
type Cocktail "Abu Trika"
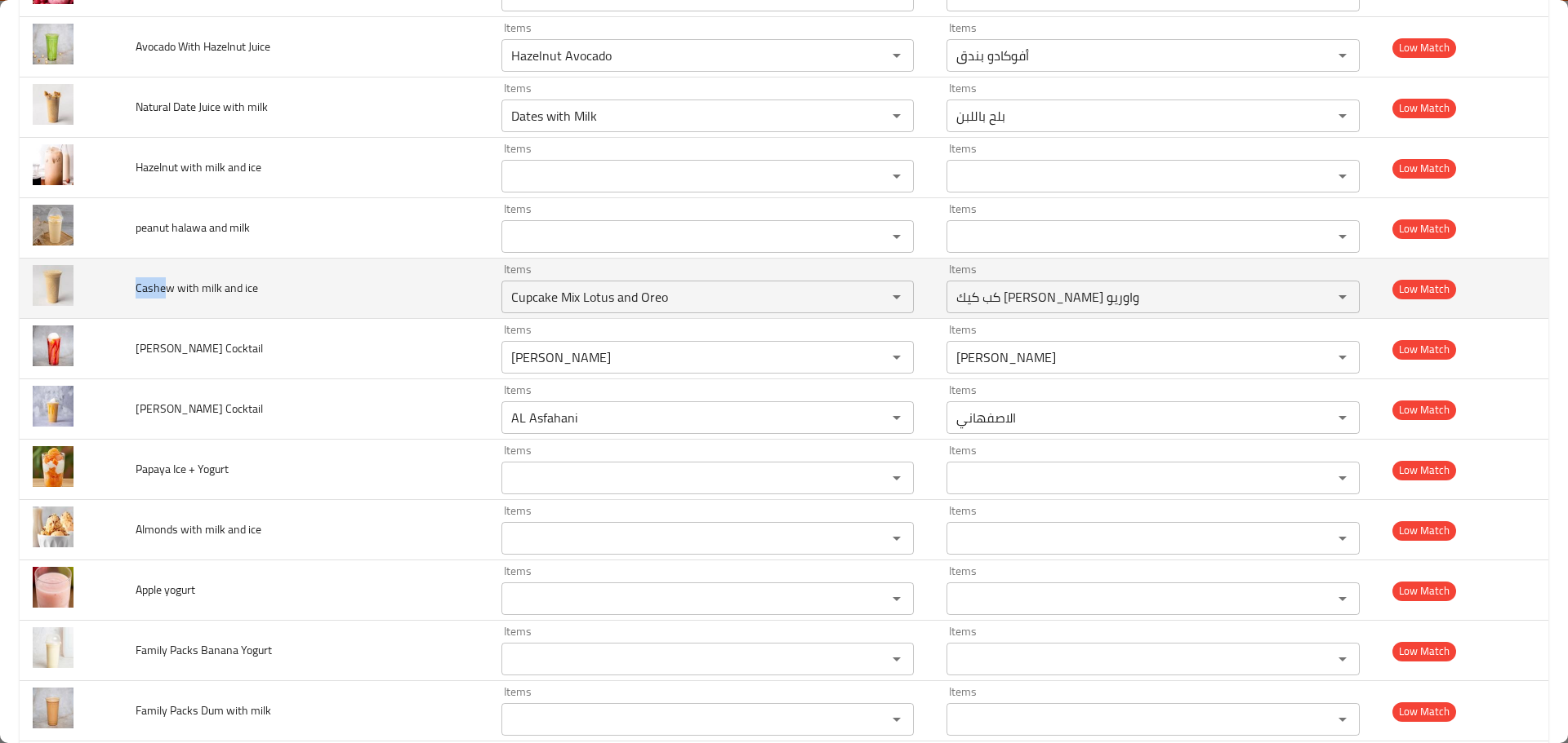
drag, startPoint x: 166, startPoint y: 283, endPoint x: 136, endPoint y: 288, distance: 30.4
click at [136, 288] on span "Cashew with milk and ice" at bounding box center [196, 288] width 123 height 21
click at [564, 295] on ice "Cupcake Mix Lotus and Oreo" at bounding box center [683, 297] width 355 height 23
paste ice "ashe"
type ice "Cashe"
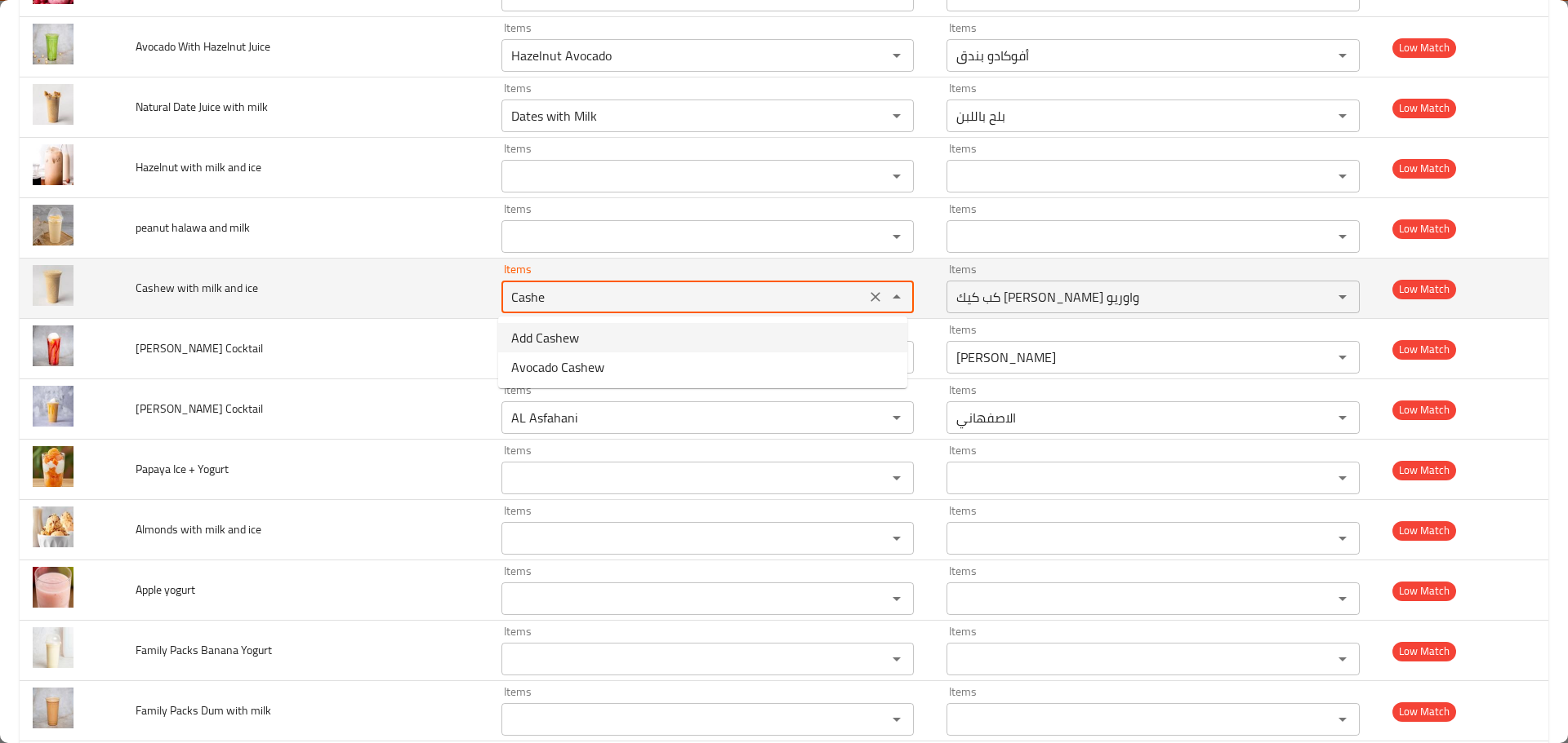
click at [867, 300] on icon "Clear" at bounding box center [875, 297] width 17 height 17
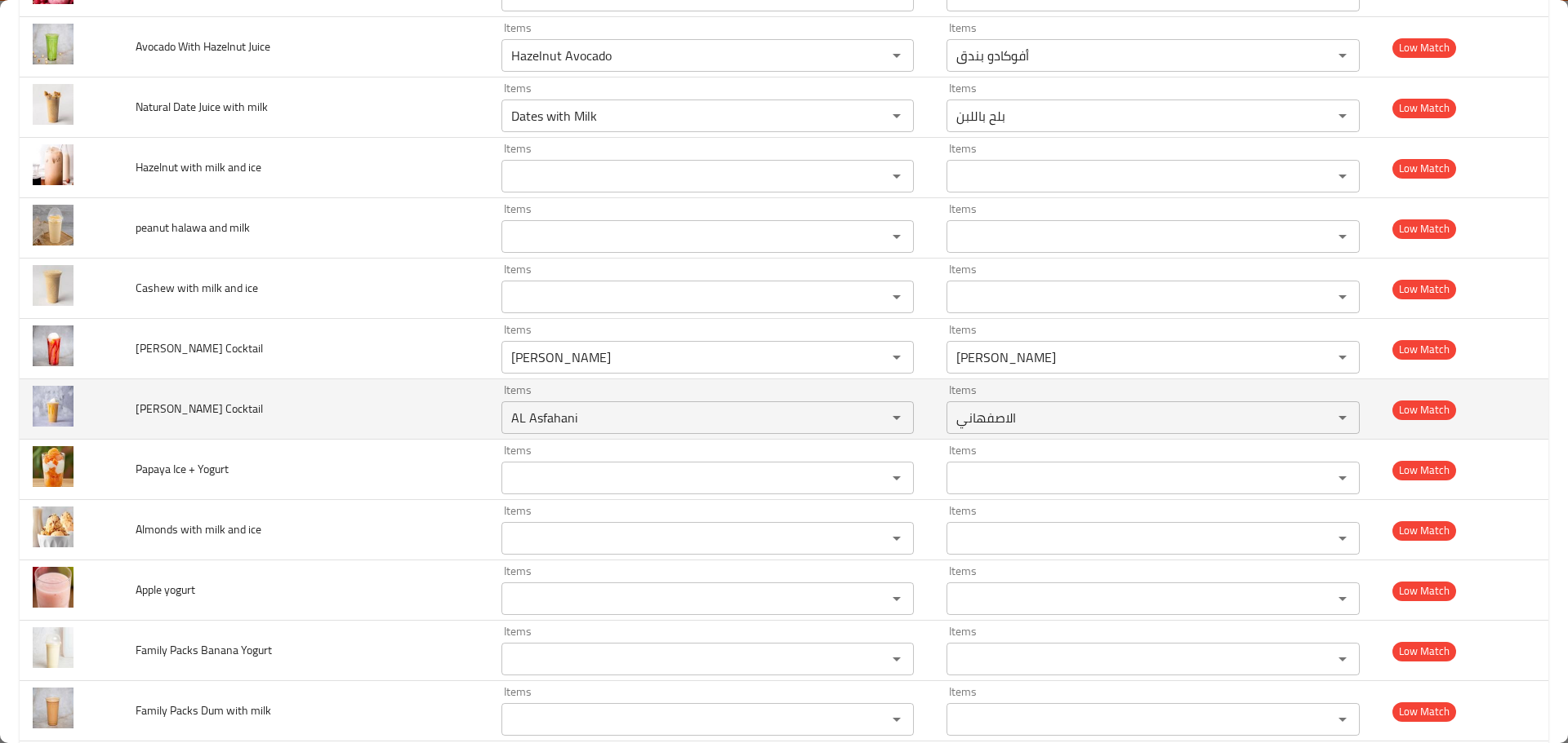
click at [339, 432] on td "Al-Asfahani Cocktail" at bounding box center [305, 410] width 366 height 61
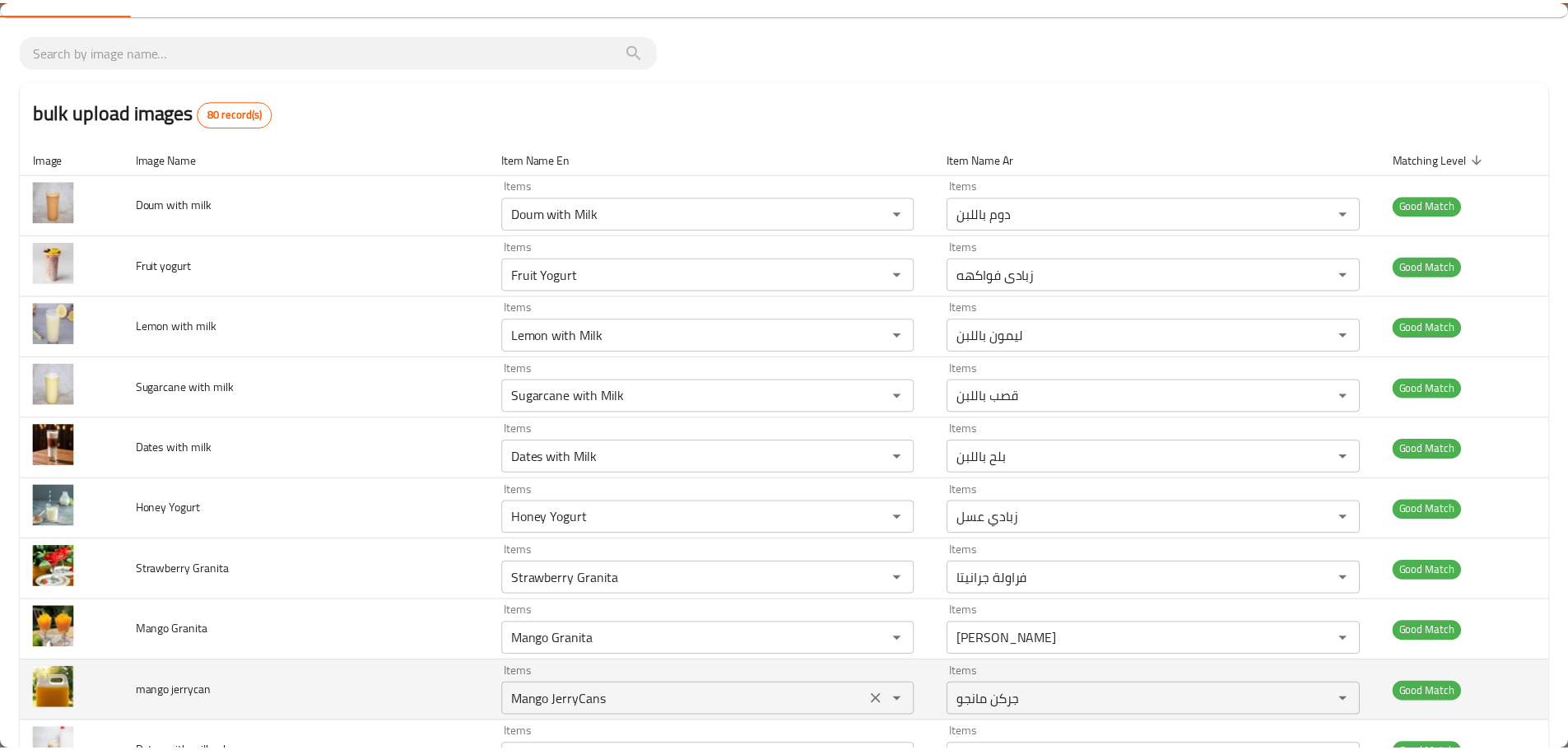
scroll to position [0, 0]
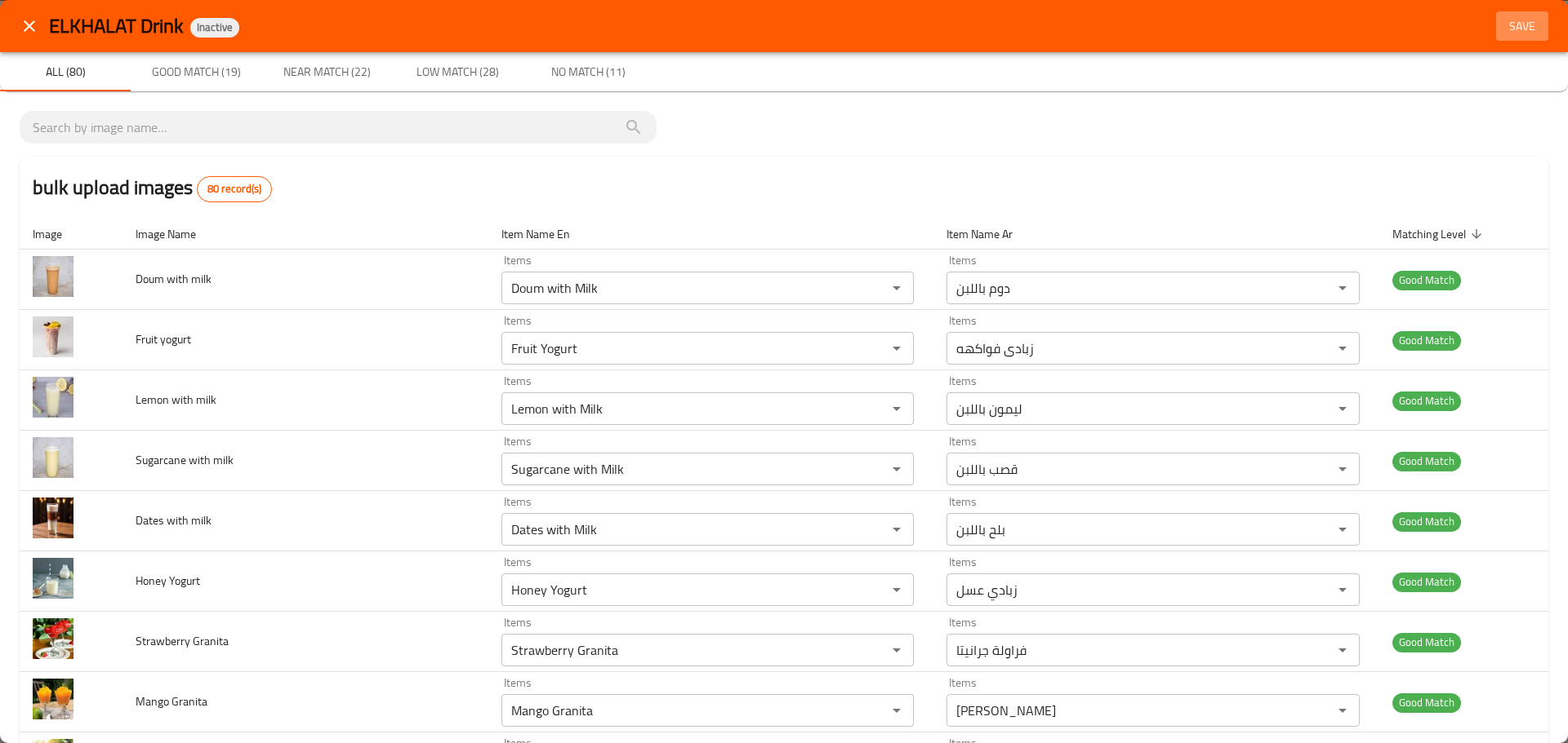
click at [1509, 25] on span "Save" at bounding box center [1522, 27] width 39 height 20
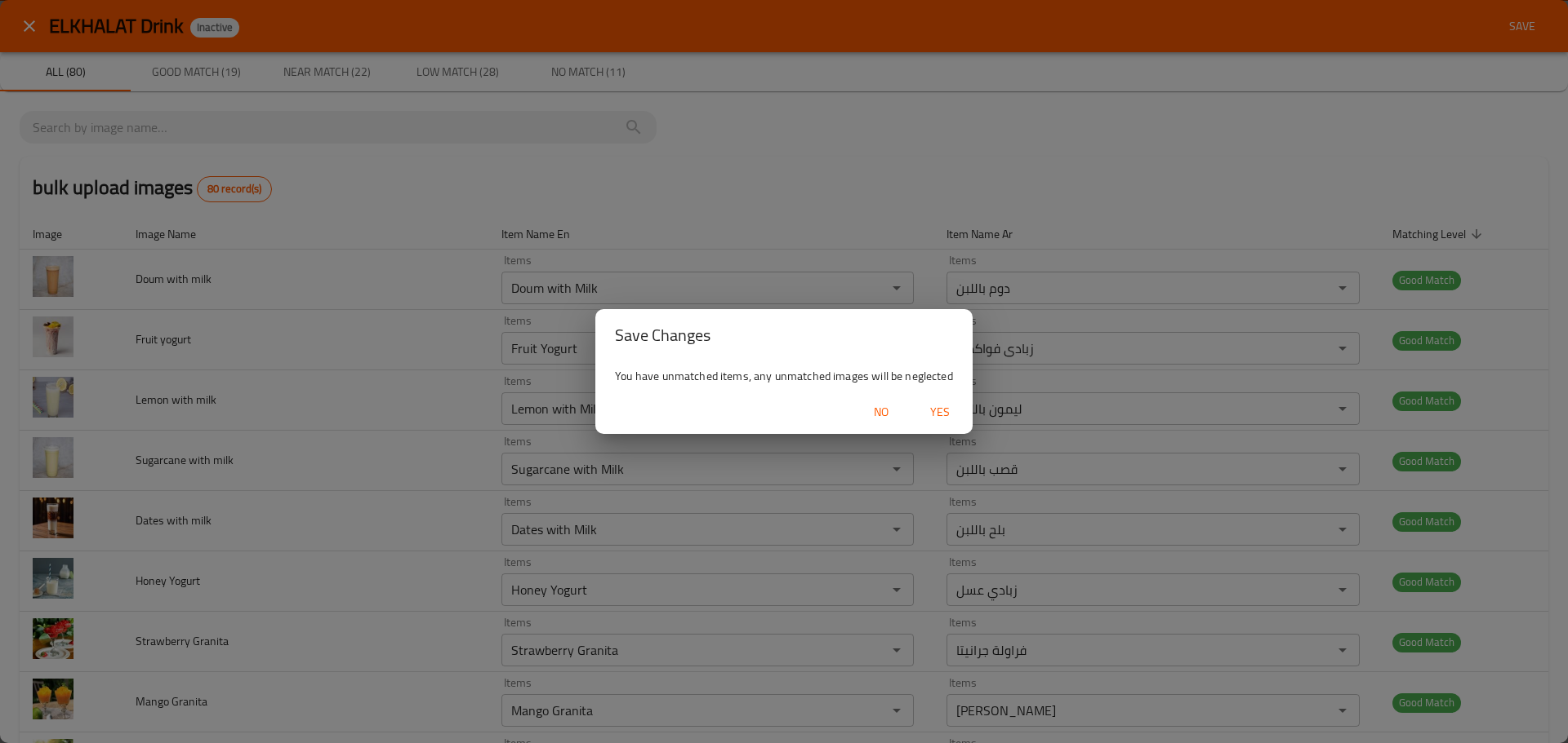
click at [944, 418] on span "Yes" at bounding box center [940, 412] width 39 height 20
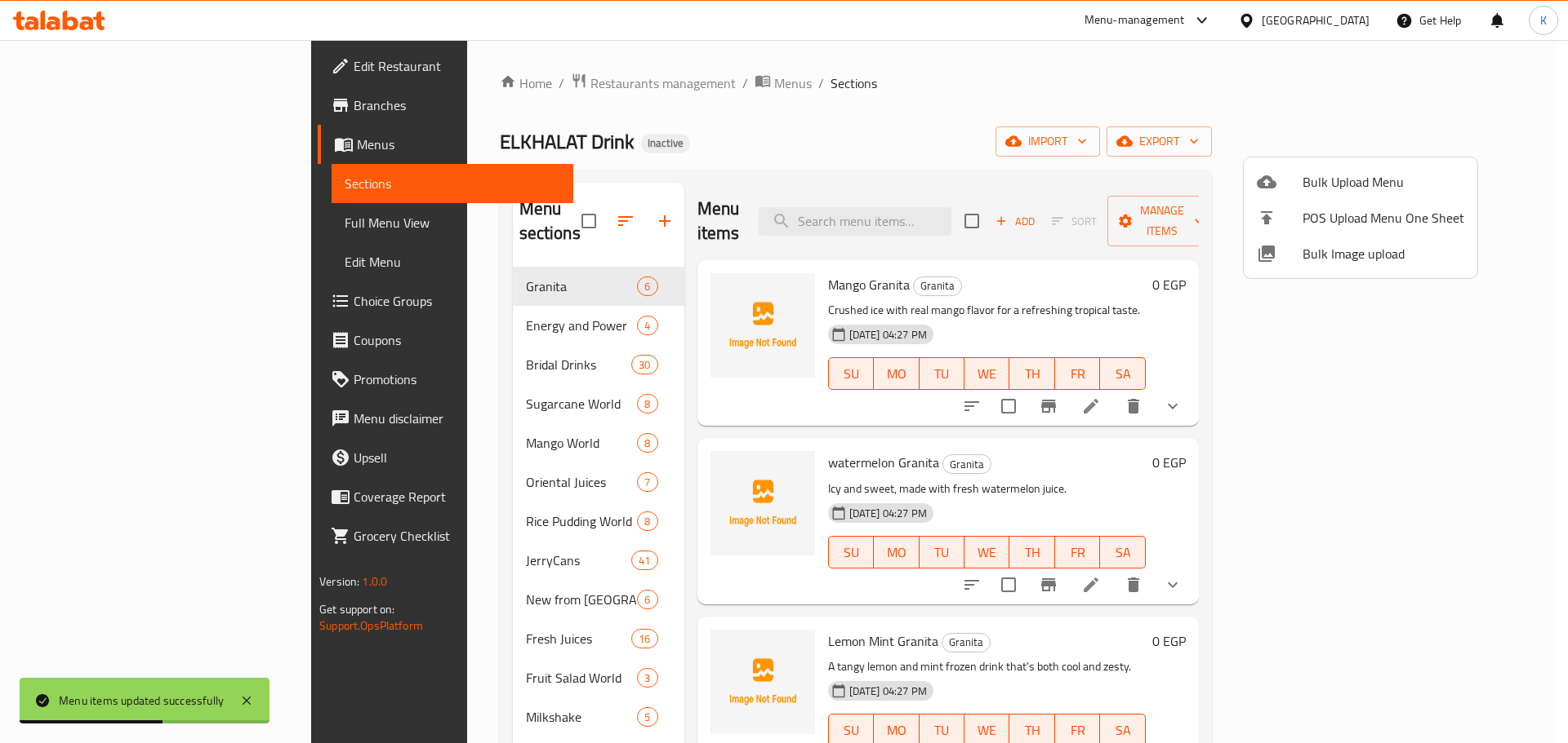
click at [1456, 149] on div at bounding box center [784, 372] width 1568 height 743
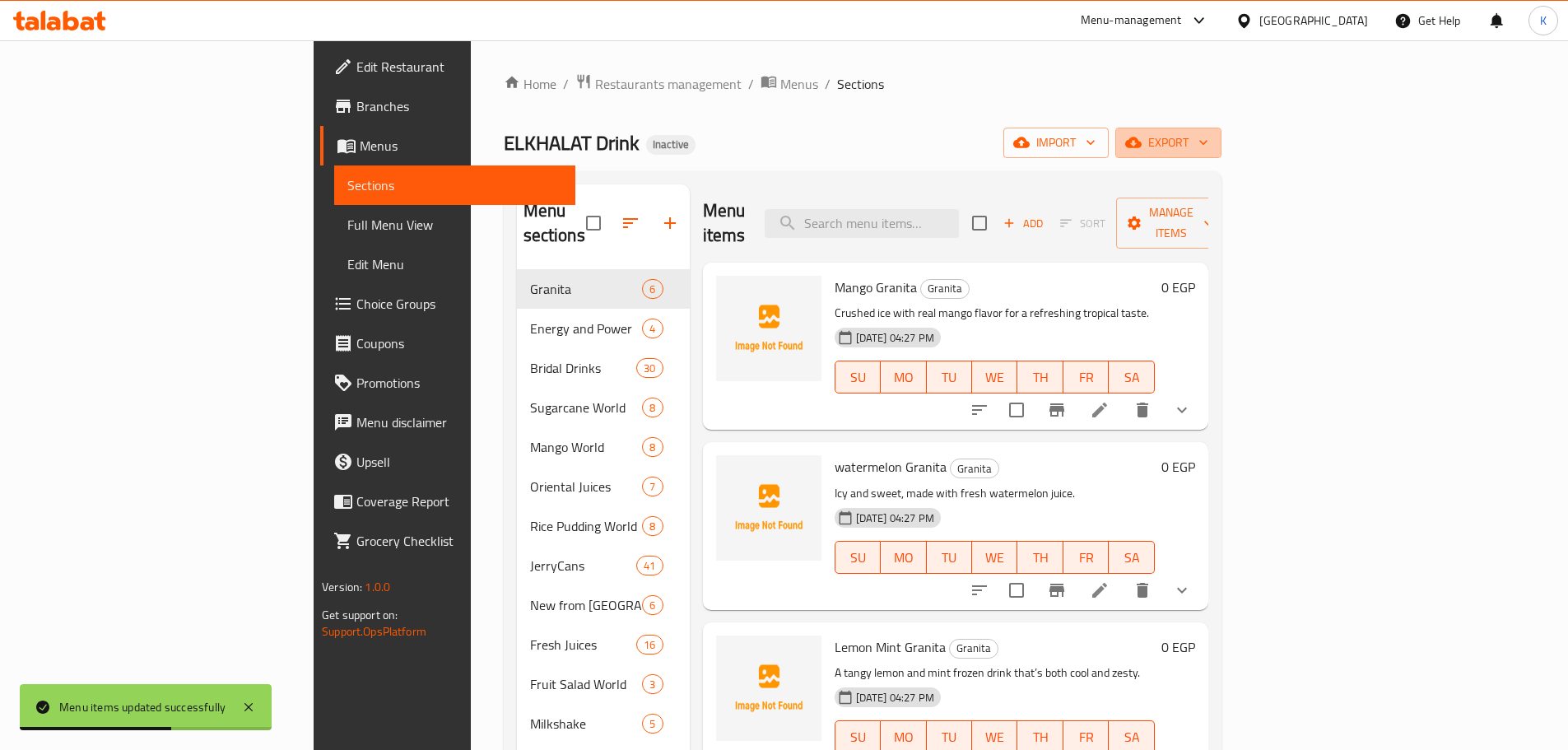
click at [1209, 151] on span "export" at bounding box center [1169, 143] width 80 height 20
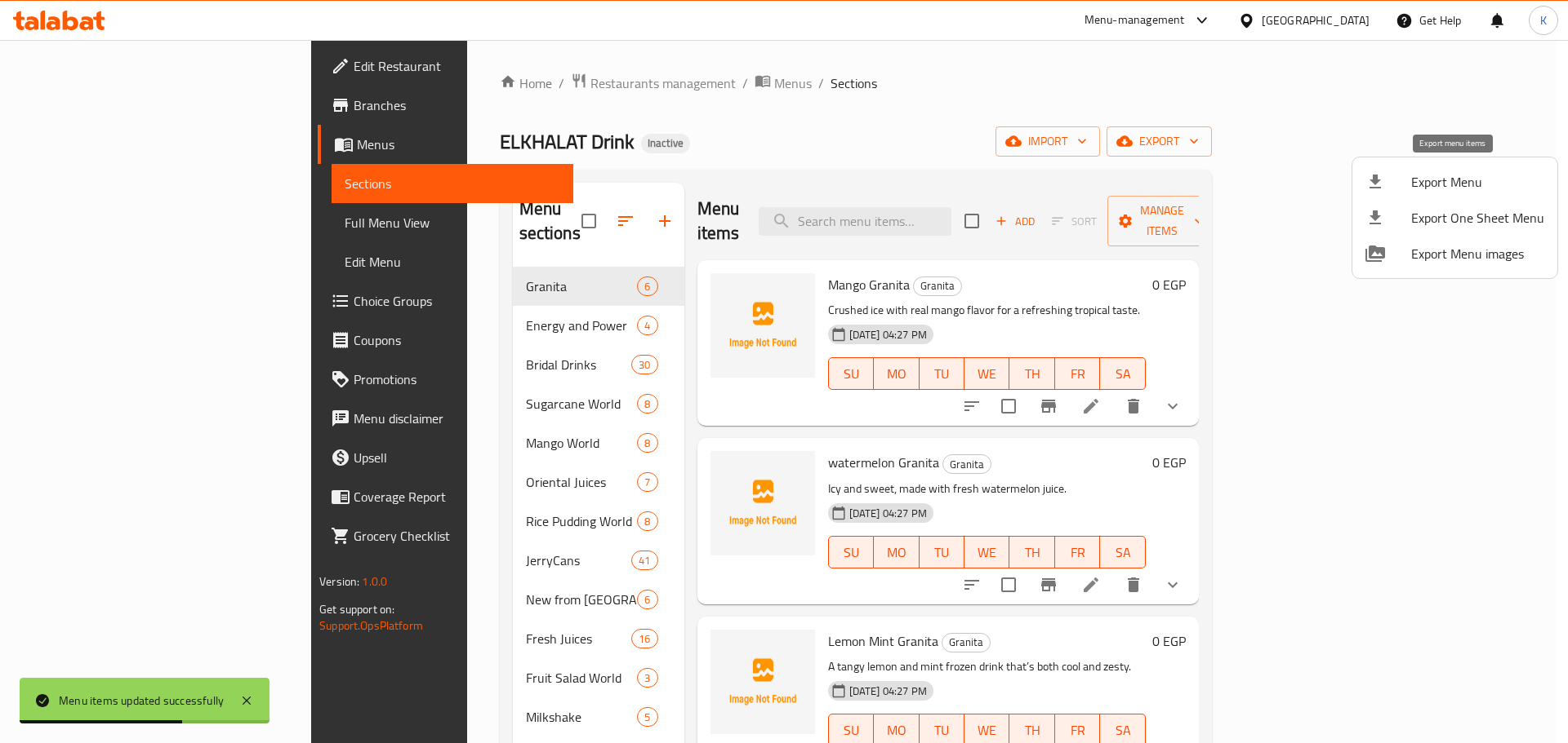
click at [1436, 179] on span "Export Menu" at bounding box center [1478, 182] width 133 height 19
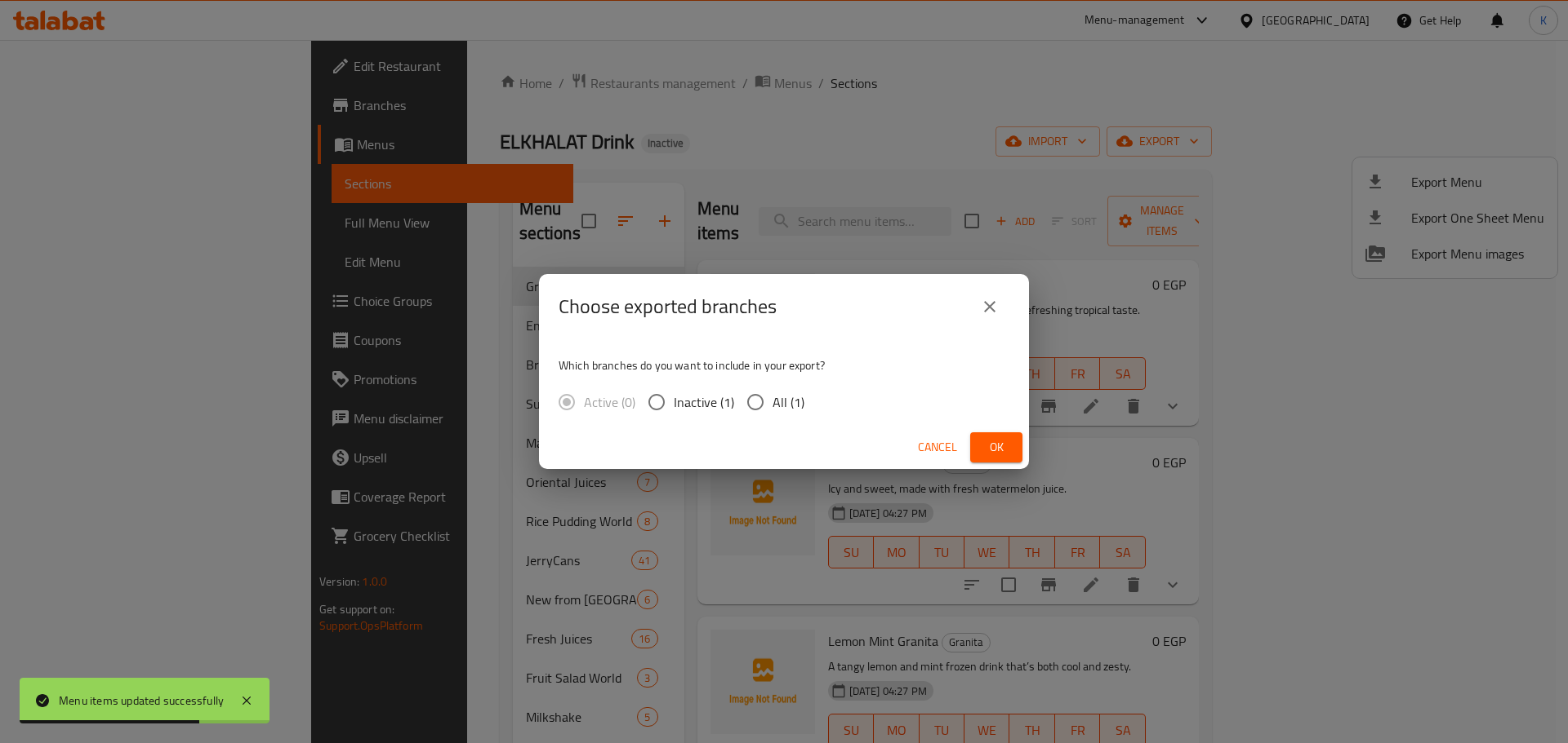
click at [790, 399] on span "All (1)" at bounding box center [788, 402] width 32 height 19
click at [772, 399] on input "All (1)" at bounding box center [754, 402] width 34 height 34
radio input "true"
click at [1016, 453] on button "Ok" at bounding box center [996, 447] width 53 height 30
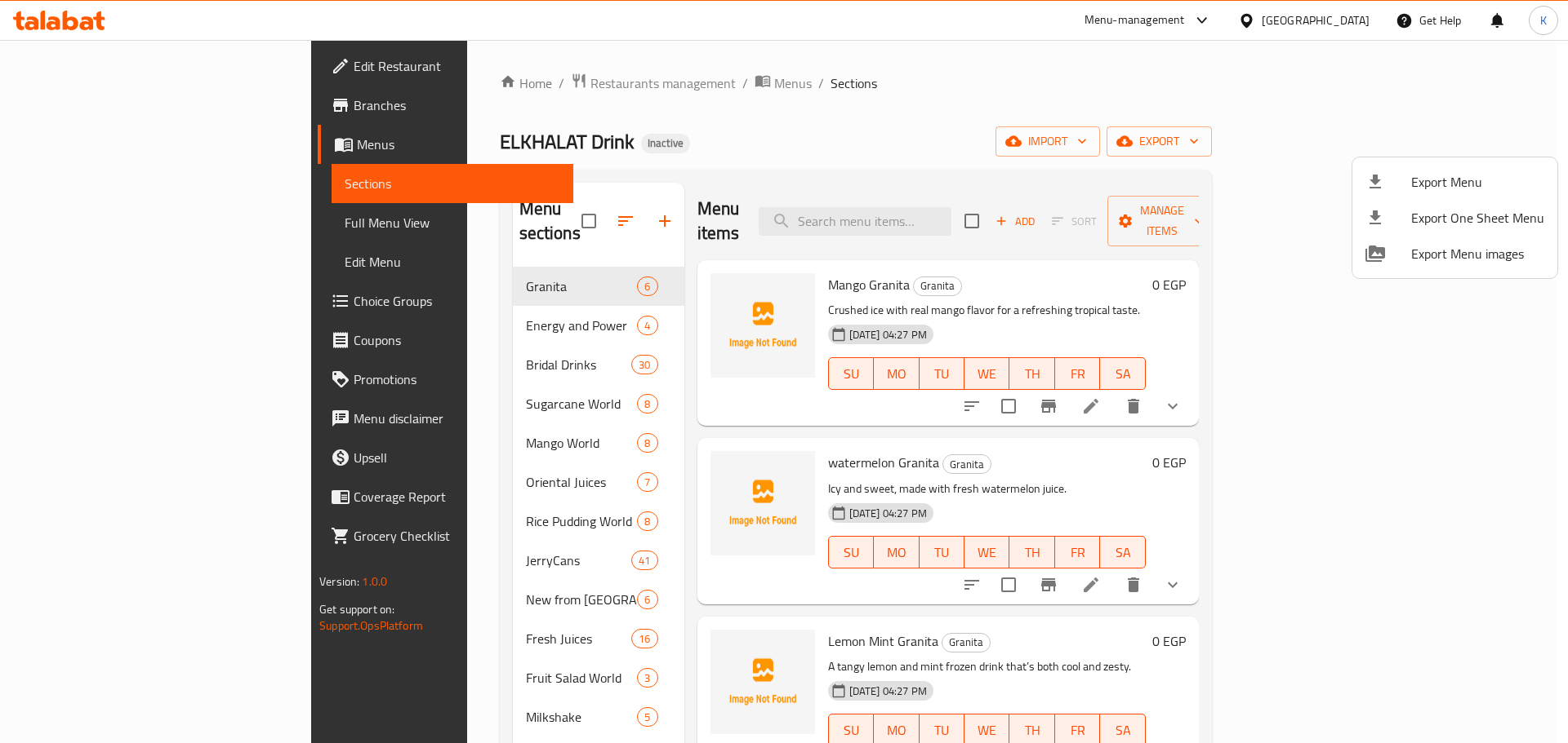
click at [86, 18] on div at bounding box center [784, 372] width 1568 height 743
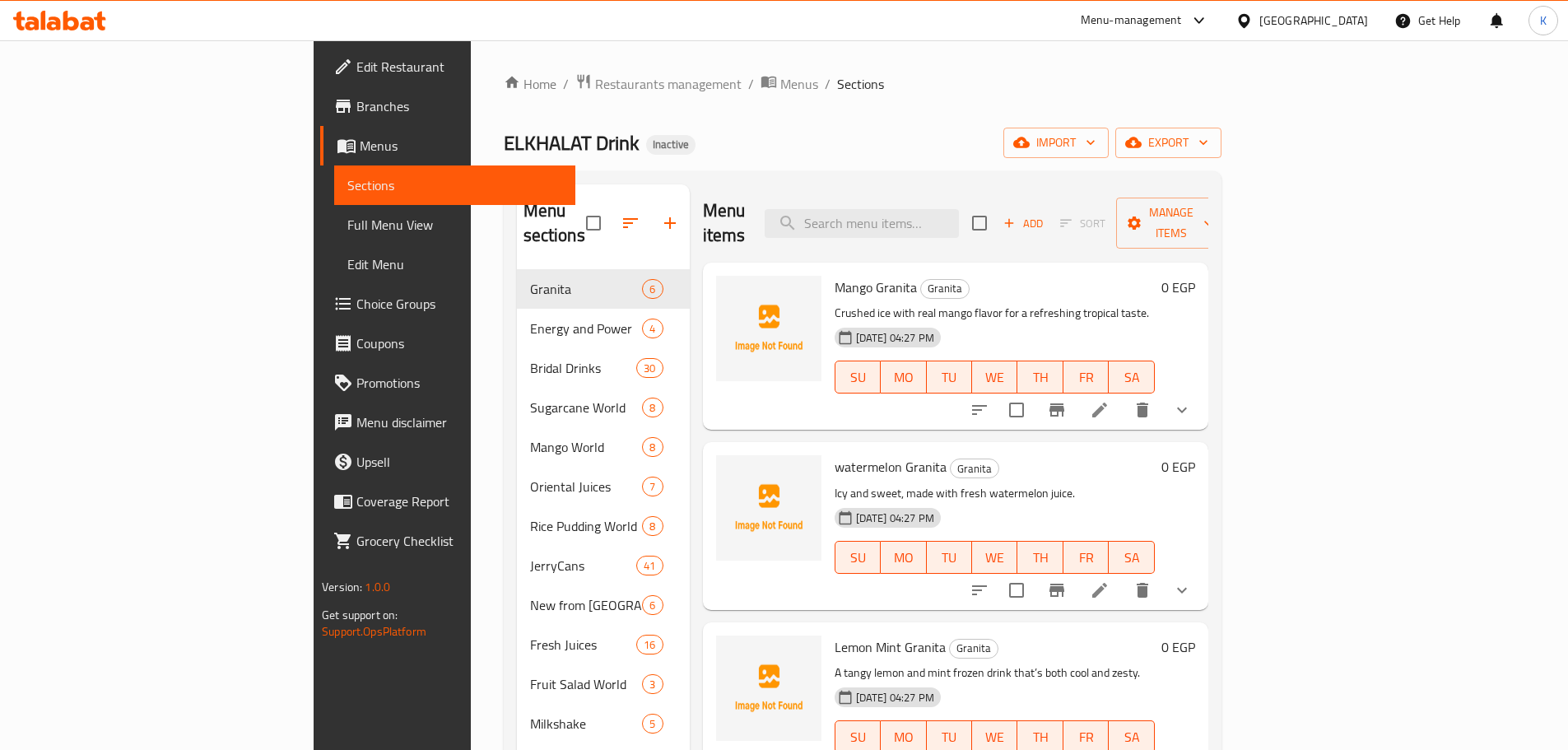
click at [86, 19] on icon at bounding box center [87, 23] width 14 height 14
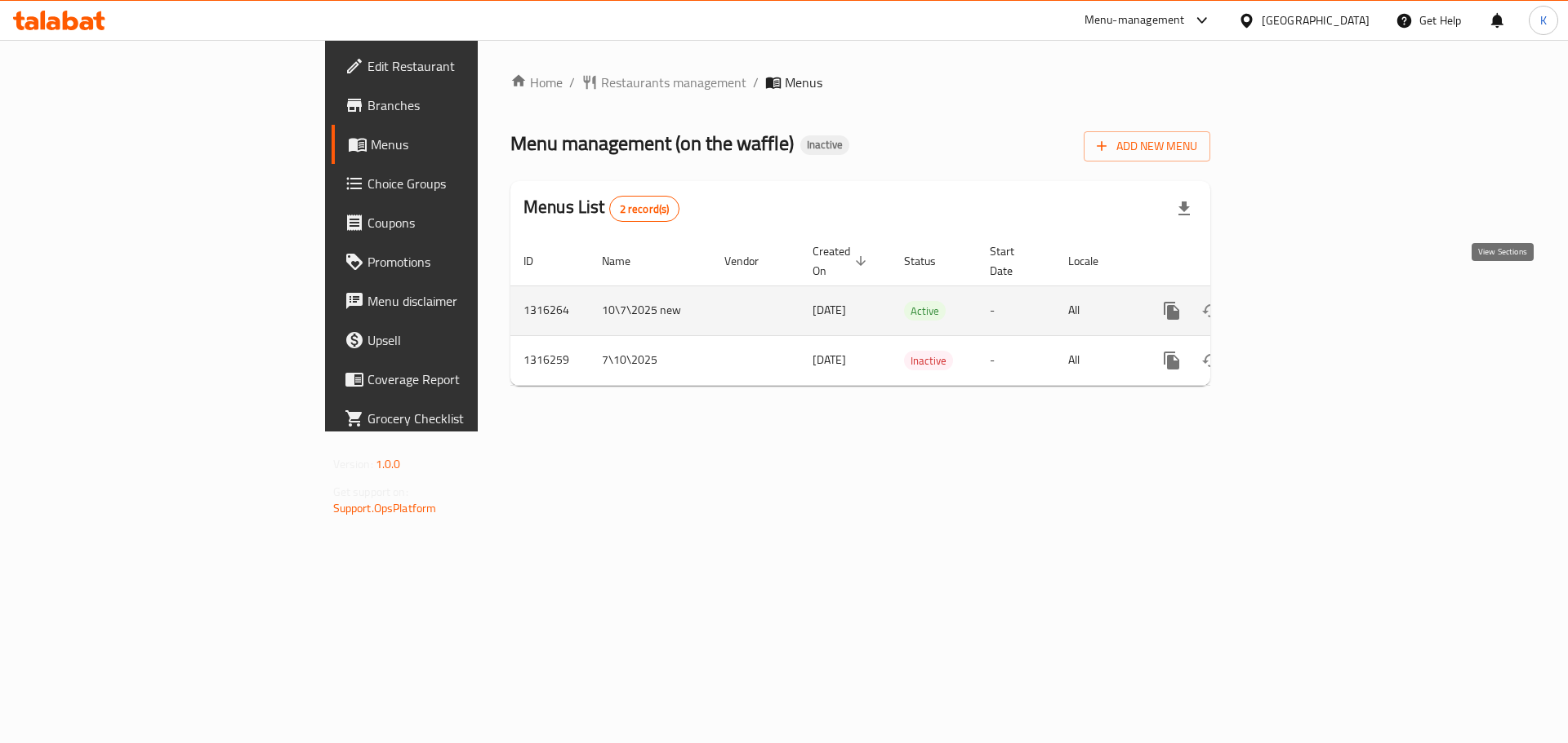
click at [1299, 301] on icon "enhanced table" at bounding box center [1289, 311] width 19 height 19
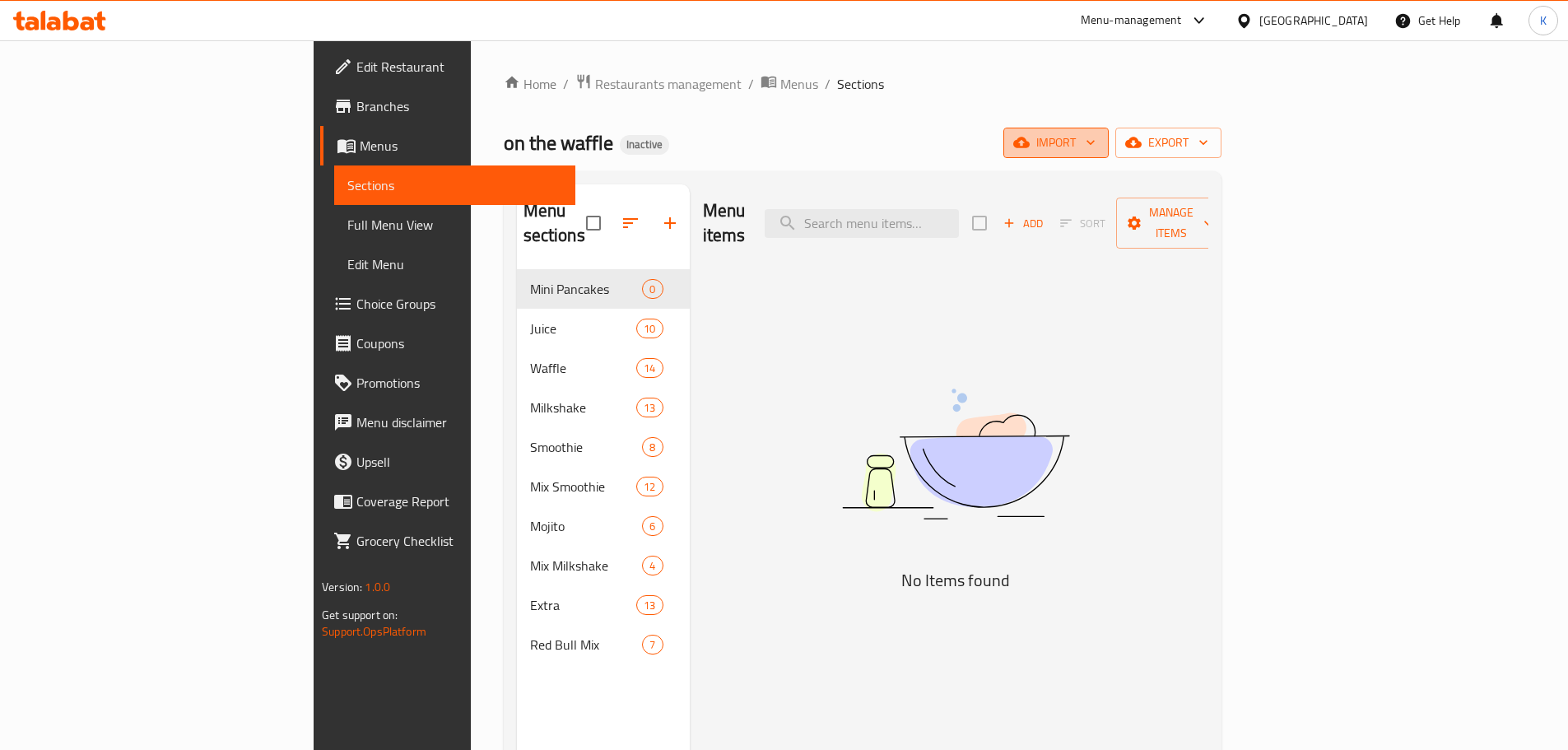
click at [1096, 147] on span "import" at bounding box center [1056, 143] width 79 height 20
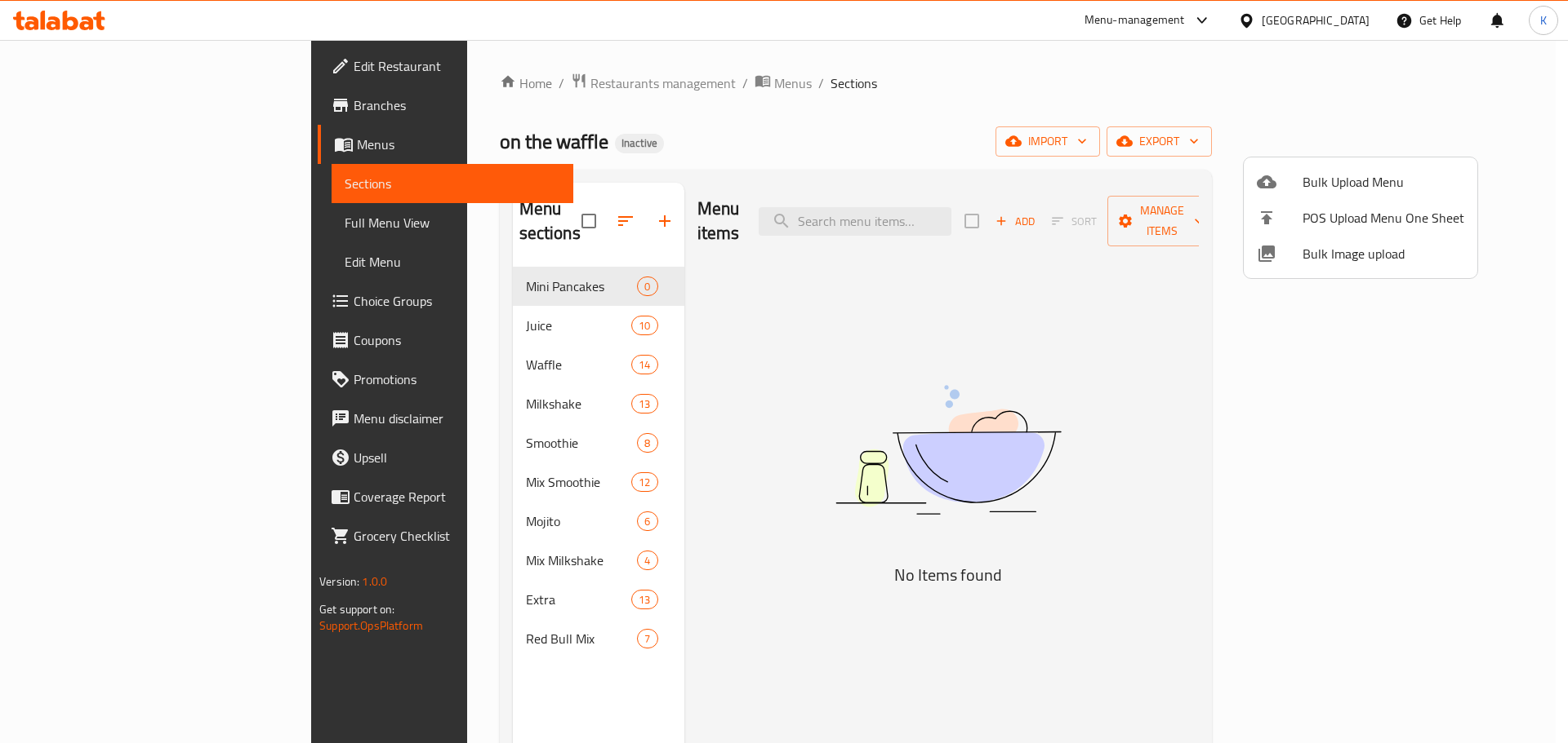
click at [1336, 248] on span "Bulk Image upload" at bounding box center [1383, 254] width 161 height 19
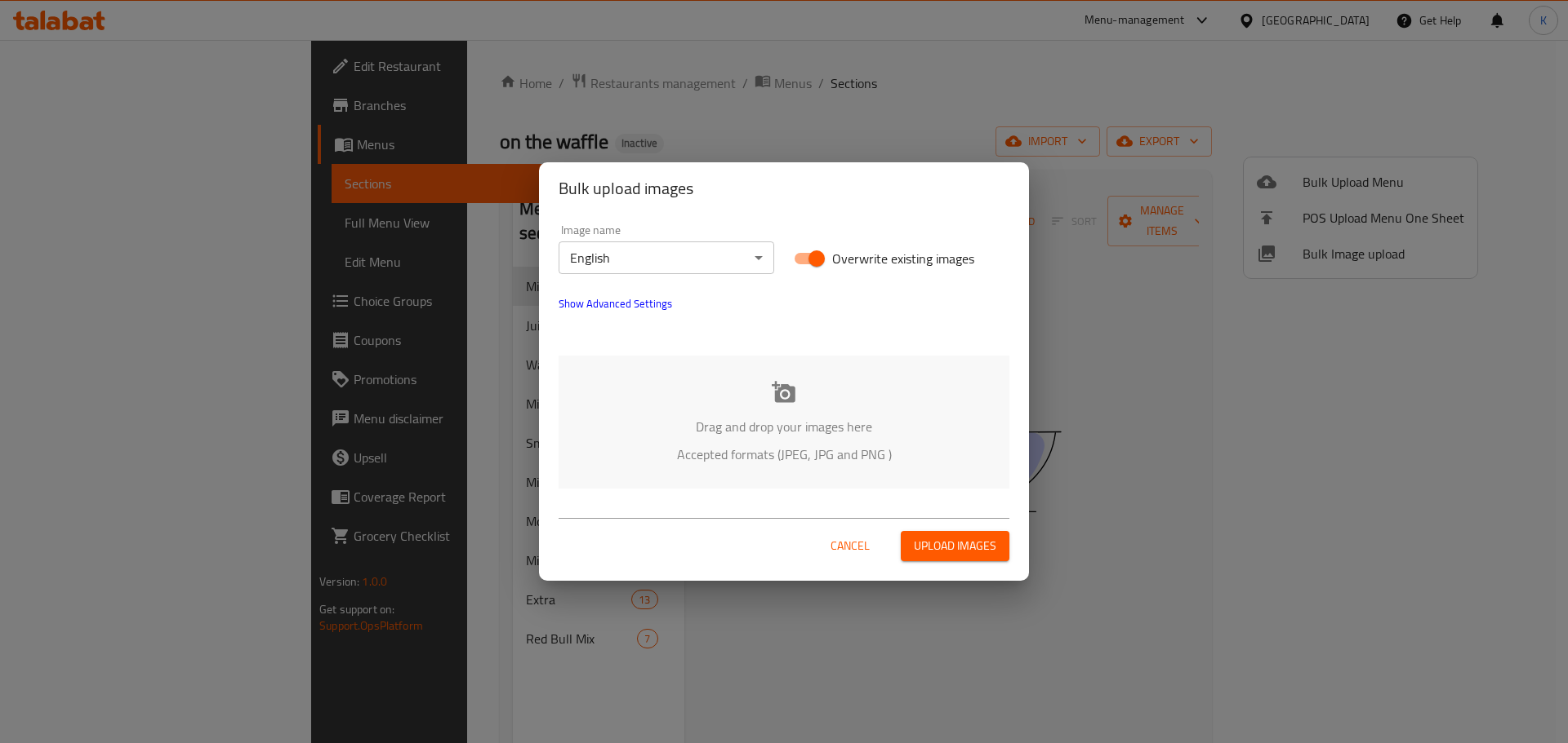
click at [783, 411] on div "Drag and drop your images here Accepted formats (JPEG, JPG and PNG )" at bounding box center [784, 422] width 451 height 133
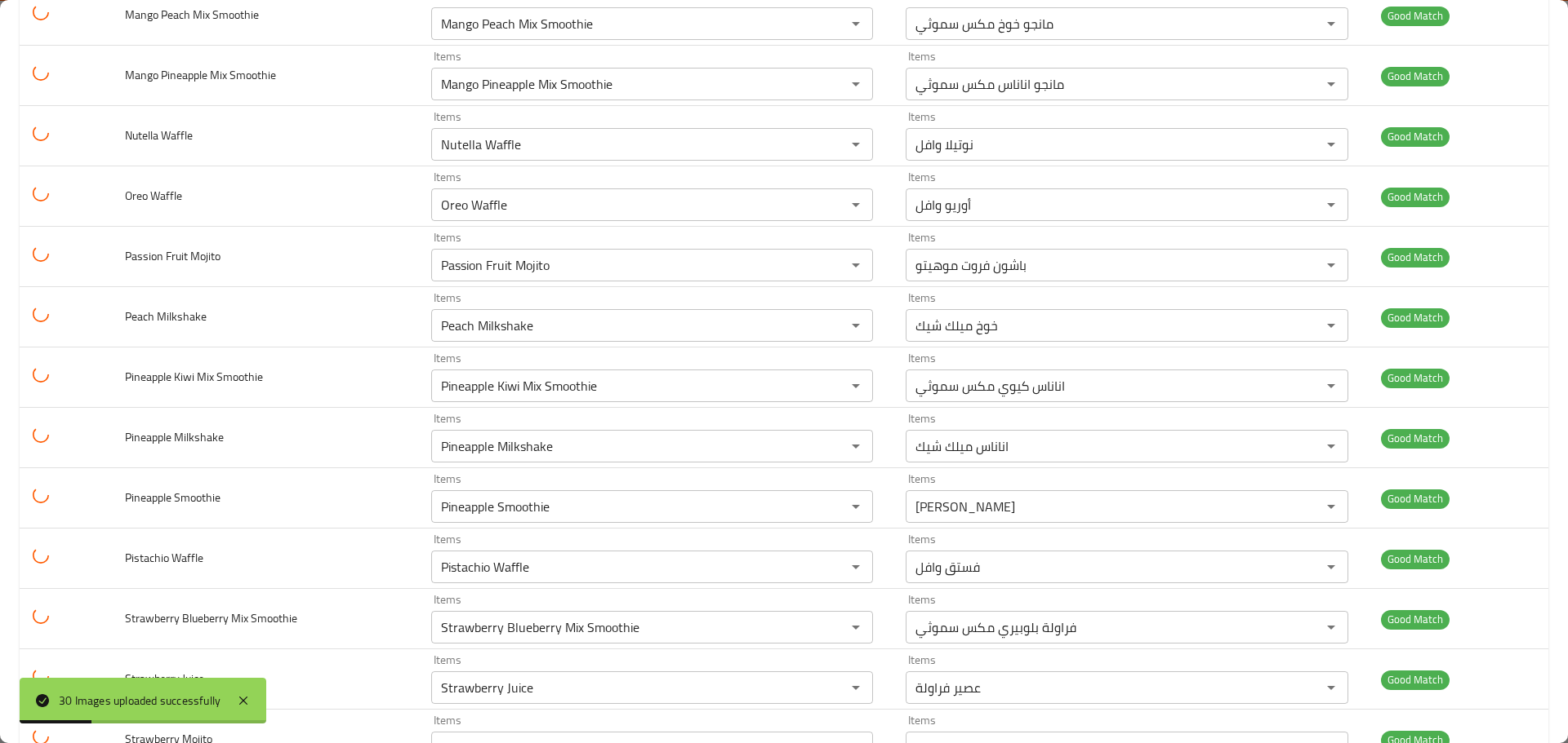
scroll to position [1142, 0]
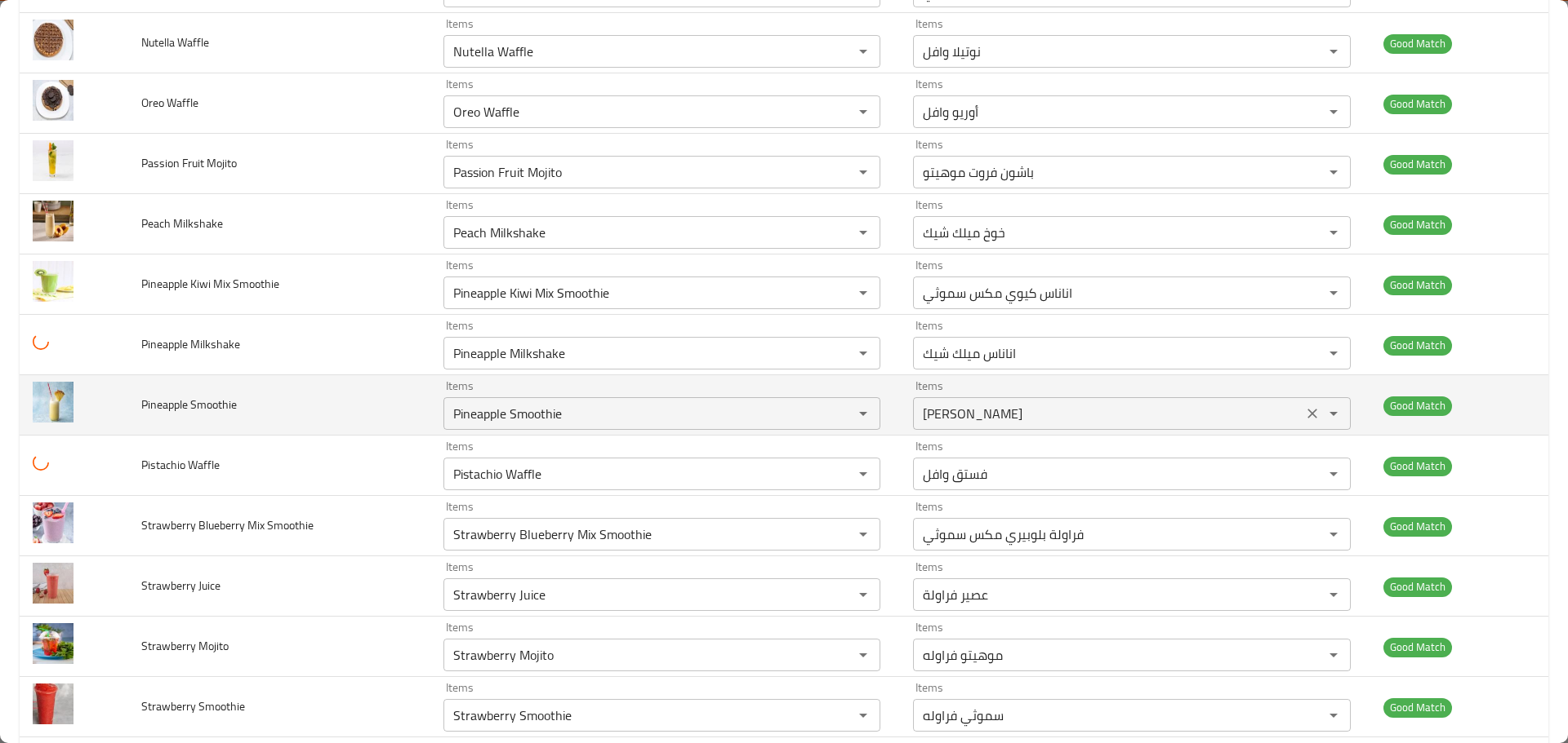
click at [1083, 381] on div "Items اناناس سموثي Items" at bounding box center [1132, 406] width 437 height 50
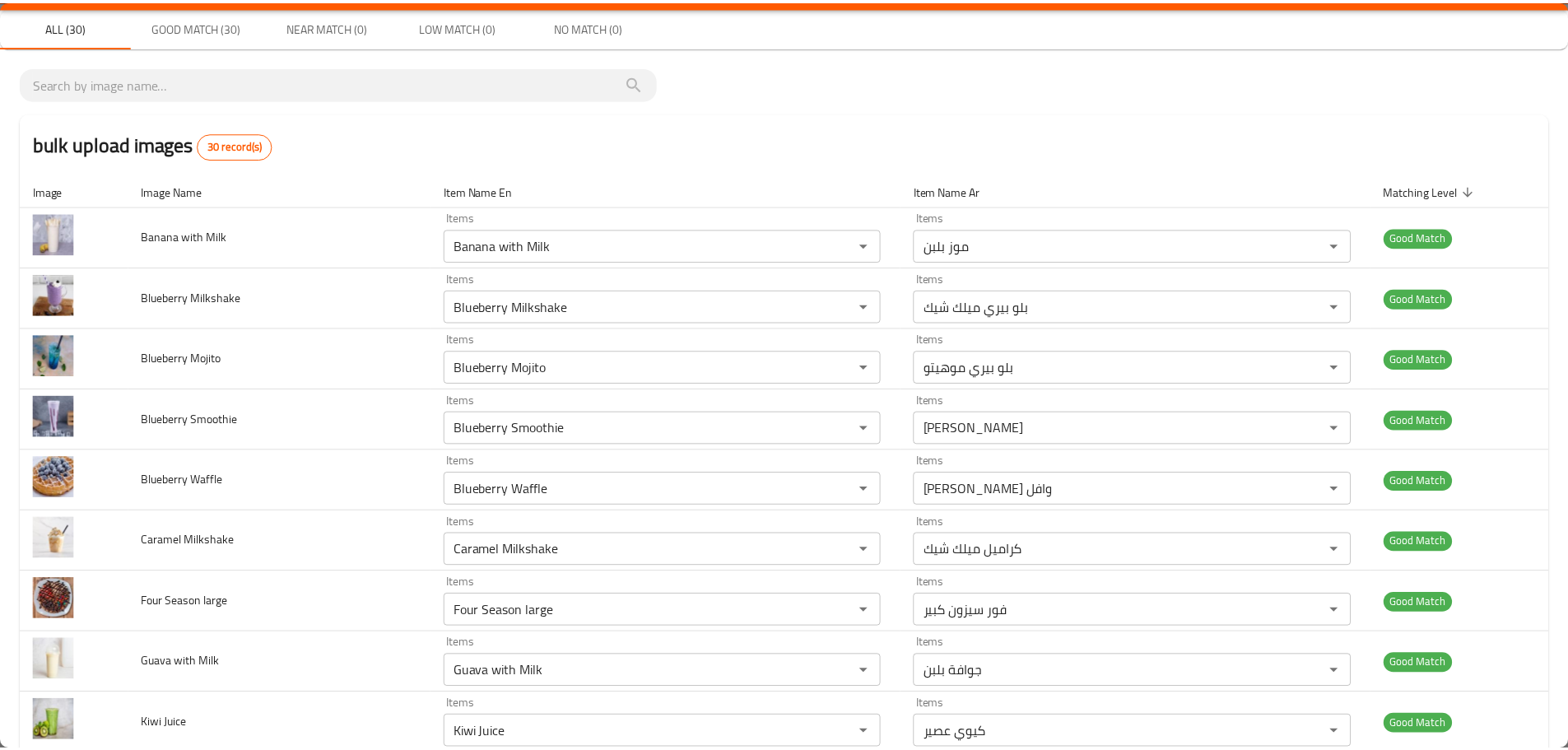
scroll to position [0, 0]
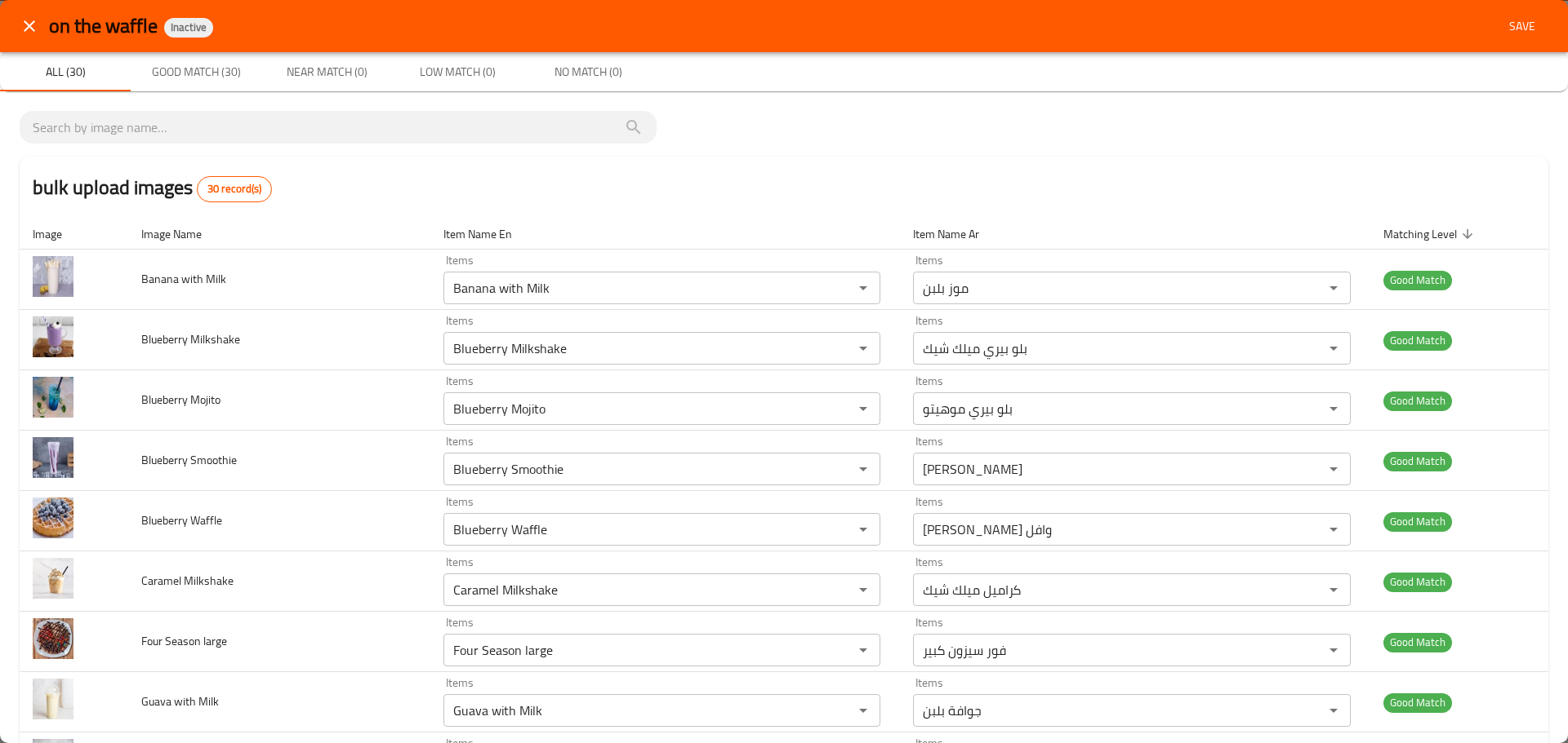
click at [1503, 31] on span "Save" at bounding box center [1522, 27] width 39 height 20
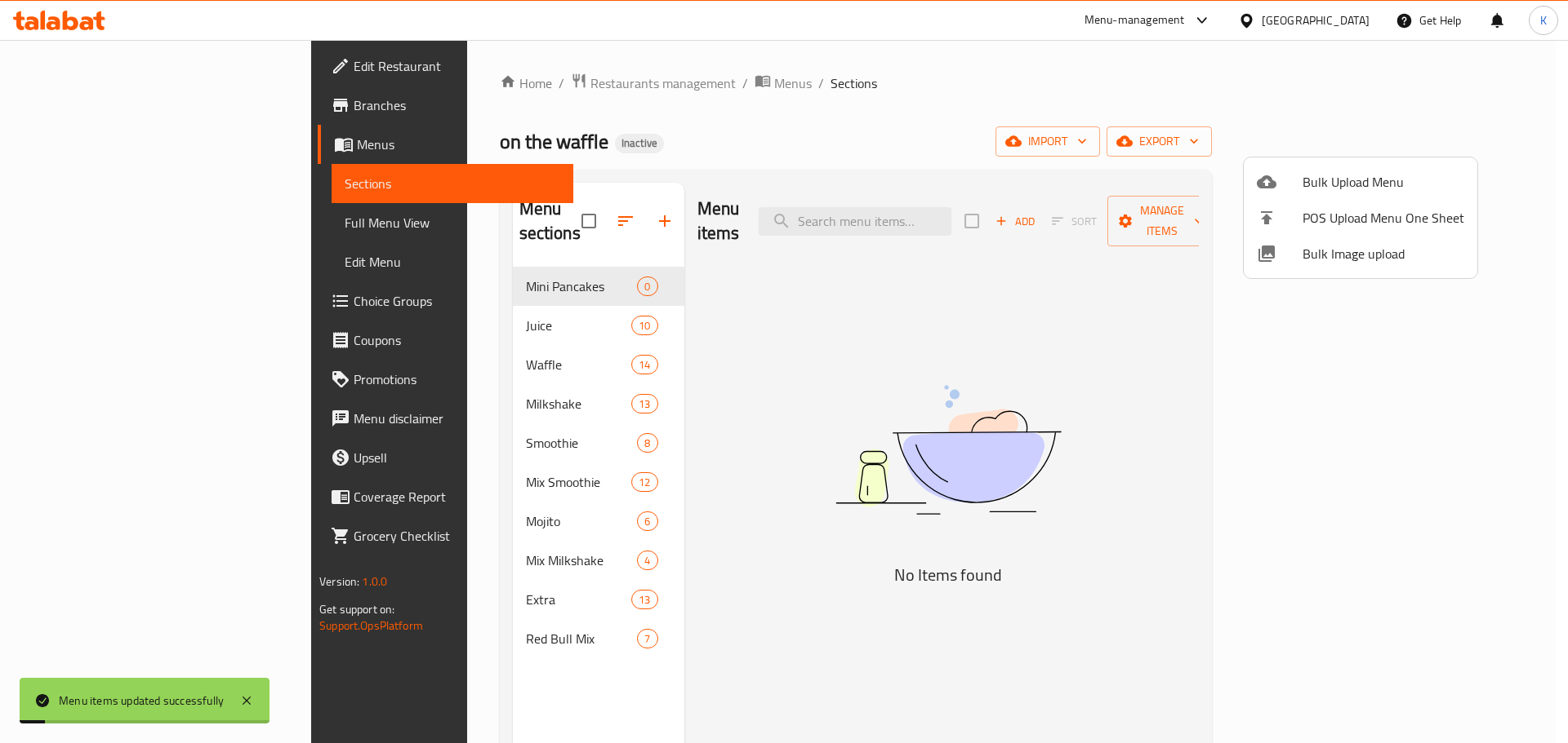
click at [128, 217] on div at bounding box center [784, 372] width 1568 height 743
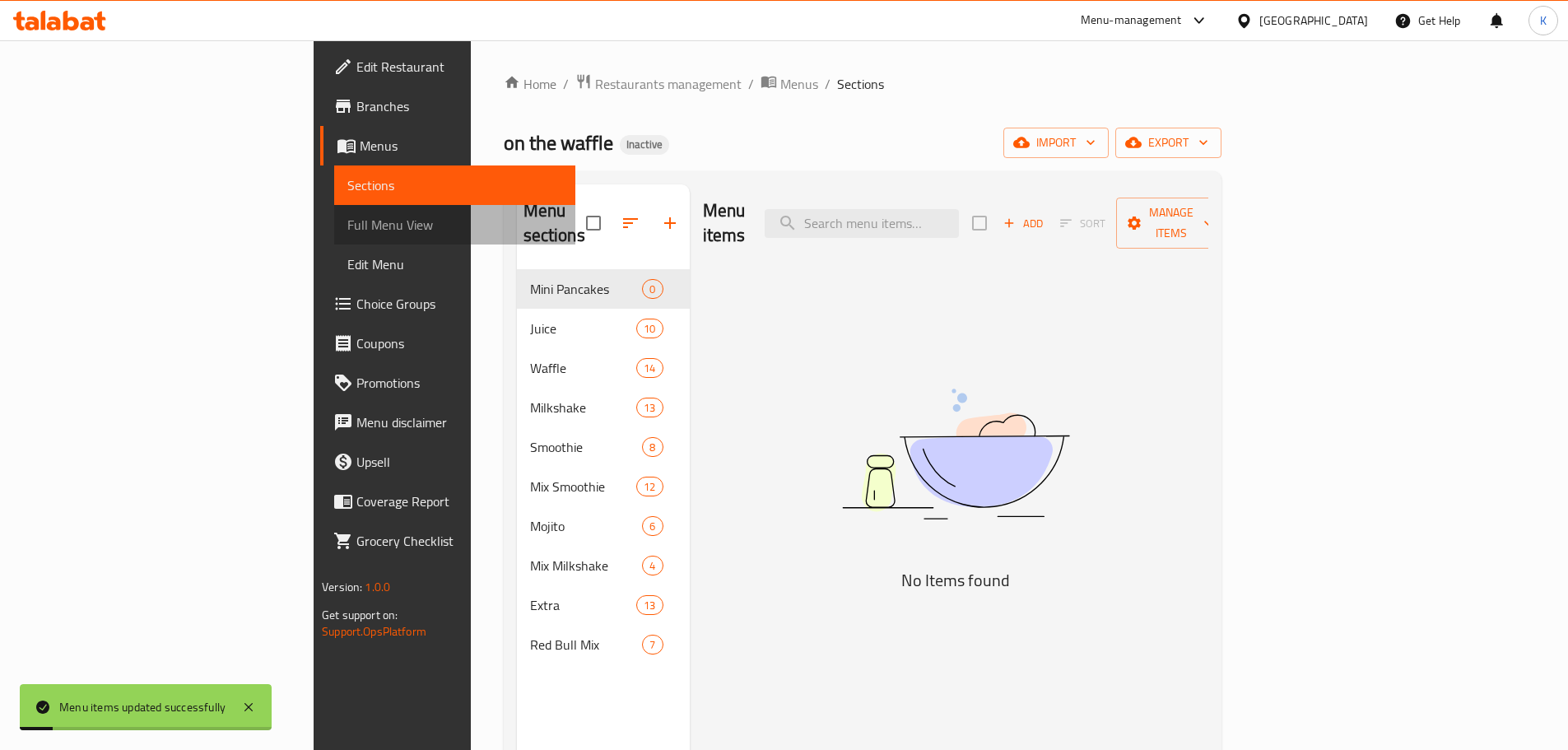
click at [348, 219] on span "Full Menu View" at bounding box center [455, 224] width 215 height 20
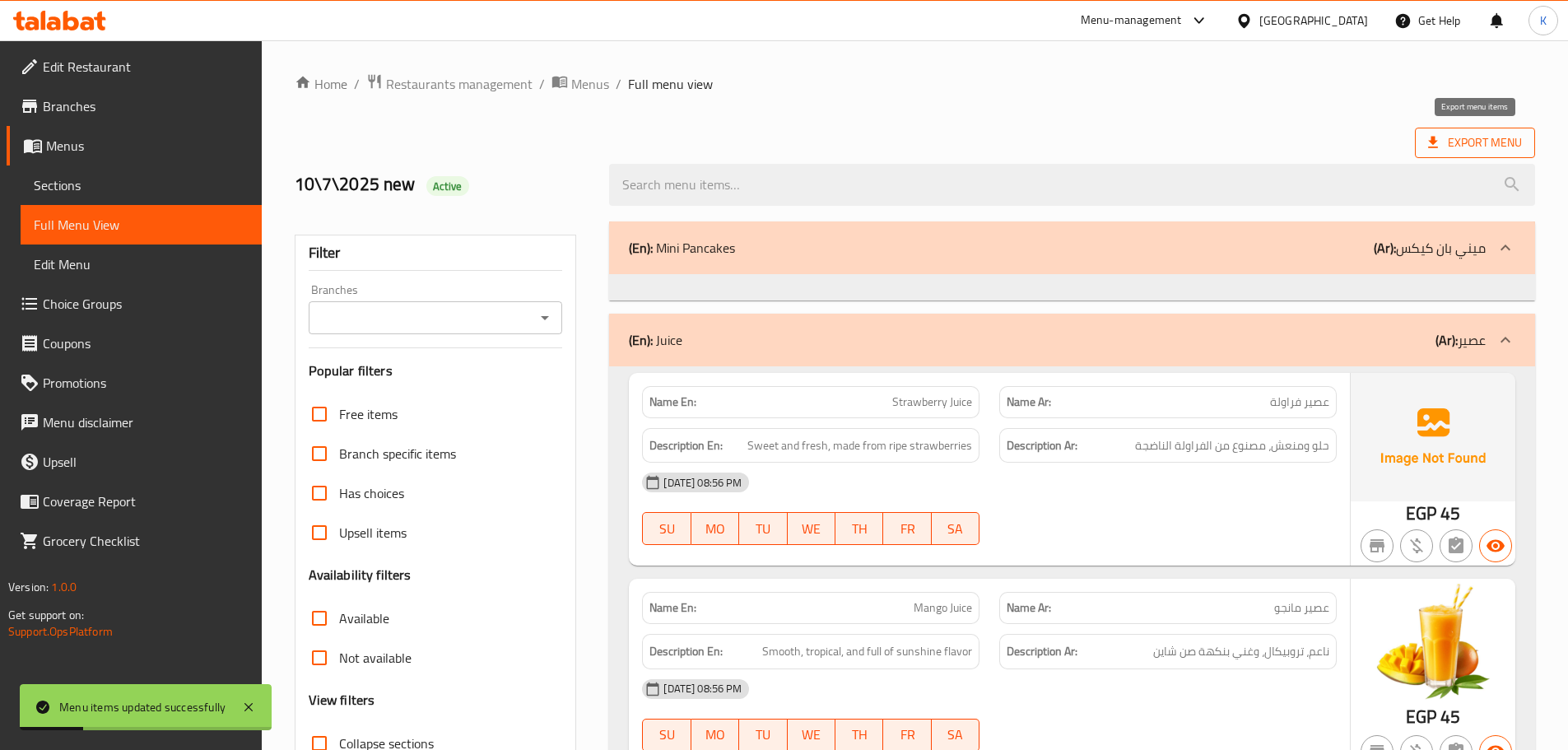
click at [1455, 142] on span "Export Menu" at bounding box center [1475, 143] width 94 height 20
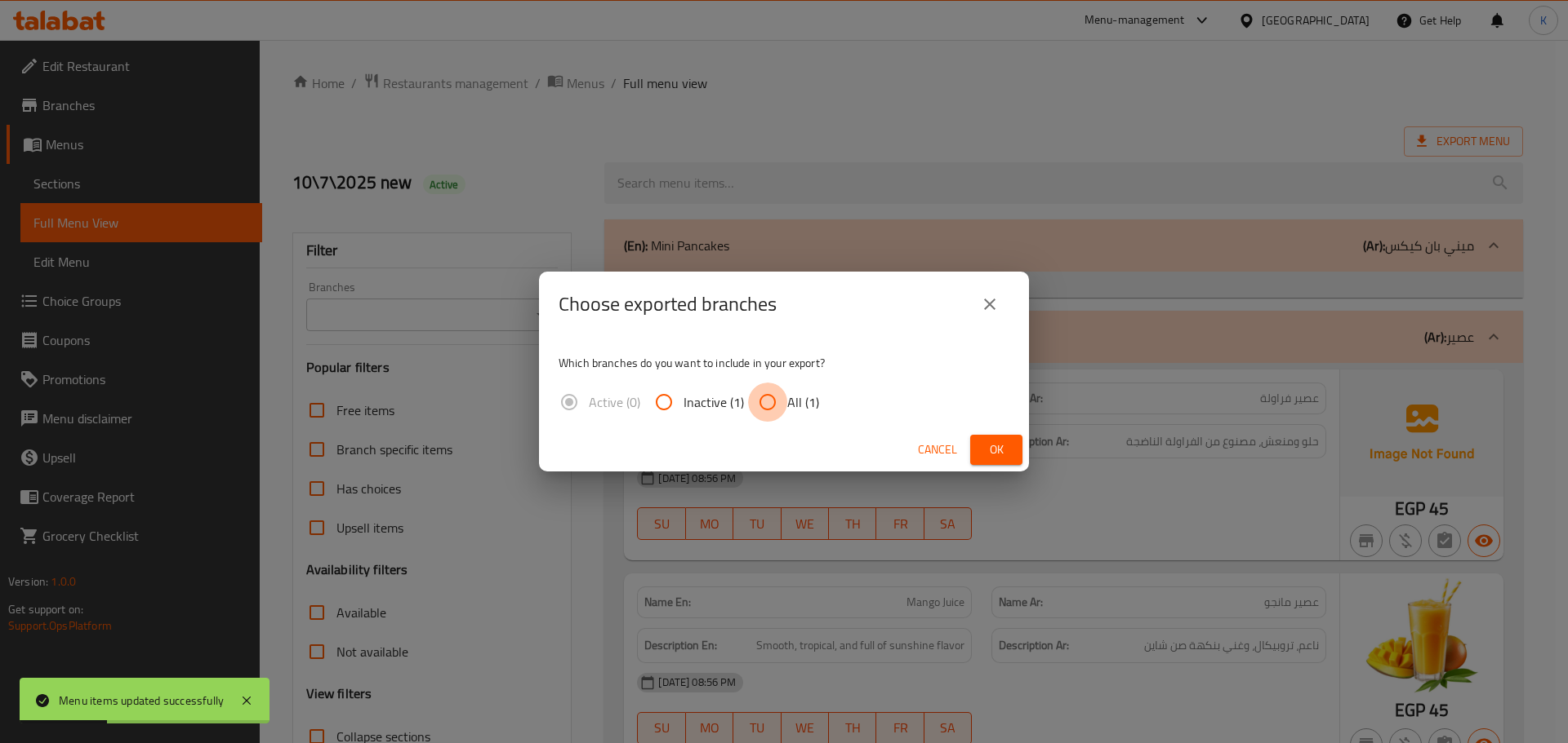
click at [770, 408] on input "All (1)" at bounding box center [767, 402] width 39 height 39
radio input "true"
click at [989, 458] on span "Ok" at bounding box center [996, 450] width 26 height 20
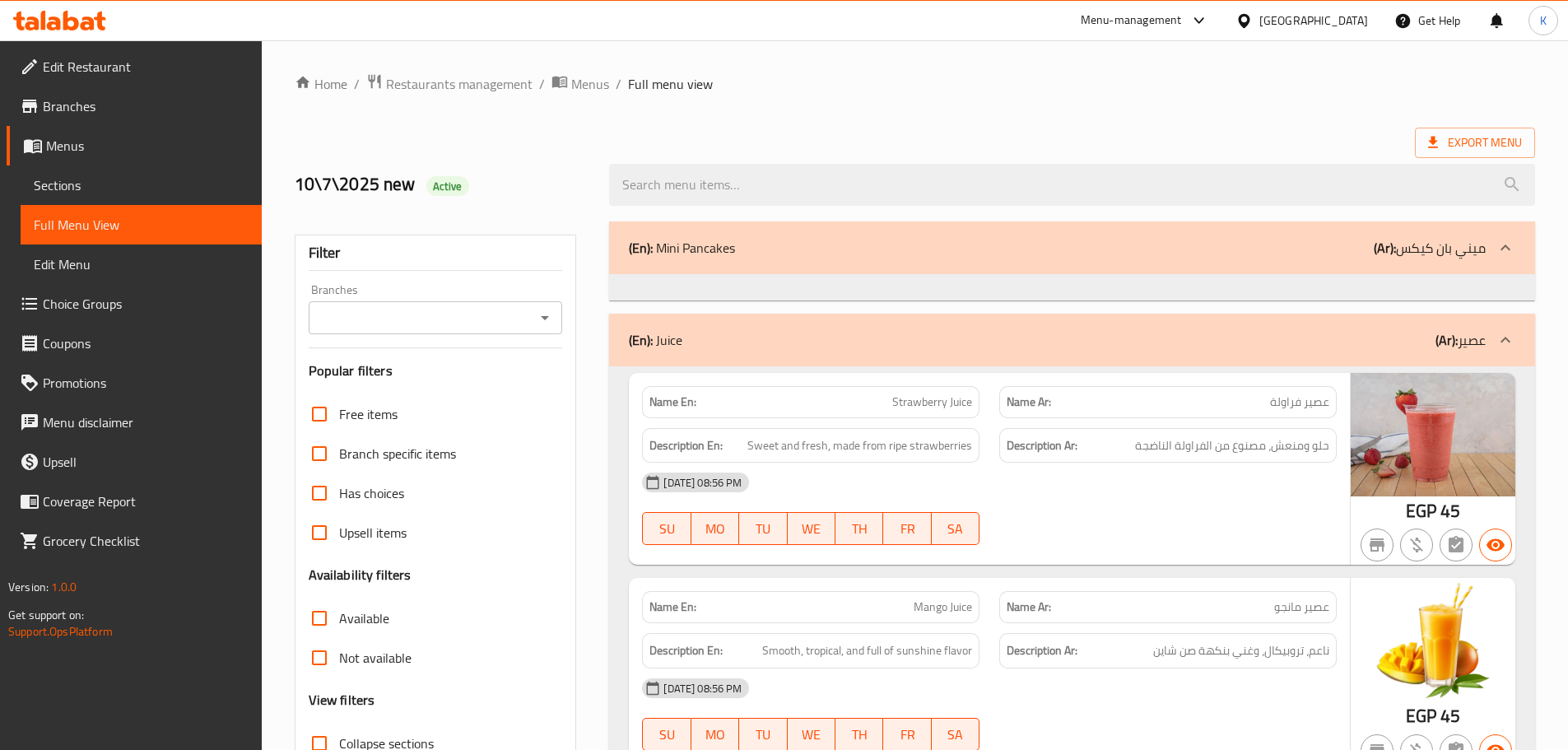
click at [81, 28] on icon at bounding box center [60, 20] width 93 height 20
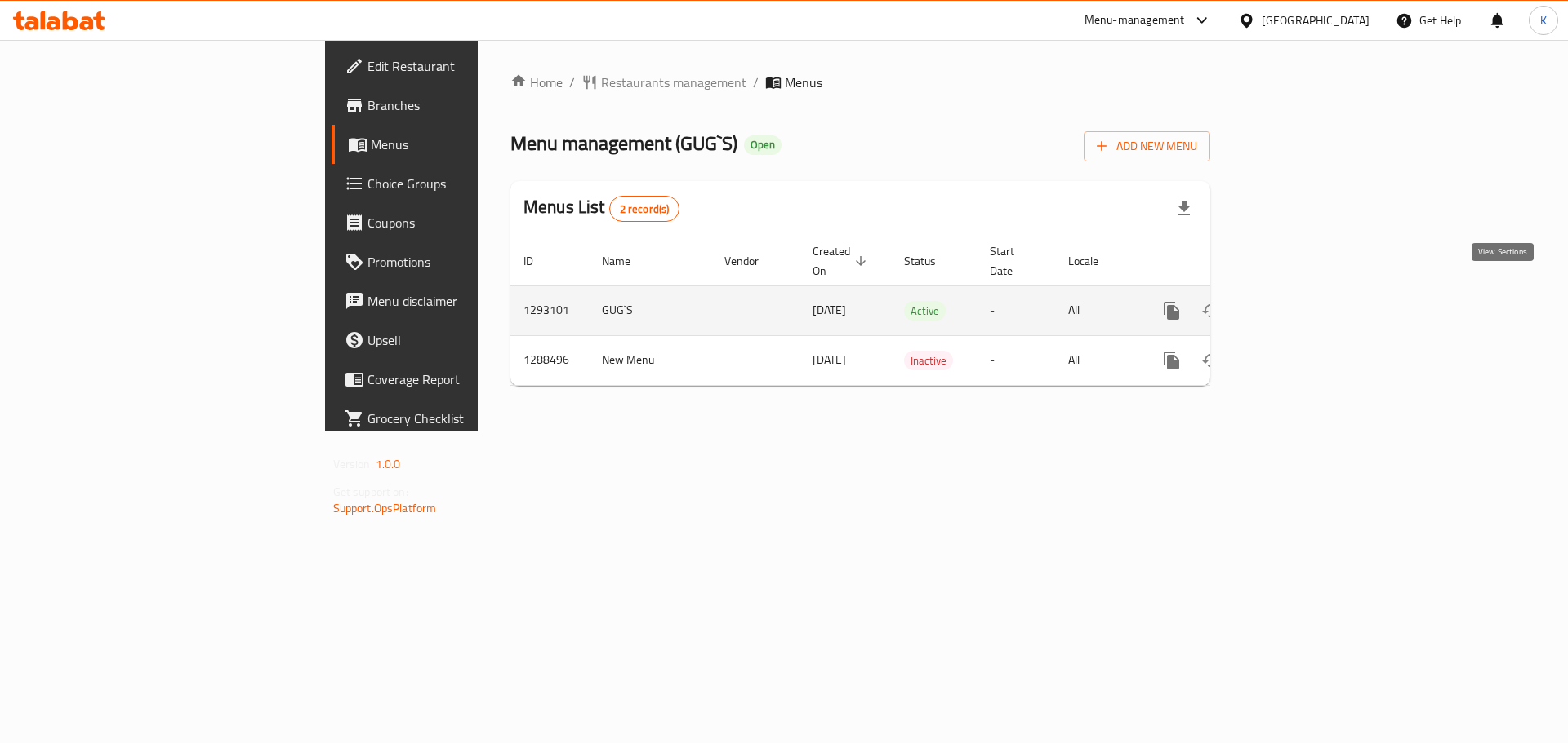
click at [1299, 301] on icon "enhanced table" at bounding box center [1289, 311] width 19 height 19
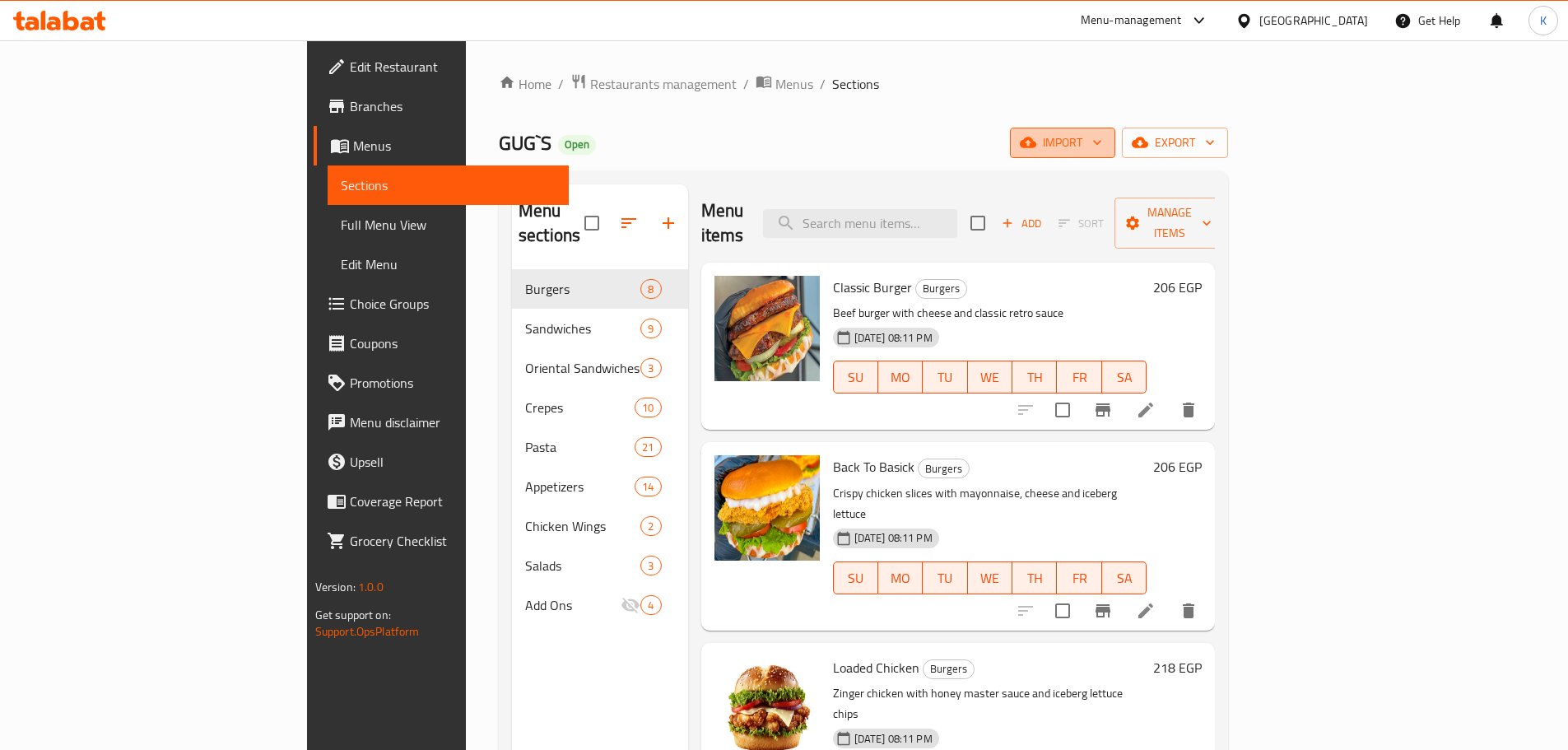
click at [1102, 134] on span "import" at bounding box center [1062, 143] width 79 height 20
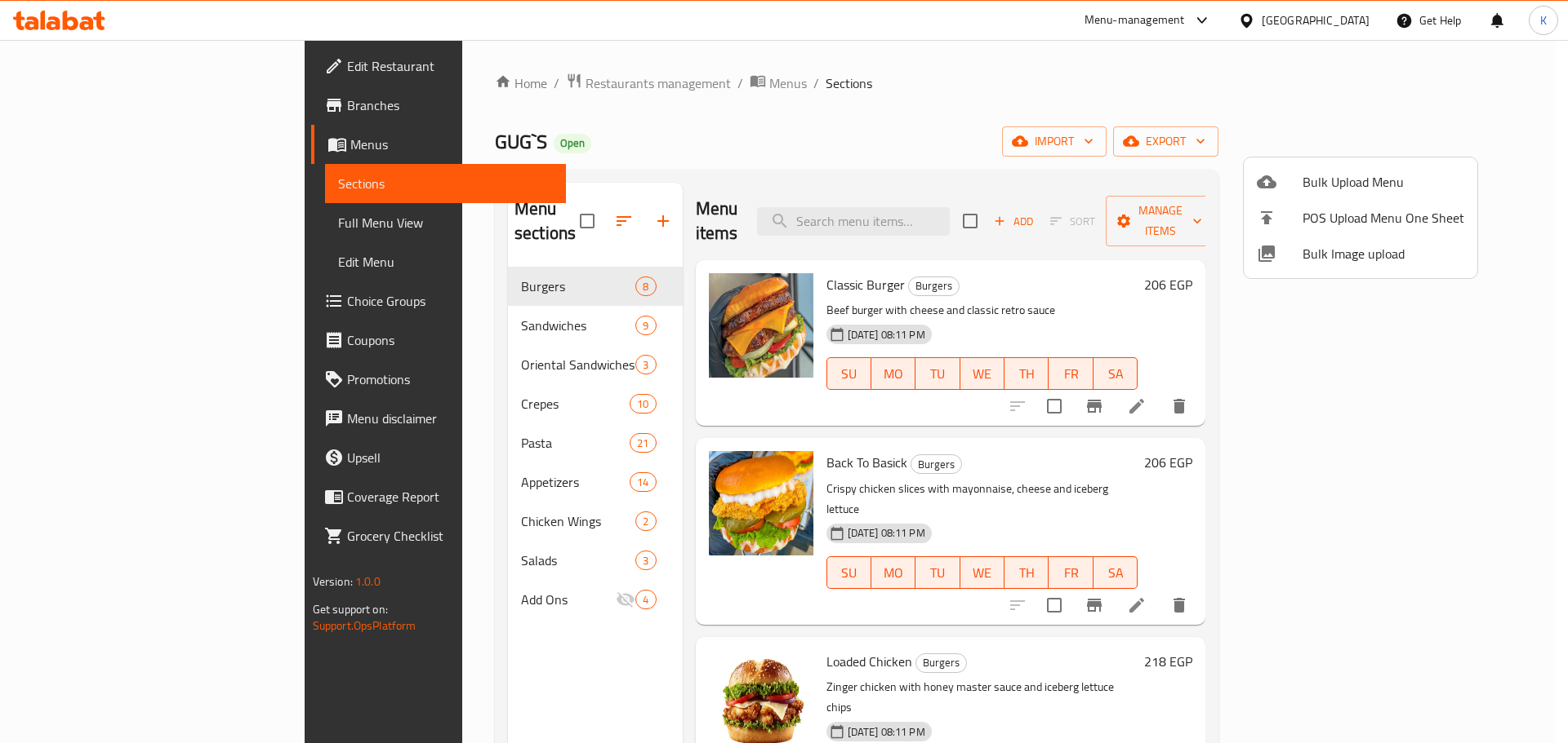
click at [1339, 257] on span "Bulk Image upload" at bounding box center [1383, 254] width 161 height 19
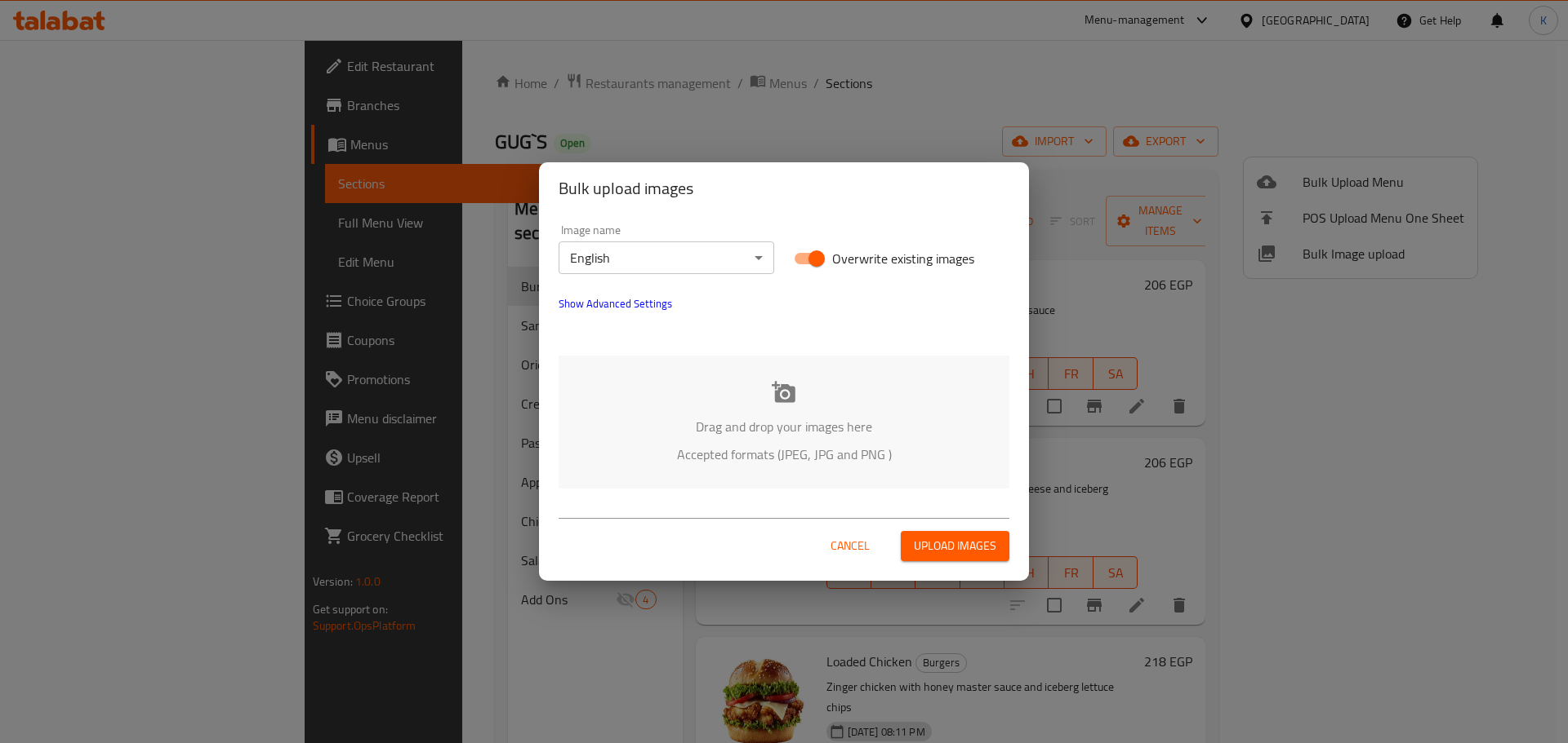
click at [742, 458] on p "Accepted formats (JPEG, JPG and PNG )" at bounding box center [784, 454] width 402 height 19
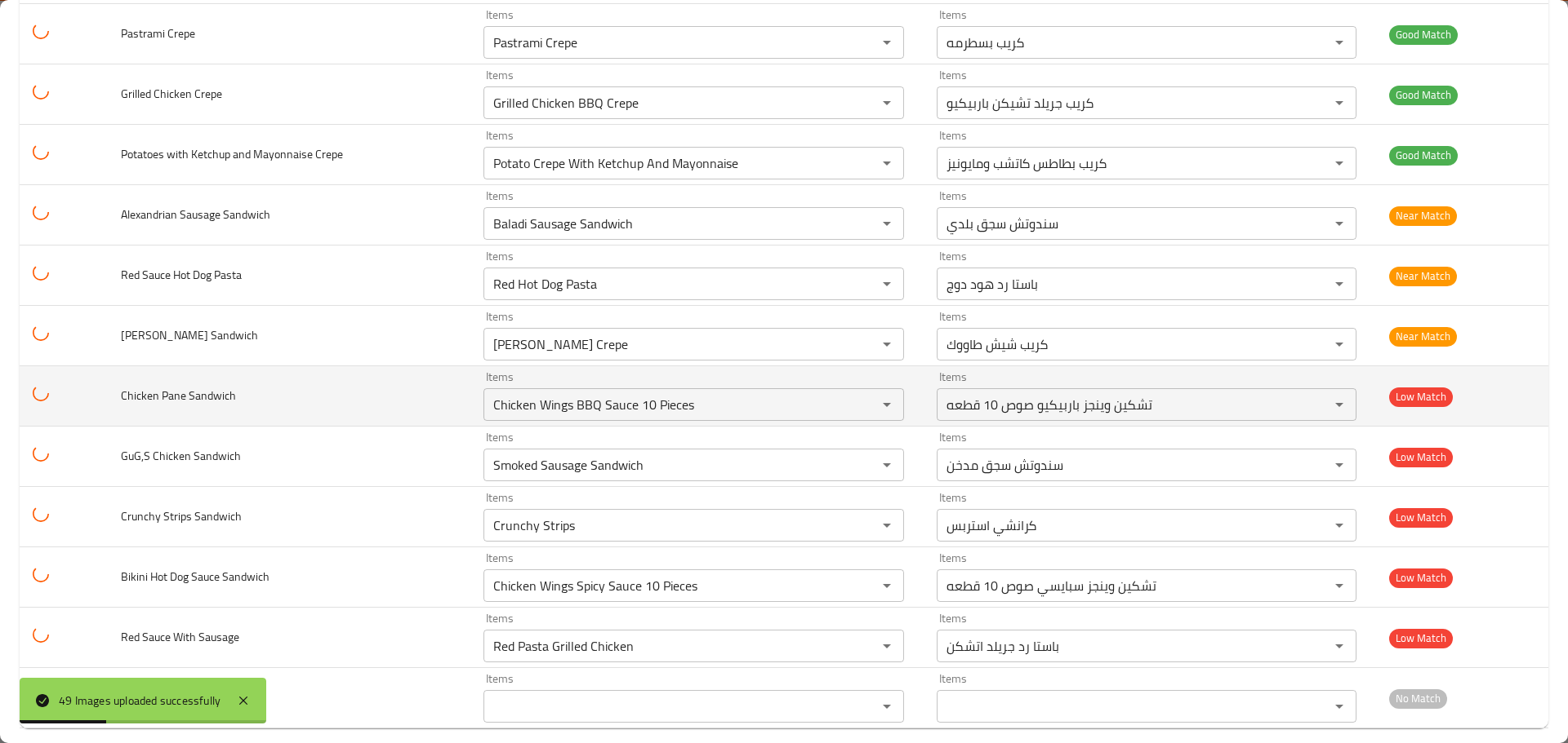
scroll to position [2498, 0]
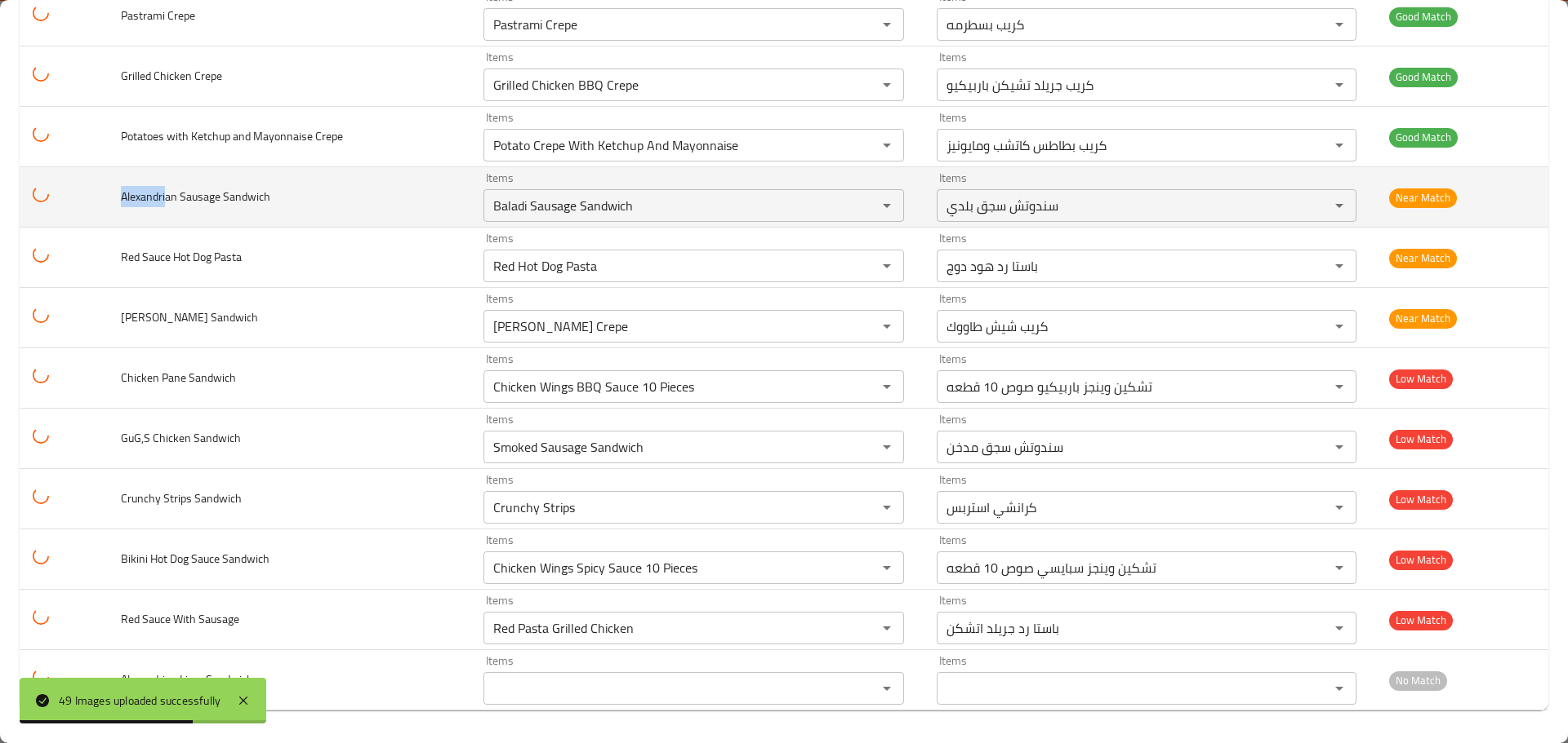
drag, startPoint x: 168, startPoint y: 188, endPoint x: 121, endPoint y: 195, distance: 47.5
click at [121, 195] on span "Alexandrian Sausage Sandwich" at bounding box center [196, 196] width 149 height 21
copy span "Alexandri"
click at [497, 201] on Sandwich "Baladi Sausage Sandwich" at bounding box center [669, 206] width 362 height 23
paste Sandwich "Alexandri"
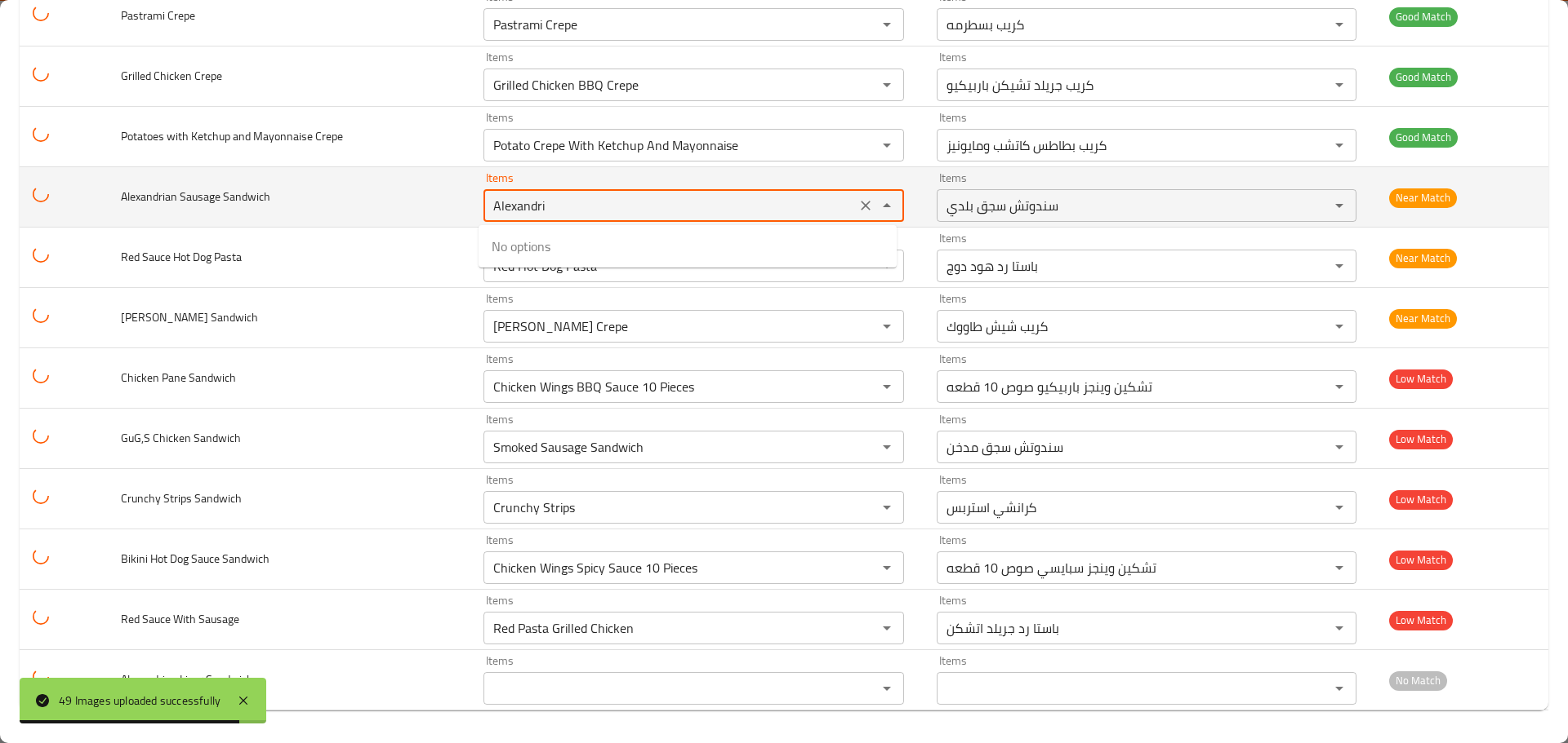
click at [202, 203] on span "Alexandrian Sausage Sandwich" at bounding box center [196, 196] width 149 height 21
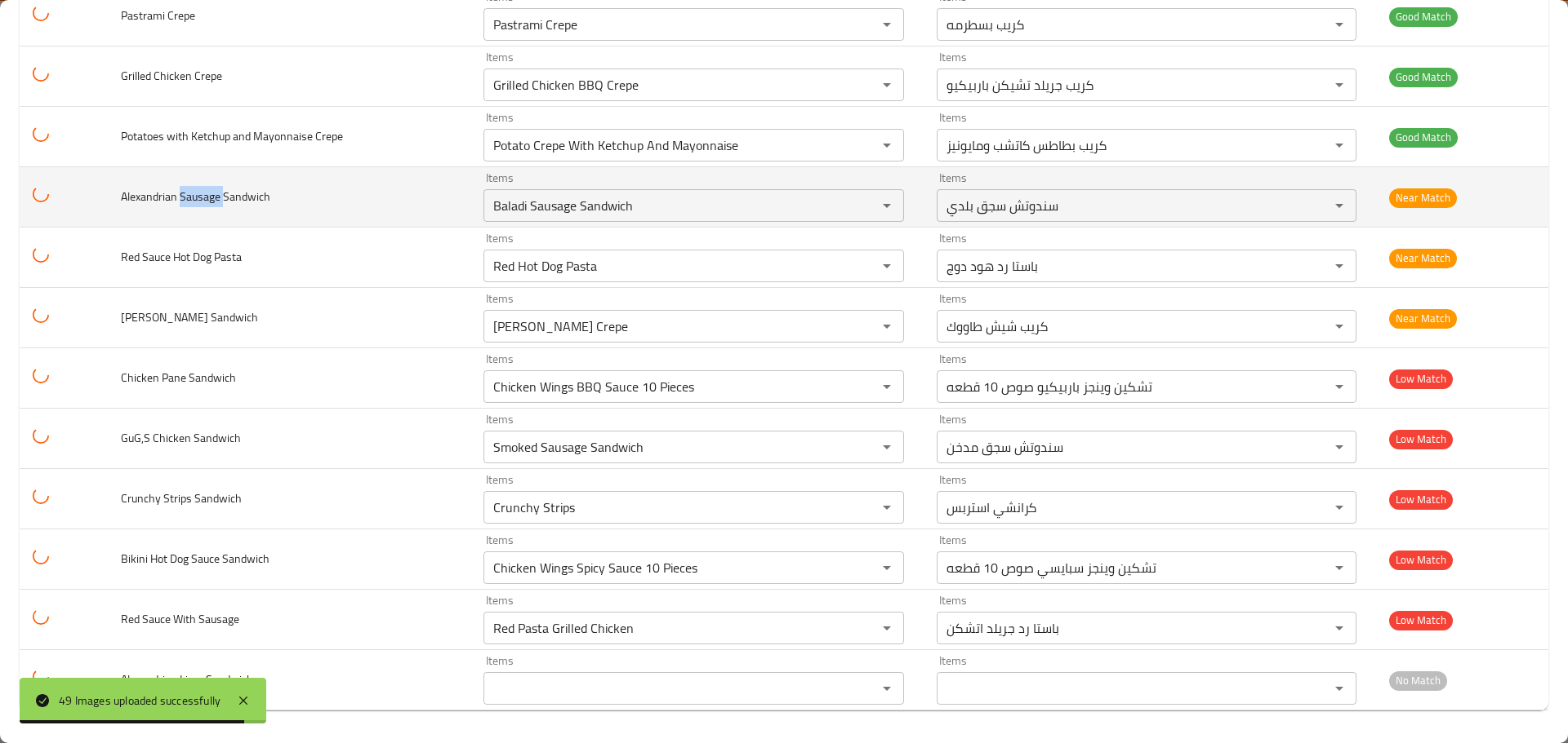
click at [202, 203] on span "Alexandrian Sausage Sandwich" at bounding box center [196, 196] width 149 height 21
copy span "Sausage"
click at [541, 206] on Sandwich "Baladi Sausage Sandwich" at bounding box center [669, 206] width 362 height 23
paste Sandwich "Sausage"
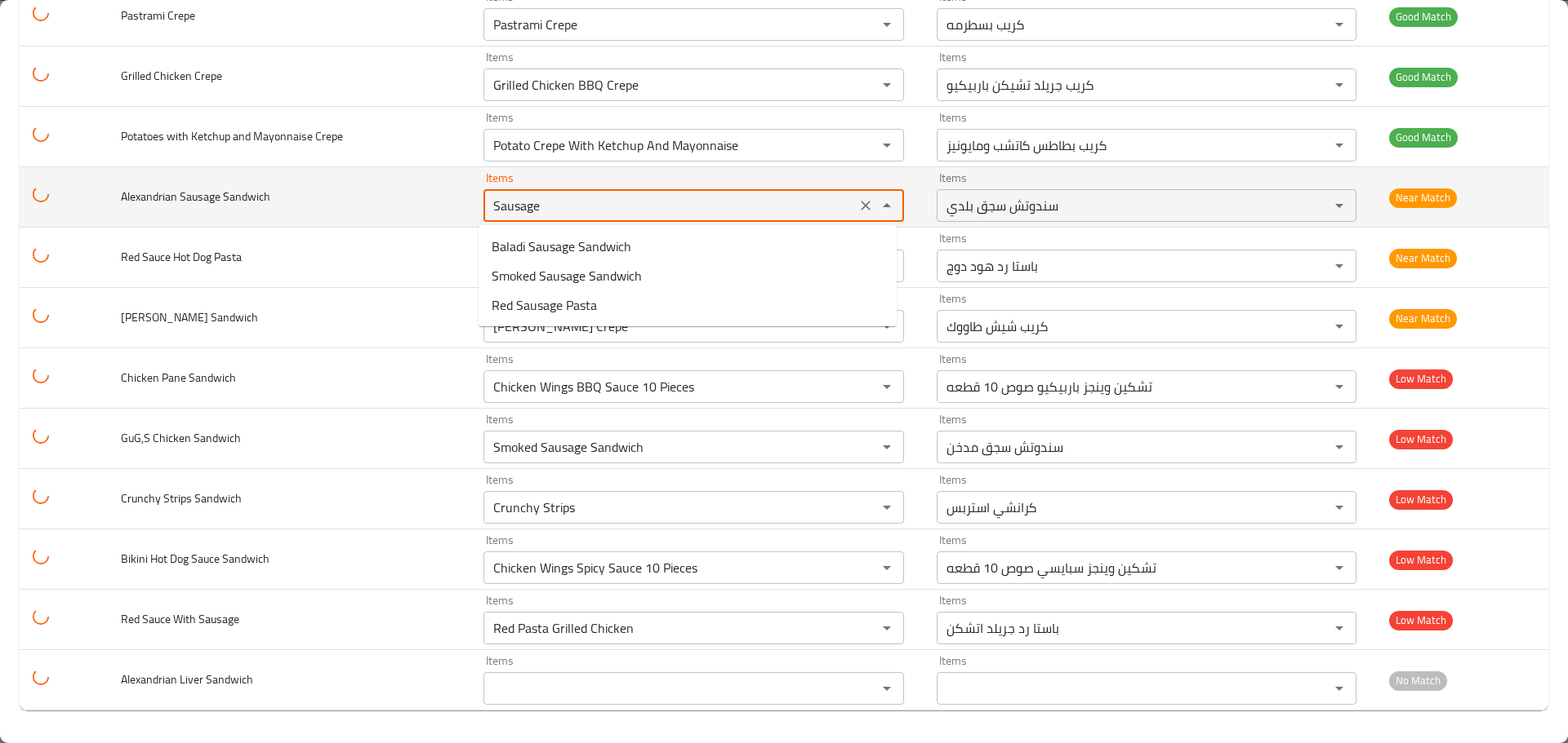
type Sandwich "Sausage"
click at [861, 206] on icon "Clear" at bounding box center [866, 206] width 17 height 17
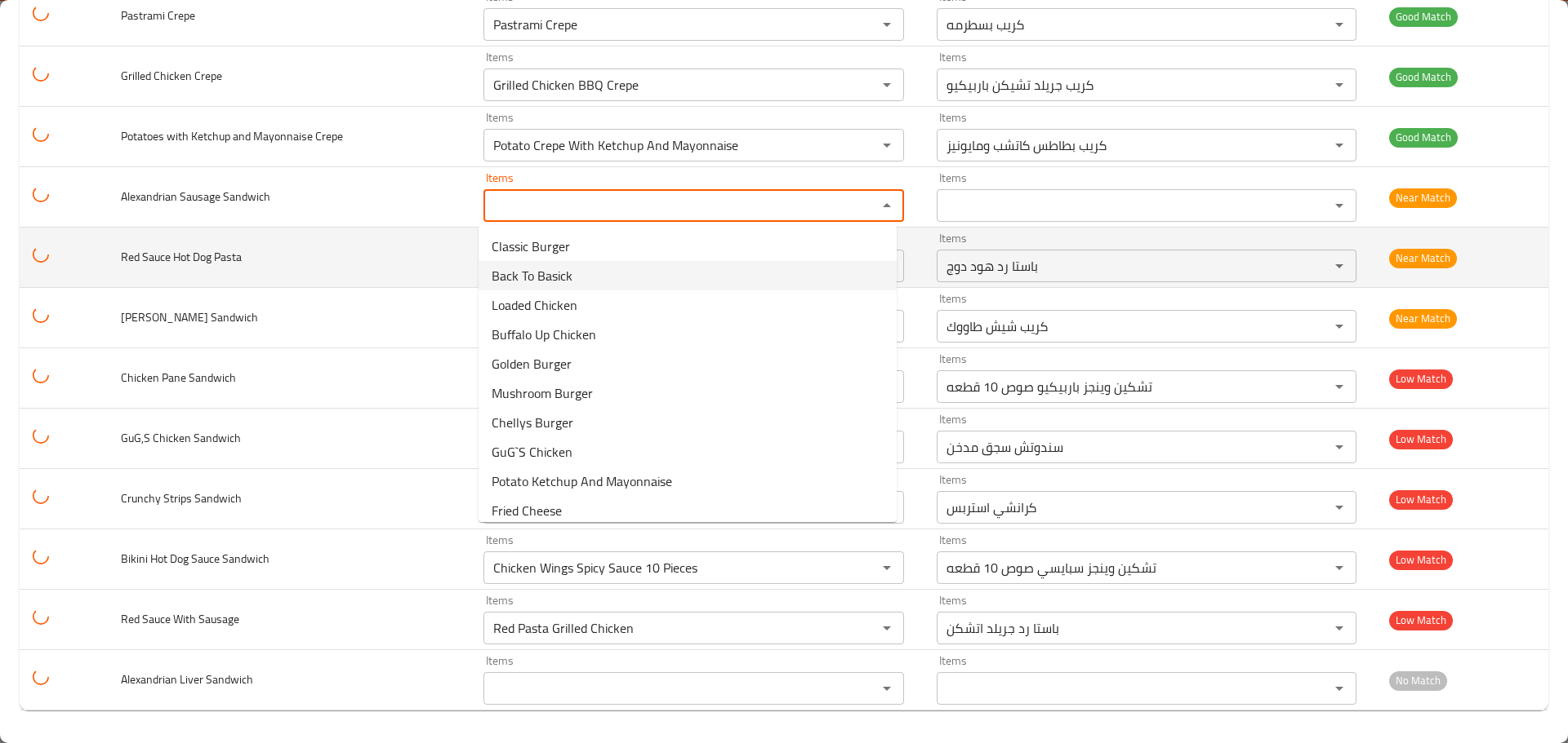
click at [142, 267] on span "Red Sauce Hot Dog Pasta" at bounding box center [181, 256] width 121 height 21
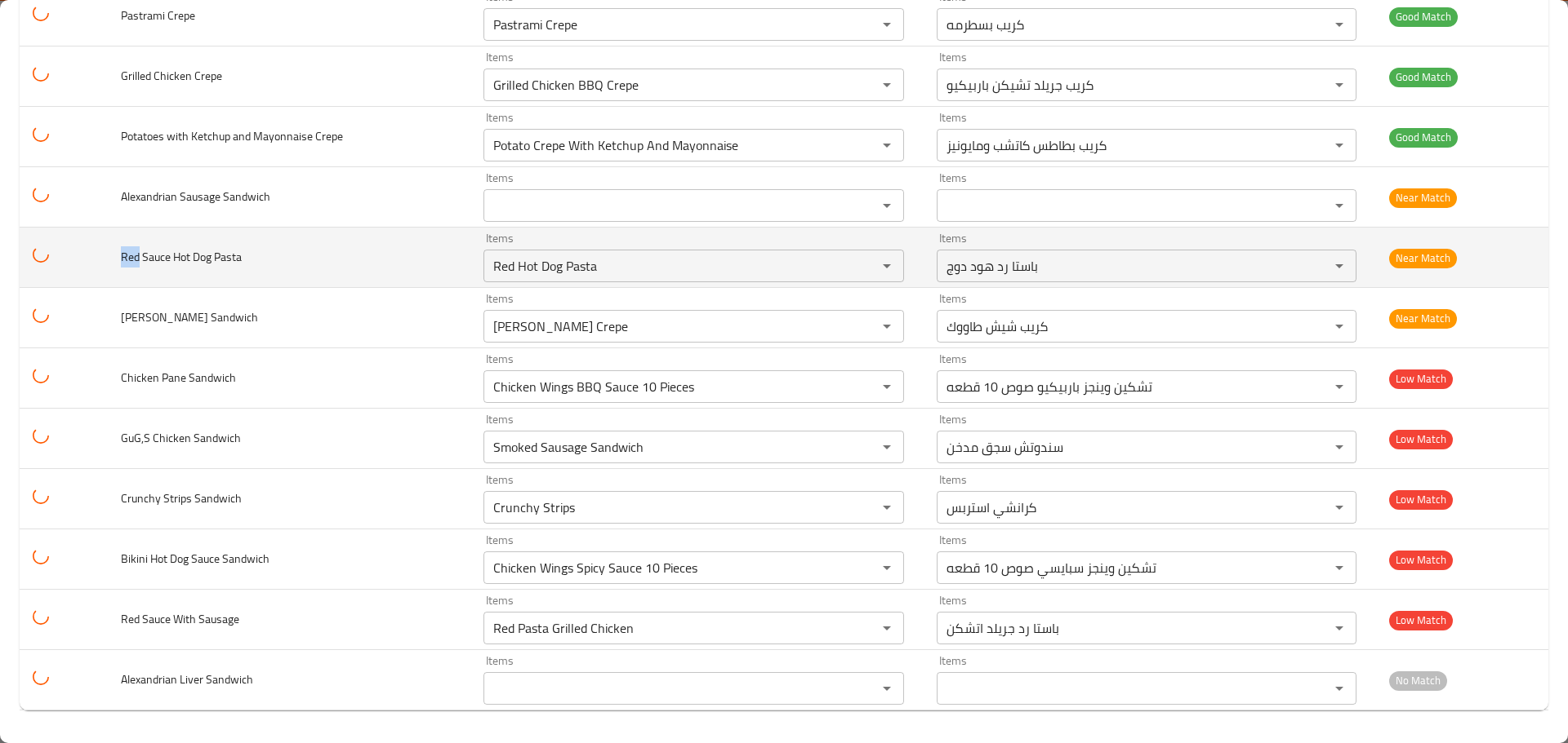
drag, startPoint x: 138, startPoint y: 261, endPoint x: 123, endPoint y: 257, distance: 15.5
click at [123, 257] on span "Red Sauce Hot Dog Pasta" at bounding box center [181, 256] width 121 height 21
copy span "Red"
click at [518, 274] on Pasta "Red Hot Dog Pasta" at bounding box center [669, 265] width 362 height 23
paste Pasta "enhanced table"
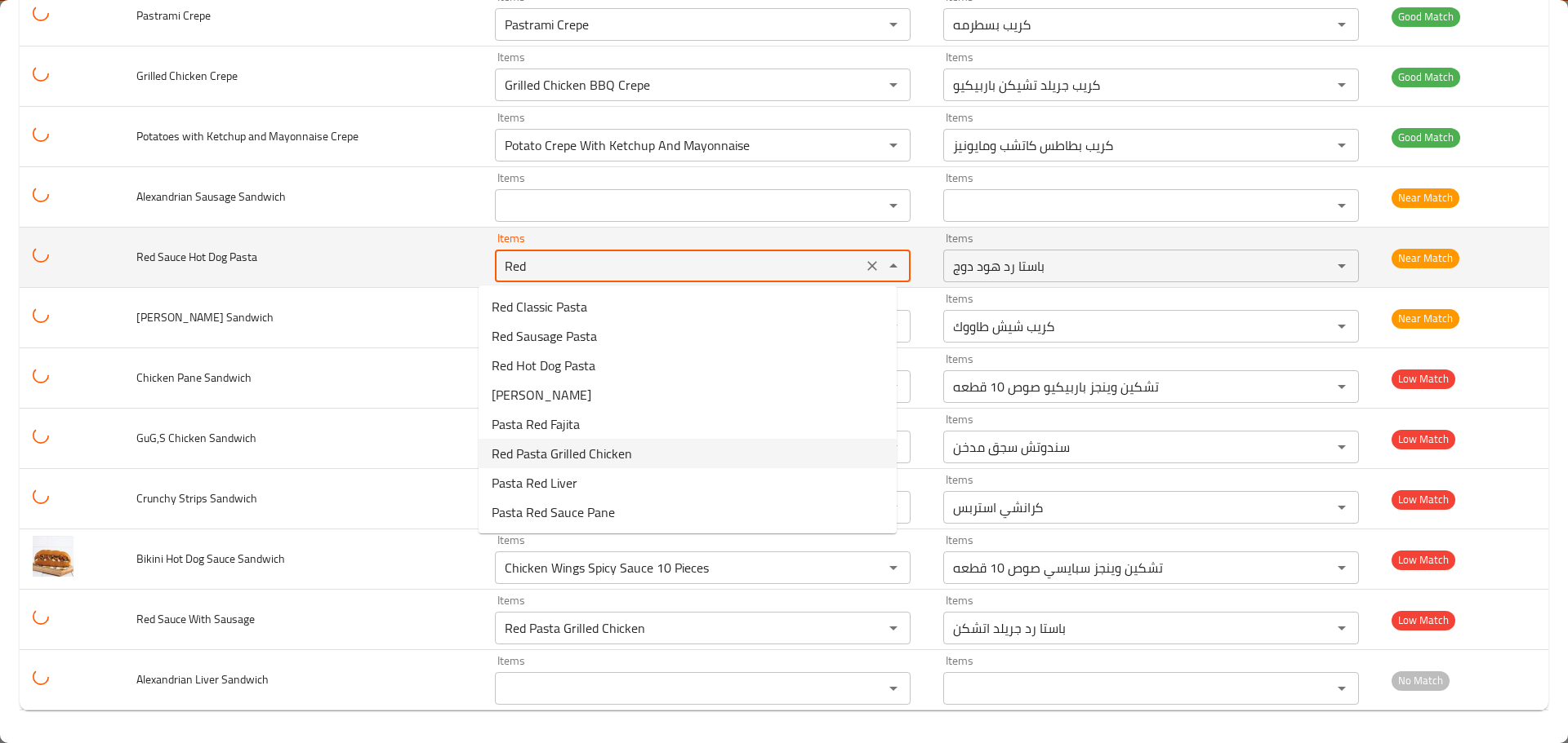
type Pasta "Red Hot Dog Pasta"
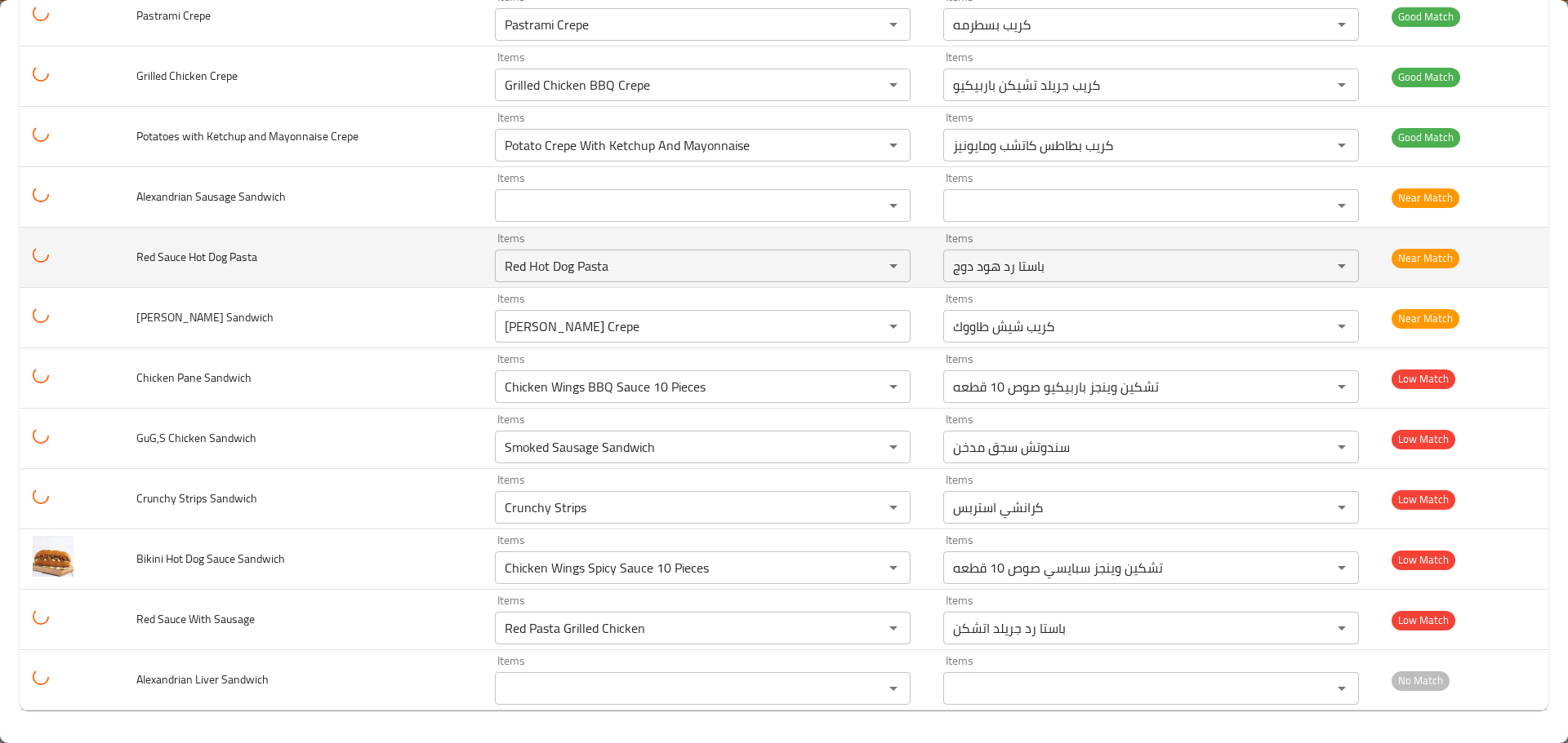
click at [176, 261] on span "Red Sauce Hot Dog Pasta" at bounding box center [196, 256] width 121 height 21
drag, startPoint x: 188, startPoint y: 255, endPoint x: 206, endPoint y: 255, distance: 18.0
click at [206, 255] on span "Red Sauce Hot Dog Pasta" at bounding box center [196, 256] width 121 height 21
copy span "Hot"
click at [601, 272] on Pasta "Red Hot Dog Pasta" at bounding box center [679, 265] width 358 height 23
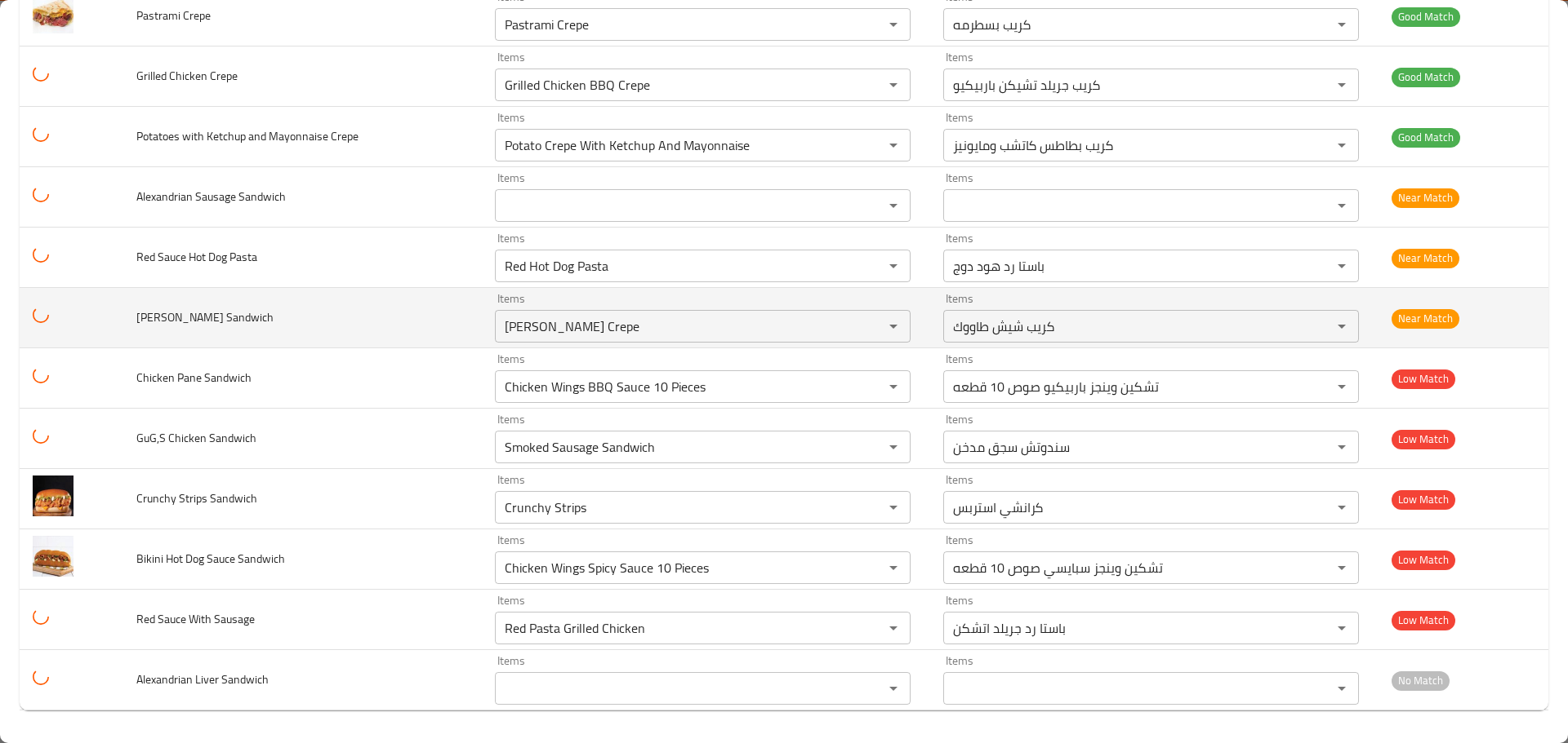
click at [178, 296] on td "[PERSON_NAME] Sandwich" at bounding box center [303, 318] width 359 height 61
drag, startPoint x: 162, startPoint y: 321, endPoint x: 137, endPoint y: 316, distance: 25.5
click at [137, 316] on span "[PERSON_NAME] Sandwich" at bounding box center [205, 317] width 137 height 21
copy span "Shish"
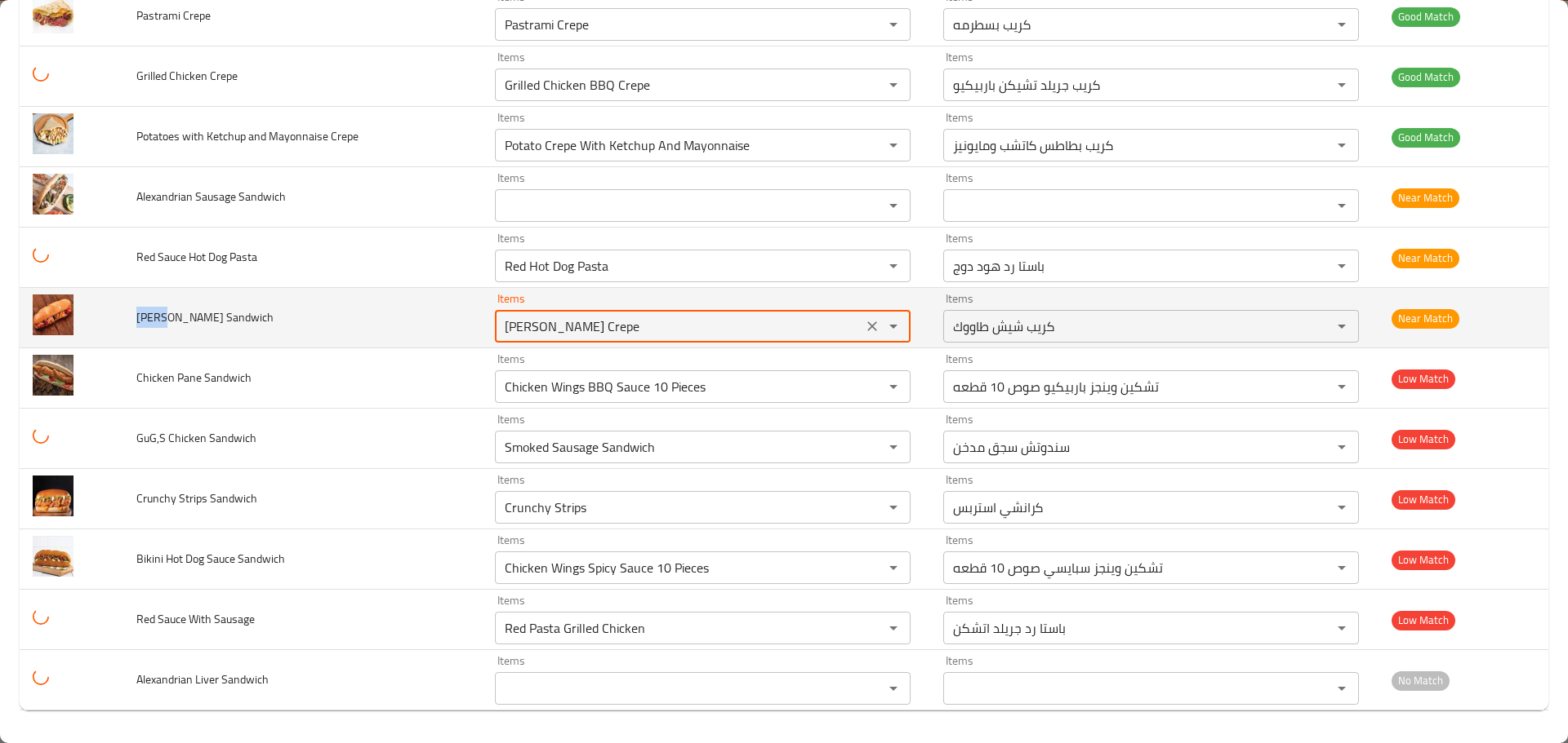
click at [548, 324] on Sandwich "[PERSON_NAME] Crepe" at bounding box center [679, 326] width 358 height 23
paste Sandwich "enhanced table"
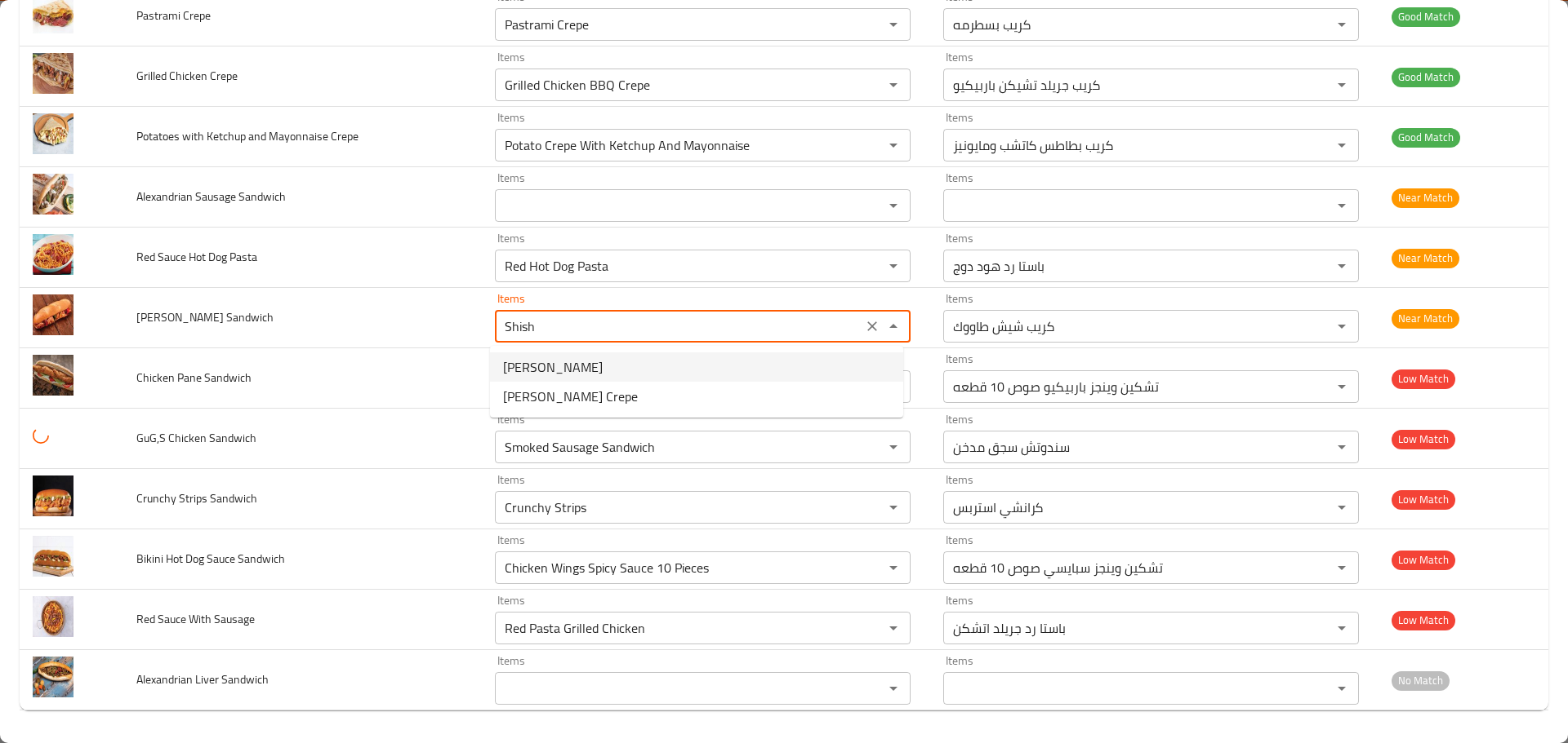
click at [536, 360] on span "[PERSON_NAME]" at bounding box center [552, 367] width 100 height 19
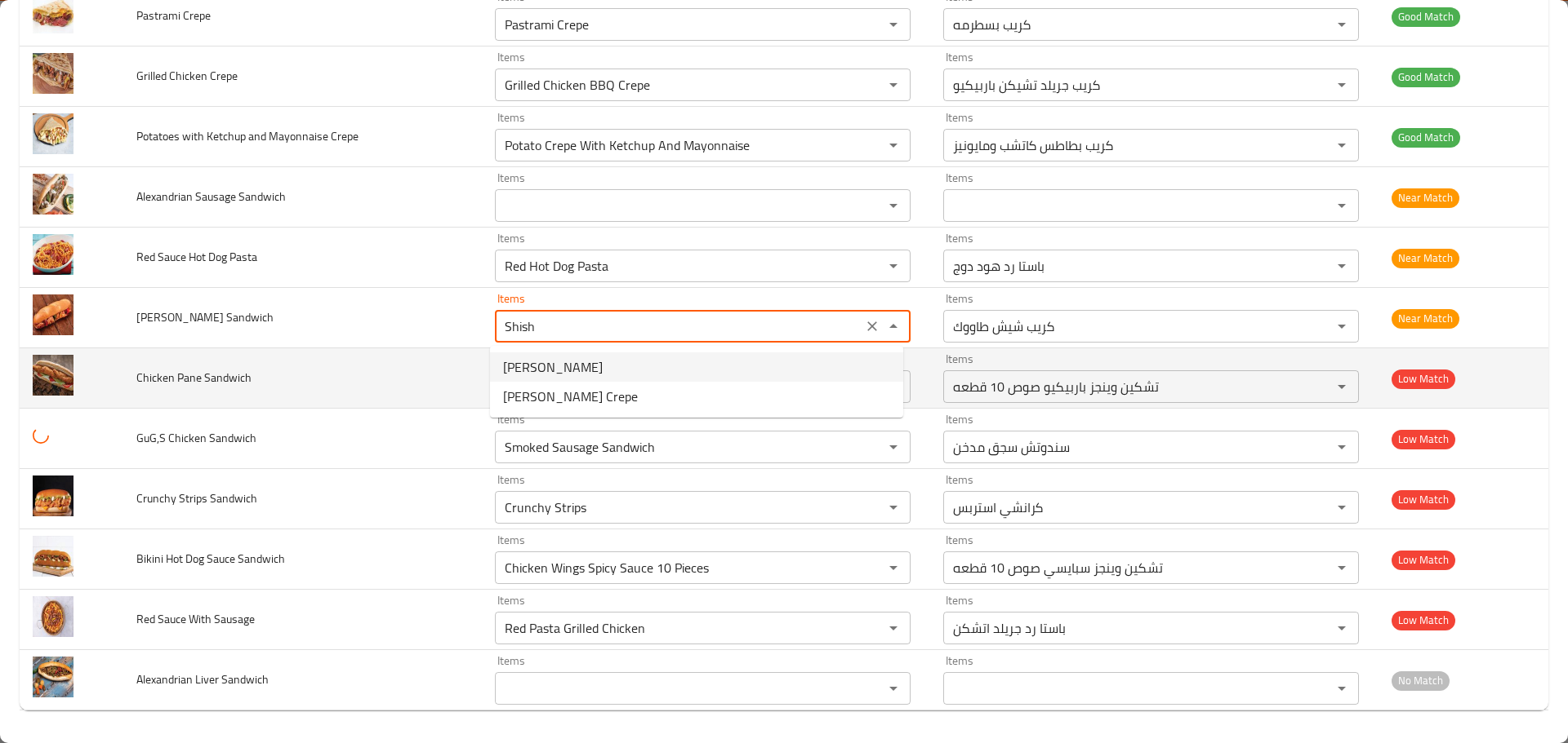
type Sandwich "[PERSON_NAME]"
type Sandwich-ar "شيش طاوك"
type Sandwich "[PERSON_NAME]"
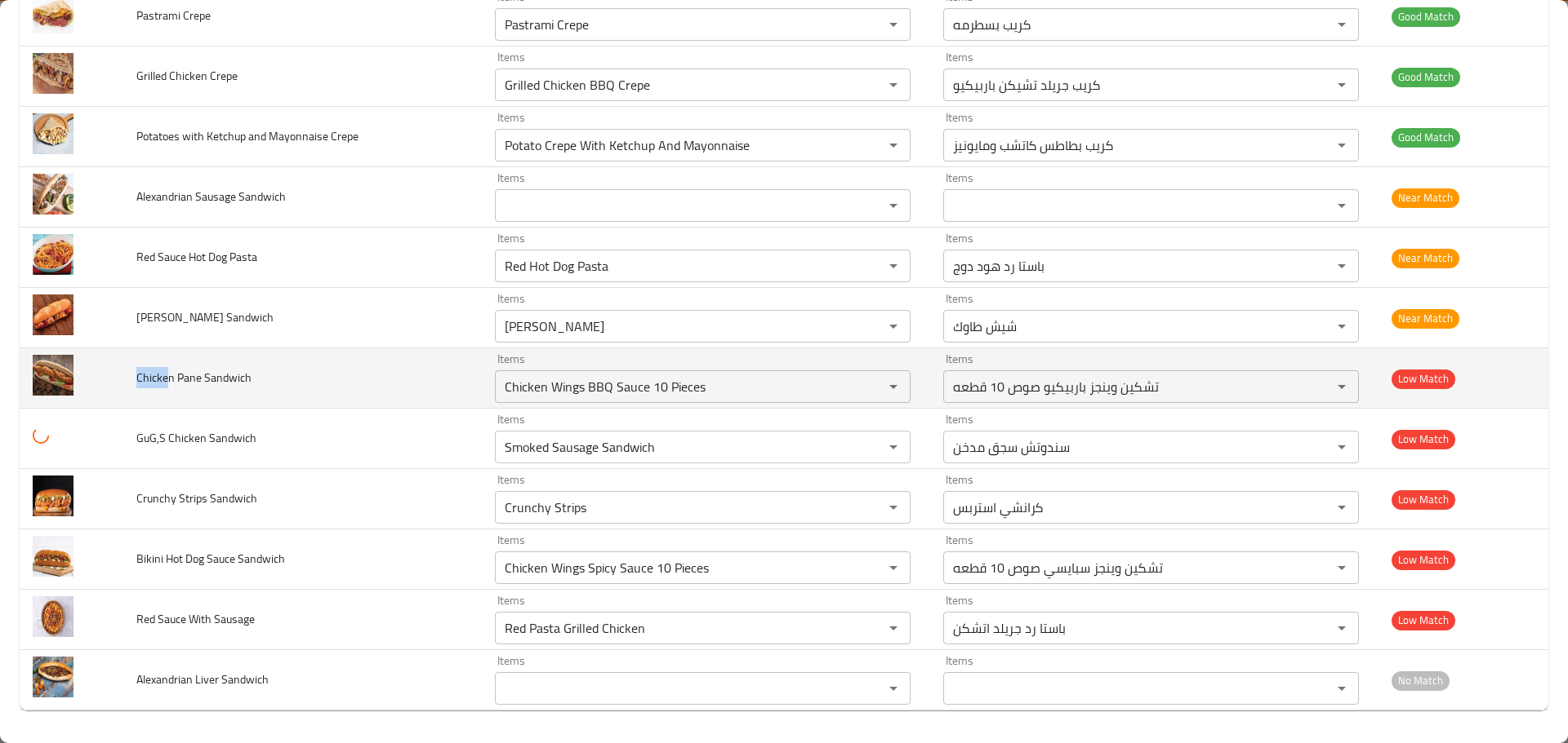
drag, startPoint x: 164, startPoint y: 373, endPoint x: 137, endPoint y: 376, distance: 27.2
click at [137, 376] on span "Chicken Pane Sandwich" at bounding box center [194, 377] width 115 height 21
copy span "Chicke"
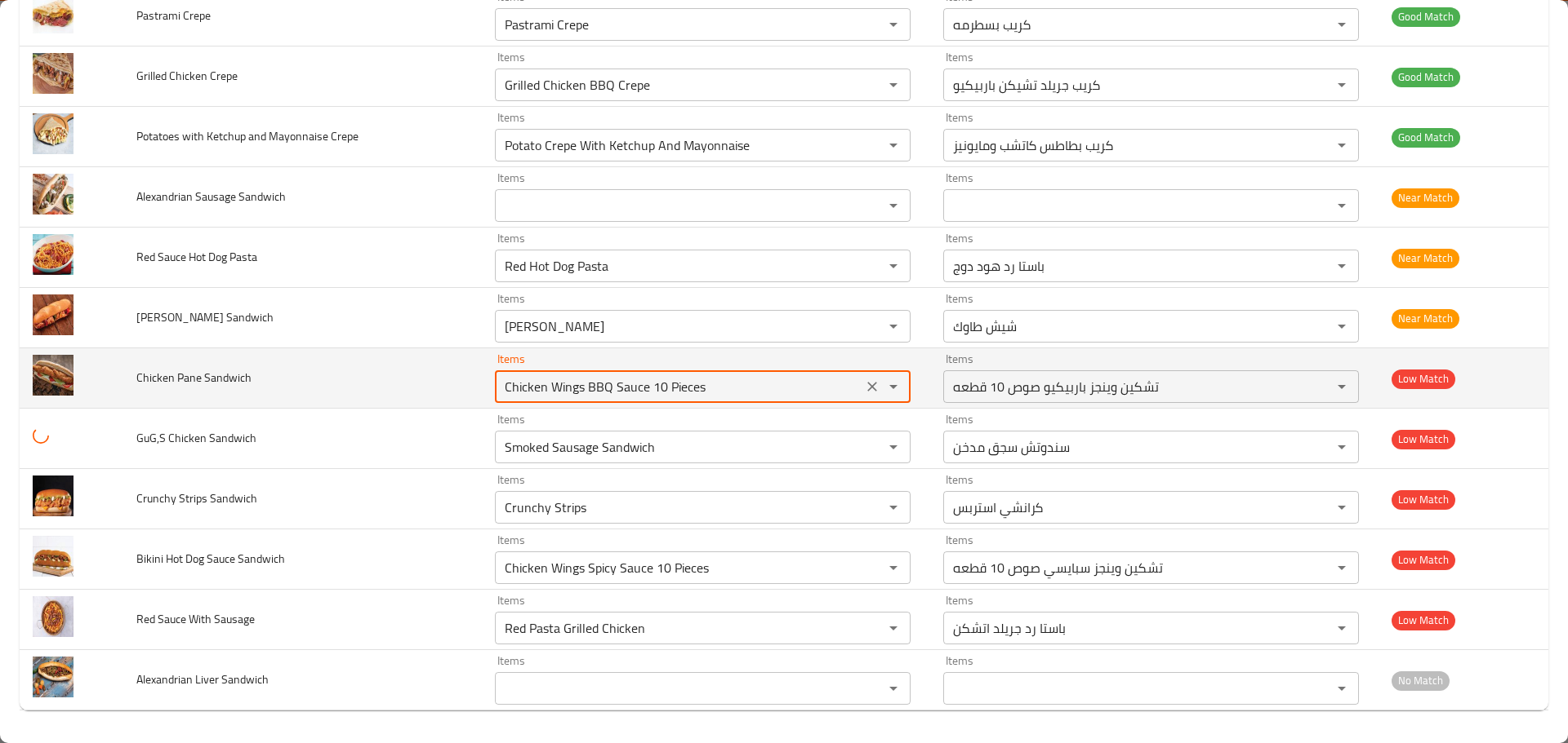
click at [541, 379] on Sandwich "Chicken Wings BBQ Sauce 10 Pieces" at bounding box center [679, 386] width 358 height 23
paste Sandwich "enhanced table"
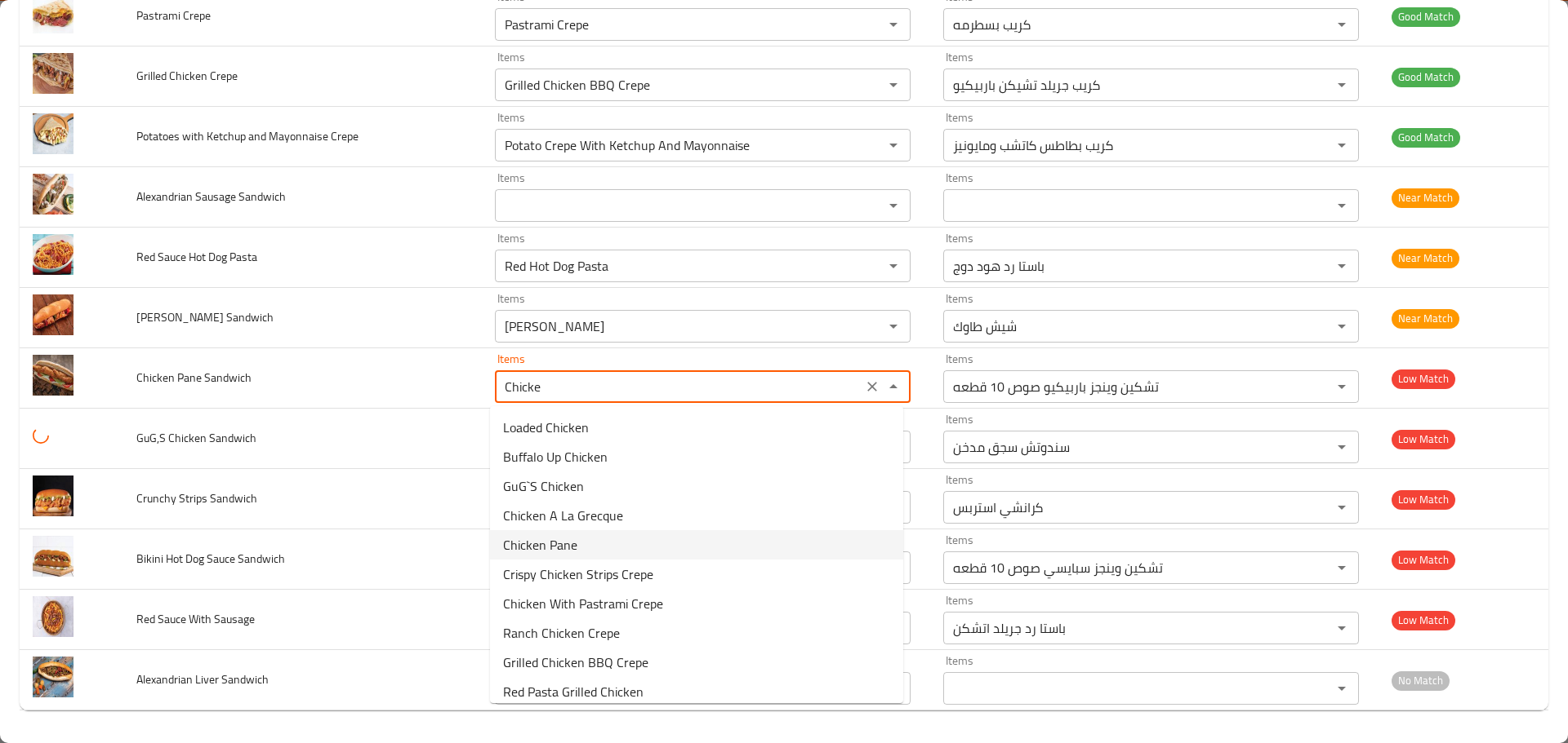
click at [577, 542] on Sandwich-option-4 "Chicken Pane" at bounding box center [696, 545] width 413 height 29
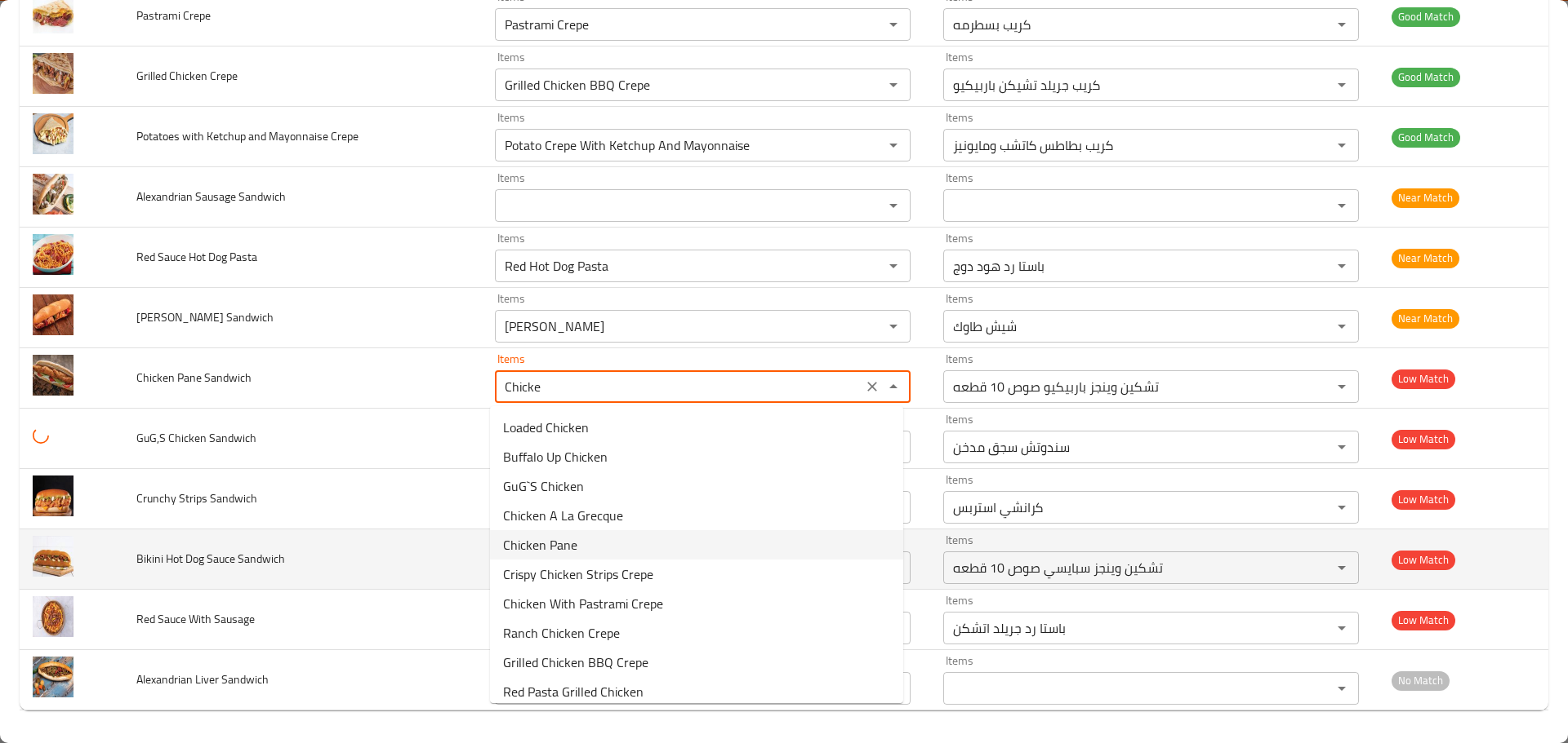
type Sandwich "Chicken Pane"
type Sandwich-ar "دجاج بانيه"
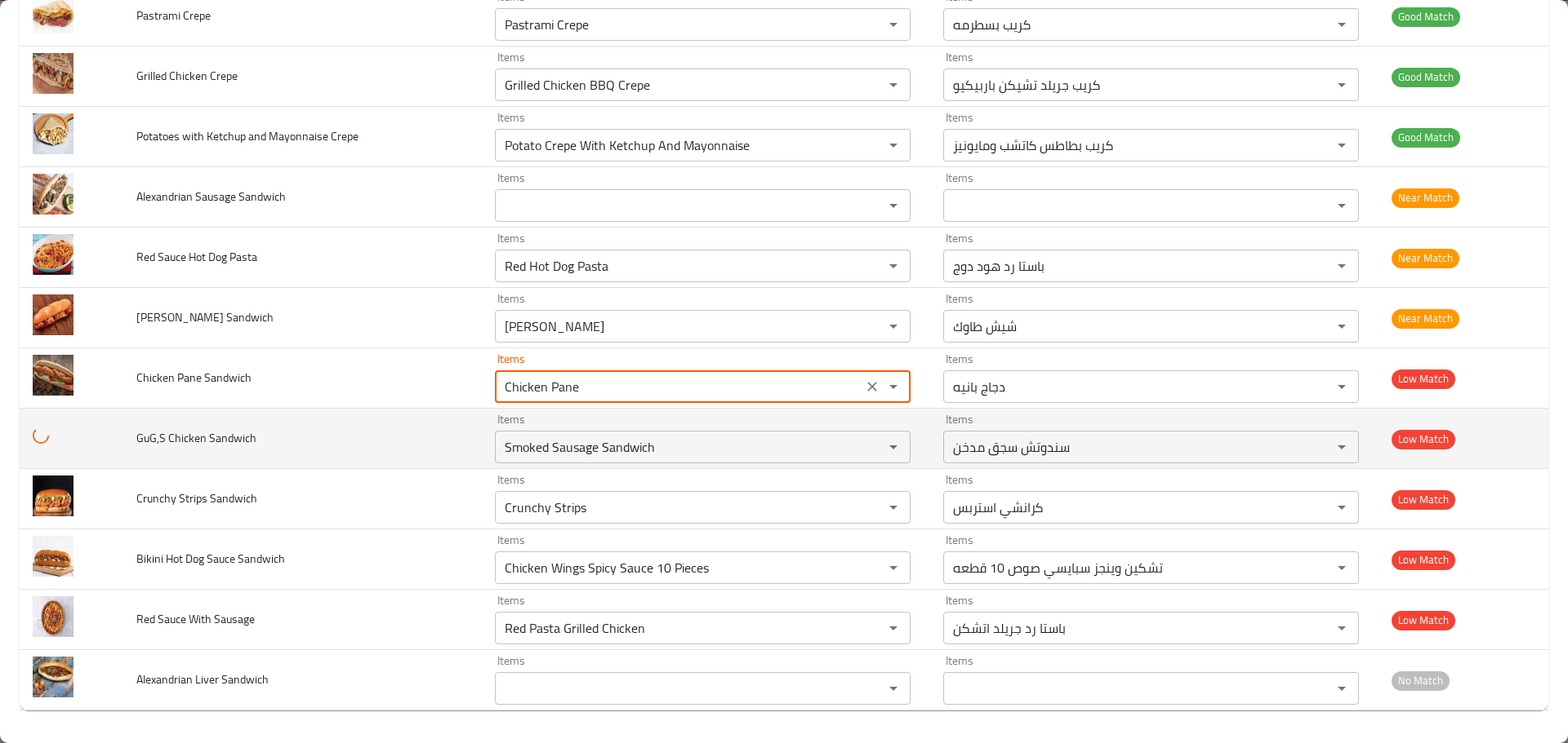
type Sandwich "Chicken Pane"
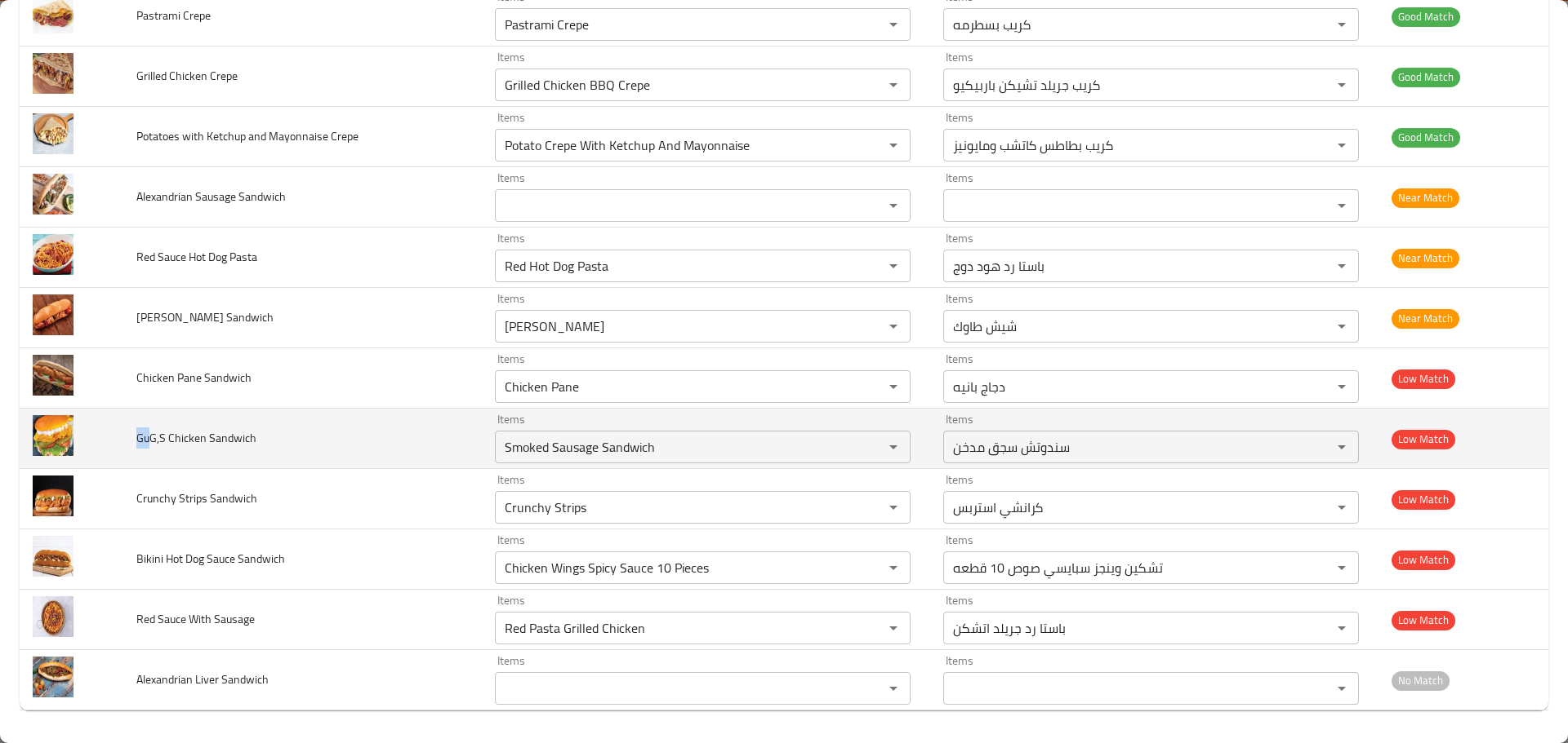
drag, startPoint x: 151, startPoint y: 436, endPoint x: 133, endPoint y: 437, distance: 18.0
click at [133, 437] on td "GuG,S Chicken Sandwich" at bounding box center [303, 440] width 359 height 61
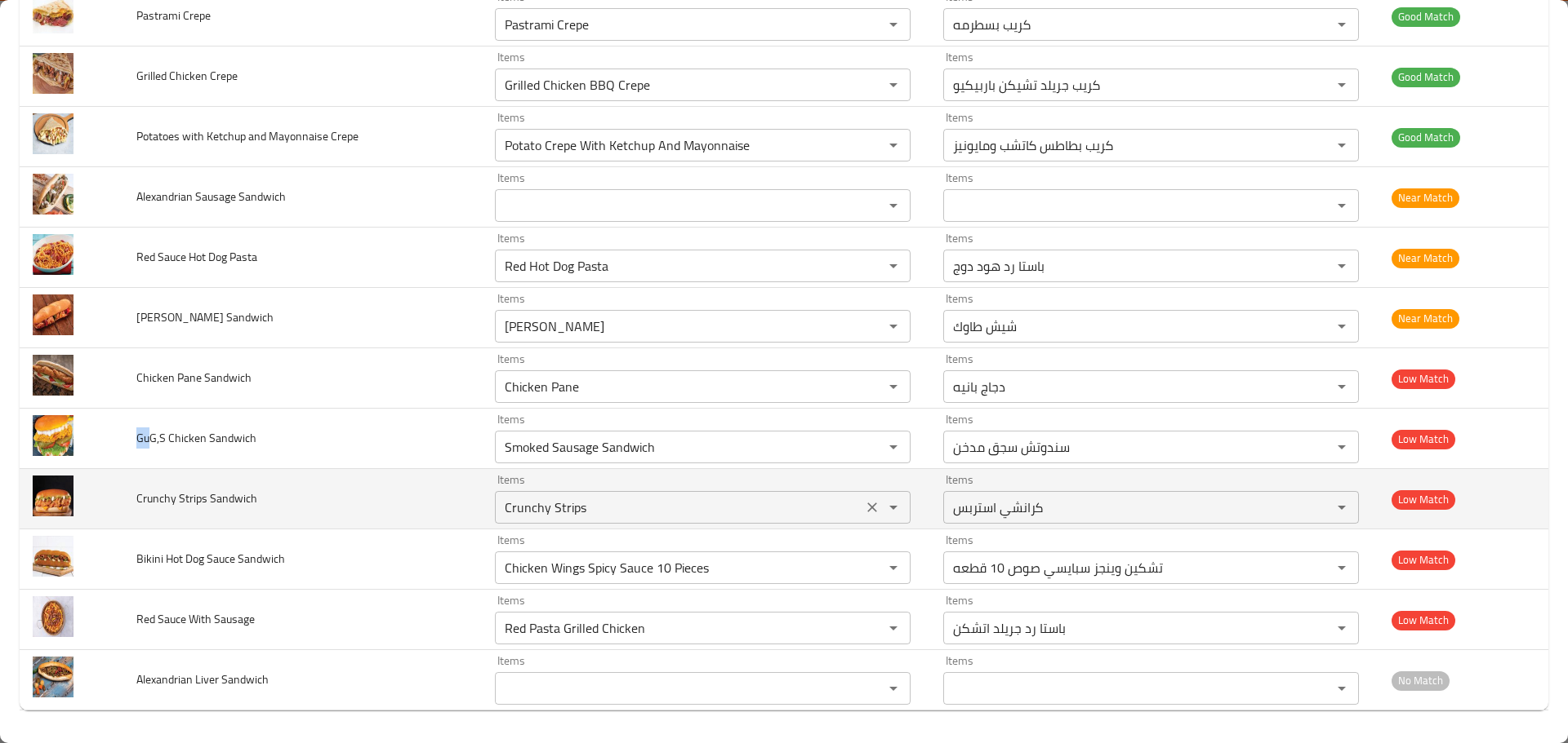
copy span "Gu"
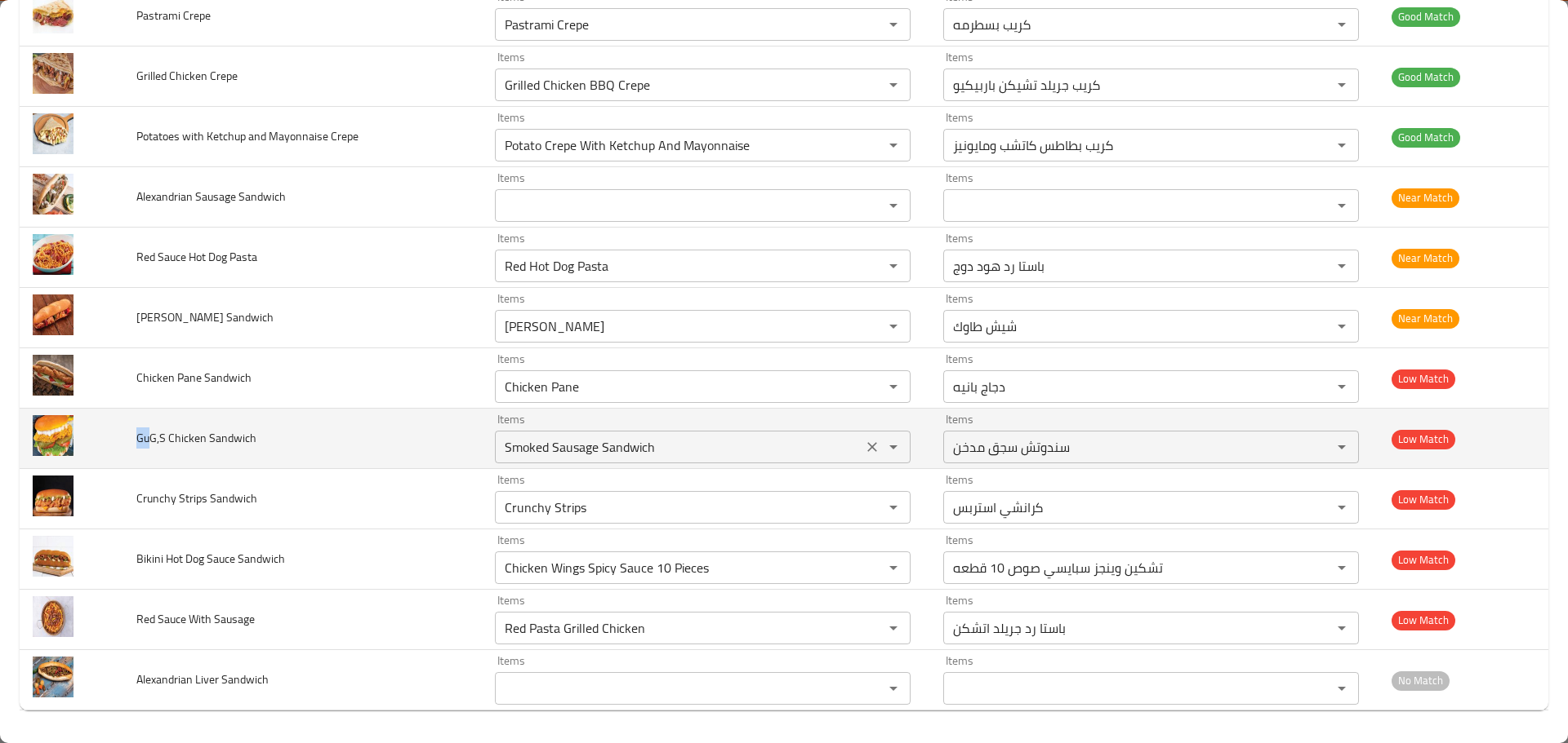
click at [640, 460] on div "Smoked Sausage Sandwich Items" at bounding box center [702, 446] width 416 height 32
paste Sandwich "Gu"
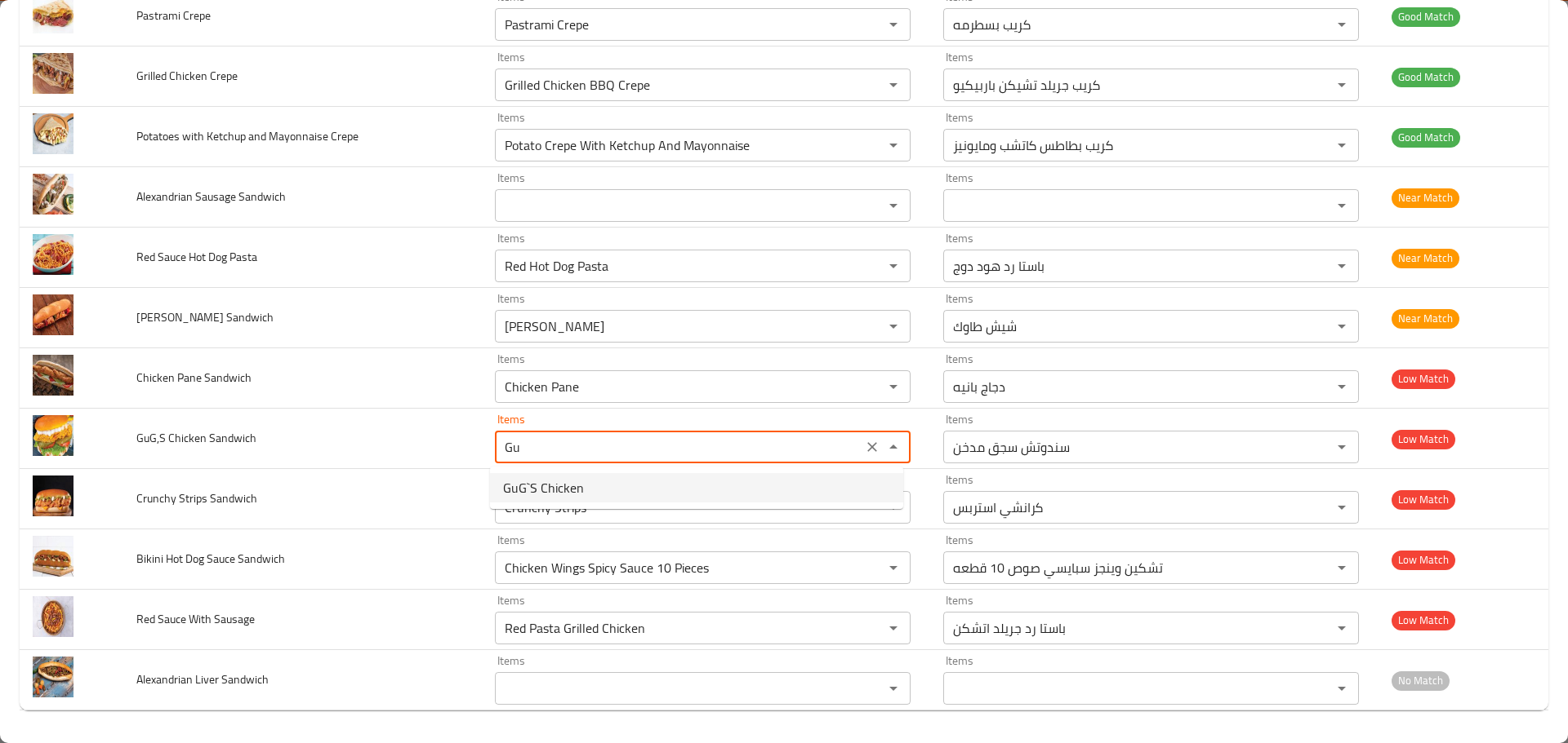
click at [559, 488] on span "GuG`S Chicken" at bounding box center [543, 488] width 81 height 19
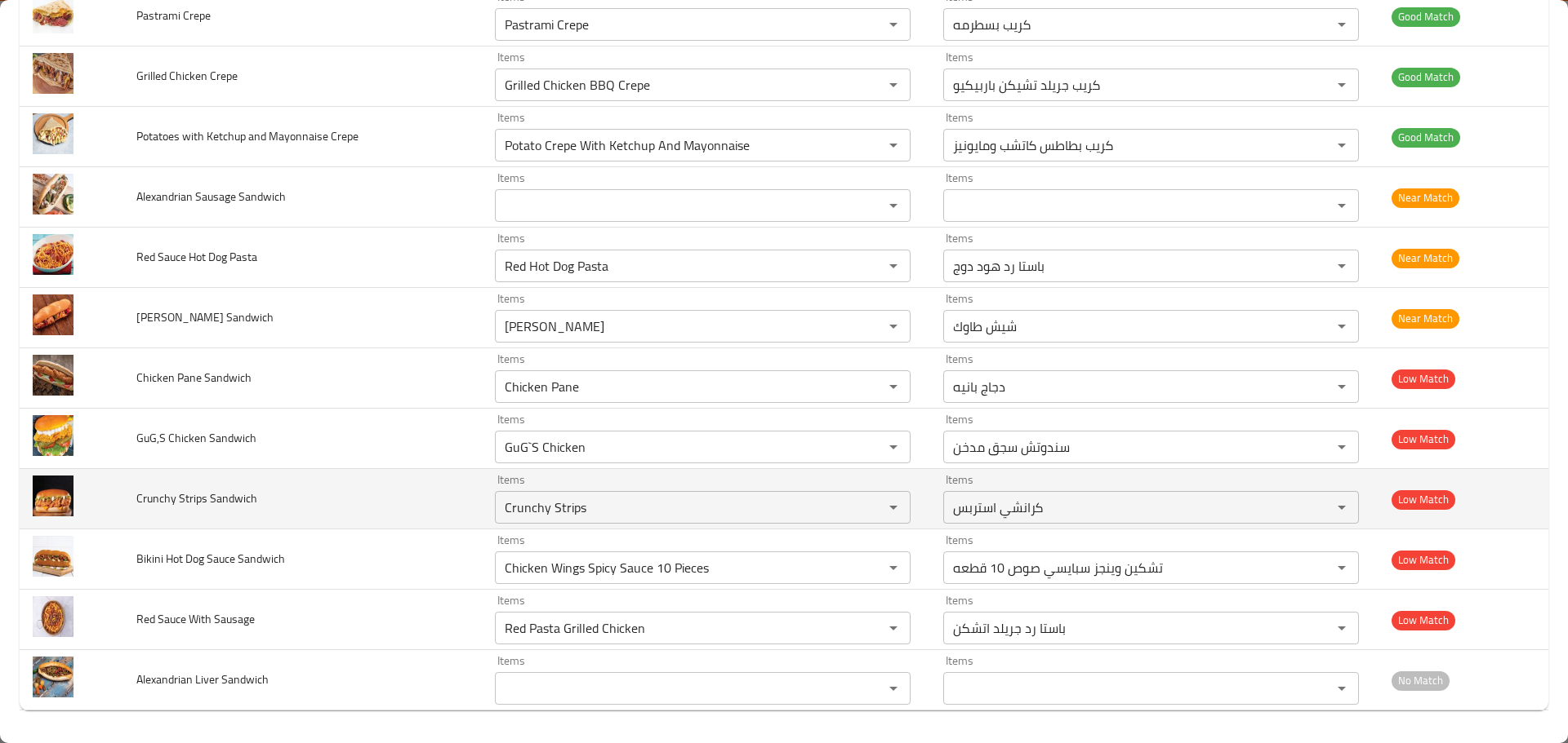
type Sandwich "Smoked Sausage Sandwich"
click at [294, 491] on td "Crunchy Strips Sandwich" at bounding box center [303, 500] width 359 height 61
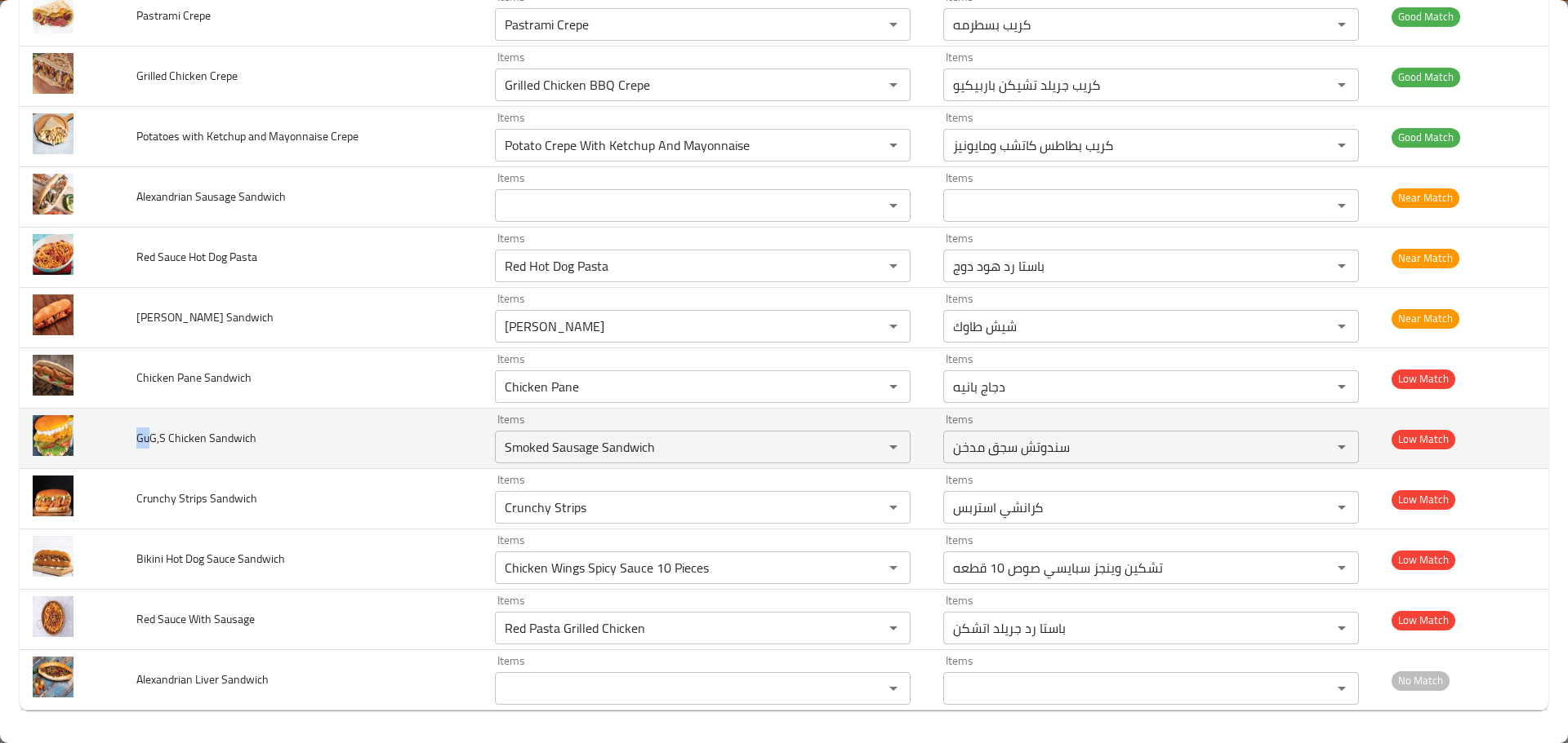
drag, startPoint x: 152, startPoint y: 439, endPoint x: 132, endPoint y: 439, distance: 20.0
click at [132, 439] on td "GuG,S Chicken Sandwich" at bounding box center [303, 440] width 359 height 61
copy span "Gu"
click at [554, 440] on Sandwich "Smoked Sausage Sandwich" at bounding box center [679, 447] width 358 height 23
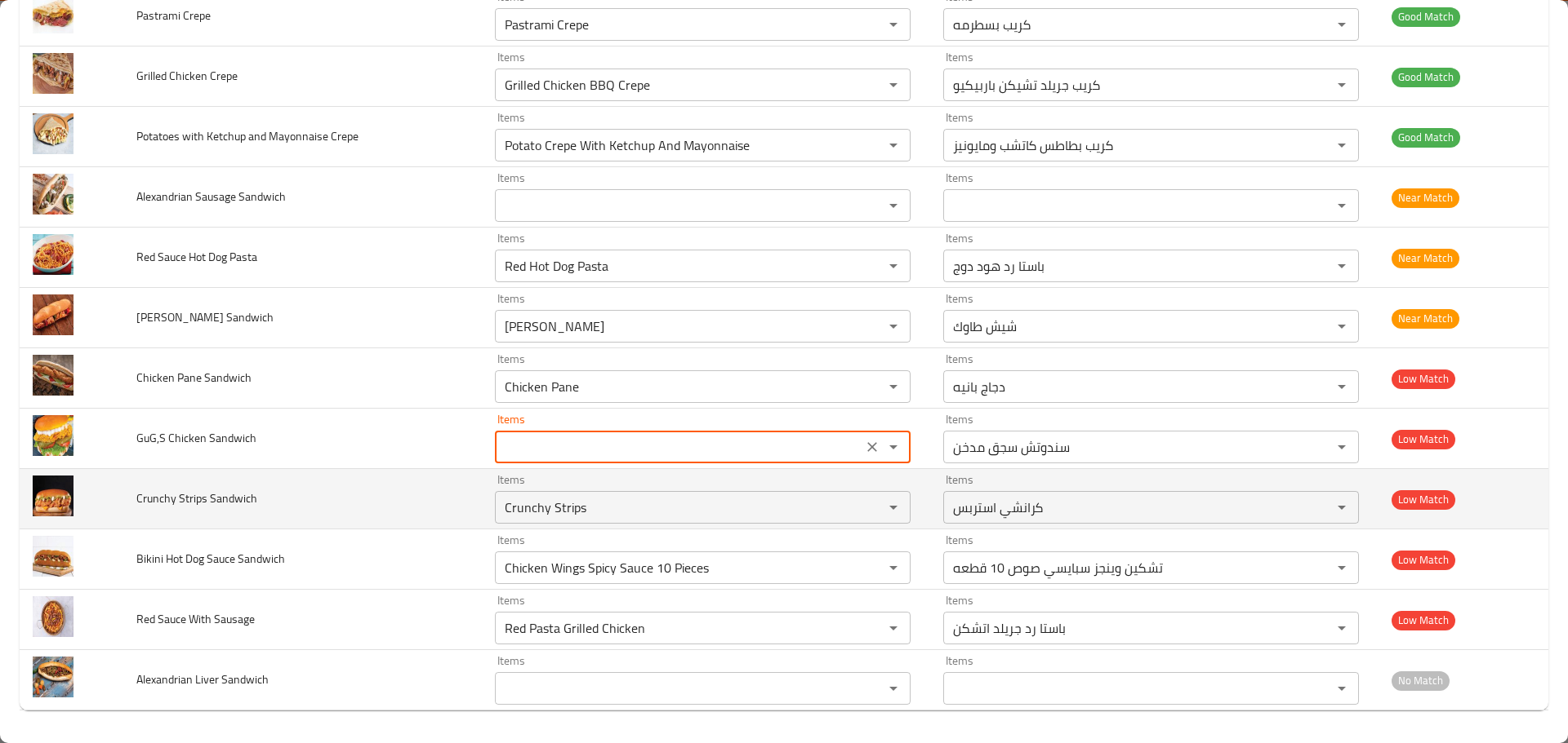
type Sandwich "Smoked Sausage Sandwich"
click at [363, 513] on td "Crunchy Strips Sandwich" at bounding box center [303, 500] width 359 height 61
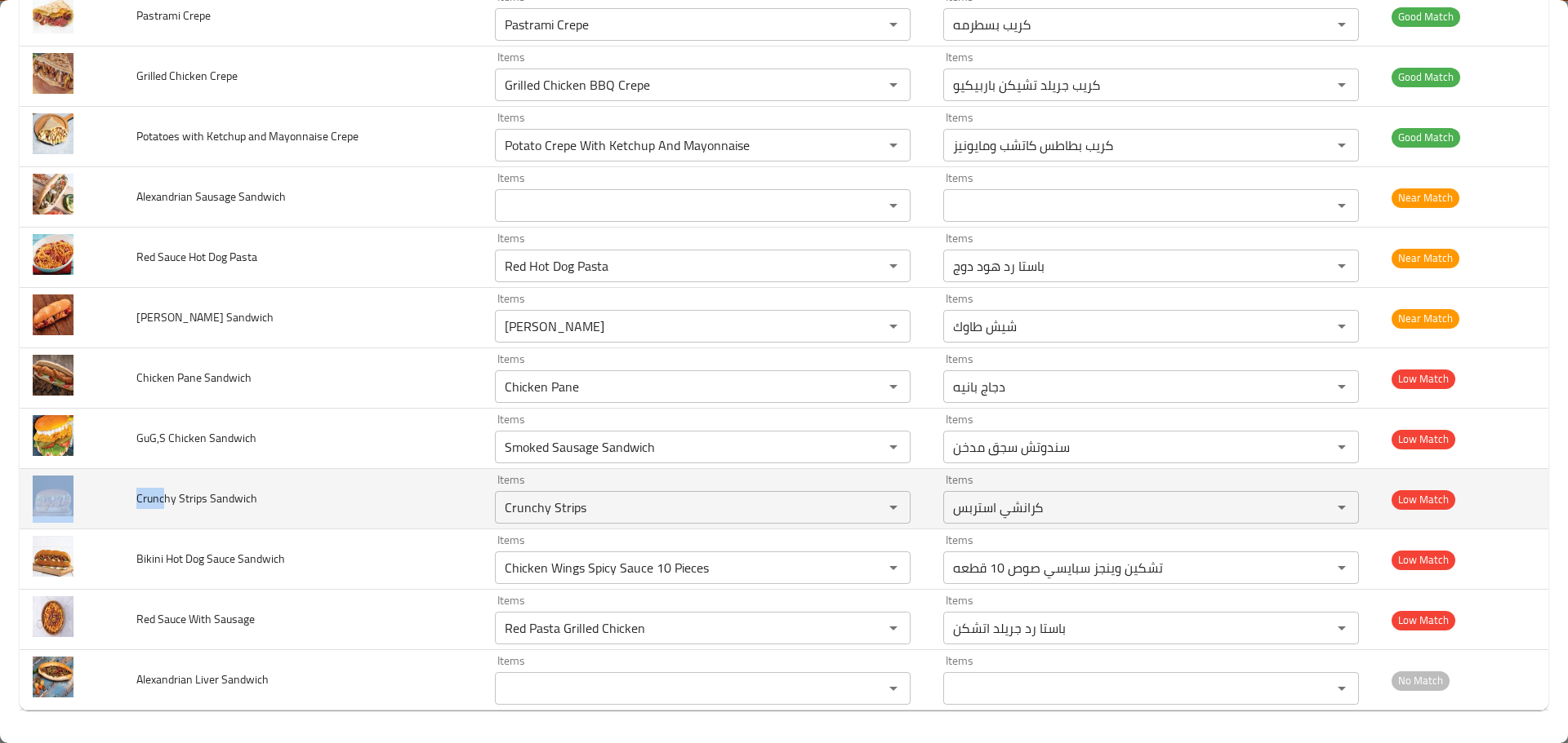
drag, startPoint x: 164, startPoint y: 500, endPoint x: 113, endPoint y: 501, distance: 51.0
click at [113, 501] on tr "Crunchy Strips Sandwich Items Crunchy Strips Items Items كرانشي استربس Items Lo…" at bounding box center [783, 500] width 1528 height 61
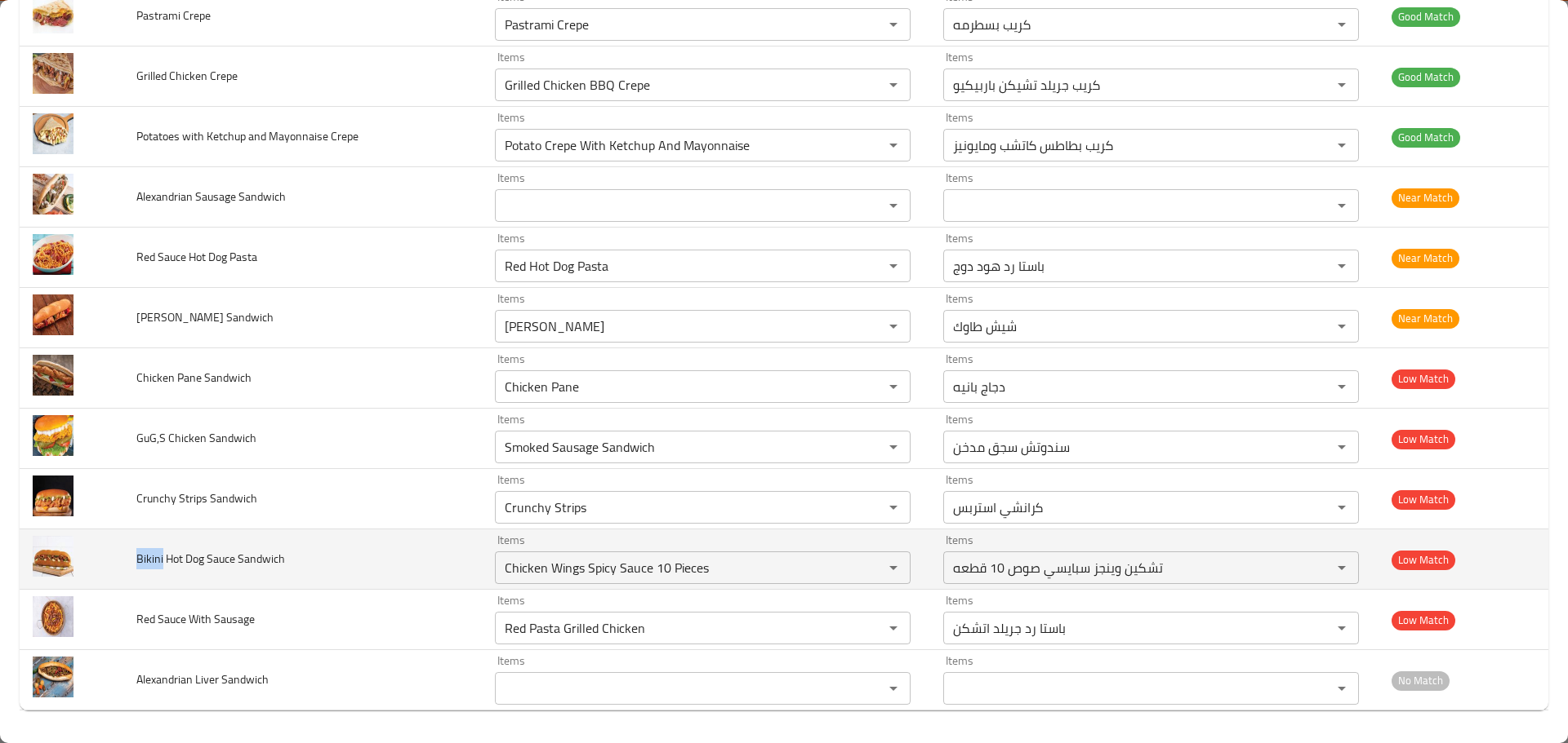
drag, startPoint x: 161, startPoint y: 565, endPoint x: 133, endPoint y: 559, distance: 28.6
click at [133, 559] on td "Bikini Hot Dog Sauce Sandwich" at bounding box center [303, 560] width 359 height 61
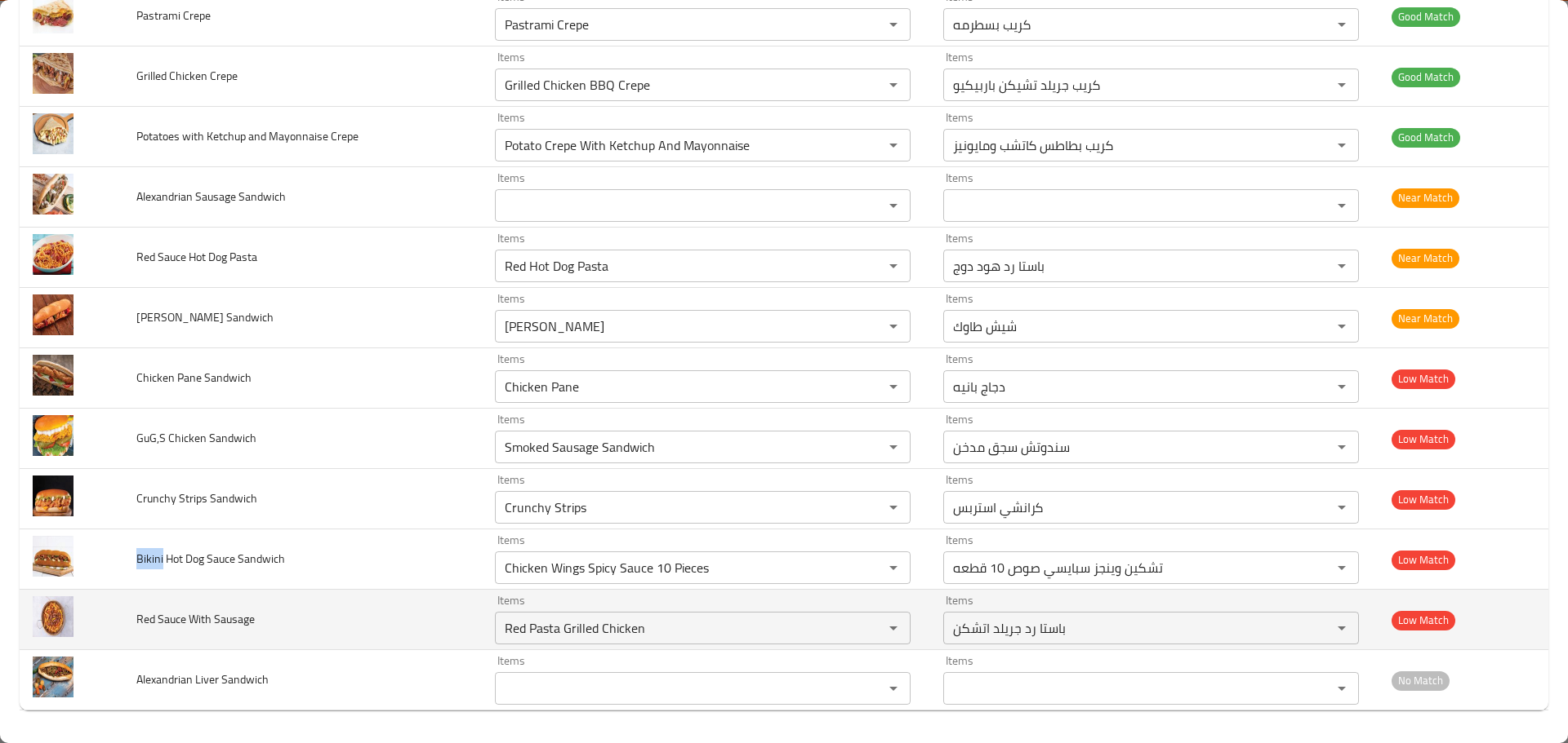
copy span "Bikini"
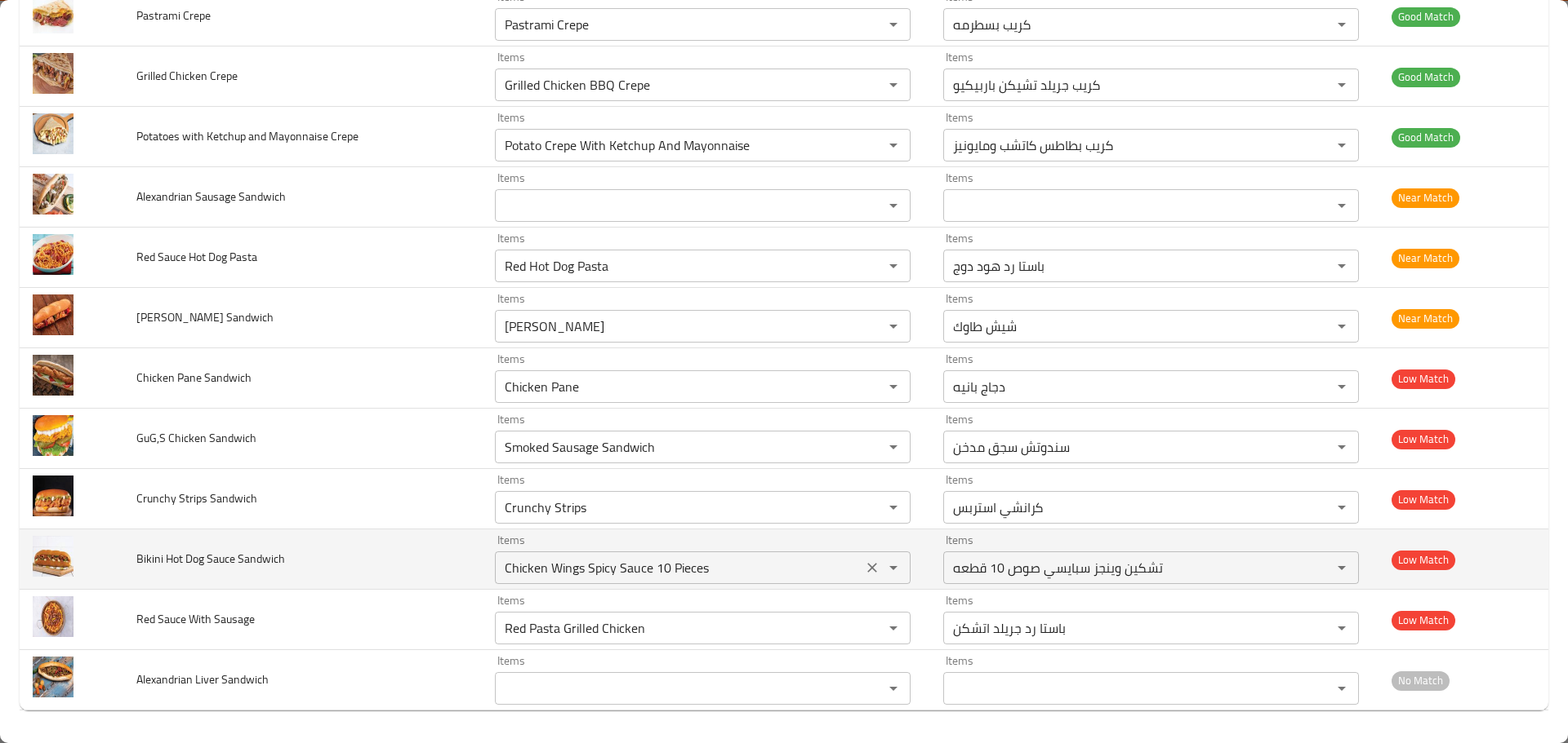
click at [505, 569] on Sandwich "Chicken Wings Spicy Sauce 10 Pieces" at bounding box center [679, 568] width 358 height 23
paste Sandwich "Bikini"
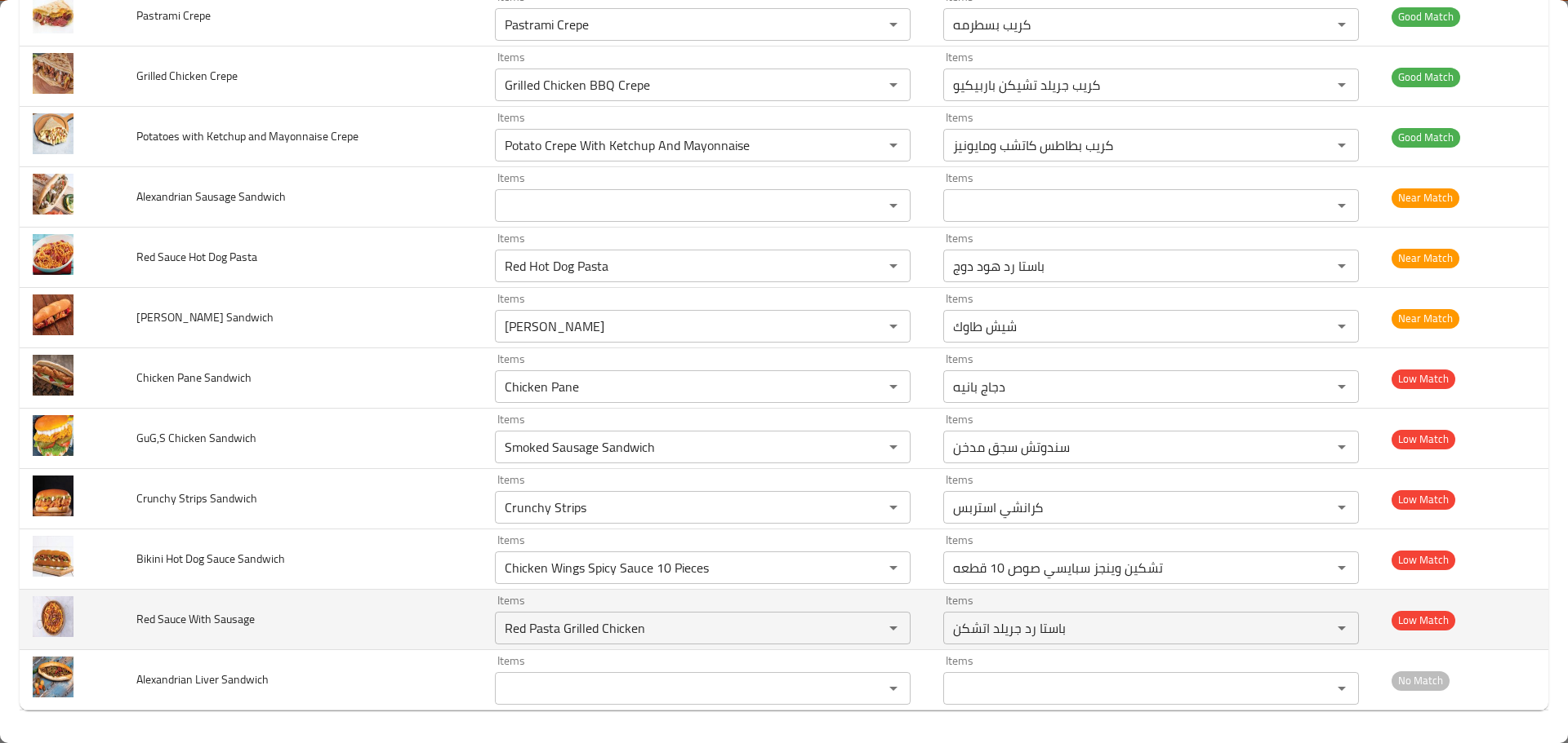
click at [308, 605] on td "Red Sauce With Sausage" at bounding box center [303, 620] width 359 height 61
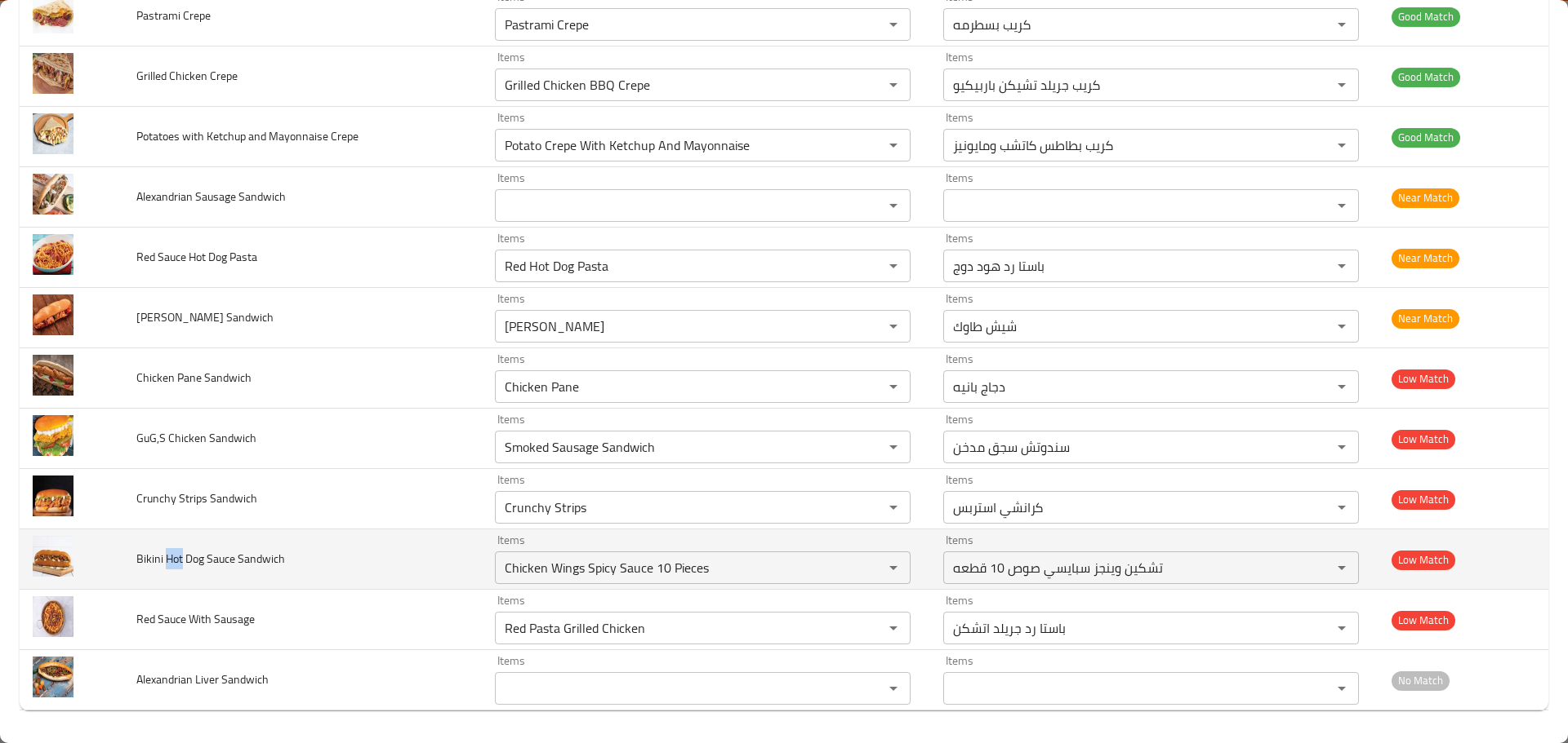
drag, startPoint x: 183, startPoint y: 565, endPoint x: 166, endPoint y: 564, distance: 17.0
click at [166, 564] on span "Bikini Hot Dog Sauce Sandwich" at bounding box center [210, 559] width 148 height 21
copy span "Hot"
click at [635, 551] on div "Chicken Wings Spicy Sauce 10 Pieces Items" at bounding box center [702, 567] width 416 height 32
paste Sandwich "Hot"
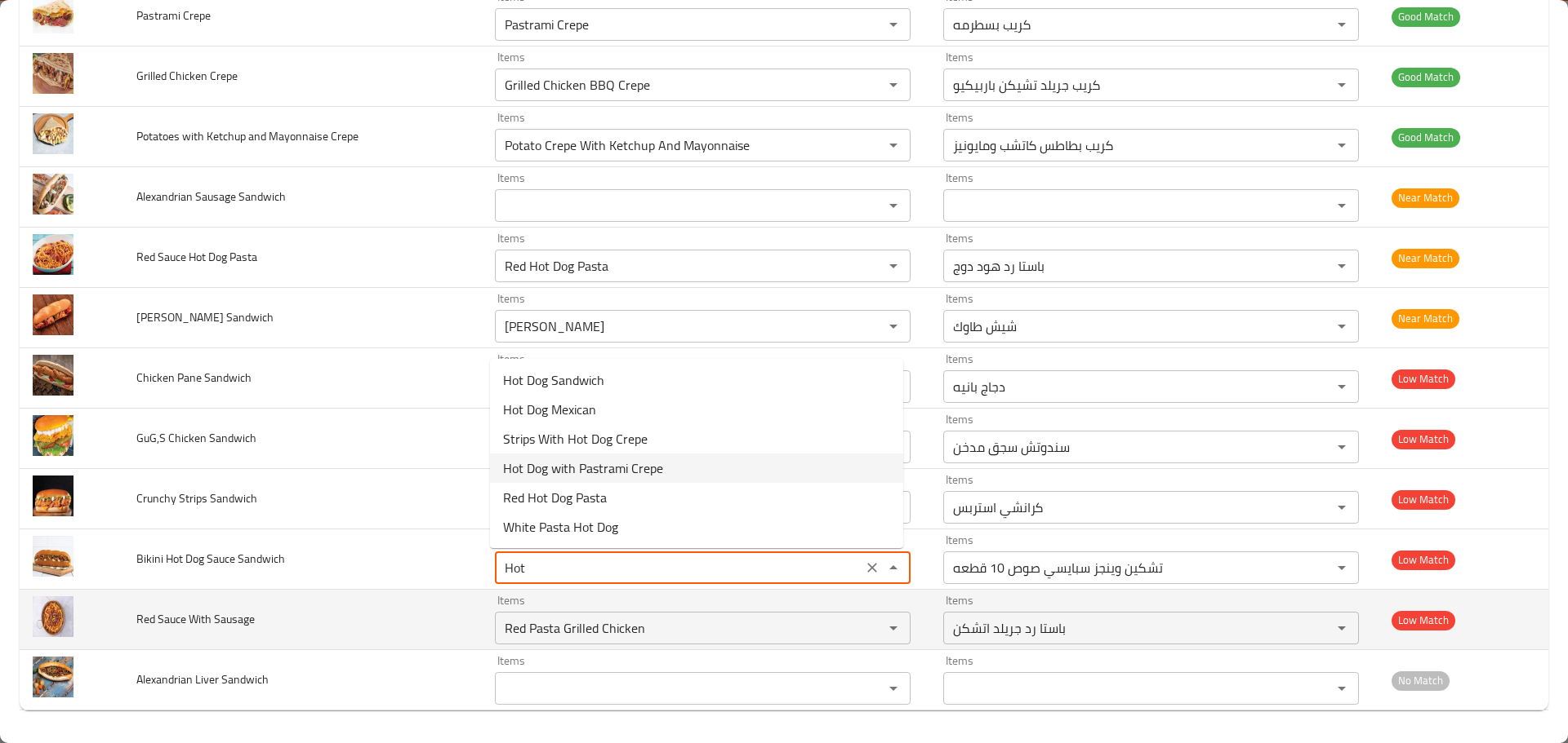
type Sandwich "Chicken Wings Spicy Sauce 10 Pieces"
click at [436, 630] on td "Red Sauce With Sausage" at bounding box center [303, 620] width 359 height 61
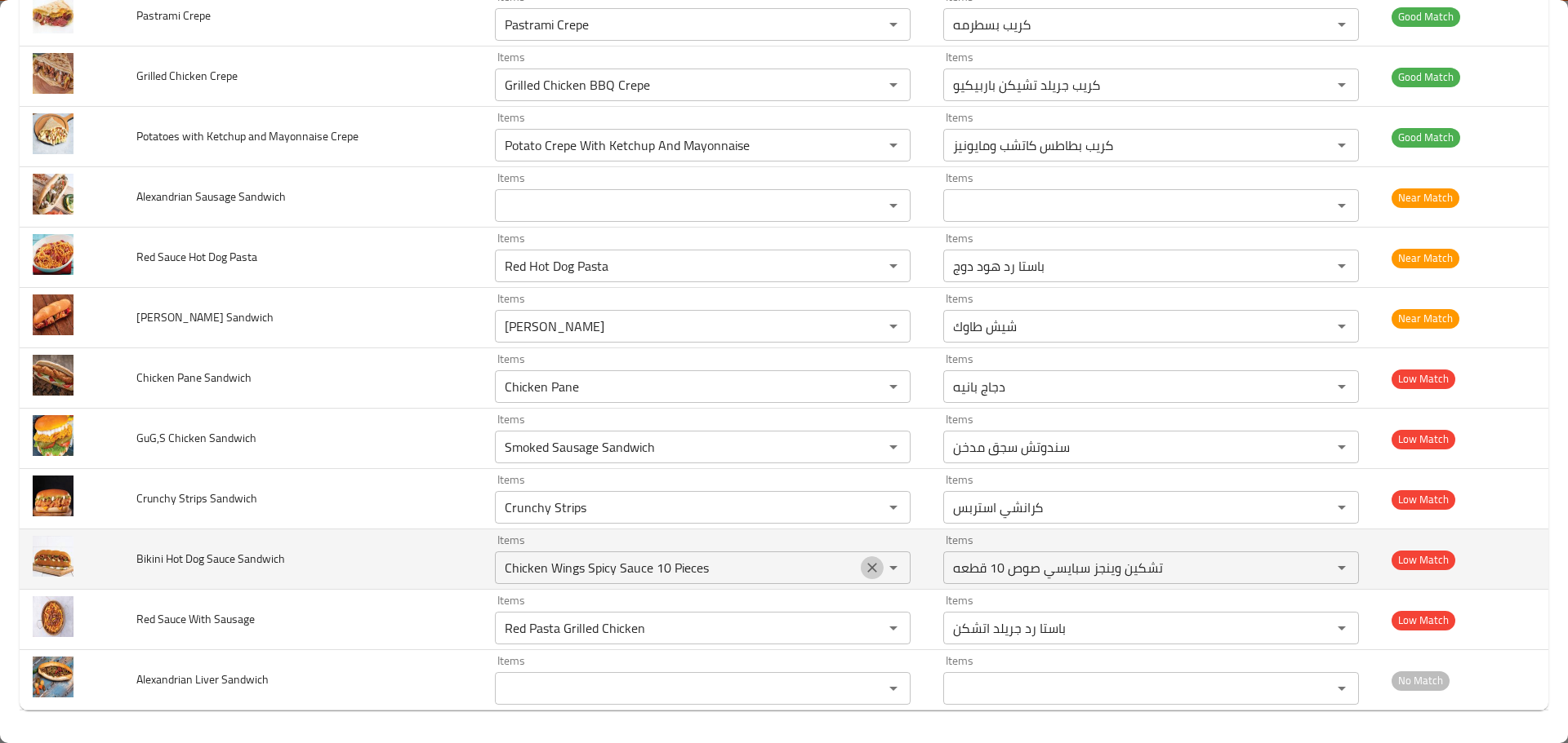
click at [864, 568] on icon "Clear" at bounding box center [873, 568] width 17 height 17
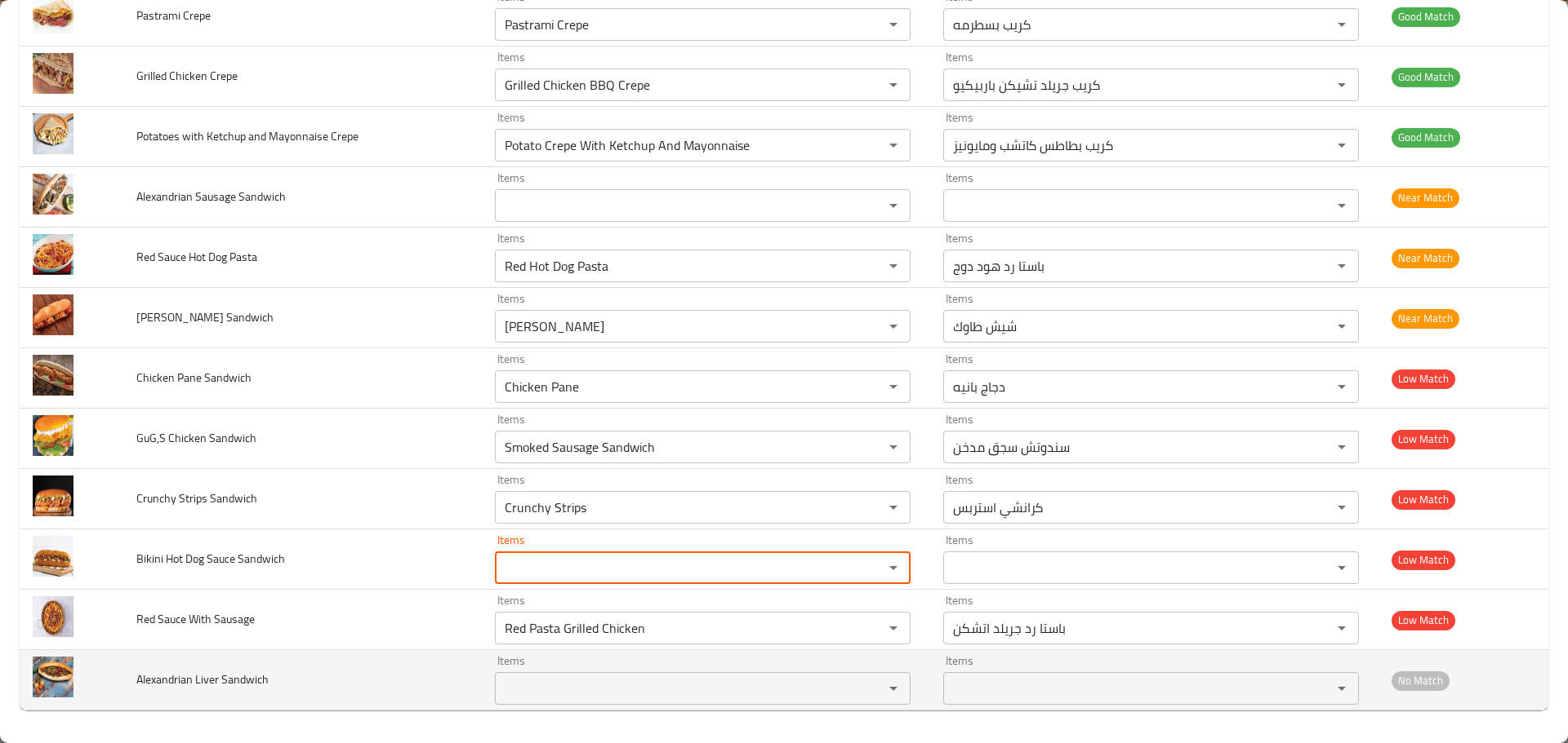
click at [388, 654] on td "Alexandrian Liver Sandwich" at bounding box center [303, 681] width 359 height 61
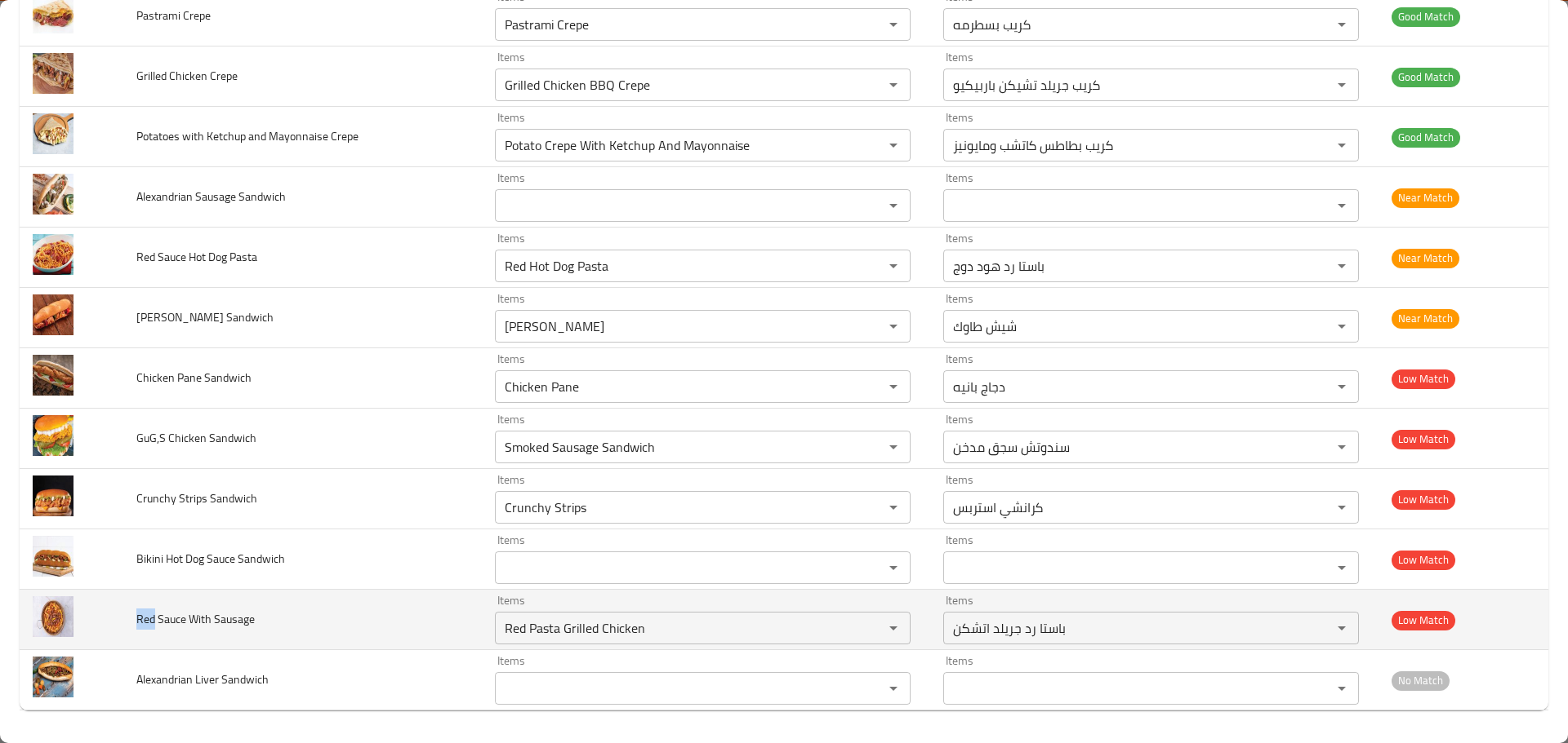
drag, startPoint x: 147, startPoint y: 620, endPoint x: 132, endPoint y: 620, distance: 15.0
click at [132, 620] on td "Red Sauce With Sausage" at bounding box center [303, 620] width 359 height 61
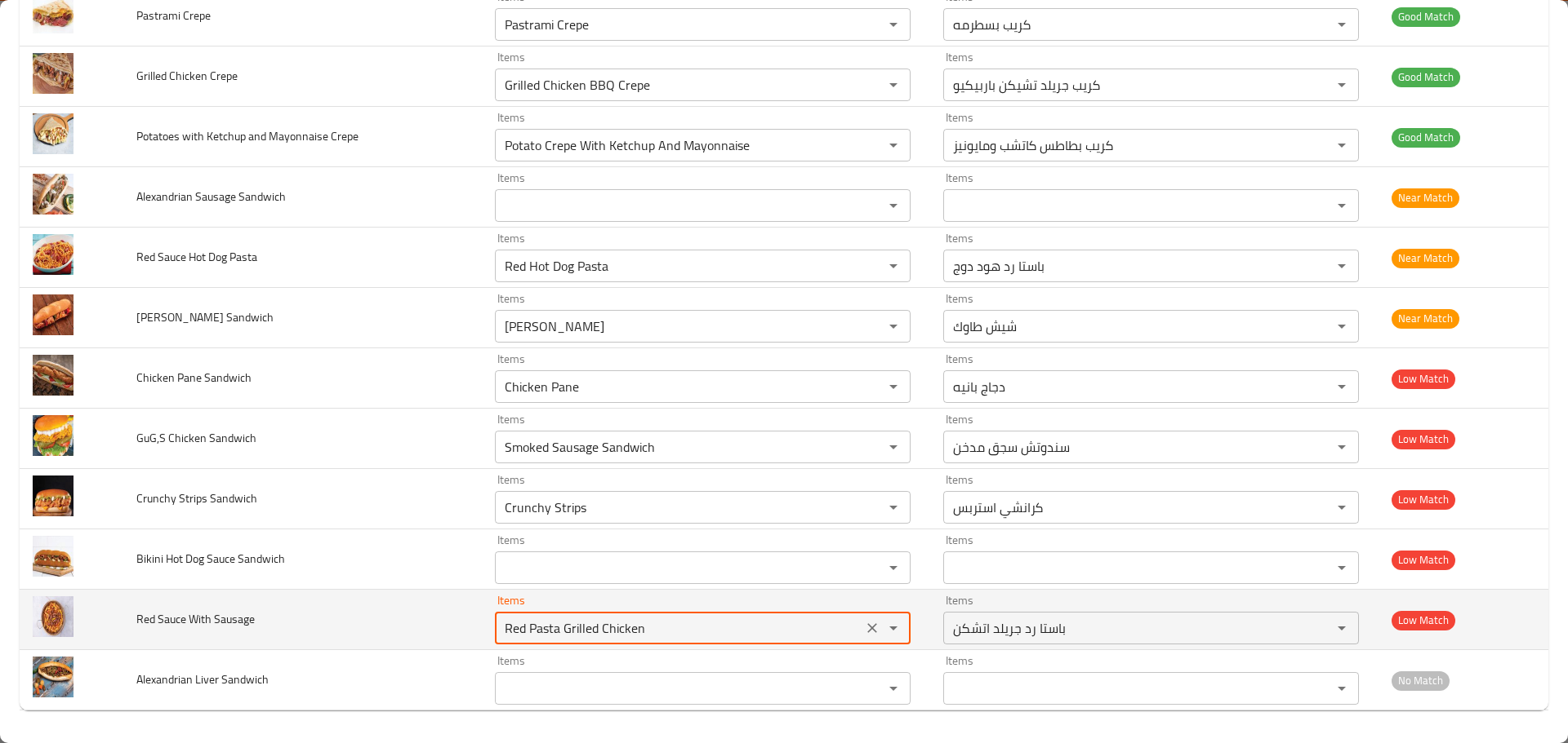
click at [585, 631] on Sausage "Red Pasta Grilled Chicken" at bounding box center [679, 628] width 358 height 23
paste Sausage "enhanced table"
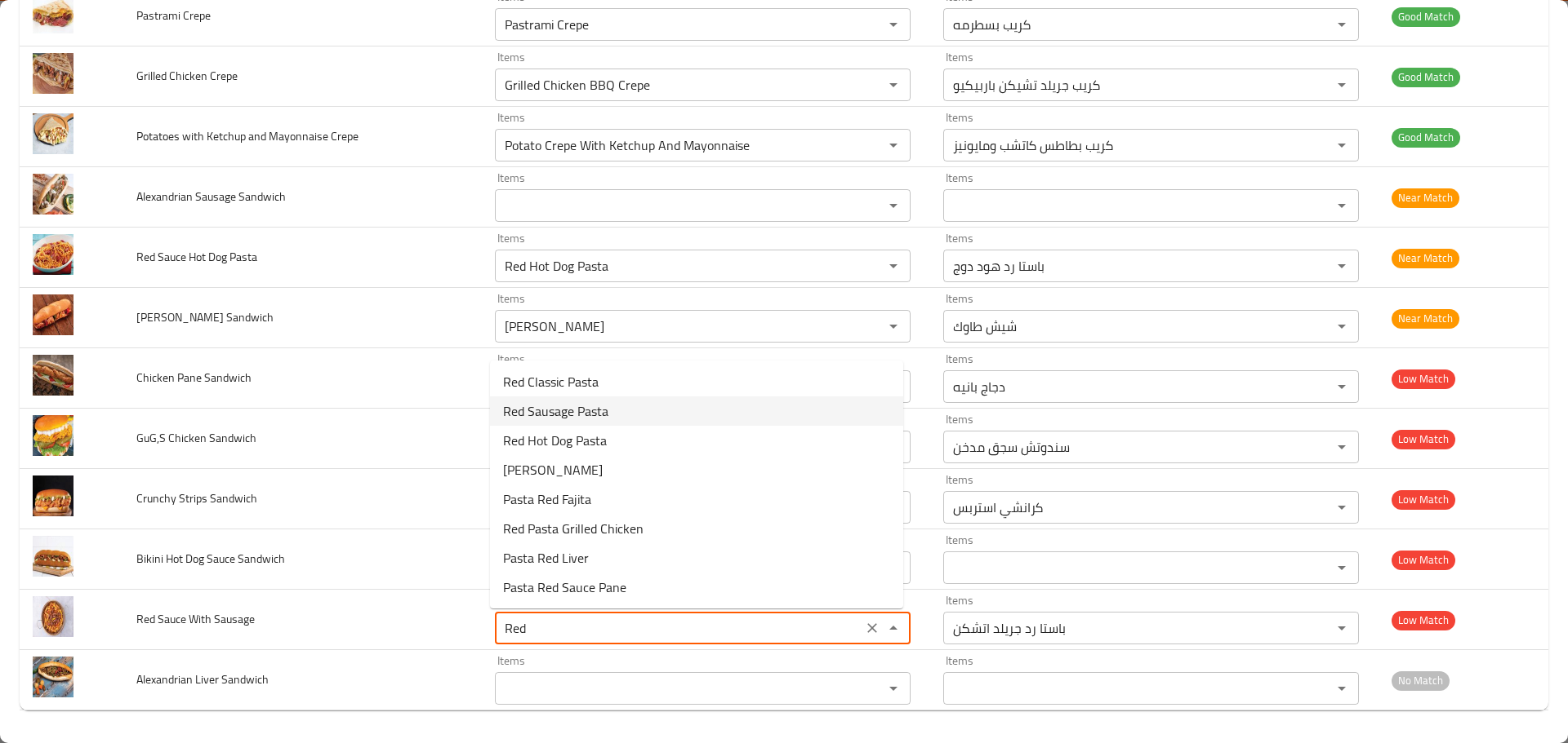
click at [576, 418] on span "Red Sausage Pasta" at bounding box center [555, 411] width 105 height 19
type Sausage "Red Sausage Pasta"
type Sausage-ar "باستا رد سجق"
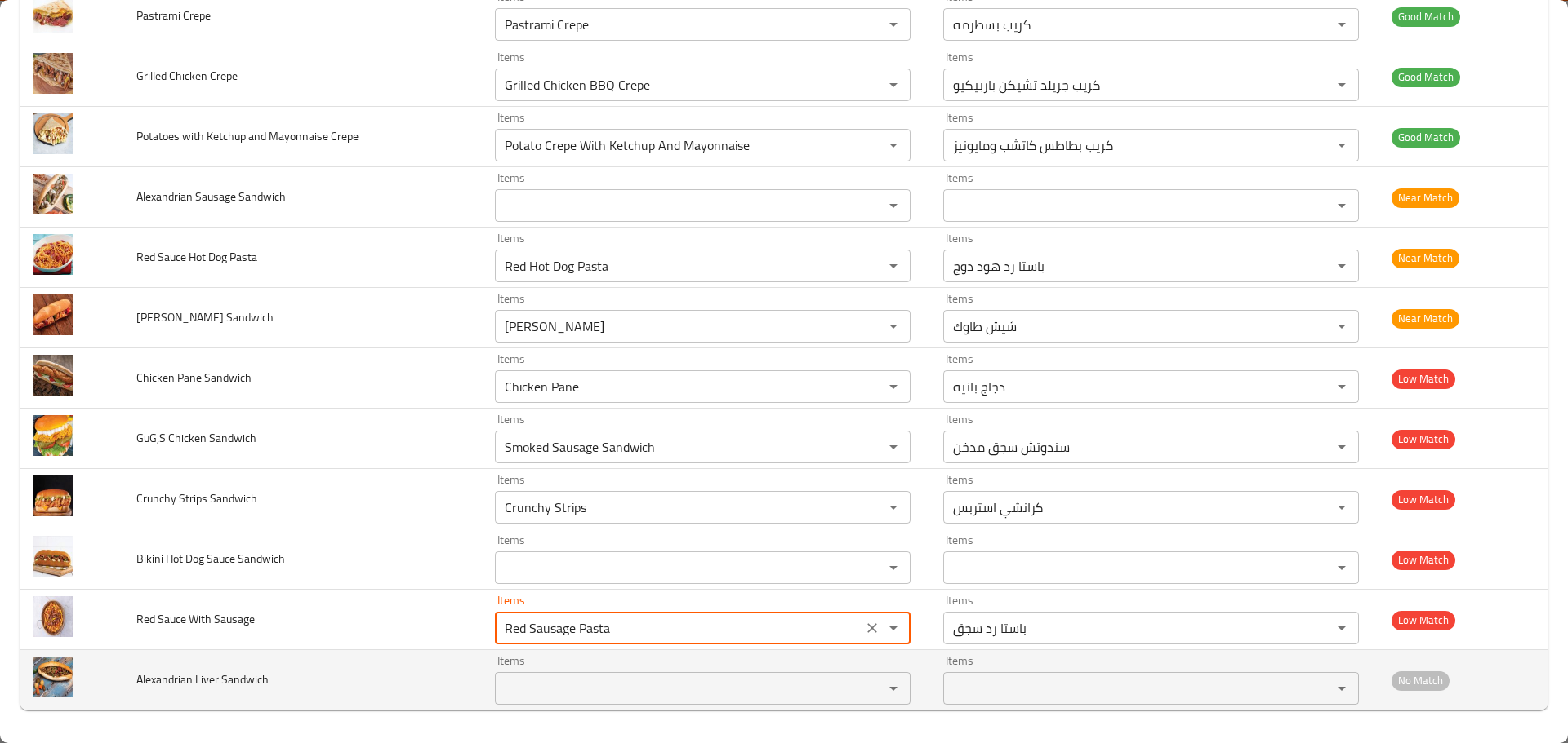
type Sausage "Red Sausage Pasta"
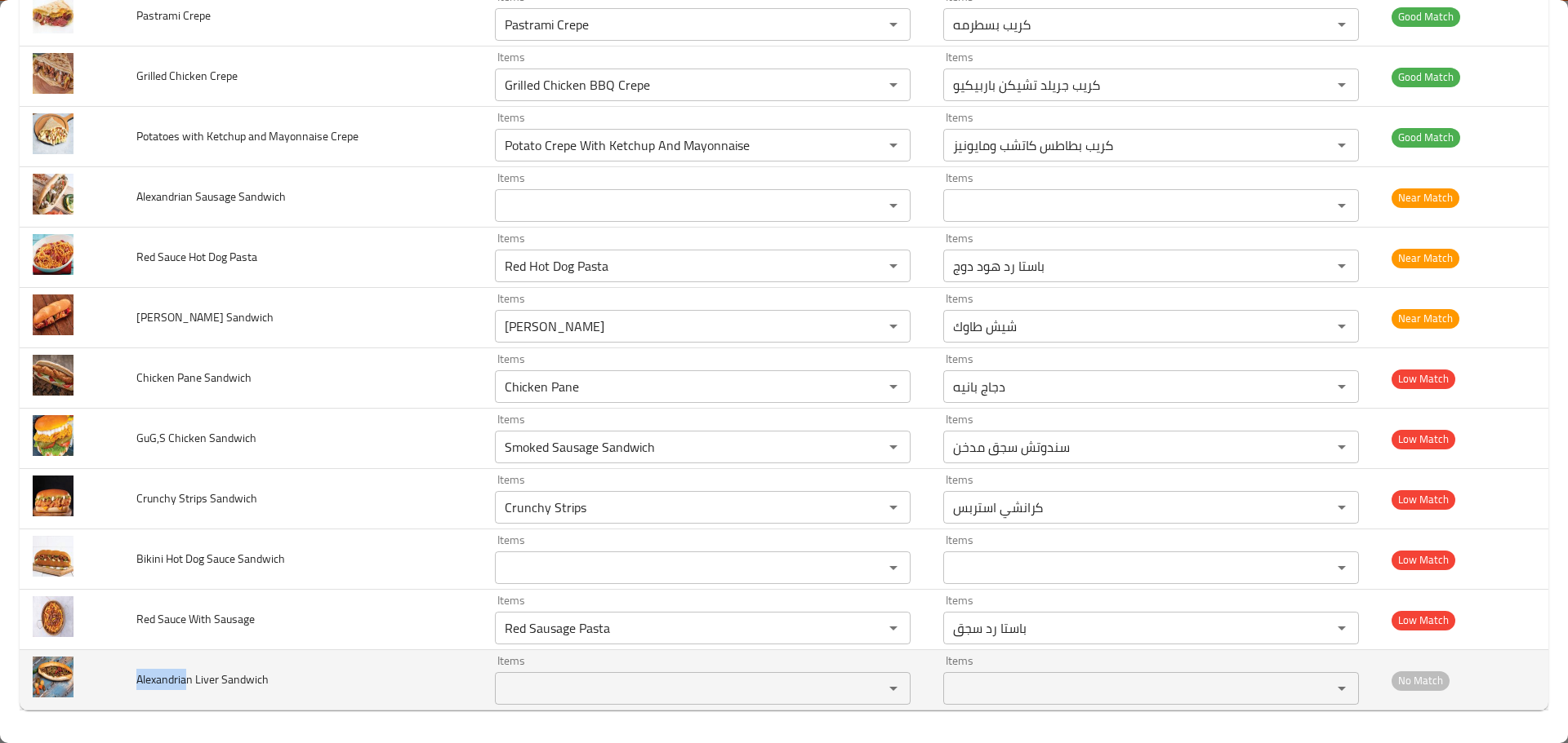
drag, startPoint x: 186, startPoint y: 675, endPoint x: 136, endPoint y: 676, distance: 50.0
click at [137, 676] on span "Alexandrian Liver Sandwich" at bounding box center [202, 679] width 132 height 21
click at [548, 682] on Sandwich "Items" at bounding box center [679, 689] width 358 height 23
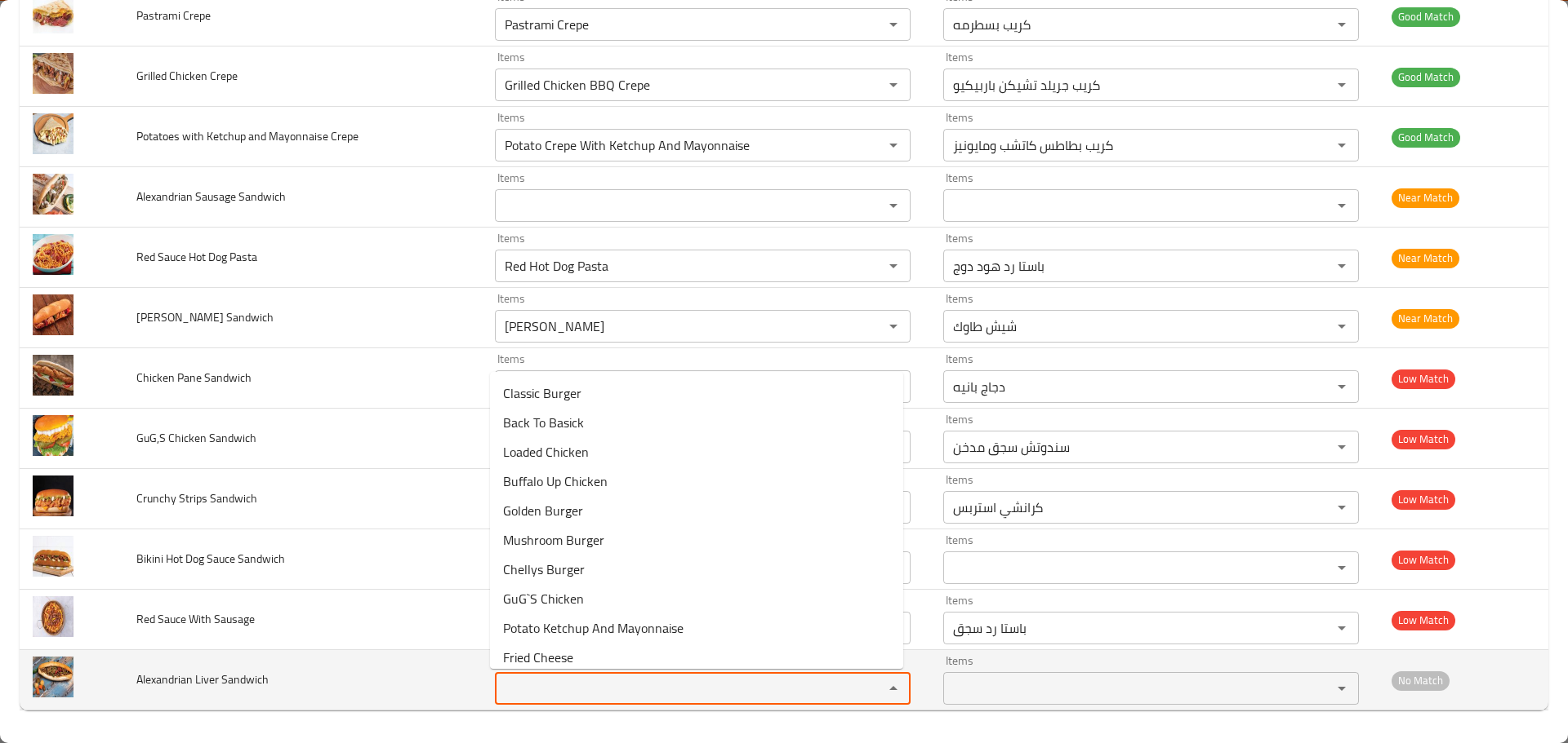
paste Sandwich "[GEOGRAPHIC_DATA]"
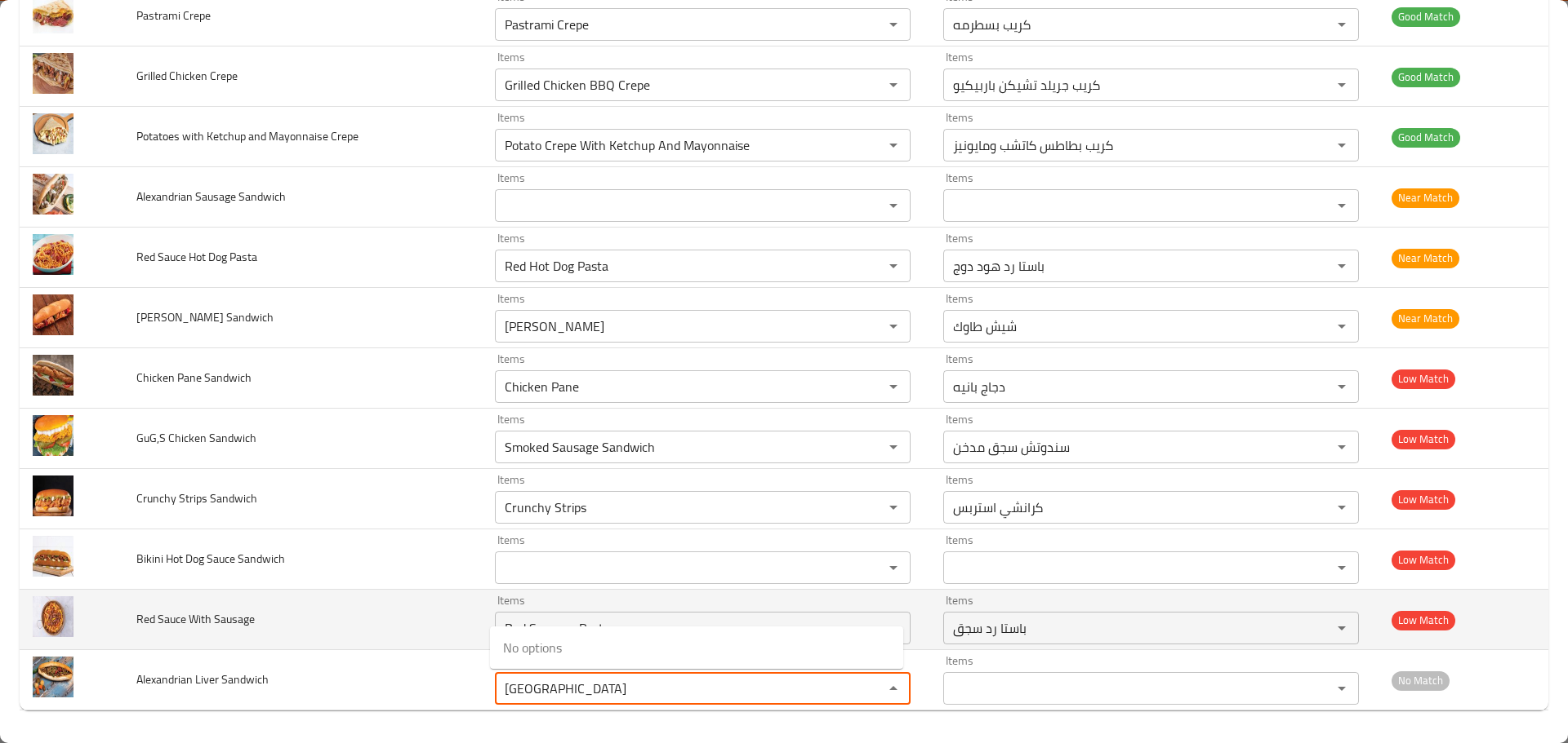
type Sandwich "[GEOGRAPHIC_DATA]"
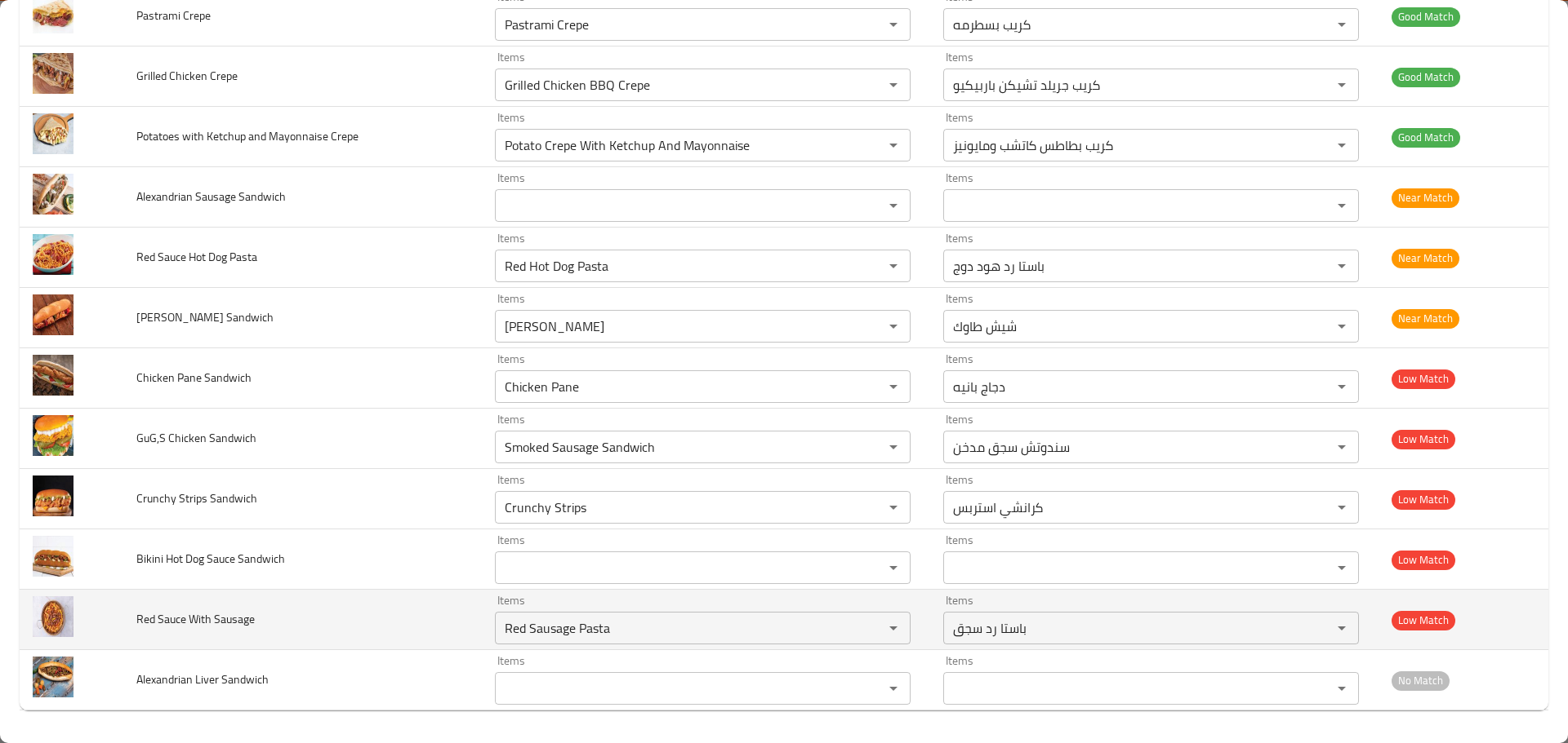
click at [371, 642] on td "Red Sauce With Sausage" at bounding box center [303, 620] width 359 height 61
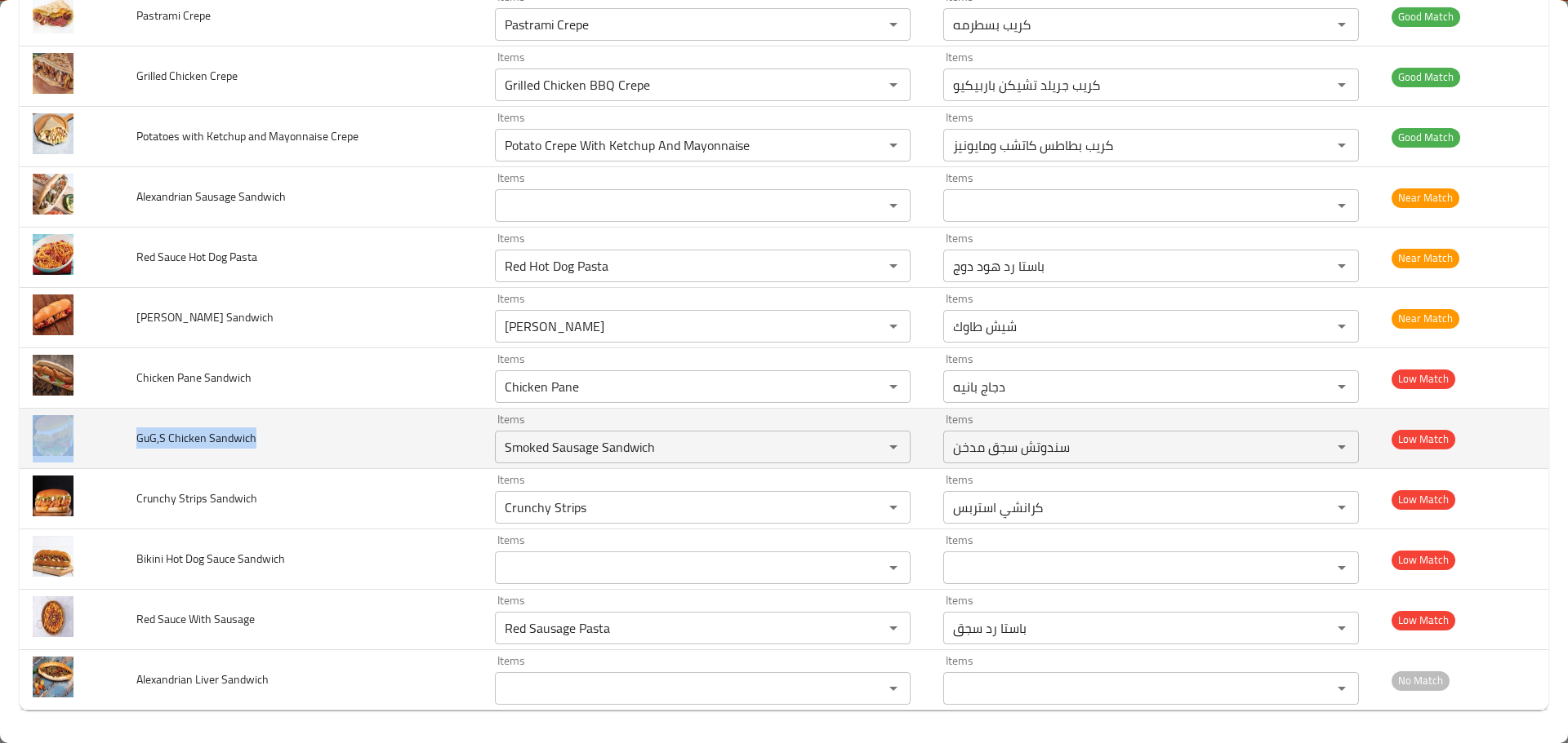
drag, startPoint x: 258, startPoint y: 439, endPoint x: 112, endPoint y: 441, distance: 146.0
click at [112, 441] on tr "GuG,S Chicken Sandwich Items Smoked Sausage Sandwich Items Items سندوتش سجق مدخ…" at bounding box center [783, 440] width 1528 height 61
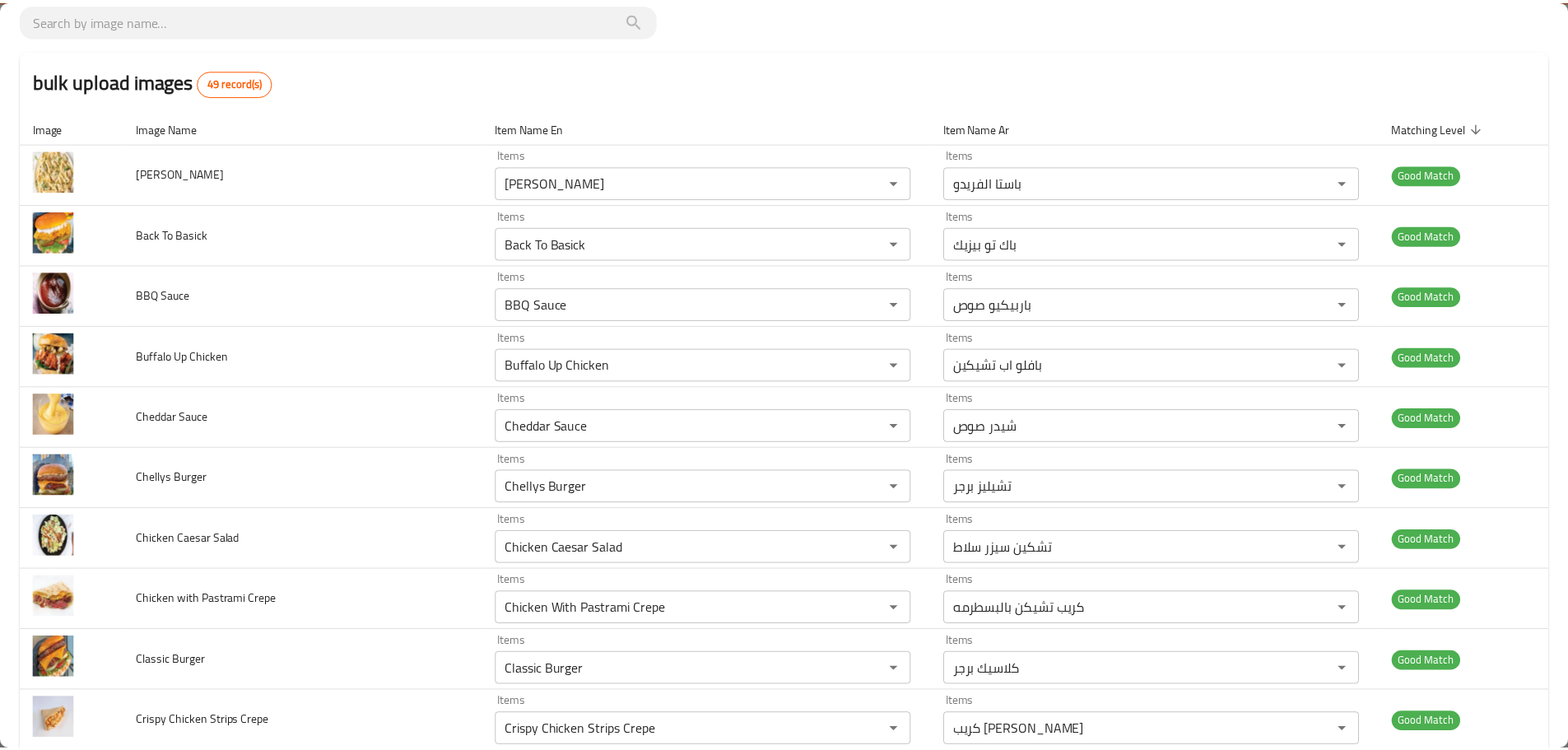
scroll to position [0, 0]
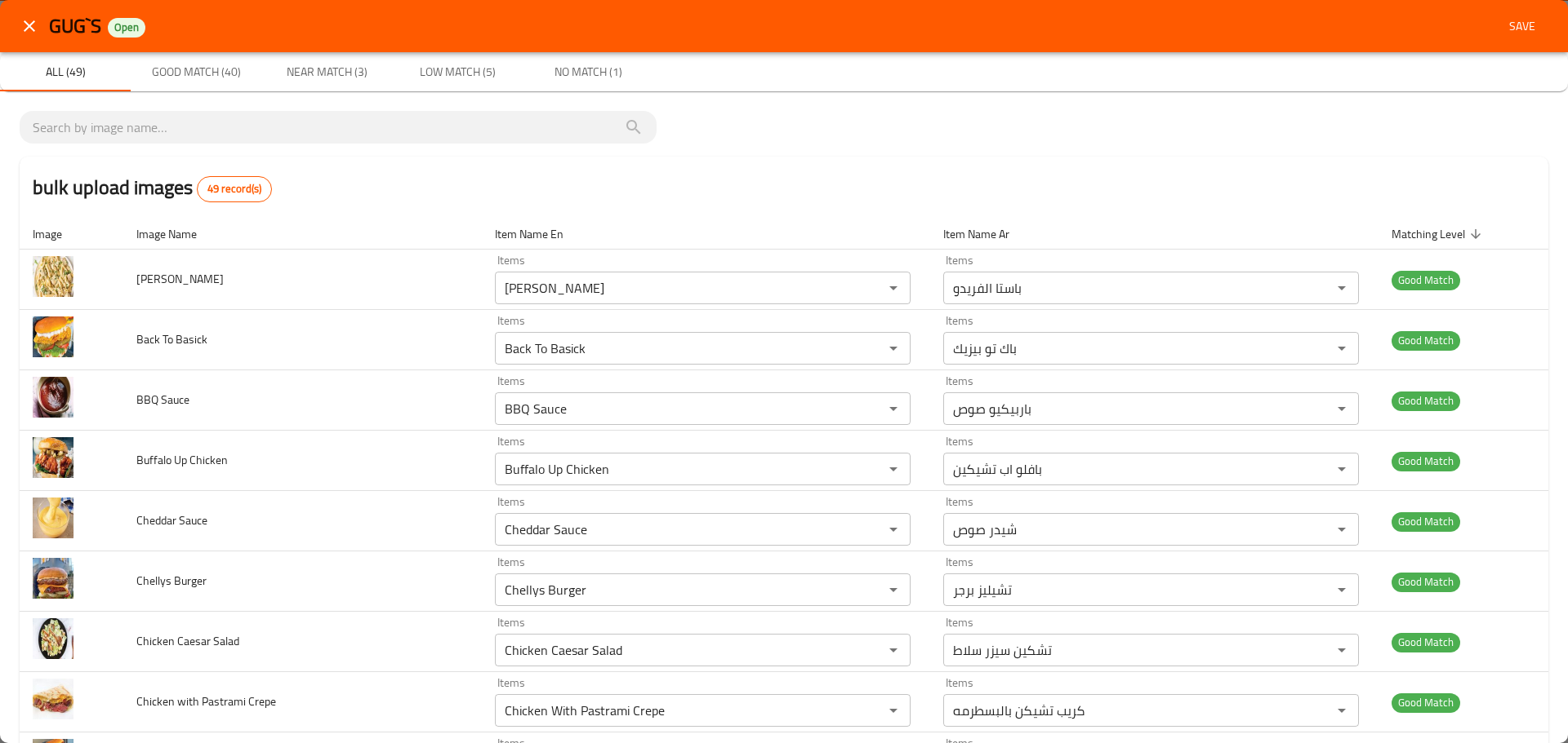
click at [1513, 14] on button "Save" at bounding box center [1522, 26] width 53 height 30
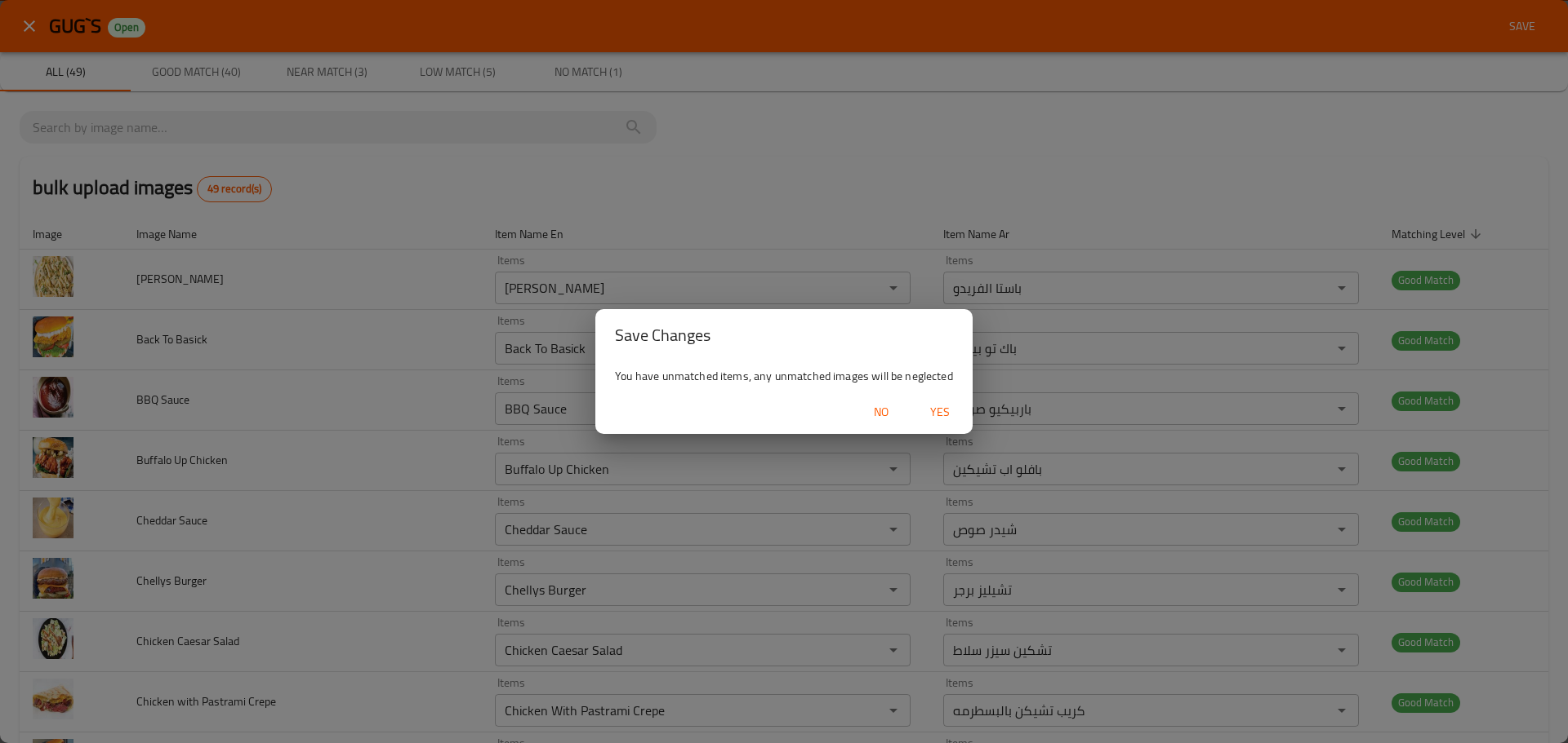
click at [942, 405] on span "Yes" at bounding box center [940, 412] width 39 height 20
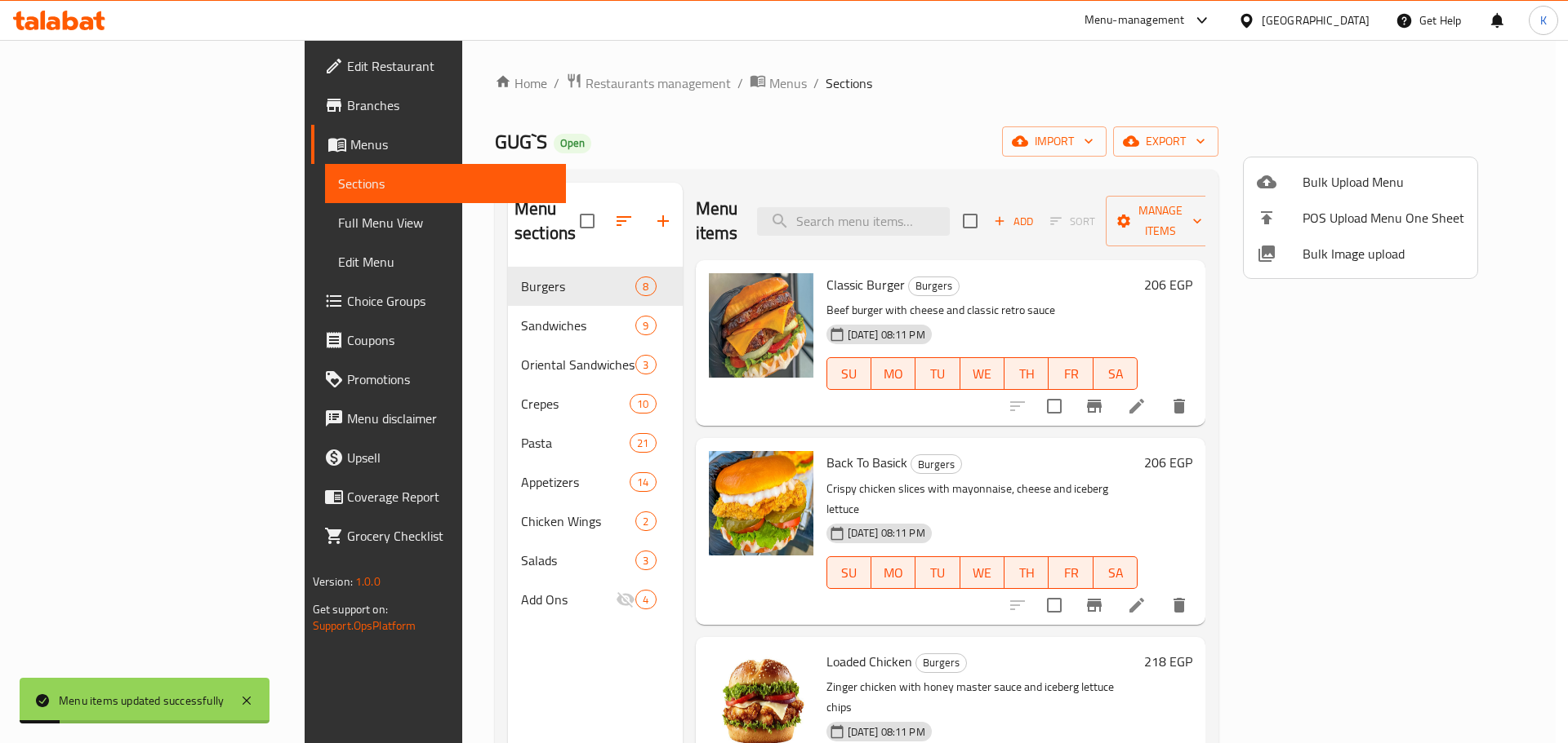
click at [967, 192] on div at bounding box center [784, 372] width 1568 height 743
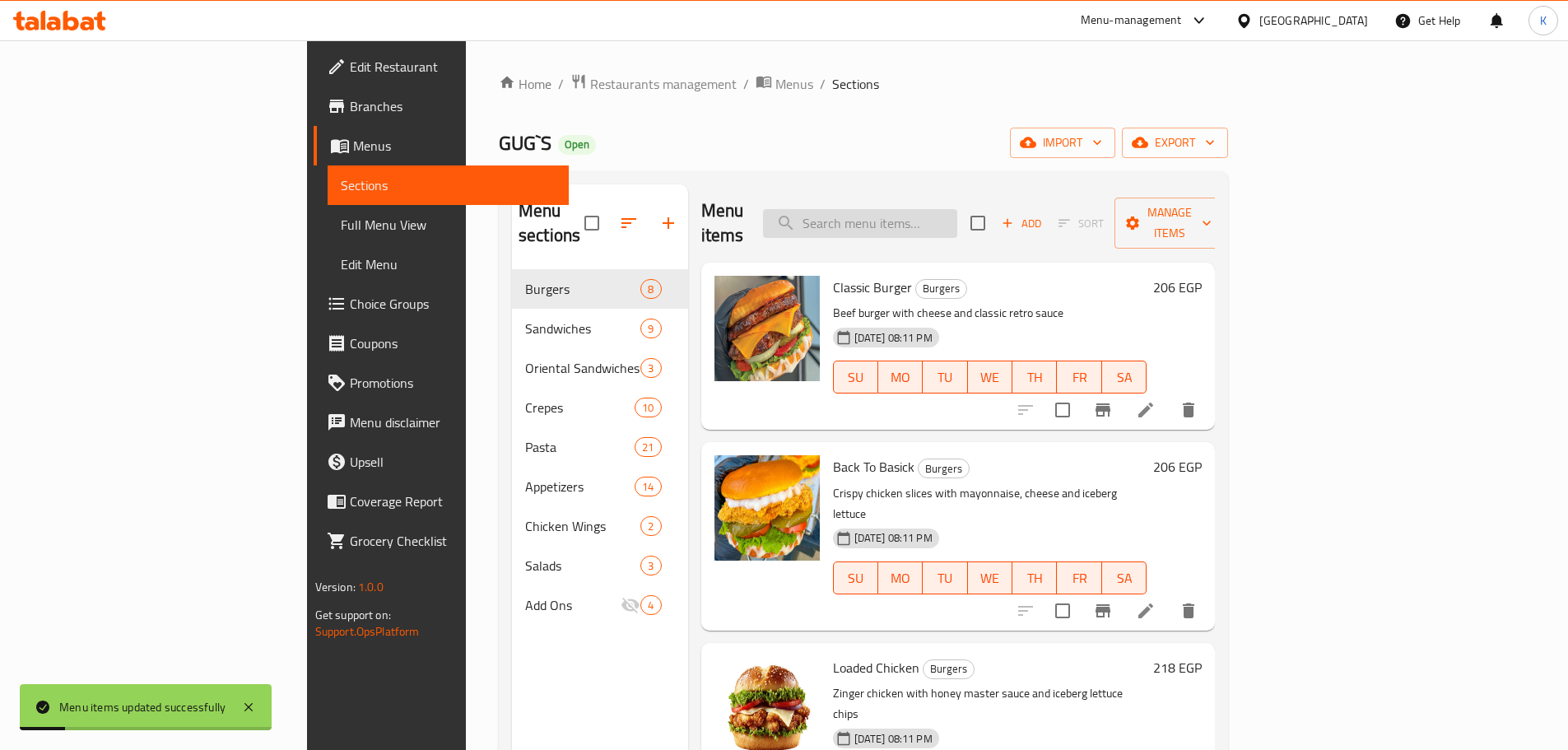
click at [958, 209] on input "search" at bounding box center [860, 223] width 194 height 29
paste input "GuG,S Chicken Sandwich"
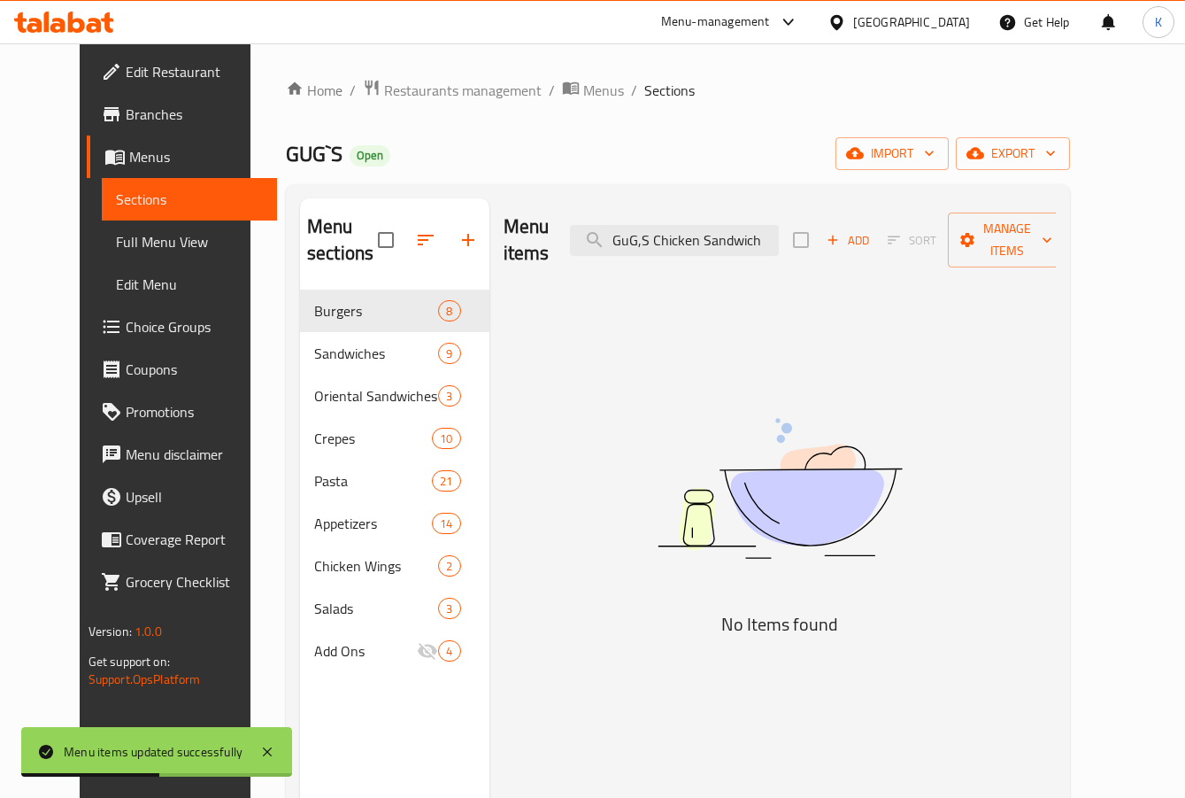
drag, startPoint x: 659, startPoint y: 228, endPoint x: 398, endPoint y: 234, distance: 260.3
click at [398, 234] on div "Menu sections Burgers 8 Sandwiches 9 Oriental Sandwiches 3 Crepes 10 Pasta 21 A…" at bounding box center [678, 597] width 756 height 798
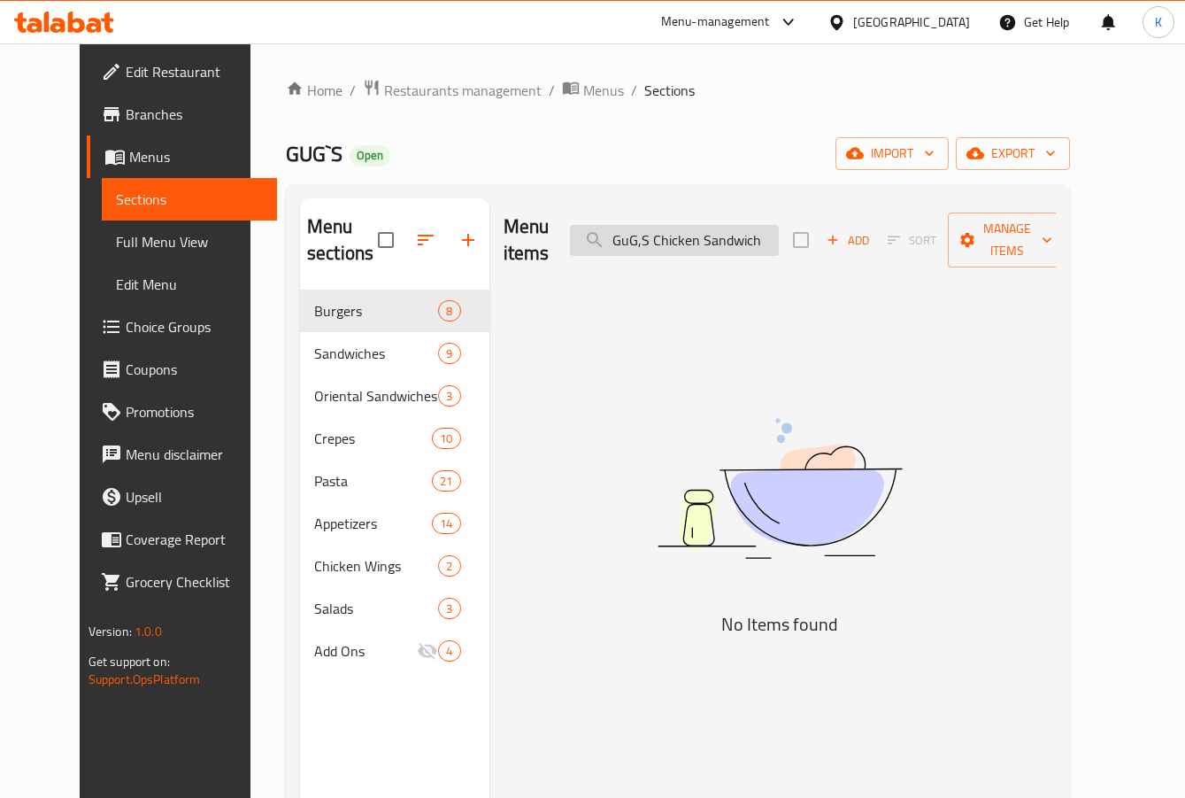
click at [701, 227] on input "GuG,S Chicken Sandwich" at bounding box center [674, 240] width 209 height 31
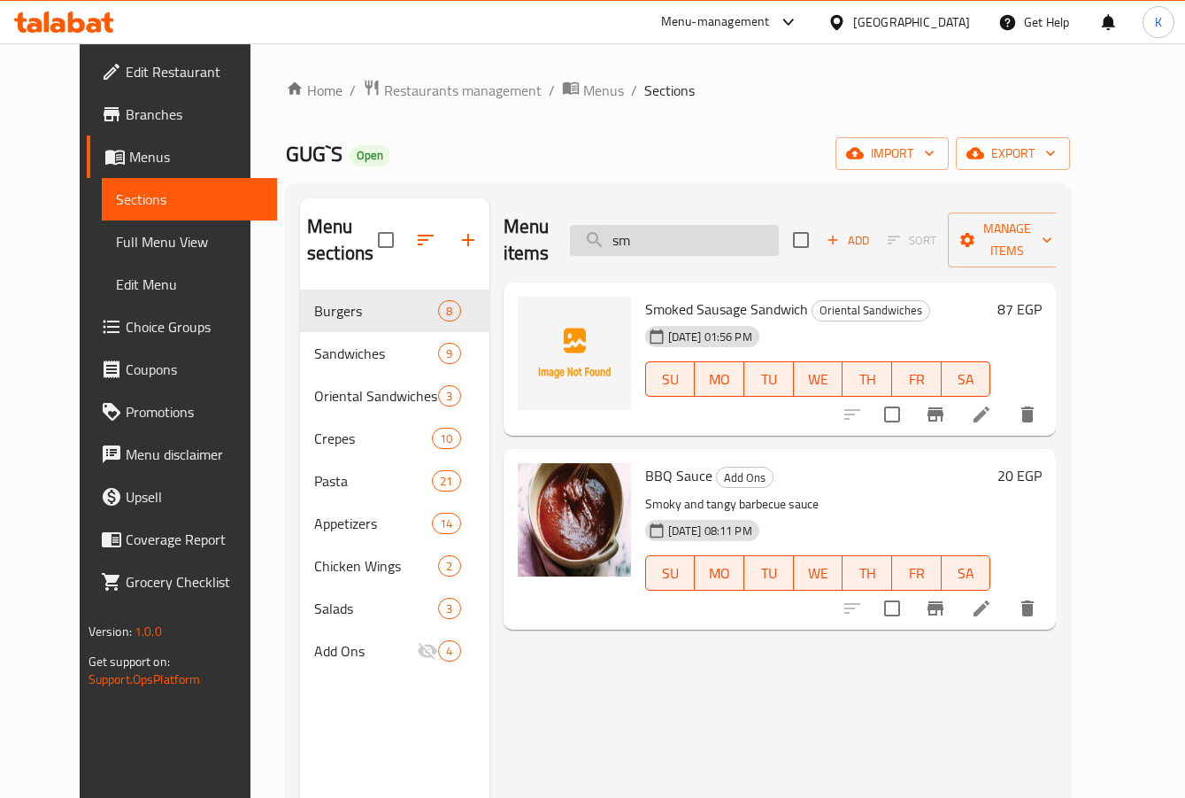
type input "s"
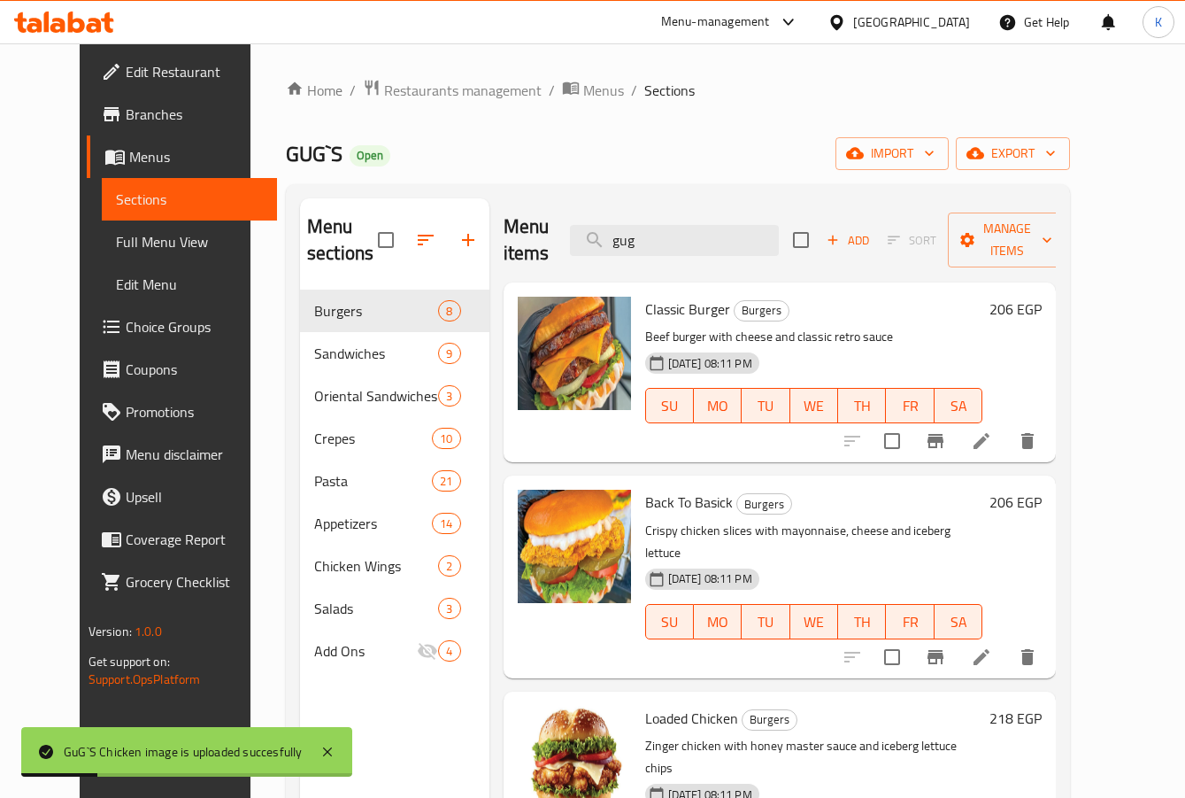
drag, startPoint x: 686, startPoint y: 243, endPoint x: 492, endPoint y: 211, distance: 196.6
click at [504, 211] on div "Menu items gug Add Sort Manage items" at bounding box center [780, 240] width 553 height 84
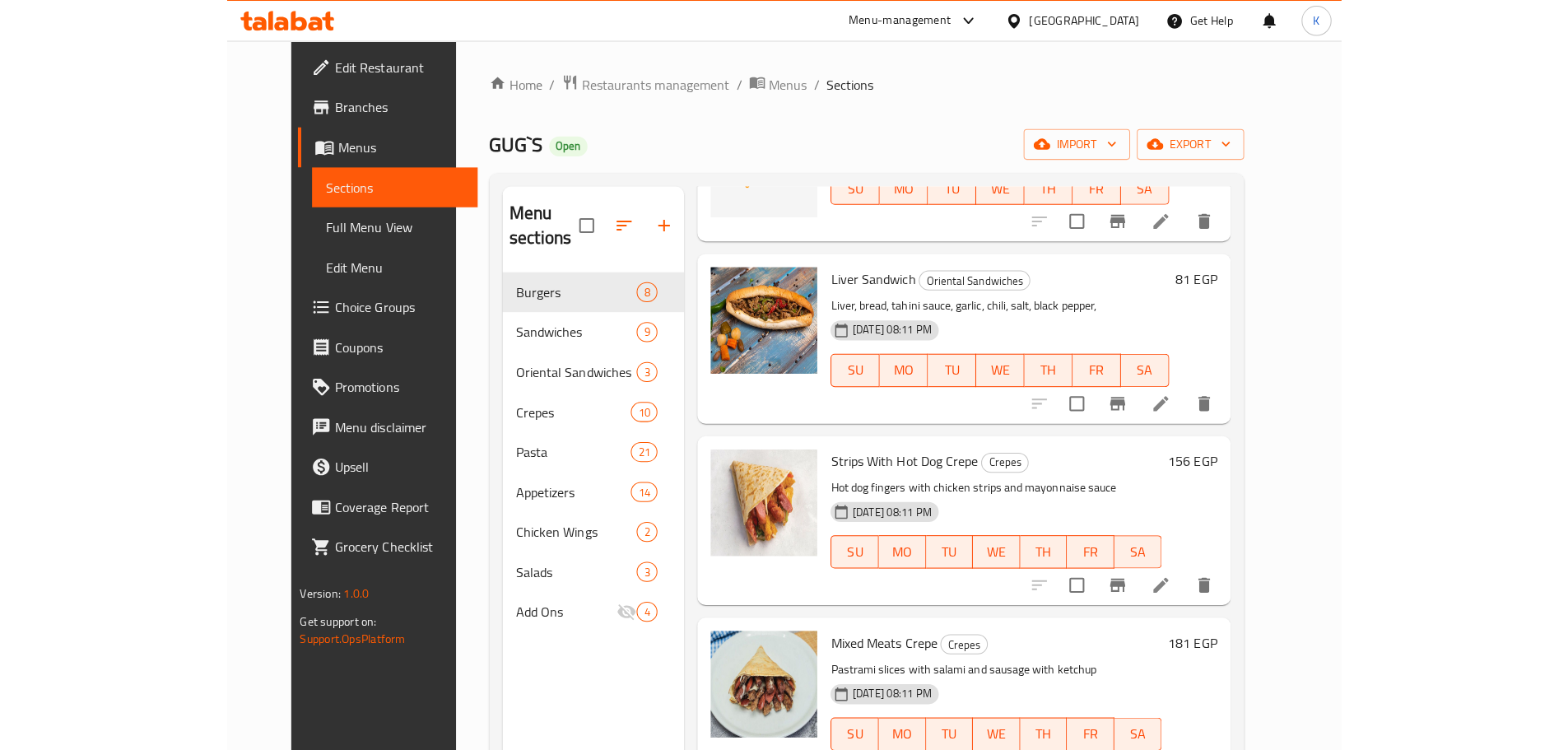
scroll to position [1400, 0]
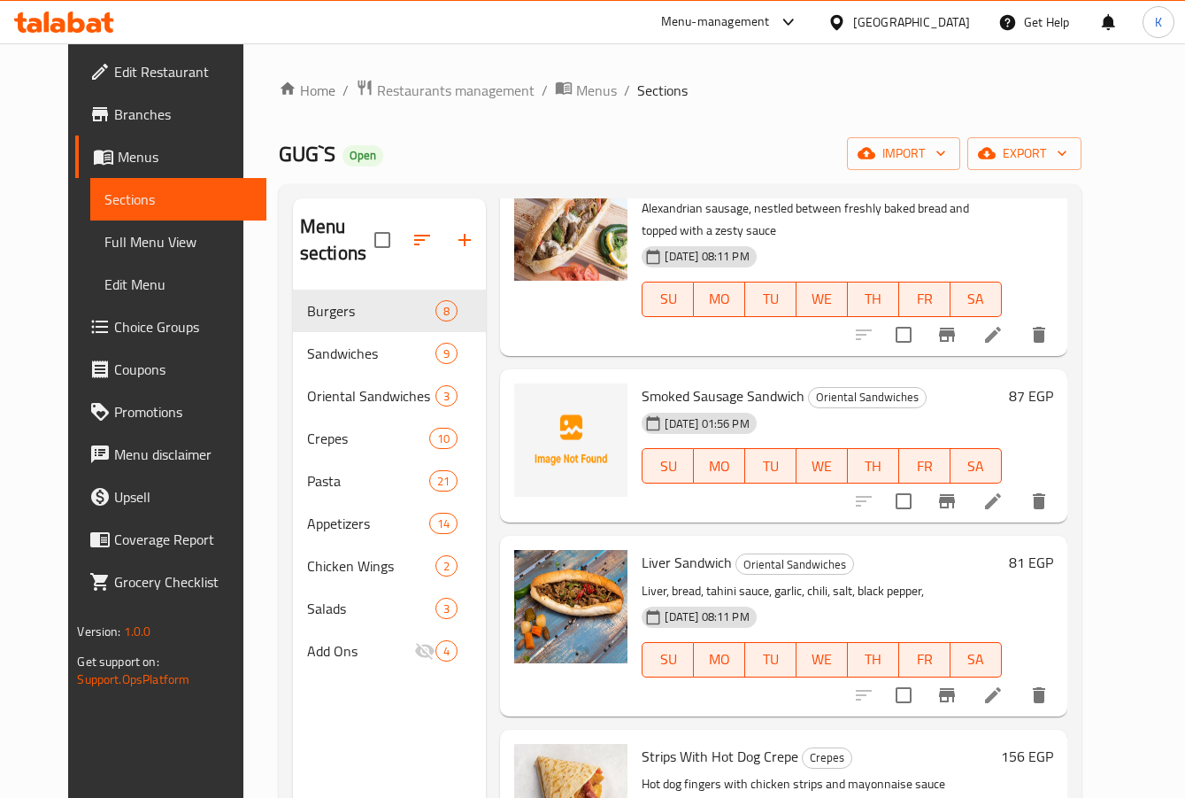
type input "sau"
click at [714, 153] on div "GUG`S Open import export" at bounding box center [680, 153] width 803 height 33
click at [104, 245] on span "Full Menu View" at bounding box center [178, 241] width 148 height 21
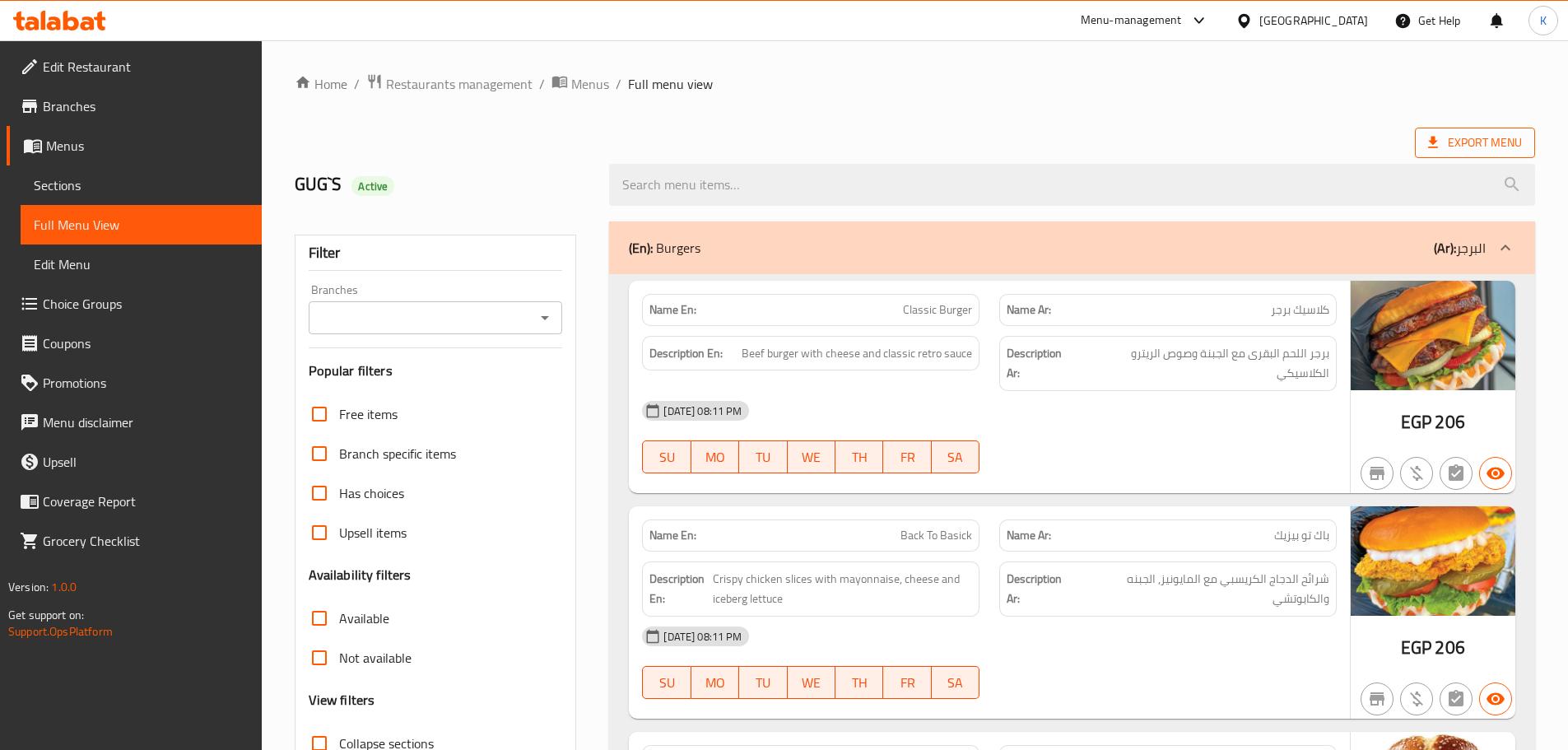
click at [1453, 136] on span "Export Menu" at bounding box center [1475, 143] width 94 height 20
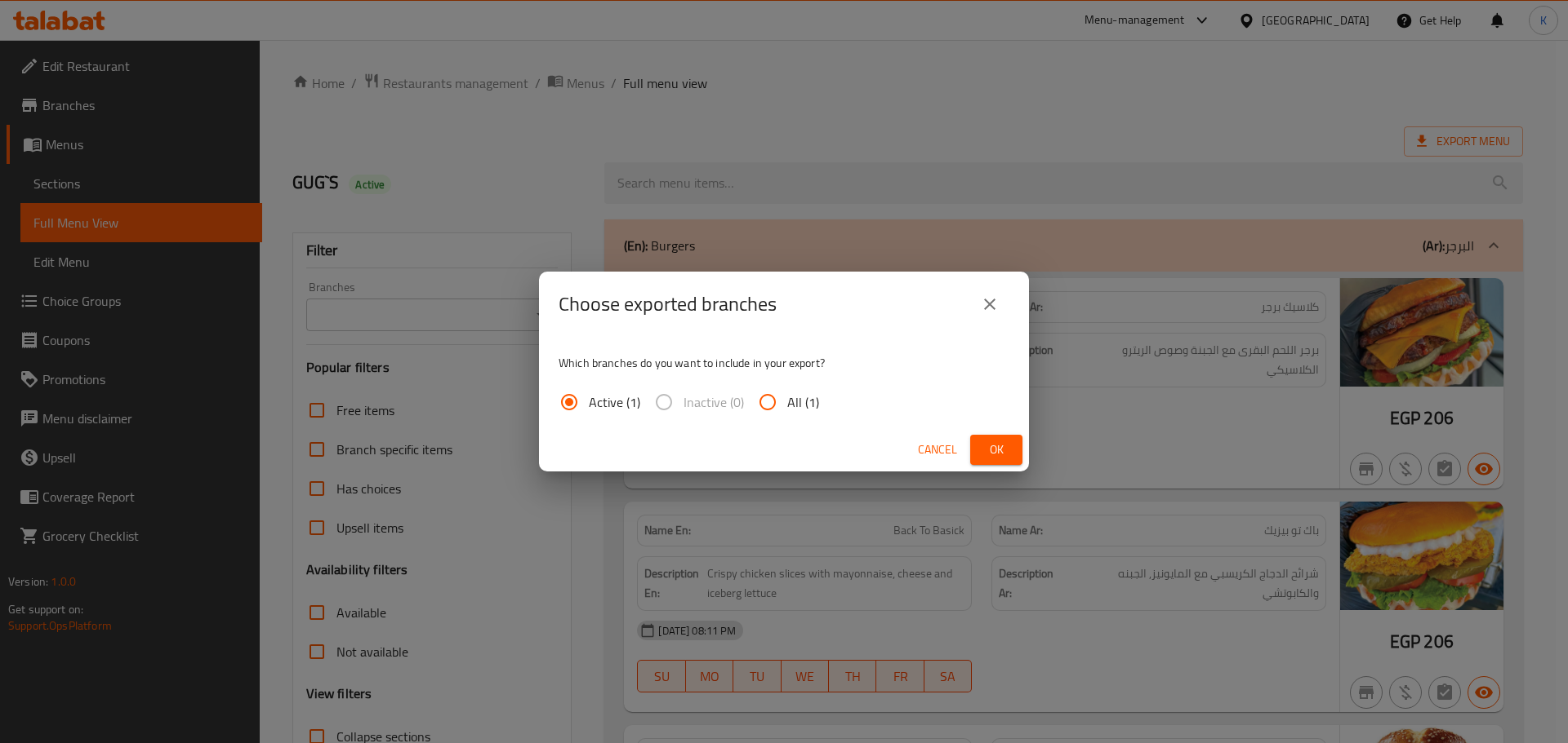
click at [801, 402] on span "All (1)" at bounding box center [802, 402] width 32 height 19
click at [787, 402] on input "All (1)" at bounding box center [767, 402] width 39 height 39
radio input "true"
click at [983, 444] on span "Ok" at bounding box center [996, 450] width 26 height 20
